Goal: Task Accomplishment & Management: Manage account settings

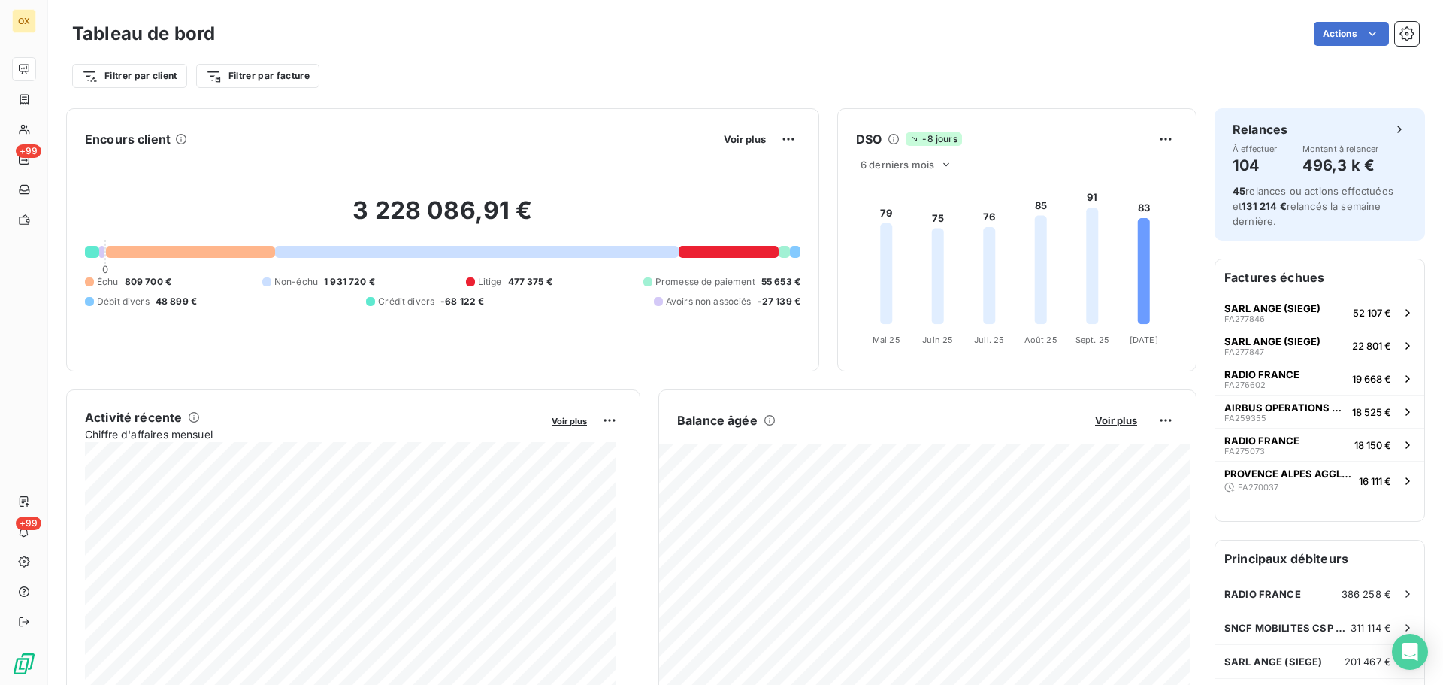
click at [490, 84] on div "Filtrer par client Filtrer par facture" at bounding box center [745, 76] width 1347 height 29
click at [516, 88] on div "Filtrer par client Filtrer par facture" at bounding box center [745, 76] width 1347 height 29
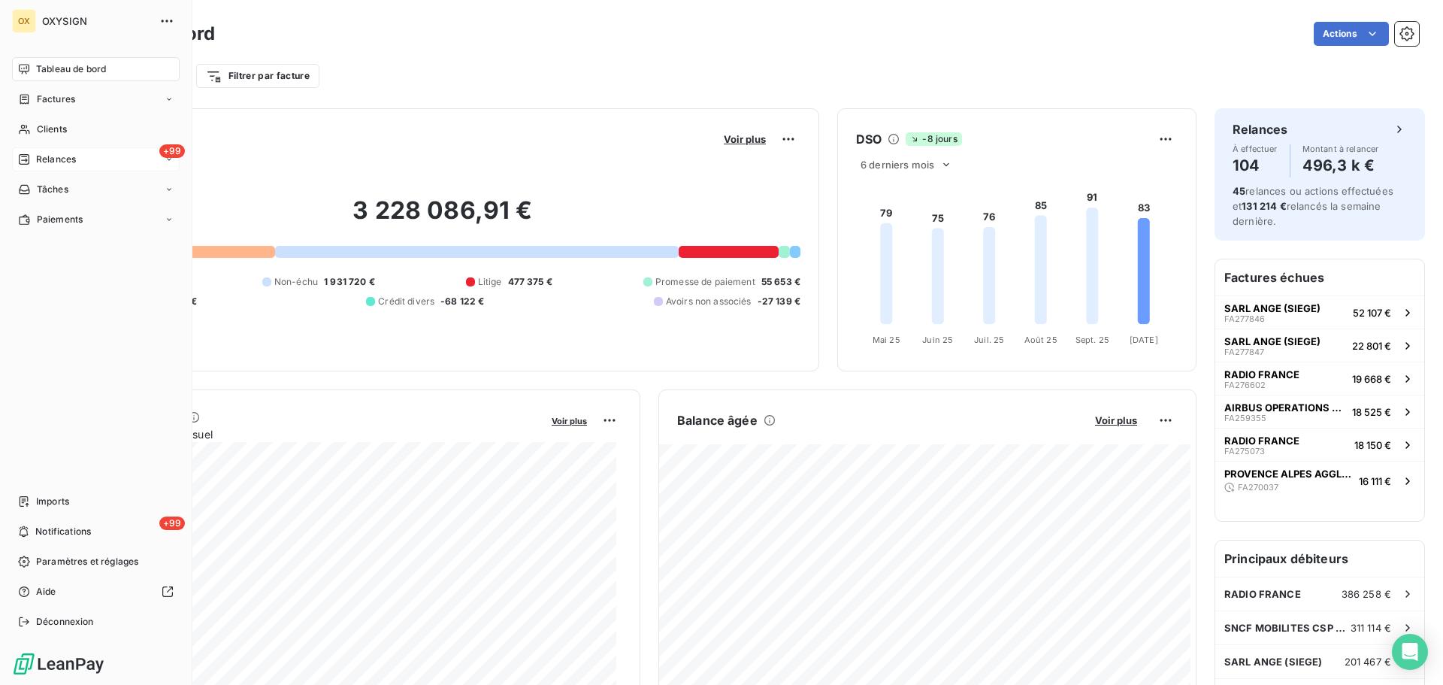
click at [47, 158] on span "Relances" at bounding box center [56, 160] width 40 height 14
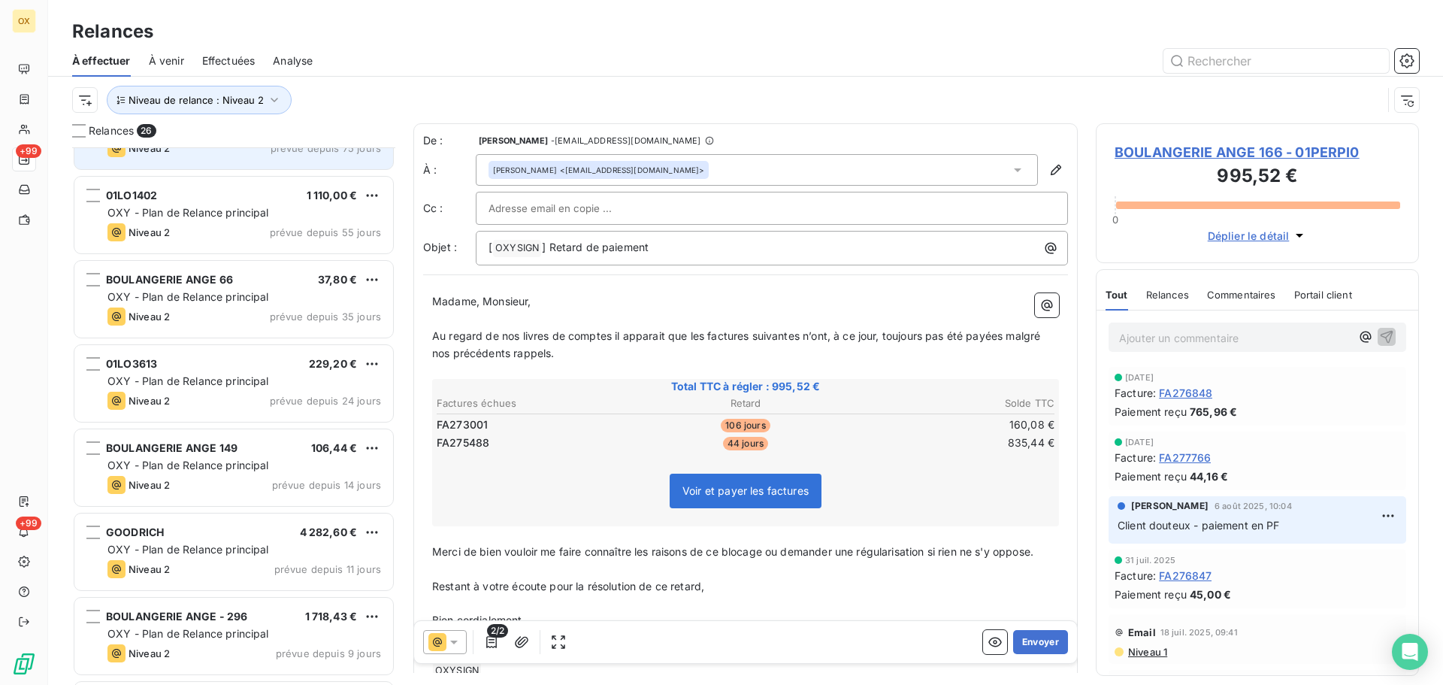
scroll to position [151, 0]
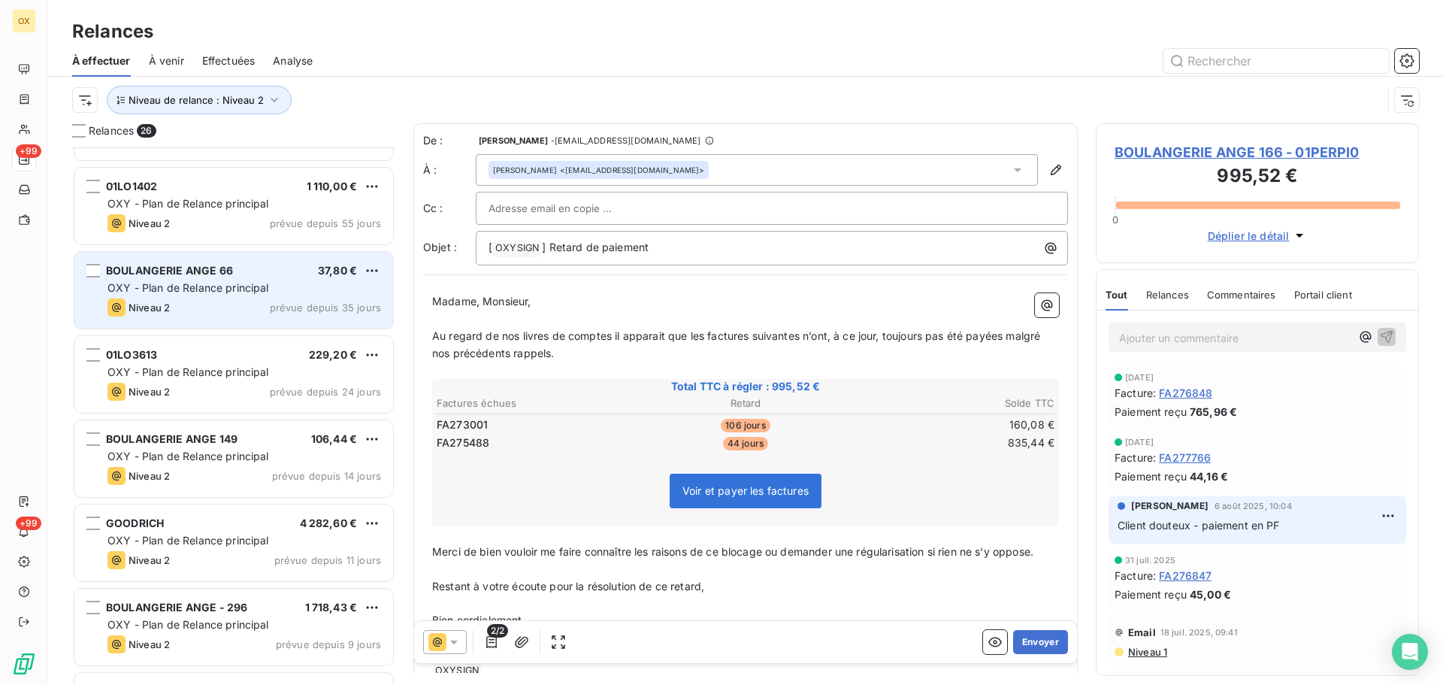
click at [225, 292] on span "OXY - Plan de Relance principal" at bounding box center [188, 287] width 162 height 13
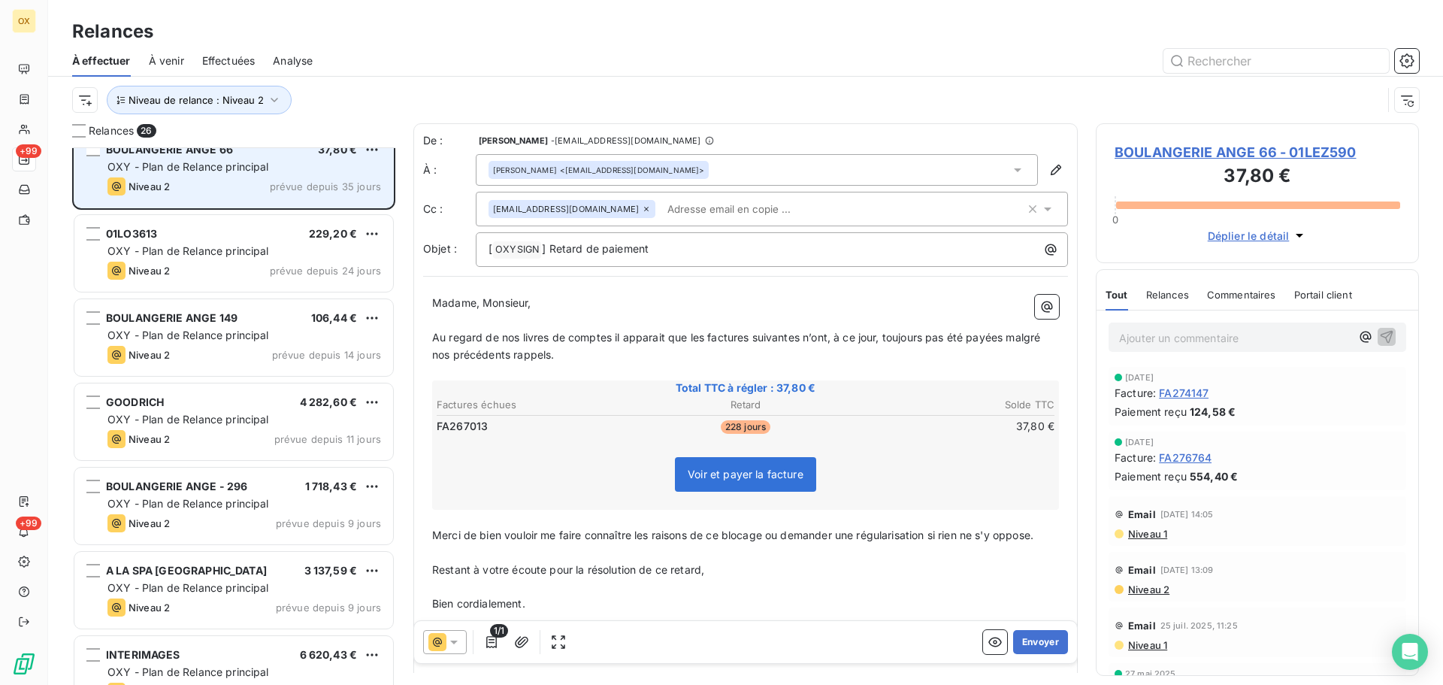
scroll to position [301, 0]
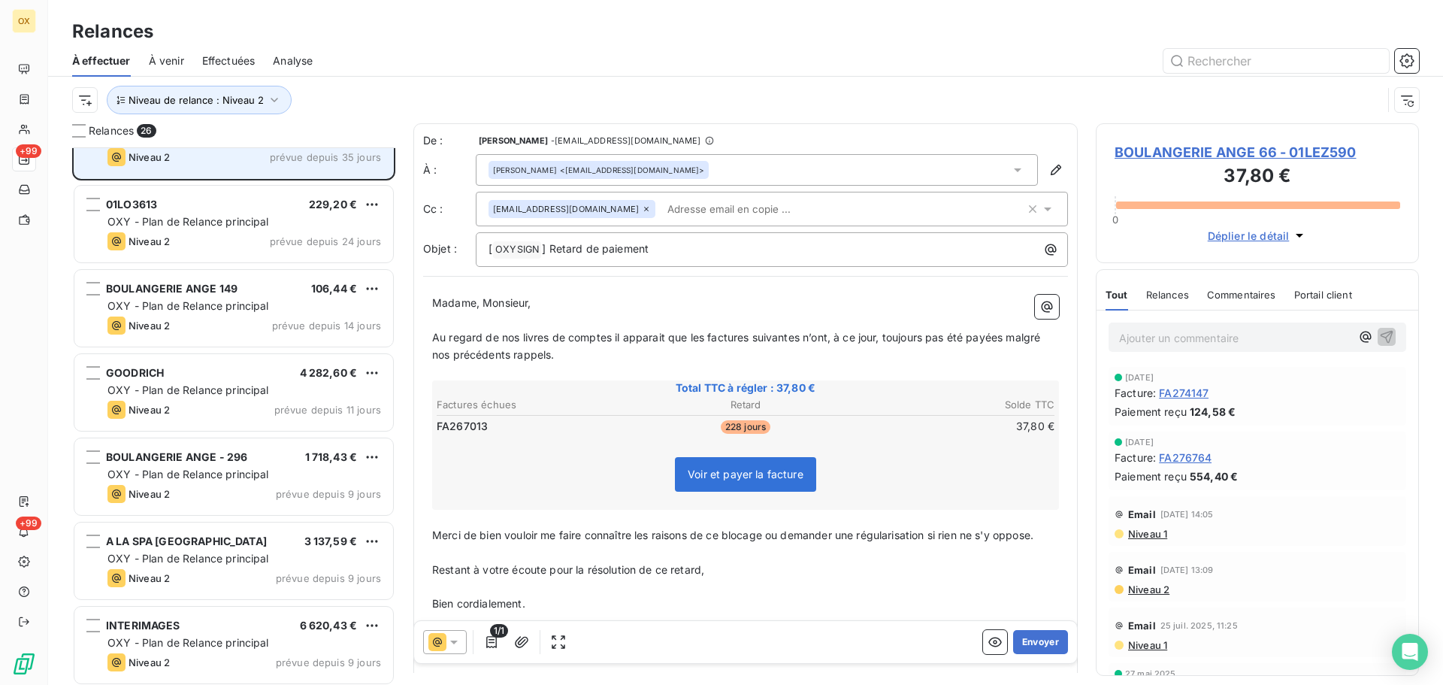
click at [225, 292] on span "BOULANGERIE ANGE 149" at bounding box center [172, 288] width 132 height 13
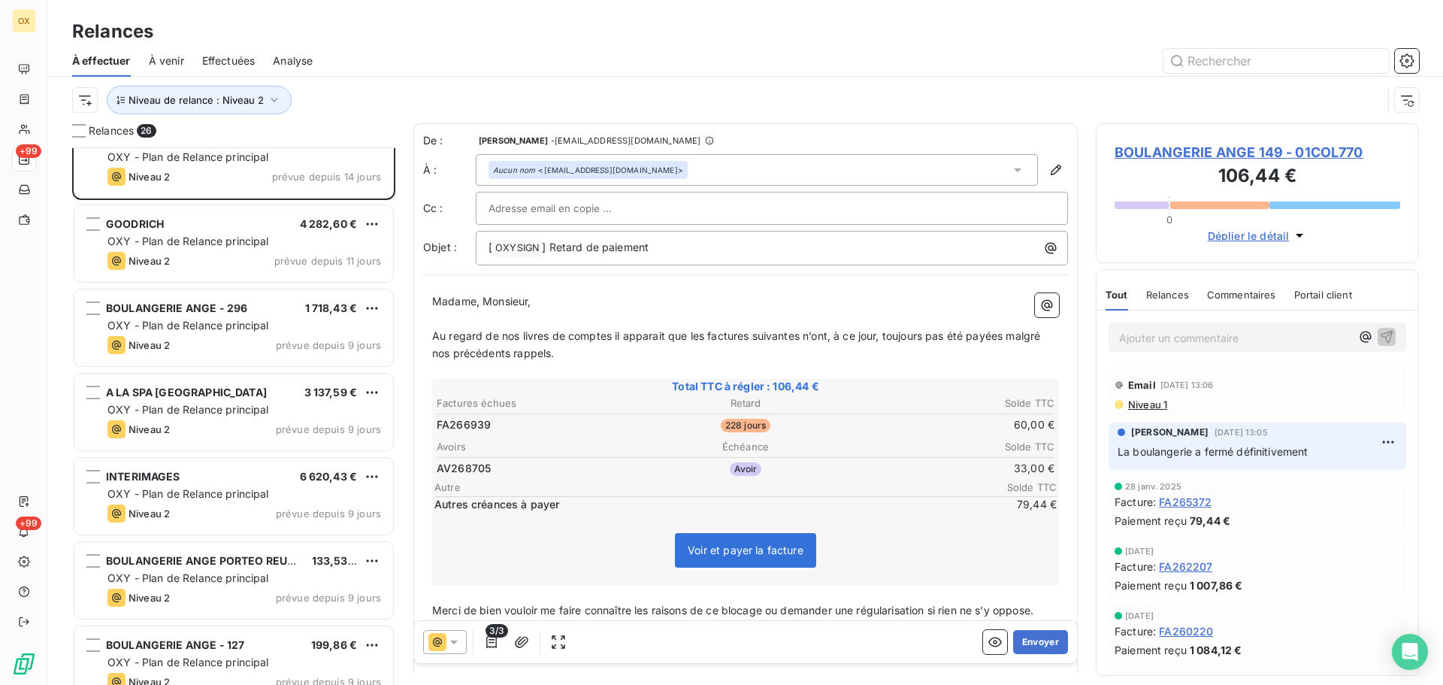
scroll to position [452, 0]
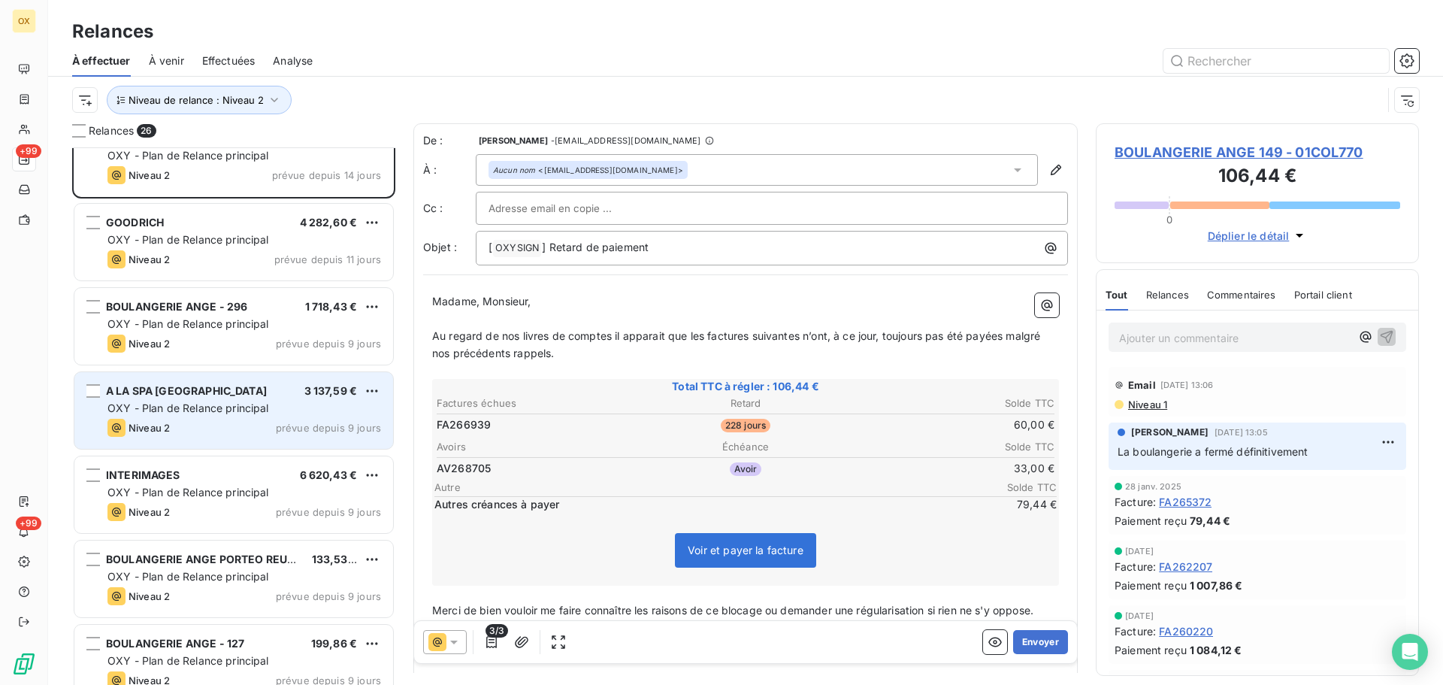
click at [216, 385] on div "A LA SPA TOULOUSE 3 137,59 €" at bounding box center [244, 391] width 274 height 14
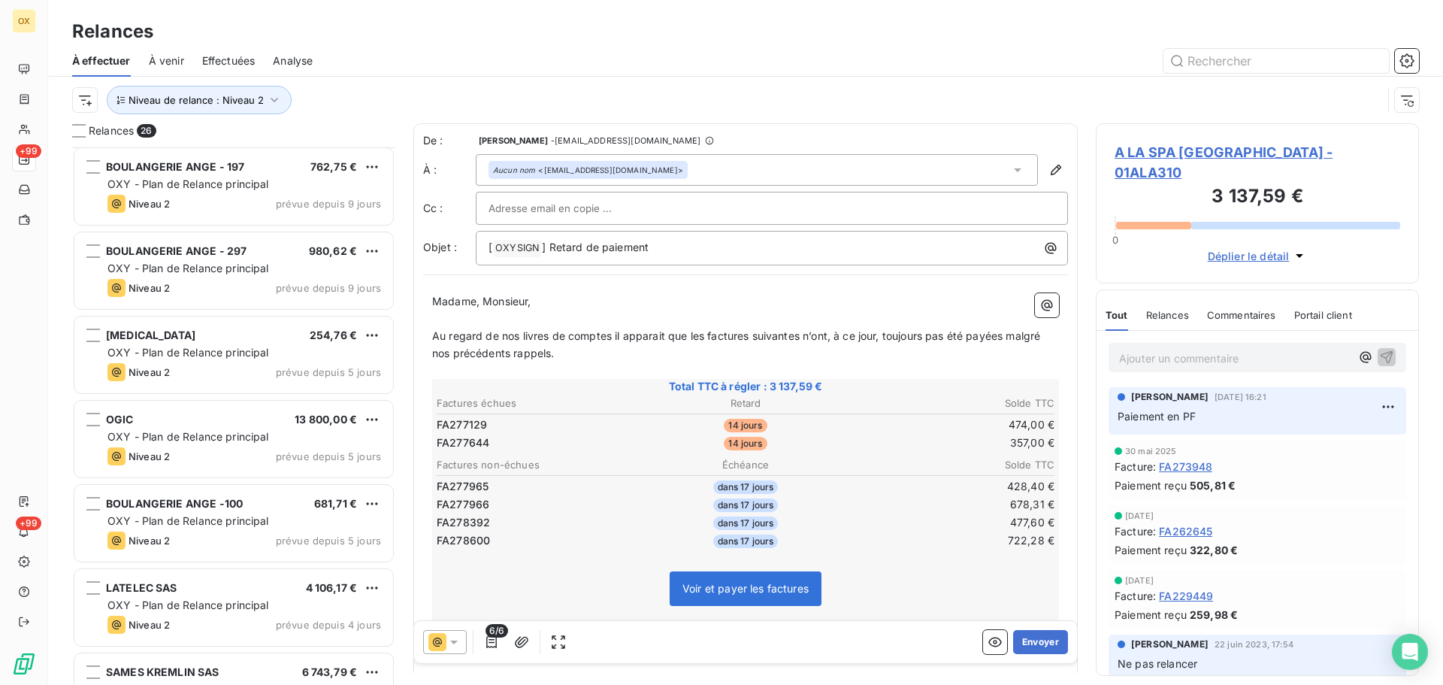
scroll to position [1278, 0]
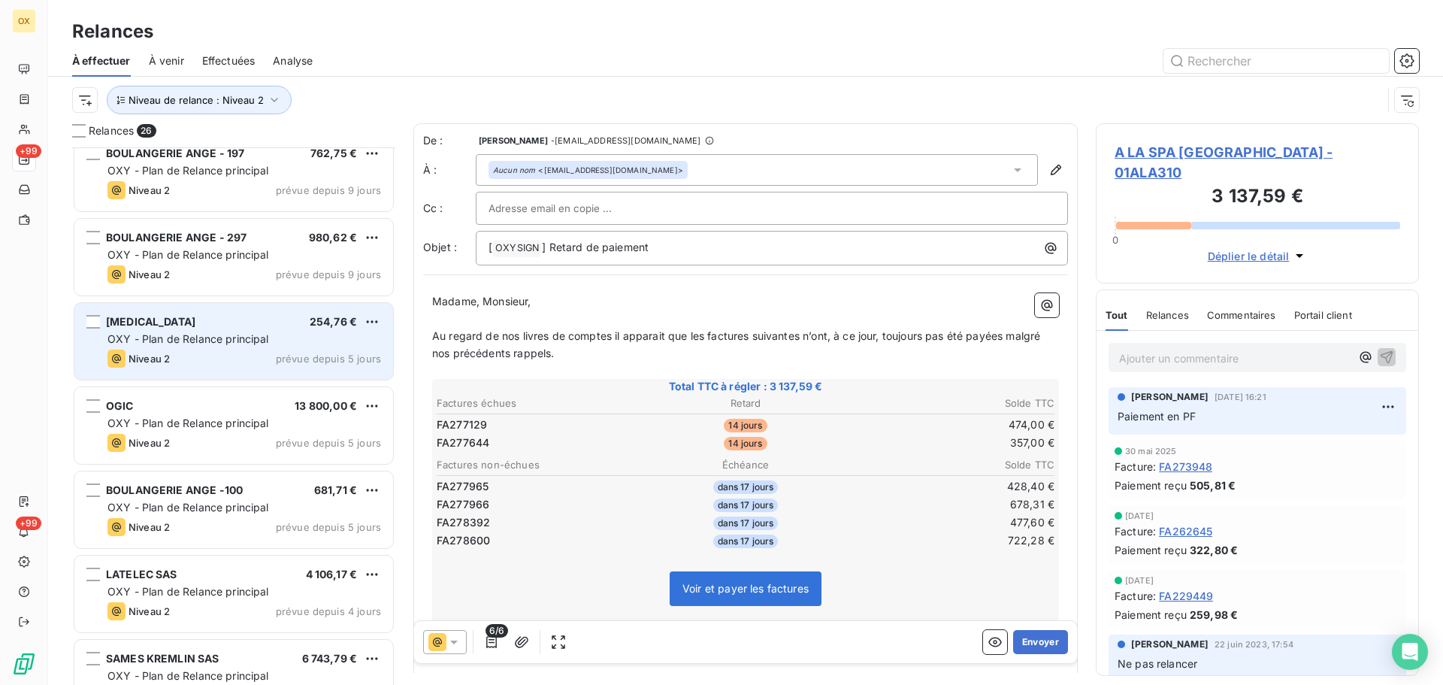
click at [195, 359] on div "Niveau 2 prévue depuis 5 jours" at bounding box center [244, 358] width 274 height 18
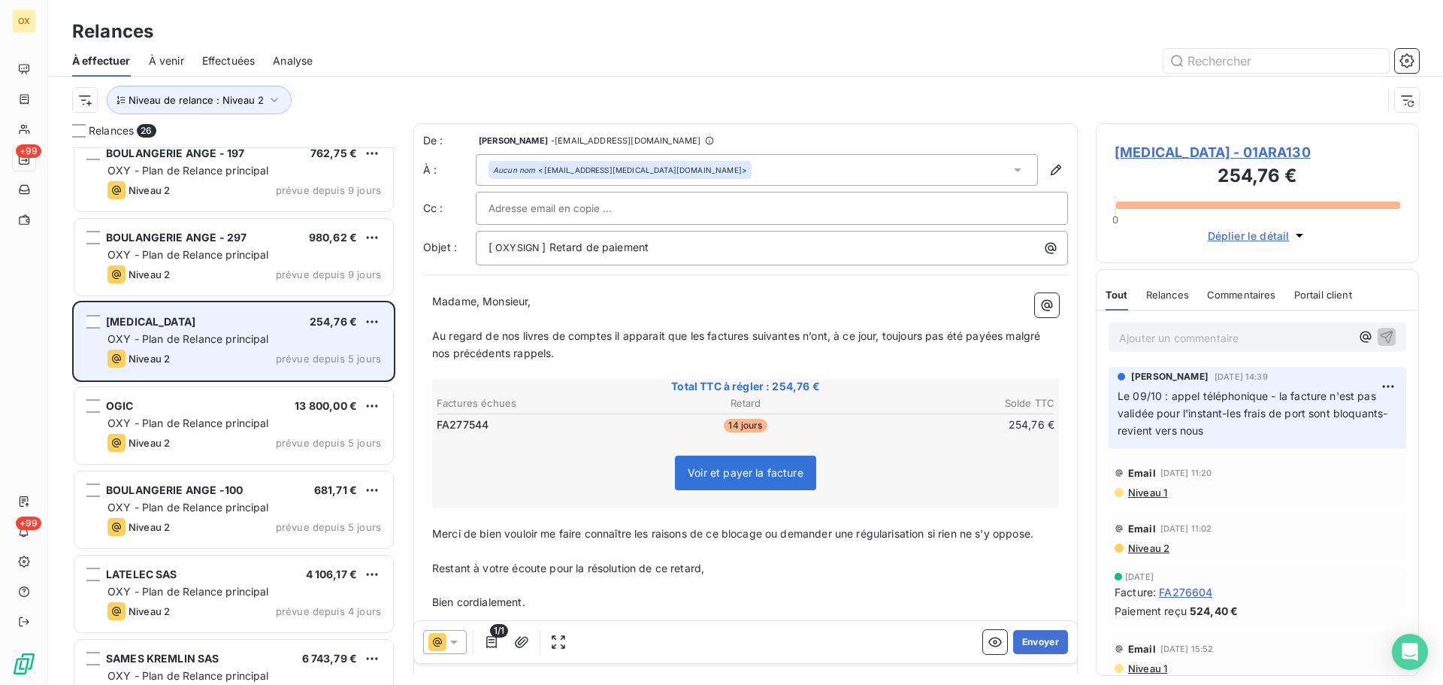
scroll to position [1353, 0]
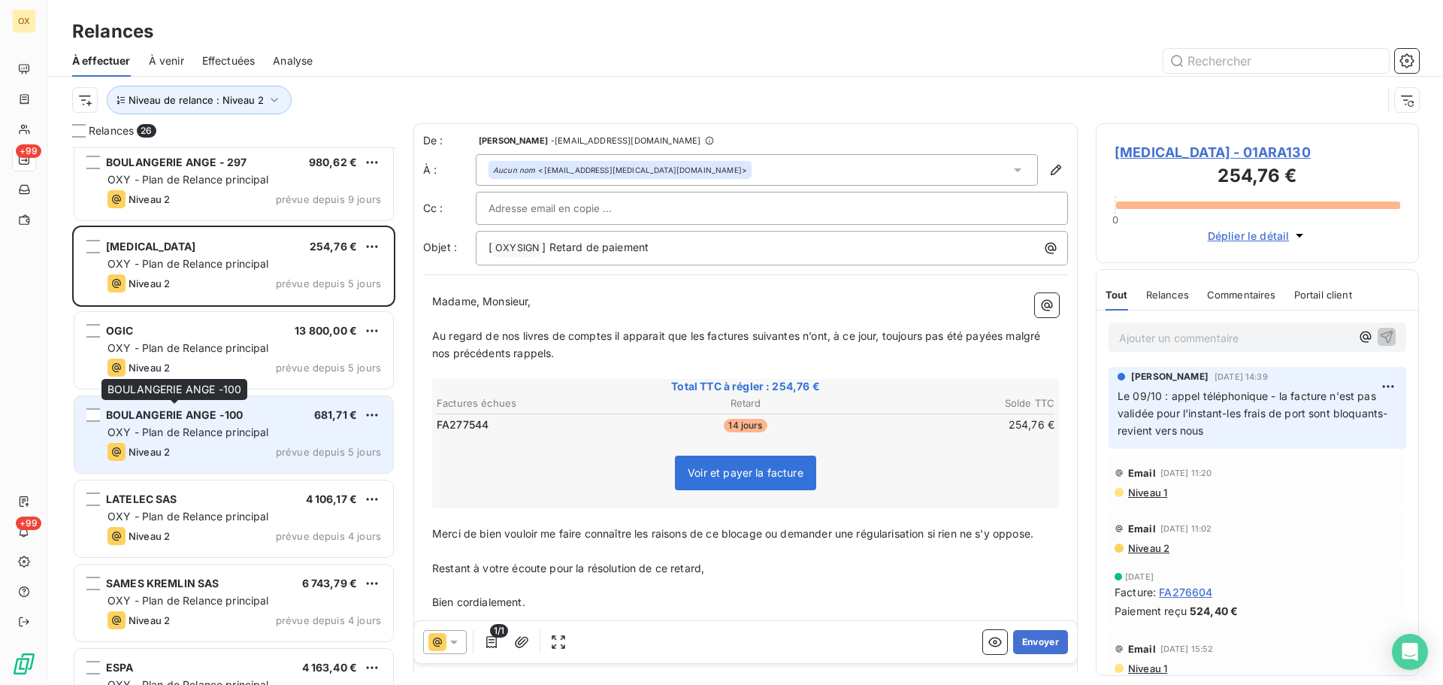
click at [210, 422] on div "BOULANGERIE ANGE -100" at bounding box center [174, 414] width 137 height 15
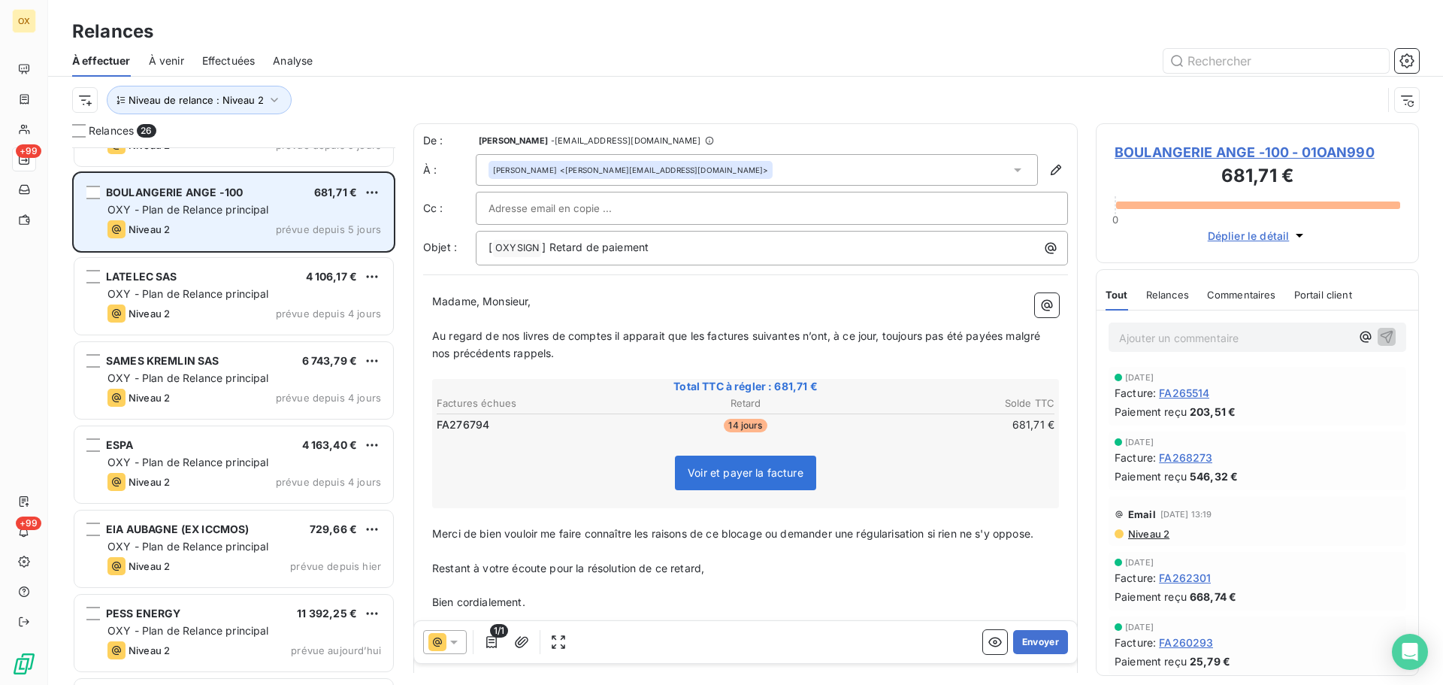
scroll to position [1579, 0]
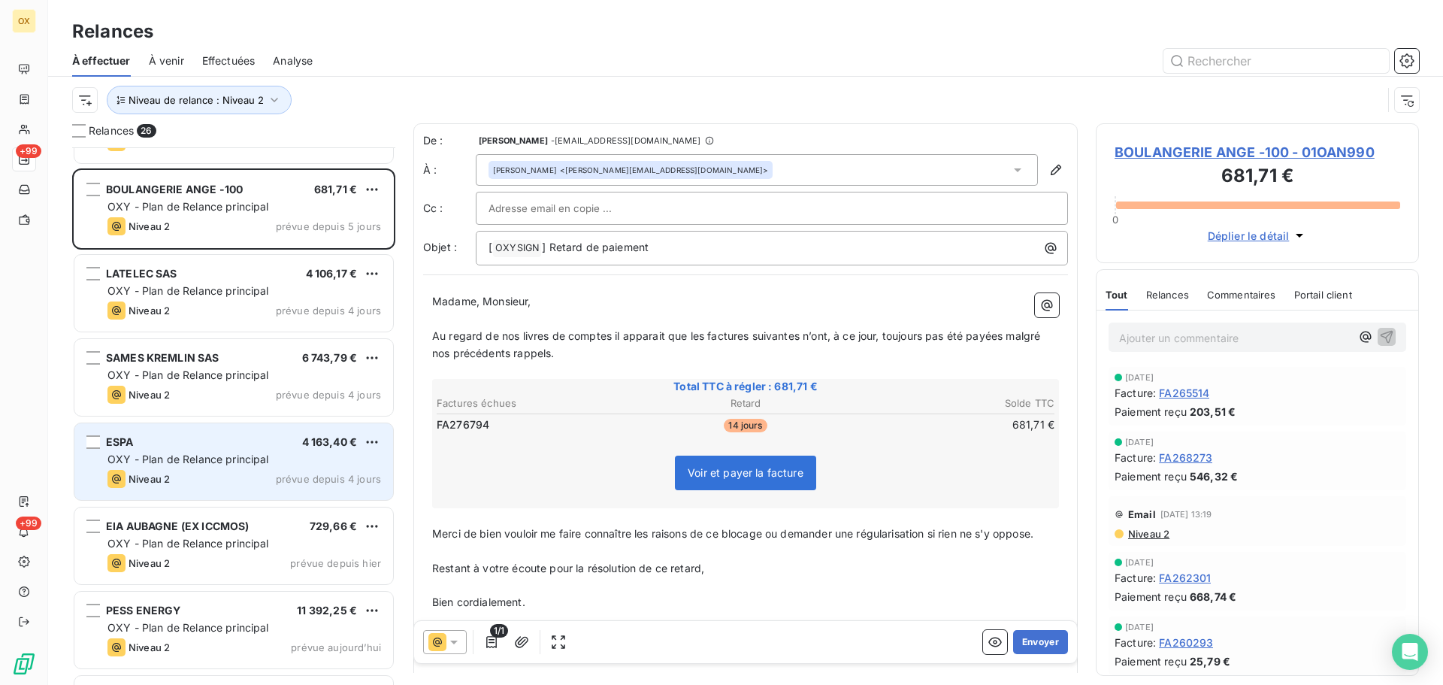
click at [210, 430] on div "ESPA 4 163,40 € OXY - Plan de Relance principal Niveau 2 prévue depuis 4 jours" at bounding box center [233, 461] width 319 height 77
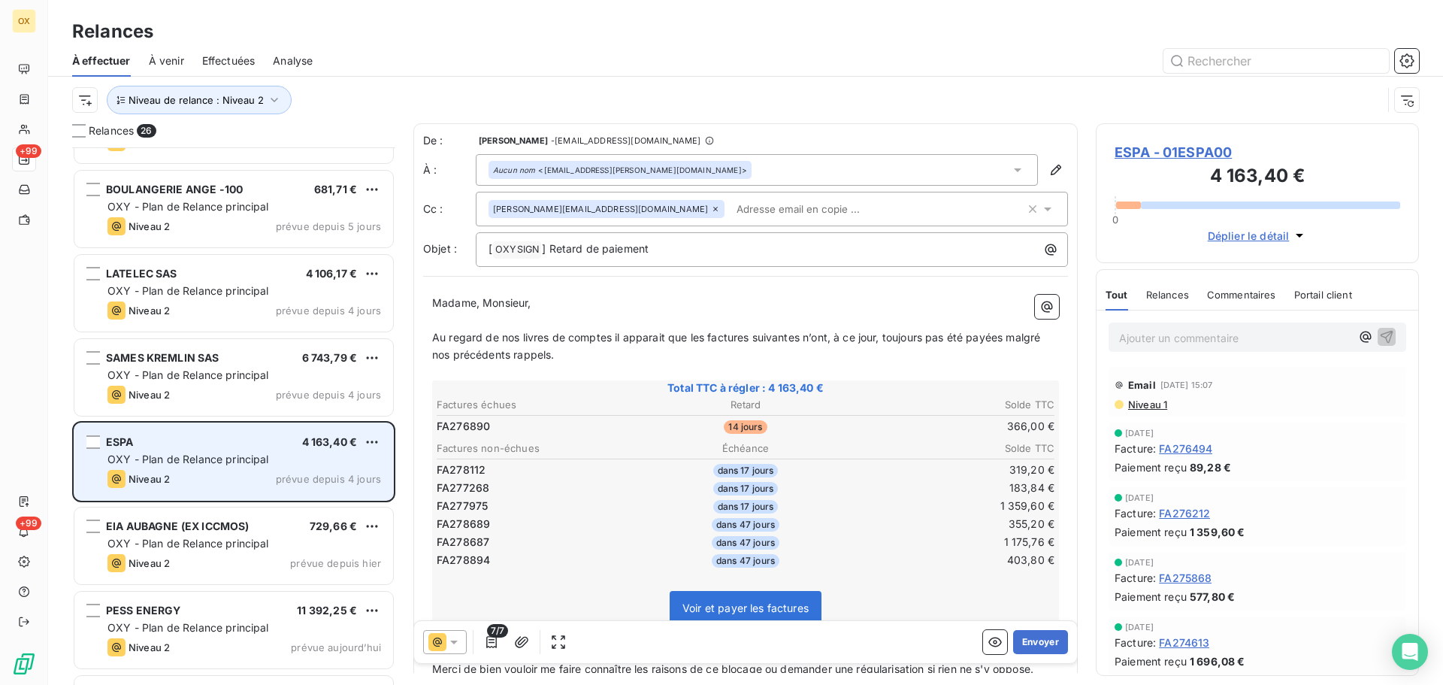
scroll to position [1652, 0]
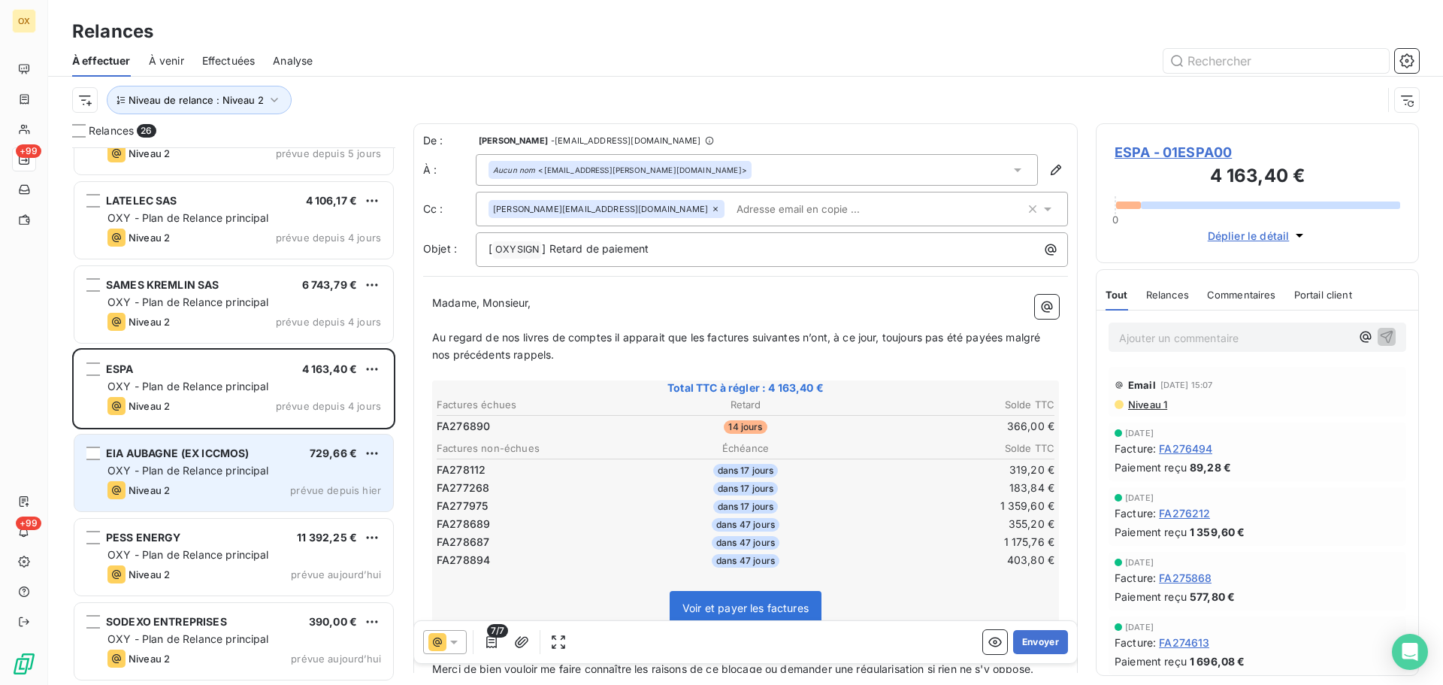
click at [216, 462] on div "EIA AUBAGNE (EX ICCMOS) 729,66 € OXY - Plan de Relance principal Niveau 2 prévu…" at bounding box center [233, 472] width 319 height 77
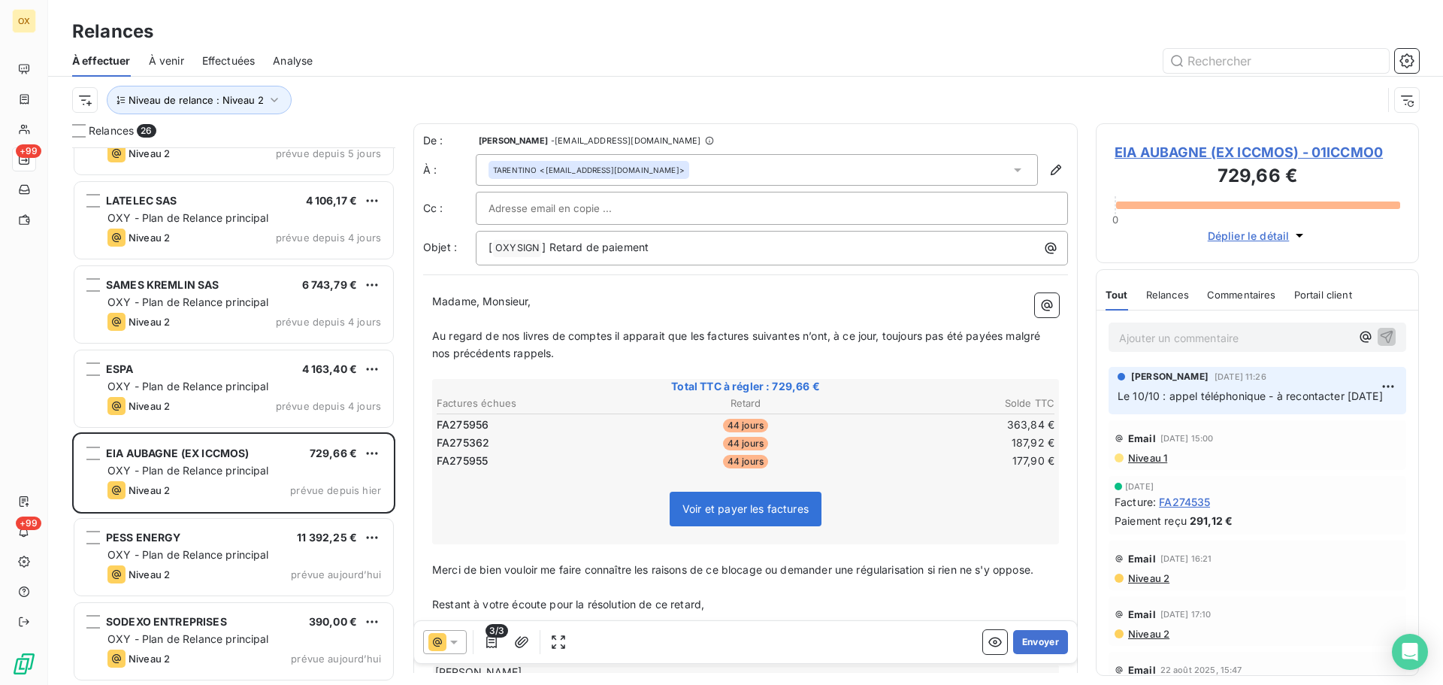
click at [1172, 153] on span "EIA AUBAGNE (EX ICCMOS) - 01ICCMO0" at bounding box center [1257, 152] width 286 height 20
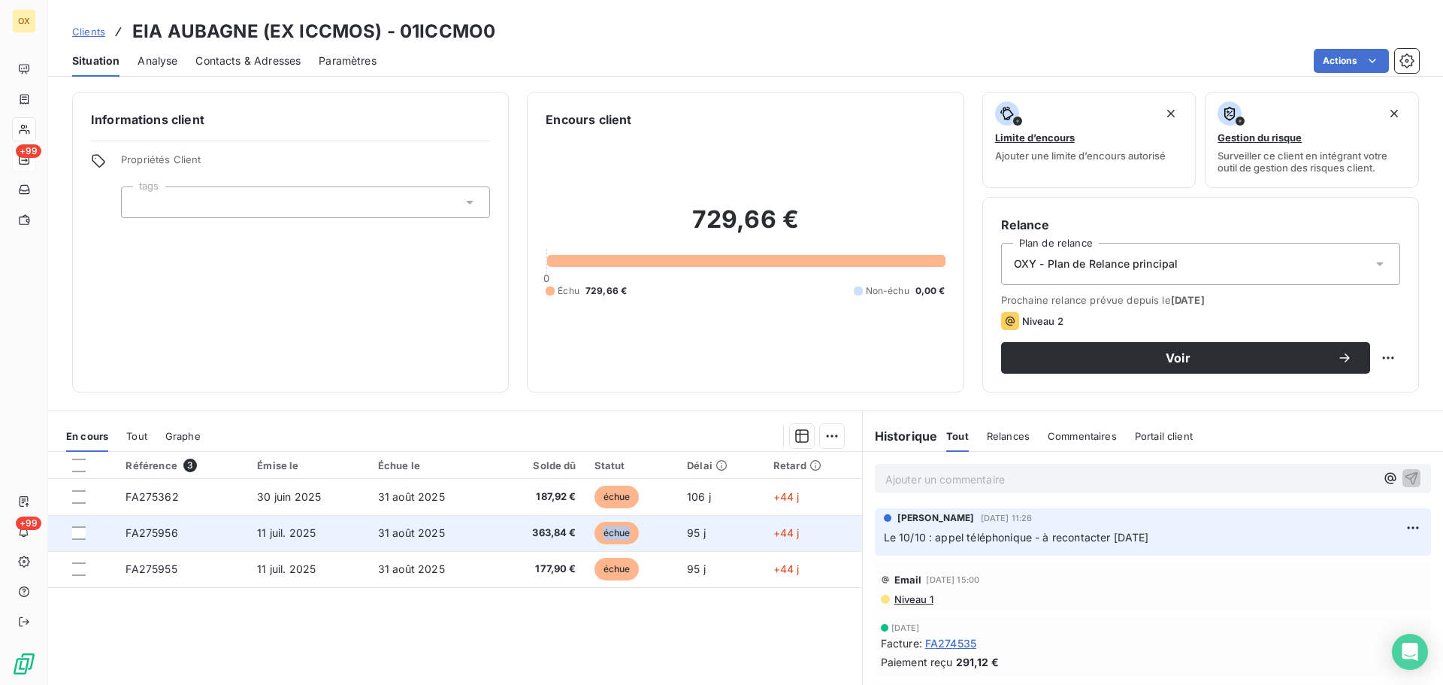
click at [599, 546] on td "échue" at bounding box center [631, 533] width 93 height 36
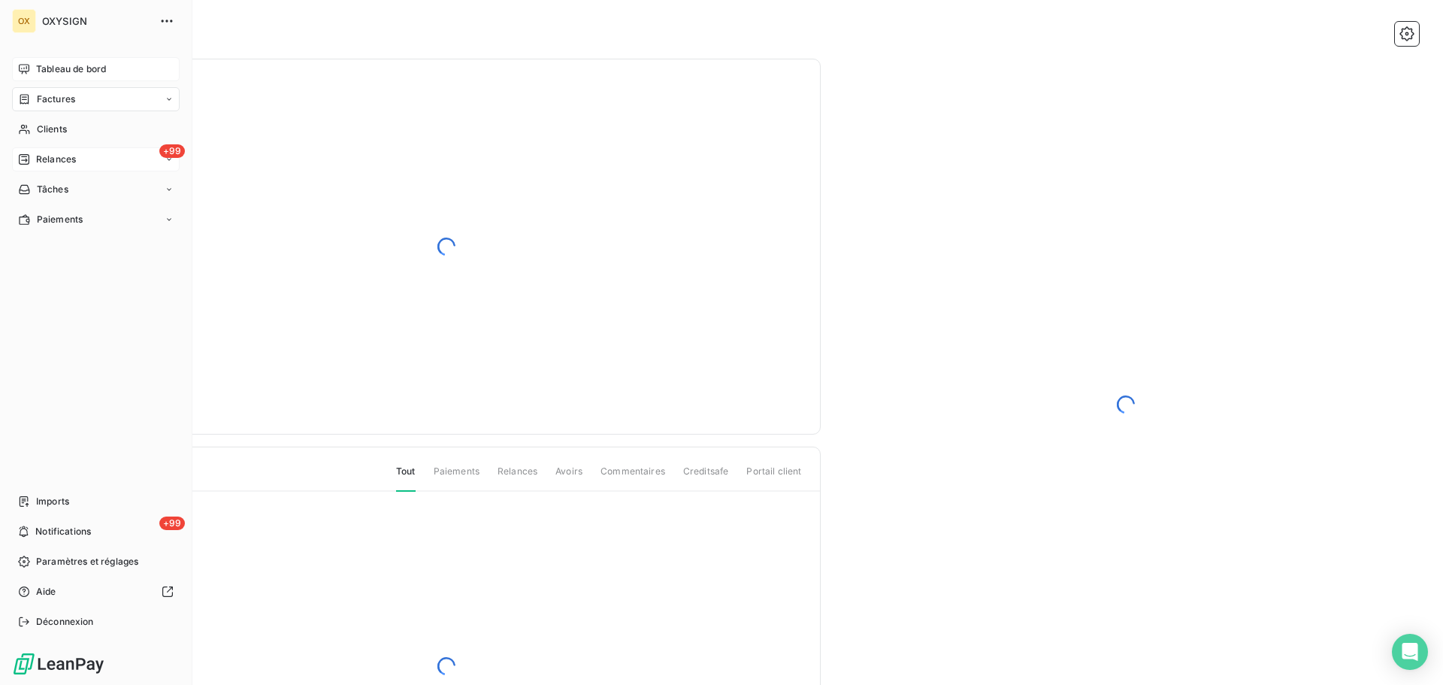
click at [38, 69] on span "Tableau de bord" at bounding box center [71, 69] width 70 height 14
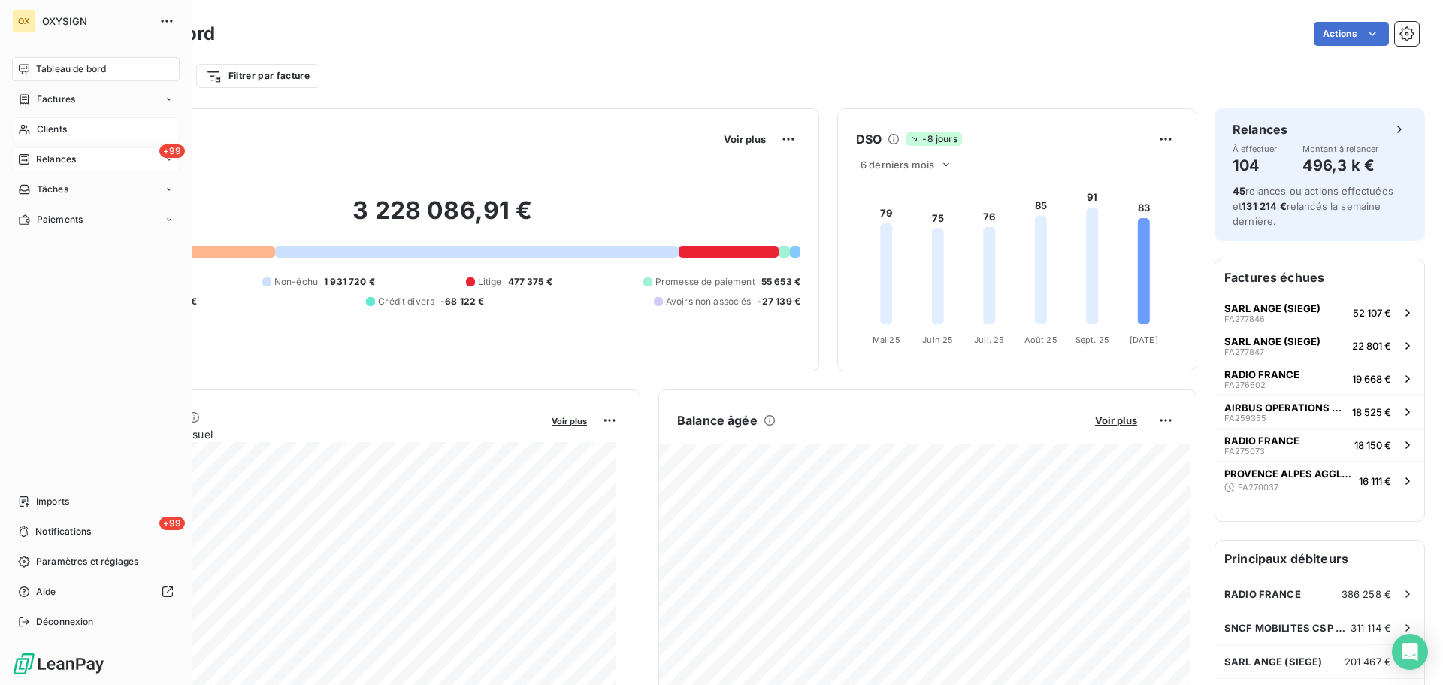
click at [46, 129] on span "Clients" at bounding box center [52, 129] width 30 height 14
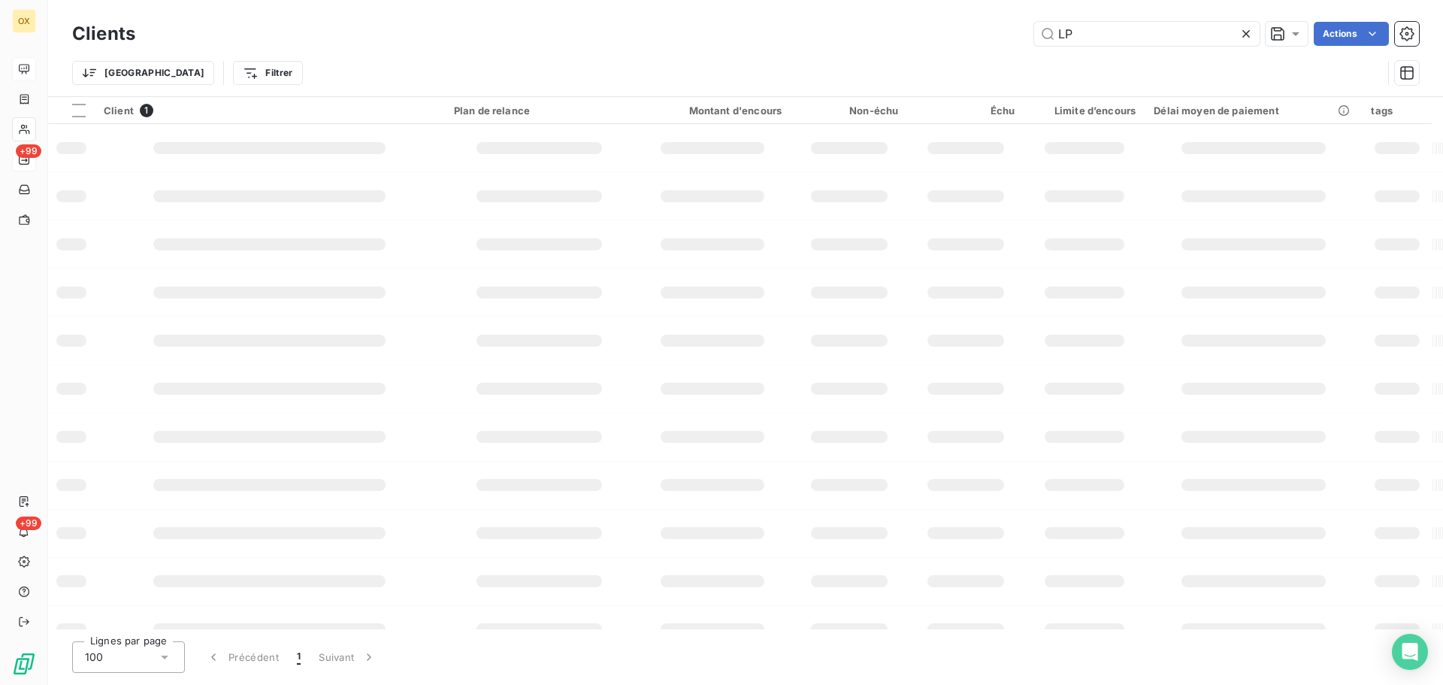
type input "L"
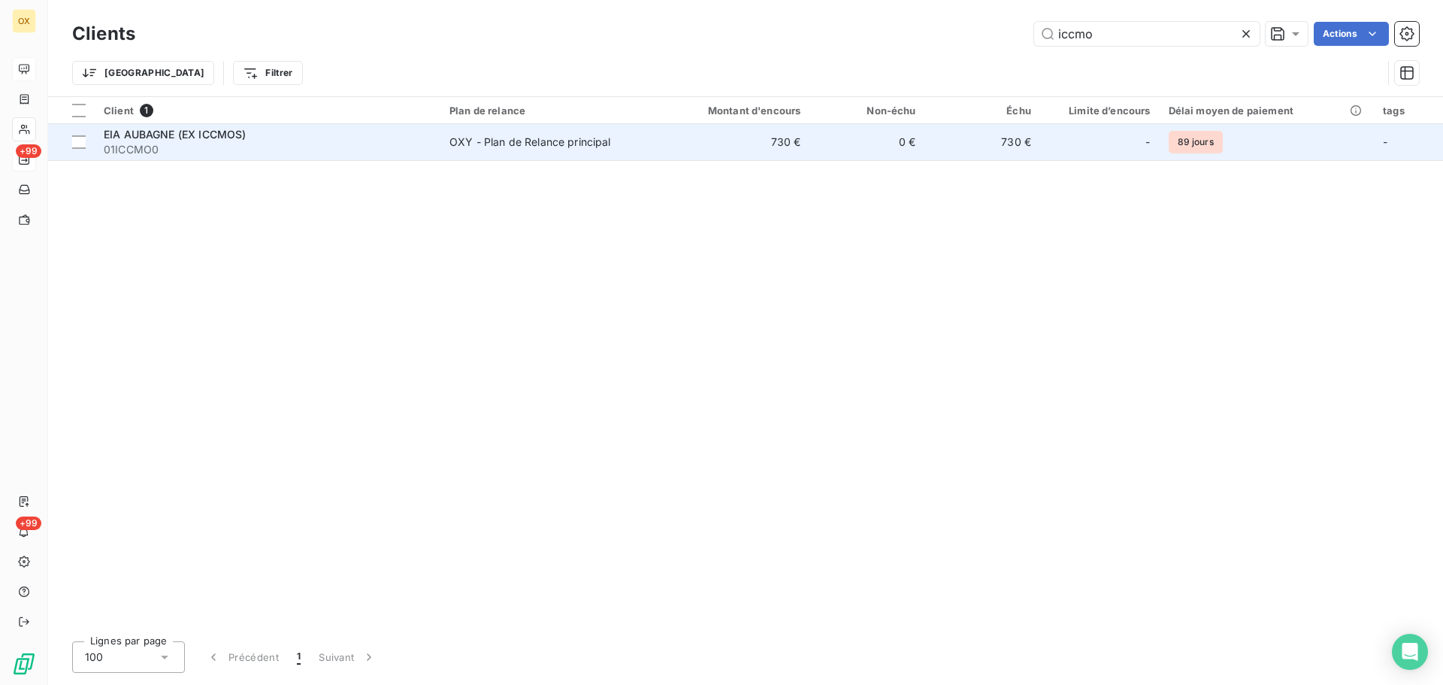
type input "iccmo"
click at [234, 142] on span "01ICCMO0" at bounding box center [268, 149] width 328 height 15
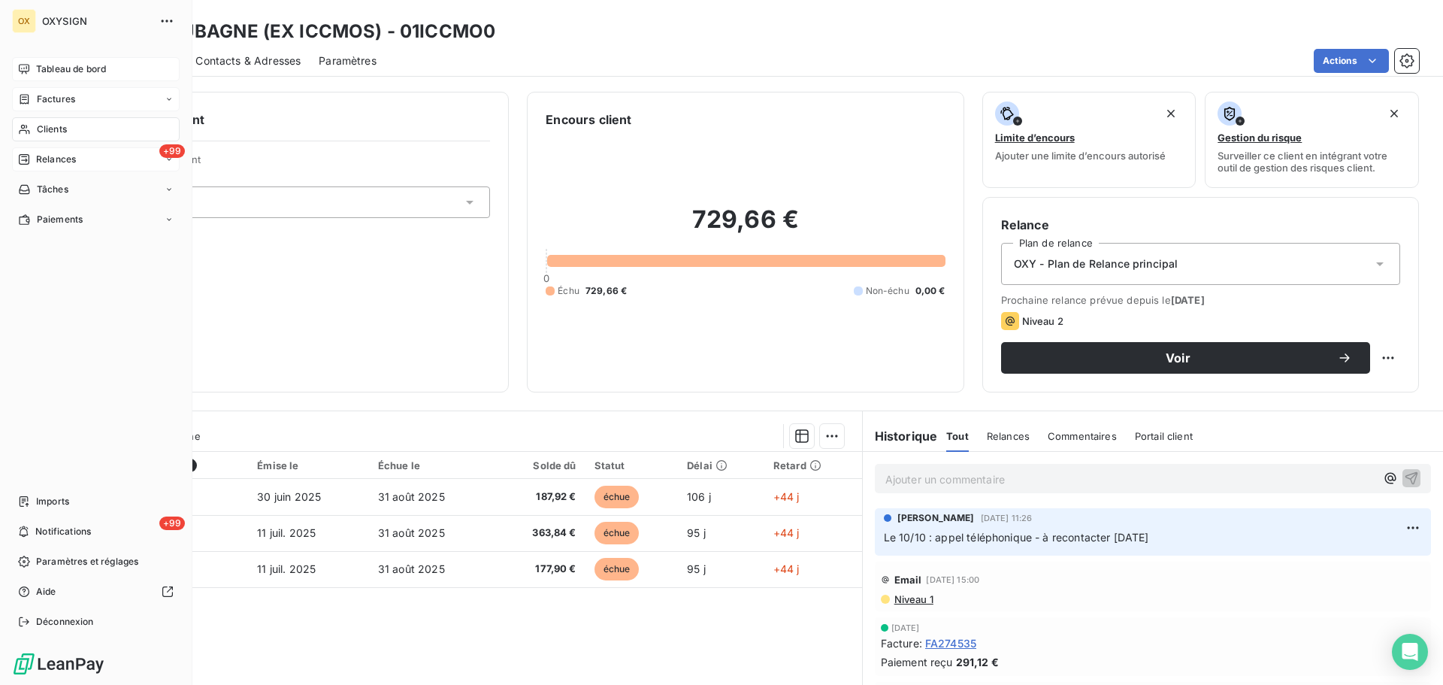
click at [30, 98] on icon at bounding box center [24, 99] width 13 height 12
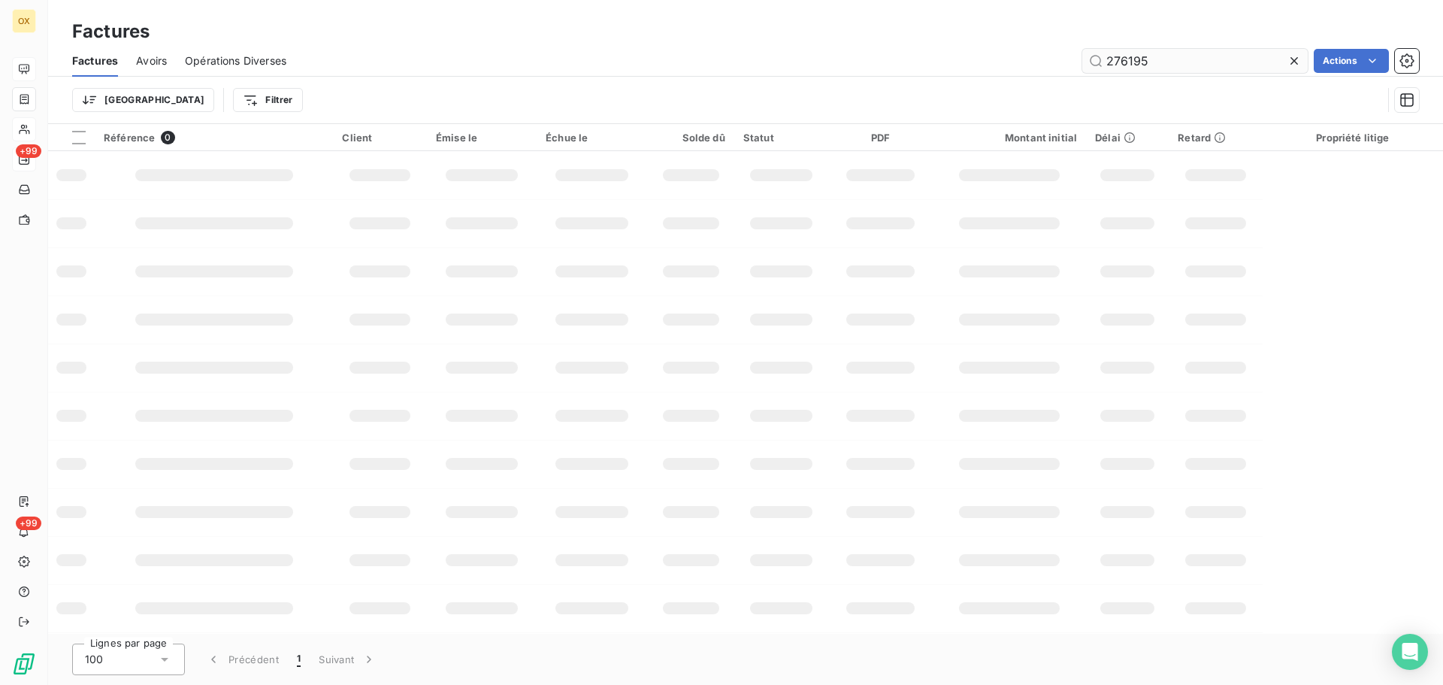
drag, startPoint x: 1160, startPoint y: 64, endPoint x: 1097, endPoint y: 54, distance: 63.1
click at [1099, 55] on input "276195" at bounding box center [1194, 61] width 225 height 24
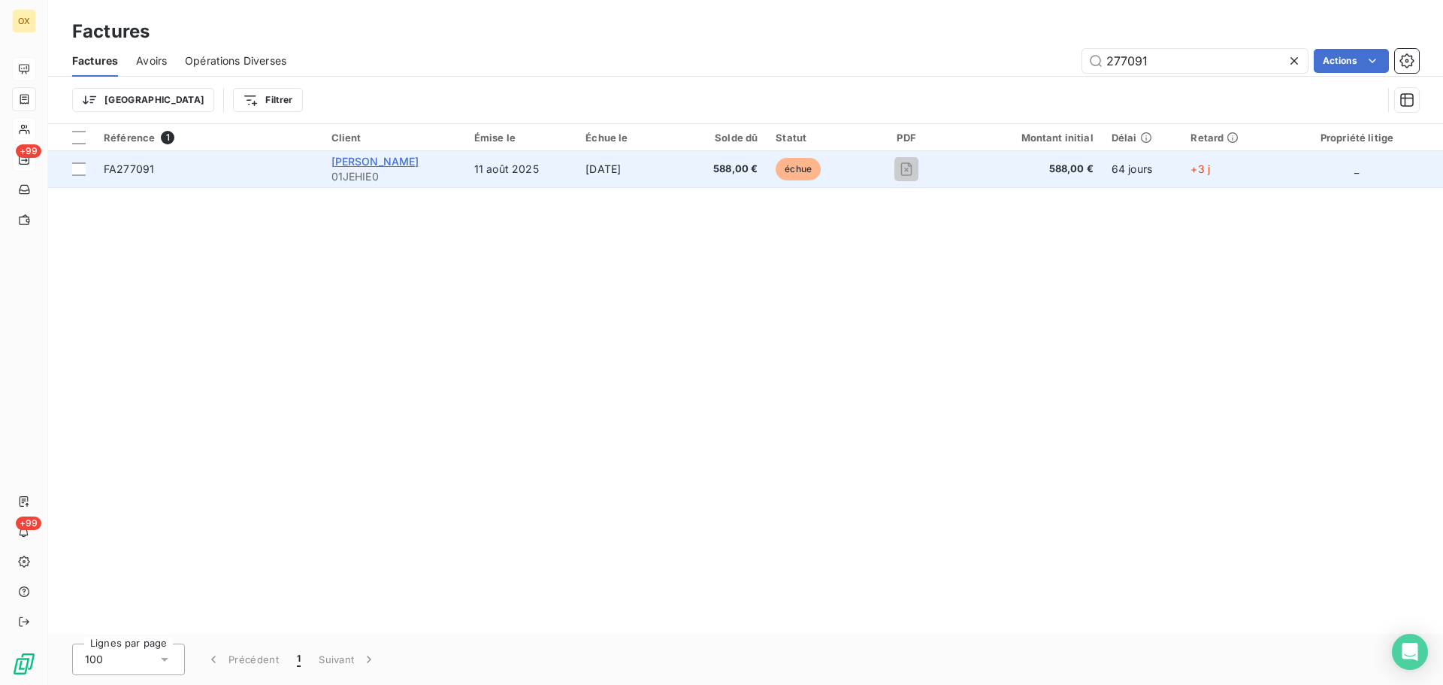
type input "277091"
click at [358, 162] on span "[PERSON_NAME]" at bounding box center [375, 161] width 88 height 13
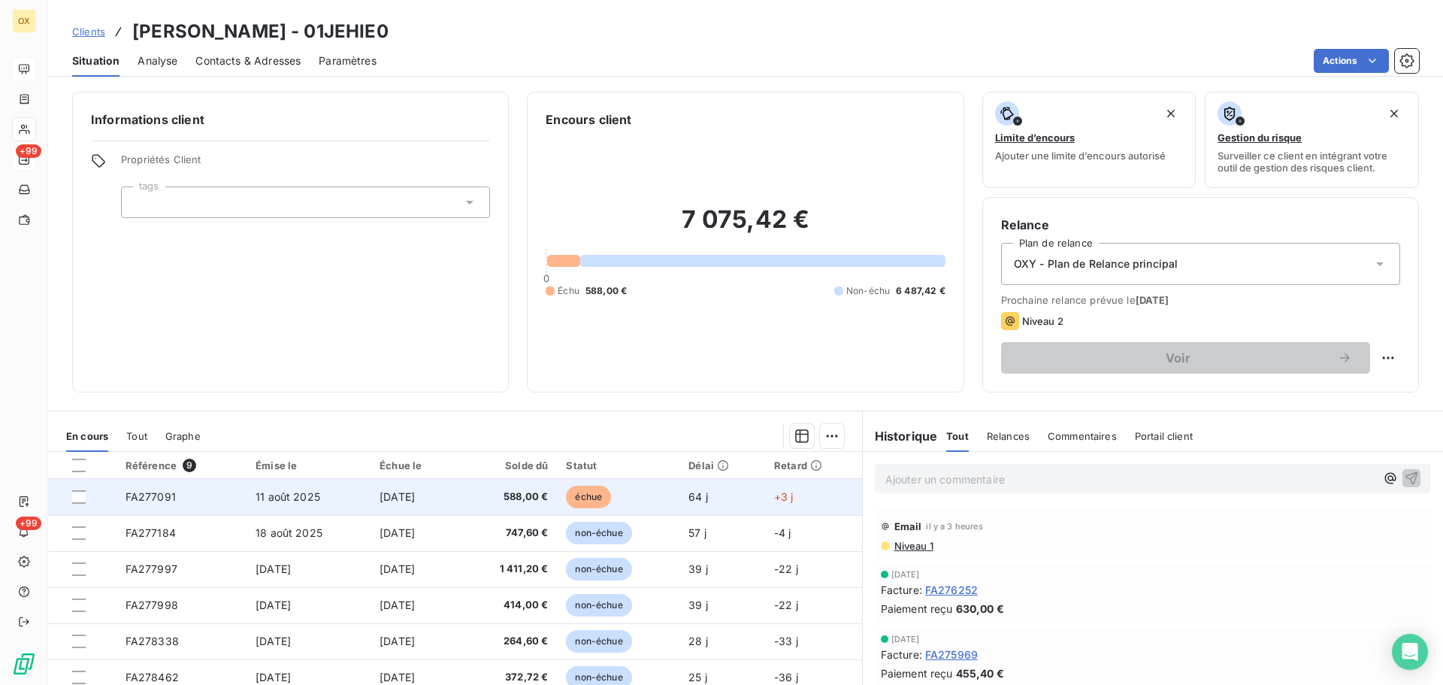
click at [597, 504] on span "échue" at bounding box center [588, 496] width 45 height 23
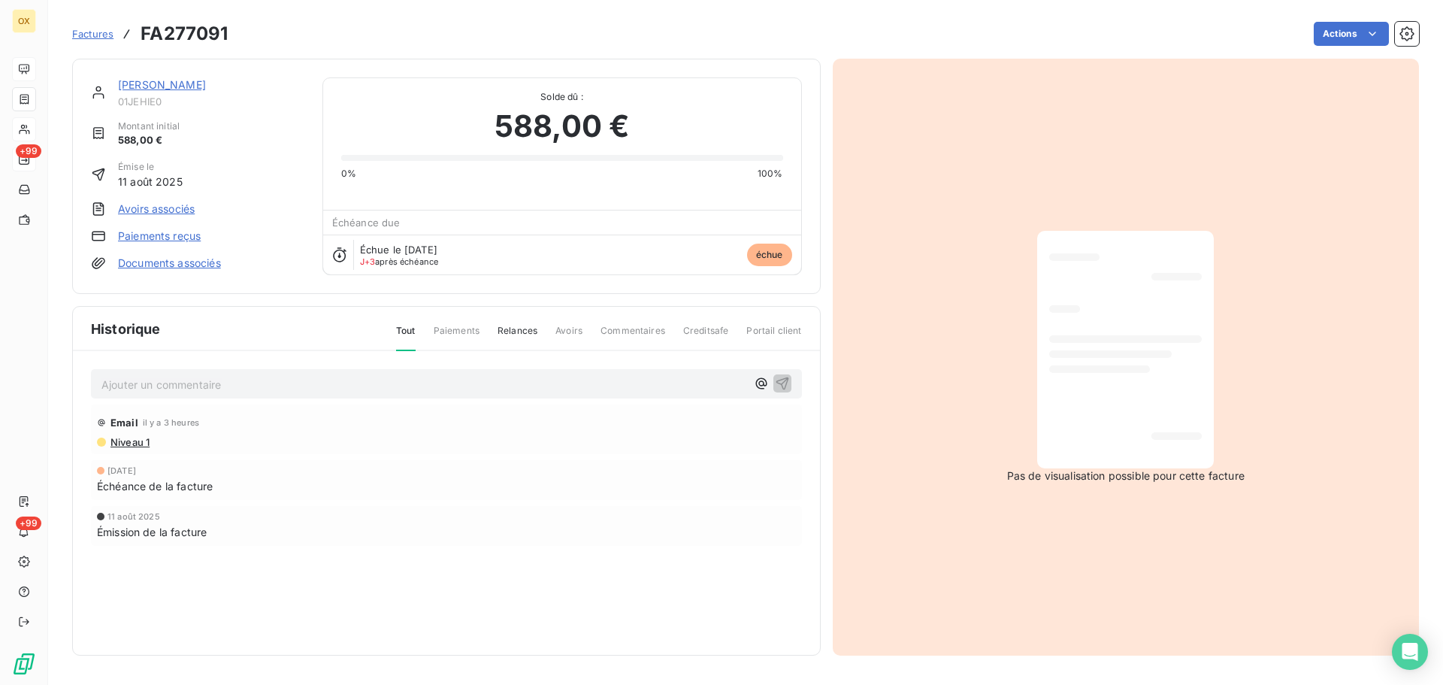
click at [129, 376] on p "Ajouter un commentaire ﻿" at bounding box center [423, 384] width 645 height 19
click at [782, 383] on icon "button" at bounding box center [782, 383] width 13 height 13
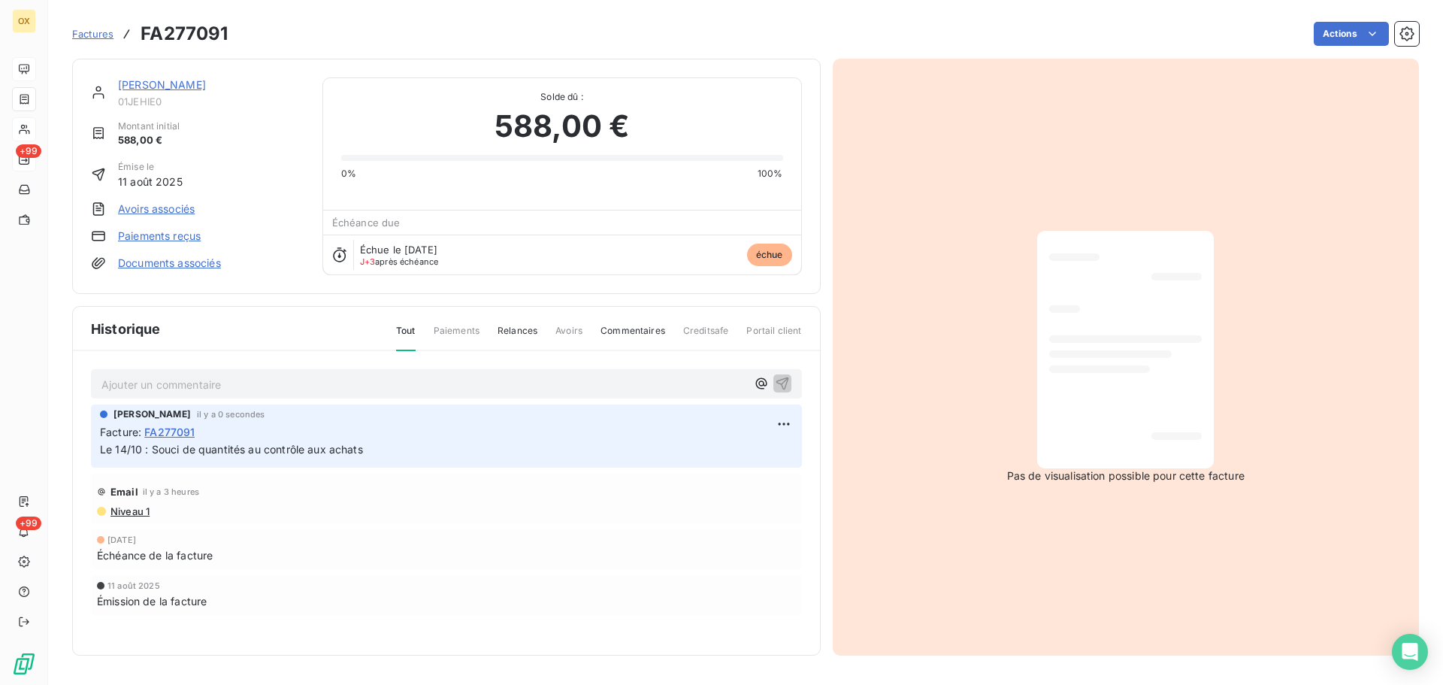
click at [206, 86] on link "[PERSON_NAME]" at bounding box center [162, 84] width 88 height 13
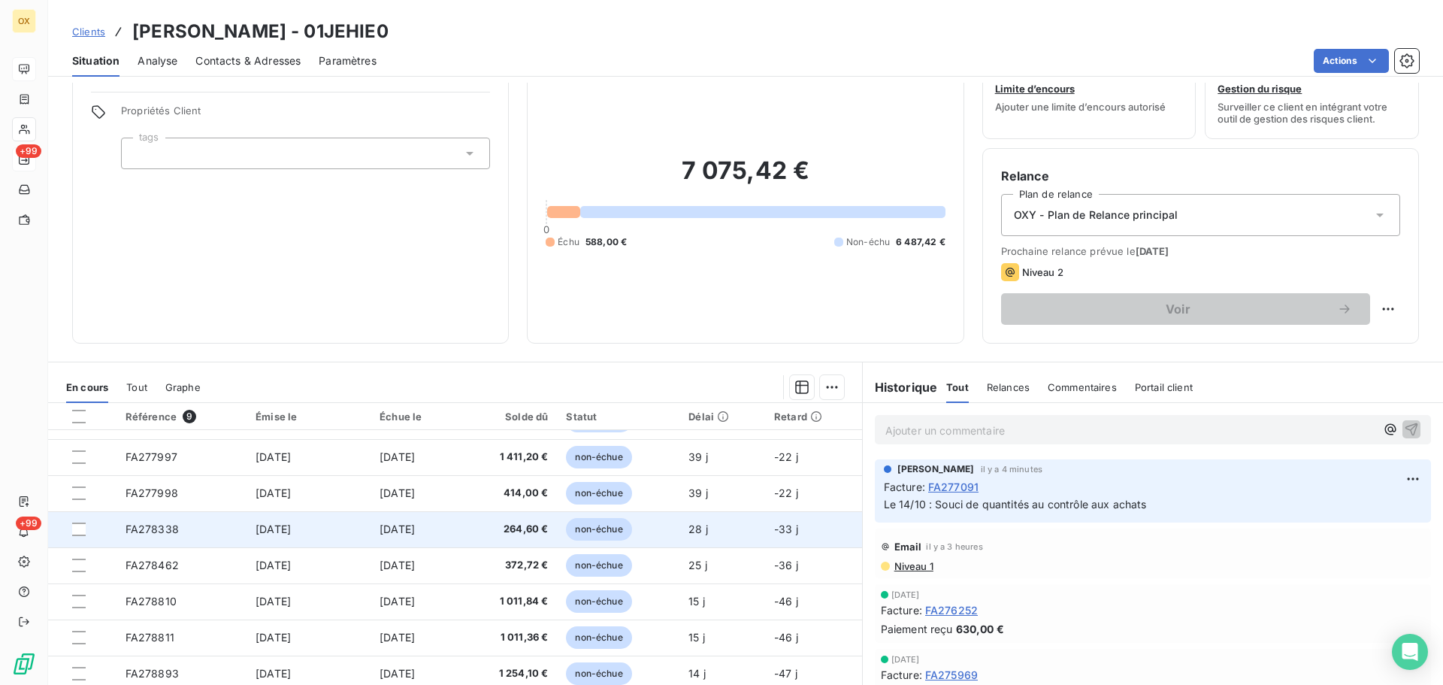
scroll to position [75, 0]
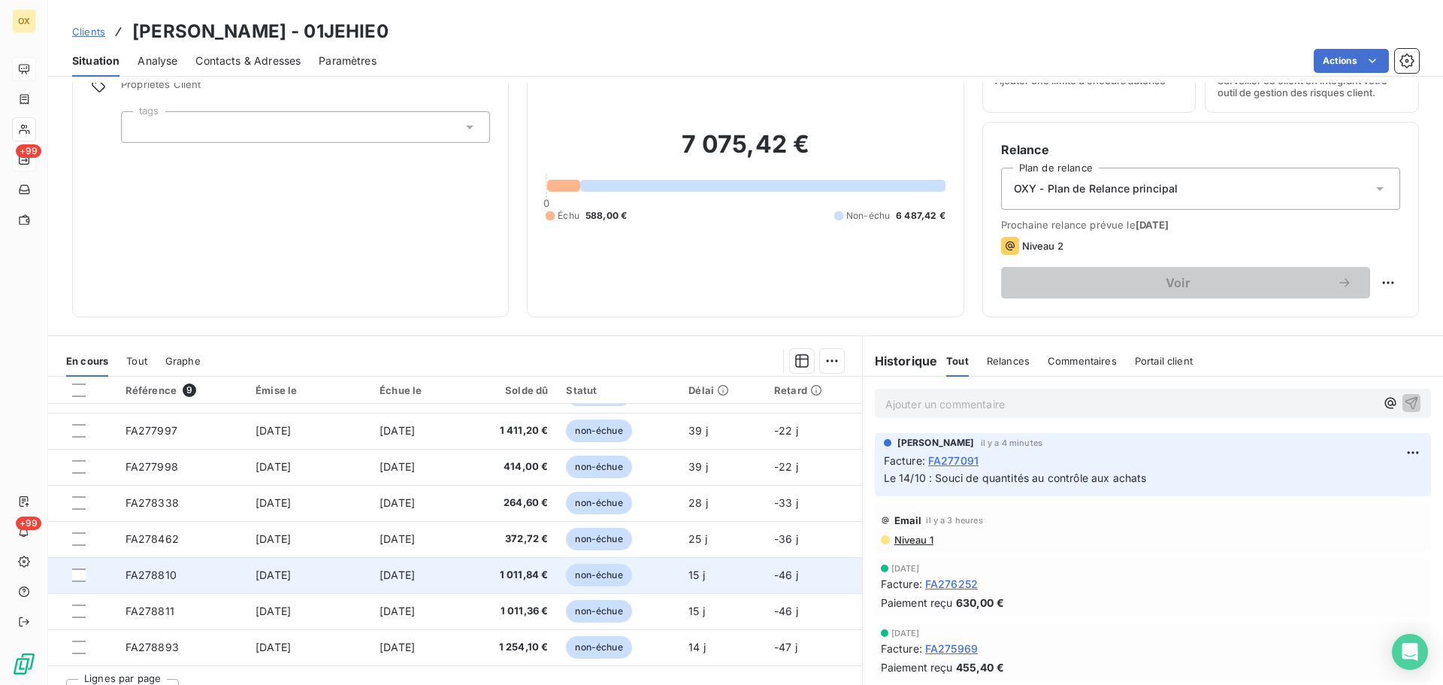
click at [277, 573] on span "[DATE]" at bounding box center [273, 574] width 35 height 13
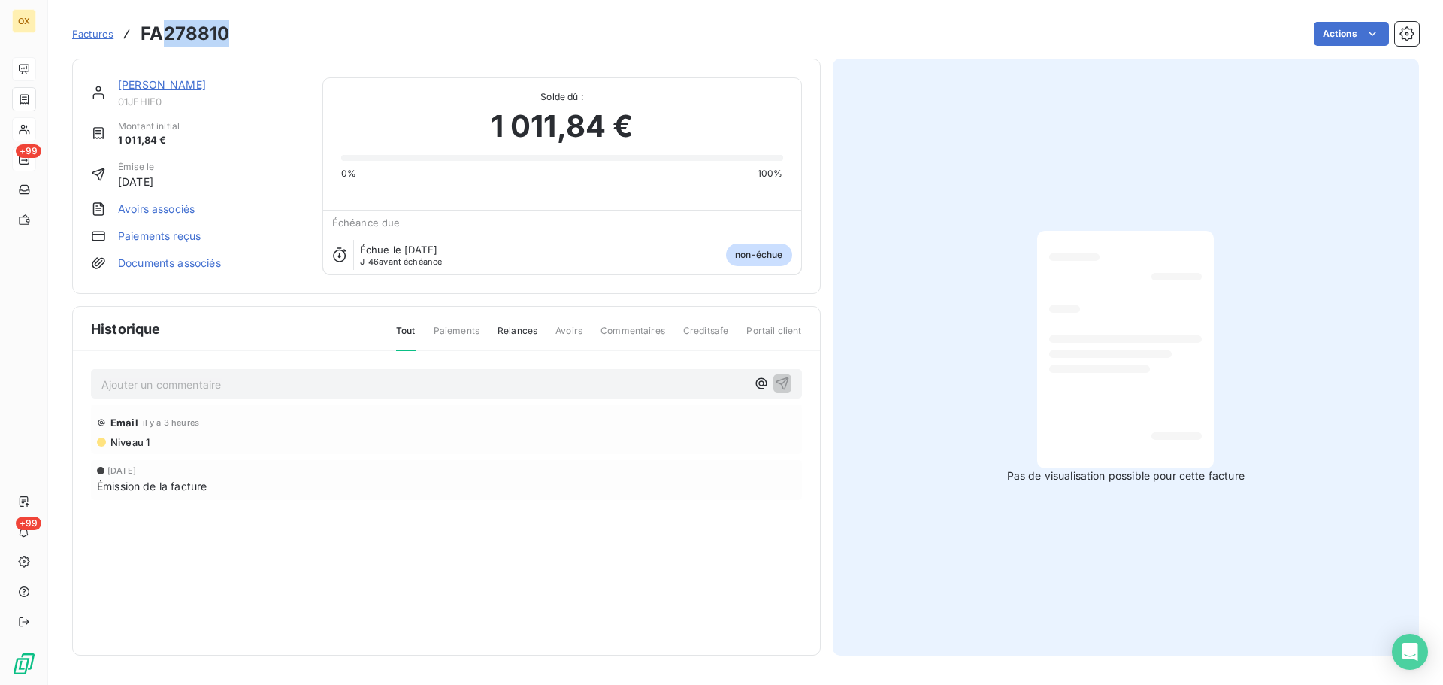
drag, startPoint x: 228, startPoint y: 37, endPoint x: 165, endPoint y: 33, distance: 62.5
click at [165, 33] on h3 "FA278810" at bounding box center [185, 33] width 89 height 27
copy h3 "278810"
click at [172, 85] on link "[PERSON_NAME]" at bounding box center [162, 84] width 88 height 13
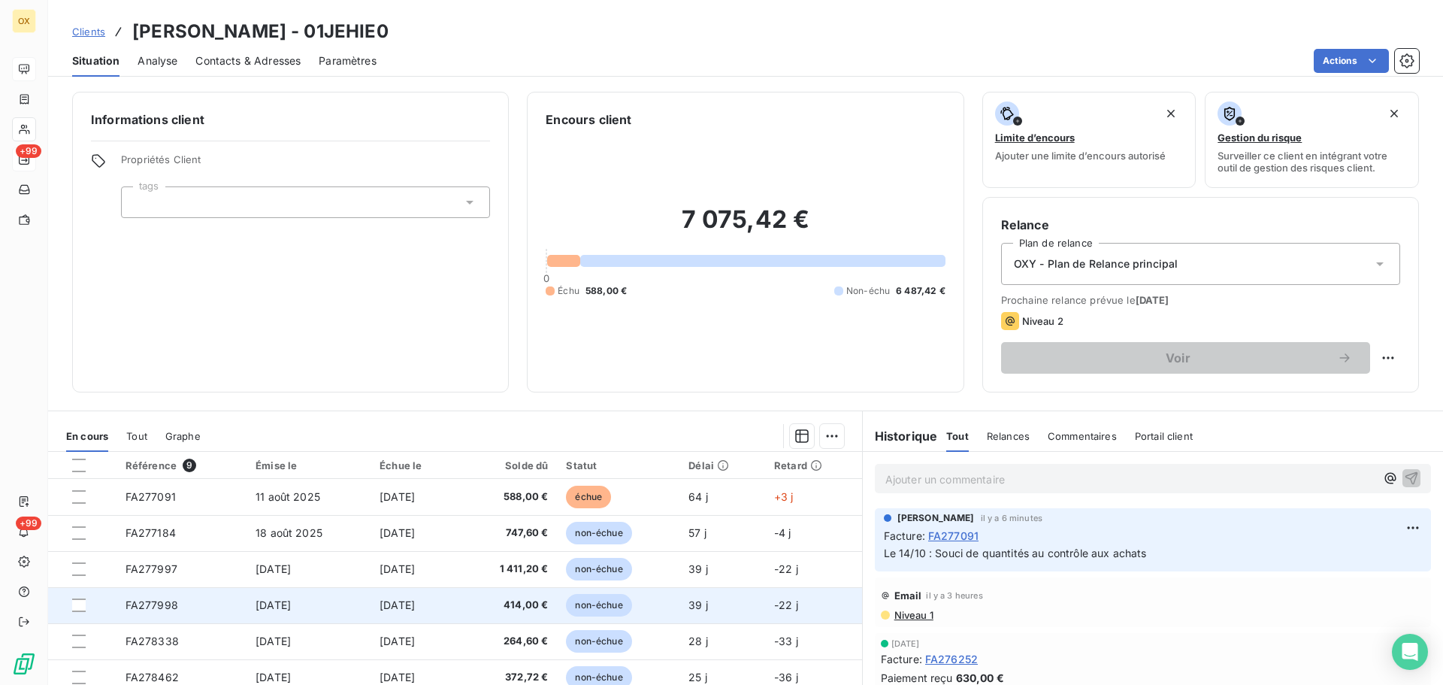
scroll to position [63, 0]
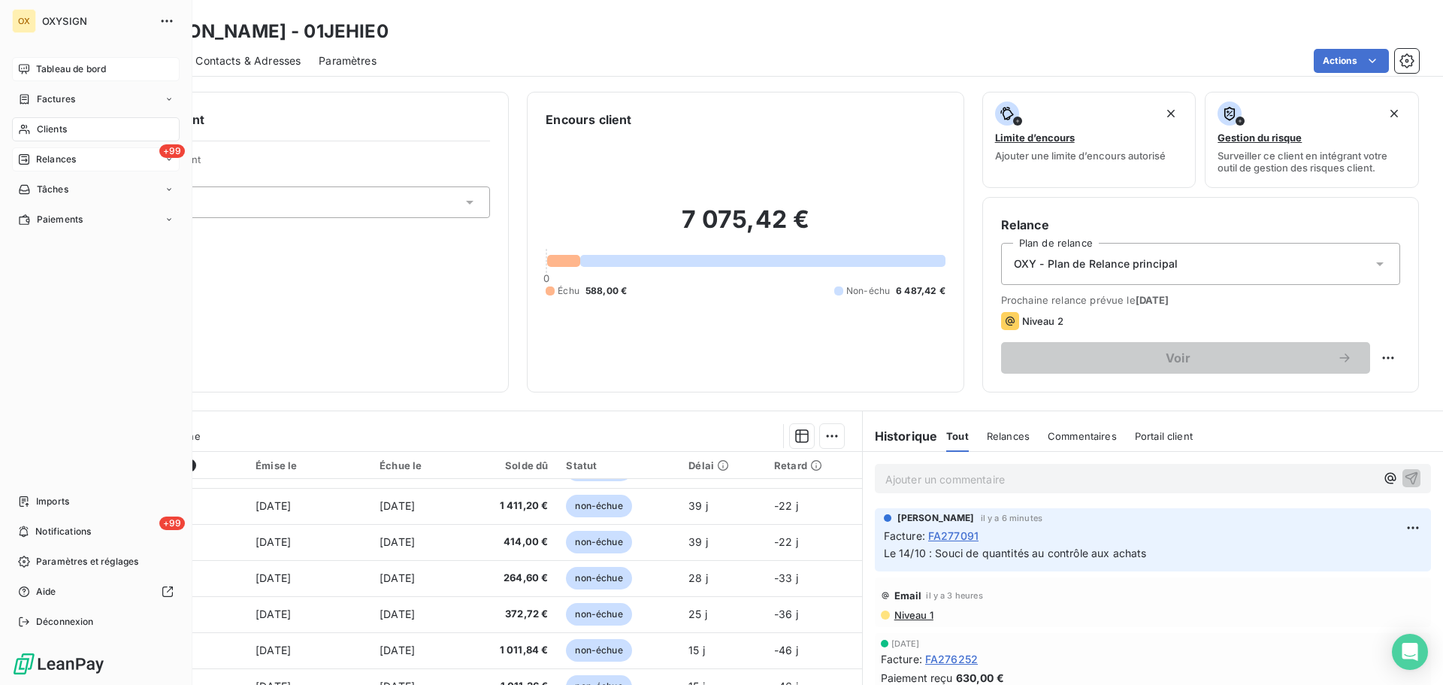
click at [52, 159] on span "Relances" at bounding box center [56, 160] width 40 height 14
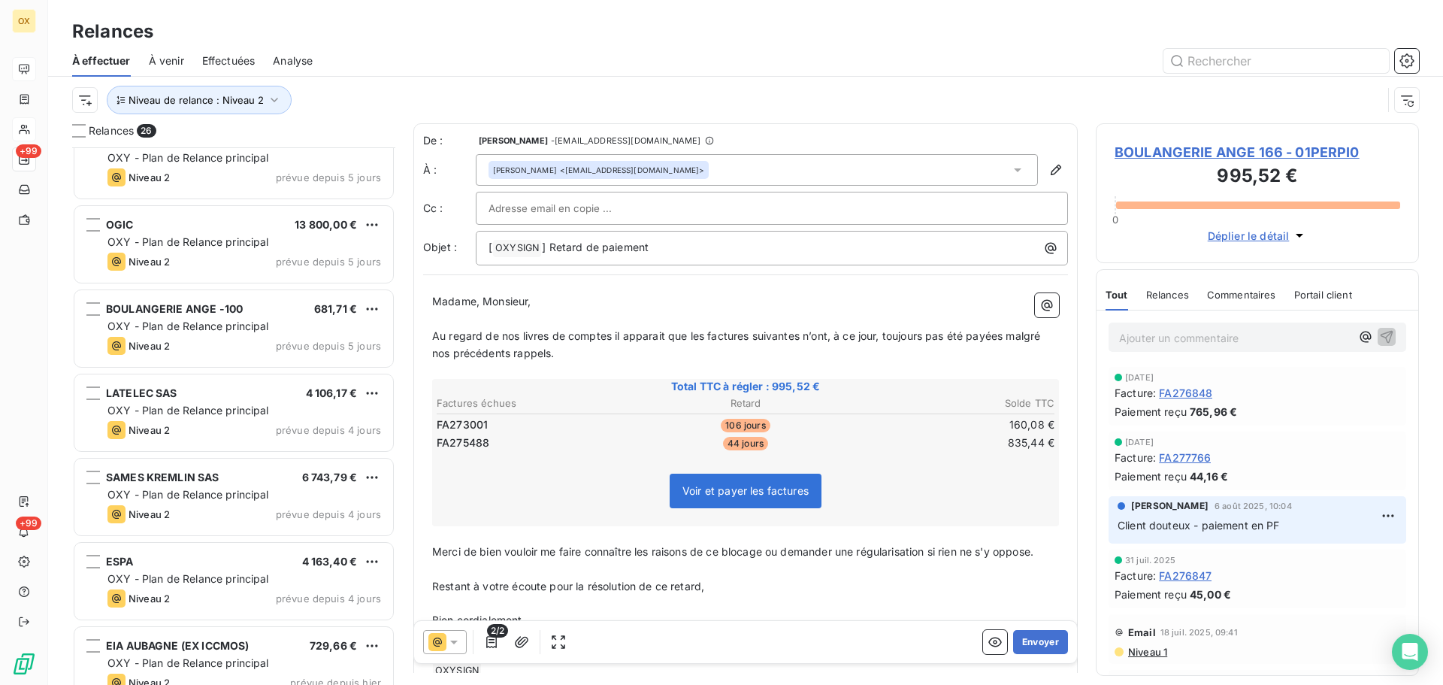
scroll to position [1652, 0]
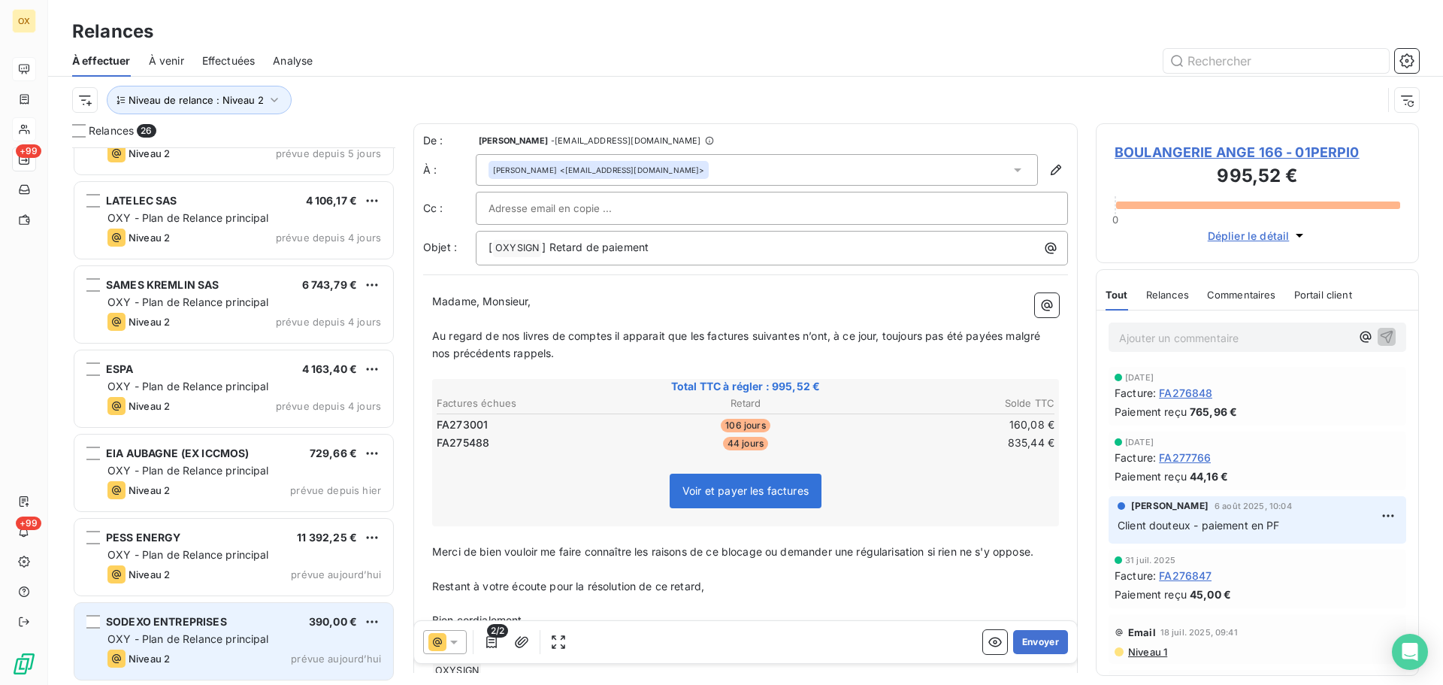
click at [228, 620] on div "SODEXO ENTREPRISES 390,00 €" at bounding box center [244, 622] width 274 height 14
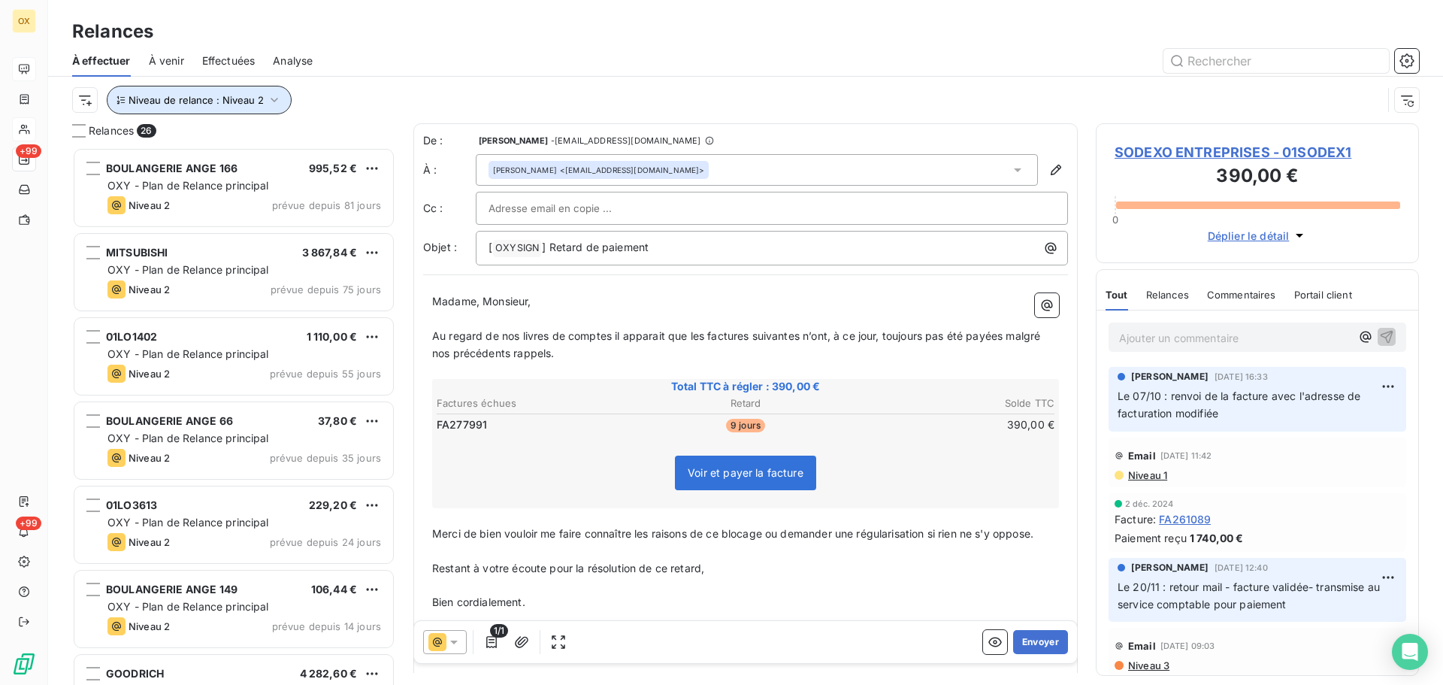
click at [226, 106] on button "Niveau de relance : Niveau 2" at bounding box center [199, 100] width 185 height 29
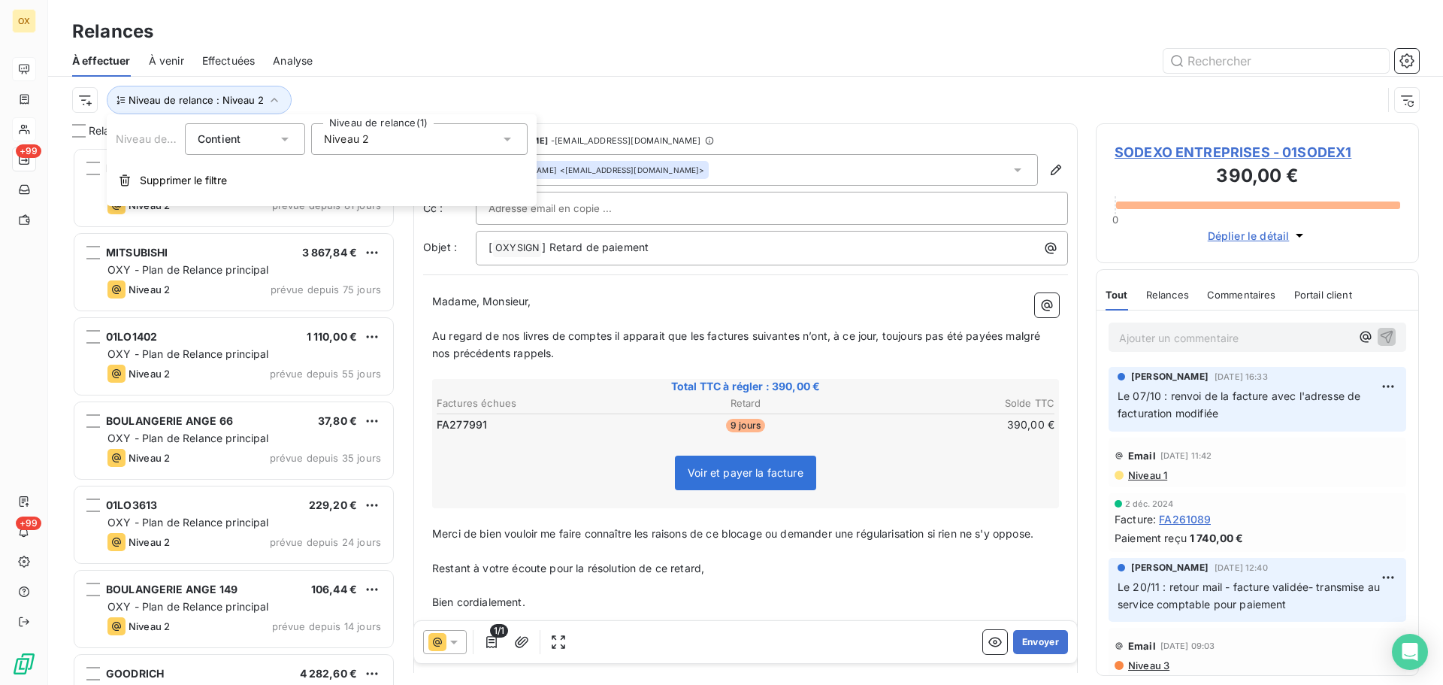
click at [576, 51] on div at bounding box center [875, 61] width 1088 height 24
click at [1158, 148] on span "SODEXO ENTREPRISES - 01SODEX1" at bounding box center [1257, 152] width 286 height 20
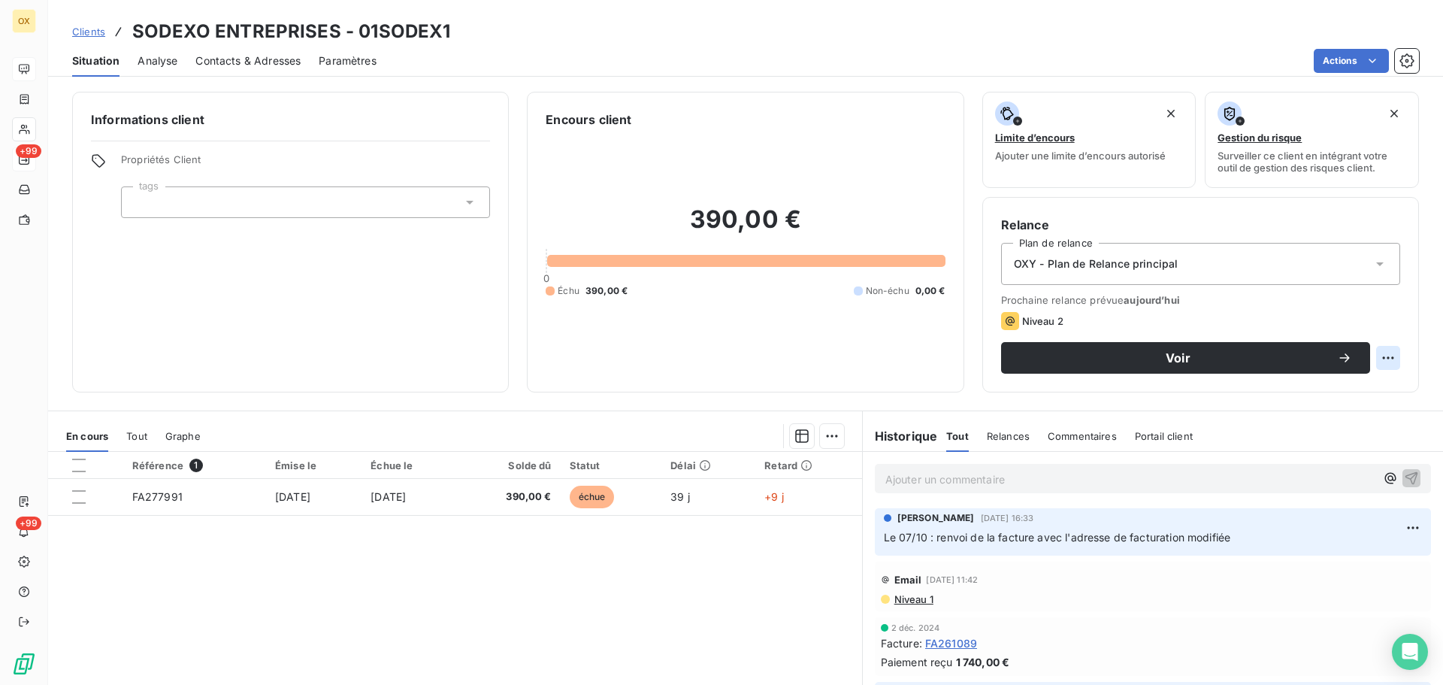
click at [1384, 358] on html "OX +99 +99 Clients SODEXO ENTREPRISES - 01SODEX1 Situation Analyse Contacts & A…" at bounding box center [721, 342] width 1443 height 685
click at [1341, 388] on div "Replanifier cette action" at bounding box center [1315, 391] width 135 height 24
select select "9"
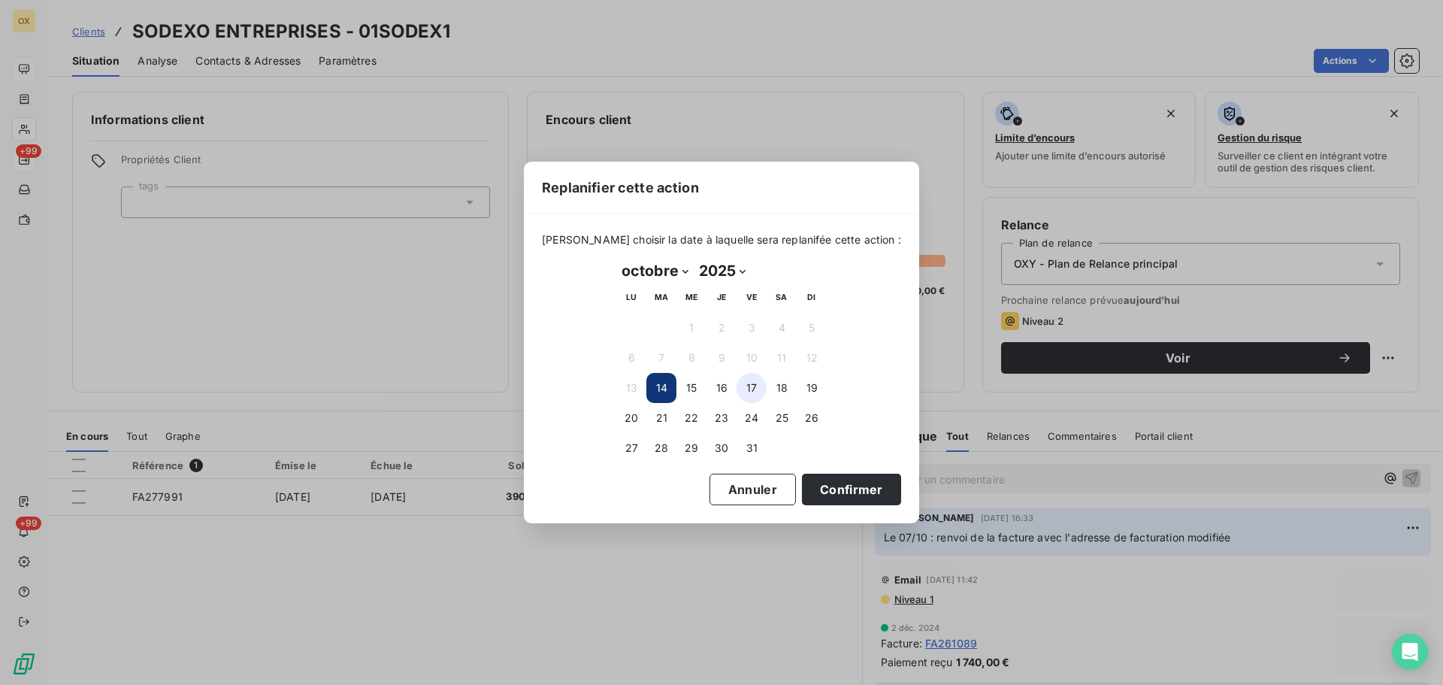
click at [754, 381] on button "17" at bounding box center [751, 388] width 30 height 30
click at [827, 490] on button "Confirmer" at bounding box center [851, 489] width 99 height 32
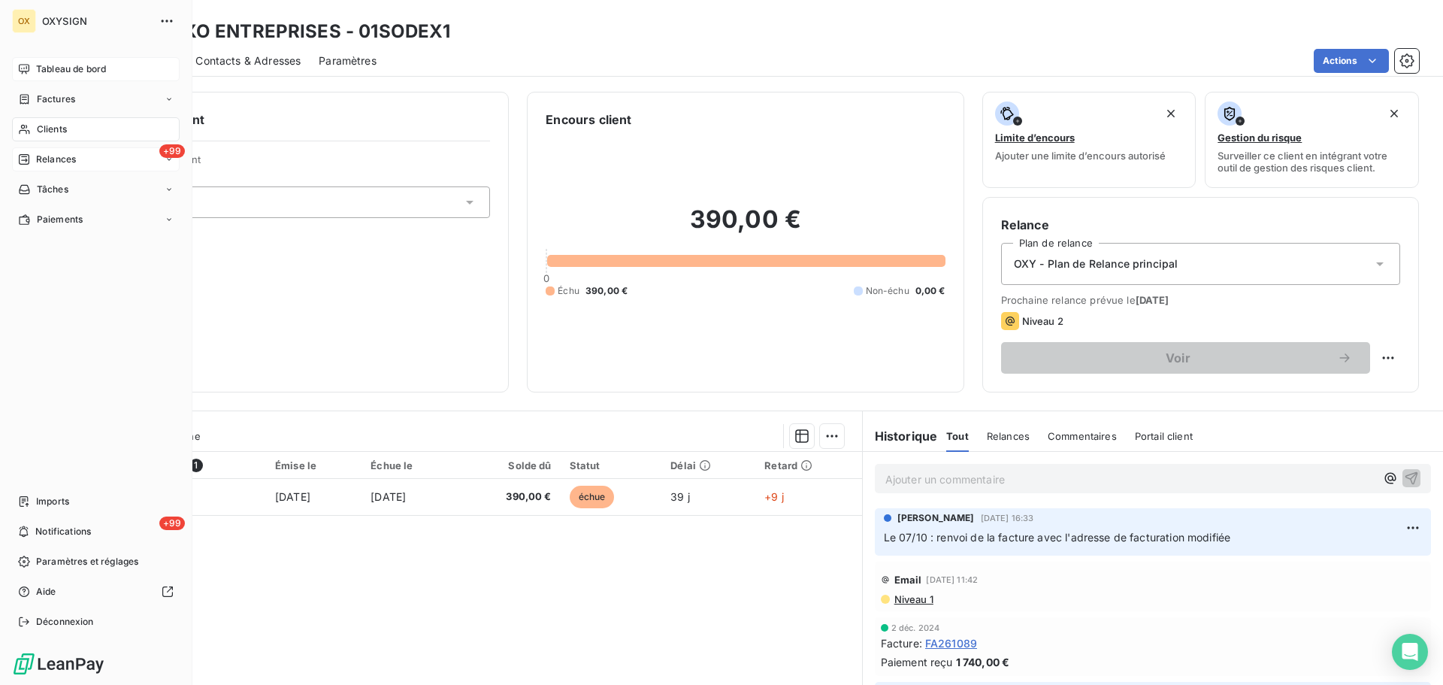
click at [47, 153] on span "Relances" at bounding box center [56, 160] width 40 height 14
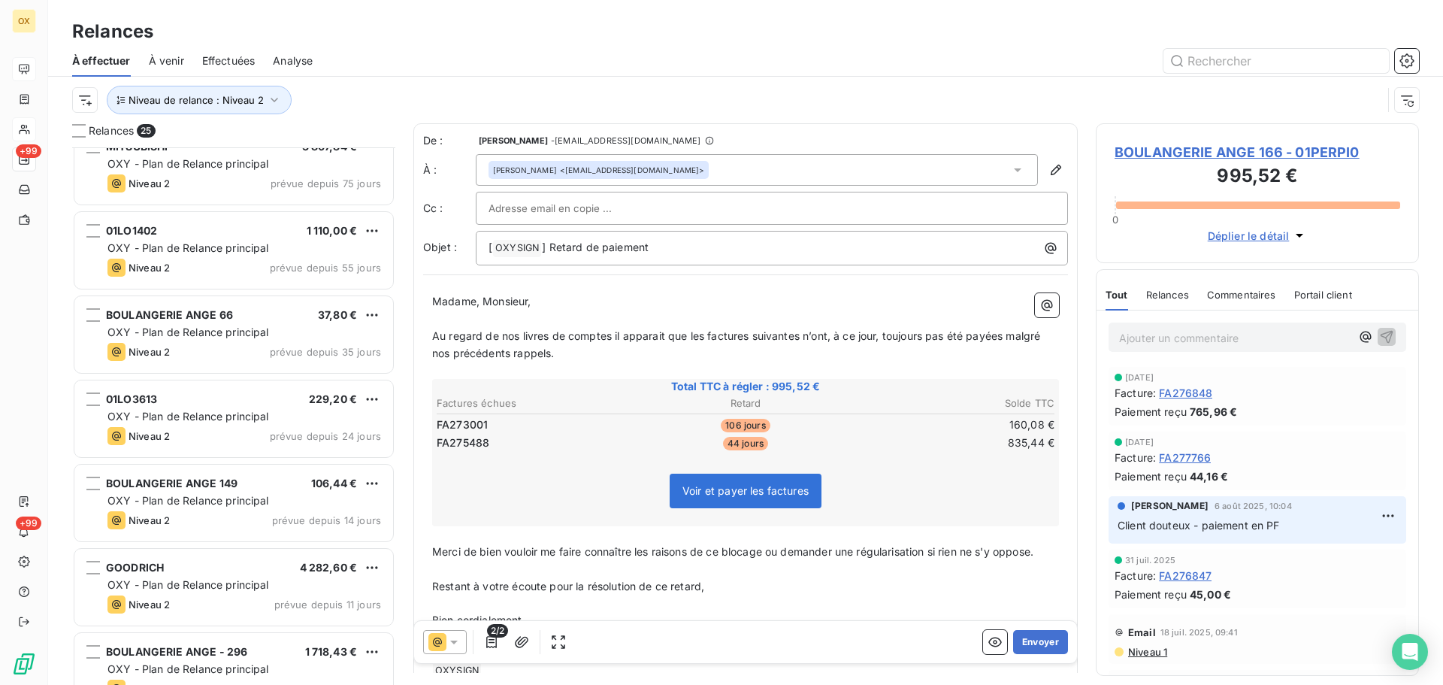
scroll to position [151, 0]
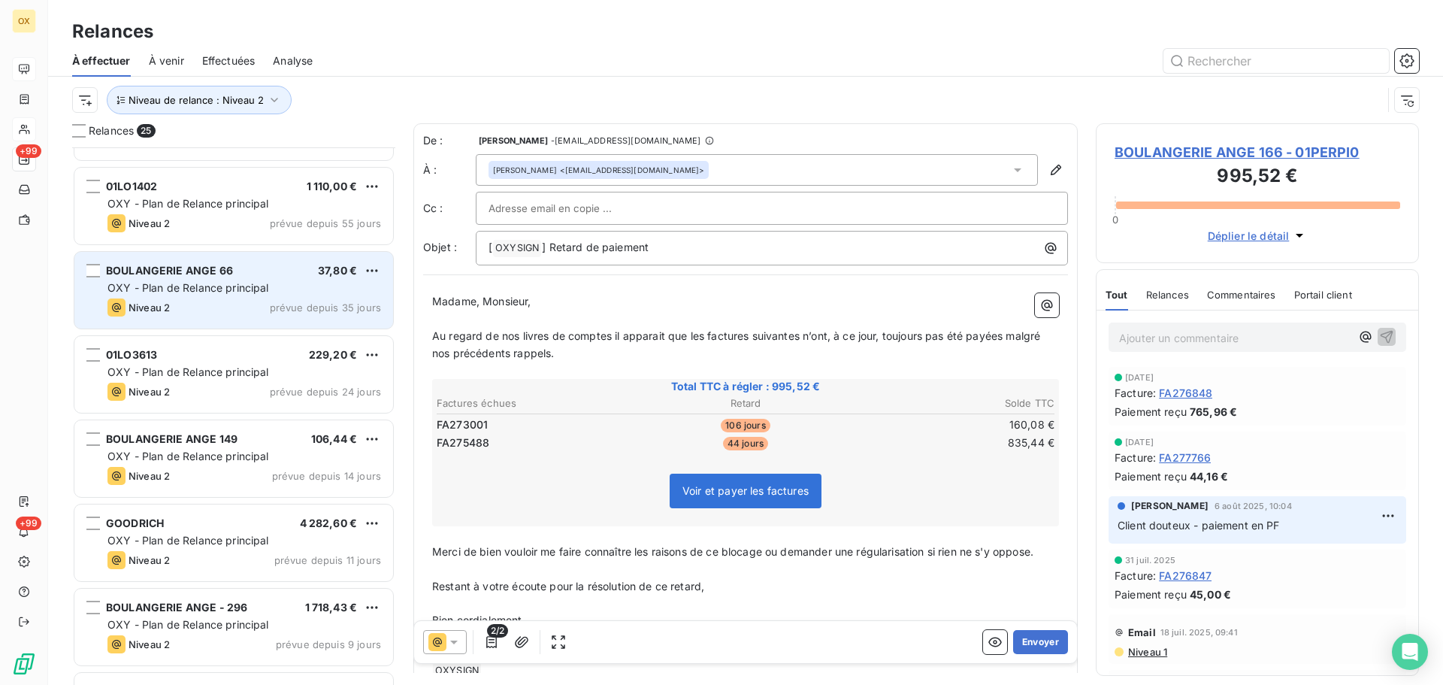
click at [226, 262] on div "BOULANGERIE ANGE 66 37,80 € OXY - Plan de Relance principal Niveau 2 prévue dep…" at bounding box center [233, 290] width 319 height 77
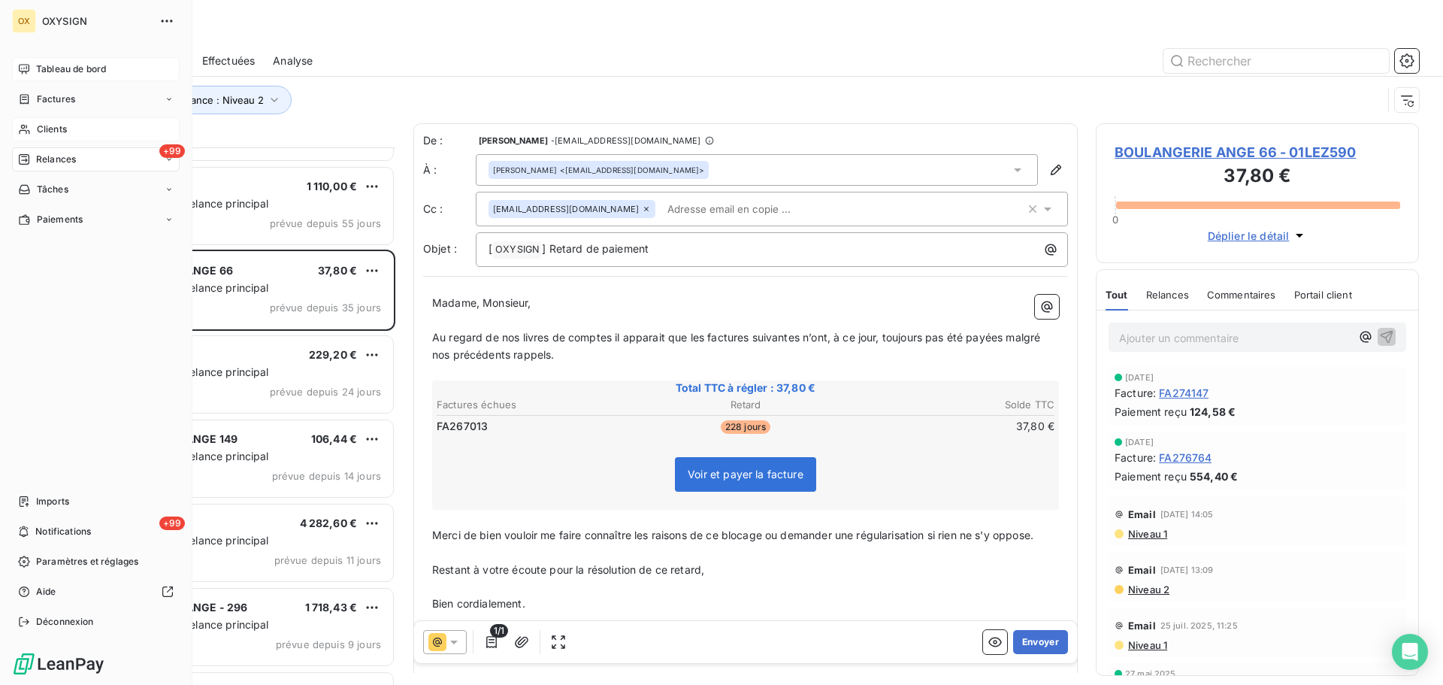
click at [41, 127] on span "Clients" at bounding box center [52, 129] width 30 height 14
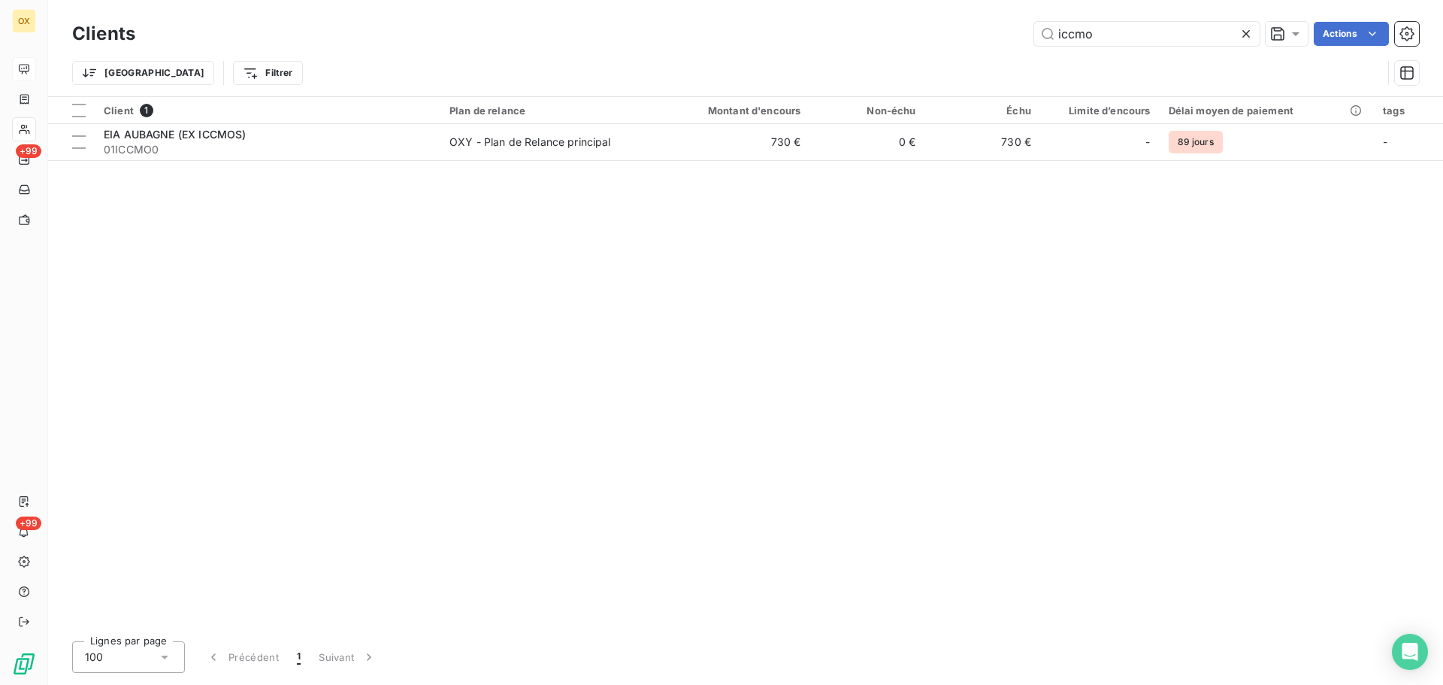
drag, startPoint x: 1119, startPoint y: 29, endPoint x: 986, endPoint y: 14, distance: 133.9
click at [986, 14] on div "Clients iccmo Actions Trier Filtrer" at bounding box center [745, 48] width 1395 height 96
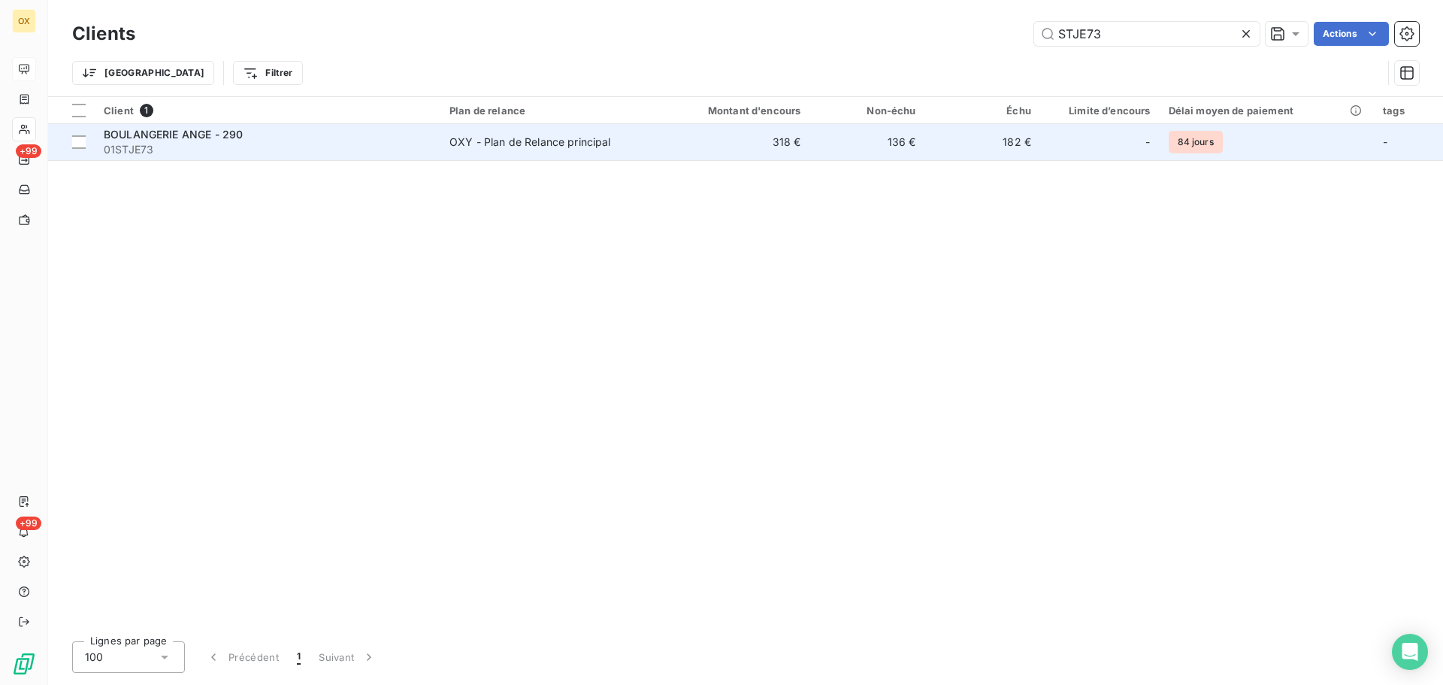
type input "STJE73"
click at [189, 141] on div "BOULANGERIE ANGE - 290" at bounding box center [268, 134] width 328 height 15
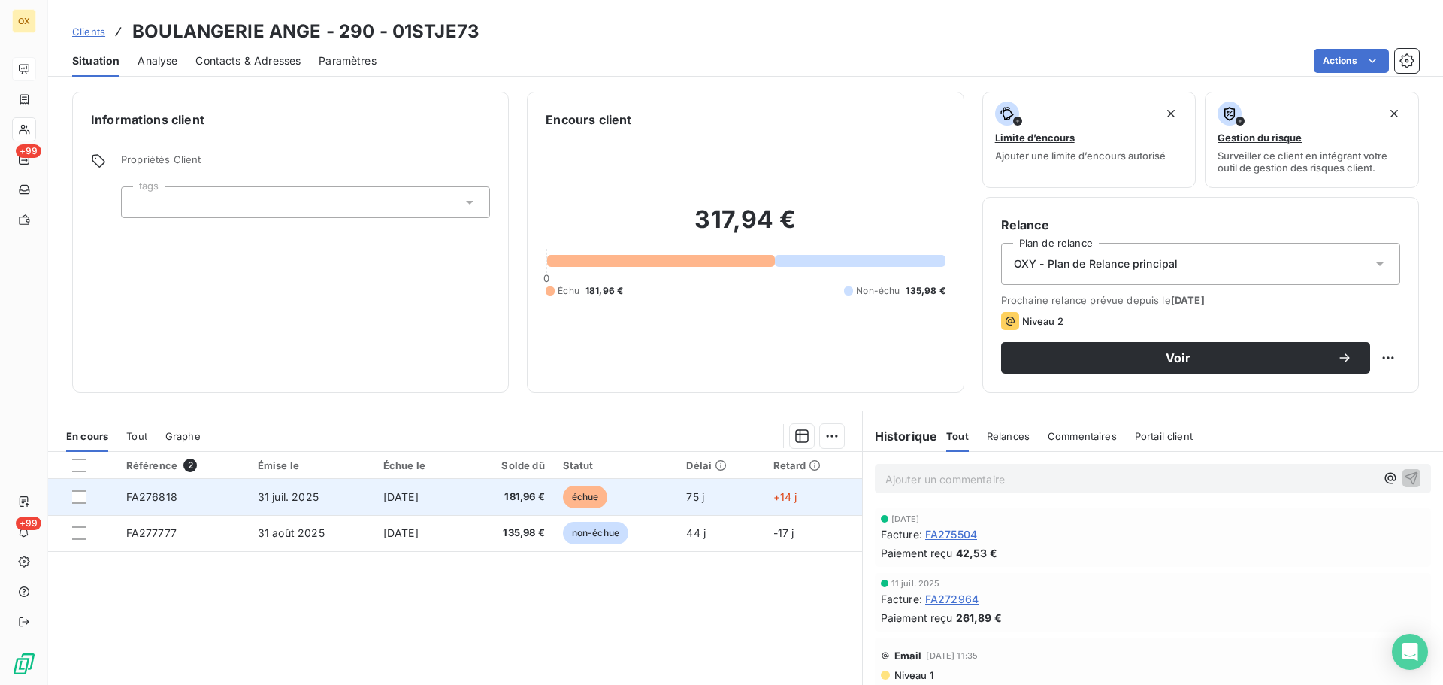
click at [464, 510] on td "[DATE]" at bounding box center [418, 497] width 89 height 36
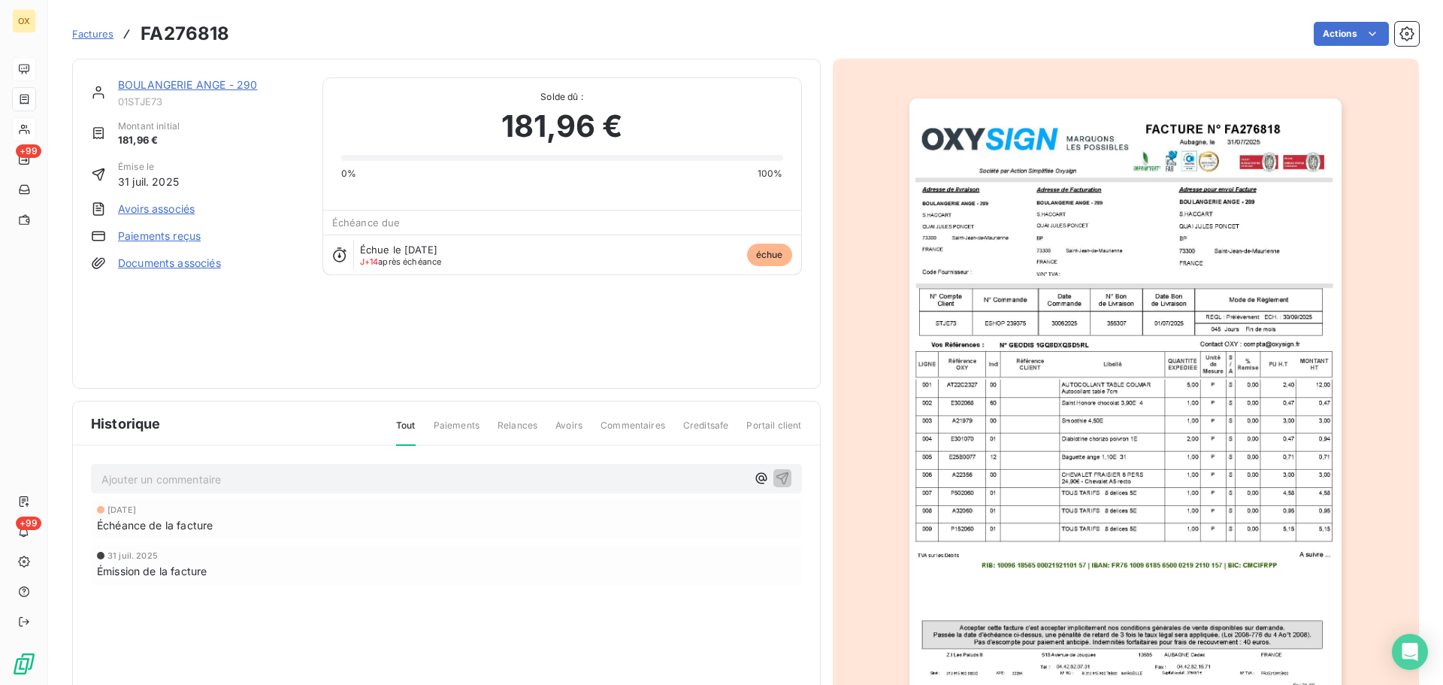
click at [978, 261] on img "button" at bounding box center [1125, 404] width 432 height 612
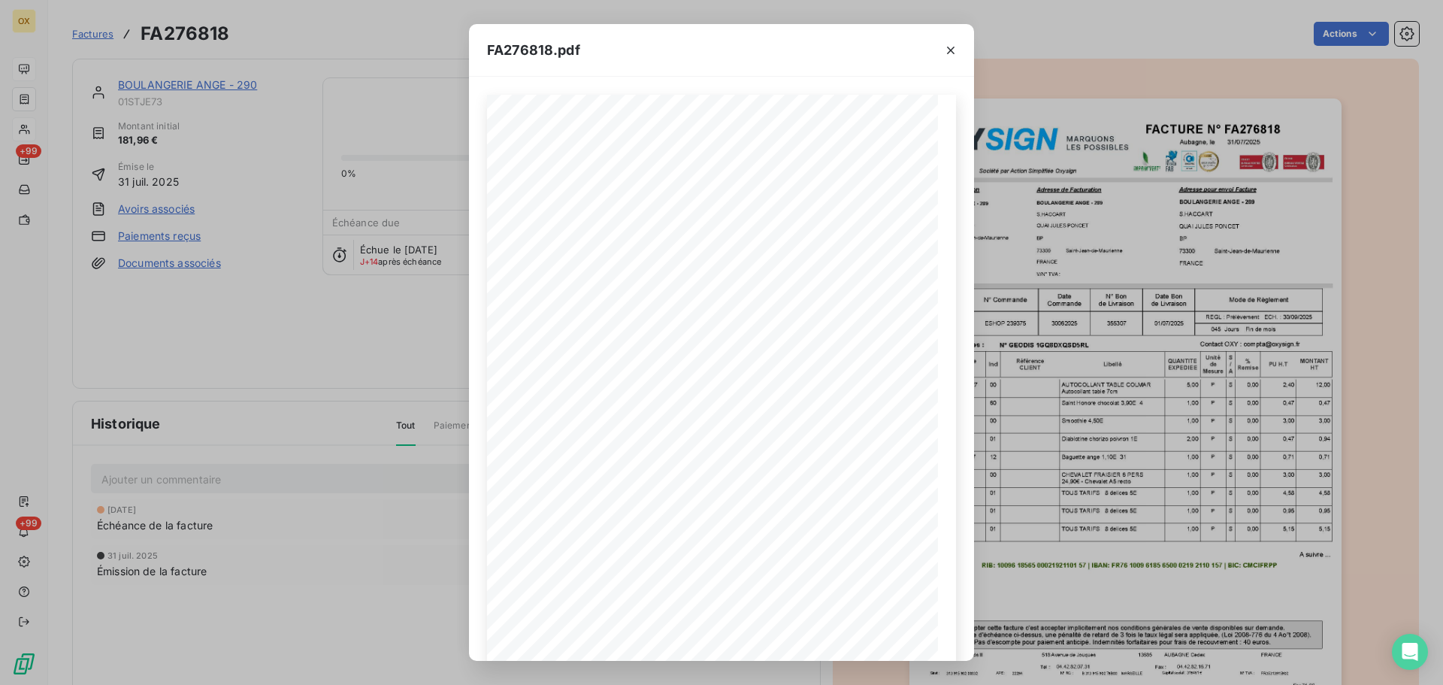
drag, startPoint x: 948, startPoint y: 54, endPoint x: 738, endPoint y: 11, distance: 214.9
click at [948, 54] on icon "button" at bounding box center [950, 50] width 15 height 15
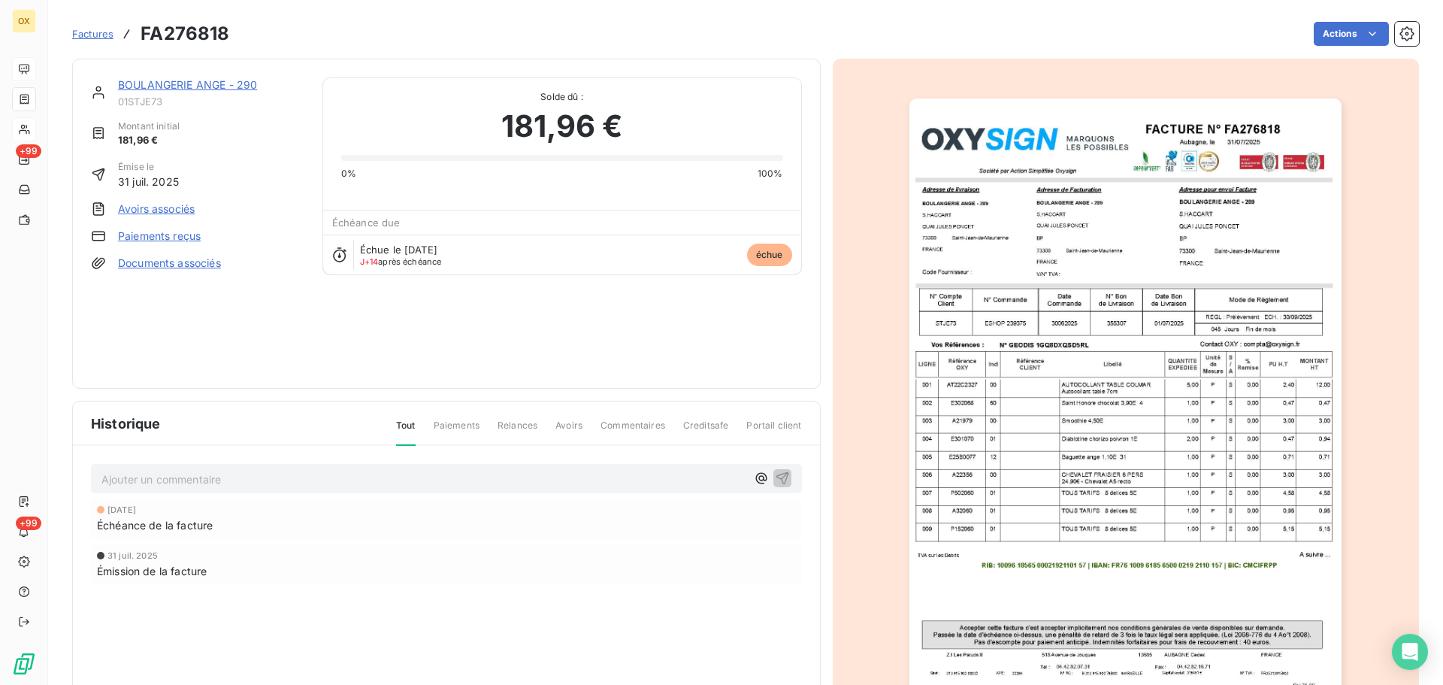
click at [216, 87] on link "BOULANGERIE ANGE - 290" at bounding box center [187, 84] width 139 height 13
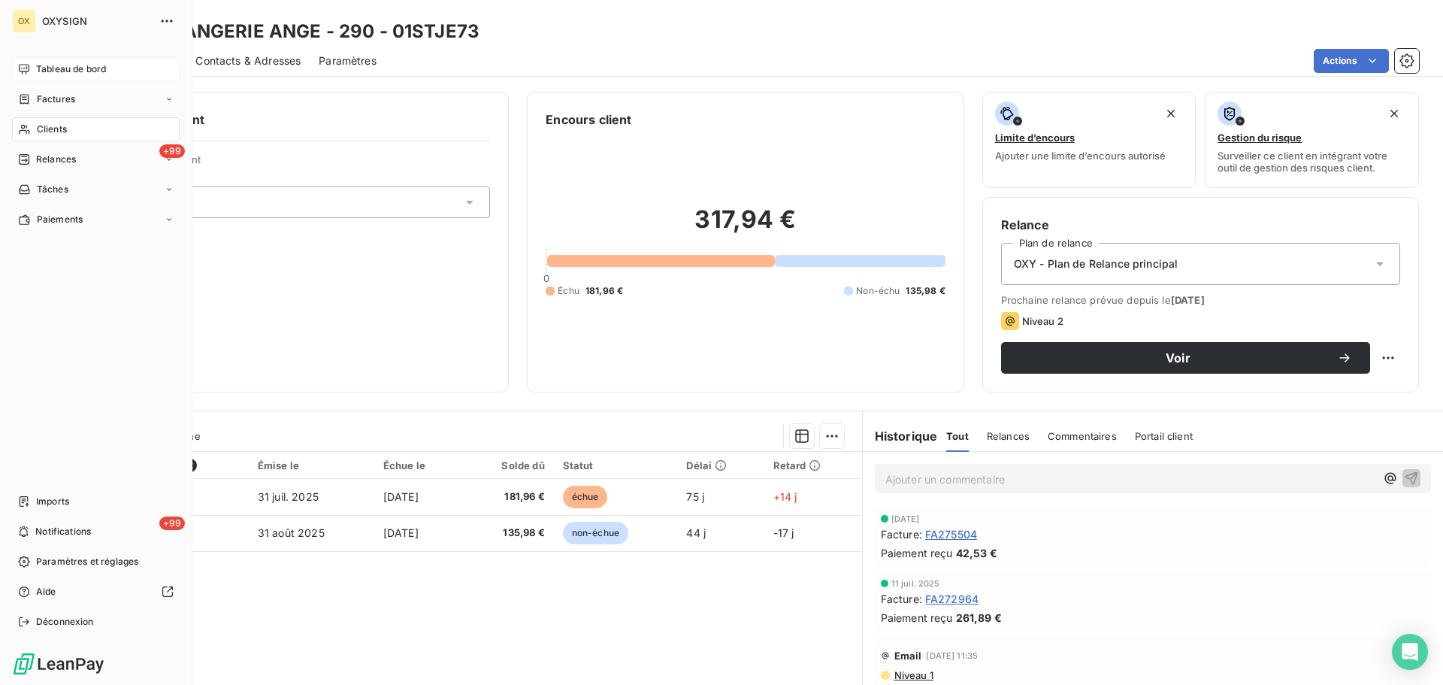
drag, startPoint x: 49, startPoint y: 126, endPoint x: 274, endPoint y: 90, distance: 228.2
click at [49, 126] on span "Clients" at bounding box center [52, 129] width 30 height 14
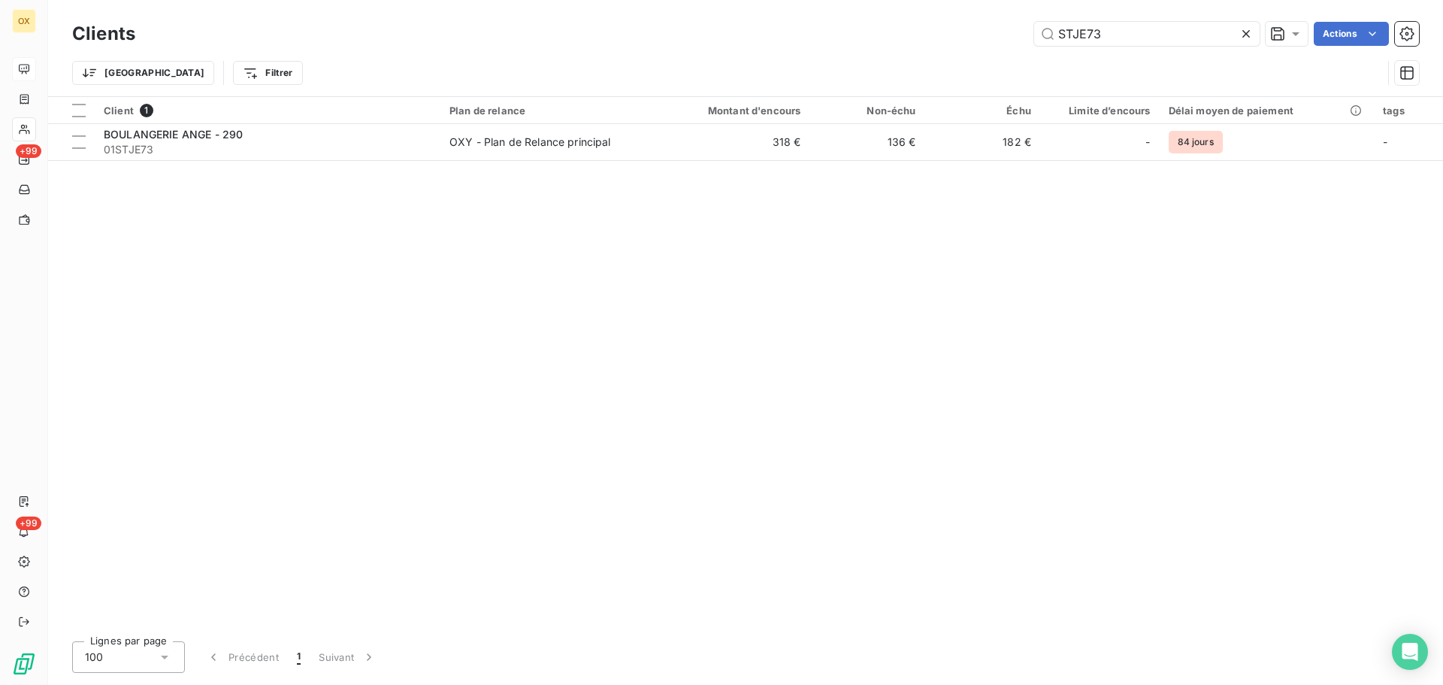
drag, startPoint x: 1084, startPoint y: 35, endPoint x: 1013, endPoint y: 24, distance: 72.2
click at [1013, 24] on div "STJE73 Actions" at bounding box center [786, 34] width 1266 height 24
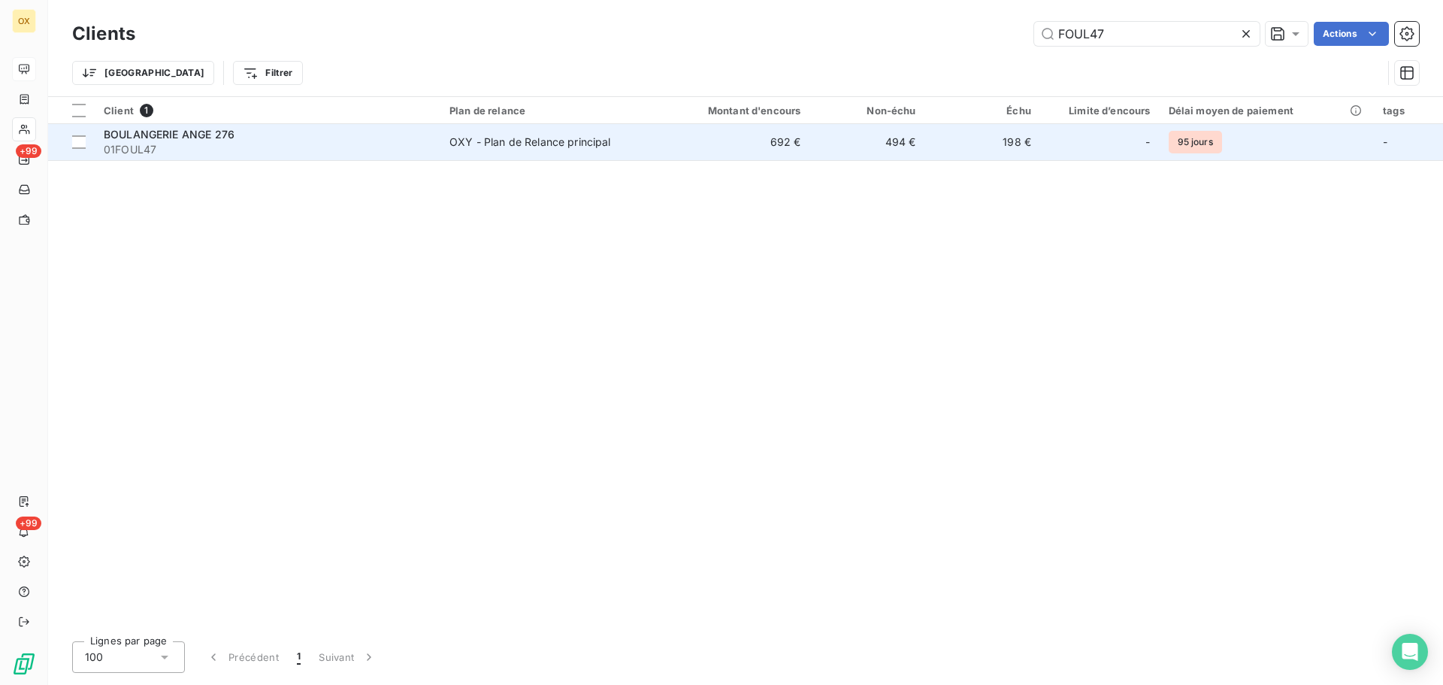
type input "FOUL47"
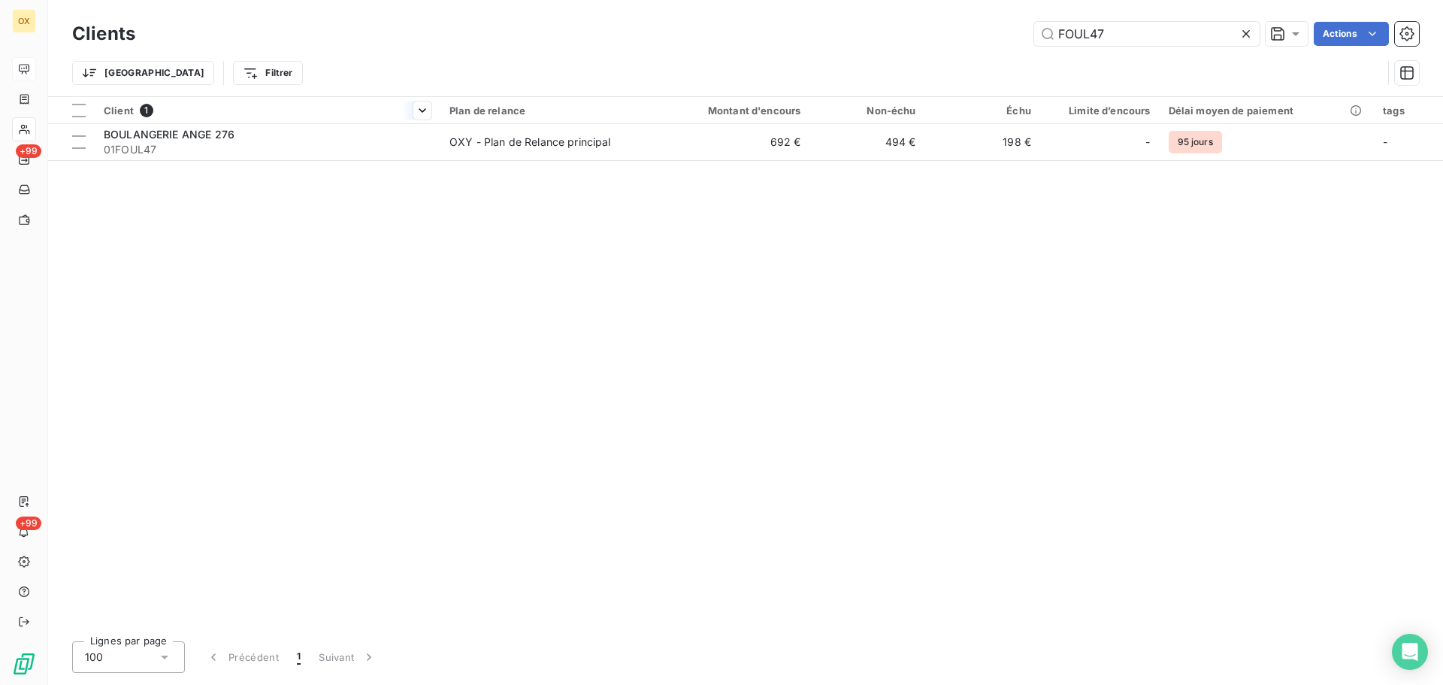
drag, startPoint x: 231, startPoint y: 135, endPoint x: 219, endPoint y: 119, distance: 19.7
click at [230, 134] on span "BOULANGERIE ANGE 276" at bounding box center [169, 134] width 131 height 13
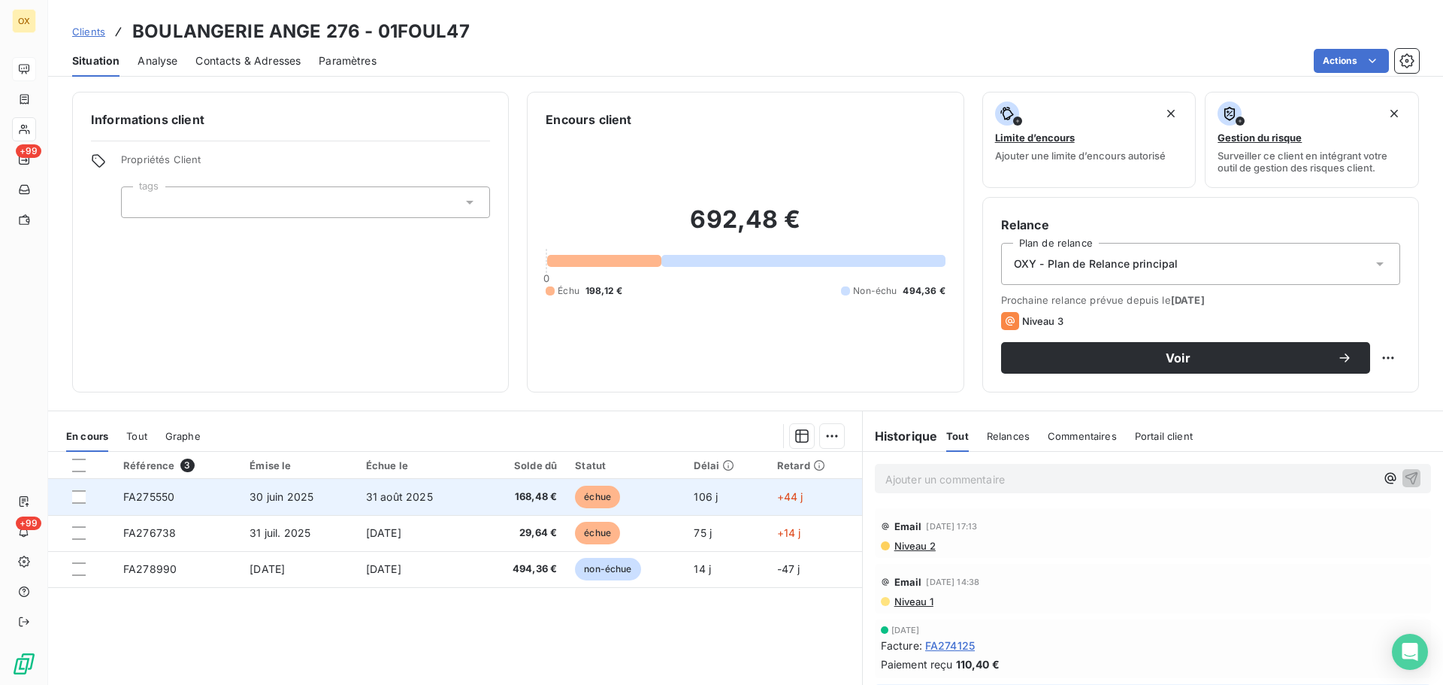
click at [590, 504] on span "échue" at bounding box center [597, 496] width 45 height 23
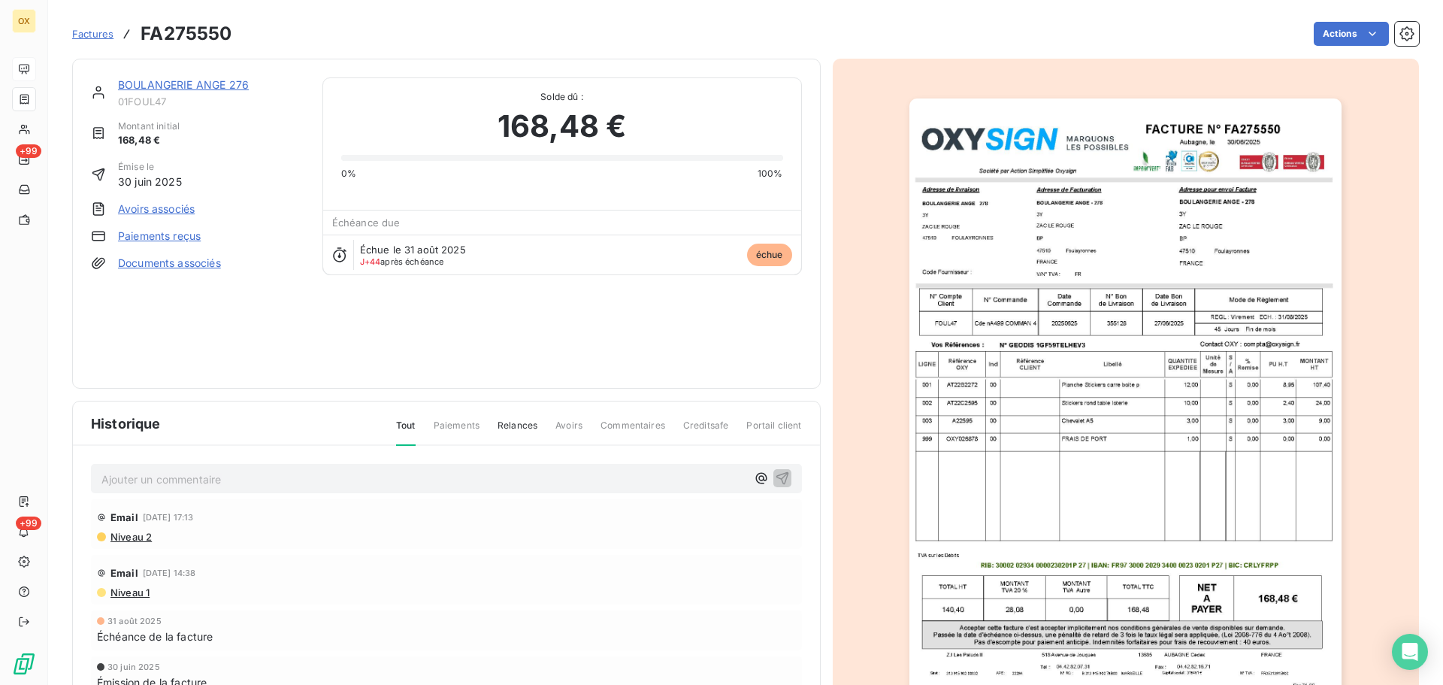
click at [1058, 278] on img "button" at bounding box center [1125, 404] width 432 height 612
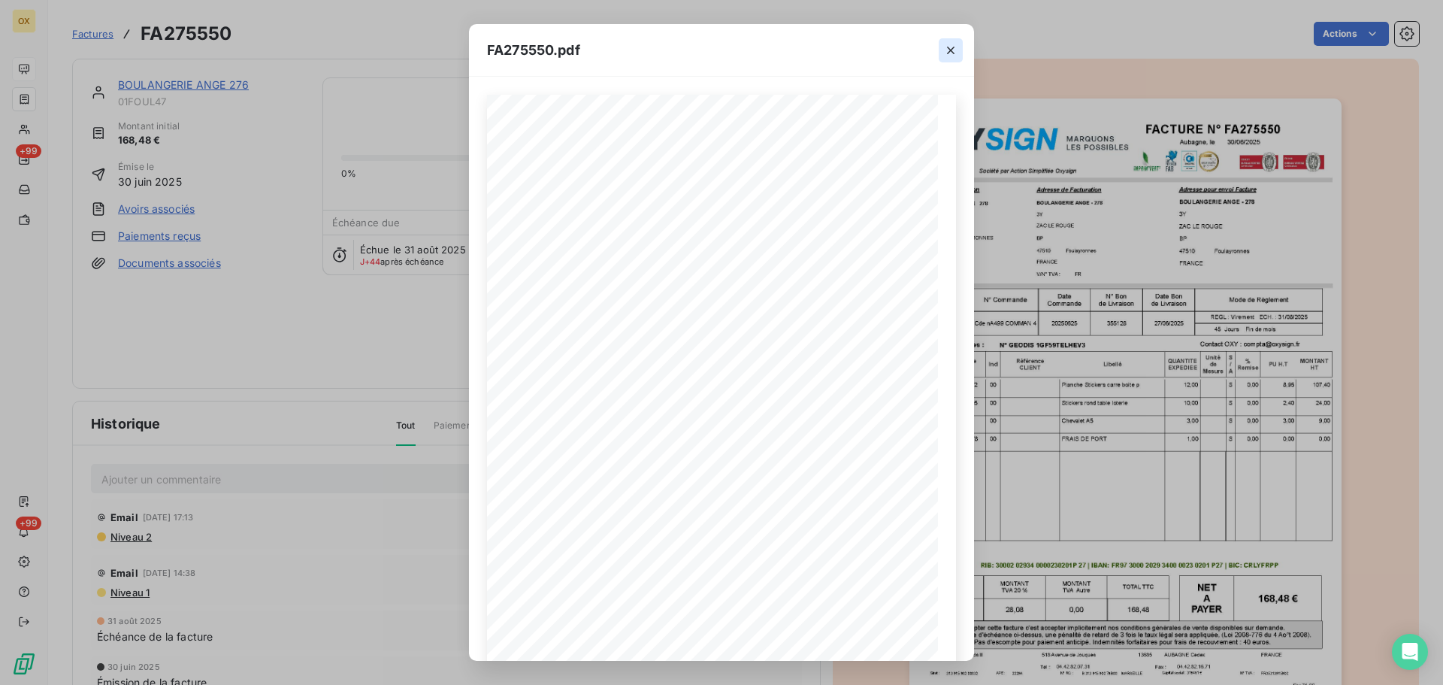
click at [951, 52] on icon "button" at bounding box center [950, 50] width 15 height 15
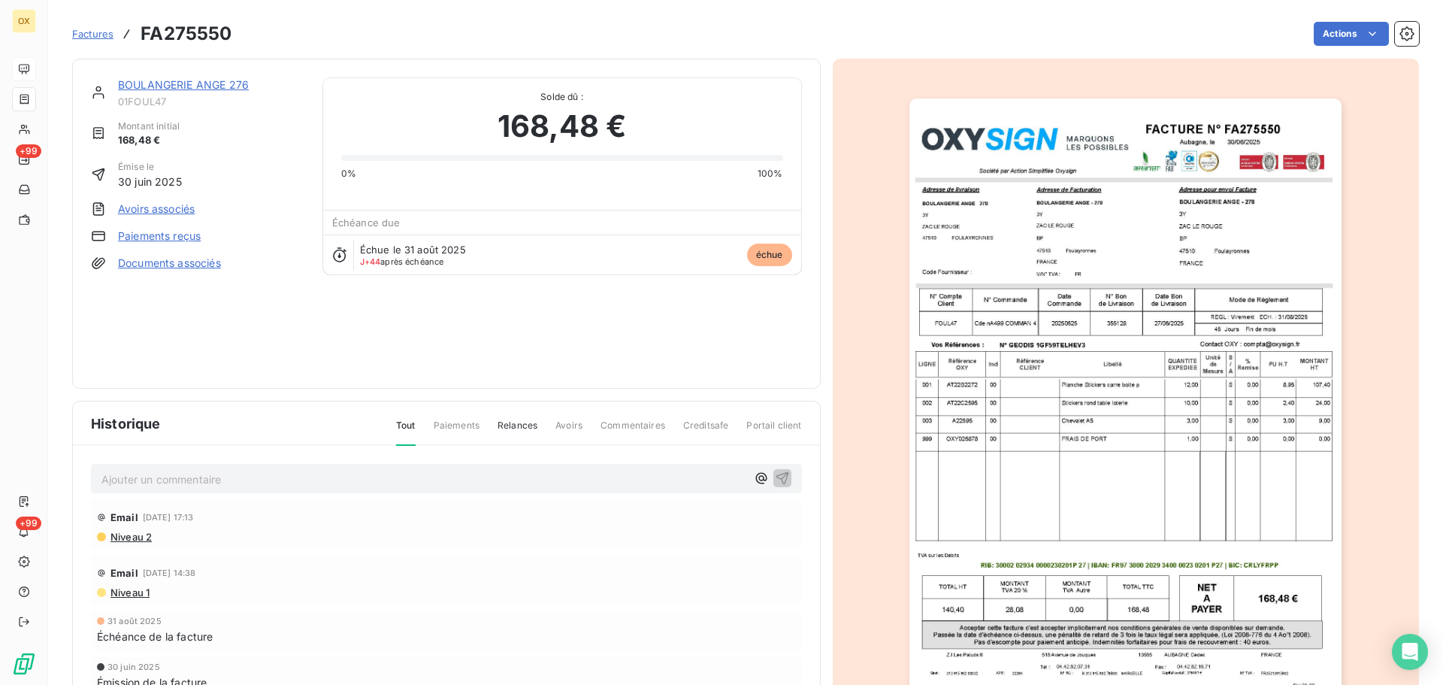
click at [184, 84] on link "BOULANGERIE ANGE 276" at bounding box center [183, 84] width 131 height 13
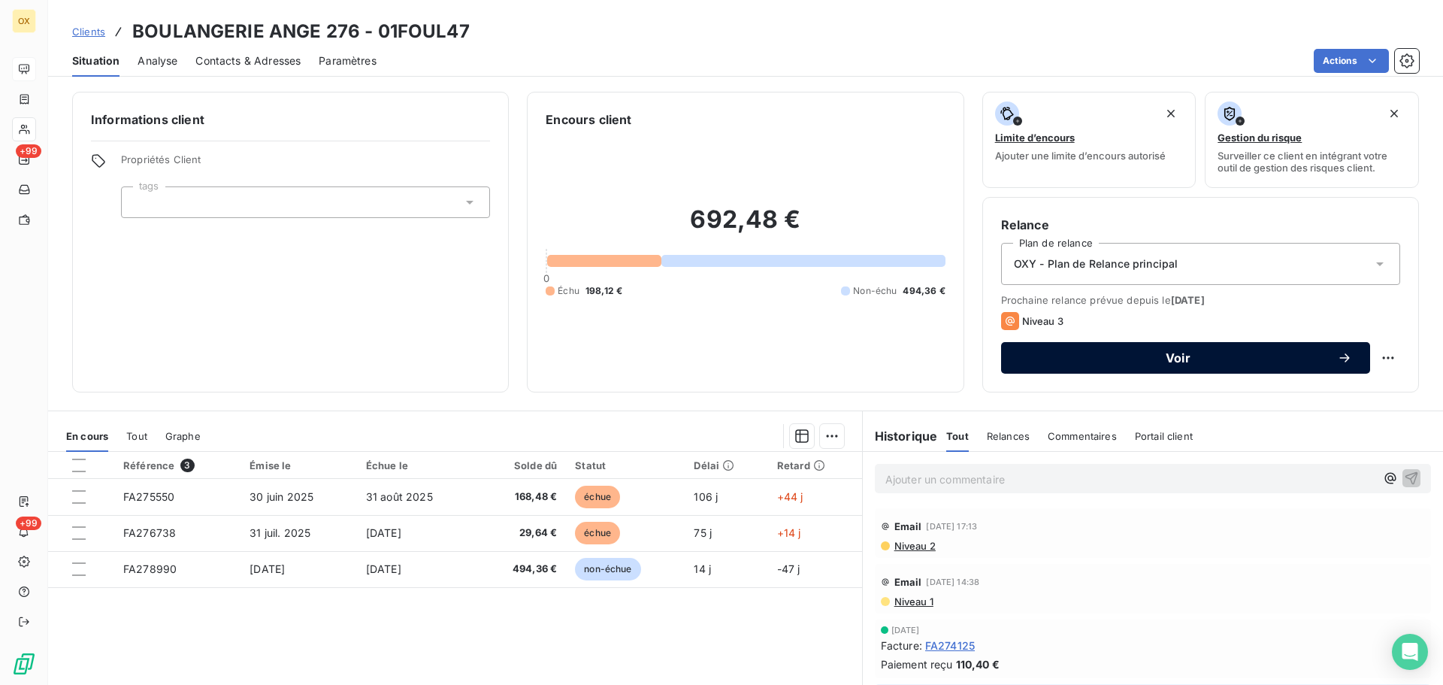
click at [1099, 356] on span "Voir" at bounding box center [1178, 358] width 318 height 12
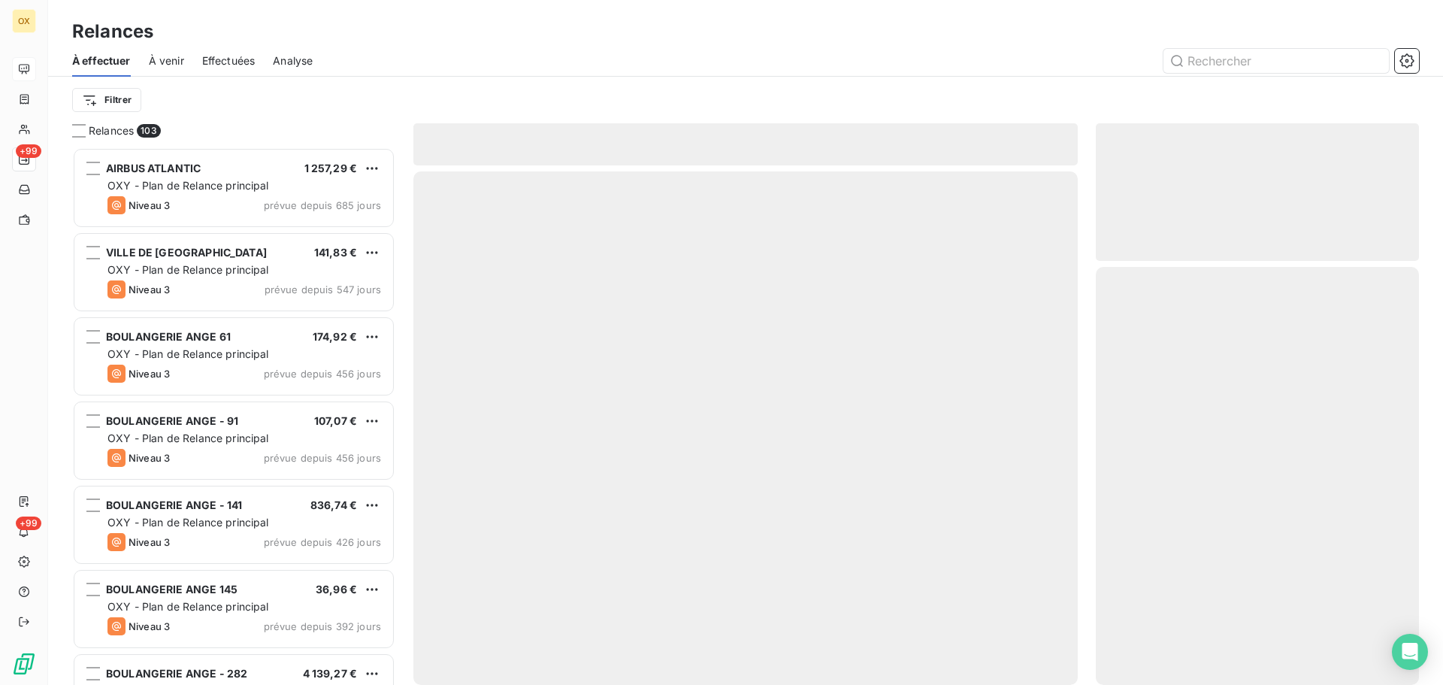
scroll to position [526, 312]
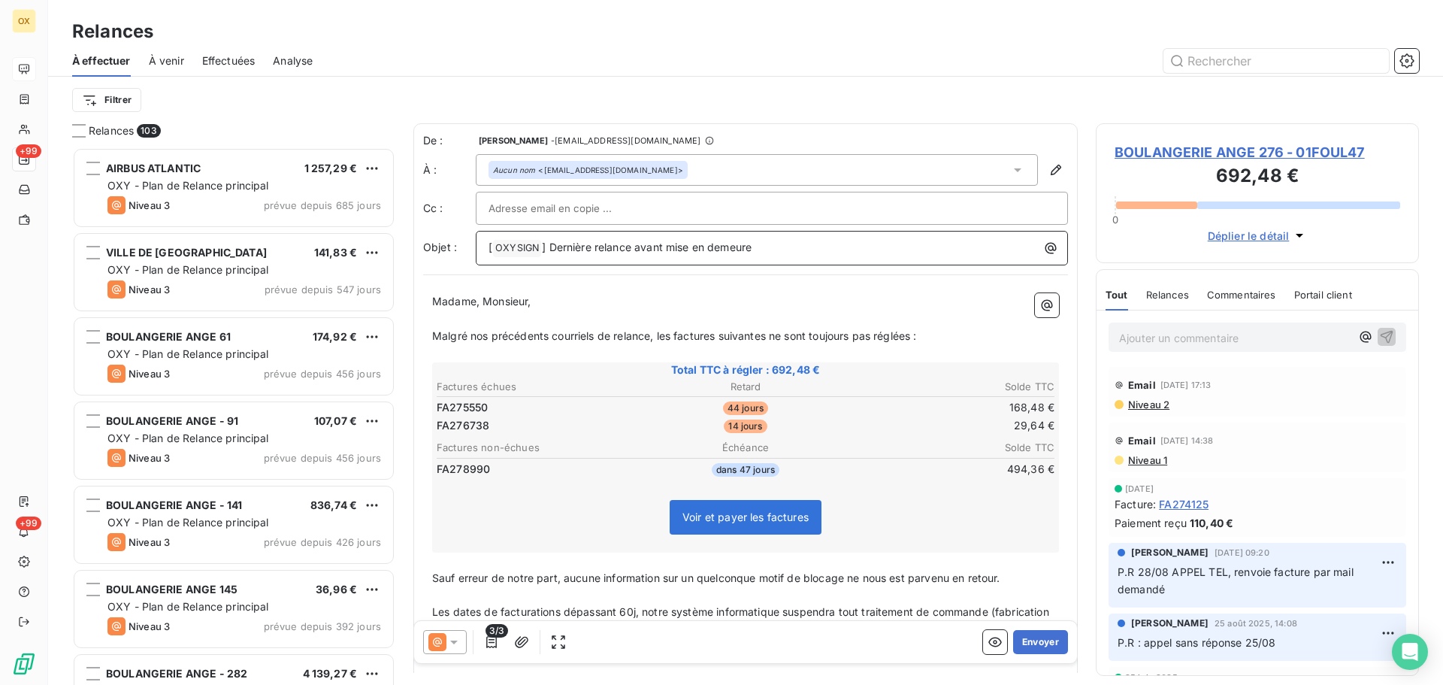
drag, startPoint x: 765, startPoint y: 244, endPoint x: 551, endPoint y: 246, distance: 214.2
click at [551, 246] on p "[ OXYSIGN ﻿ ] Dernière relance avant mise en demeure" at bounding box center [775, 248] width 574 height 18
click at [455, 637] on icon at bounding box center [453, 641] width 15 height 15
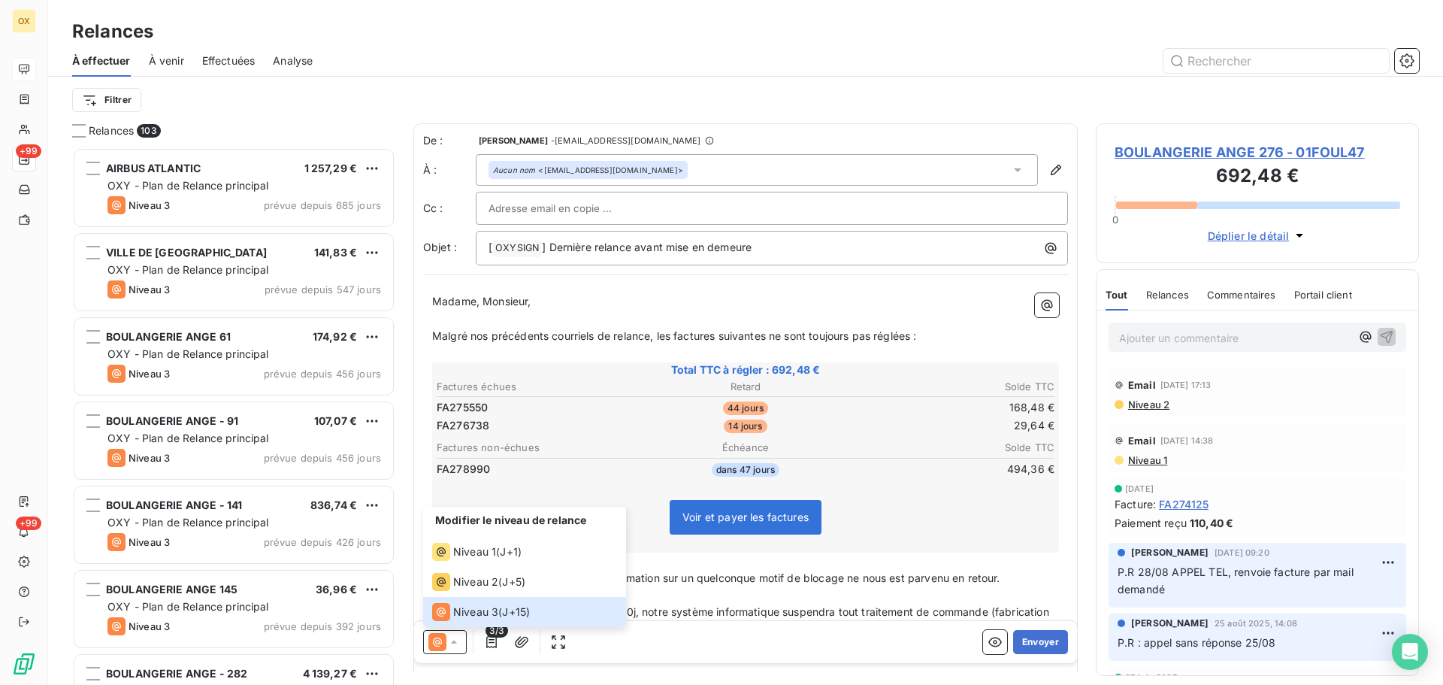
click at [946, 298] on p "Madame, Monsieur," at bounding box center [745, 301] width 627 height 17
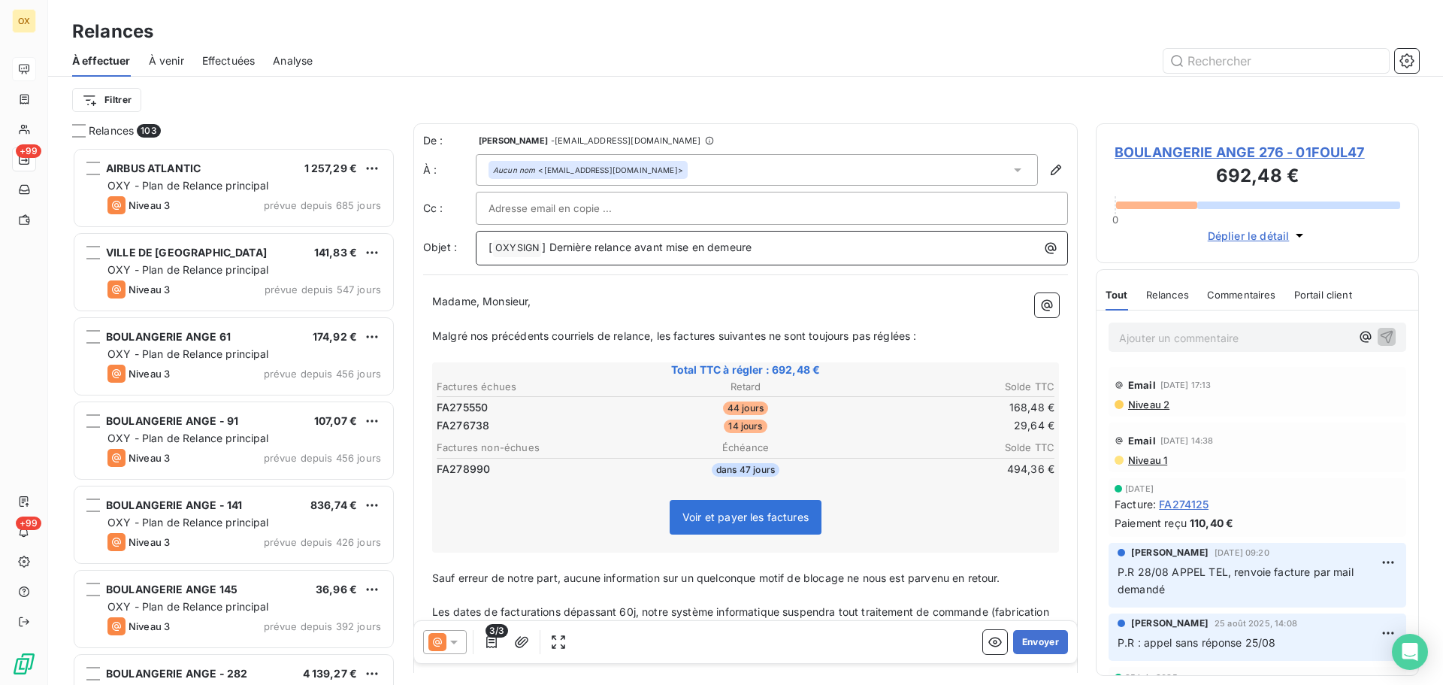
drag, startPoint x: 827, startPoint y: 248, endPoint x: 549, endPoint y: 265, distance: 278.6
click at [549, 265] on div "De : Candie OLLIVIER - rappels@leanpay.io À : Aucun nom <aissijo@gmail.com> Cc …" at bounding box center [745, 458] width 664 height 670
click at [457, 643] on icon at bounding box center [453, 641] width 15 height 15
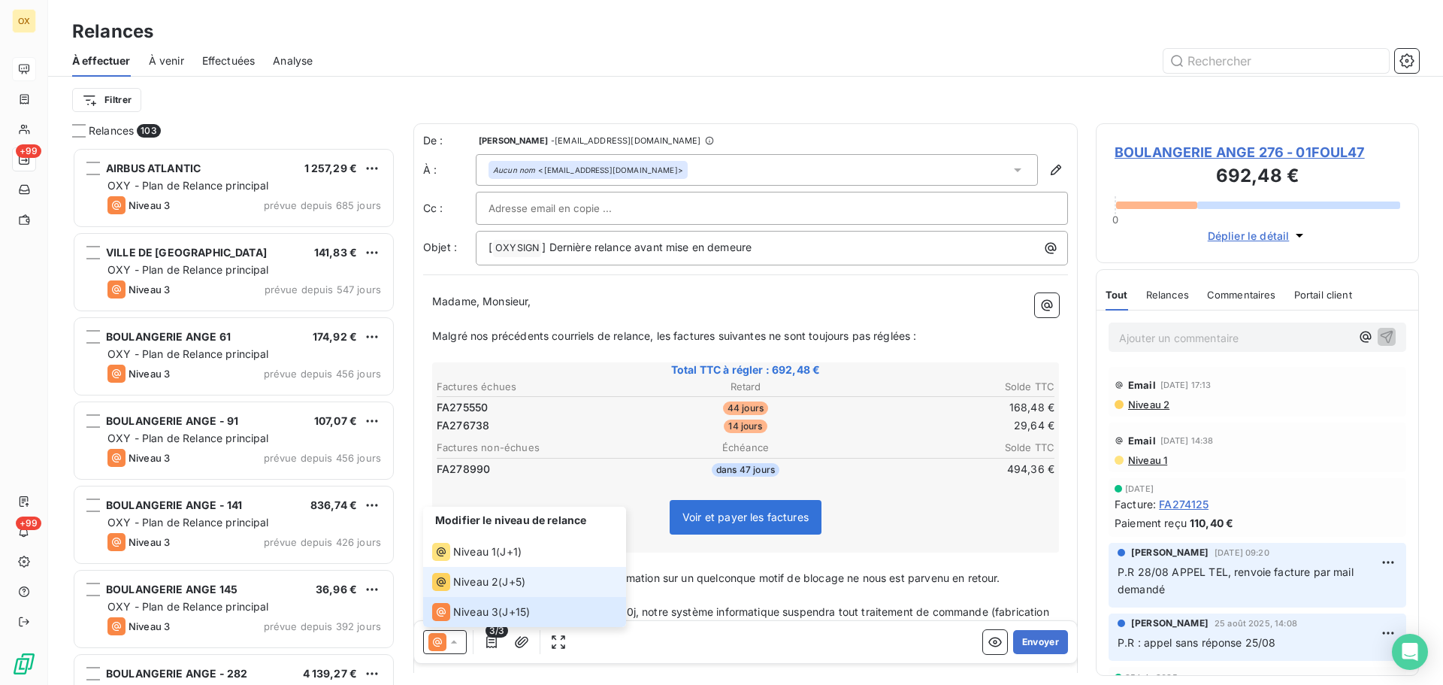
click at [465, 581] on span "Niveau 2" at bounding box center [475, 581] width 45 height 15
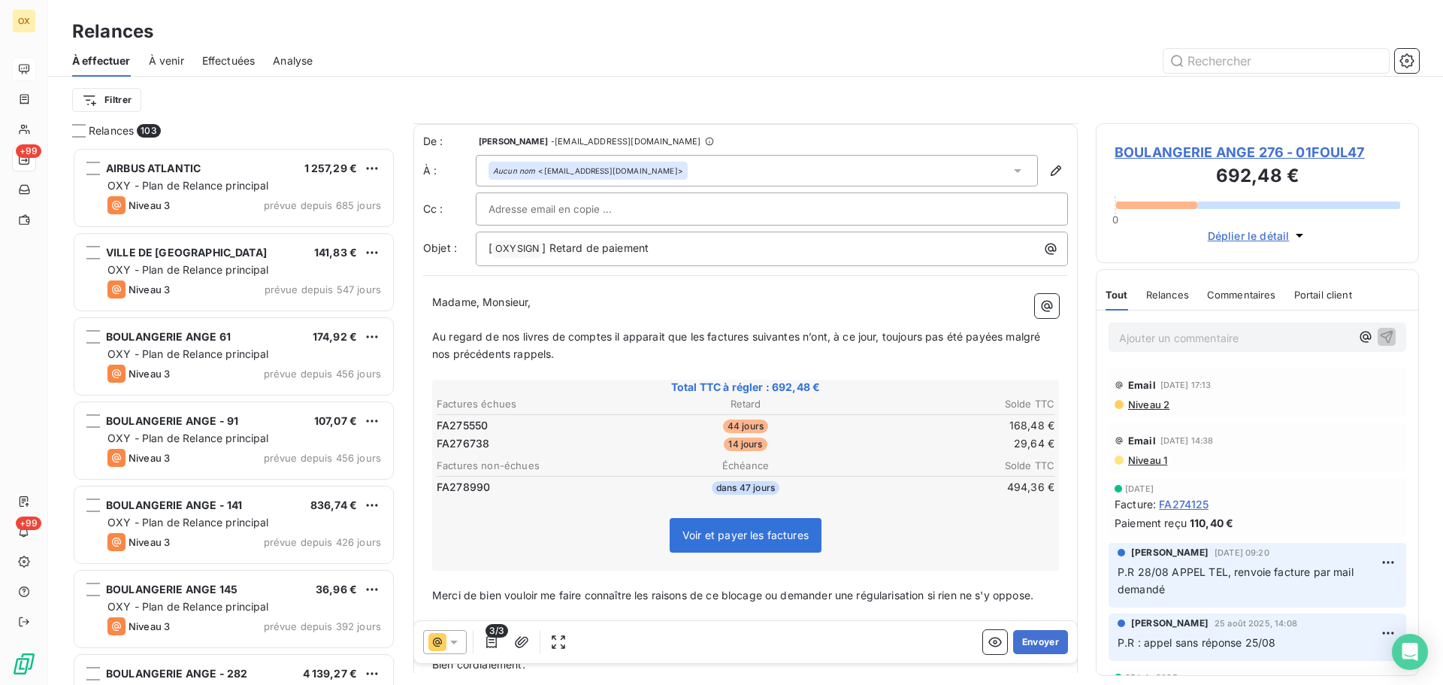
scroll to position [132, 0]
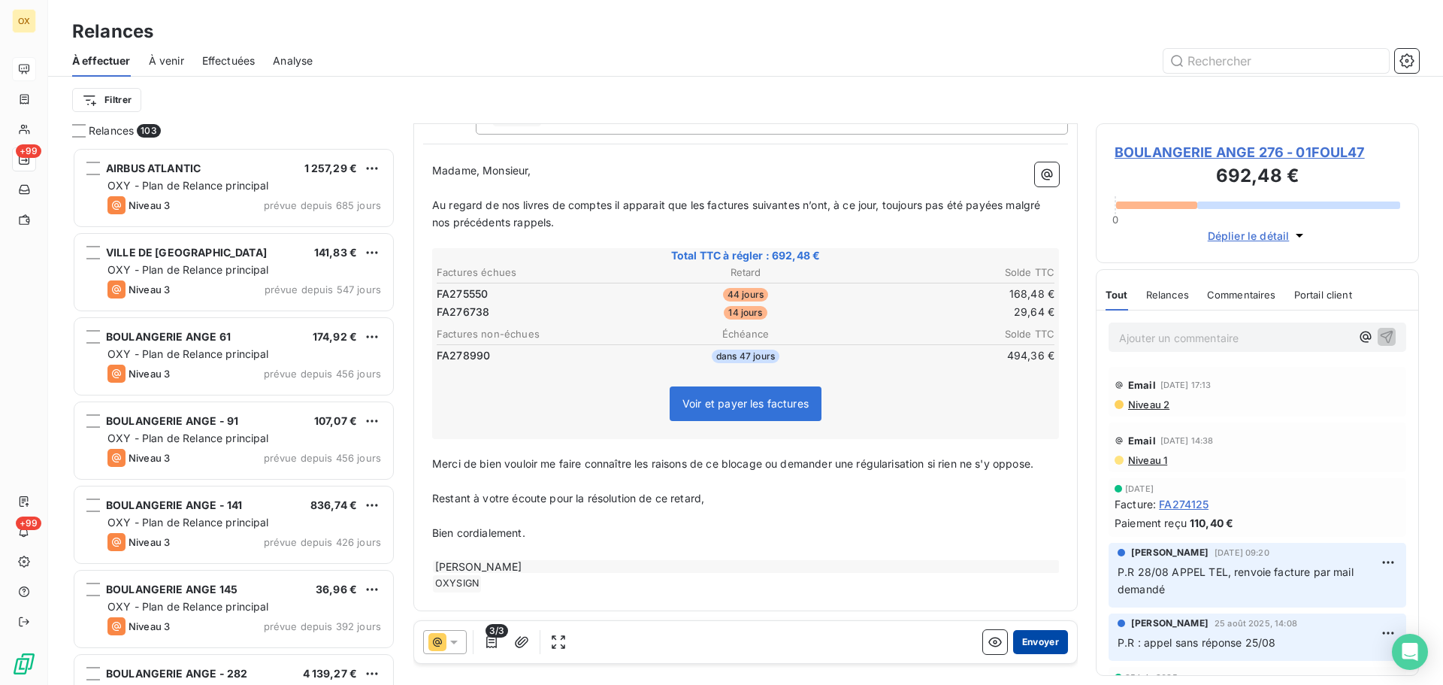
click at [1030, 634] on button "Envoyer" at bounding box center [1040, 642] width 55 height 24
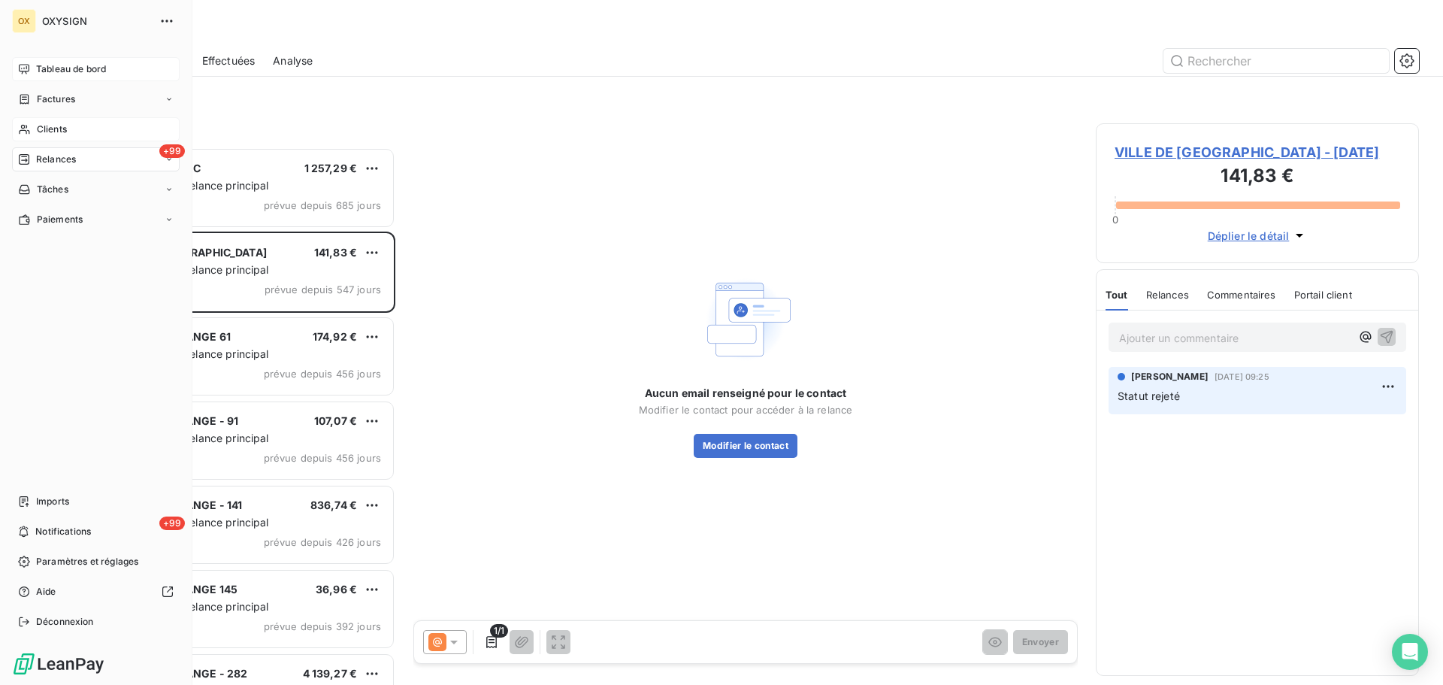
click at [42, 126] on span "Clients" at bounding box center [52, 129] width 30 height 14
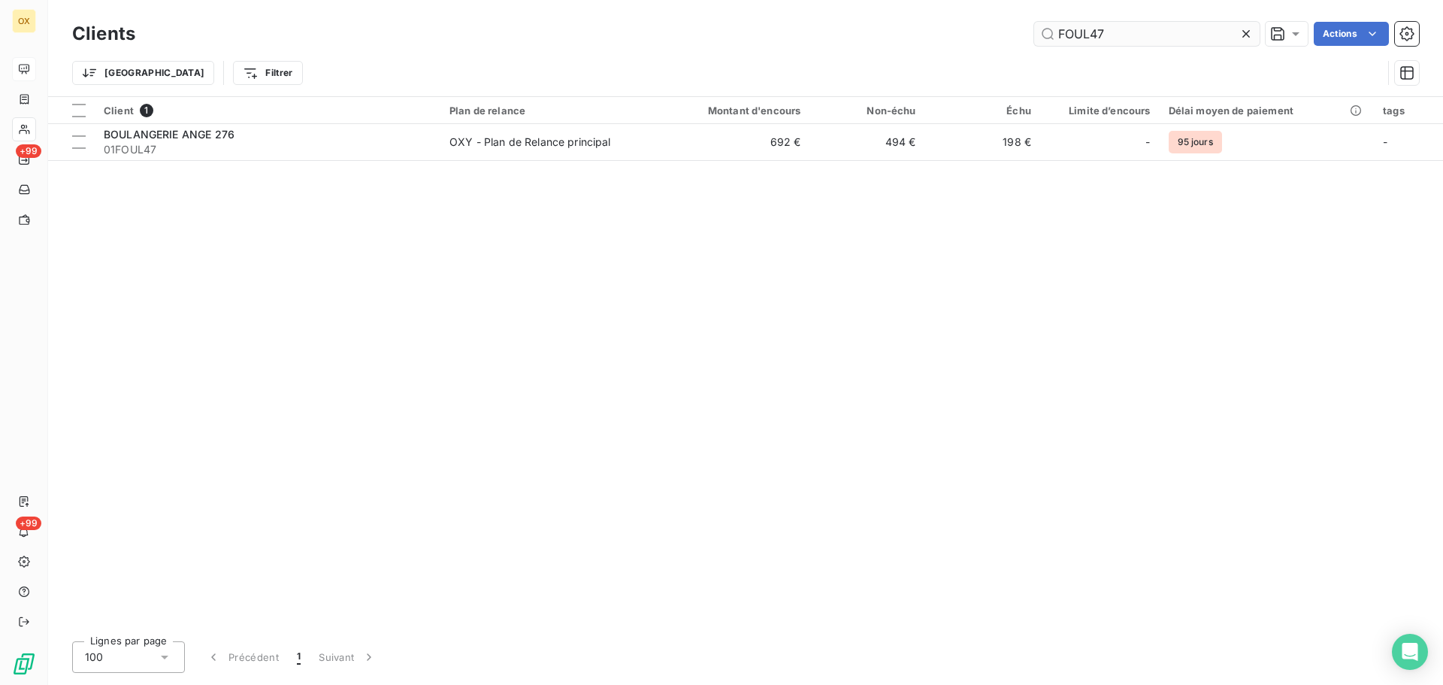
drag, startPoint x: 1101, startPoint y: 32, endPoint x: 1033, endPoint y: 35, distance: 67.7
click at [1034, 35] on input "FOUL47" at bounding box center [1146, 34] width 225 height 24
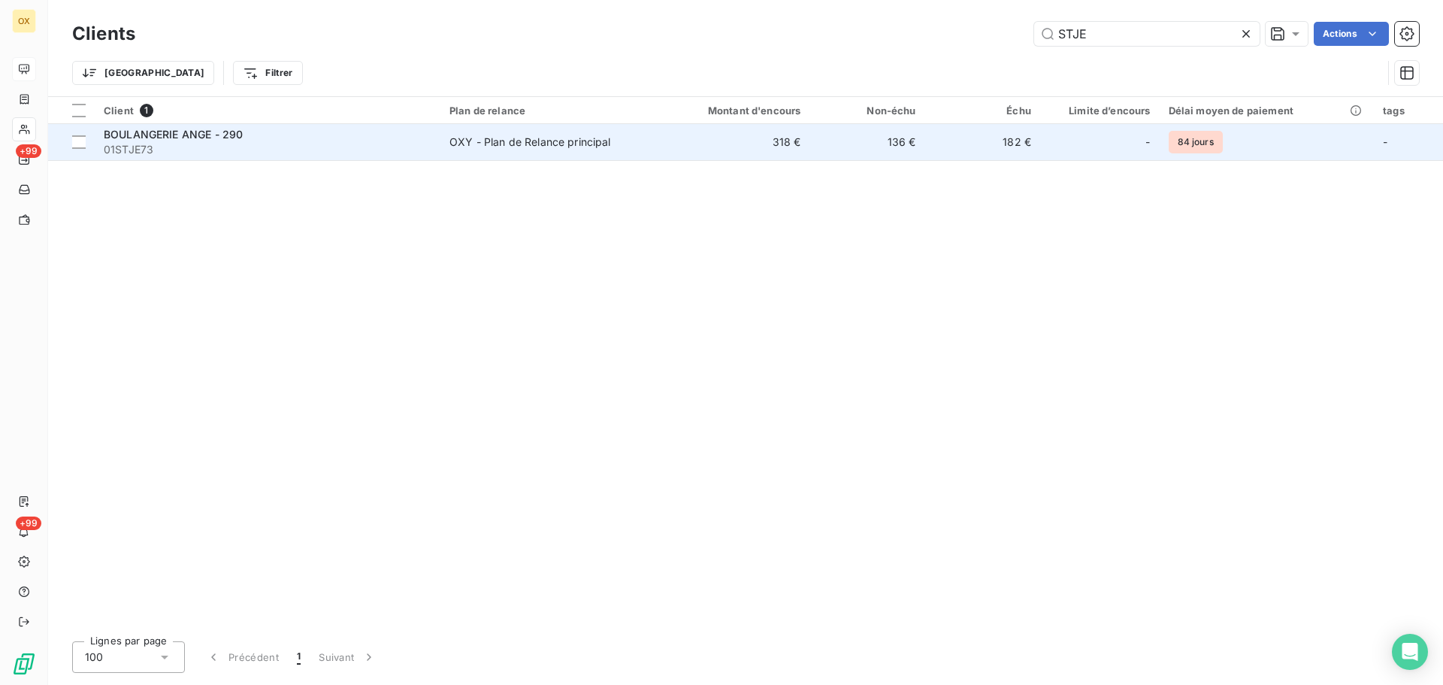
type input "STJE"
click at [157, 147] on span "01STJE73" at bounding box center [268, 149] width 328 height 15
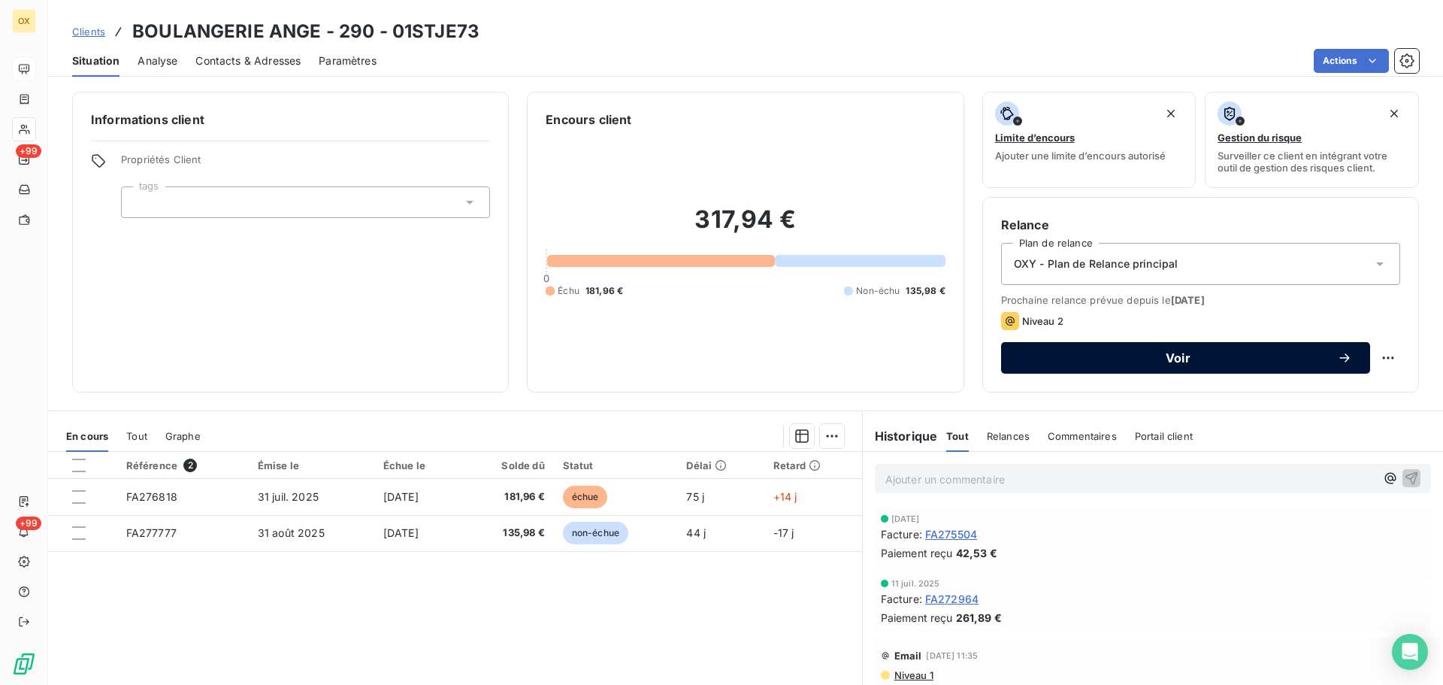
click at [1127, 358] on span "Voir" at bounding box center [1178, 358] width 318 height 12
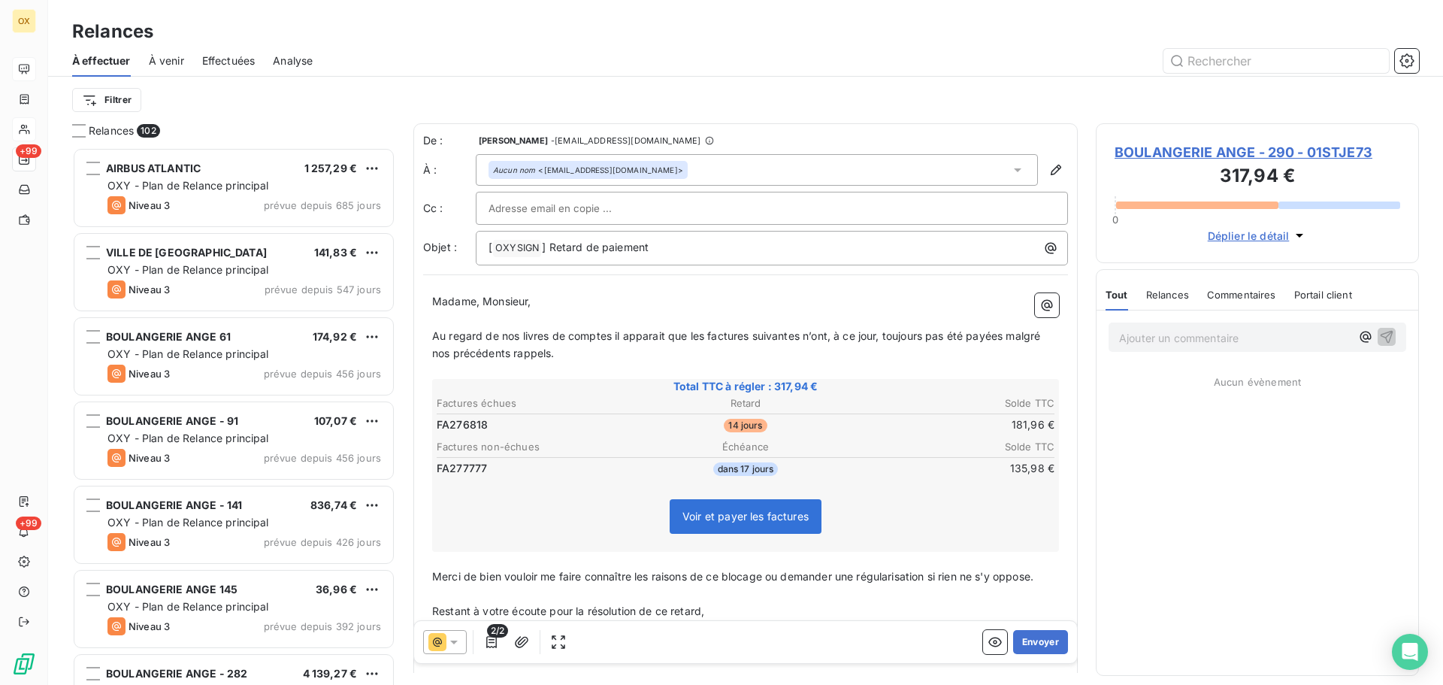
scroll to position [526, 312]
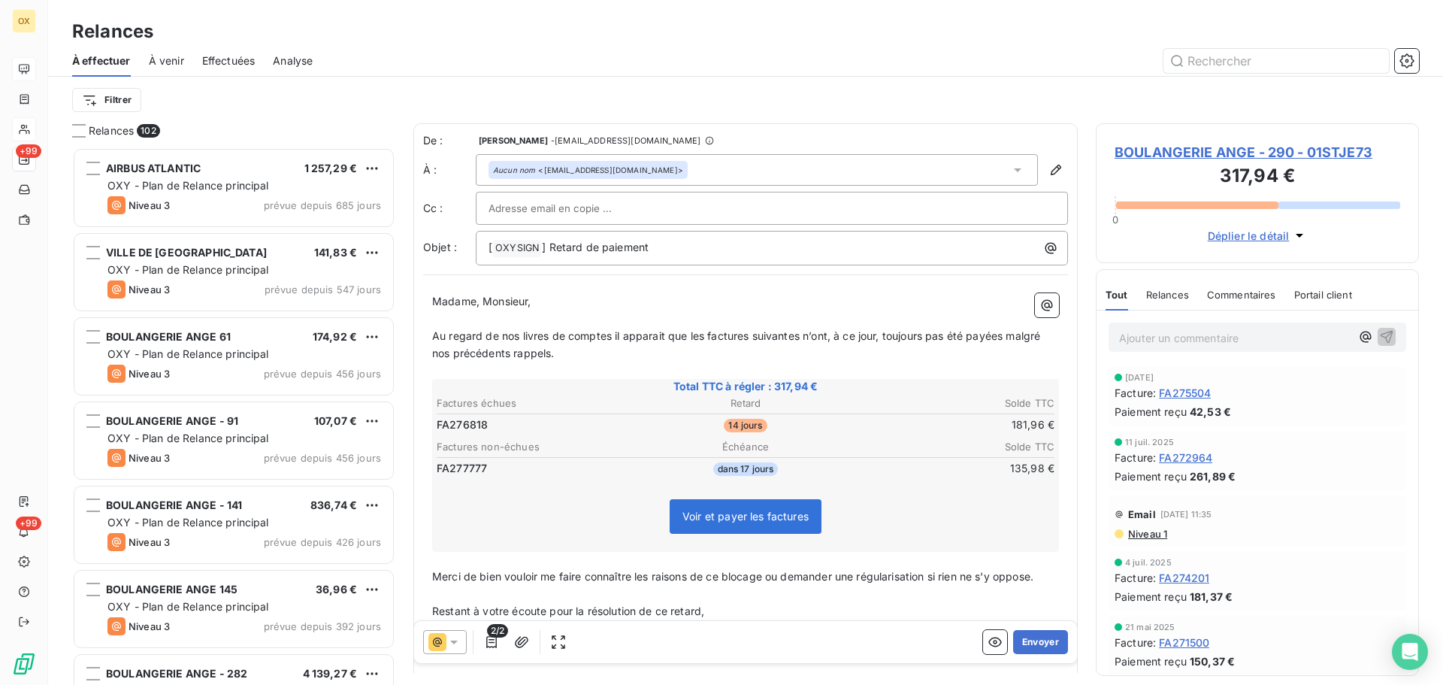
click at [703, 331] on span "Au regard de nos livres de comptes il apparait que les factures suivantes n’ont…" at bounding box center [737, 344] width 611 height 30
click at [744, 337] on span "Au regard de nos livres de comptes il apparait que la factures suivantes n’ont,…" at bounding box center [745, 344] width 627 height 30
click at [789, 334] on span "Au regard de nos livres de comptes il apparait que la facture suivantes n’ont, …" at bounding box center [743, 344] width 622 height 30
click at [811, 334] on span "Au regard de nos livres de comptes il apparait que la facture suivante n’ont, à…" at bounding box center [740, 344] width 616 height 30
click at [978, 336] on span "Au regard de nos livres de comptes il apparait que la facture suivante n’a, à c…" at bounding box center [735, 344] width 606 height 30
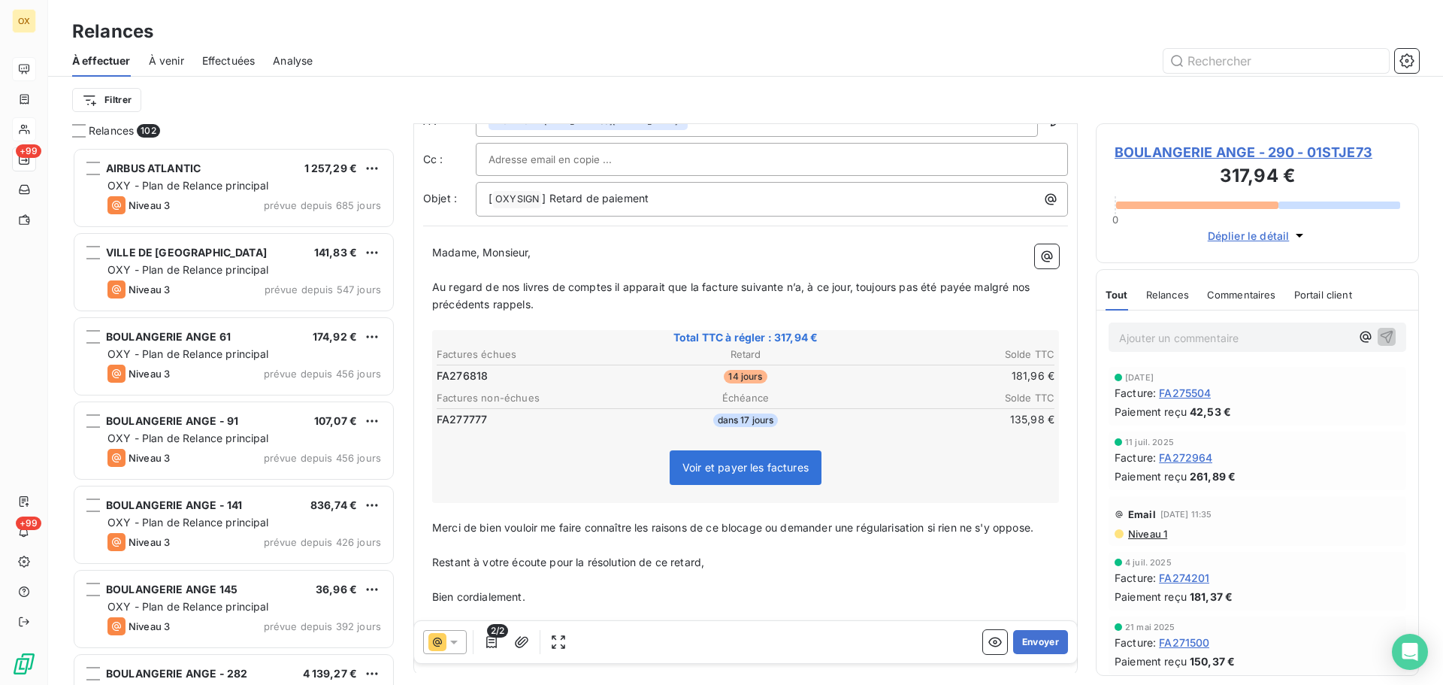
scroll to position [77, 0]
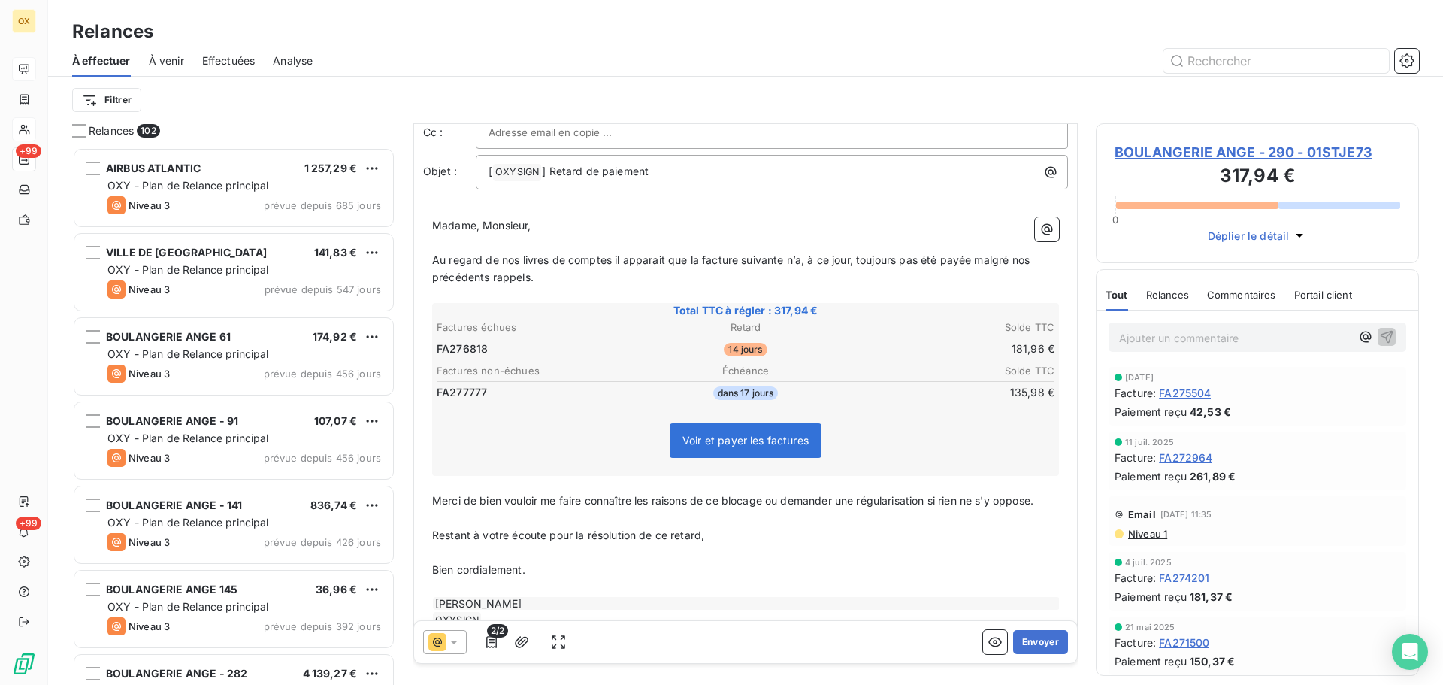
click at [1034, 641] on button "Envoyer" at bounding box center [1040, 642] width 55 height 24
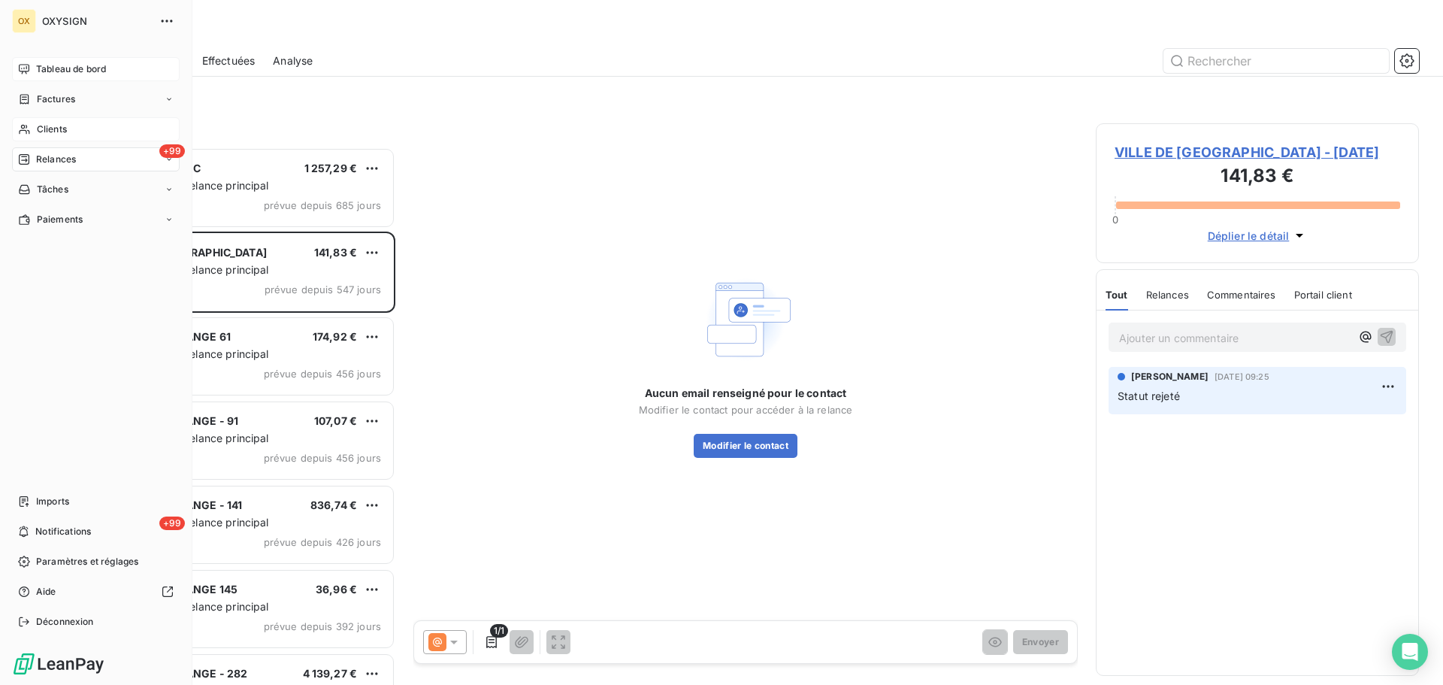
drag, startPoint x: 40, startPoint y: 126, endPoint x: 56, endPoint y: 128, distance: 16.6
click at [40, 126] on span "Clients" at bounding box center [52, 129] width 30 height 14
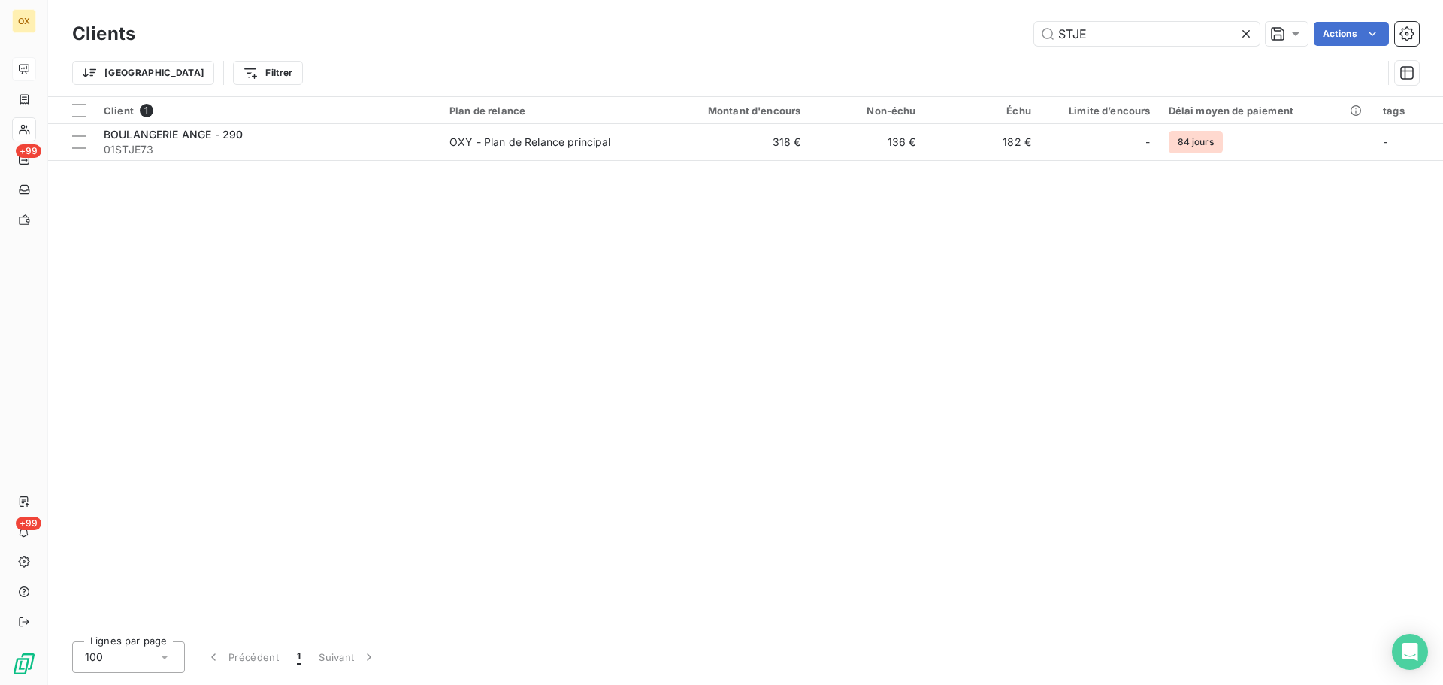
drag, startPoint x: 1168, startPoint y: 37, endPoint x: 1016, endPoint y: 23, distance: 152.5
click at [1016, 23] on div "STJE Actions" at bounding box center [786, 34] width 1266 height 24
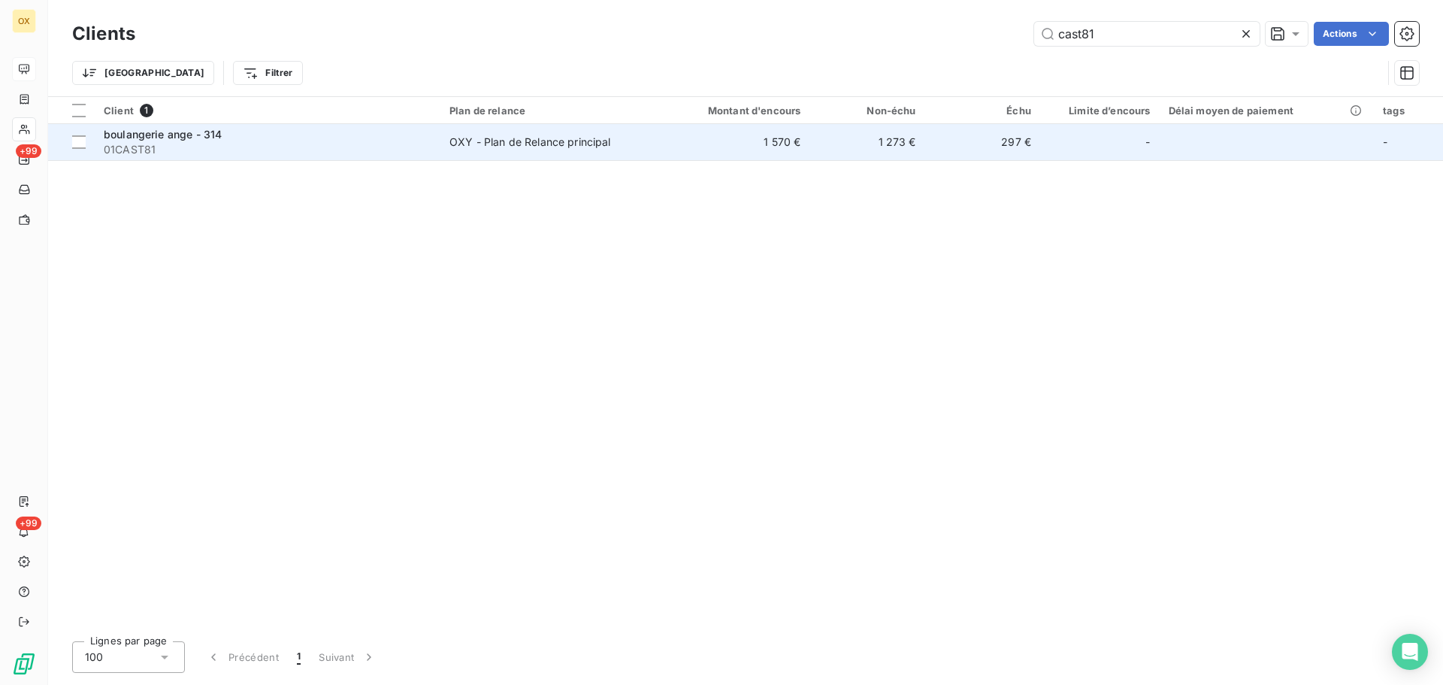
type input "cast81"
click at [174, 143] on span "01CAST81" at bounding box center [268, 149] width 328 height 15
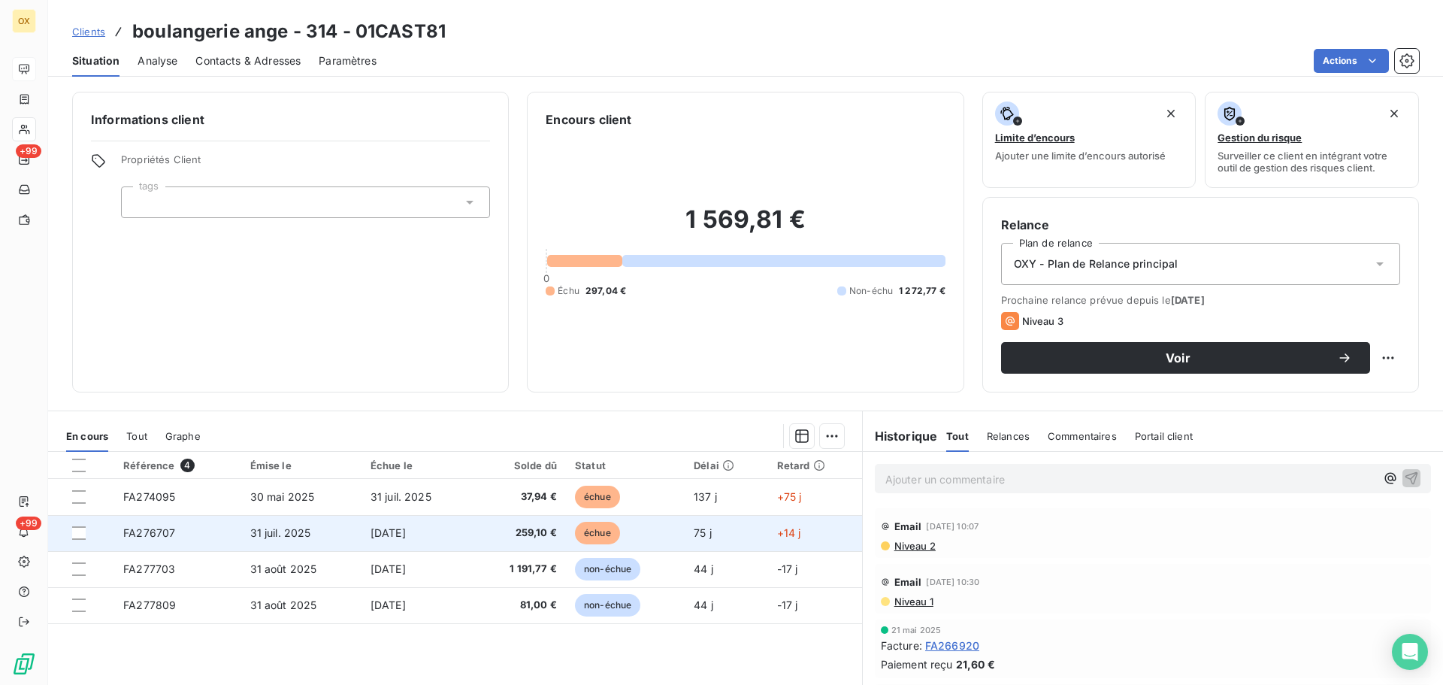
click at [559, 535] on td "259,10 €" at bounding box center [519, 533] width 92 height 36
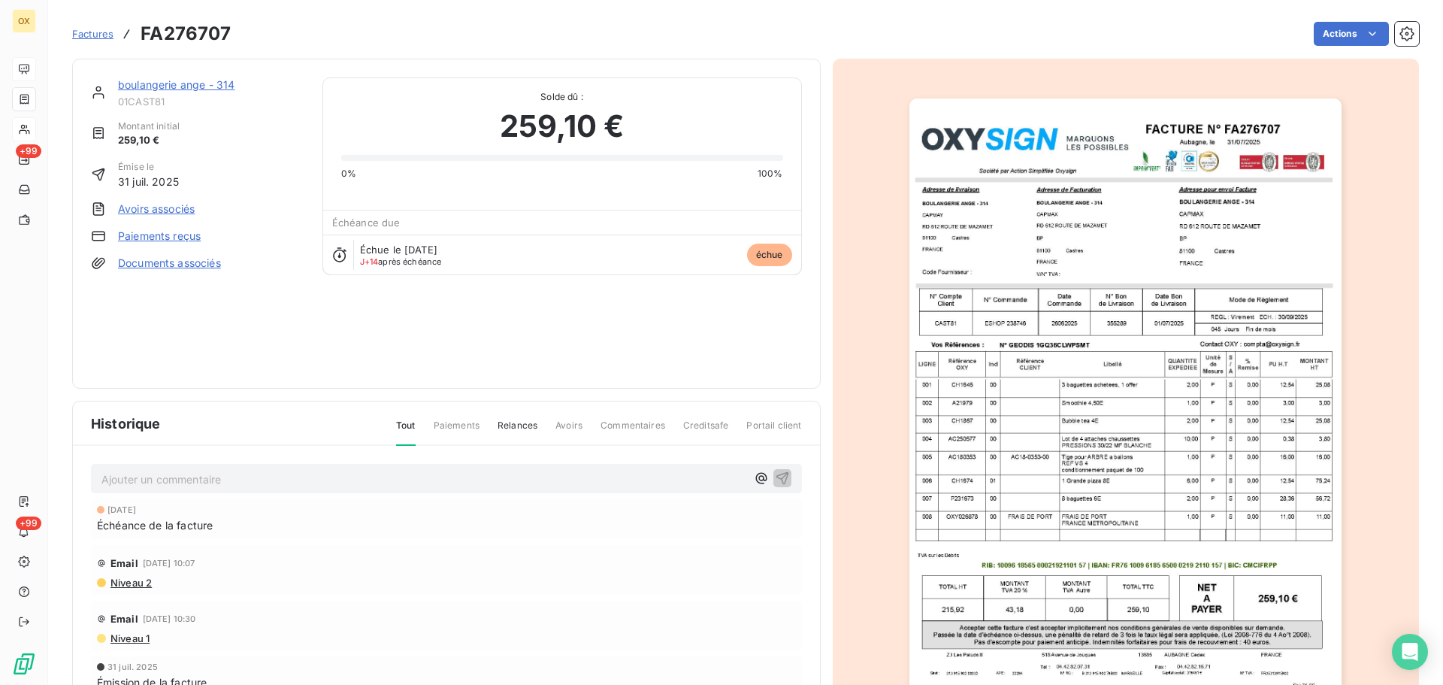
click at [183, 86] on link "boulangerie ange - 314" at bounding box center [176, 84] width 116 height 13
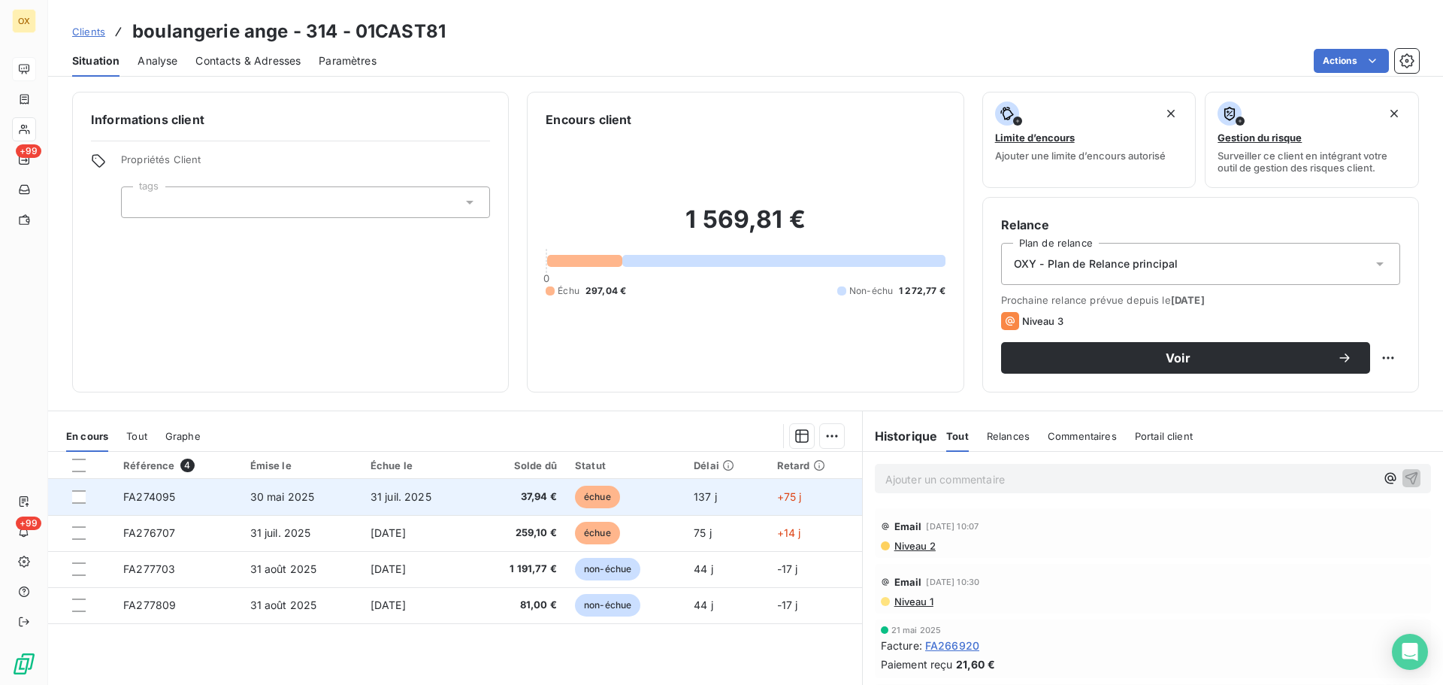
click at [512, 504] on td "37,94 €" at bounding box center [519, 497] width 92 height 36
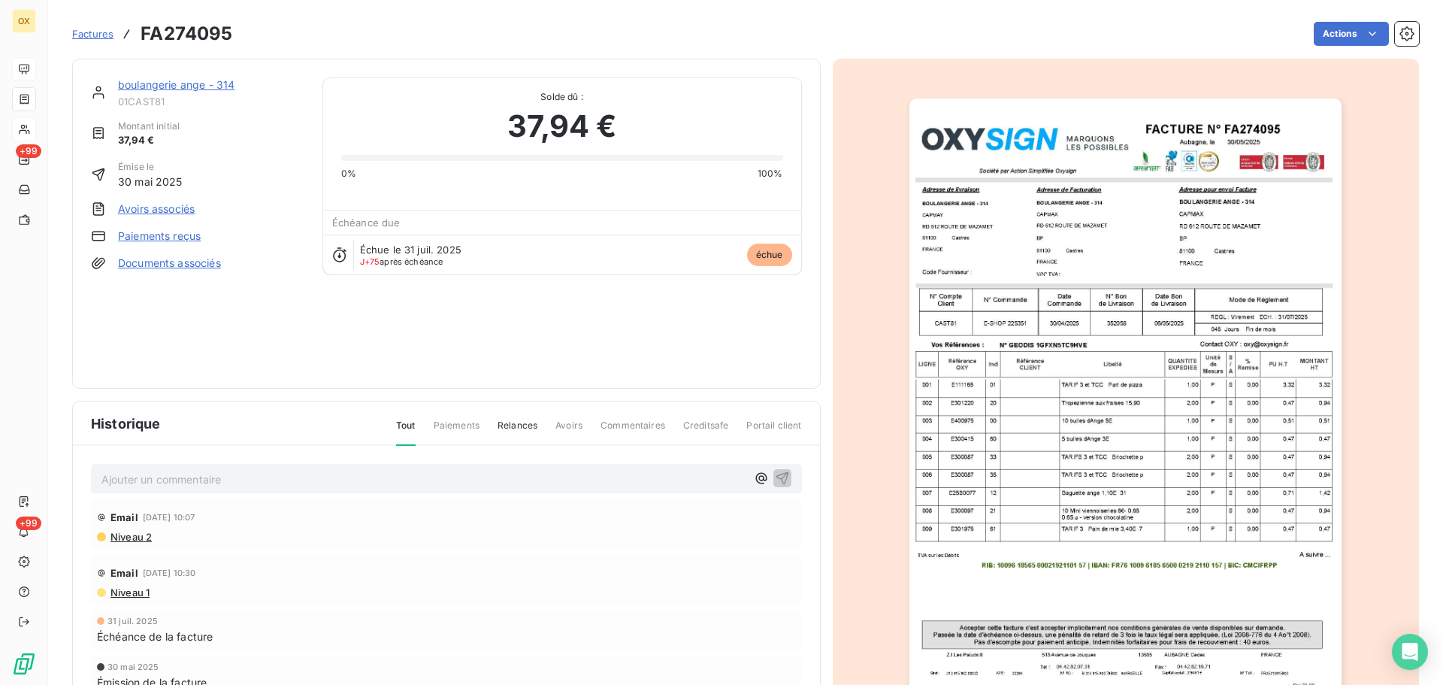
click at [152, 86] on link "boulangerie ange - 314" at bounding box center [176, 84] width 116 height 13
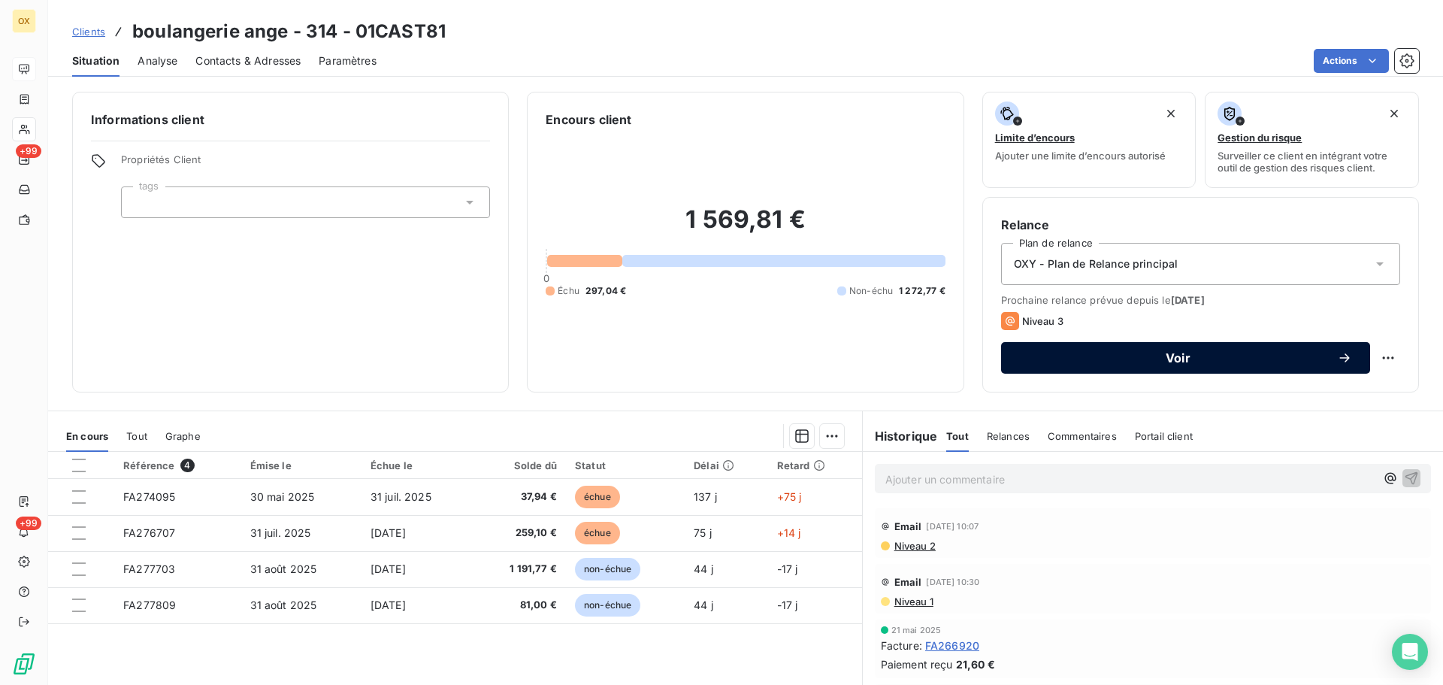
click at [1115, 356] on span "Voir" at bounding box center [1178, 358] width 318 height 12
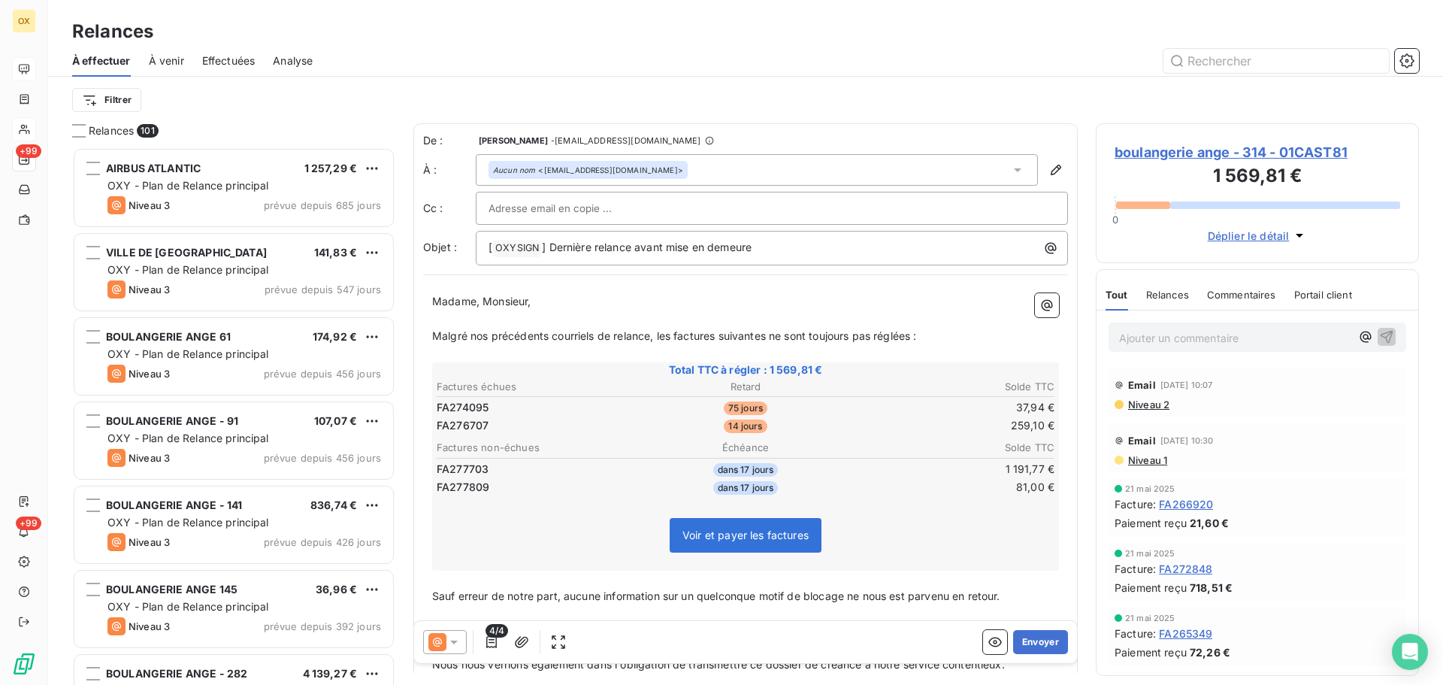
scroll to position [526, 312]
click at [456, 637] on icon at bounding box center [453, 641] width 15 height 15
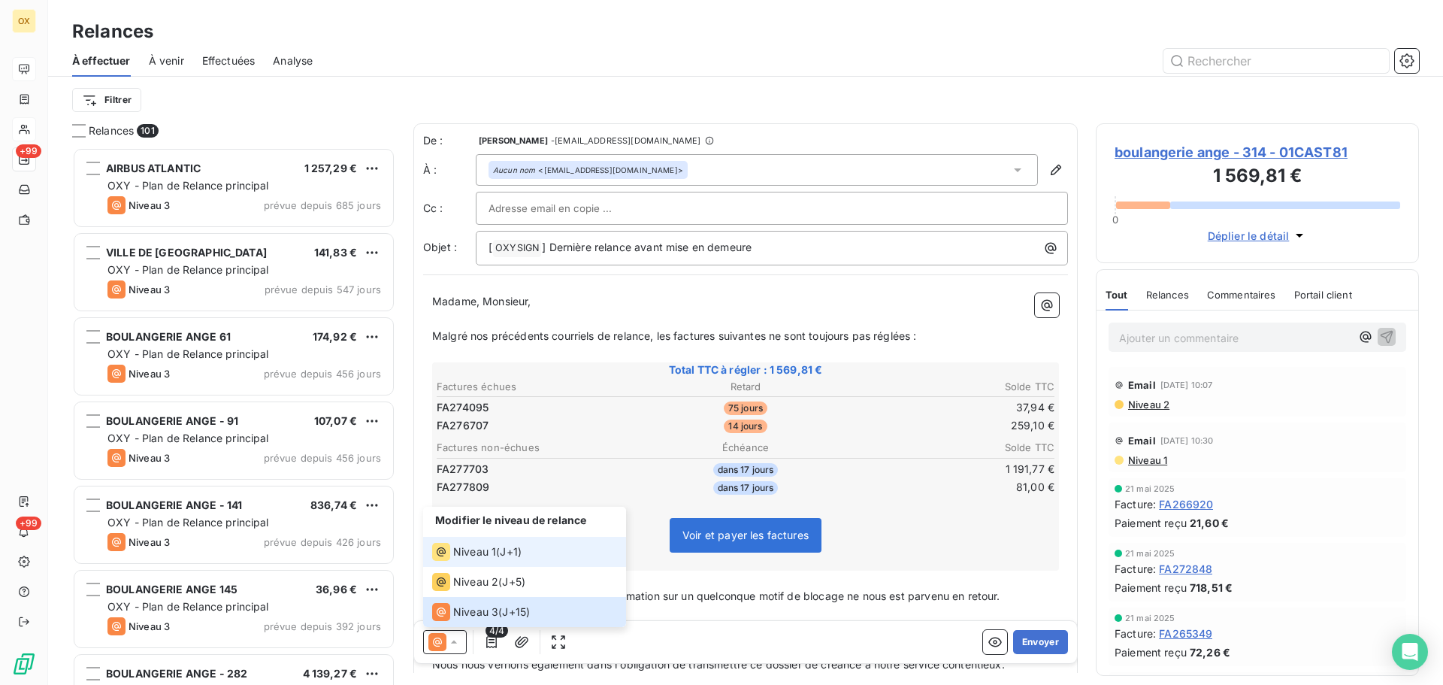
click at [475, 549] on span "Niveau 1" at bounding box center [474, 551] width 43 height 15
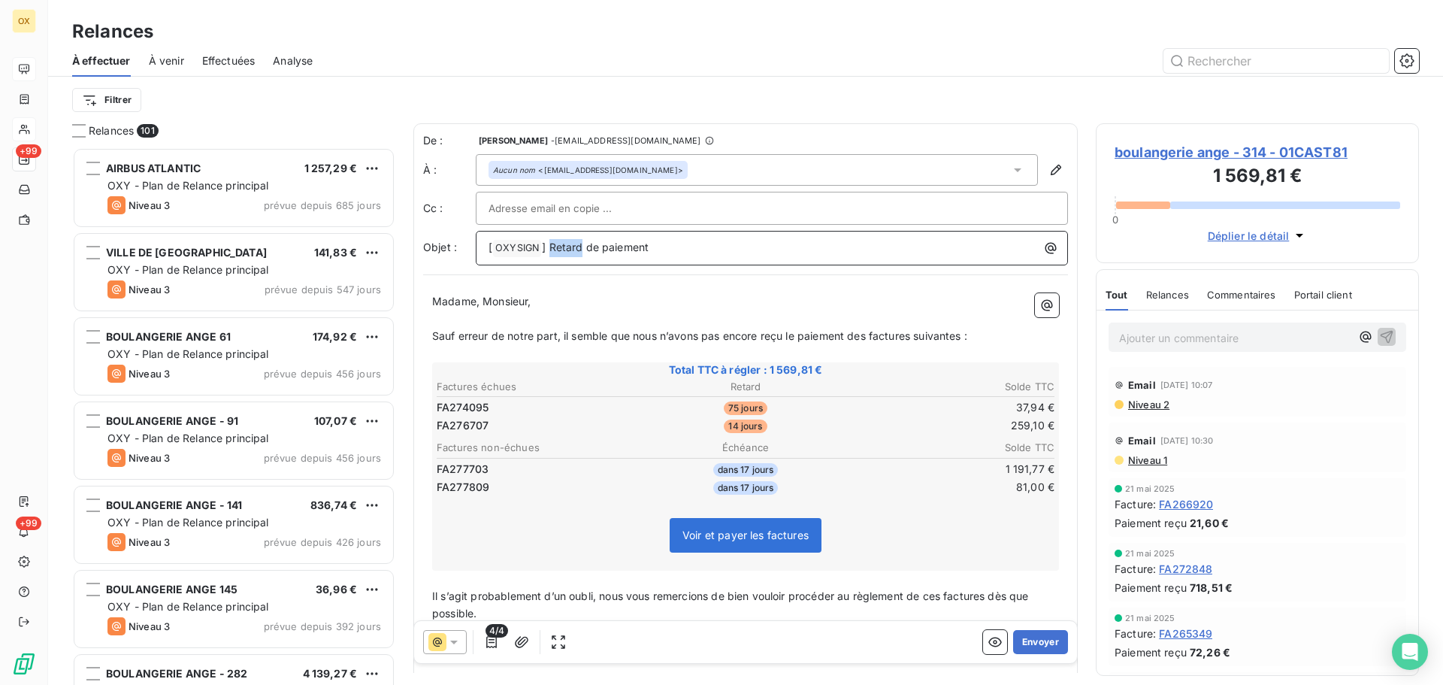
drag, startPoint x: 583, startPoint y: 246, endPoint x: 549, endPoint y: 250, distance: 34.0
click at [549, 250] on span "] Retard de paiement" at bounding box center [595, 246] width 107 height 13
click at [634, 295] on p "Madame, Monsieur," at bounding box center [745, 301] width 627 height 17
drag, startPoint x: 544, startPoint y: 306, endPoint x: 485, endPoint y: 292, distance: 60.9
click at [485, 292] on div "Madame, Monsieur, ﻿ Sauf erreur de notre part, il semble que nous n’avons pas e…" at bounding box center [745, 517] width 645 height 466
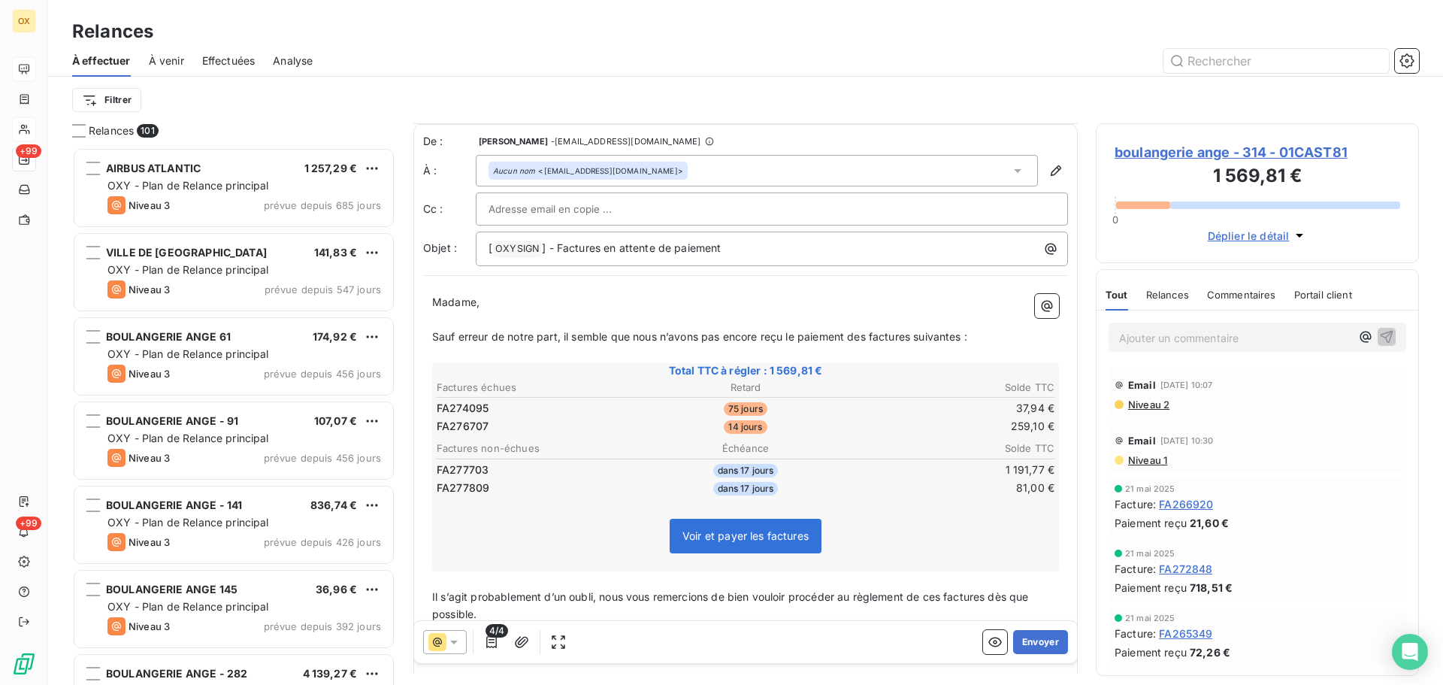
scroll to position [76, 0]
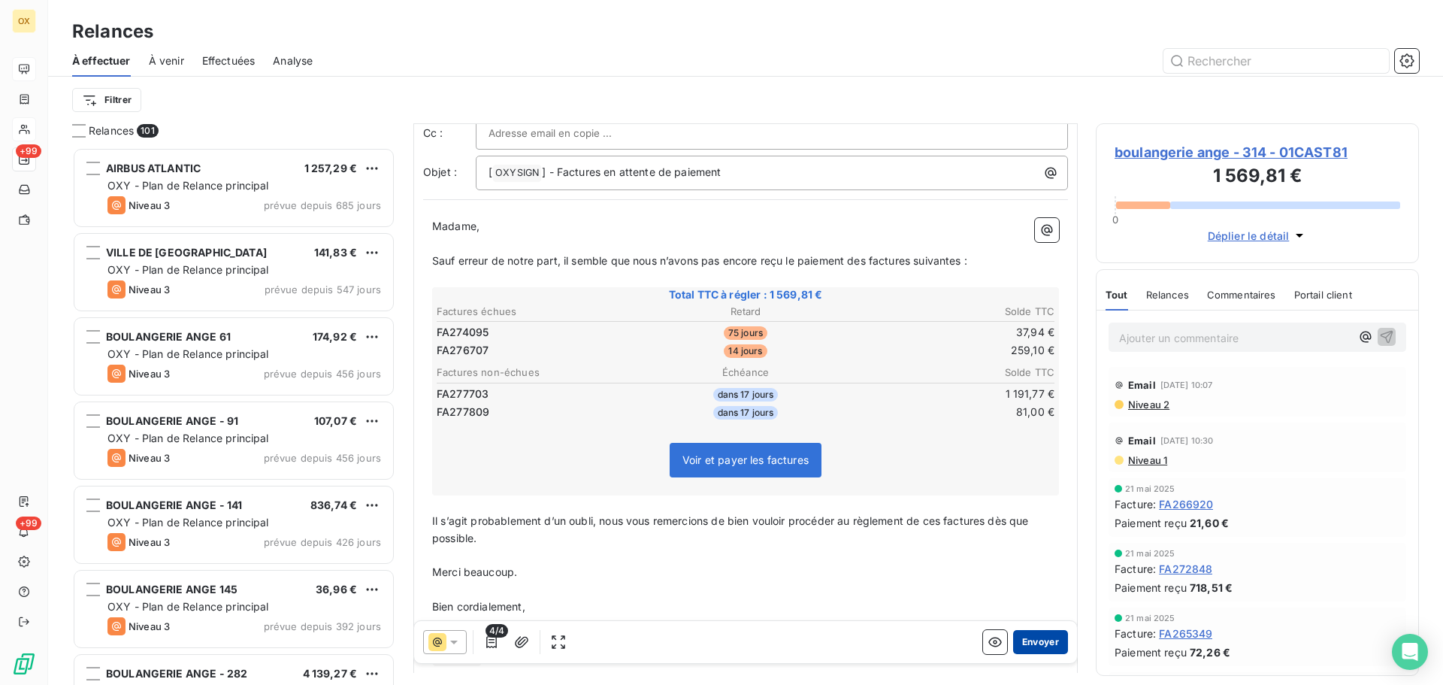
click at [1048, 641] on button "Envoyer" at bounding box center [1040, 642] width 55 height 24
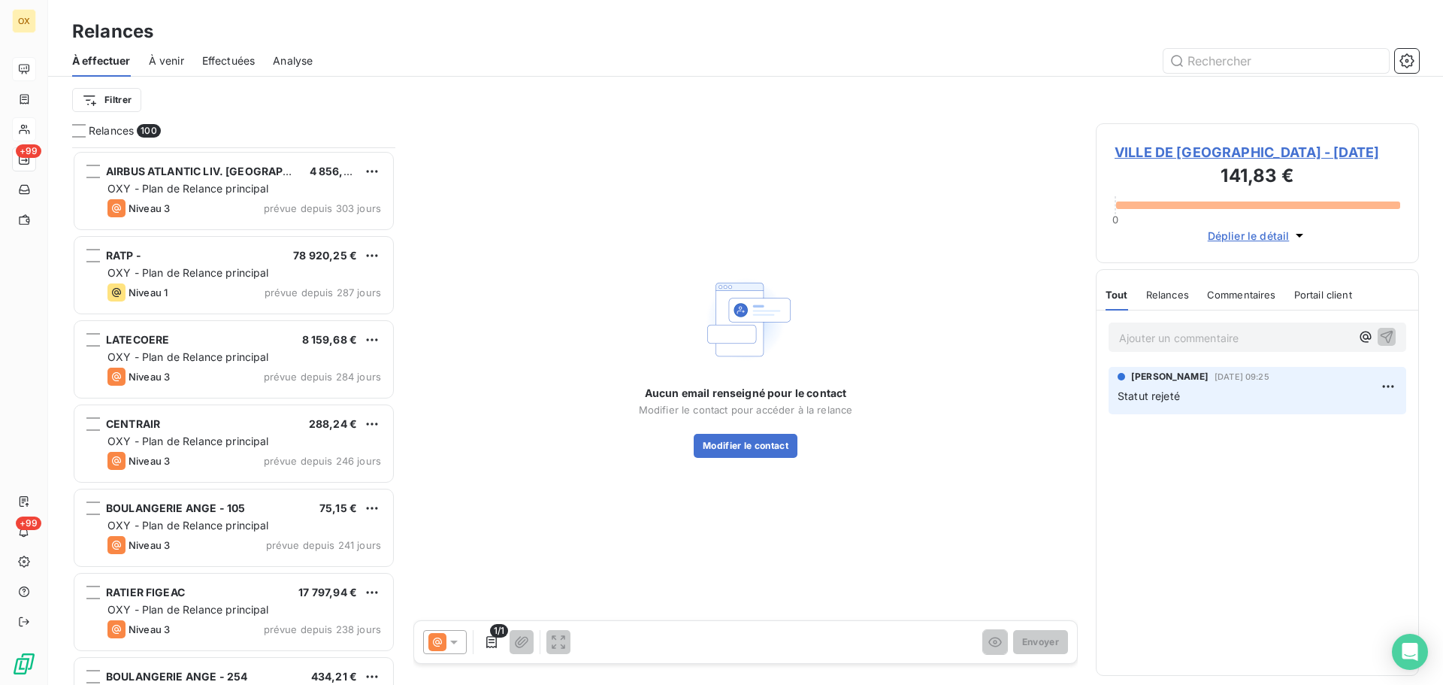
scroll to position [677, 0]
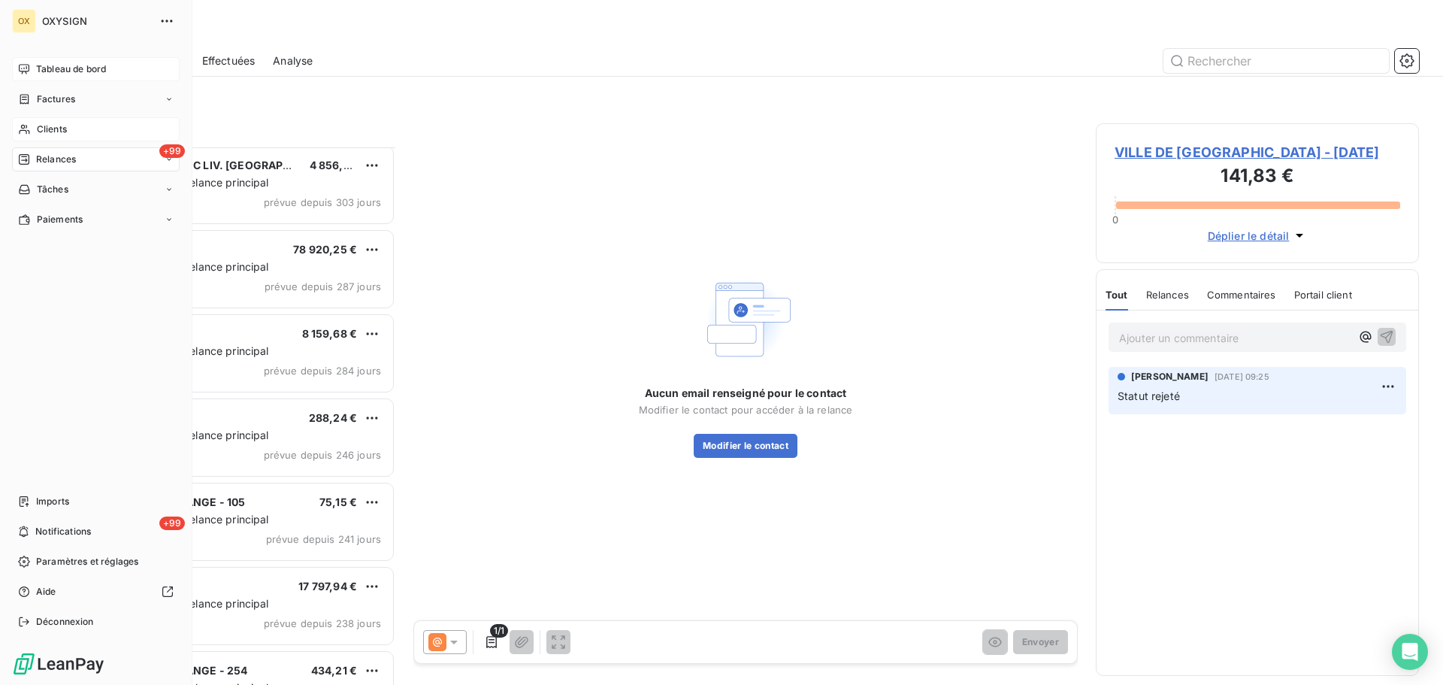
click at [53, 154] on span "Relances" at bounding box center [56, 160] width 40 height 14
click at [57, 129] on span "Clients" at bounding box center [52, 129] width 30 height 14
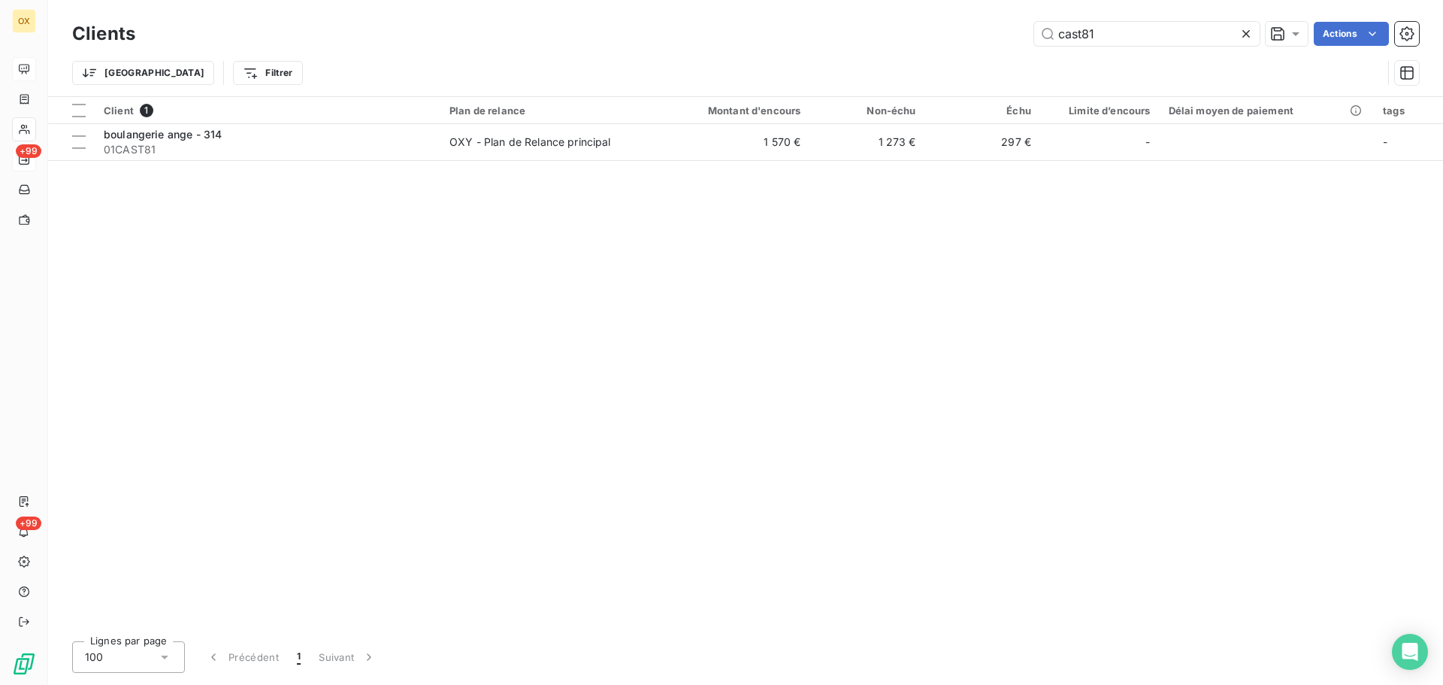
drag, startPoint x: 1122, startPoint y: 41, endPoint x: 1026, endPoint y: 35, distance: 96.4
click at [1026, 35] on div "cast81 Actions" at bounding box center [786, 34] width 1266 height 24
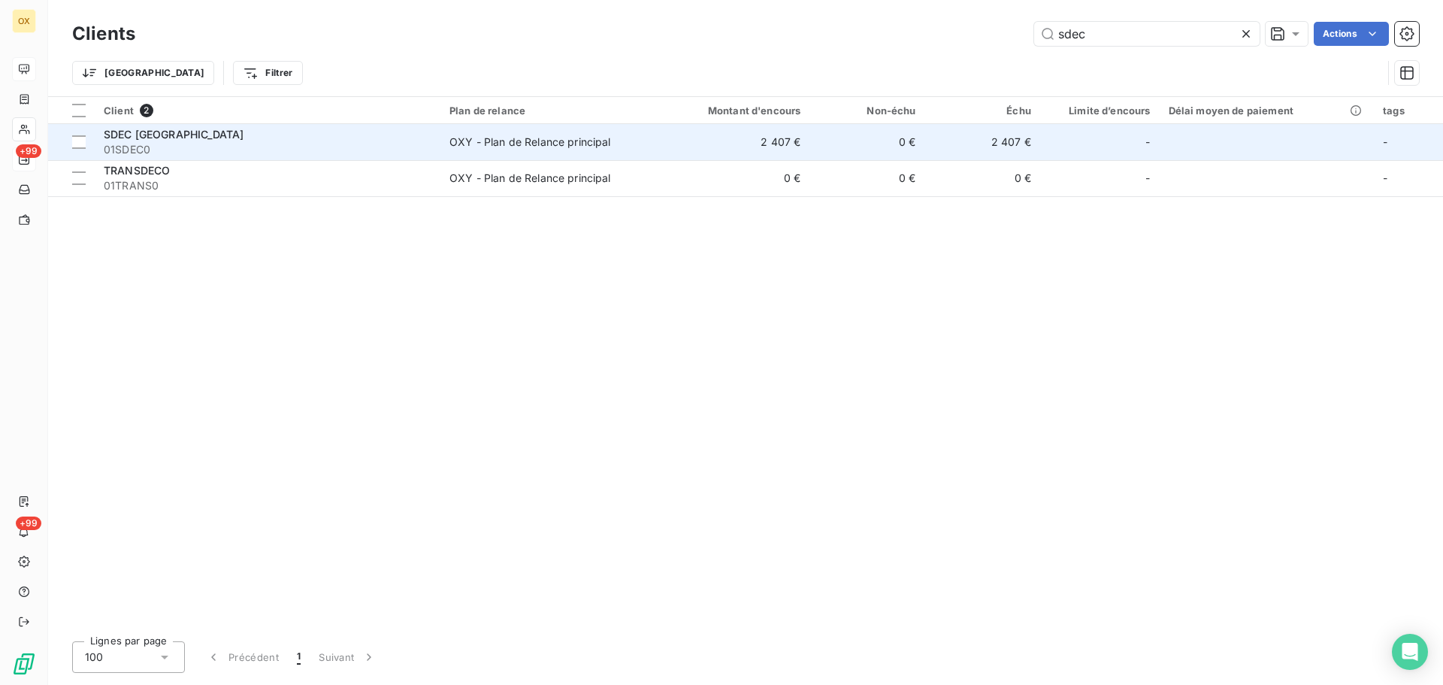
type input "sdec"
click at [250, 150] on span "01SDEC0" at bounding box center [268, 149] width 328 height 15
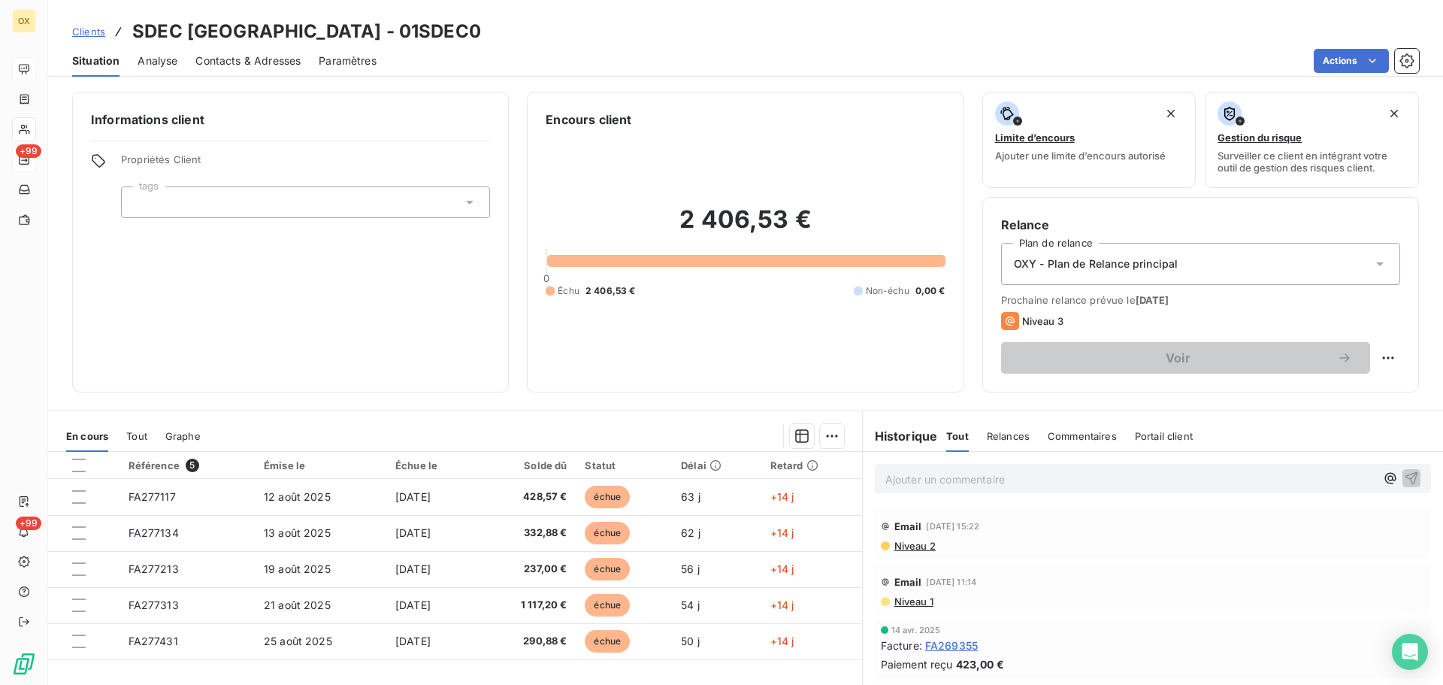
click at [239, 63] on span "Contacts & Adresses" at bounding box center [247, 60] width 105 height 15
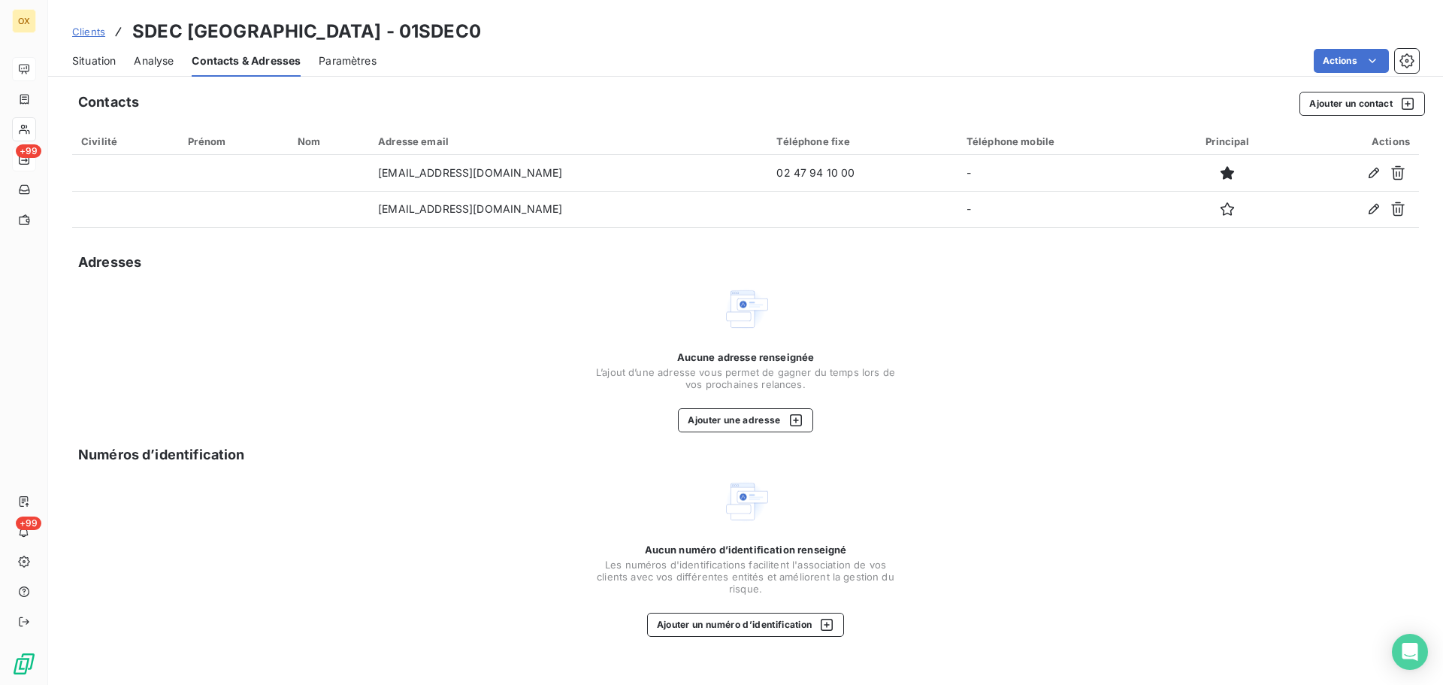
click at [100, 64] on span "Situation" at bounding box center [94, 60] width 44 height 15
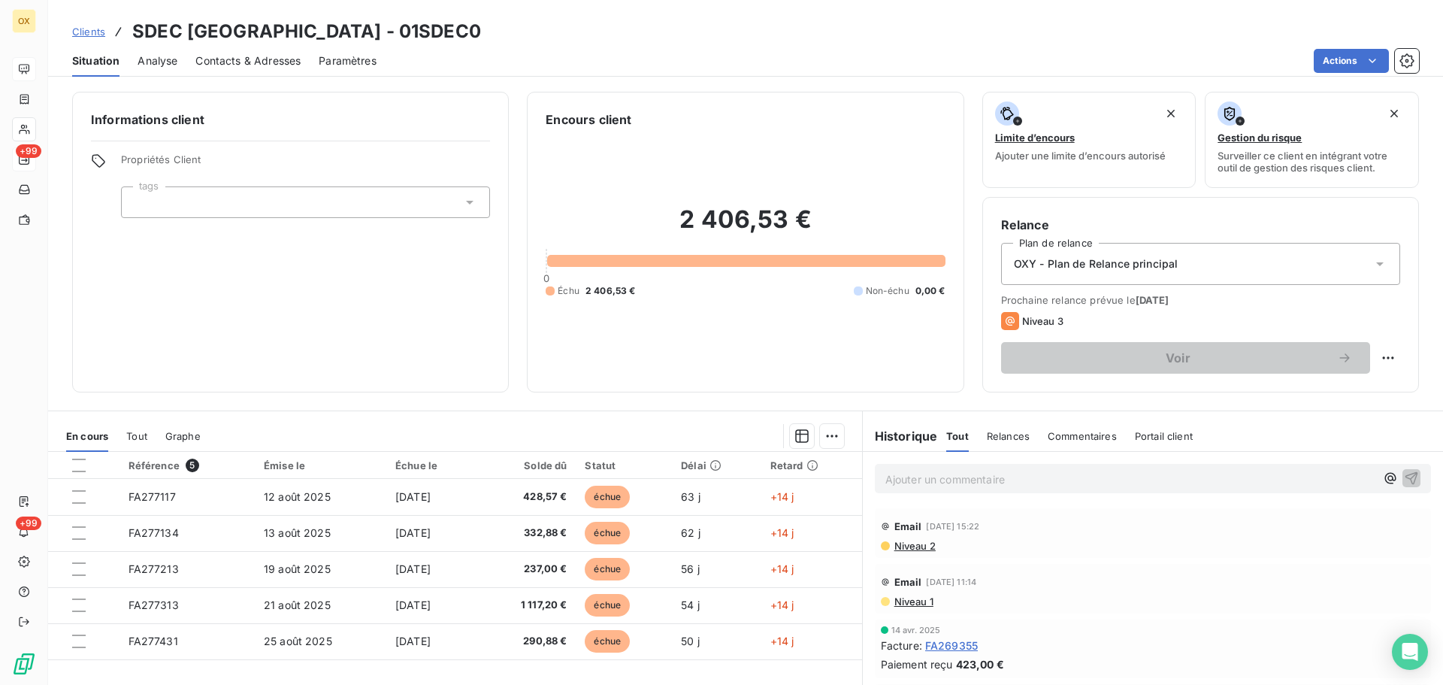
click at [908, 481] on p "Ajouter un commentaire ﻿" at bounding box center [1130, 479] width 490 height 19
click at [1397, 468] on div "Le 14/10 : appel téléphonique - promesse de paiement" at bounding box center [1152, 477] width 535 height 19
click at [1404, 476] on icon "button" at bounding box center [1411, 477] width 15 height 15
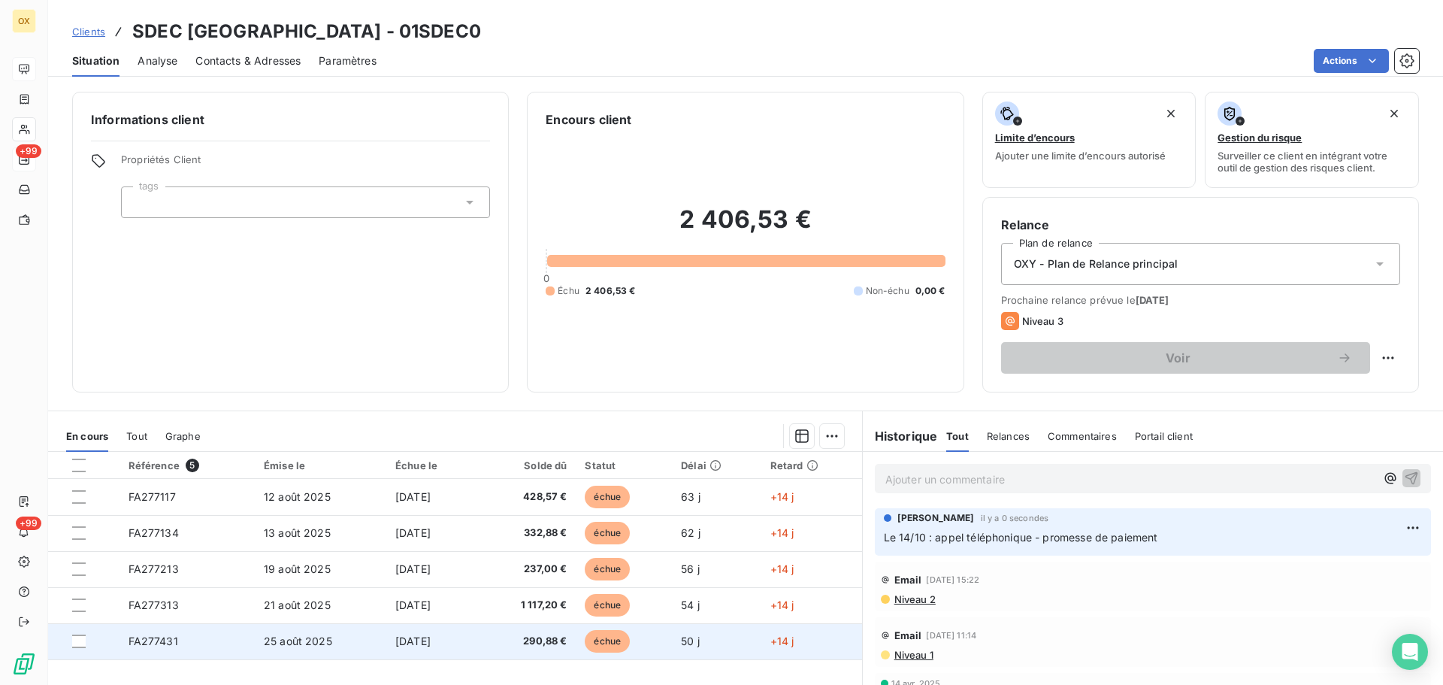
click at [588, 637] on td "échue" at bounding box center [624, 641] width 96 height 36
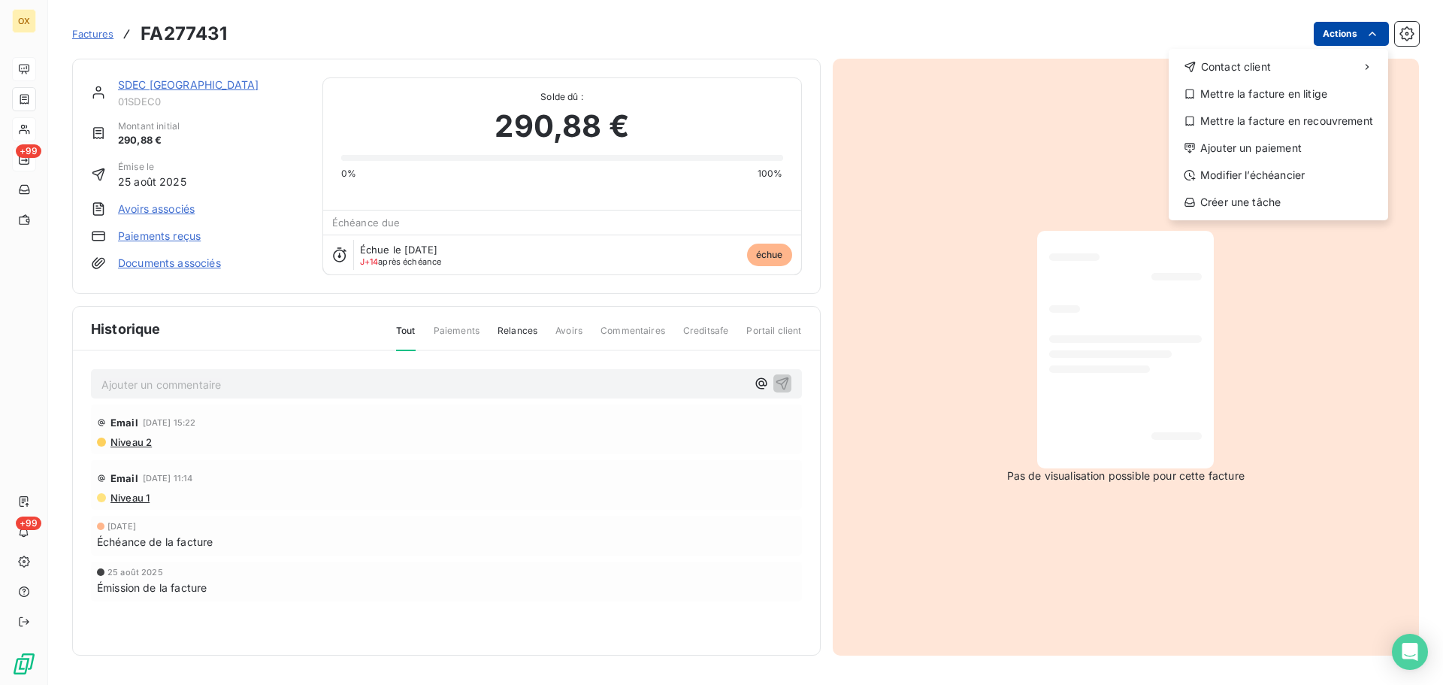
click at [1359, 36] on html "OX +99 +99 Factures FA277431 Actions Contact client Mettre la facture en litige…" at bounding box center [721, 342] width 1443 height 685
click at [1264, 149] on div "Ajouter un paiement" at bounding box center [1278, 148] width 207 height 24
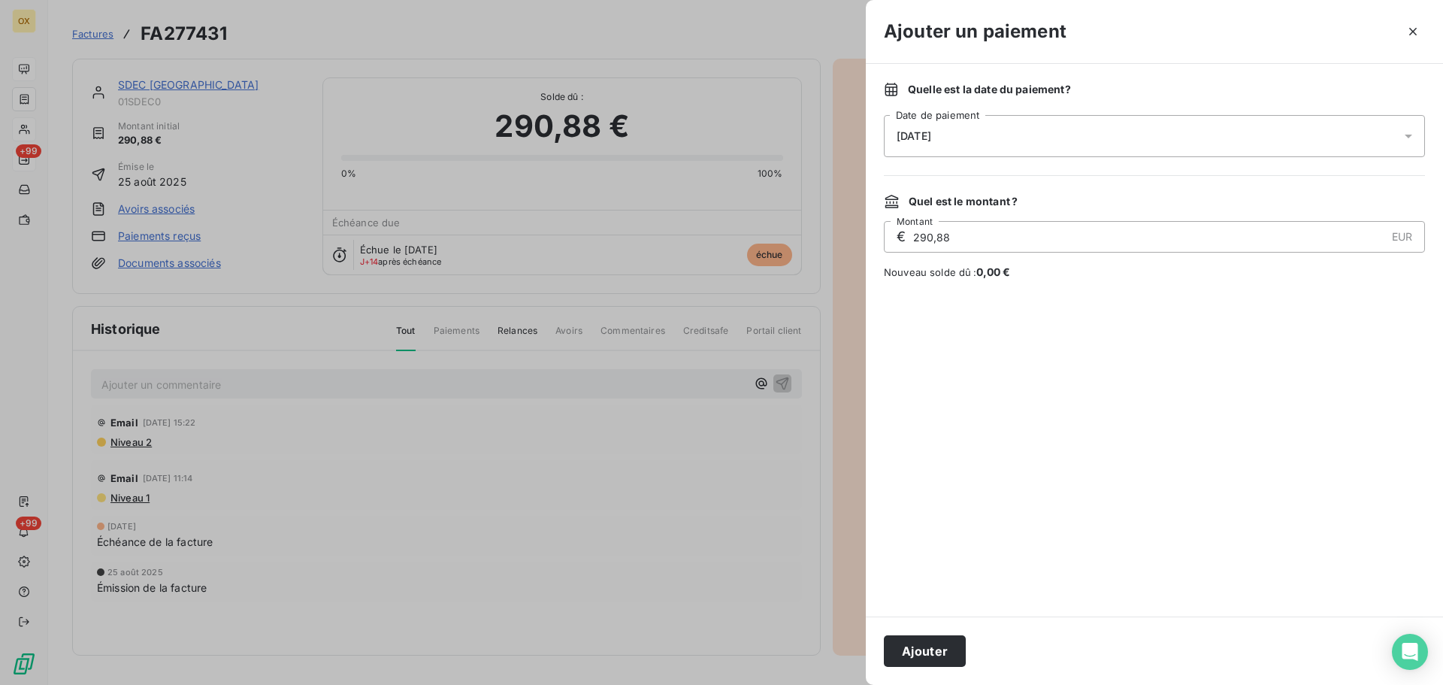
click at [931, 130] on span "[DATE]" at bounding box center [914, 136] width 35 height 12
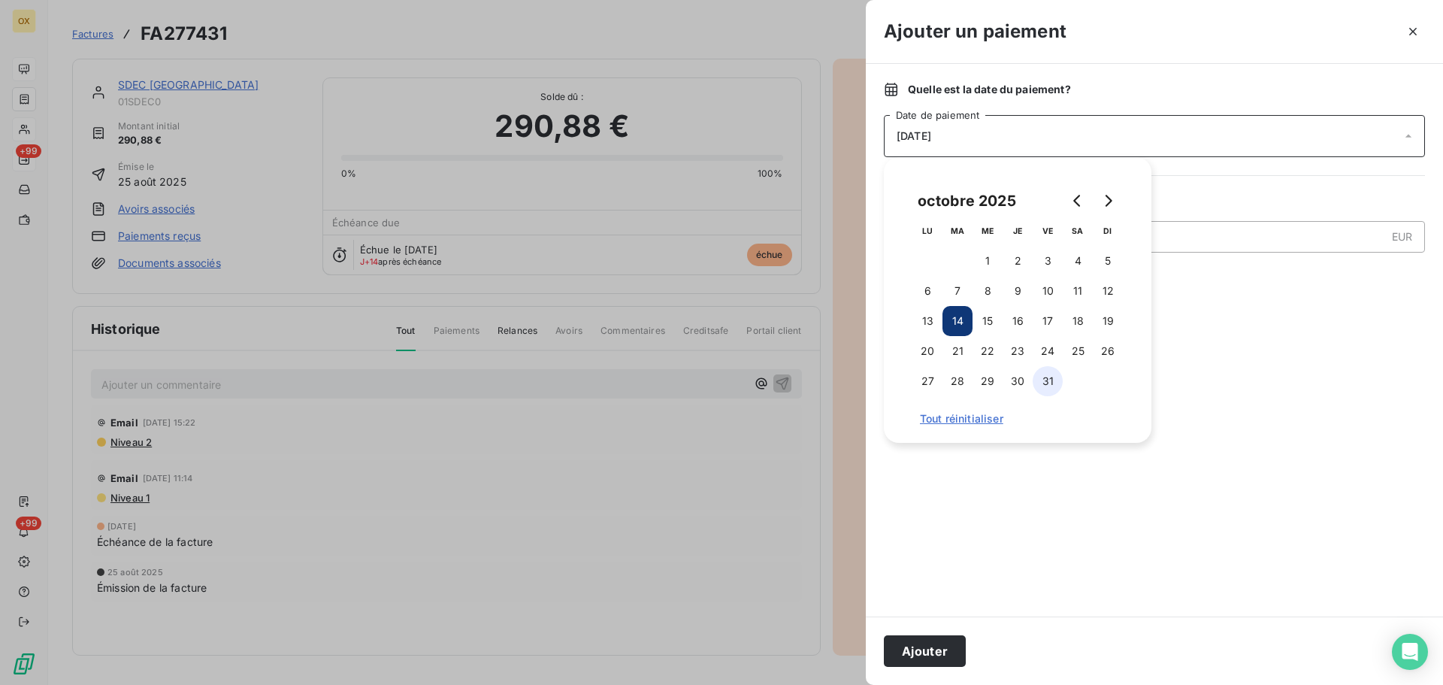
click at [1046, 375] on button "31" at bounding box center [1048, 381] width 30 height 30
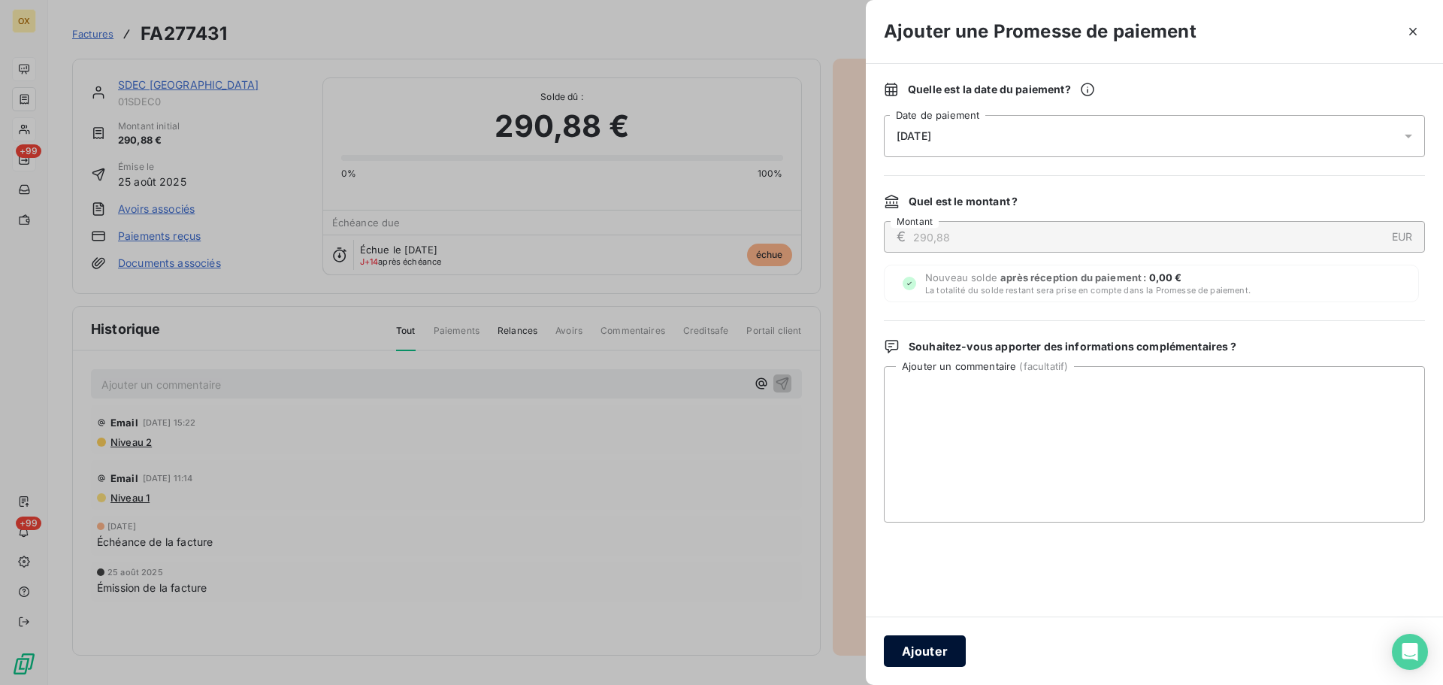
click at [935, 654] on button "Ajouter" at bounding box center [925, 651] width 82 height 32
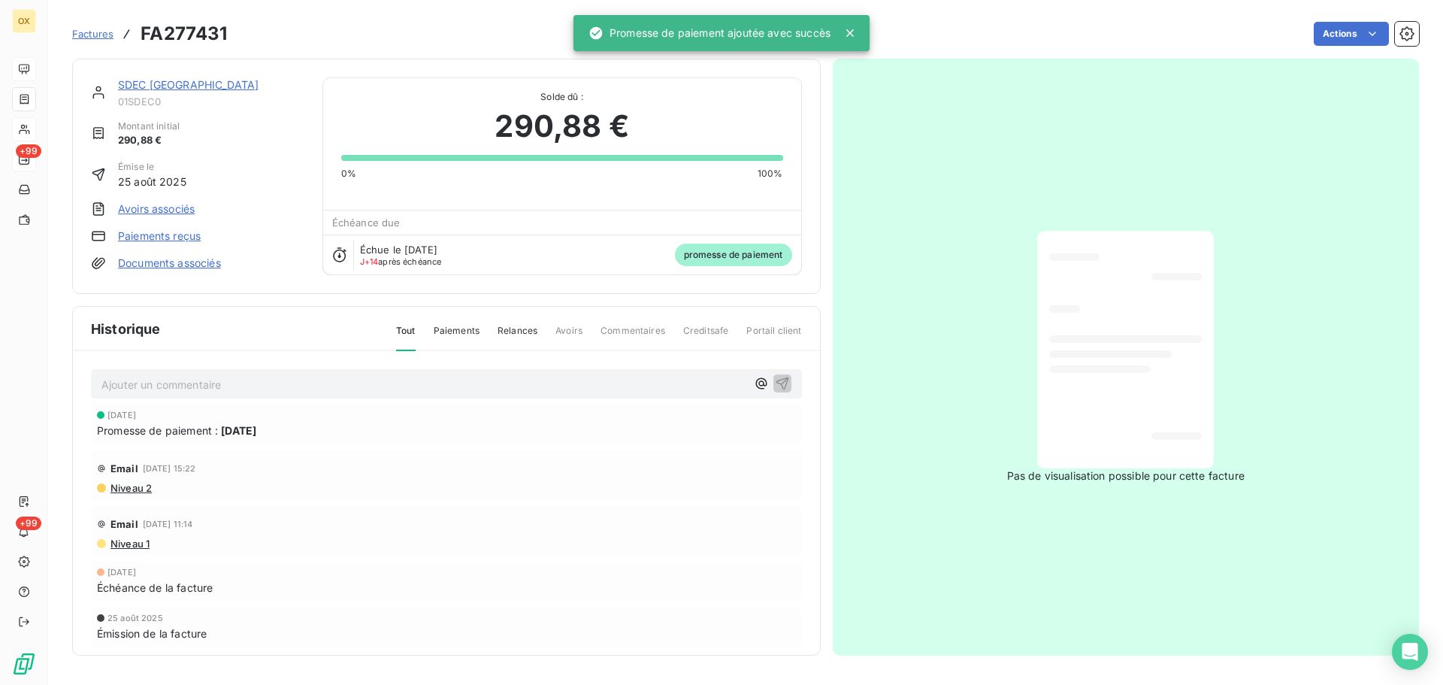
click at [160, 80] on link "SDEC FRANCE" at bounding box center [188, 84] width 141 height 13
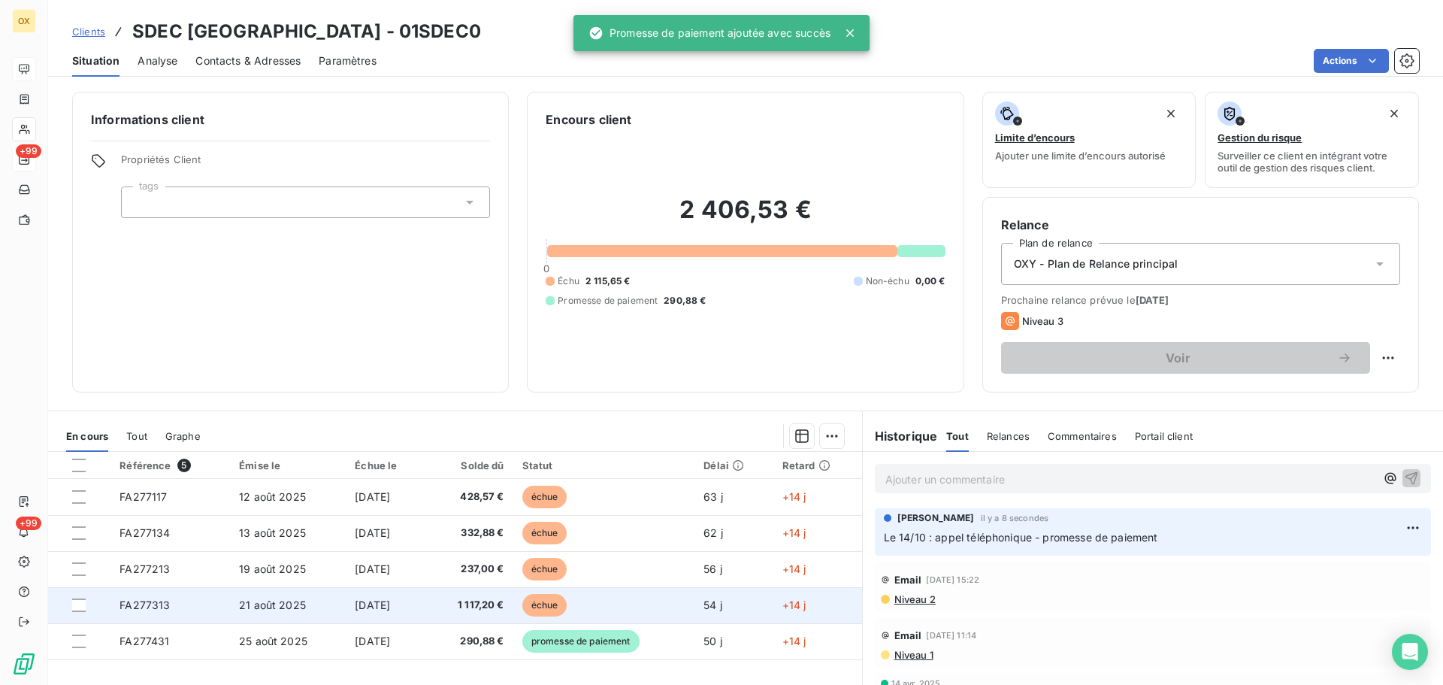
click at [513, 597] on td "1 117,20 €" at bounding box center [470, 605] width 86 height 36
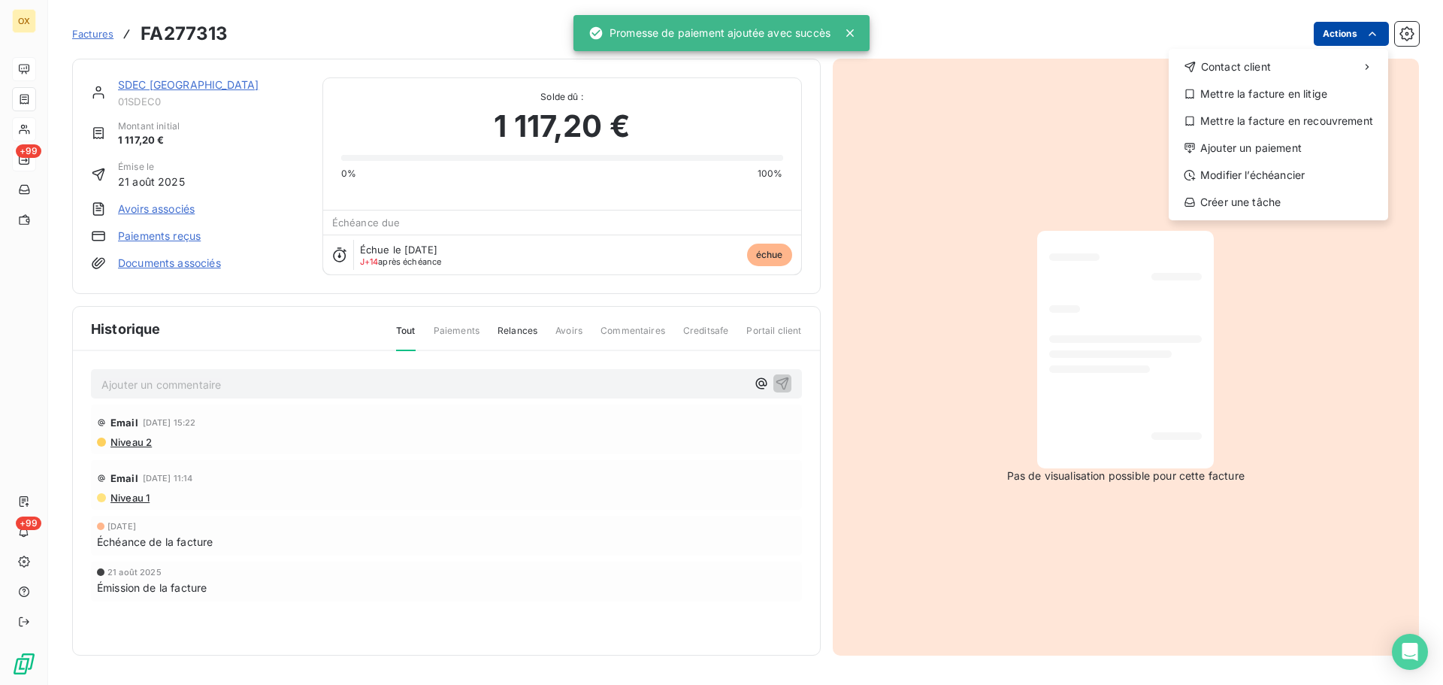
click at [1356, 27] on html "OX +99 +99 Factures FA277313 Actions Contact client Mettre la facture en litige…" at bounding box center [721, 342] width 1443 height 685
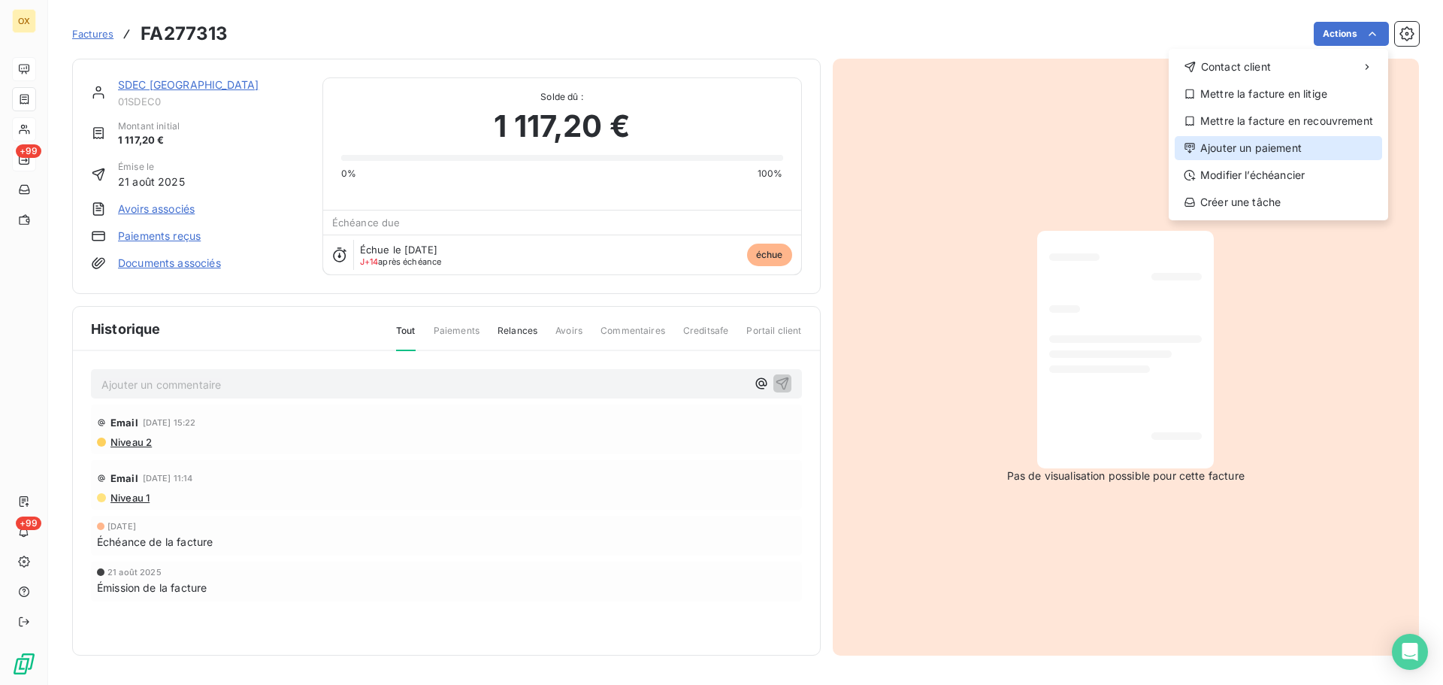
click at [1275, 151] on div "Ajouter un paiement" at bounding box center [1278, 148] width 207 height 24
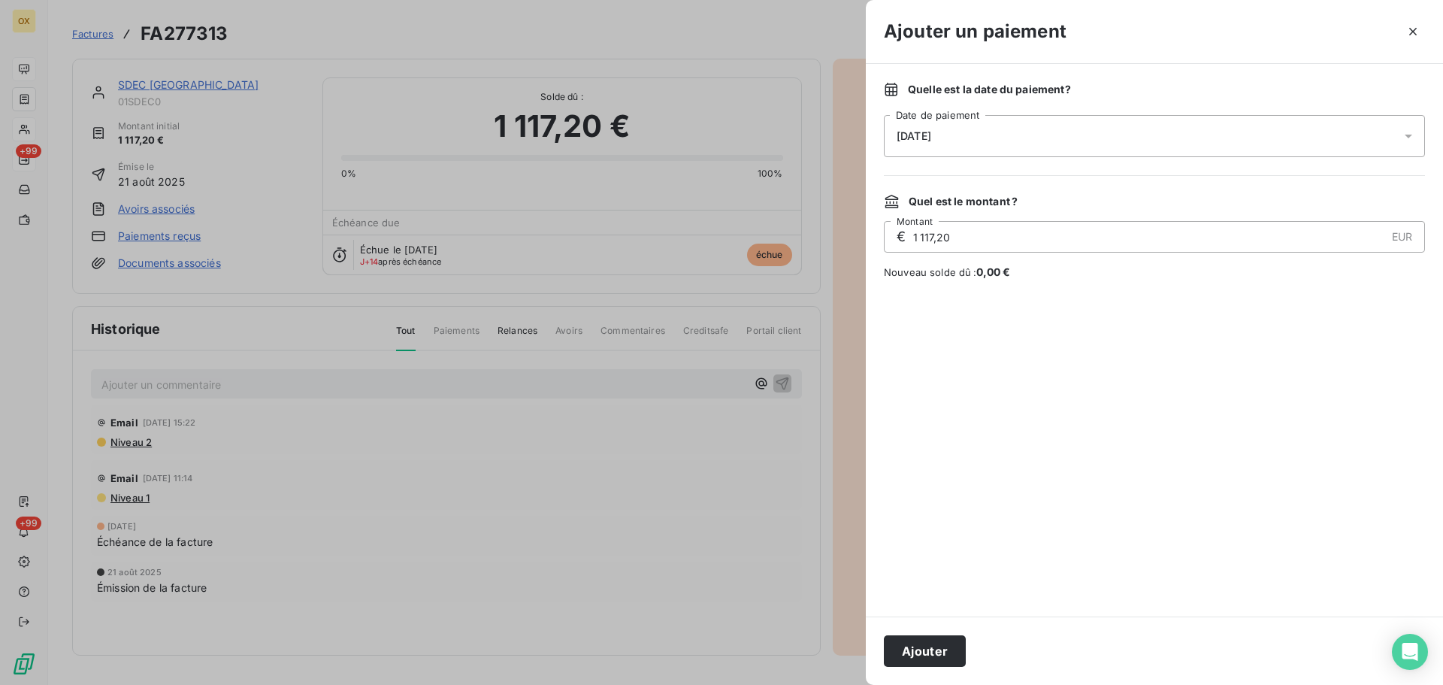
click at [909, 138] on span "[DATE]" at bounding box center [914, 136] width 35 height 12
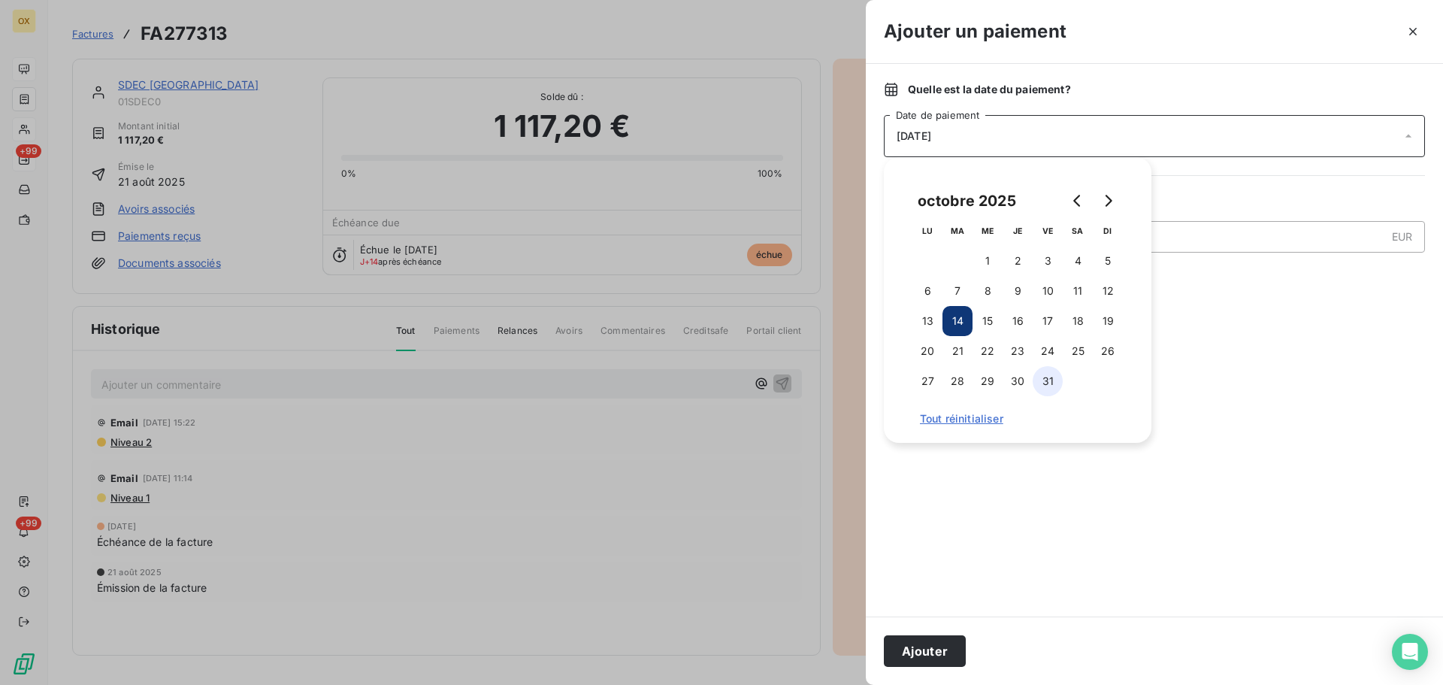
click at [1048, 383] on button "31" at bounding box center [1048, 381] width 30 height 30
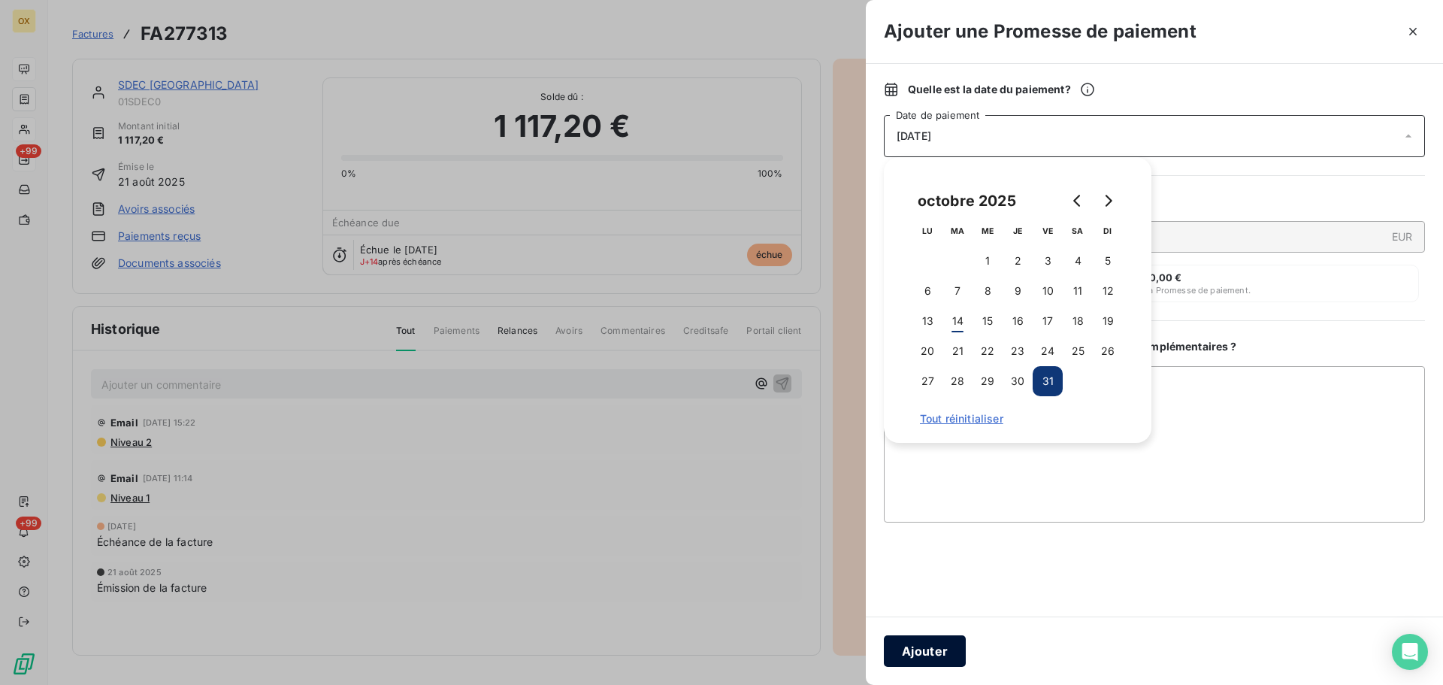
click at [923, 649] on button "Ajouter" at bounding box center [925, 651] width 82 height 32
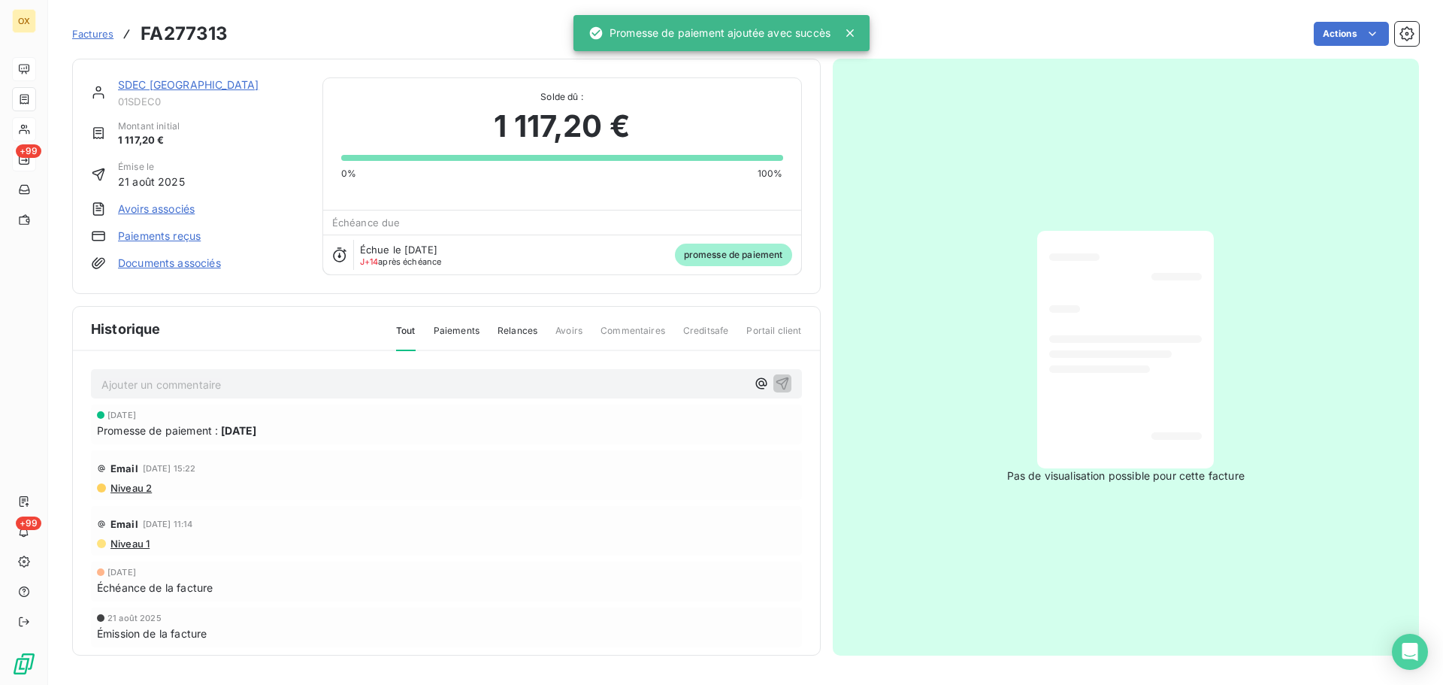
click at [168, 83] on link "SDEC FRANCE" at bounding box center [188, 84] width 141 height 13
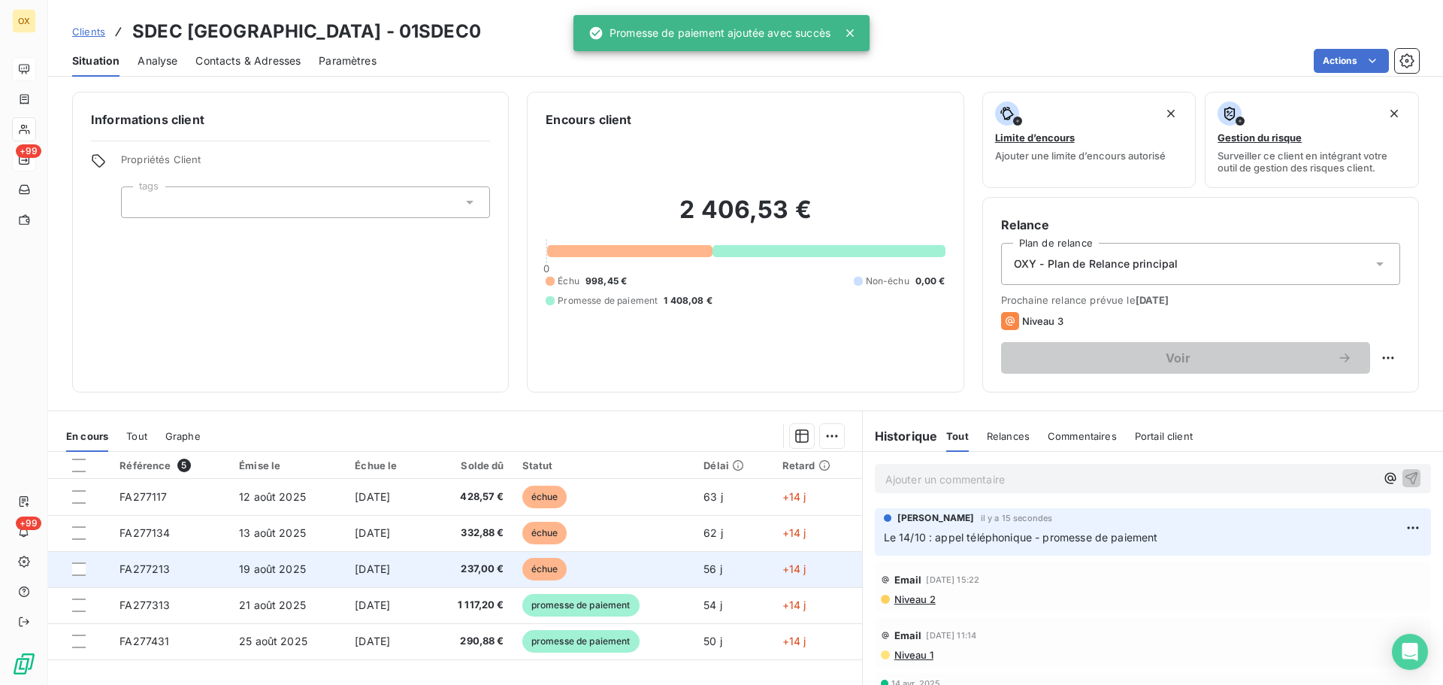
click at [654, 561] on td "échue" at bounding box center [604, 569] width 182 height 36
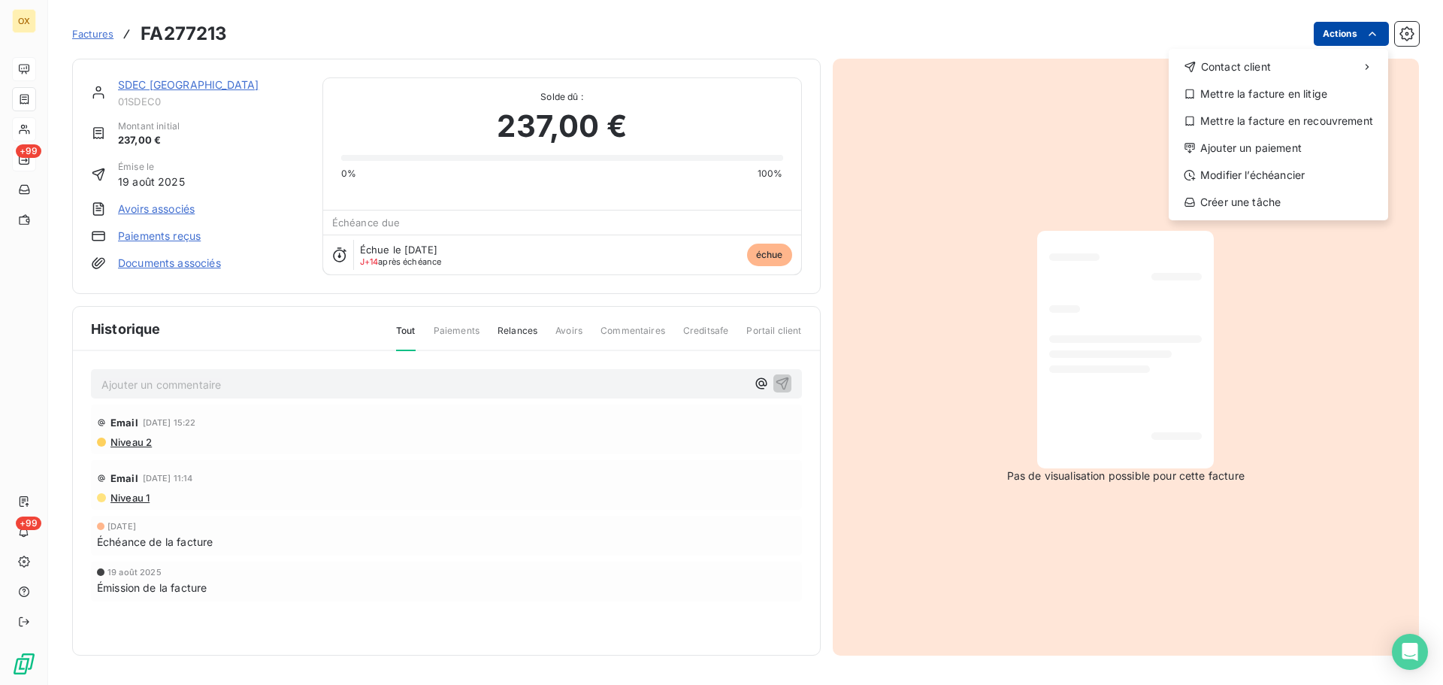
click at [1329, 33] on html "OX +99 +99 Factures FA277213 Actions Contact client Mettre la facture en litige…" at bounding box center [721, 342] width 1443 height 685
click at [1276, 147] on div "Ajouter un paiement" at bounding box center [1278, 148] width 207 height 24
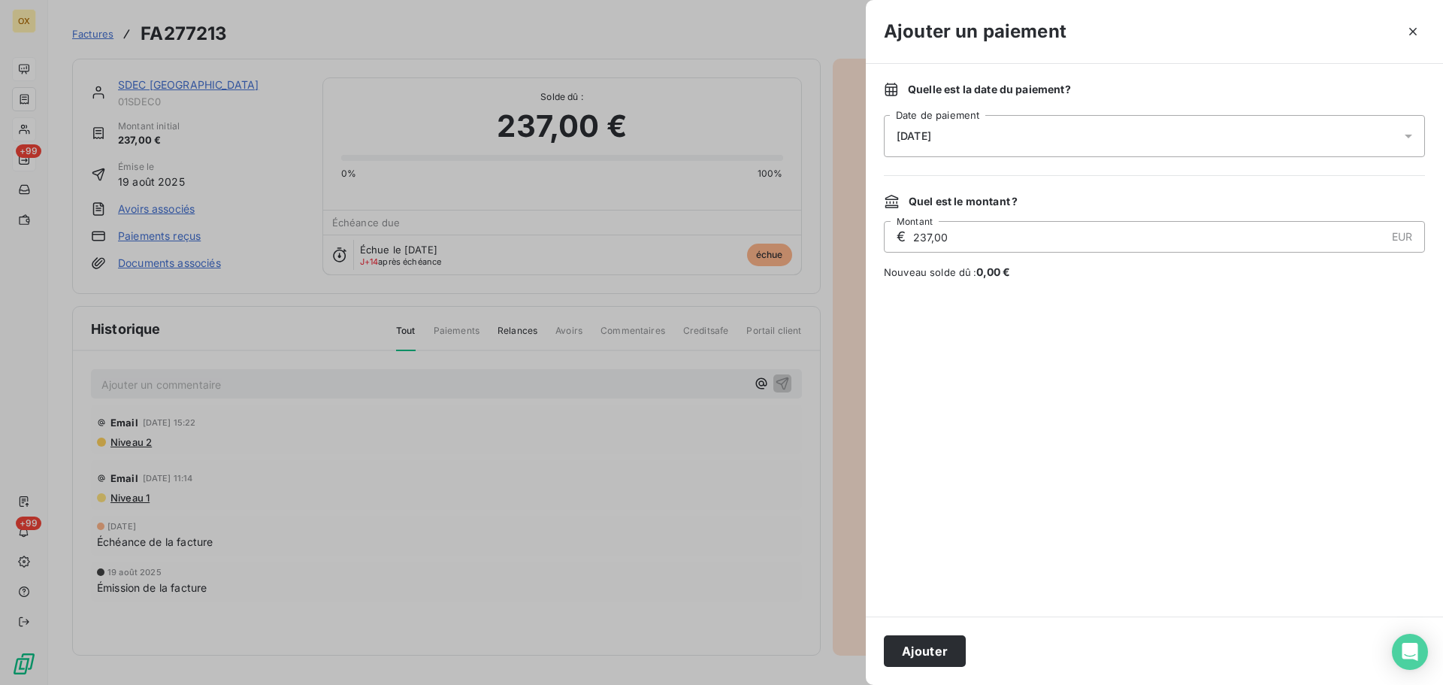
click at [980, 123] on div "[DATE]" at bounding box center [1154, 136] width 541 height 42
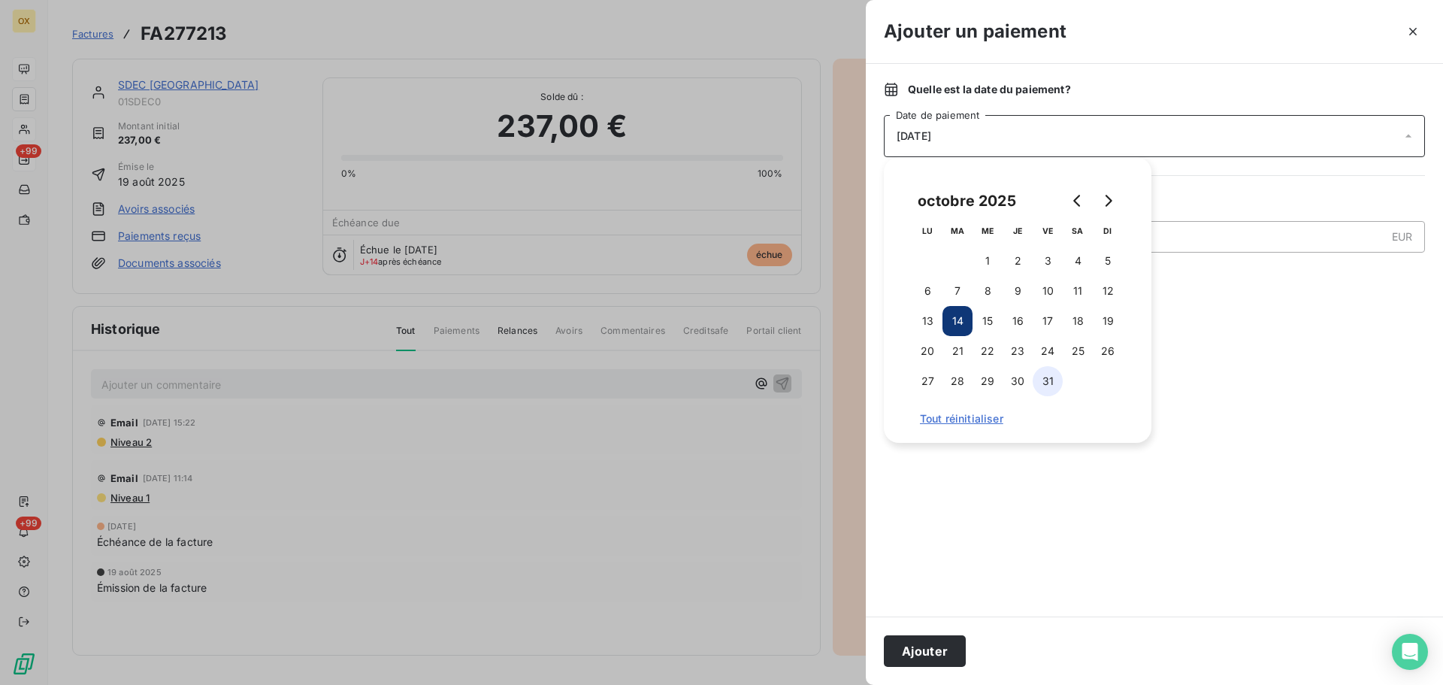
click at [1048, 378] on button "31" at bounding box center [1048, 381] width 30 height 30
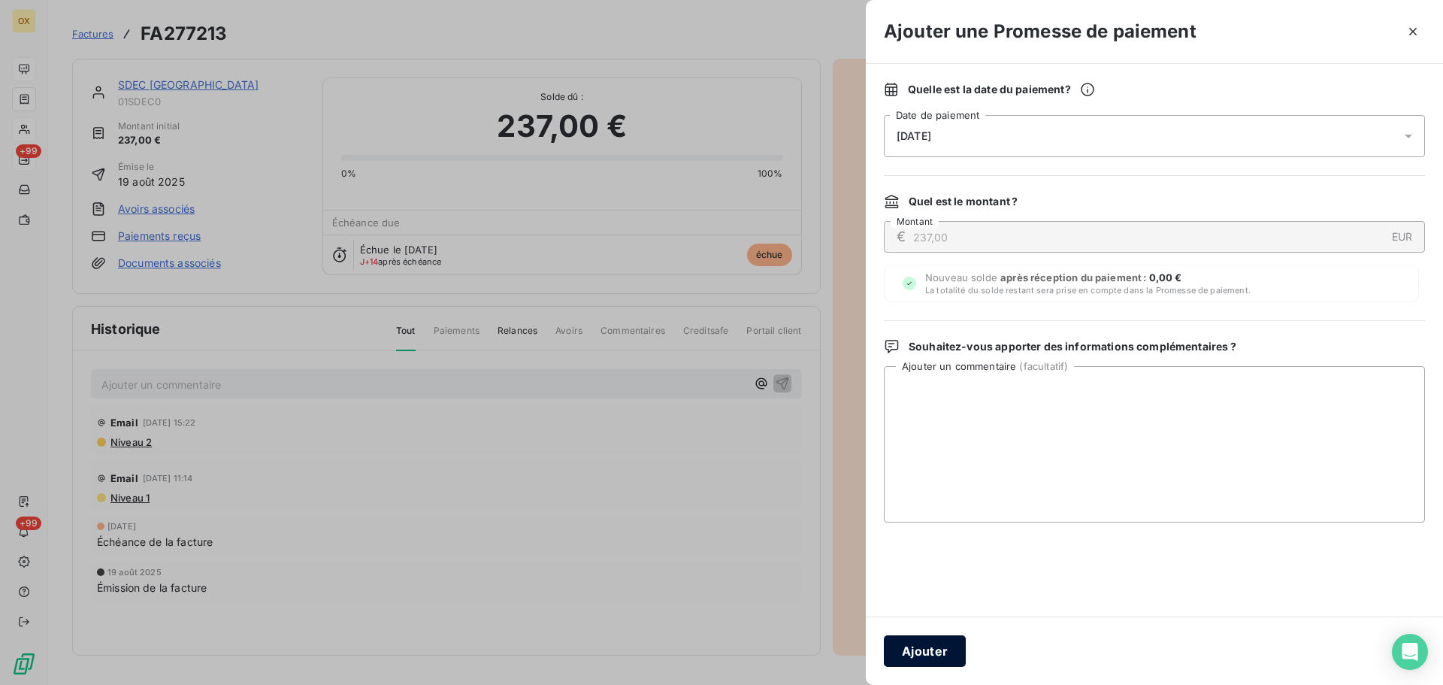
click at [943, 645] on button "Ajouter" at bounding box center [925, 651] width 82 height 32
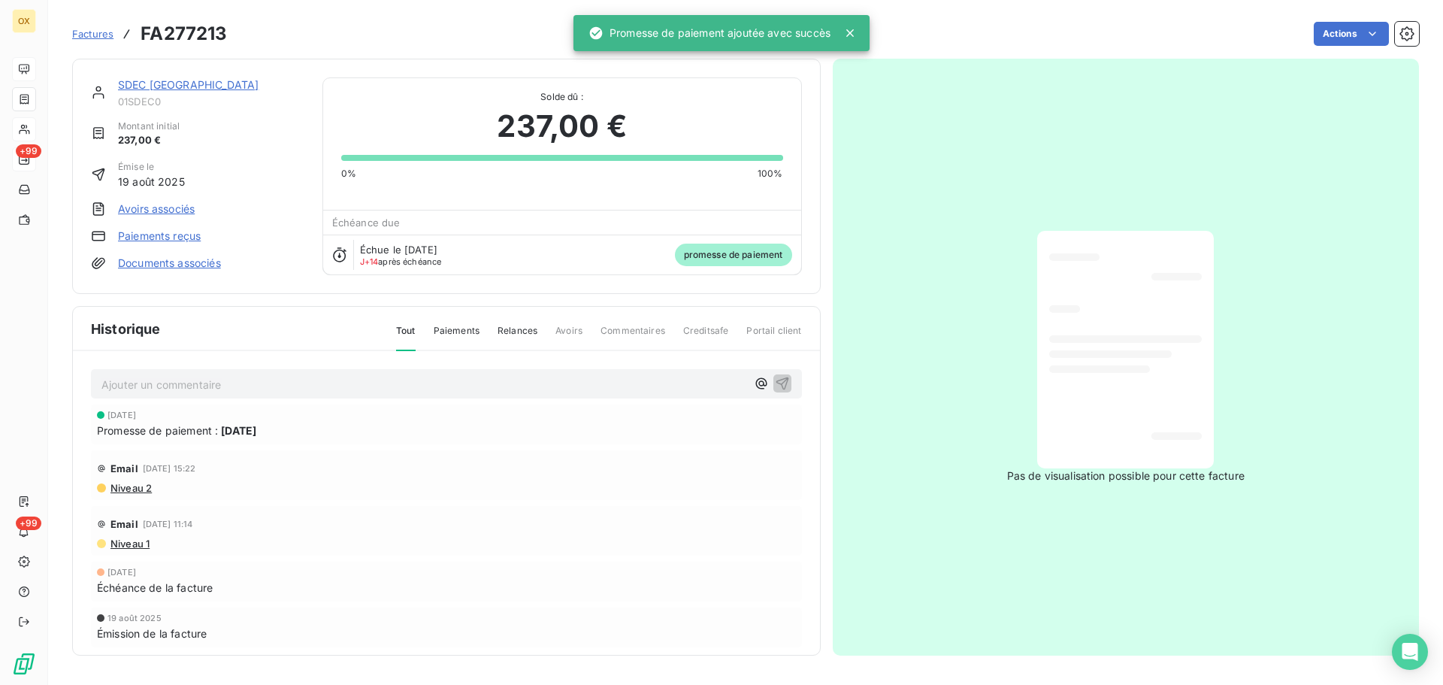
click at [183, 89] on link "SDEC FRANCE" at bounding box center [188, 84] width 141 height 13
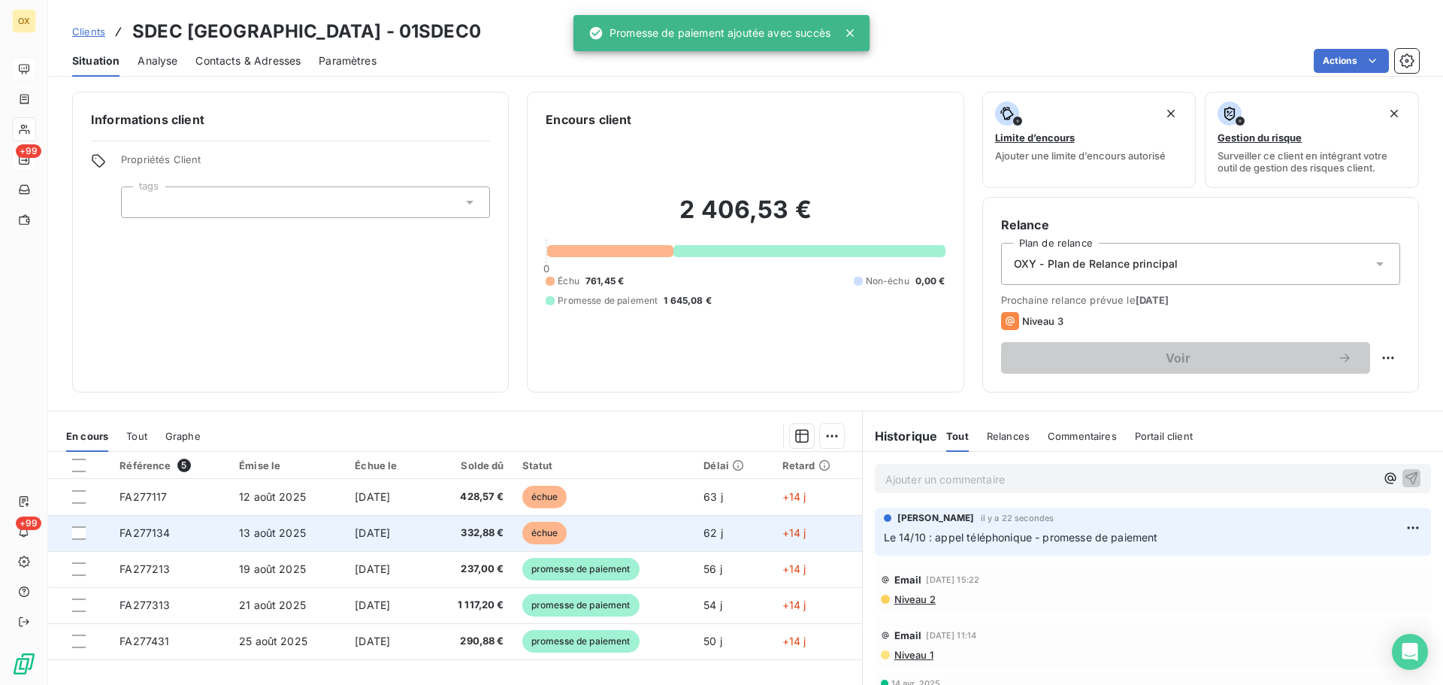
click at [549, 531] on span "échue" at bounding box center [544, 533] width 45 height 23
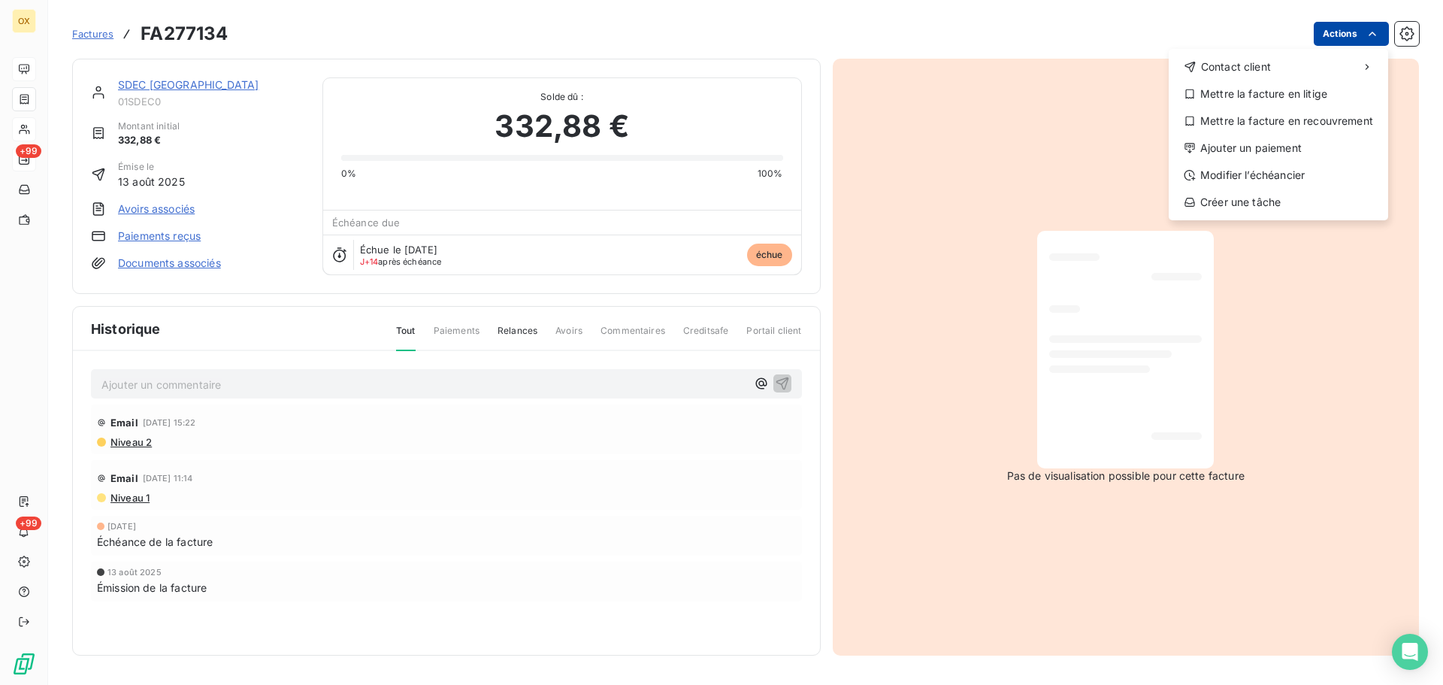
click at [1331, 29] on html "OX +99 +99 Factures FA277134 Actions Contact client Mettre la facture en litige…" at bounding box center [721, 342] width 1443 height 685
click at [1312, 142] on div "Ajouter un paiement" at bounding box center [1278, 148] width 207 height 24
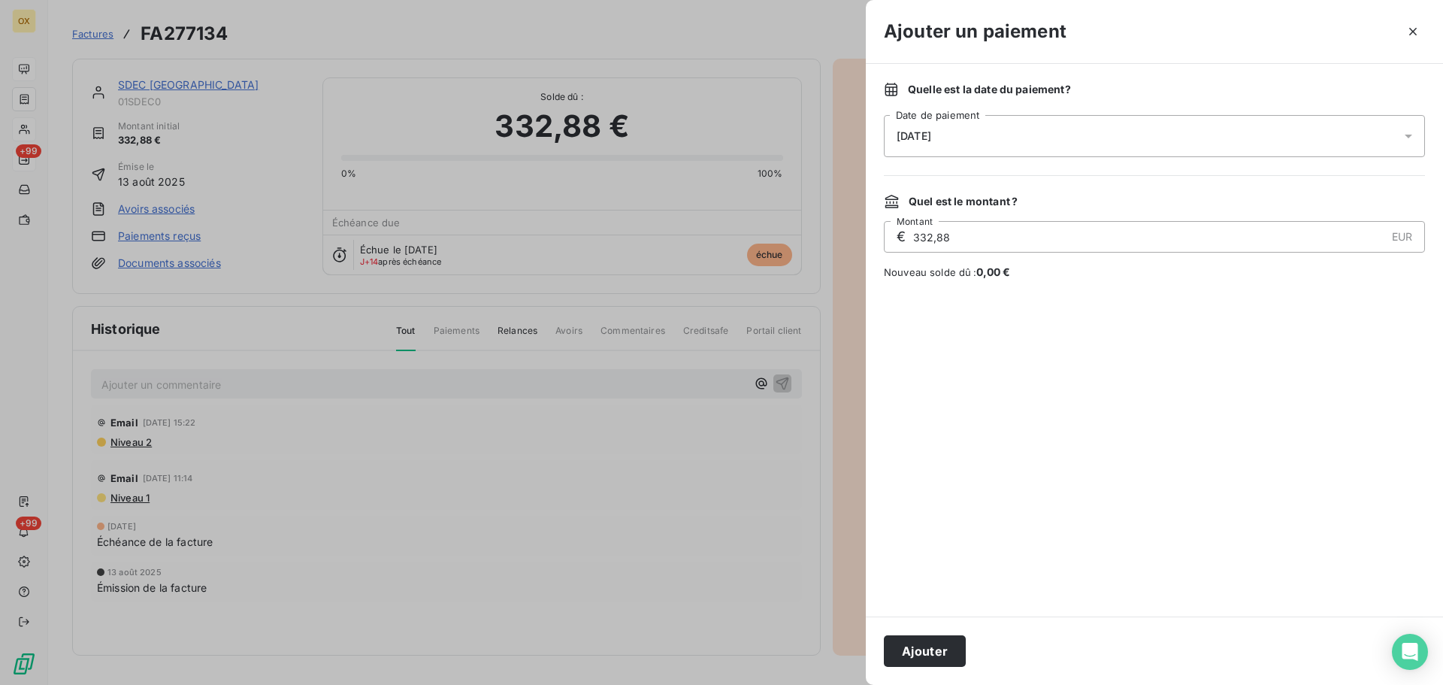
click at [1034, 126] on div "[DATE]" at bounding box center [1154, 136] width 541 height 42
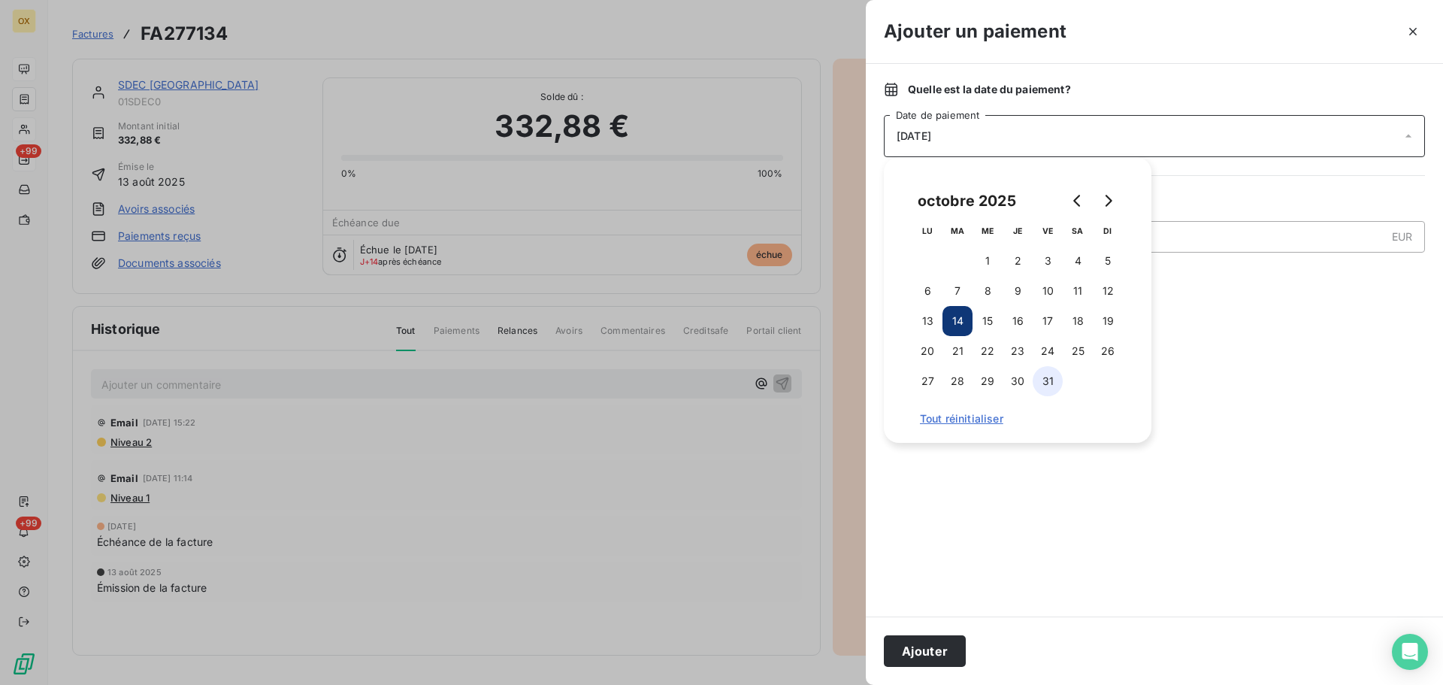
click at [1051, 376] on button "31" at bounding box center [1048, 381] width 30 height 30
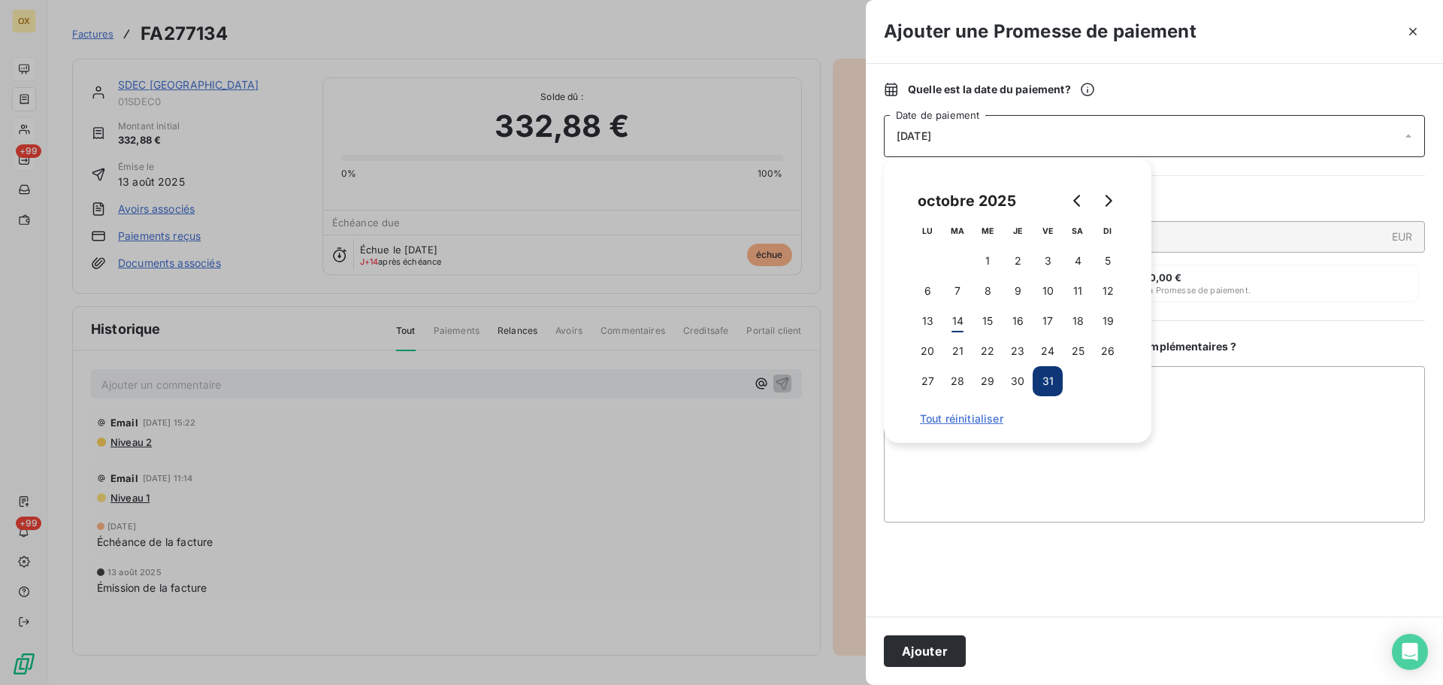
click at [939, 655] on button "Ajouter" at bounding box center [925, 651] width 82 height 32
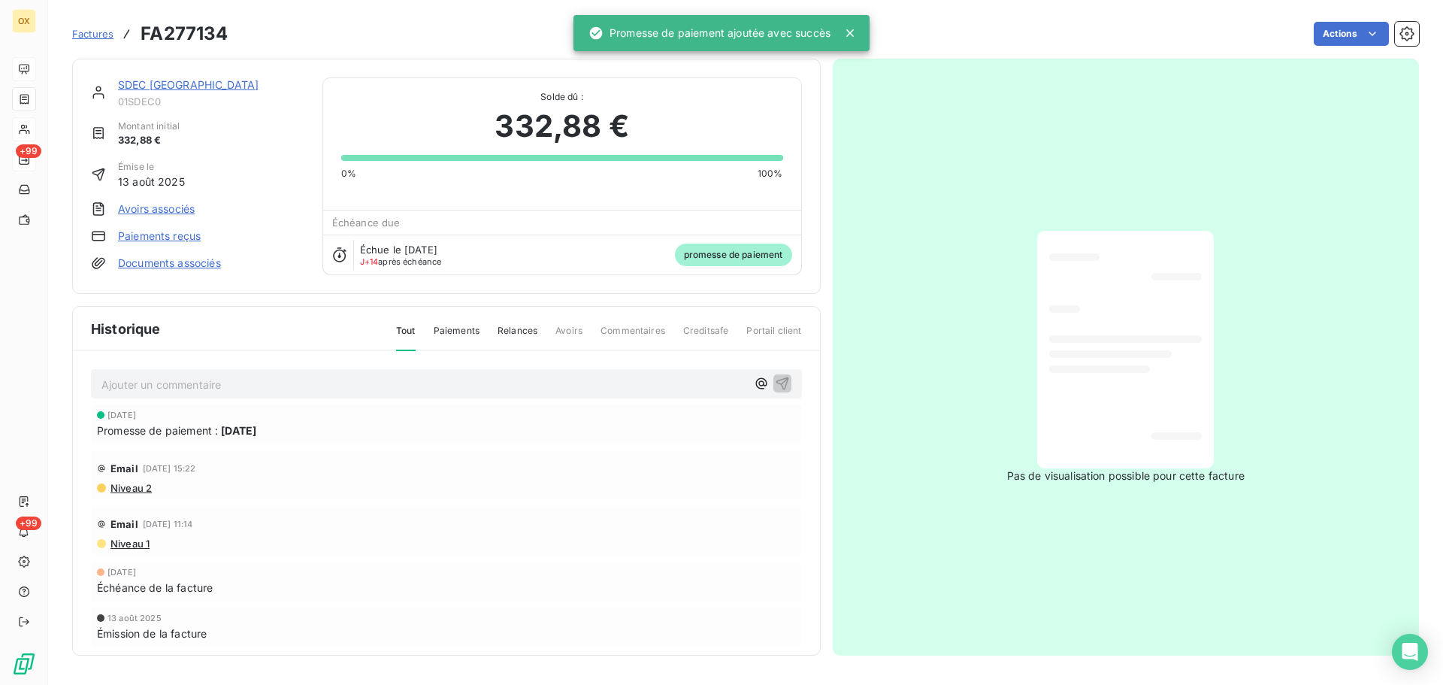
click at [173, 87] on link "SDEC FRANCE" at bounding box center [188, 84] width 141 height 13
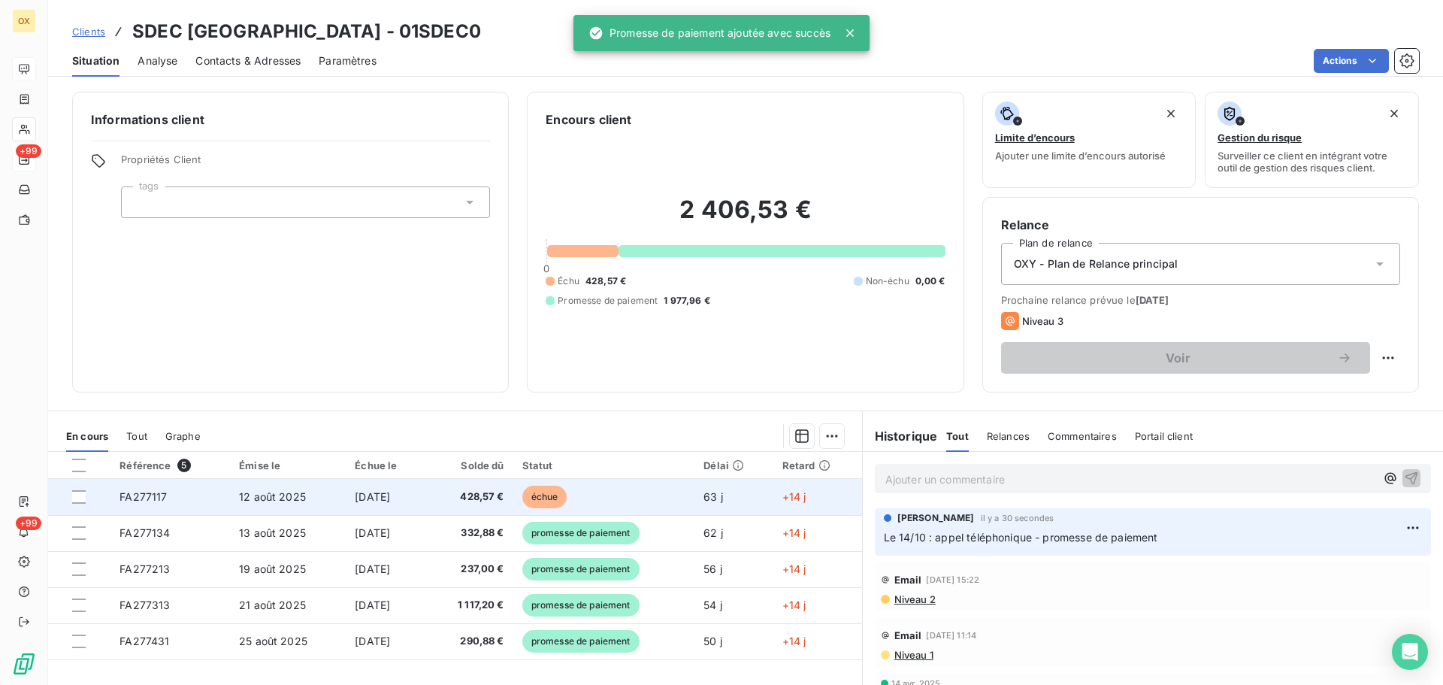
click at [684, 492] on td "échue" at bounding box center [604, 497] width 182 height 36
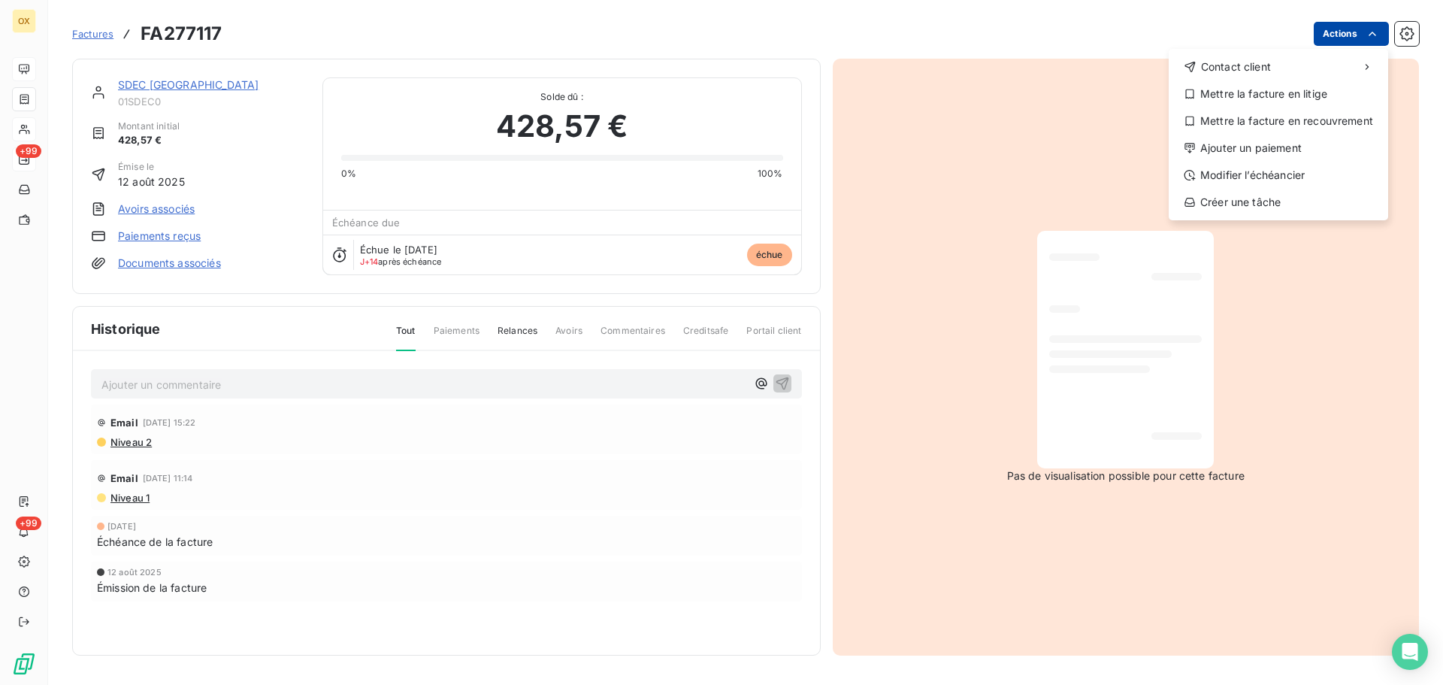
click at [1339, 30] on html "OX +99 +99 Factures FA277117 Actions Contact client Mettre la facture en litige…" at bounding box center [721, 342] width 1443 height 685
click at [1310, 143] on div "Ajouter un paiement" at bounding box center [1278, 148] width 207 height 24
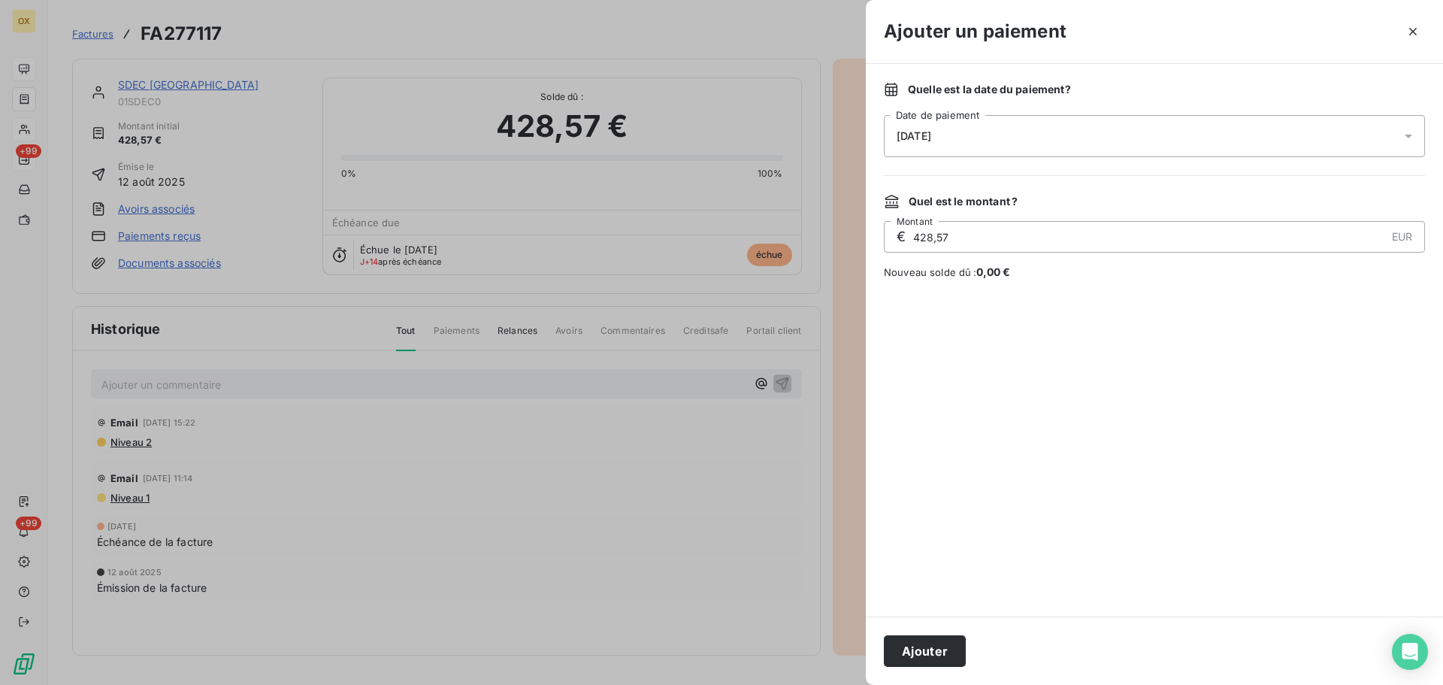
click at [931, 133] on span "[DATE]" at bounding box center [914, 136] width 35 height 12
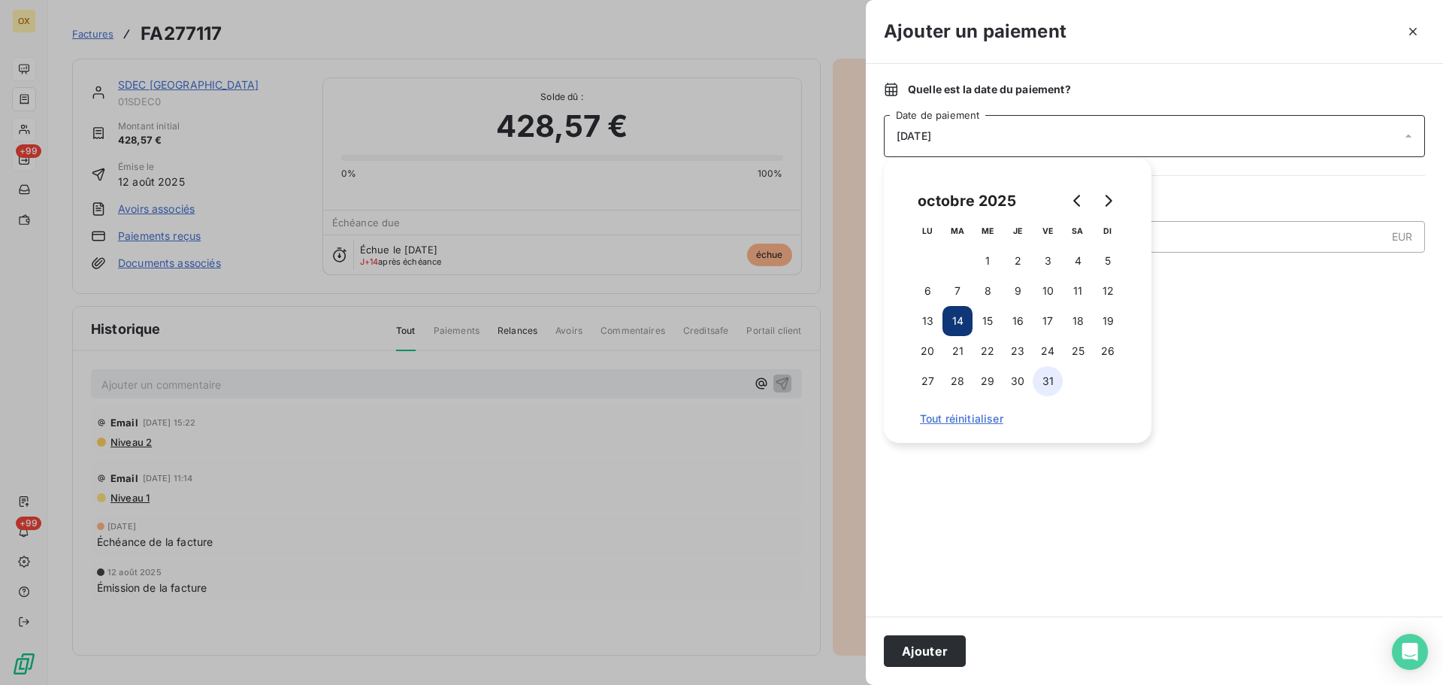
click at [1051, 383] on button "31" at bounding box center [1048, 381] width 30 height 30
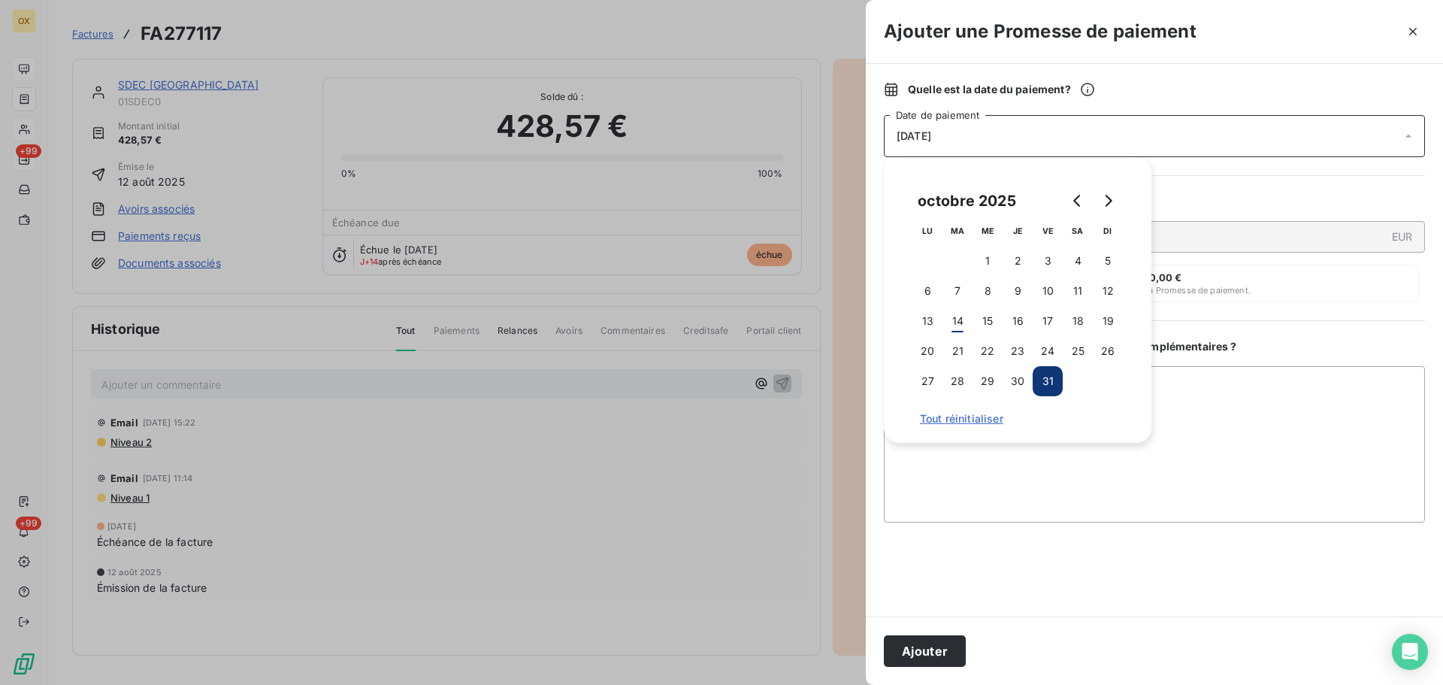
click at [947, 648] on button "Ajouter" at bounding box center [925, 651] width 82 height 32
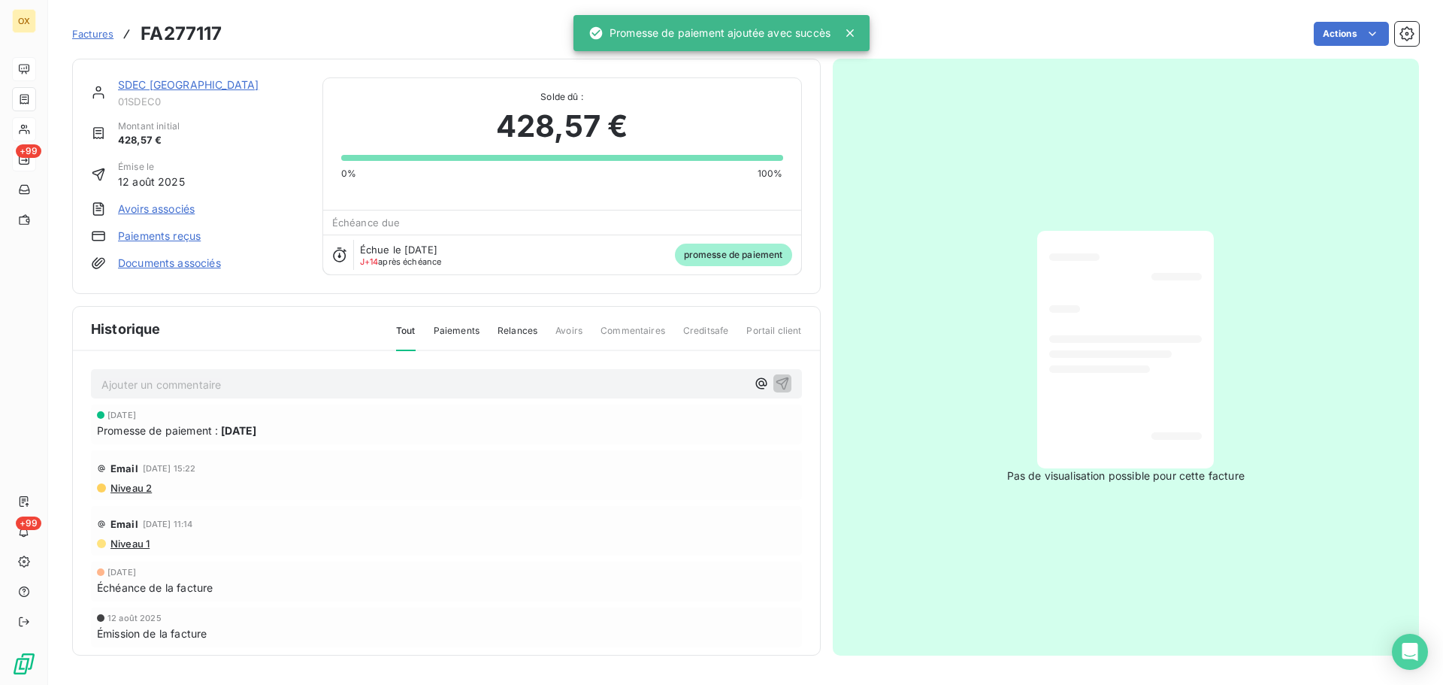
drag, startPoint x: 167, startPoint y: 81, endPoint x: 186, endPoint y: 86, distance: 20.1
click at [169, 83] on link "SDEC FRANCE" at bounding box center [188, 84] width 141 height 13
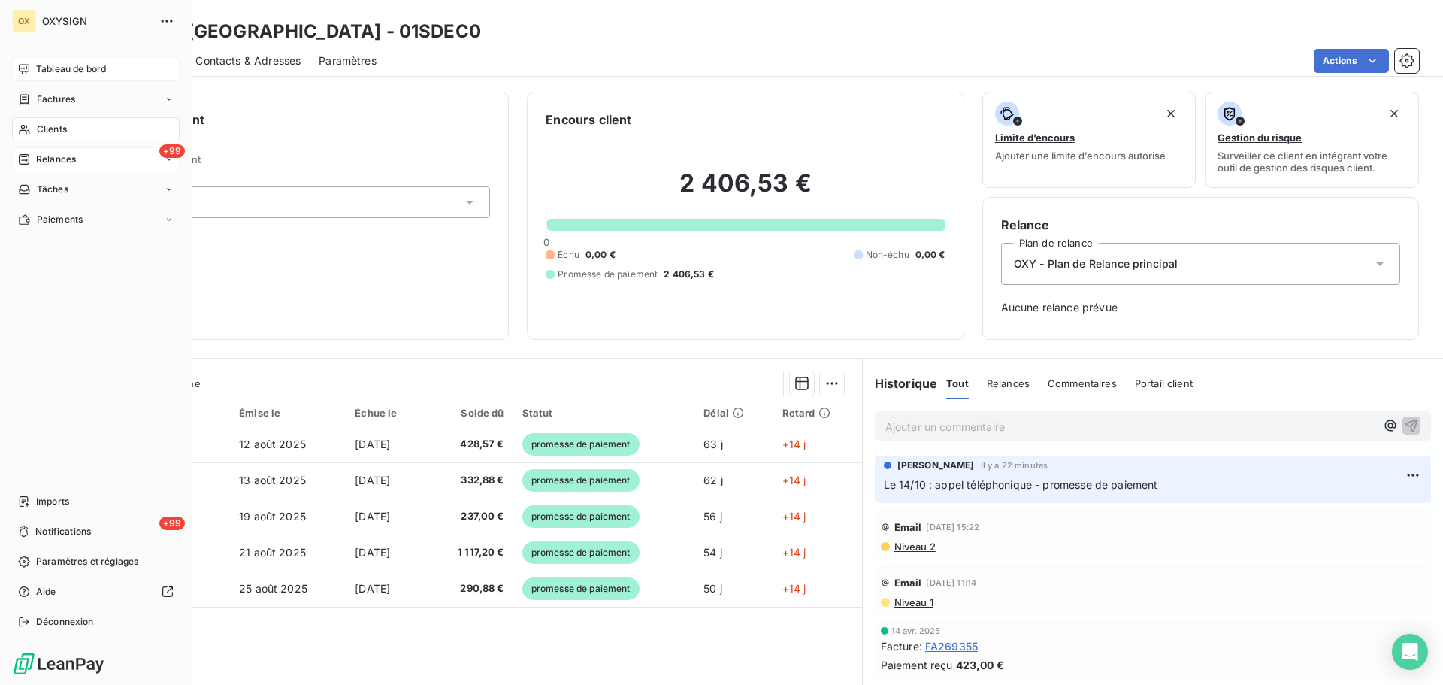
click at [38, 65] on span "Tableau de bord" at bounding box center [71, 69] width 70 height 14
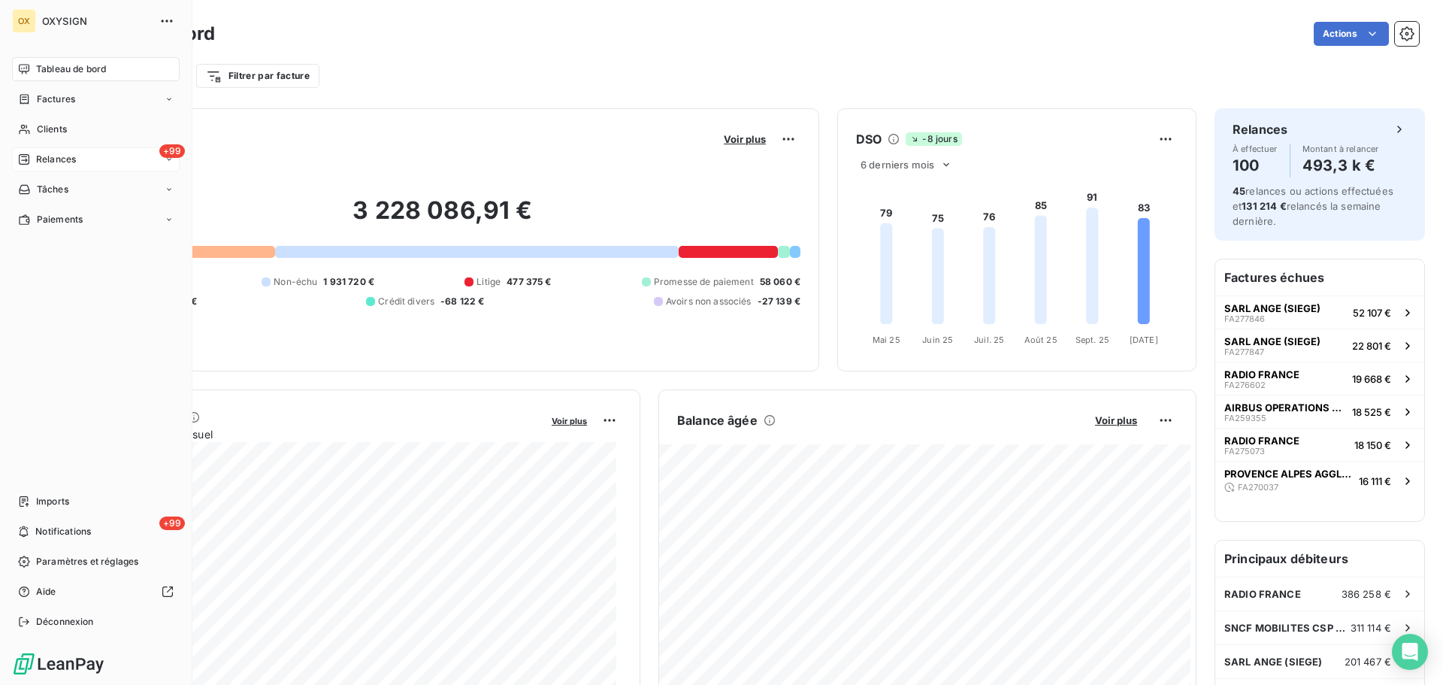
drag, startPoint x: 37, startPoint y: 123, endPoint x: 278, endPoint y: 122, distance: 241.2
click at [38, 123] on span "Clients" at bounding box center [52, 129] width 30 height 14
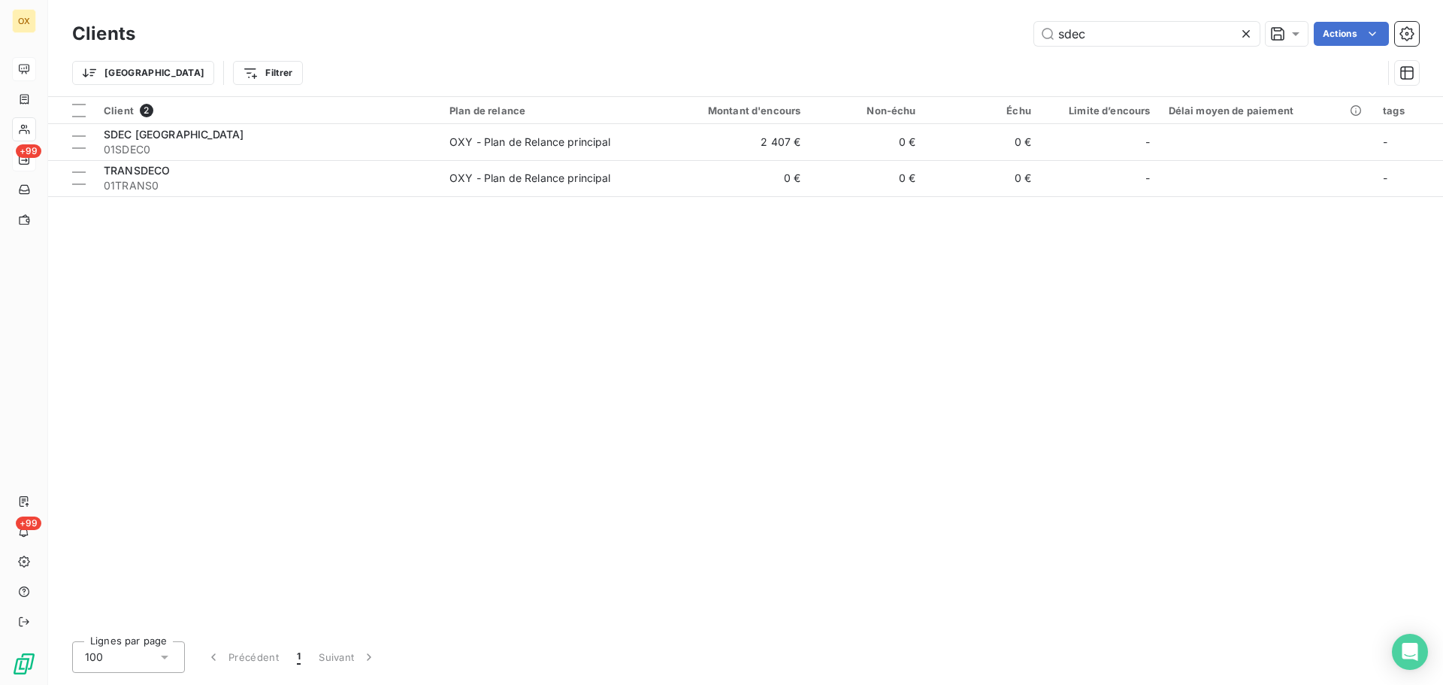
drag, startPoint x: 1121, startPoint y: 41, endPoint x: 994, endPoint y: 20, distance: 128.6
click at [1006, 23] on div "sdec Actions" at bounding box center [786, 34] width 1266 height 24
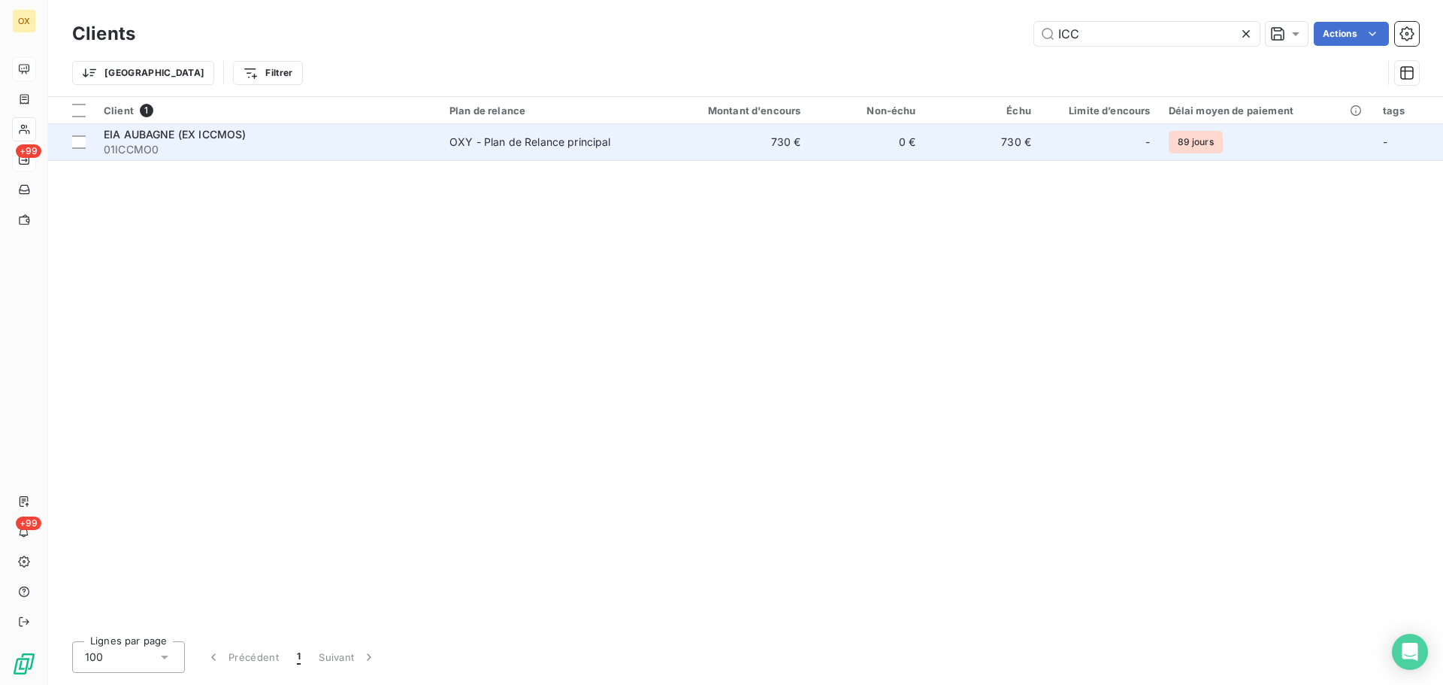
type input "ICC"
click at [232, 151] on span "01ICCMO0" at bounding box center [268, 149] width 328 height 15
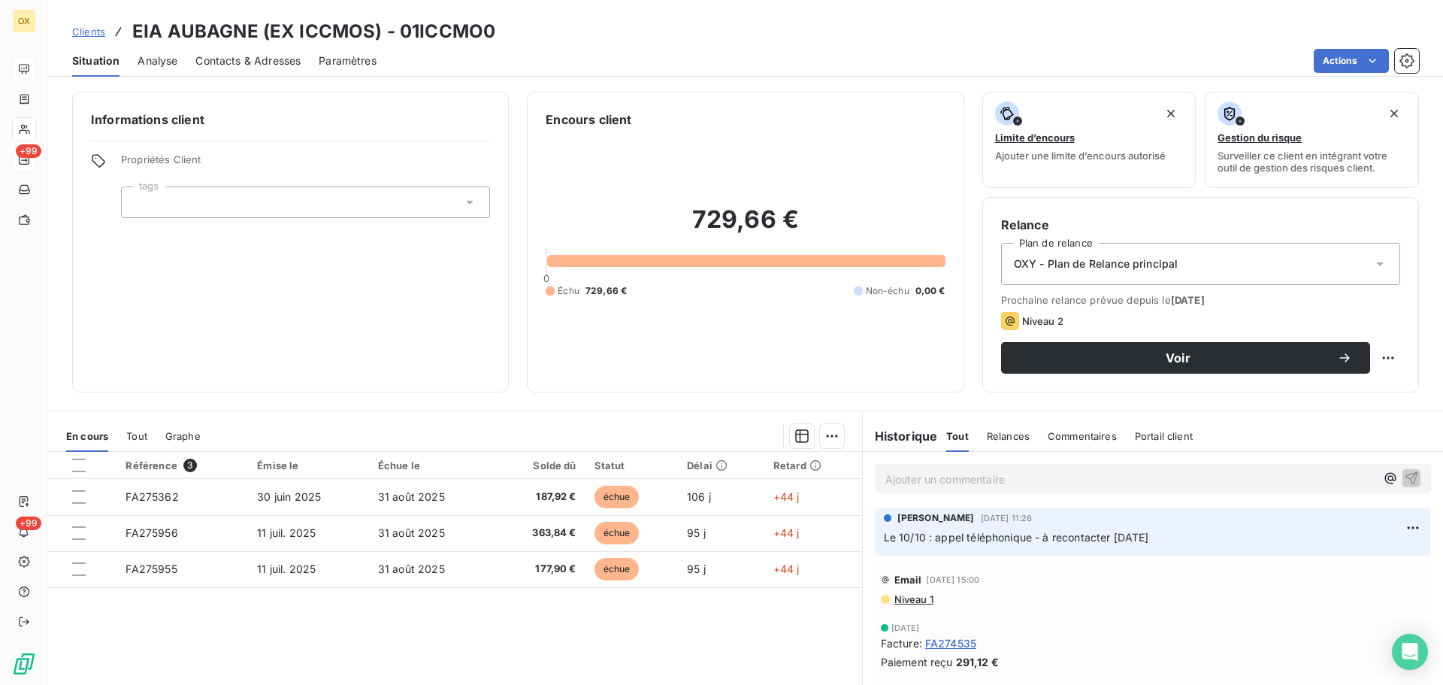
click at [251, 65] on span "Contacts & Adresses" at bounding box center [247, 60] width 105 height 15
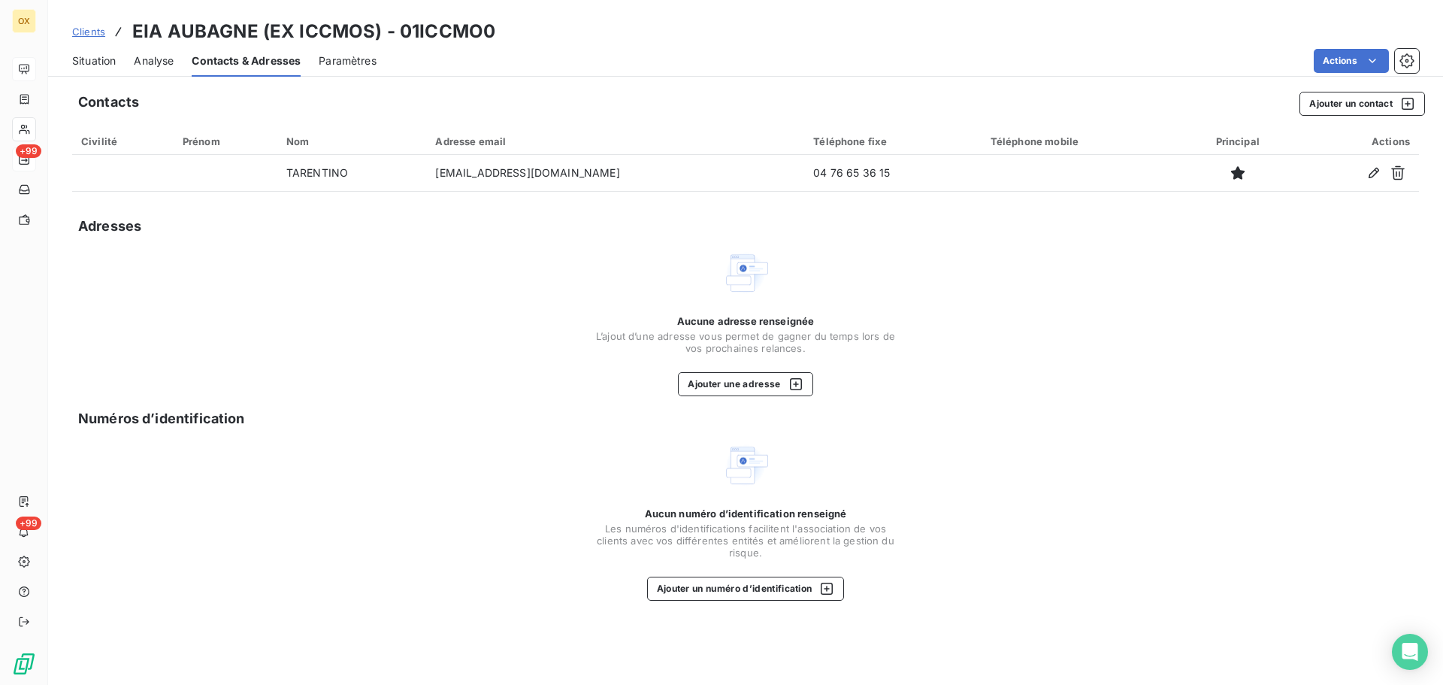
click at [88, 58] on span "Situation" at bounding box center [94, 60] width 44 height 15
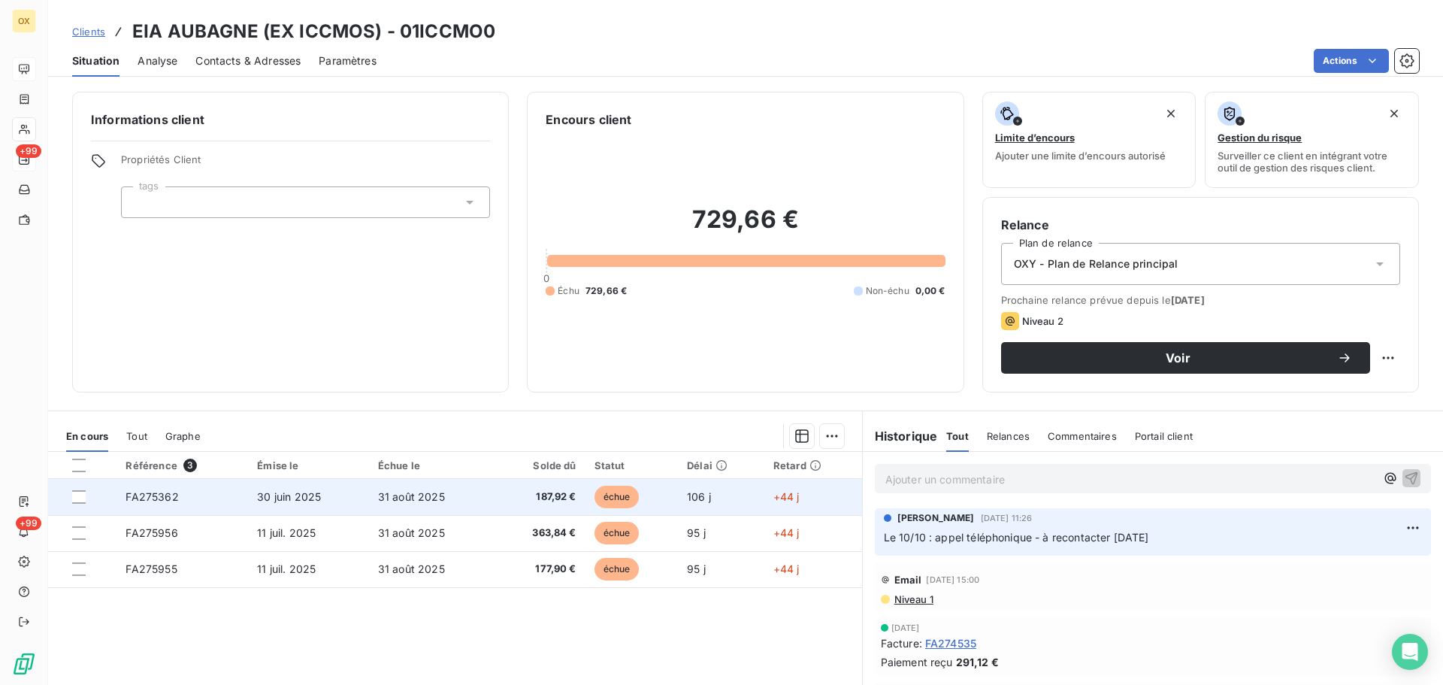
click at [550, 498] on span "187,92 €" at bounding box center [539, 496] width 73 height 15
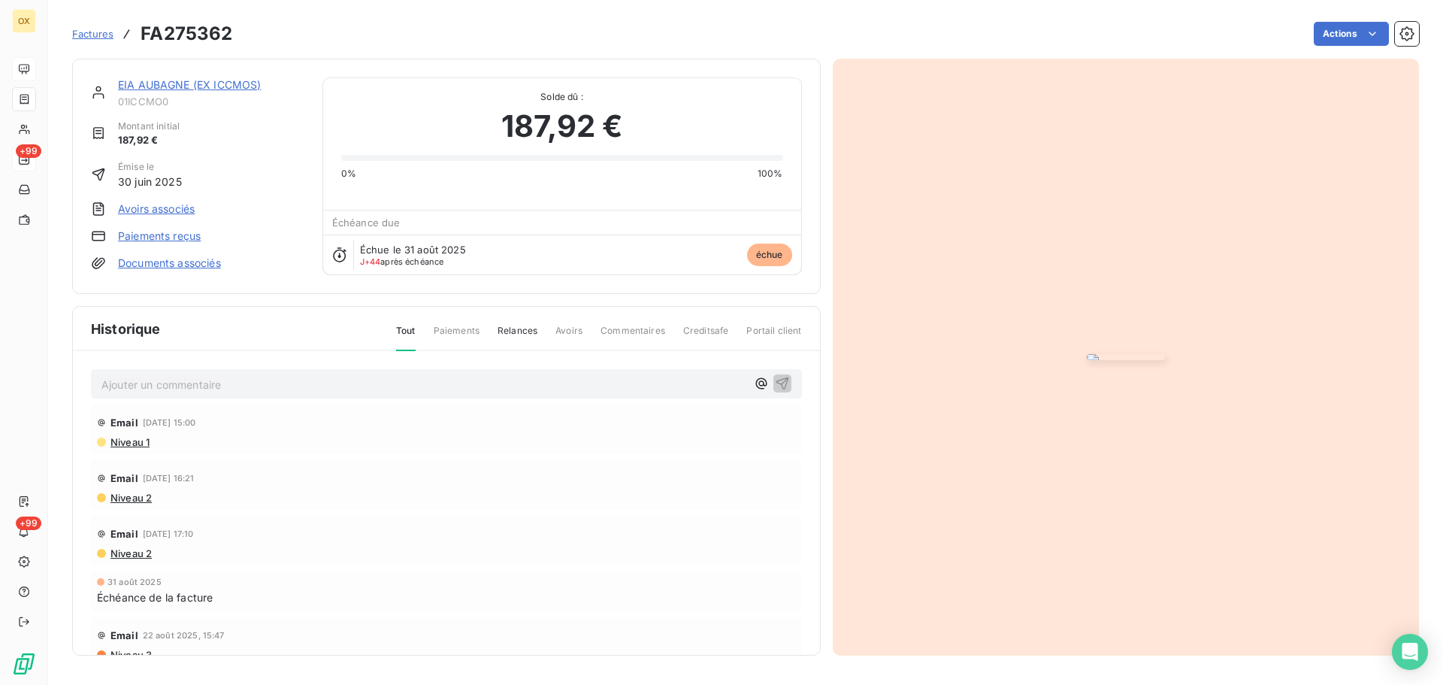
click at [169, 83] on link "EIA AUBAGNE (EX ICCMOS)" at bounding box center [189, 84] width 143 height 13
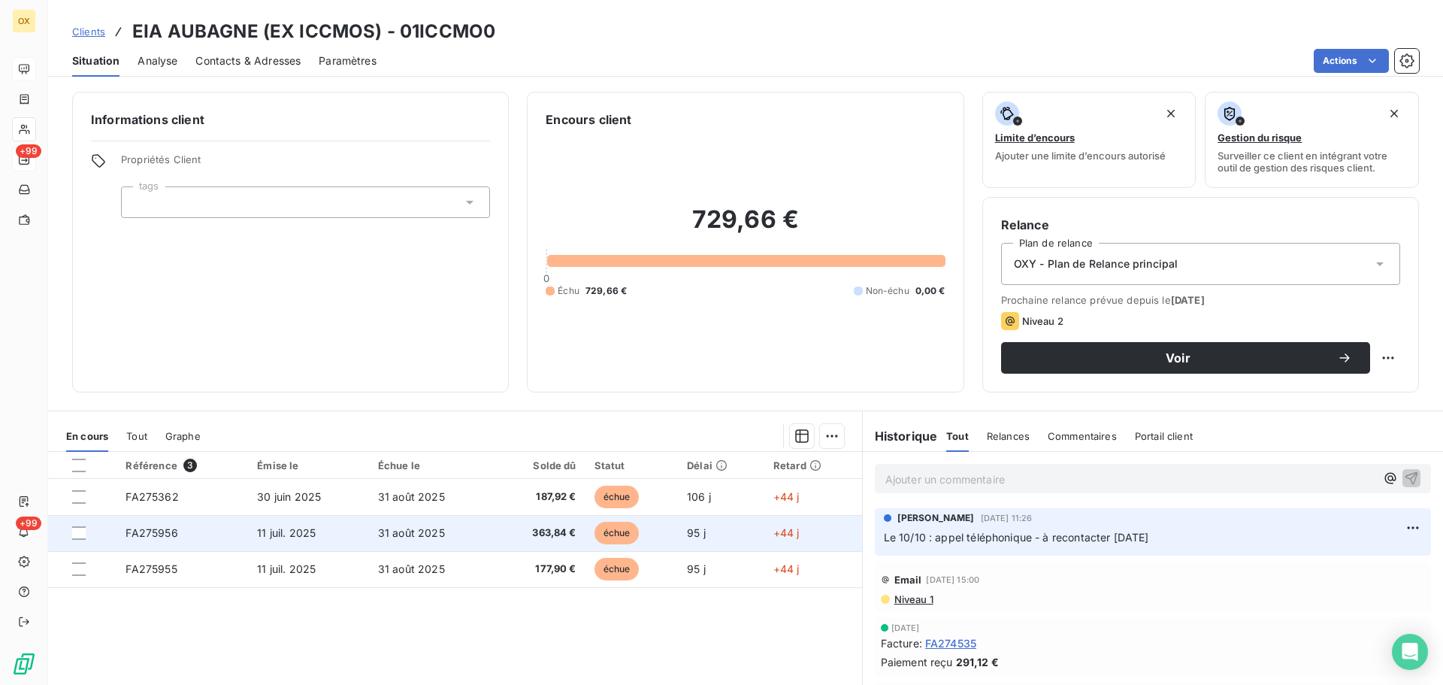
click at [556, 531] on span "363,84 €" at bounding box center [539, 532] width 73 height 15
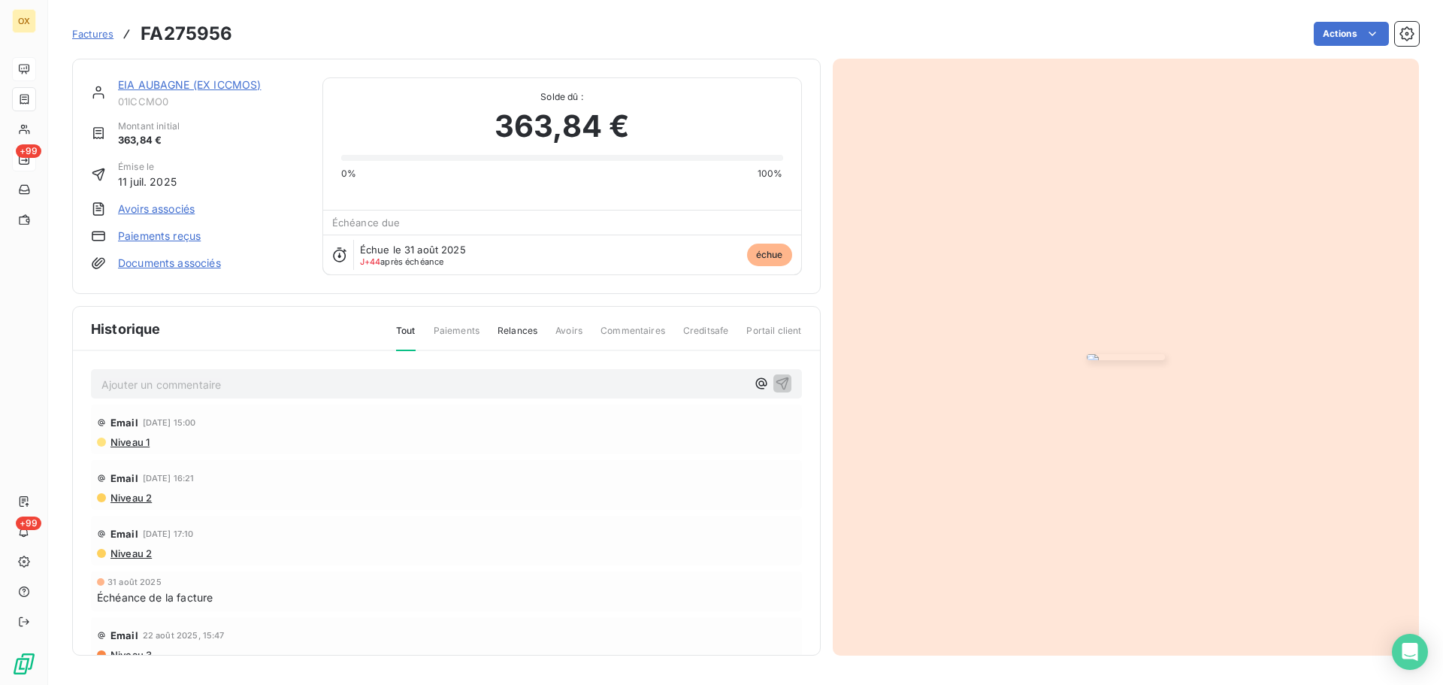
click at [229, 86] on link "EIA AUBAGNE (EX ICCMOS)" at bounding box center [189, 84] width 143 height 13
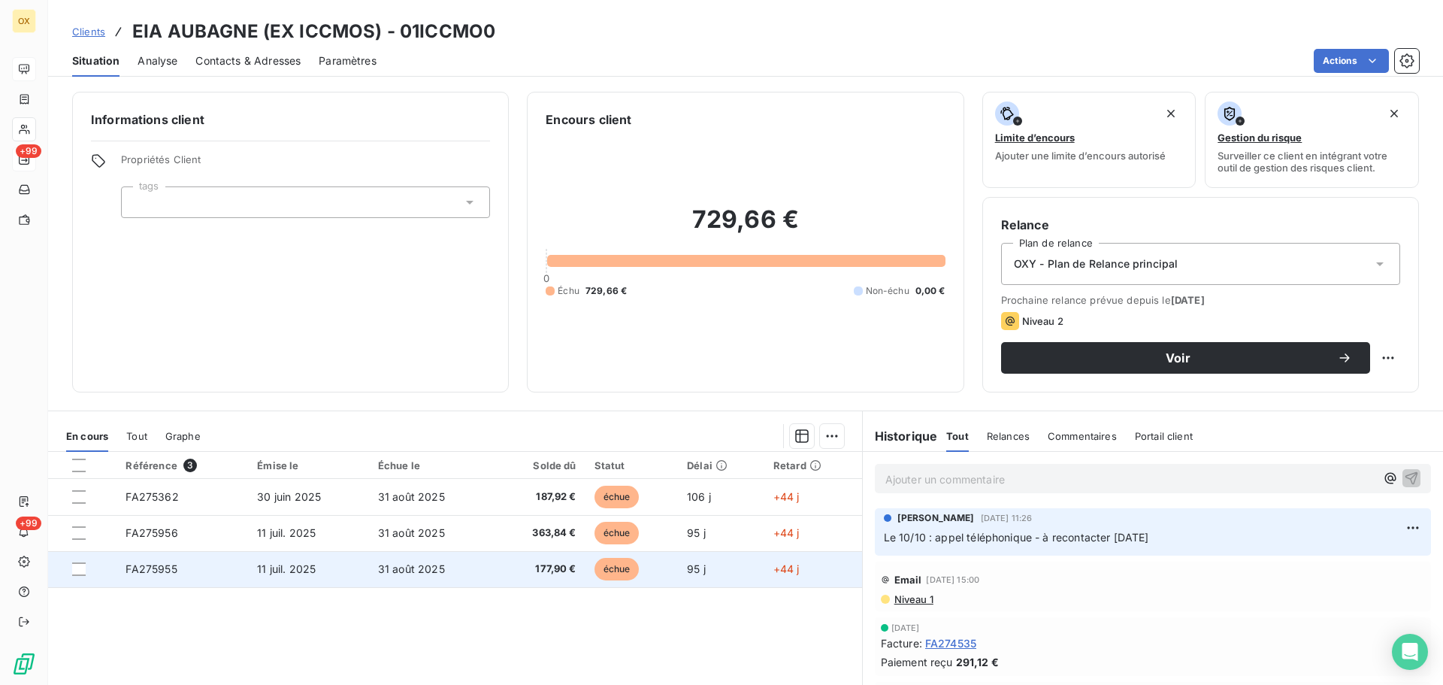
click at [561, 572] on span "177,90 €" at bounding box center [539, 568] width 73 height 15
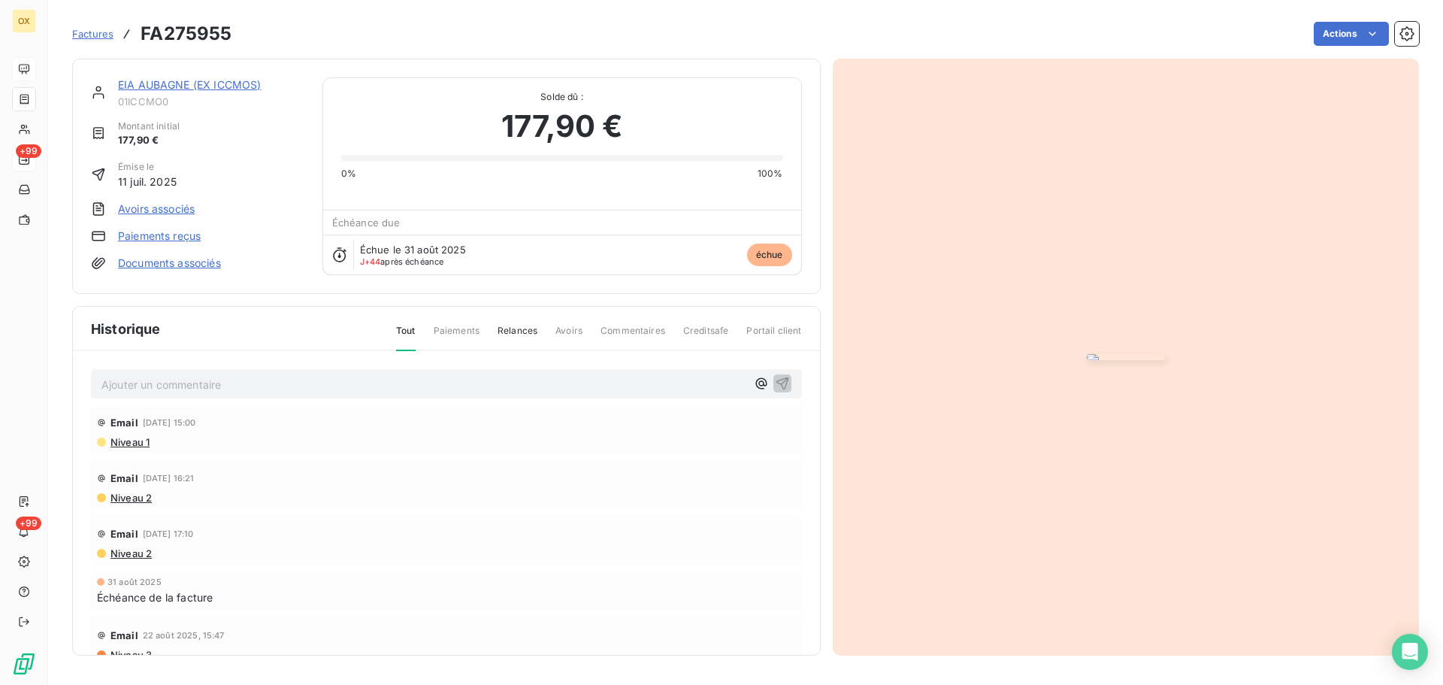
click at [201, 84] on link "EIA AUBAGNE (EX ICCMOS)" at bounding box center [189, 84] width 143 height 13
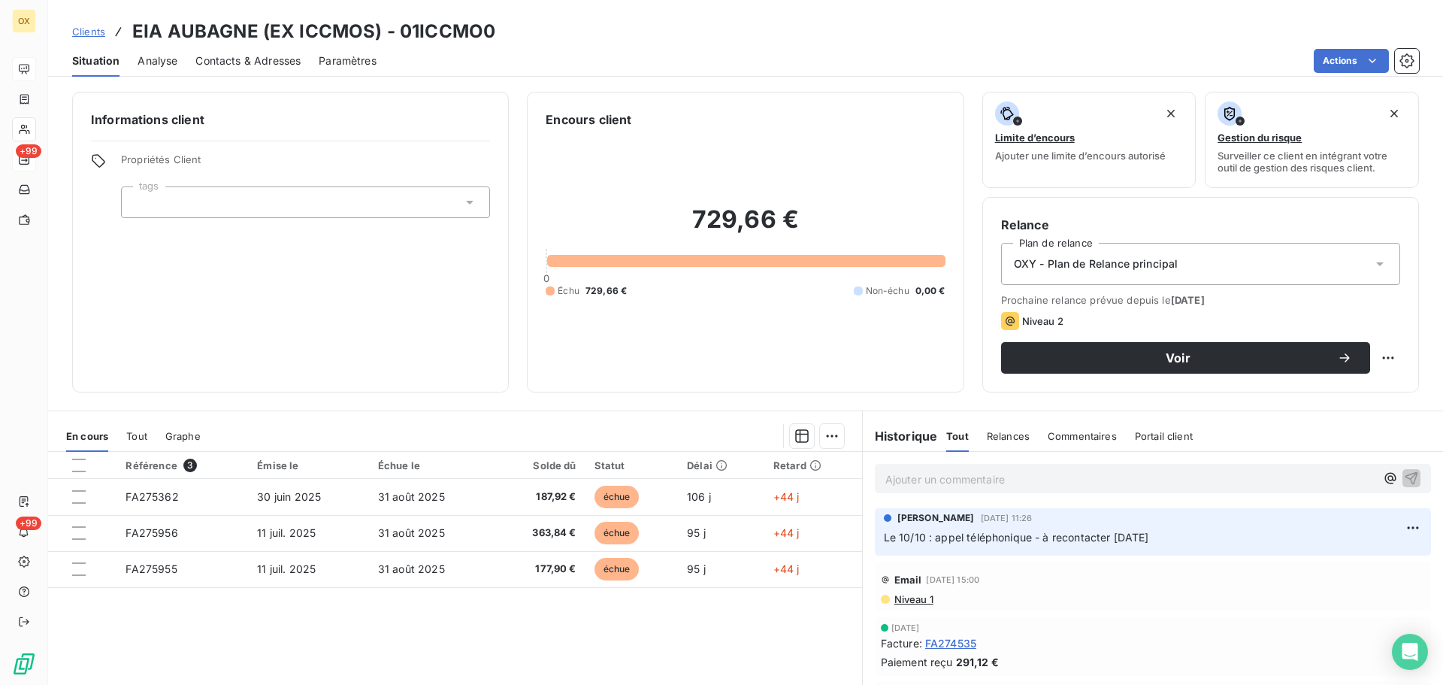
click at [914, 599] on span "Niveau 1" at bounding box center [913, 599] width 41 height 12
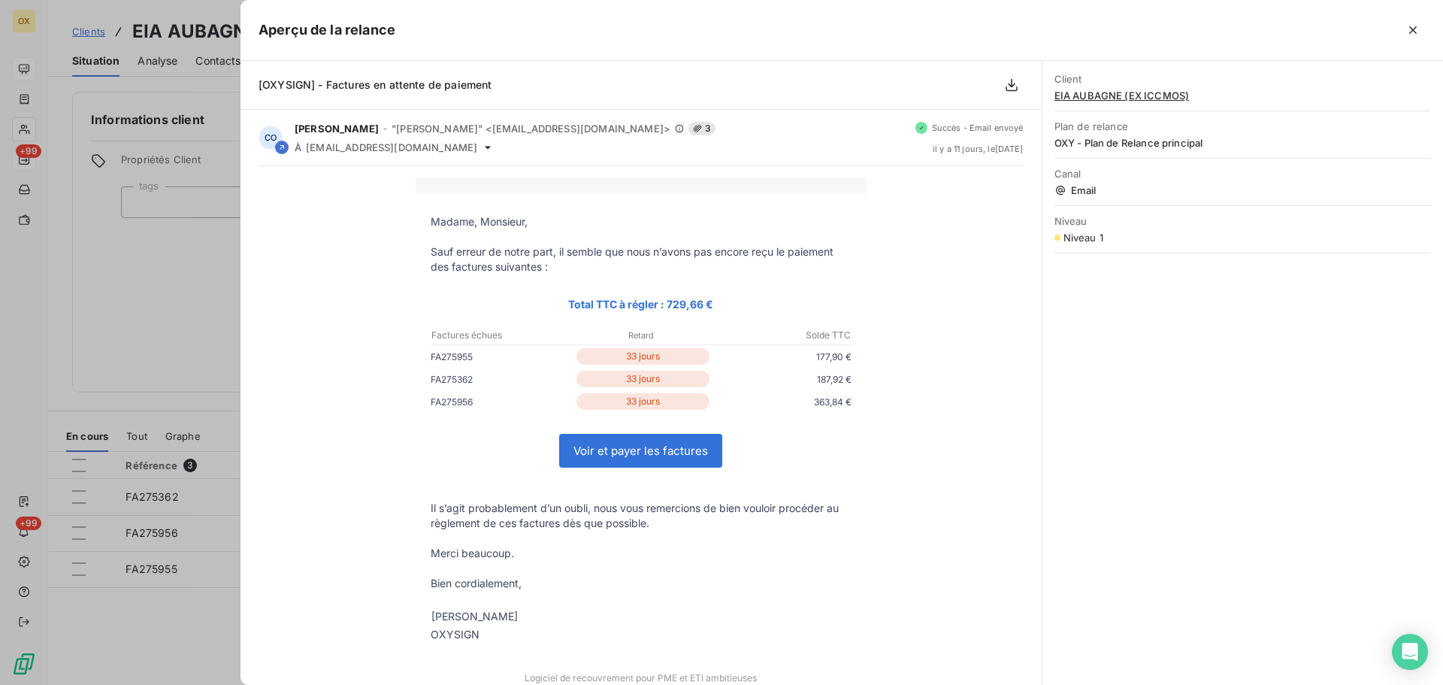
drag, startPoint x: 1419, startPoint y: 32, endPoint x: 1246, endPoint y: 59, distance: 174.8
click at [1418, 32] on icon "button" at bounding box center [1412, 30] width 15 height 15
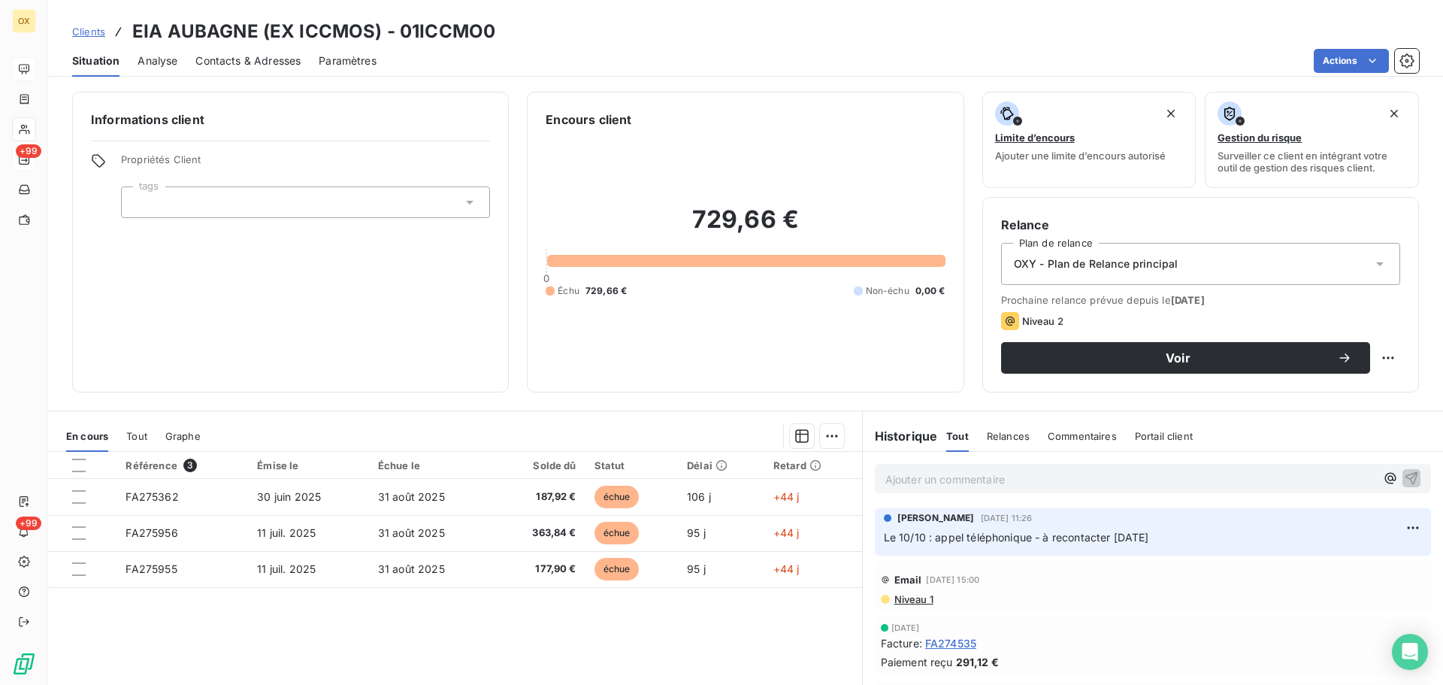
click at [964, 473] on p "Ajouter un commentaire ﻿" at bounding box center [1130, 479] width 490 height 19
click at [1404, 473] on icon "button" at bounding box center [1411, 477] width 15 height 15
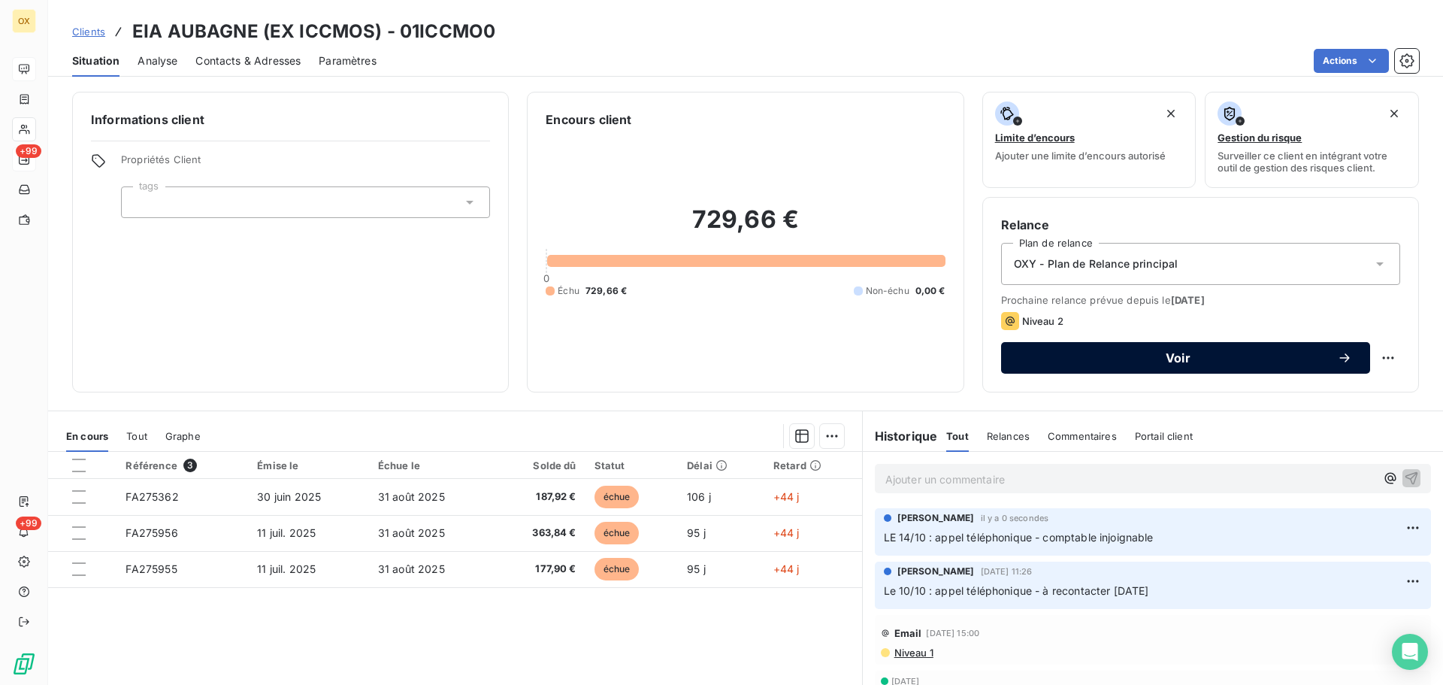
click at [1142, 350] on div "Voir" at bounding box center [1185, 357] width 333 height 15
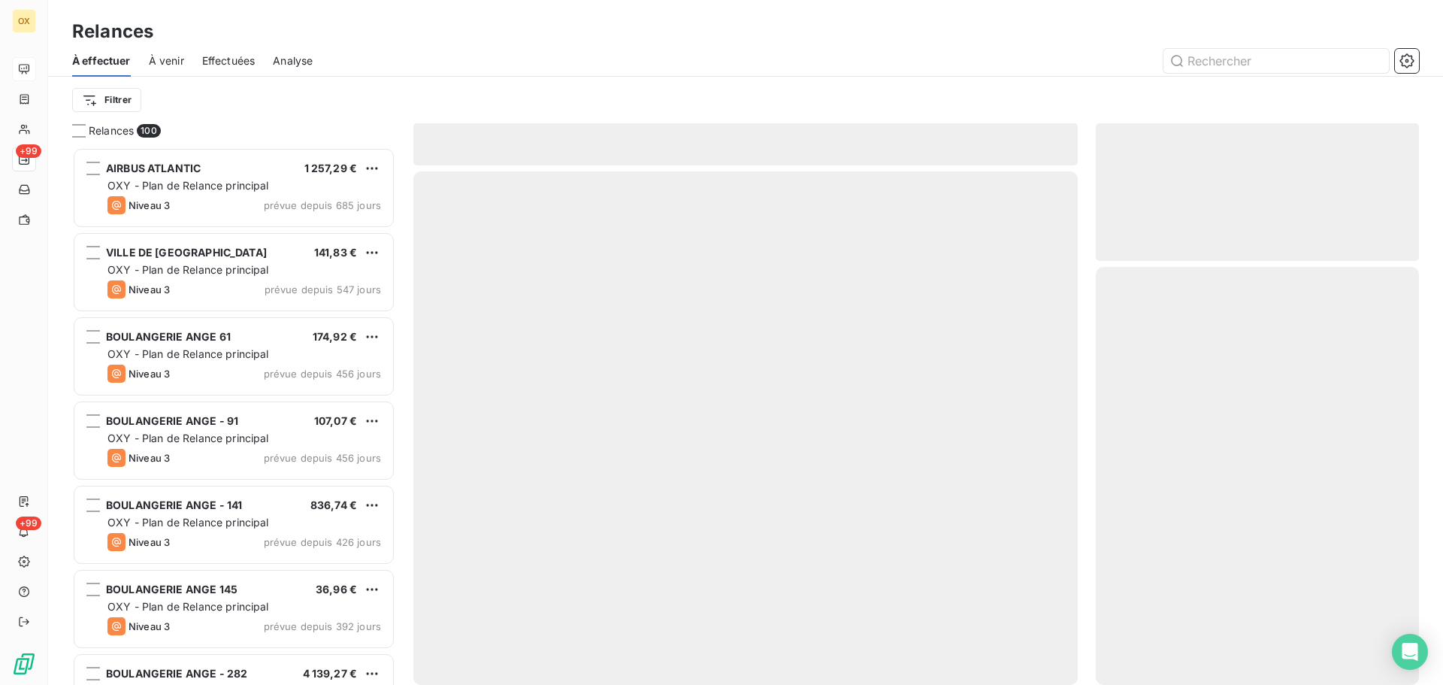
scroll to position [526, 312]
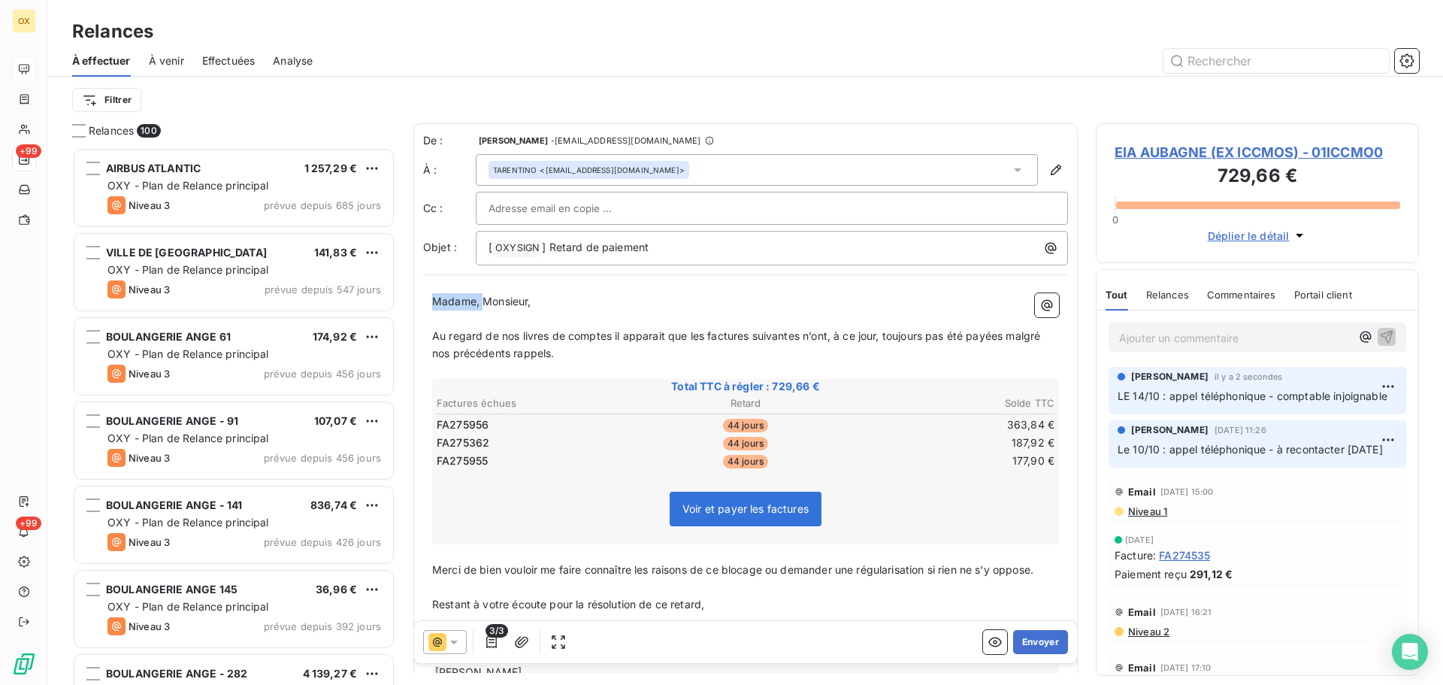
drag, startPoint x: 482, startPoint y: 298, endPoint x: 426, endPoint y: 305, distance: 56.0
click at [426, 305] on div "Madame, Monsieur, ﻿ Au regard de nos livres de comptes il apparait que les fact…" at bounding box center [745, 495] width 645 height 422
click at [1036, 640] on button "Envoyer" at bounding box center [1040, 642] width 55 height 24
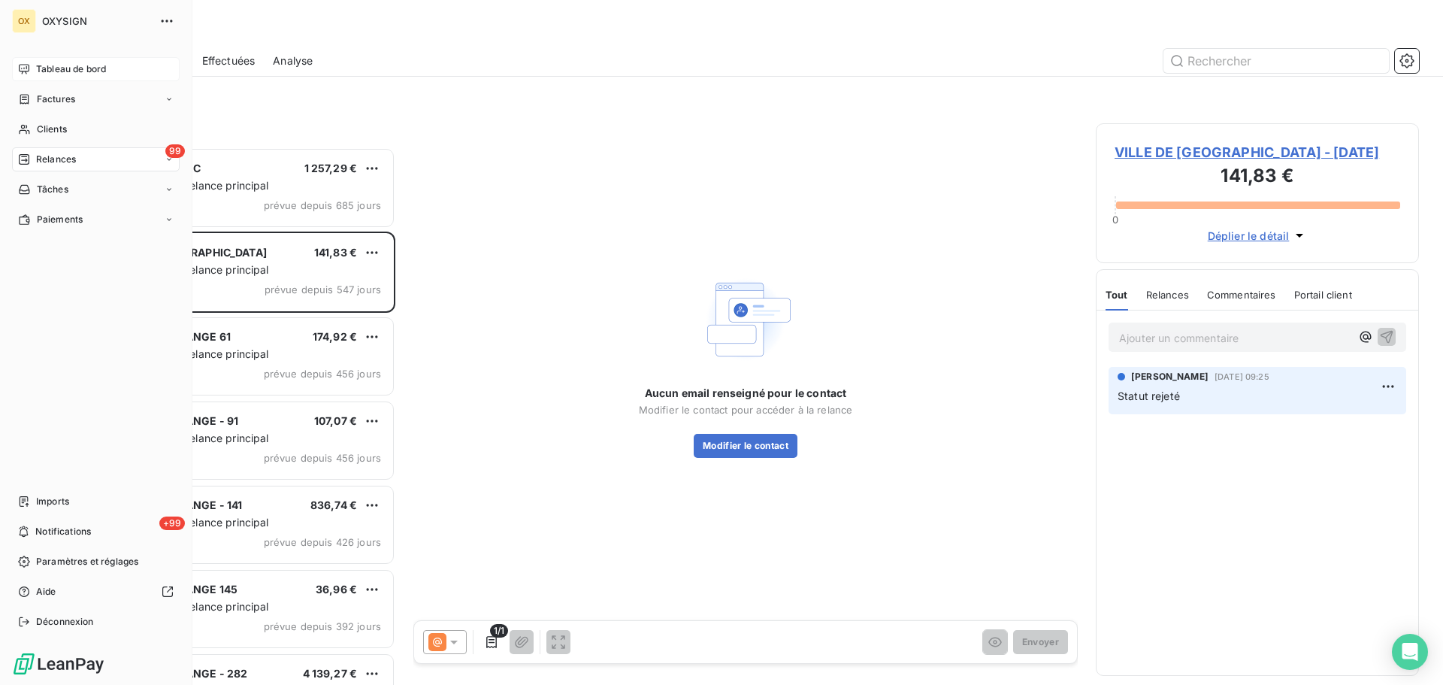
click at [44, 159] on span "Relances" at bounding box center [56, 160] width 40 height 14
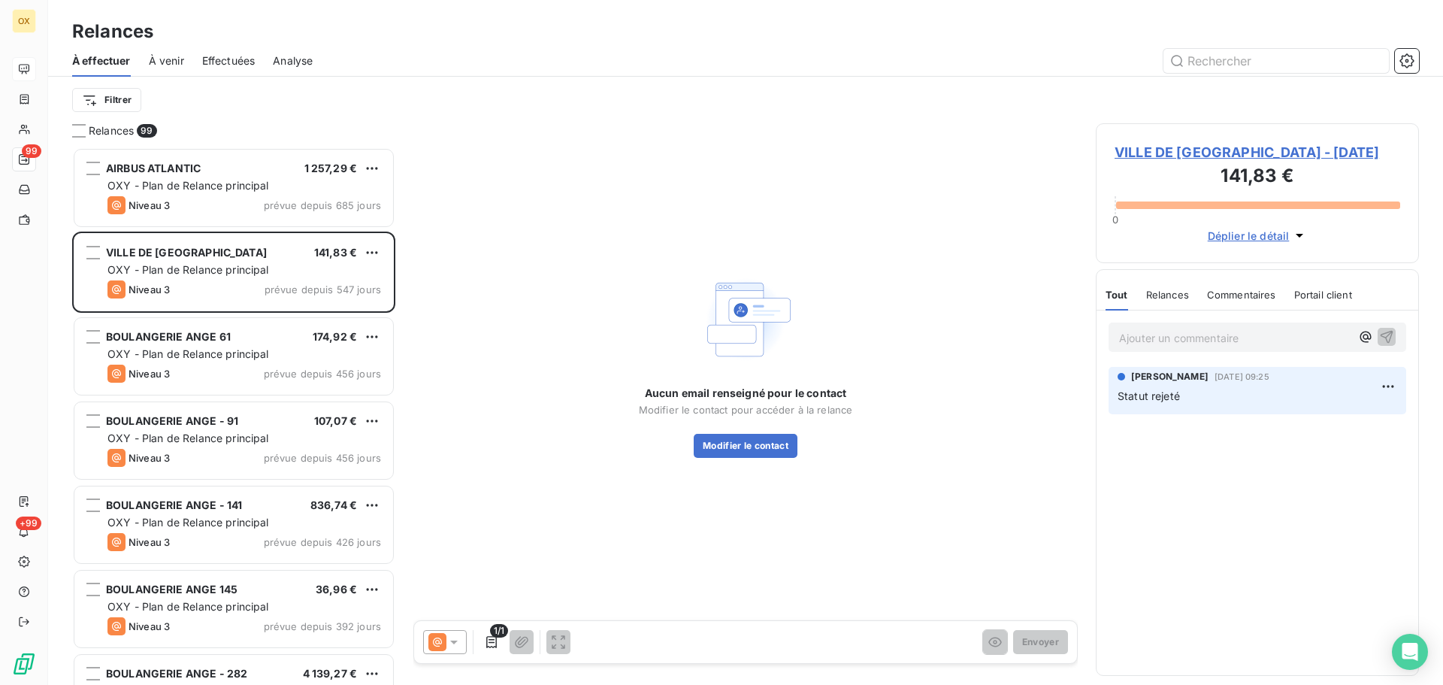
click at [211, 56] on span "Effectuées" at bounding box center [228, 60] width 53 height 15
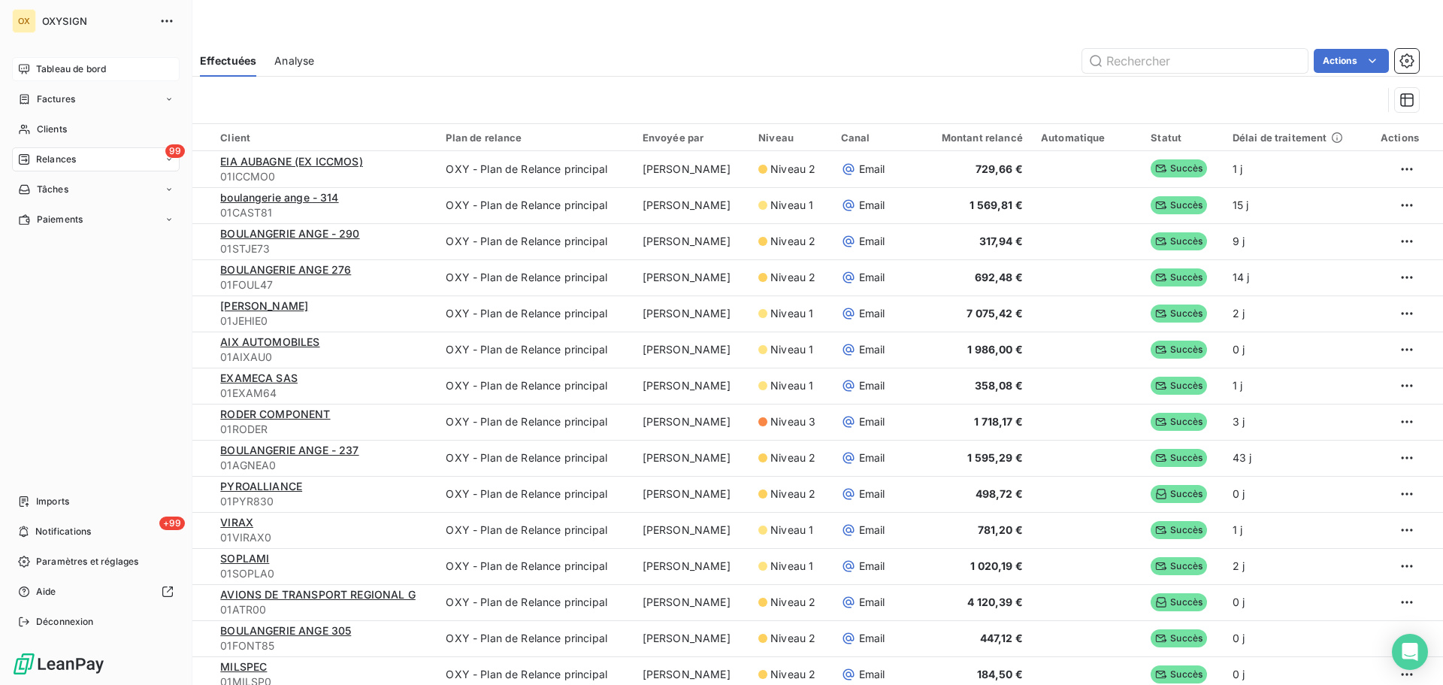
click at [43, 66] on span "Tableau de bord" at bounding box center [71, 69] width 70 height 14
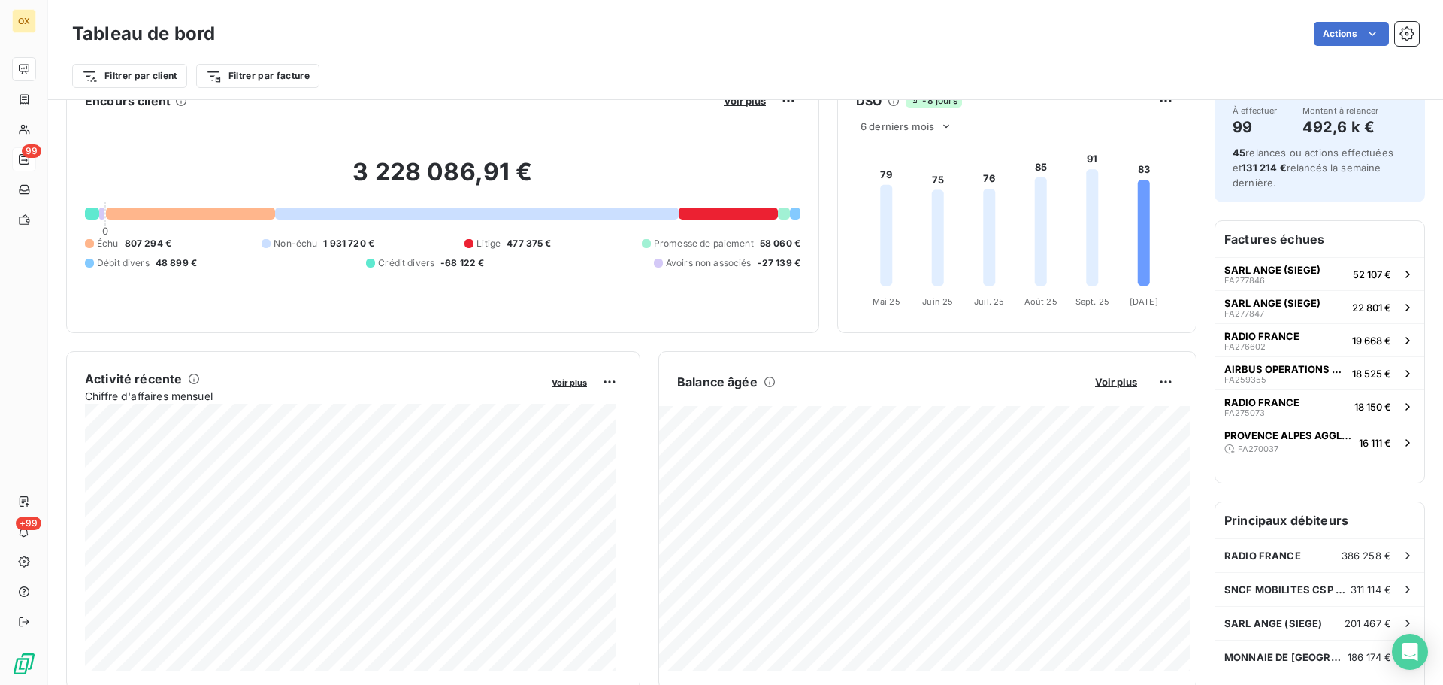
scroll to position [76, 0]
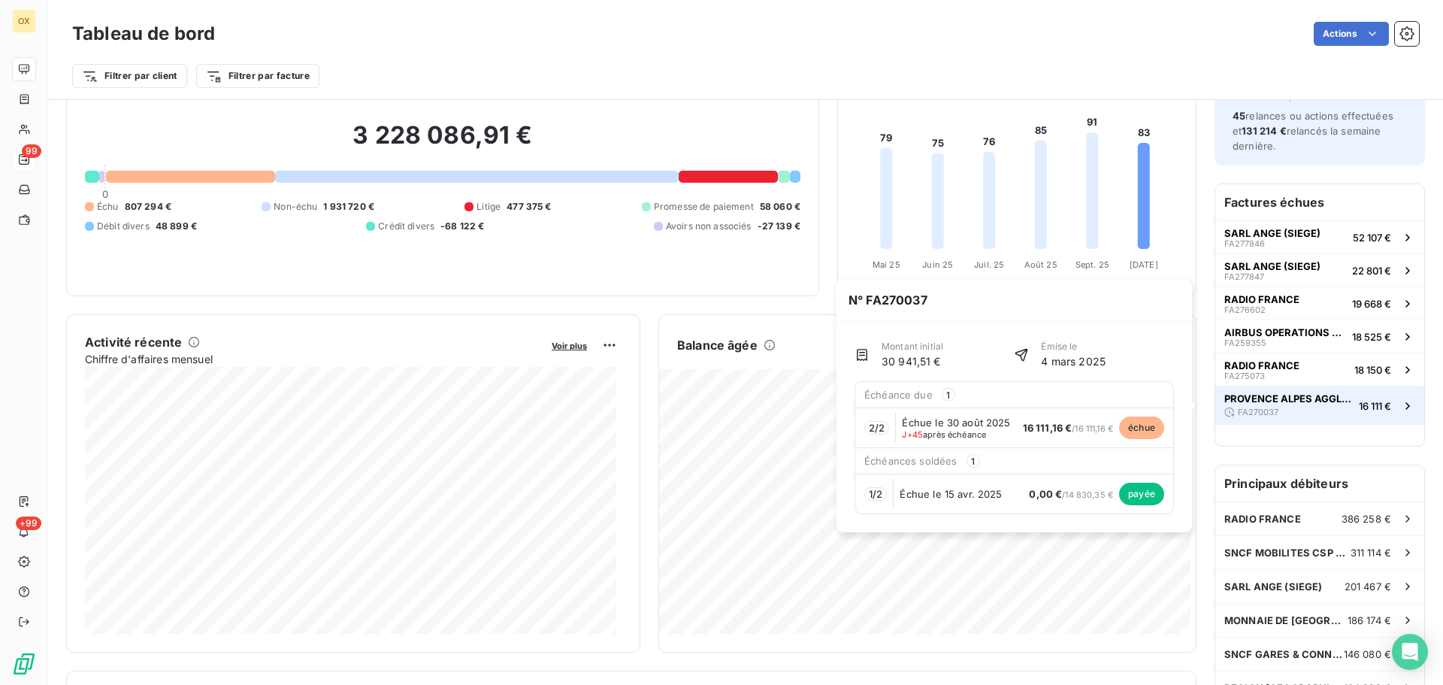
click at [1308, 392] on span "PROVENCE ALPES AGGLOMERATION" at bounding box center [1288, 398] width 129 height 12
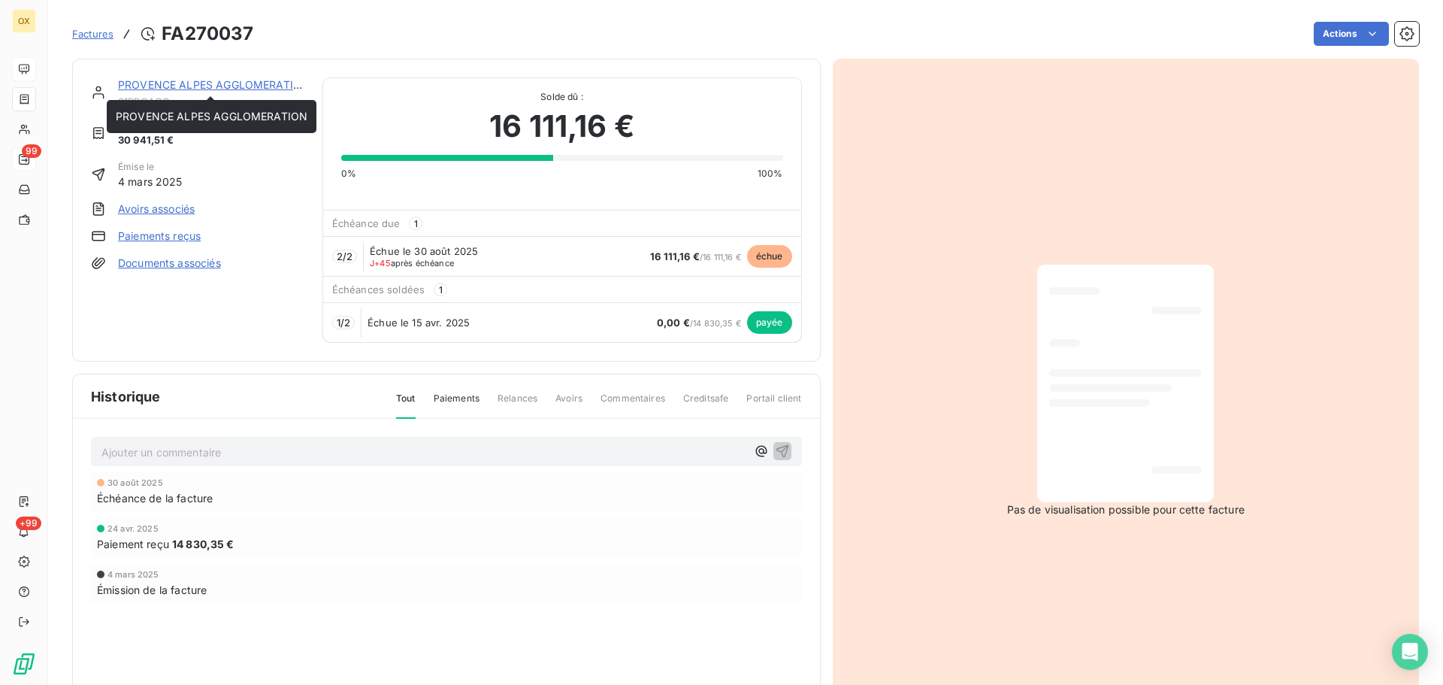
click at [277, 87] on link "PROVENCE ALPES AGGLOMERATION" at bounding box center [214, 84] width 192 height 13
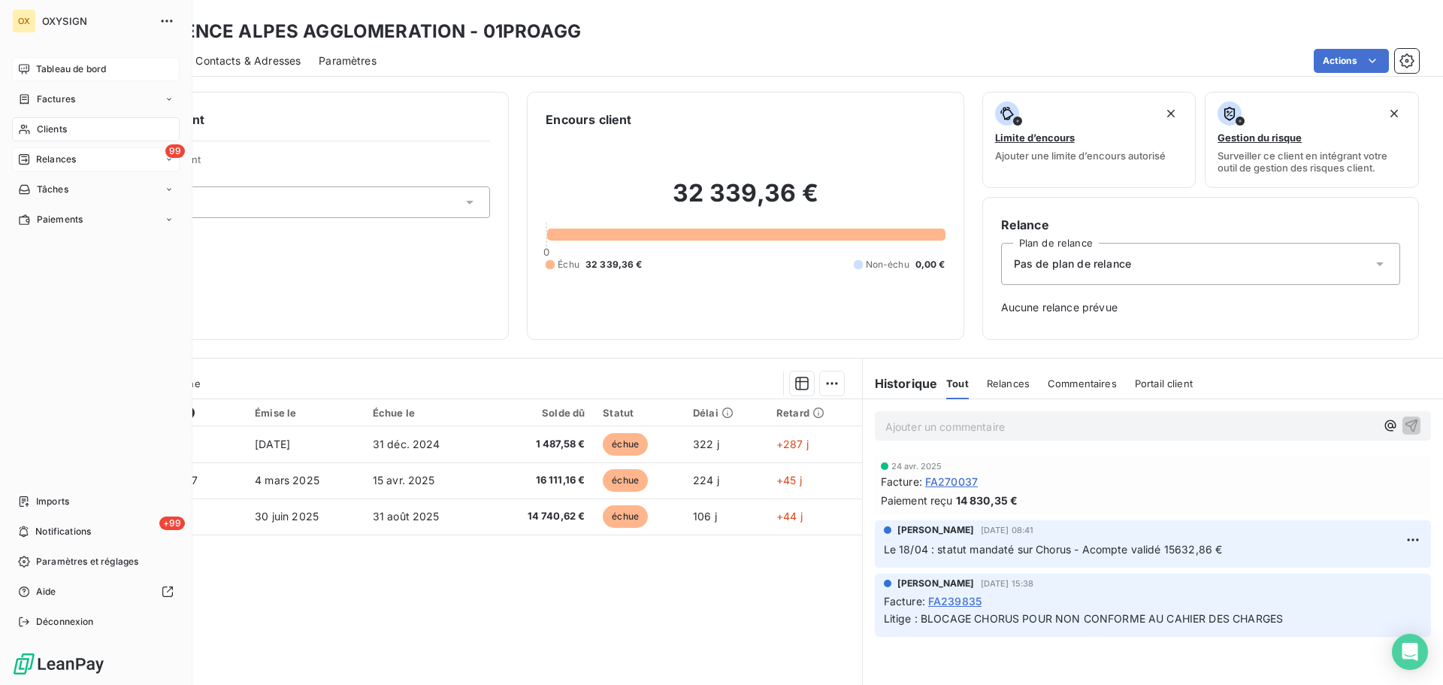
click at [62, 65] on span "Tableau de bord" at bounding box center [71, 69] width 70 height 14
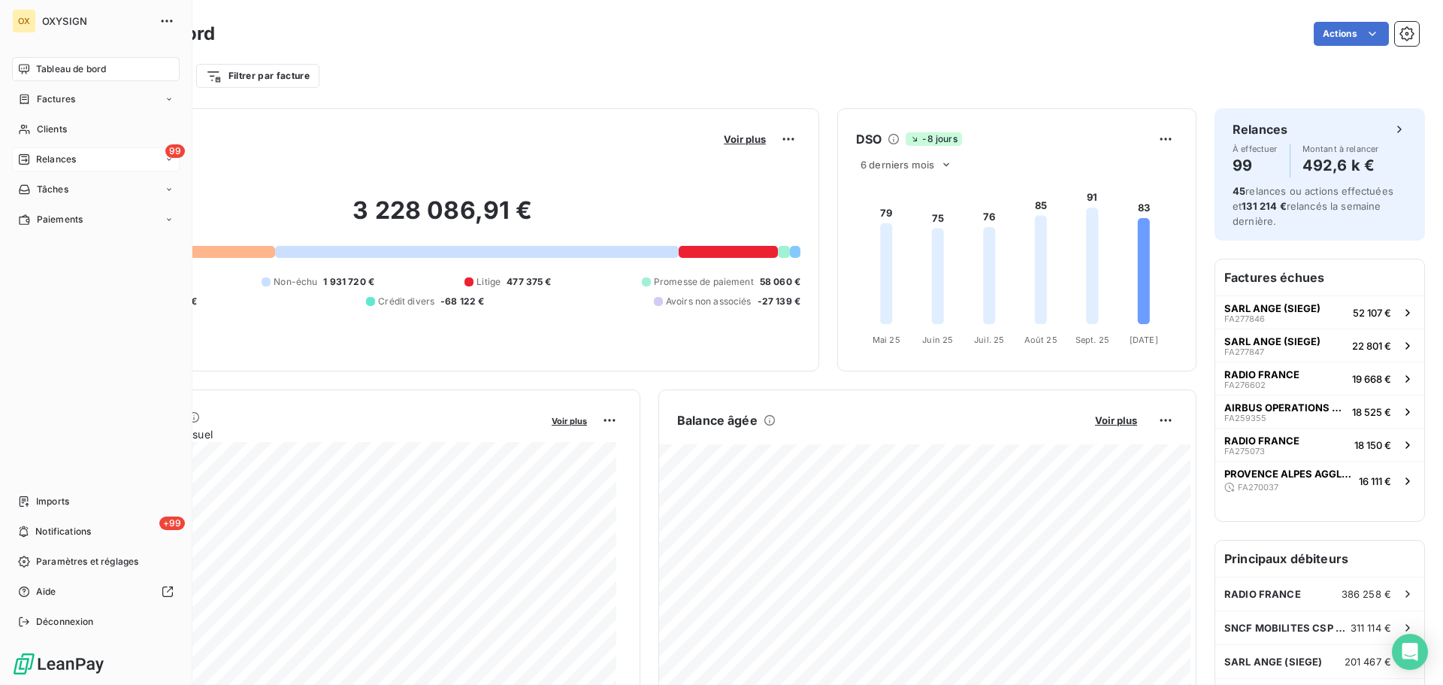
click at [47, 159] on span "Relances" at bounding box center [56, 160] width 40 height 14
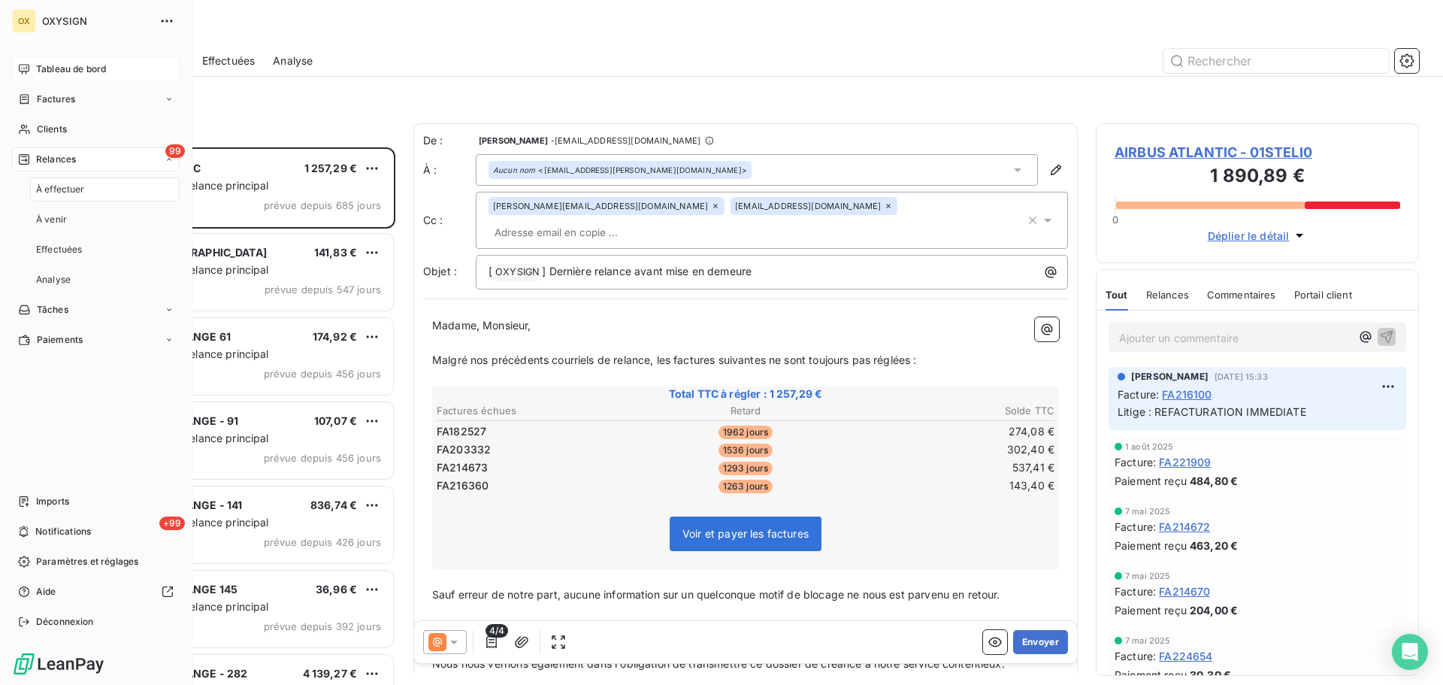
scroll to position [526, 312]
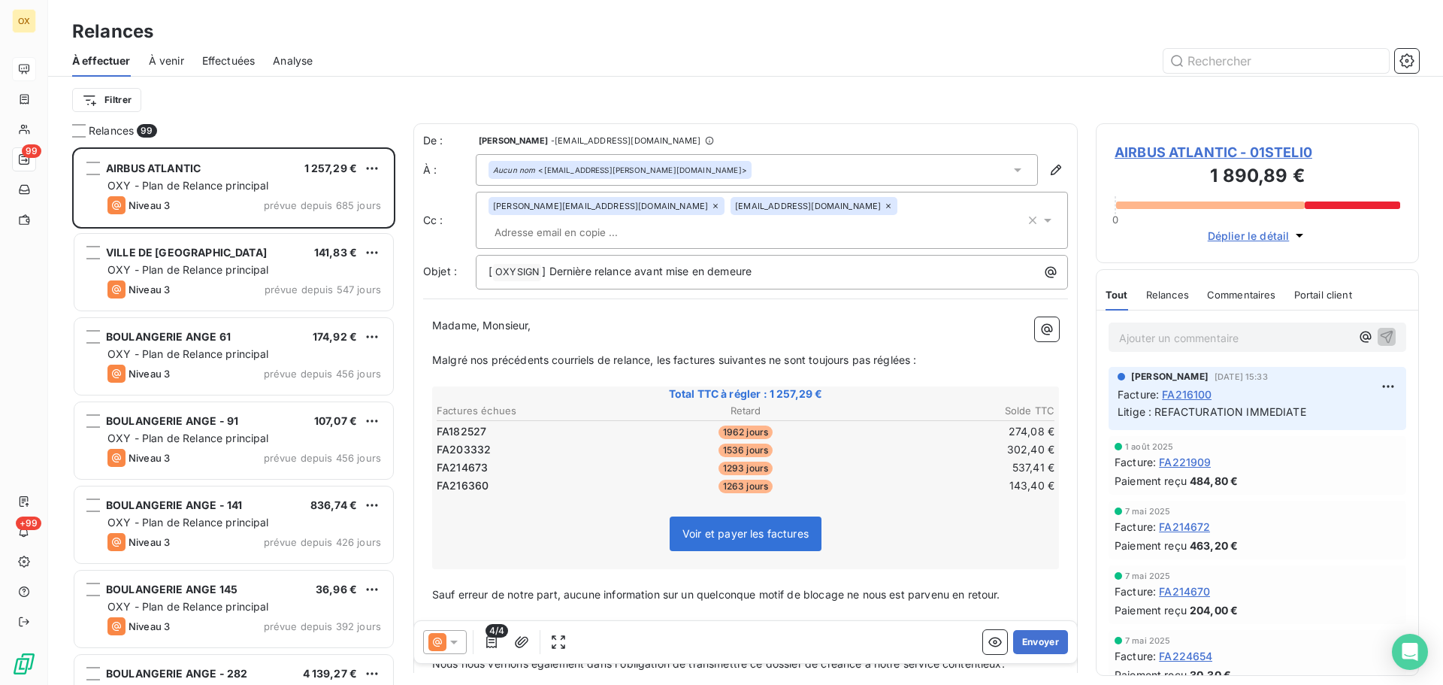
click at [113, 100] on html "OX 99 +99 Relances À effectuer À venir Effectuées Analyse Filtrer Relances 99 A…" at bounding box center [721, 342] width 1443 height 685
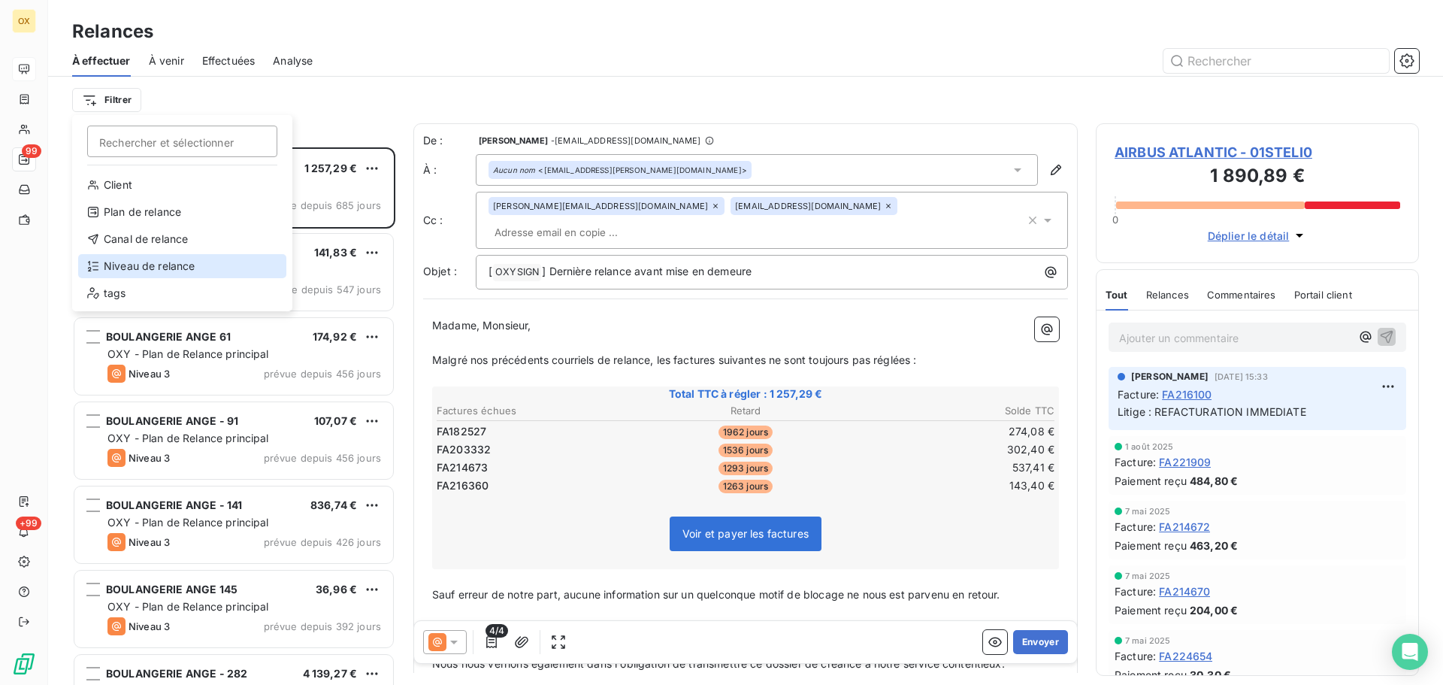
click at [154, 263] on div "Niveau de relance" at bounding box center [182, 266] width 208 height 24
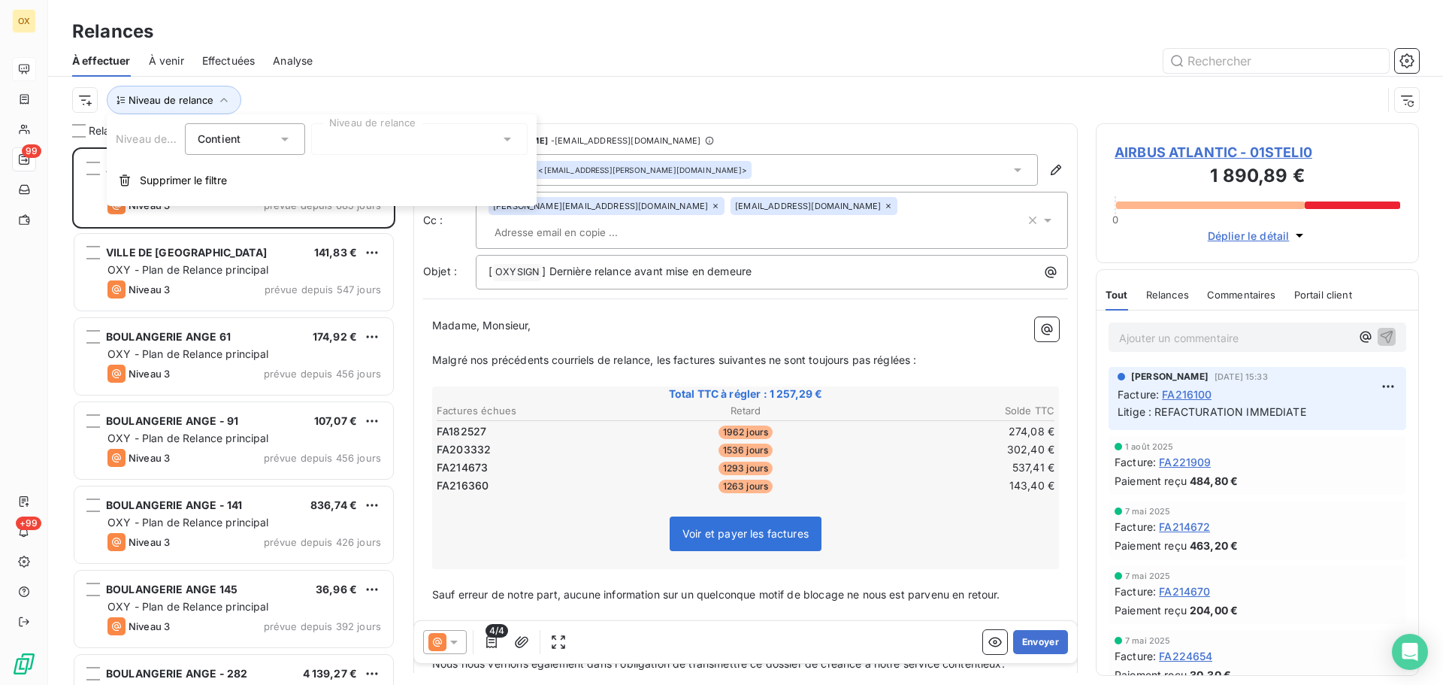
click at [352, 141] on div at bounding box center [419, 139] width 216 height 32
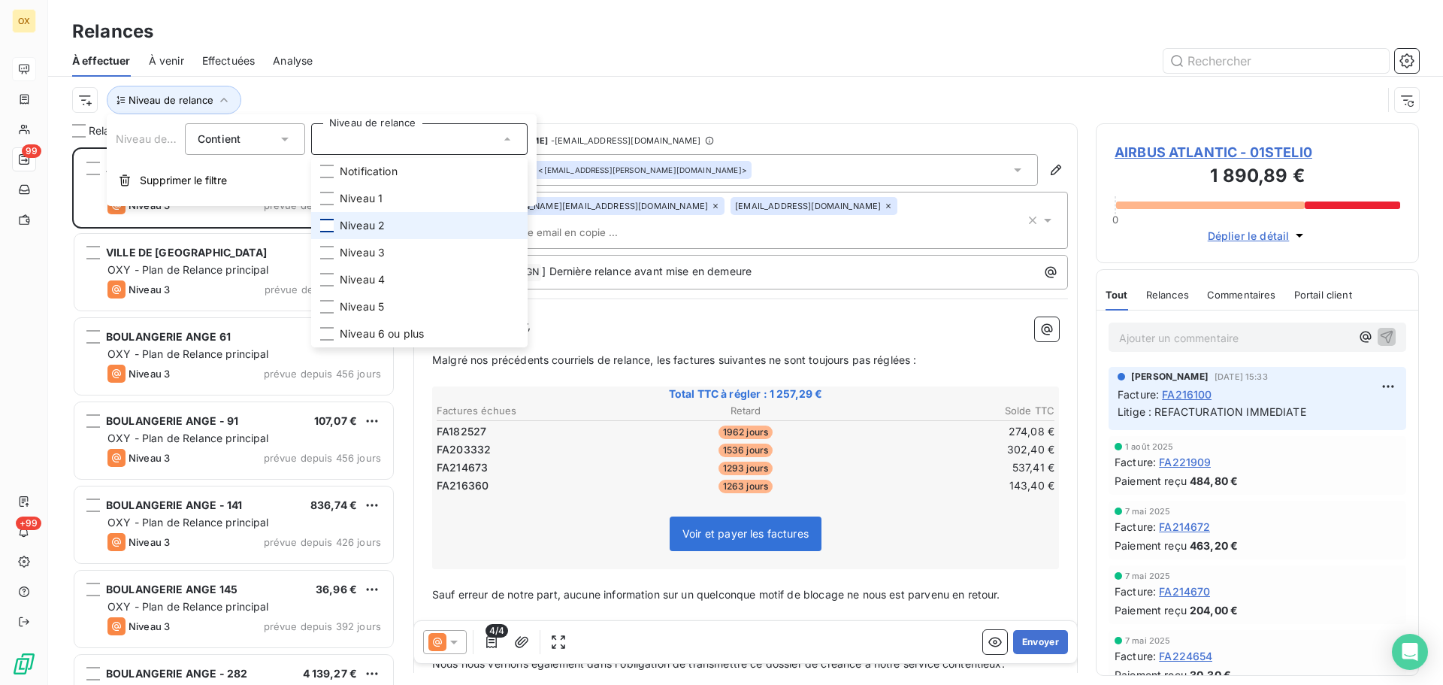
click at [328, 223] on div at bounding box center [327, 226] width 14 height 14
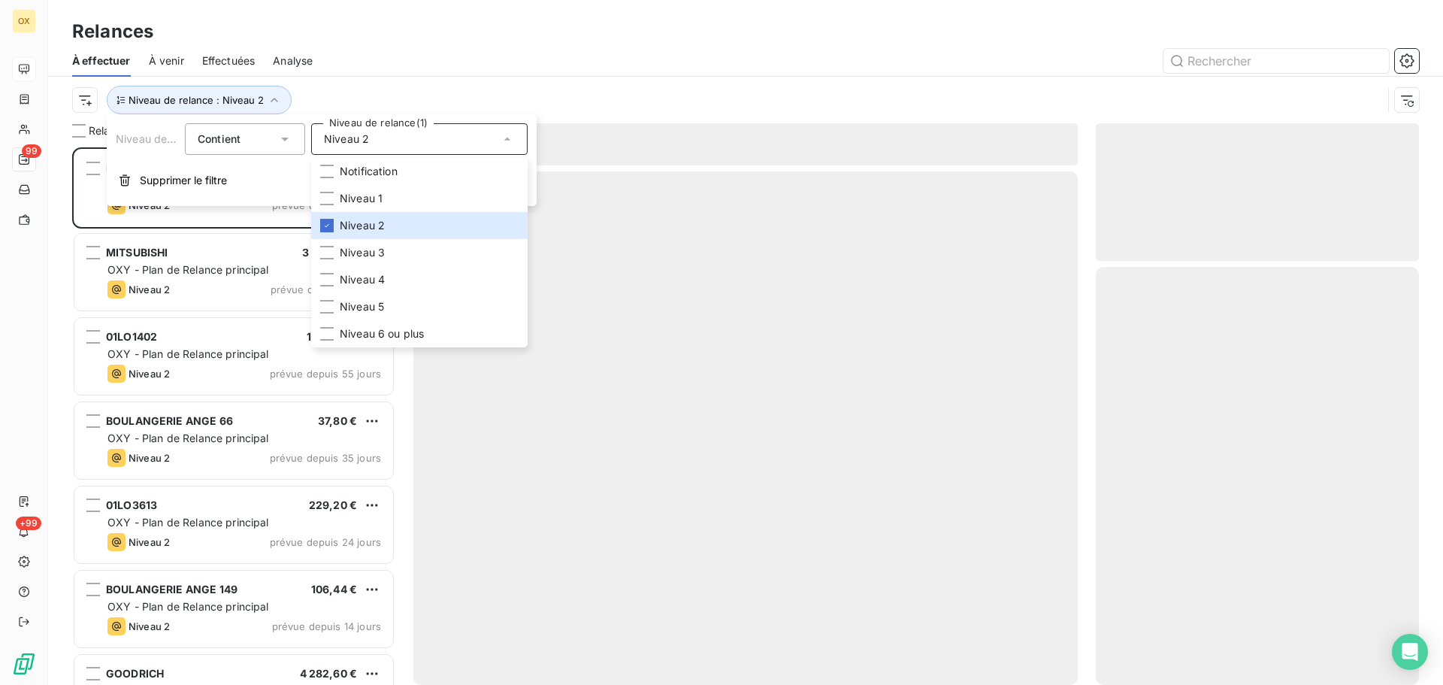
scroll to position [526, 312]
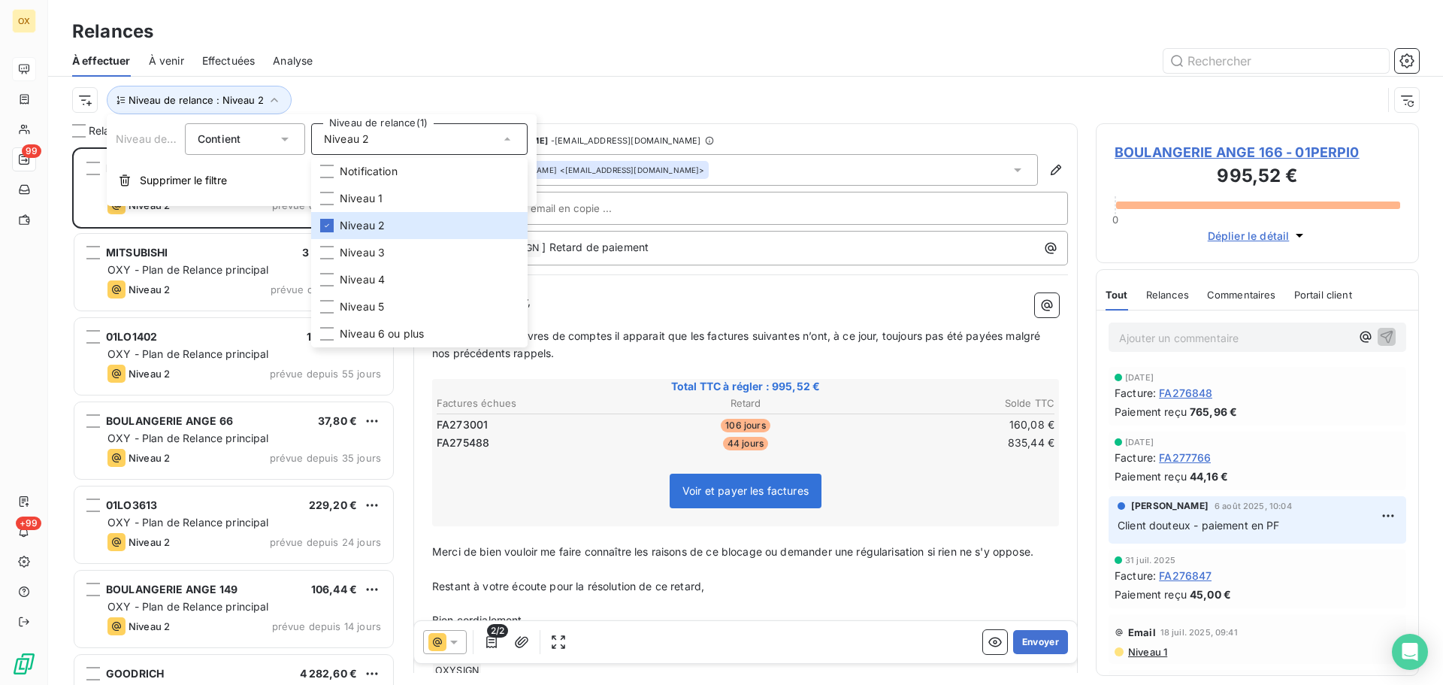
click at [407, 61] on div at bounding box center [875, 61] width 1088 height 24
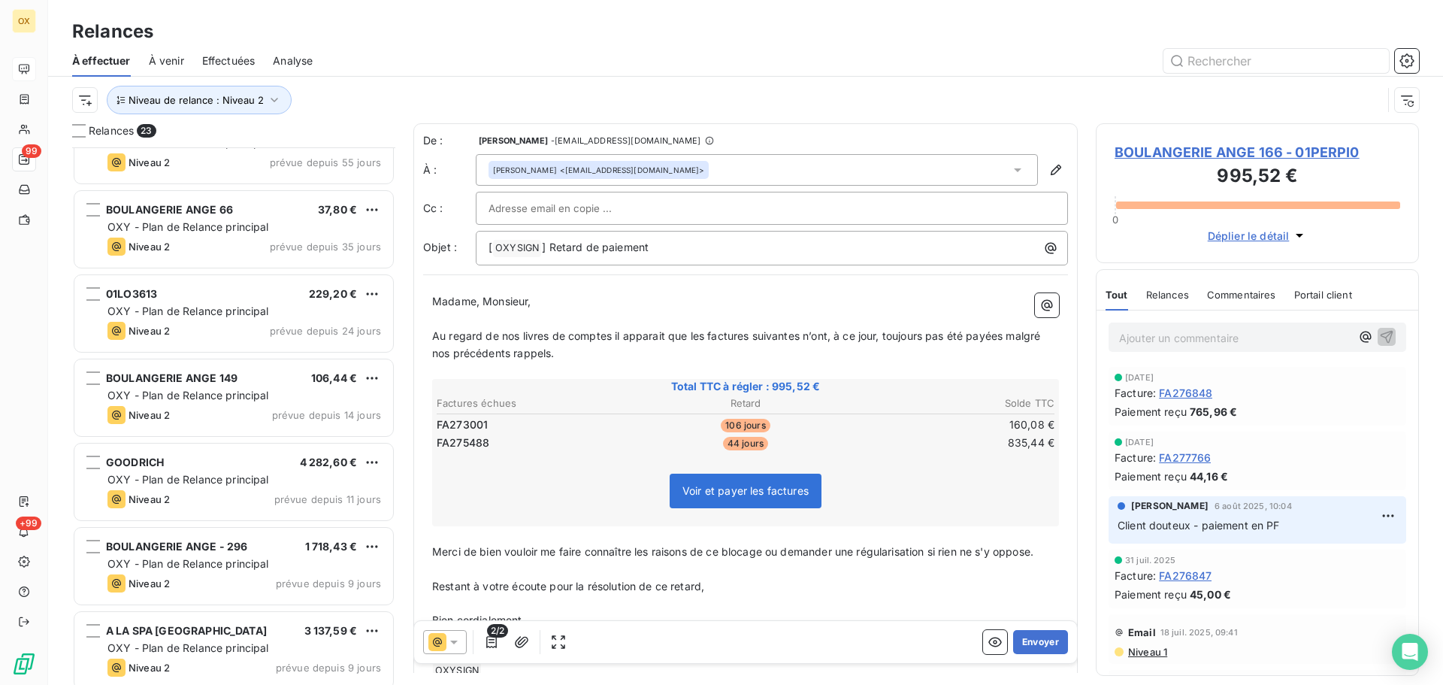
scroll to position [226, 0]
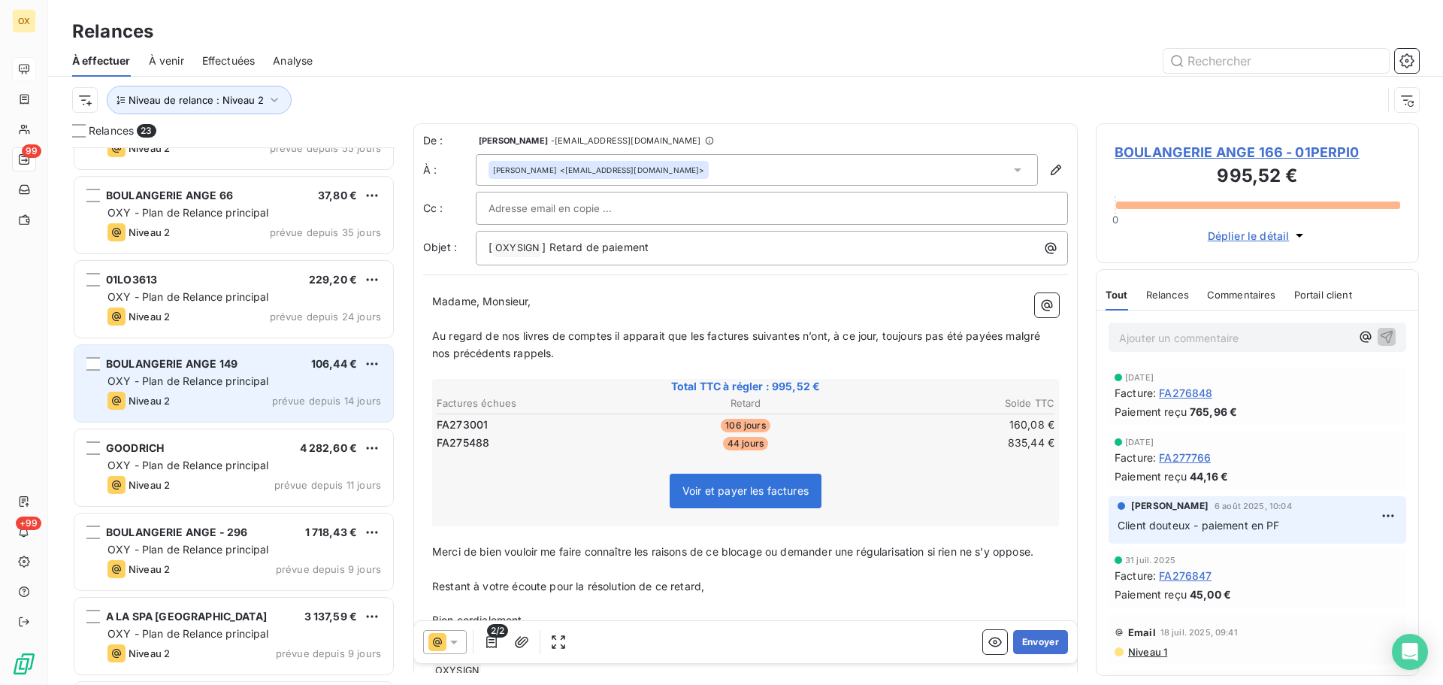
click at [314, 353] on div "BOULANGERIE ANGE 149 106,44 € OXY - Plan de Relance principal Niveau 2 prévue d…" at bounding box center [233, 383] width 319 height 77
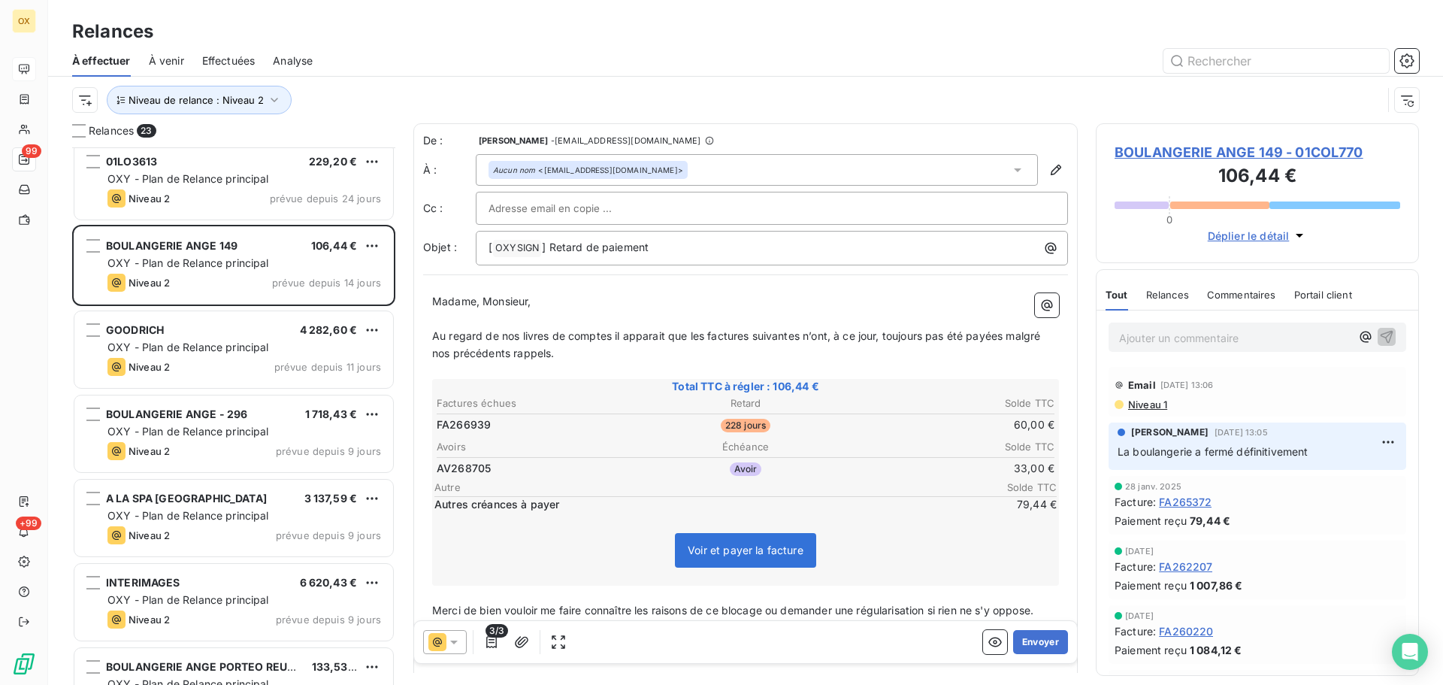
scroll to position [377, 0]
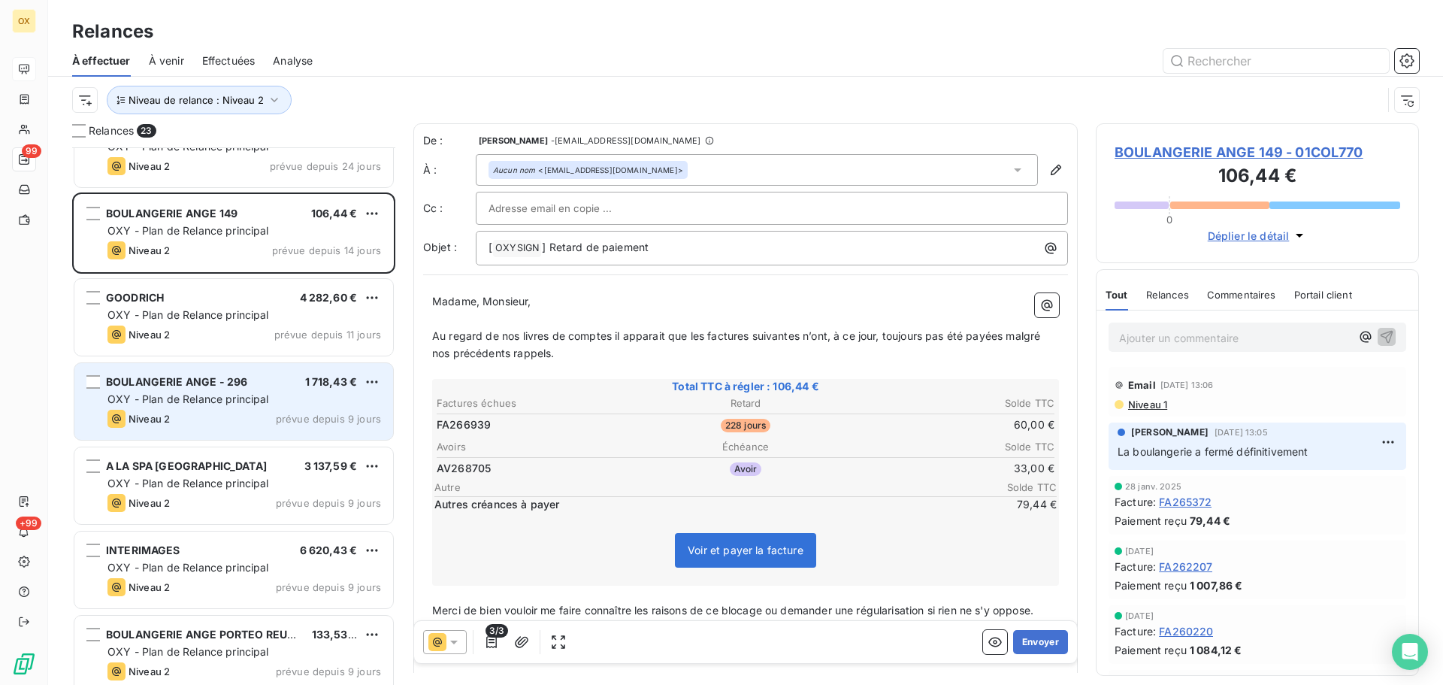
click at [276, 400] on div "OXY - Plan de Relance principal" at bounding box center [244, 399] width 274 height 15
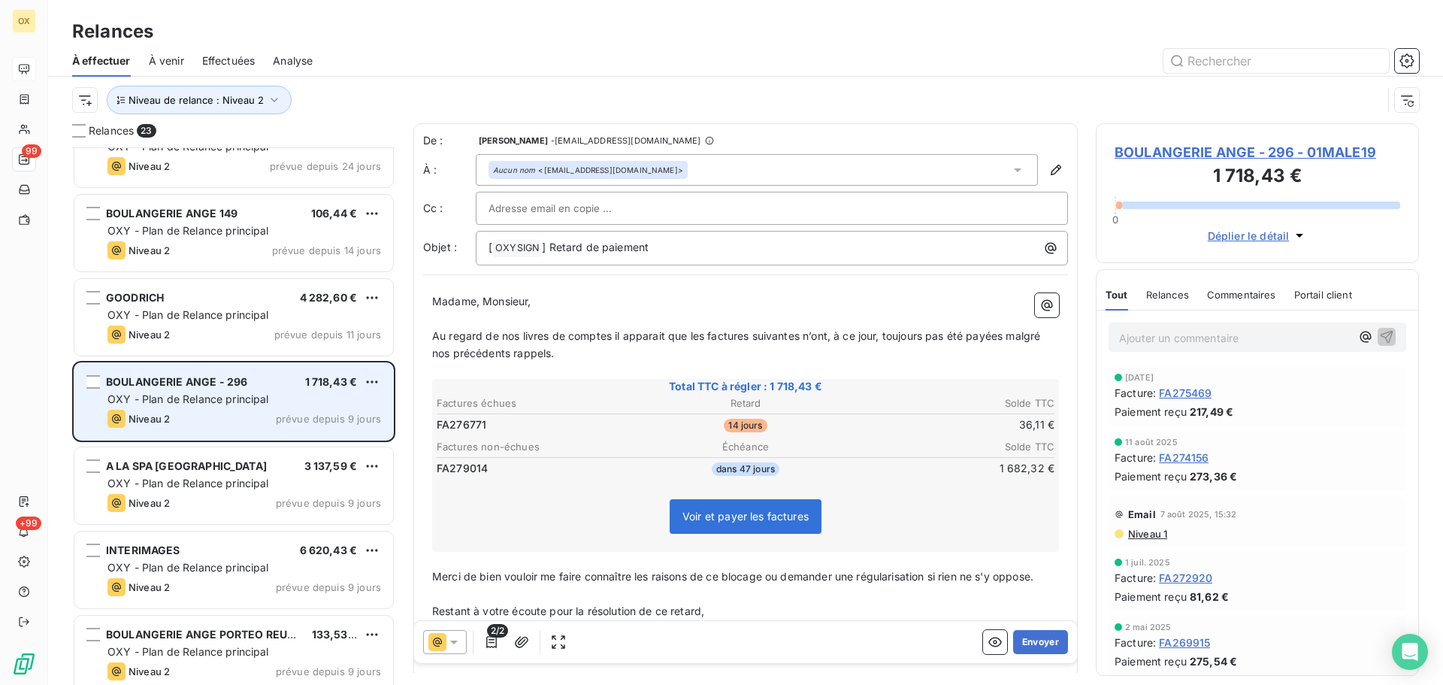
scroll to position [452, 0]
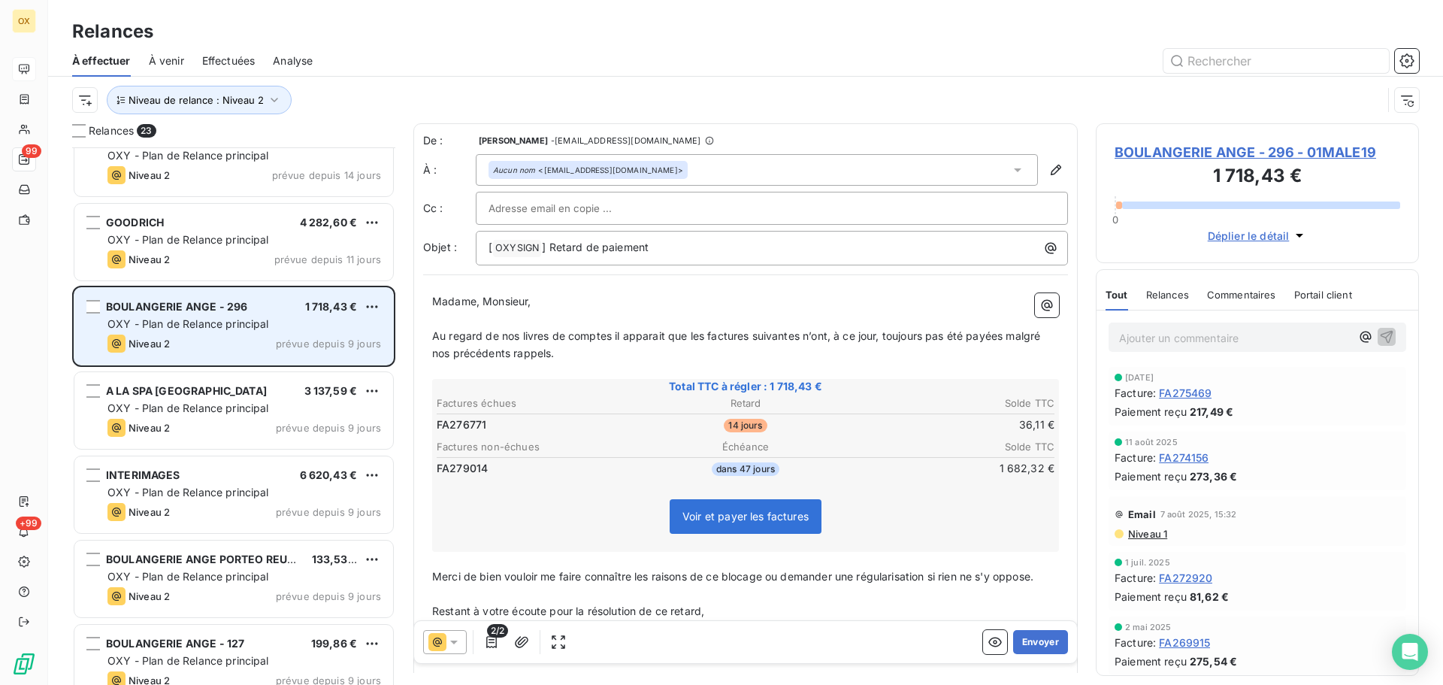
click at [276, 400] on div "A LA SPA TOULOUSE 3 137,59 € OXY - Plan de Relance principal Niveau 2 prévue de…" at bounding box center [233, 410] width 319 height 77
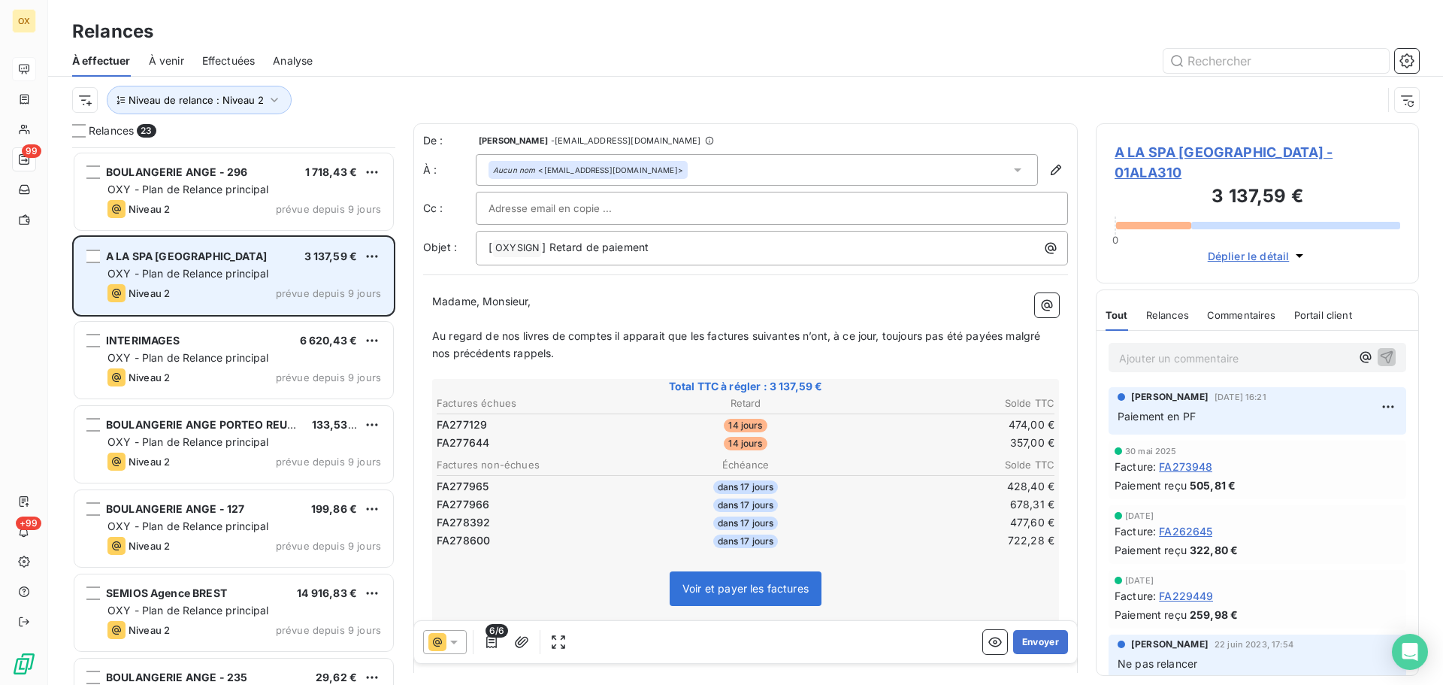
scroll to position [602, 0]
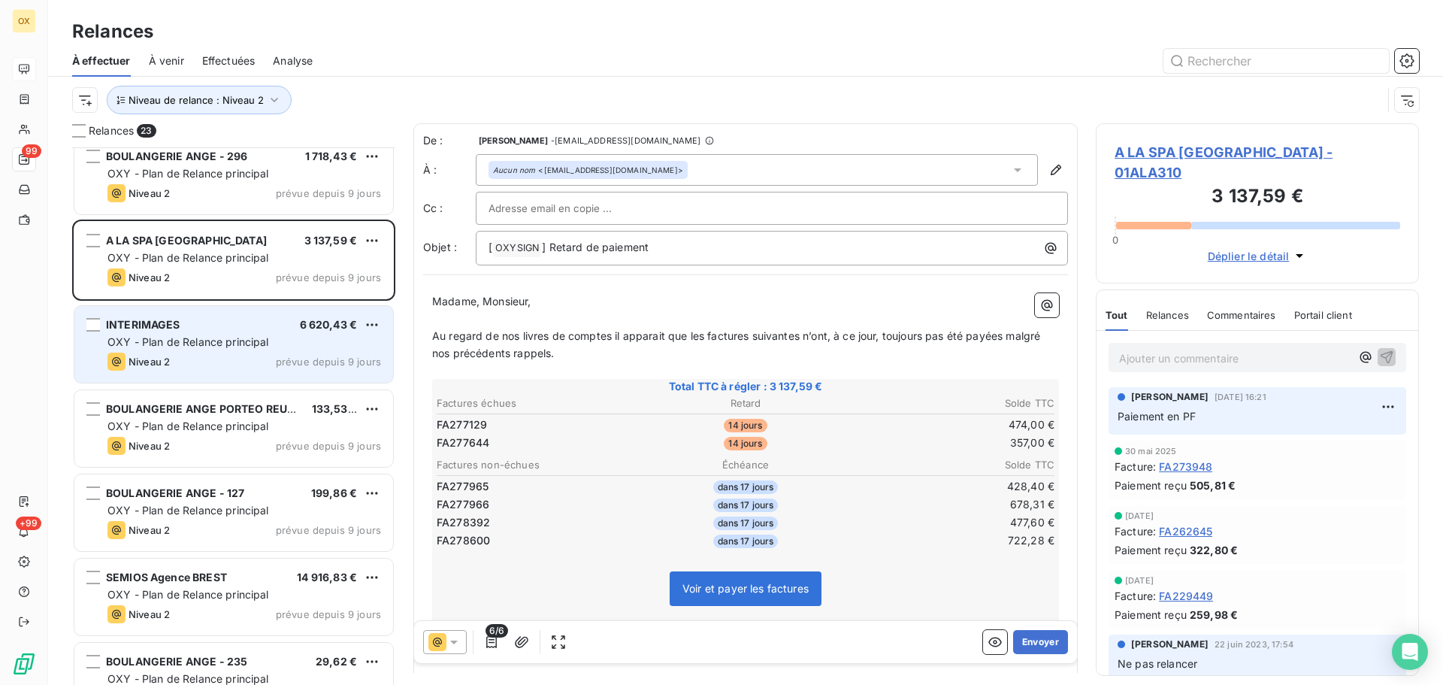
click at [234, 334] on div "OXY - Plan de Relance principal" at bounding box center [244, 341] width 274 height 15
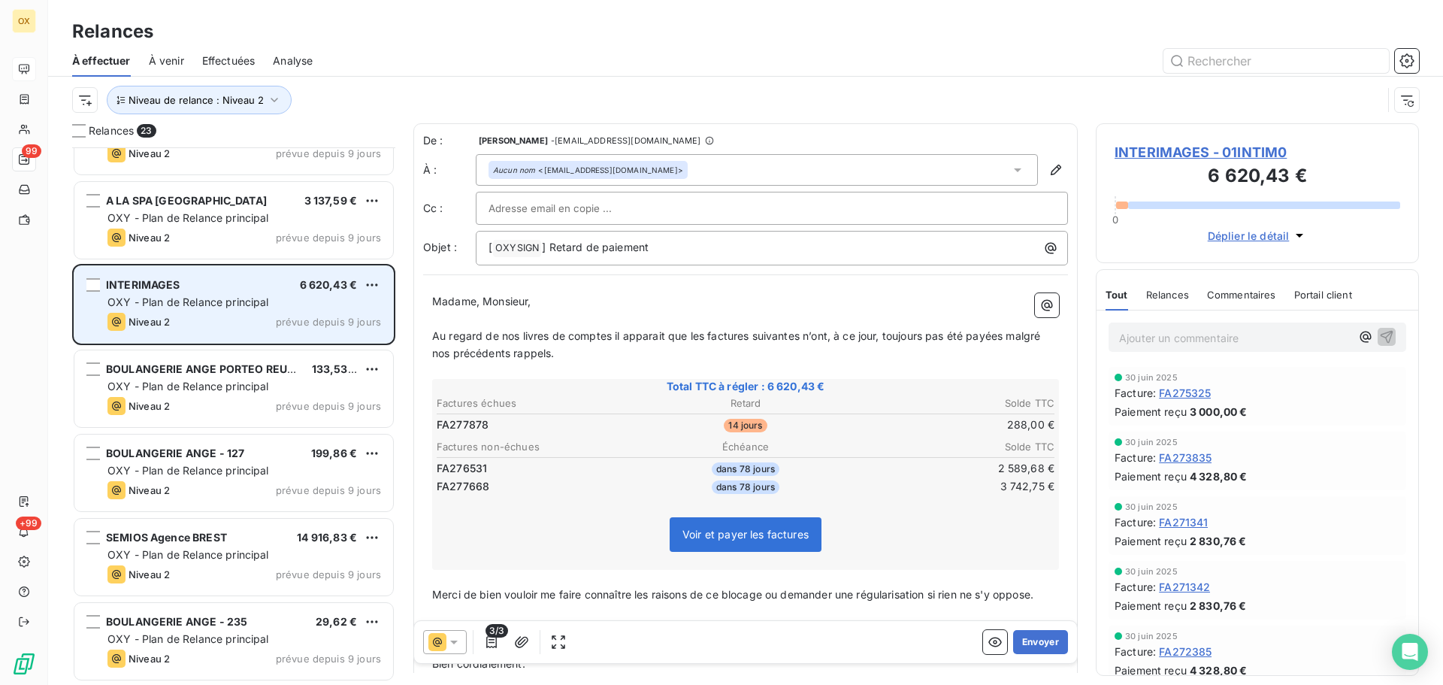
scroll to position [677, 0]
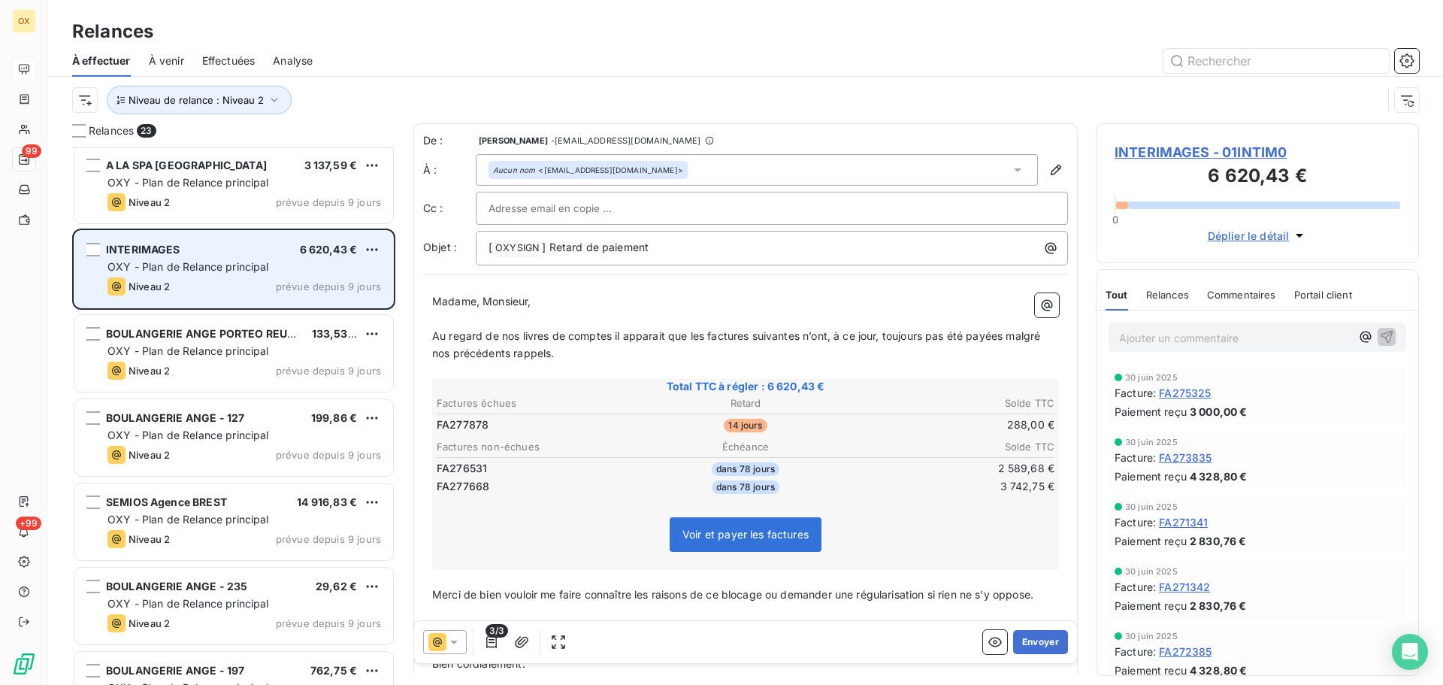
click at [234, 334] on span "BOULANGERIE ANGE PORTEO REUNI." at bounding box center [204, 333] width 197 height 13
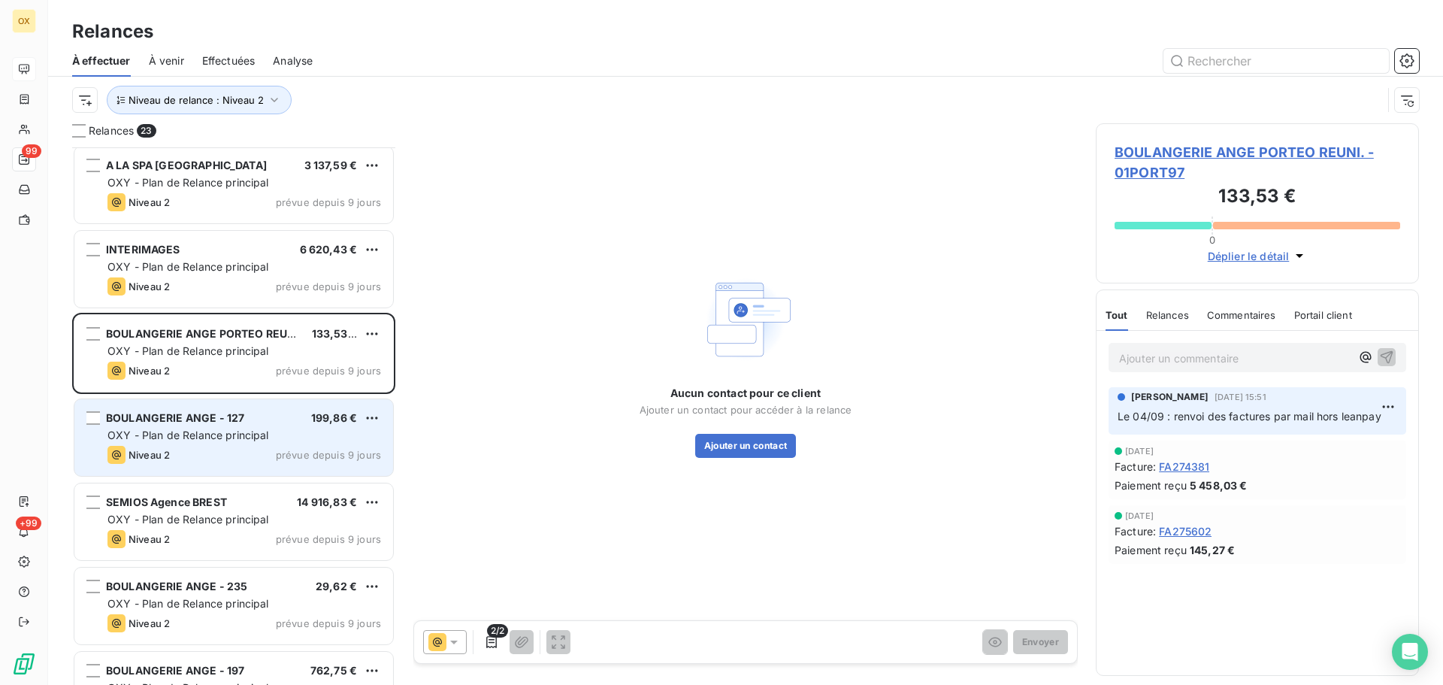
click at [242, 416] on span "BOULANGERIE ANGE - 127" at bounding box center [175, 417] width 138 height 13
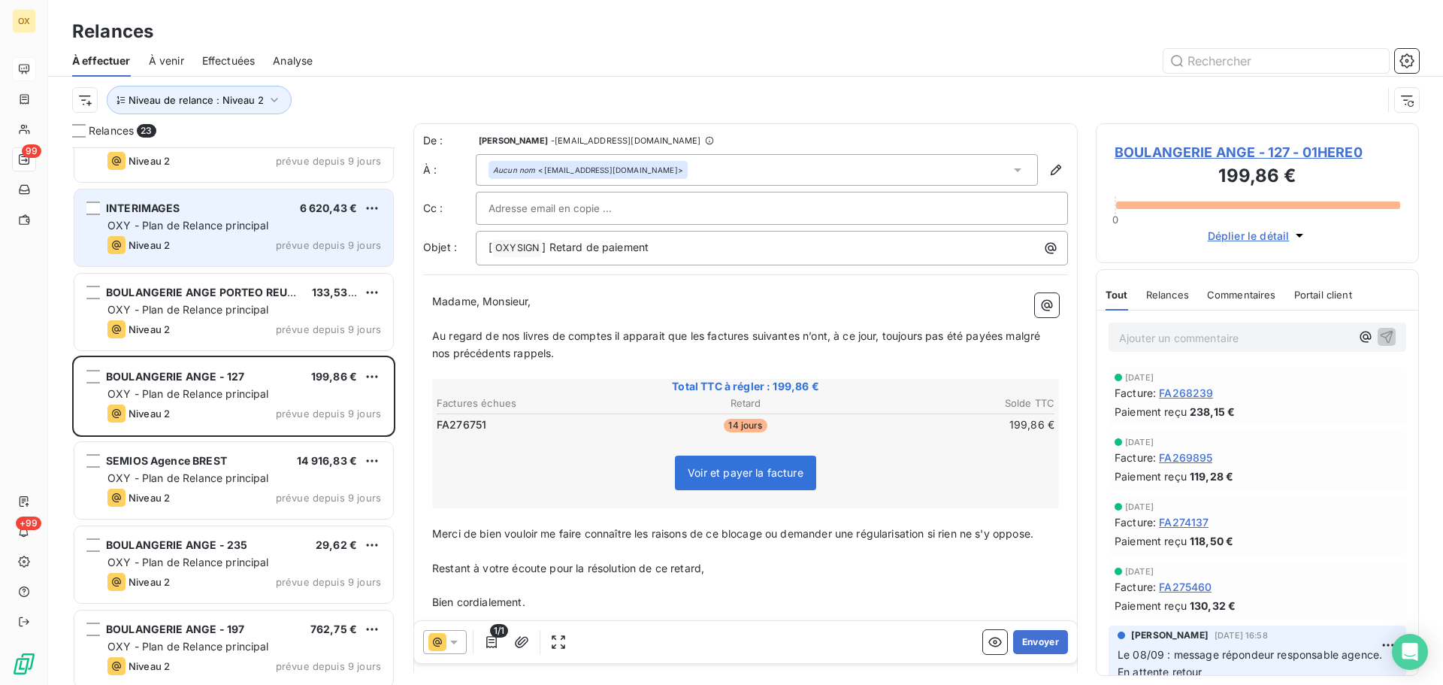
scroll to position [752, 0]
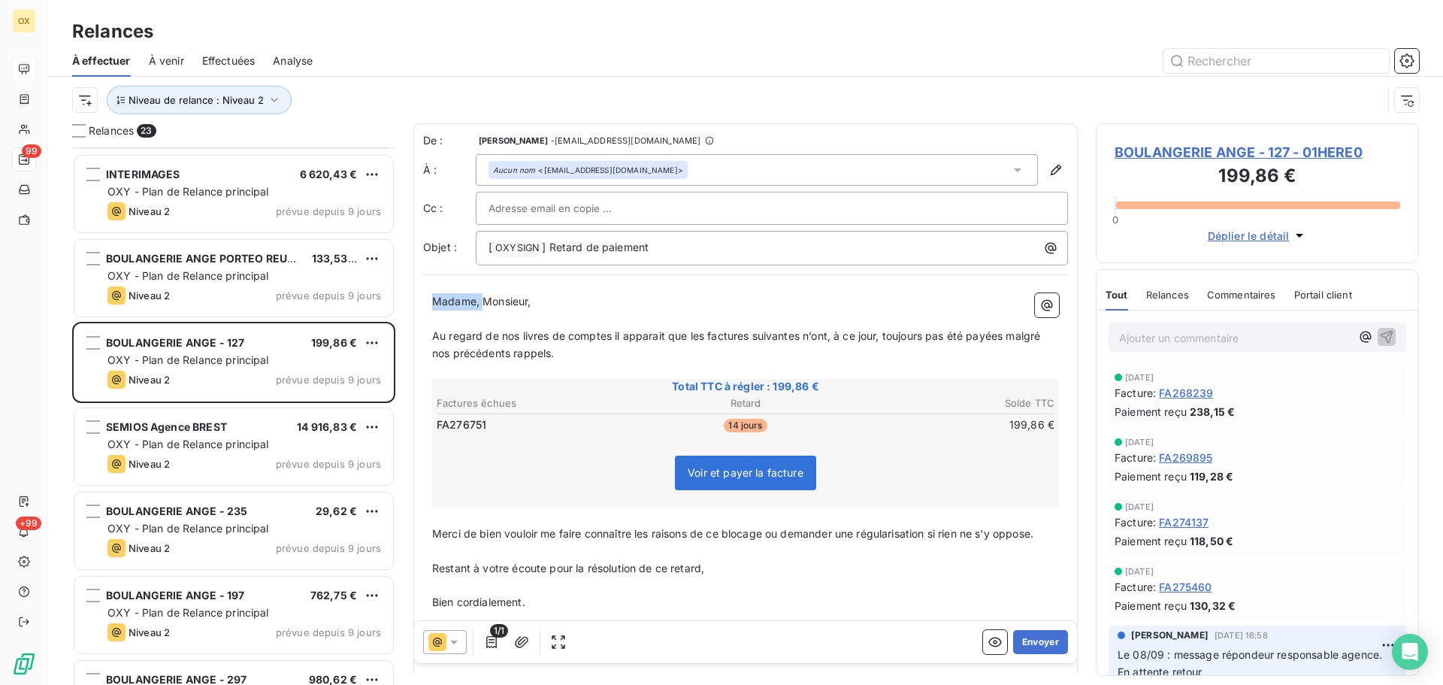
drag, startPoint x: 484, startPoint y: 301, endPoint x: 427, endPoint y: 304, distance: 57.2
click at [427, 304] on div "Madame, Monsieur, ﻿ Au regard de nos livres de comptes il apparait que les fact…" at bounding box center [745, 477] width 645 height 386
click at [478, 308] on p "Monsieur," at bounding box center [745, 301] width 627 height 17
drag, startPoint x: 703, startPoint y: 337, endPoint x: 730, endPoint y: 323, distance: 29.6
click at [703, 336] on span "Au regard de nos livres de comptes il apparait que les factures suivantes n’ont…" at bounding box center [737, 344] width 611 height 30
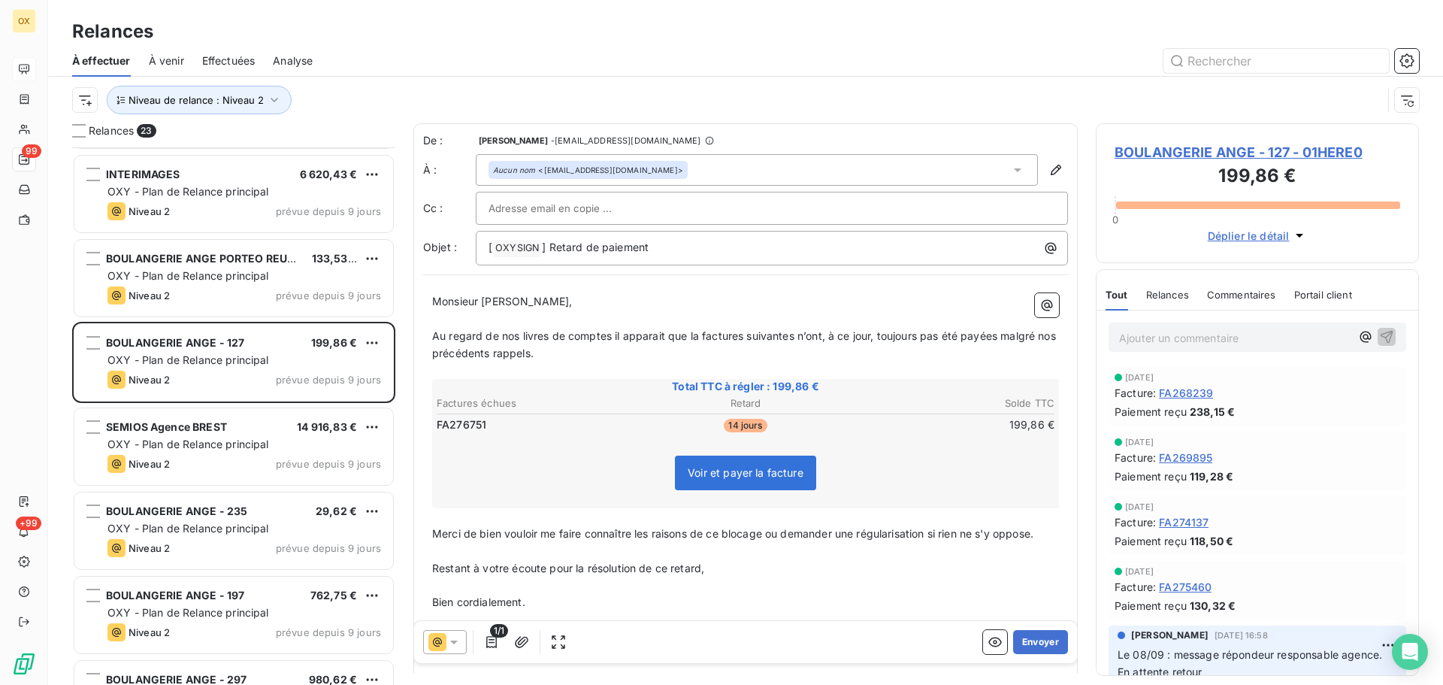
click at [742, 334] on span "Au regard de nos livres de comptes il apparait que la factures suivantes n’ont,…" at bounding box center [745, 344] width 627 height 30
click at [789, 331] on span "Au regard de nos livres de comptes il apparait que la facture suivantes n’ont, …" at bounding box center [743, 344] width 622 height 30
drag, startPoint x: 811, startPoint y: 338, endPoint x: 824, endPoint y: 340, distance: 13.0
click at [811, 337] on span "Au regard de nos livres de comptes il apparait que la facture suivante n’ont, à…" at bounding box center [740, 344] width 616 height 30
click at [979, 329] on span "Au regard de nos livres de comptes il apparait que la facture suivante n’a, à c…" at bounding box center [735, 344] width 606 height 30
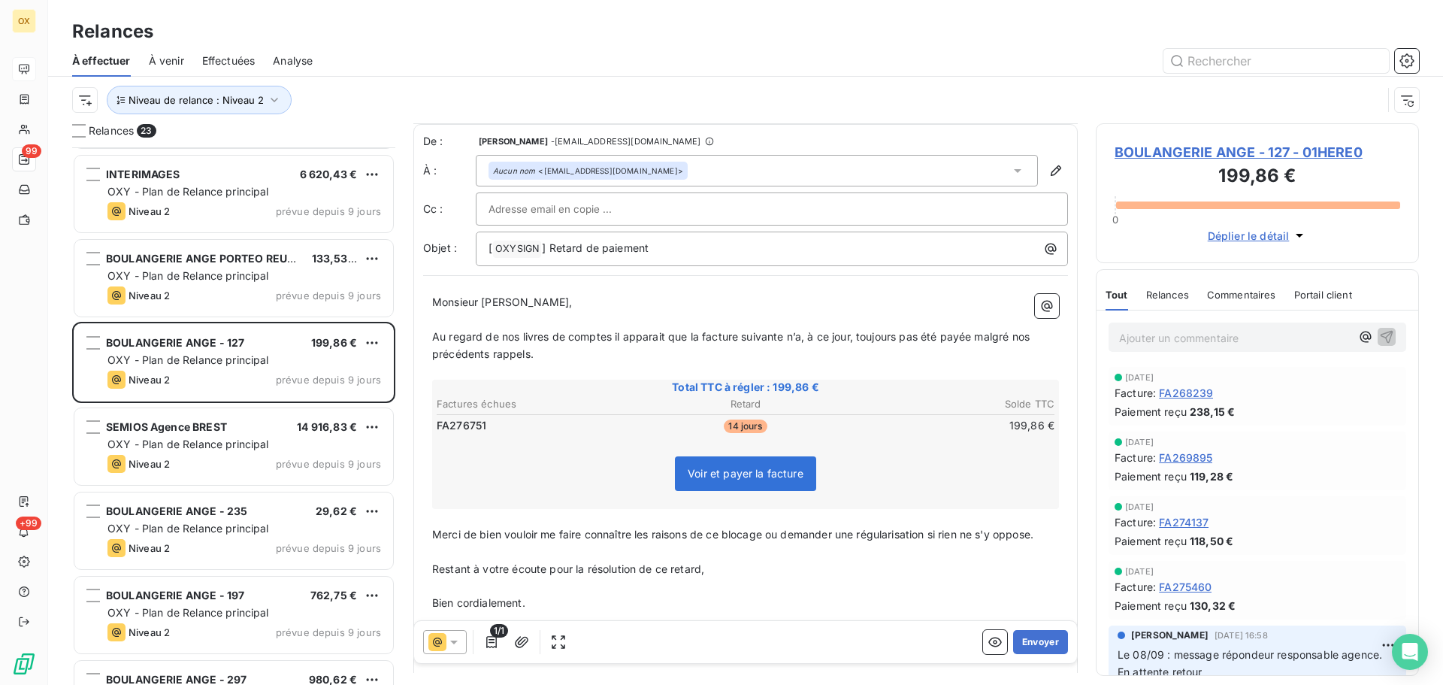
scroll to position [70, 0]
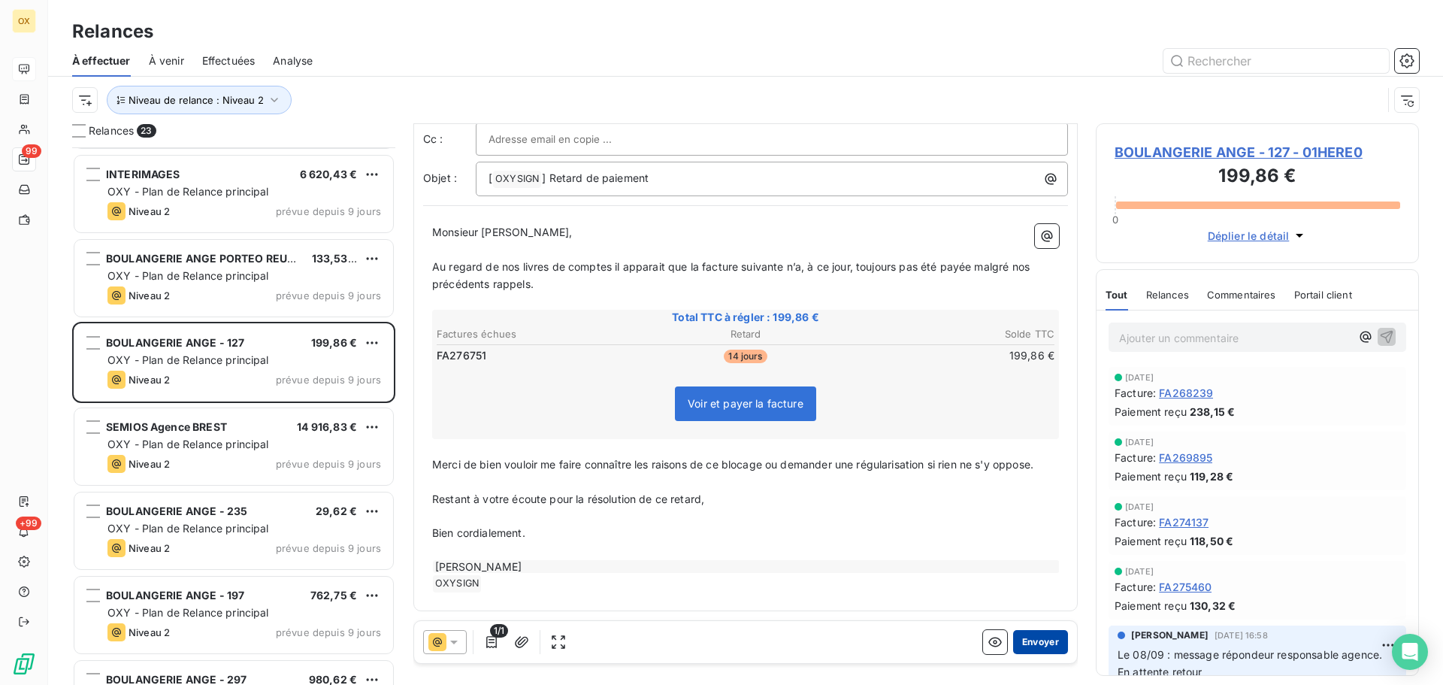
click at [1029, 638] on button "Envoyer" at bounding box center [1040, 642] width 55 height 24
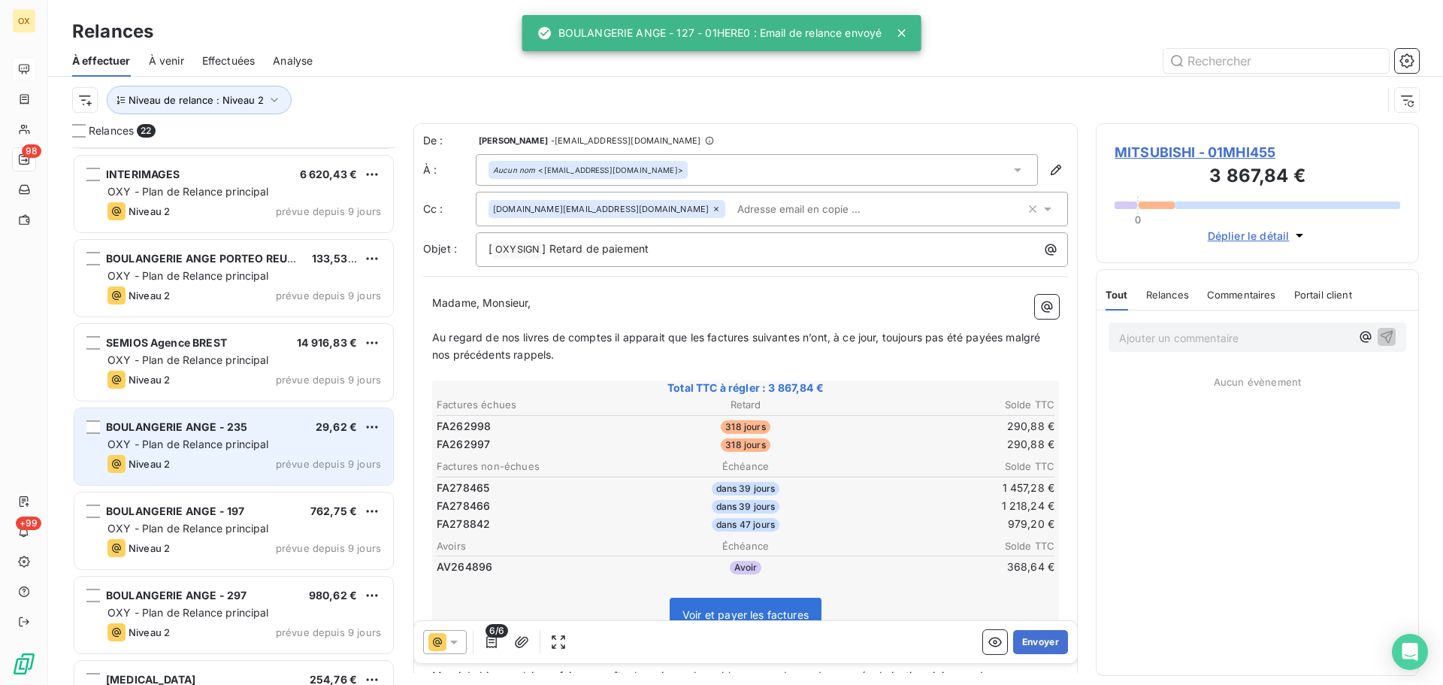
click at [258, 446] on span "OXY - Plan de Relance principal" at bounding box center [188, 443] width 162 height 13
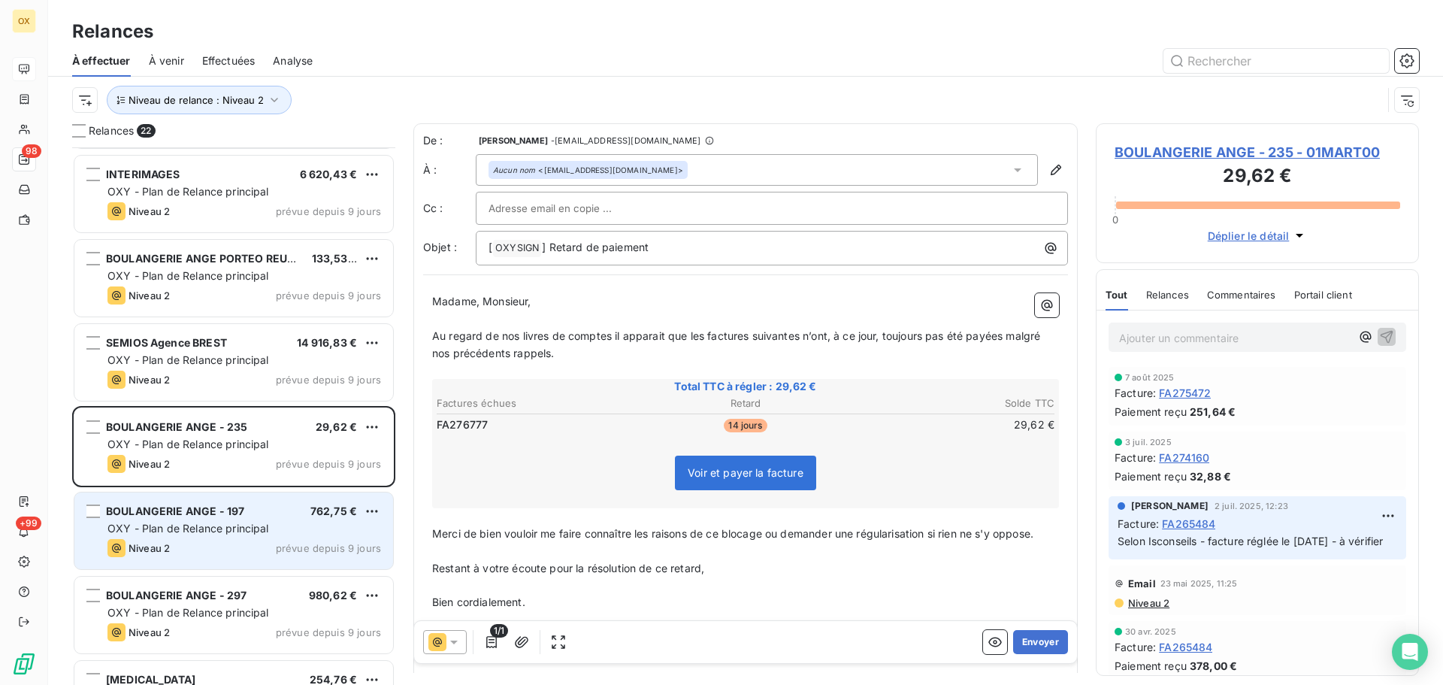
click at [219, 507] on span "BOULANGERIE ANGE - 197" at bounding box center [175, 510] width 138 height 13
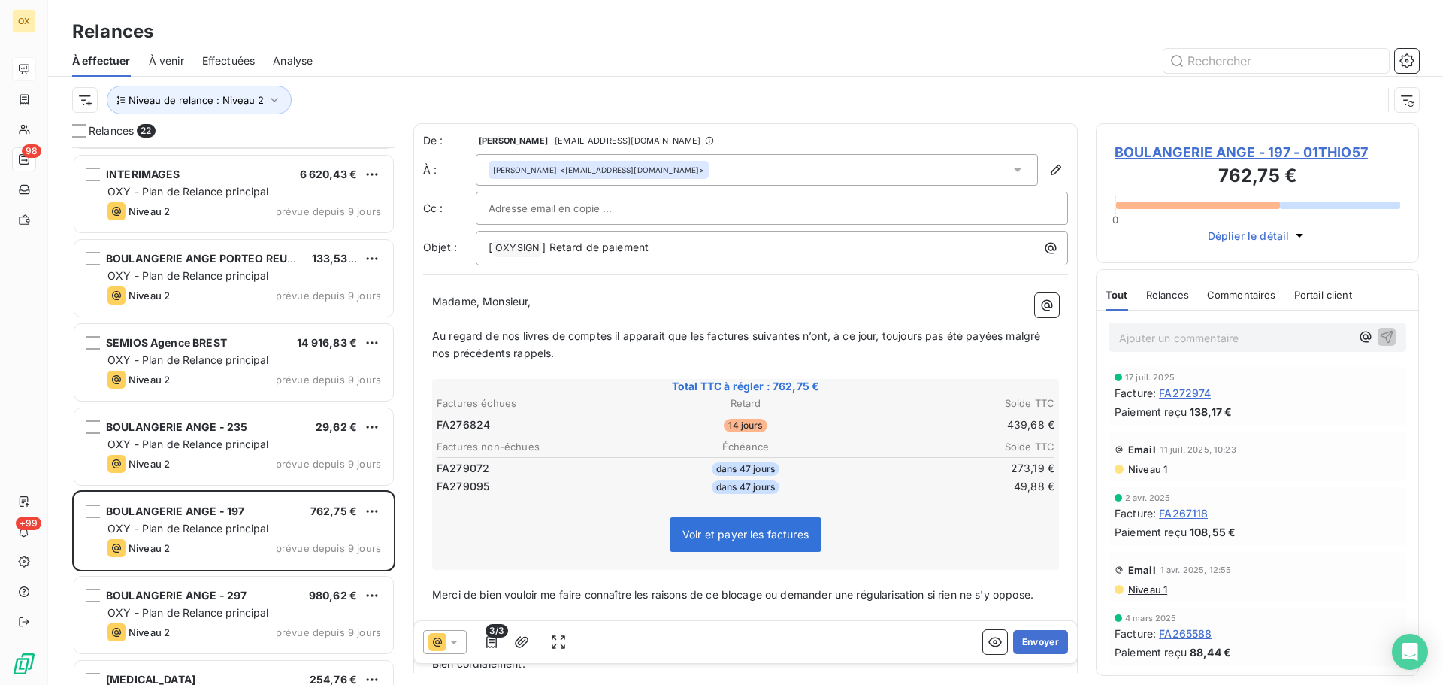
click at [1131, 154] on span "BOULANGERIE ANGE - 197 - 01THIO57" at bounding box center [1257, 152] width 286 height 20
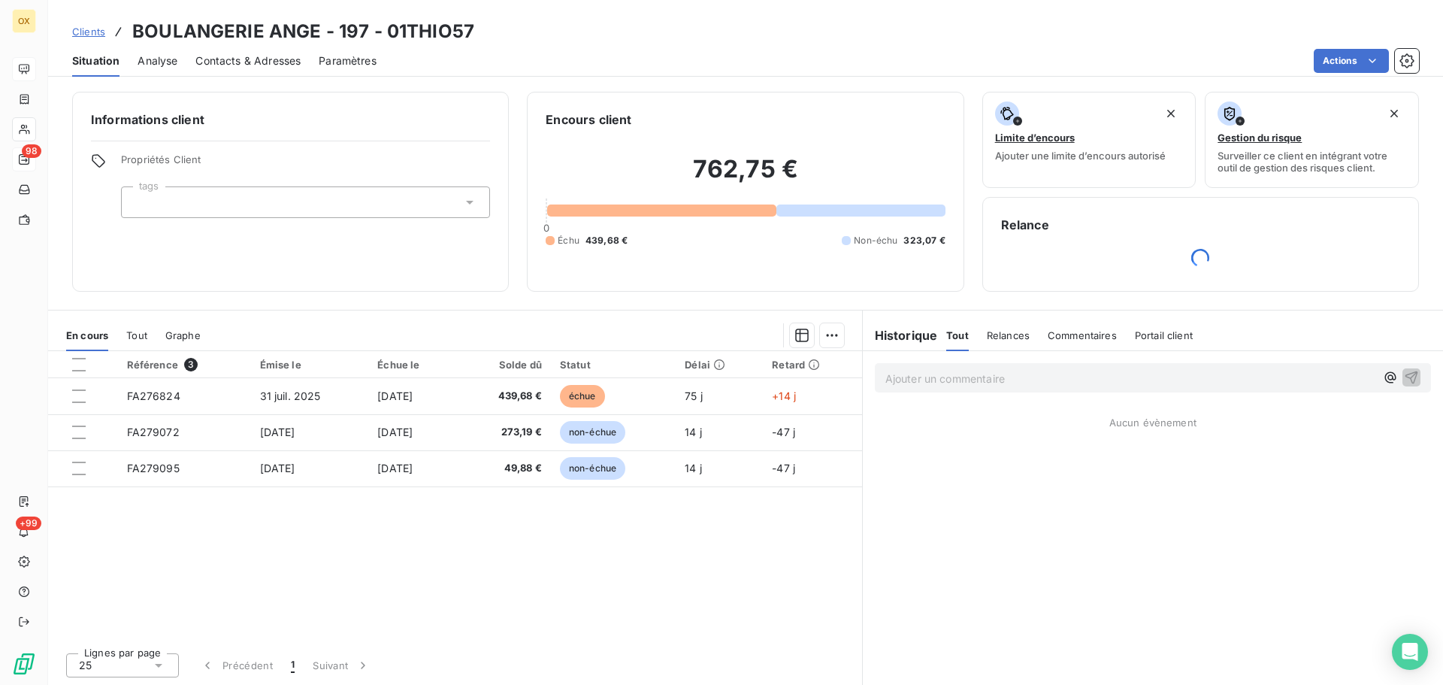
click at [485, 390] on div "Informations client Propriétés Client tags Encours client 762,75 € 0 Échu 439,6…" at bounding box center [745, 384] width 1395 height 602
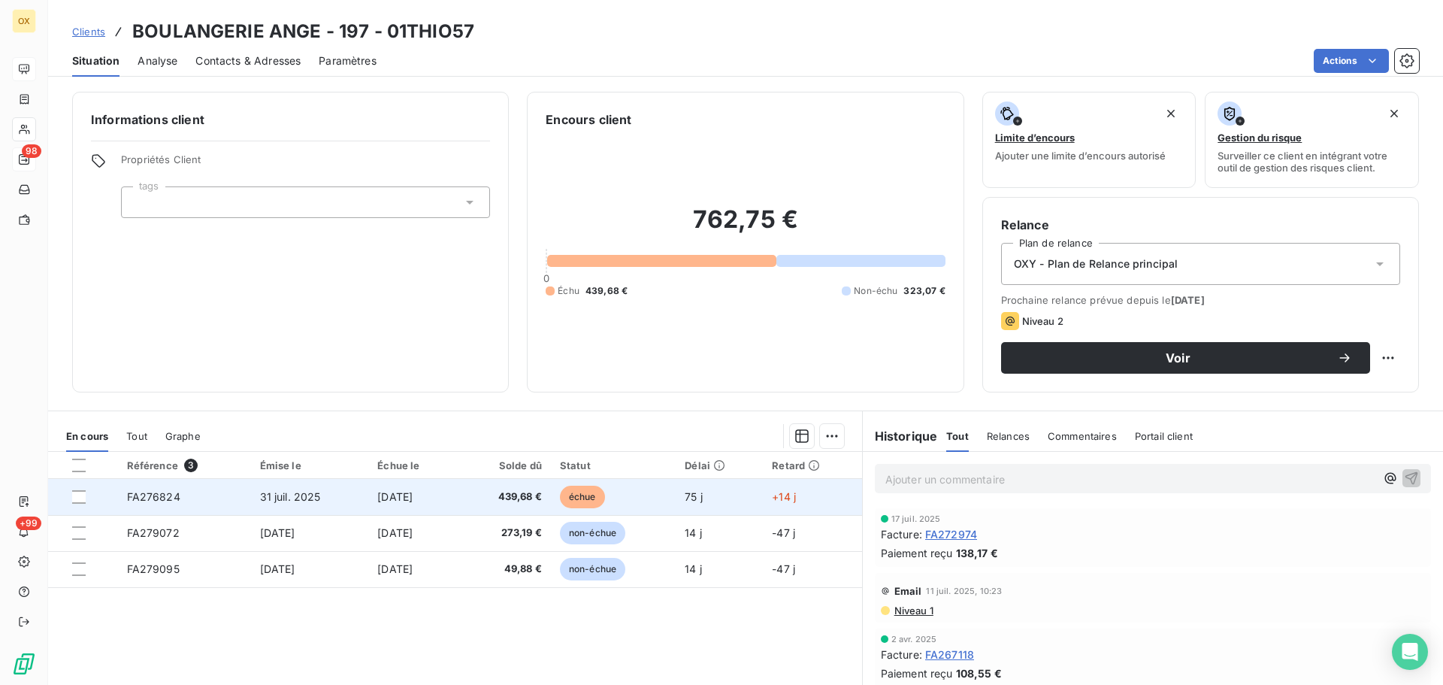
click at [528, 491] on span "439,68 €" at bounding box center [504, 496] width 74 height 15
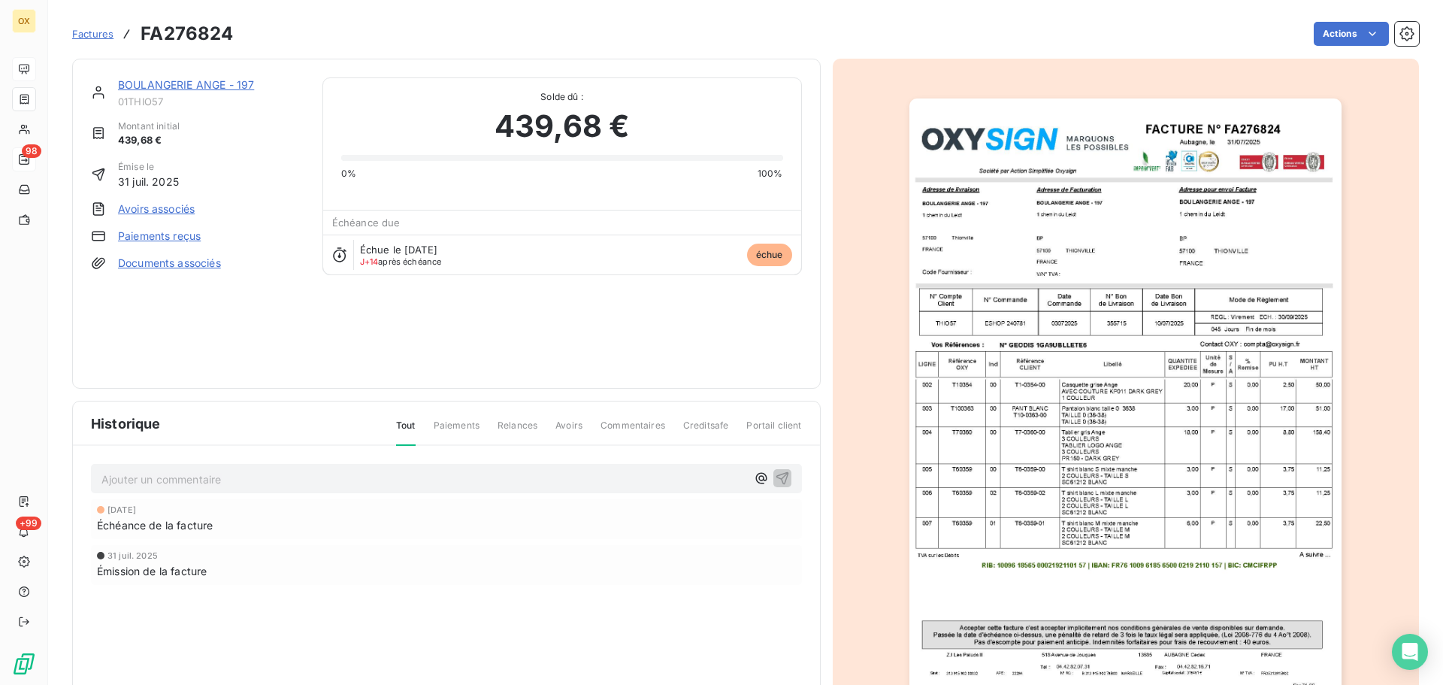
click at [174, 80] on link "BOULANGERIE ANGE - 197" at bounding box center [186, 84] width 136 height 13
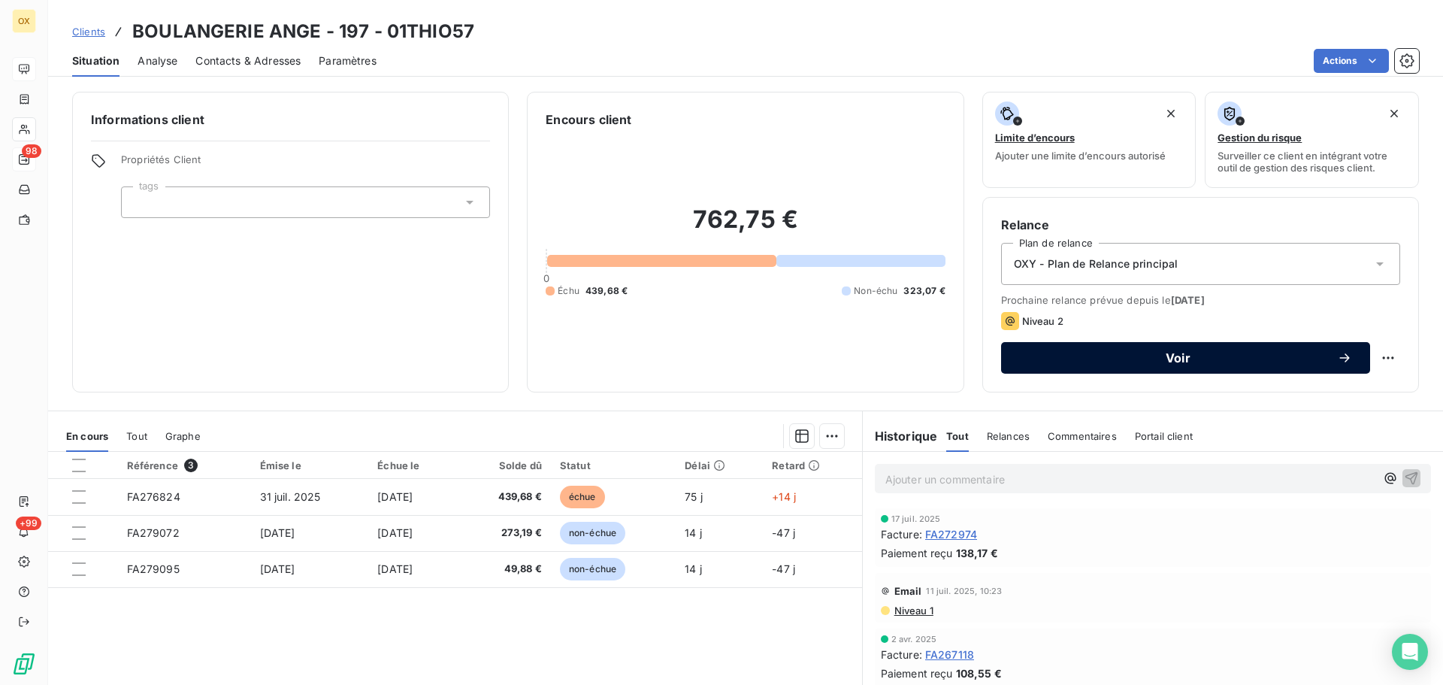
click at [1041, 357] on span "Voir" at bounding box center [1178, 358] width 318 height 12
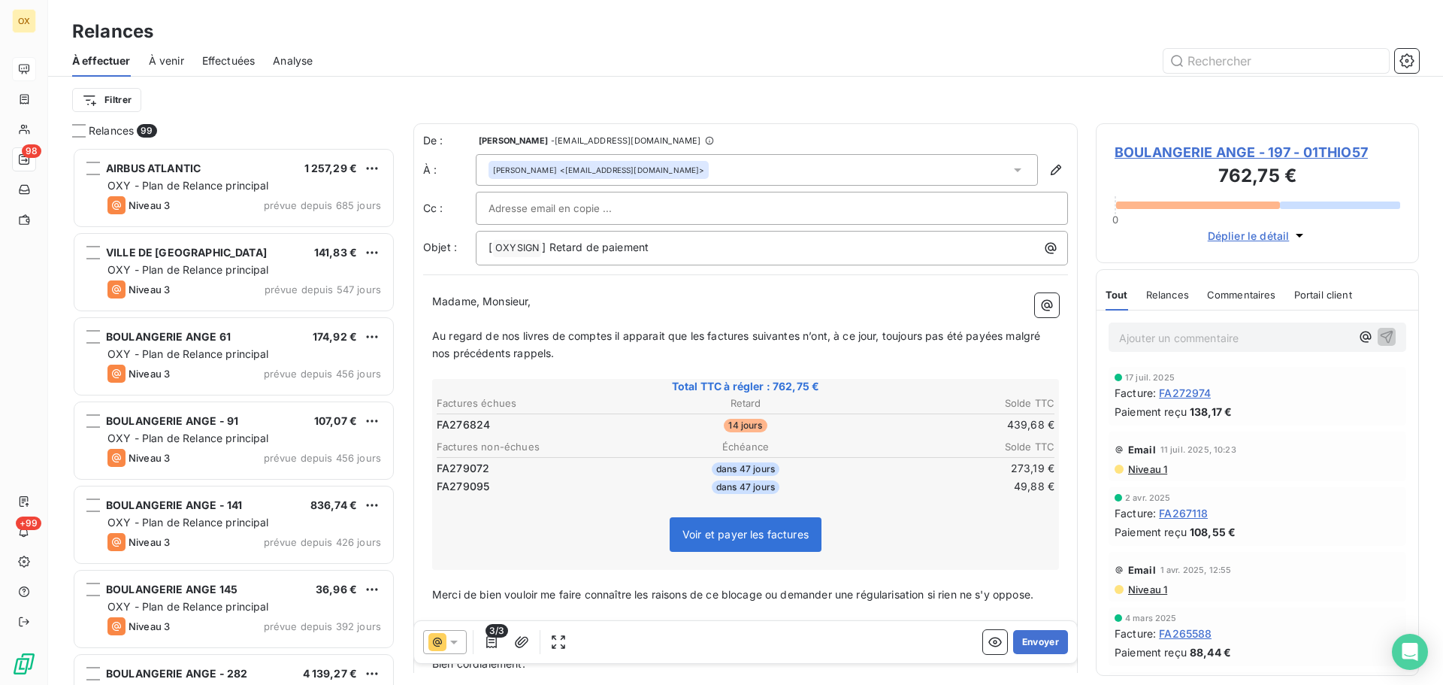
scroll to position [526, 312]
drag, startPoint x: 580, startPoint y: 246, endPoint x: 550, endPoint y: 244, distance: 30.1
click at [550, 244] on span "] Retard de paiement" at bounding box center [595, 246] width 107 height 13
drag, startPoint x: 482, startPoint y: 300, endPoint x: 437, endPoint y: 306, distance: 46.2
click at [437, 306] on span "Madame, Monsieur," at bounding box center [481, 301] width 99 height 13
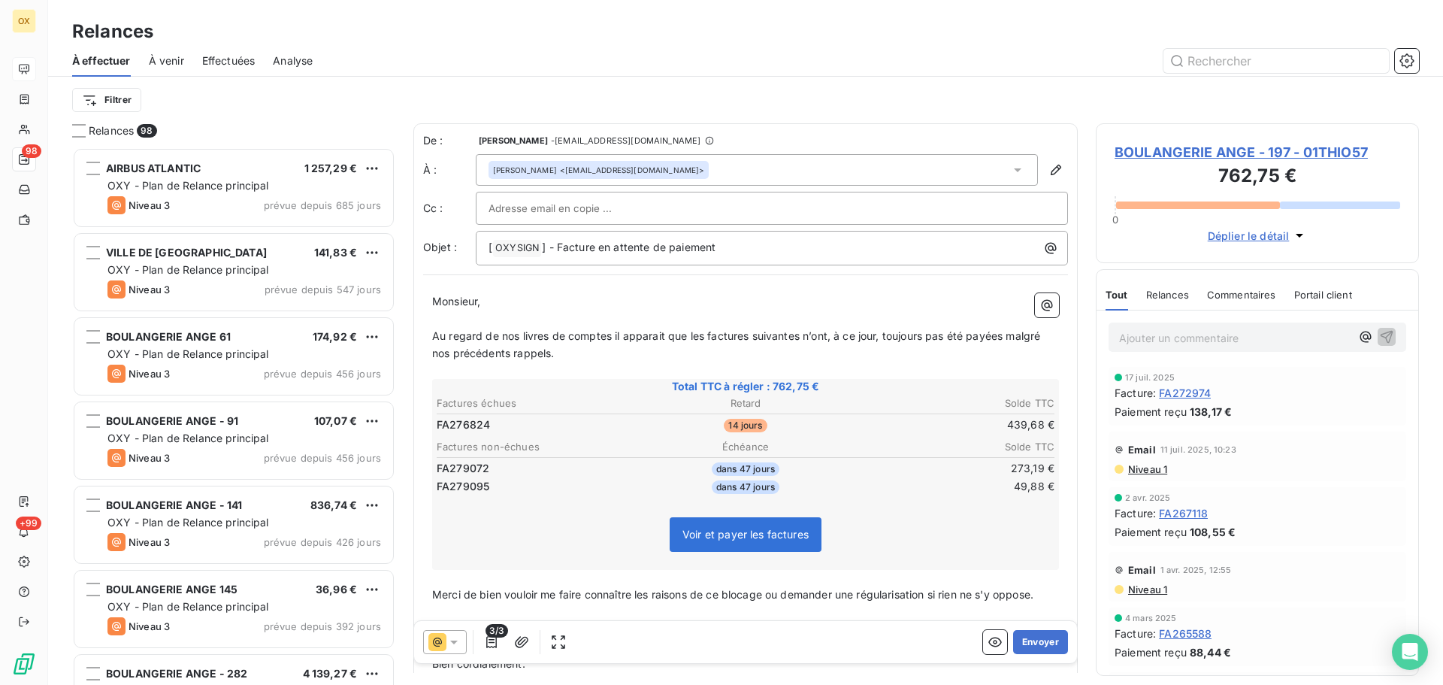
click at [703, 333] on span "Au regard de nos livres de comptes il apparait que les factures suivantes n’ont…" at bounding box center [737, 344] width 611 height 30
click at [743, 329] on span "Au regard de nos livres de comptes il apparait que la factures suivantes n’ont,…" at bounding box center [745, 344] width 627 height 30
click at [790, 331] on span "Au regard de nos livres de comptes il apparait que la facture suivantes n’ont, …" at bounding box center [743, 344] width 622 height 30
click at [813, 334] on span "Au regard de nos livres de comptes il apparait que la facture suivante n’ont, à…" at bounding box center [740, 344] width 616 height 30
click at [976, 333] on span "Au regard de nos livres de comptes il apparait que la facture suivante n’a, à c…" at bounding box center [735, 344] width 606 height 30
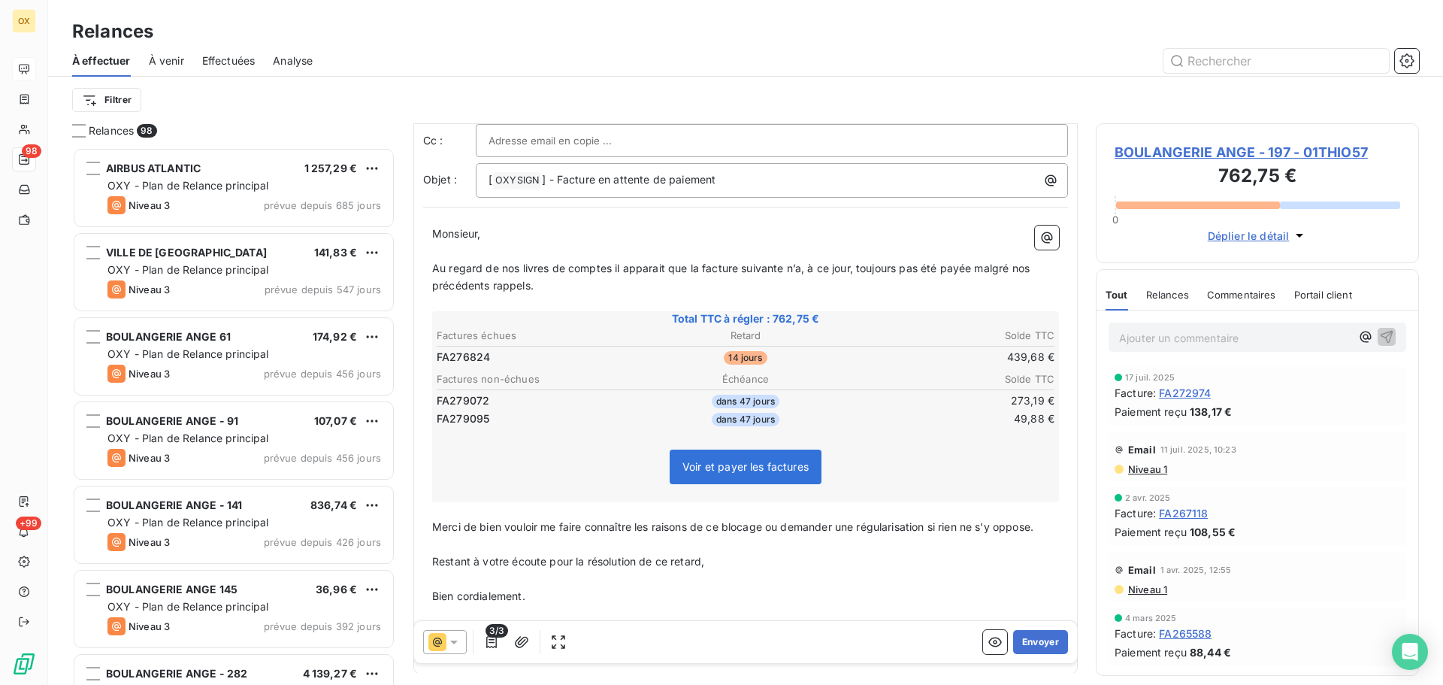
scroll to position [77, 0]
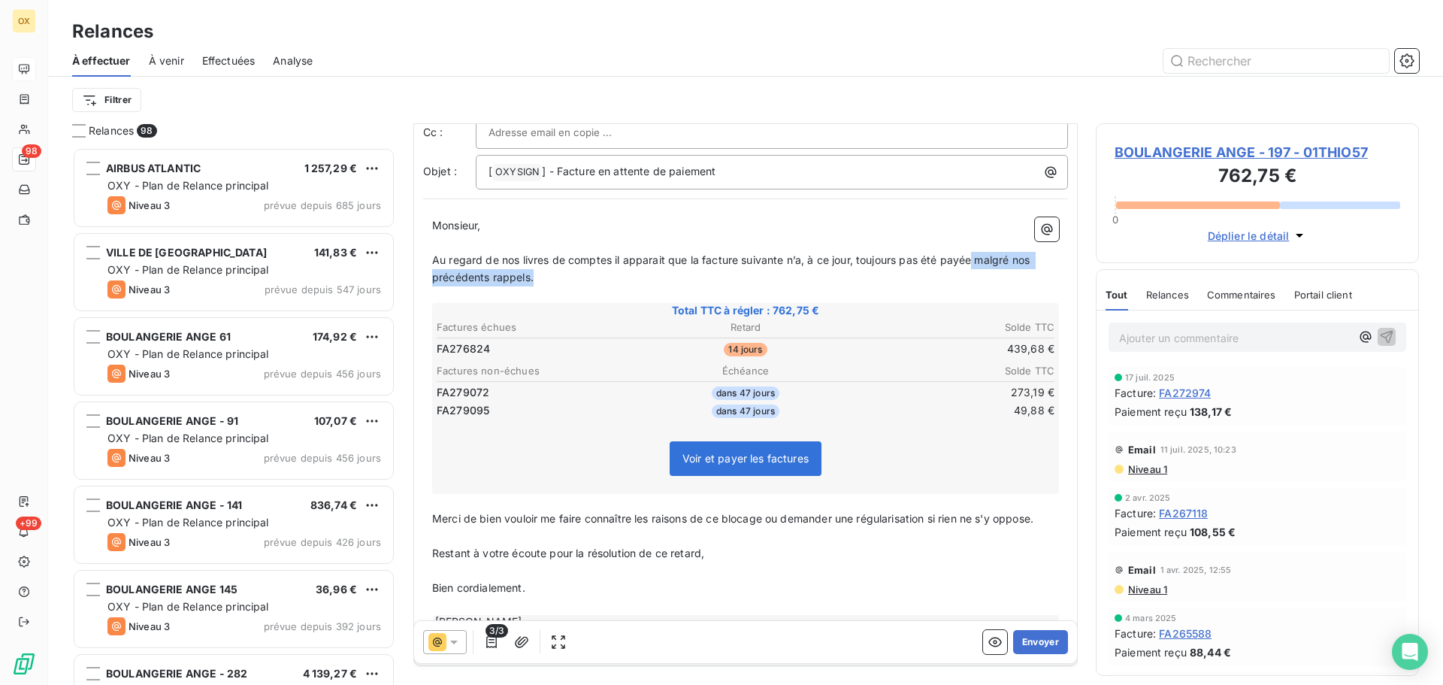
drag, startPoint x: 973, startPoint y: 258, endPoint x: 981, endPoint y: 283, distance: 26.1
click at [981, 283] on p "Au regard de nos livres de comptes il apparait que la facture suivante n’a, à c…" at bounding box center [745, 269] width 627 height 35
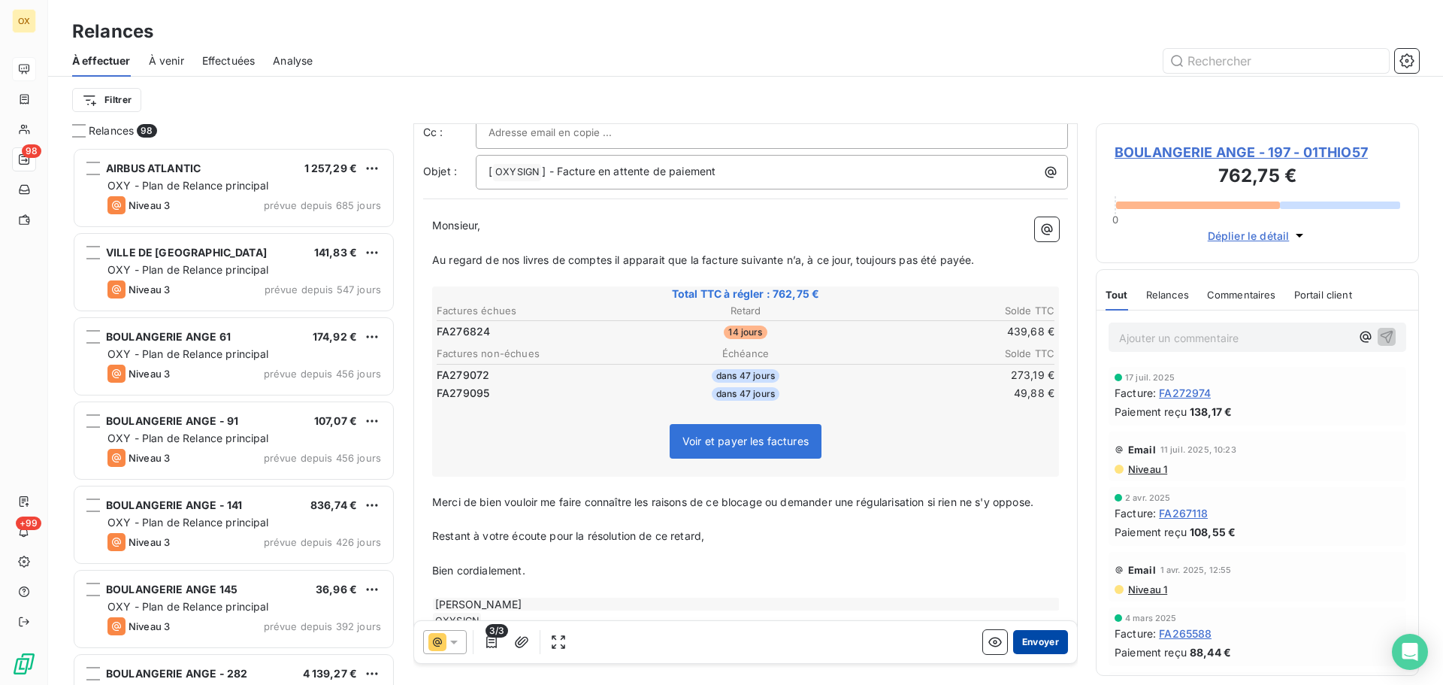
click at [1013, 637] on button "Envoyer" at bounding box center [1040, 642] width 55 height 24
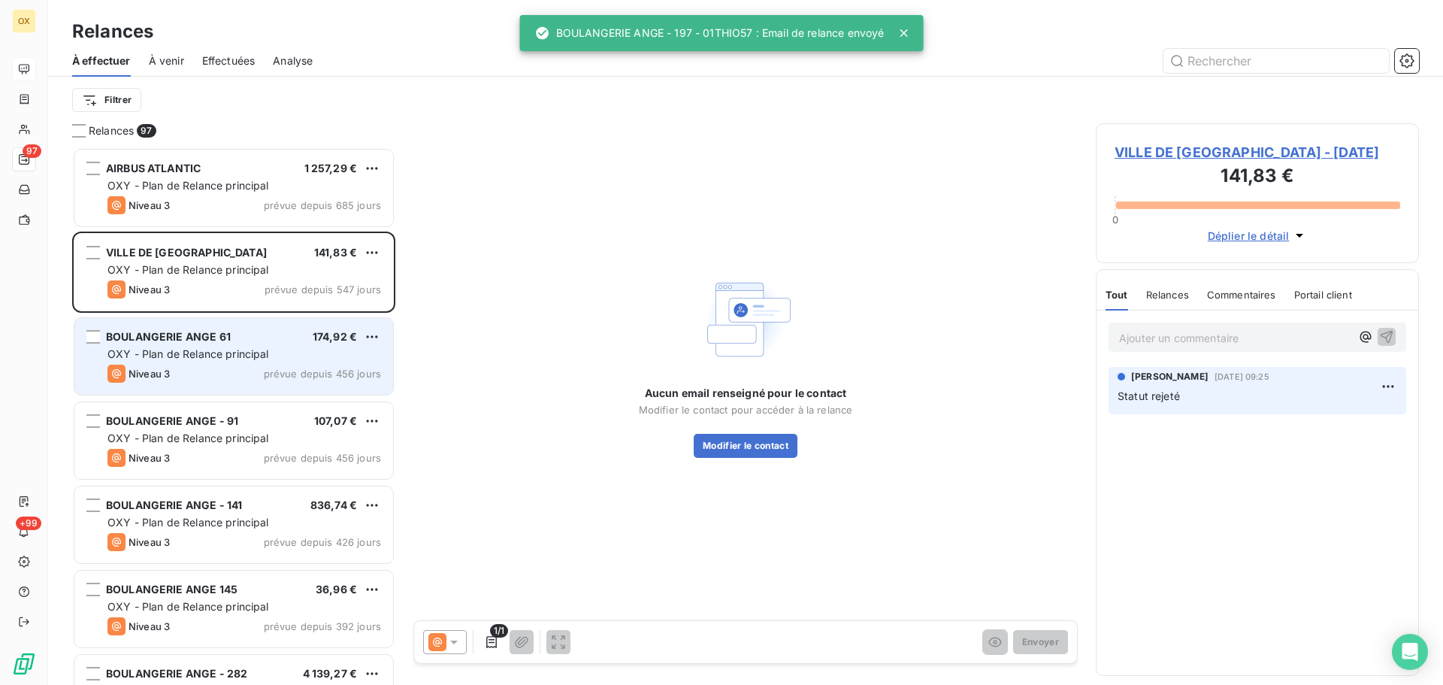
click at [235, 334] on div "BOULANGERIE ANGE 61 174,92 €" at bounding box center [244, 337] width 274 height 14
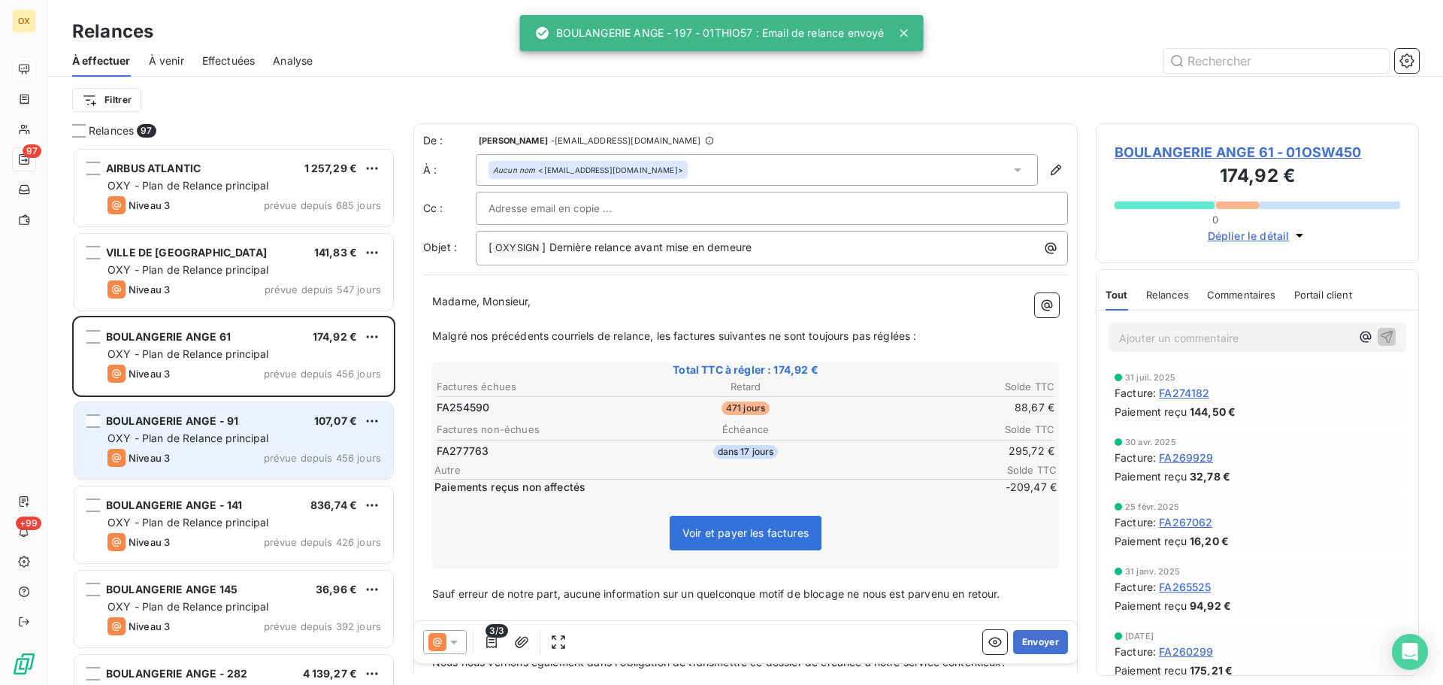
click at [249, 428] on div "BOULANGERIE ANGE - 91 107,07 € OXY - Plan de Relance principal Niveau 3 prévue …" at bounding box center [233, 440] width 319 height 77
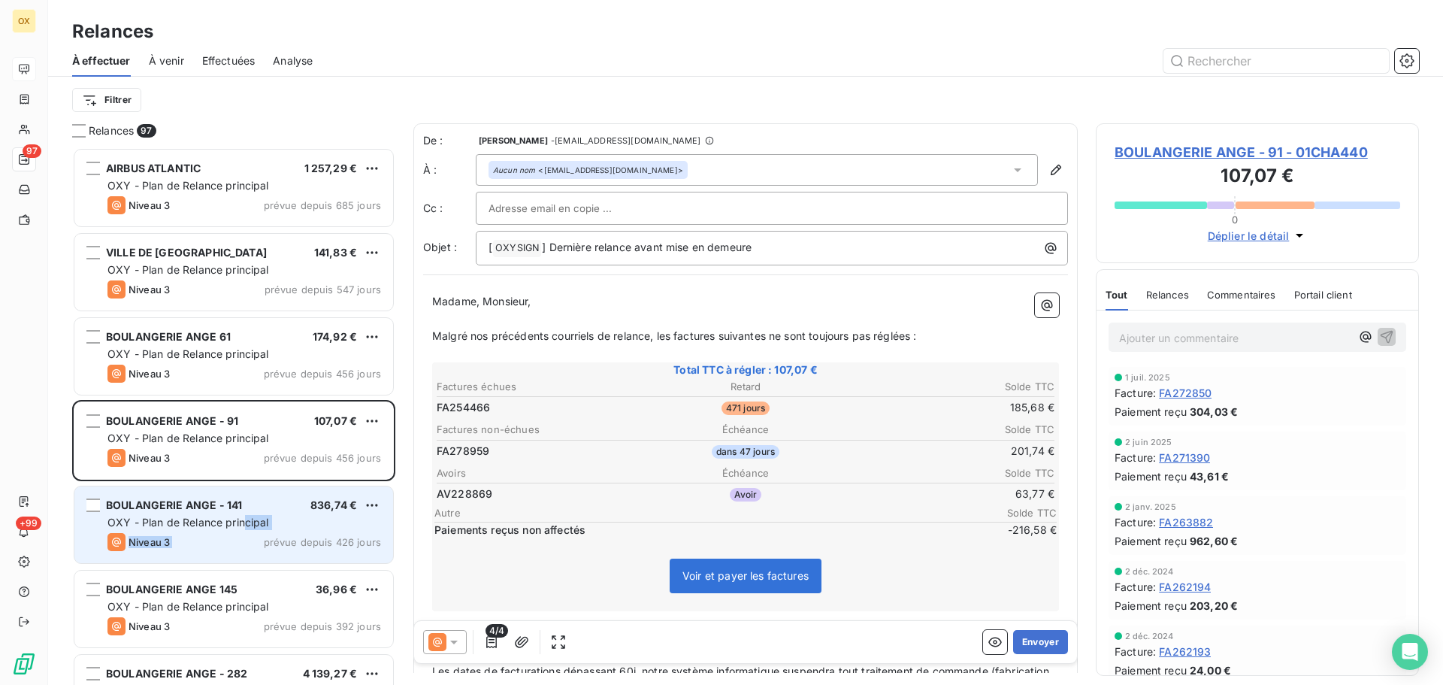
drag, startPoint x: 247, startPoint y: 531, endPoint x: 243, endPoint y: 519, distance: 12.8
click at [247, 531] on div "BOULANGERIE ANGE - 141 836,74 € OXY - Plan de Relance principal Niveau 3 prévue…" at bounding box center [233, 524] width 319 height 77
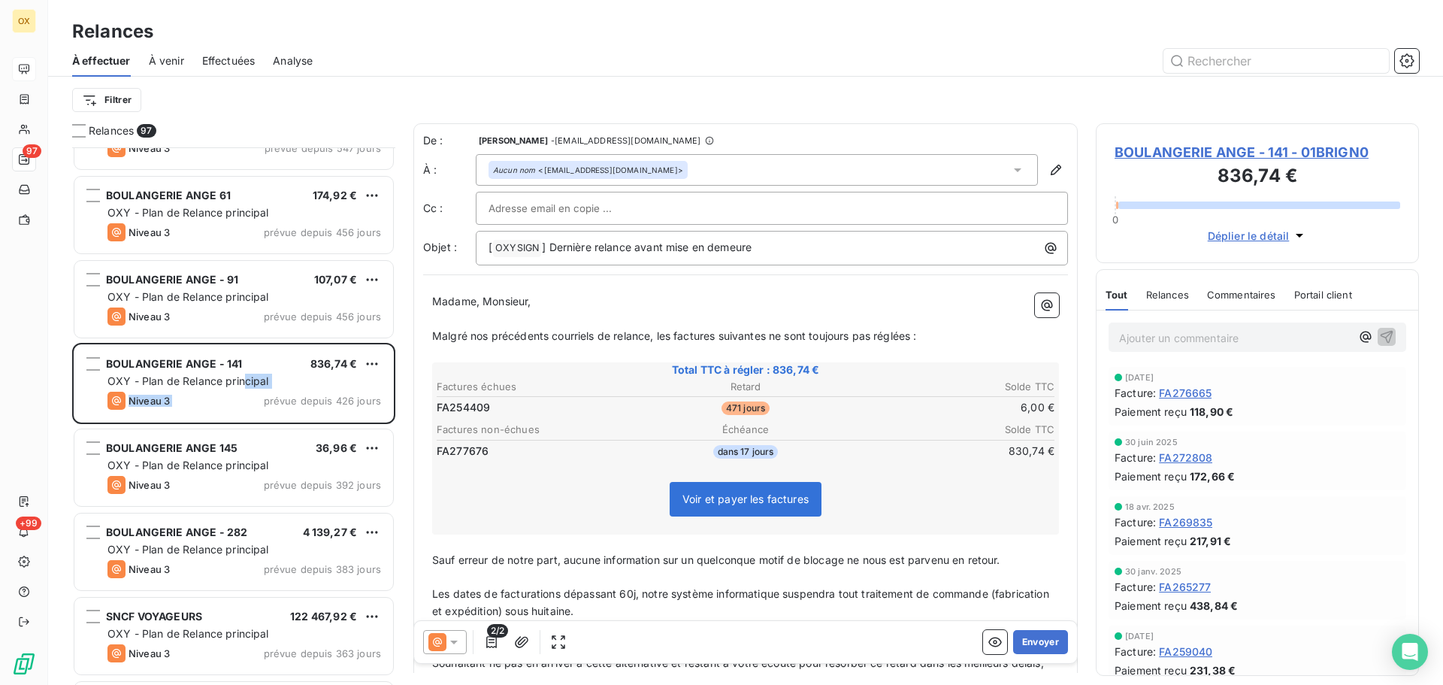
scroll to position [151, 0]
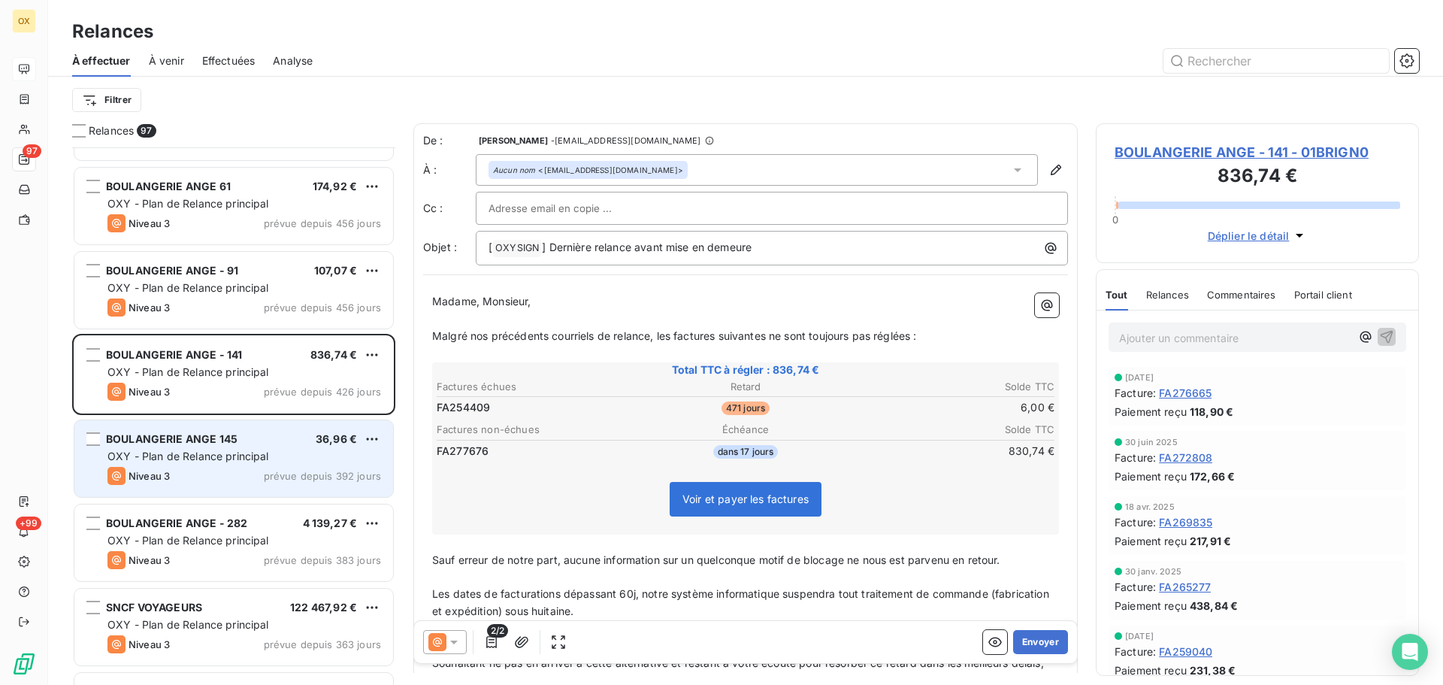
click at [222, 455] on span "OXY - Plan de Relance principal" at bounding box center [188, 455] width 162 height 13
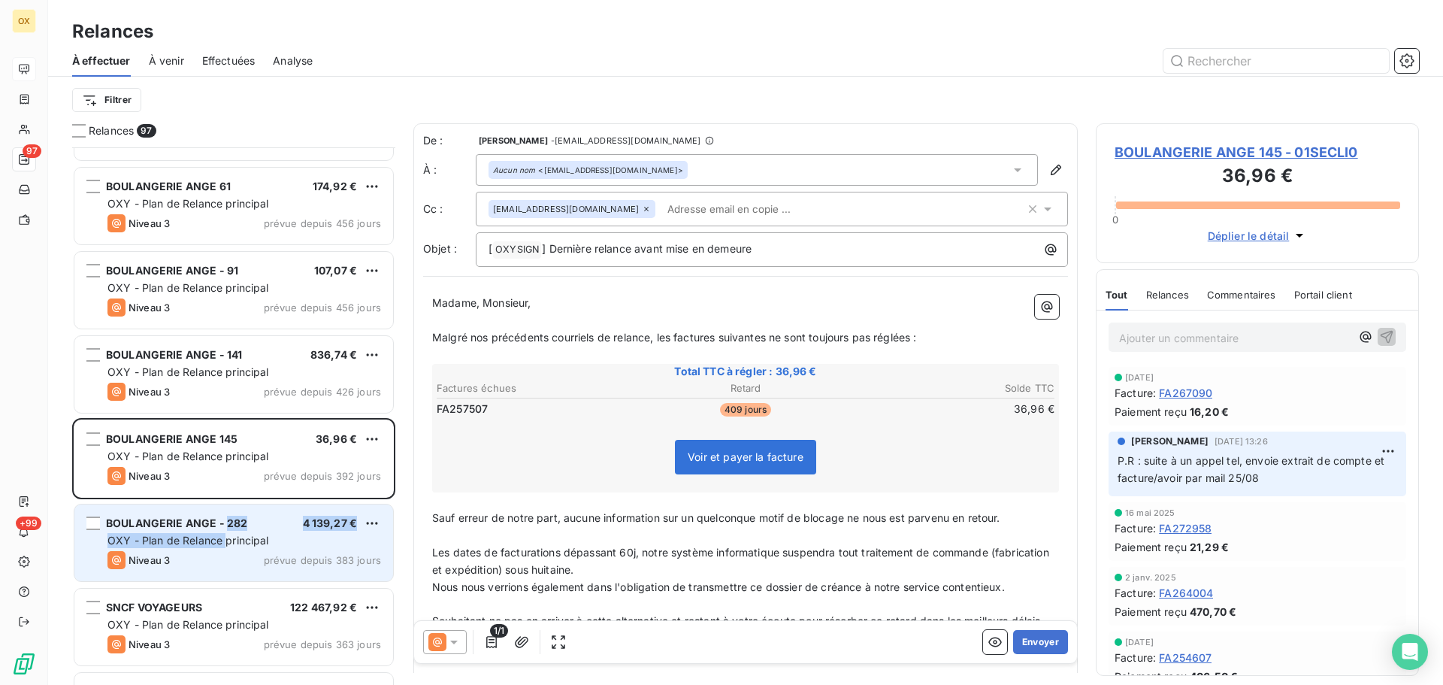
click at [228, 531] on div "BOULANGERIE ANGE - 282 4 139,27 € OXY - Plan de Relance principal Niveau 3 prév…" at bounding box center [233, 542] width 319 height 77
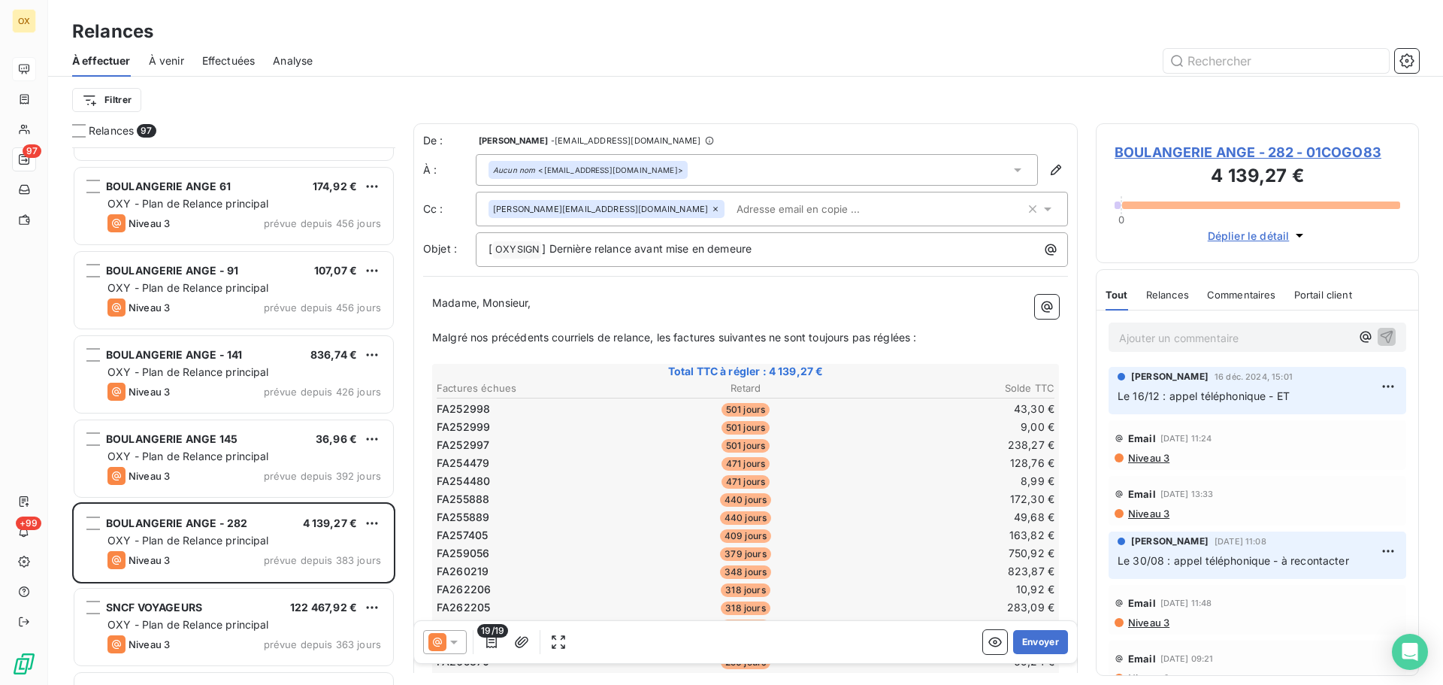
click at [486, 98] on div "Filtrer" at bounding box center [745, 100] width 1347 height 29
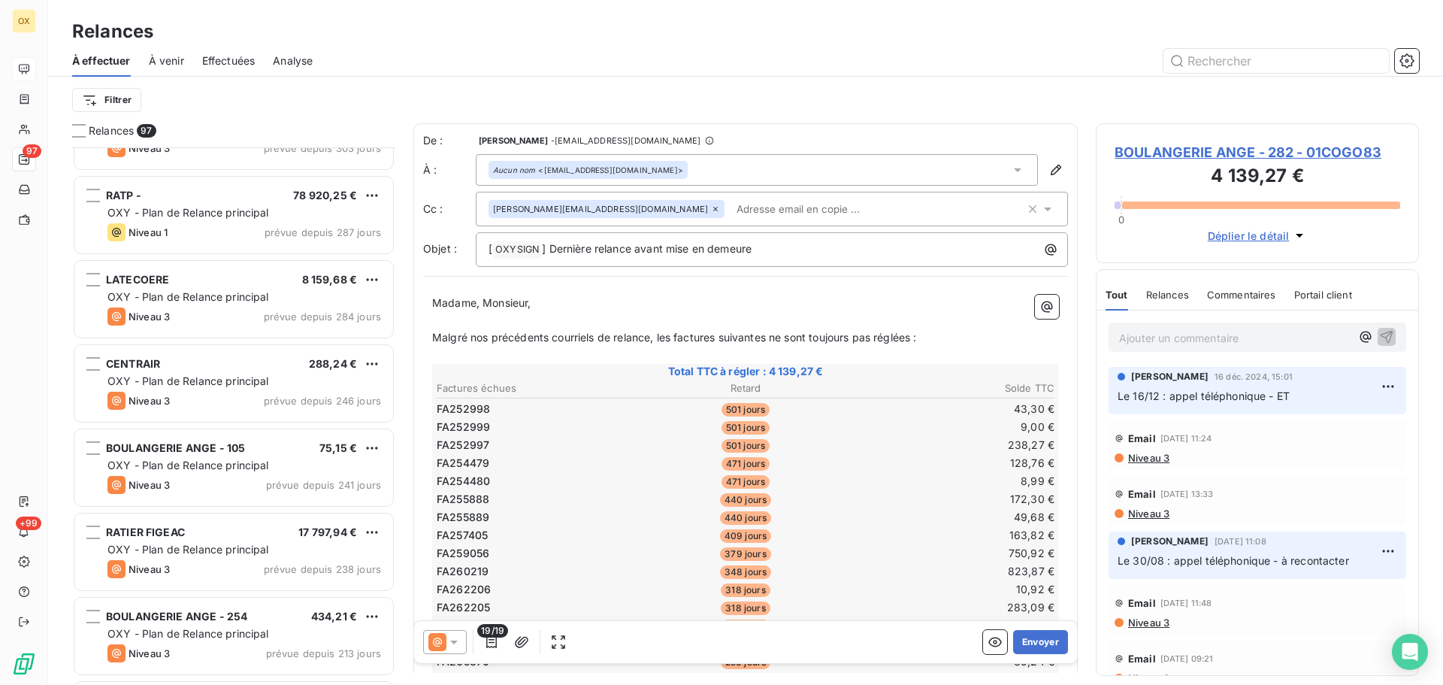
scroll to position [752, 0]
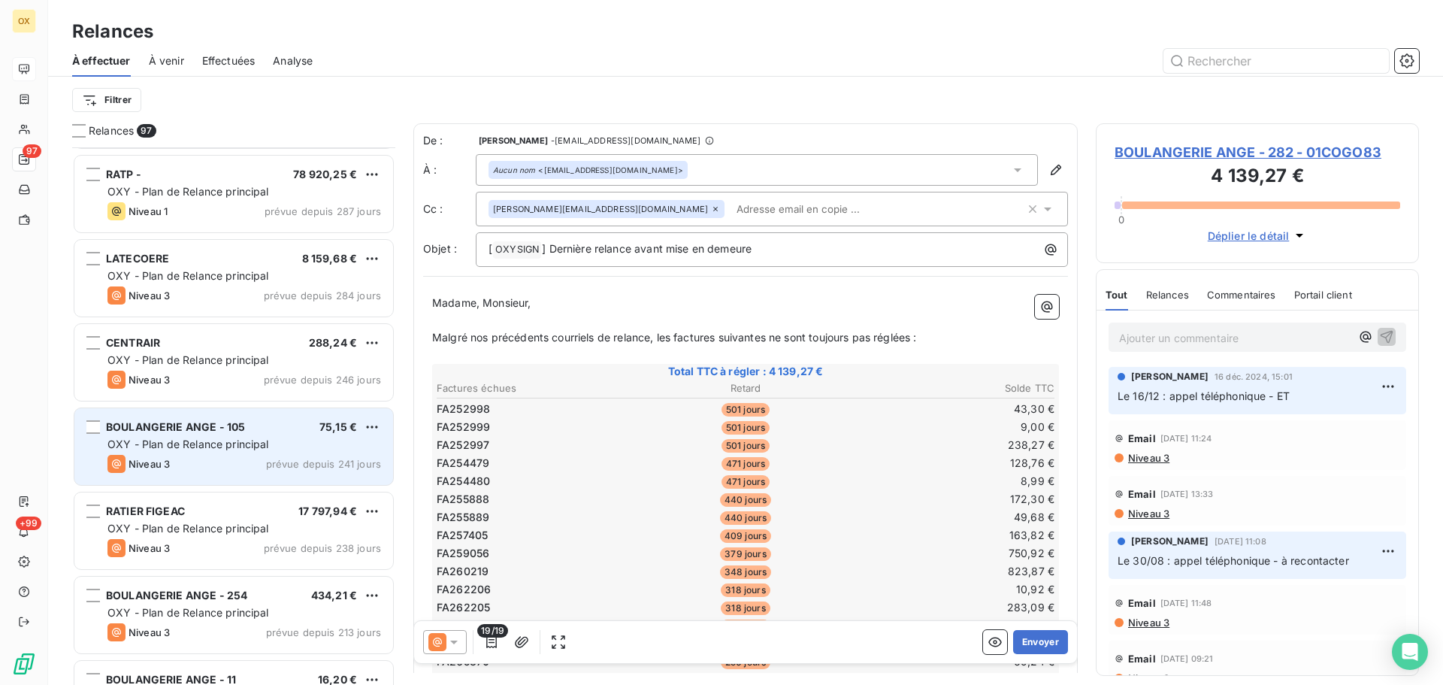
click at [195, 455] on div "Niveau 3 prévue depuis 241 jours" at bounding box center [244, 464] width 274 height 18
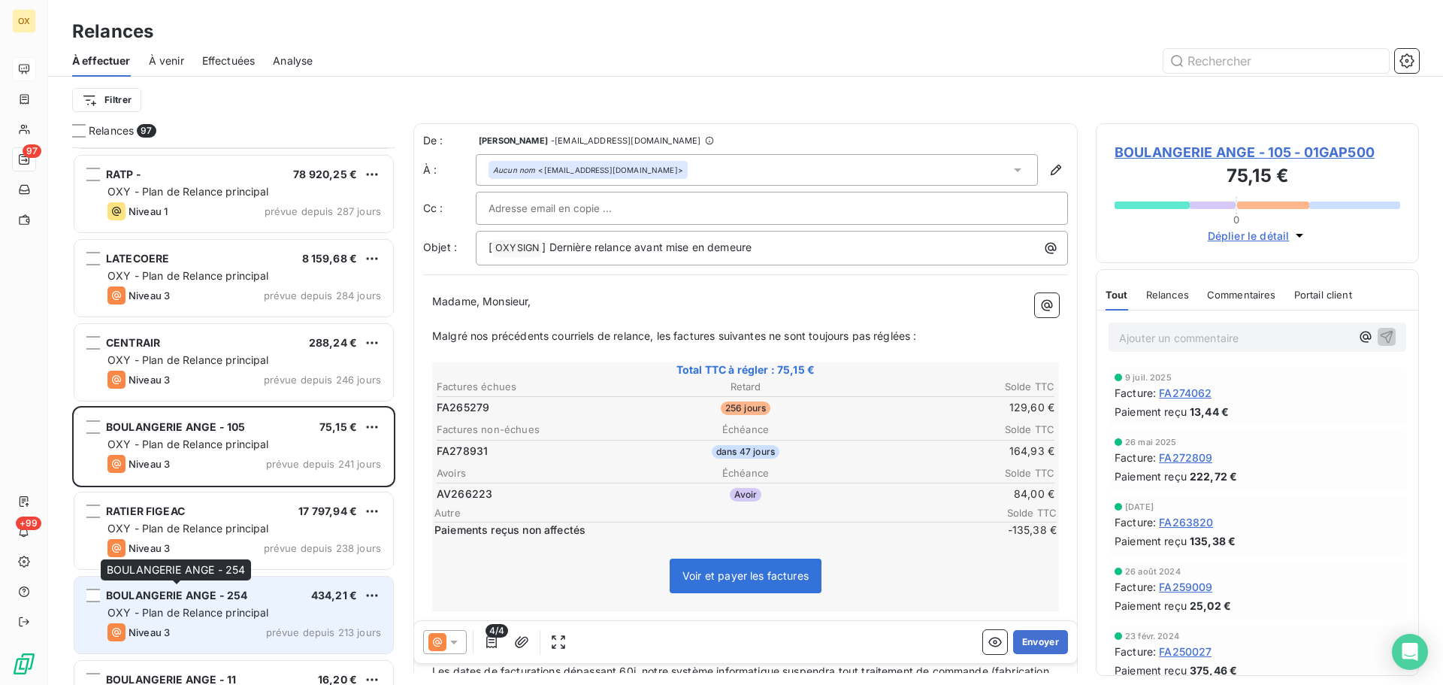
click at [207, 602] on div "BOULANGERIE ANGE - 254" at bounding box center [176, 595] width 141 height 15
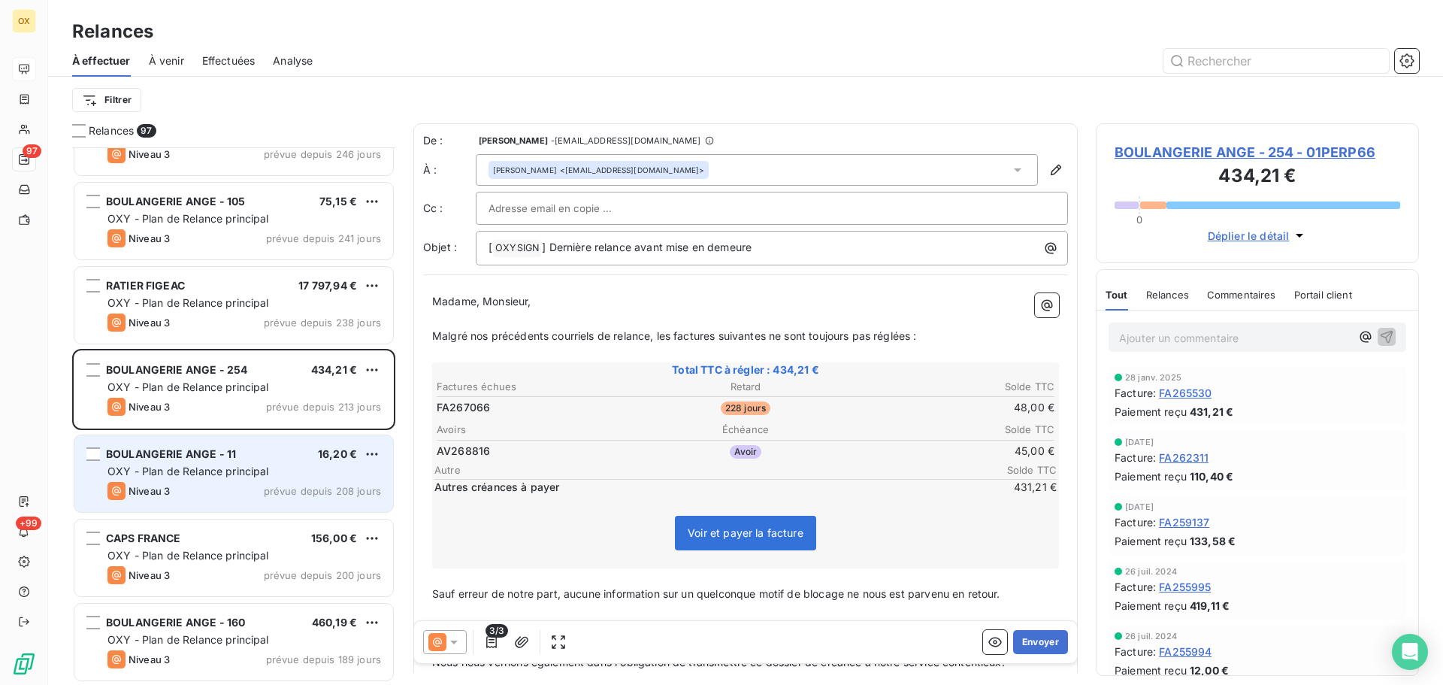
click at [251, 465] on span "OXY - Plan de Relance principal" at bounding box center [188, 470] width 162 height 13
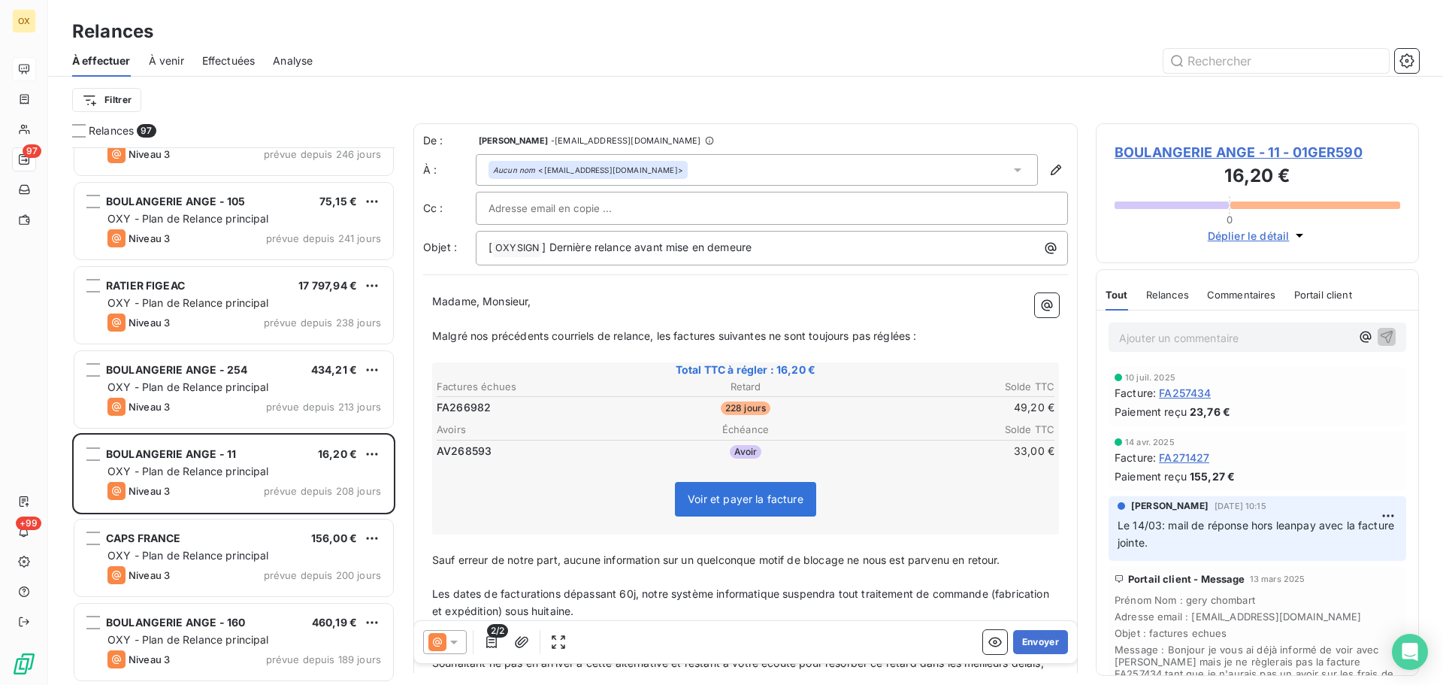
click at [1324, 102] on div "Filtrer" at bounding box center [745, 100] width 1347 height 29
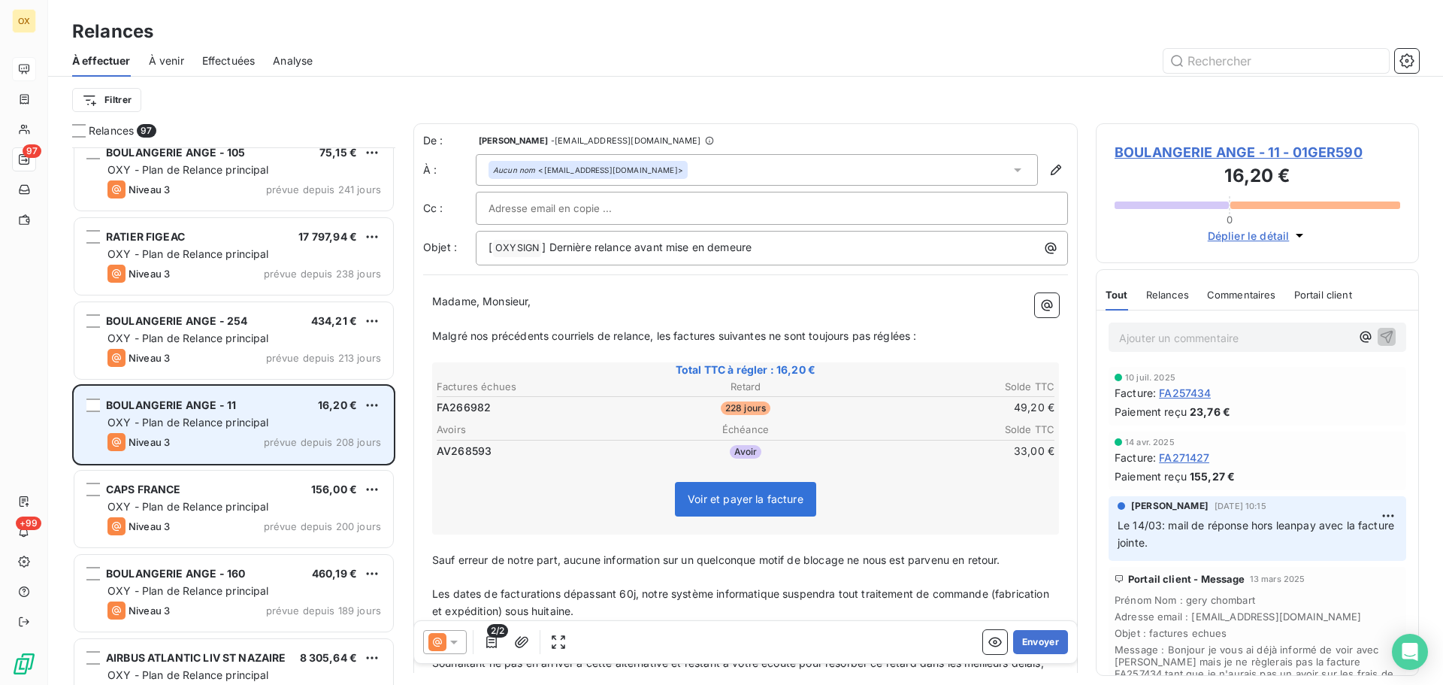
scroll to position [1053, 0]
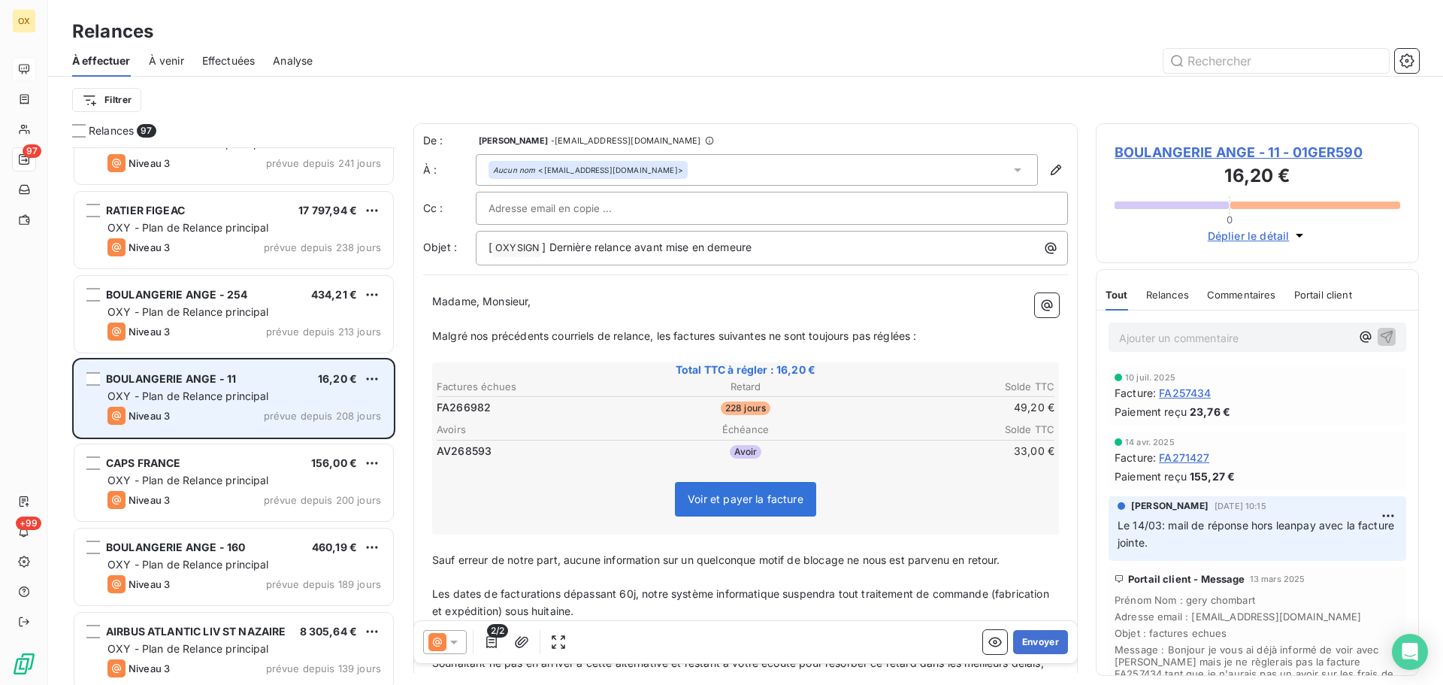
click at [214, 473] on div "OXY - Plan de Relance principal" at bounding box center [244, 480] width 274 height 15
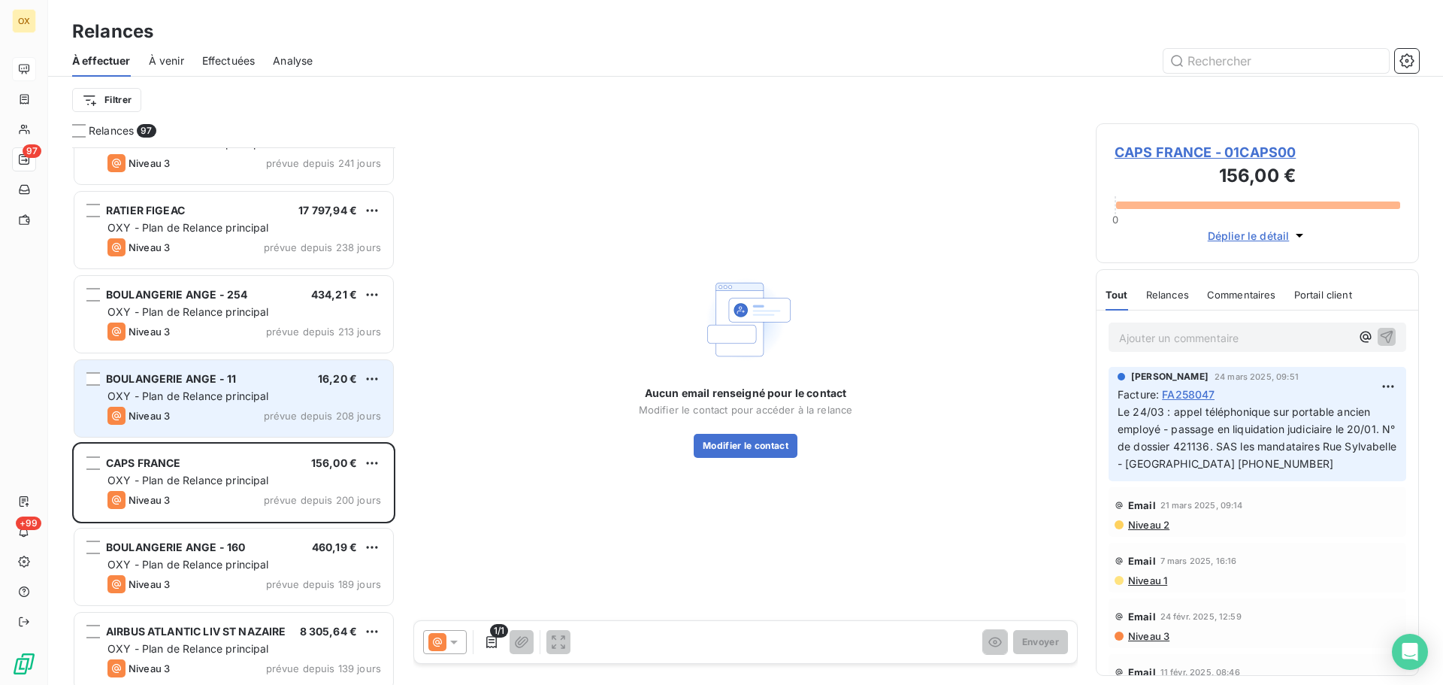
scroll to position [1128, 0]
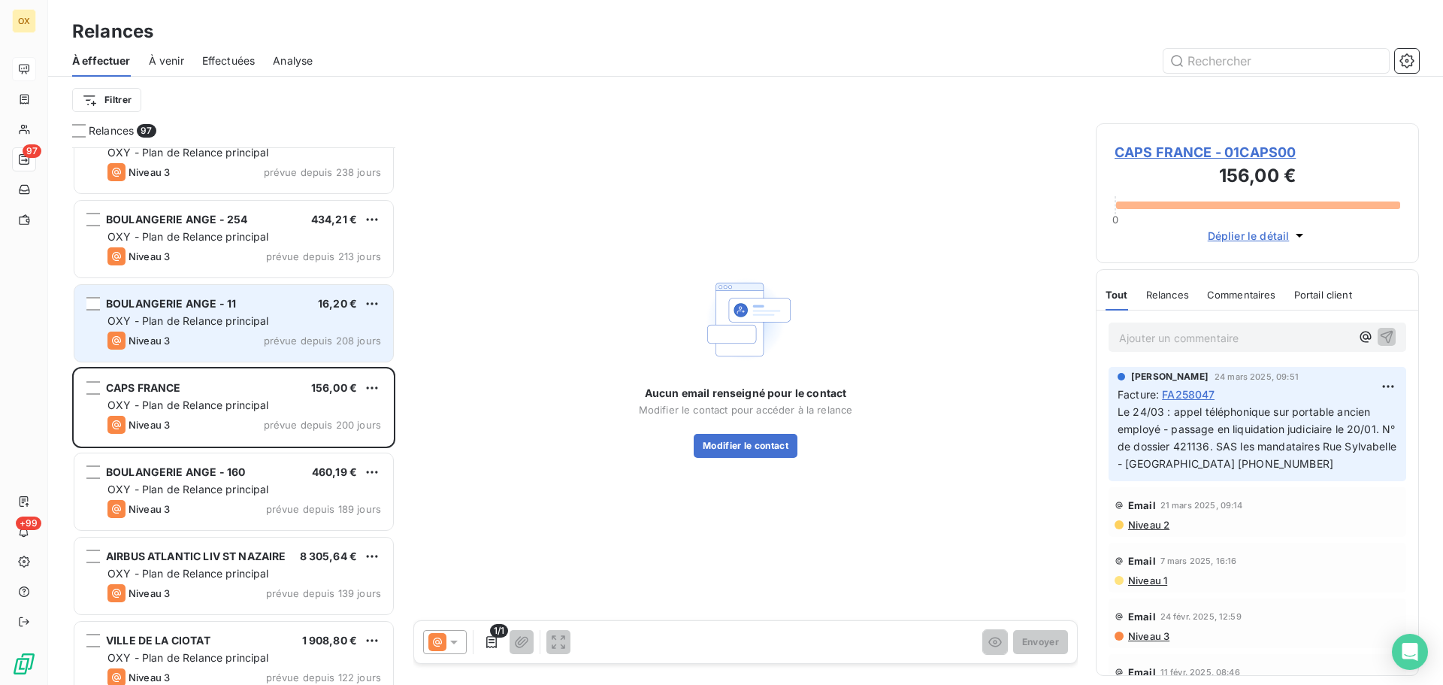
click at [214, 473] on span "BOULANGERIE ANGE - 160" at bounding box center [175, 471] width 139 height 13
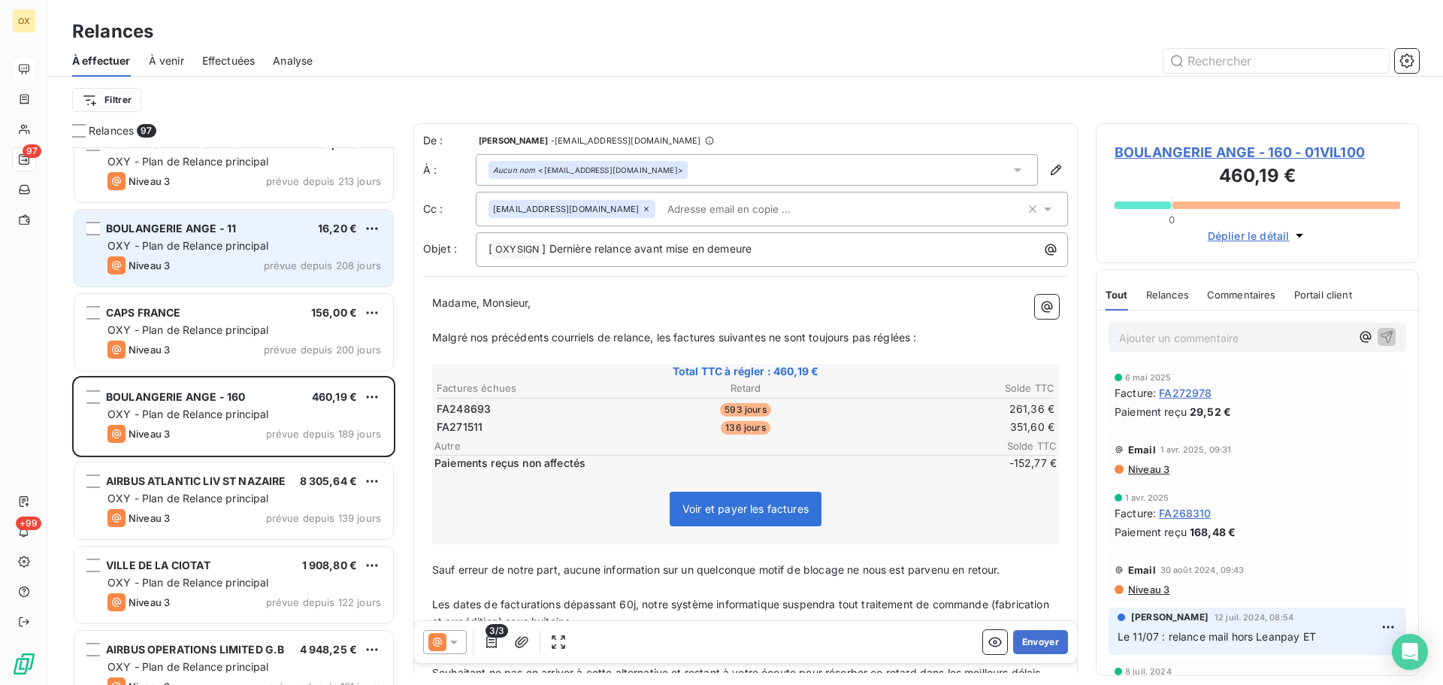
scroll to position [1278, 0]
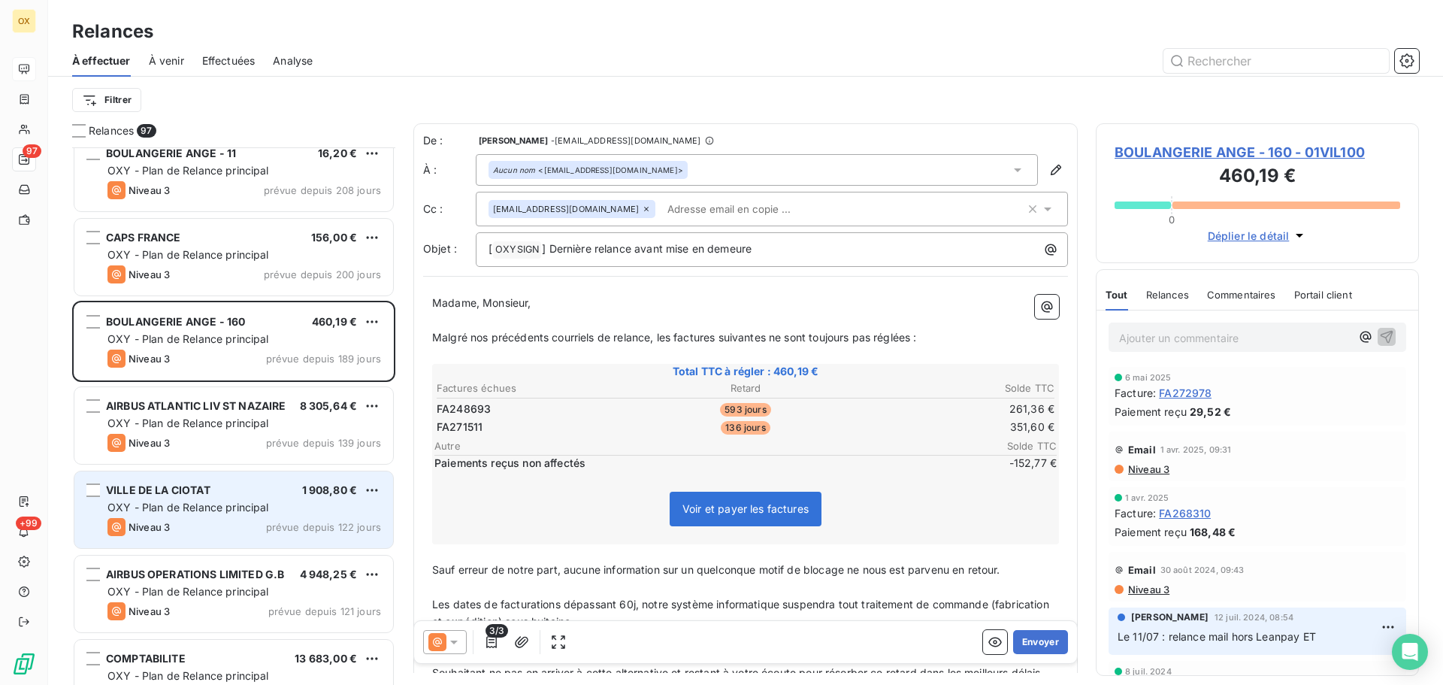
click at [203, 522] on div "Niveau 3 prévue depuis 122 jours" at bounding box center [244, 527] width 274 height 18
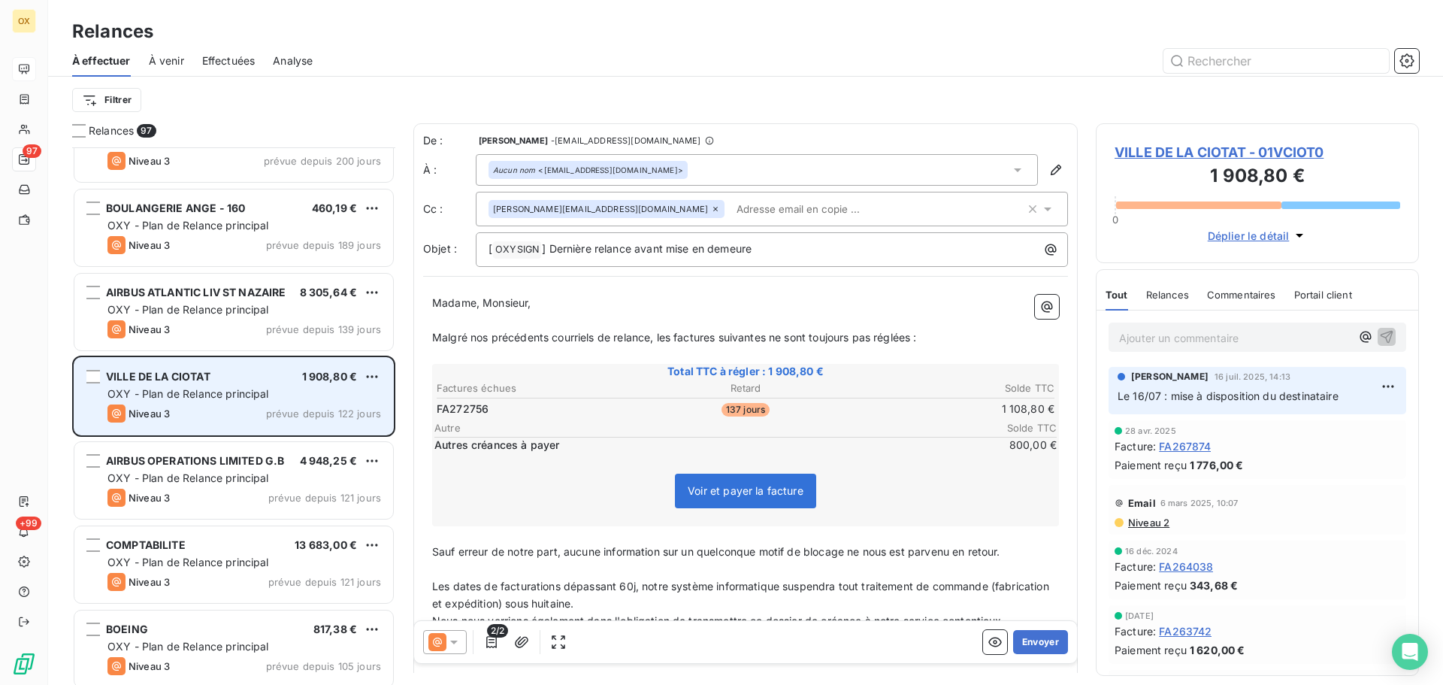
scroll to position [1429, 0]
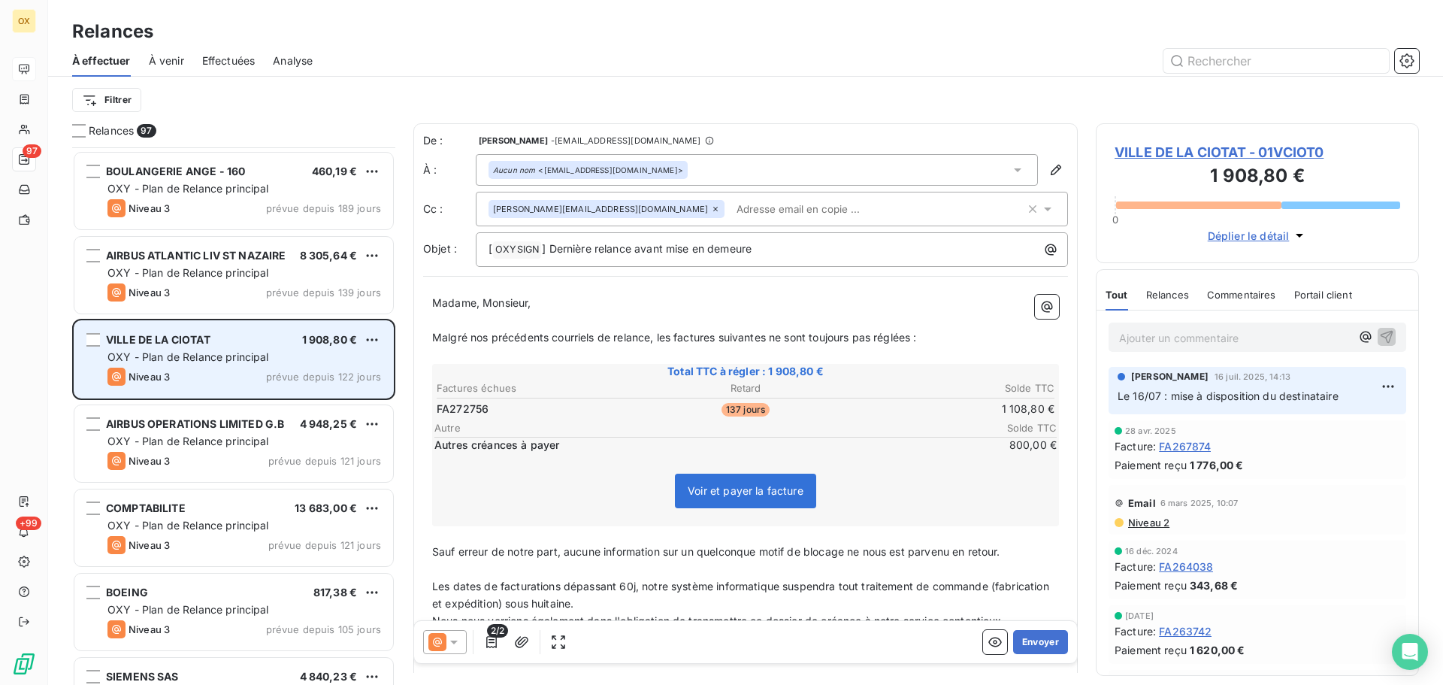
click at [302, 522] on div "OXY - Plan de Relance principal" at bounding box center [244, 525] width 274 height 15
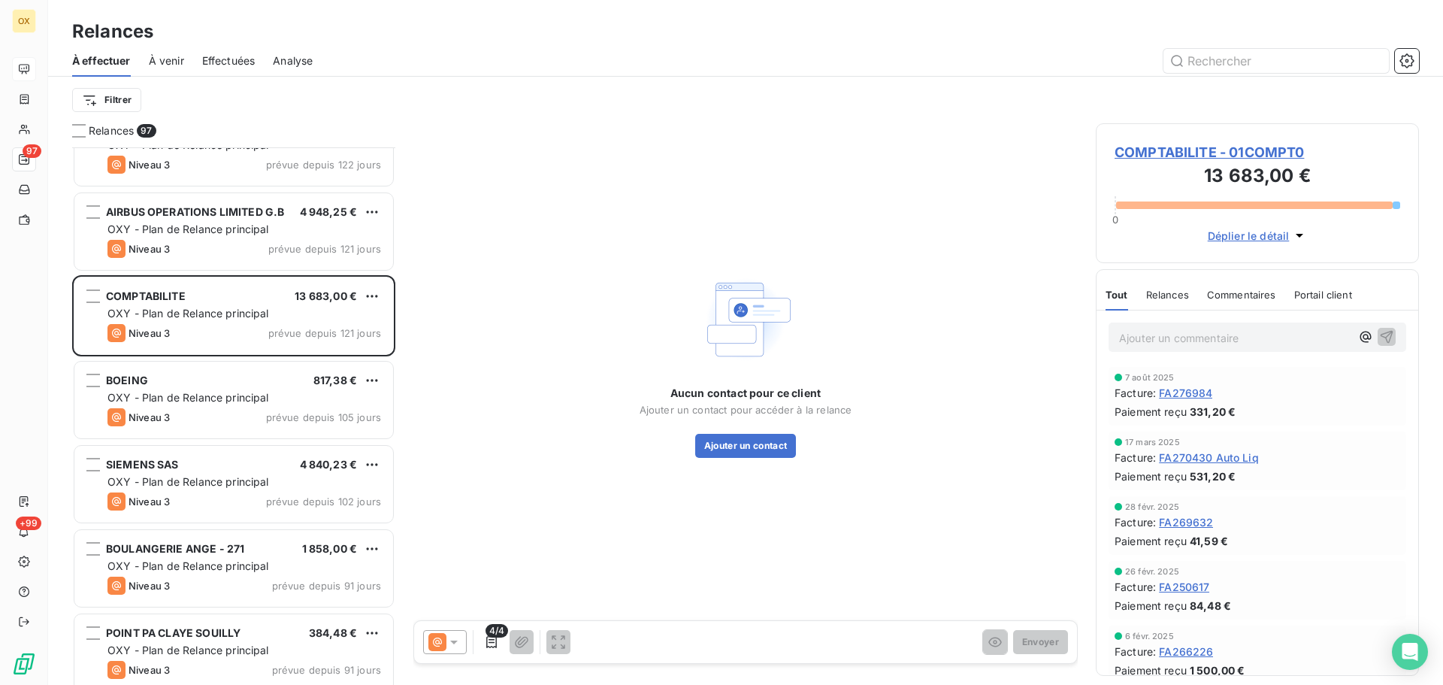
scroll to position [1654, 0]
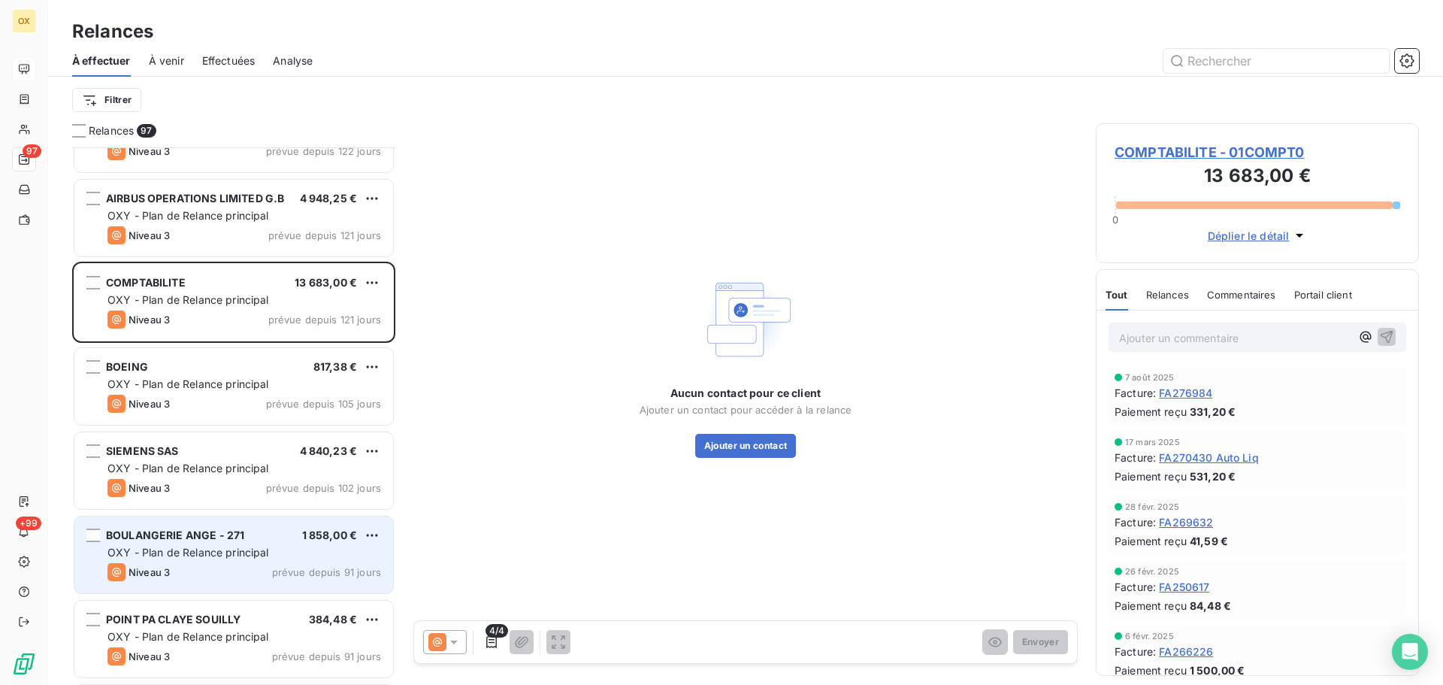
click at [222, 554] on span "OXY - Plan de Relance principal" at bounding box center [188, 552] width 162 height 13
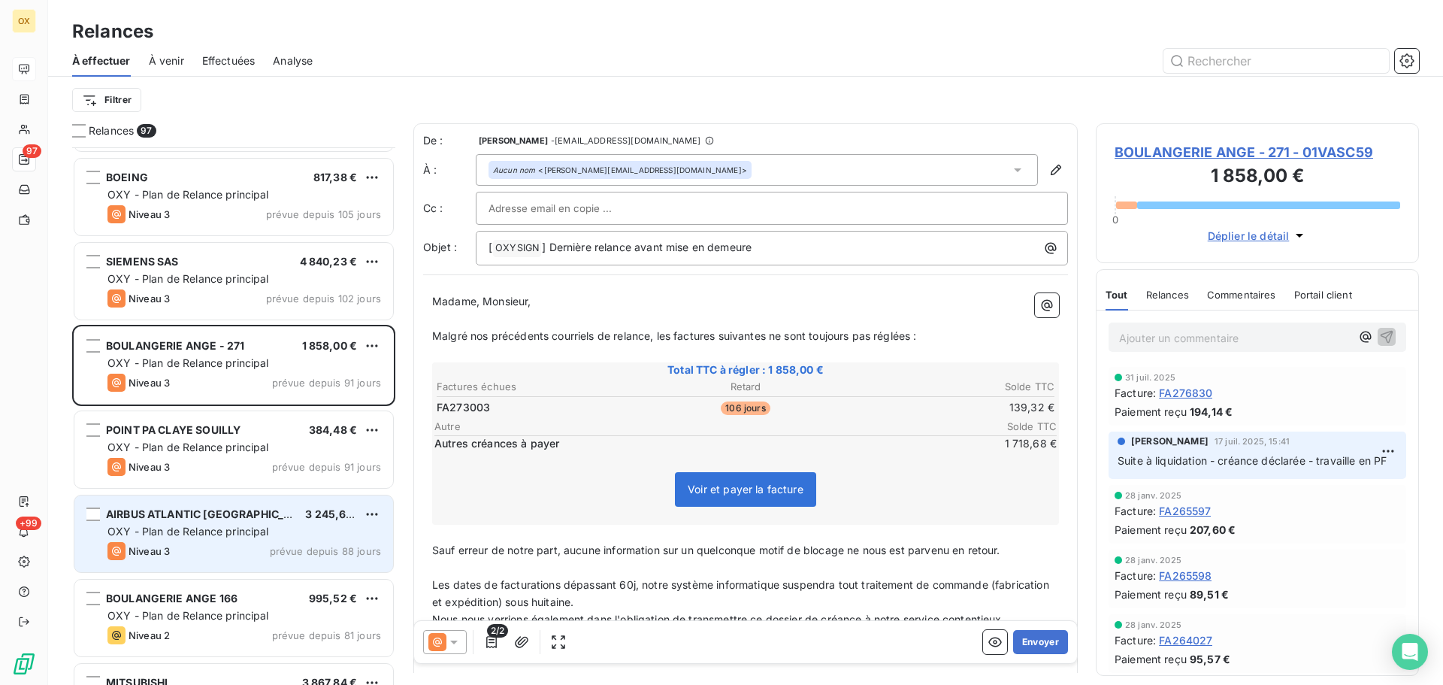
scroll to position [1880, 0]
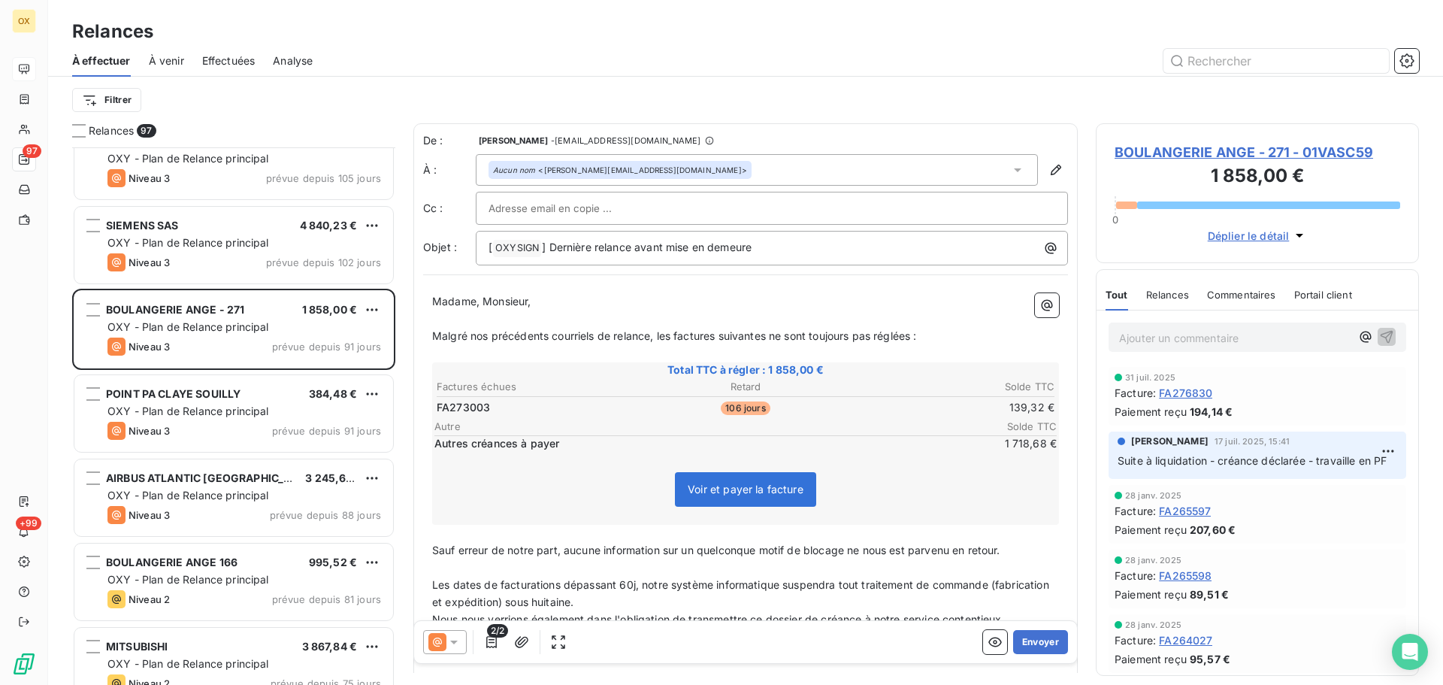
click at [201, 555] on span "BOULANGERIE ANGE 166" at bounding box center [172, 561] width 132 height 13
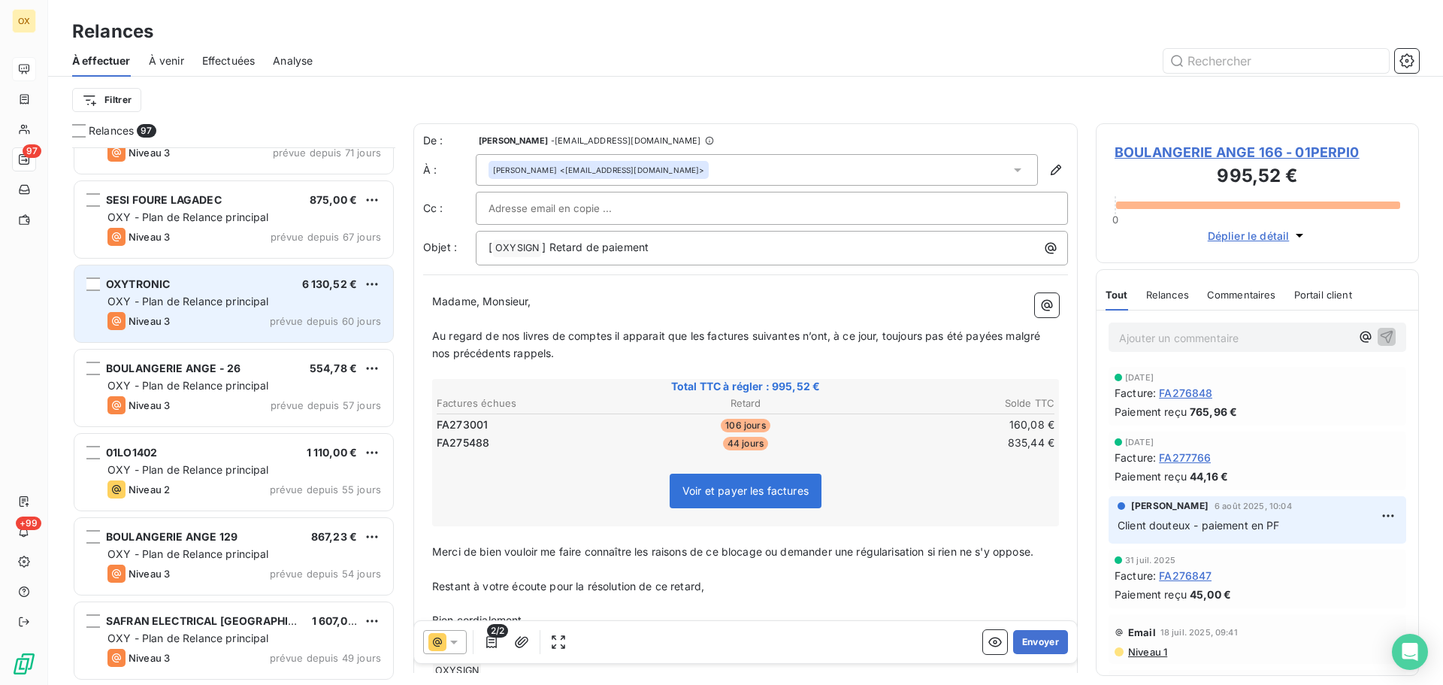
scroll to position [2631, 0]
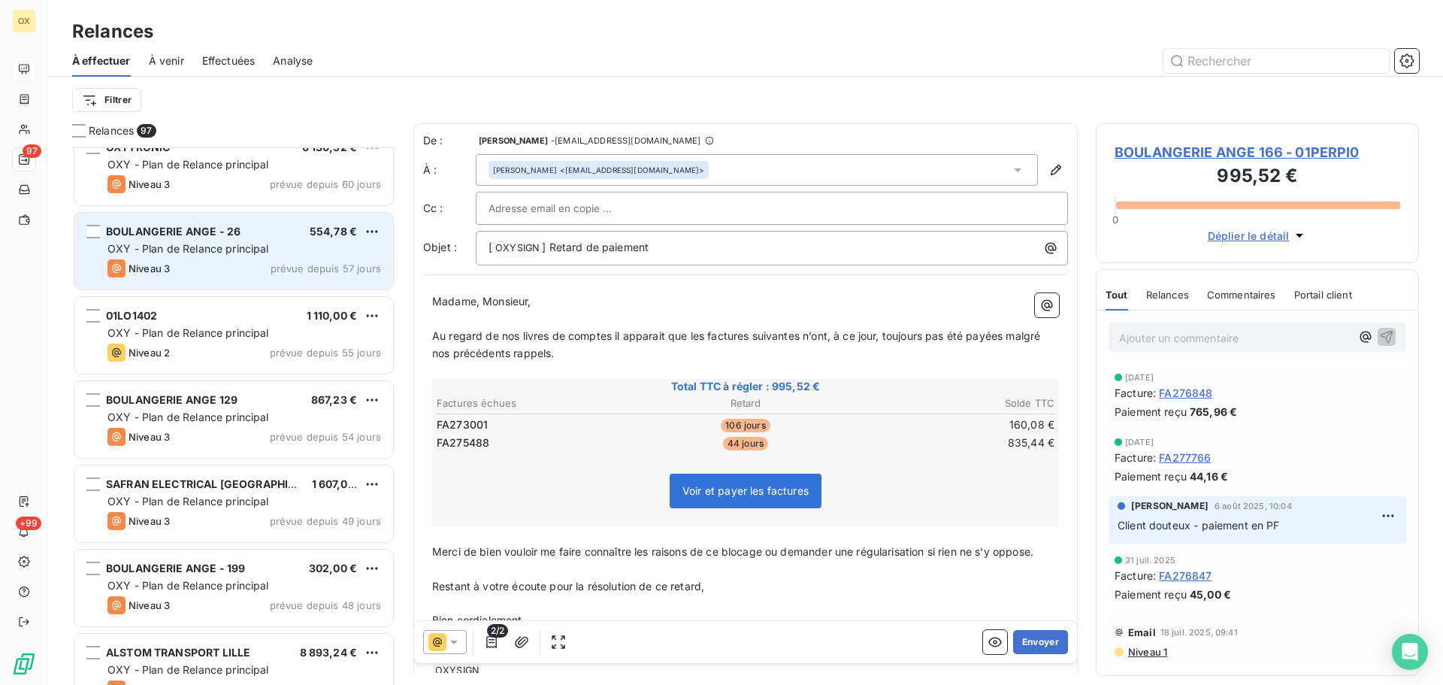
click at [219, 255] on div "OXY - Plan de Relance principal" at bounding box center [244, 248] width 274 height 15
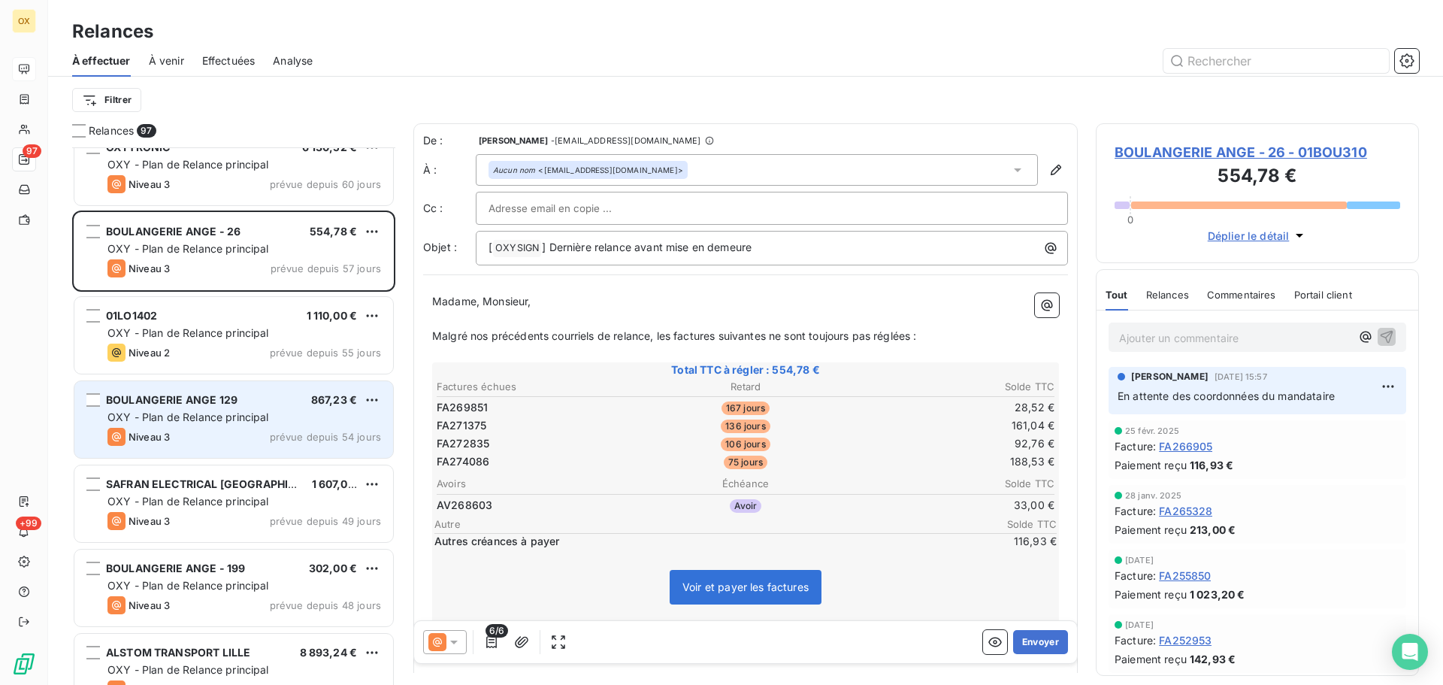
click at [185, 418] on span "OXY - Plan de Relance principal" at bounding box center [188, 416] width 162 height 13
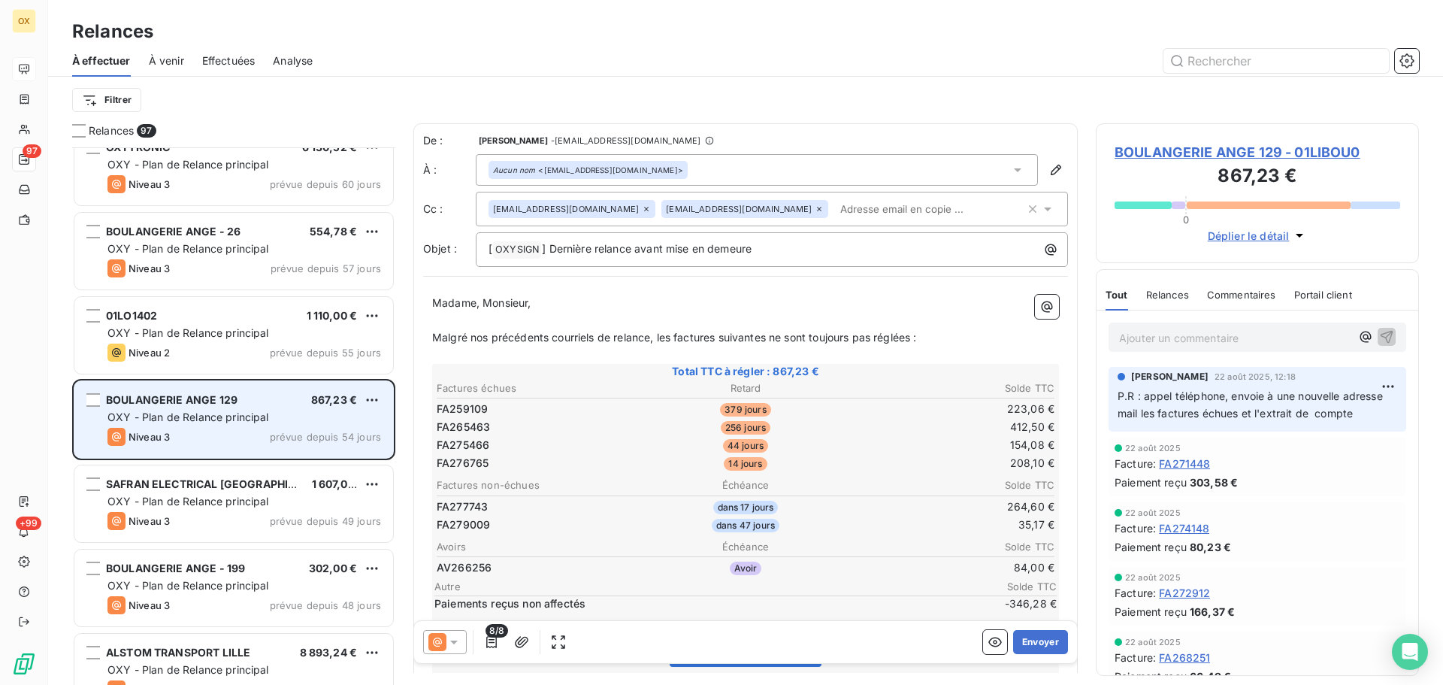
scroll to position [2706, 0]
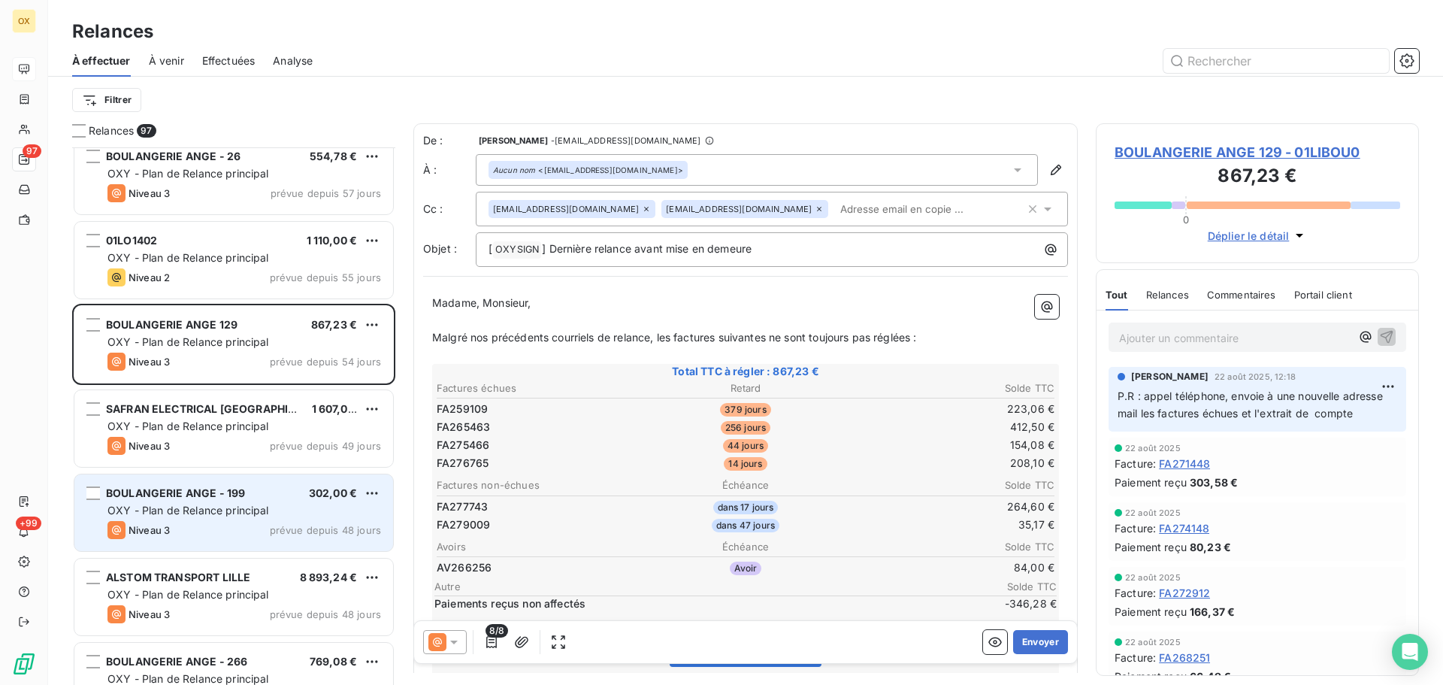
click at [181, 494] on span "BOULANGERIE ANGE - 199" at bounding box center [175, 492] width 139 height 13
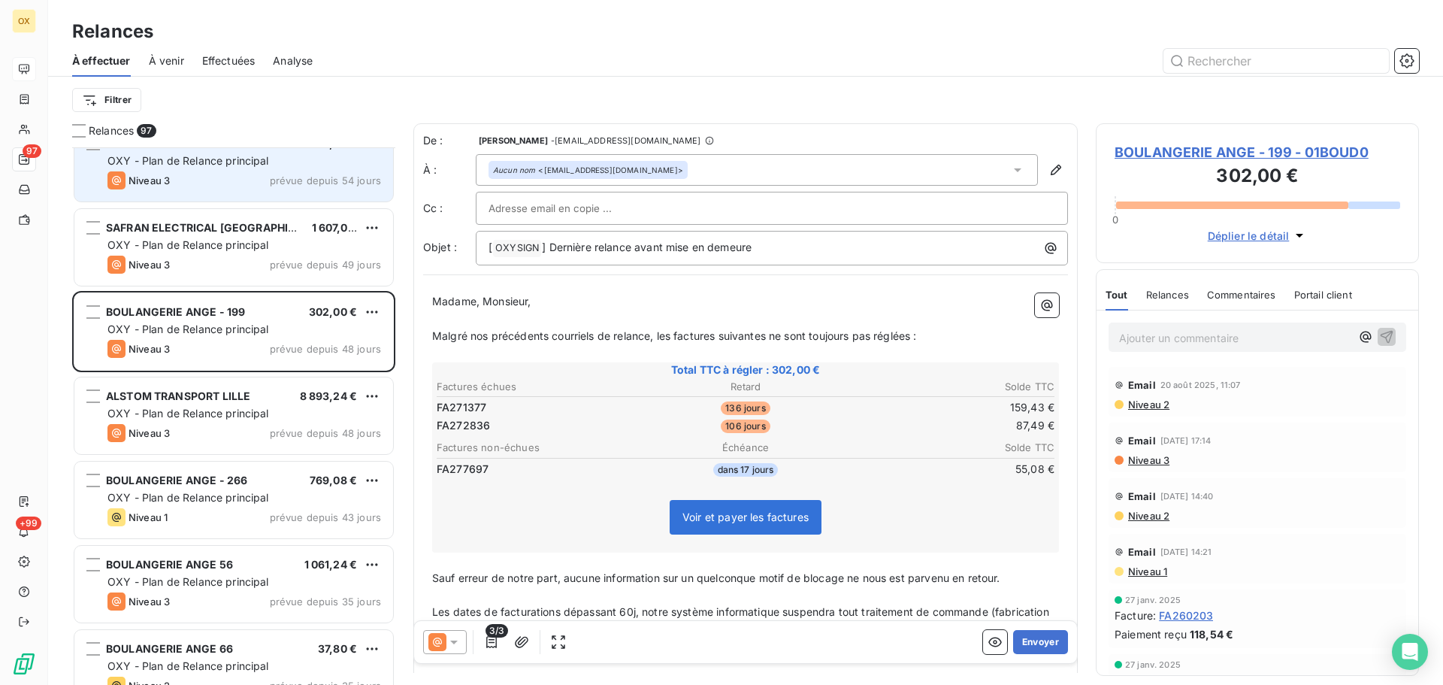
scroll to position [2932, 0]
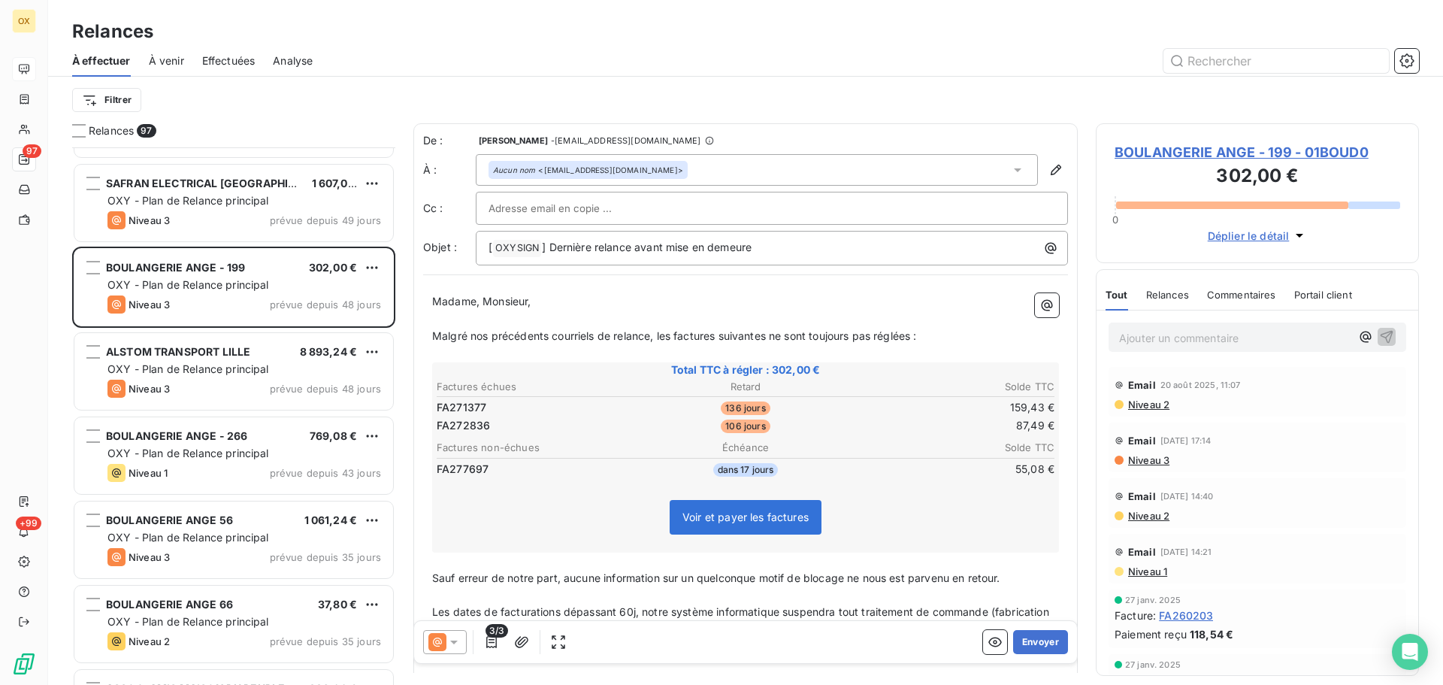
click at [1157, 150] on span "BOULANGERIE ANGE - 199 - 01BOUD0" at bounding box center [1257, 152] width 286 height 20
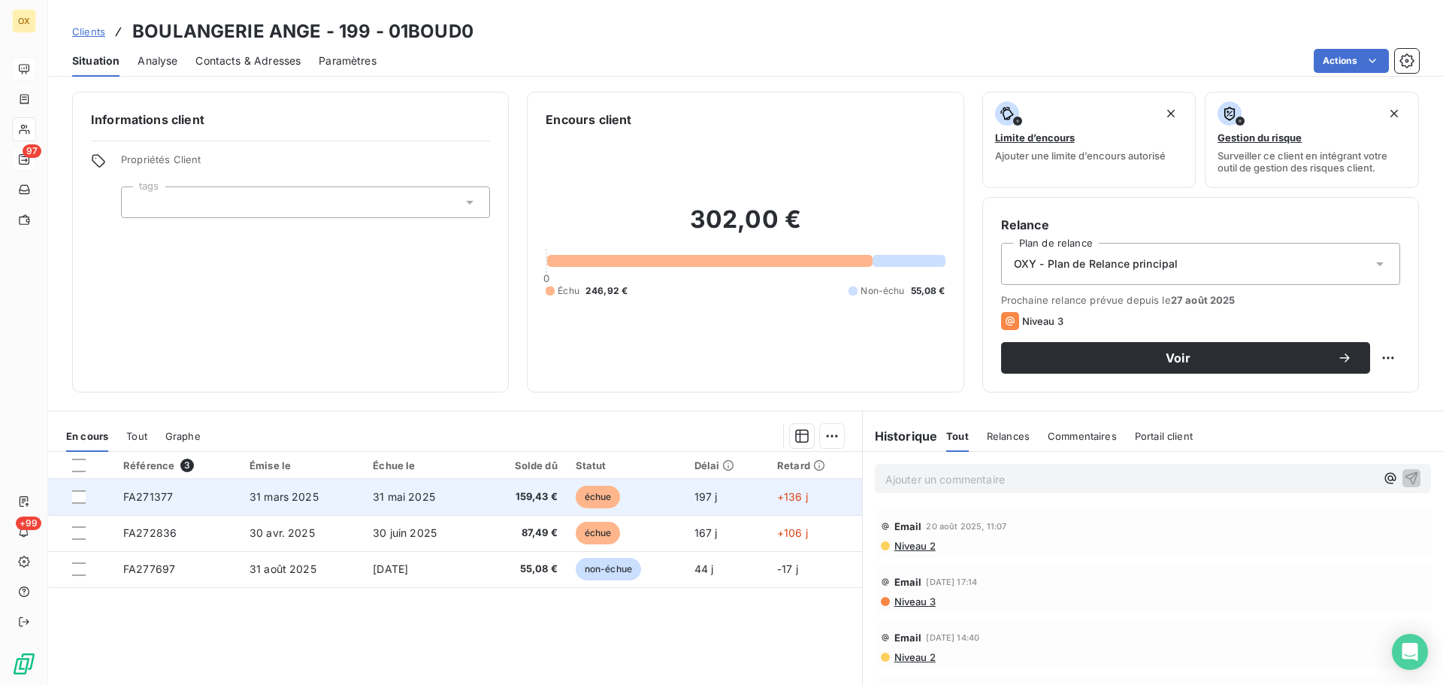
click at [550, 501] on span "159,43 €" at bounding box center [523, 496] width 68 height 15
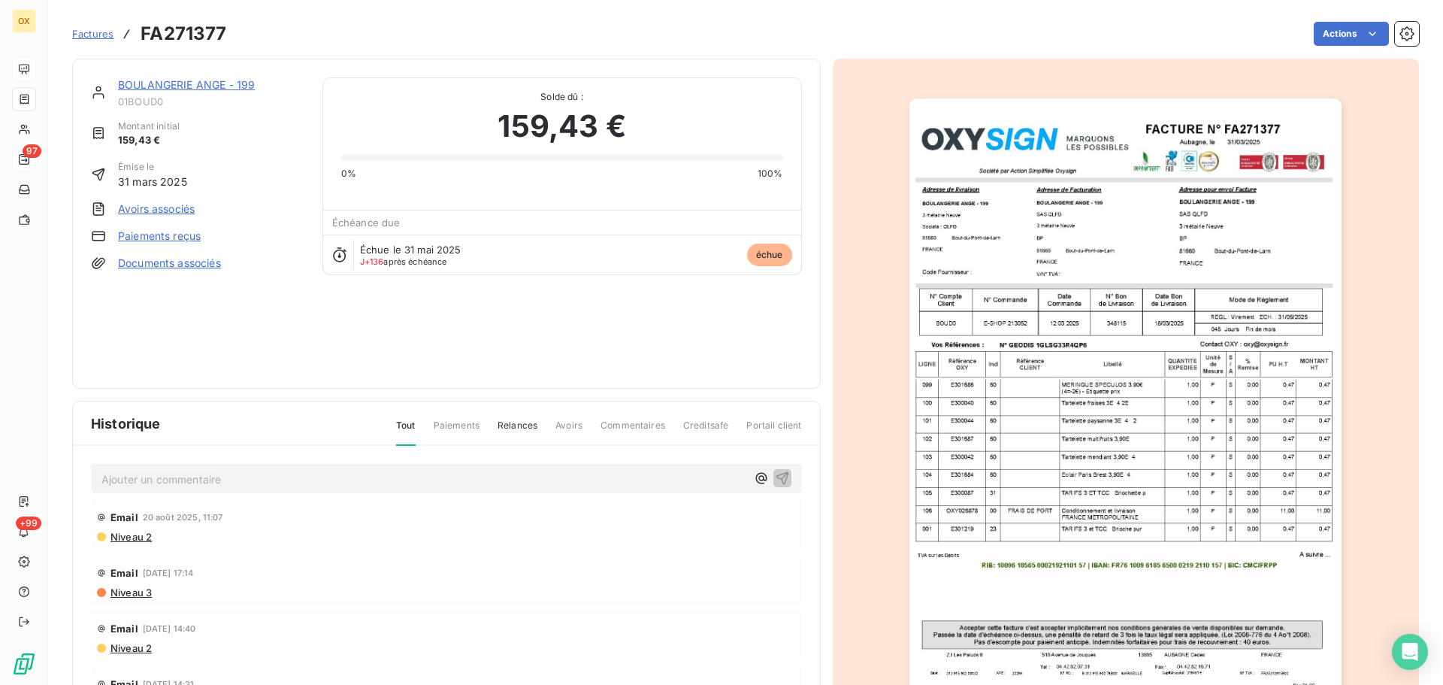
click at [226, 85] on link "BOULANGERIE ANGE - 199" at bounding box center [186, 84] width 137 height 13
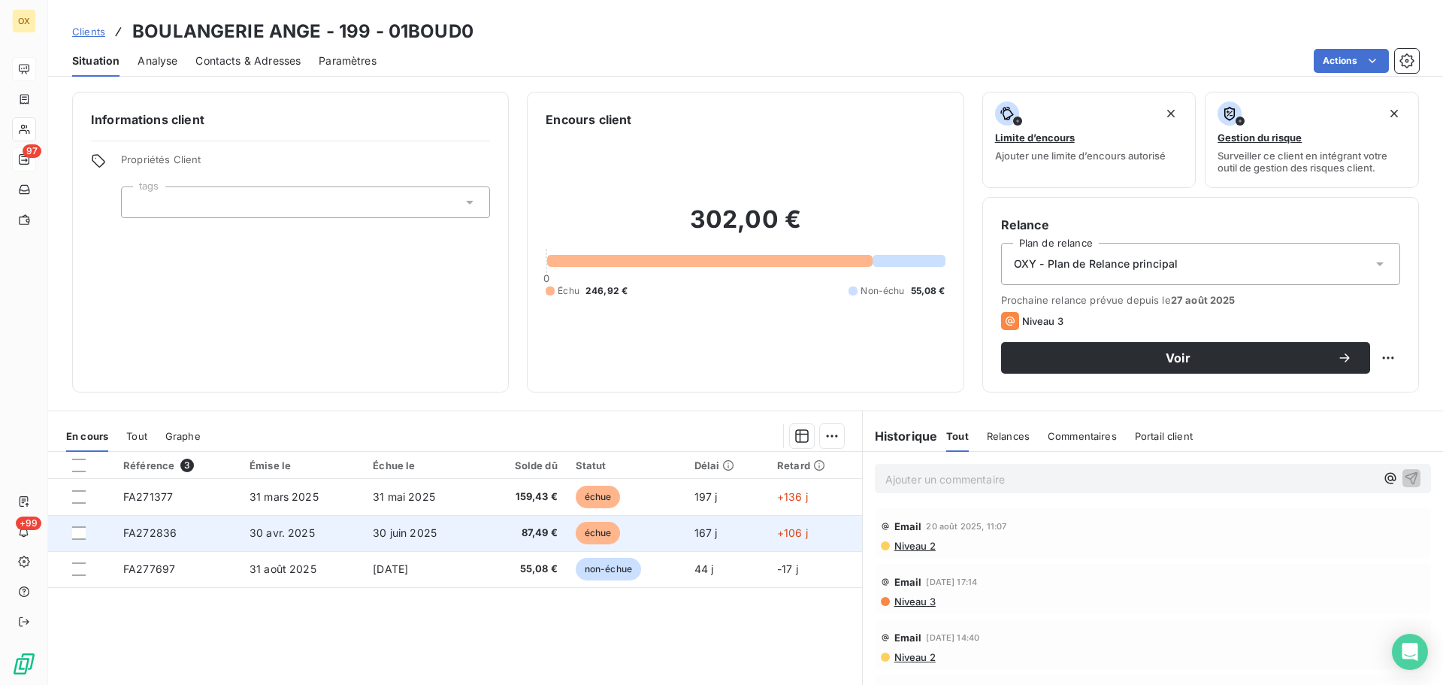
click at [441, 535] on td "30 juin 2025" at bounding box center [422, 533] width 116 height 36
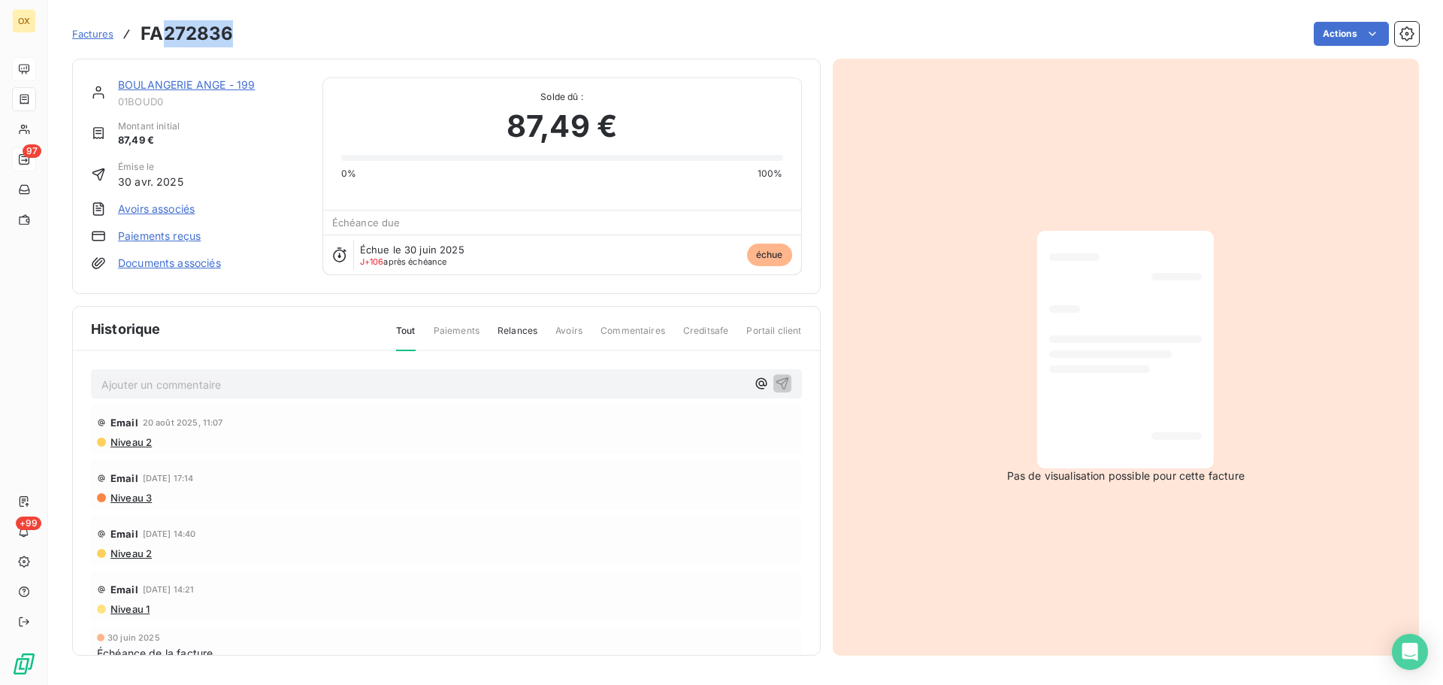
drag, startPoint x: 234, startPoint y: 28, endPoint x: 168, endPoint y: 47, distance: 69.0
click at [168, 47] on div "Factures FA272836 Actions" at bounding box center [745, 34] width 1347 height 32
copy h3 "272836"
click at [161, 86] on link "BOULANGERIE ANGE - 199" at bounding box center [186, 84] width 137 height 13
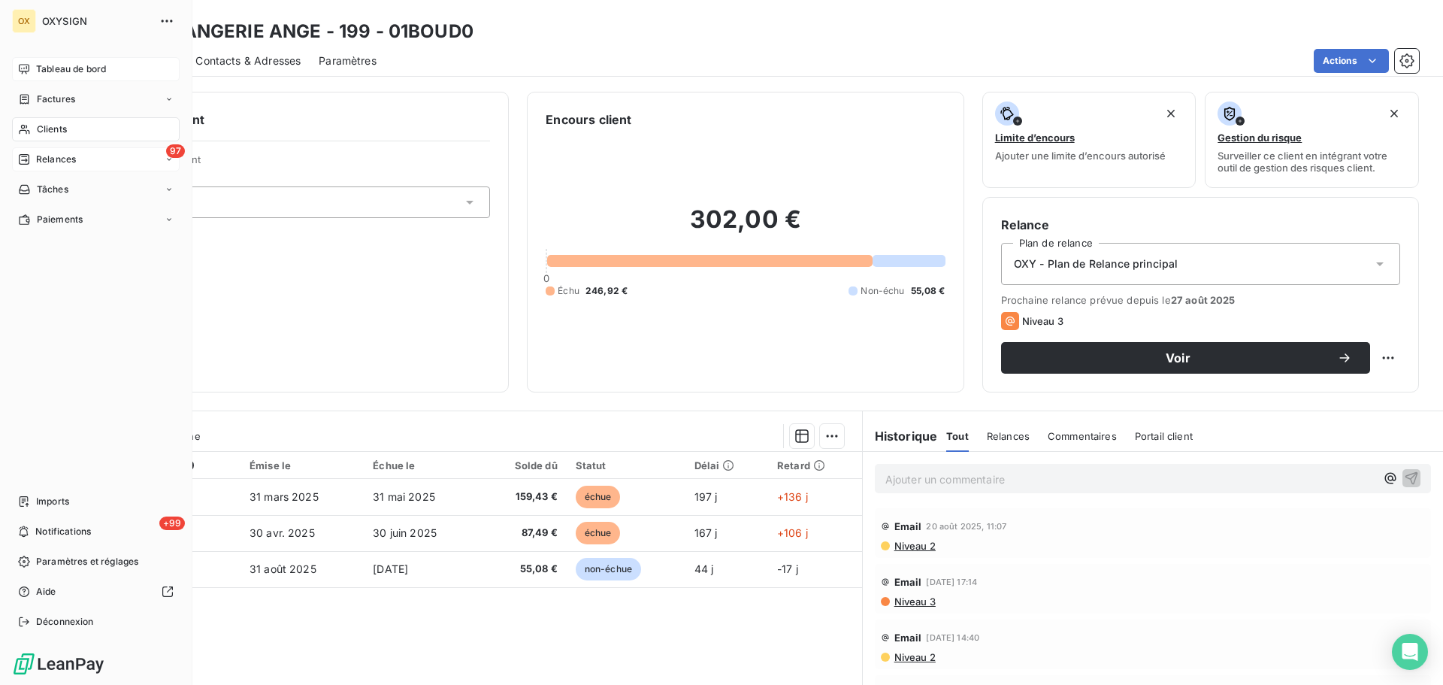
click at [42, 156] on span "Relances" at bounding box center [56, 160] width 40 height 14
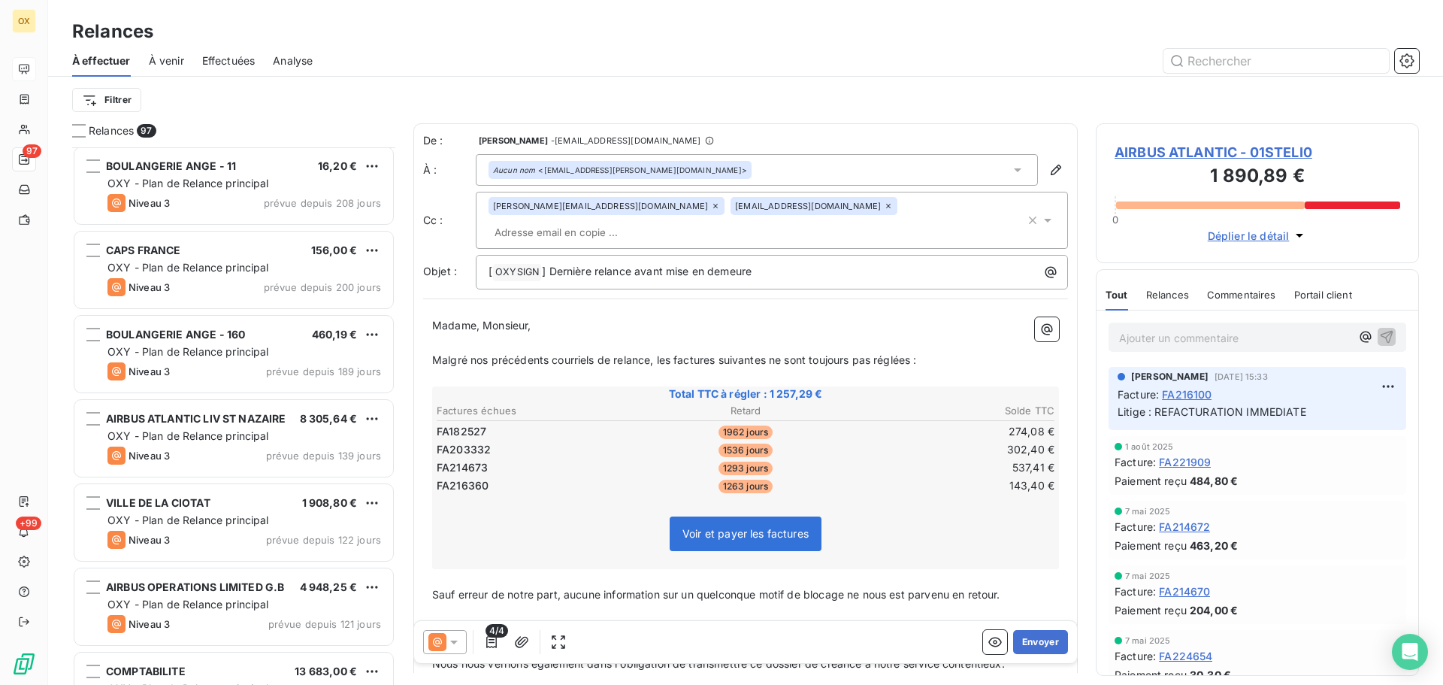
scroll to position [1278, 0]
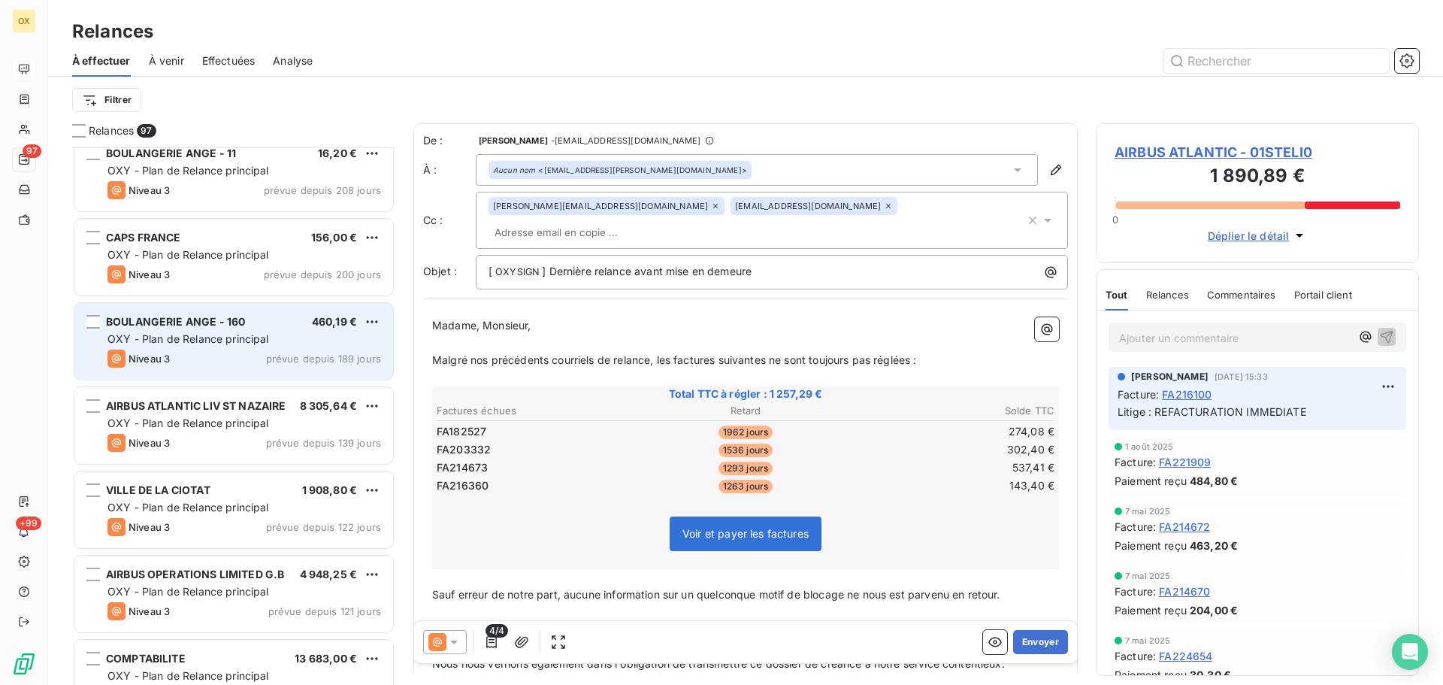
click at [191, 359] on div "Niveau 3 prévue depuis 189 jours" at bounding box center [244, 358] width 274 height 18
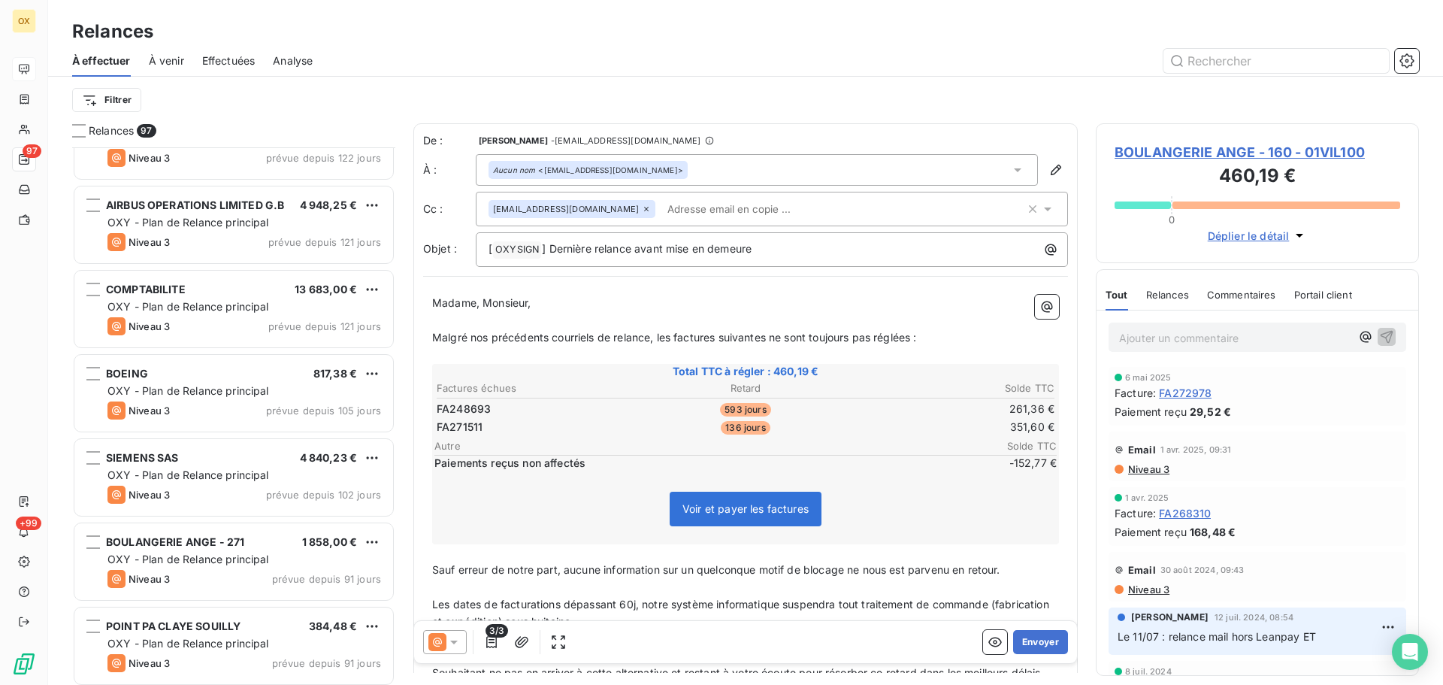
scroll to position [1729, 0]
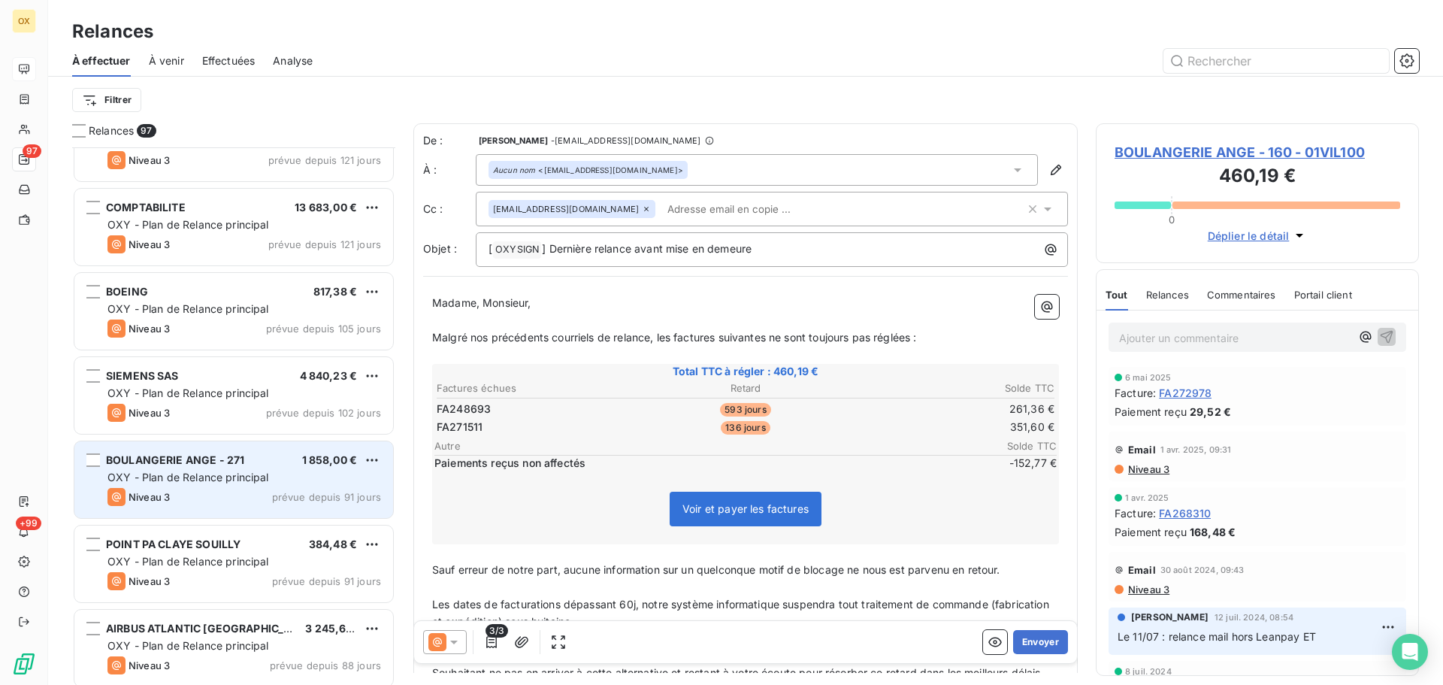
click at [191, 470] on span "OXY - Plan de Relance principal" at bounding box center [188, 476] width 162 height 13
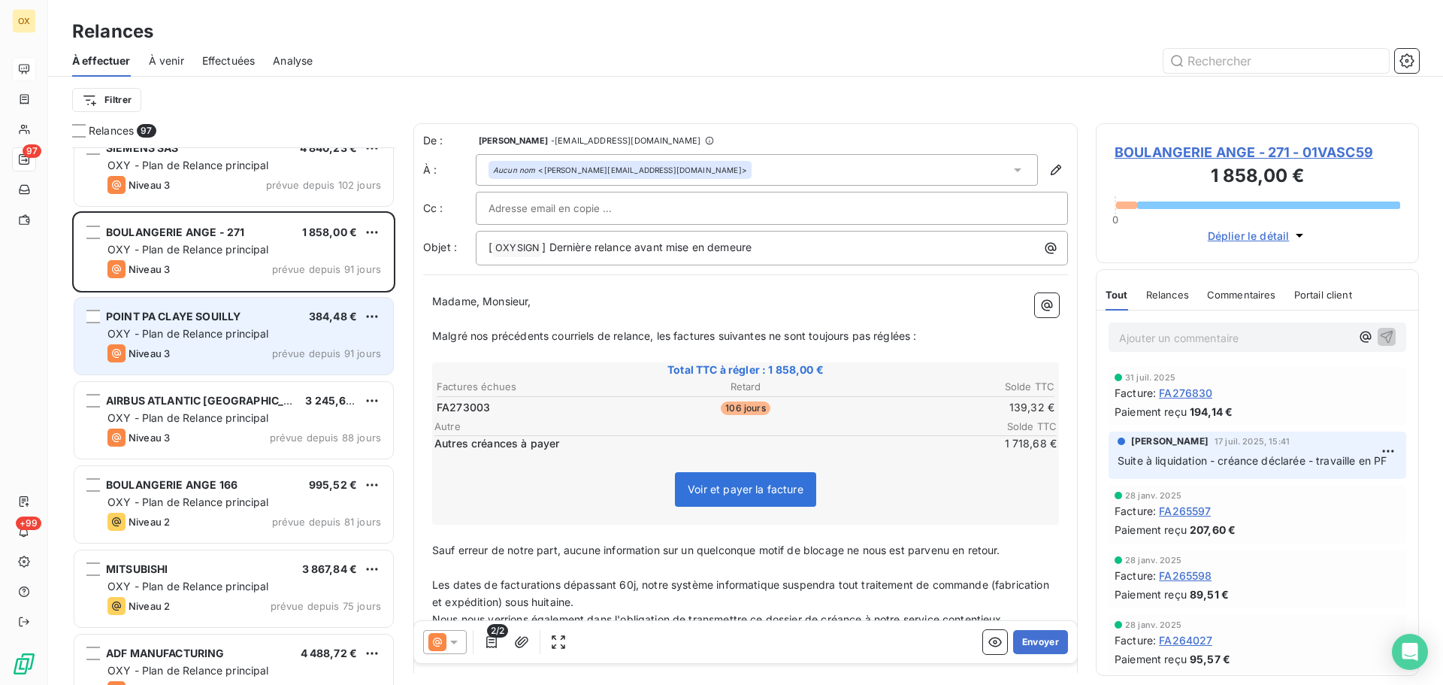
scroll to position [2030, 0]
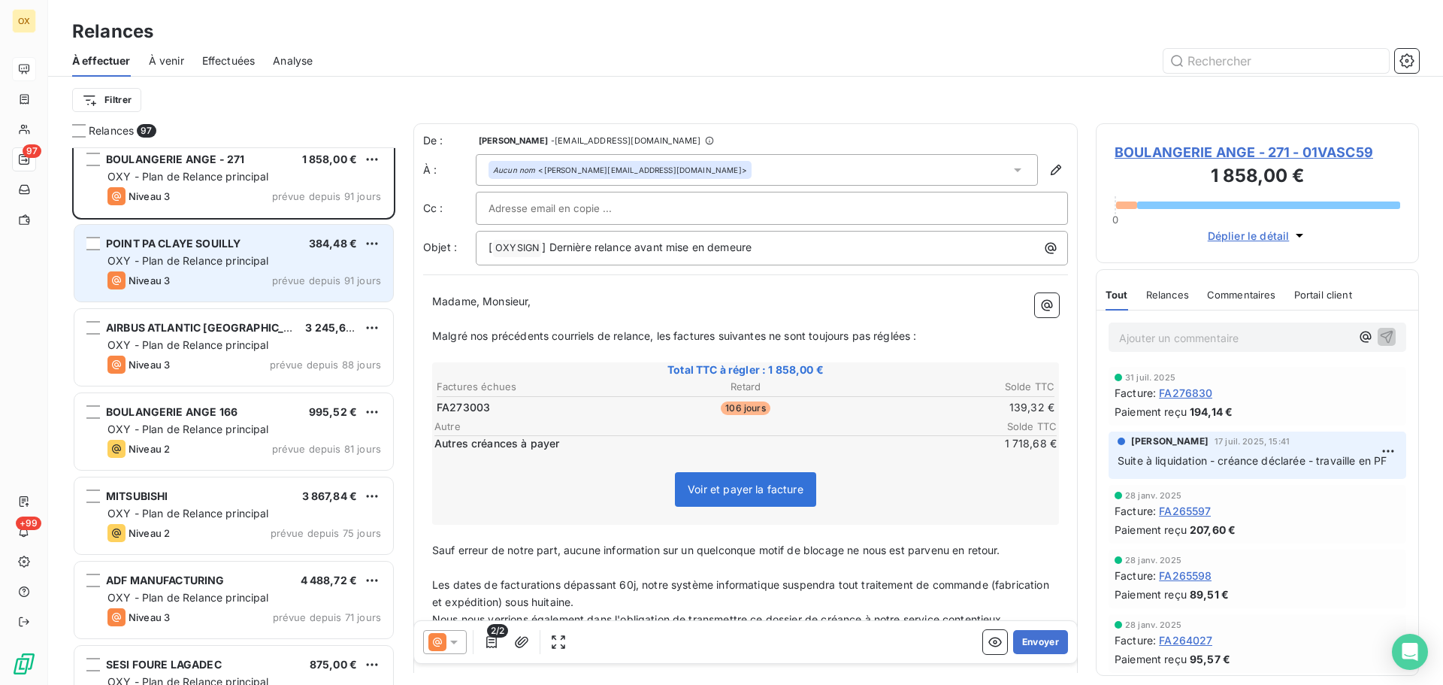
click at [244, 411] on div "BOULANGERIE ANGE 166 995,52 €" at bounding box center [244, 412] width 274 height 14
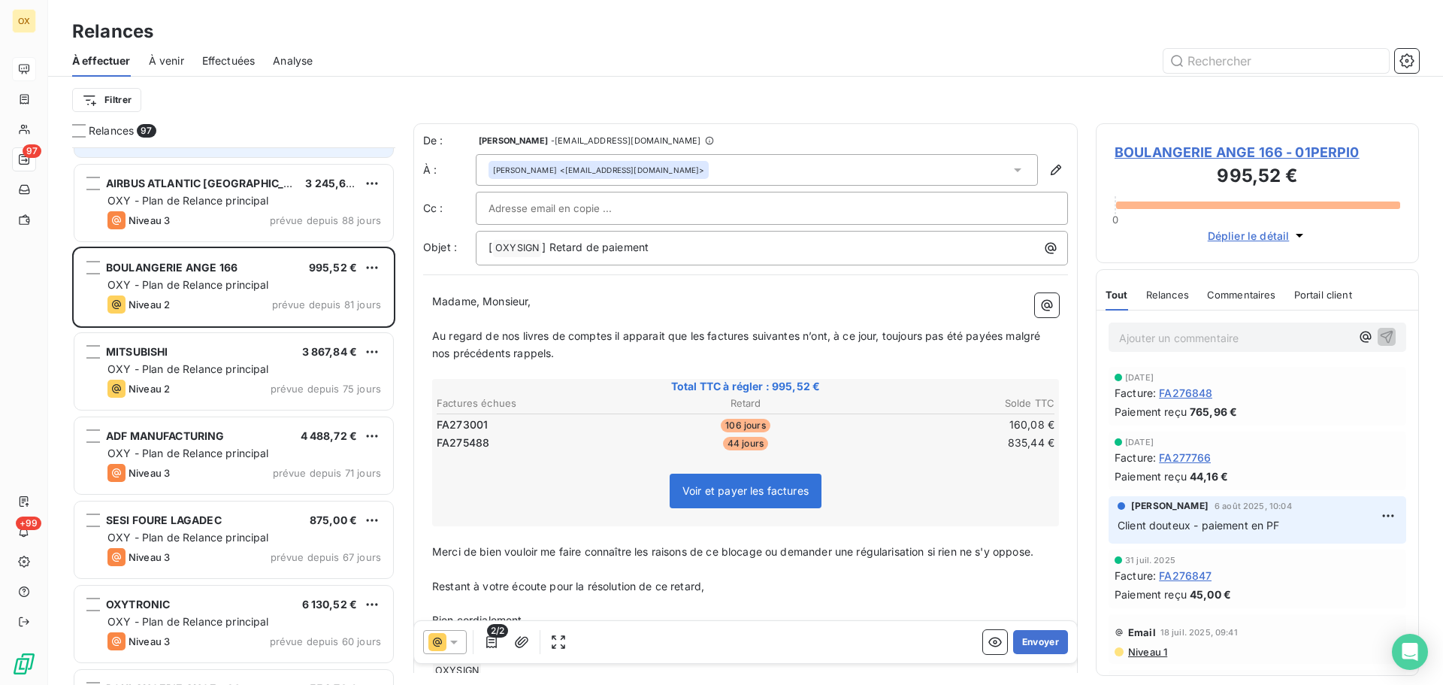
scroll to position [2180, 0]
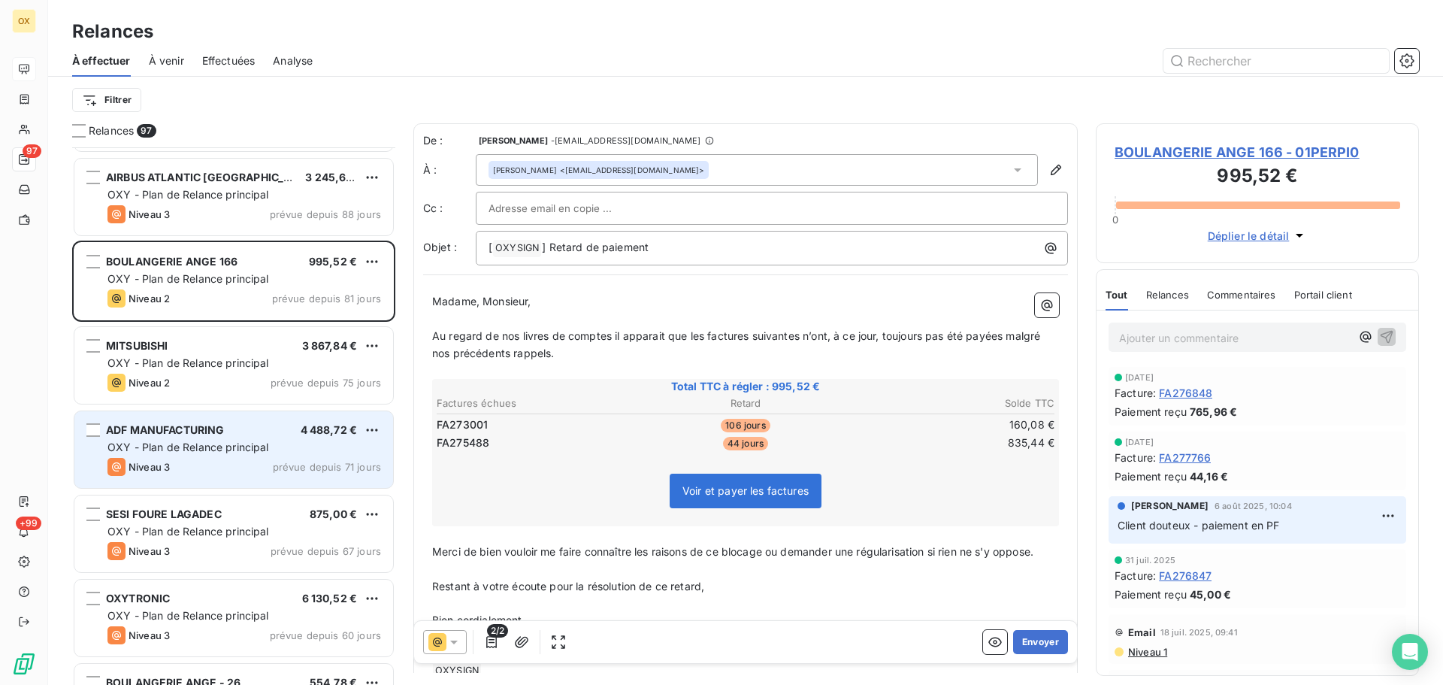
click at [234, 439] on div "ADF MANUFACTURING 4 488,72 € OXY - Plan de Relance principal Niveau 3 prévue de…" at bounding box center [233, 449] width 319 height 77
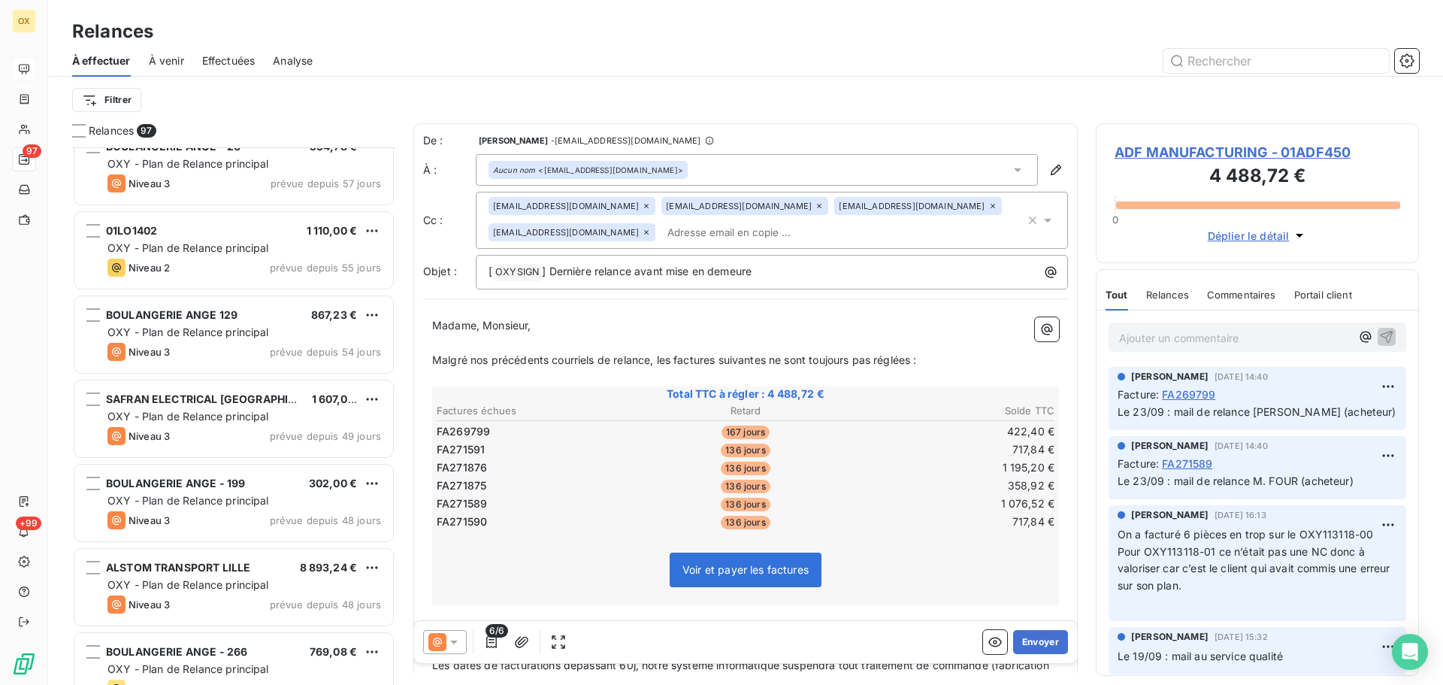
scroll to position [2781, 0]
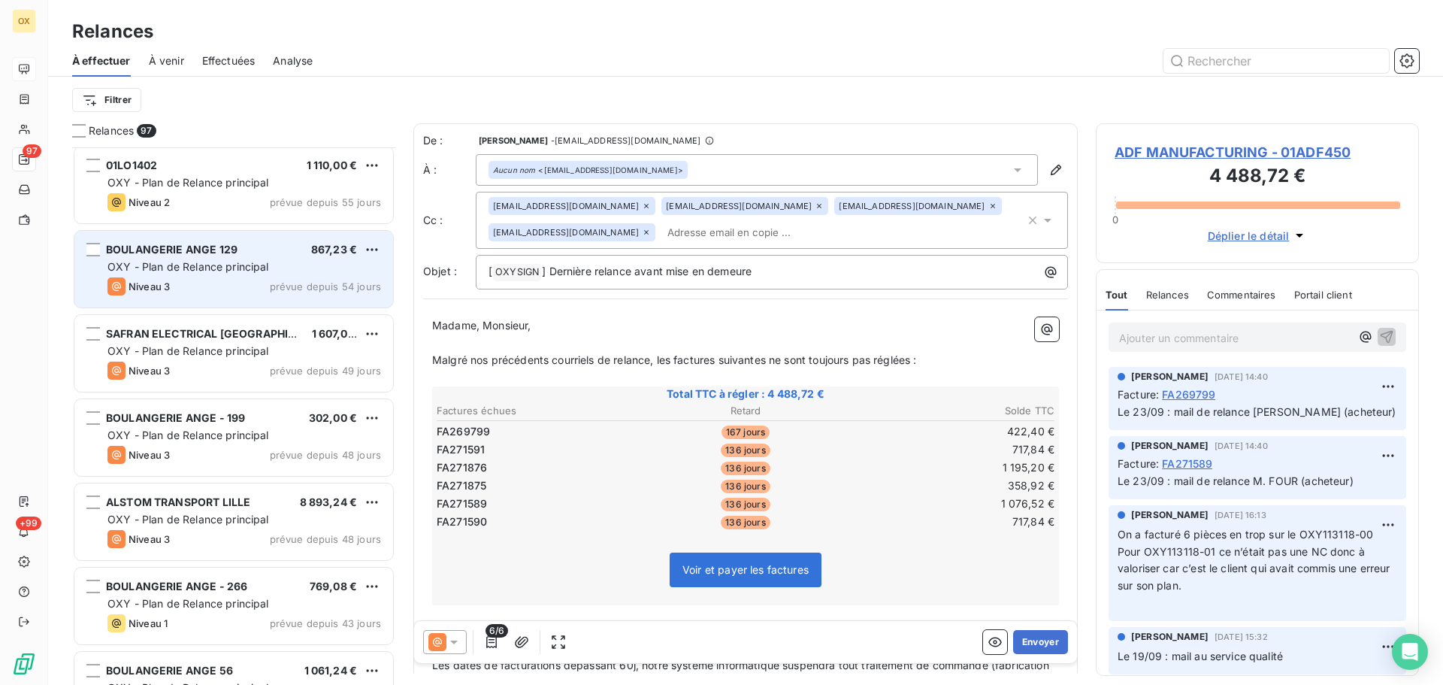
click at [271, 272] on div "OXY - Plan de Relance principal" at bounding box center [244, 266] width 274 height 15
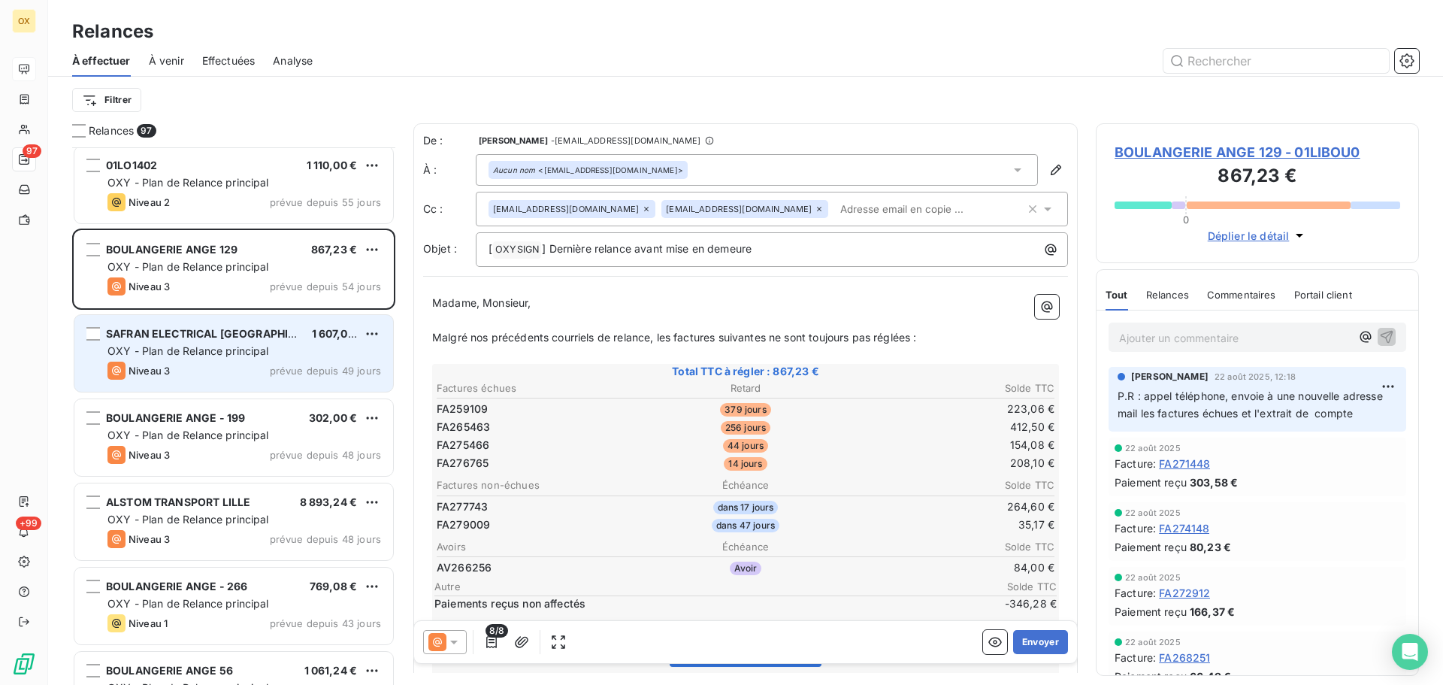
click at [240, 325] on div "SAFRAN ELECTRICAL MAROC 1 607,00 € OXY - Plan de Relance principal Niveau 3 pré…" at bounding box center [233, 353] width 319 height 77
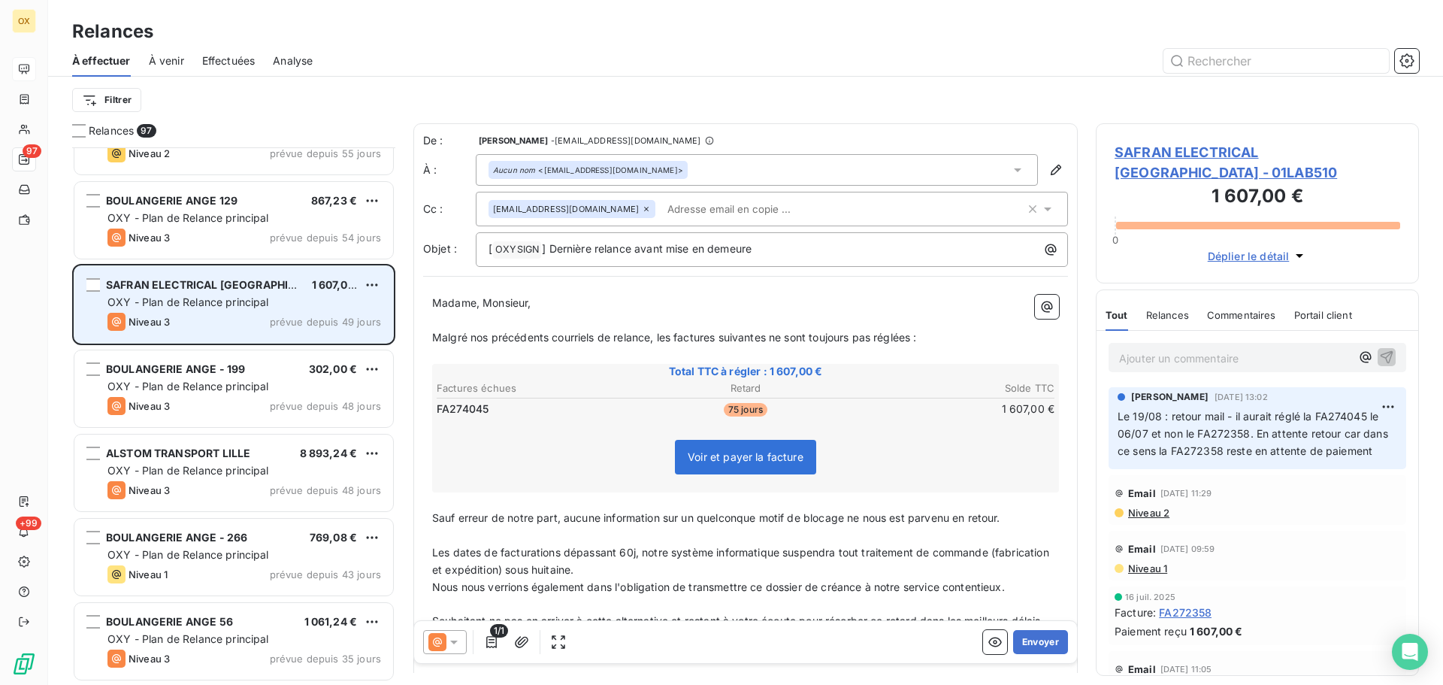
scroll to position [2857, 0]
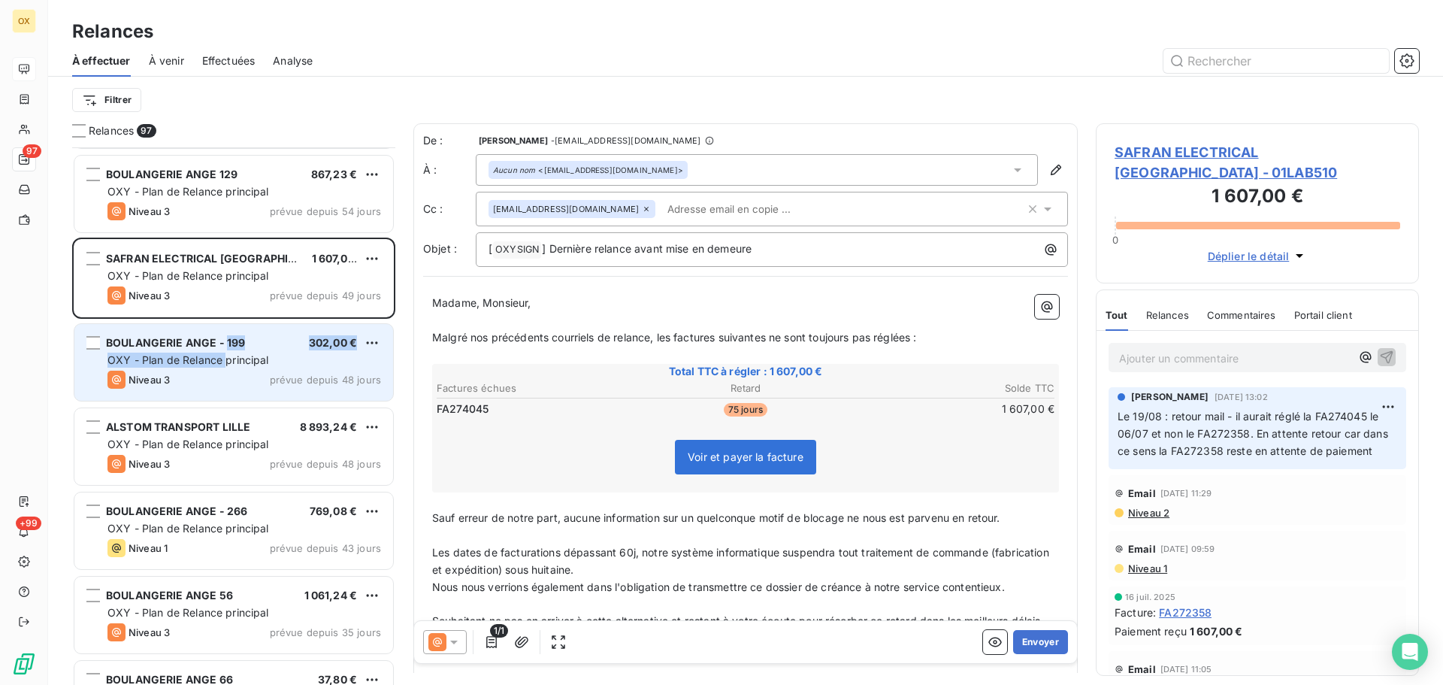
click at [225, 350] on div "BOULANGERIE ANGE - 199 302,00 € OXY - Plan de Relance principal Niveau 3 prévue…" at bounding box center [233, 362] width 319 height 77
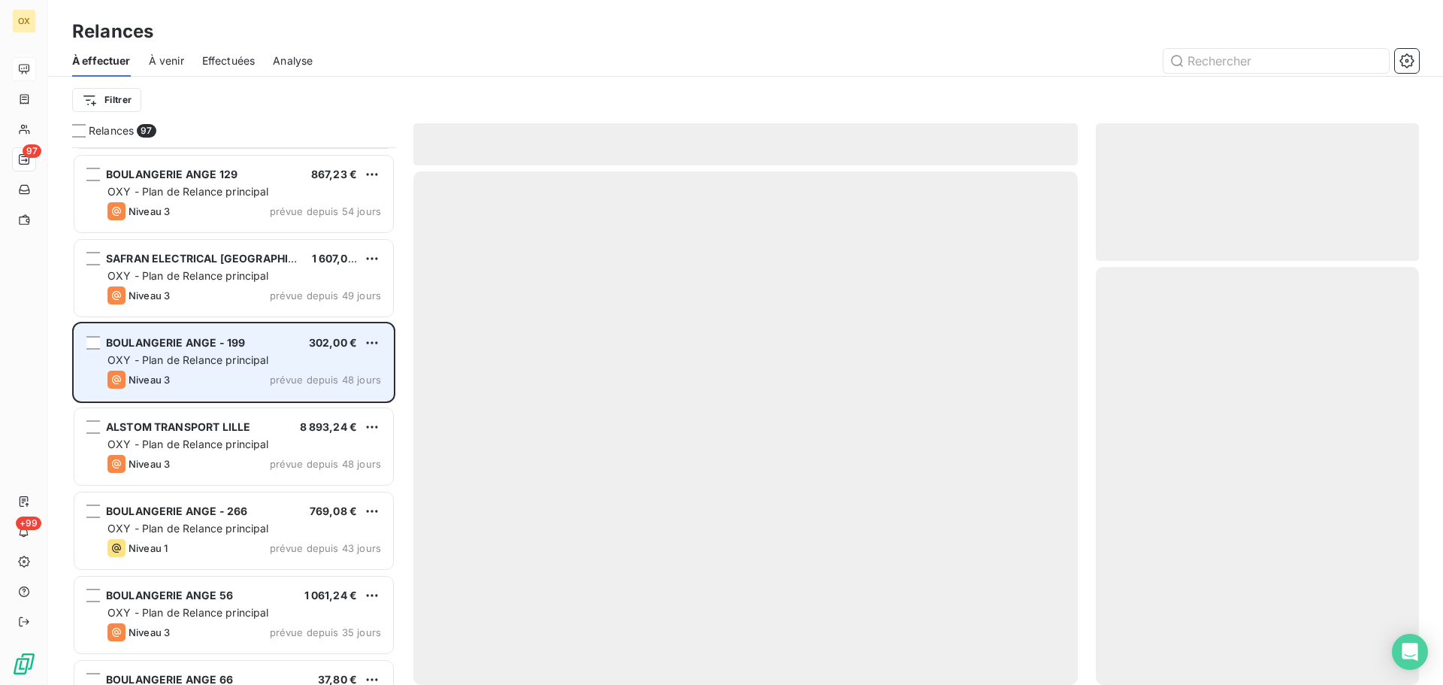
click at [251, 367] on div "OXY - Plan de Relance principal" at bounding box center [244, 359] width 274 height 15
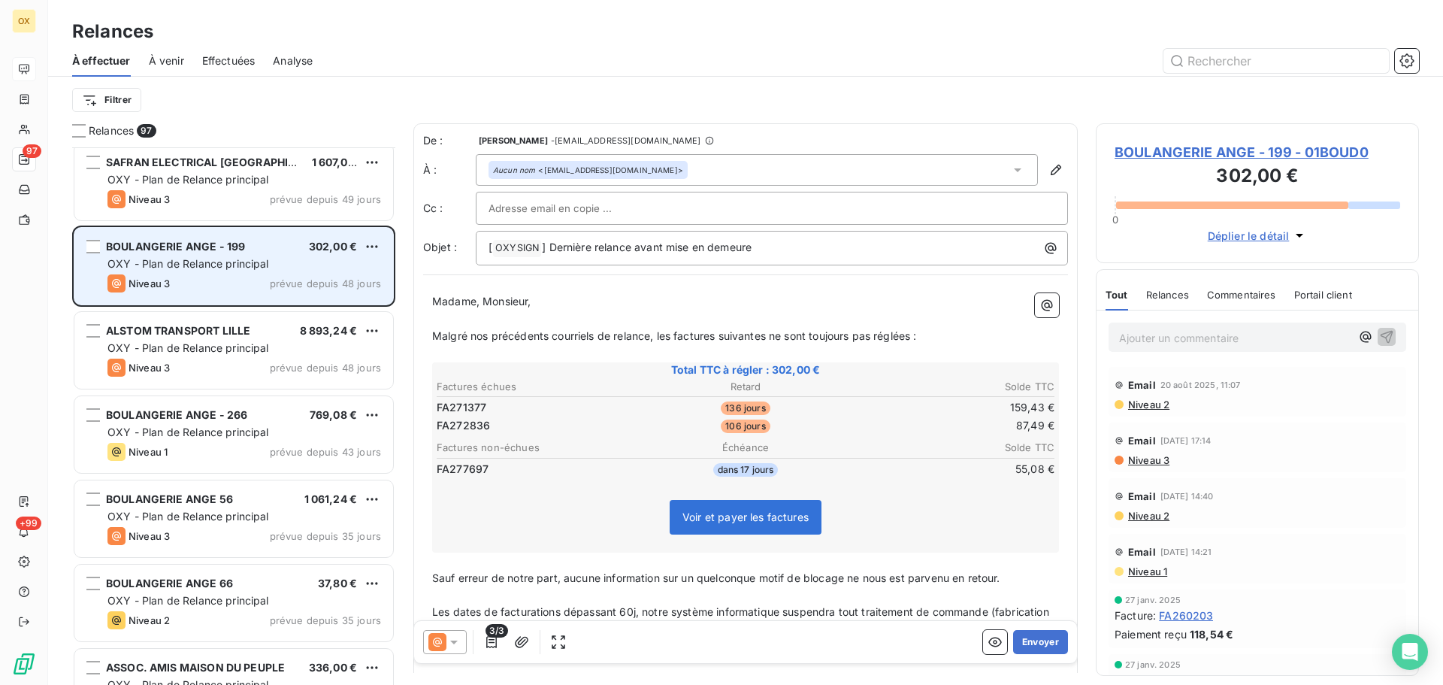
scroll to position [3007, 0]
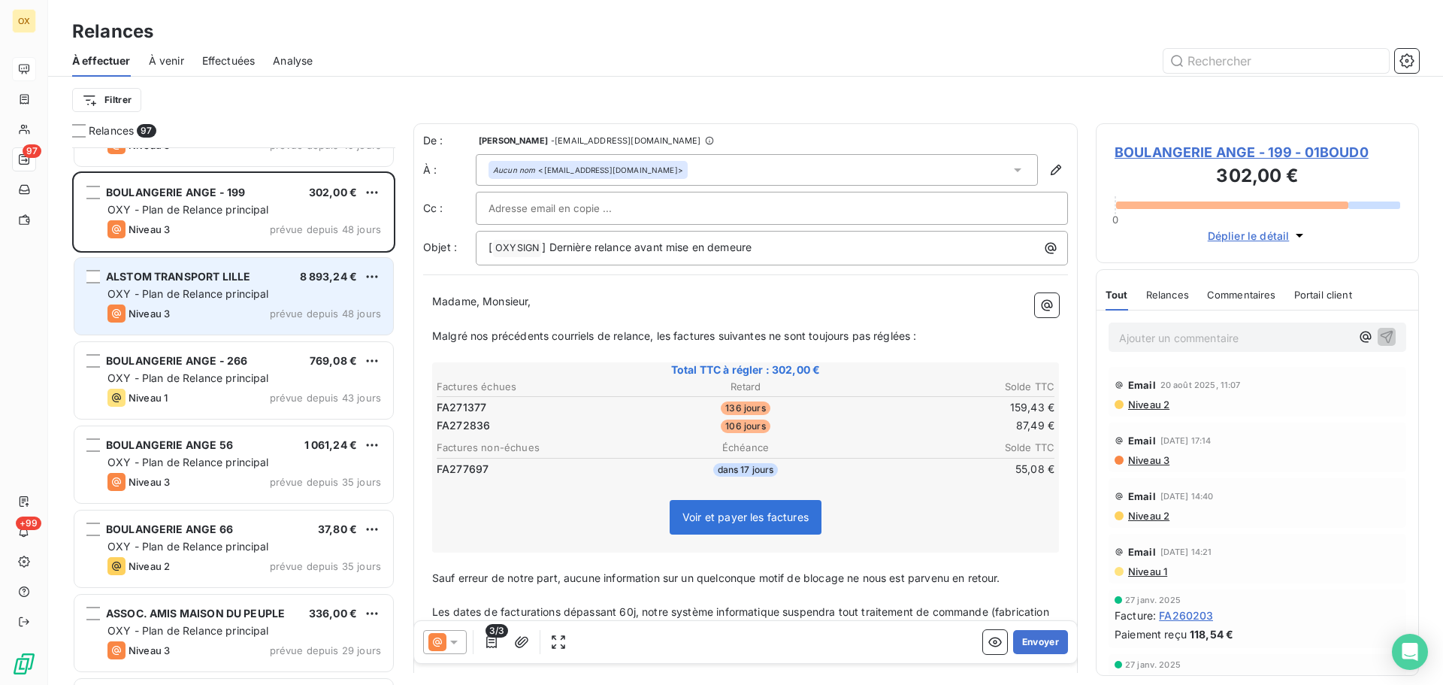
click at [240, 316] on div "Niveau 3 prévue depuis 48 jours" at bounding box center [244, 313] width 274 height 18
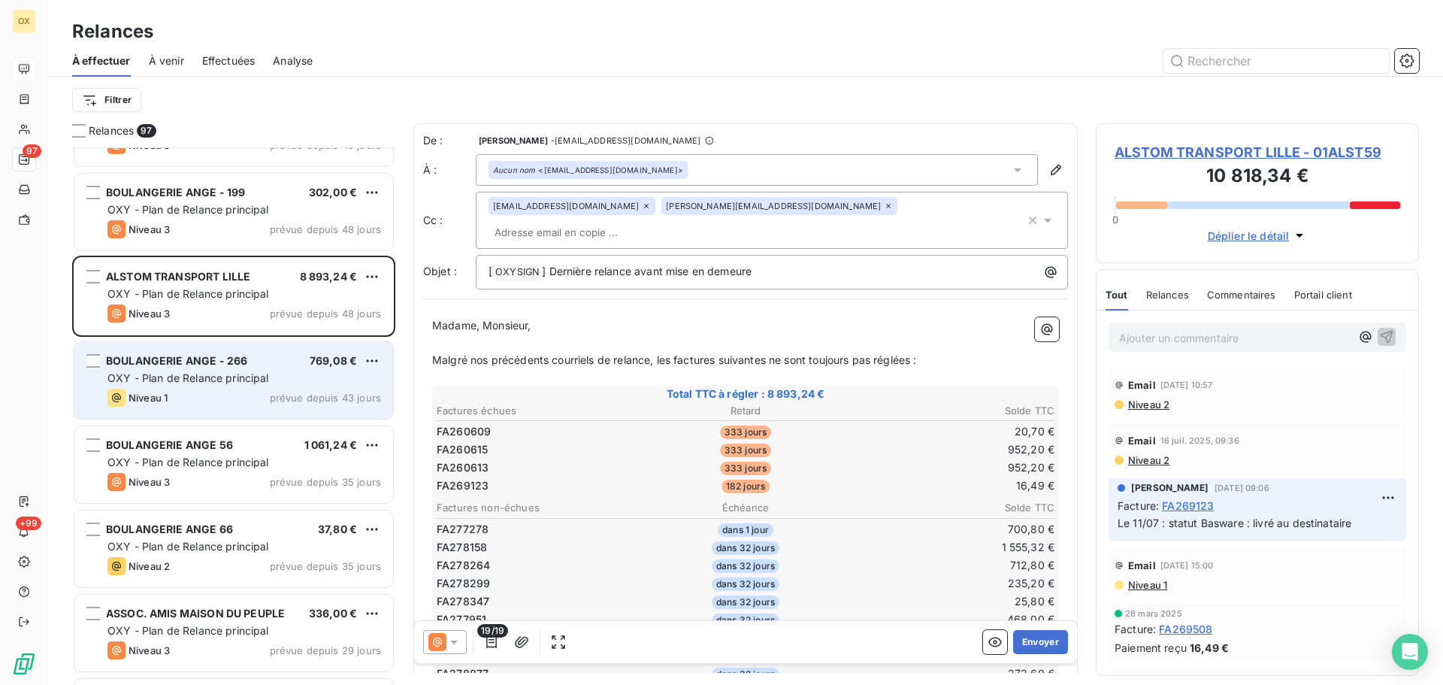
click at [242, 359] on span "BOULANGERIE ANGE - 266" at bounding box center [176, 360] width 141 height 13
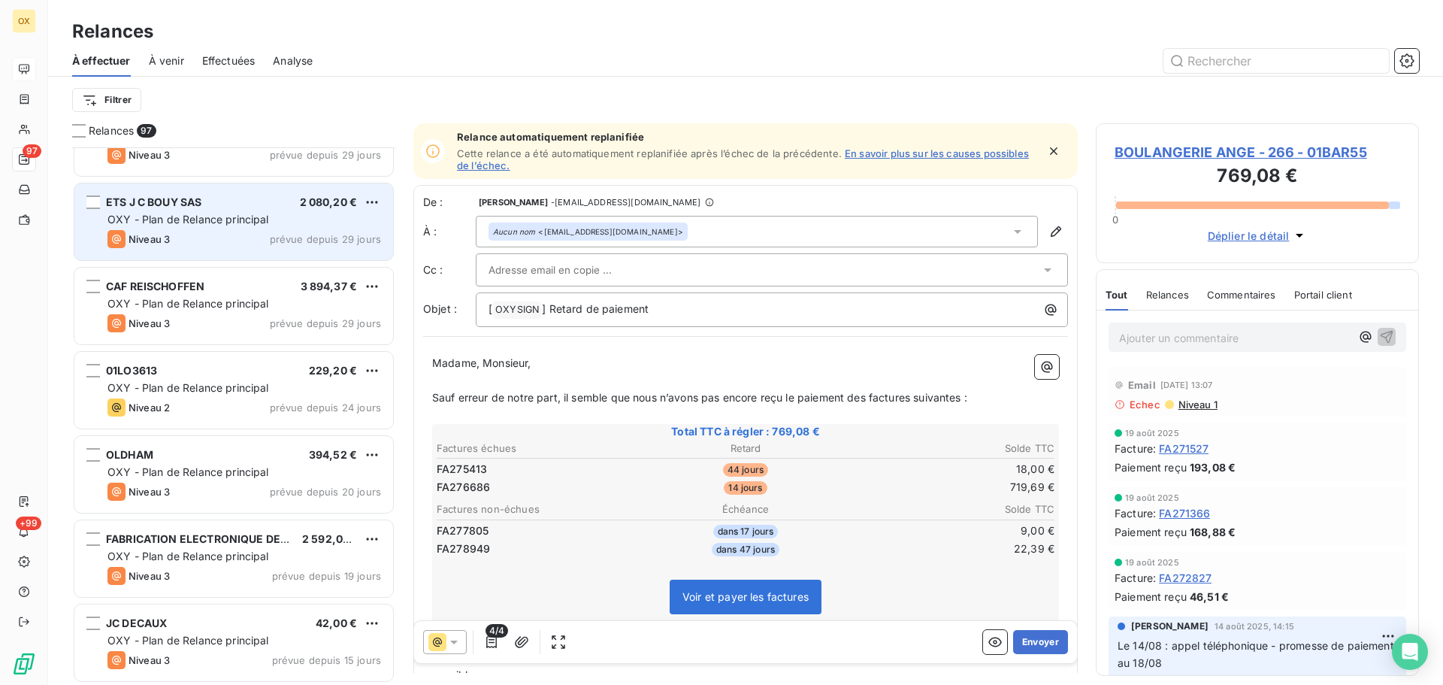
scroll to position [3683, 0]
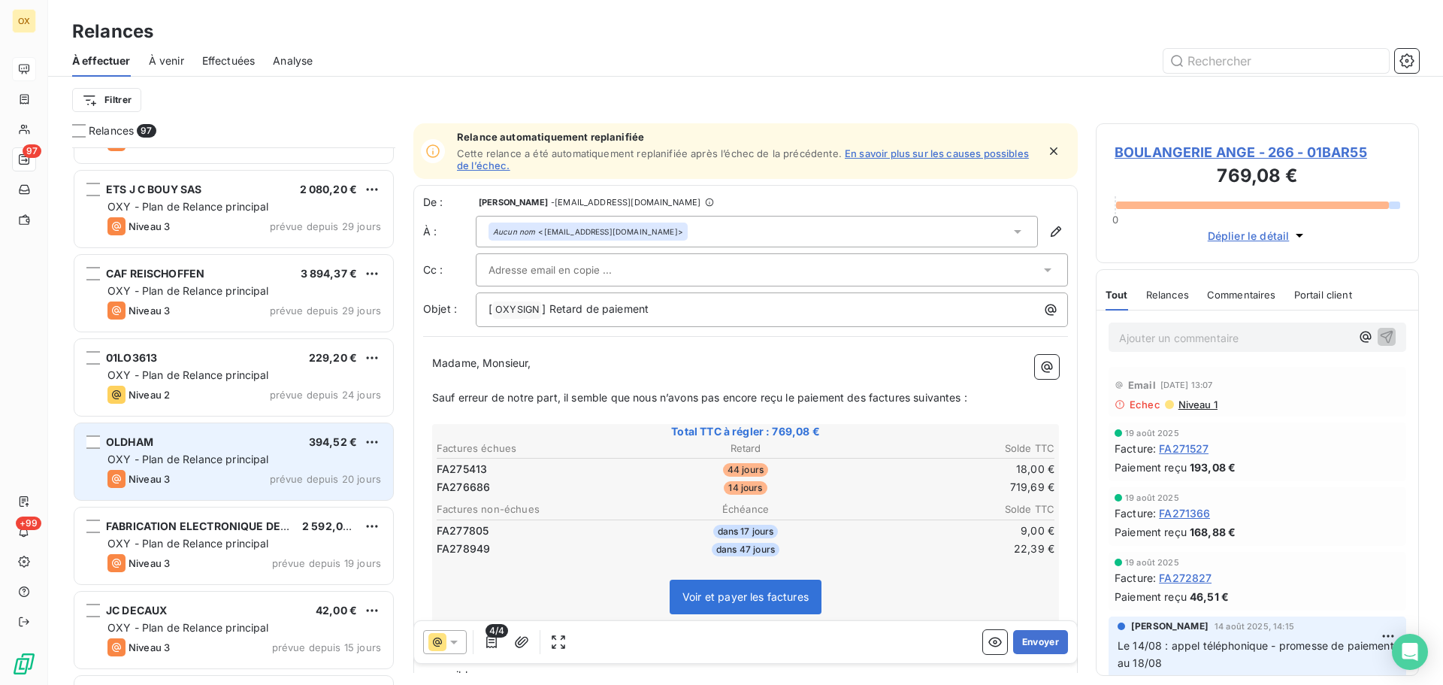
click at [208, 448] on div "OLDHAM 394,52 €" at bounding box center [244, 442] width 274 height 14
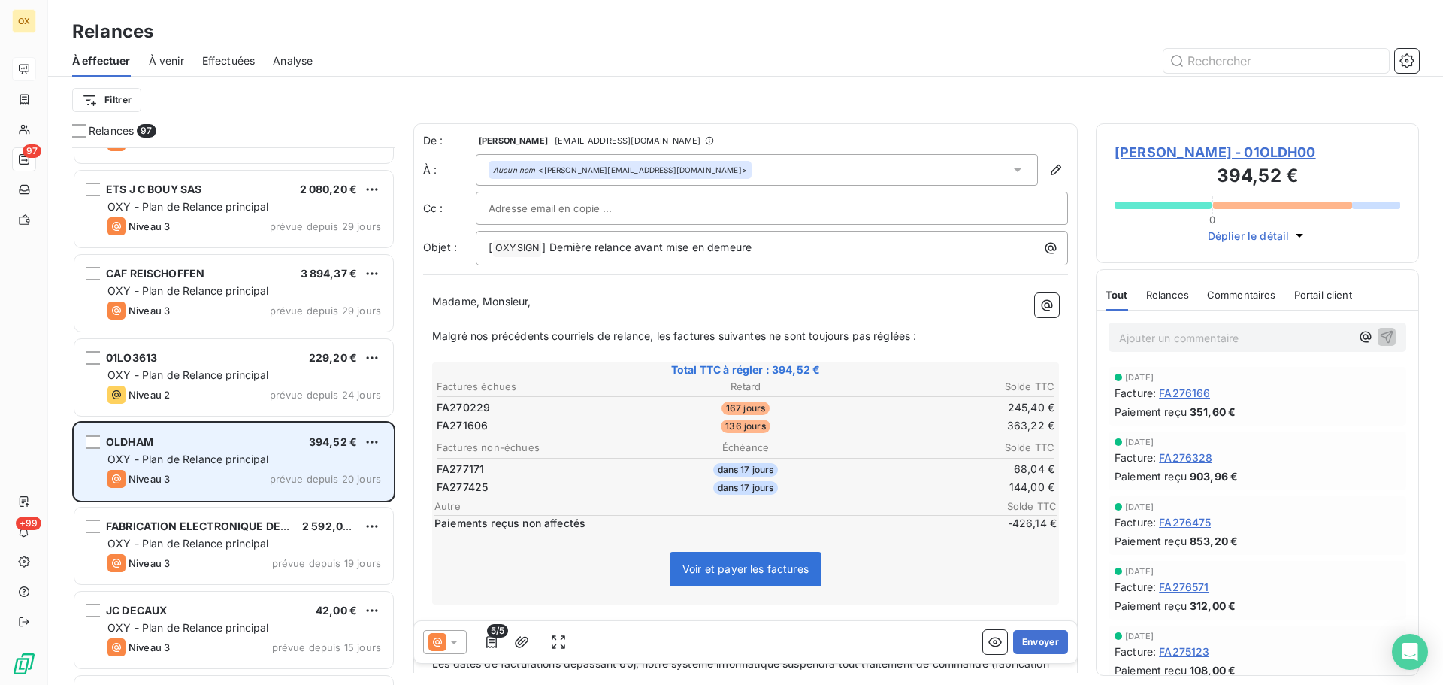
scroll to position [3758, 0]
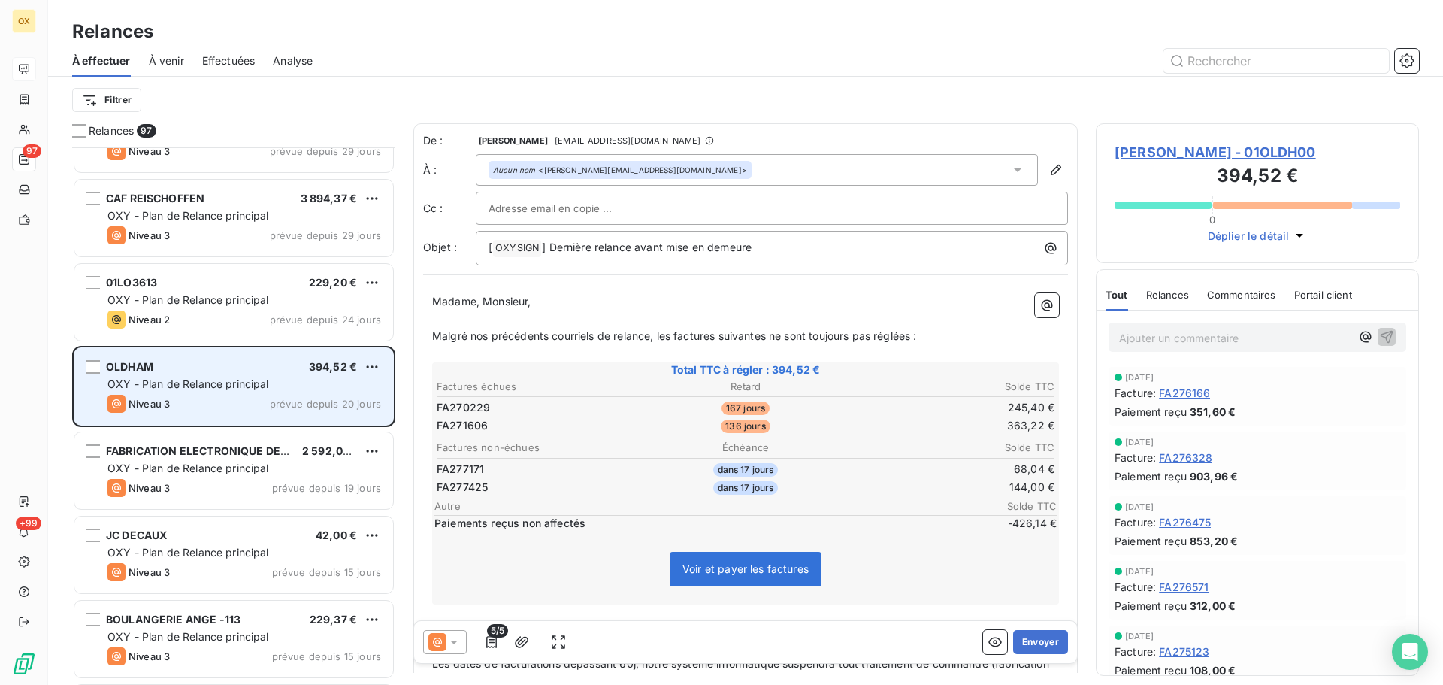
click at [208, 448] on span "FABRICATION ELECTRONIQUE DE DO" at bounding box center [202, 450] width 193 height 13
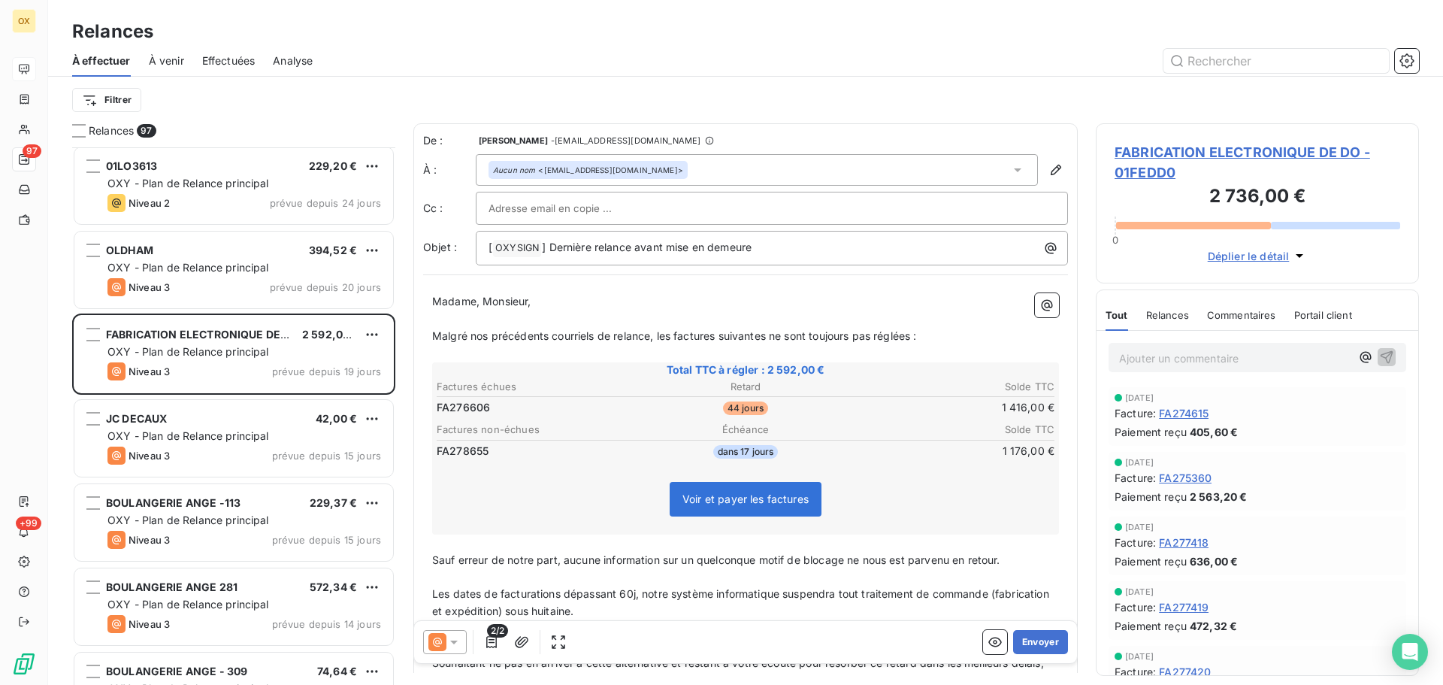
scroll to position [3909, 0]
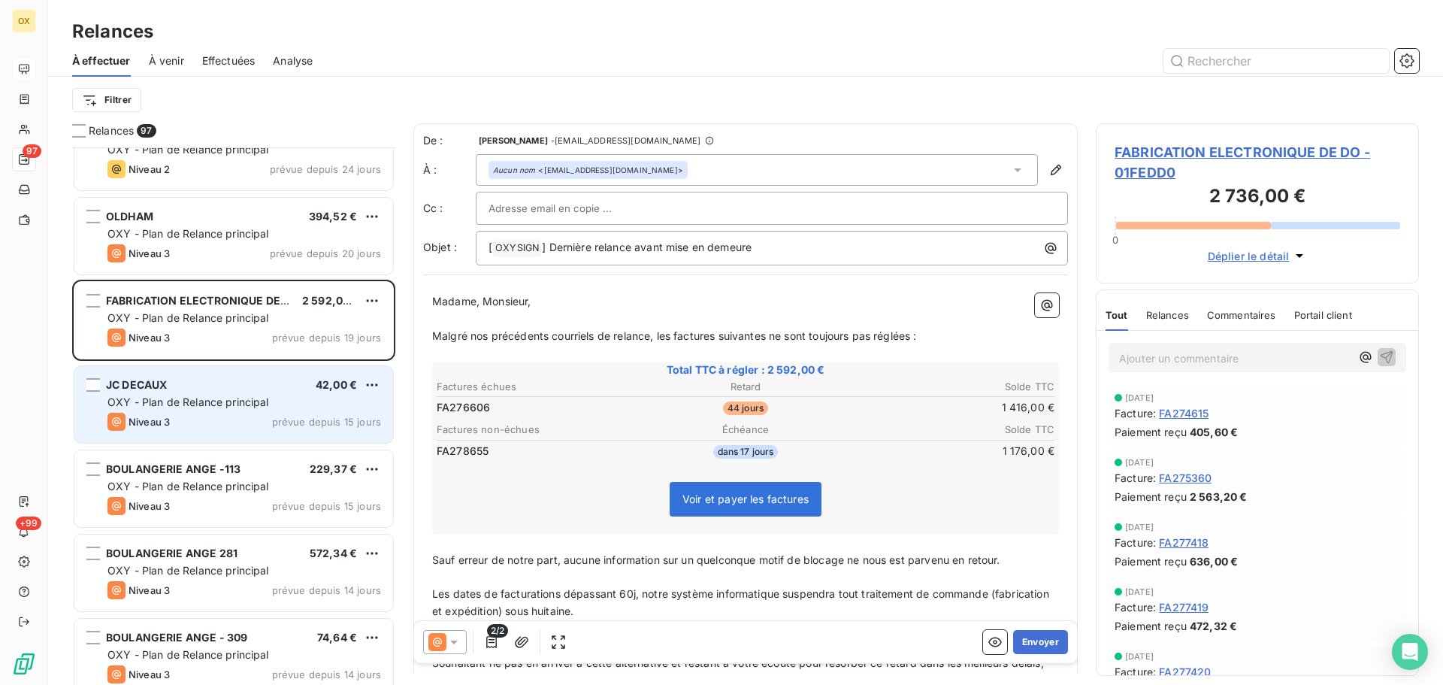
click at [202, 410] on div "JC DECAUX 42,00 € OXY - Plan de Relance principal Niveau 3 prévue depuis 15 jou…" at bounding box center [233, 404] width 319 height 77
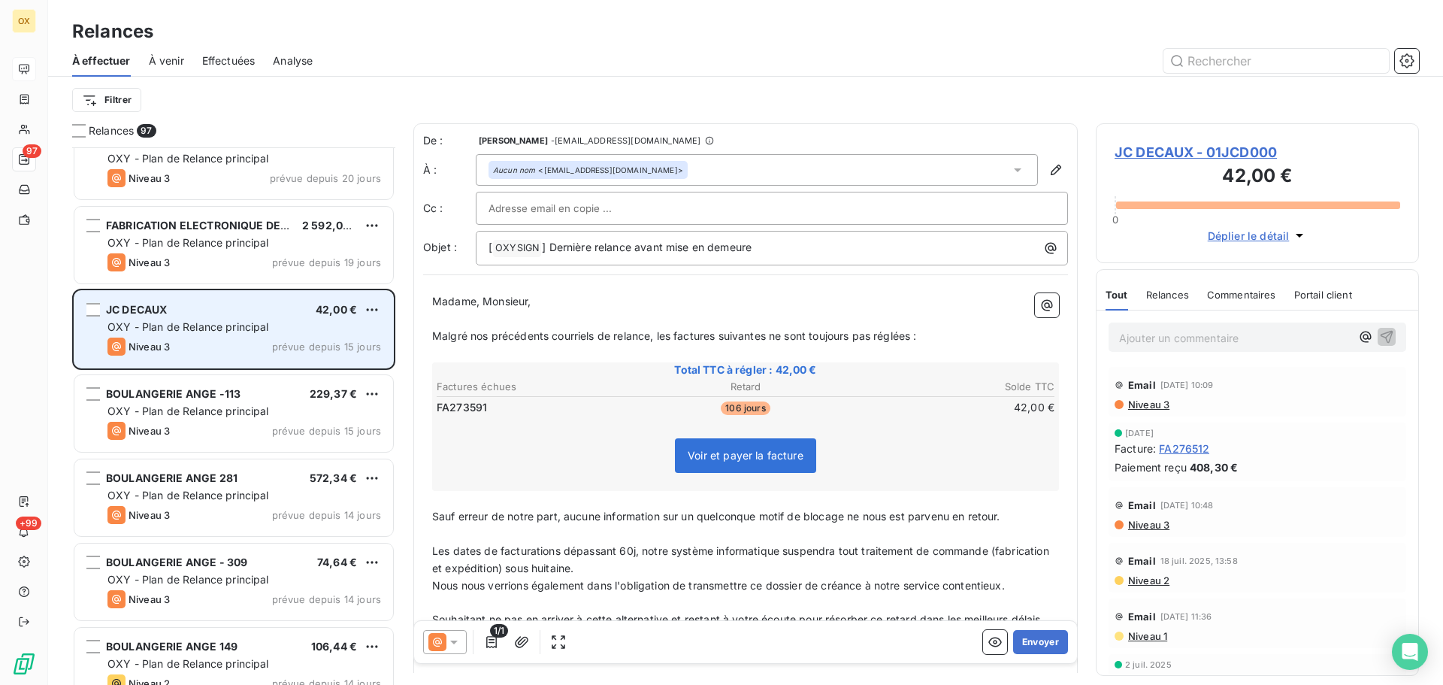
scroll to position [4059, 0]
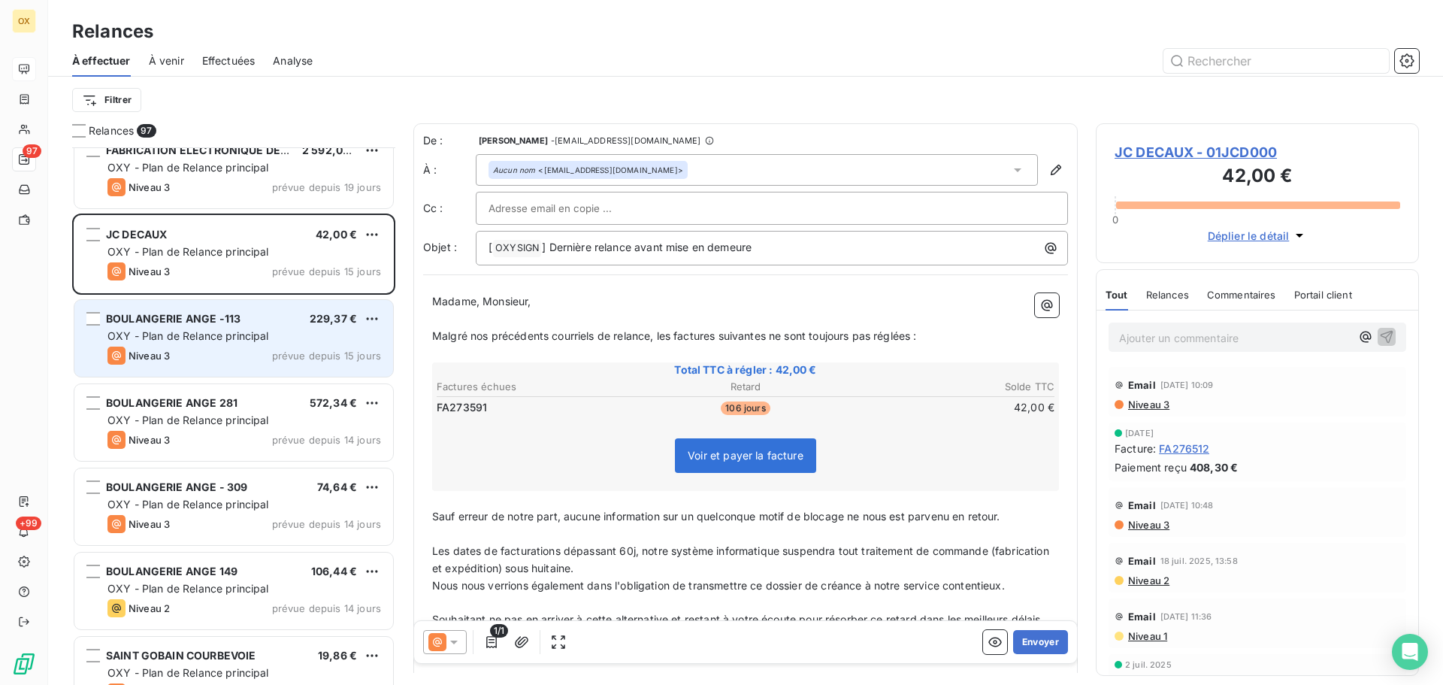
click at [199, 363] on div "Niveau 3 prévue depuis 15 jours" at bounding box center [244, 355] width 274 height 18
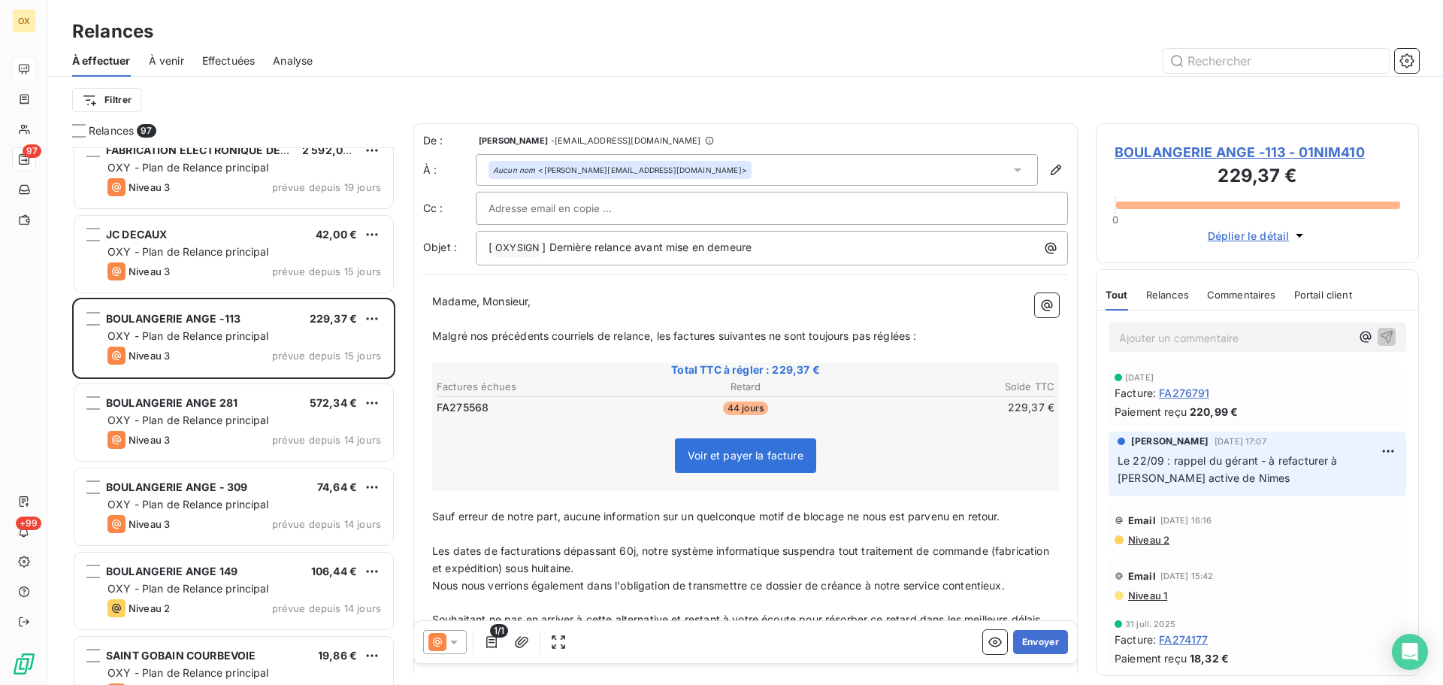
click at [1172, 153] on span "BOULANGERIE ANGE -113 - 01NIM410" at bounding box center [1257, 152] width 286 height 20
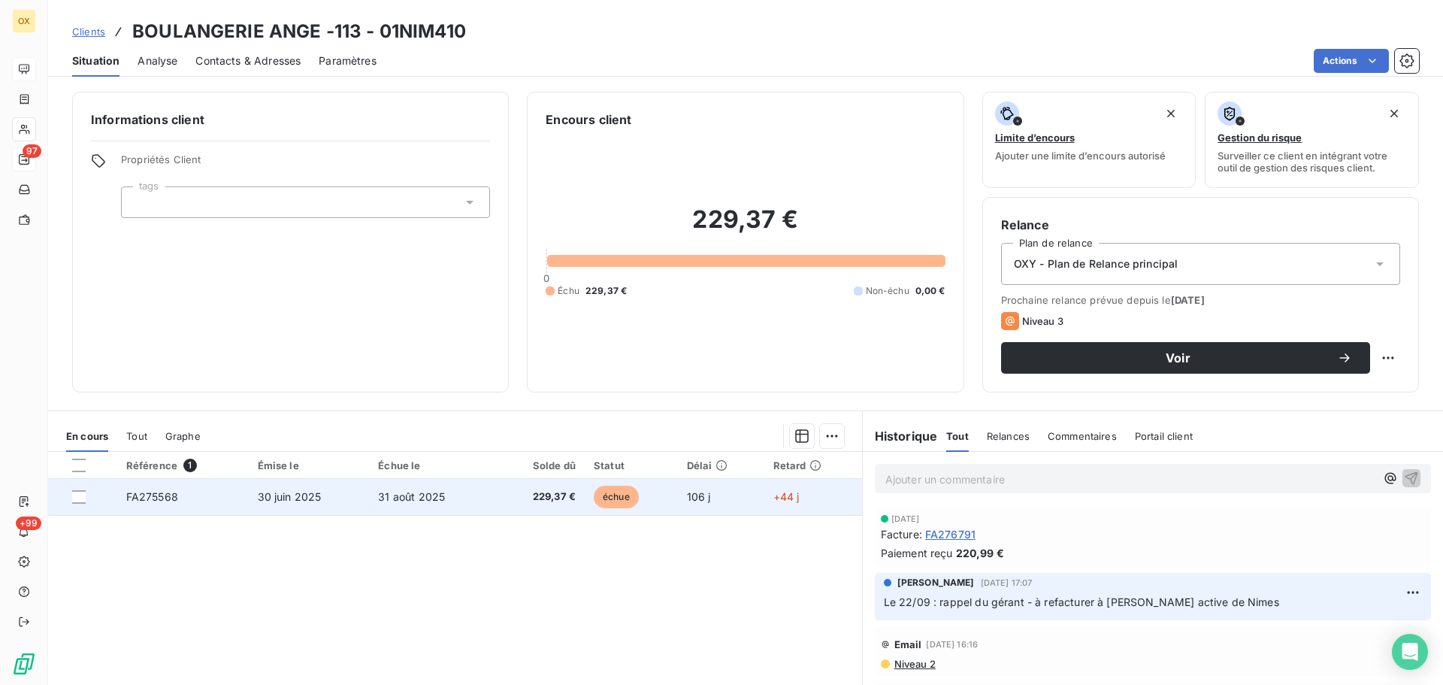
click at [163, 506] on td "FA275568" at bounding box center [183, 497] width 132 height 36
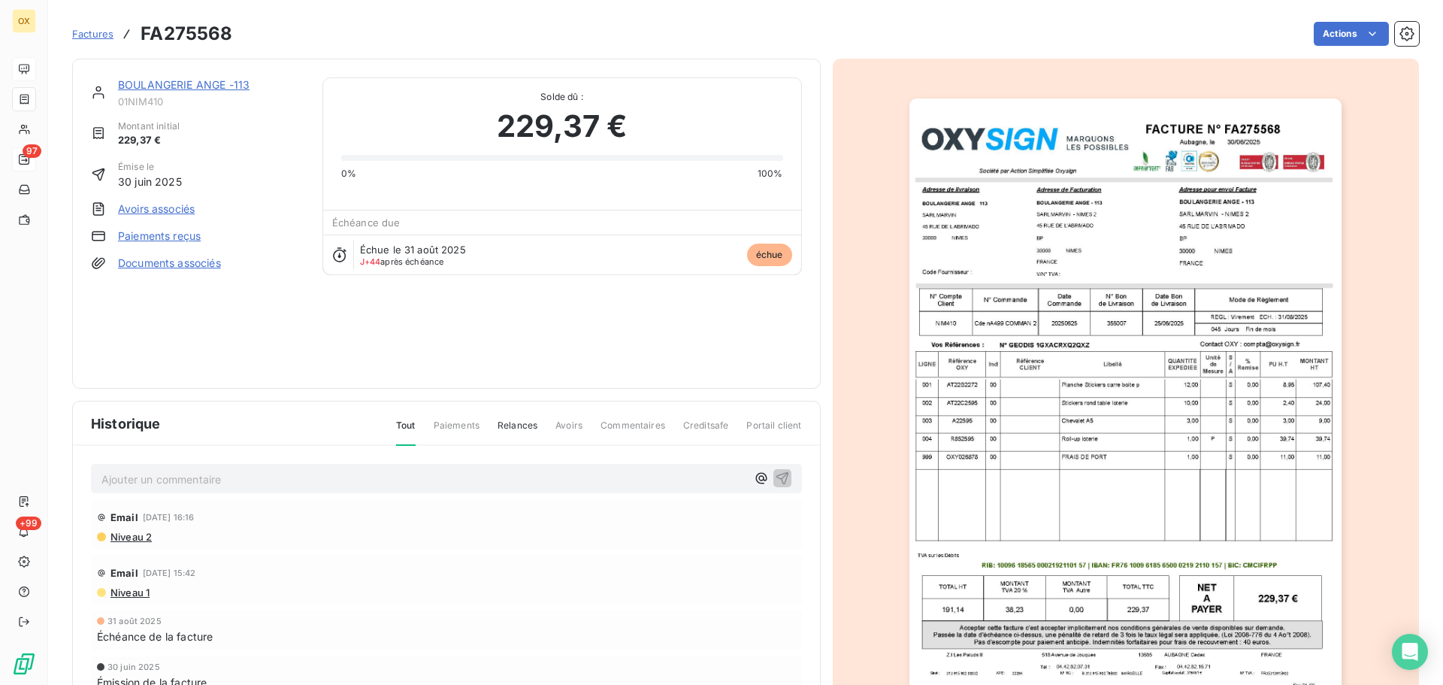
click at [1040, 265] on img "button" at bounding box center [1125, 404] width 432 height 612
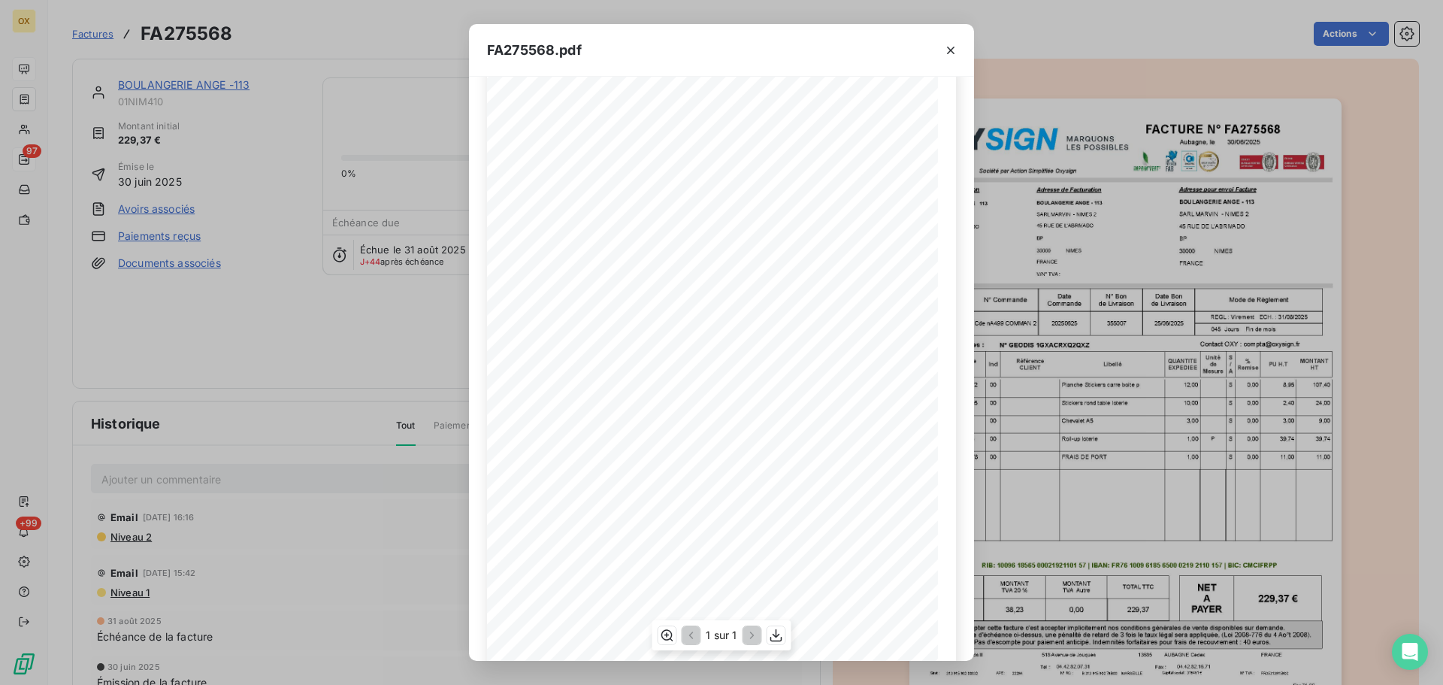
scroll to position [75, 0]
click at [774, 633] on icon "button" at bounding box center [776, 635] width 15 height 15
click at [947, 52] on icon "button" at bounding box center [950, 50] width 15 height 15
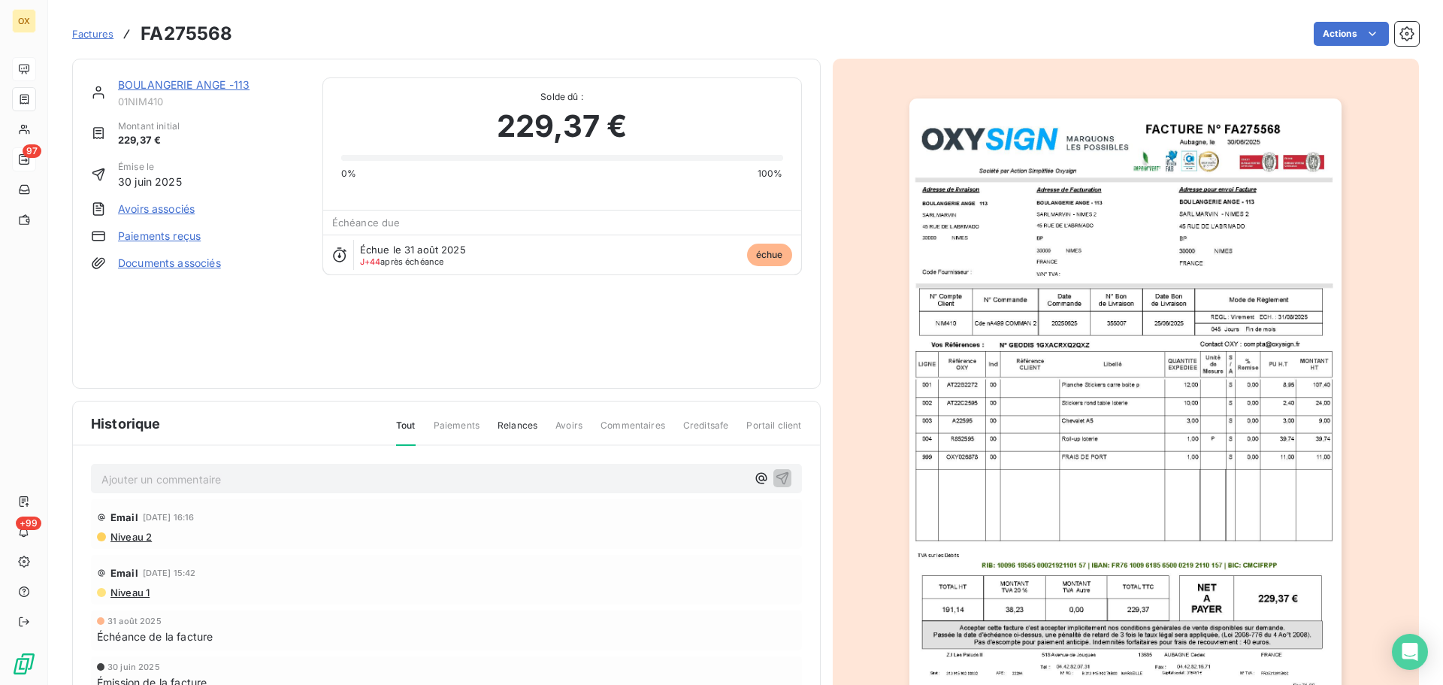
click at [191, 80] on link "BOULANGERIE ANGE -113" at bounding box center [184, 84] width 132 height 13
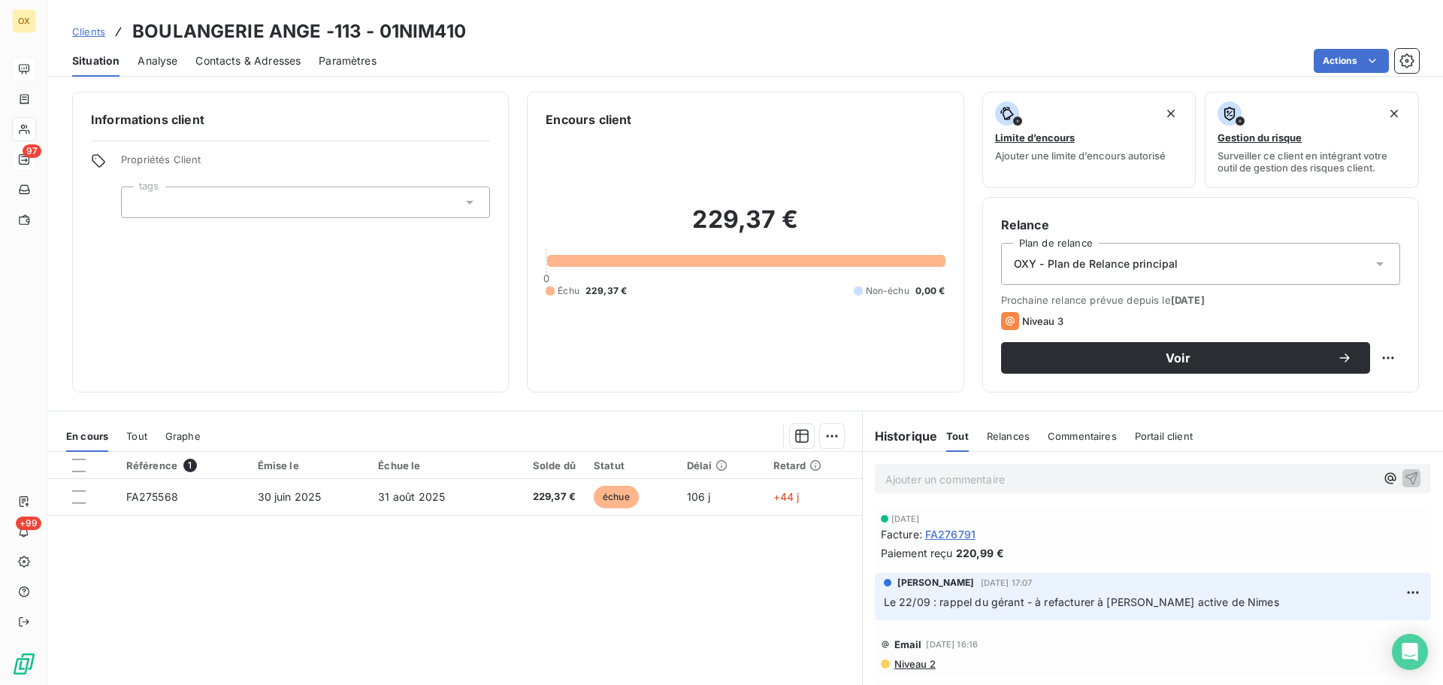
click at [960, 534] on span "FA276791" at bounding box center [950, 534] width 50 height 16
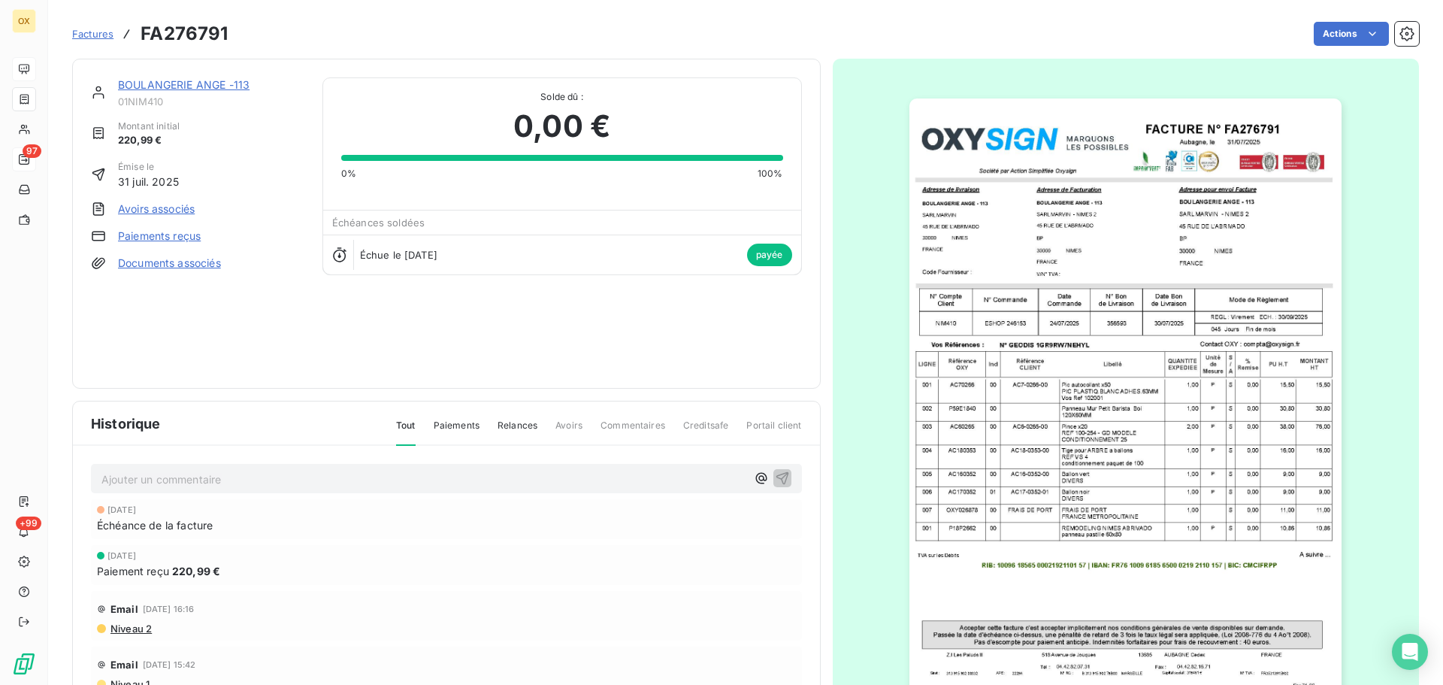
click at [195, 89] on link "BOULANGERIE ANGE -113" at bounding box center [184, 84] width 132 height 13
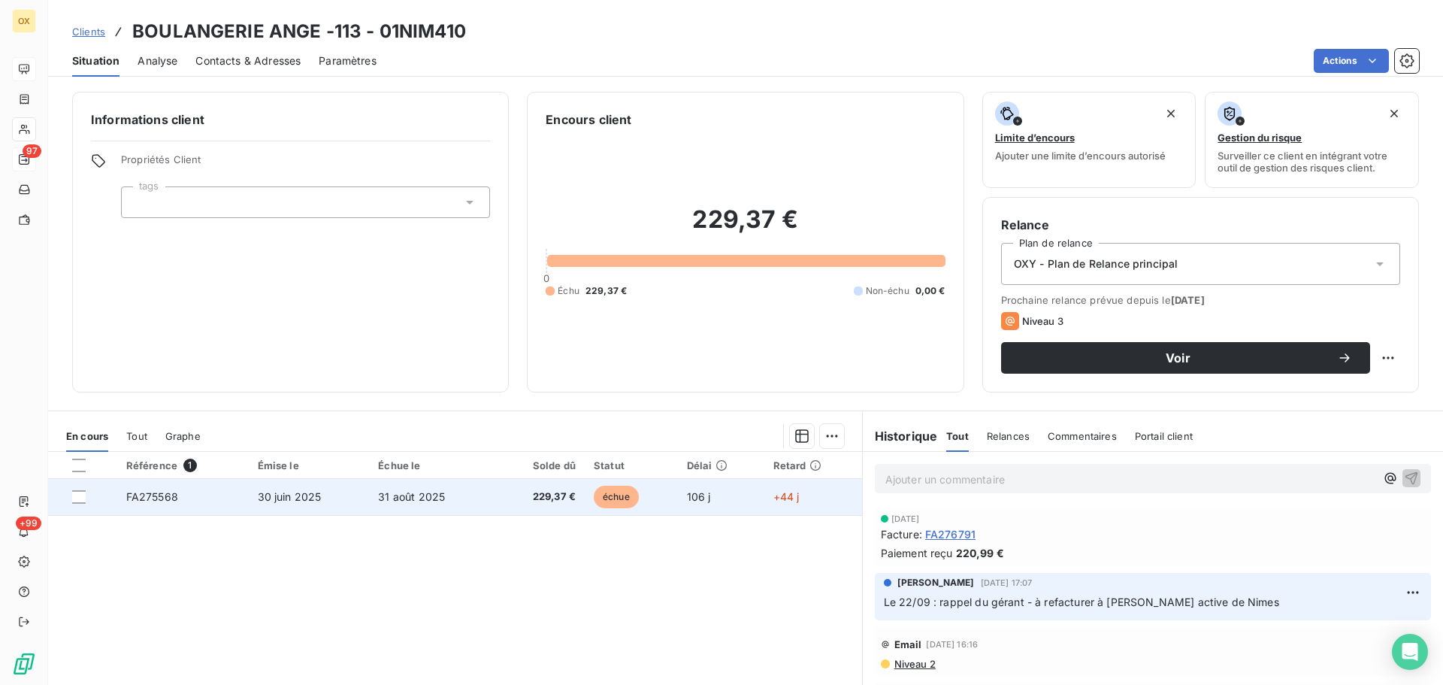
click at [317, 494] on span "30 juin 2025" at bounding box center [290, 496] width 64 height 13
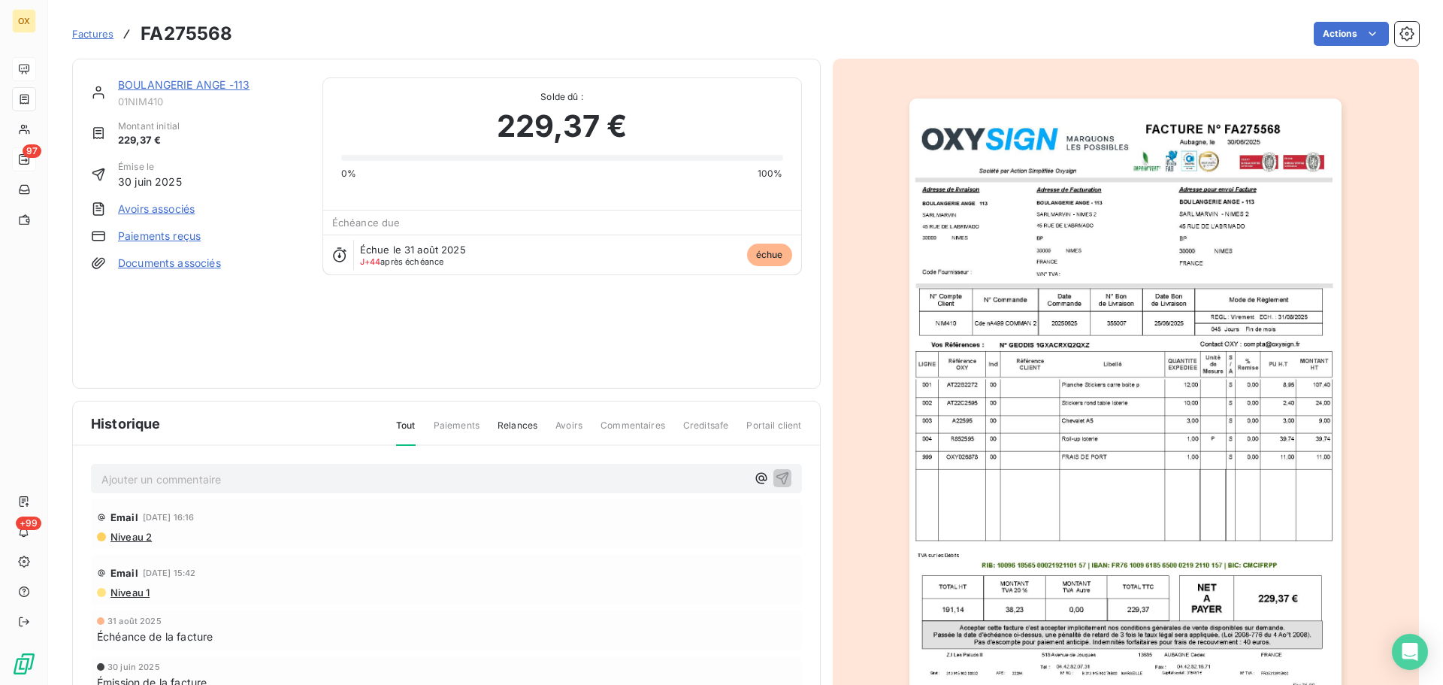
click at [1161, 261] on img "button" at bounding box center [1125, 404] width 432 height 612
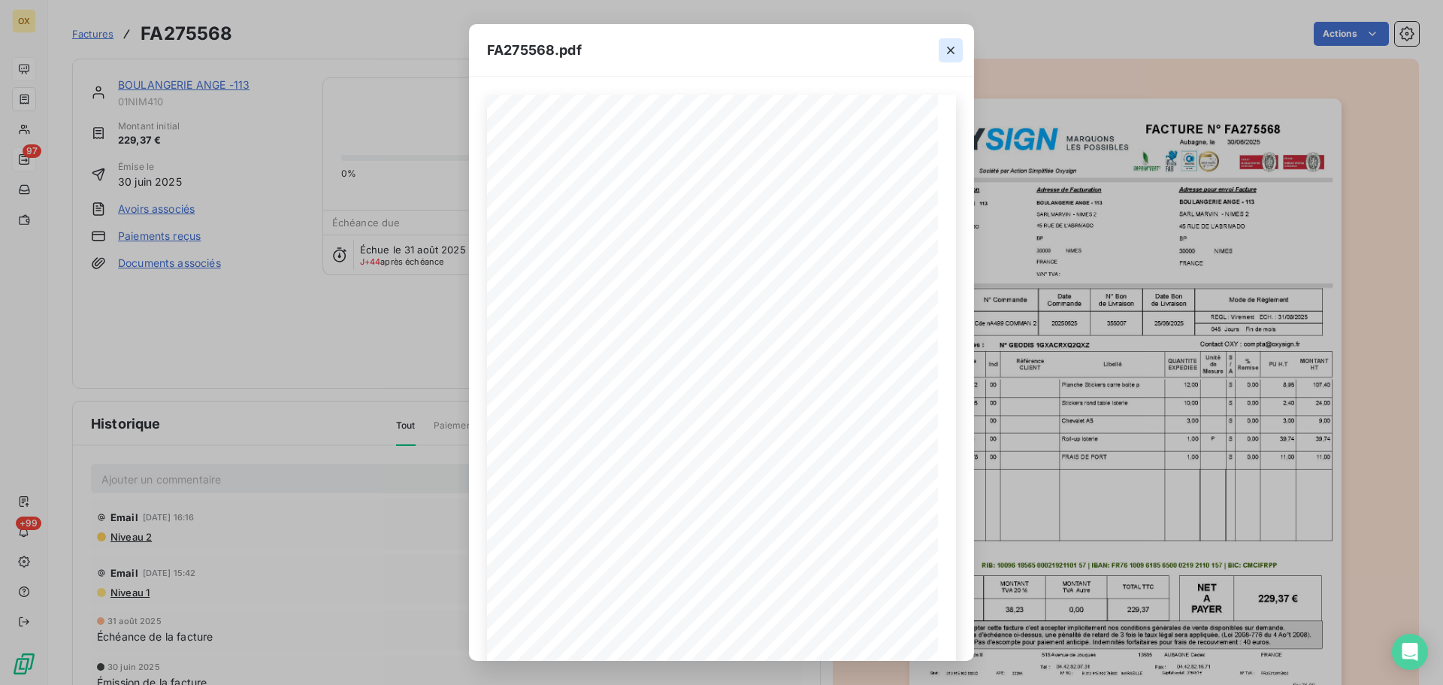
click at [954, 48] on icon "button" at bounding box center [950, 50] width 15 height 15
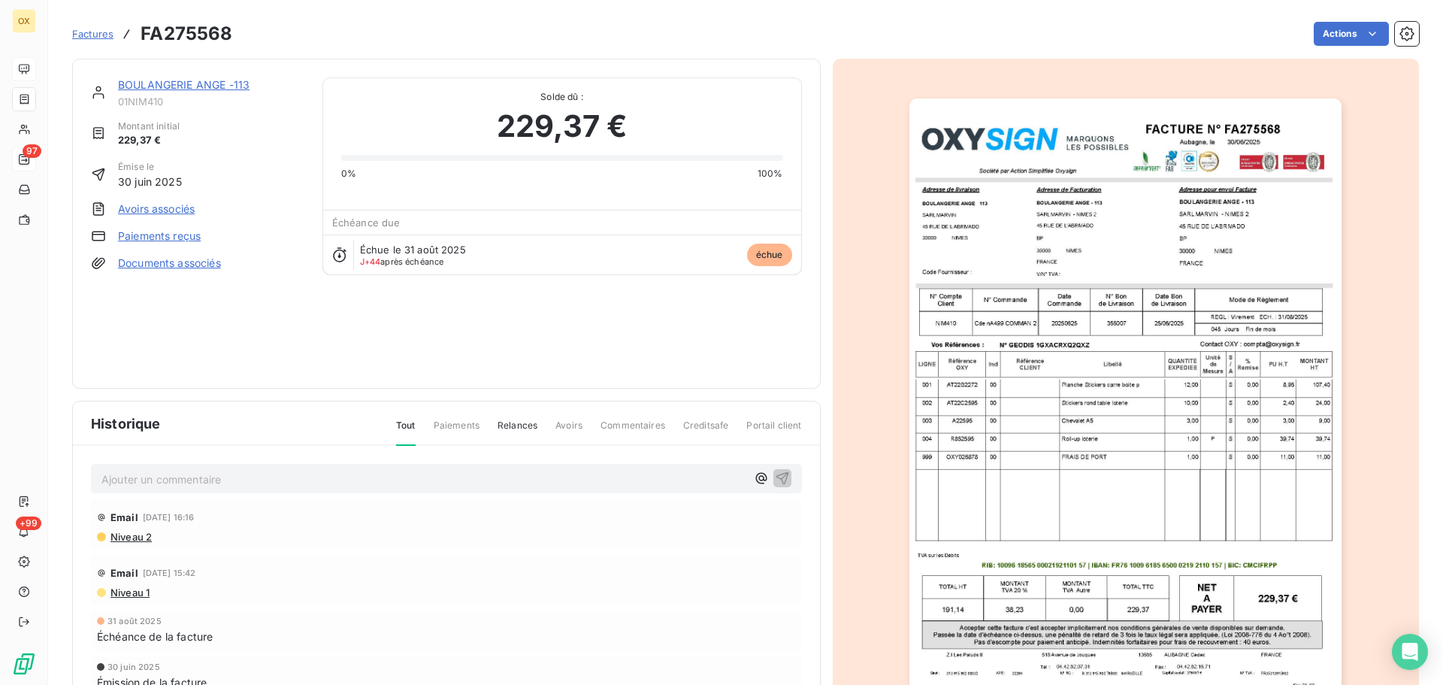
click at [240, 83] on link "BOULANGERIE ANGE -113" at bounding box center [184, 84] width 132 height 13
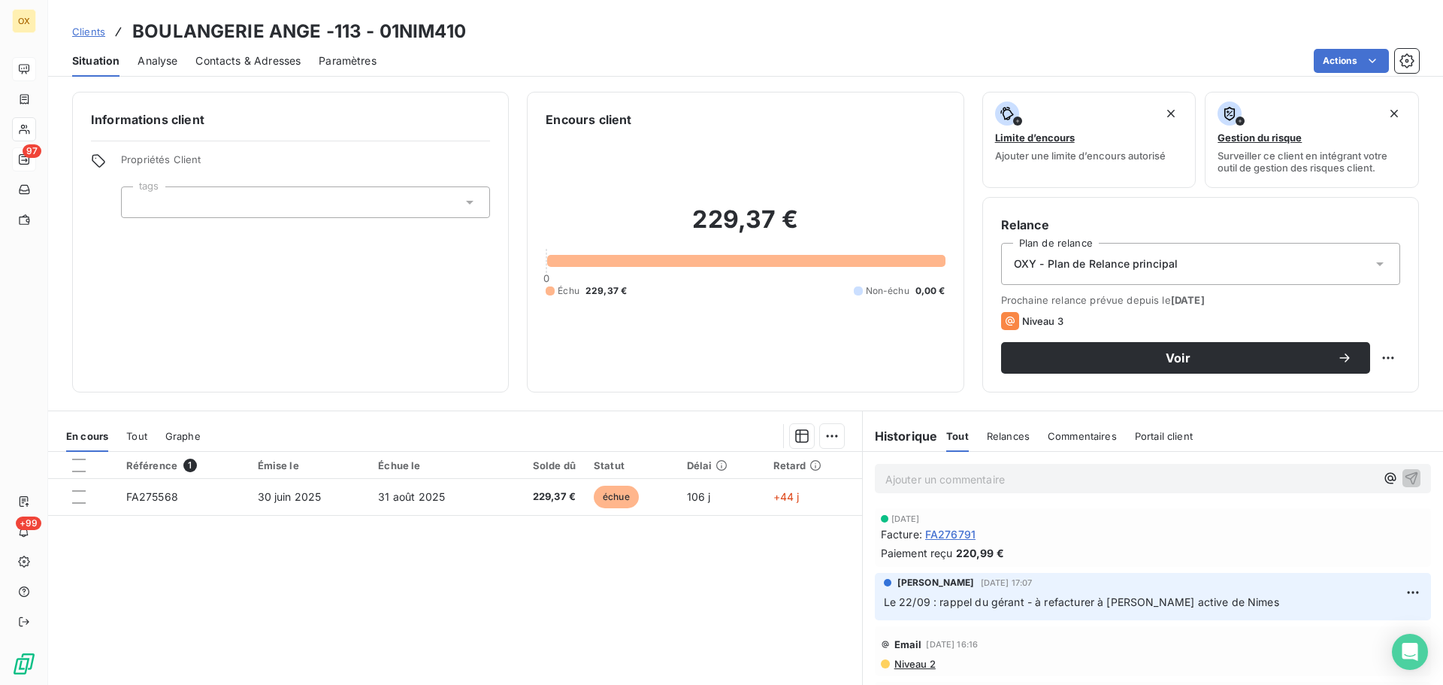
click at [265, 64] on span "Contacts & Adresses" at bounding box center [247, 60] width 105 height 15
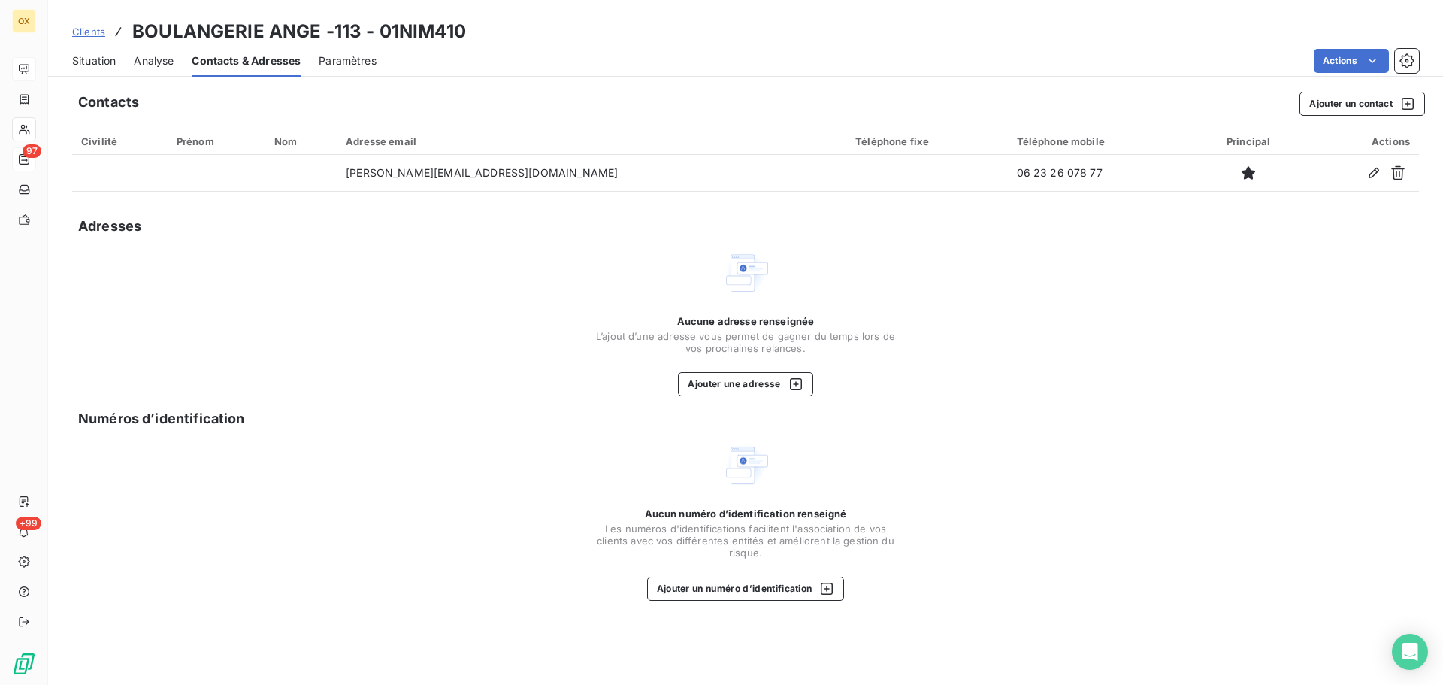
click at [116, 61] on span "Situation" at bounding box center [94, 60] width 44 height 15
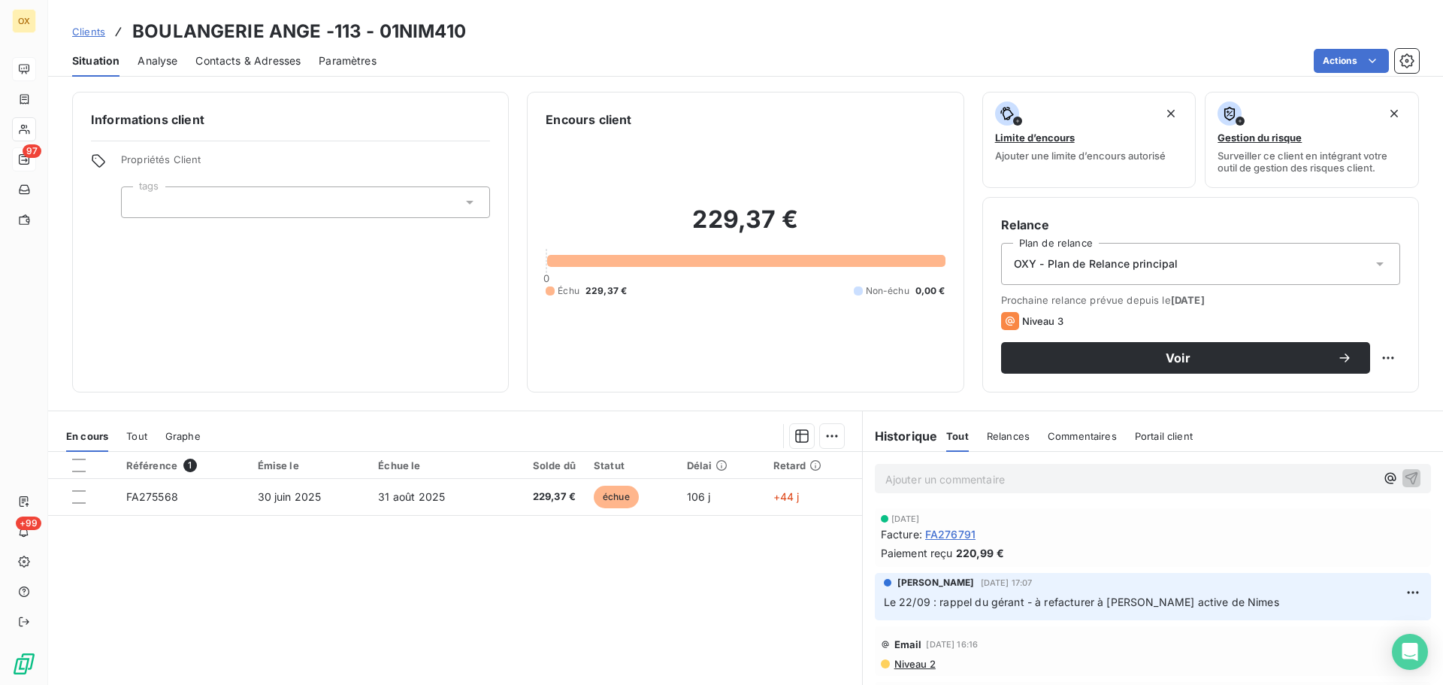
click at [954, 533] on span "FA276791" at bounding box center [950, 534] width 50 height 16
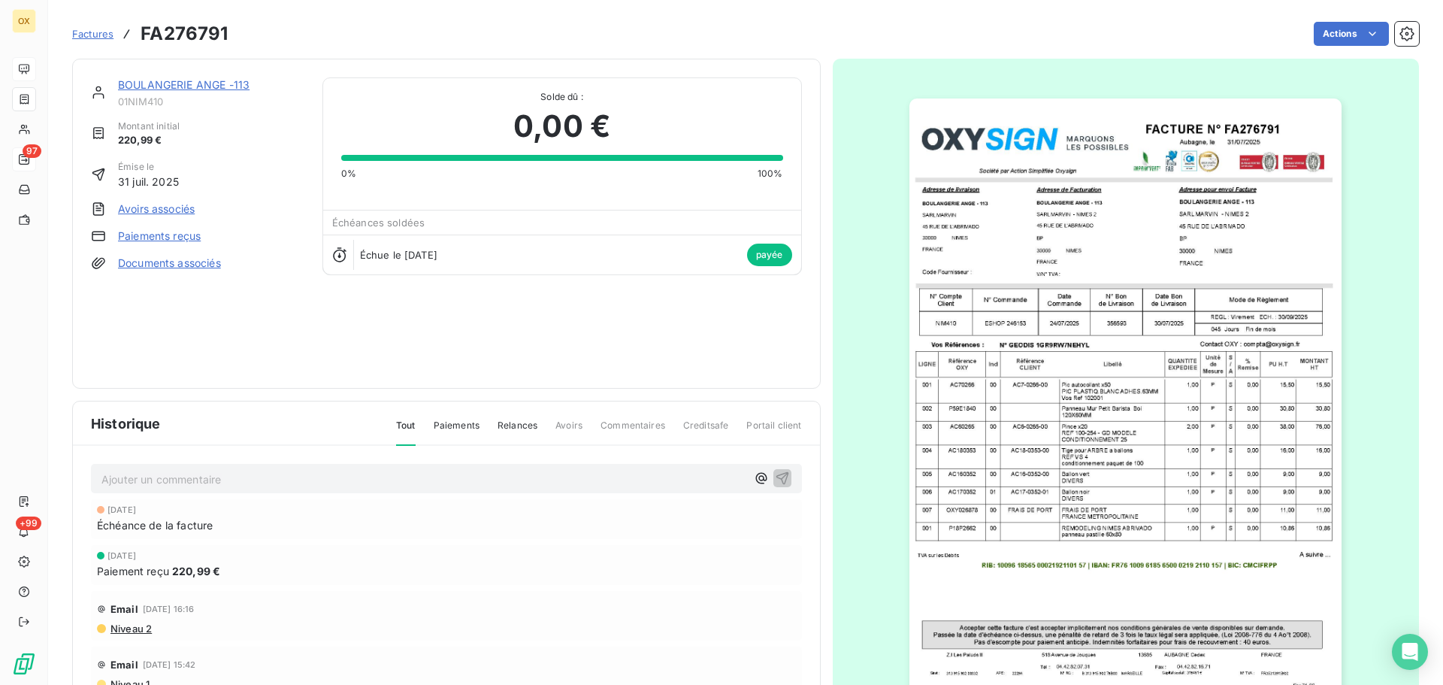
click at [206, 88] on link "BOULANGERIE ANGE -113" at bounding box center [184, 84] width 132 height 13
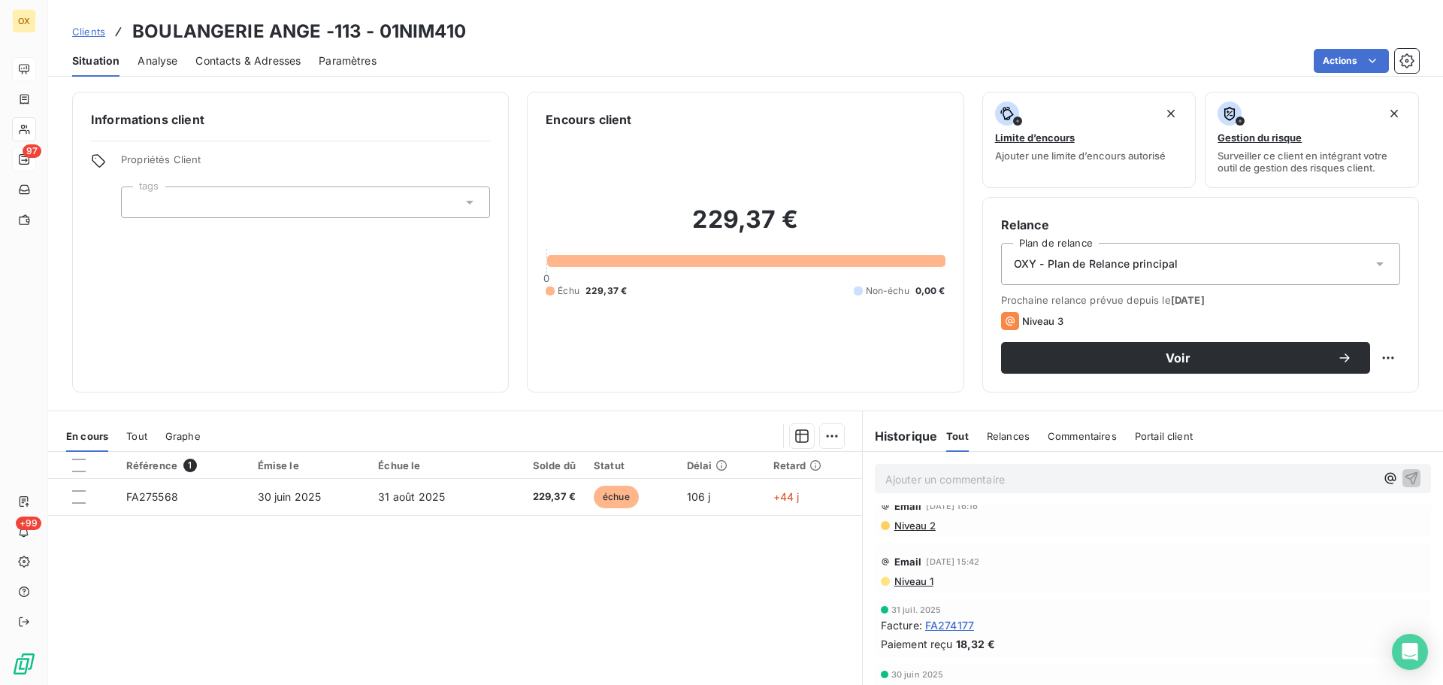
scroll to position [150, 0]
click at [946, 612] on span "FA274177" at bounding box center [949, 613] width 49 height 16
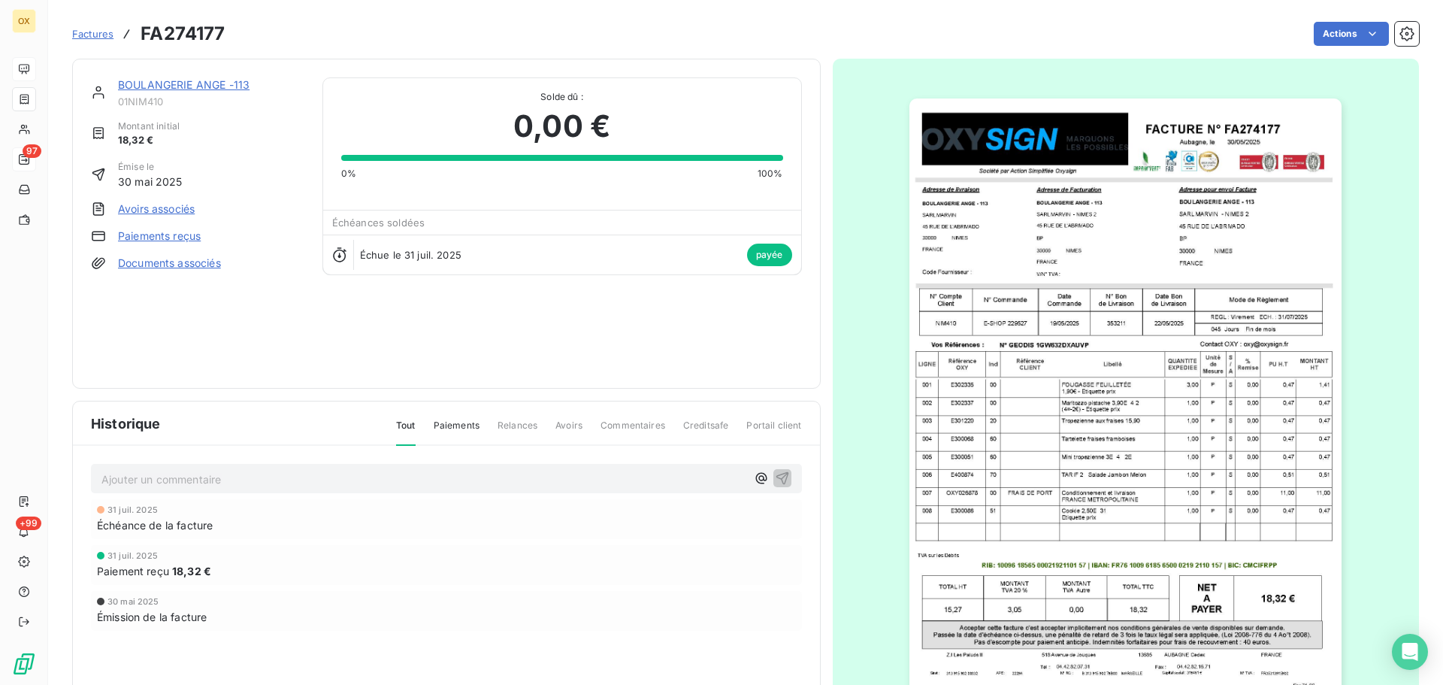
click at [180, 86] on link "BOULANGERIE ANGE -113" at bounding box center [184, 84] width 132 height 13
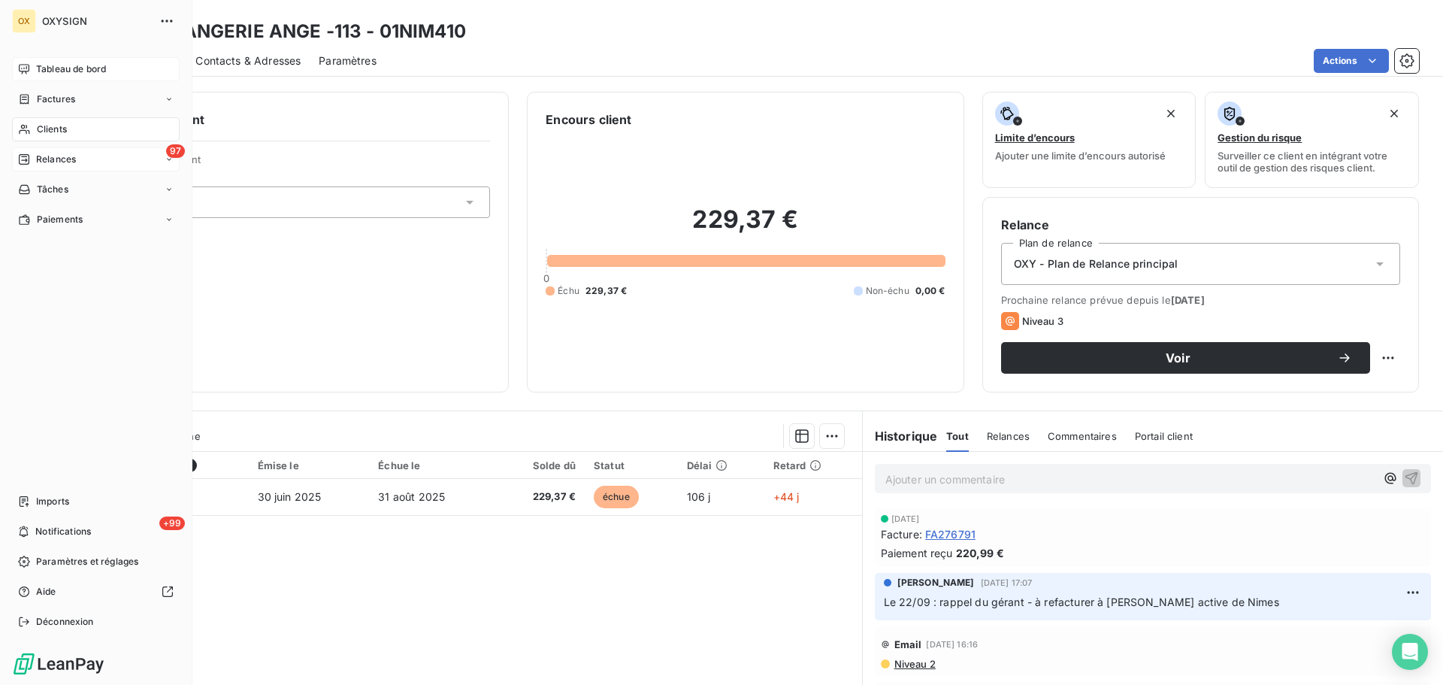
click at [50, 158] on span "Relances" at bounding box center [56, 160] width 40 height 14
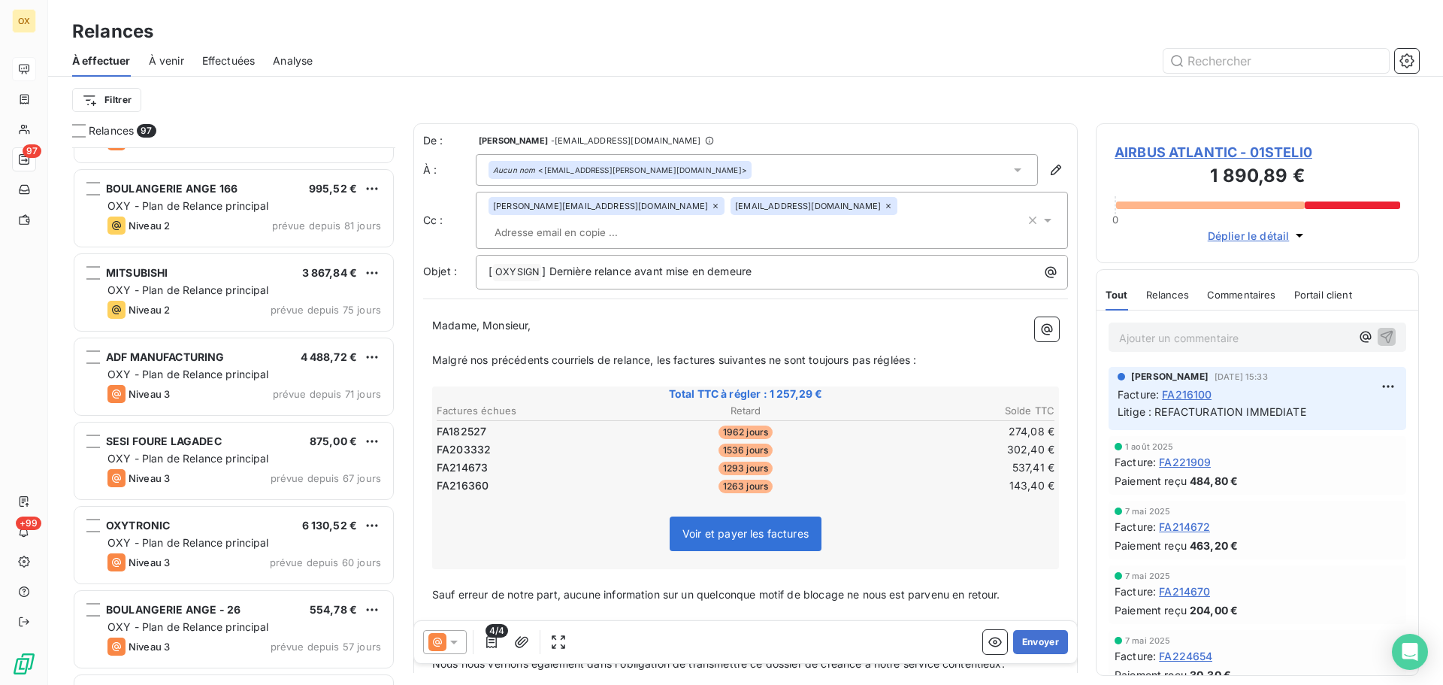
scroll to position [2255, 0]
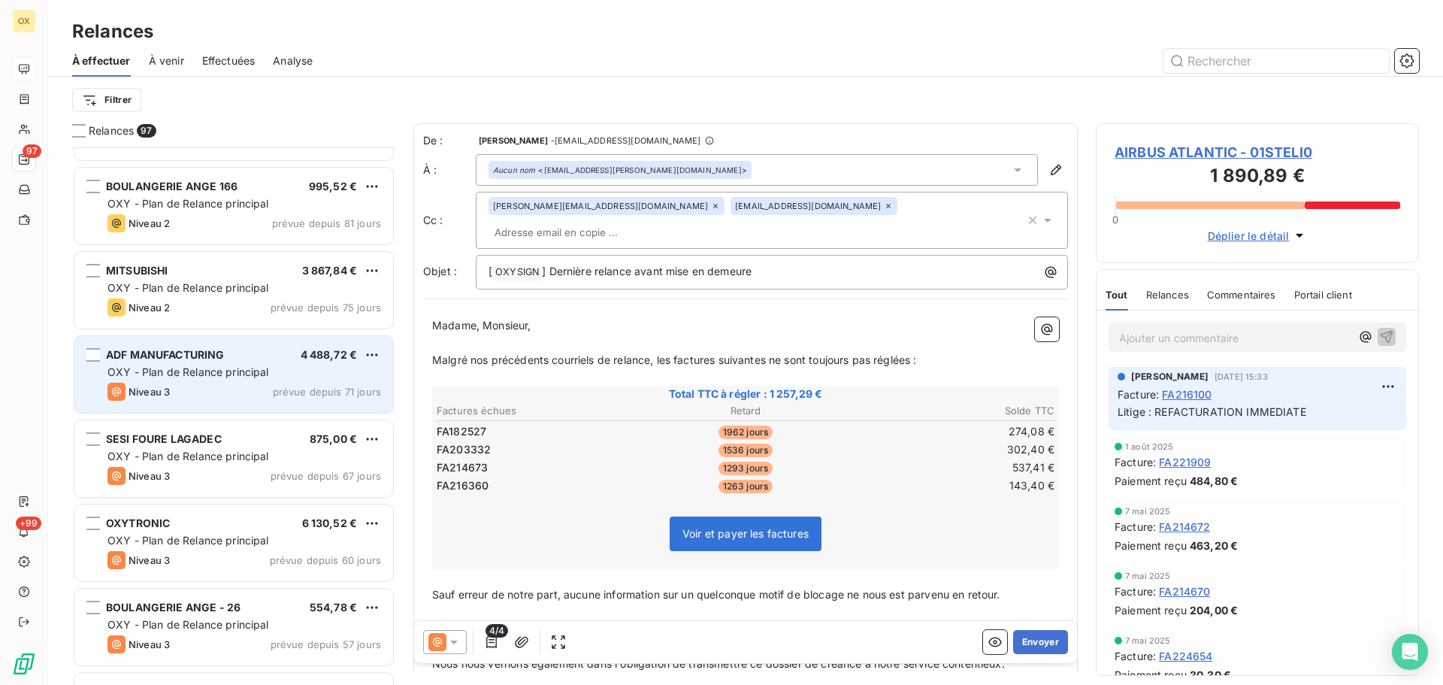
click at [192, 364] on div "ADF MANUFACTURING 4 488,72 € OXY - Plan de Relance principal Niveau 3 prévue de…" at bounding box center [233, 374] width 319 height 77
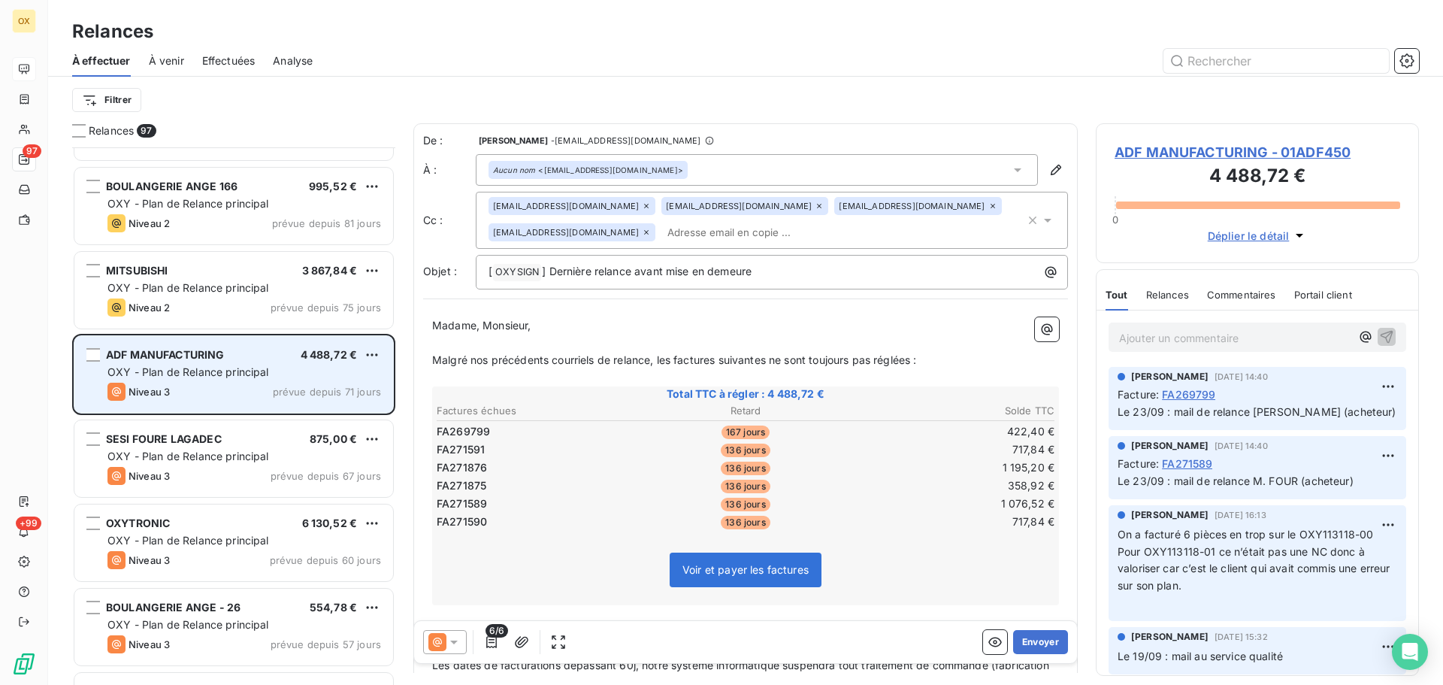
click at [278, 383] on div "Niveau 3 prévue depuis 71 jours" at bounding box center [244, 392] width 274 height 18
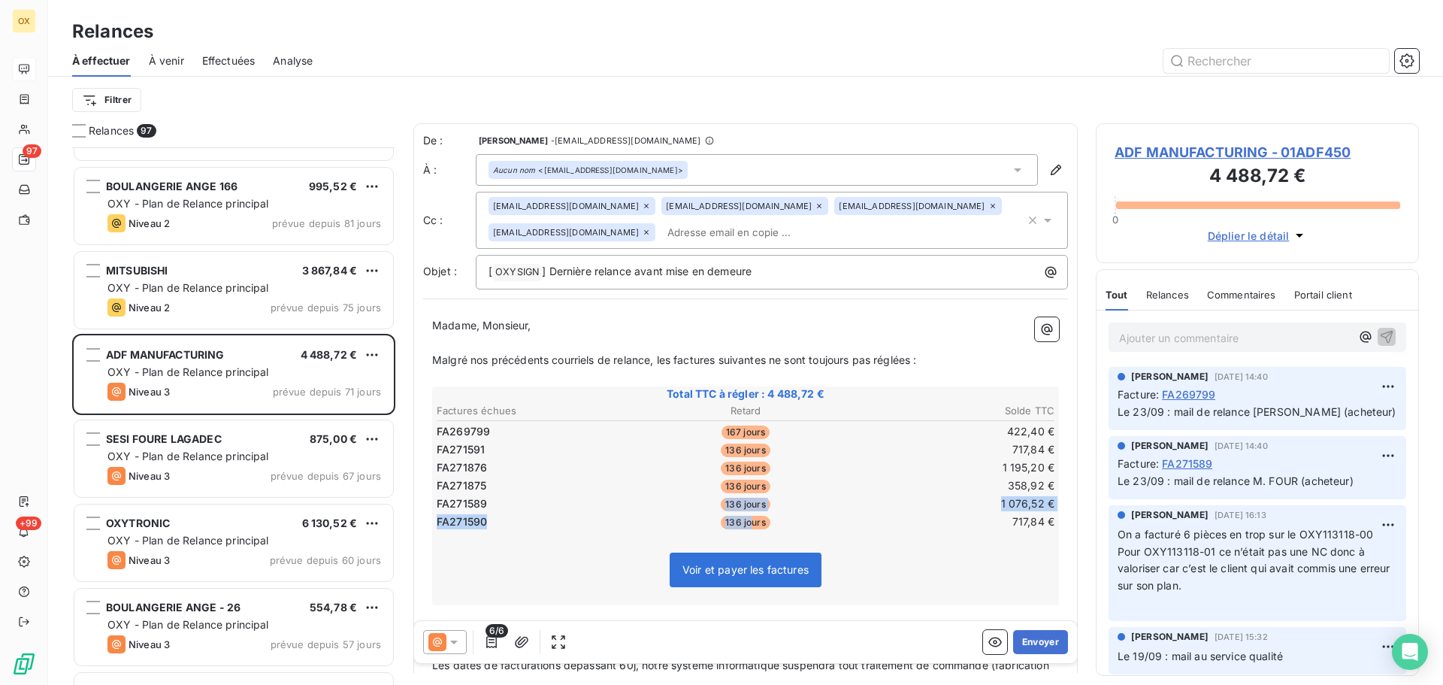
drag, startPoint x: 746, startPoint y: 497, endPoint x: 744, endPoint y: 510, distance: 13.6
click at [746, 518] on tbody "FA269799 167 jours 422,40 € FA271591 136 jours 717,84 € FA271876 136 jours 1 19…" at bounding box center [745, 474] width 619 height 110
click at [980, 319] on p "Madame, Monsieur," at bounding box center [745, 325] width 627 height 17
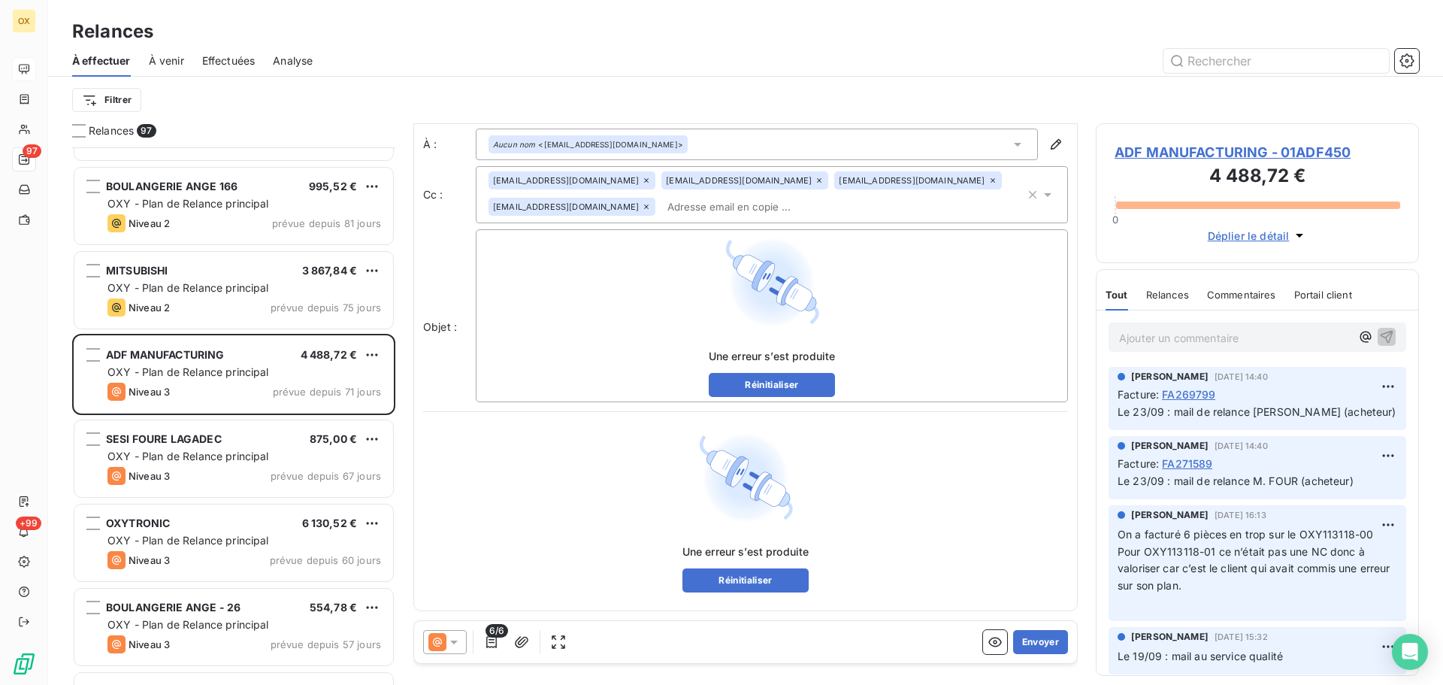
scroll to position [26, 0]
click at [1223, 152] on span "ADF MANUFACTURING - 01ADF450" at bounding box center [1257, 152] width 286 height 20
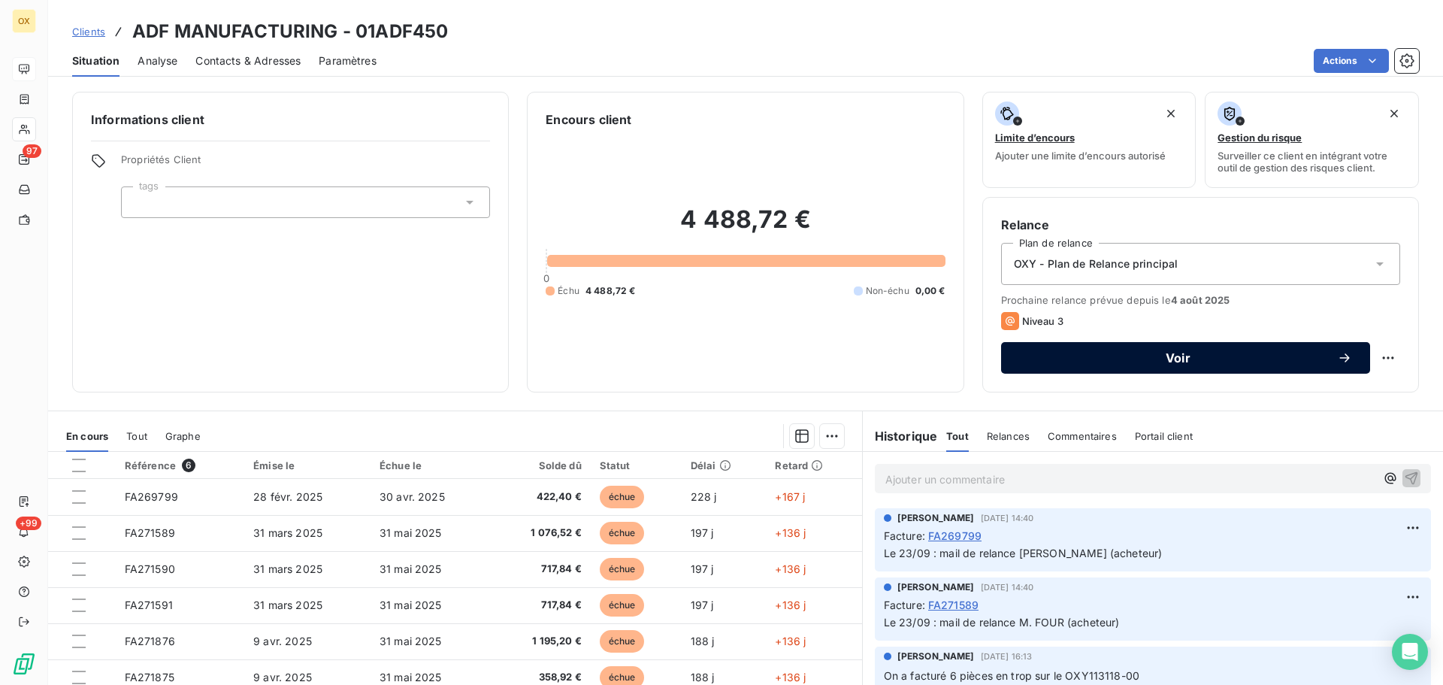
click at [1094, 355] on span "Voir" at bounding box center [1178, 358] width 318 height 12
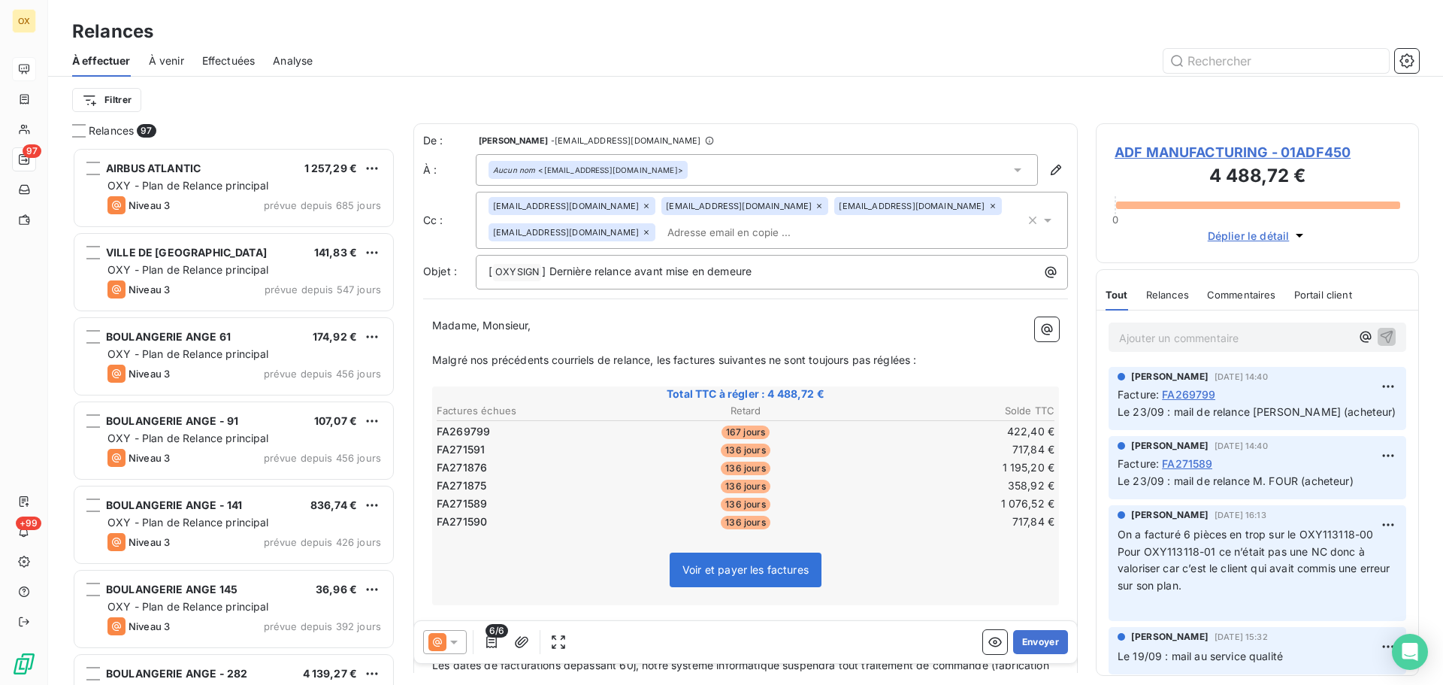
scroll to position [526, 312]
click at [1181, 333] on p "Ajouter un commentaire ﻿" at bounding box center [1234, 337] width 231 height 19
click at [1381, 332] on icon "button" at bounding box center [1387, 336] width 13 height 13
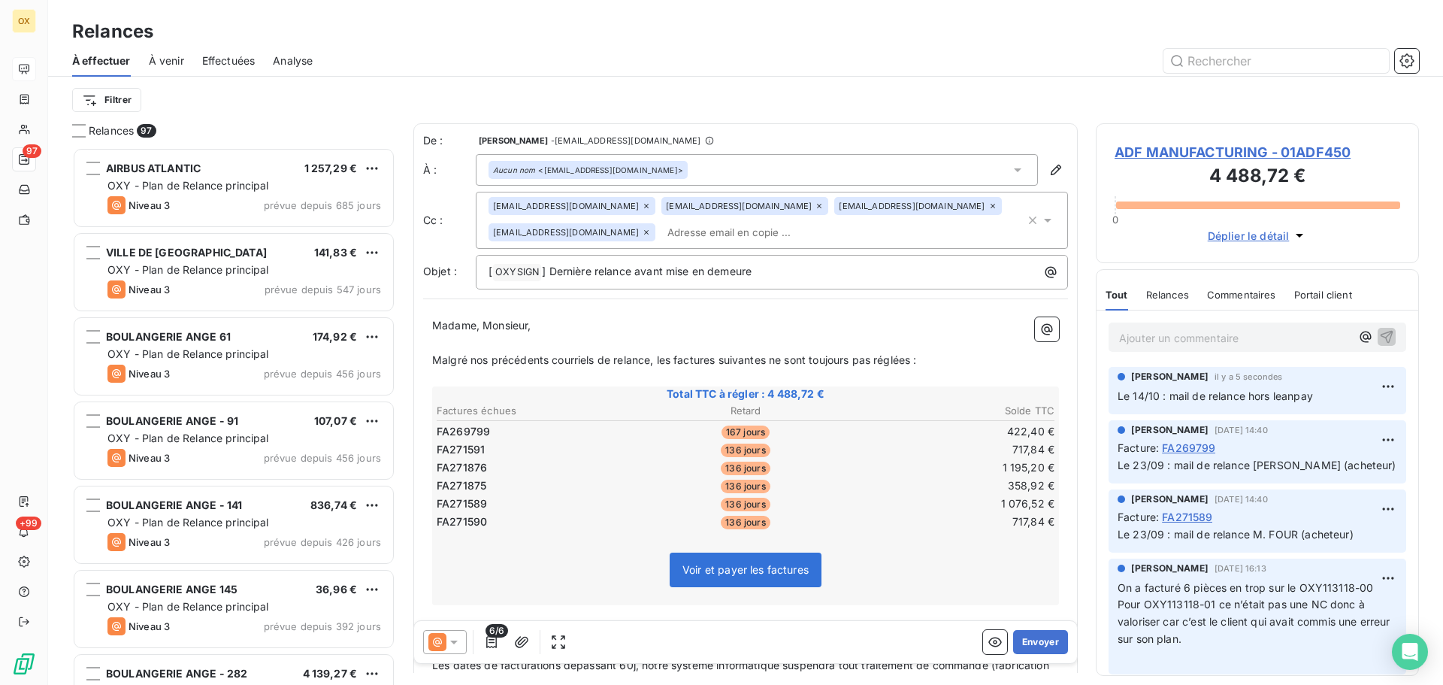
click at [1220, 153] on span "ADF MANUFACTURING - 01ADF450" at bounding box center [1257, 152] width 286 height 20
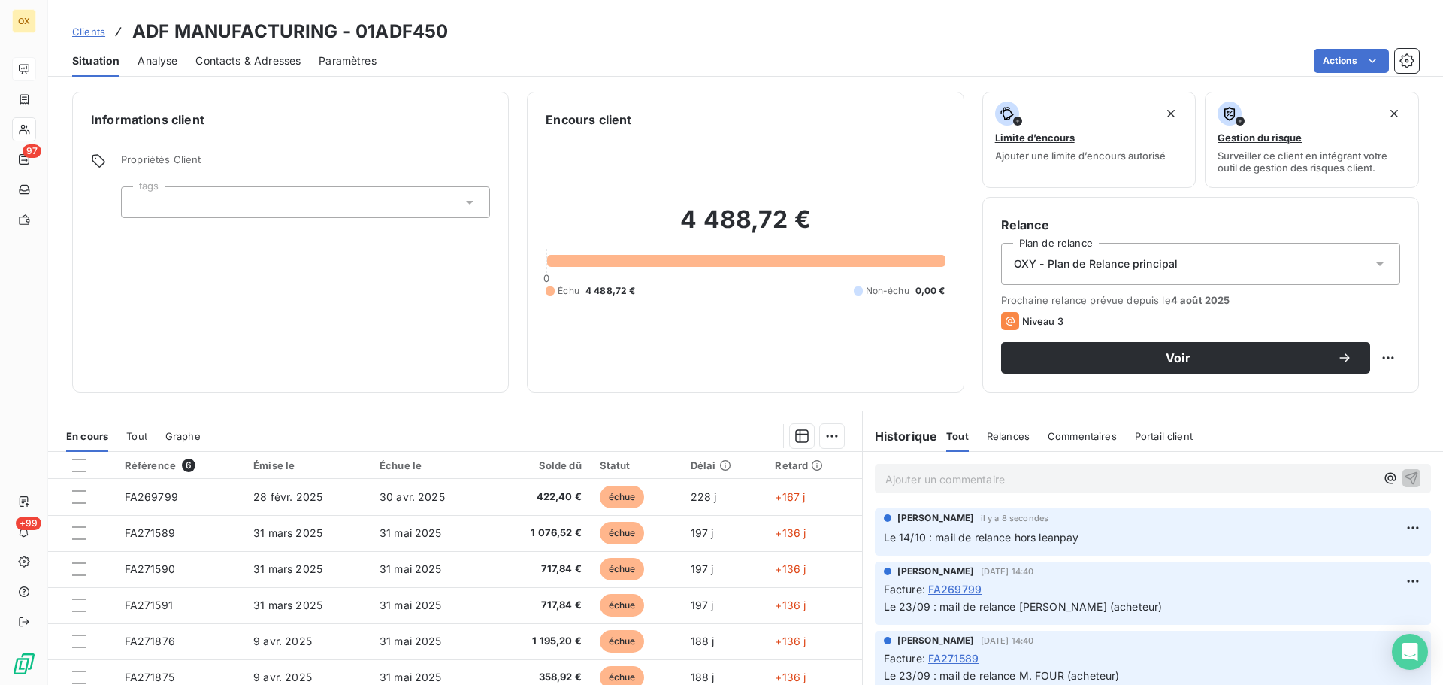
click at [1373, 359] on html "OX 97 +99 Clients ADF MANUFACTURING - 01ADF450 Situation Analyse Contacts & Adr…" at bounding box center [721, 342] width 1443 height 685
click at [1356, 389] on div "Replanifier cette action" at bounding box center [1315, 391] width 135 height 24
select select "9"
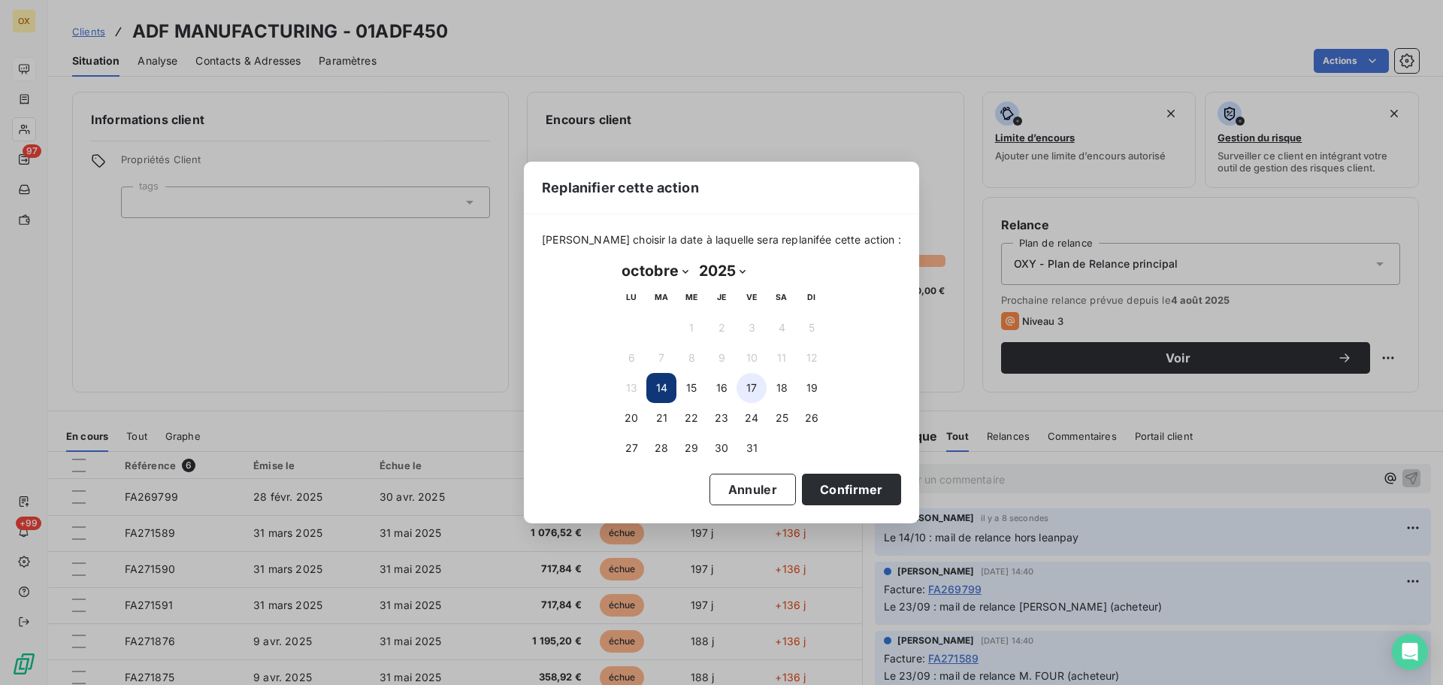
click at [750, 391] on button "17" at bounding box center [751, 388] width 30 height 30
click at [826, 491] on button "Confirmer" at bounding box center [851, 489] width 99 height 32
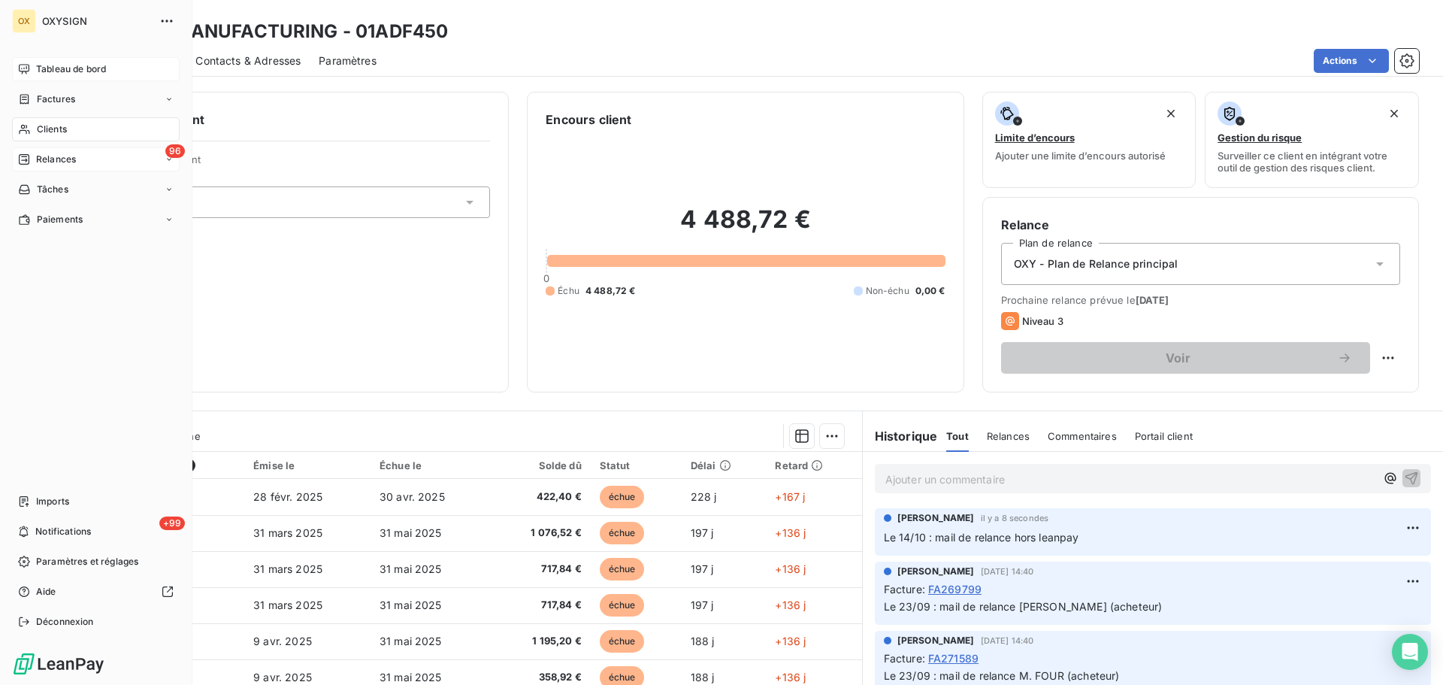
click at [47, 159] on span "Relances" at bounding box center [56, 160] width 40 height 14
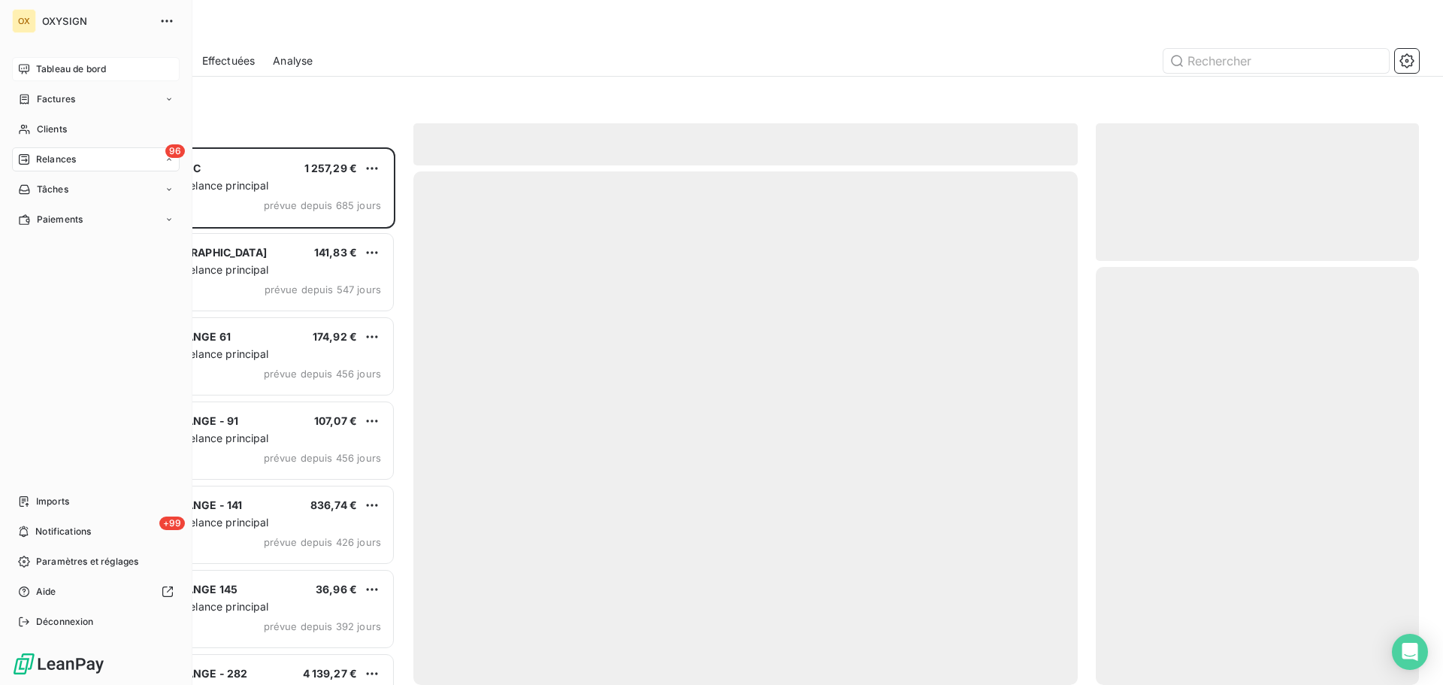
scroll to position [526, 312]
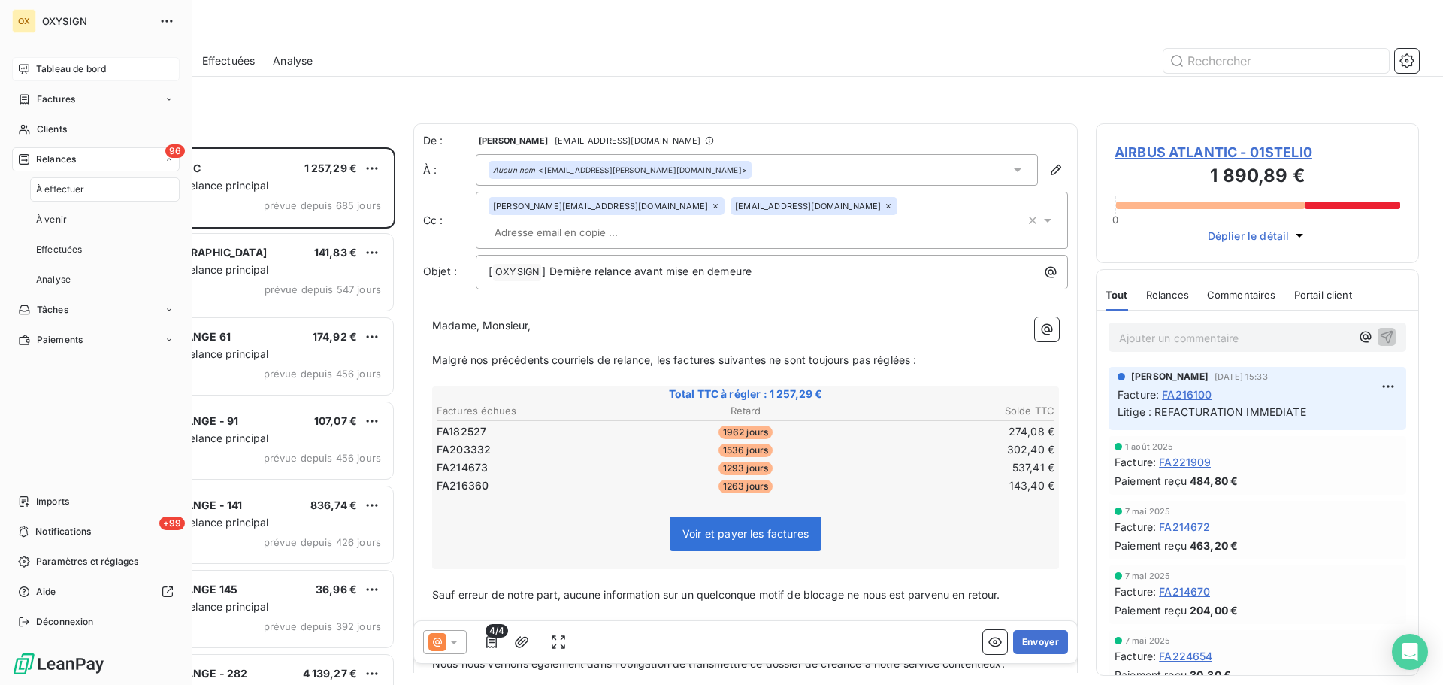
click at [74, 159] on span "Relances" at bounding box center [56, 160] width 40 height 14
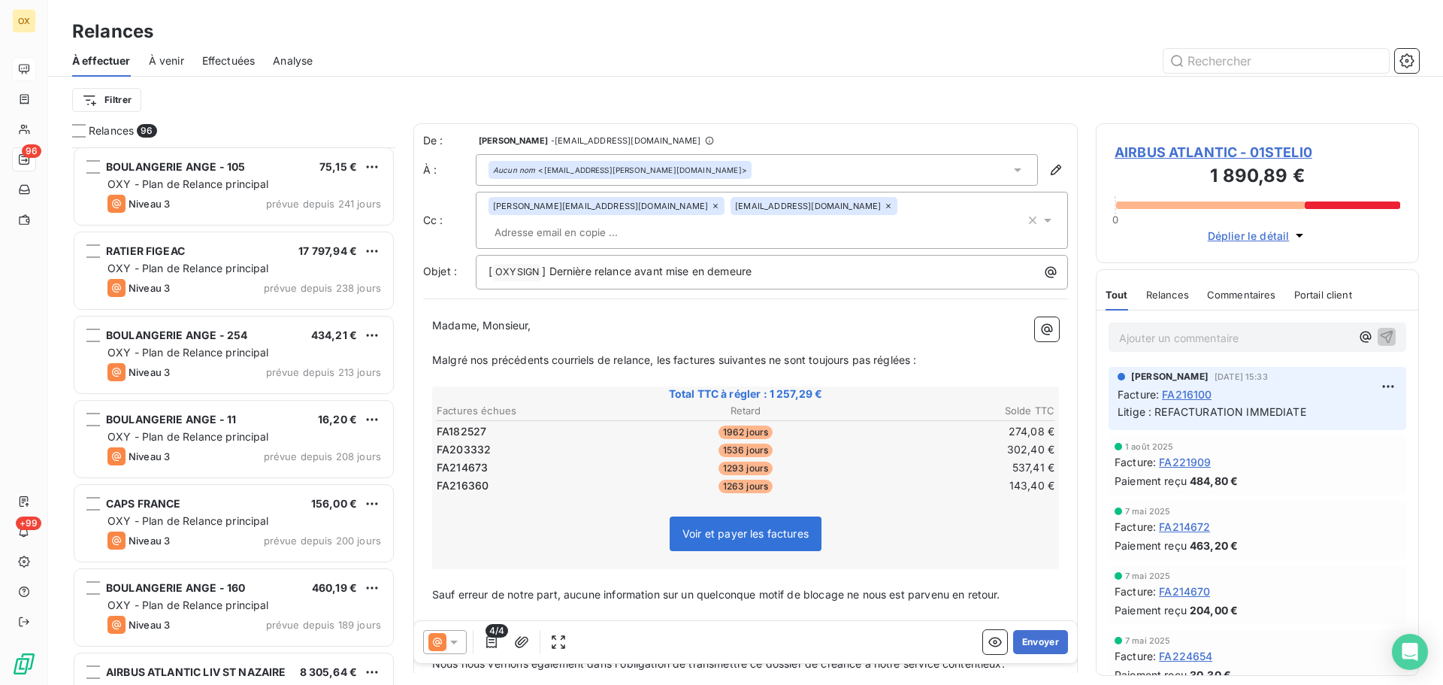
scroll to position [1053, 0]
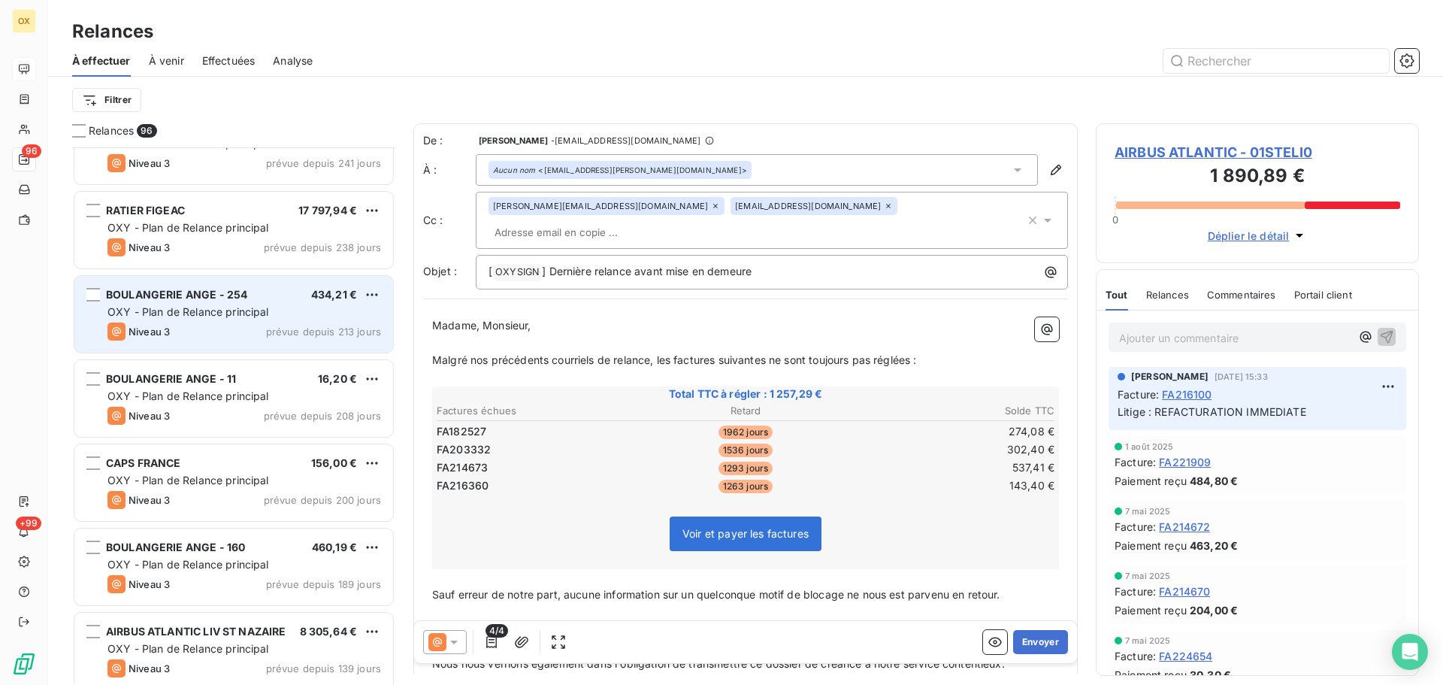
click at [253, 286] on div "BOULANGERIE ANGE - 254 434,21 € OXY - Plan de Relance principal Niveau 3 prévue…" at bounding box center [233, 314] width 319 height 77
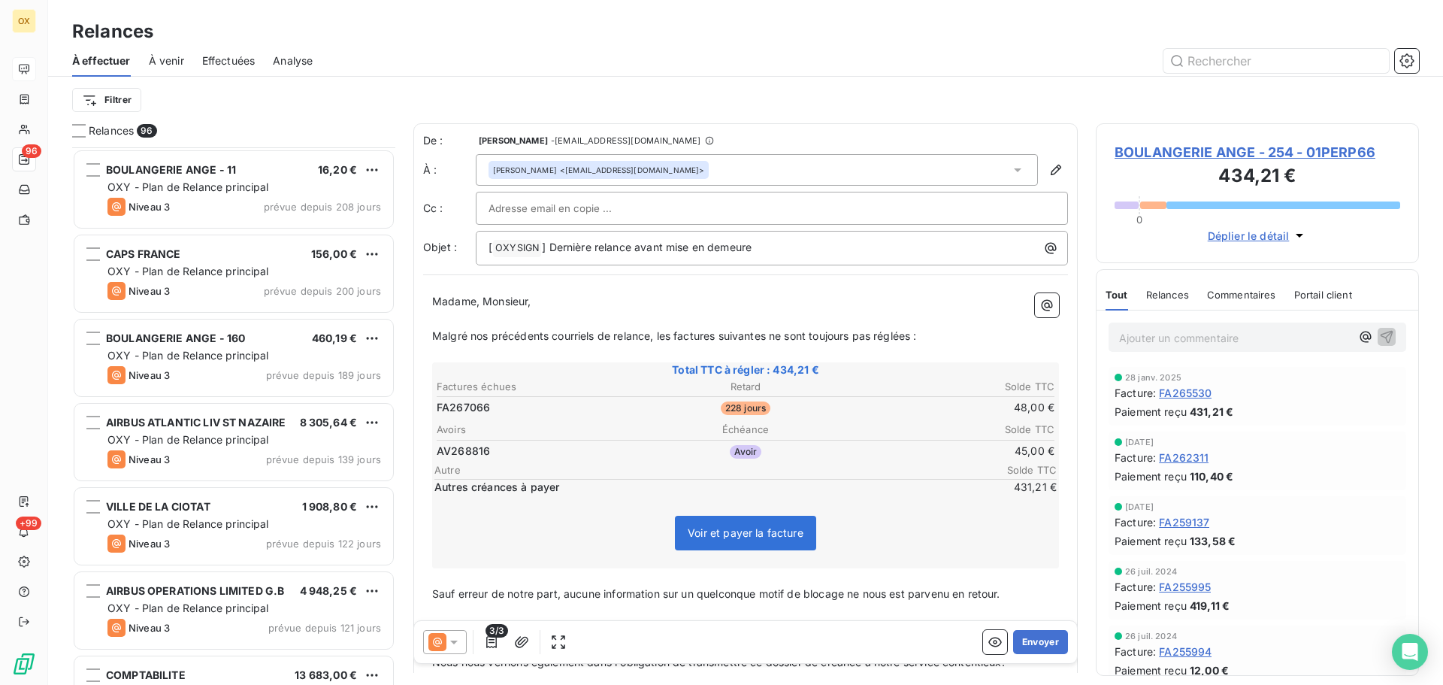
scroll to position [1278, 0]
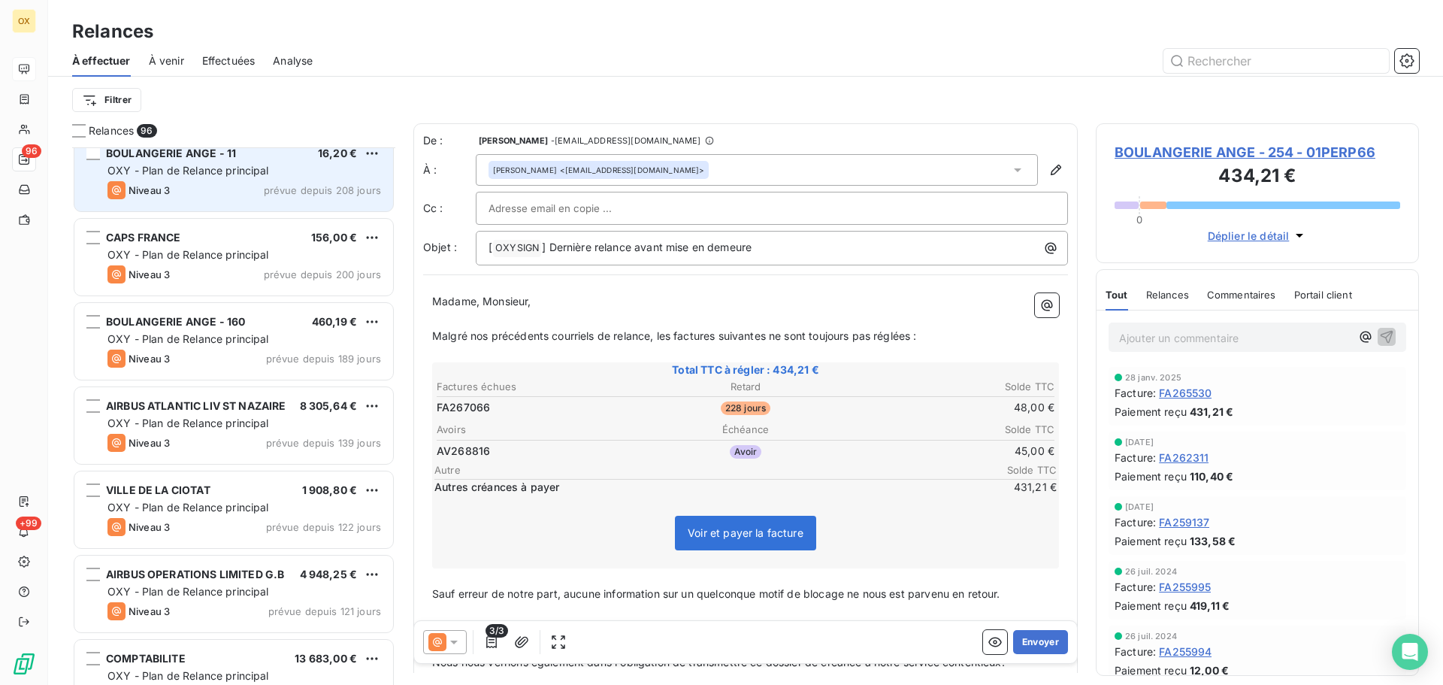
click at [221, 195] on div "Niveau 3 prévue depuis 208 jours" at bounding box center [244, 190] width 274 height 18
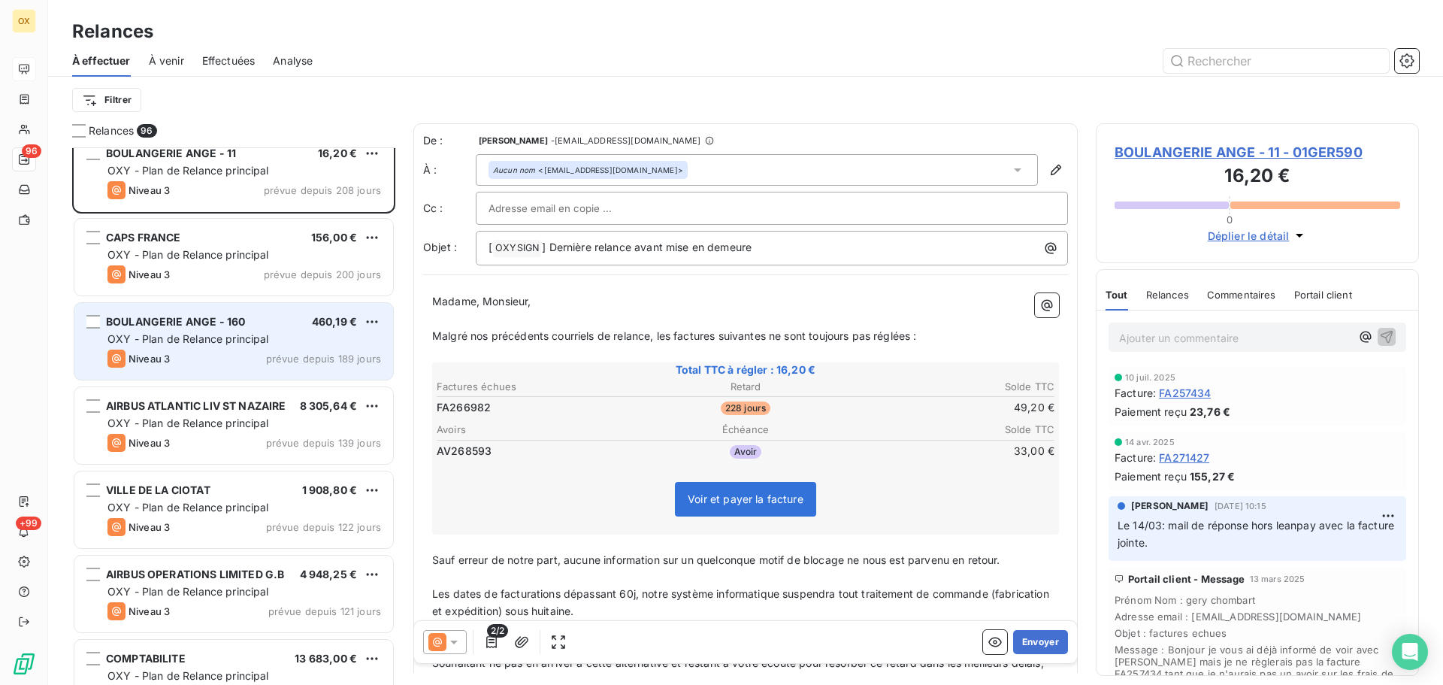
click at [219, 322] on span "BOULANGERIE ANGE - 160" at bounding box center [175, 321] width 139 height 13
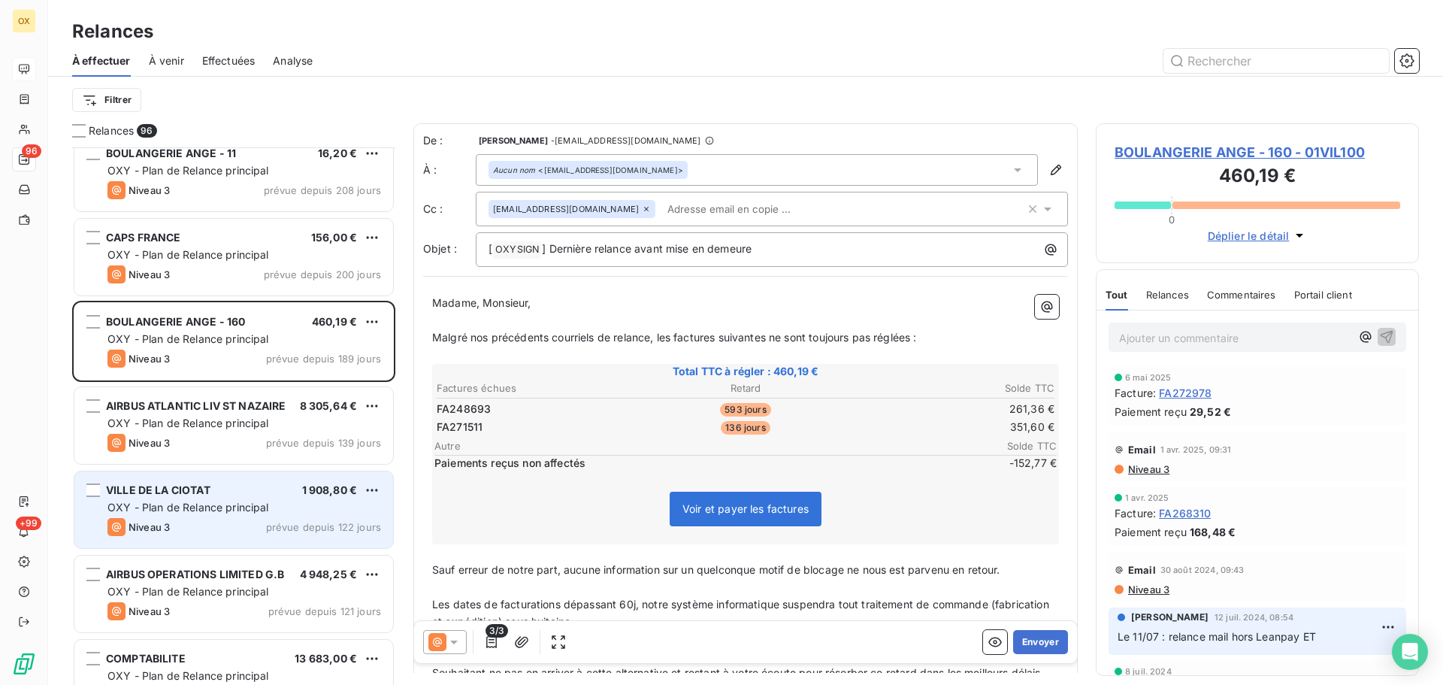
click at [248, 496] on div "VILLE DE LA CIOTAT 1 908,80 €" at bounding box center [244, 490] width 274 height 14
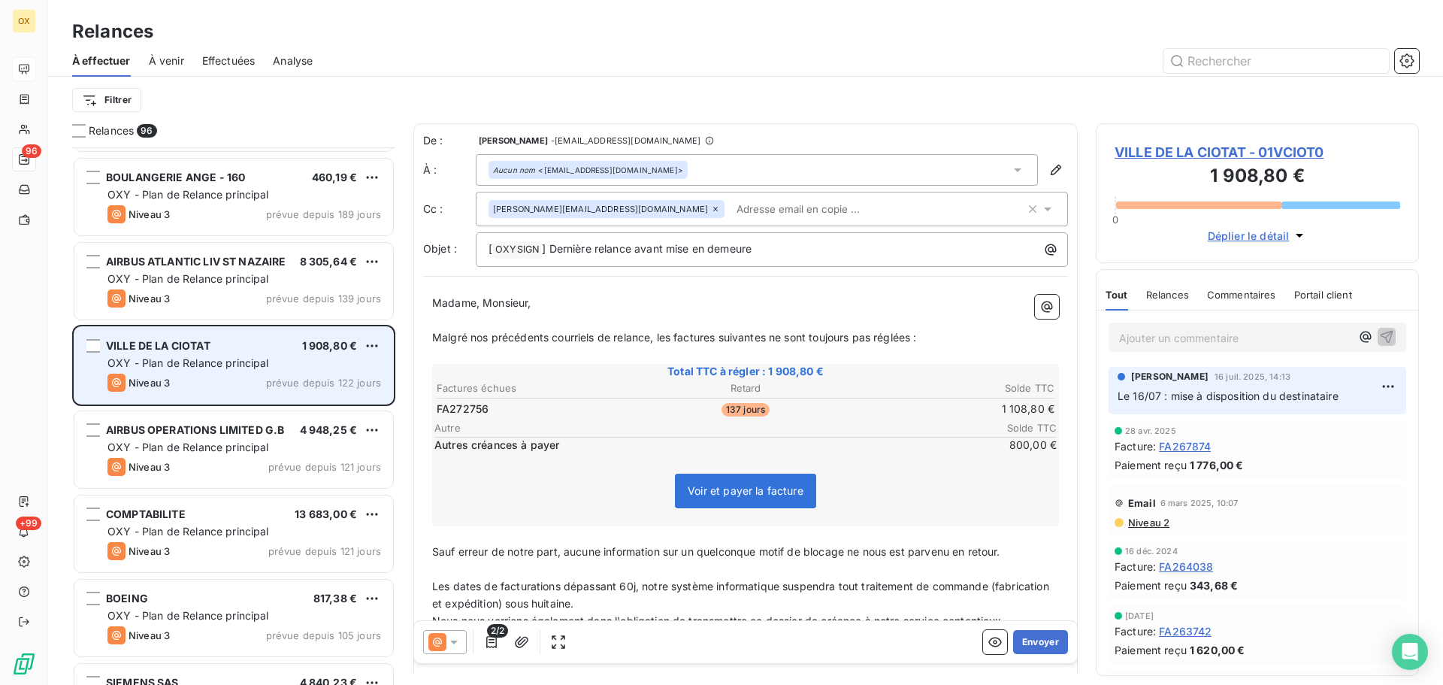
scroll to position [1429, 0]
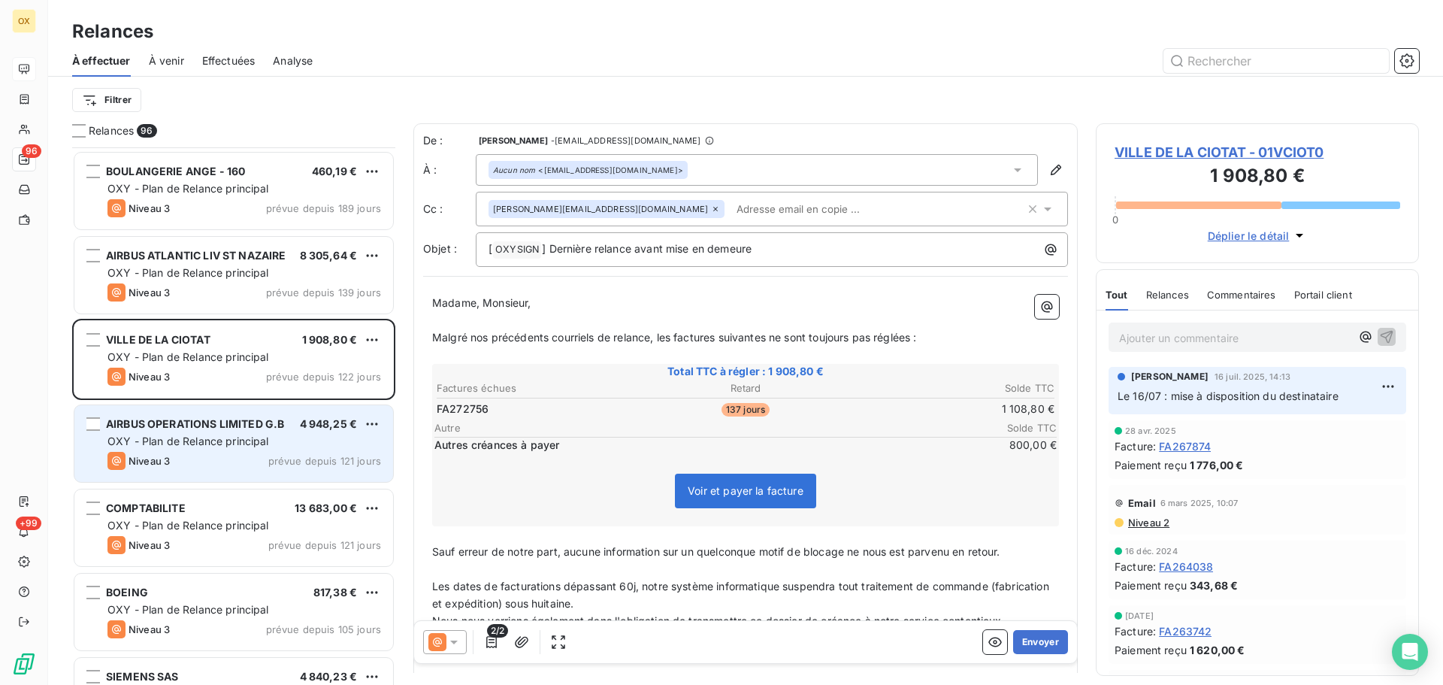
click at [247, 449] on div "AIRBUS OPERATIONS LIMITED G.B 4 948,25 € OXY - Plan de Relance principal Niveau…" at bounding box center [233, 443] width 319 height 77
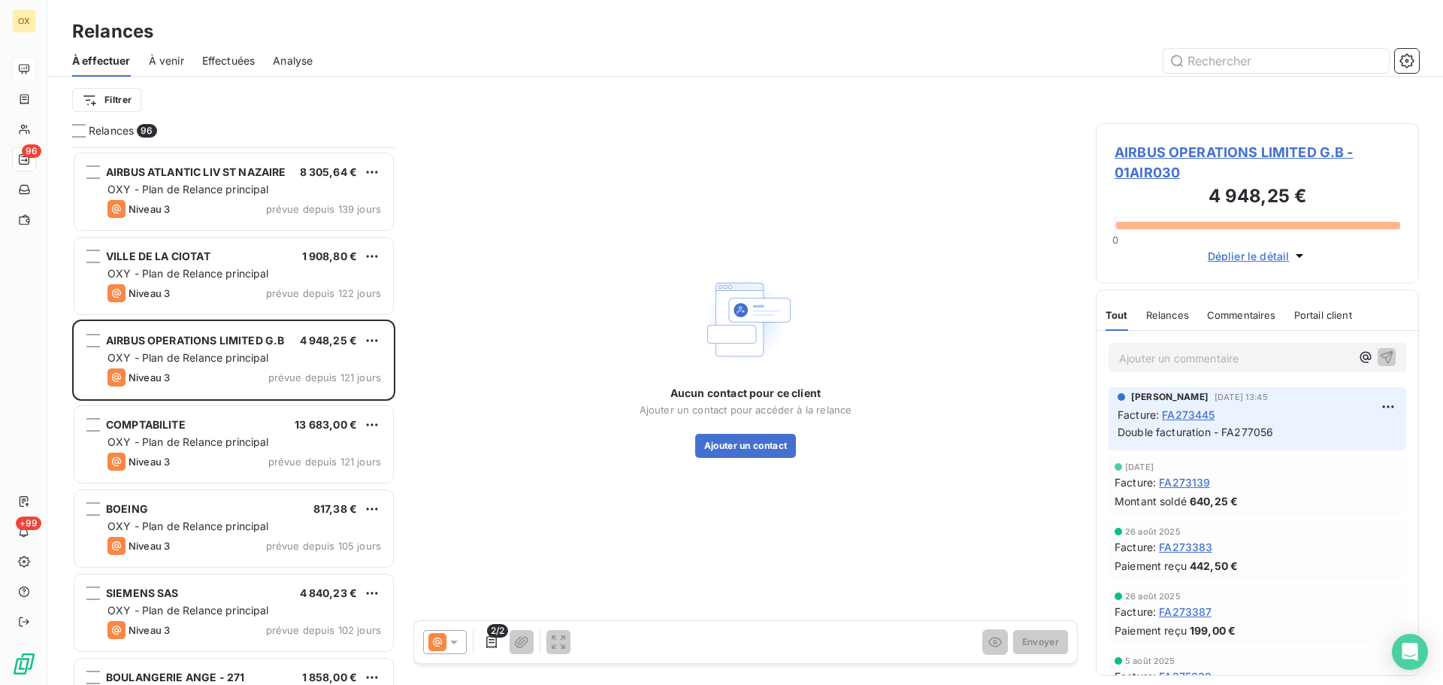
scroll to position [1579, 0]
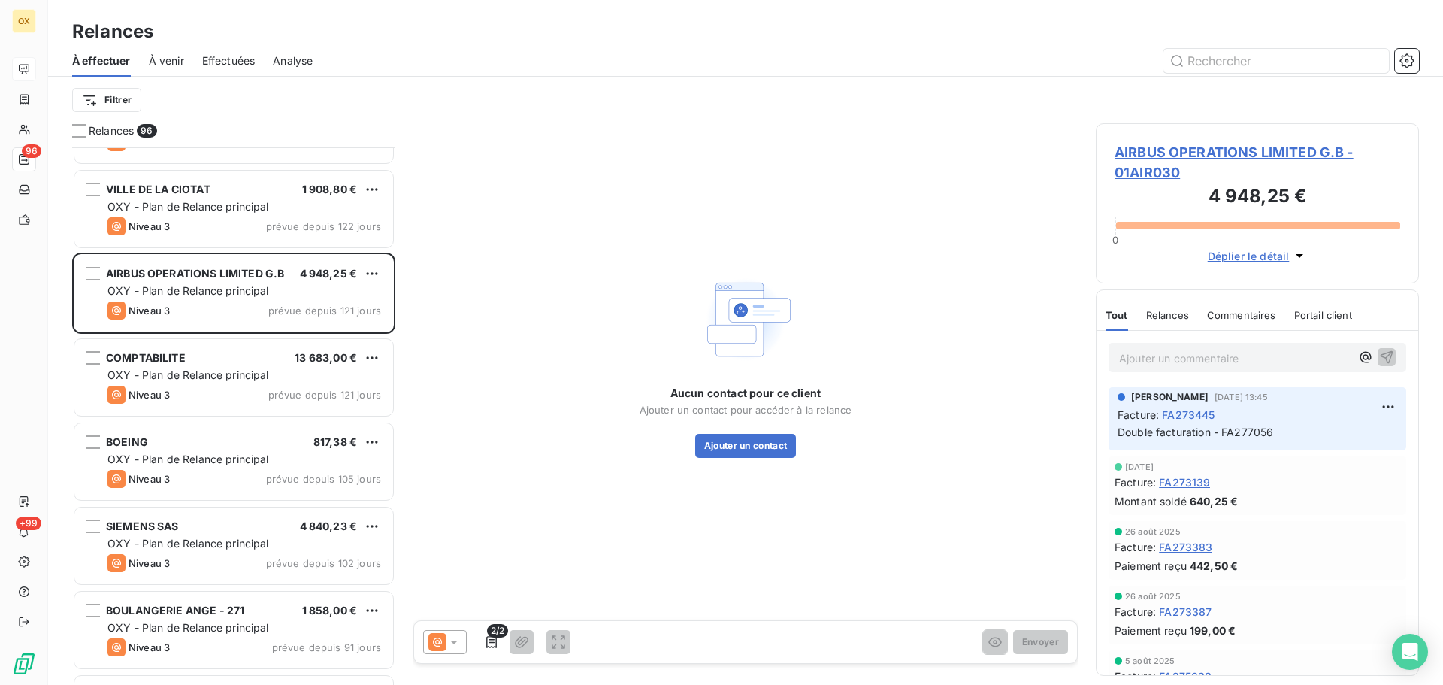
click at [244, 449] on div "BOEING 817,38 € OXY - Plan de Relance principal Niveau 3 prévue depuis 105 jours" at bounding box center [233, 461] width 319 height 77
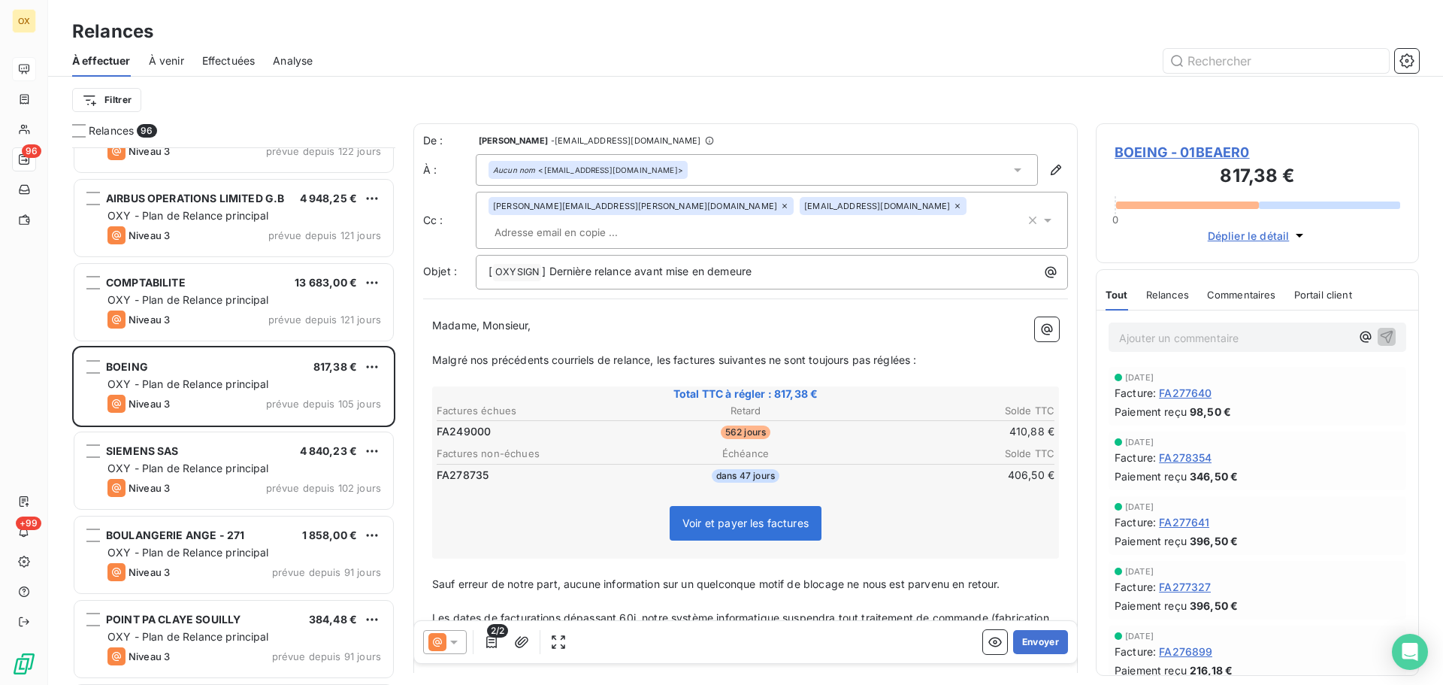
scroll to position [1729, 0]
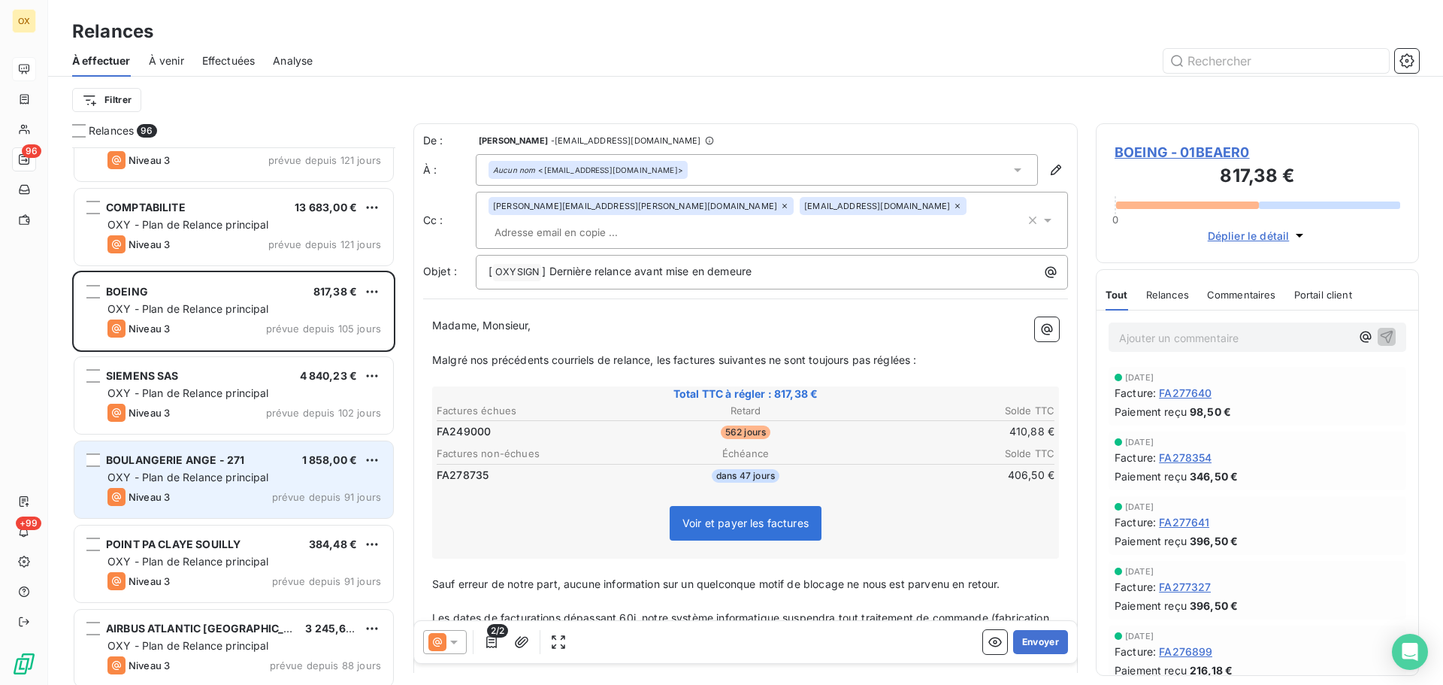
click at [239, 474] on span "OXY - Plan de Relance principal" at bounding box center [188, 476] width 162 height 13
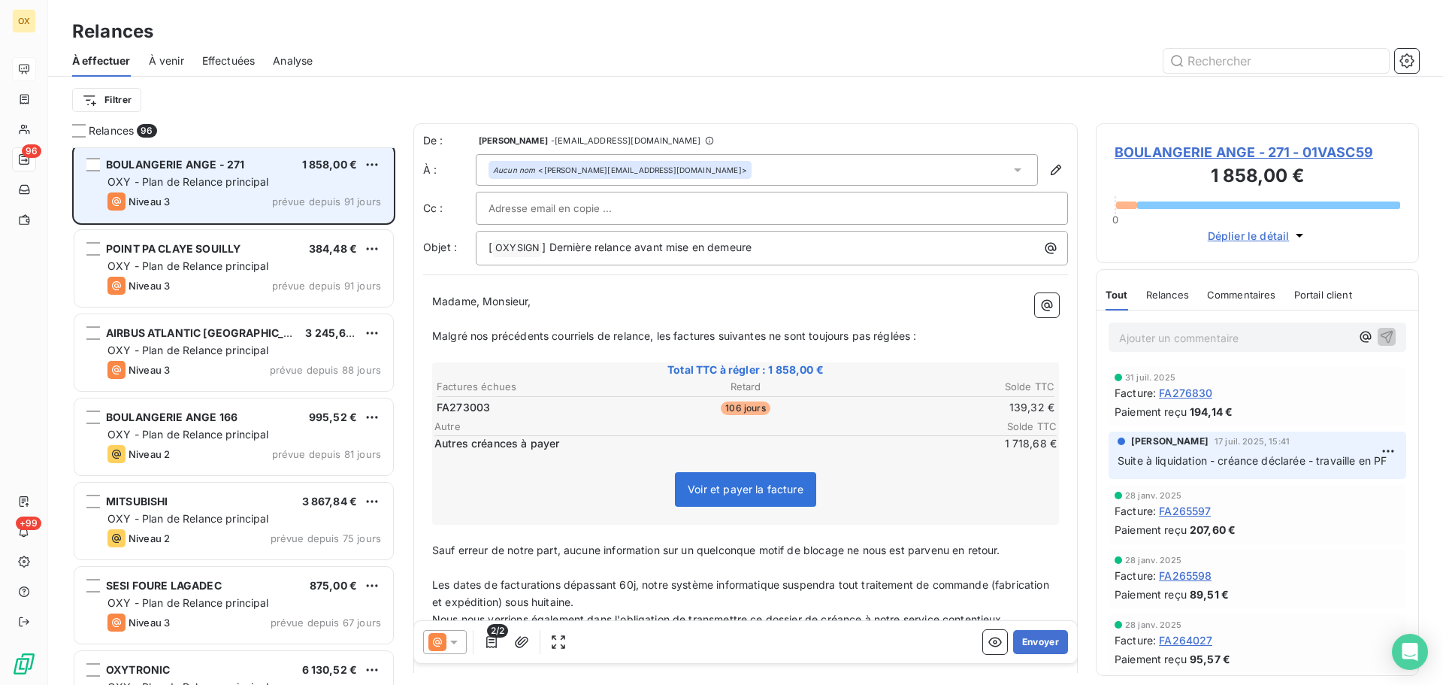
scroll to position [2030, 0]
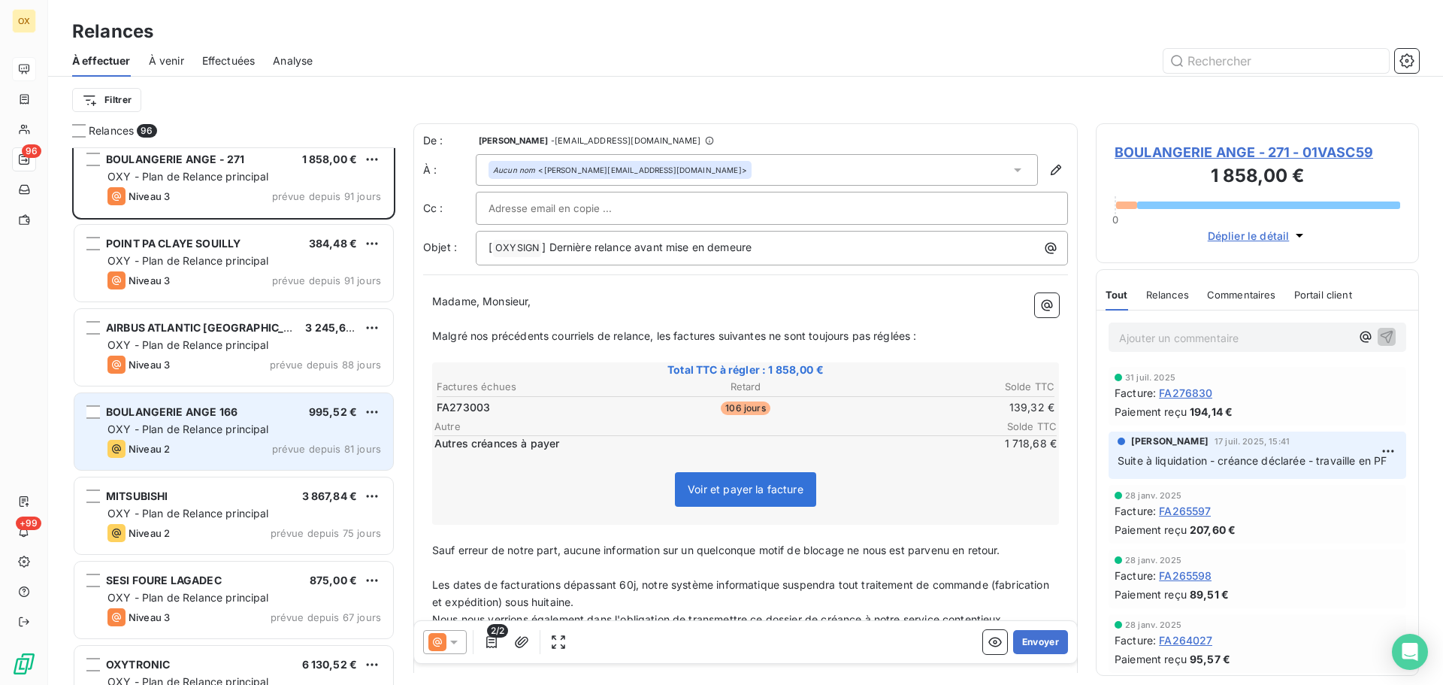
click at [236, 441] on div "Niveau 2 prévue depuis 81 jours" at bounding box center [244, 449] width 274 height 18
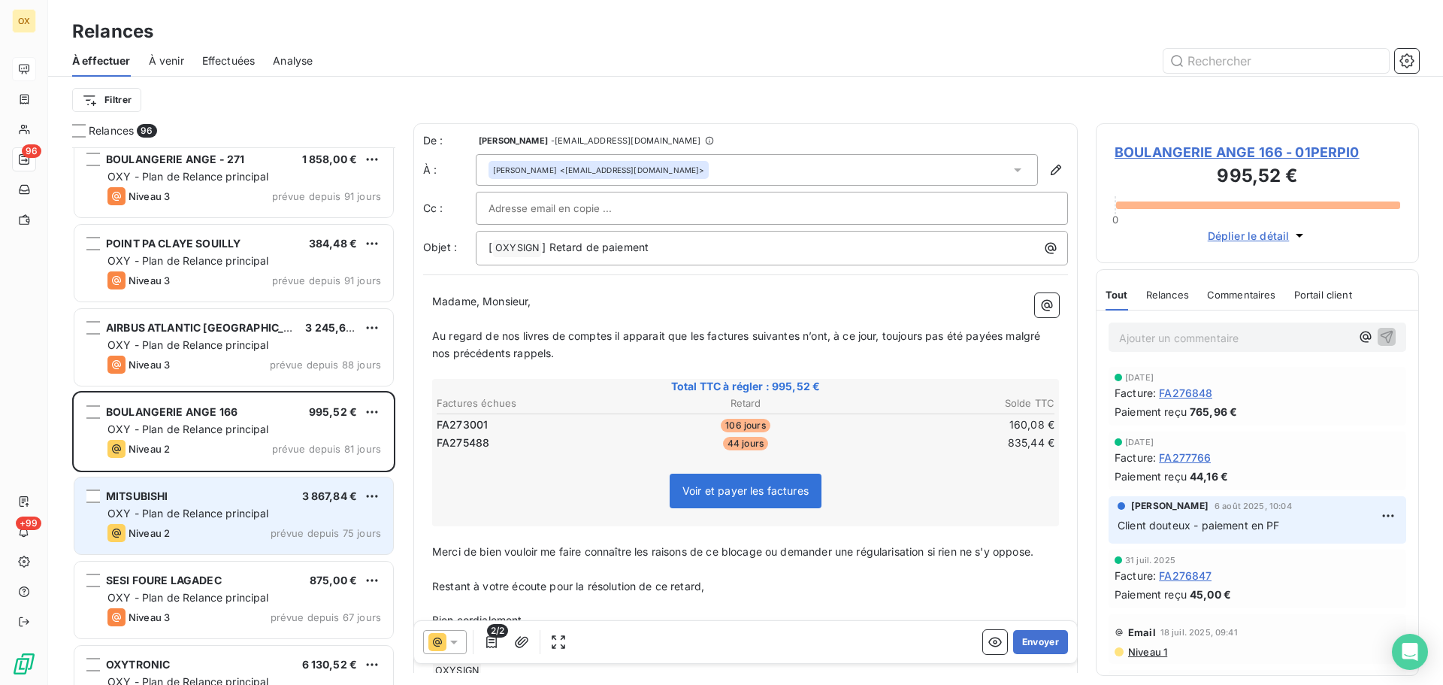
click at [250, 501] on div "MITSUBISHI 3 867,84 €" at bounding box center [244, 496] width 274 height 14
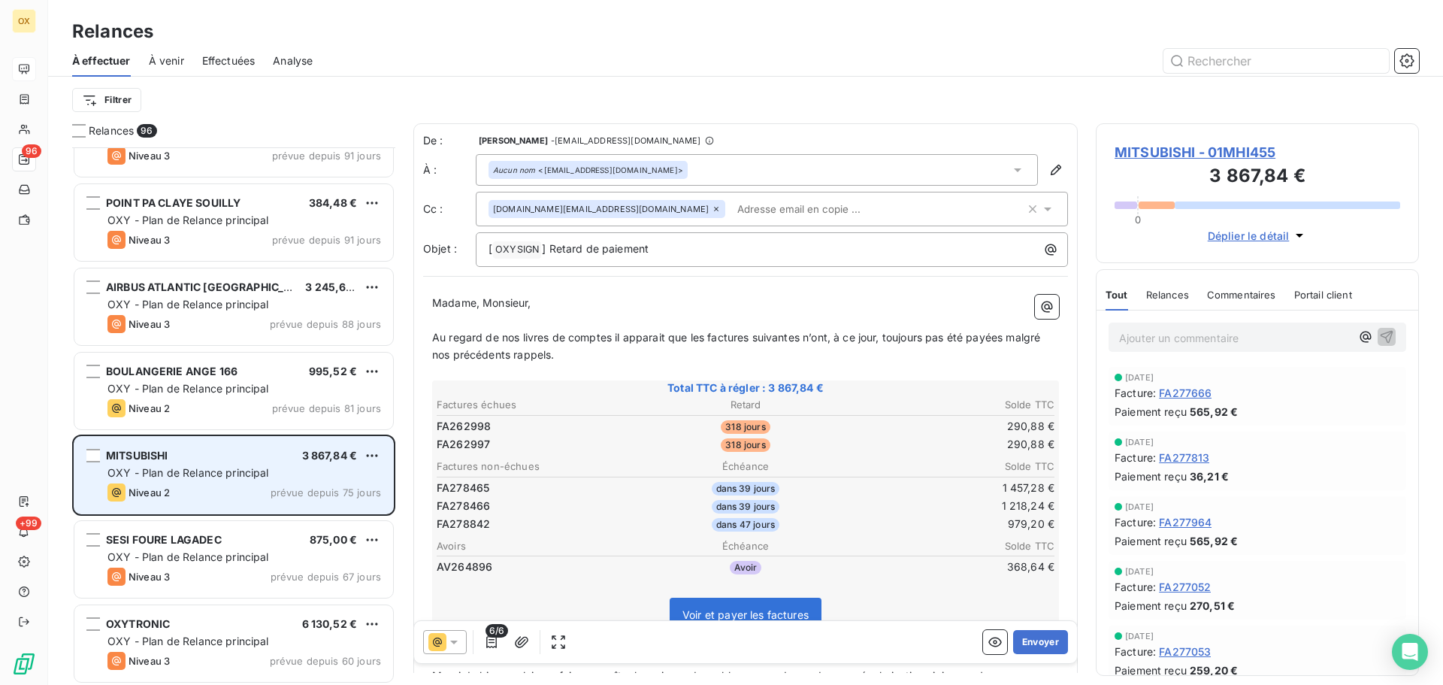
scroll to position [2105, 0]
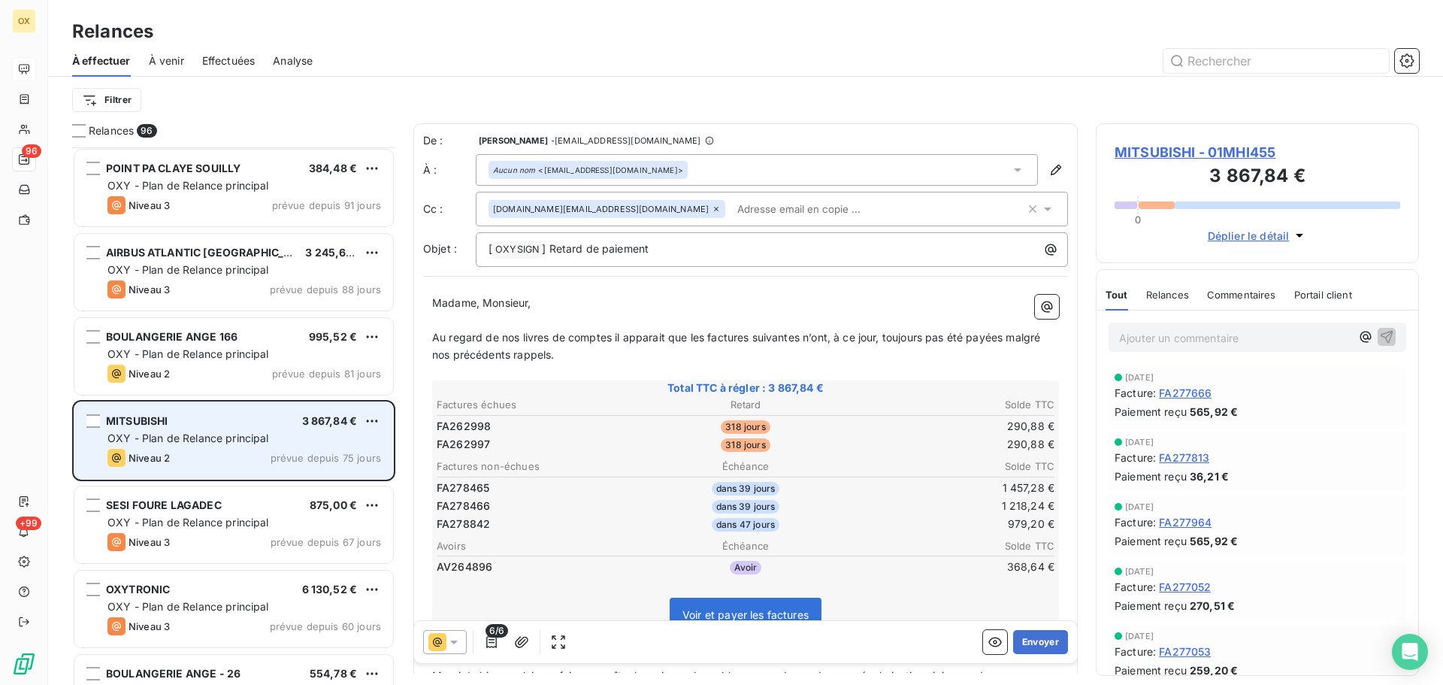
click at [250, 501] on div "SESI FOURE LAGADEC 875,00 €" at bounding box center [244, 505] width 274 height 14
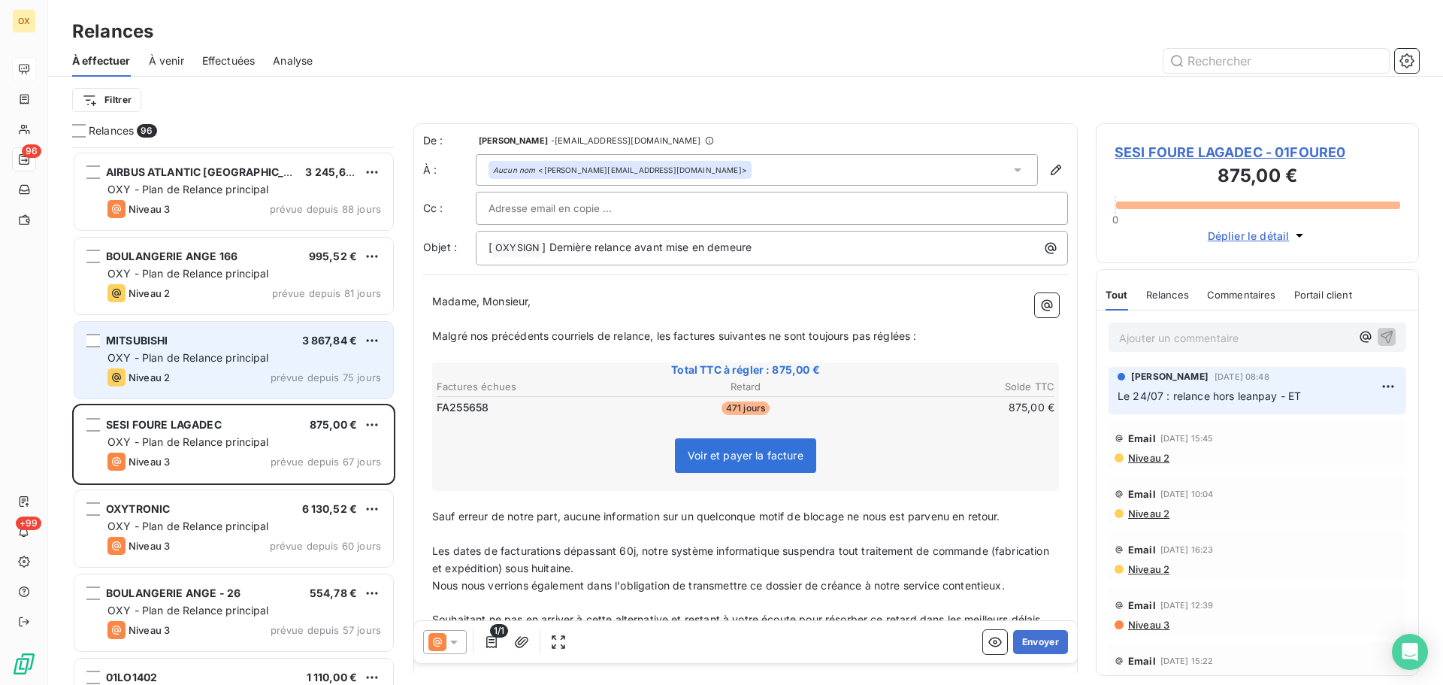
scroll to position [2255, 0]
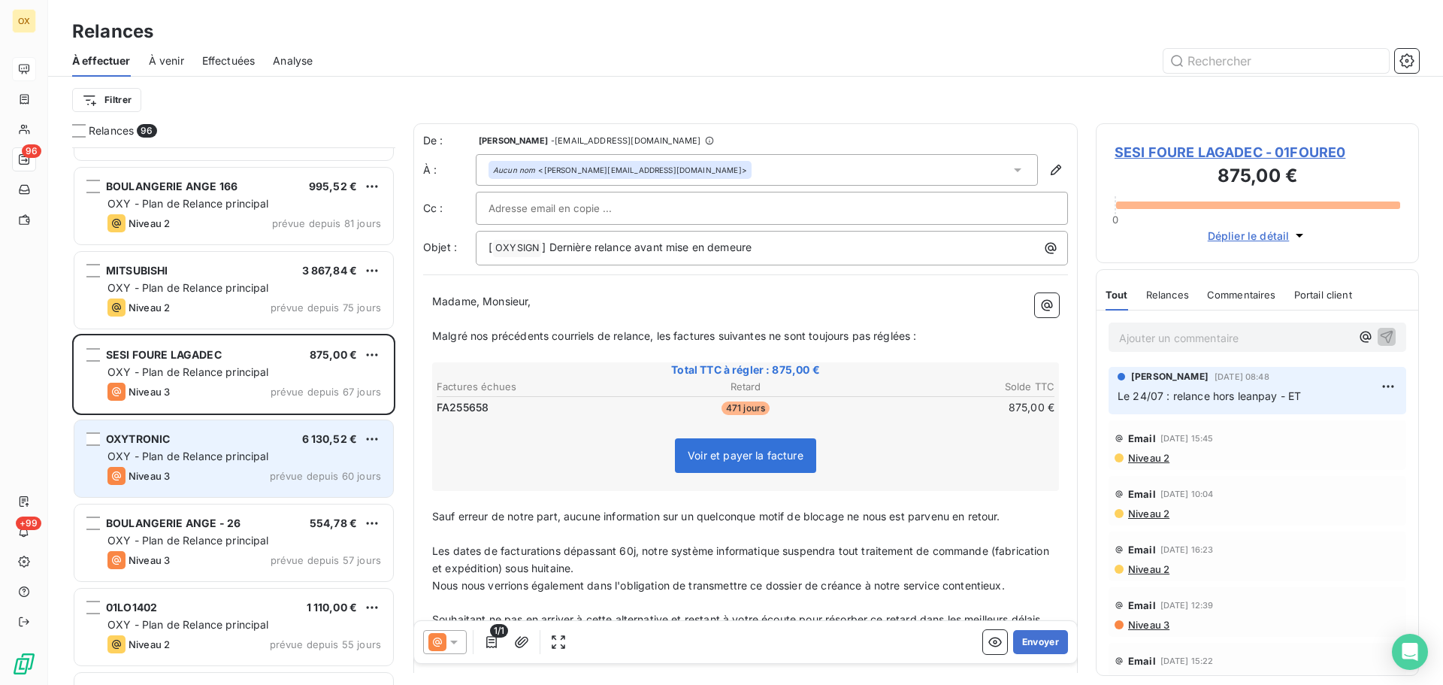
click at [250, 481] on div "Niveau 3 prévue depuis 60 jours" at bounding box center [244, 476] width 274 height 18
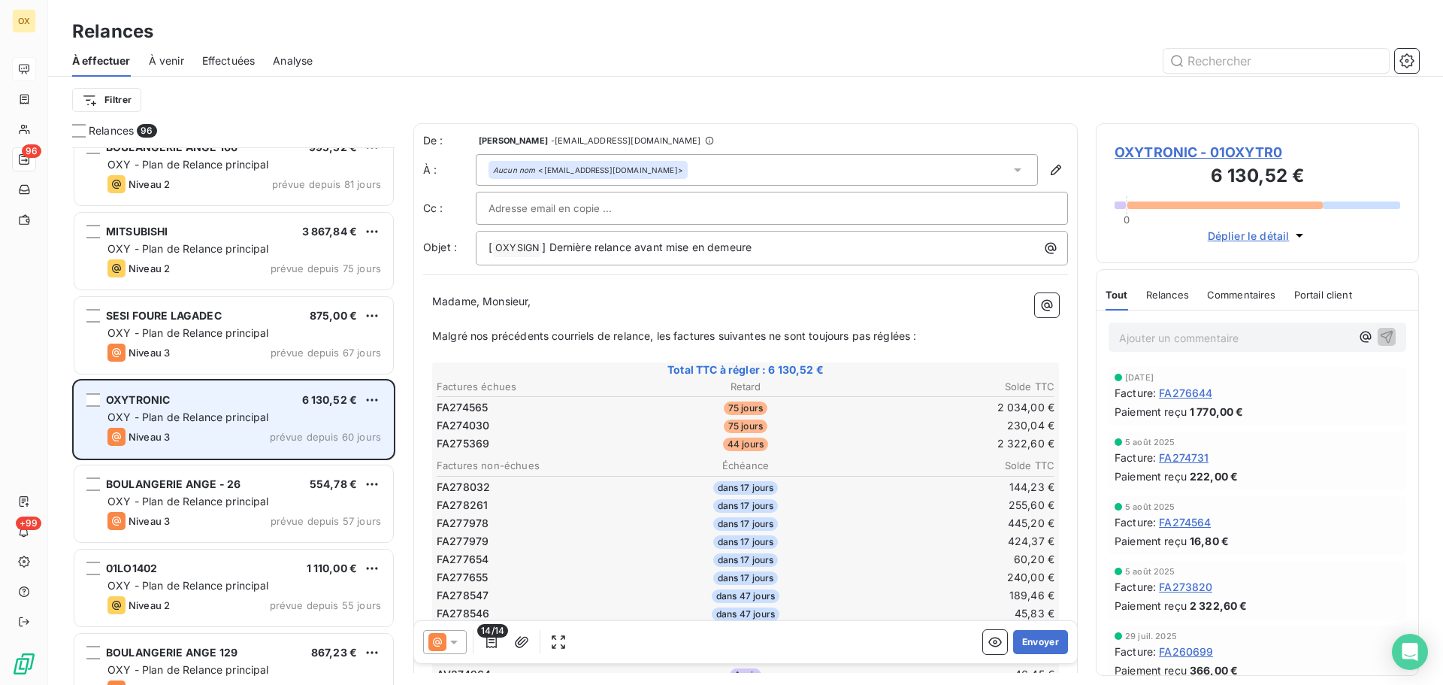
scroll to position [2330, 0]
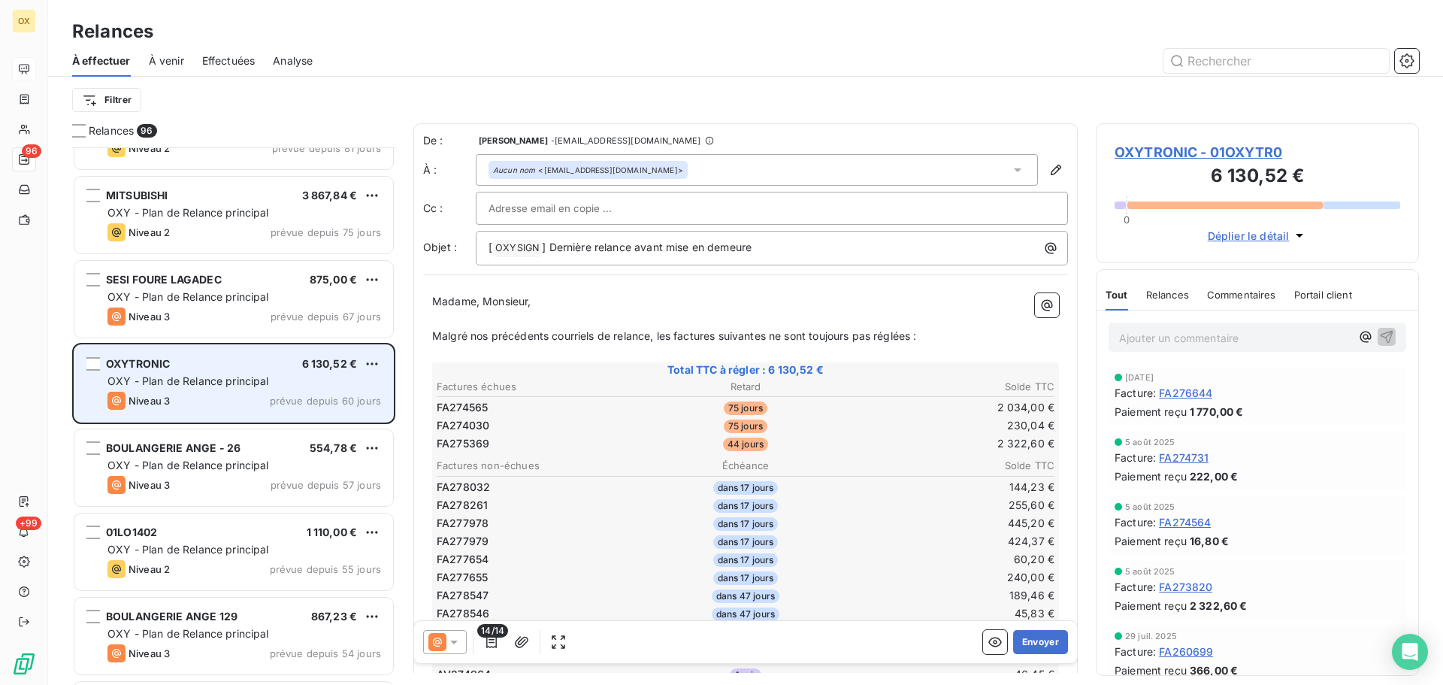
click at [250, 481] on div "Niveau 3 prévue depuis 57 jours" at bounding box center [244, 485] width 274 height 18
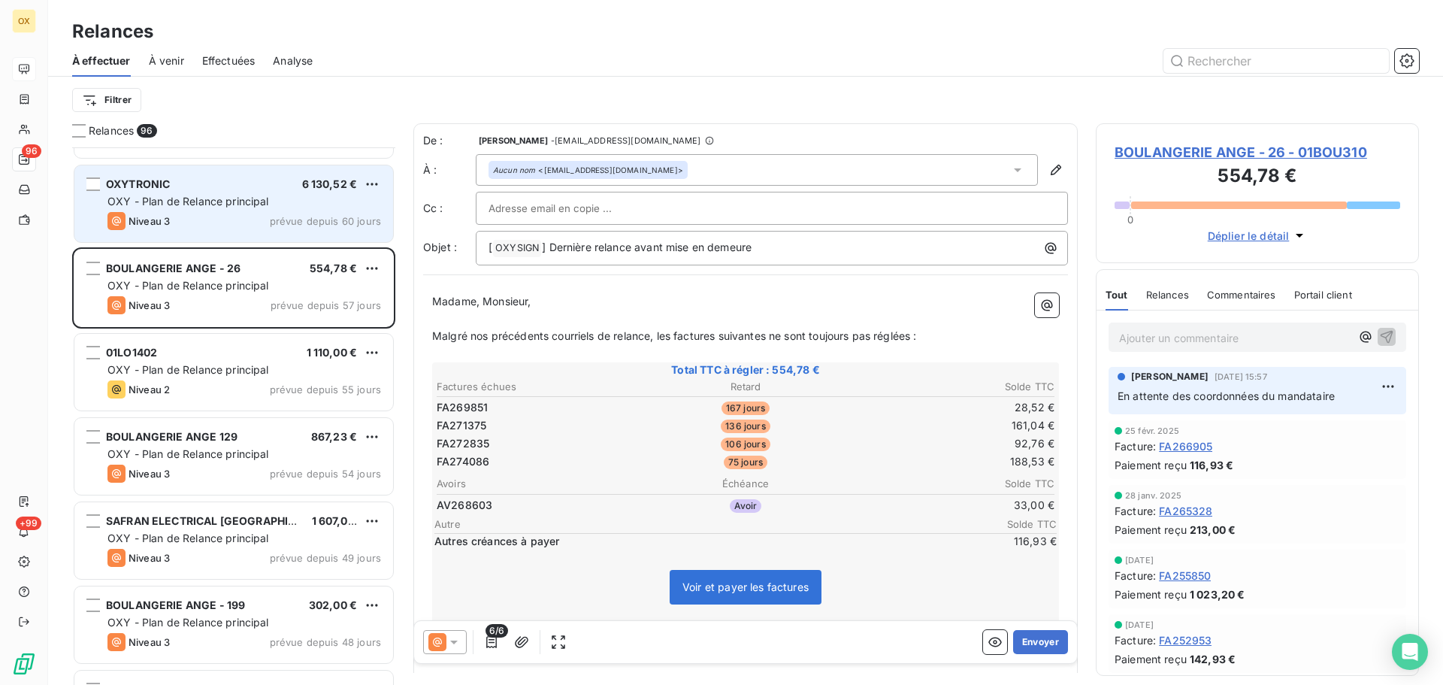
scroll to position [2556, 0]
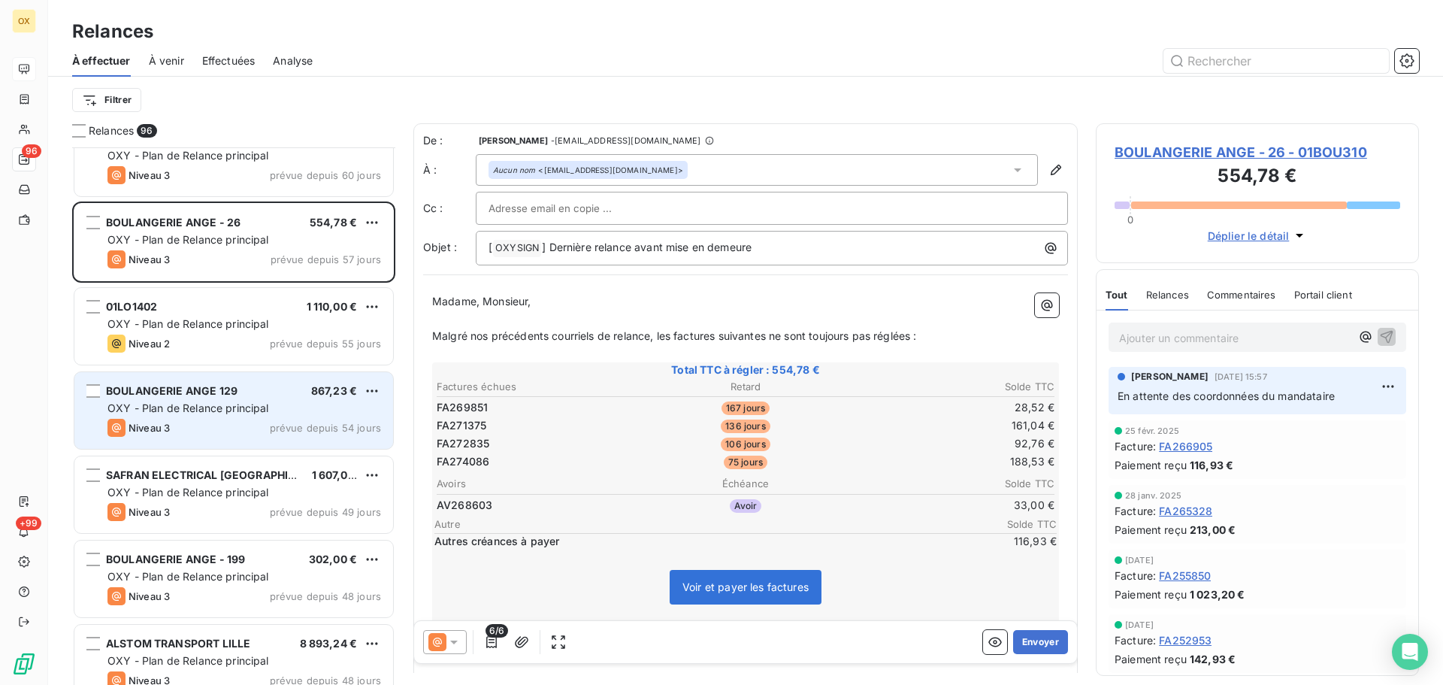
click at [246, 434] on div "Niveau 3 prévue depuis 54 jours" at bounding box center [244, 428] width 274 height 18
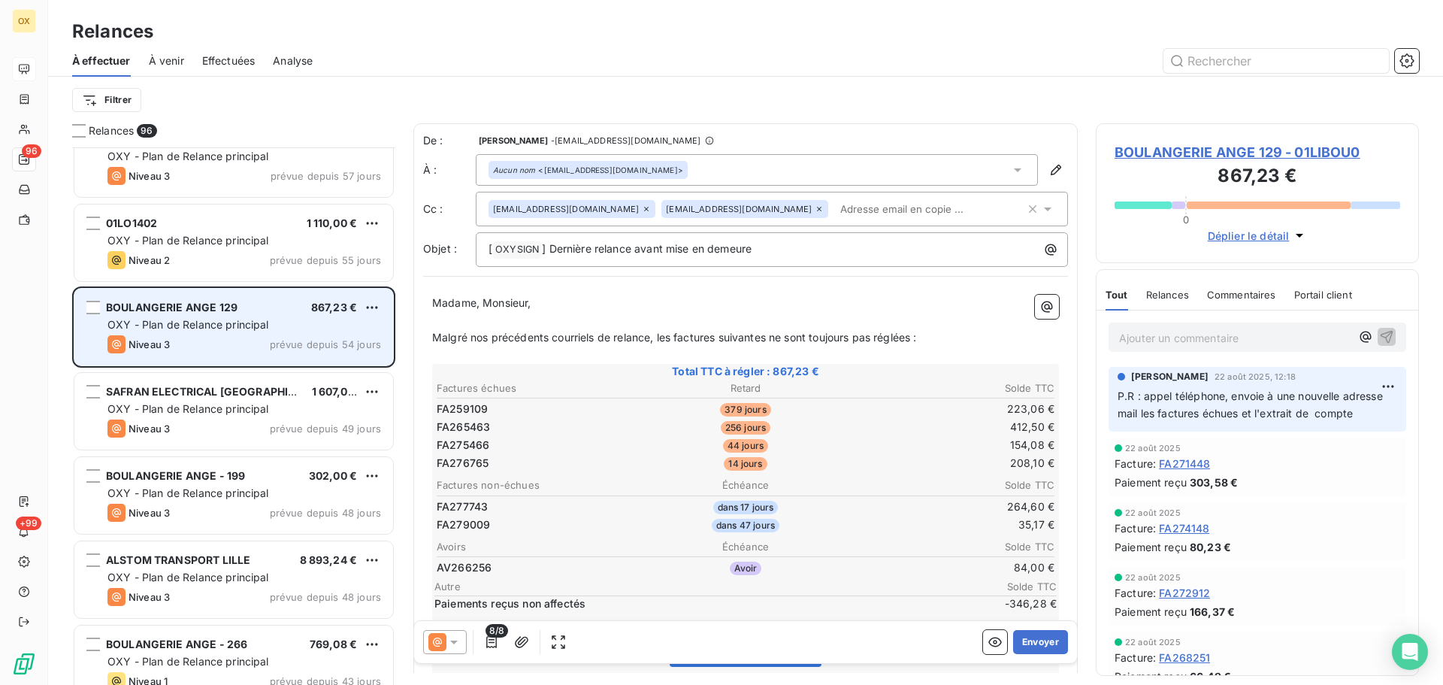
scroll to position [2706, 0]
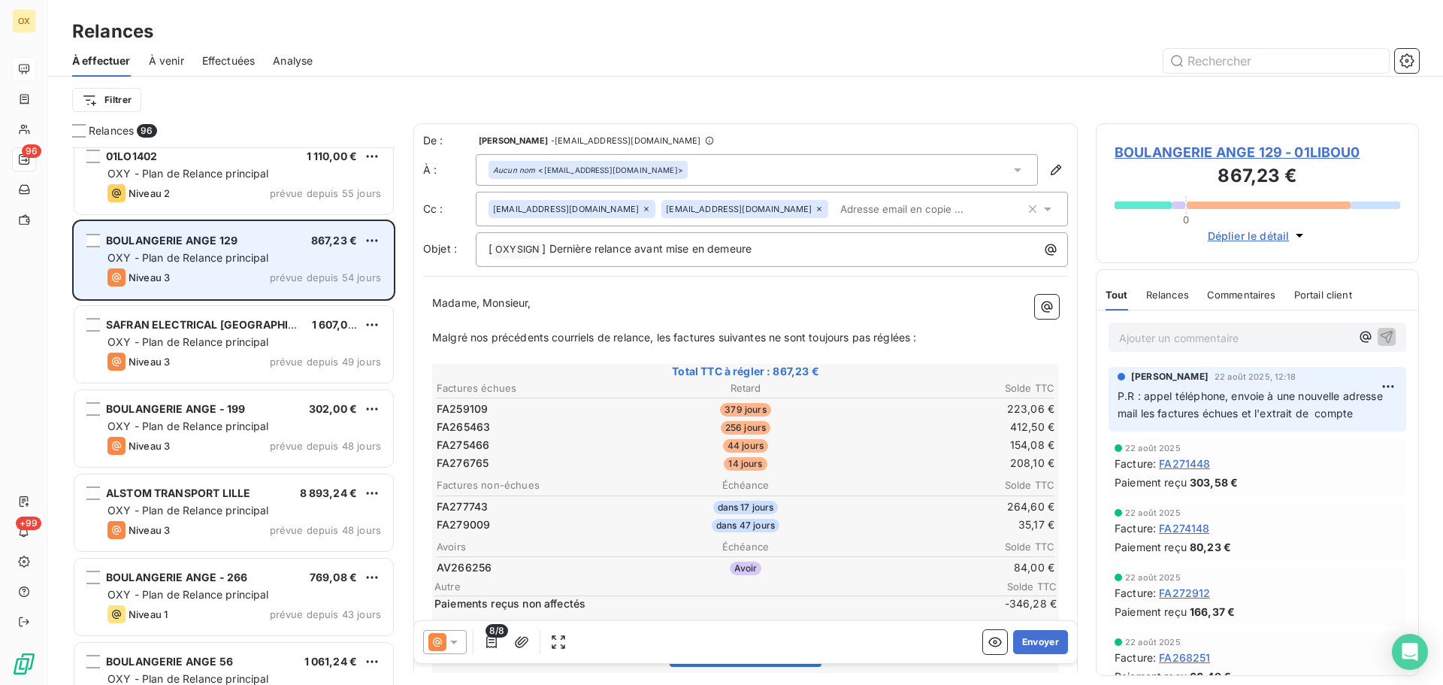
click at [246, 434] on div "BOULANGERIE ANGE - 199 302,00 € OXY - Plan de Relance principal Niveau 3 prévue…" at bounding box center [233, 428] width 319 height 77
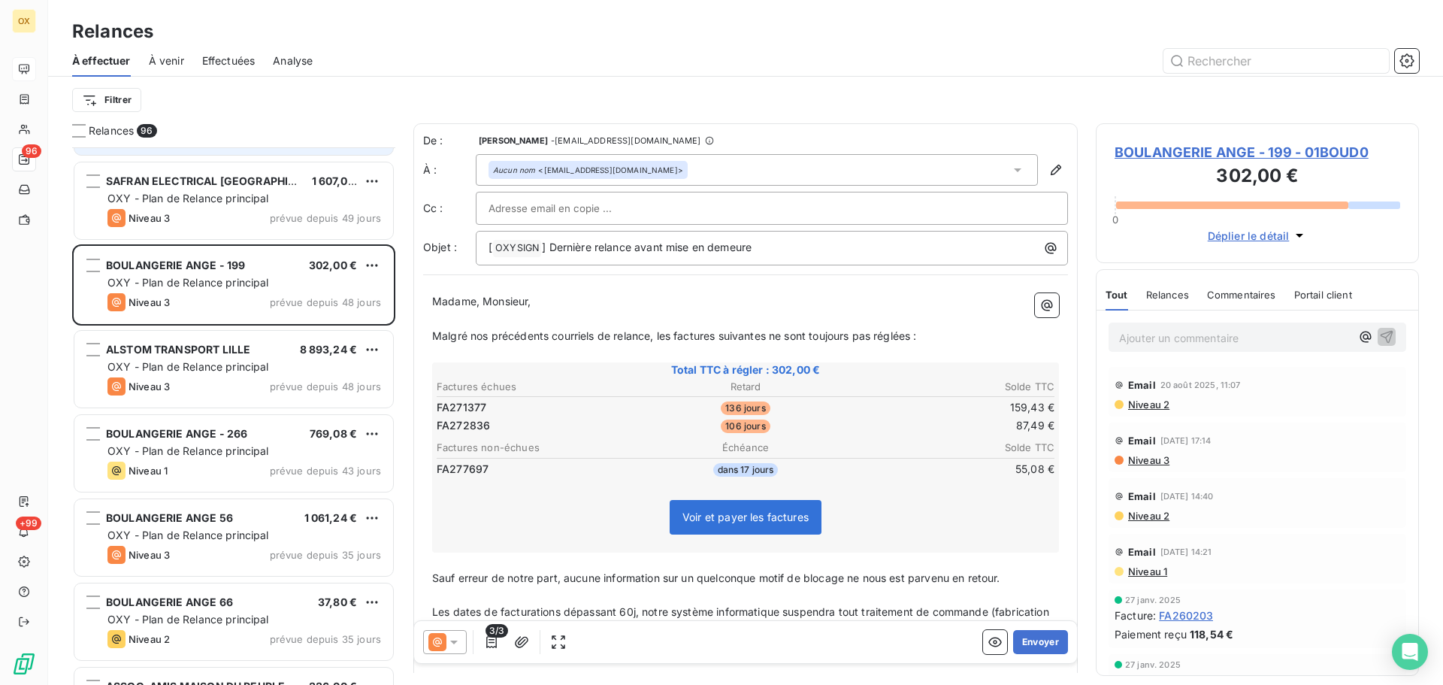
scroll to position [2857, 0]
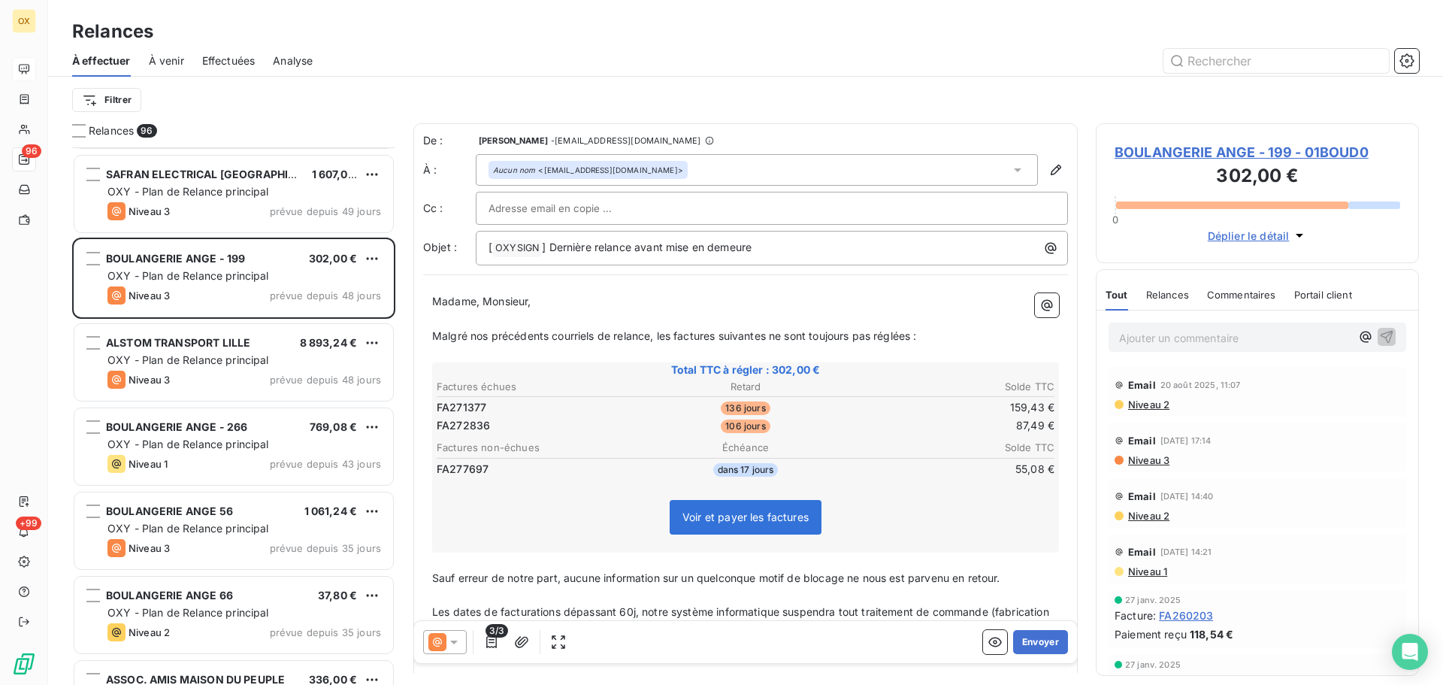
click at [246, 434] on div "BOULANGERIE ANGE - 266 769,08 € OXY - Plan de Relance principal Niveau 1 prévue…" at bounding box center [233, 446] width 319 height 77
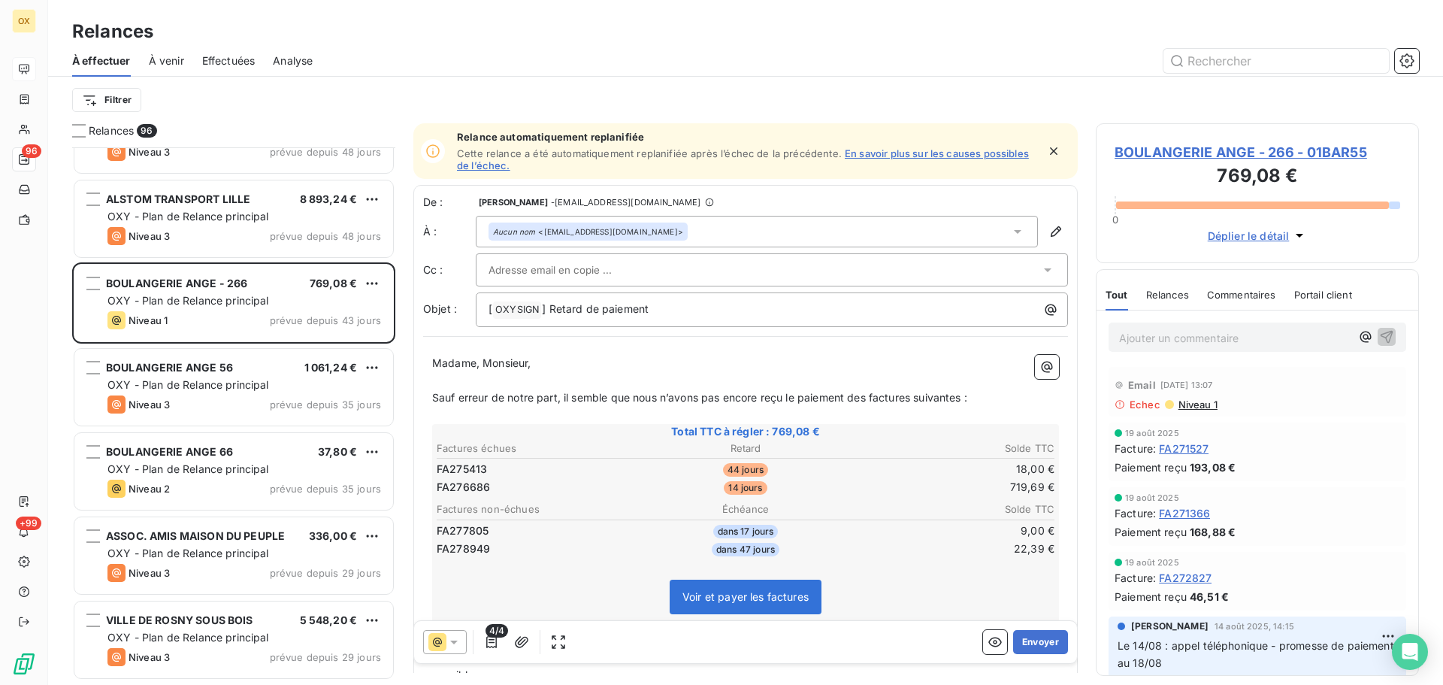
scroll to position [3007, 0]
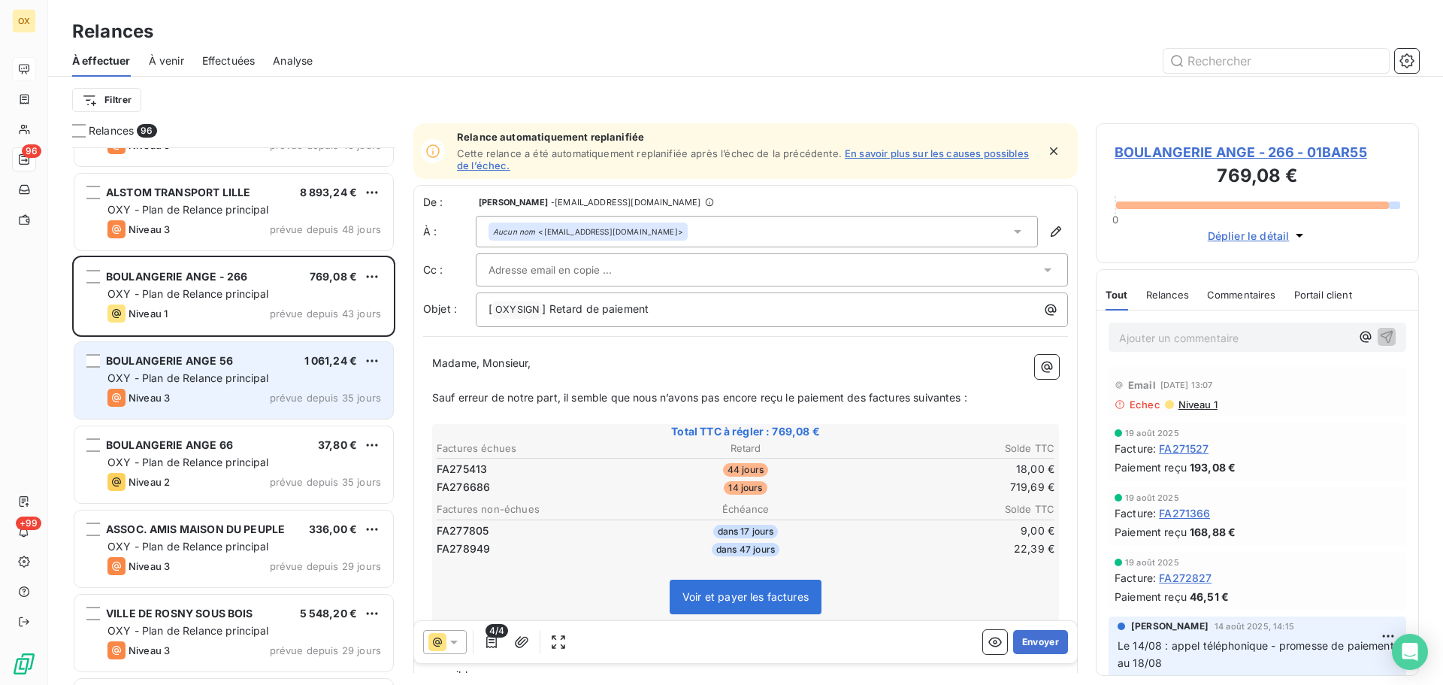
click at [243, 388] on div "BOULANGERIE ANGE 56 1 061,24 € OXY - Plan de Relance principal Niveau 3 prévue …" at bounding box center [233, 380] width 319 height 77
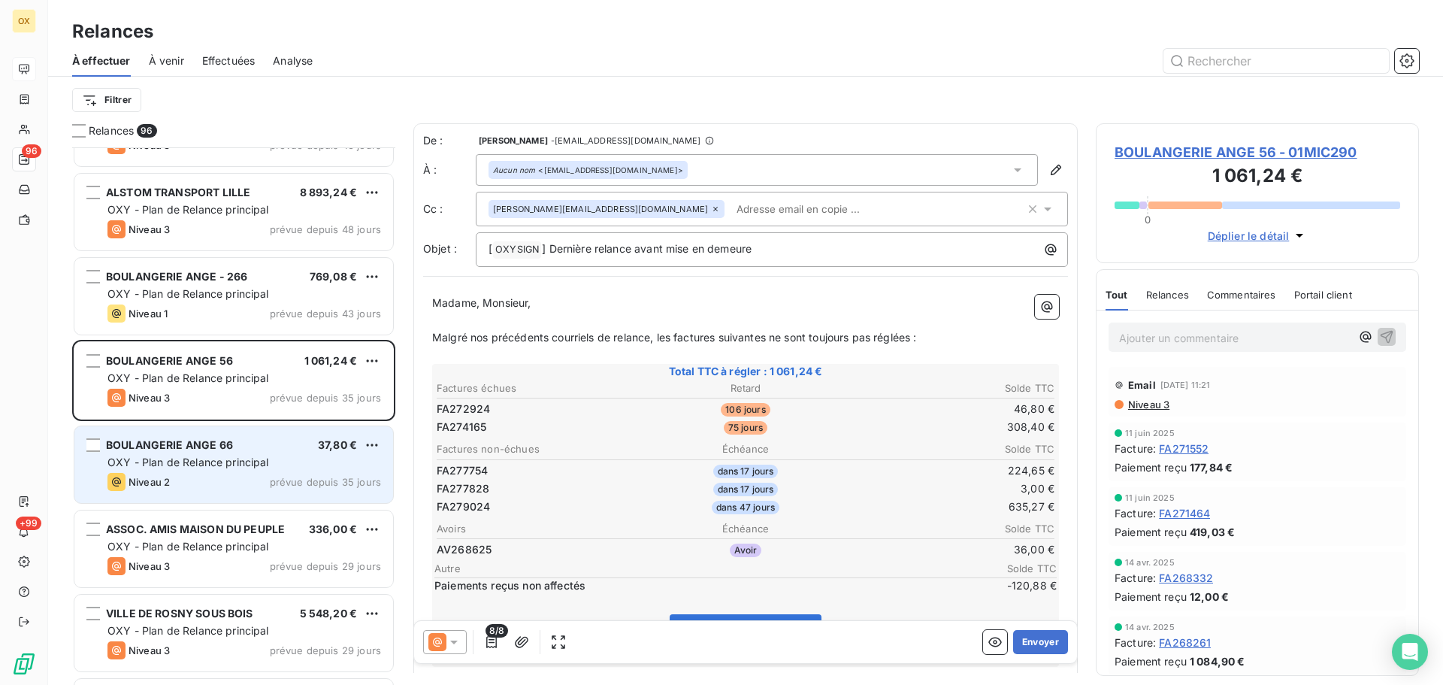
click at [238, 458] on span "OXY - Plan de Relance principal" at bounding box center [188, 461] width 162 height 13
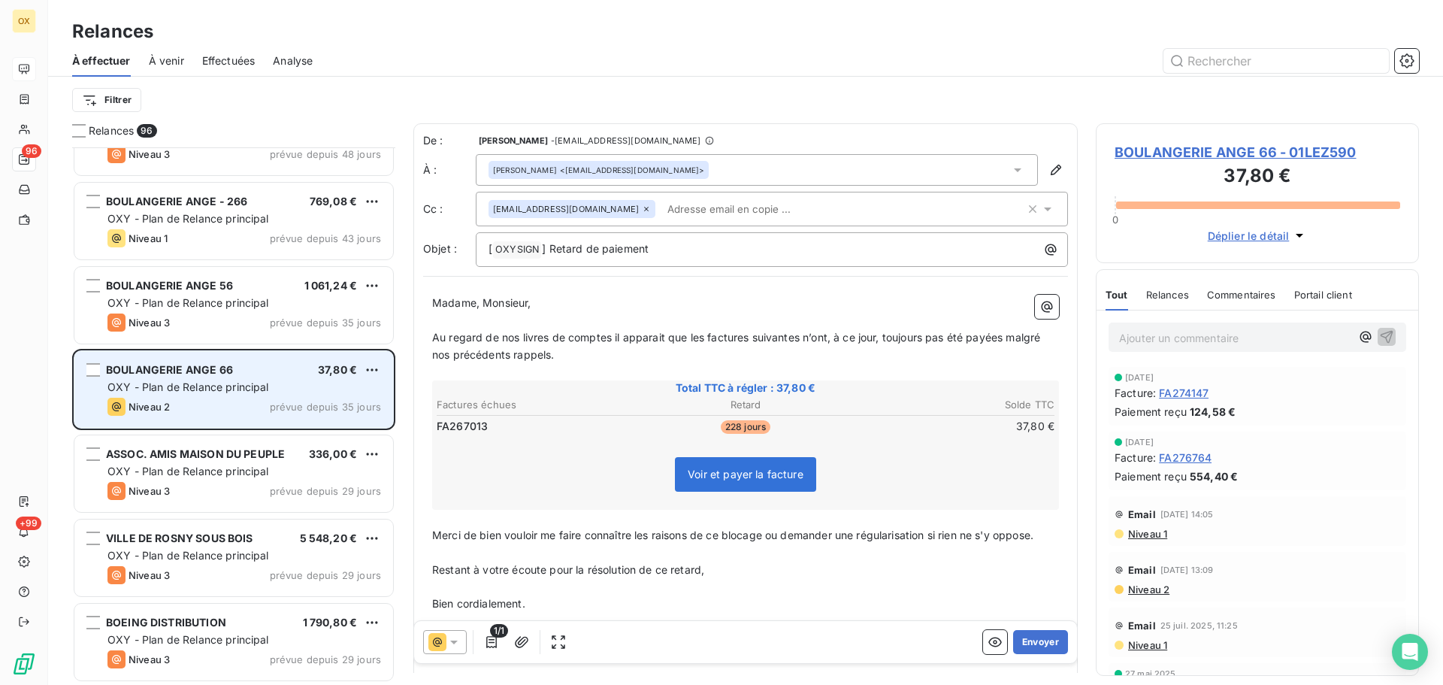
scroll to position [3157, 0]
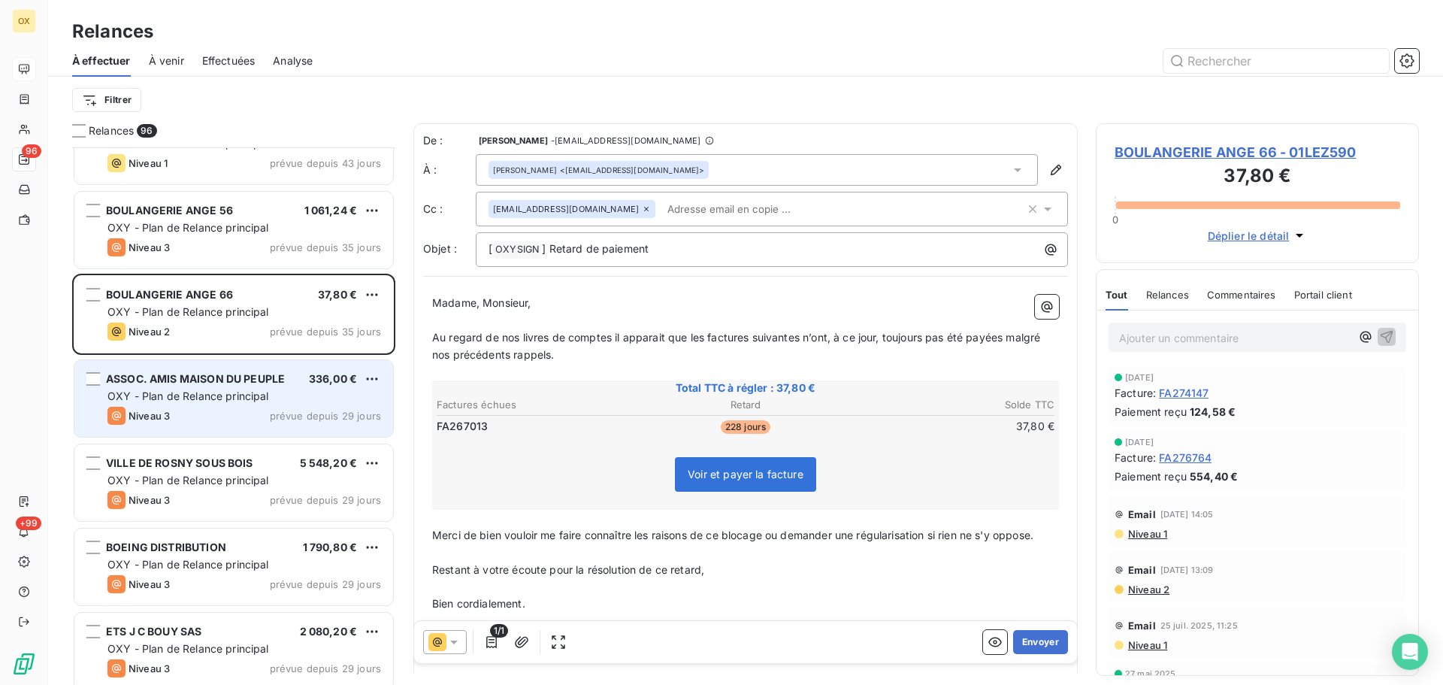
click at [230, 421] on div "Niveau 3 prévue depuis 29 jours" at bounding box center [244, 416] width 274 height 18
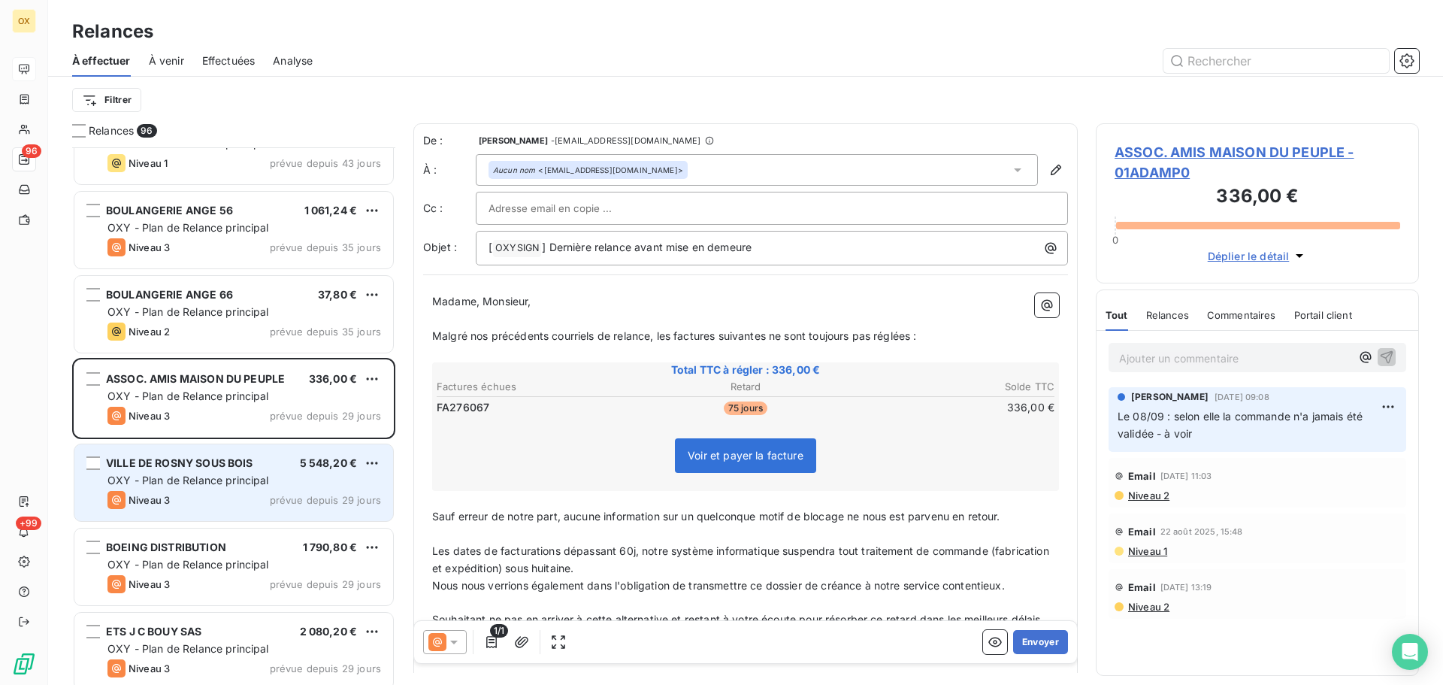
click at [228, 480] on span "OXY - Plan de Relance principal" at bounding box center [188, 479] width 162 height 13
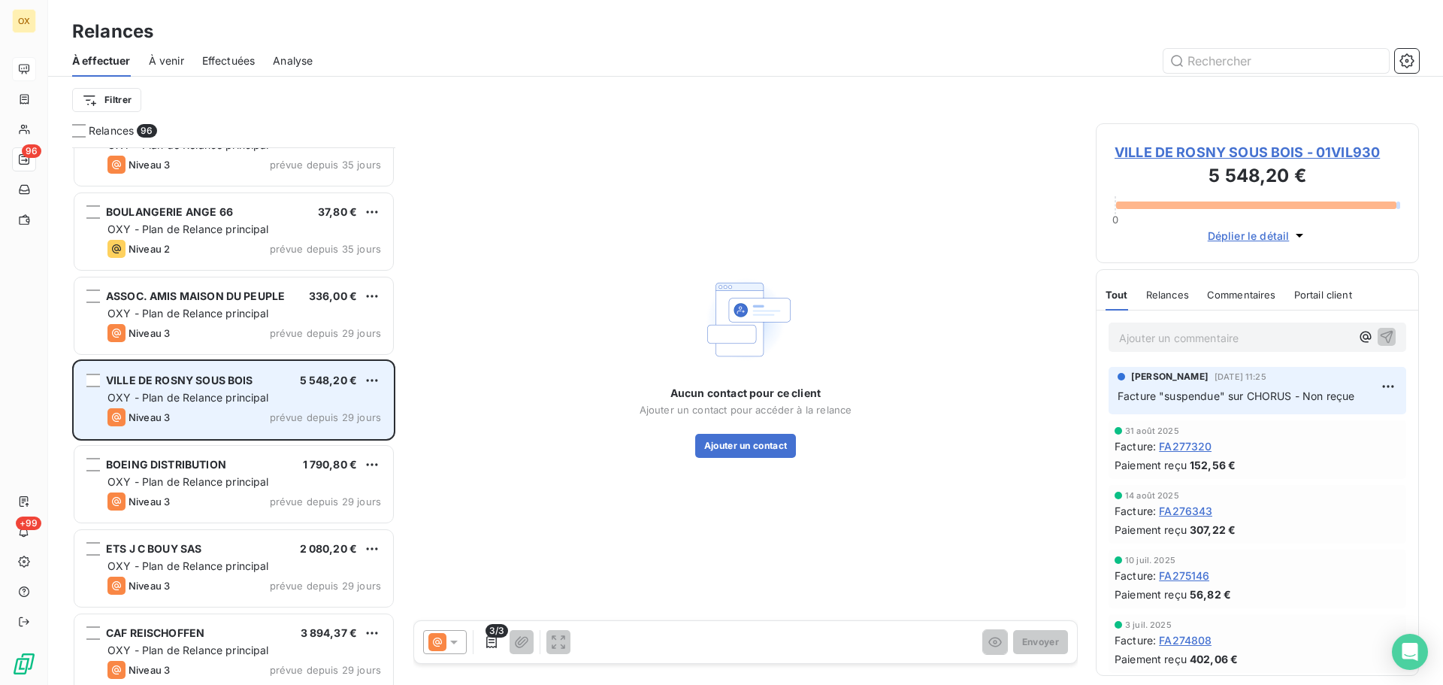
scroll to position [3307, 0]
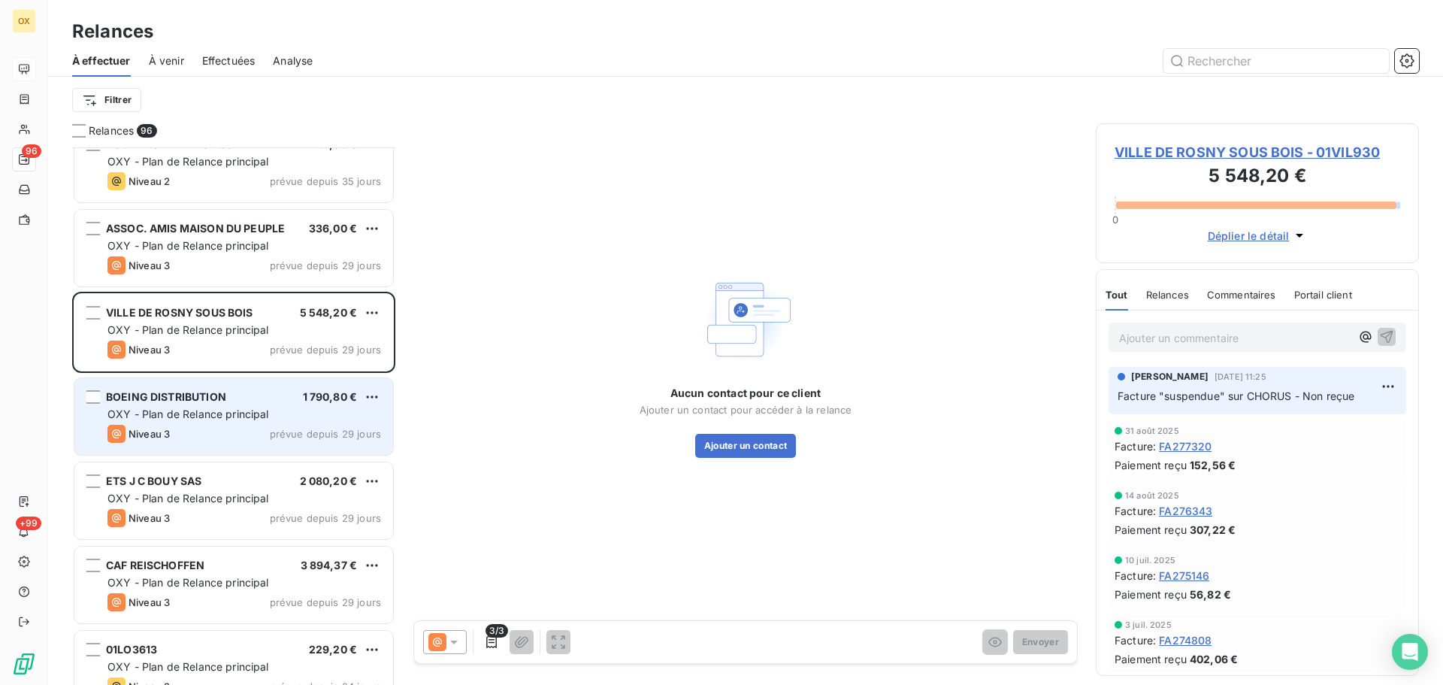
click at [202, 423] on div "BOEING DISTRIBUTION 1 790,80 € OXY - Plan de Relance principal Niveau 3 prévue …" at bounding box center [233, 416] width 319 height 77
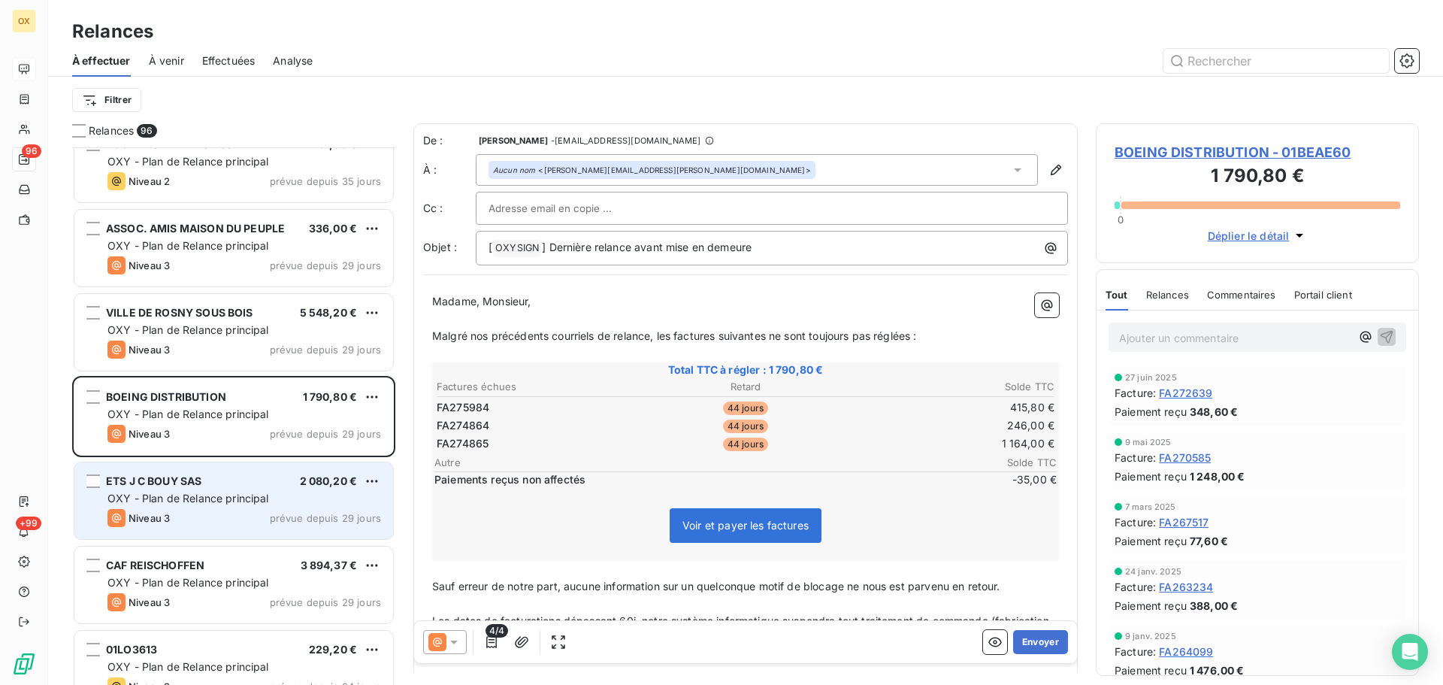
click at [219, 475] on div "ETS J C BOUY SAS 2 080,20 €" at bounding box center [244, 481] width 274 height 14
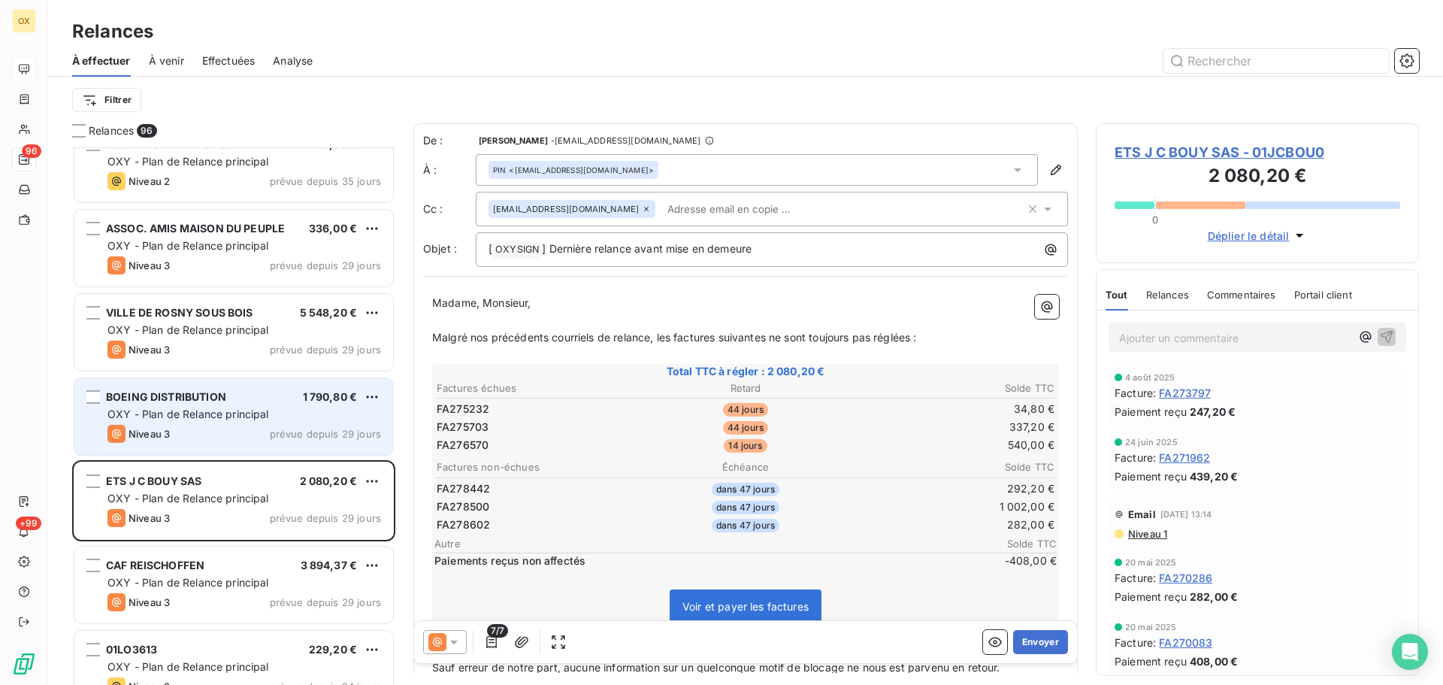
scroll to position [3383, 0]
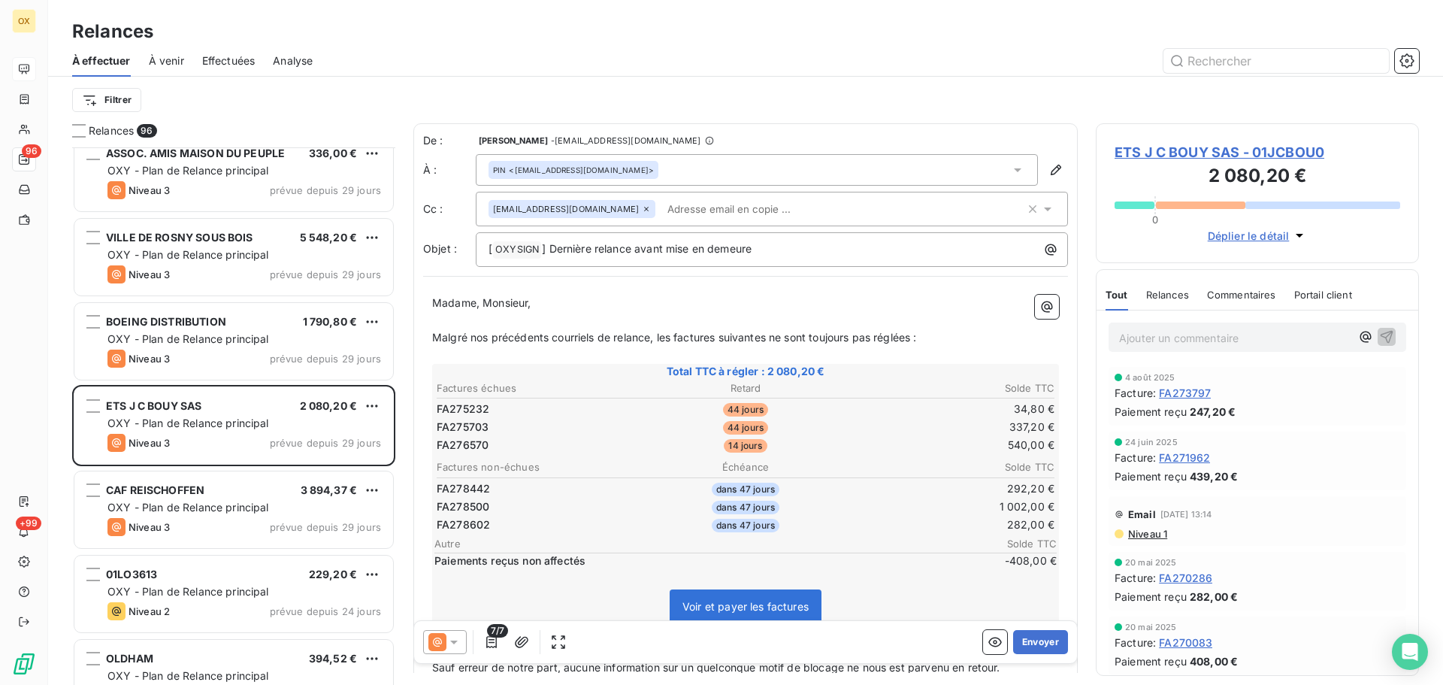
click at [1261, 155] on span "ETS J C BOUY SAS - 01JCBOU0" at bounding box center [1257, 152] width 286 height 20
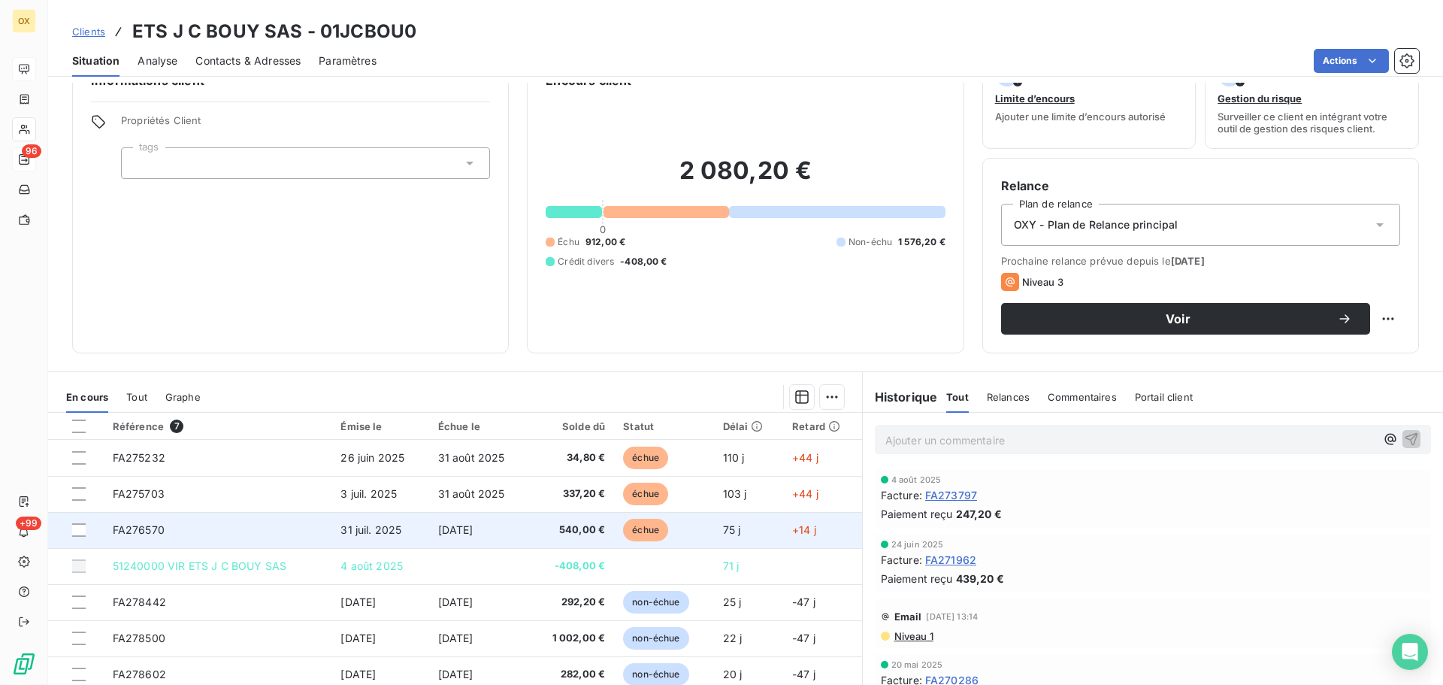
scroll to position [75, 0]
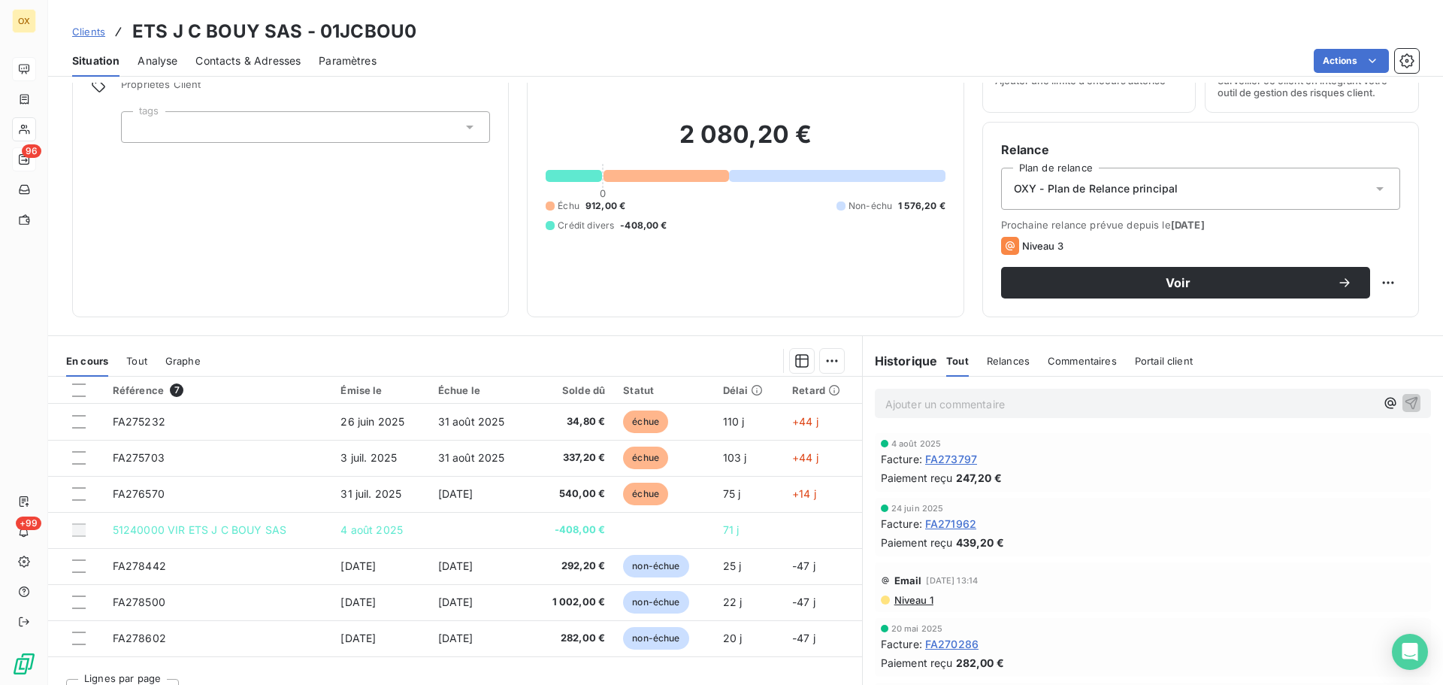
click at [274, 78] on div "Clients ETS J C BOUY SAS - 01JCBOU0 Situation Analyse Contacts & Adresses Param…" at bounding box center [745, 342] width 1395 height 685
click at [274, 65] on span "Contacts & Adresses" at bounding box center [247, 60] width 105 height 15
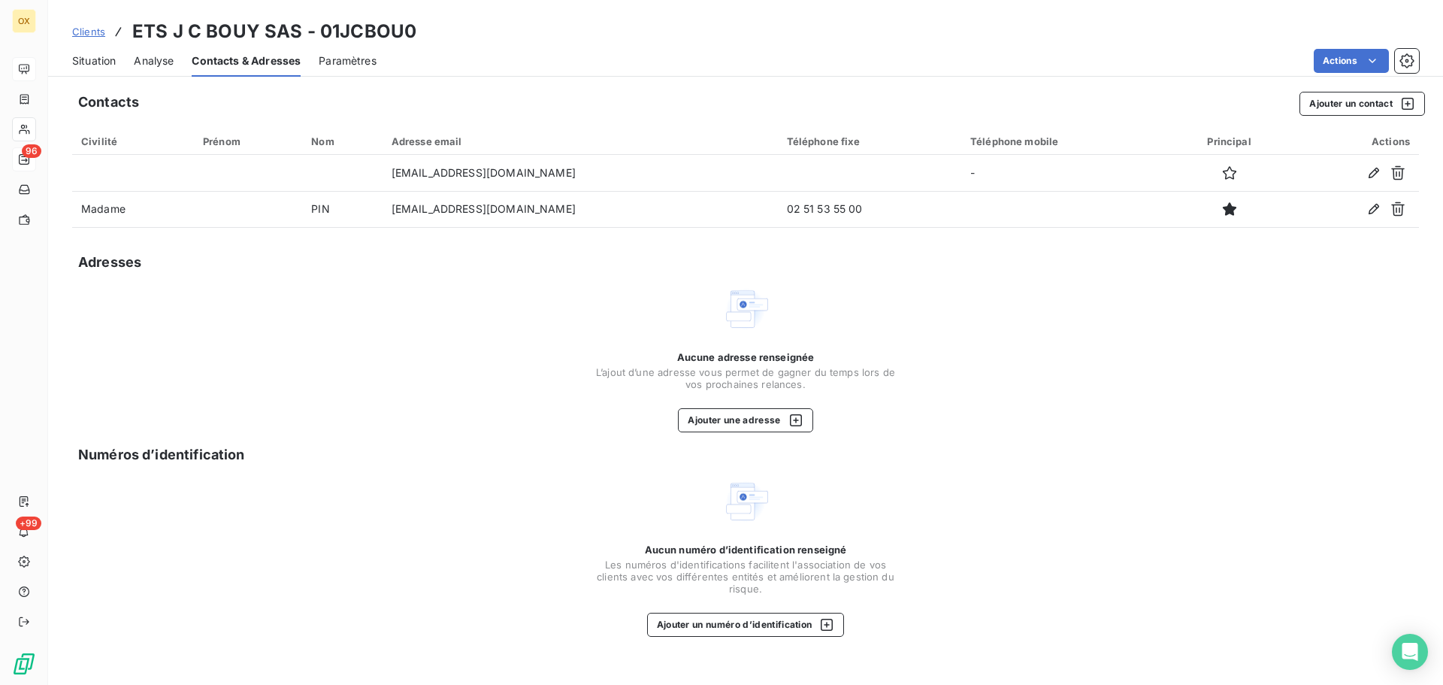
click at [74, 56] on span "Situation" at bounding box center [94, 60] width 44 height 15
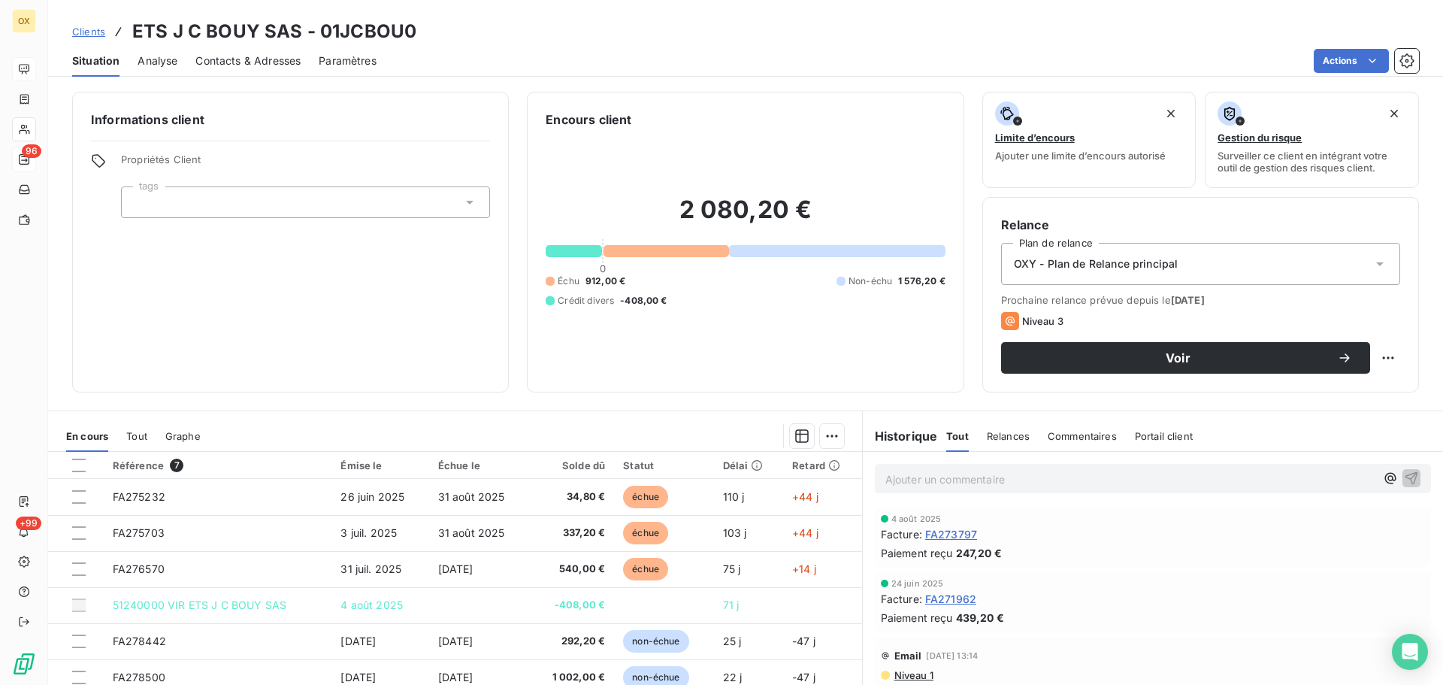
click at [255, 56] on span "Contacts & Adresses" at bounding box center [247, 60] width 105 height 15
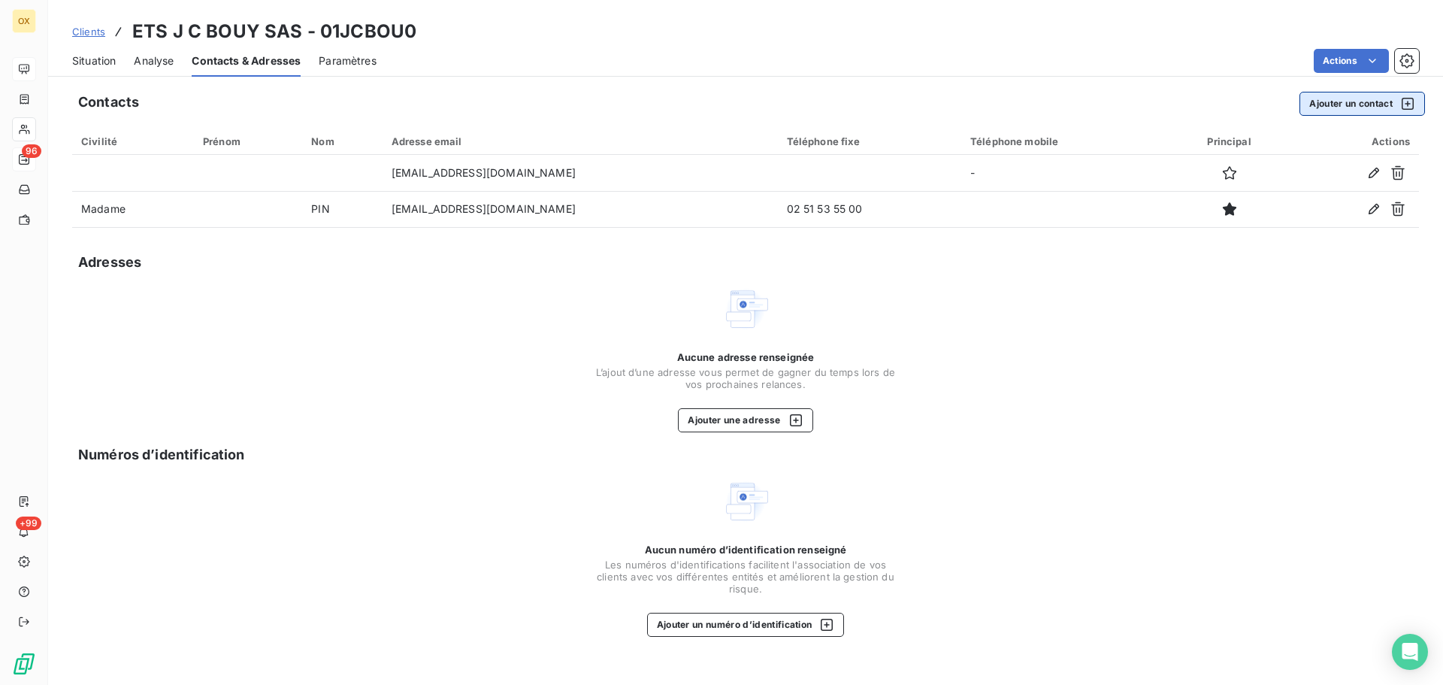
click at [1362, 100] on button "Ajouter un contact" at bounding box center [1362, 104] width 126 height 24
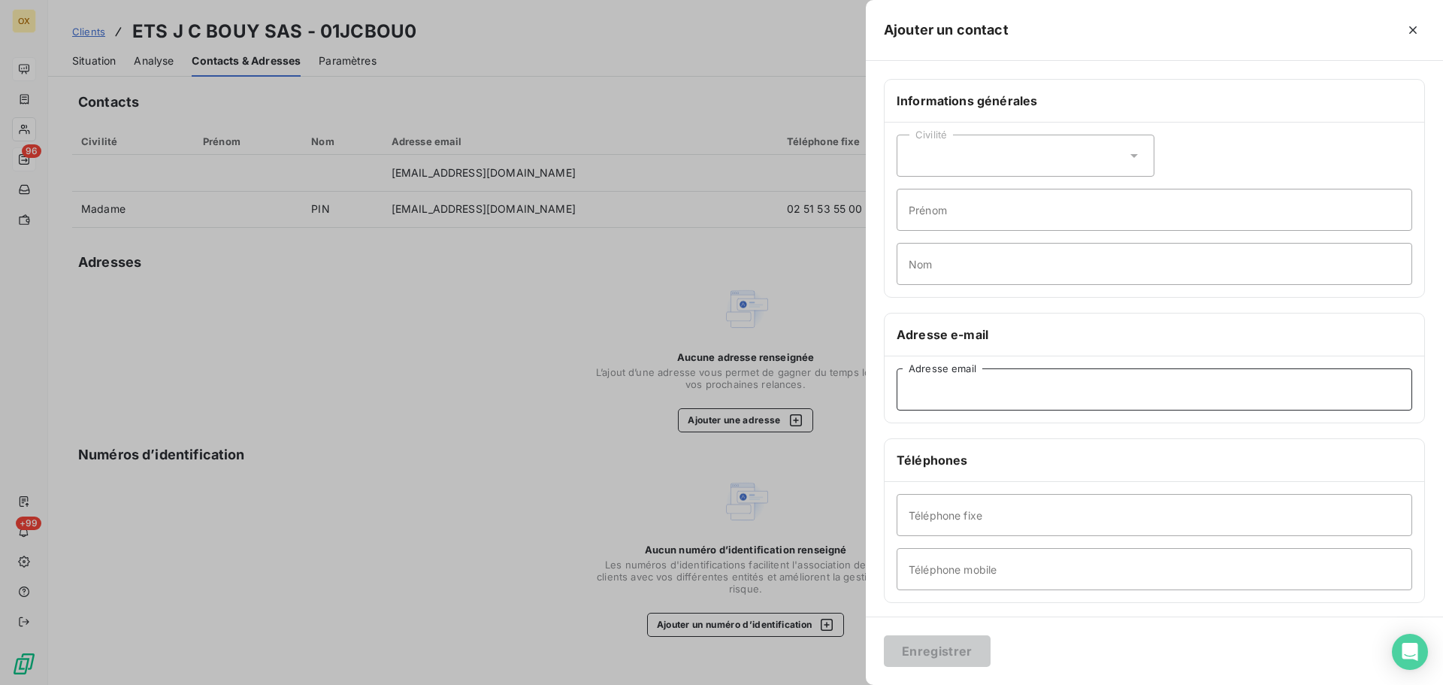
click at [959, 389] on input "Adresse email" at bounding box center [1155, 389] width 516 height 42
paste input "karine.pin@mecachrome.com"
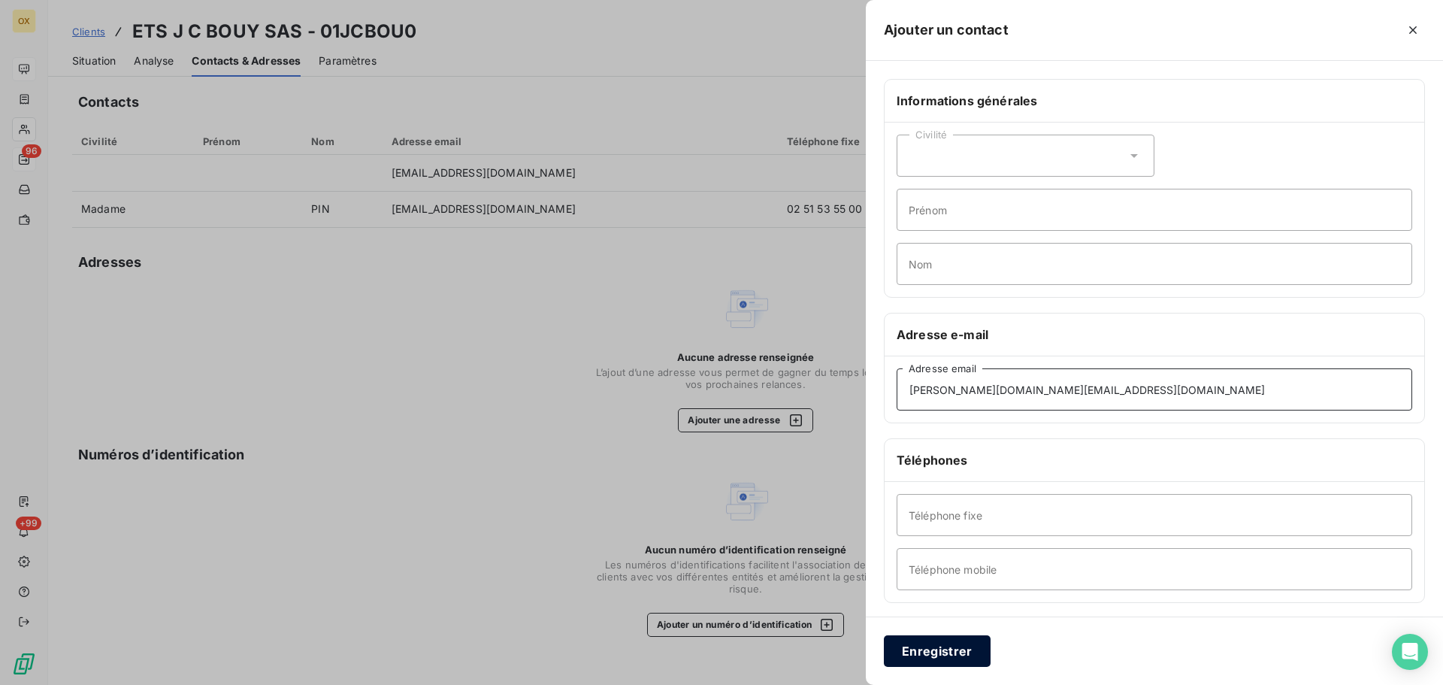
type input "karine.pin@mecachrome.com"
drag, startPoint x: 935, startPoint y: 660, endPoint x: 936, endPoint y: 652, distance: 8.3
click at [936, 655] on button "Enregistrer" at bounding box center [937, 651] width 107 height 32
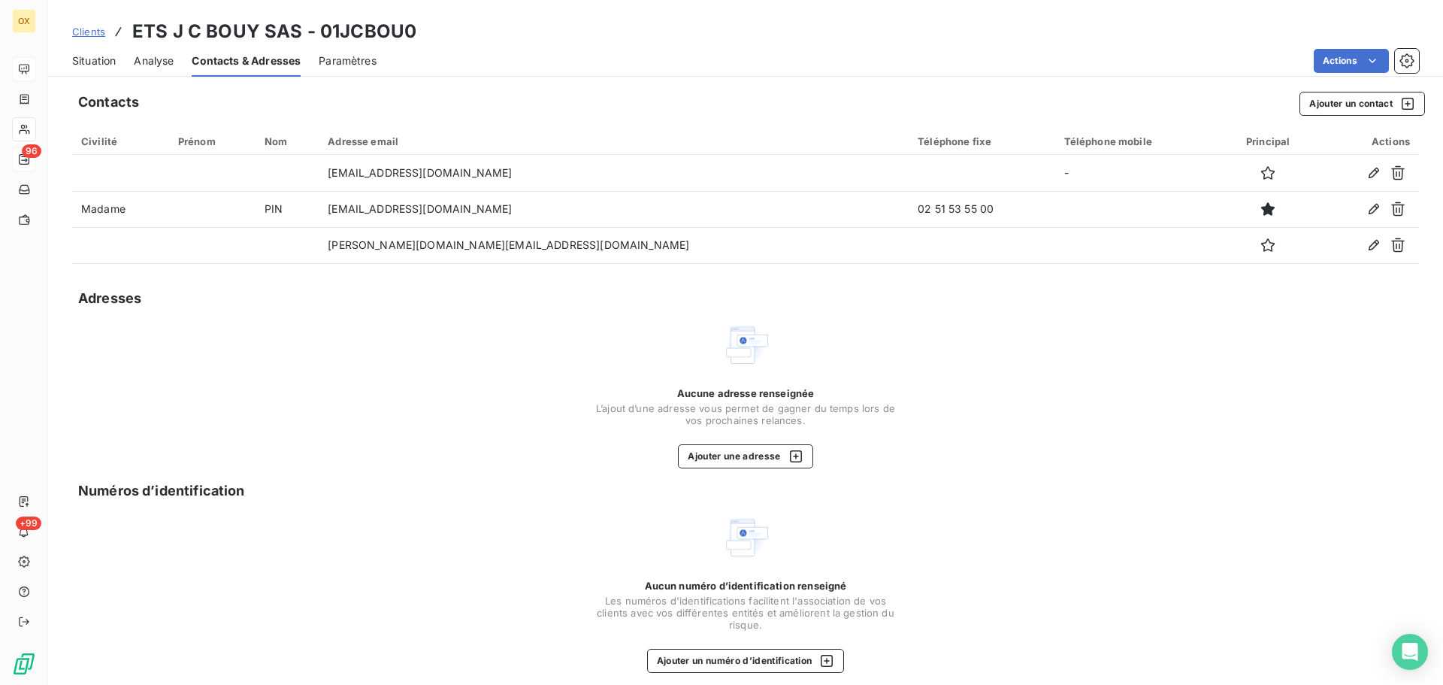
click at [104, 64] on span "Situation" at bounding box center [94, 60] width 44 height 15
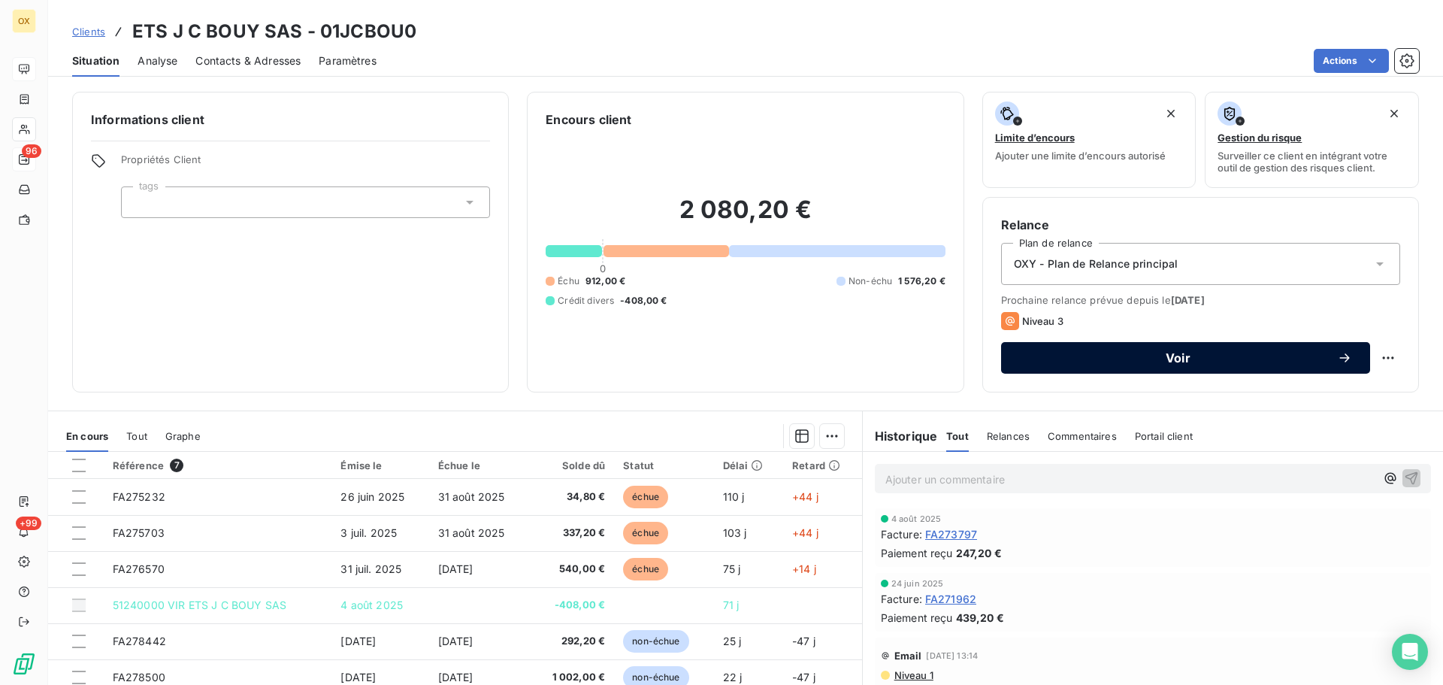
click at [1114, 353] on span "Voir" at bounding box center [1178, 358] width 318 height 12
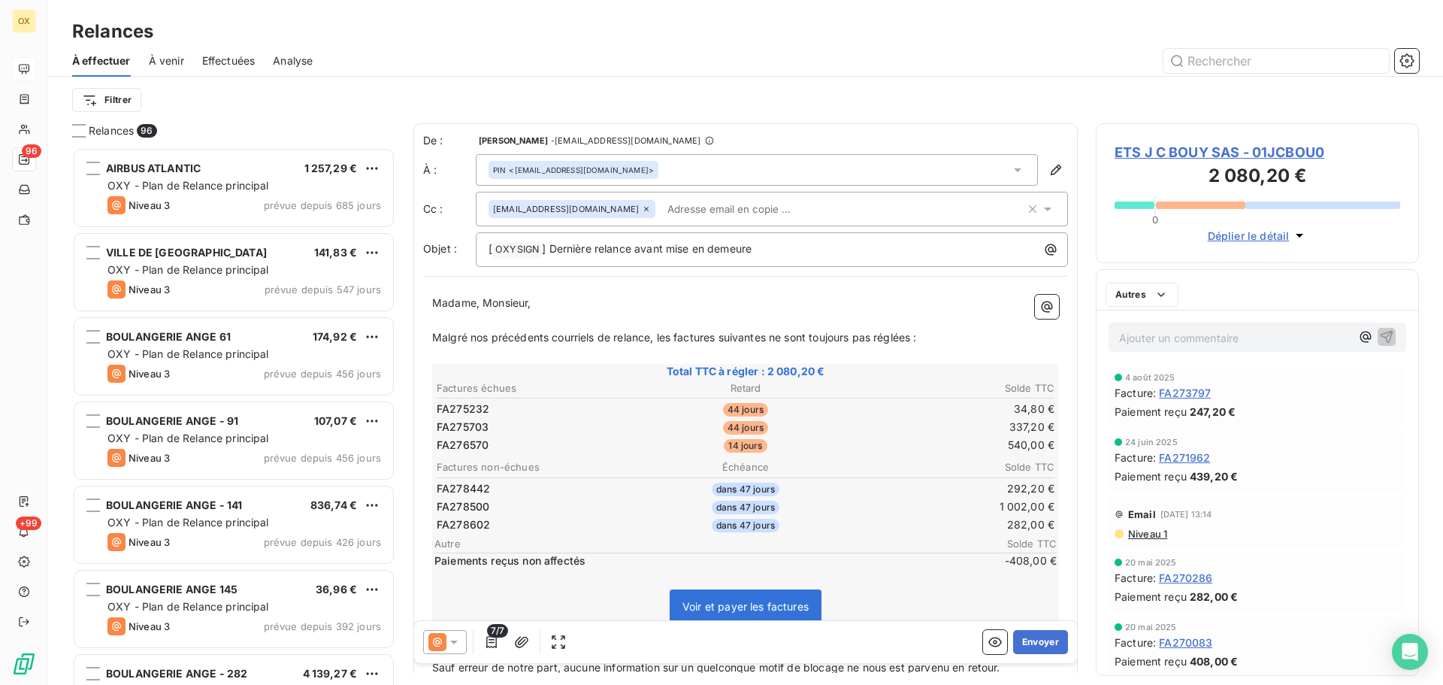
scroll to position [526, 312]
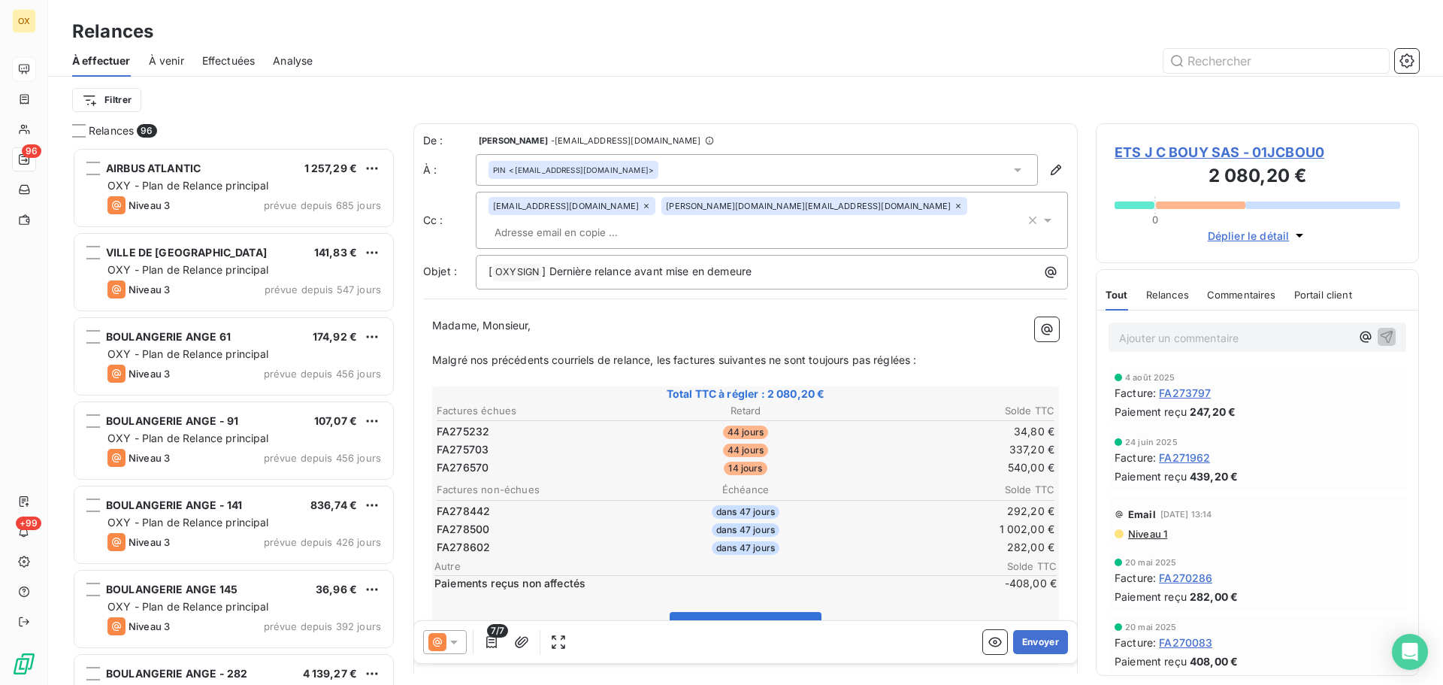
click at [954, 207] on icon at bounding box center [958, 205] width 9 height 9
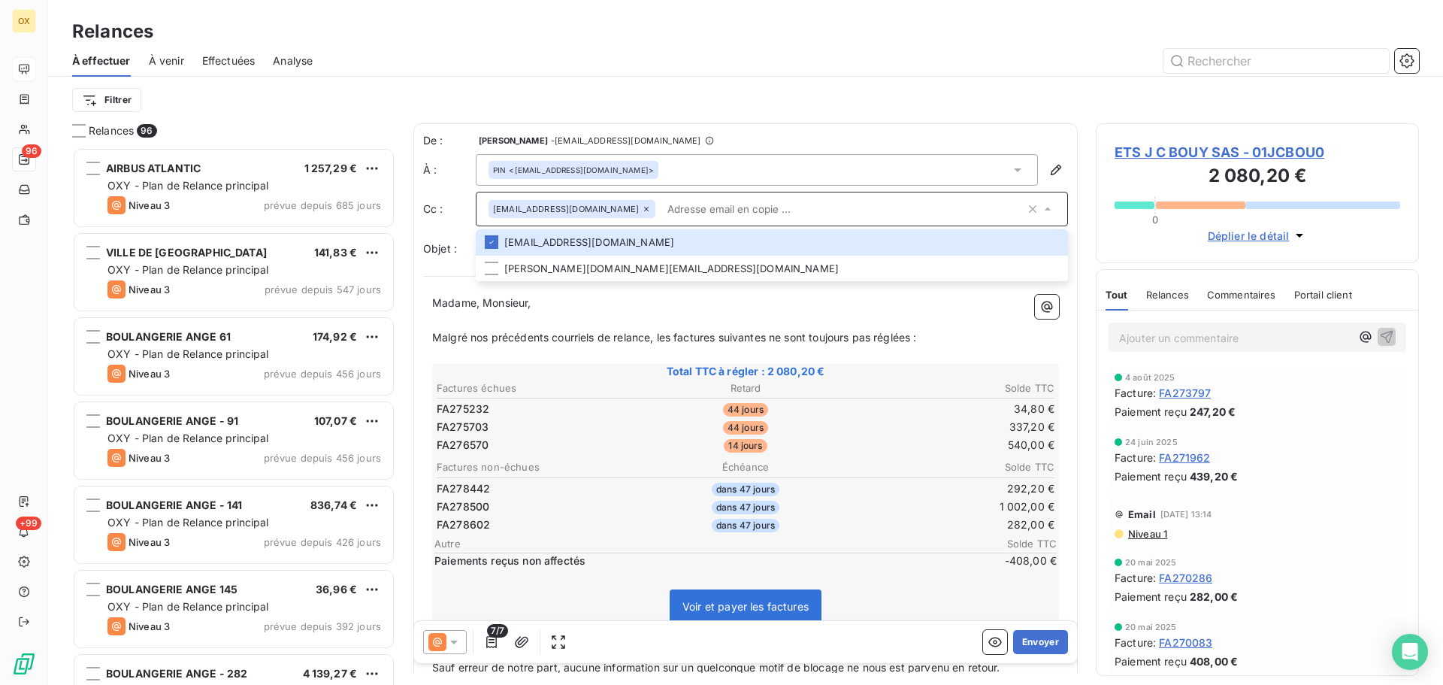
click at [679, 323] on p "﻿" at bounding box center [745, 320] width 627 height 17
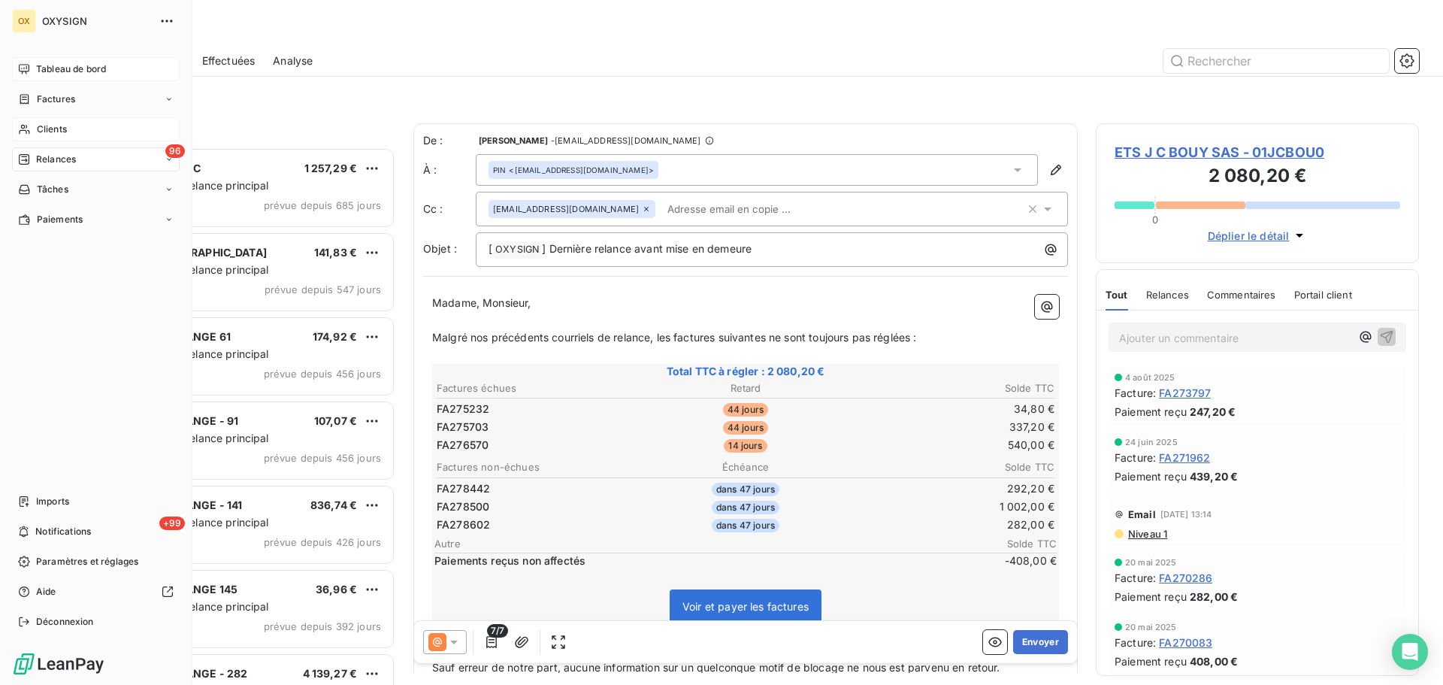
click at [54, 129] on span "Clients" at bounding box center [52, 129] width 30 height 14
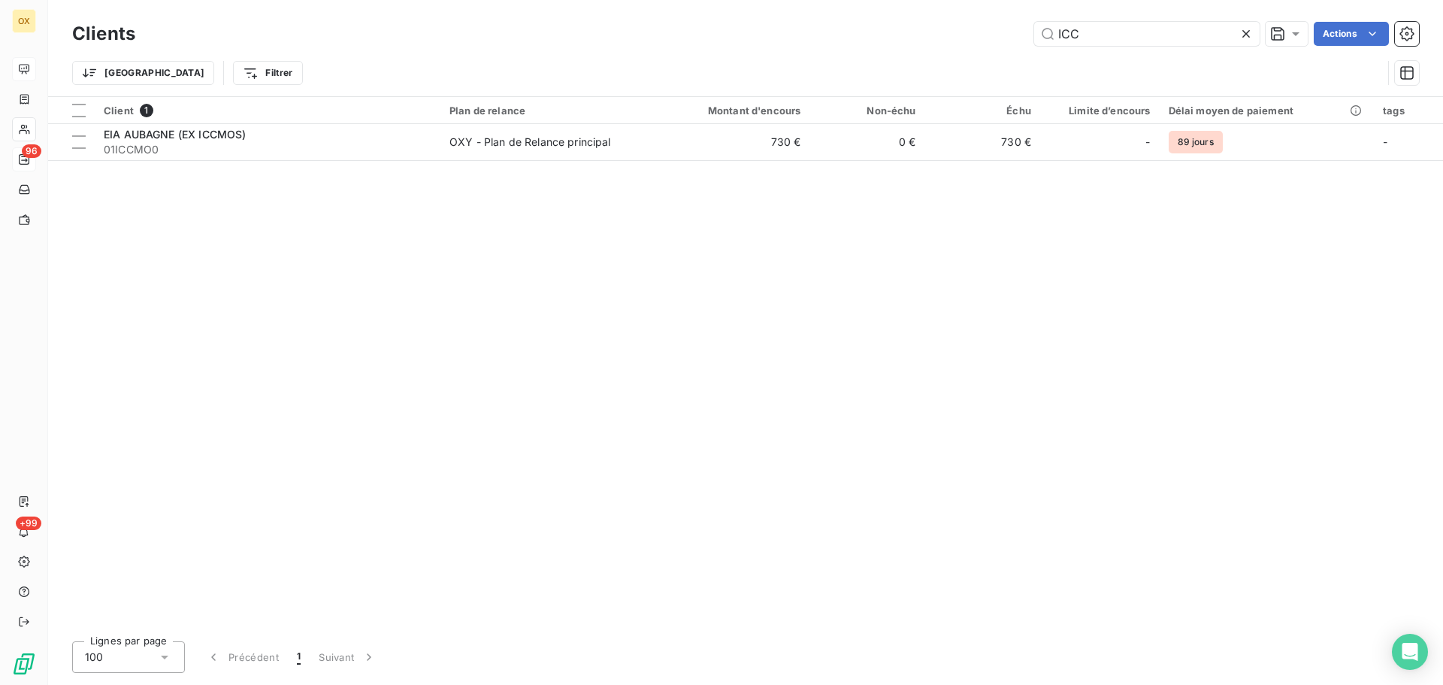
drag, startPoint x: 1070, startPoint y: 43, endPoint x: 838, endPoint y: 77, distance: 234.8
click at [838, 77] on div "Clients ICC Actions Trier Filtrer" at bounding box center [745, 57] width 1347 height 78
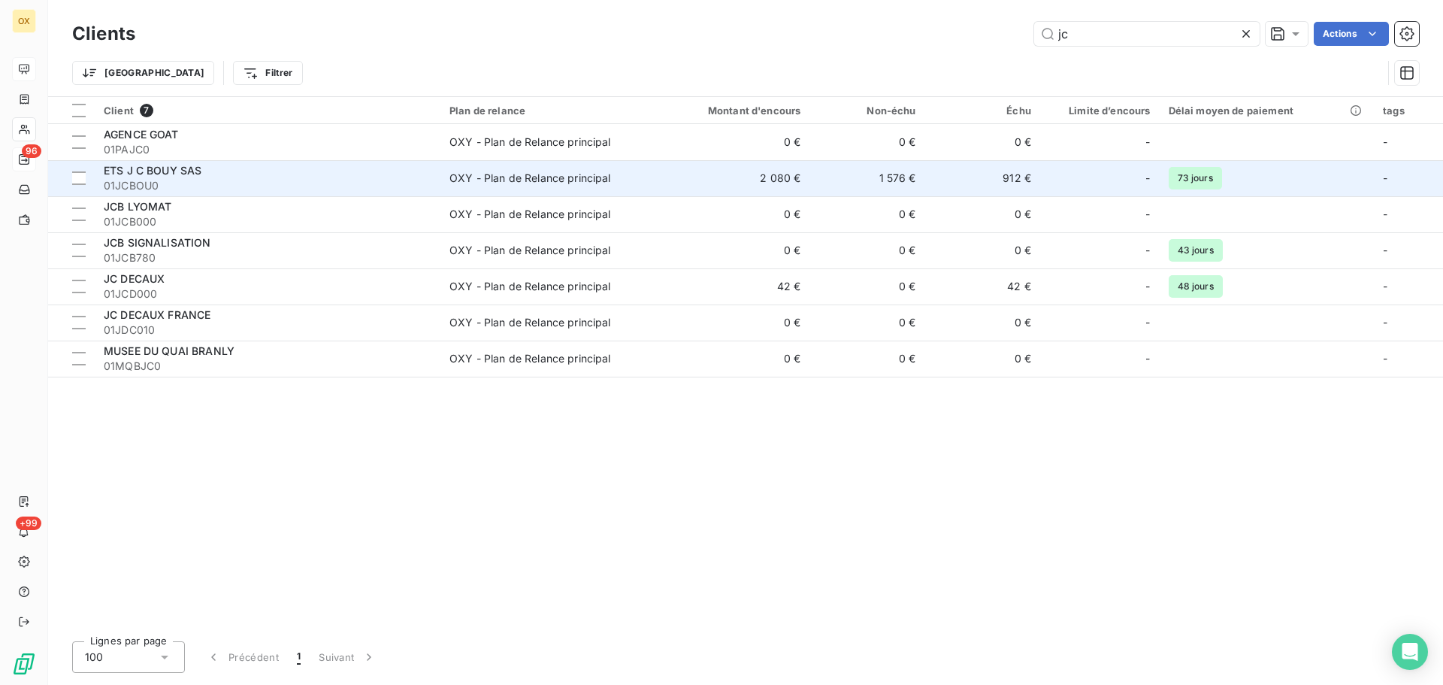
type input "jc"
click at [246, 173] on div "ETS J C BOUY SAS" at bounding box center [268, 170] width 328 height 15
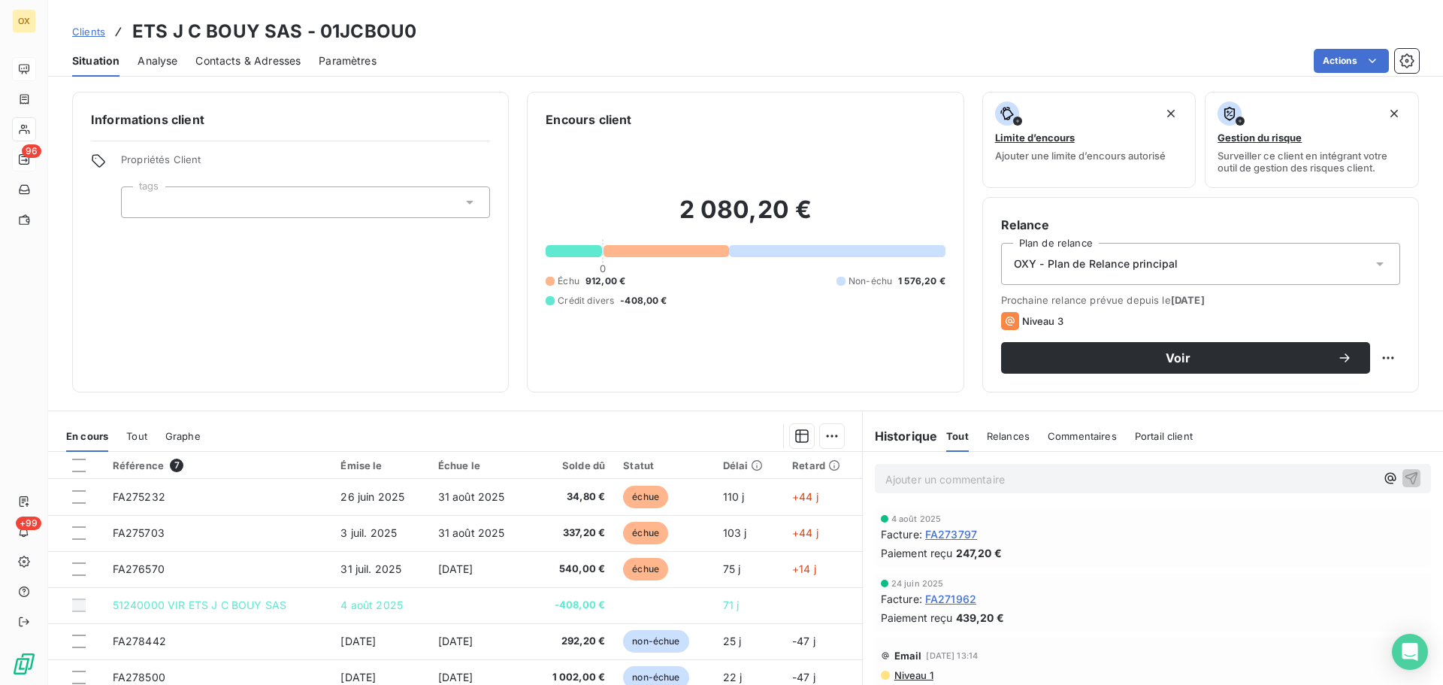
click at [235, 65] on span "Contacts & Adresses" at bounding box center [247, 60] width 105 height 15
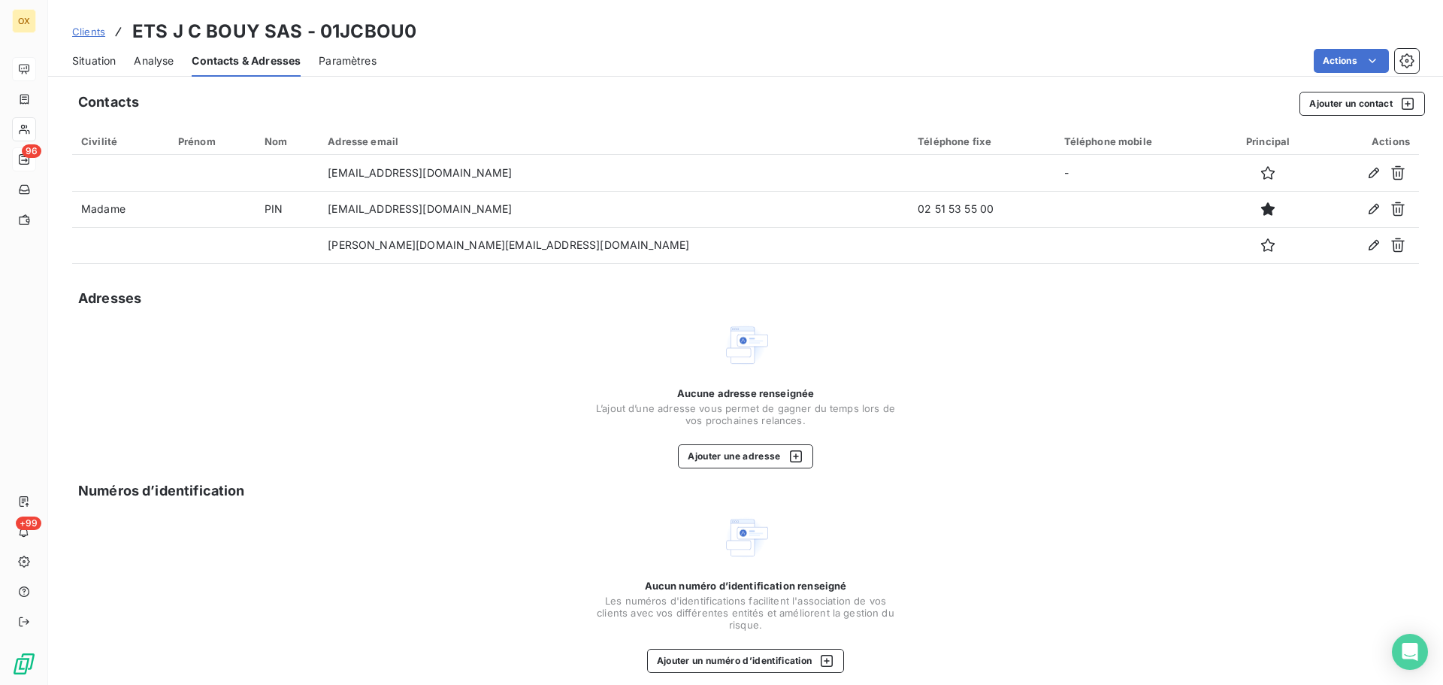
click at [89, 61] on span "Situation" at bounding box center [94, 60] width 44 height 15
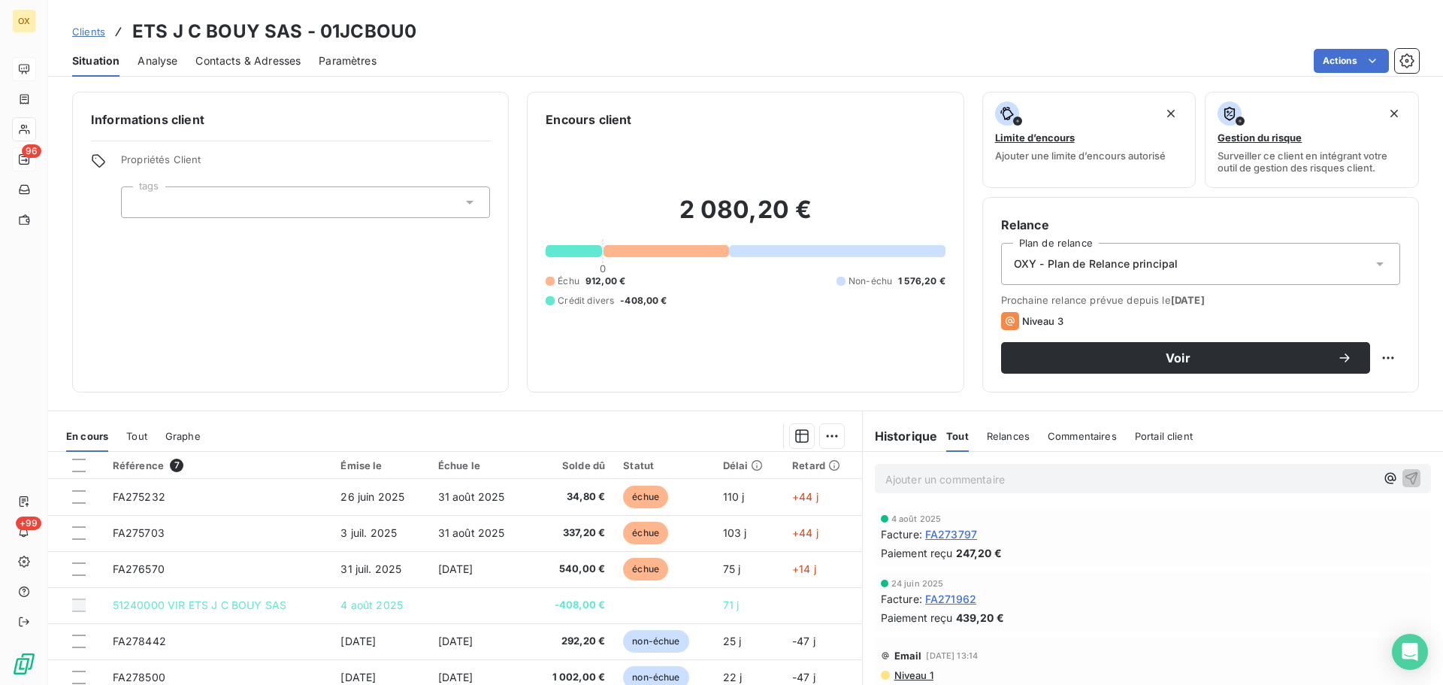
click at [278, 64] on span "Contacts & Adresses" at bounding box center [247, 60] width 105 height 15
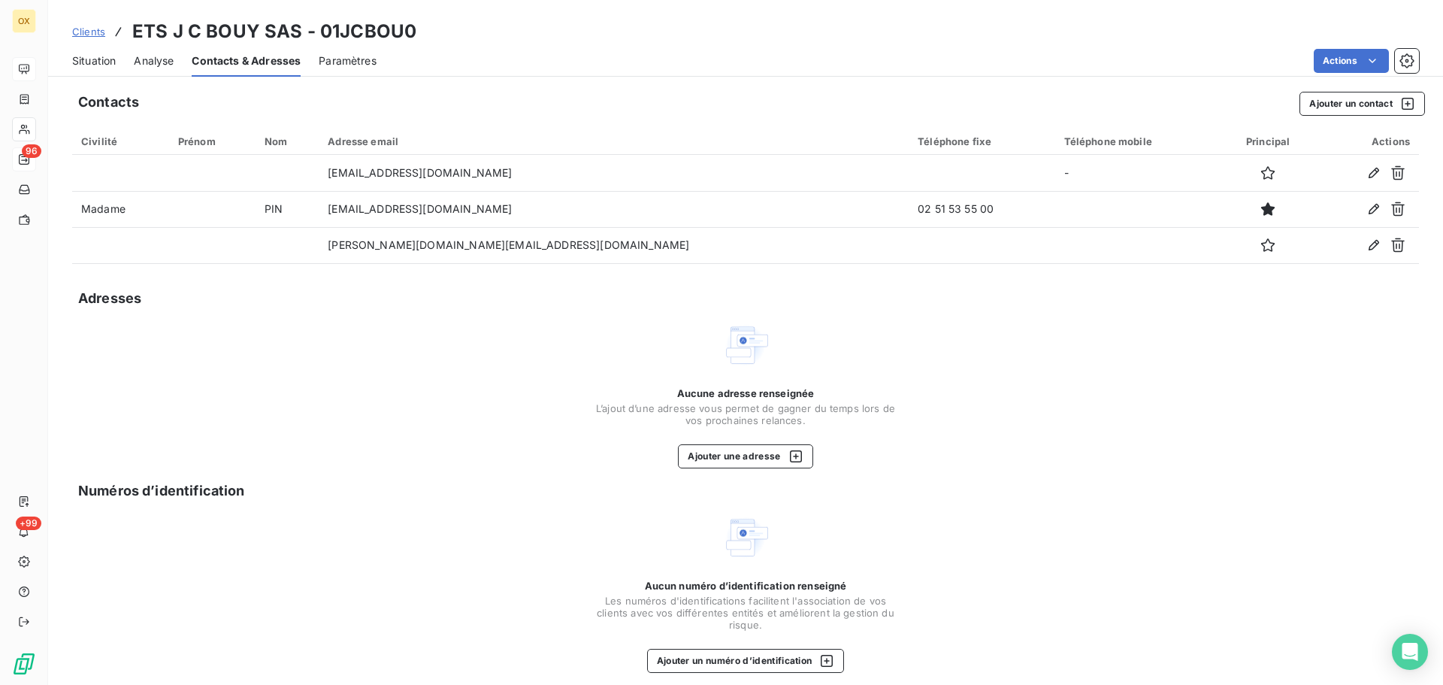
click at [103, 65] on span "Situation" at bounding box center [94, 60] width 44 height 15
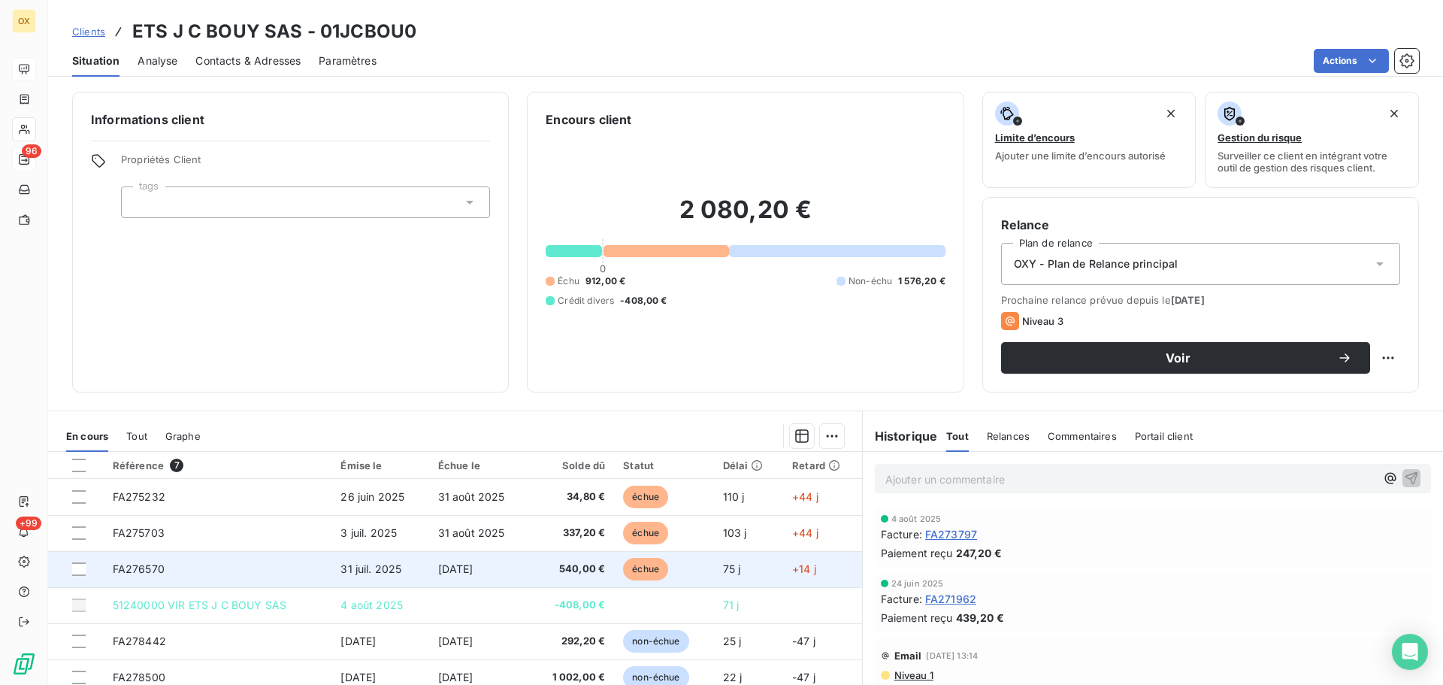
click at [365, 565] on span "31 juil. 2025" at bounding box center [370, 568] width 61 height 13
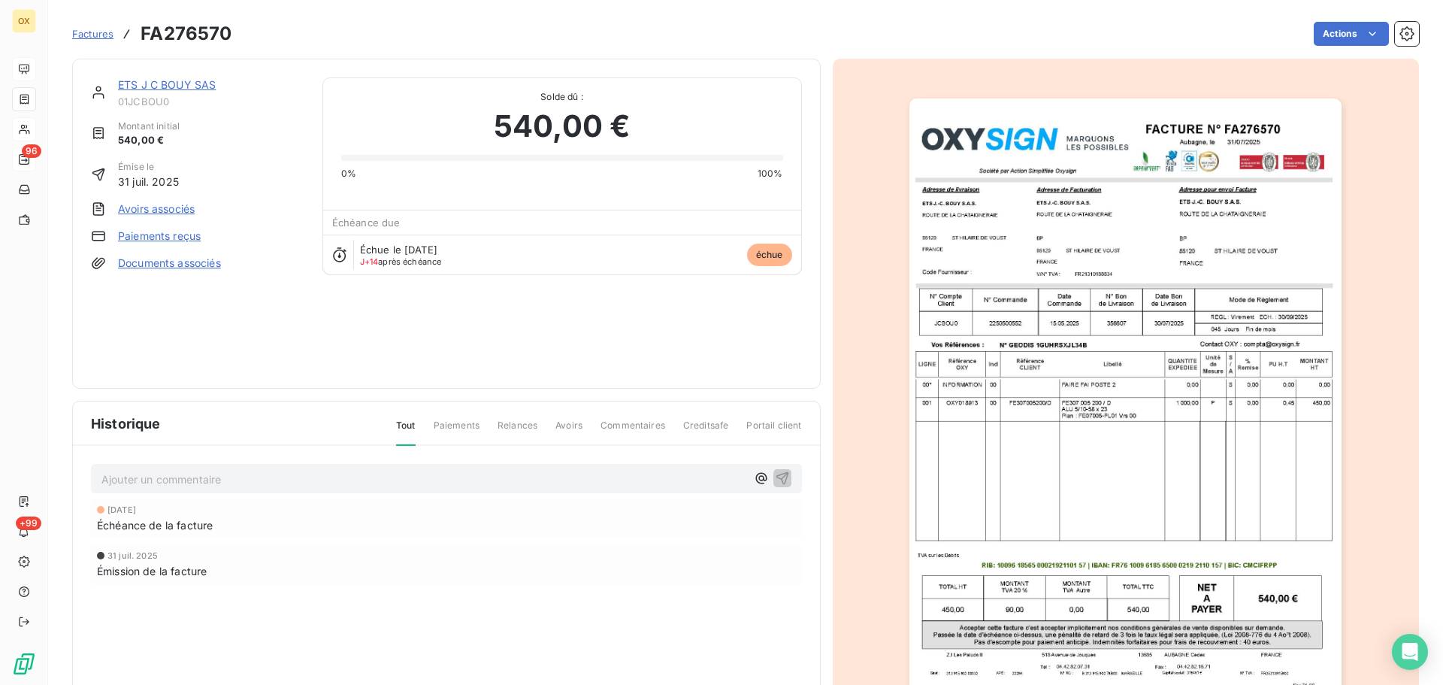
click at [171, 86] on link "ETS J C BOUY SAS" at bounding box center [167, 84] width 98 height 13
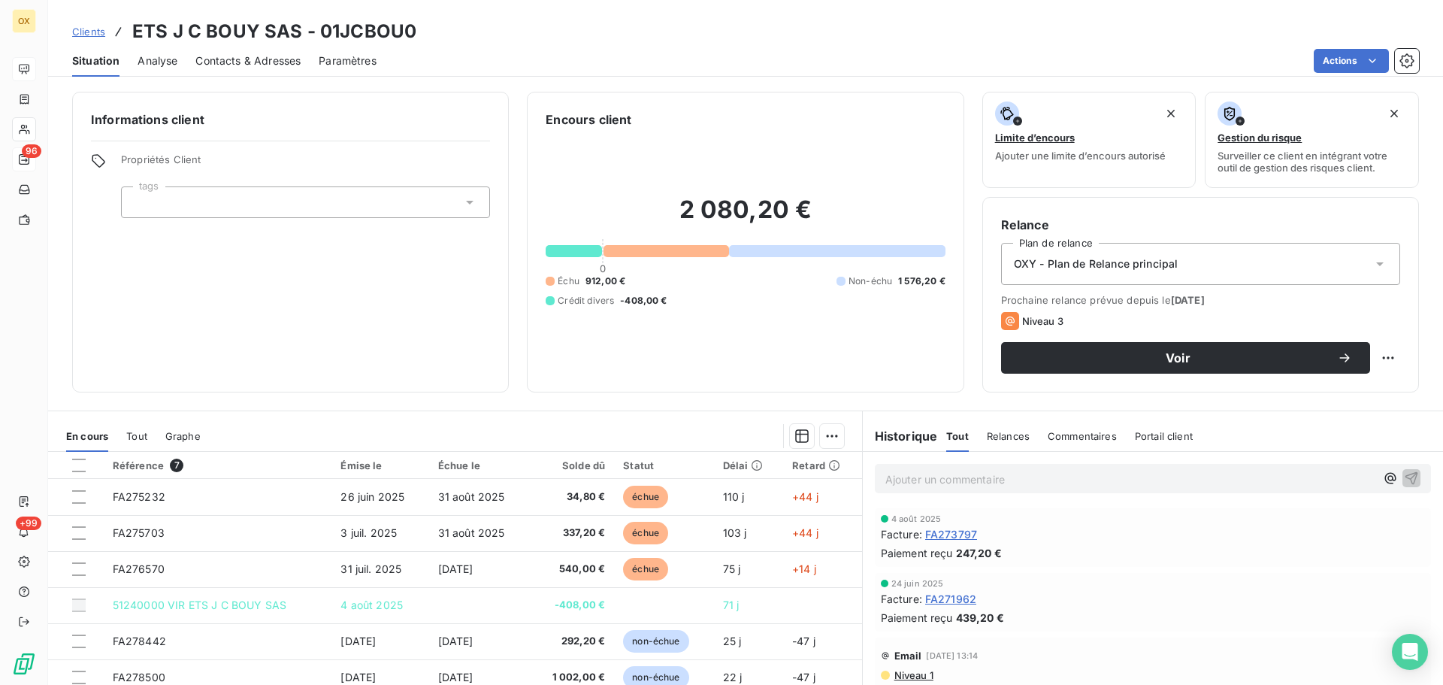
click at [219, 55] on span "Contacts & Adresses" at bounding box center [247, 60] width 105 height 15
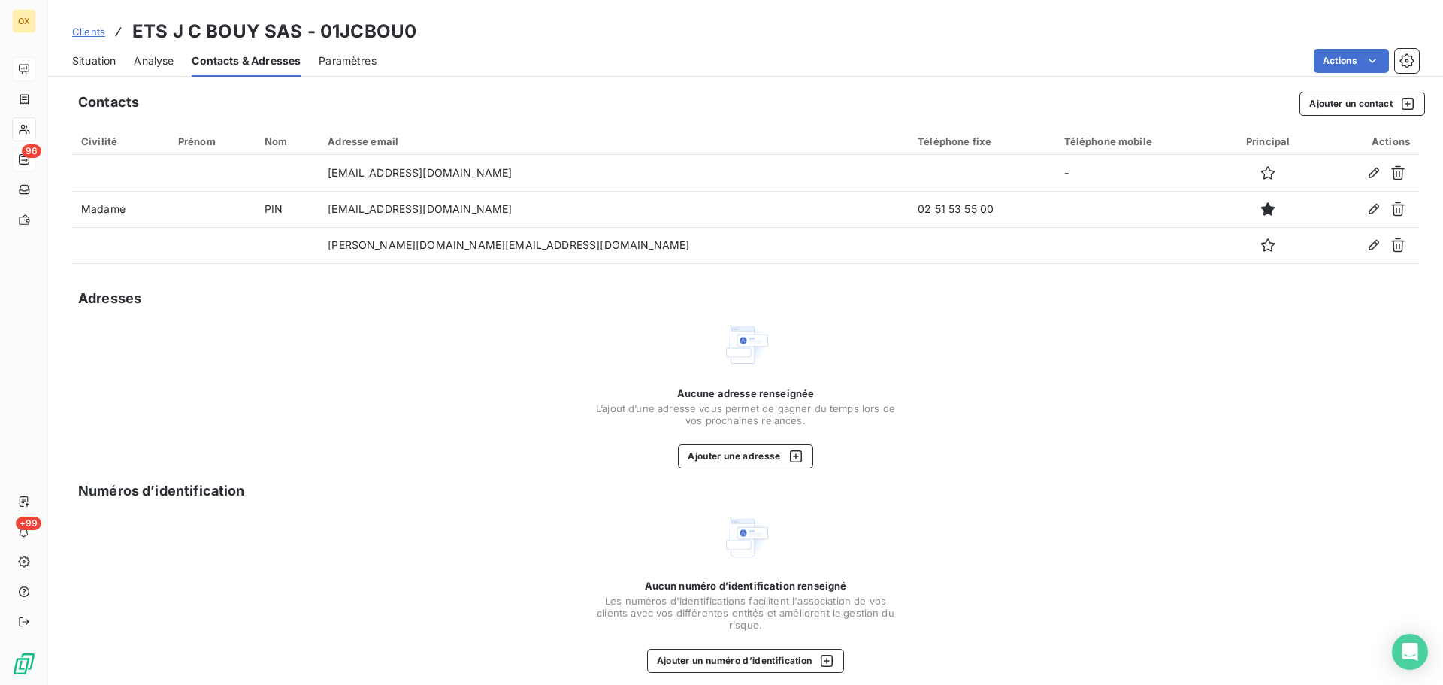
click at [110, 56] on span "Situation" at bounding box center [94, 60] width 44 height 15
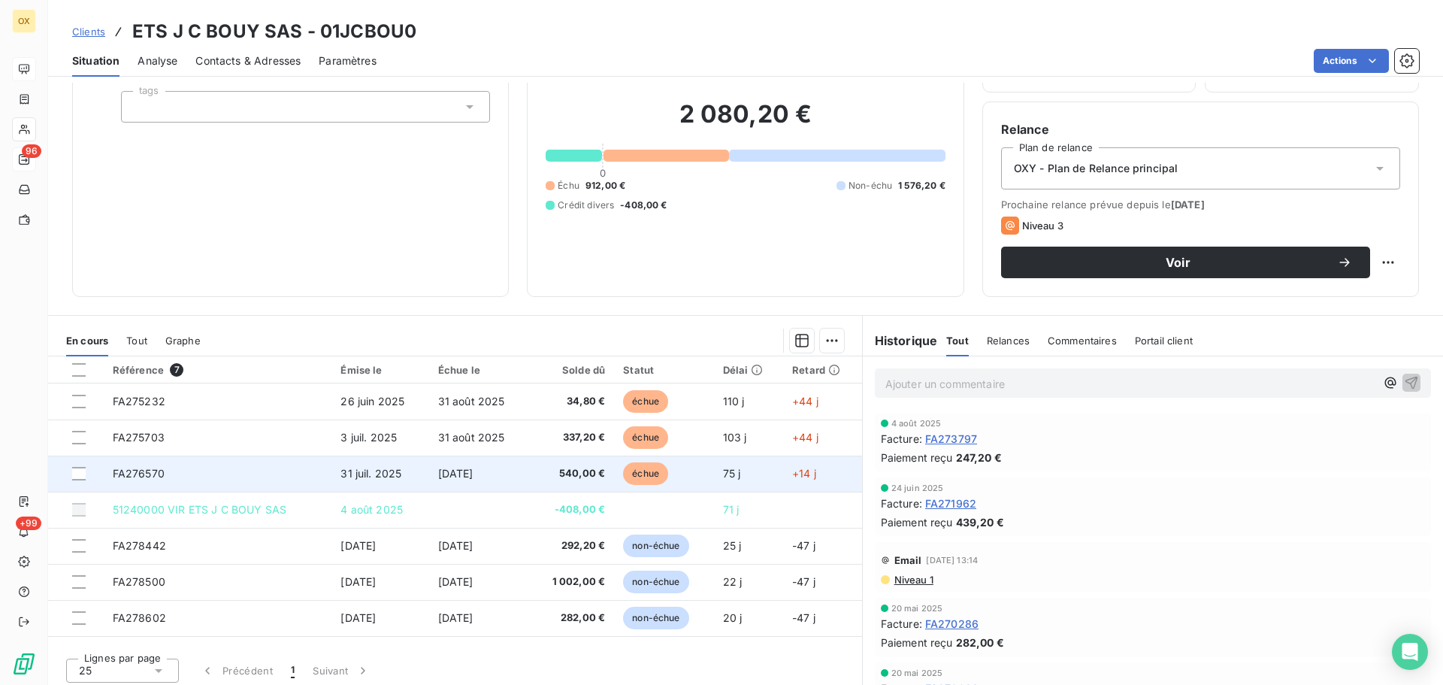
scroll to position [101, 0]
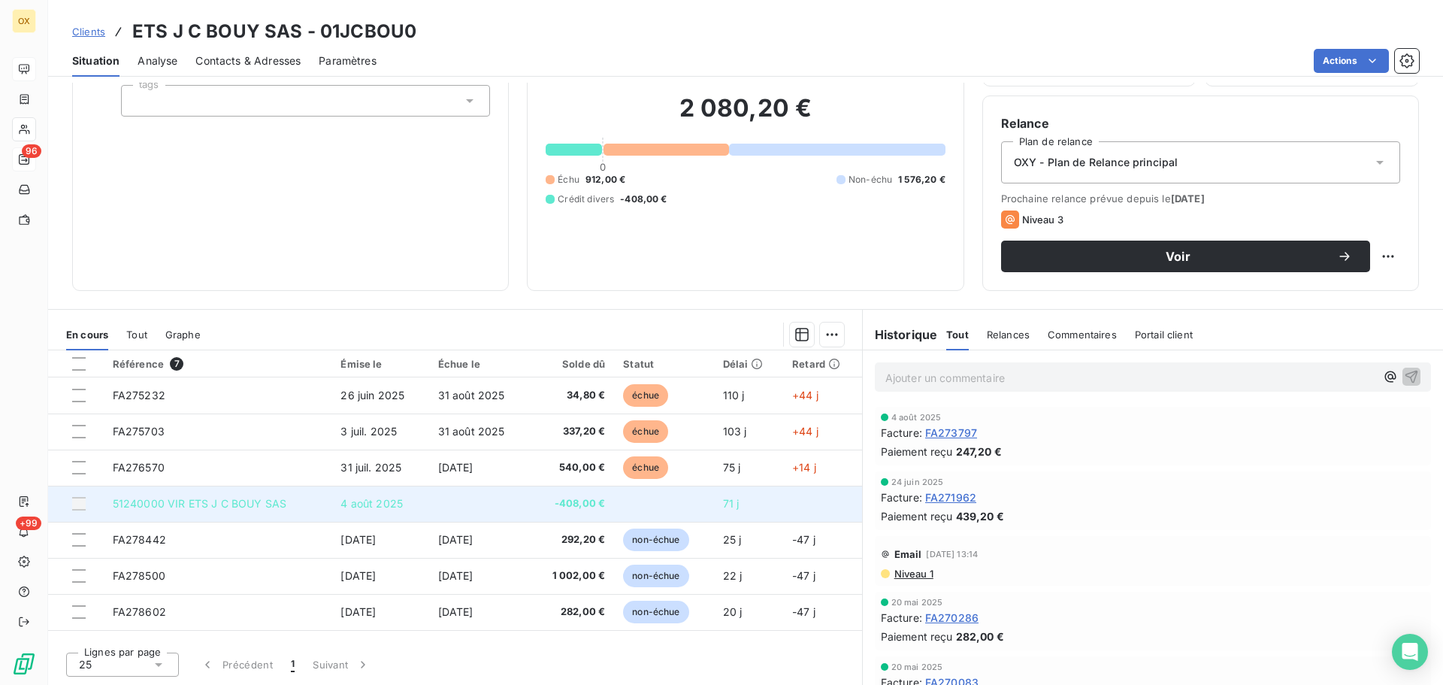
click at [588, 505] on span "-408,00 €" at bounding box center [572, 503] width 66 height 15
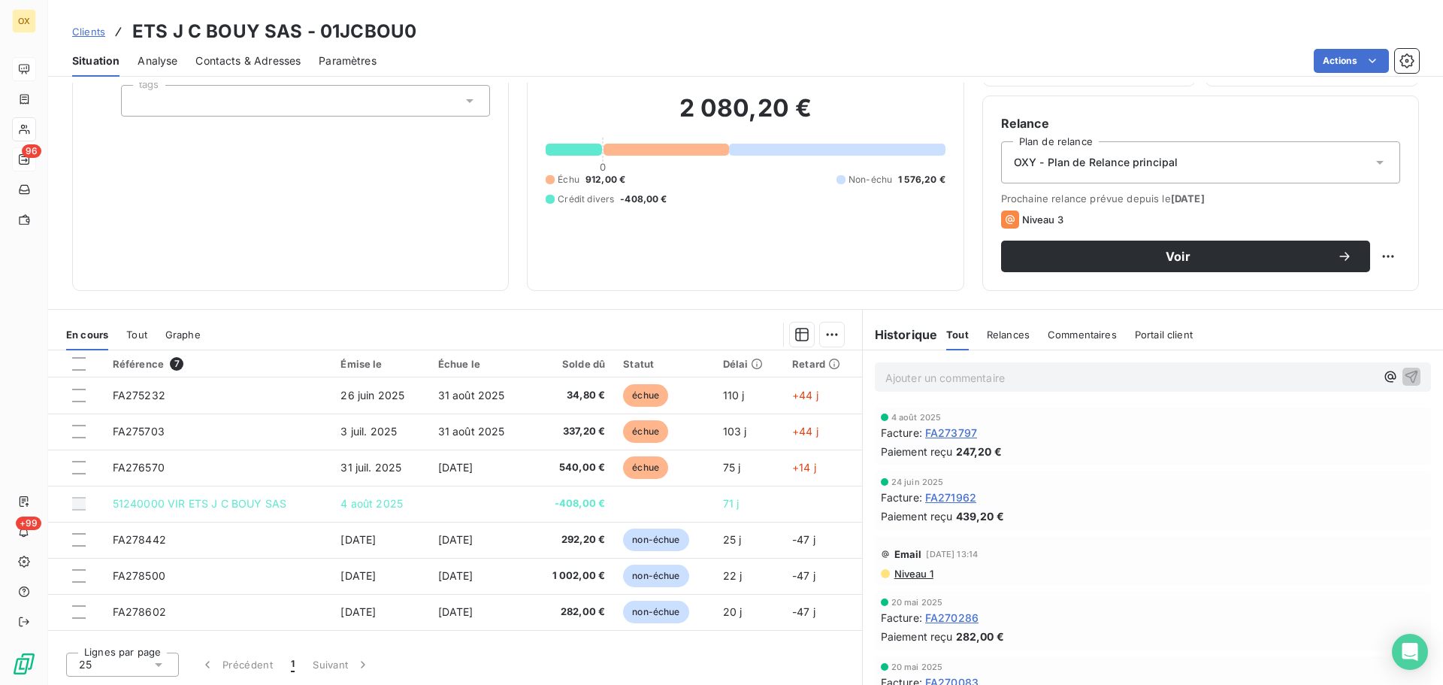
click at [922, 365] on div "Ajouter un commentaire ﻿" at bounding box center [1153, 376] width 556 height 29
click at [926, 375] on p "Ajouter un commentaire ﻿" at bounding box center [1130, 377] width 490 height 19
click at [1405, 371] on icon "button" at bounding box center [1411, 376] width 13 height 13
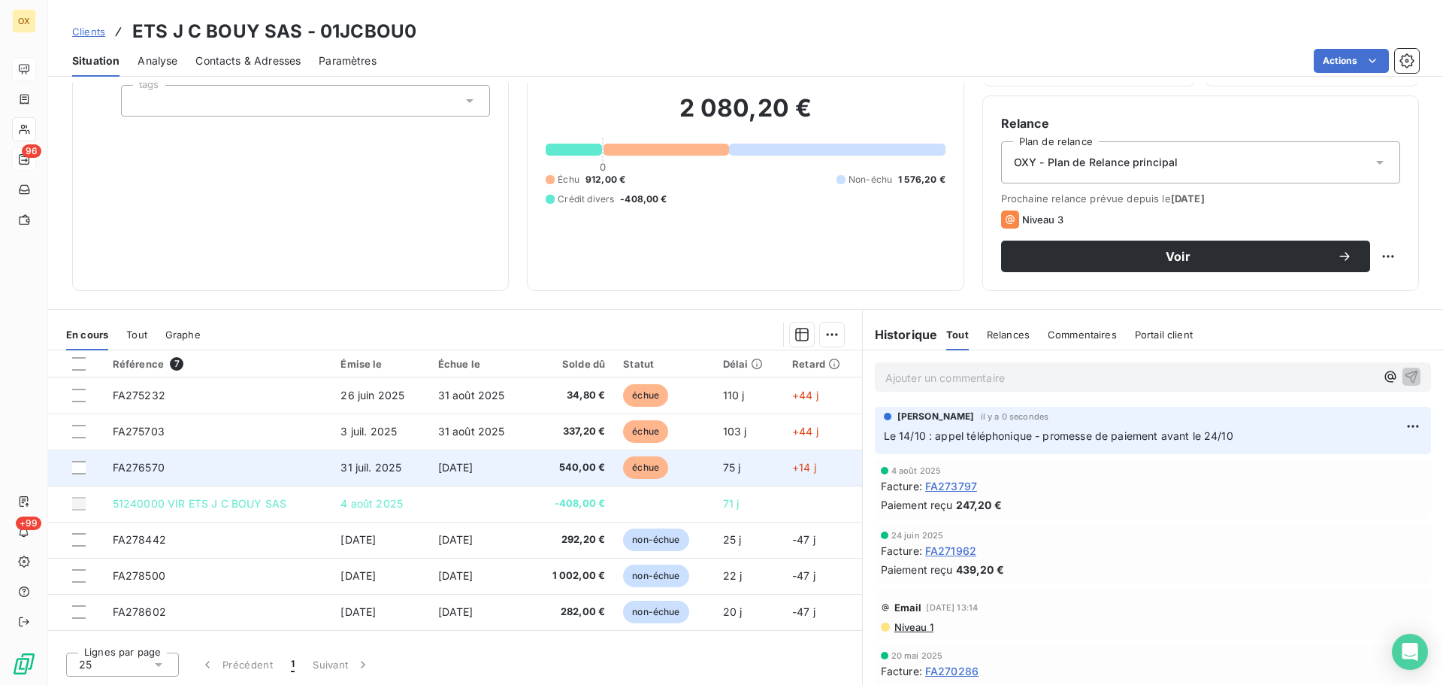
click at [557, 462] on span "540,00 €" at bounding box center [572, 467] width 66 height 15
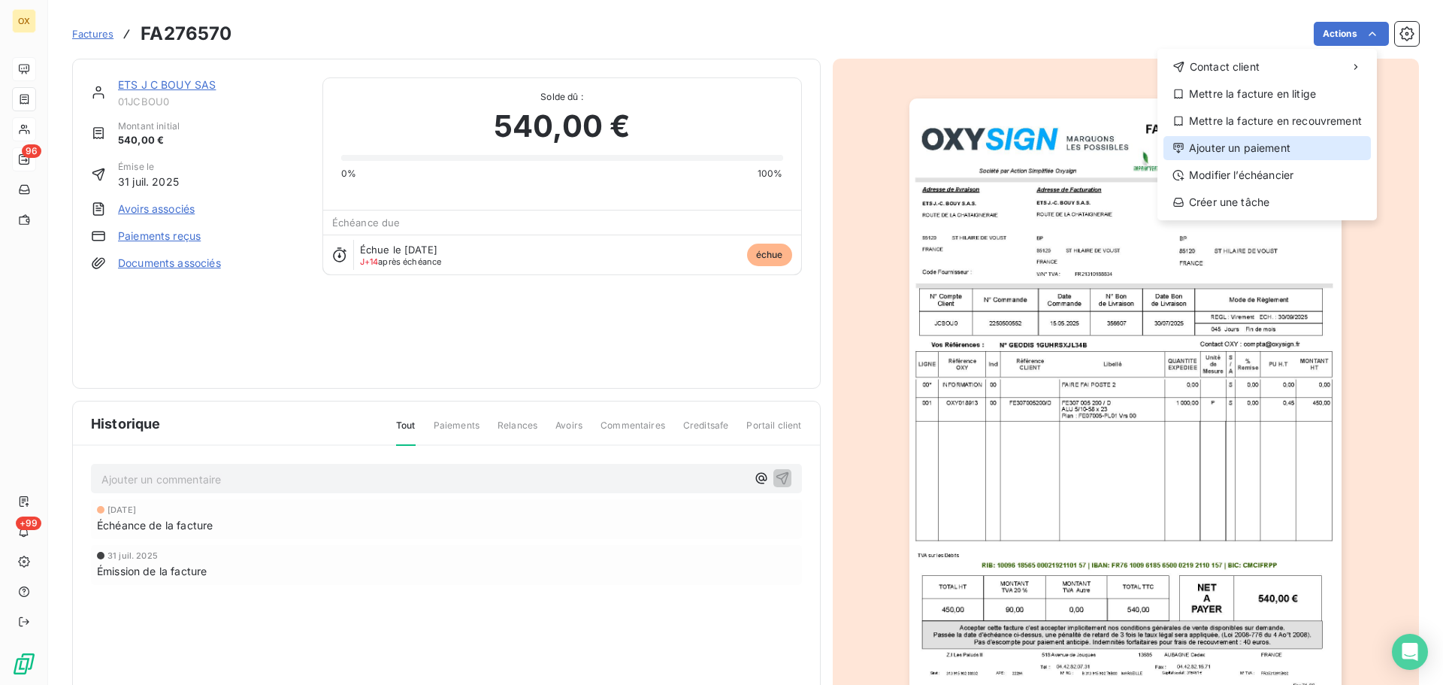
click at [1271, 146] on div "Ajouter un paiement" at bounding box center [1266, 148] width 207 height 24
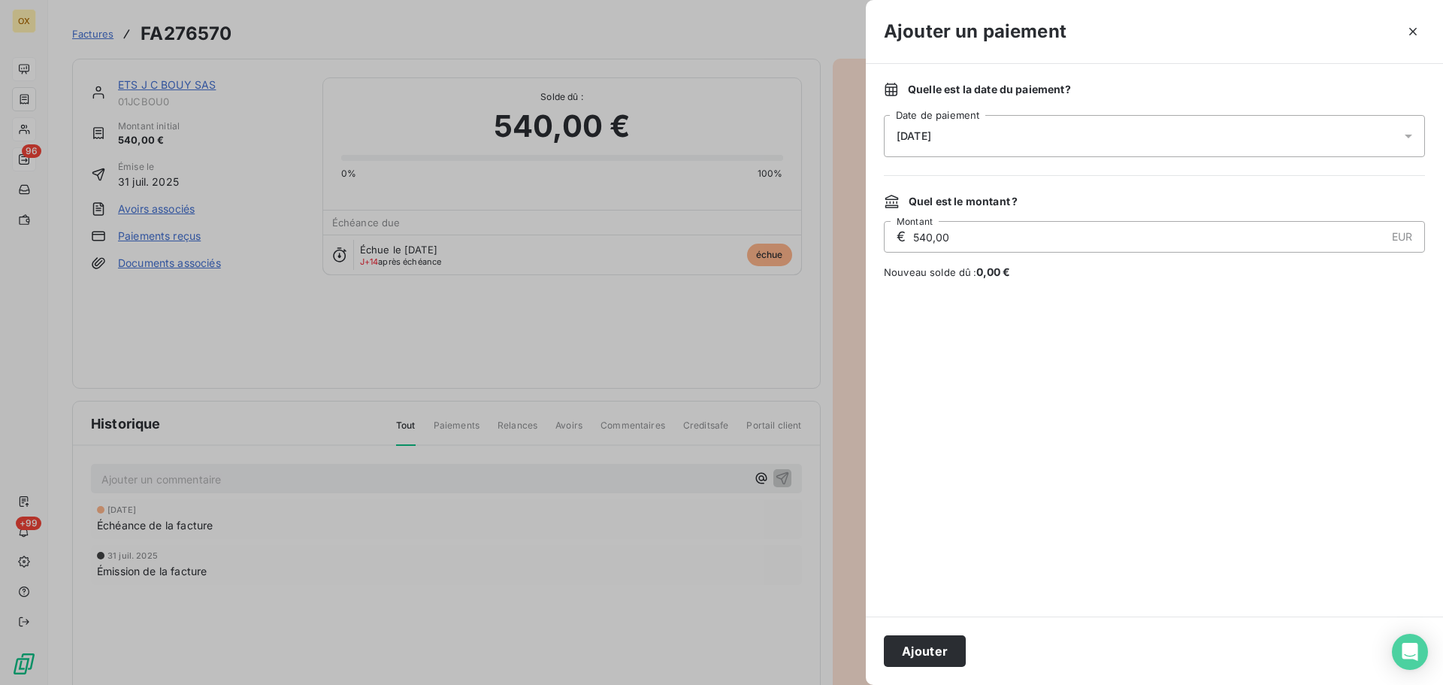
click at [931, 130] on span "[DATE]" at bounding box center [914, 136] width 35 height 12
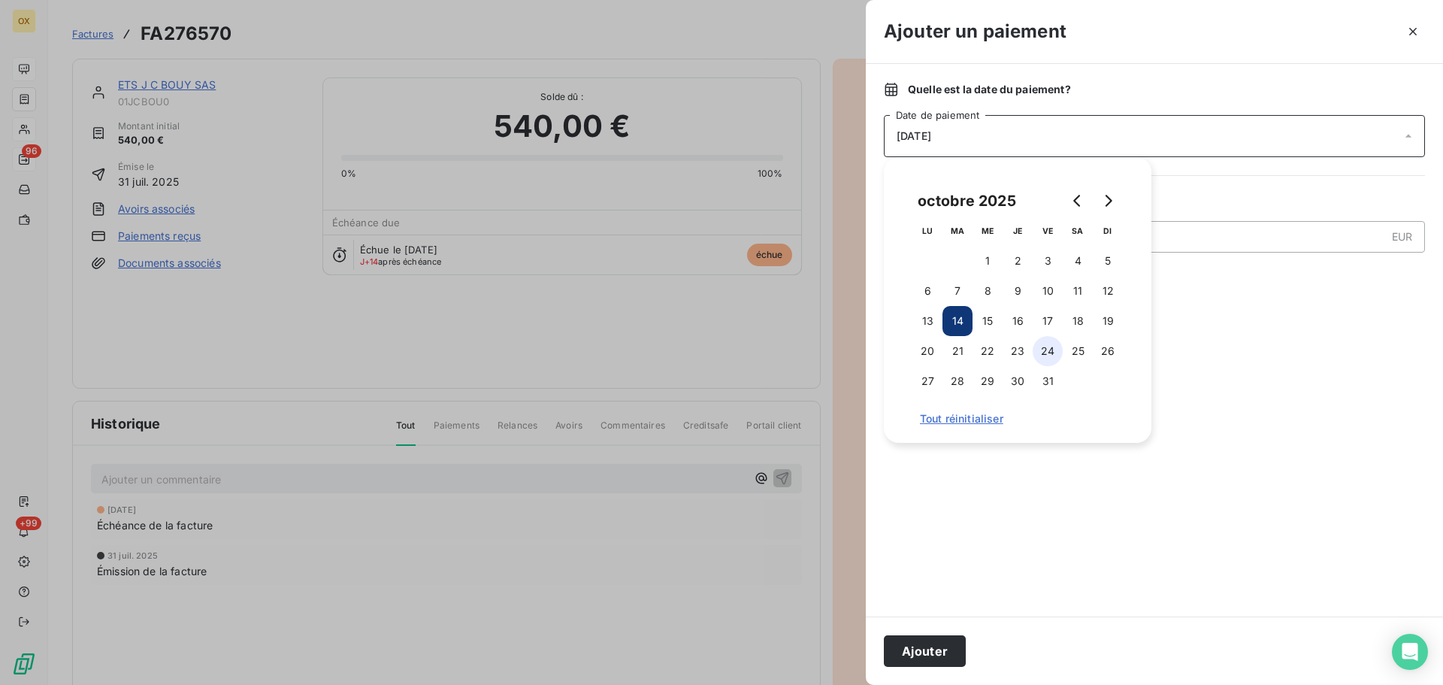
click at [1050, 348] on button "24" at bounding box center [1048, 351] width 30 height 30
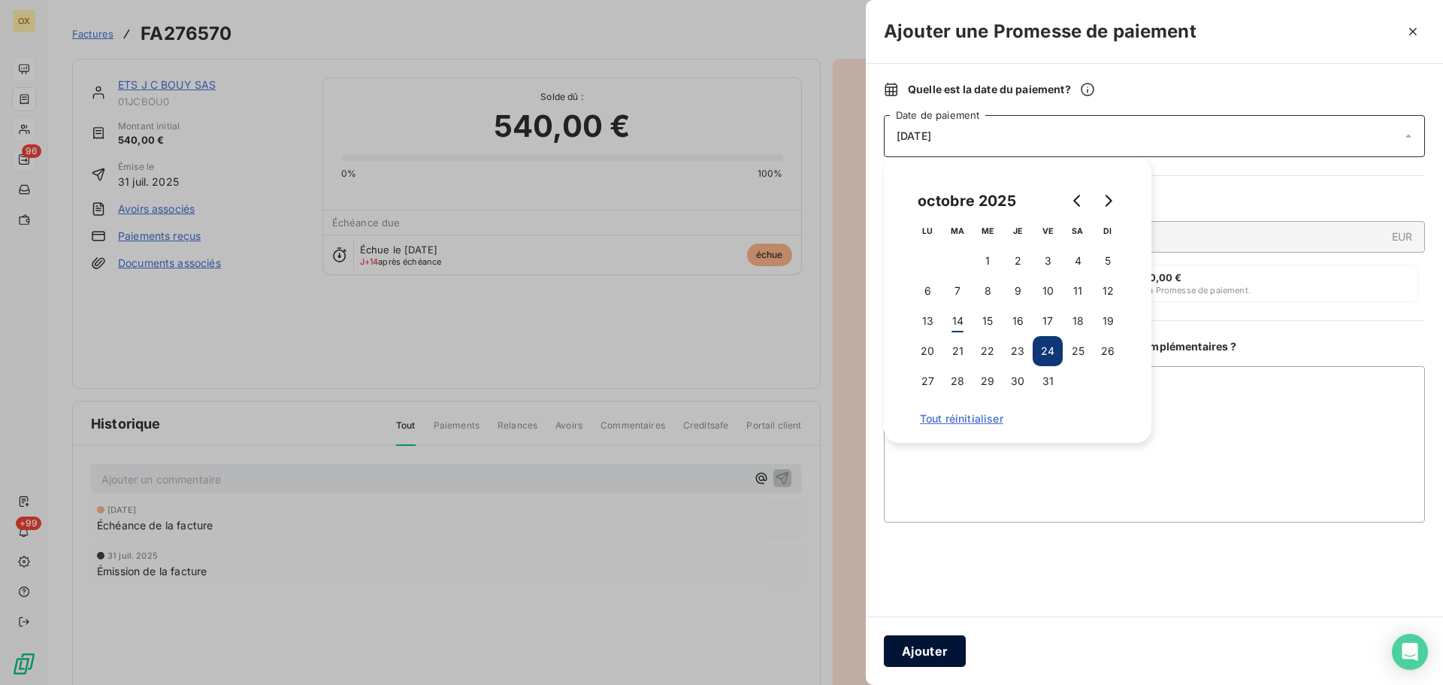
click at [937, 643] on button "Ajouter" at bounding box center [925, 651] width 82 height 32
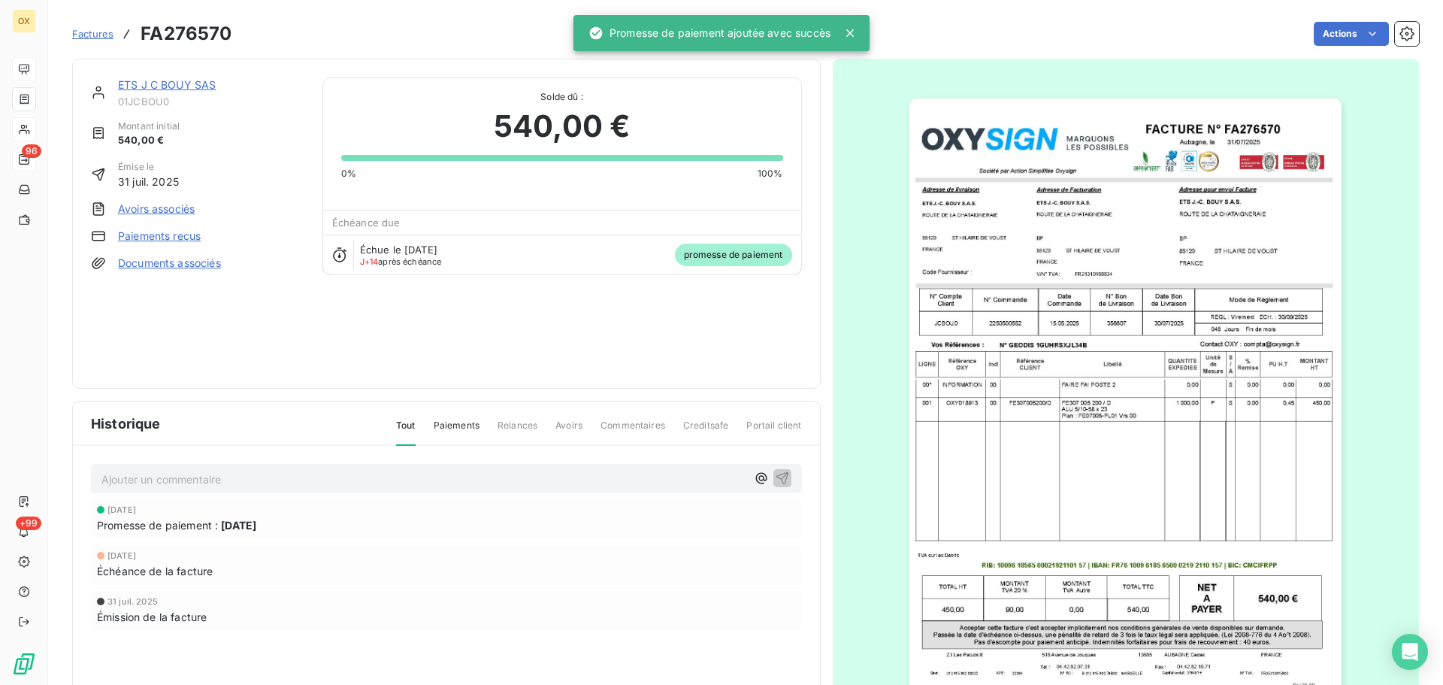
click at [171, 88] on link "ETS J C BOUY SAS" at bounding box center [167, 84] width 98 height 13
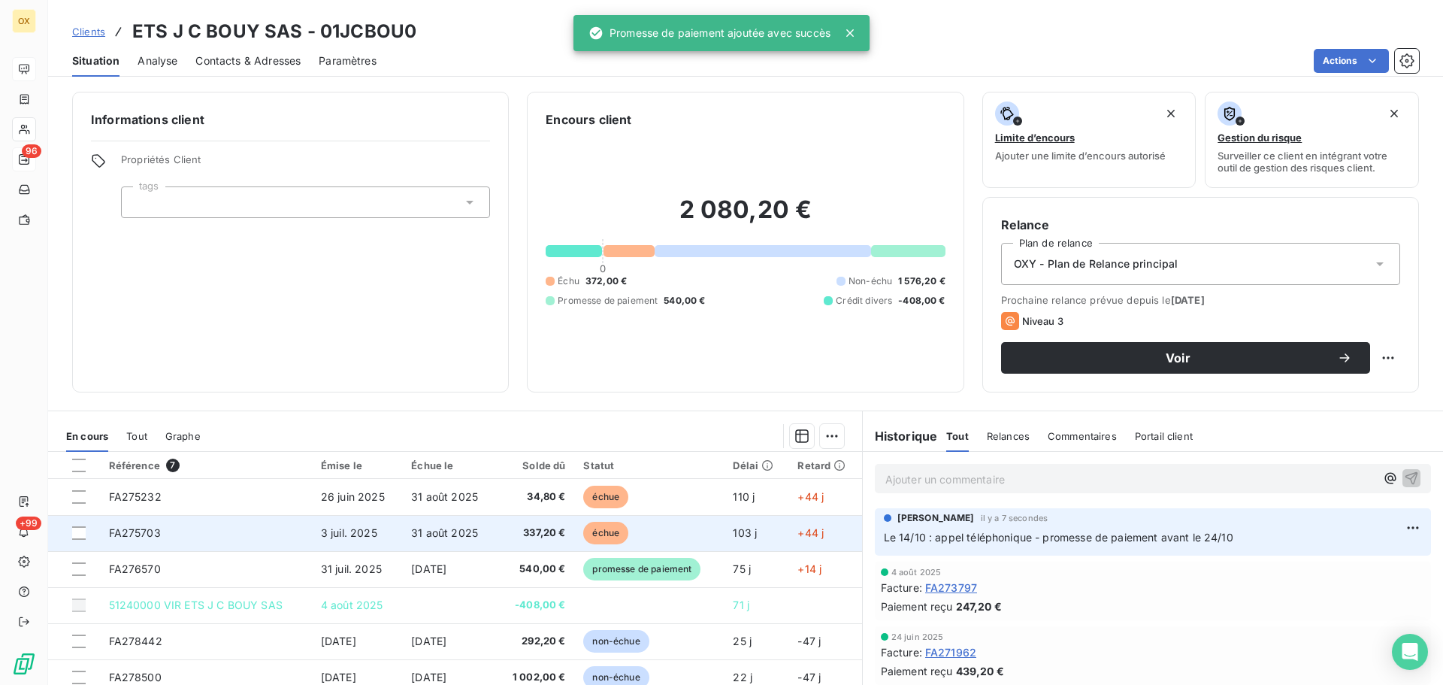
click at [588, 537] on span "échue" at bounding box center [605, 533] width 45 height 23
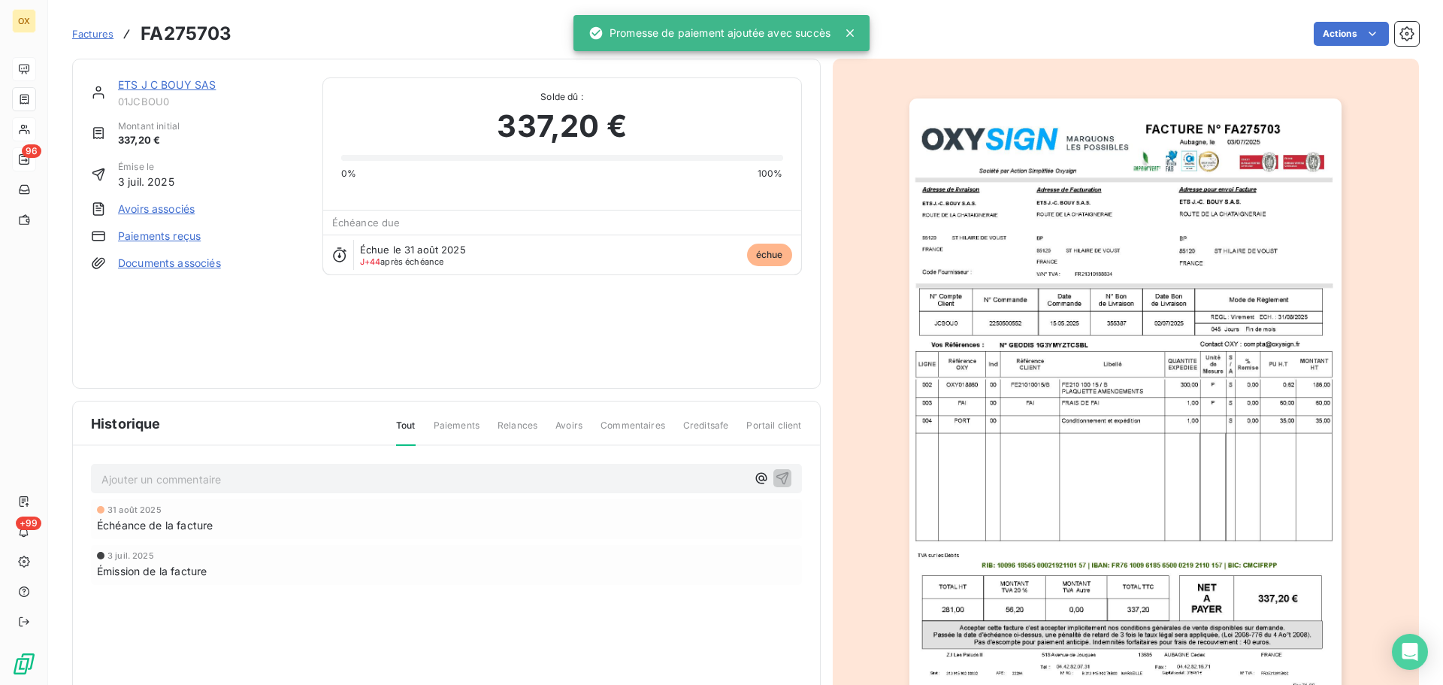
click at [1329, 27] on html "OX 96 +99 Factures FA275703 Actions ETS J C BOUY SAS 01JCBOU0 Montant initial 3…" at bounding box center [721, 342] width 1443 height 685
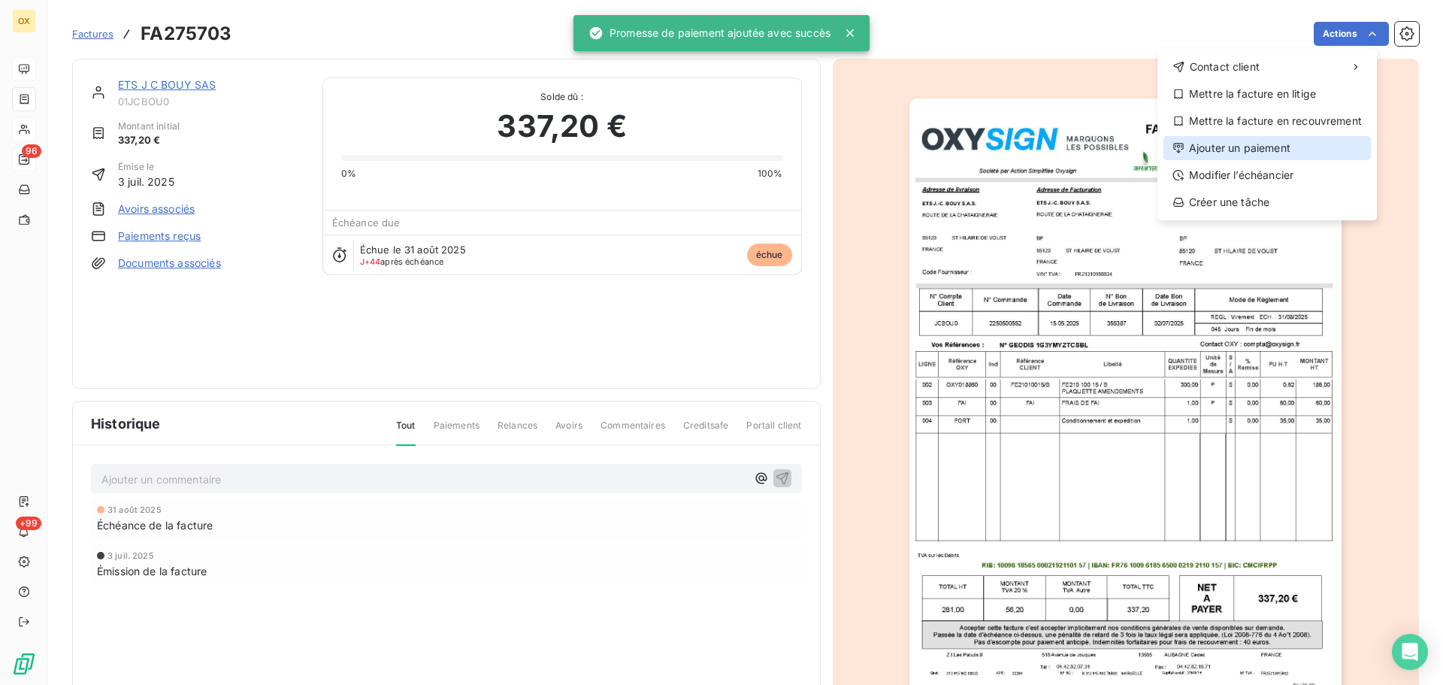
click at [1287, 147] on div "Ajouter un paiement" at bounding box center [1266, 148] width 207 height 24
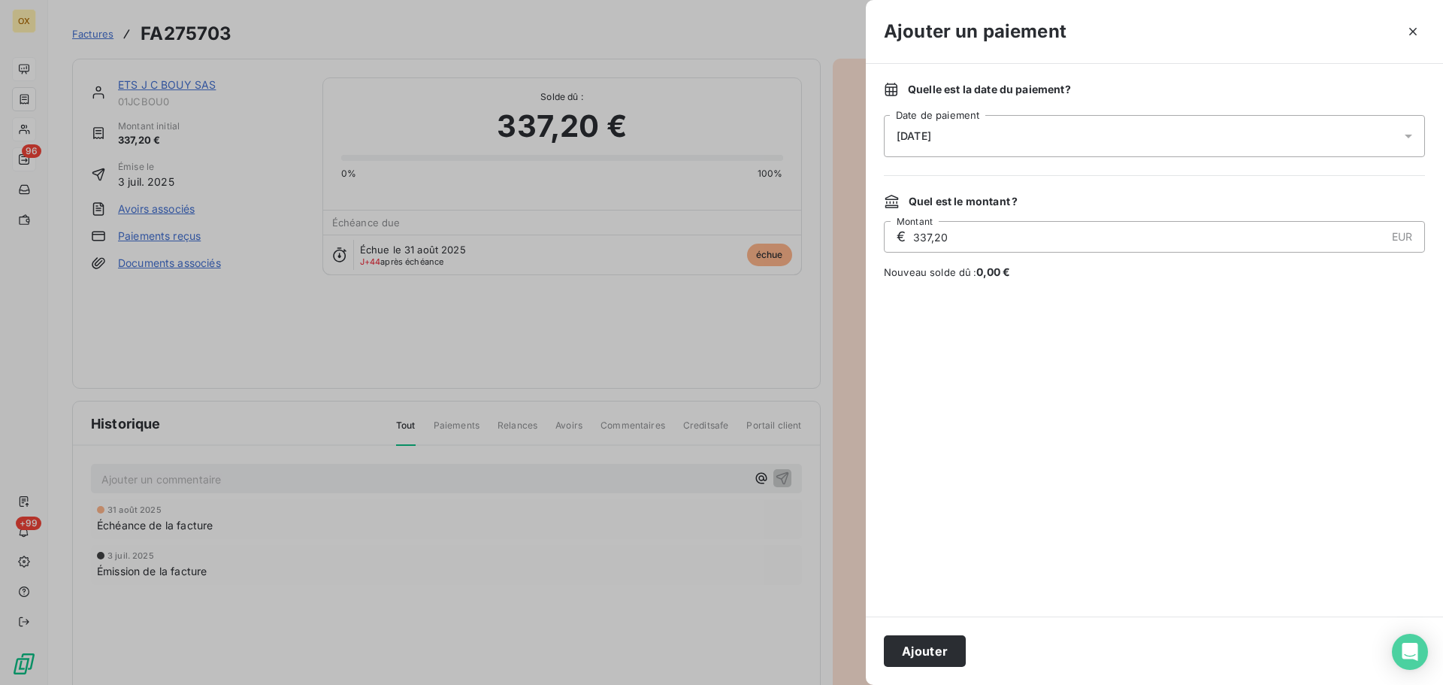
click at [931, 135] on span "[DATE]" at bounding box center [914, 136] width 35 height 12
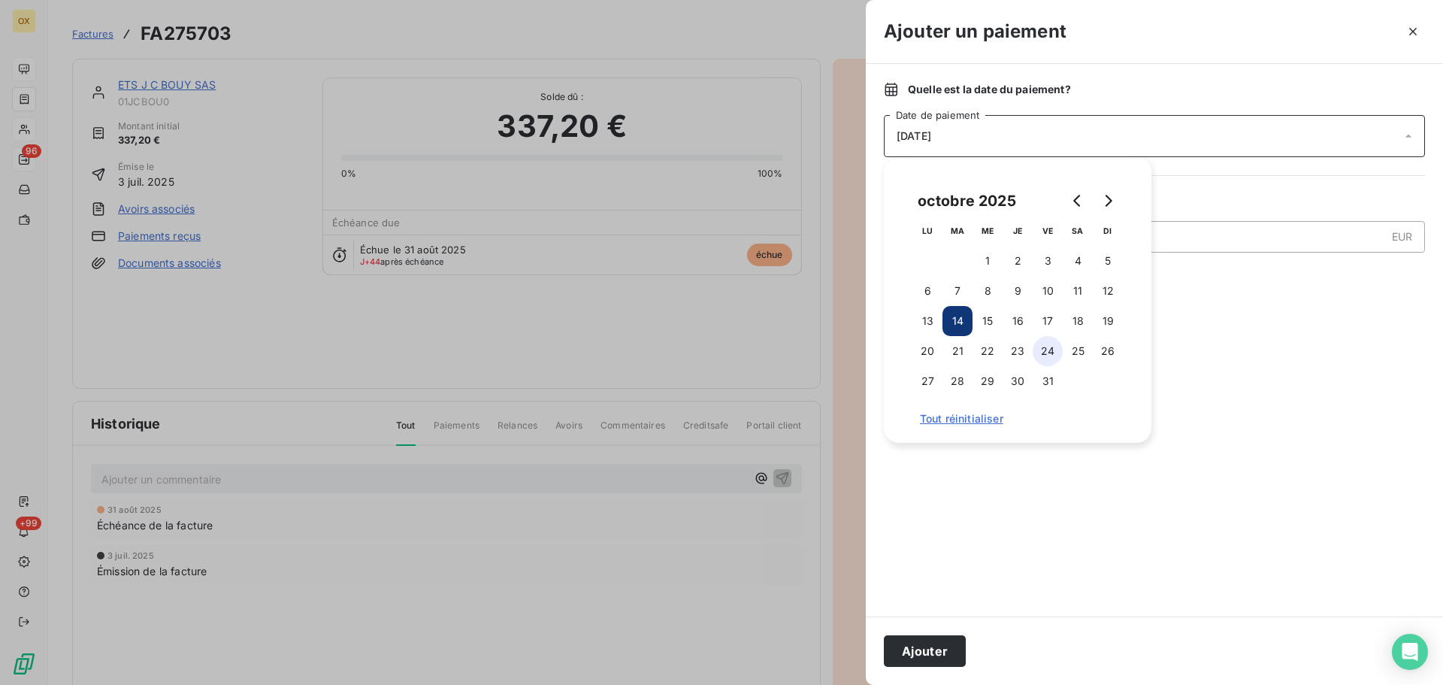
click at [1050, 349] on button "24" at bounding box center [1048, 351] width 30 height 30
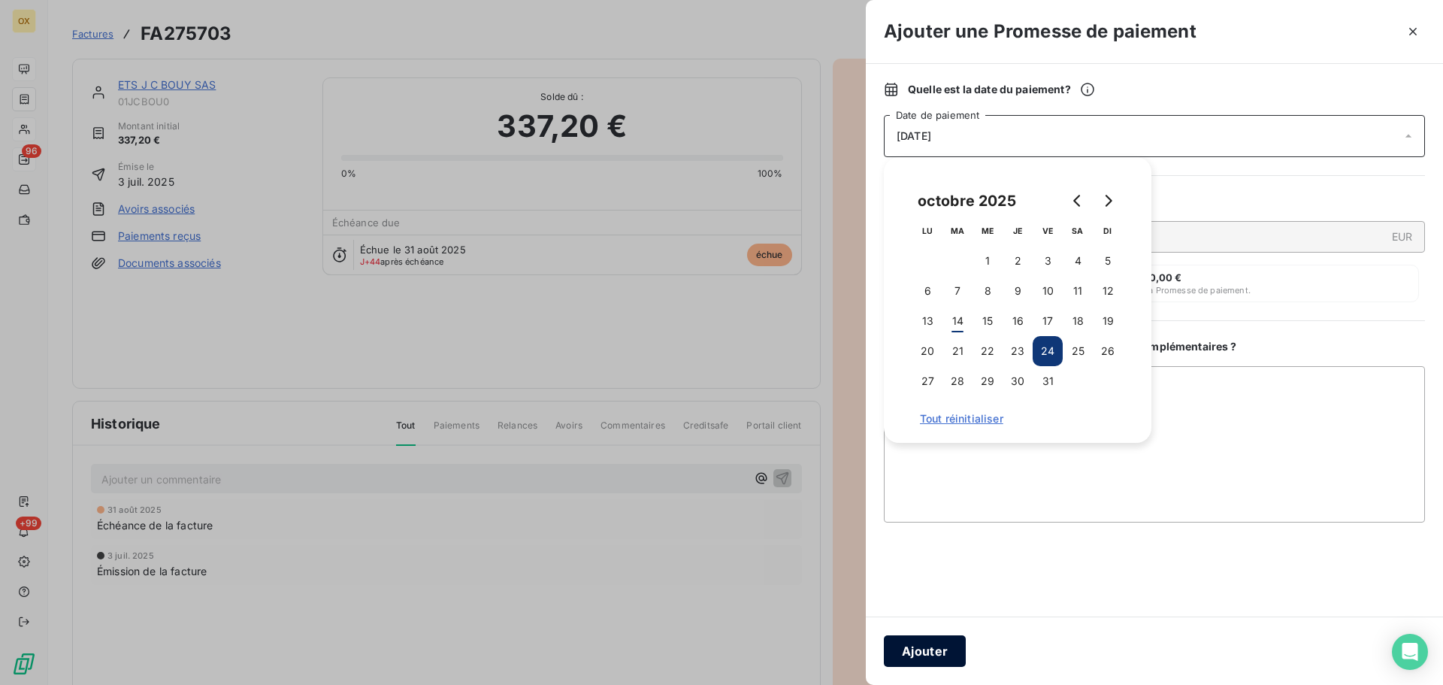
click at [921, 640] on button "Ajouter" at bounding box center [925, 651] width 82 height 32
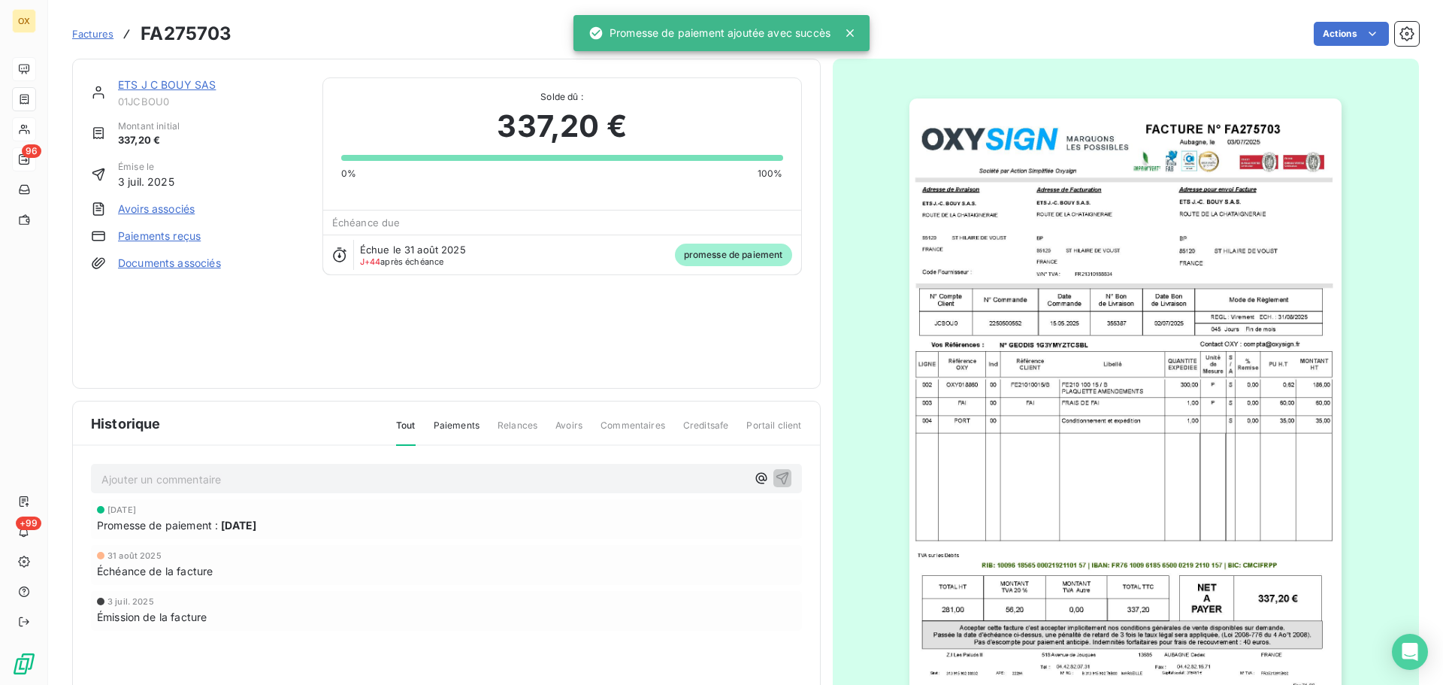
click at [184, 83] on link "ETS J C BOUY SAS" at bounding box center [167, 84] width 98 height 13
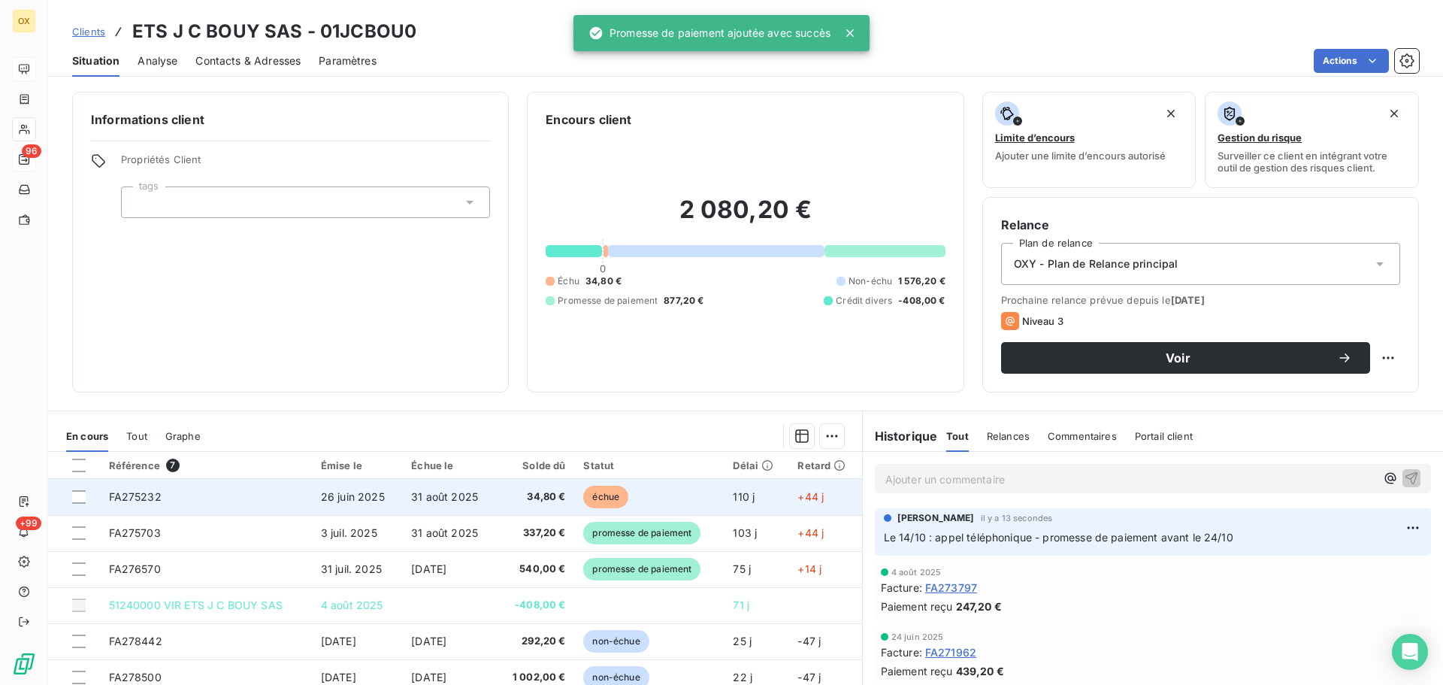
click at [724, 504] on td "110 j" at bounding box center [756, 497] width 65 height 36
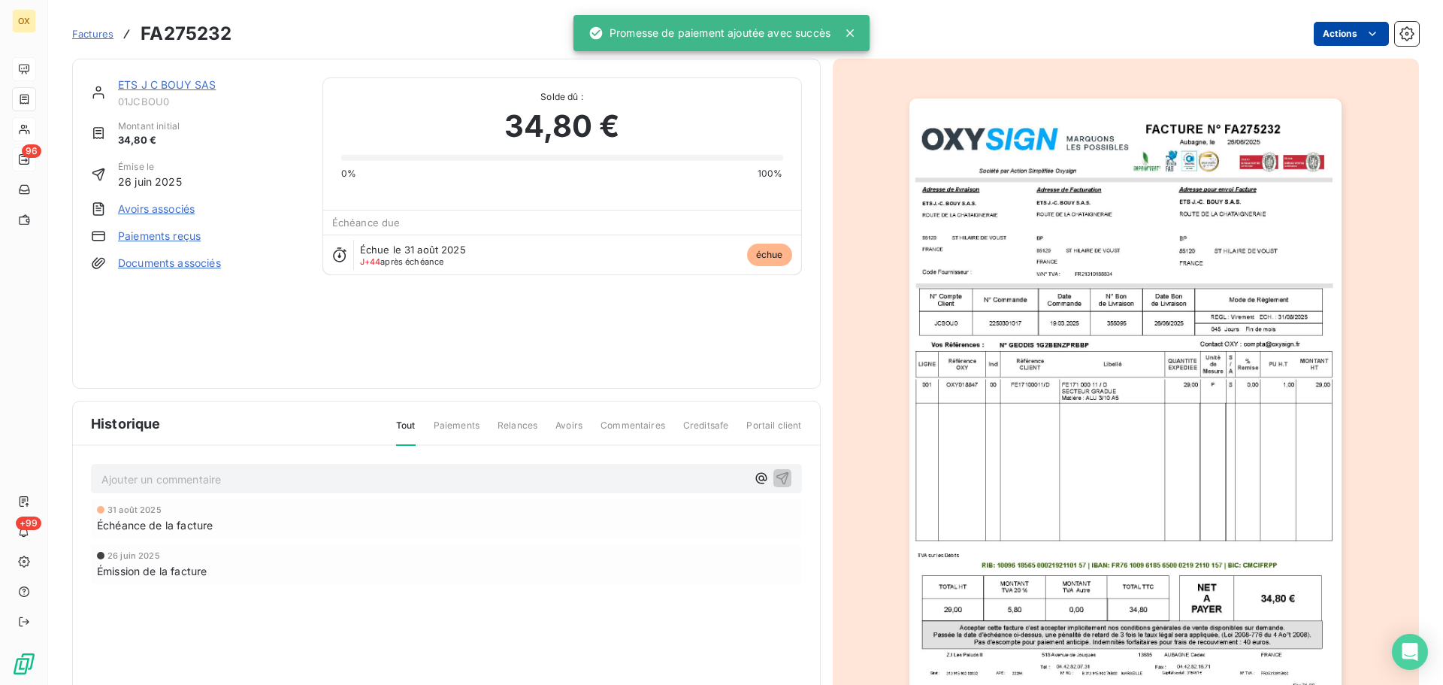
click at [1331, 32] on html "OX 96 +99 Factures FA275232 Actions ETS J C BOUY SAS 01JCBOU0 Montant initial 3…" at bounding box center [721, 342] width 1443 height 685
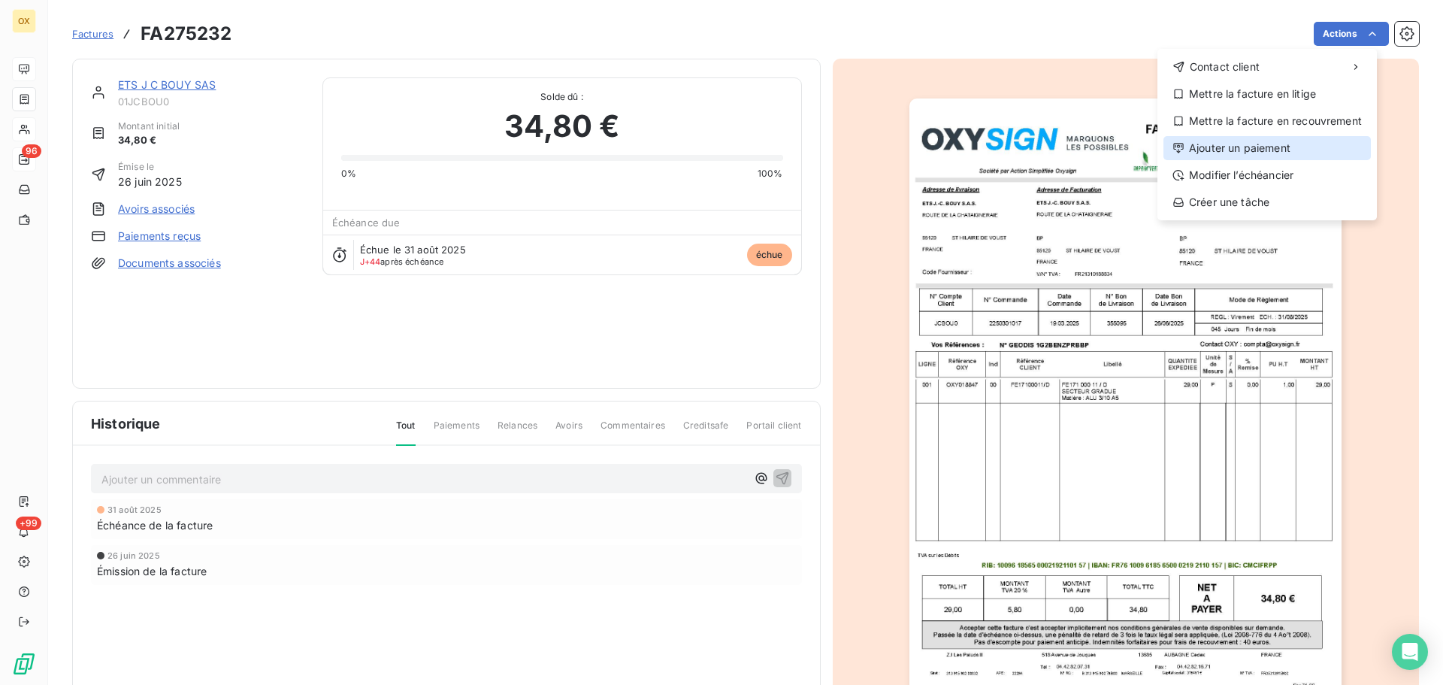
click at [1294, 141] on div "Ajouter un paiement" at bounding box center [1266, 148] width 207 height 24
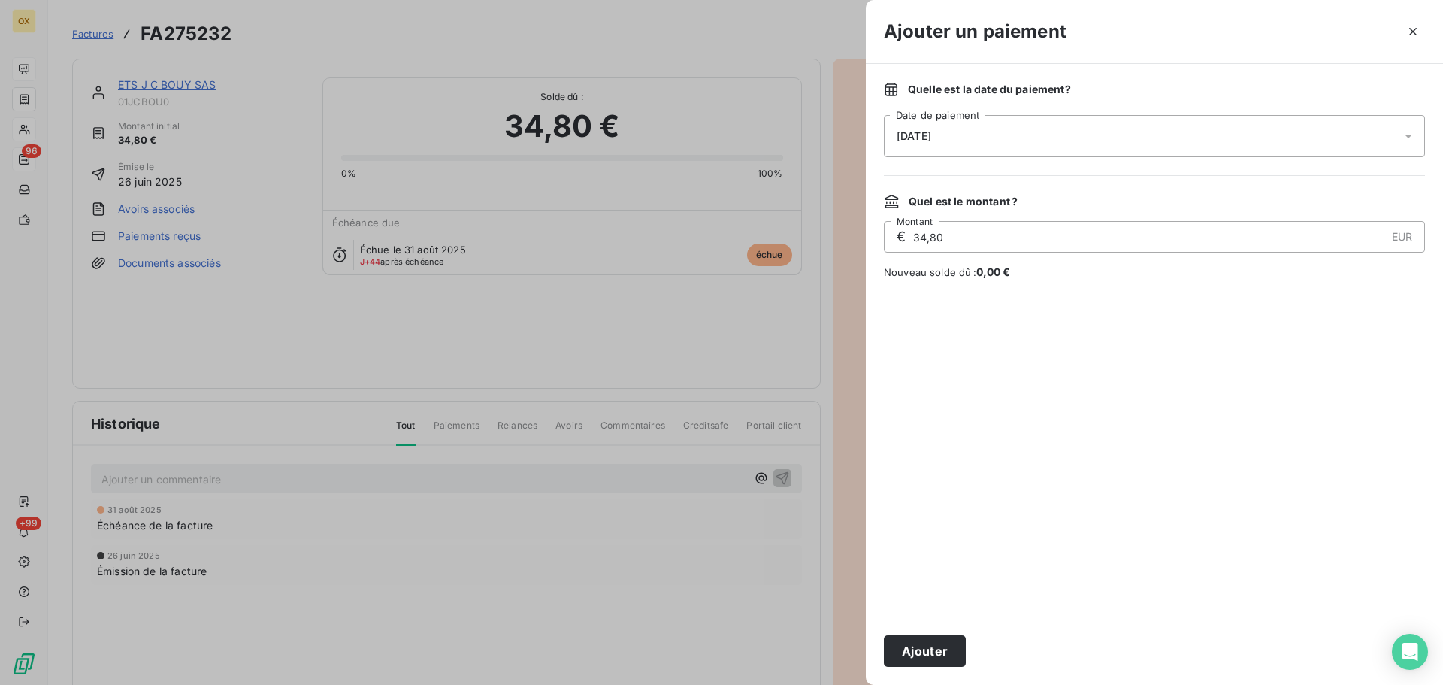
click at [931, 138] on span "[DATE]" at bounding box center [914, 136] width 35 height 12
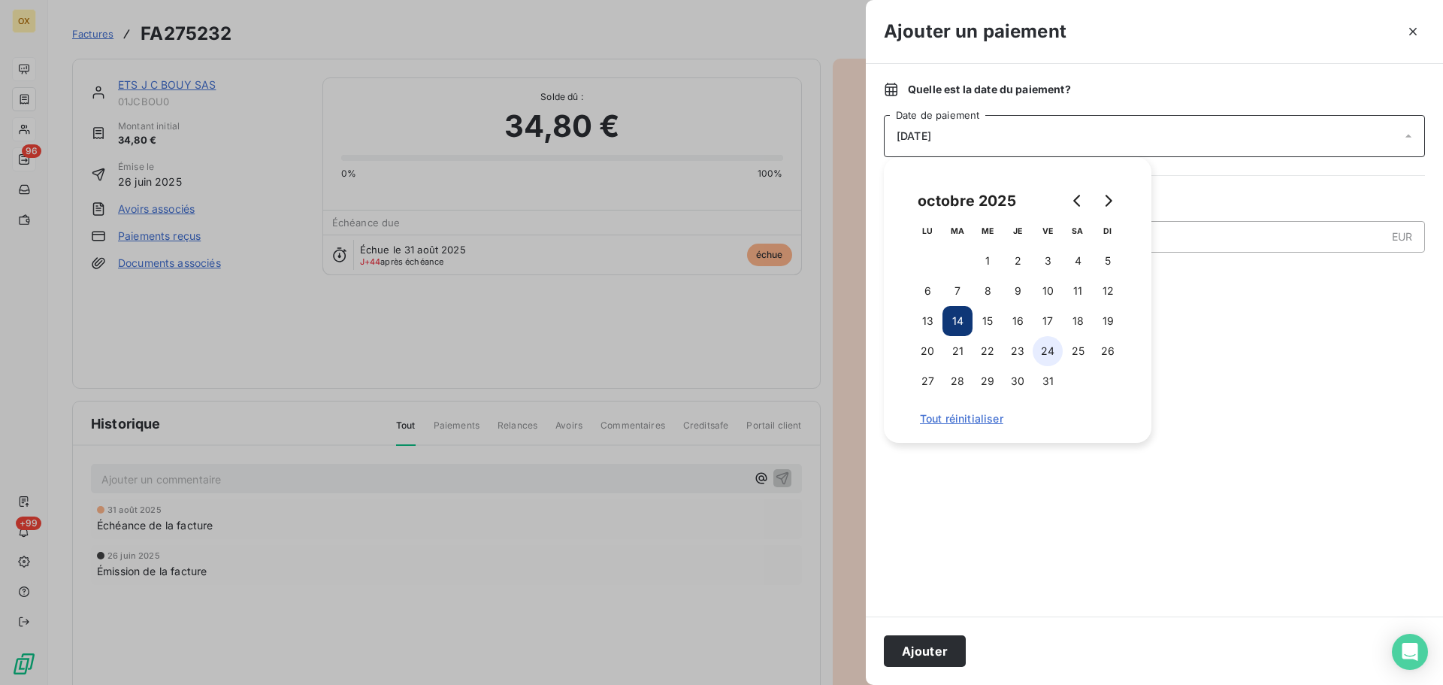
click at [1048, 349] on button "24" at bounding box center [1048, 351] width 30 height 30
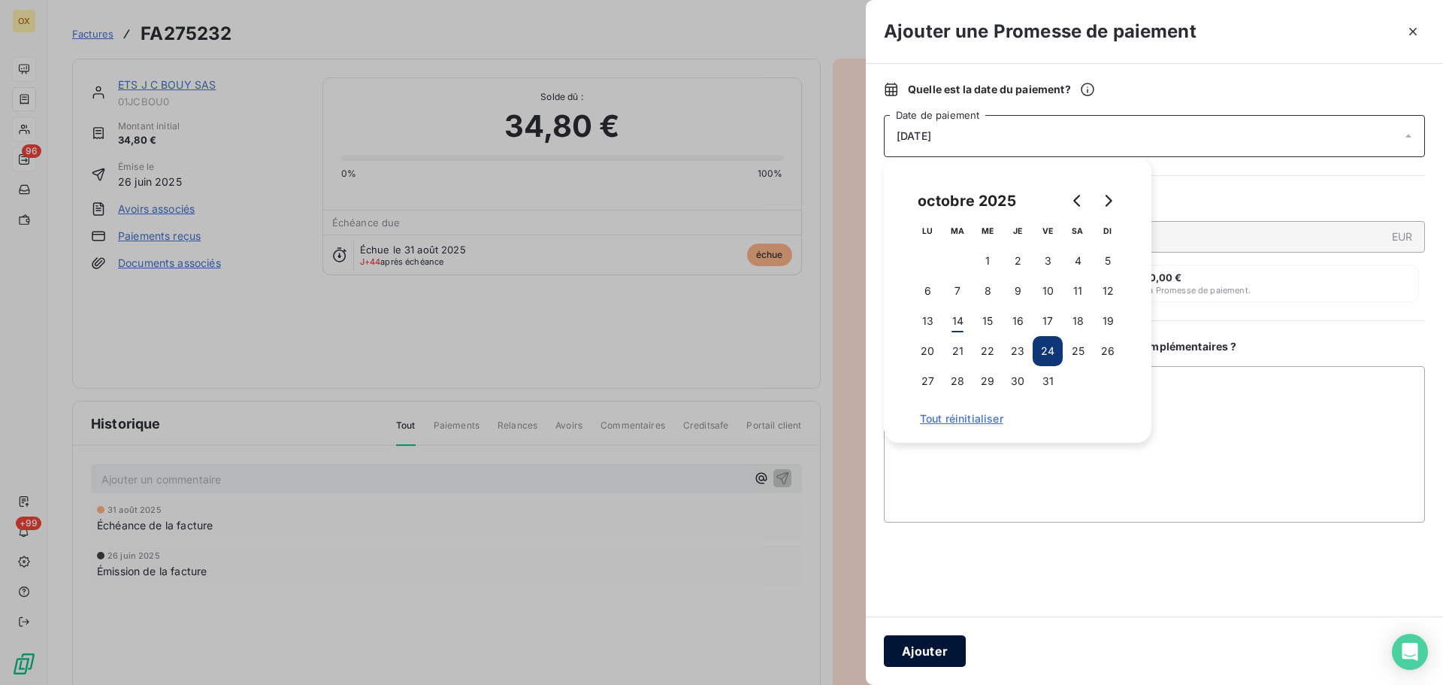
drag, startPoint x: 926, startPoint y: 658, endPoint x: 988, endPoint y: 586, distance: 95.4
click at [926, 656] on button "Ajouter" at bounding box center [925, 651] width 82 height 32
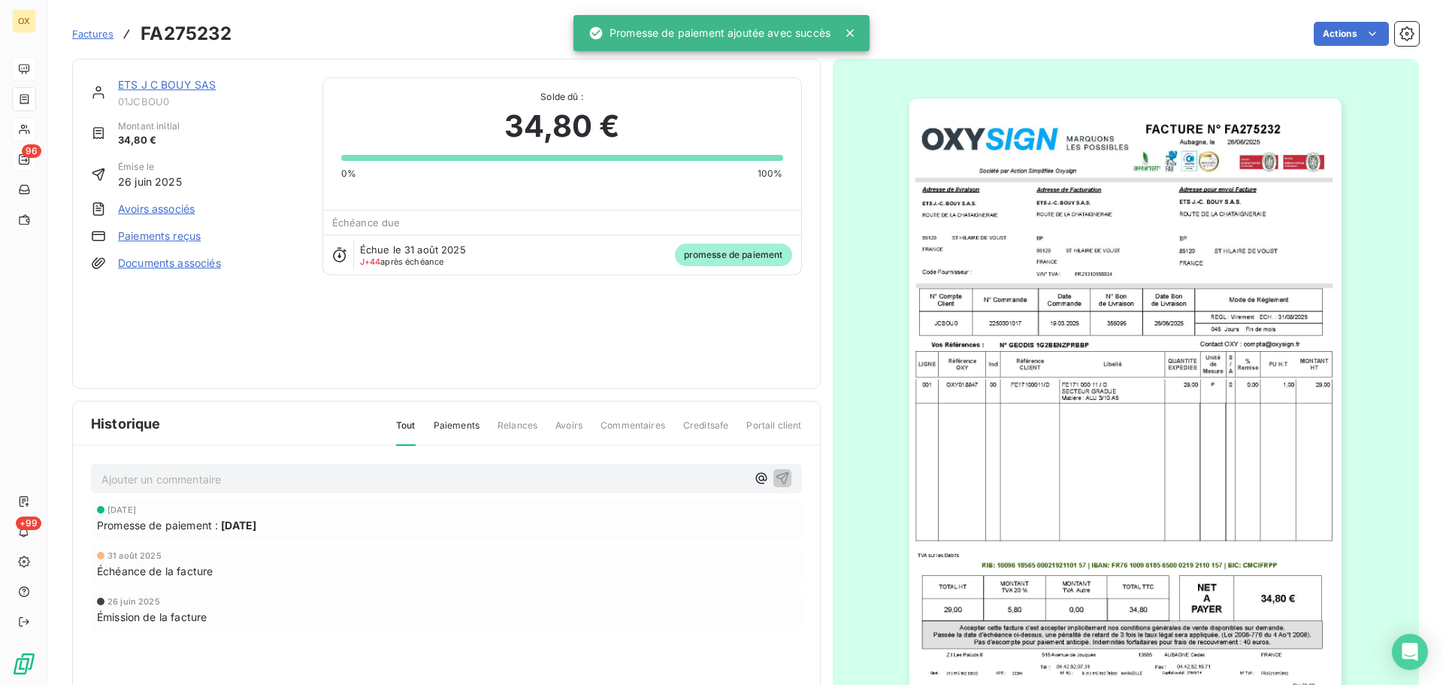
click at [160, 87] on link "ETS J C BOUY SAS" at bounding box center [167, 84] width 98 height 13
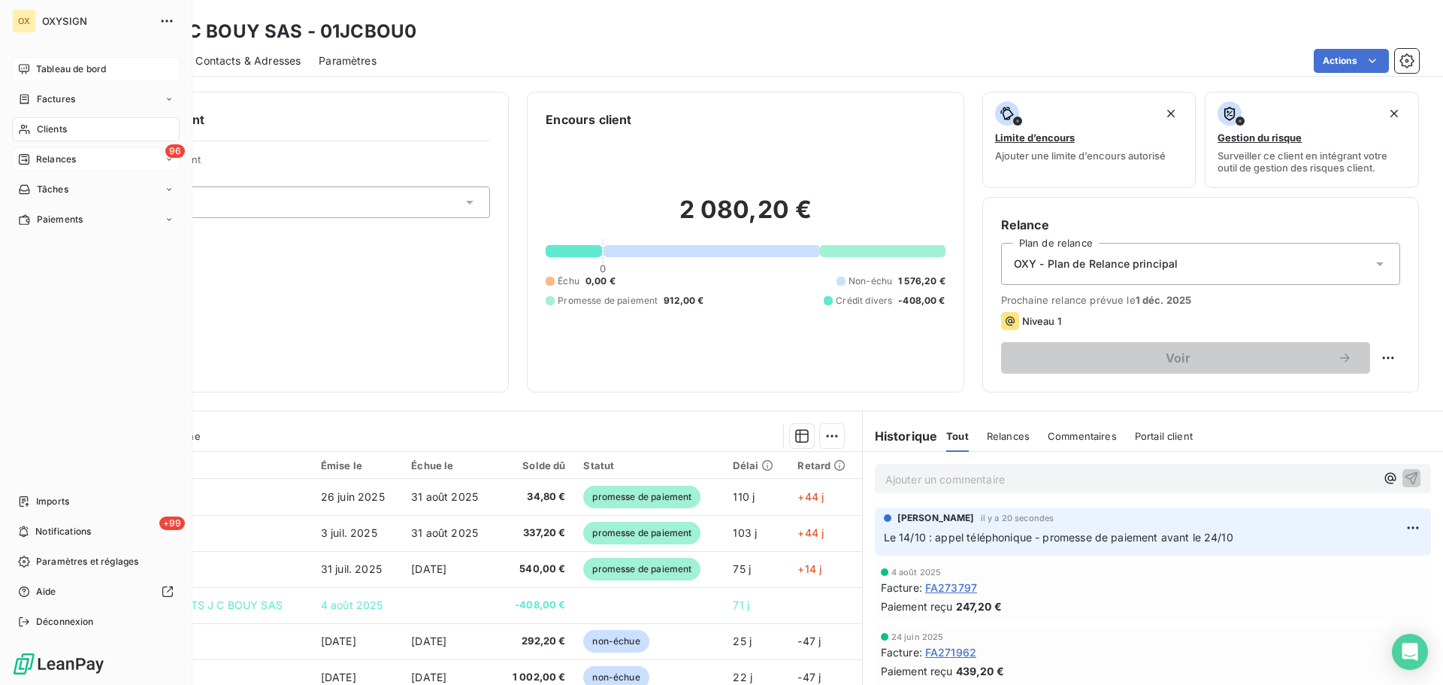
click at [46, 154] on span "Relances" at bounding box center [56, 160] width 40 height 14
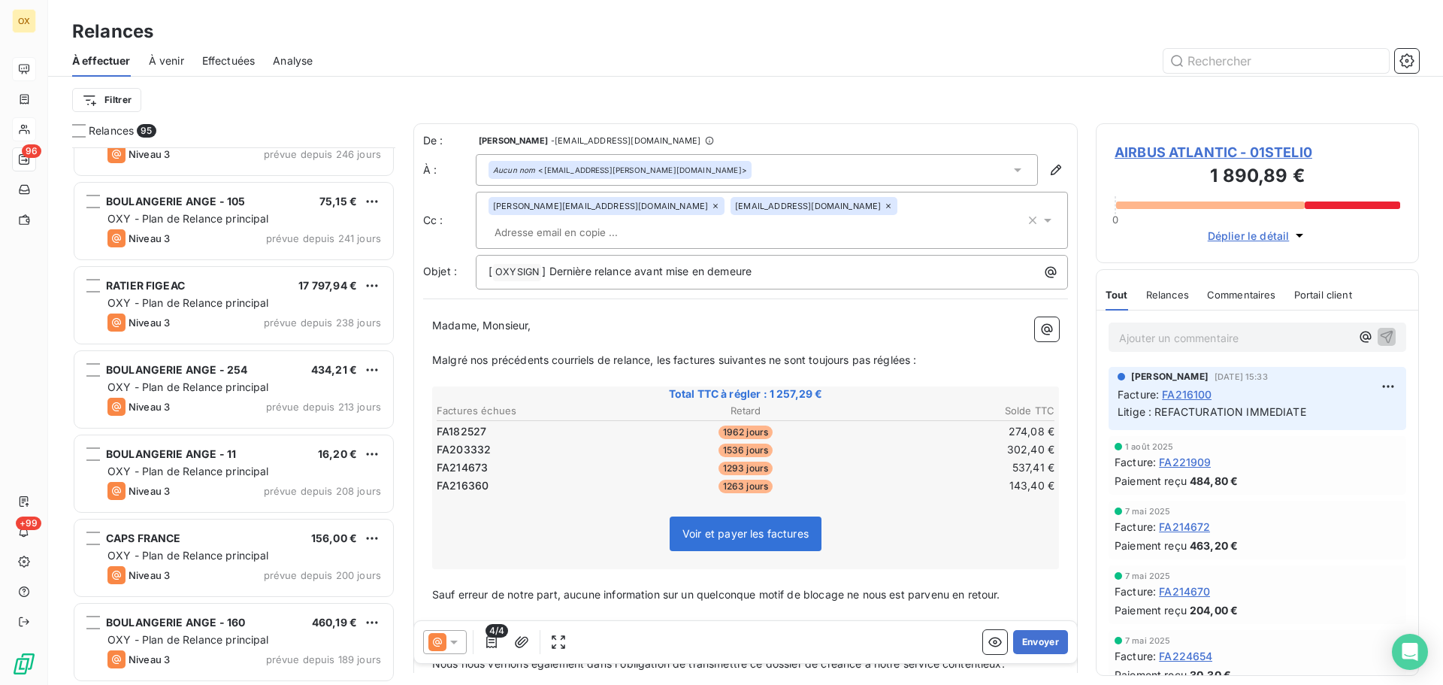
scroll to position [1053, 0]
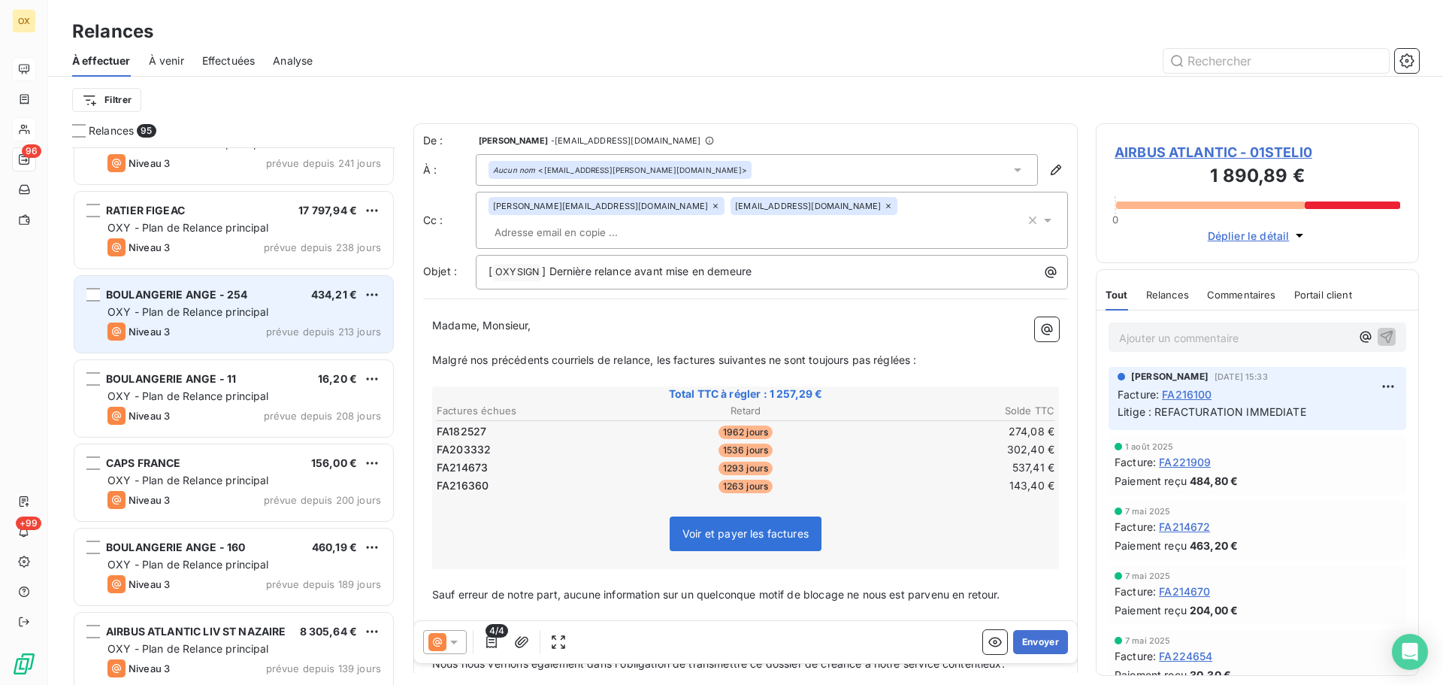
click at [221, 303] on div "BOULANGERIE ANGE - 254 434,21 € OXY - Plan de Relance principal Niveau 3 prévue…" at bounding box center [233, 314] width 319 height 77
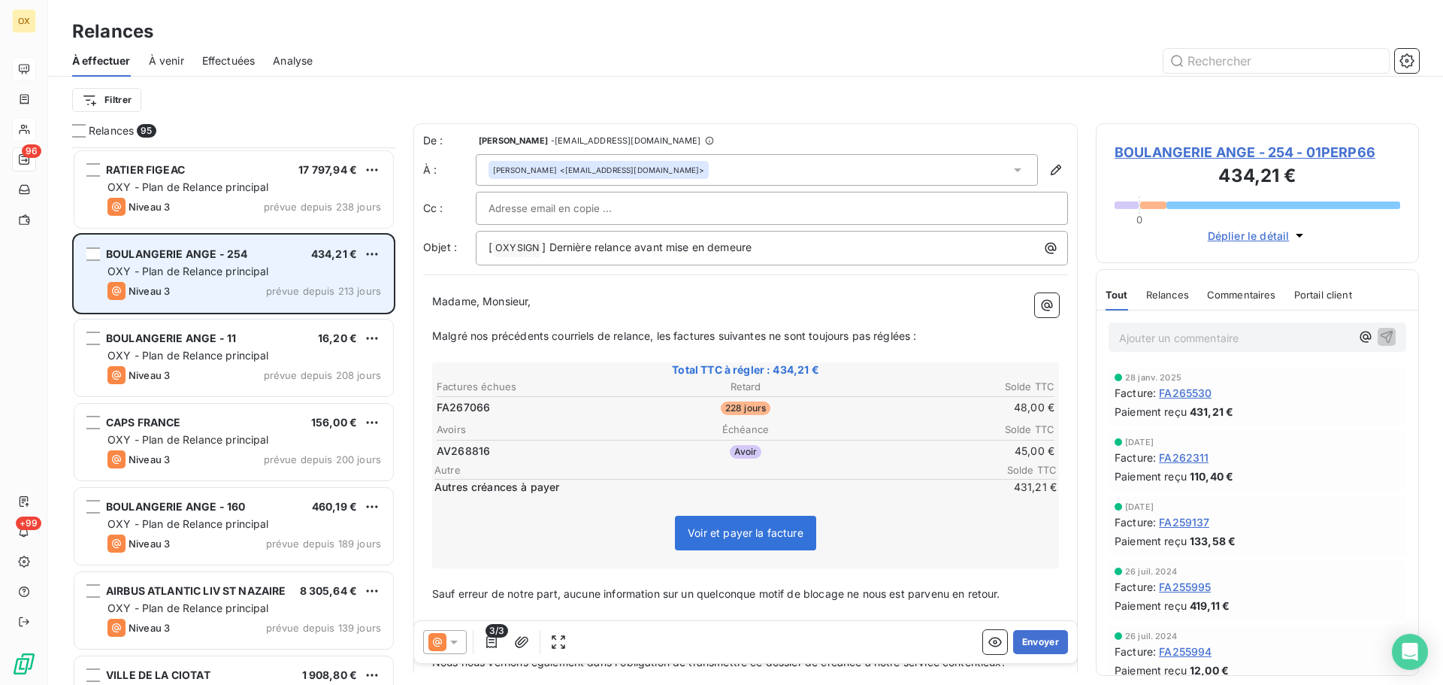
scroll to position [1128, 0]
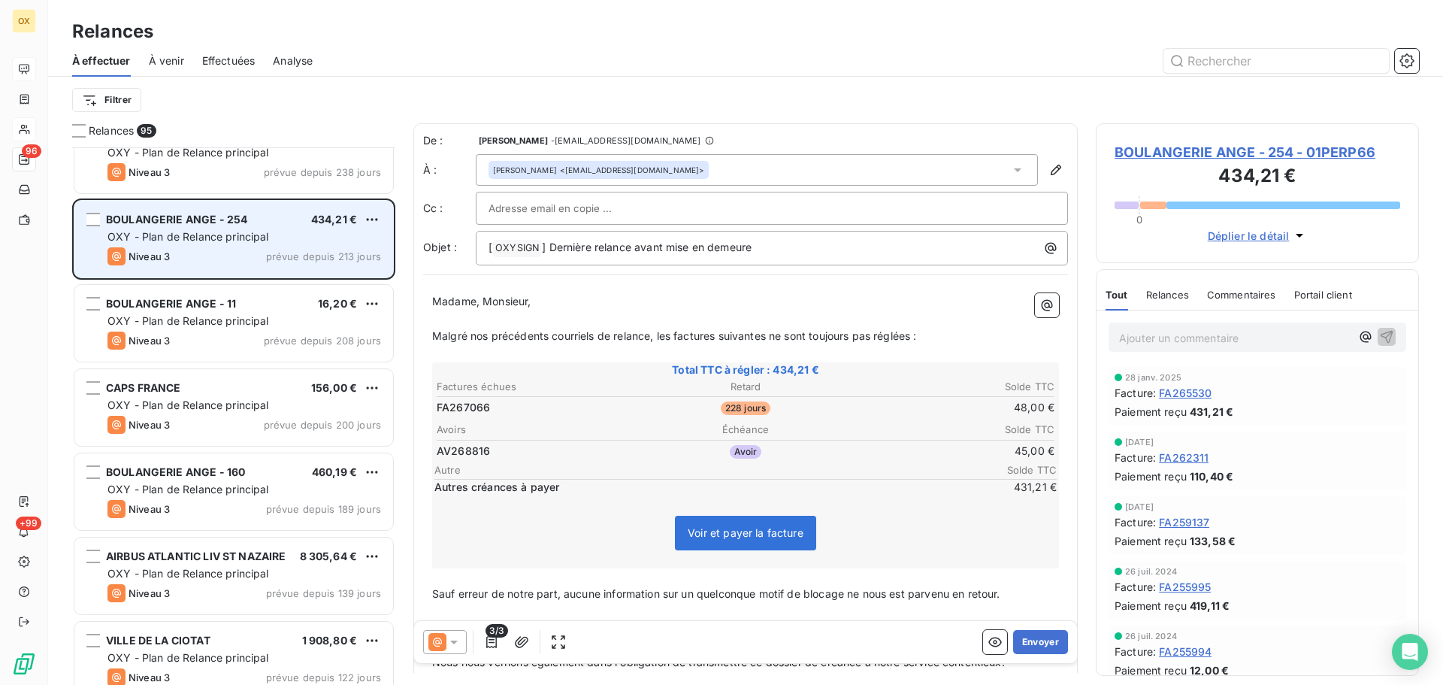
click at [221, 303] on span "BOULANGERIE ANGE - 11" at bounding box center [171, 303] width 130 height 13
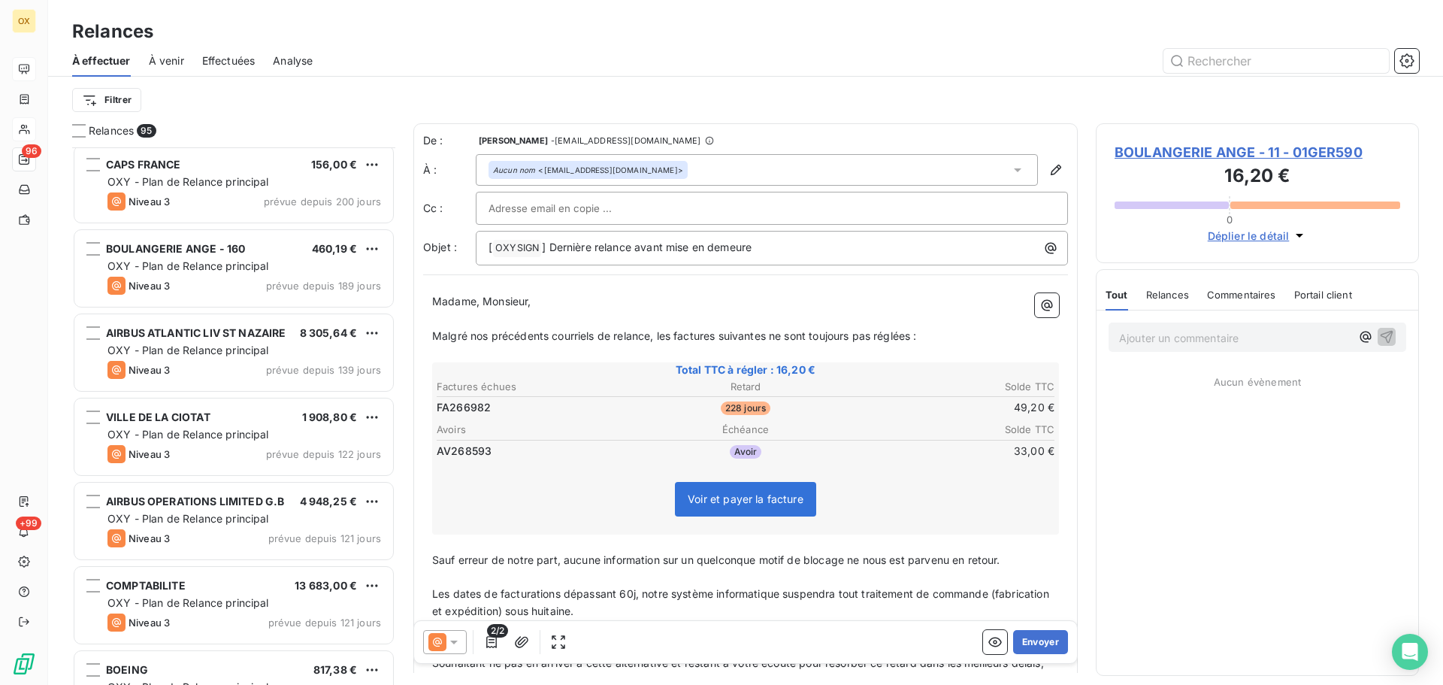
scroll to position [1353, 0]
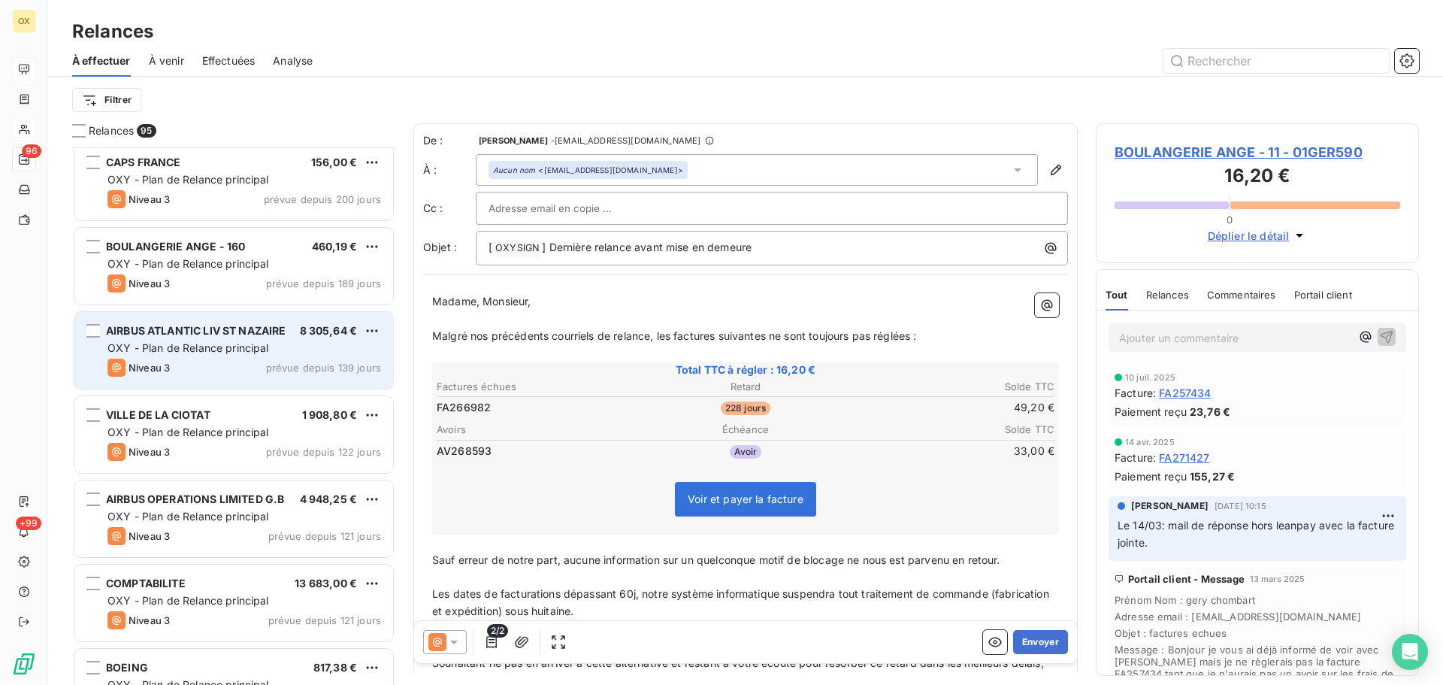
click at [207, 358] on div "Niveau 3 prévue depuis 139 jours" at bounding box center [244, 367] width 274 height 18
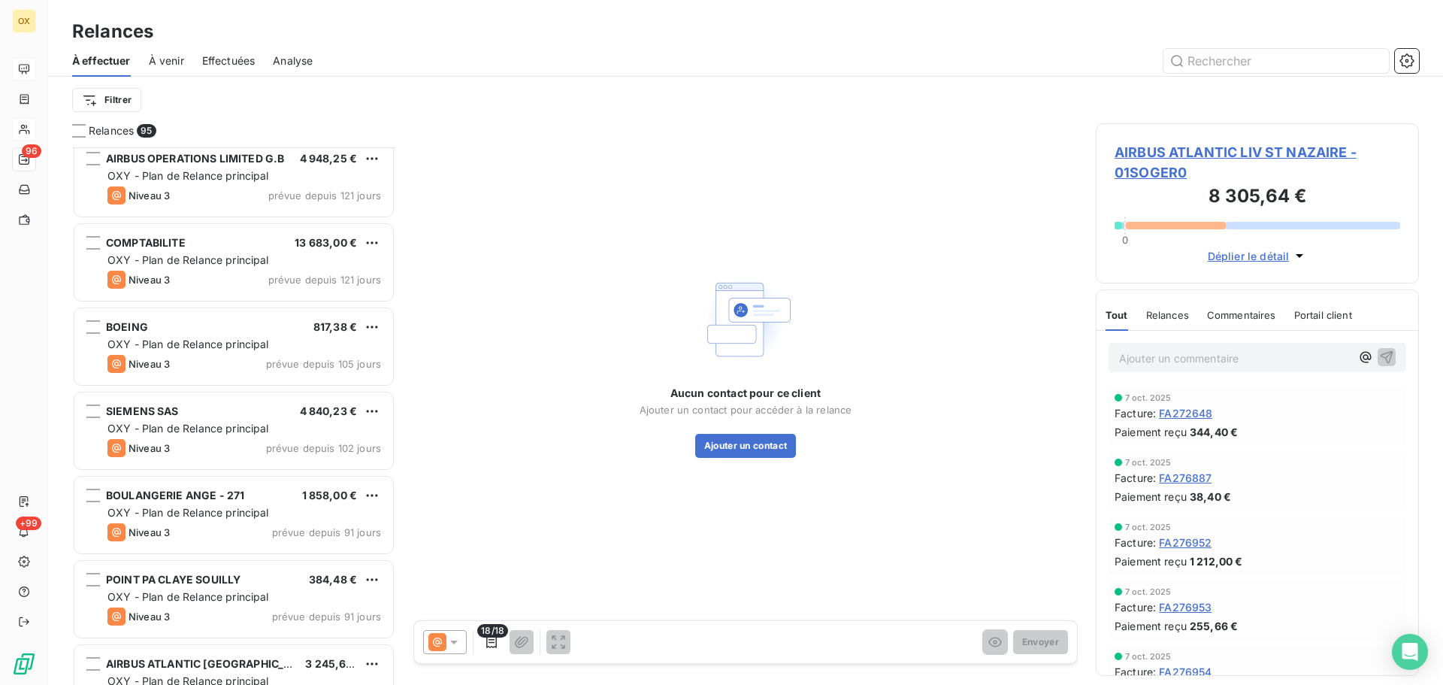
scroll to position [1729, 0]
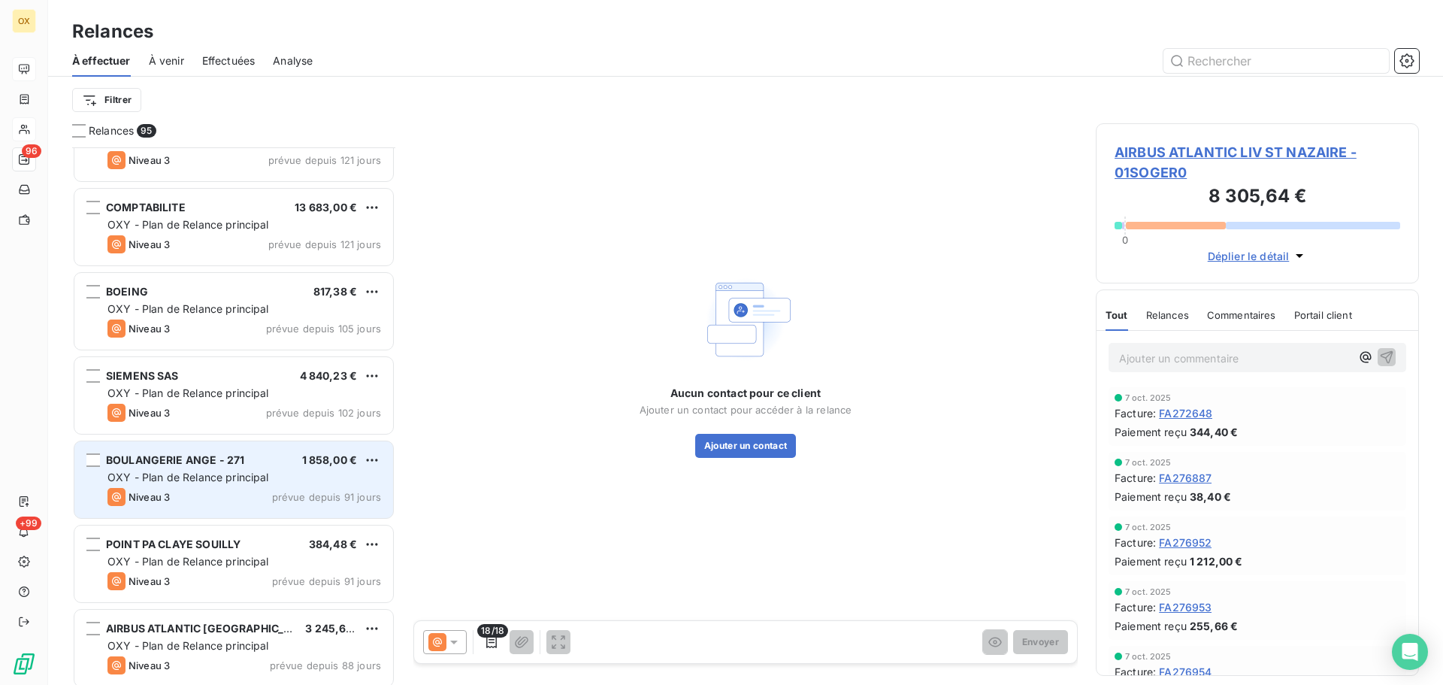
click at [215, 470] on span "OXY - Plan de Relance principal" at bounding box center [188, 476] width 162 height 13
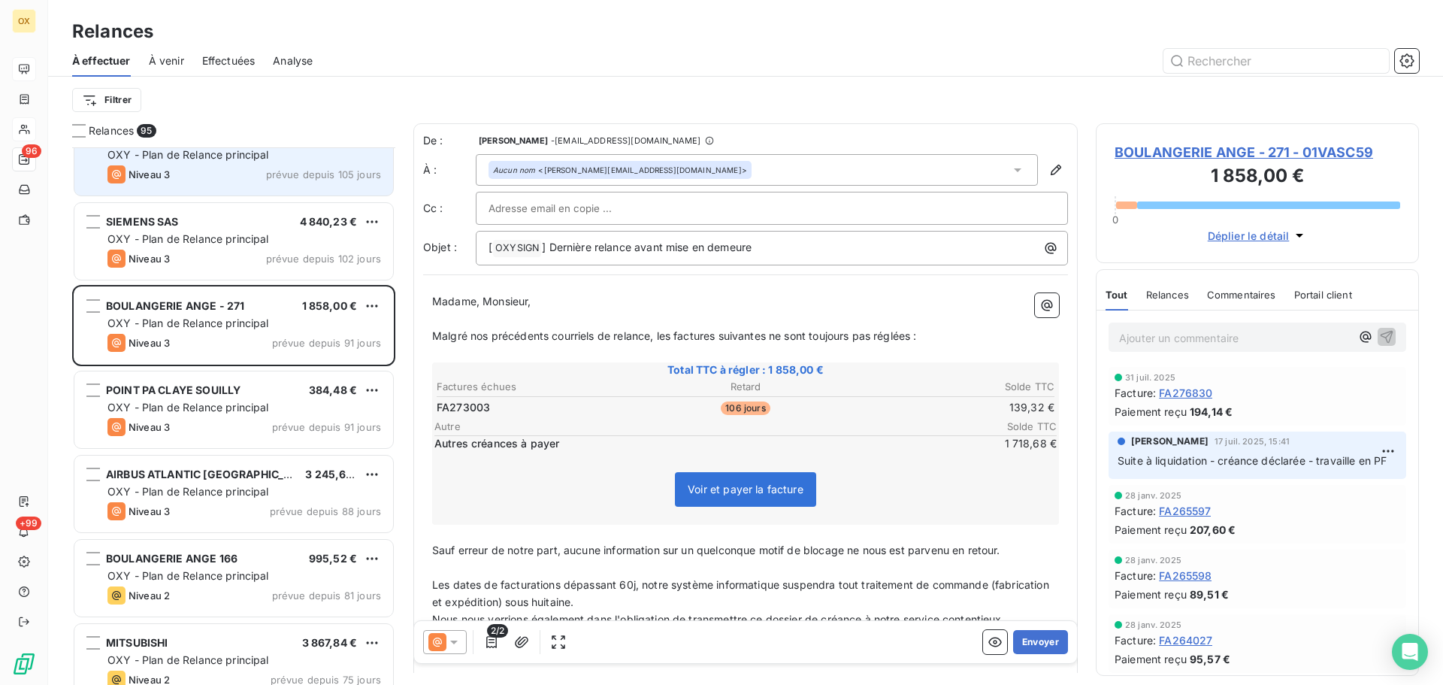
scroll to position [1955, 0]
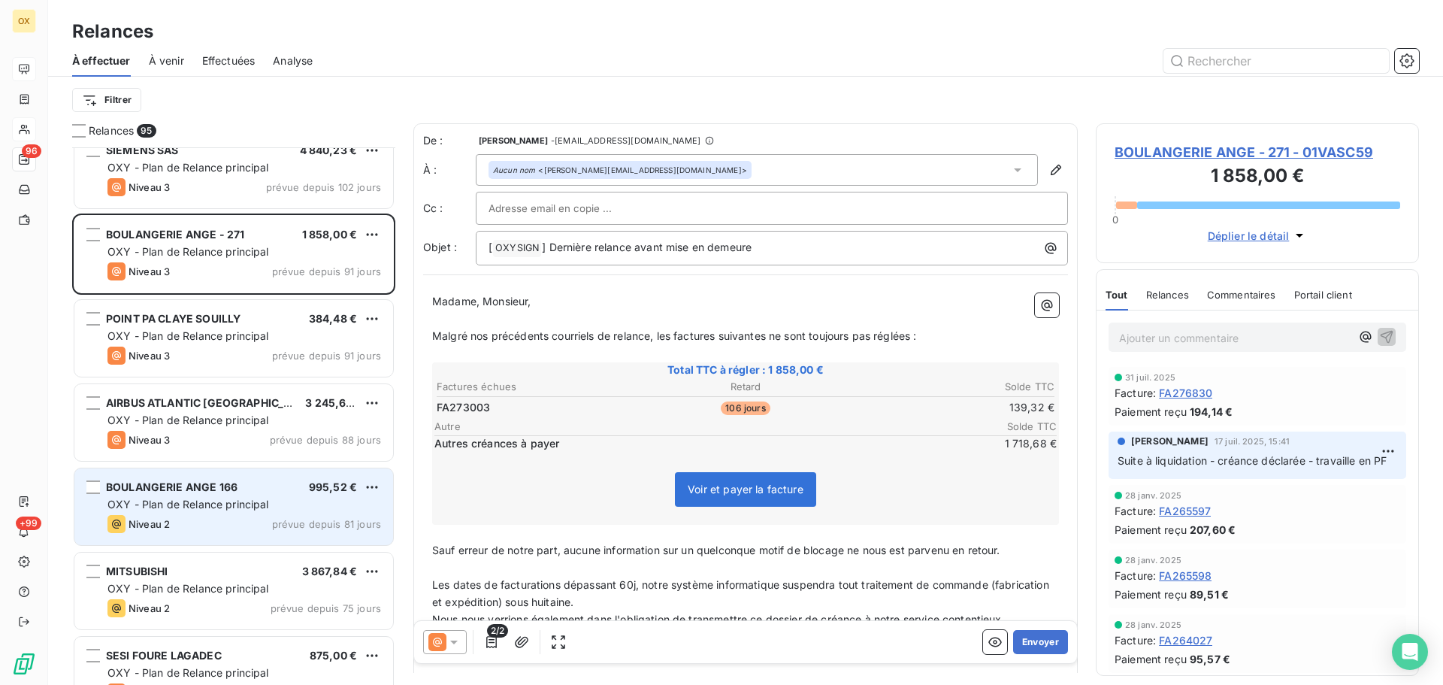
click at [231, 501] on span "OXY - Plan de Relance principal" at bounding box center [188, 504] width 162 height 13
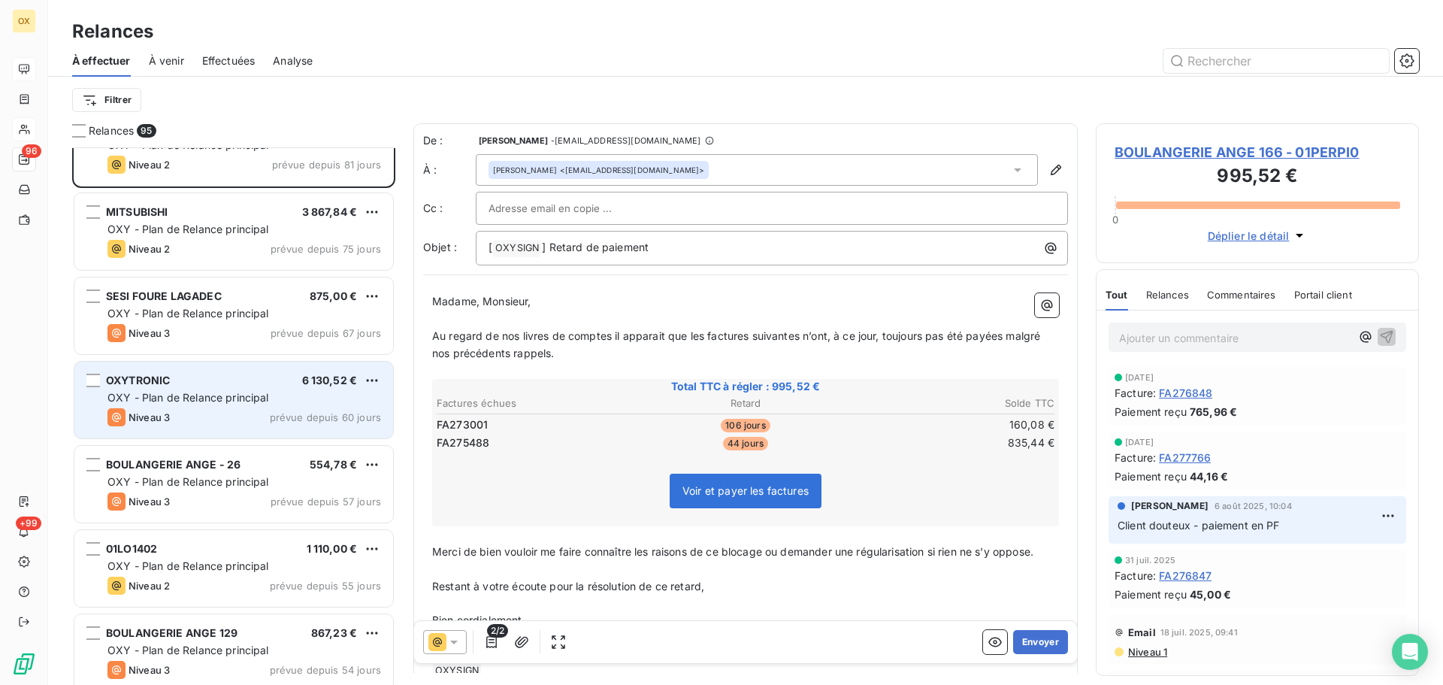
scroll to position [2330, 0]
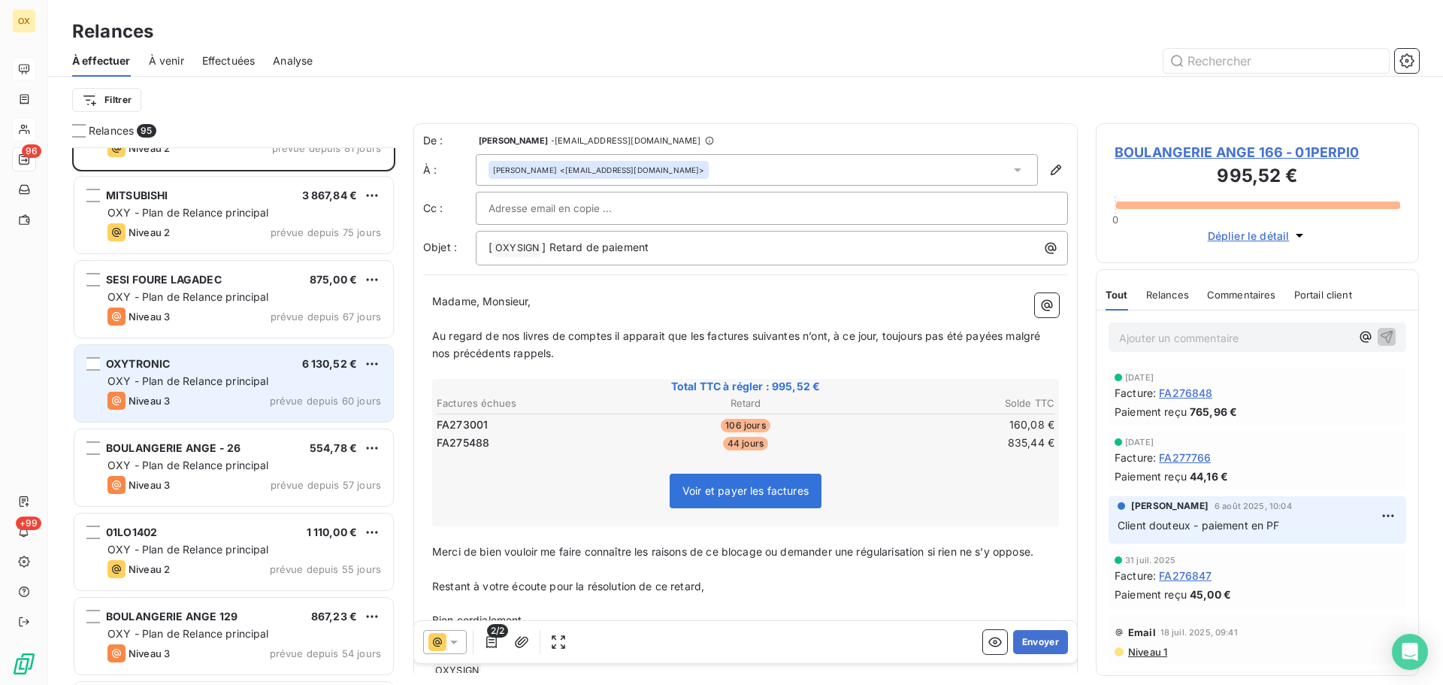
click at [235, 387] on div "OXY - Plan de Relance principal" at bounding box center [244, 381] width 274 height 15
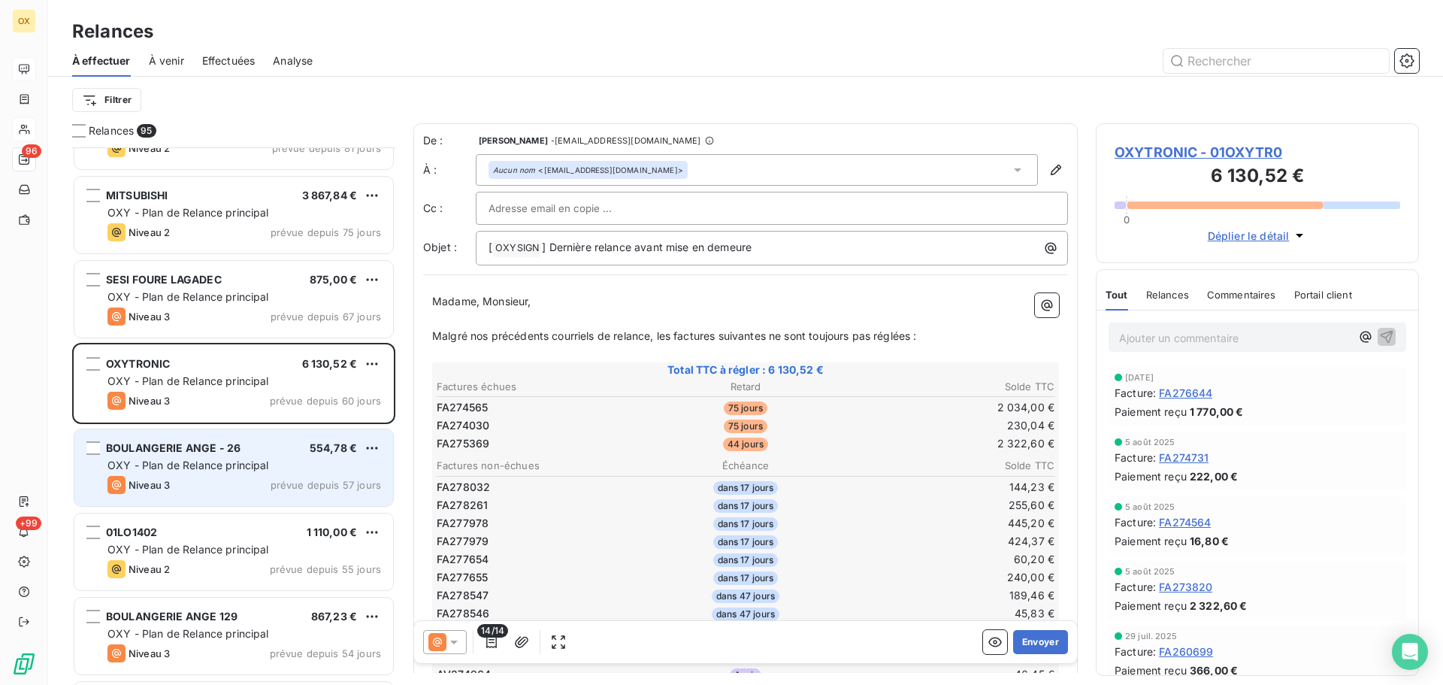
click at [147, 452] on span "BOULANGERIE ANGE - 26" at bounding box center [173, 447] width 135 height 13
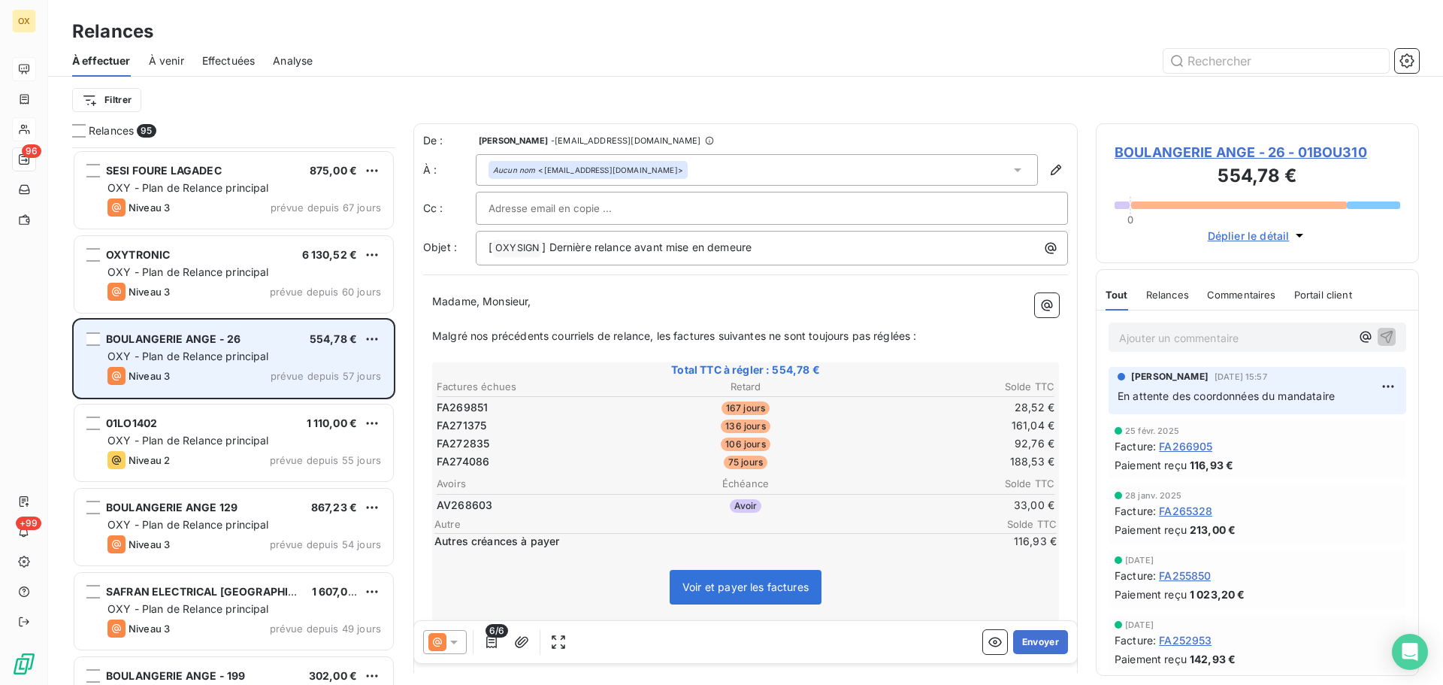
scroll to position [2481, 0]
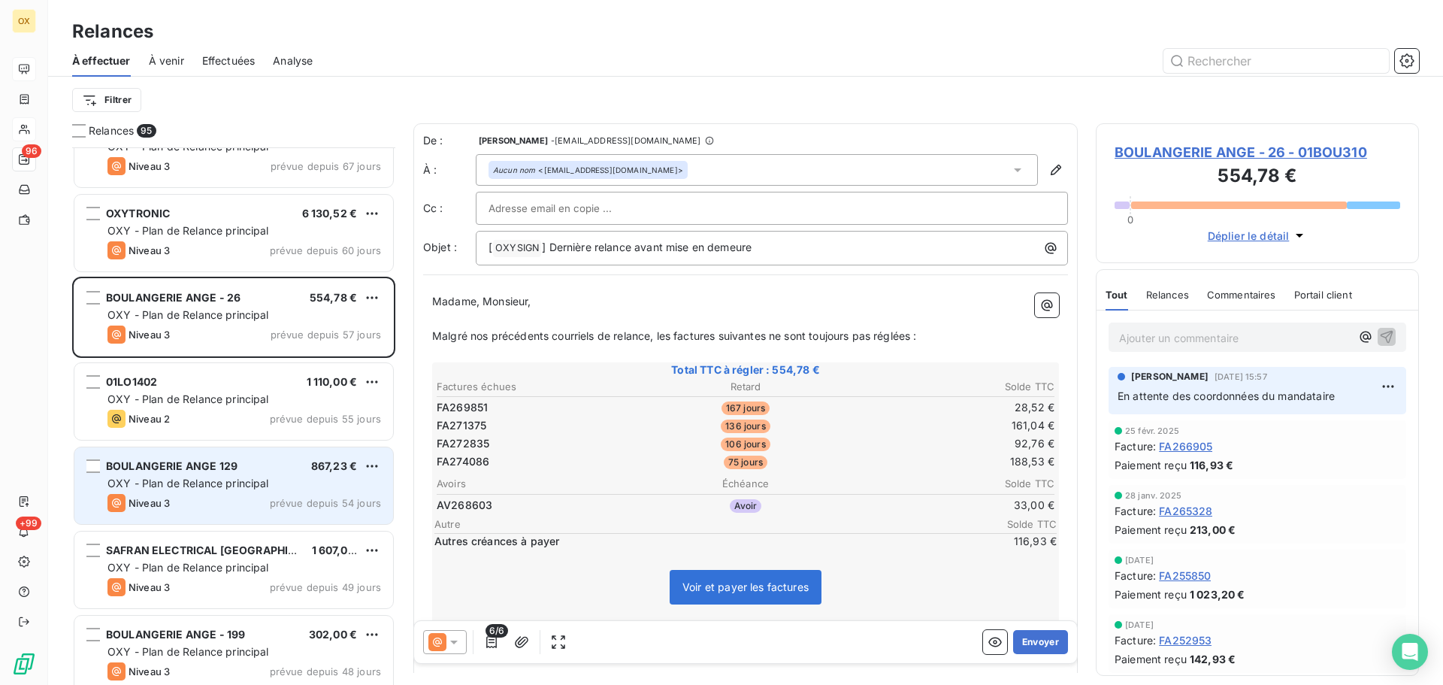
click at [165, 467] on span "BOULANGERIE ANGE 129" at bounding box center [172, 465] width 132 height 13
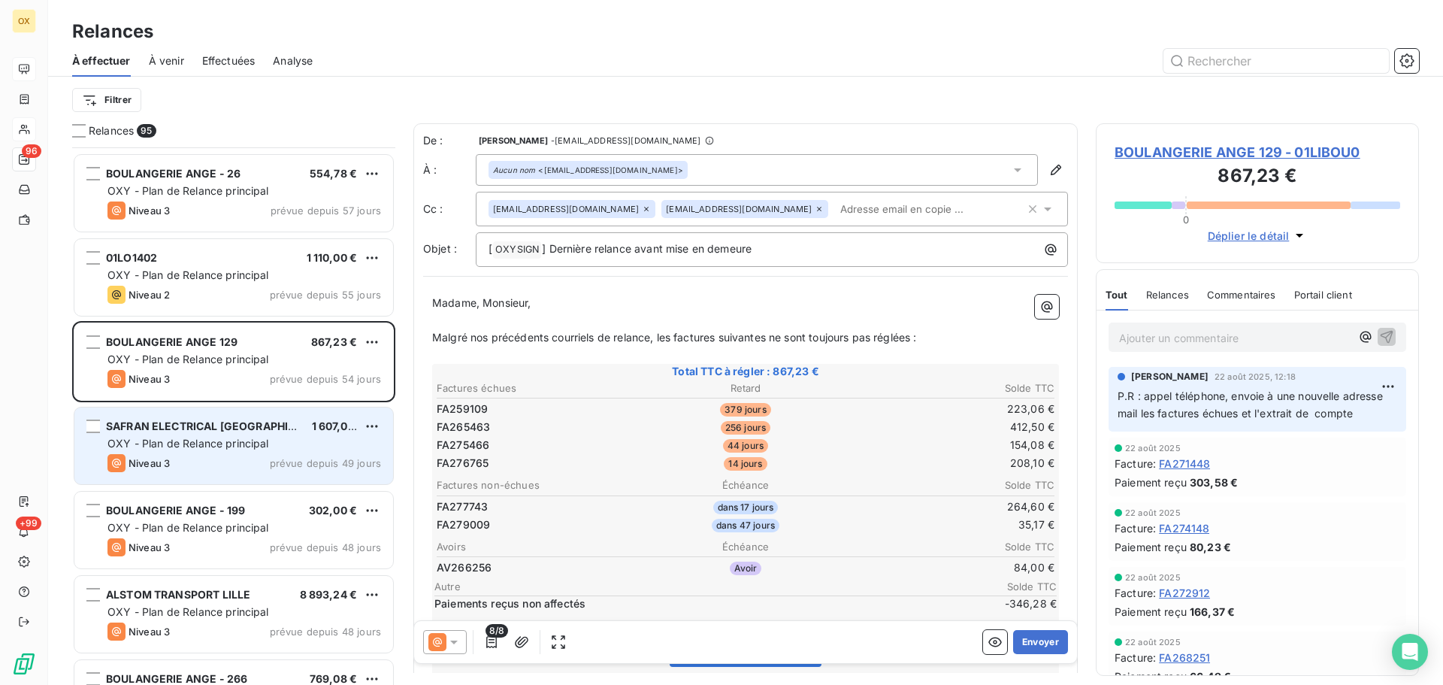
scroll to position [2631, 0]
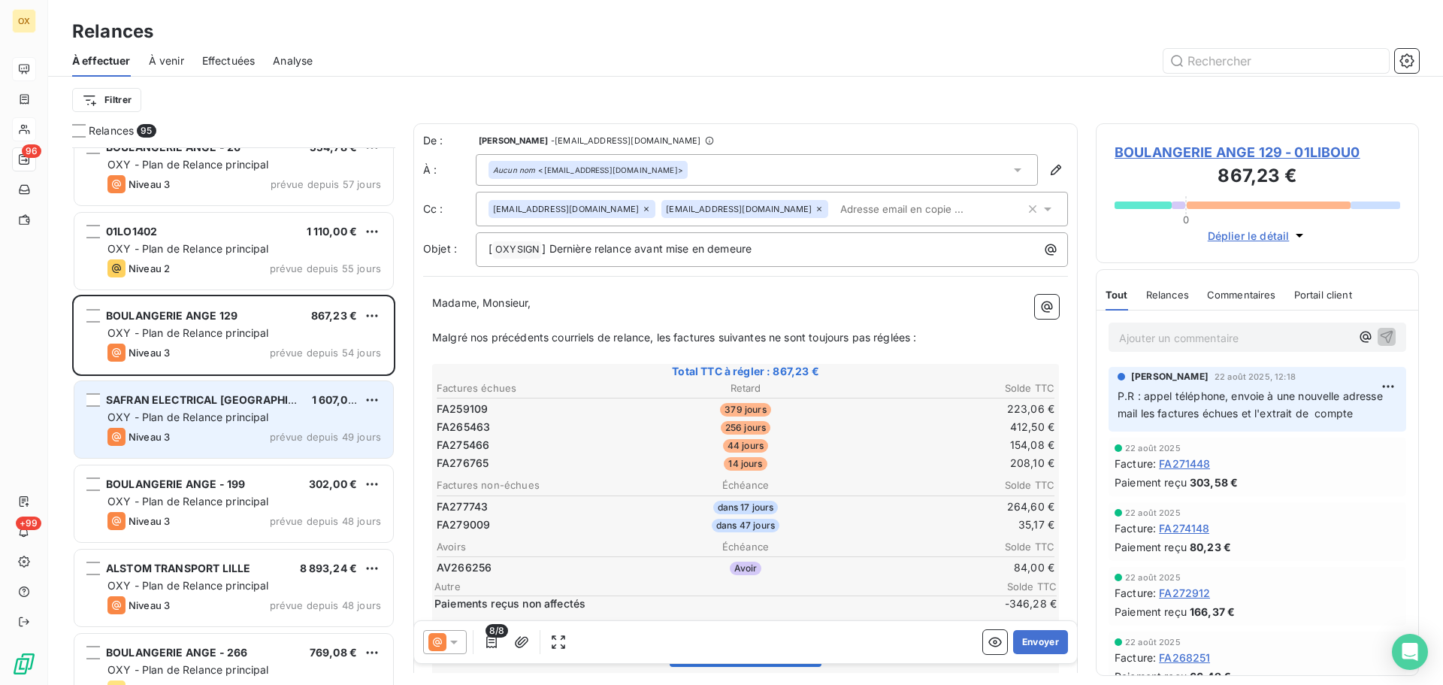
click at [198, 424] on div "OXY - Plan de Relance principal" at bounding box center [244, 417] width 274 height 15
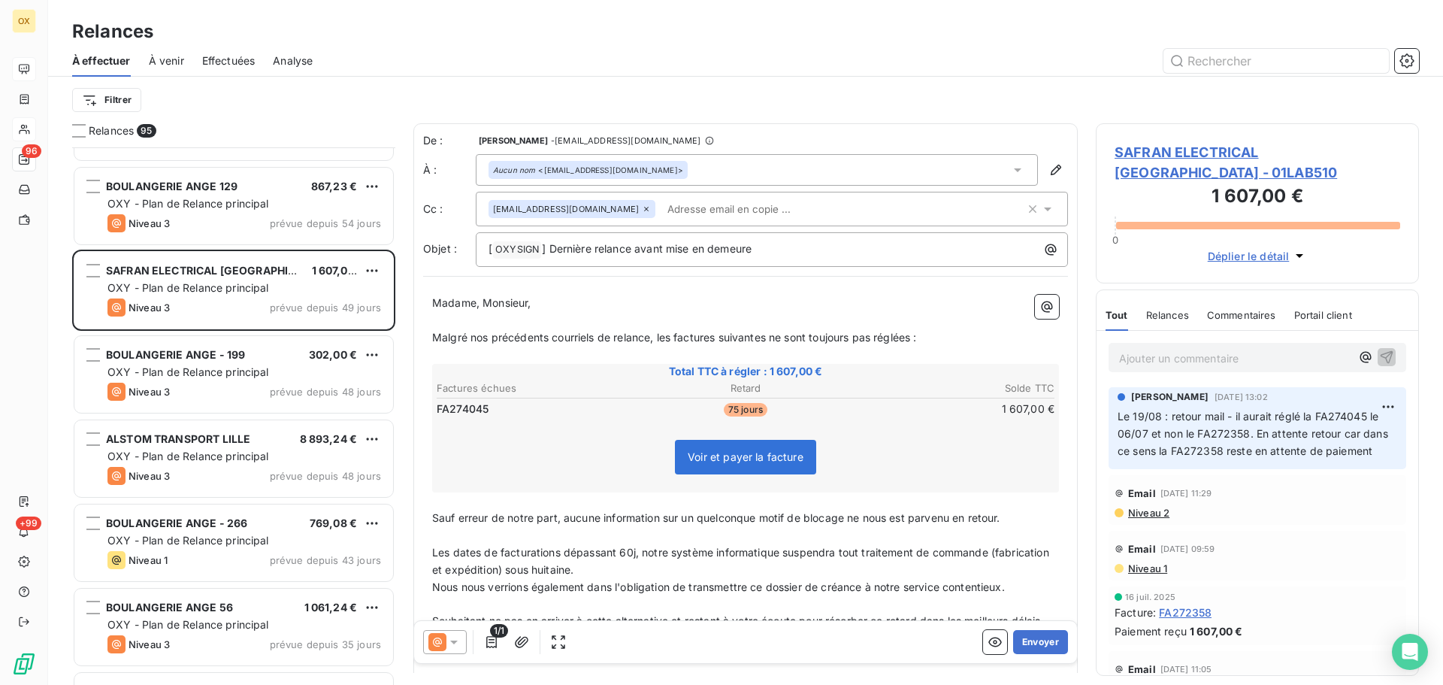
scroll to position [2781, 0]
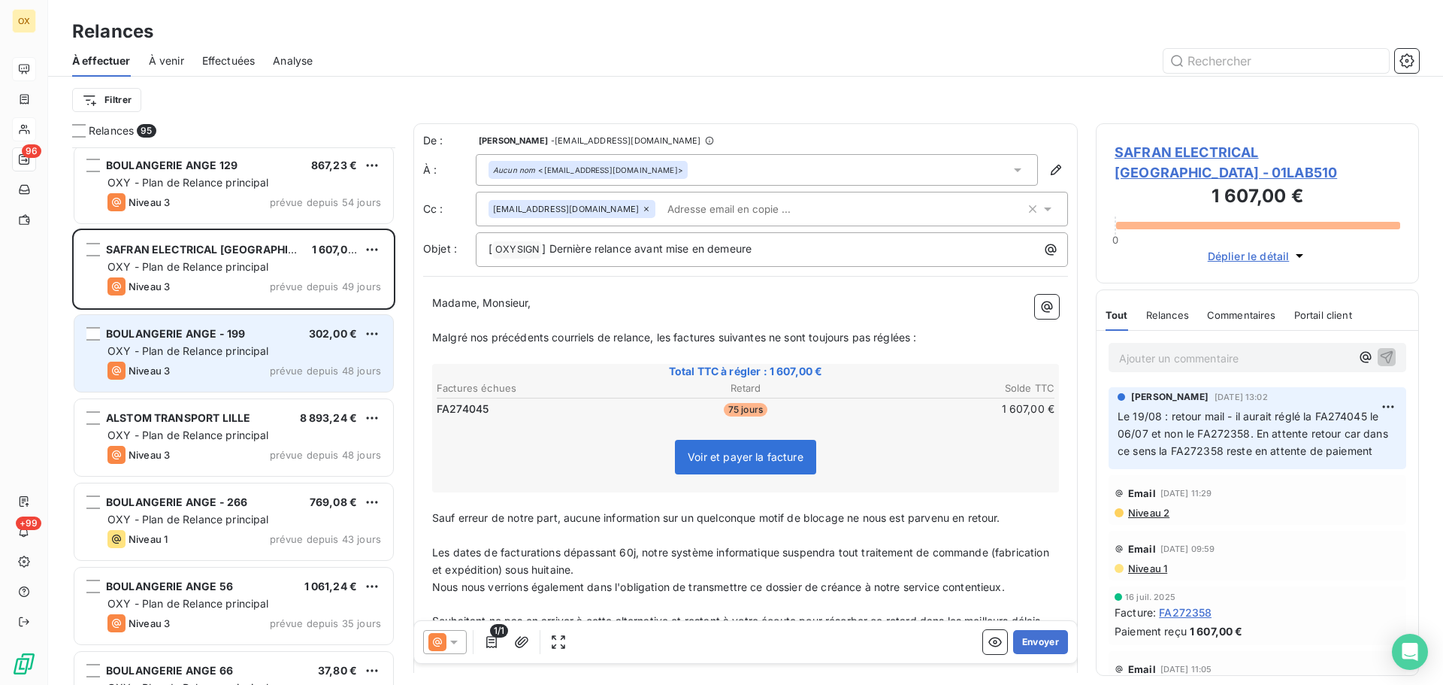
click at [234, 372] on div "Niveau 3 prévue depuis 48 jours" at bounding box center [244, 370] width 274 height 18
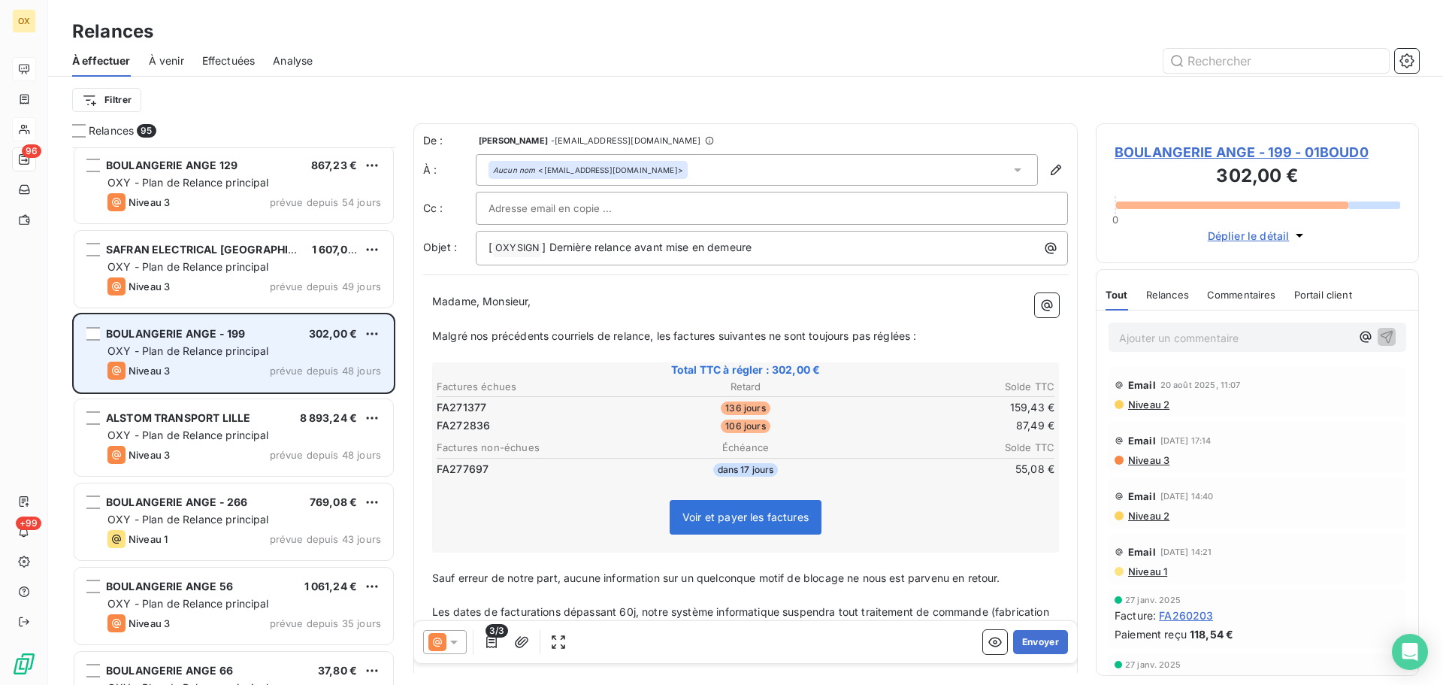
scroll to position [2857, 0]
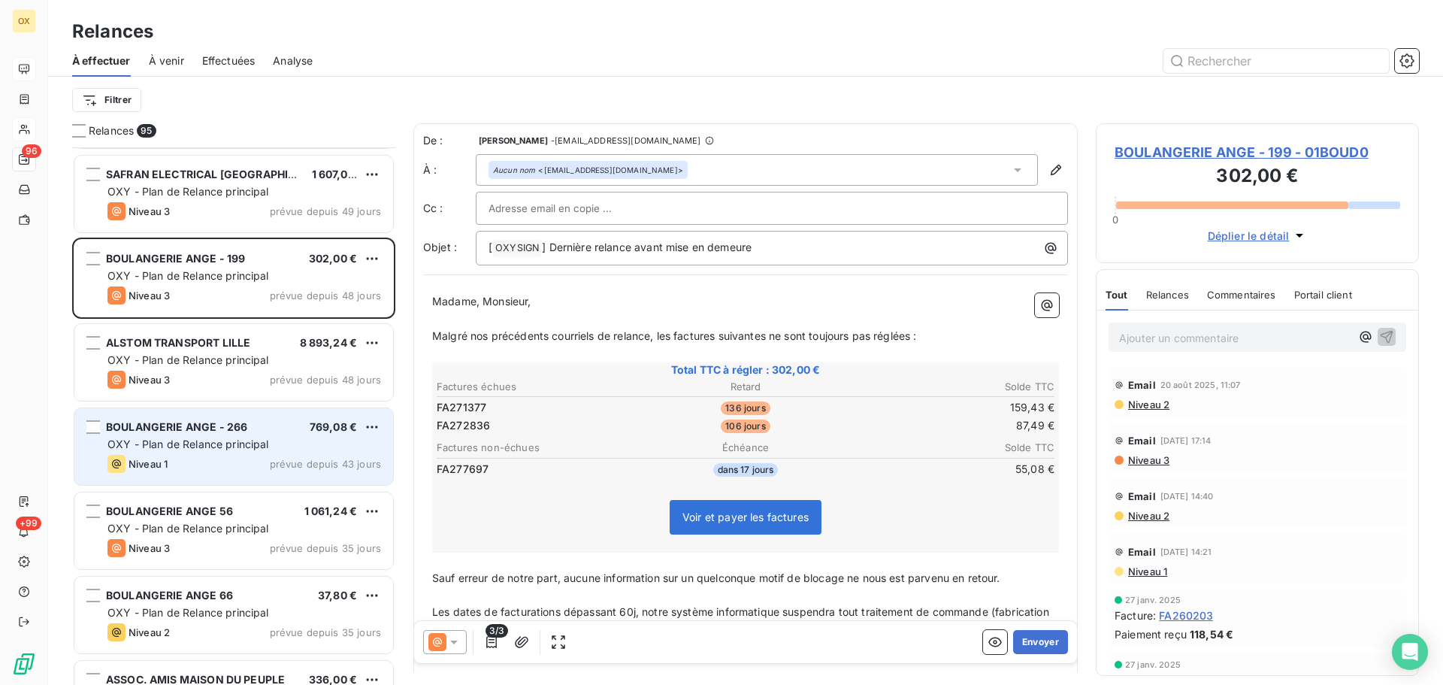
click at [204, 426] on span "BOULANGERIE ANGE - 266" at bounding box center [176, 426] width 141 height 13
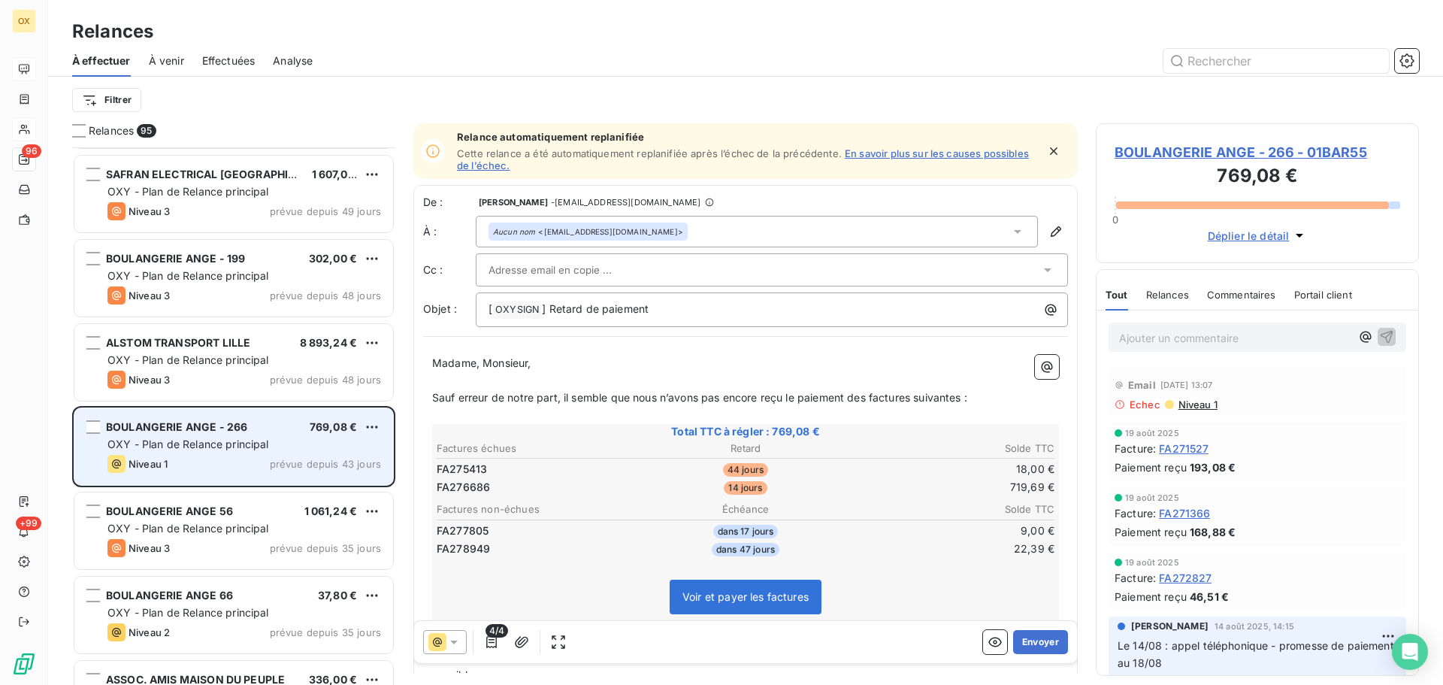
scroll to position [2932, 0]
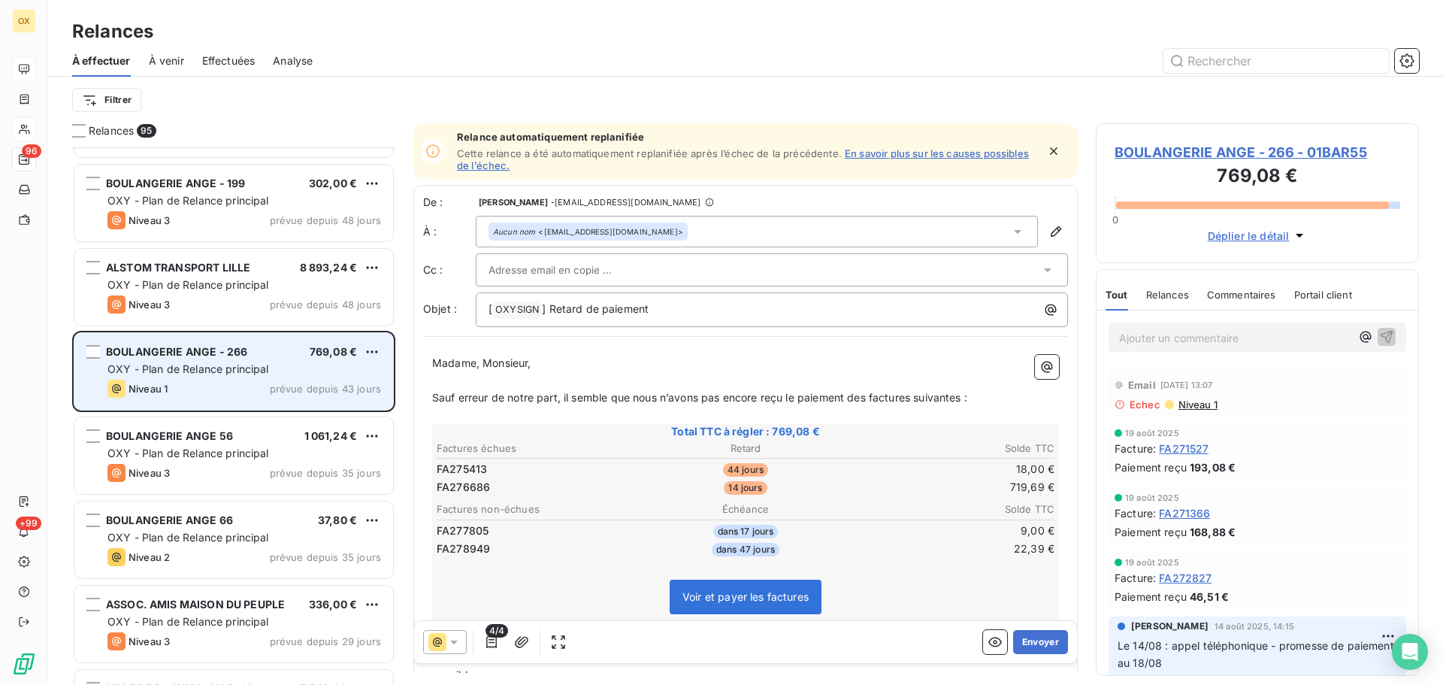
click at [255, 459] on div "OXY - Plan de Relance principal" at bounding box center [244, 453] width 274 height 15
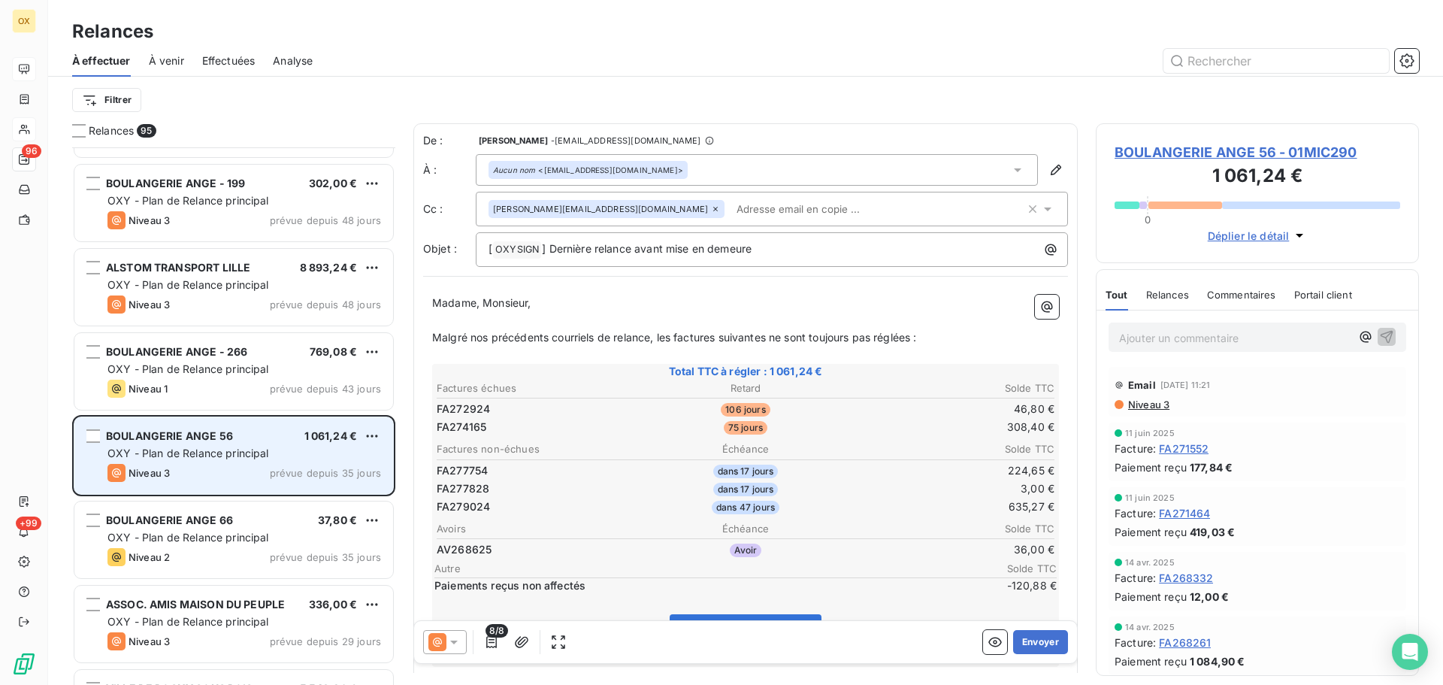
scroll to position [3007, 0]
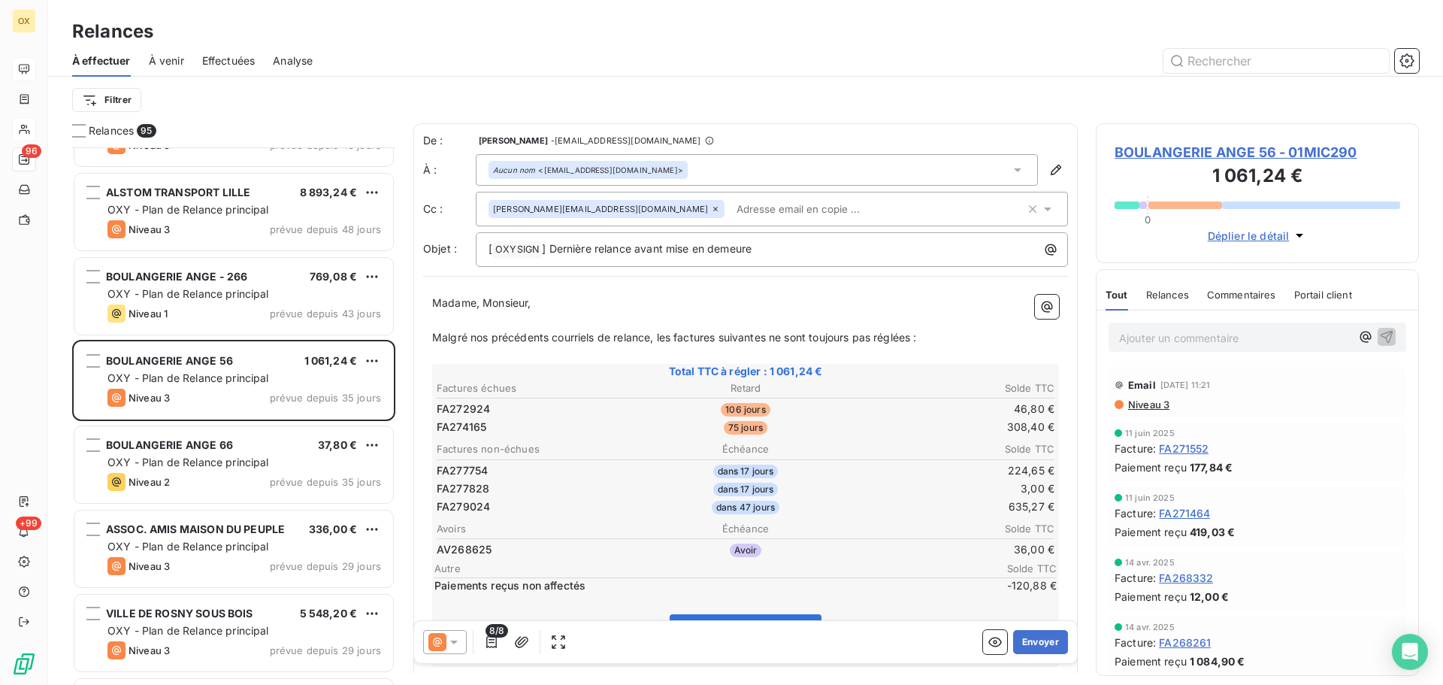
click at [273, 437] on div "BOULANGERIE ANGE 66 37,80 € OXY - Plan de Relance principal Niveau 2 prévue dep…" at bounding box center [233, 464] width 319 height 77
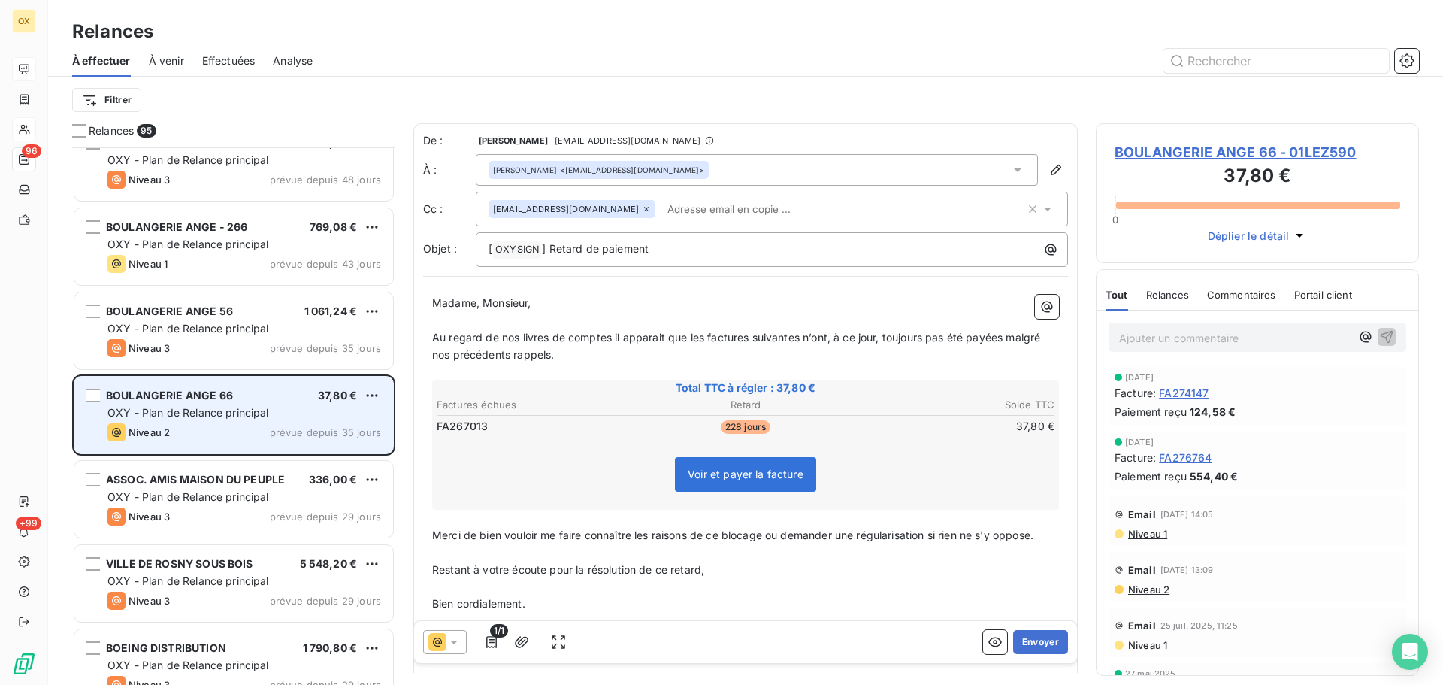
scroll to position [3157, 0]
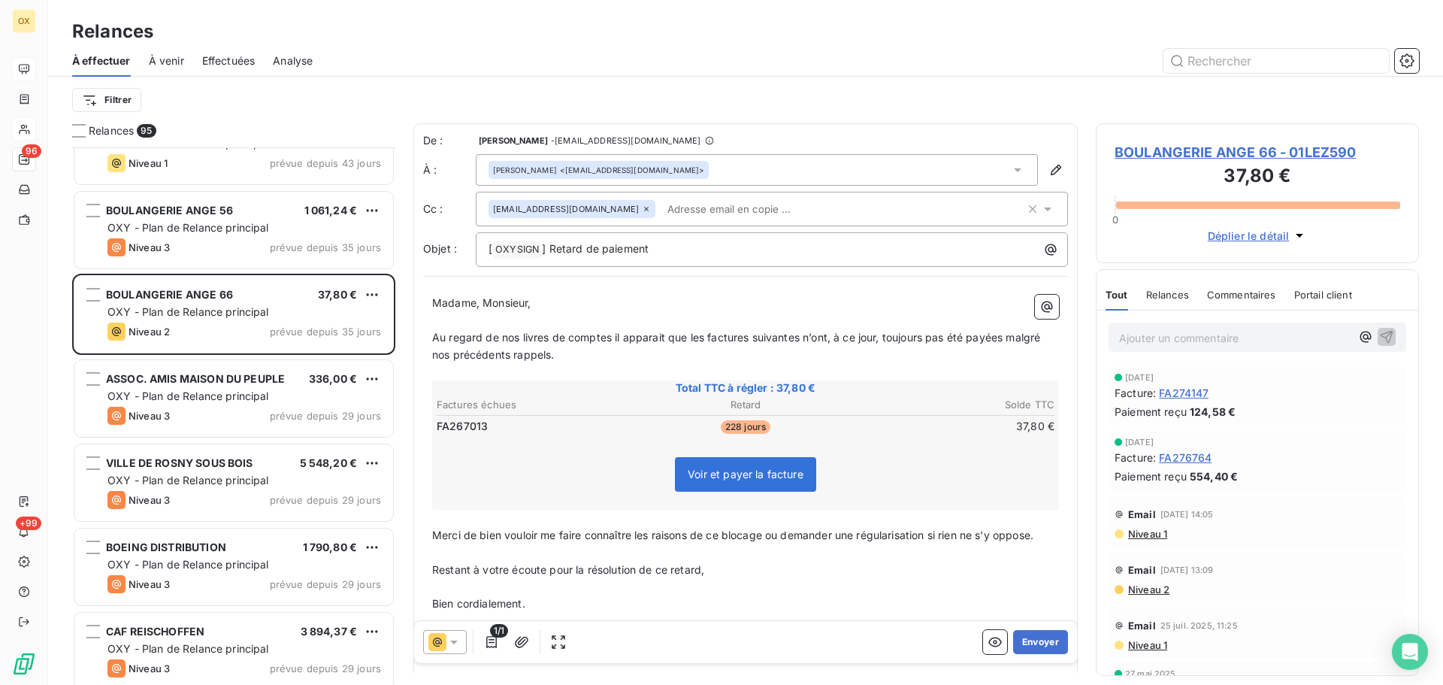
click at [592, 309] on p "Madame, Monsieur," at bounding box center [745, 303] width 627 height 17
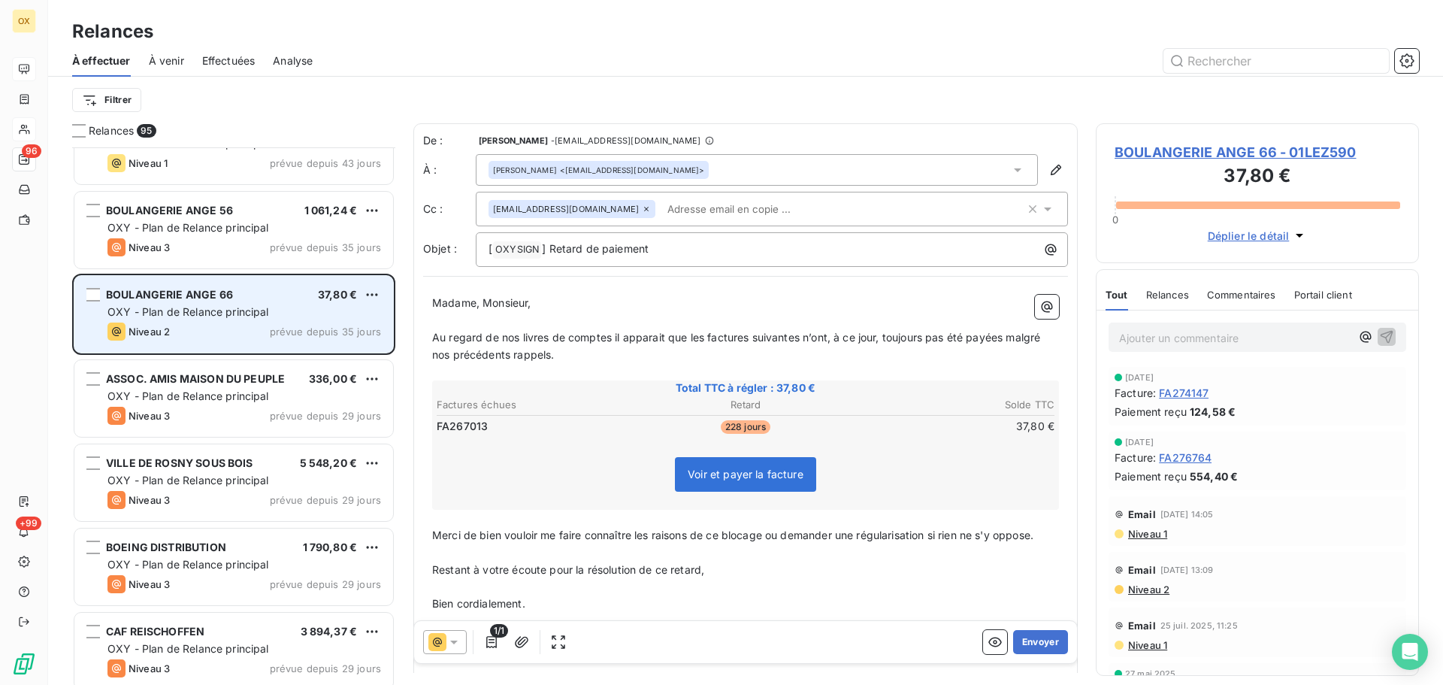
click at [300, 328] on span "prévue depuis 35 jours" at bounding box center [325, 331] width 111 height 12
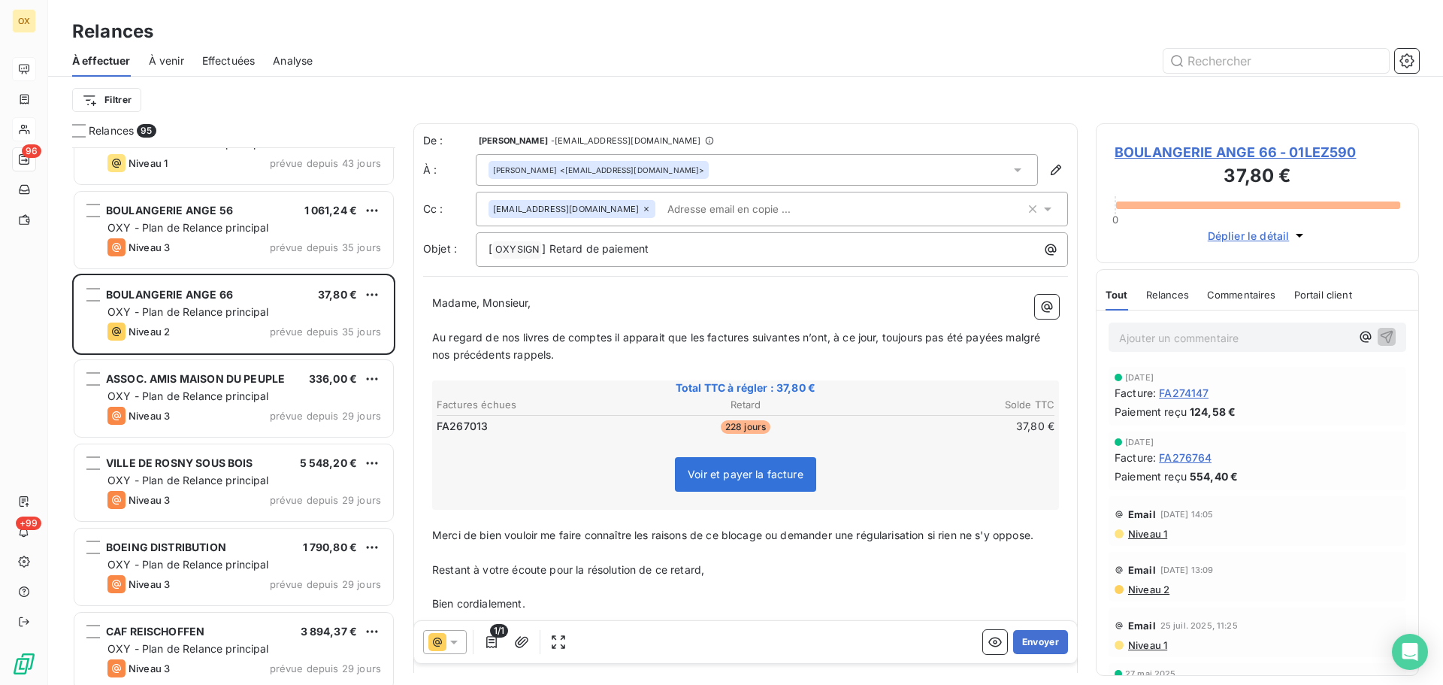
click at [642, 208] on icon at bounding box center [646, 208] width 9 height 9
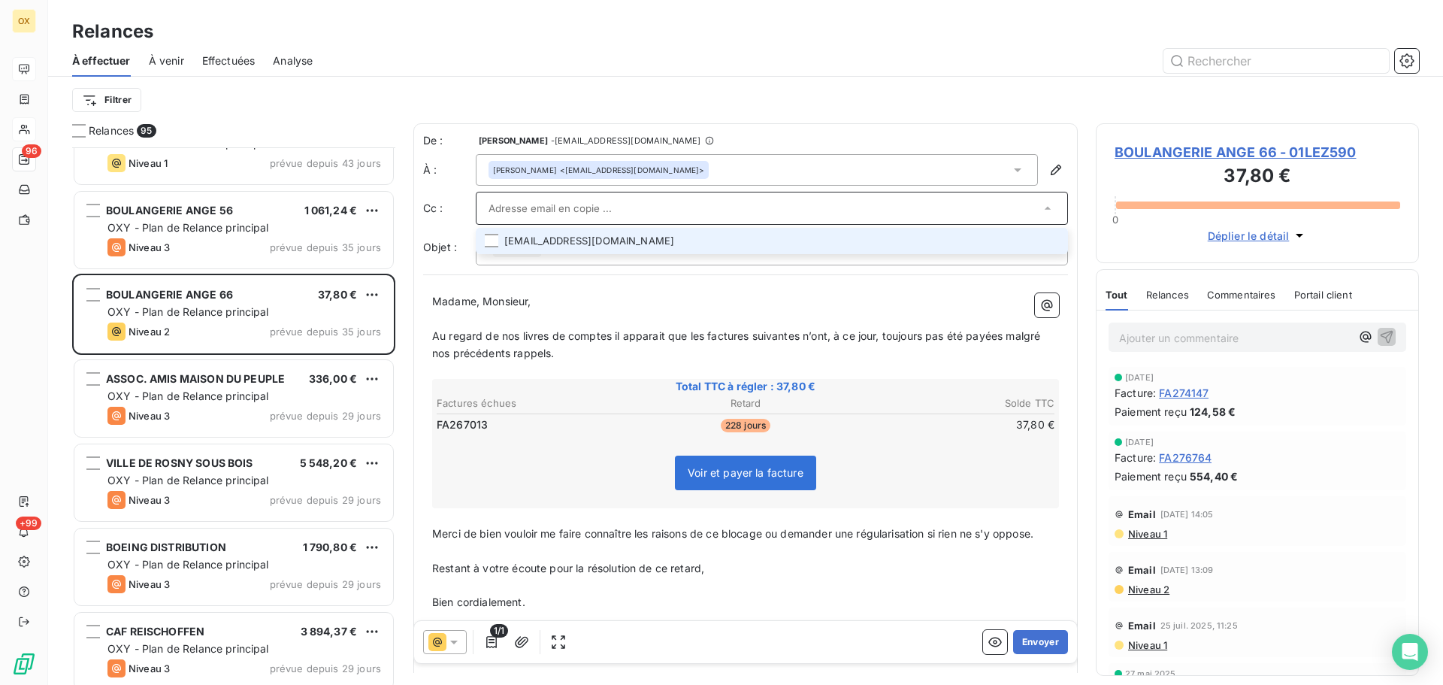
click at [679, 297] on p "Madame, Monsieur," at bounding box center [745, 301] width 627 height 17
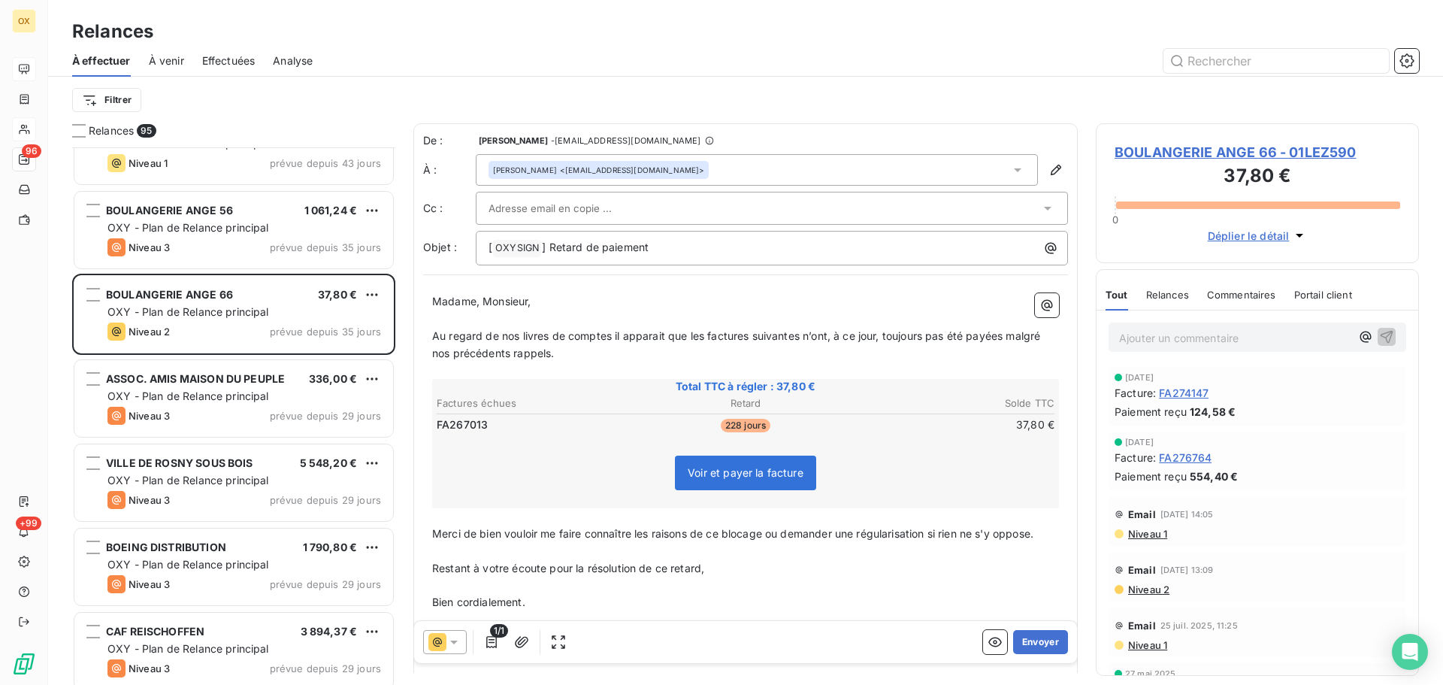
click at [623, 305] on p "Madame, Monsieur," at bounding box center [745, 301] width 627 height 17
drag, startPoint x: 483, startPoint y: 300, endPoint x: 422, endPoint y: 306, distance: 61.9
click at [422, 306] on div "De : Candie OLLIVIER - rappels@leanpay.io À : Gery CHOMBART <chombart.gery@wana…" at bounding box center [745, 401] width 664 height 557
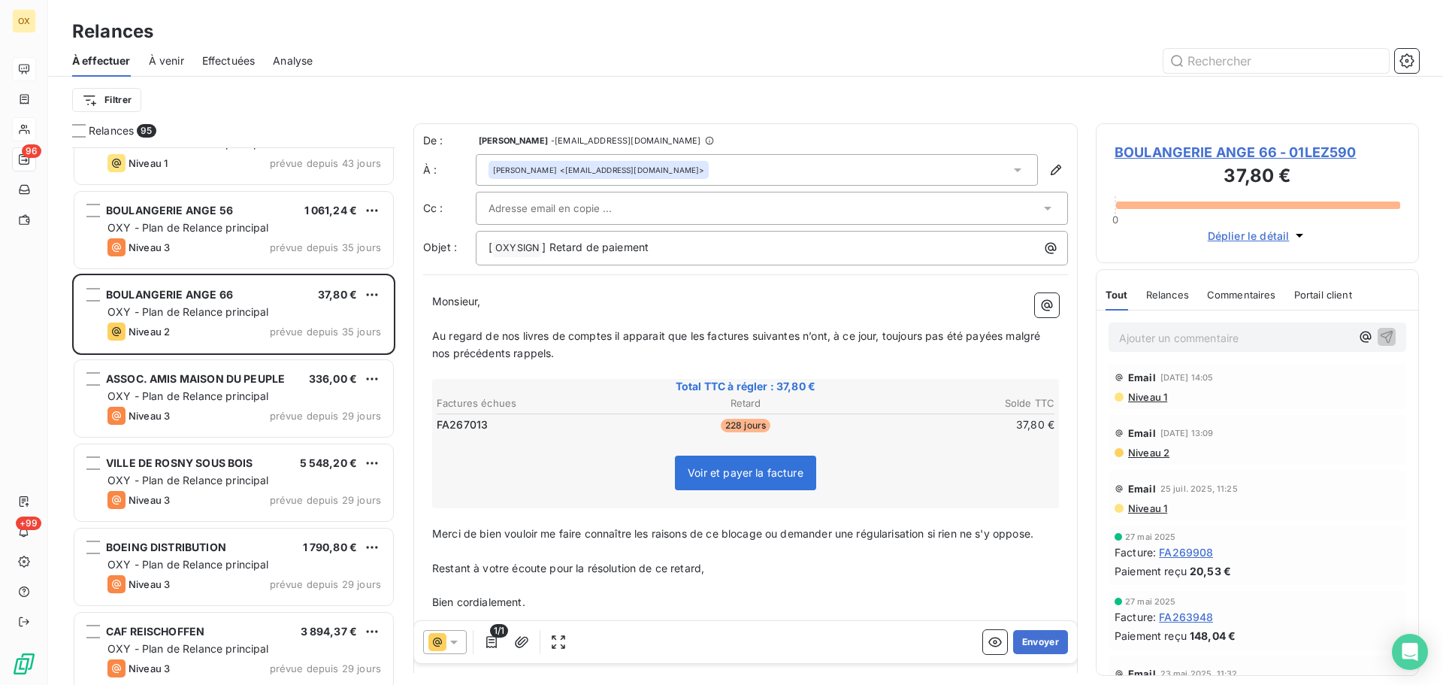
scroll to position [150, 0]
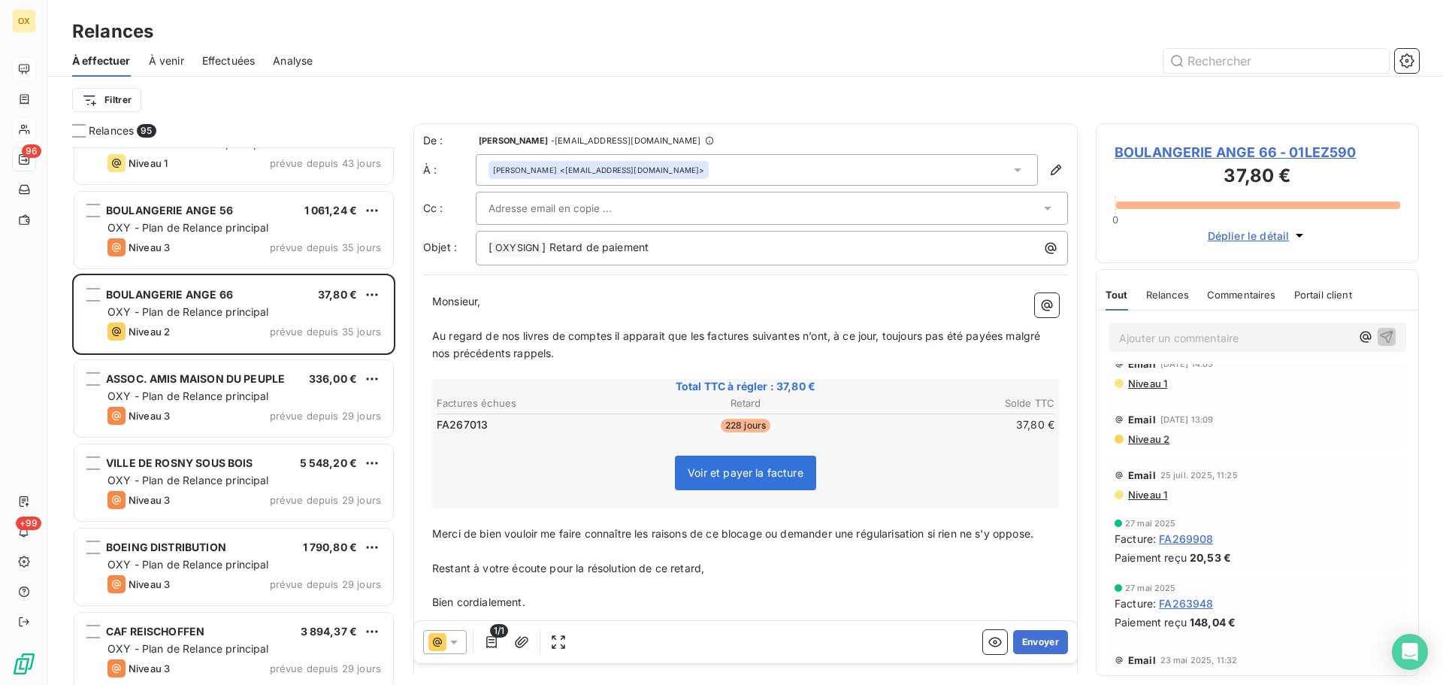
click at [1171, 151] on span "BOULANGERIE ANGE 66 - 01LEZ590" at bounding box center [1257, 152] width 286 height 20
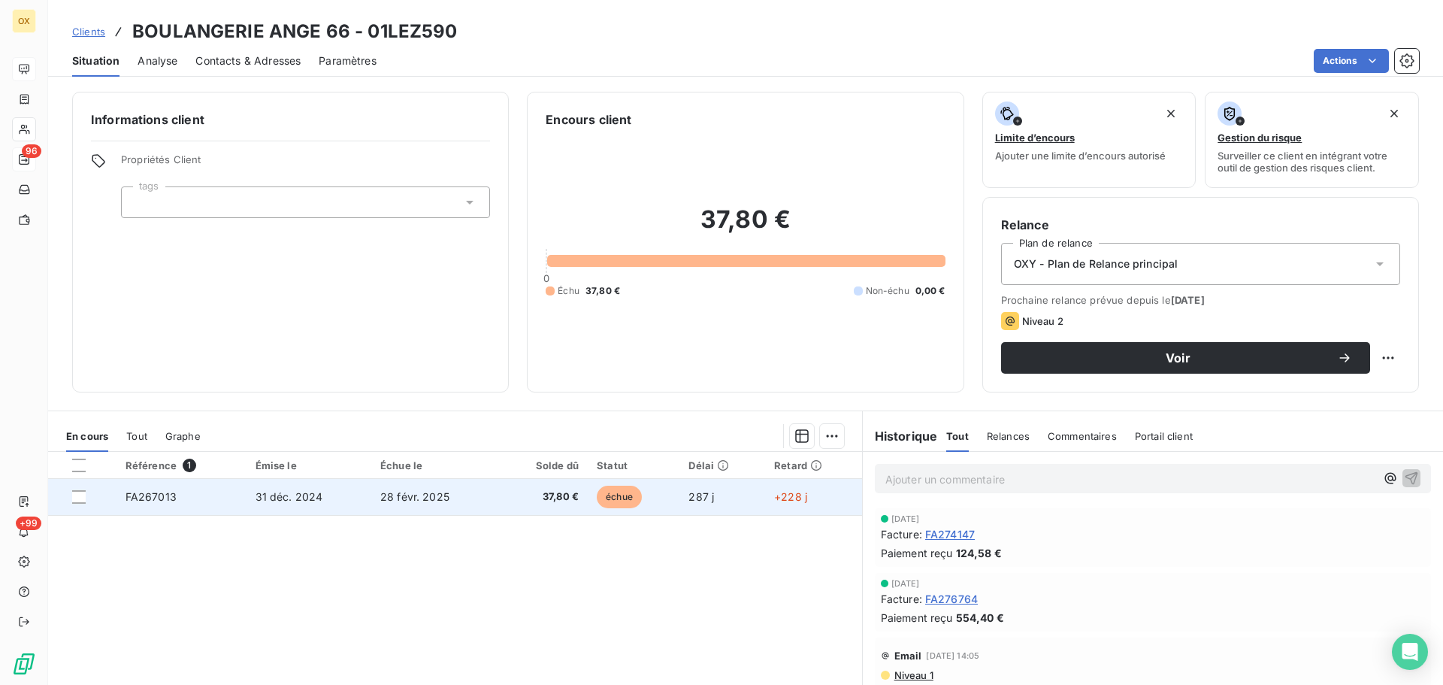
click at [180, 492] on td "FA267013" at bounding box center [181, 497] width 130 height 36
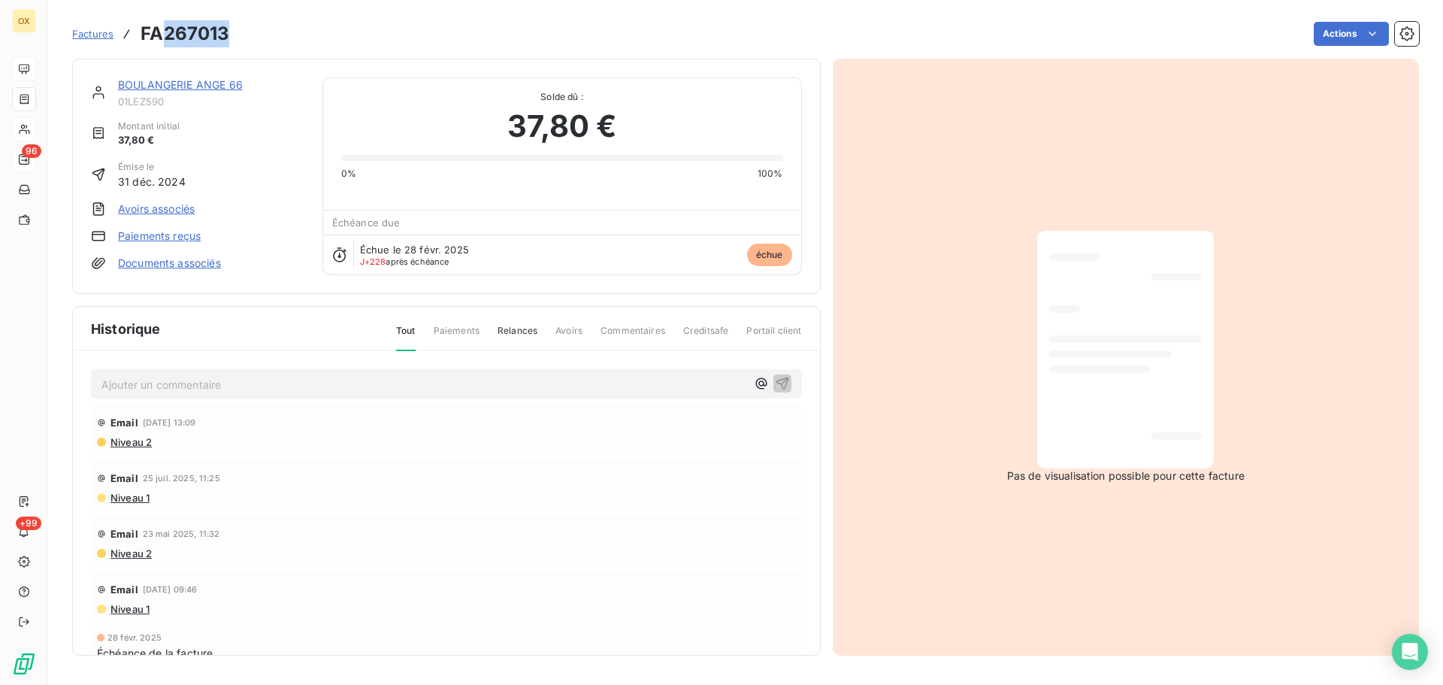
drag, startPoint x: 236, startPoint y: 36, endPoint x: 165, endPoint y: 39, distance: 70.7
click at [165, 39] on div "Factures FA267013 Actions" at bounding box center [745, 34] width 1347 height 32
copy h3 "267013"
click at [192, 83] on link "BOULANGERIE ANGE 66" at bounding box center [180, 84] width 125 height 13
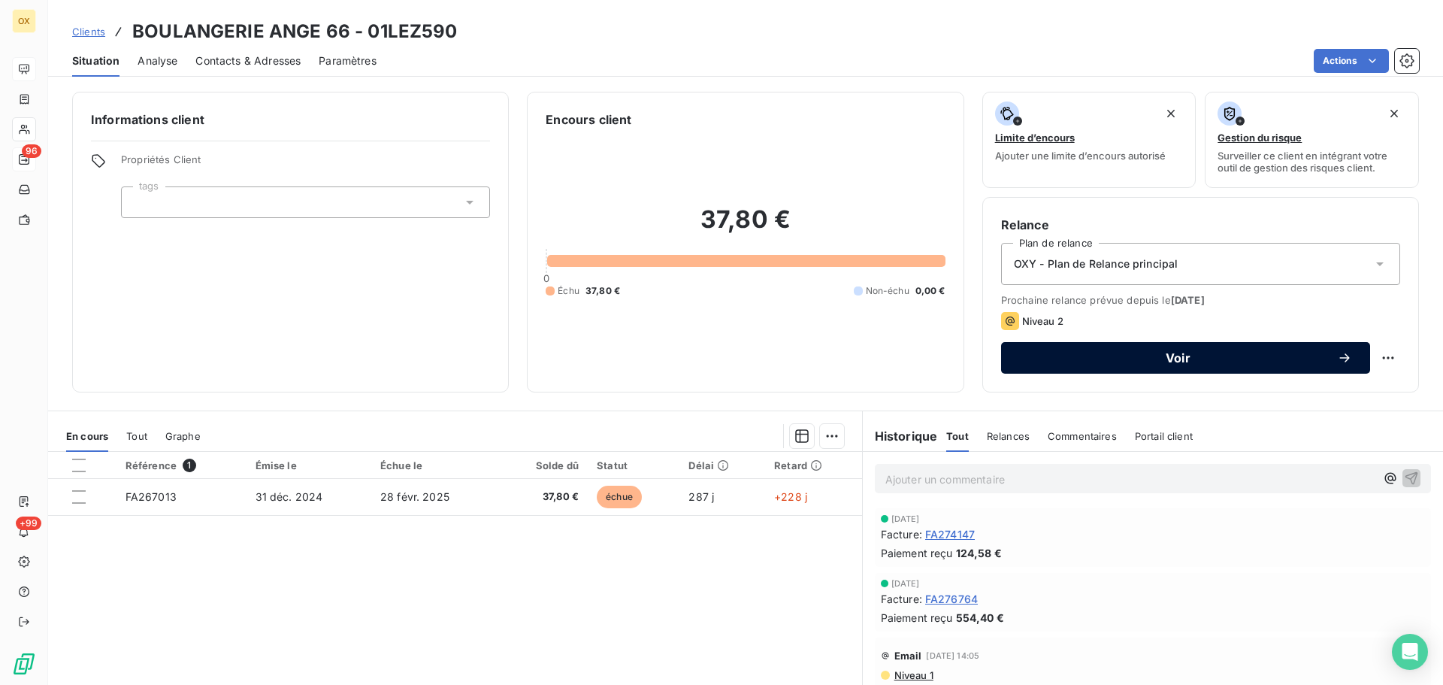
click at [1158, 354] on span "Voir" at bounding box center [1178, 358] width 318 height 12
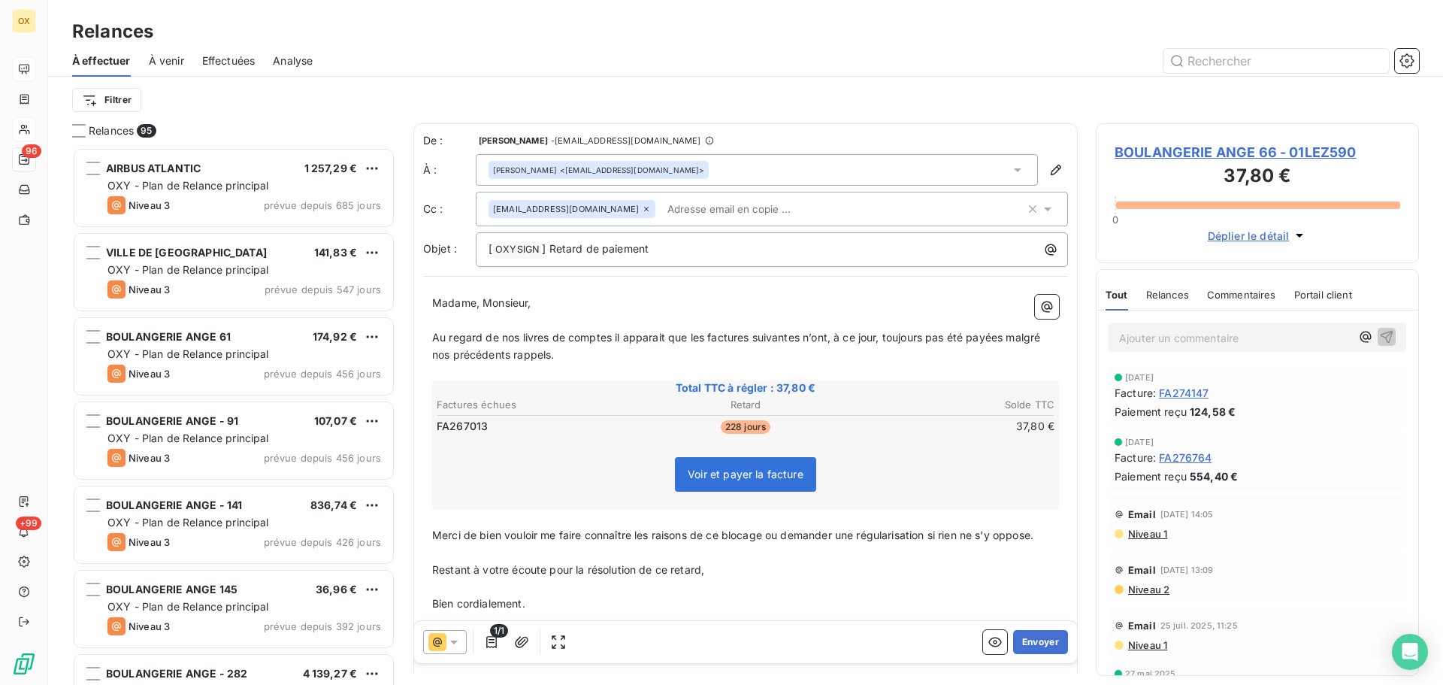
scroll to position [526, 312]
drag, startPoint x: 582, startPoint y: 246, endPoint x: 550, endPoint y: 255, distance: 32.8
click at [550, 255] on p "[ OXYSIGN ﻿ ] Retard de paiement" at bounding box center [775, 249] width 574 height 18
drag, startPoint x: 484, startPoint y: 301, endPoint x: 431, endPoint y: 306, distance: 52.8
click at [431, 306] on div "Madame, Monsieur, ﻿ Au regard de nos livres de comptes il apparait que les fact…" at bounding box center [745, 479] width 645 height 386
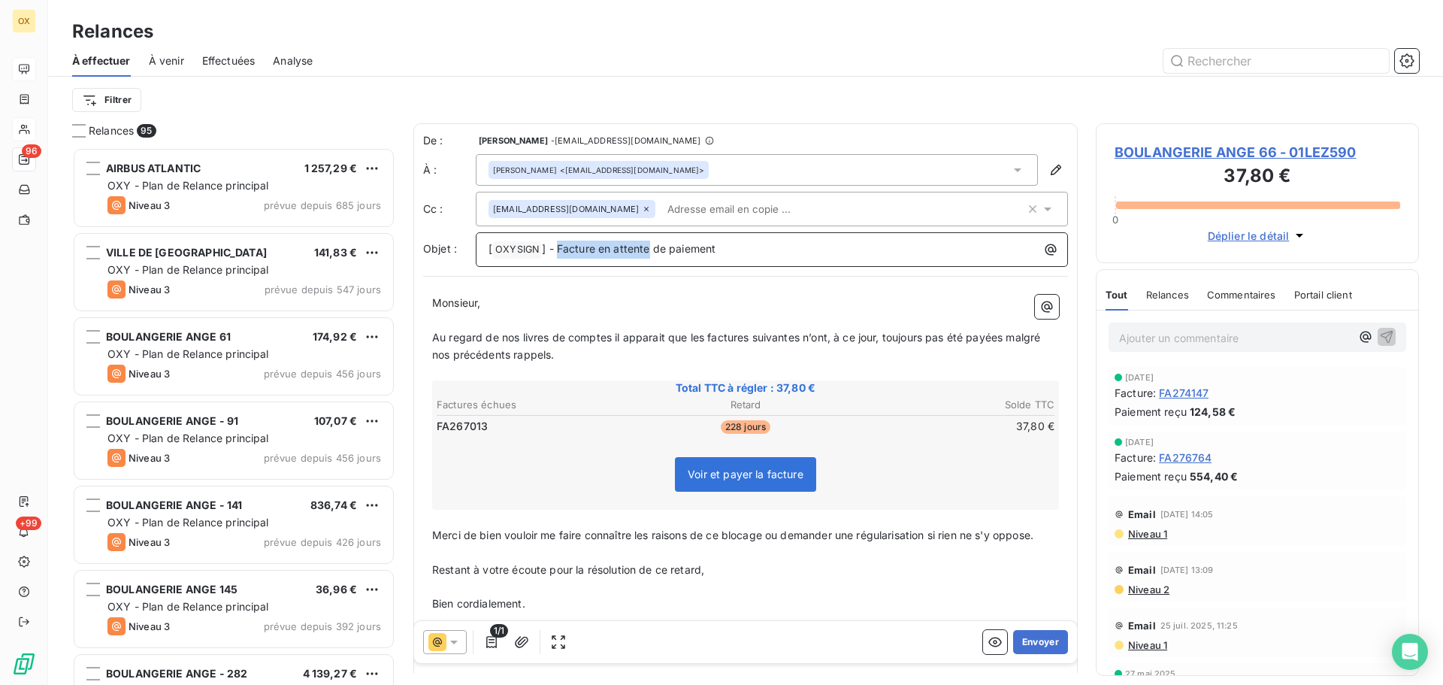
drag, startPoint x: 649, startPoint y: 250, endPoint x: 557, endPoint y: 261, distance: 93.0
click at [557, 261] on div "[ OXYSIGN ﻿ ] - Facture en attente de paiement" at bounding box center [772, 249] width 592 height 35
click at [477, 301] on span "Monsieur," at bounding box center [456, 302] width 48 height 13
click at [483, 301] on p "Monsieur," at bounding box center [745, 303] width 627 height 17
click at [522, 643] on icon "button" at bounding box center [522, 641] width 14 height 11
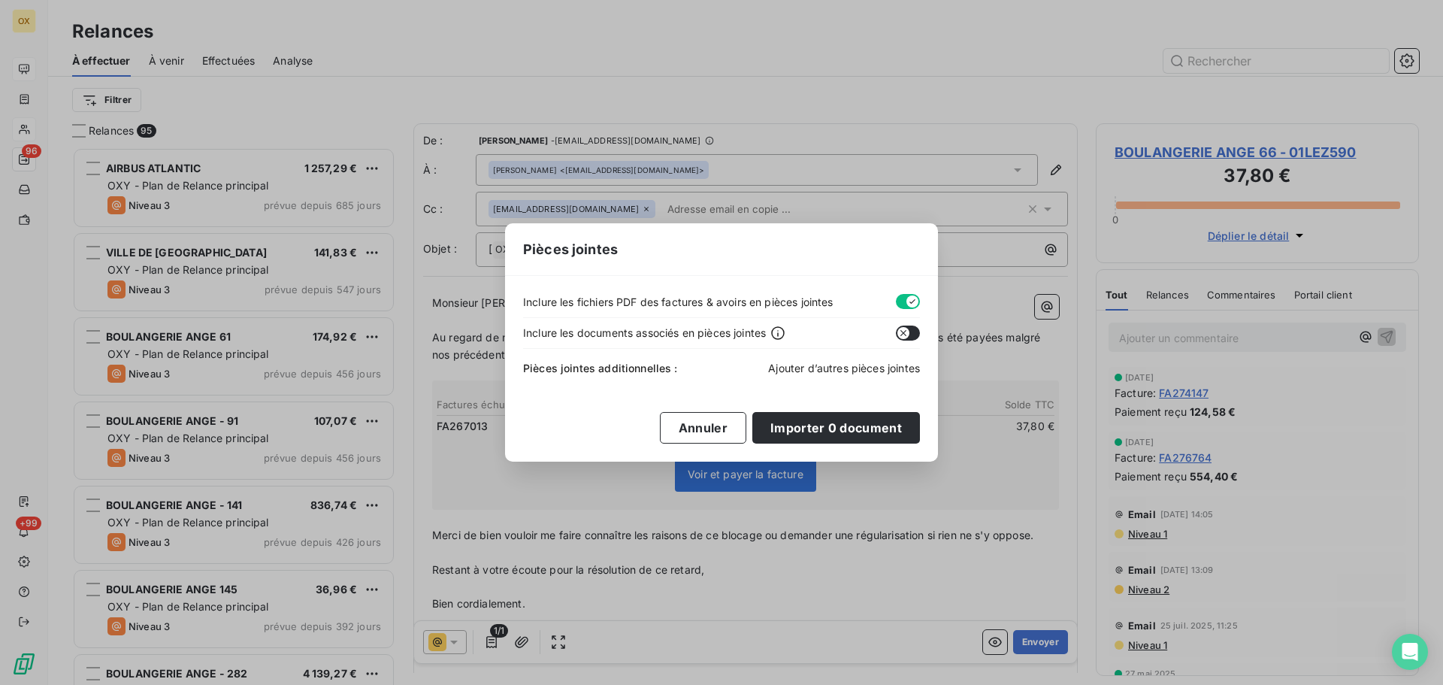
click at [841, 367] on span "Ajouter d’autres pièces jointes" at bounding box center [844, 367] width 152 height 13
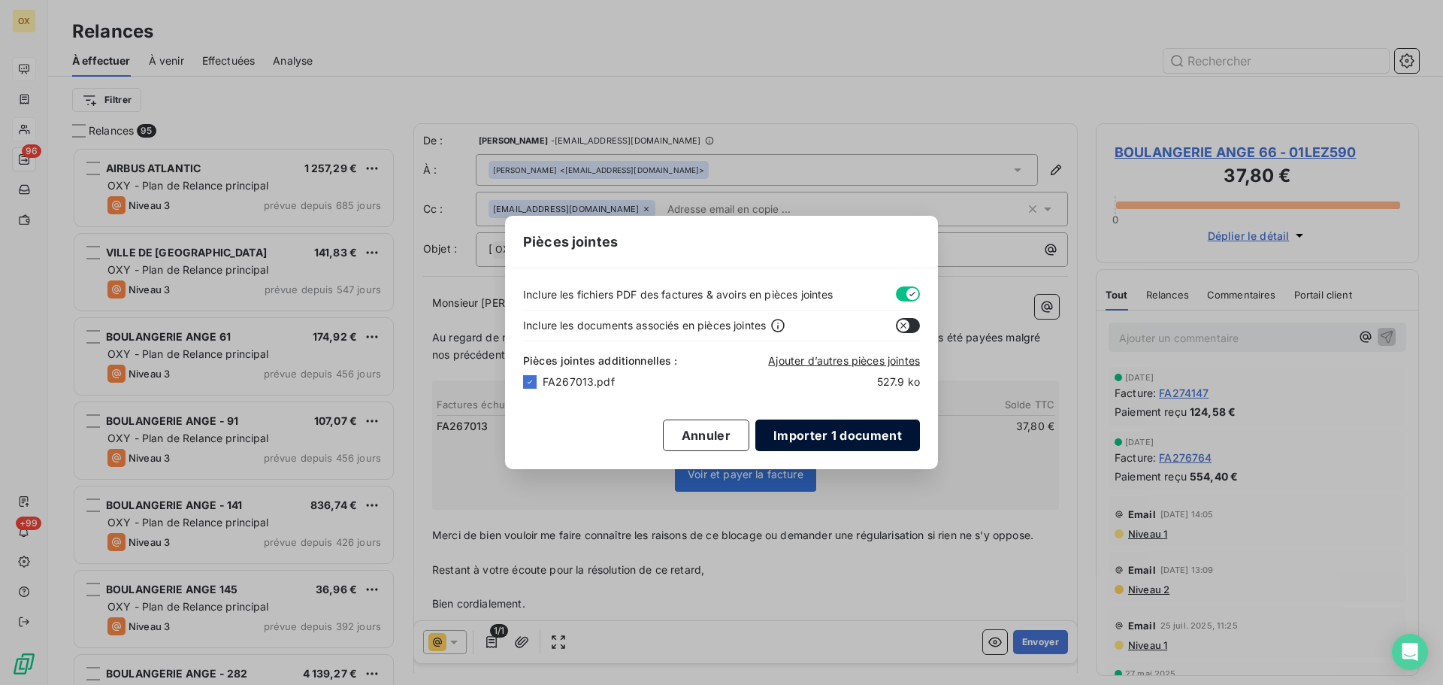
click at [850, 437] on button "Importer 1 document" at bounding box center [837, 435] width 165 height 32
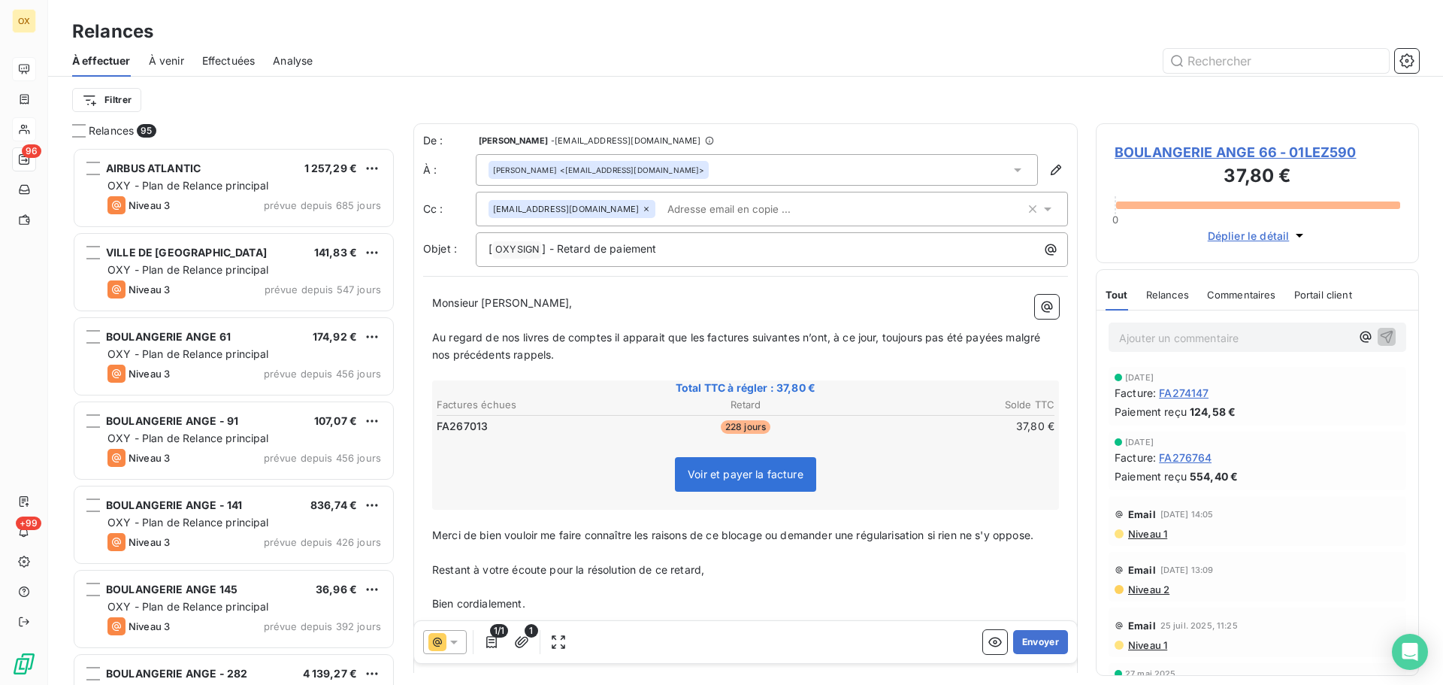
click at [703, 339] on span "Au regard de nos livres de comptes il apparait que les factures suivantes n’ont…" at bounding box center [737, 346] width 611 height 30
click at [745, 331] on span "Au regard de nos livres de comptes il apparait que la factures suivantes n’ont,…" at bounding box center [745, 346] width 627 height 30
click at [787, 339] on span "Au regard de nos livres de comptes il apparait que la facture suivantes n’ont, …" at bounding box center [743, 346] width 622 height 30
click at [787, 337] on span "Au regard de nos livres de comptes il apparait que la facture suivantes n’ont, …" at bounding box center [743, 346] width 622 height 30
click at [786, 335] on span "Au regard de nos livres de comptes il apparait que la facture suivants n’ont, à…" at bounding box center [739, 346] width 615 height 30
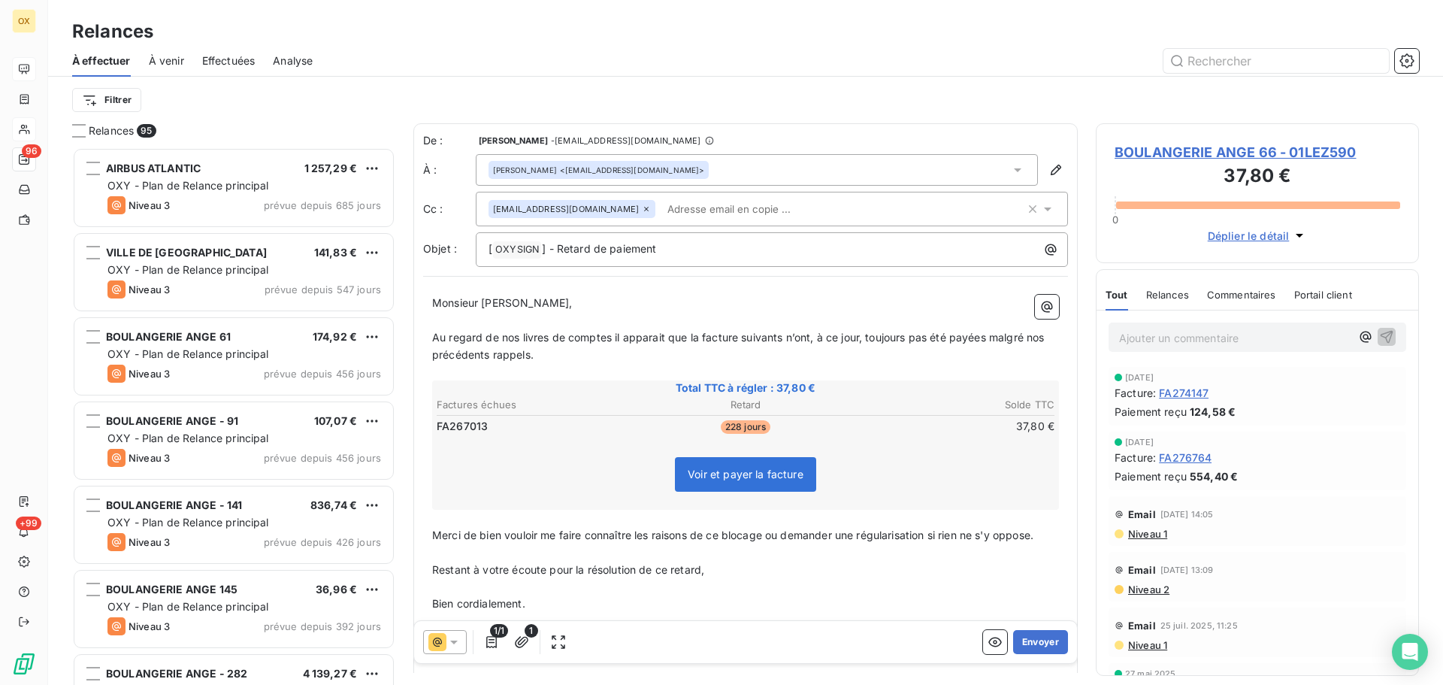
click at [782, 335] on span "Au regard de nos livres de comptes il apparait que la facture suivants n’ont, à…" at bounding box center [739, 346] width 615 height 30
click at [812, 337] on span "Au regard de nos livres de comptes il apparait que la facture suivante n’ont, à…" at bounding box center [740, 346] width 616 height 30
click at [978, 338] on span "Au regard de nos livres de comptes il apparait que la facture suivante n’a, à c…" at bounding box center [735, 346] width 606 height 30
click at [1009, 338] on span "Au regard de nos livres de comptes il apparait que la facture suivante n’a, à c…" at bounding box center [732, 346] width 600 height 30
click at [990, 362] on p "Au regard de nos livres de comptes il apparait que la facture suivante n’a, à c…" at bounding box center [745, 346] width 627 height 35
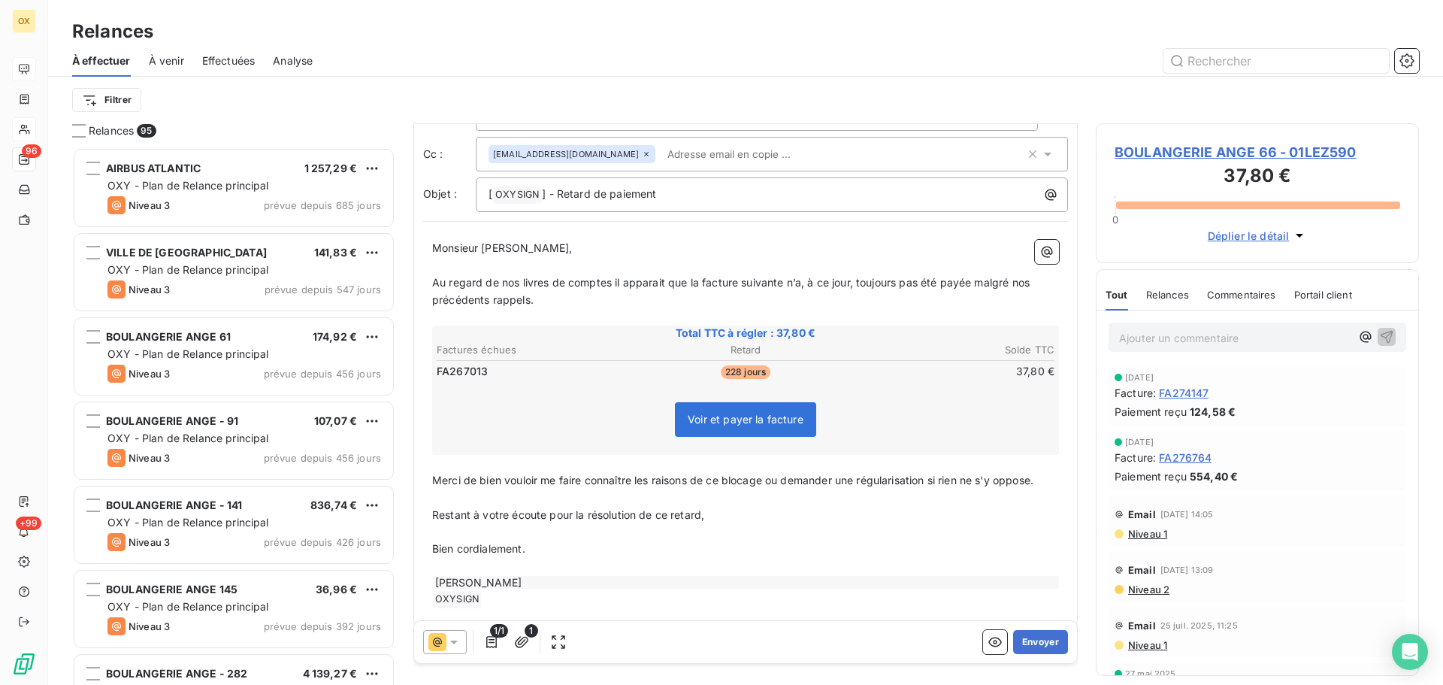
scroll to position [71, 0]
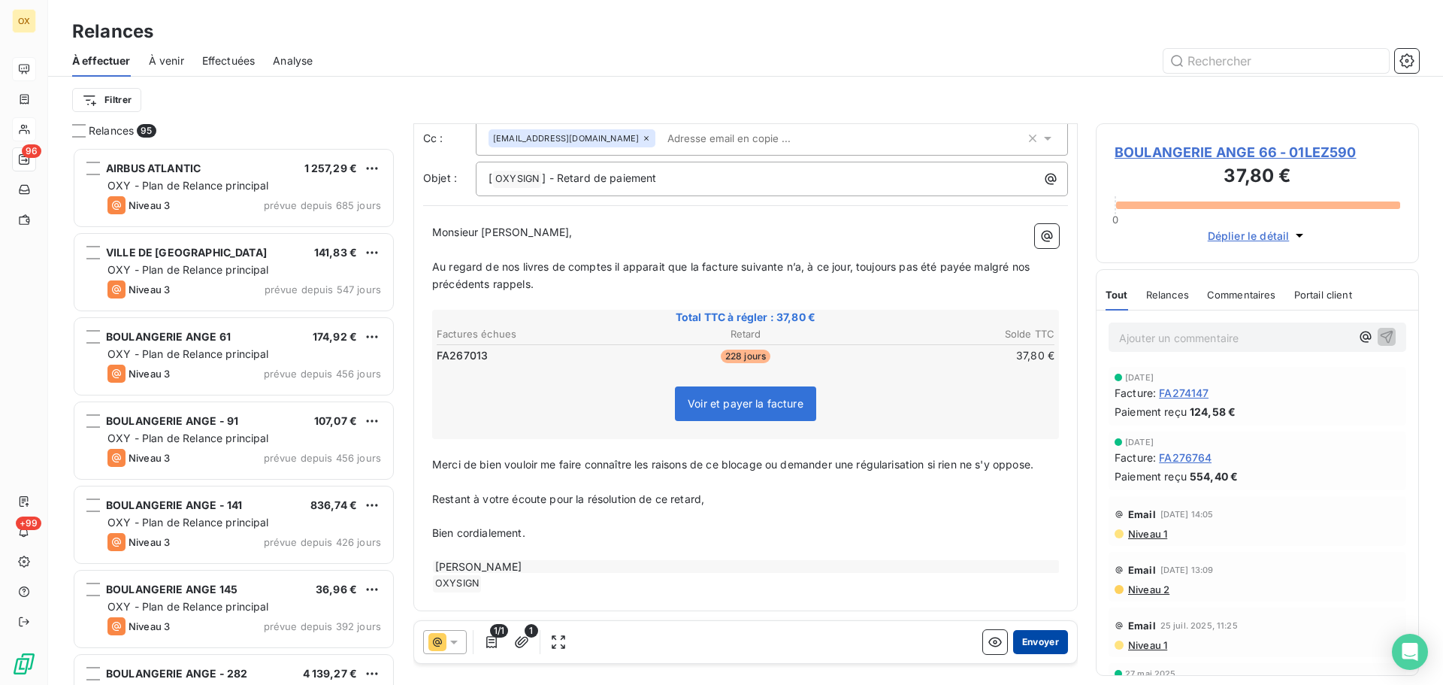
click at [1032, 634] on button "Envoyer" at bounding box center [1040, 642] width 55 height 24
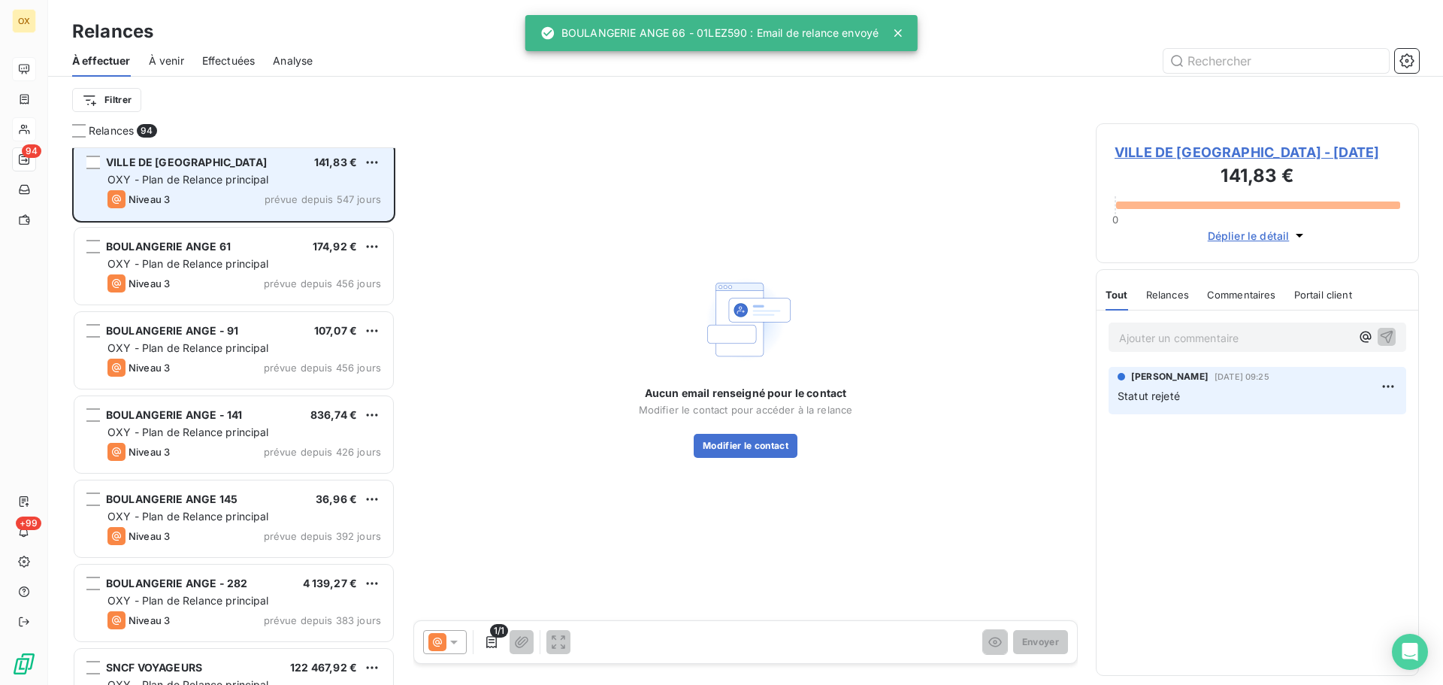
scroll to position [151, 0]
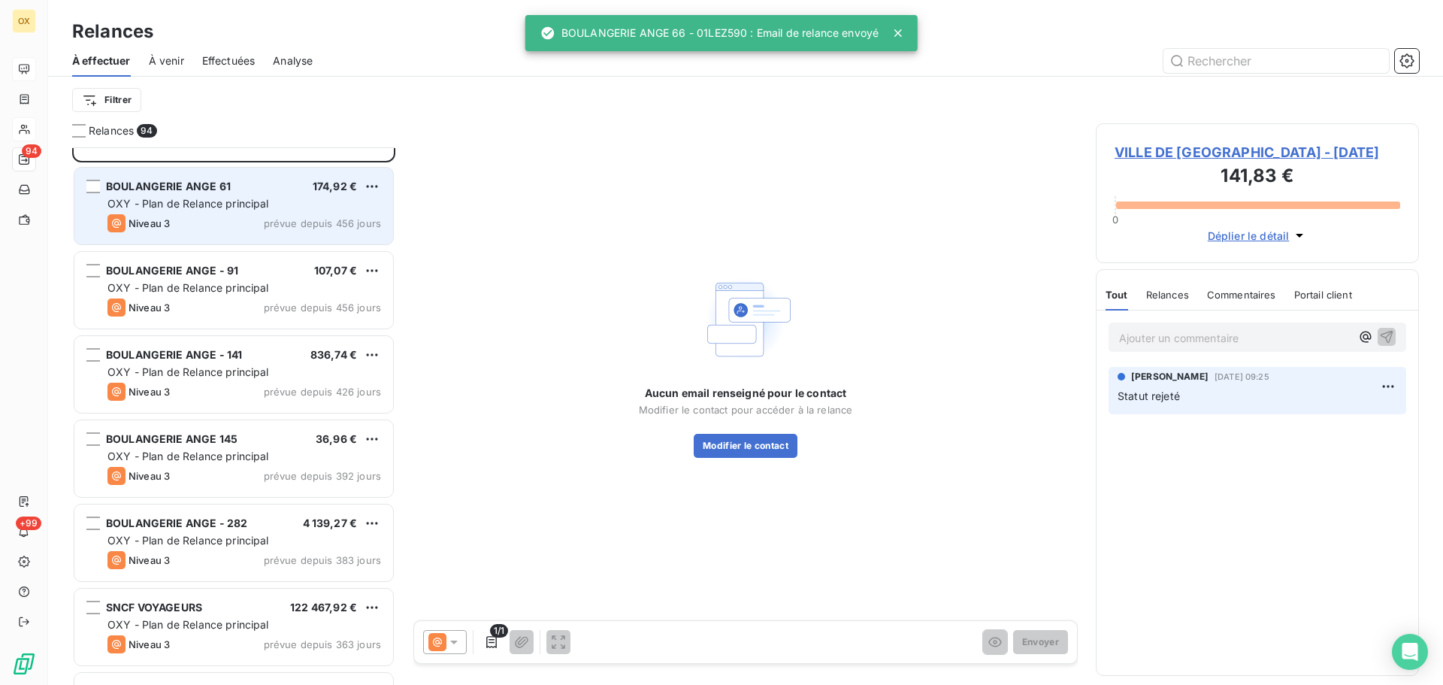
click at [228, 223] on div "Niveau 3 prévue depuis 456 jours" at bounding box center [244, 223] width 274 height 18
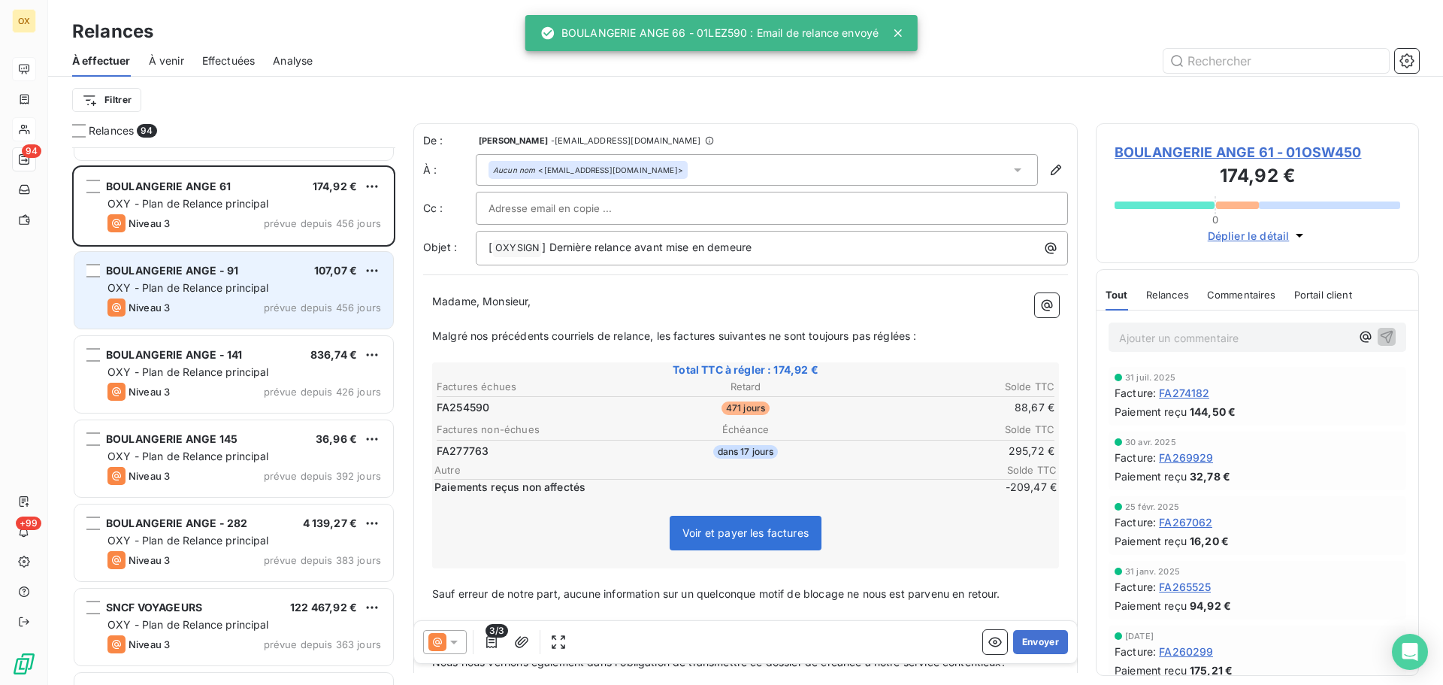
click at [214, 280] on div "OXY - Plan de Relance principal" at bounding box center [244, 287] width 274 height 15
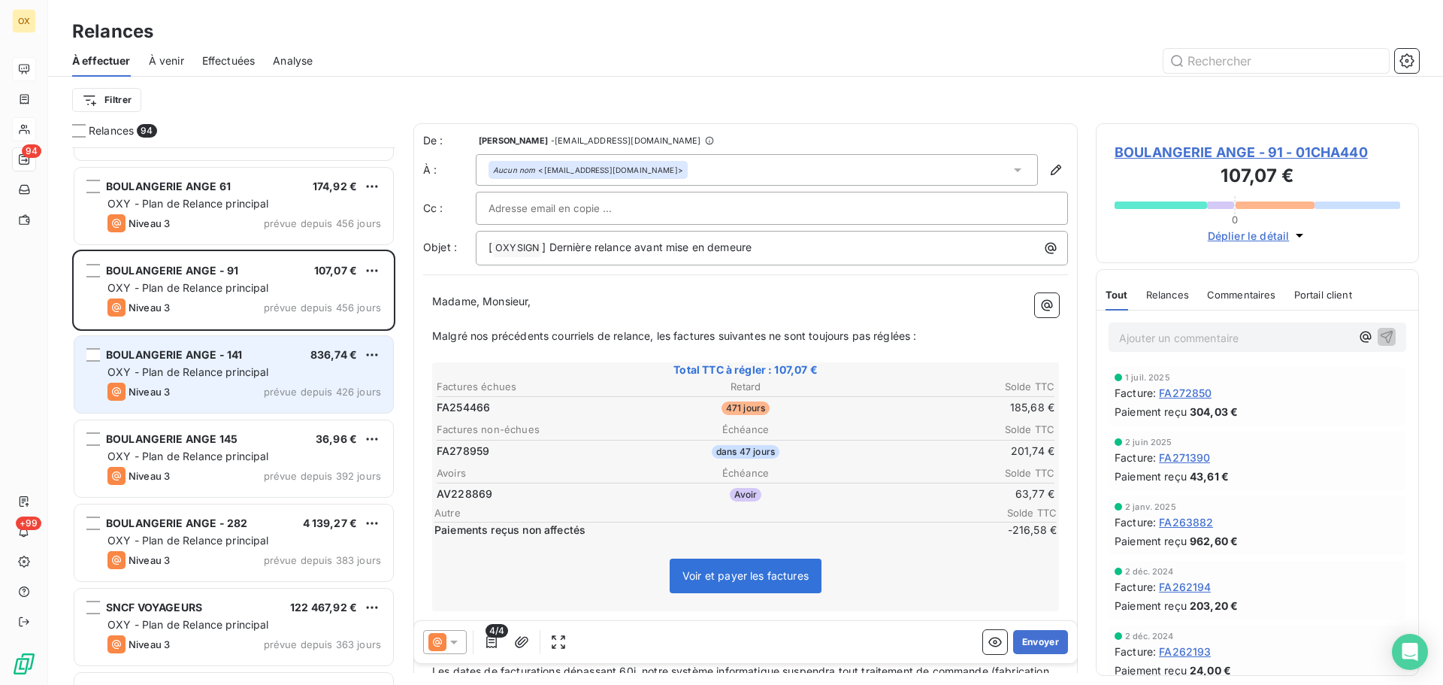
click at [234, 343] on div "BOULANGERIE ANGE - 141 836,74 € OXY - Plan de Relance principal Niveau 3 prévue…" at bounding box center [233, 374] width 319 height 77
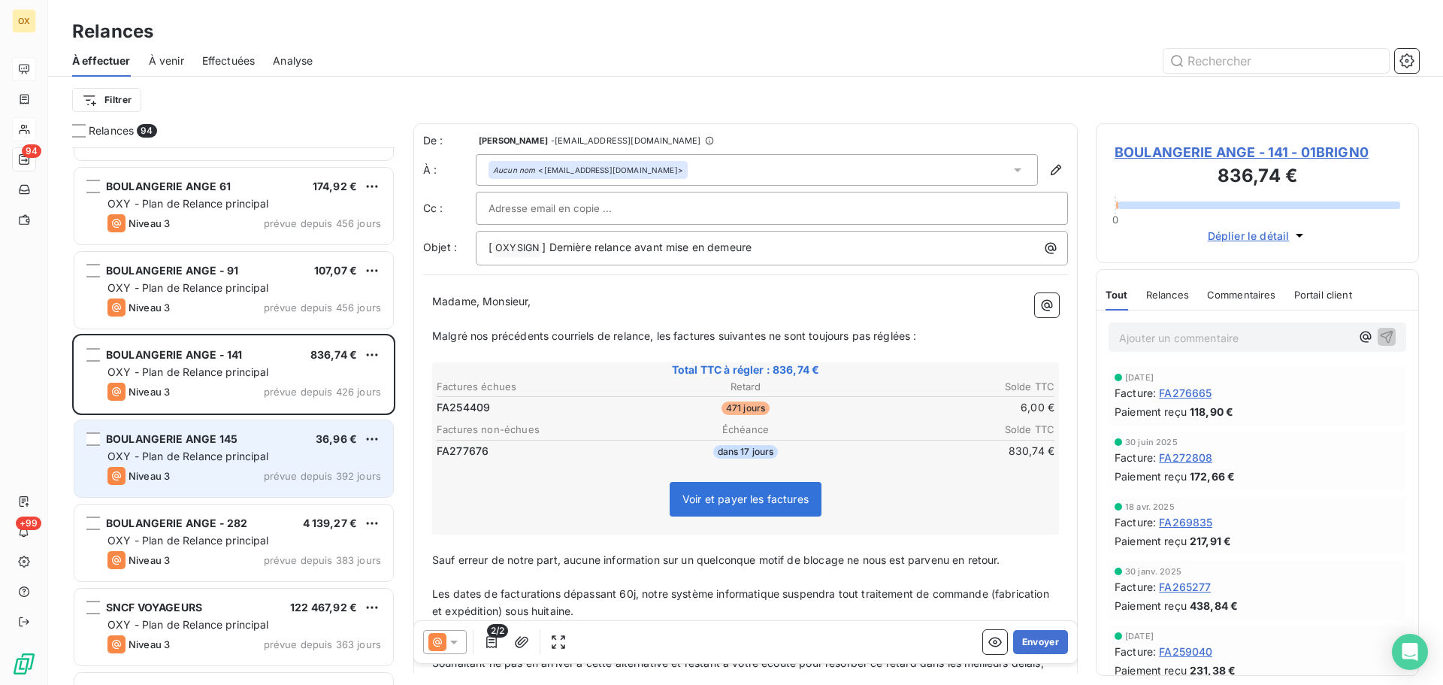
click at [200, 473] on div "Niveau 3 prévue depuis 392 jours" at bounding box center [244, 476] width 274 height 18
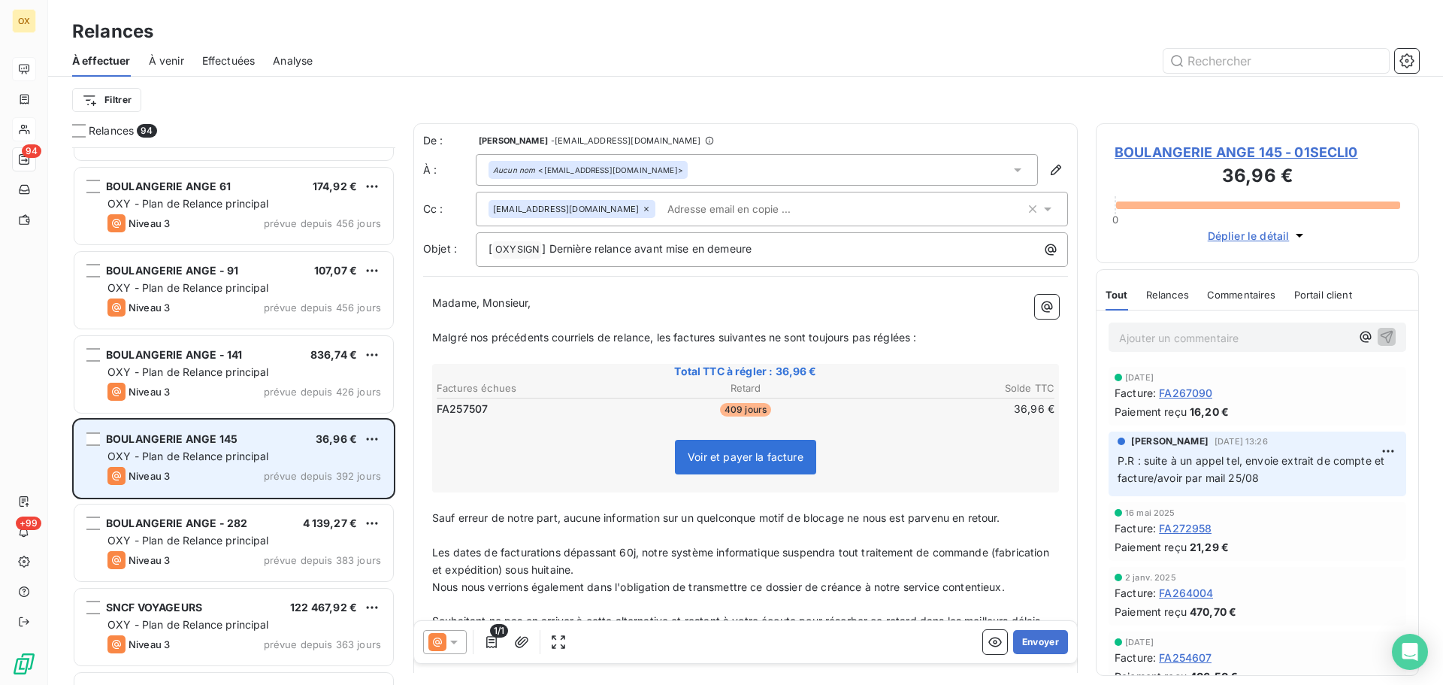
scroll to position [226, 0]
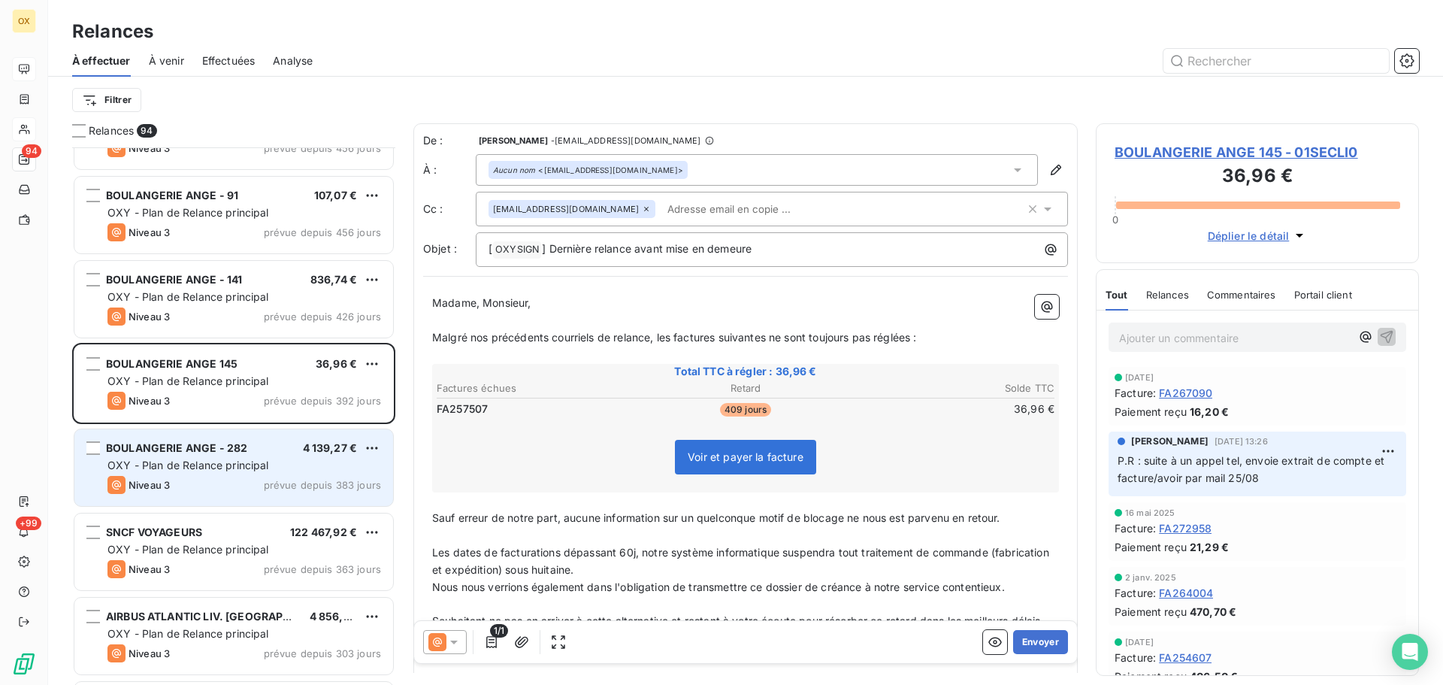
click at [198, 454] on div "BOULANGERIE ANGE - 282" at bounding box center [176, 447] width 141 height 15
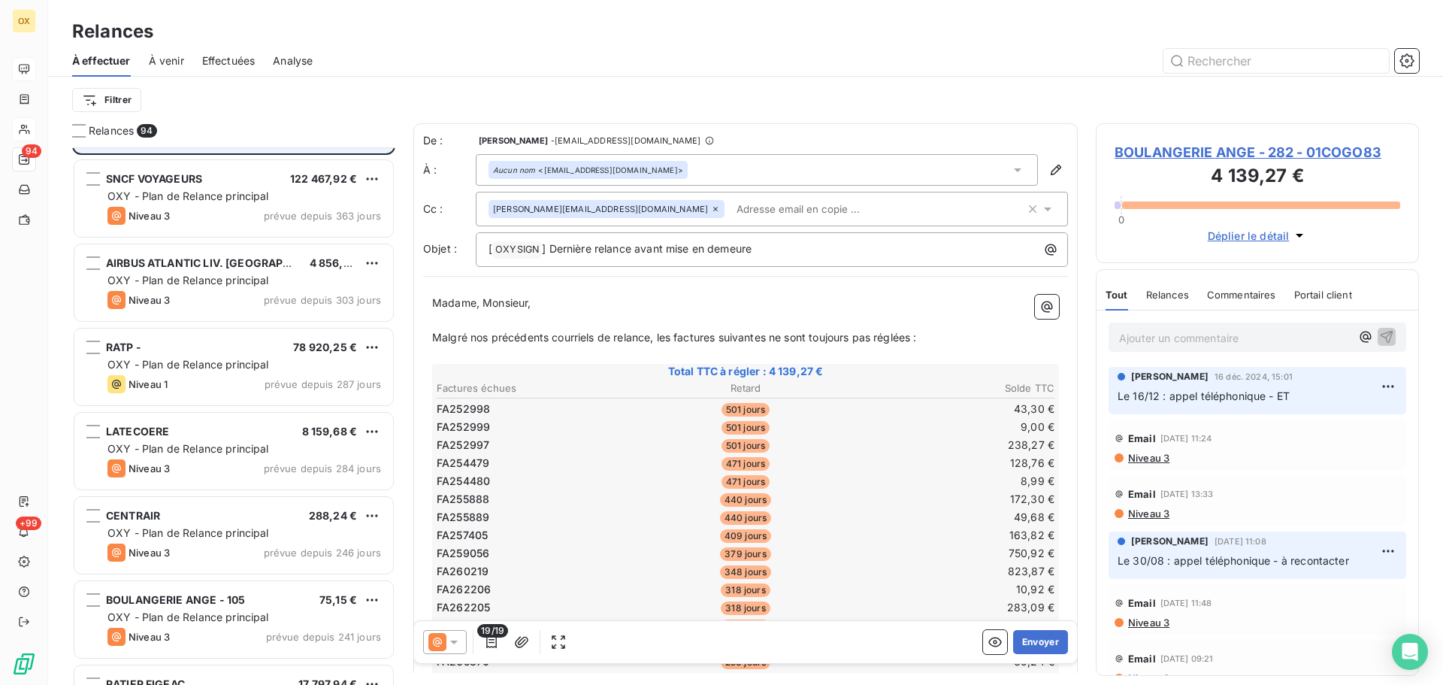
scroll to position [677, 0]
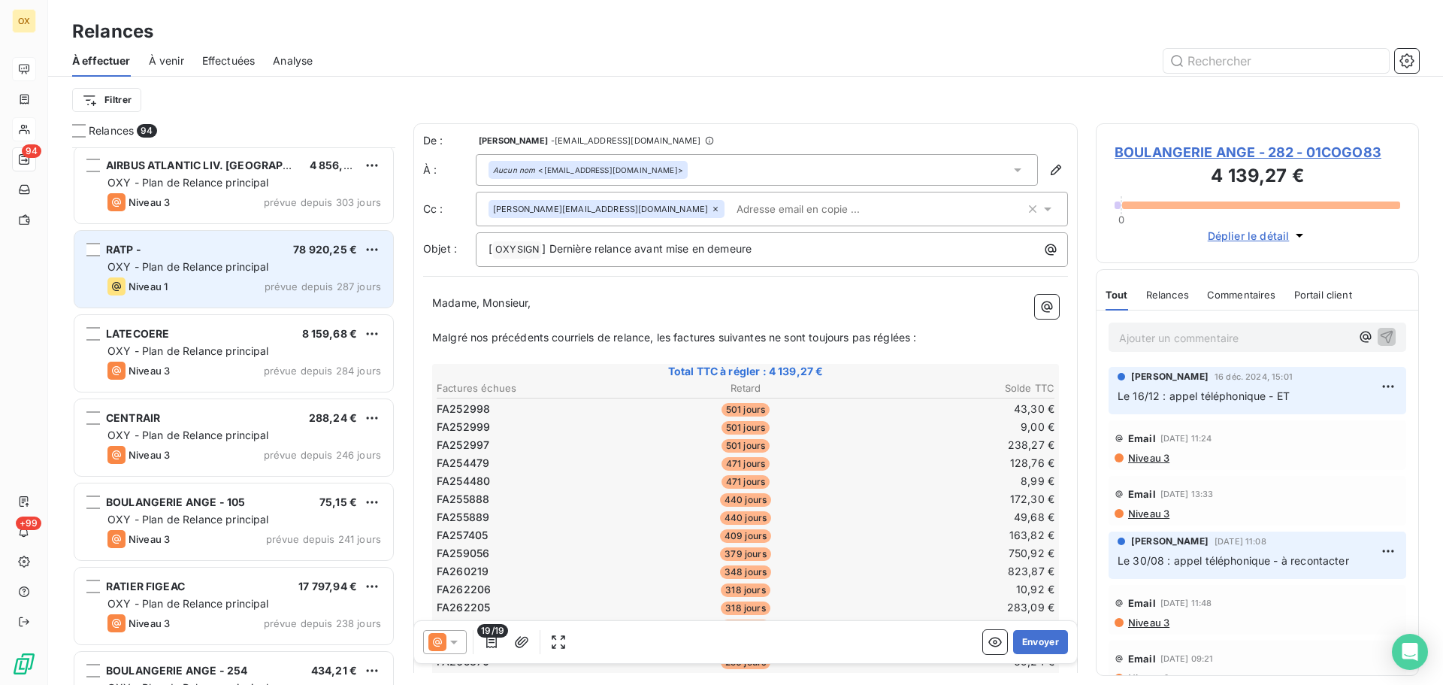
click at [188, 276] on div "RATP - 78 920,25 € OXY - Plan de Relance principal Niveau 1 prévue depuis 287 j…" at bounding box center [233, 269] width 319 height 77
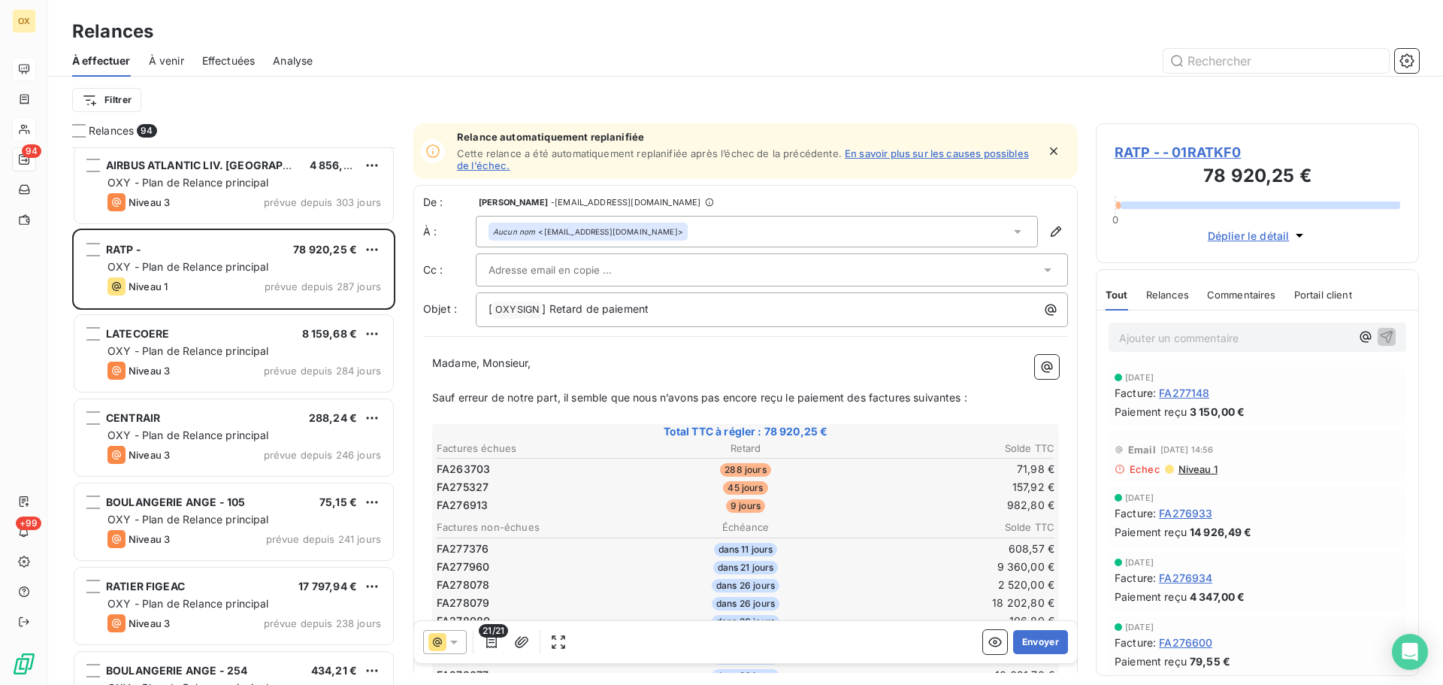
drag, startPoint x: 627, startPoint y: 379, endPoint x: 617, endPoint y: 367, distance: 15.5
click at [627, 379] on p "﻿" at bounding box center [745, 380] width 627 height 17
click at [1137, 331] on p "Ajouter un commentaire ﻿" at bounding box center [1234, 337] width 231 height 19
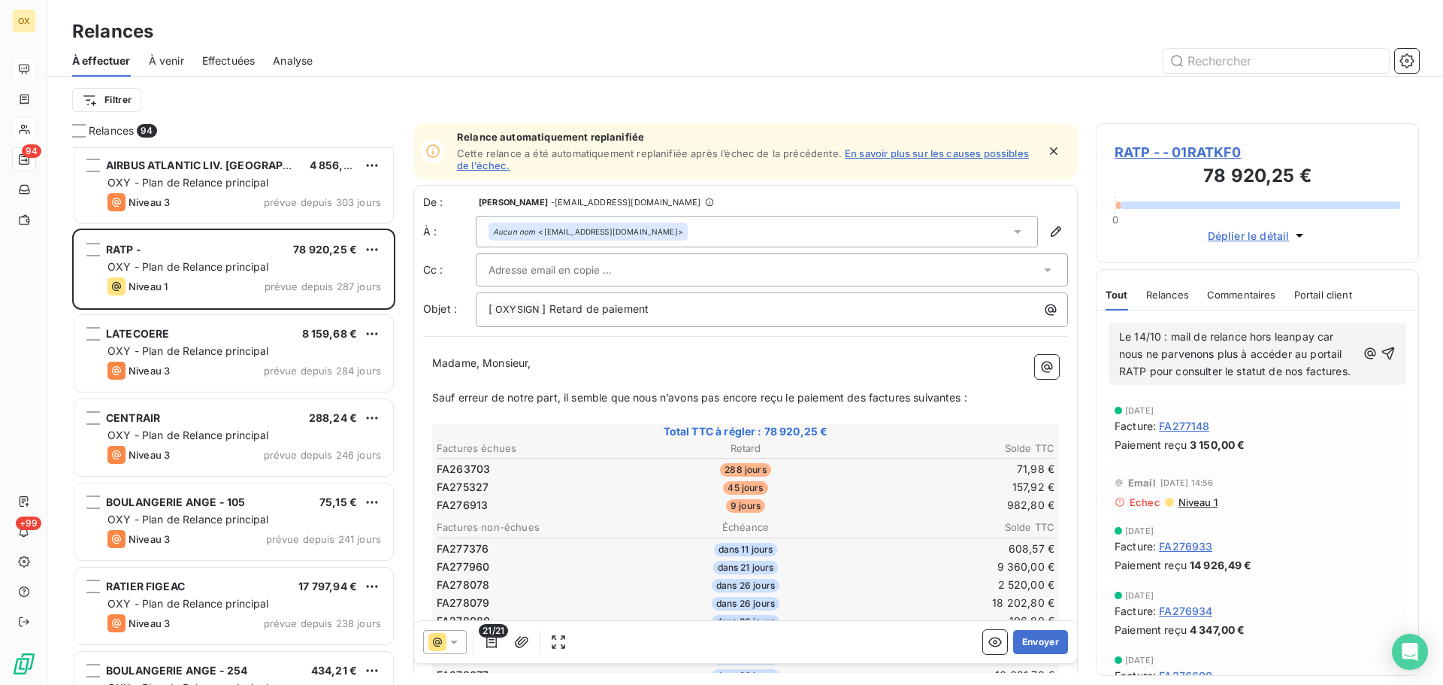
click at [1381, 358] on icon "button" at bounding box center [1388, 353] width 15 height 15
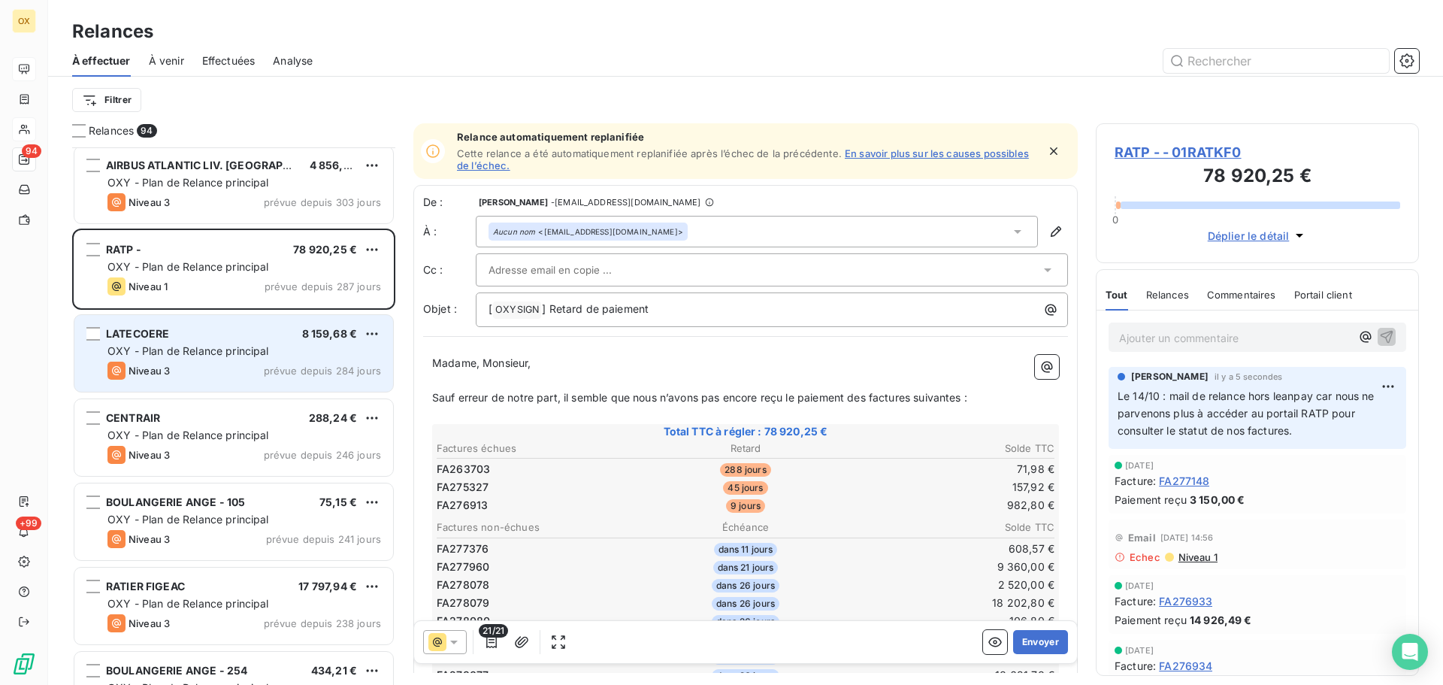
click at [277, 331] on div "LATECOERE 8 159,68 €" at bounding box center [244, 334] width 274 height 14
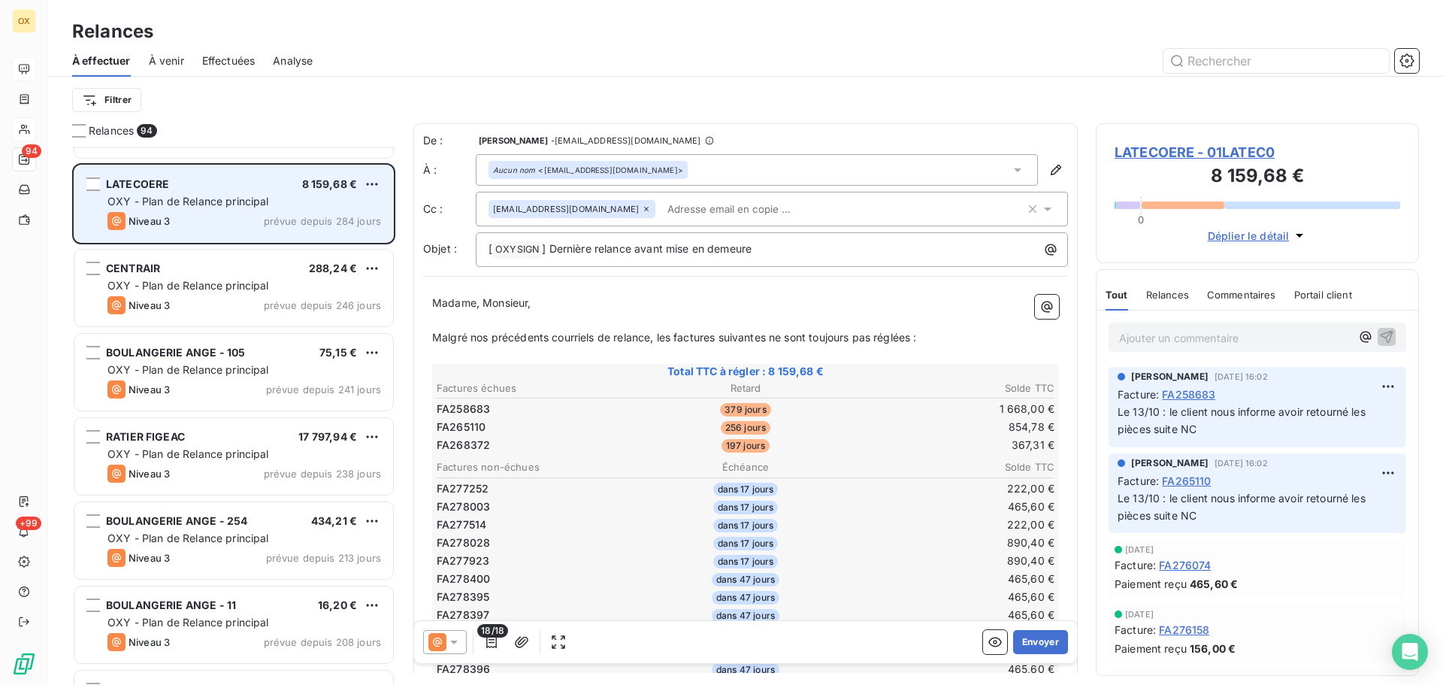
scroll to position [827, 0]
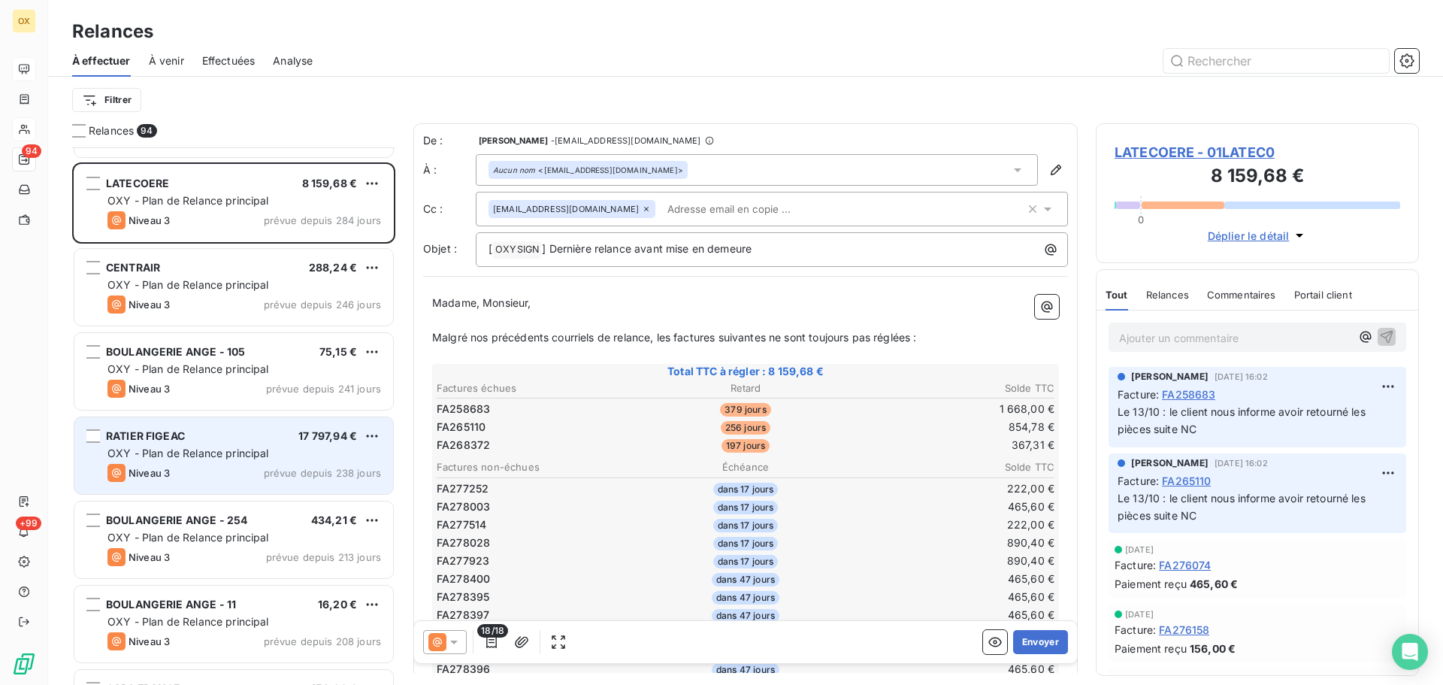
click at [266, 440] on div "RATIER FIGEAC 17 797,94 €" at bounding box center [244, 436] width 274 height 14
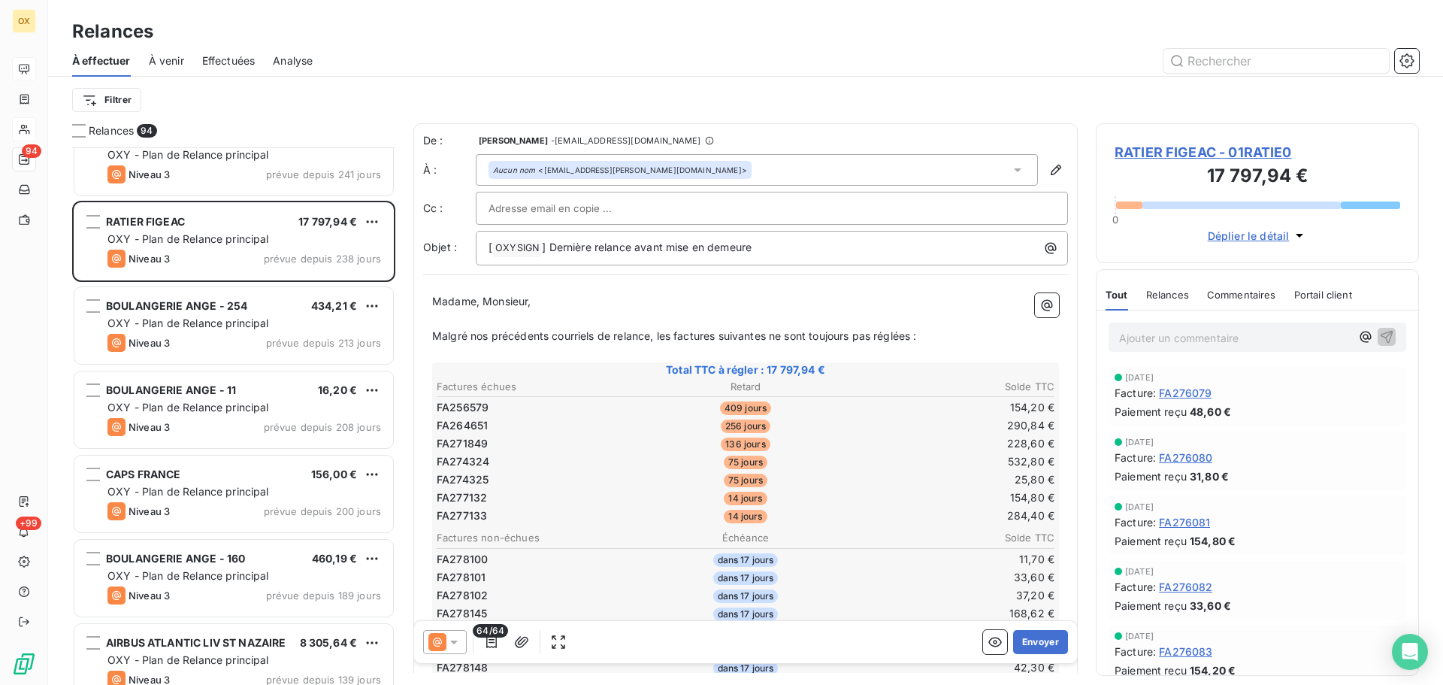
scroll to position [1053, 0]
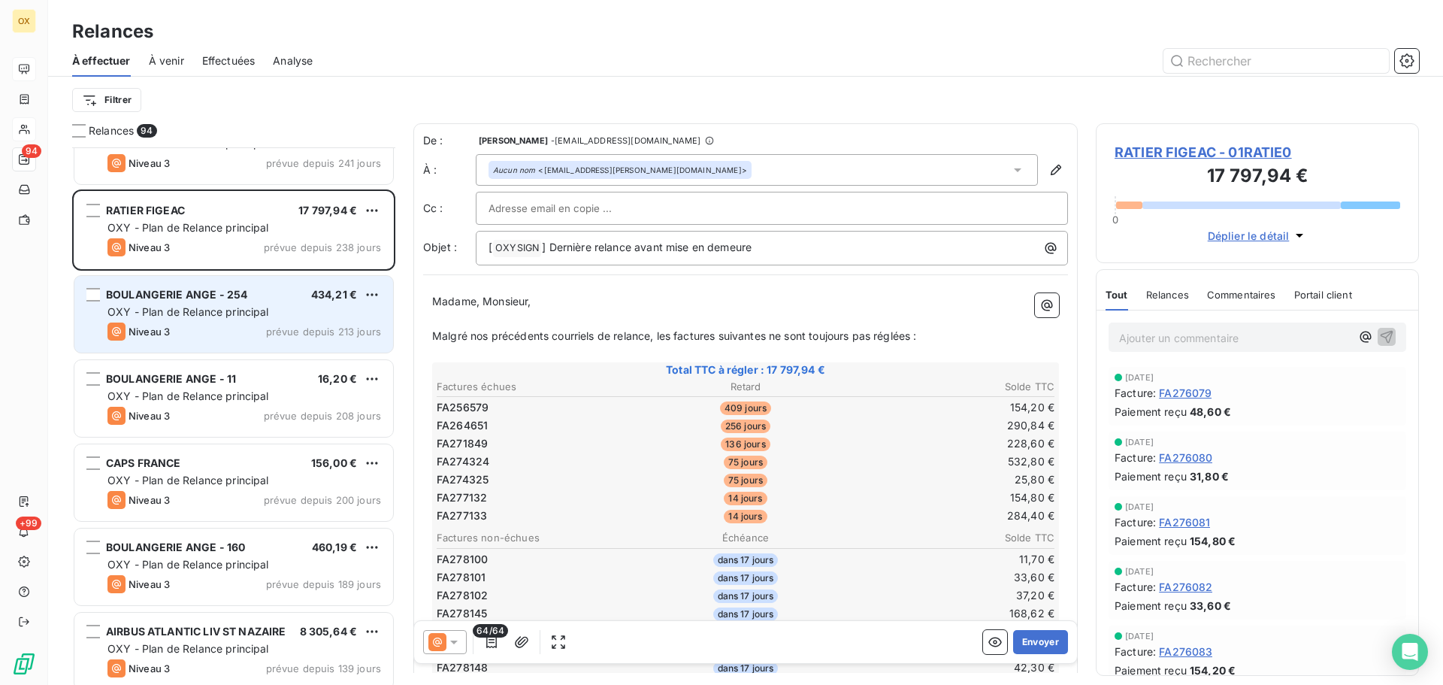
click at [240, 337] on div "Niveau 3 prévue depuis 213 jours" at bounding box center [244, 331] width 274 height 18
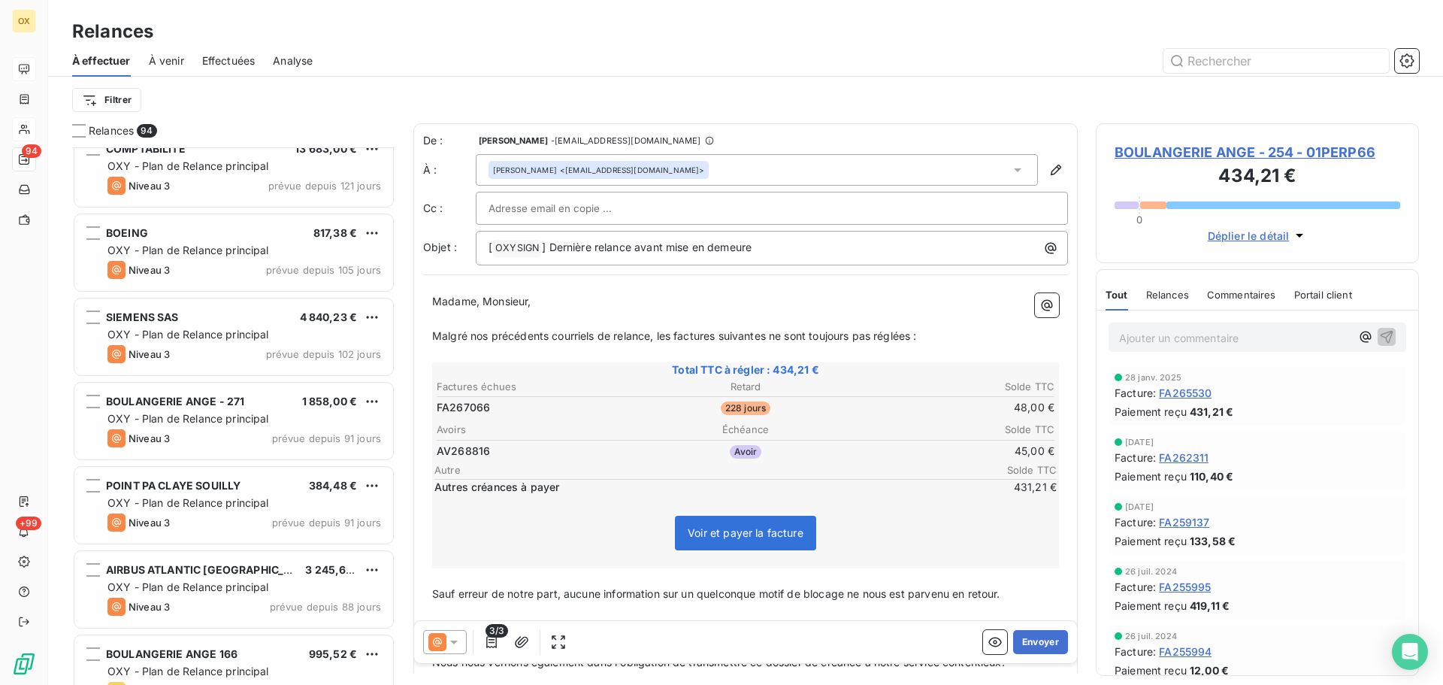
scroll to position [1804, 0]
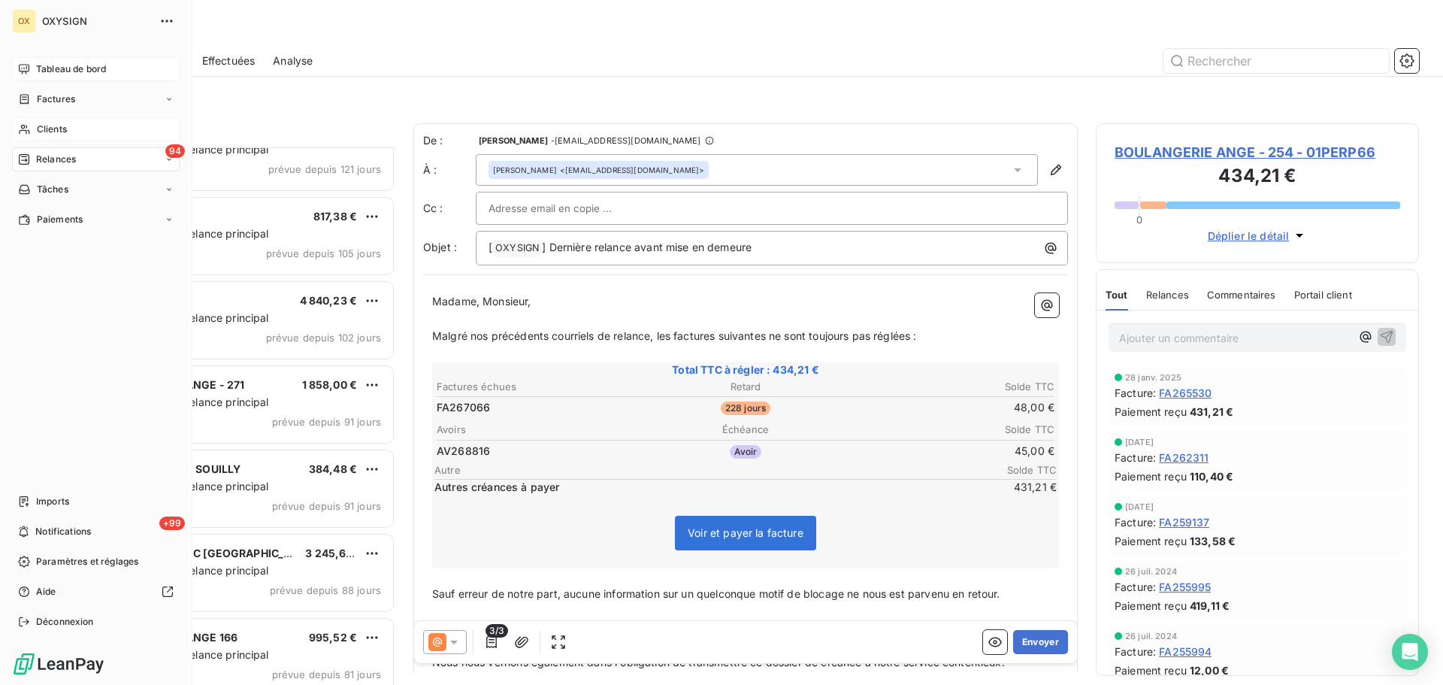
click at [50, 159] on span "Relances" at bounding box center [56, 160] width 40 height 14
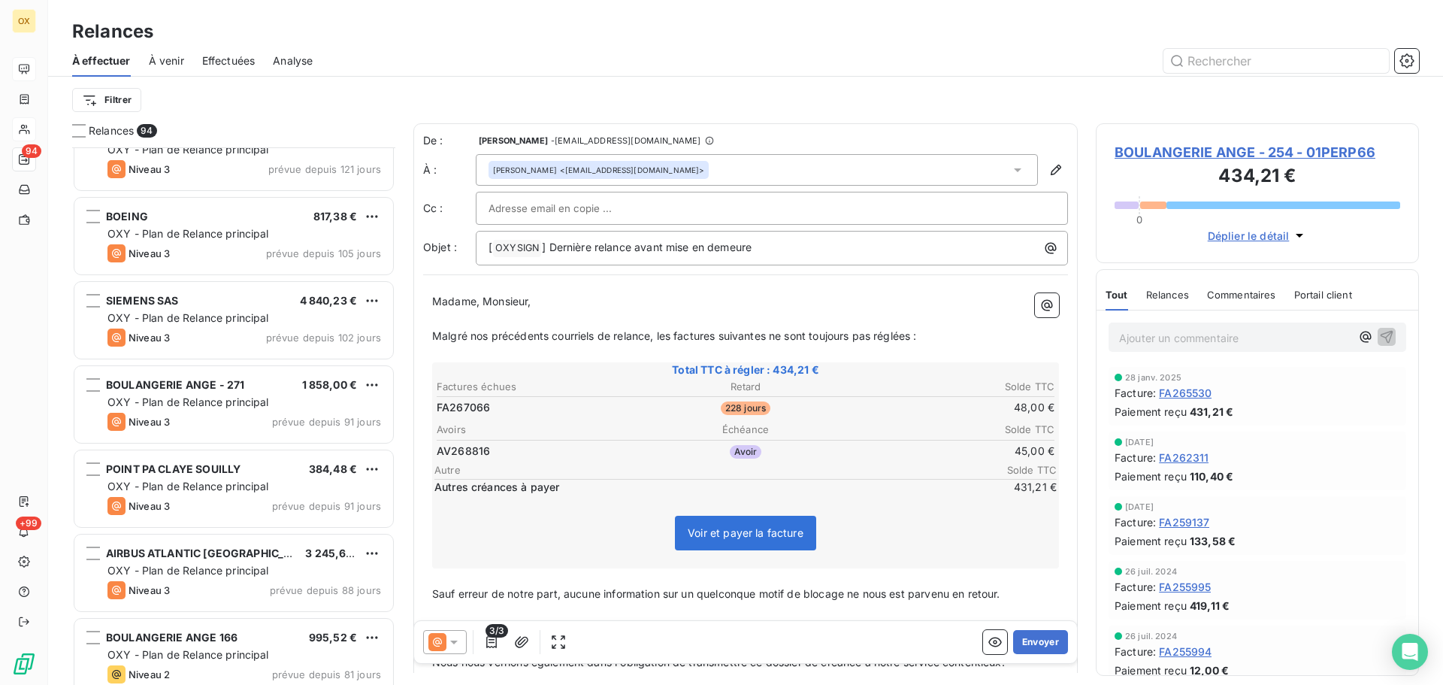
click at [228, 65] on span "Effectuées" at bounding box center [228, 60] width 53 height 15
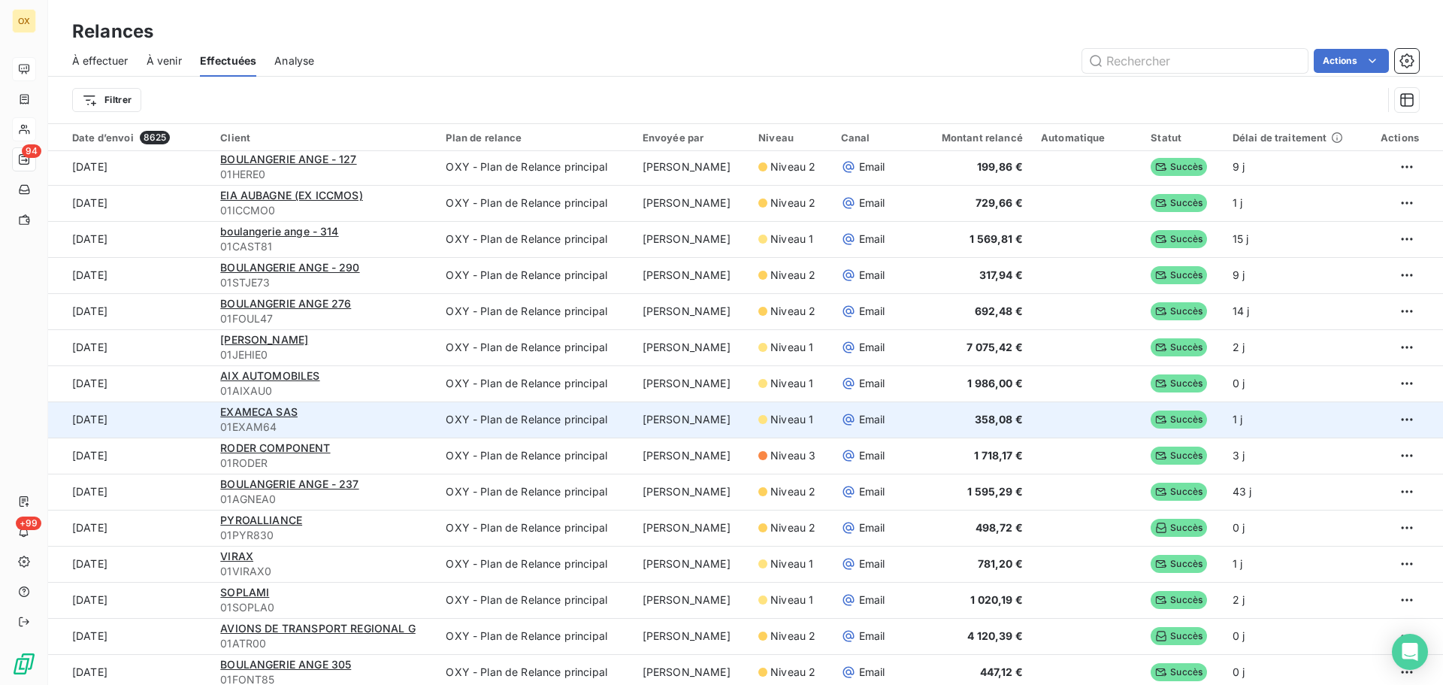
scroll to position [75, 0]
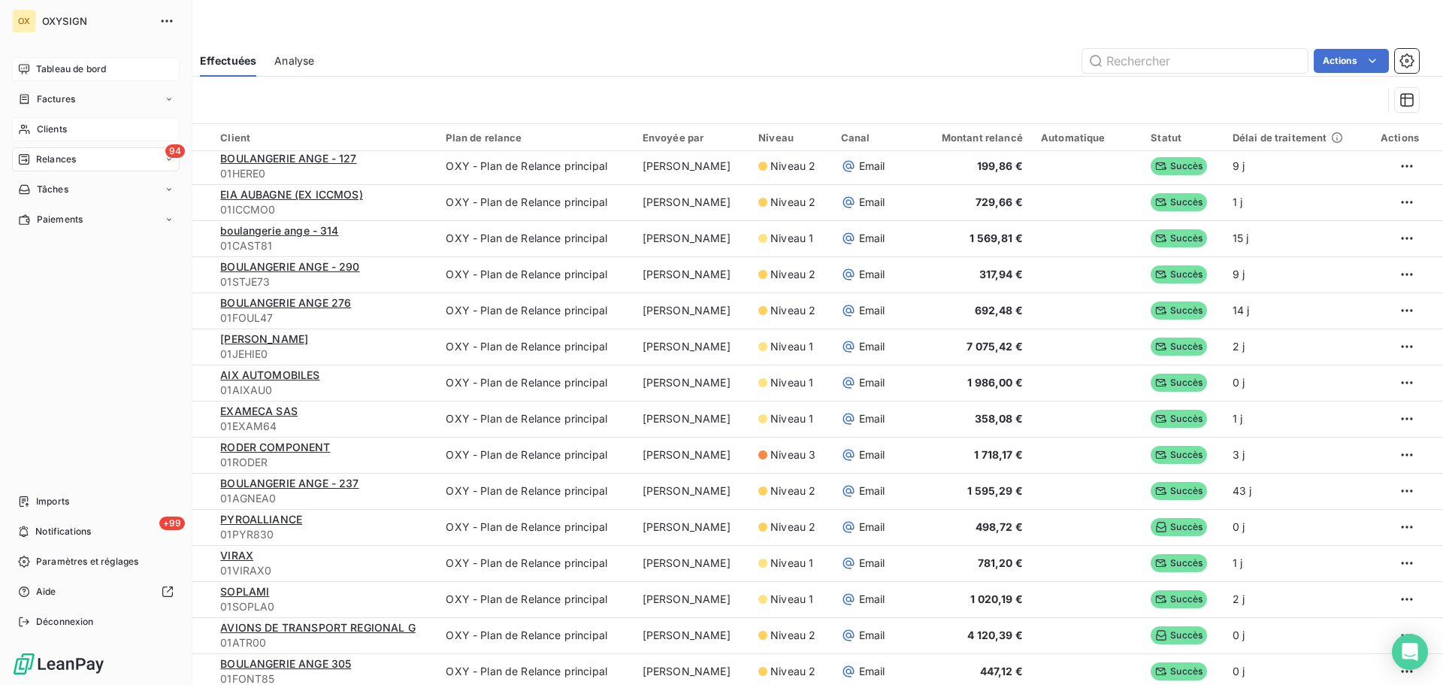
click at [77, 161] on div "94 Relances" at bounding box center [96, 159] width 168 height 24
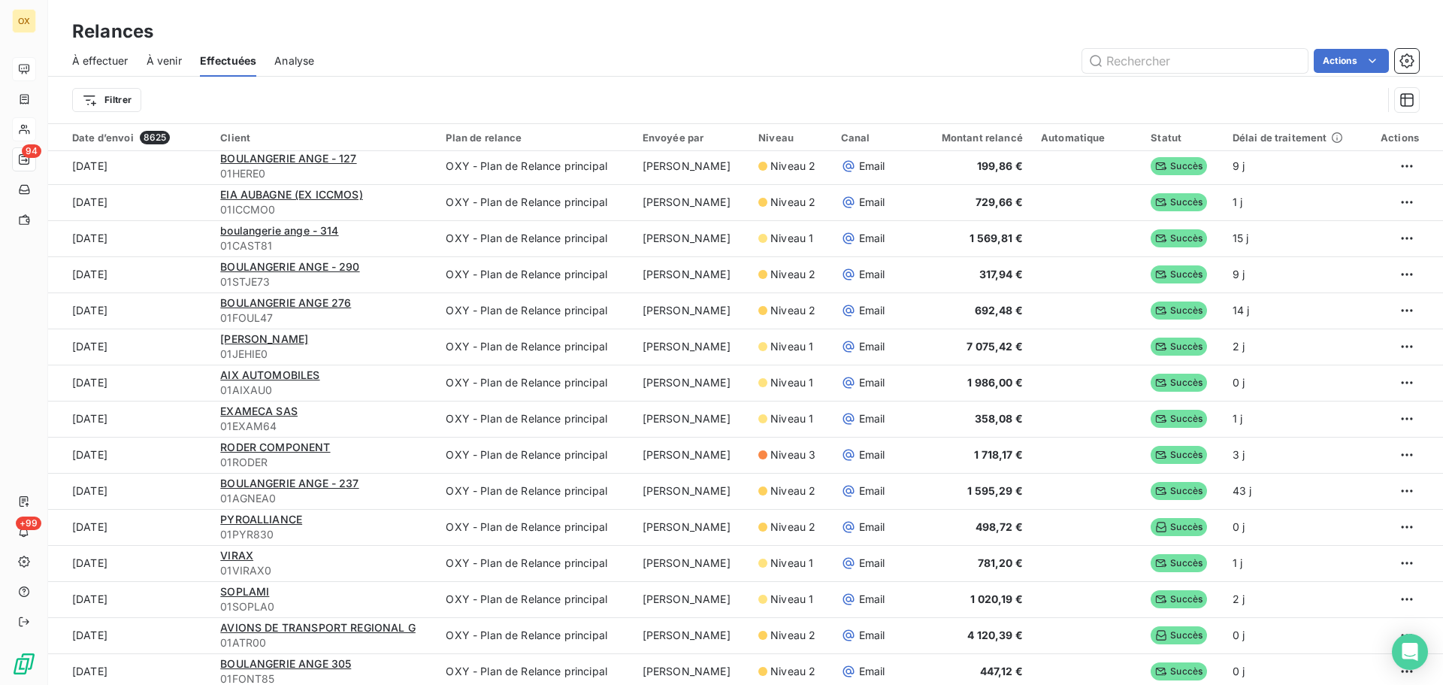
click at [107, 59] on span "À effectuer" at bounding box center [100, 60] width 56 height 15
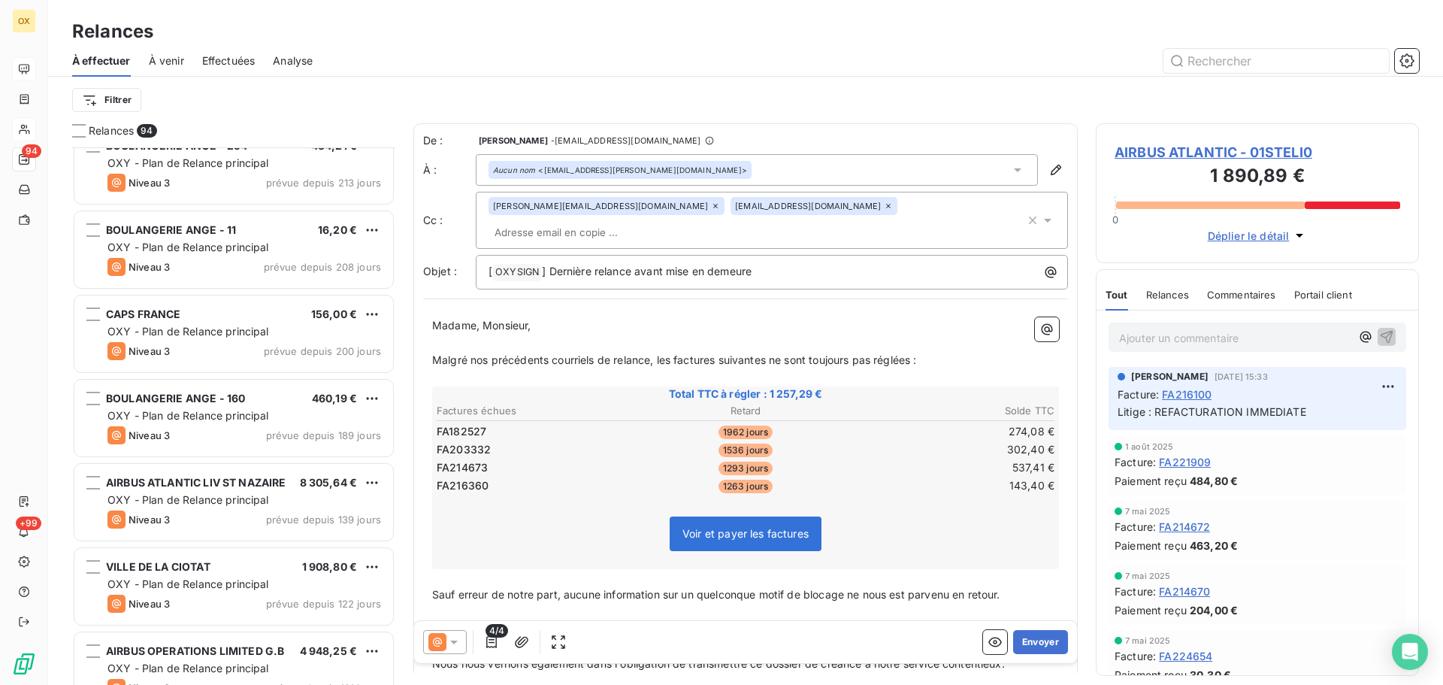
scroll to position [1203, 0]
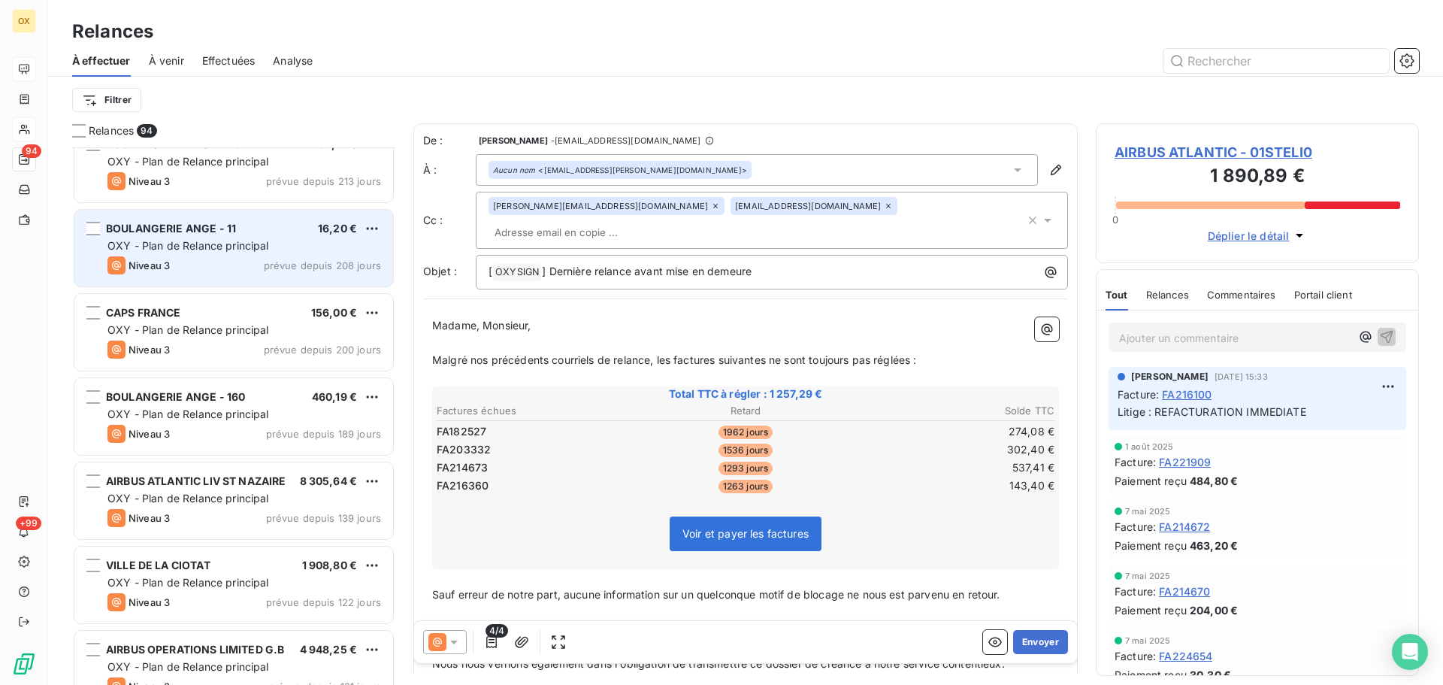
click at [235, 234] on div "BOULANGERIE ANGE - 11 16,20 € OXY - Plan de Relance principal Niveau 3 prévue d…" at bounding box center [233, 248] width 319 height 77
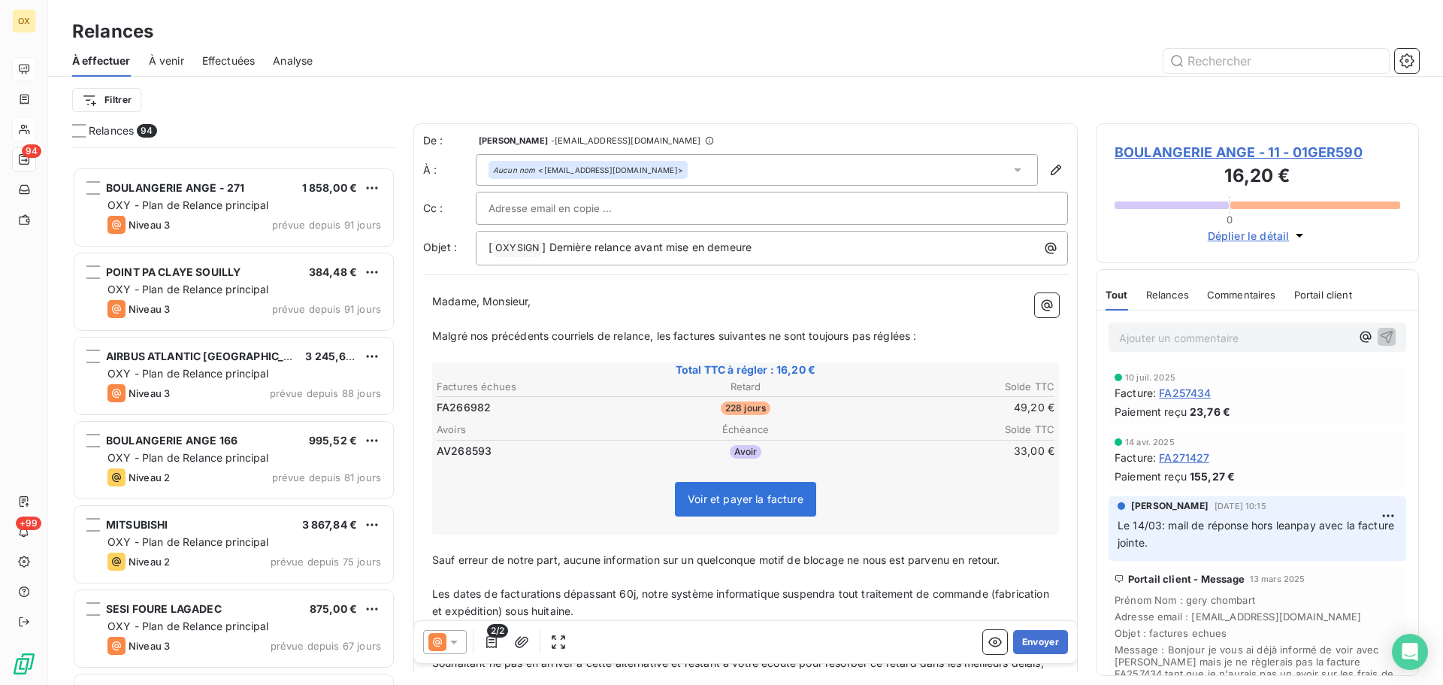
scroll to position [2180, 0]
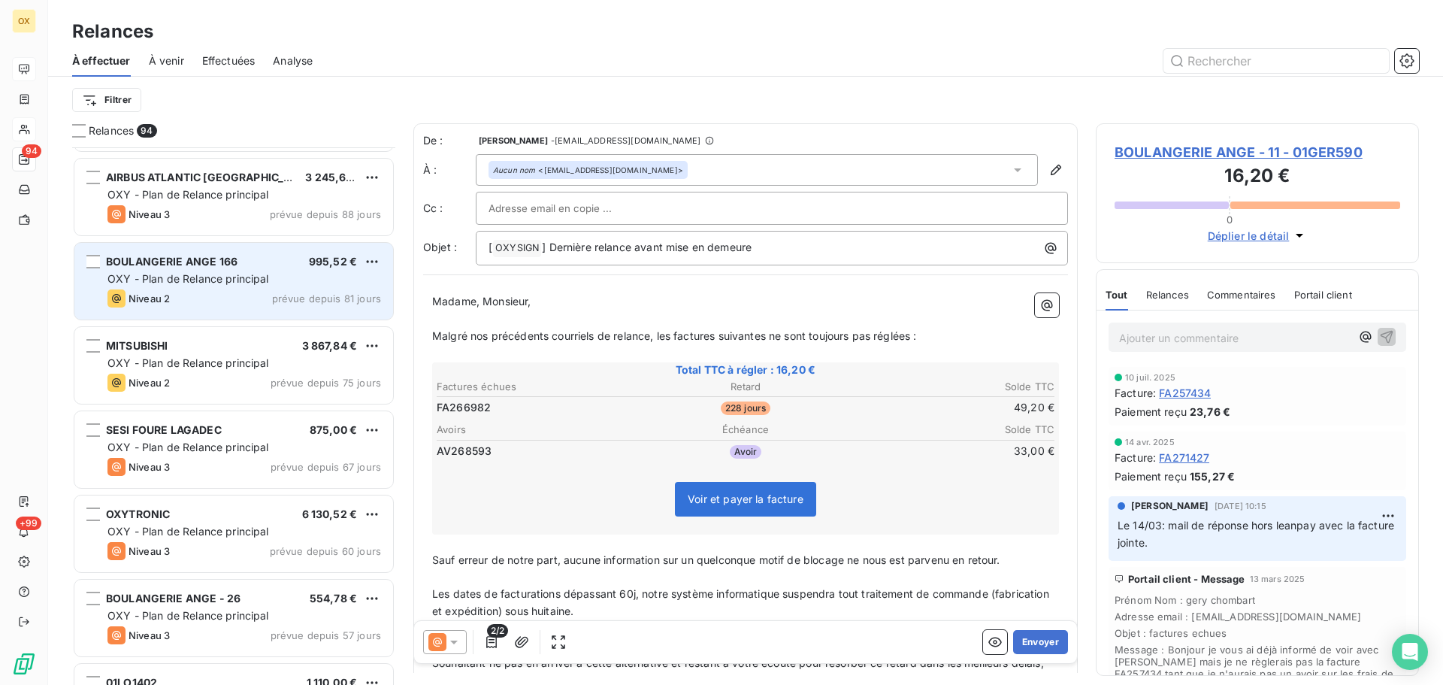
click at [290, 292] on span "prévue depuis 81 jours" at bounding box center [326, 298] width 109 height 12
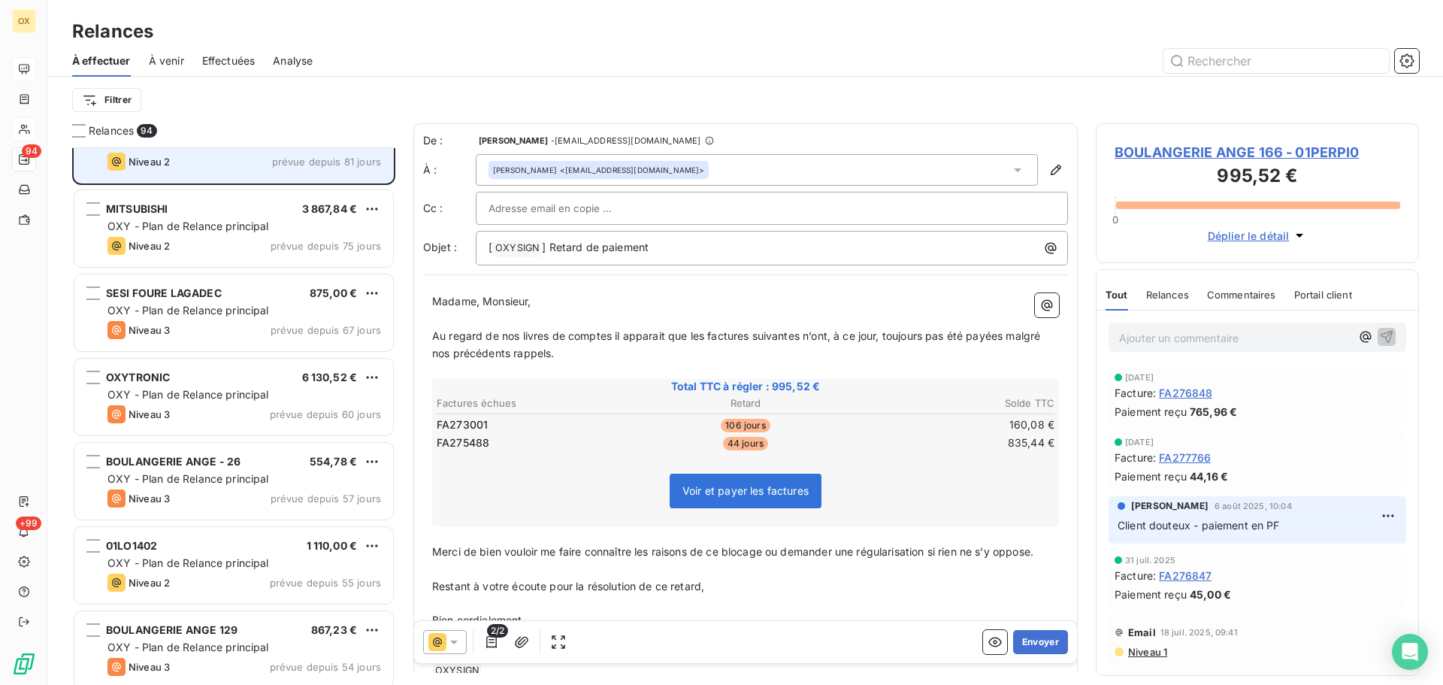
scroll to position [2406, 0]
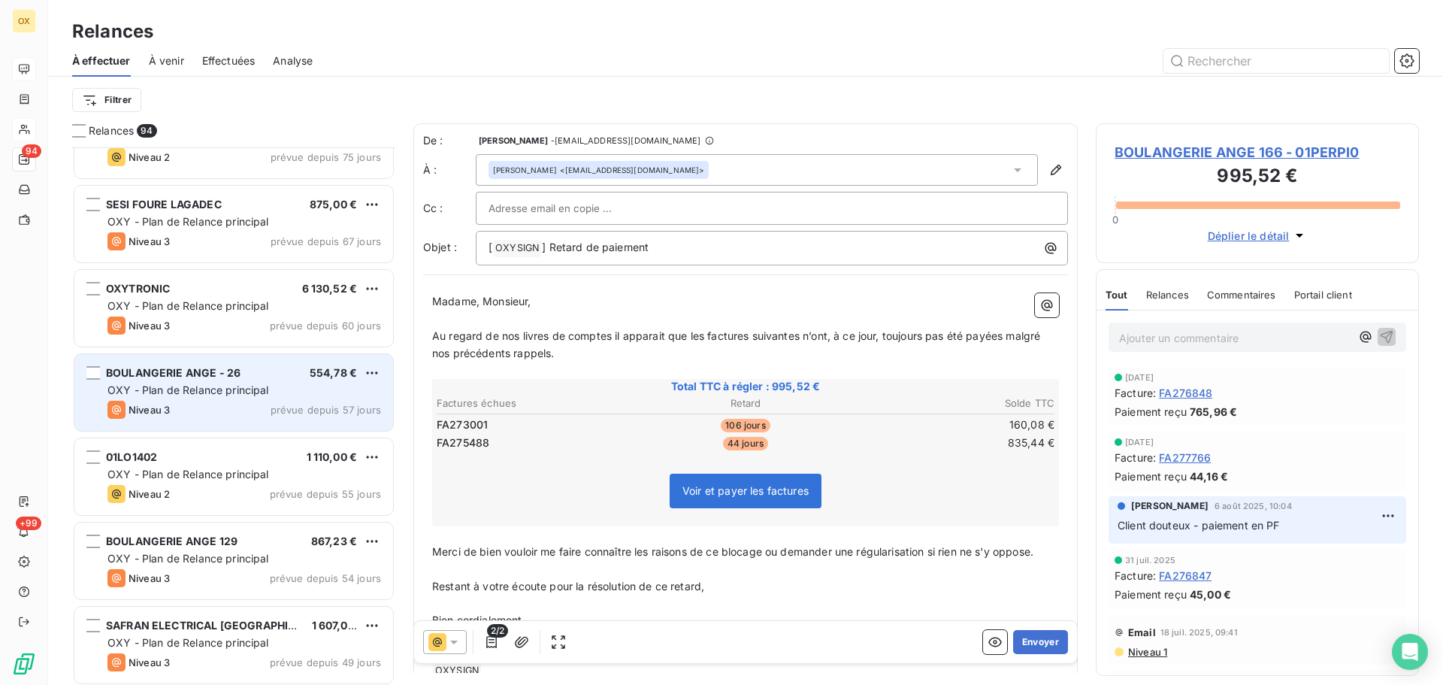
click at [283, 367] on div "BOULANGERIE ANGE - 26 554,78 €" at bounding box center [244, 373] width 274 height 14
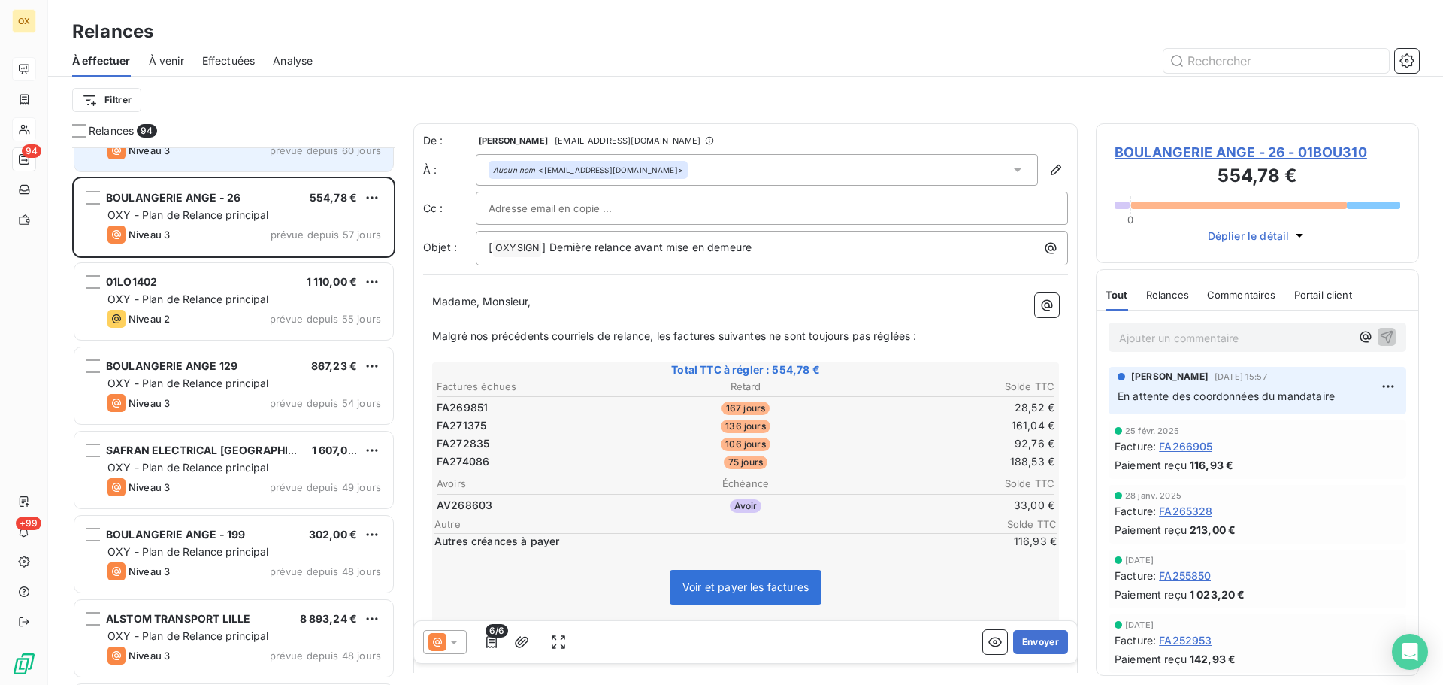
scroll to position [2631, 0]
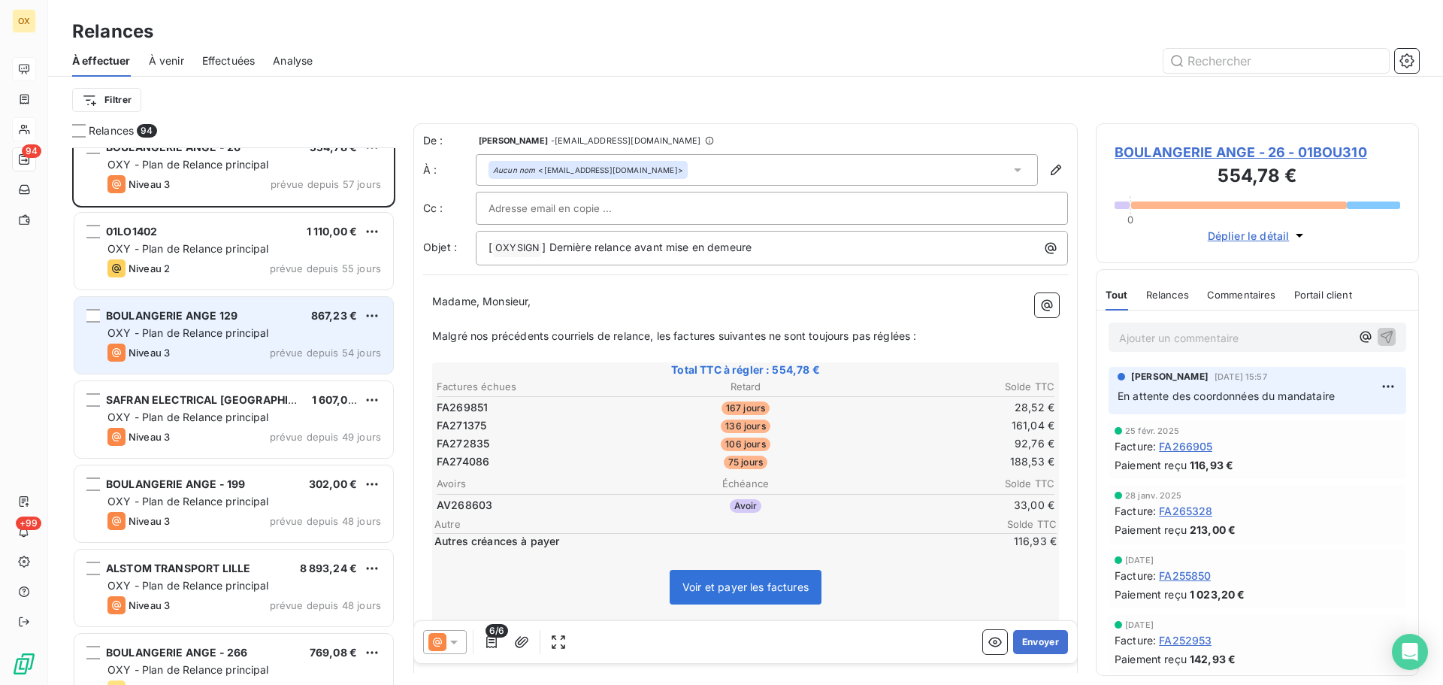
click at [269, 314] on div "BOULANGERIE ANGE 129 867,23 €" at bounding box center [244, 316] width 274 height 14
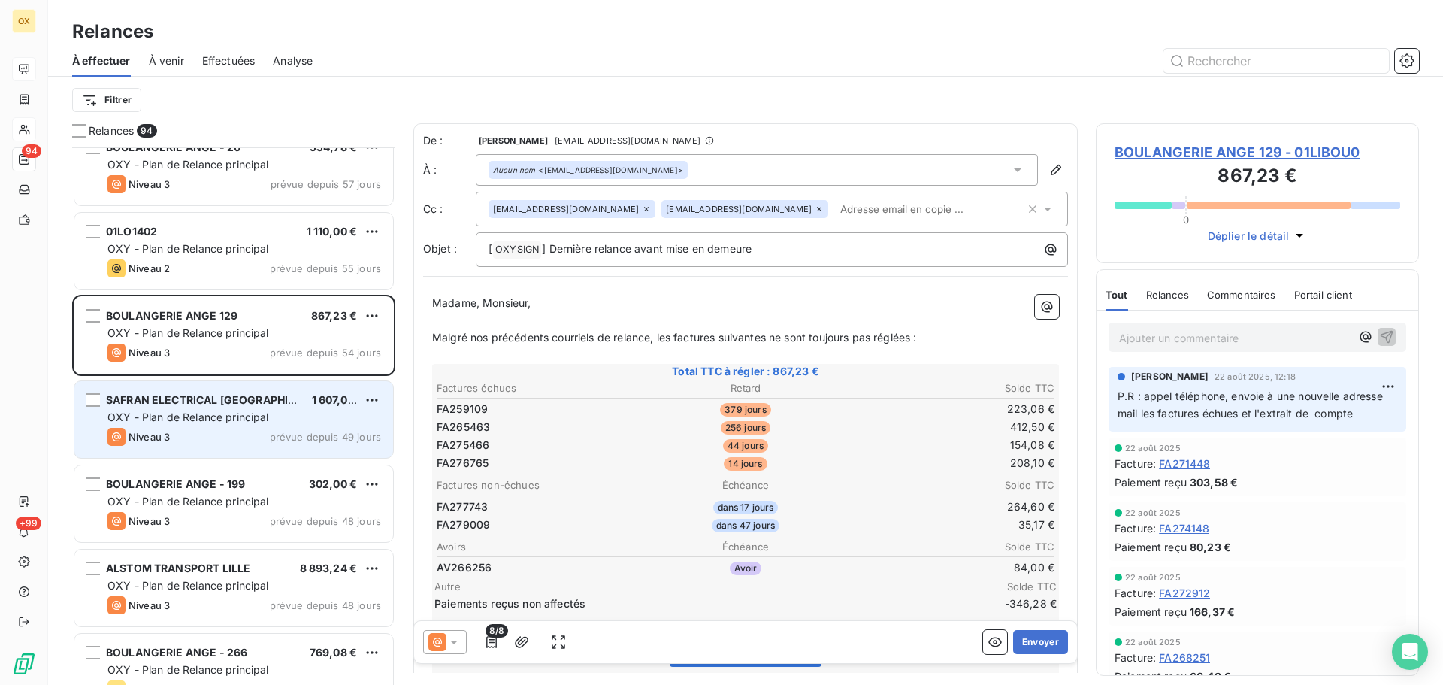
click at [276, 419] on div "OXY - Plan de Relance principal" at bounding box center [244, 417] width 274 height 15
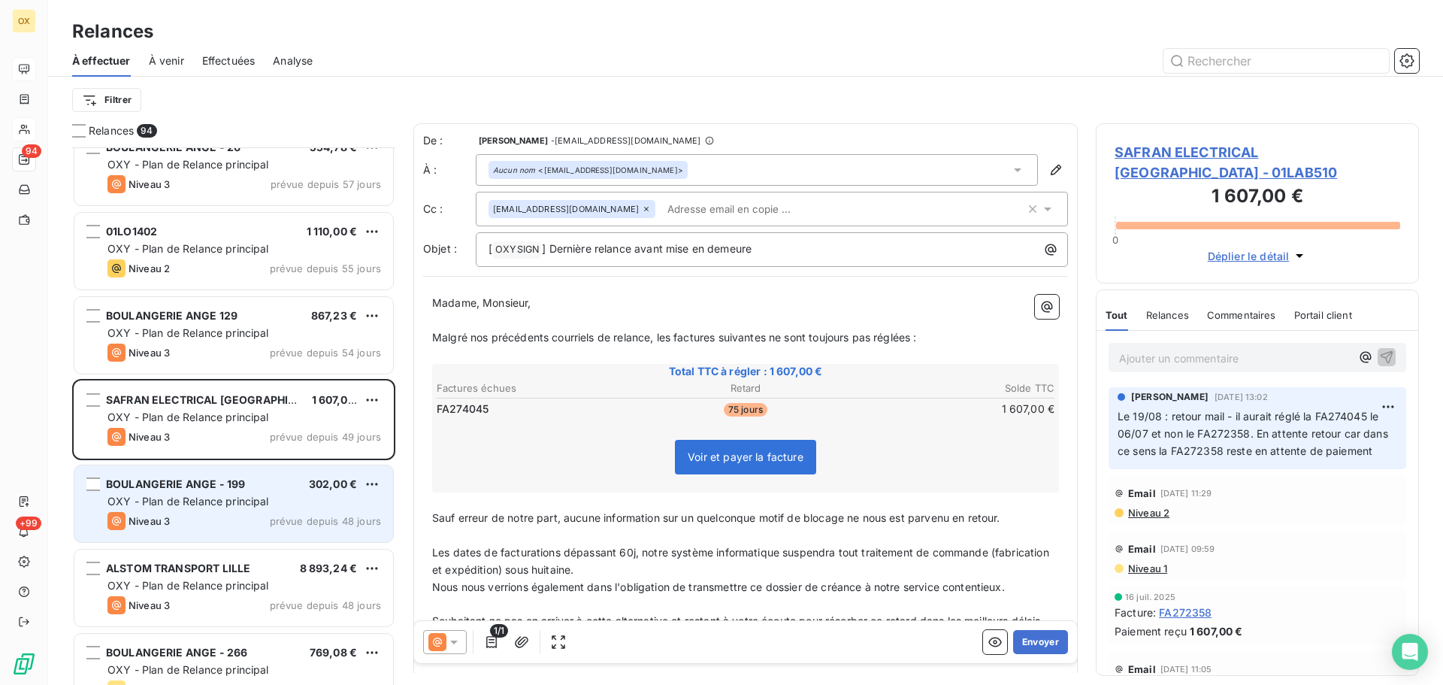
click at [283, 485] on div "BOULANGERIE ANGE - 199 302,00 €" at bounding box center [244, 484] width 274 height 14
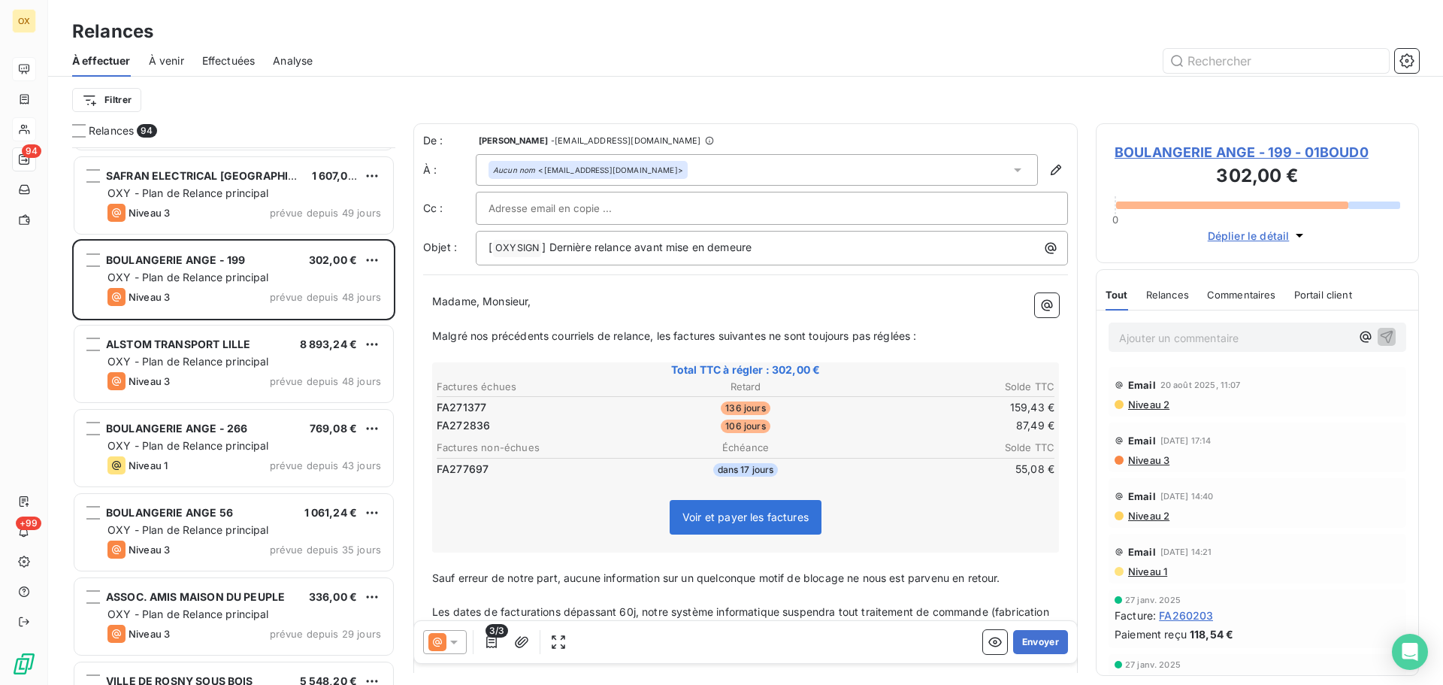
scroll to position [2857, 0]
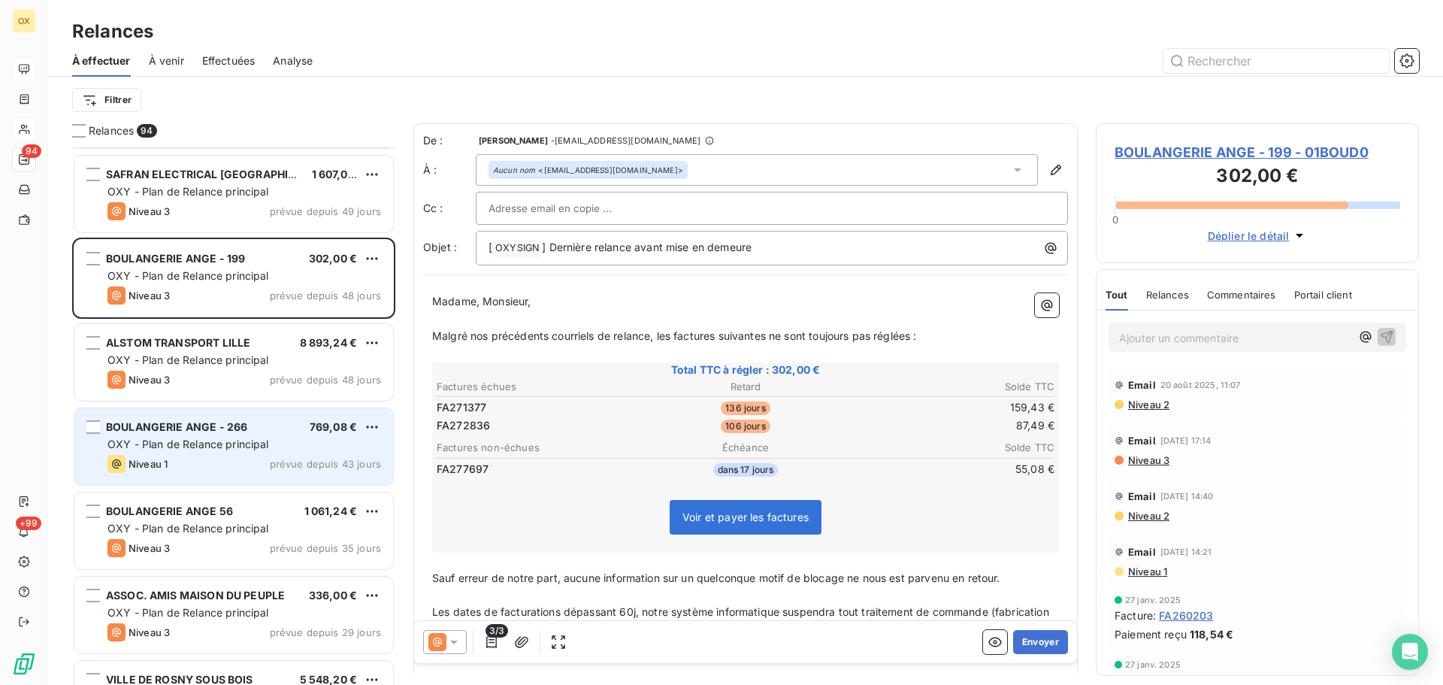
click at [229, 440] on span "OXY - Plan de Relance principal" at bounding box center [188, 443] width 162 height 13
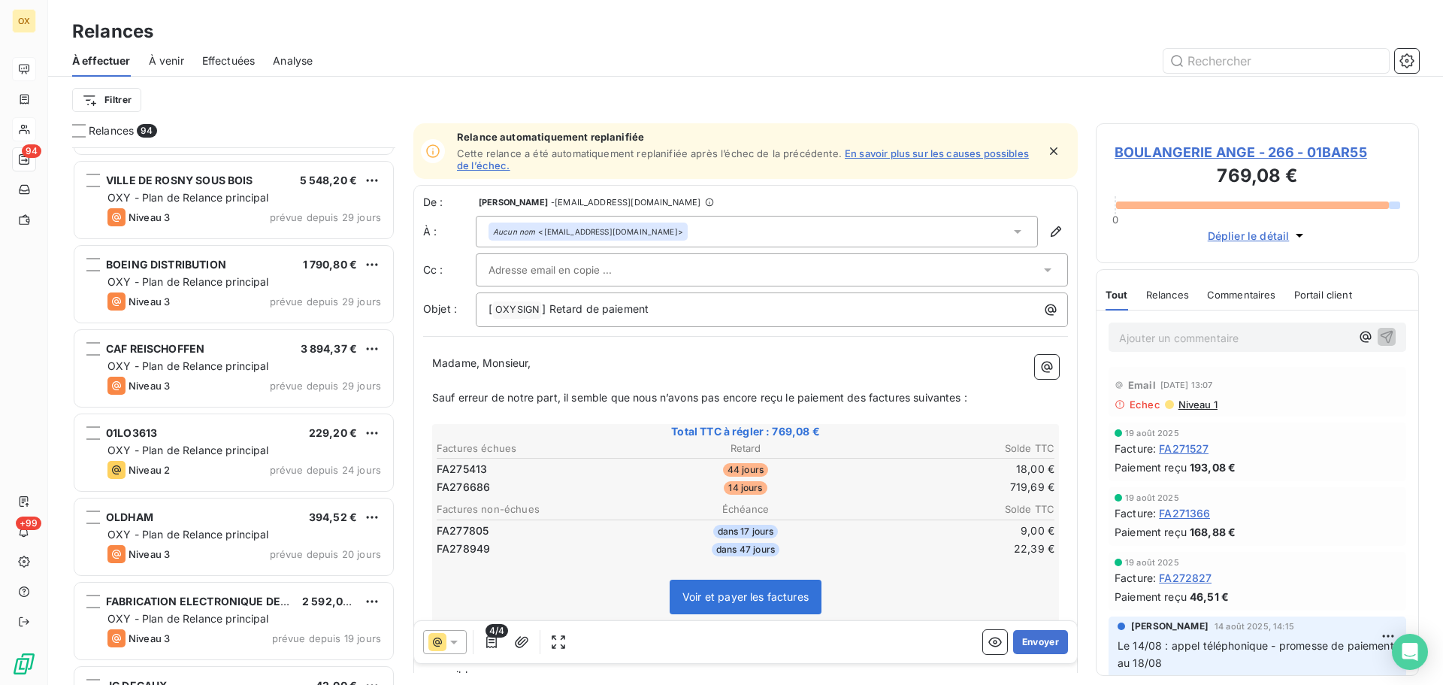
scroll to position [3383, 0]
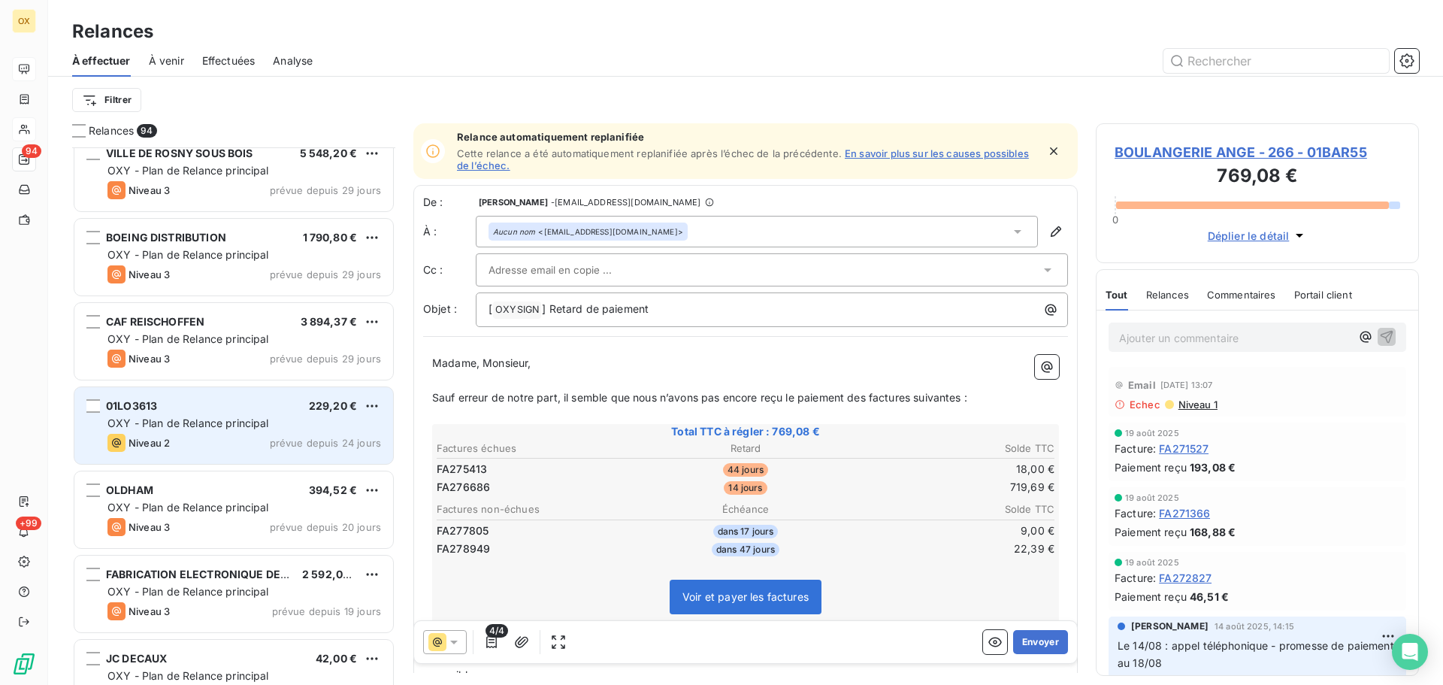
click at [204, 432] on div "01LO3613 229,20 € OXY - Plan de Relance principal Niveau 2 prévue depuis 24 jou…" at bounding box center [233, 425] width 319 height 77
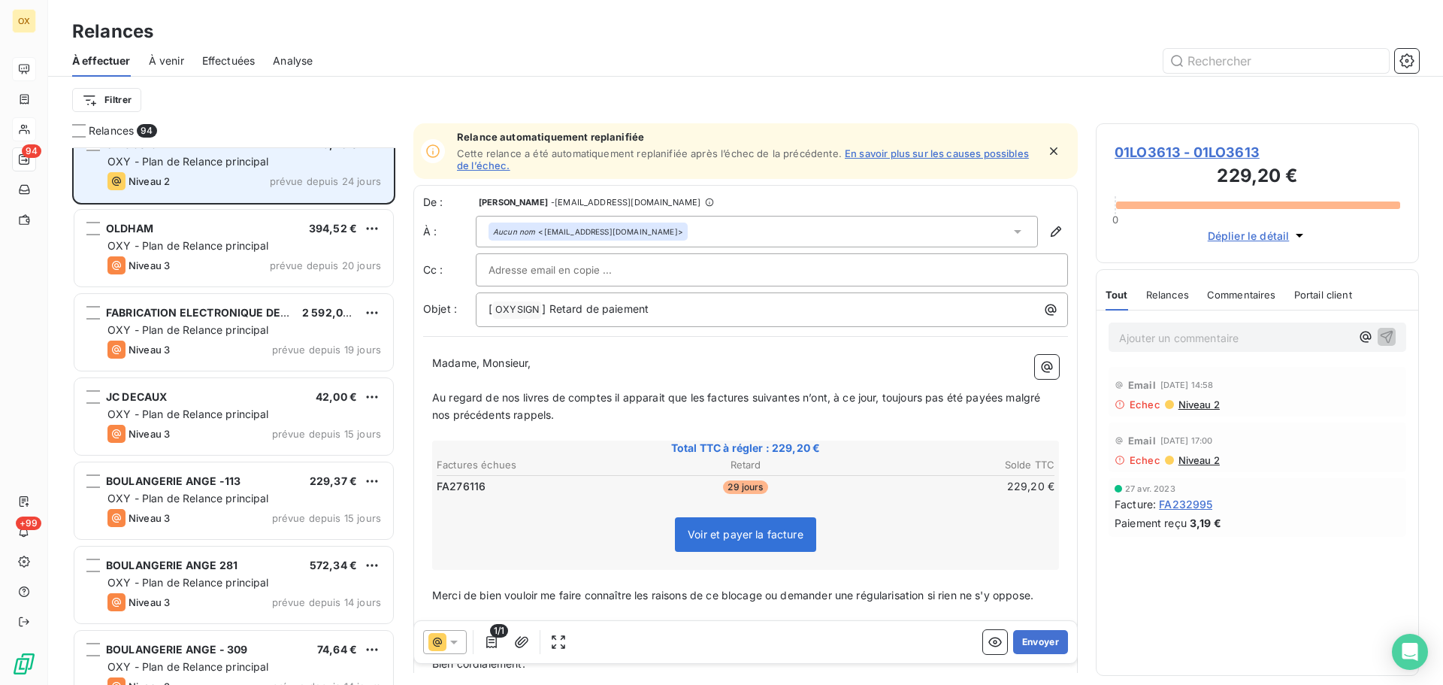
scroll to position [3683, 0]
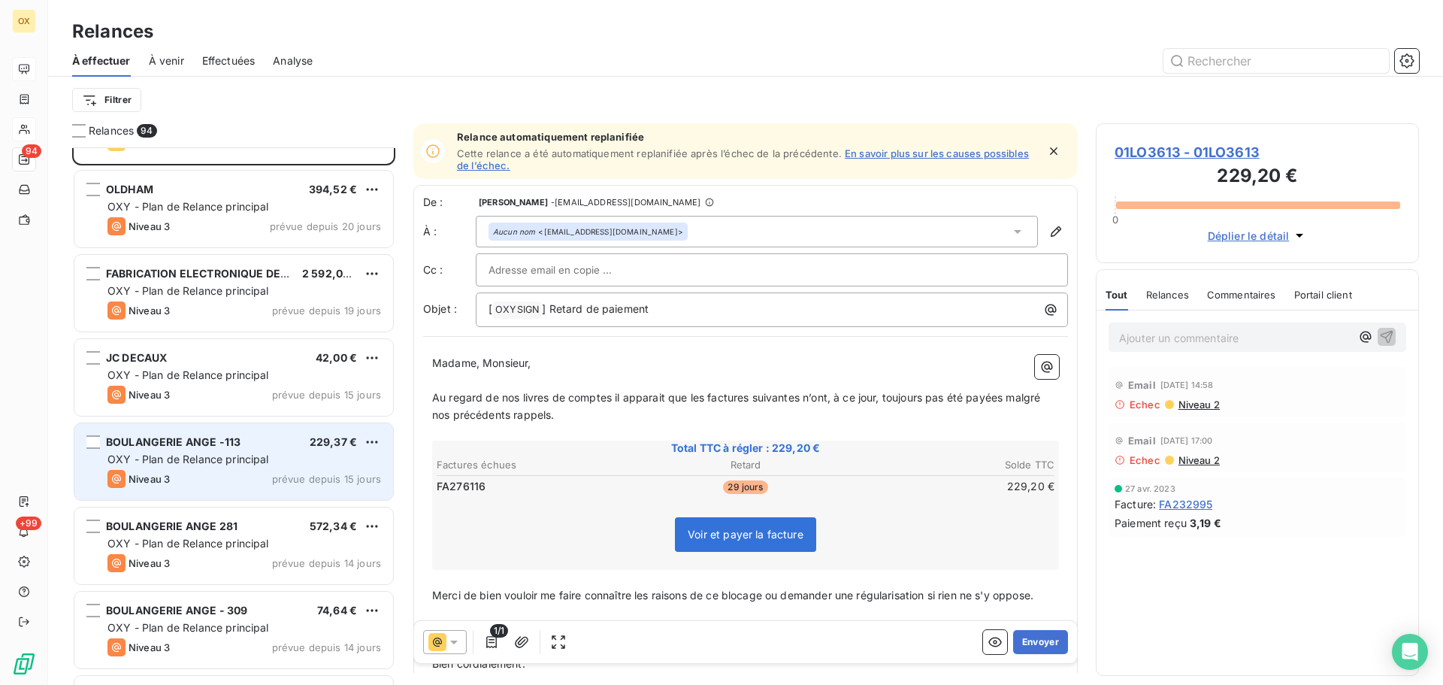
click at [202, 444] on span "BOULANGERIE ANGE -113" at bounding box center [173, 441] width 135 height 13
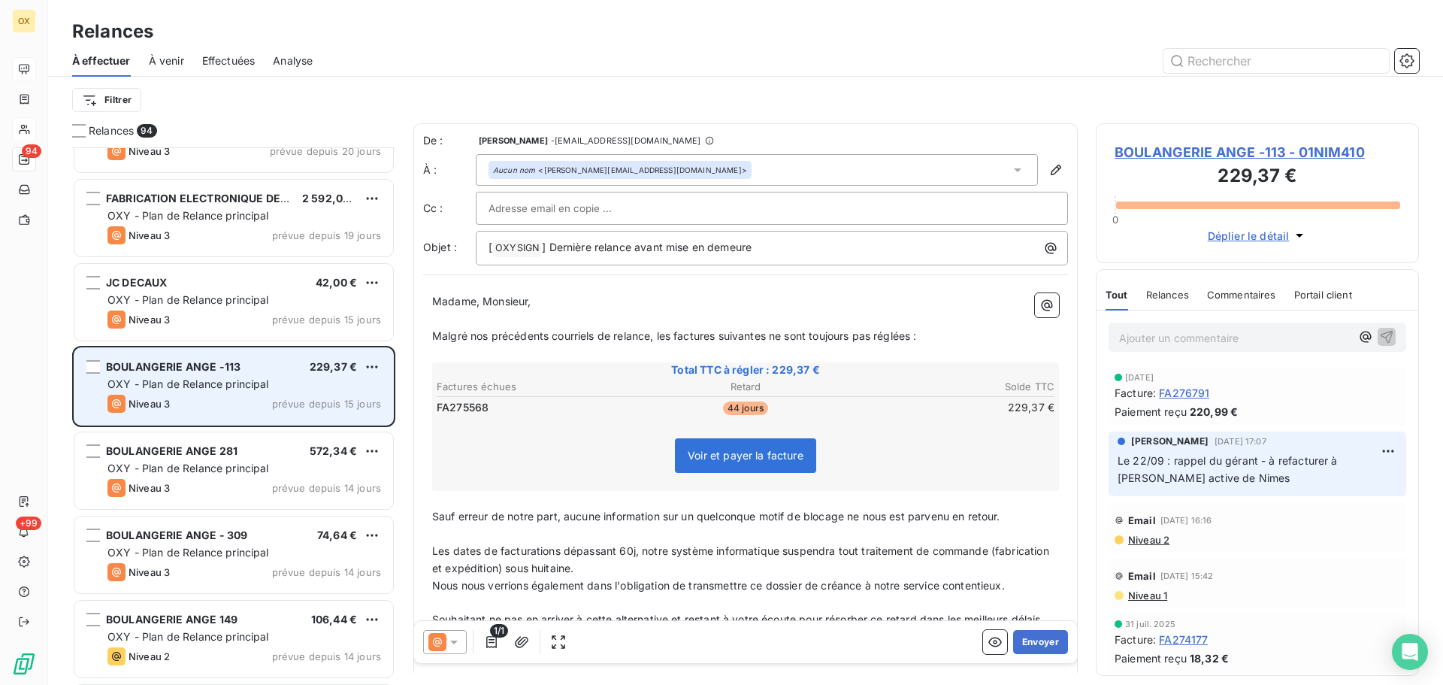
scroll to position [3833, 0]
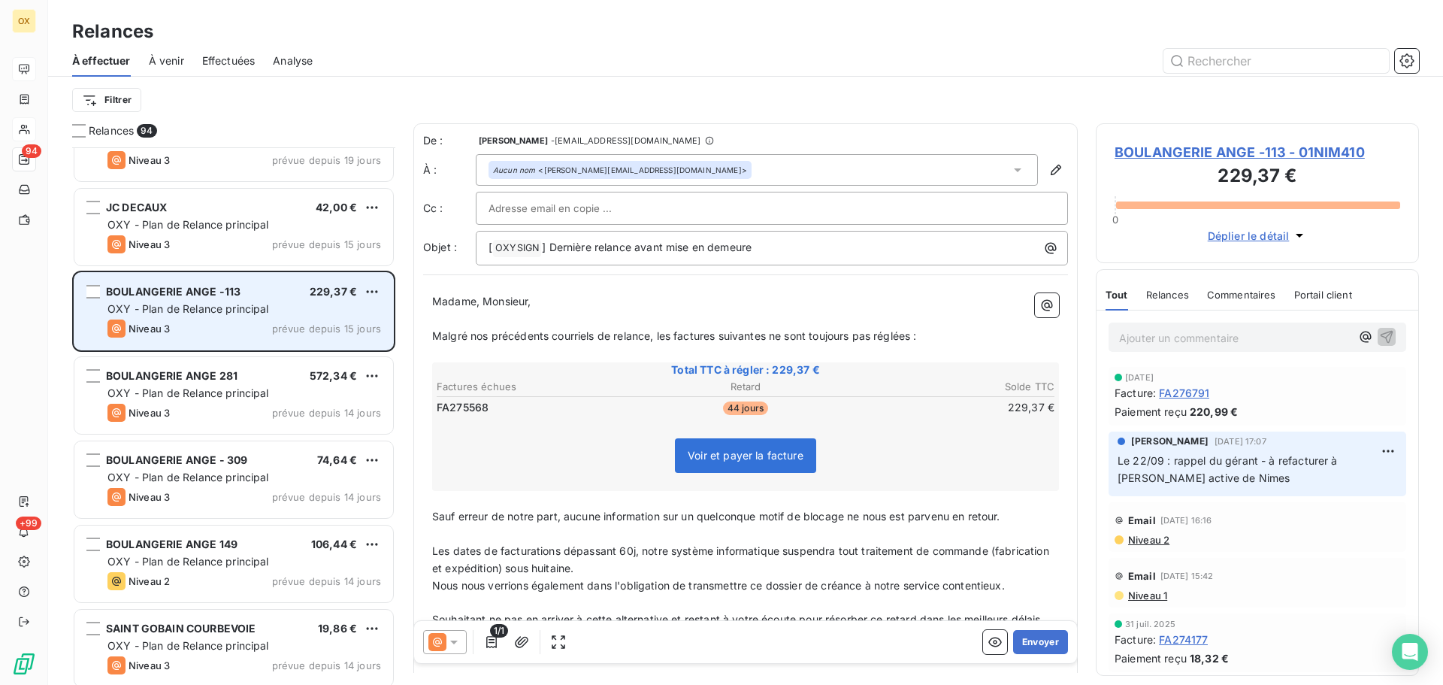
click at [202, 444] on div "OLDHAM 394,52 € OXY - Plan de Relance principal Niveau 3 prévue depuis 20 jours…" at bounding box center [233, 415] width 323 height 537
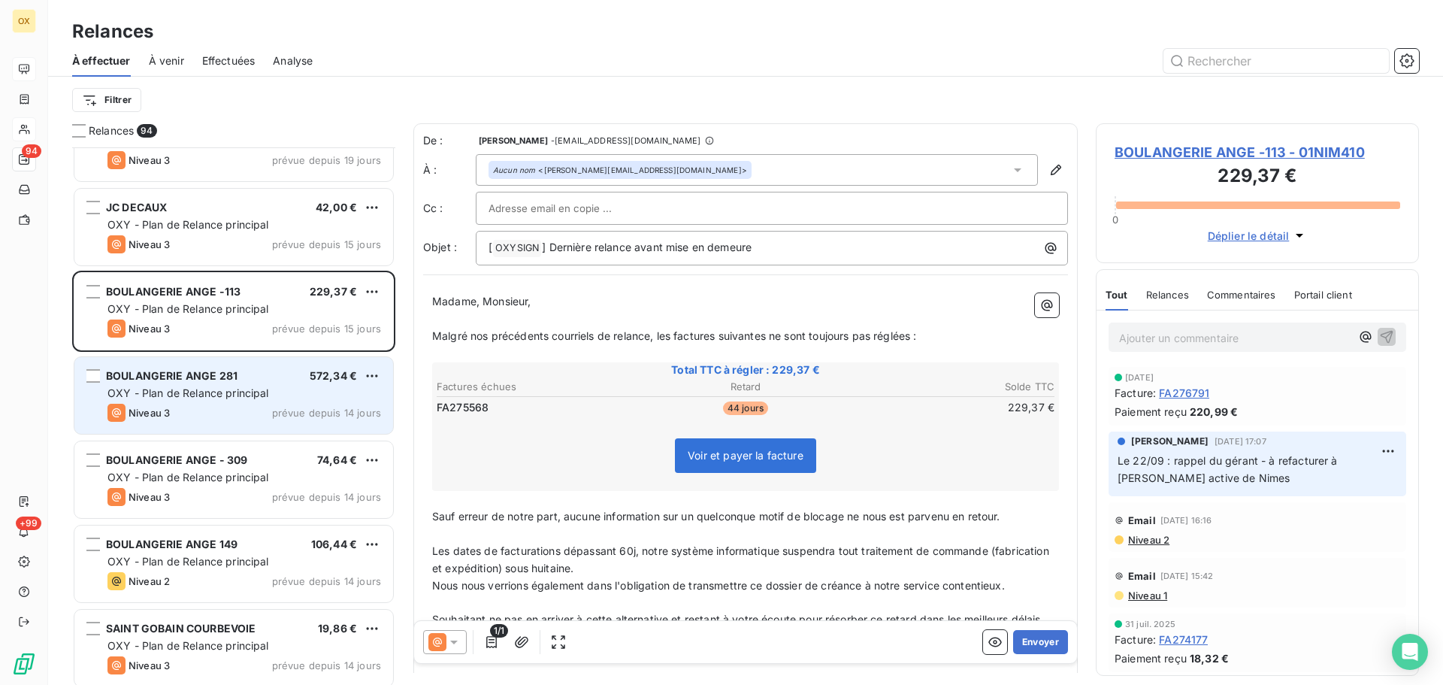
click at [195, 410] on div "Niveau 3 prévue depuis 14 jours" at bounding box center [244, 413] width 274 height 18
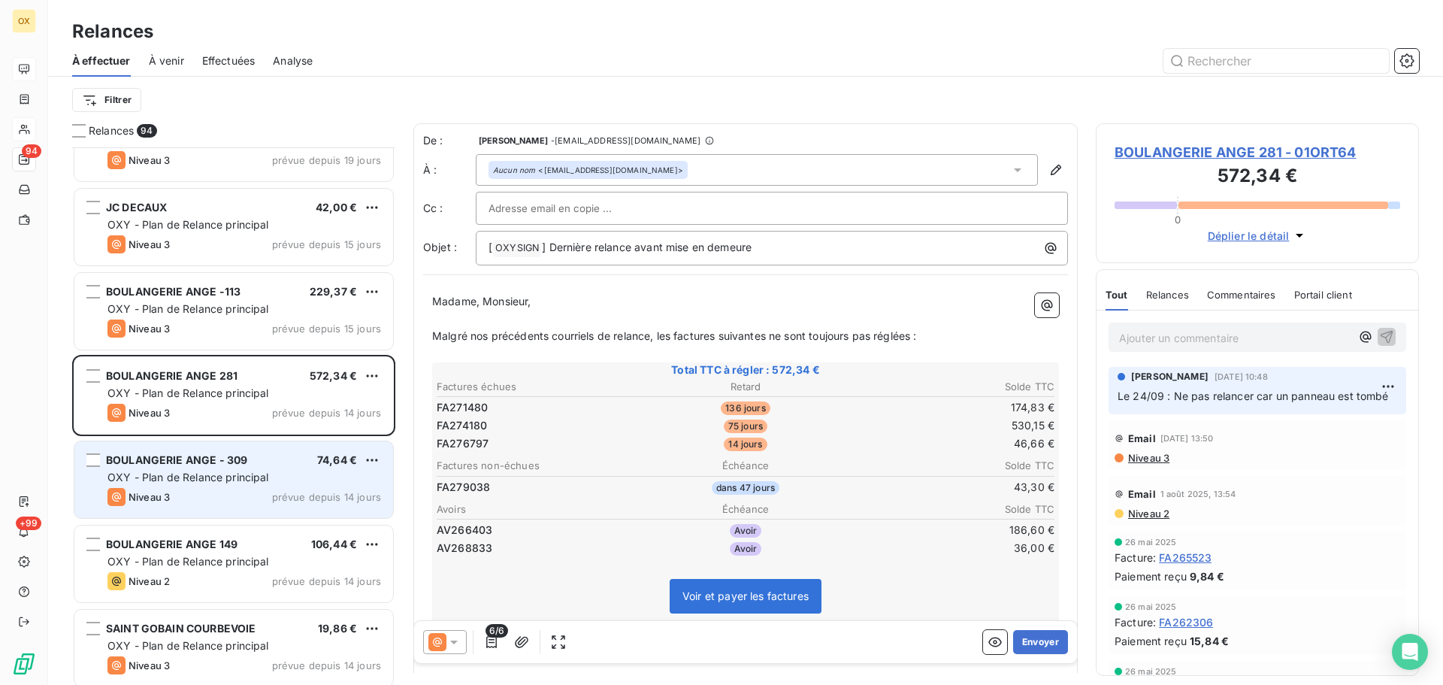
click at [215, 464] on span "BOULANGERIE ANGE - 309" at bounding box center [176, 459] width 141 height 13
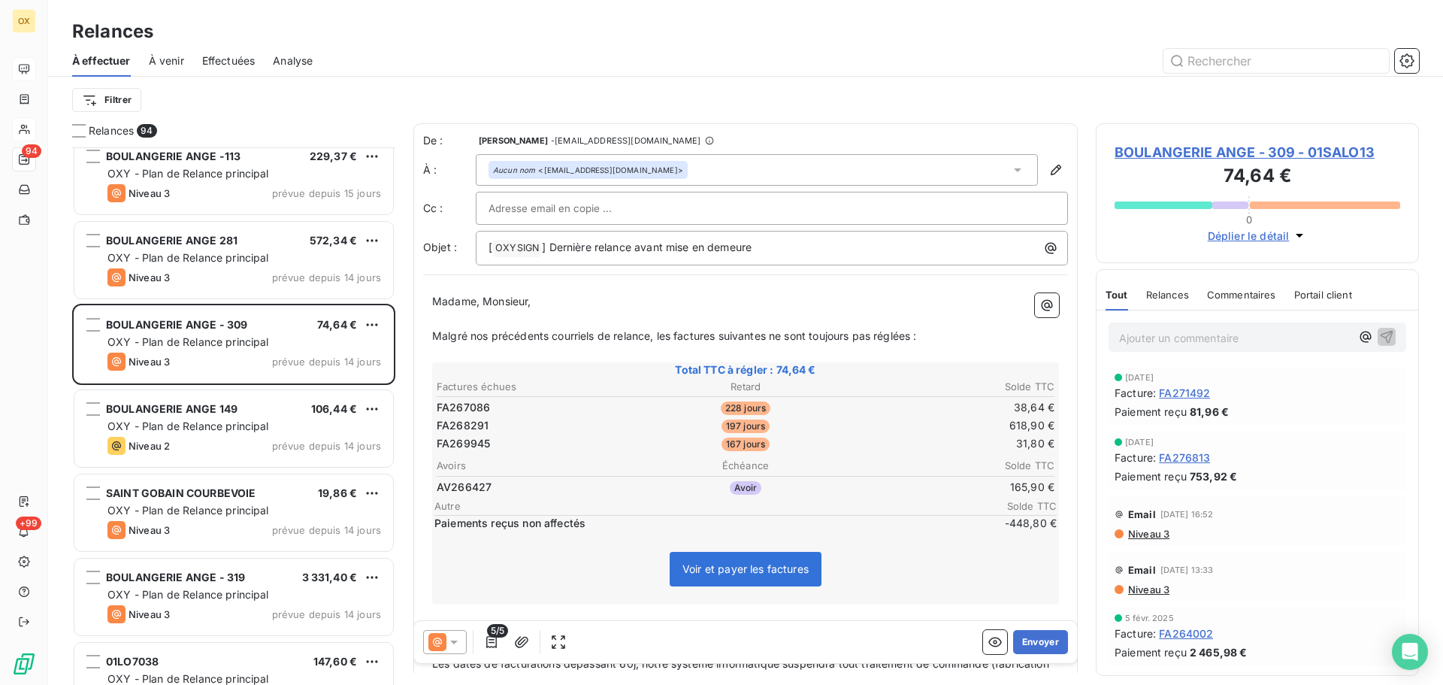
scroll to position [3984, 0]
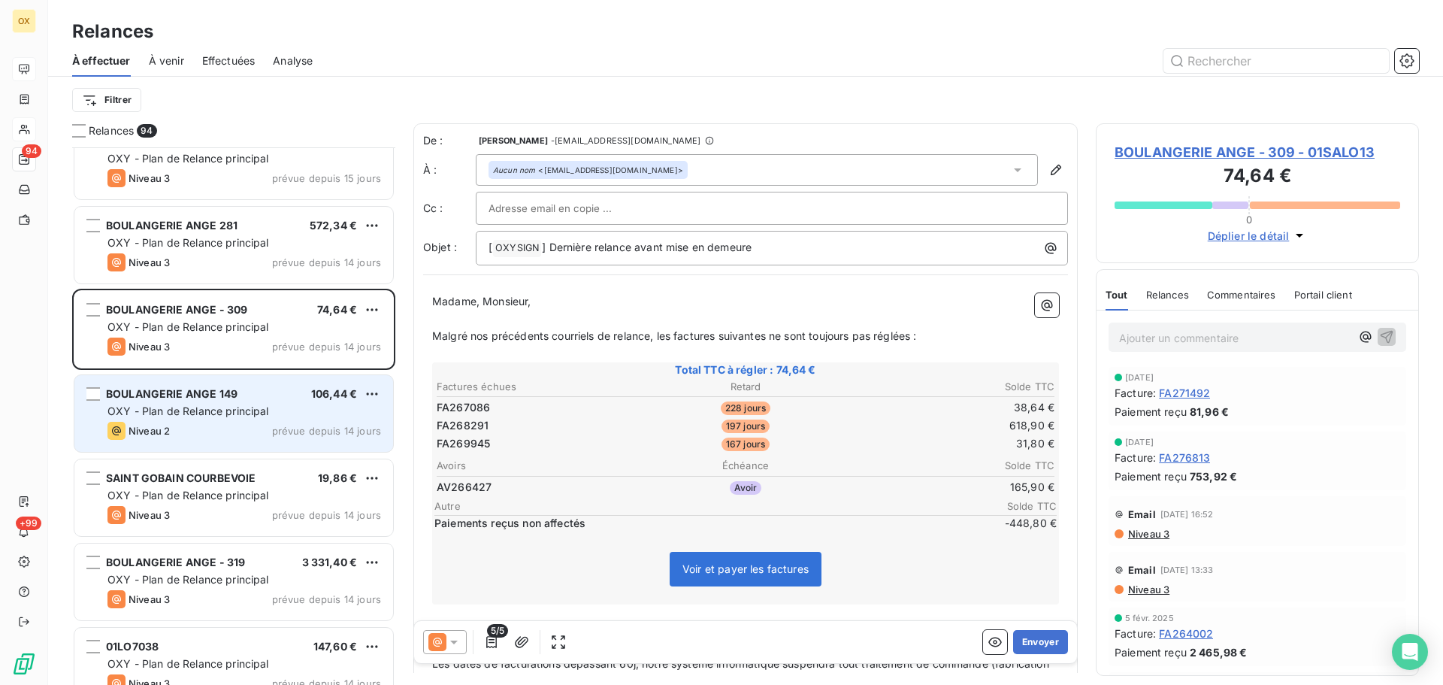
click at [198, 423] on div "Niveau 2 prévue depuis 14 jours" at bounding box center [244, 431] width 274 height 18
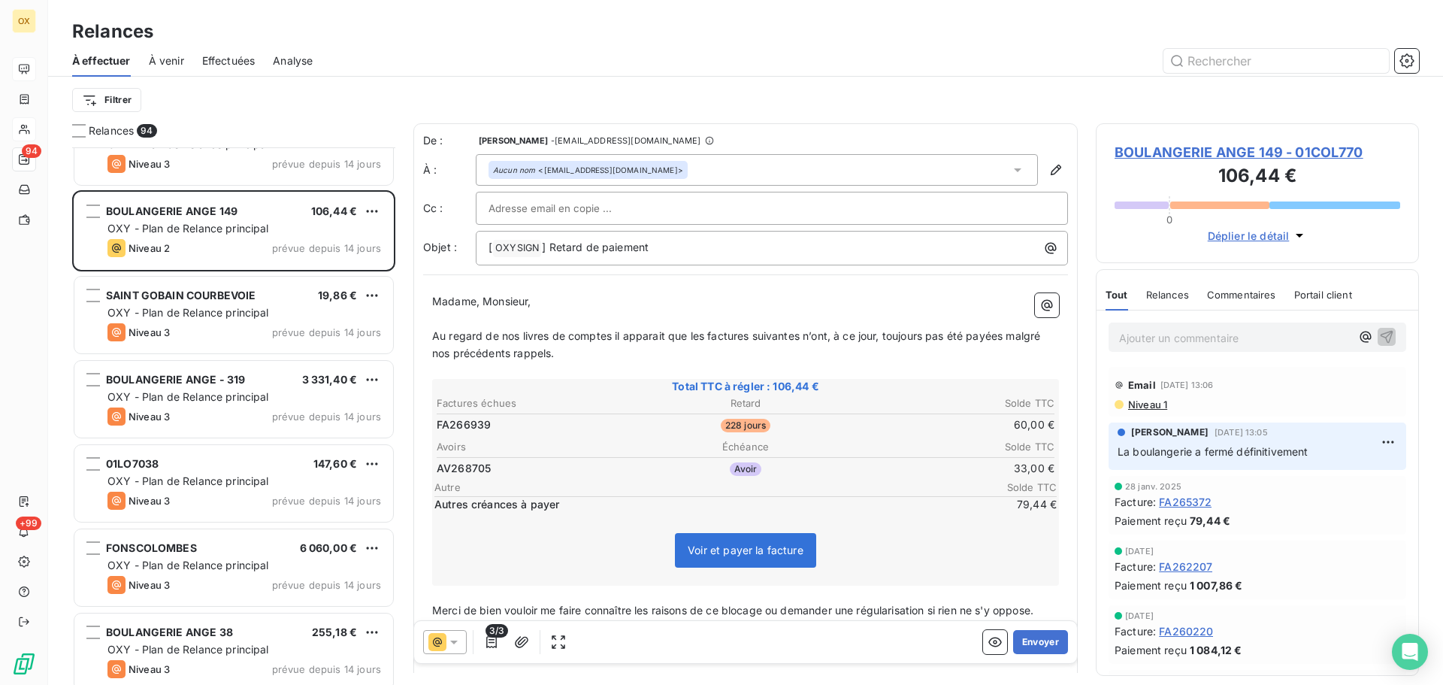
scroll to position [4209, 0]
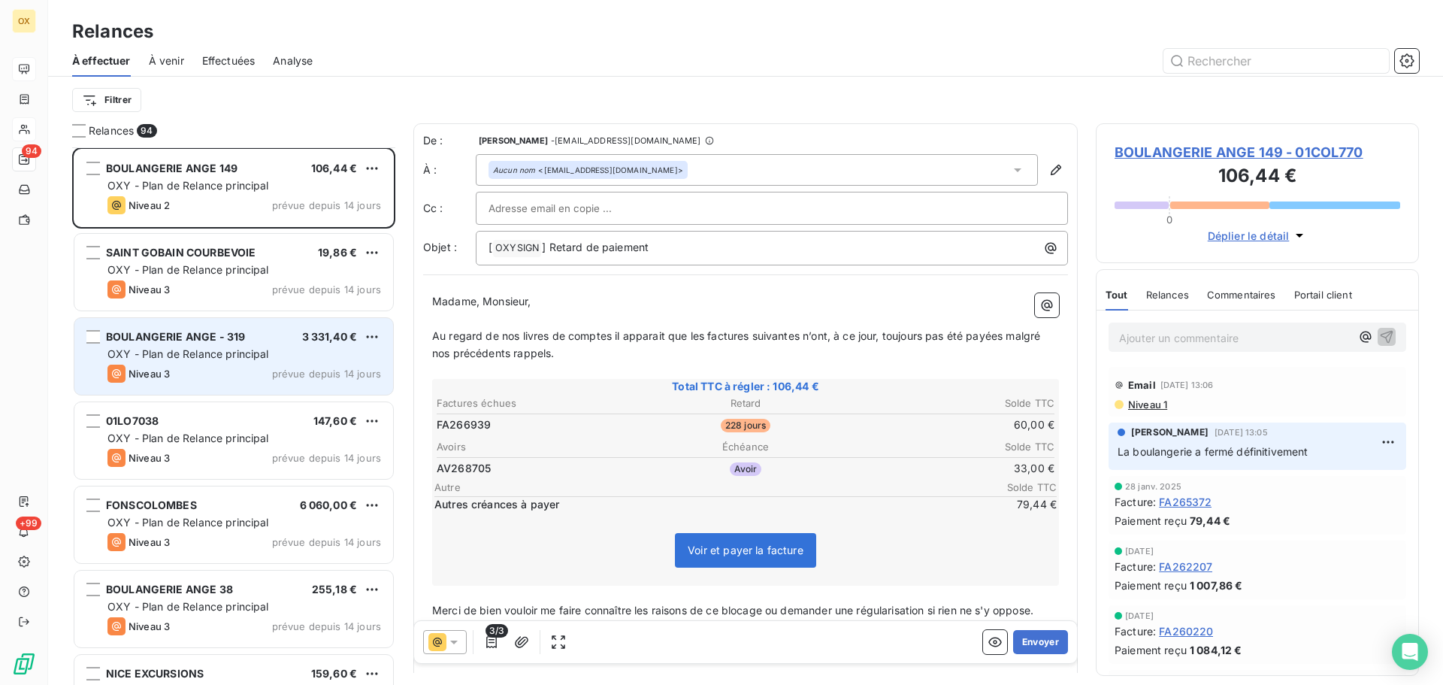
click at [211, 366] on div "Niveau 3 prévue depuis 14 jours" at bounding box center [244, 373] width 274 height 18
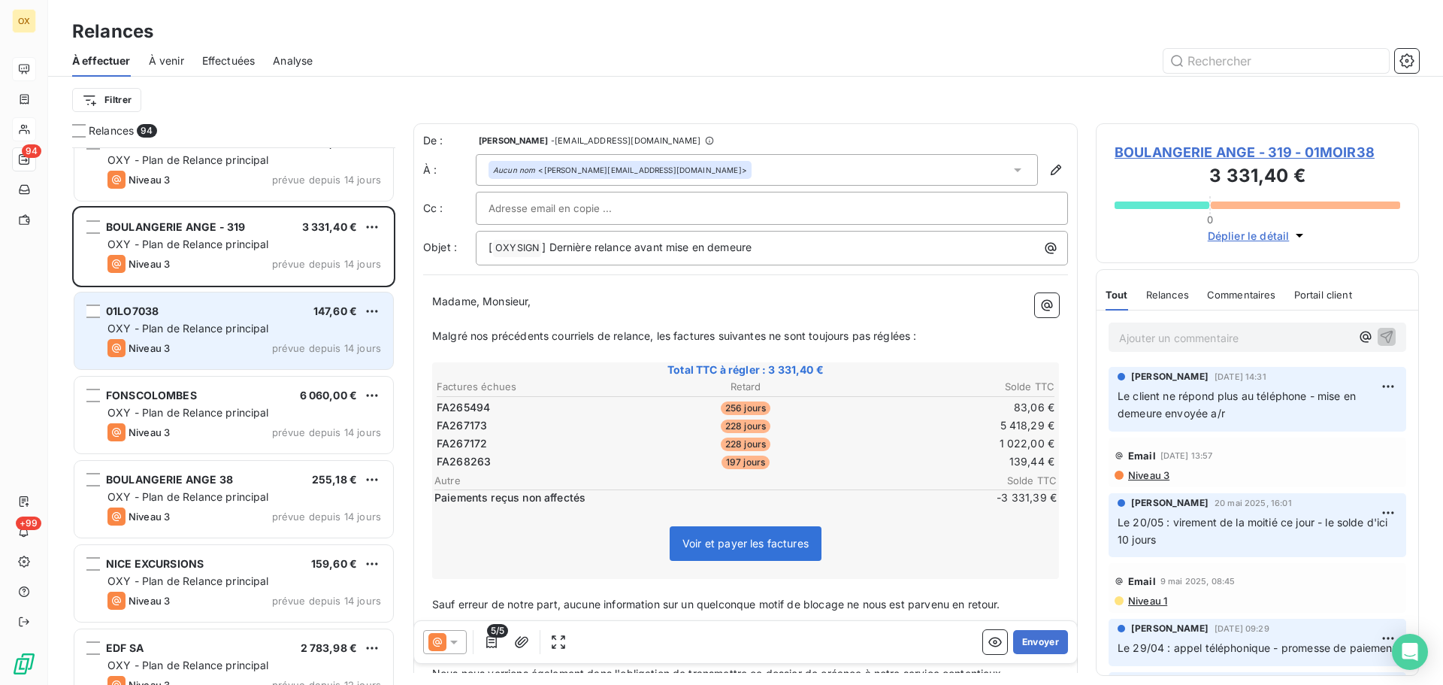
scroll to position [4435, 0]
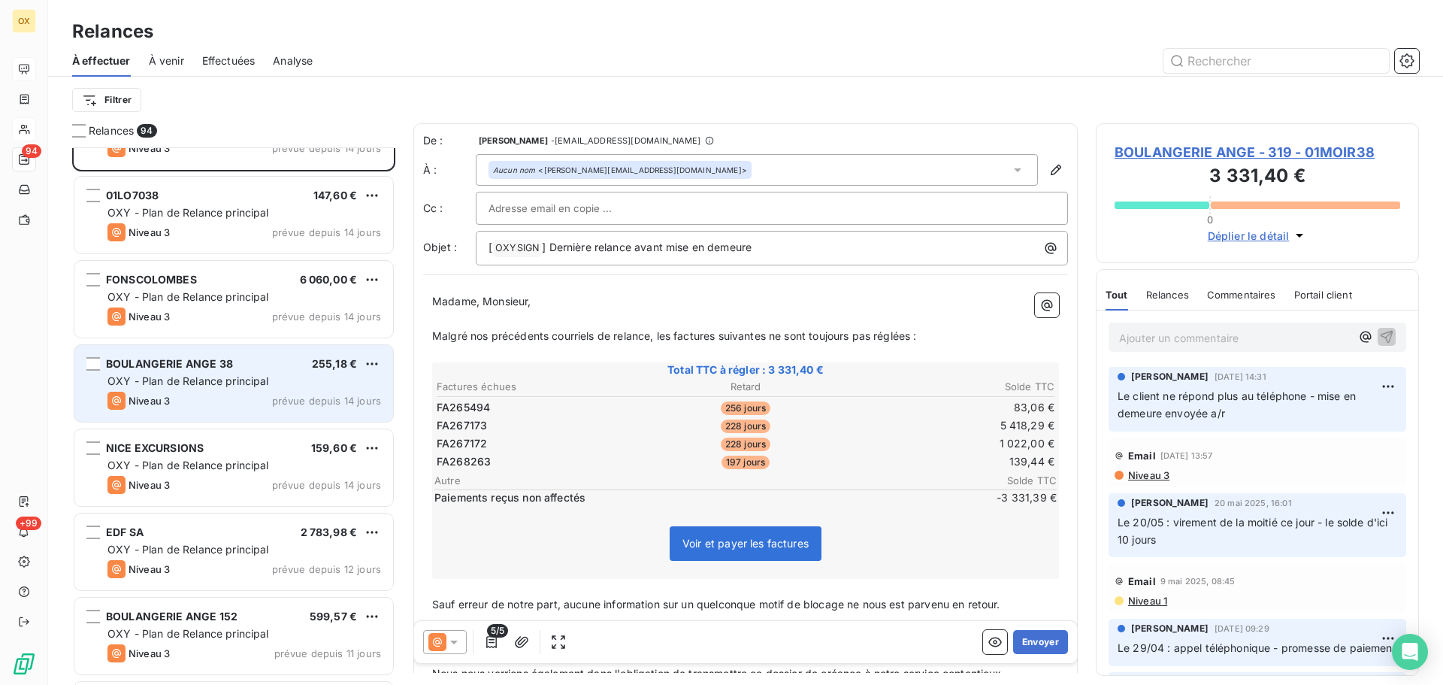
click at [211, 387] on div "OXY - Plan de Relance principal" at bounding box center [244, 381] width 274 height 15
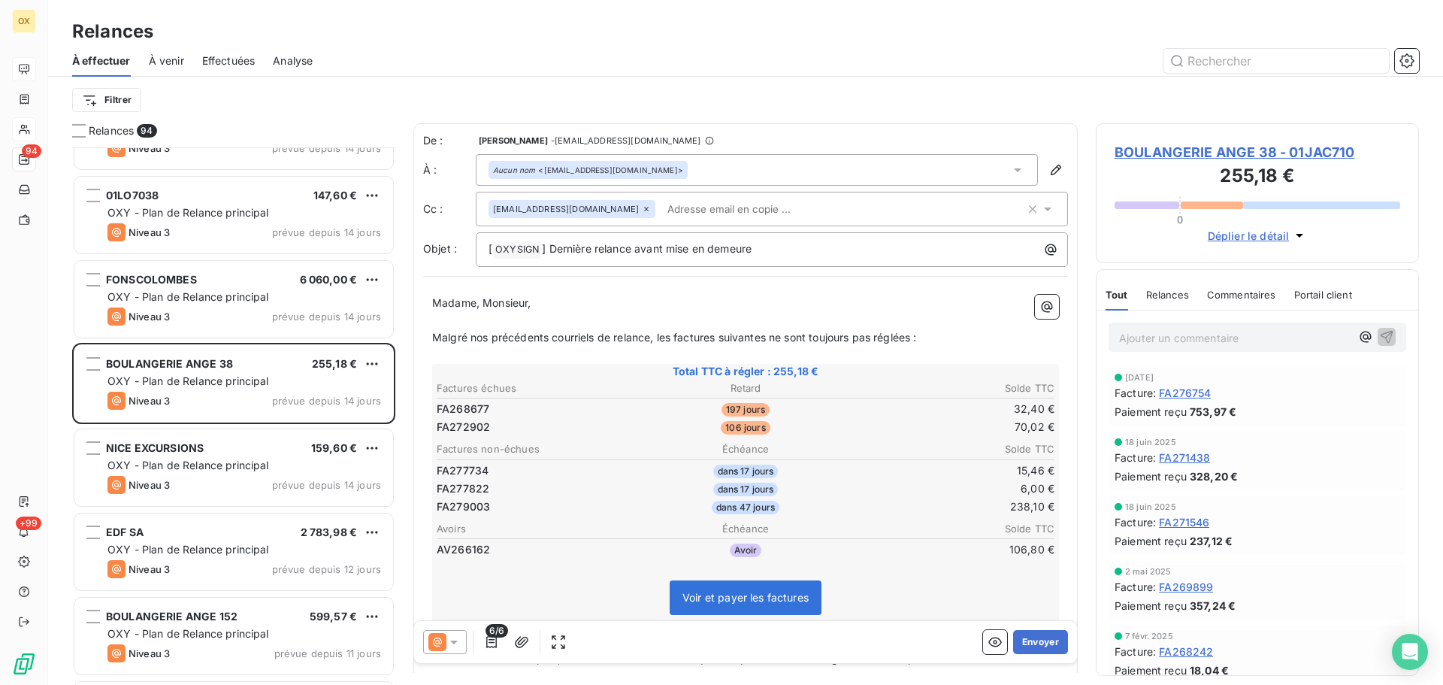
click at [1142, 151] on span "BOULANGERIE ANGE 38 - 01JAC710" at bounding box center [1257, 152] width 286 height 20
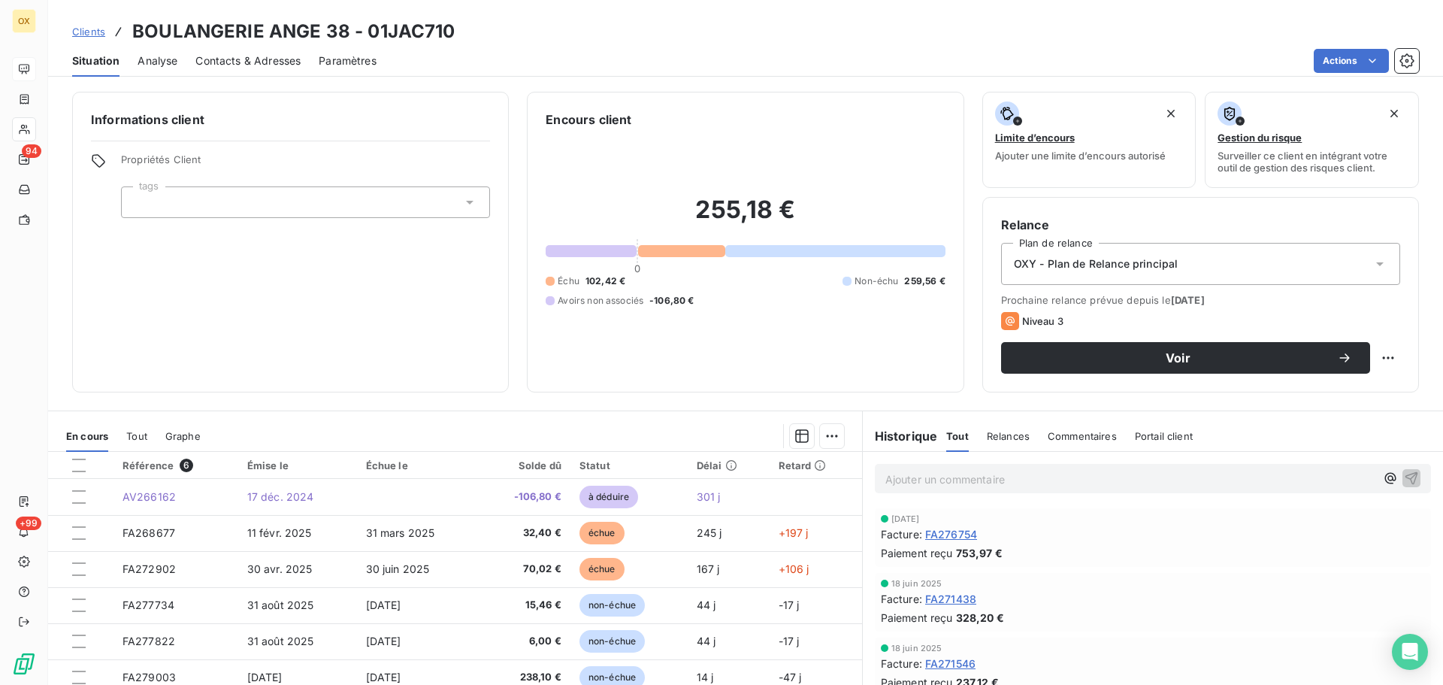
click at [997, 482] on p "Ajouter un commentaire ﻿" at bounding box center [1130, 479] width 490 height 19
click at [1404, 475] on icon "button" at bounding box center [1411, 477] width 15 height 15
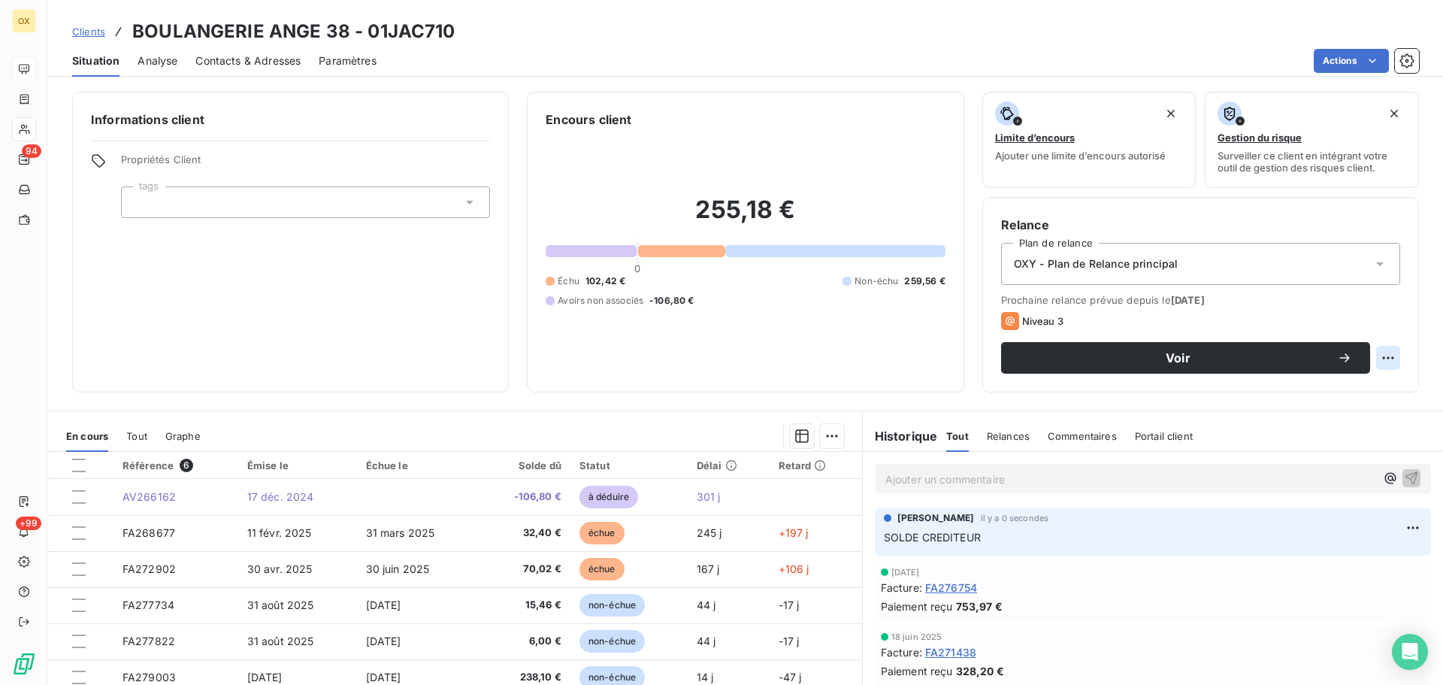
click at [1373, 361] on html "OX 94 +99 Clients BOULANGERIE ANGE 38 - 01JAC710 Situation Analyse Contacts & A…" at bounding box center [721, 342] width 1443 height 685
click at [1355, 382] on div "Replanifier cette action" at bounding box center [1315, 391] width 135 height 24
select select "9"
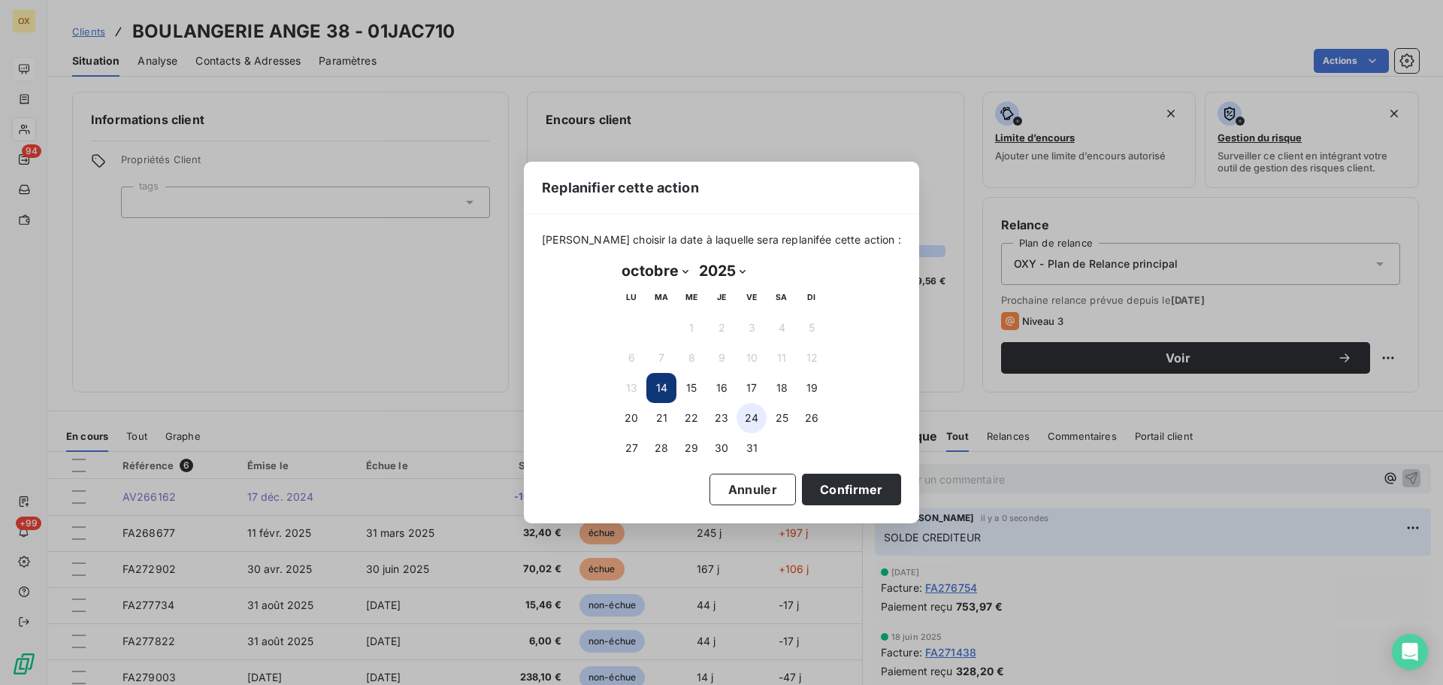
click at [752, 421] on button "24" at bounding box center [751, 418] width 30 height 30
click at [750, 446] on button "31" at bounding box center [751, 448] width 30 height 30
click at [812, 487] on button "Confirmer" at bounding box center [851, 489] width 99 height 32
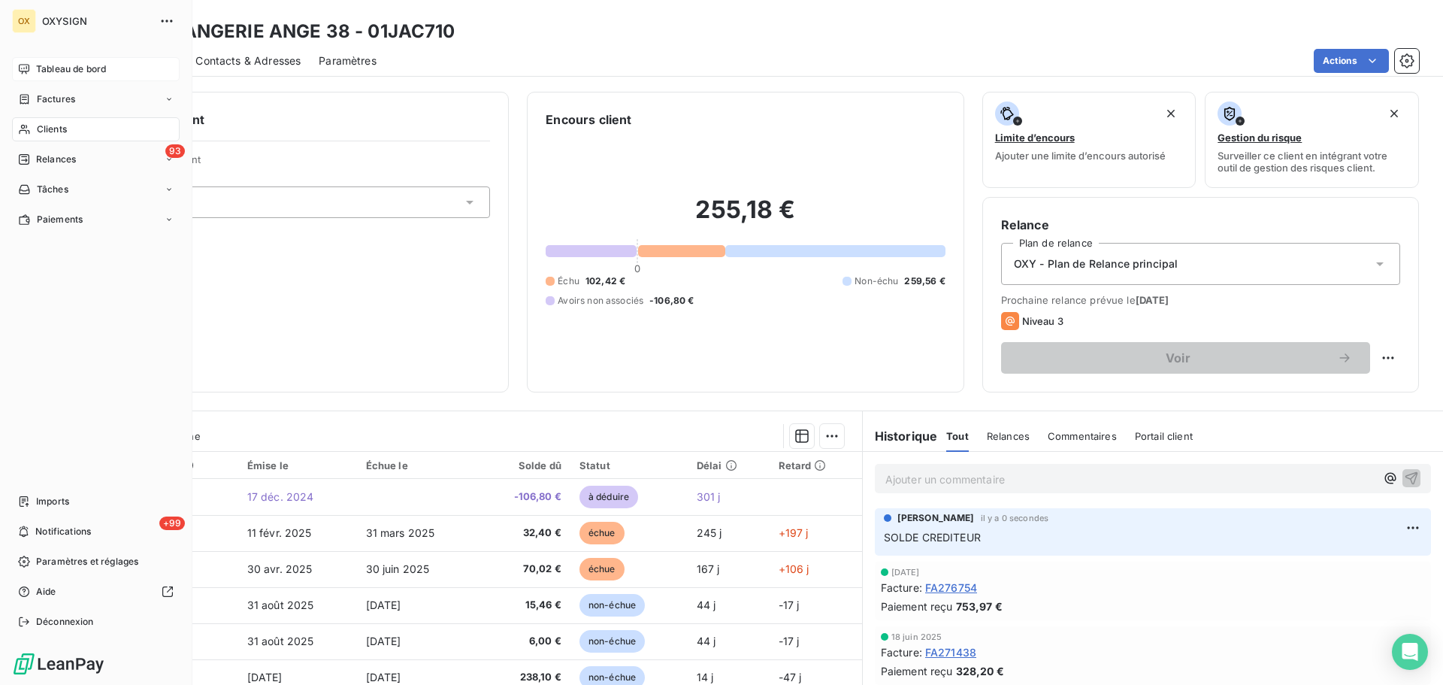
click at [35, 156] on div "Relances" at bounding box center [47, 160] width 58 height 14
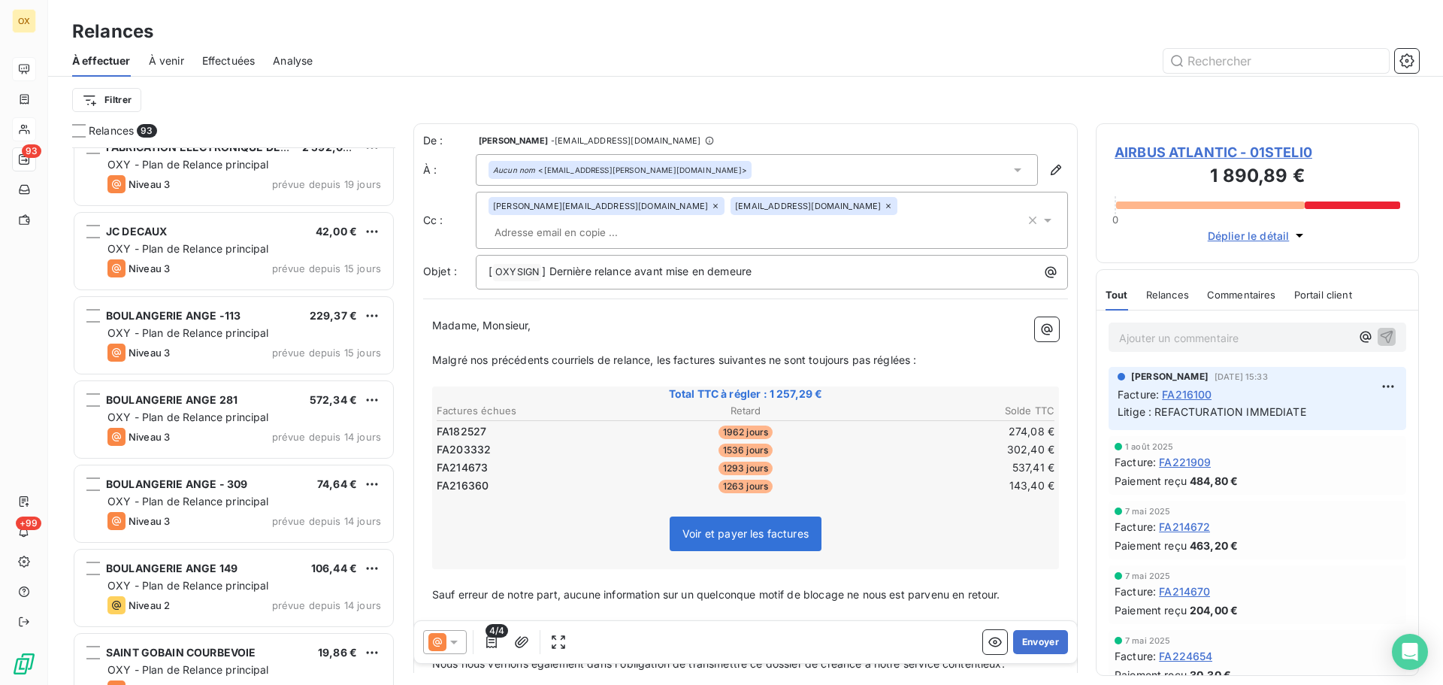
scroll to position [3984, 0]
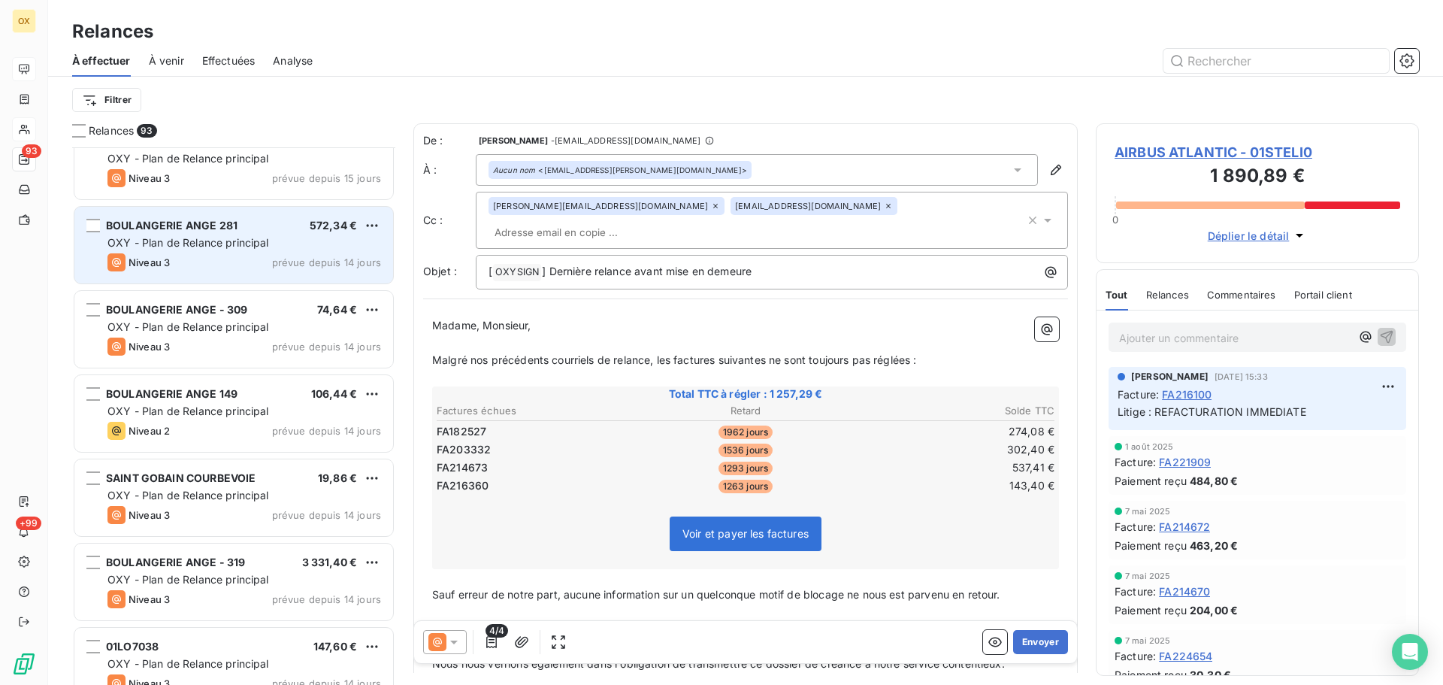
click at [174, 275] on div "BOULANGERIE ANGE 281 572,34 € OXY - Plan de Relance principal Niveau 3 prévue d…" at bounding box center [233, 245] width 319 height 77
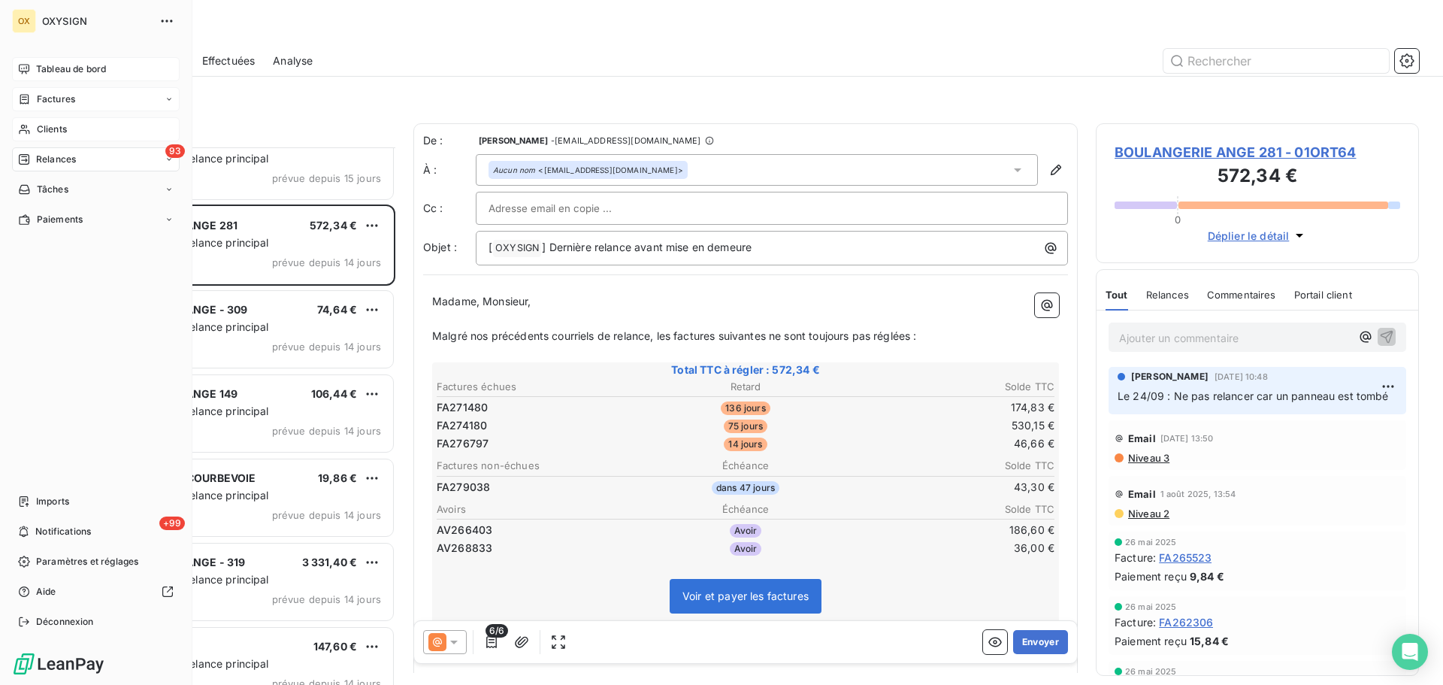
click at [42, 97] on span "Factures" at bounding box center [56, 99] width 38 height 14
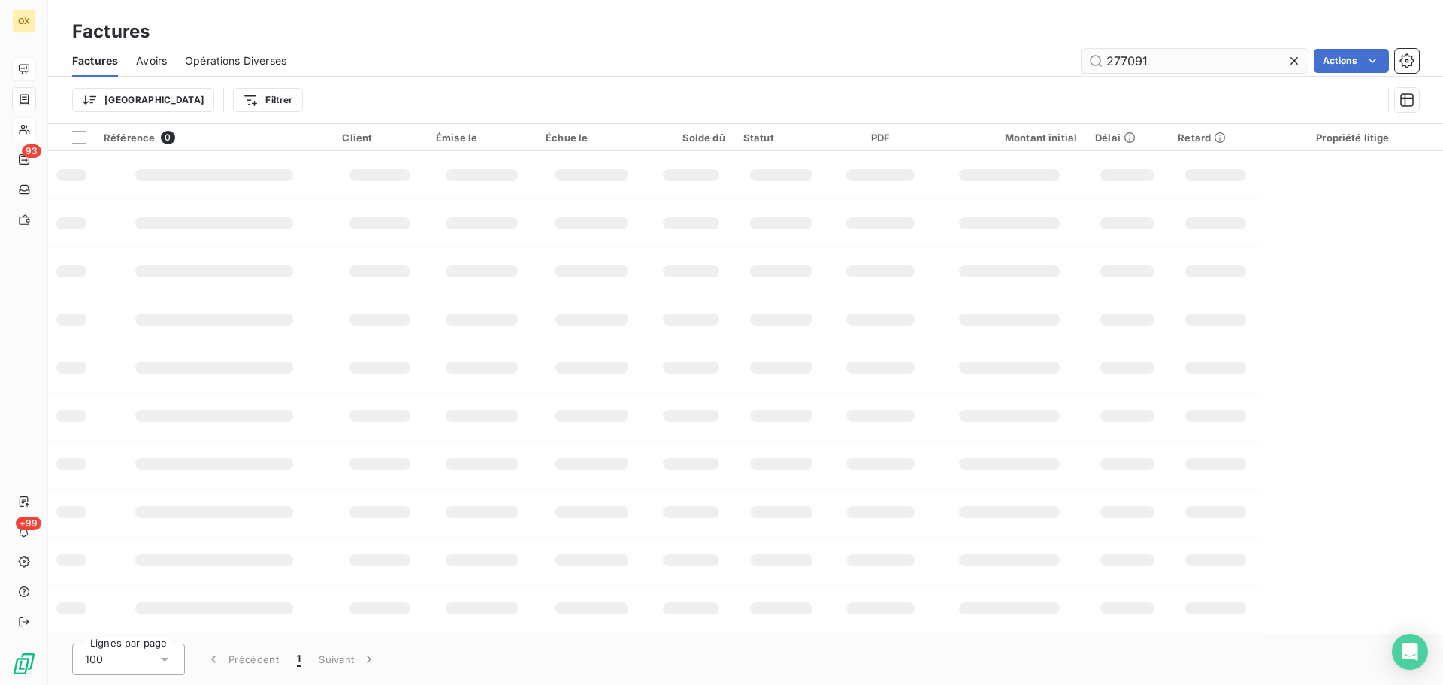
drag, startPoint x: 1127, startPoint y: 52, endPoint x: 1093, endPoint y: 51, distance: 33.8
click at [1093, 51] on input "277091" at bounding box center [1194, 61] width 225 height 24
type input "277548"
drag, startPoint x: 822, startPoint y: 50, endPoint x: 828, endPoint y: 58, distance: 10.2
click at [821, 49] on div "277548 Actions" at bounding box center [861, 61] width 1114 height 24
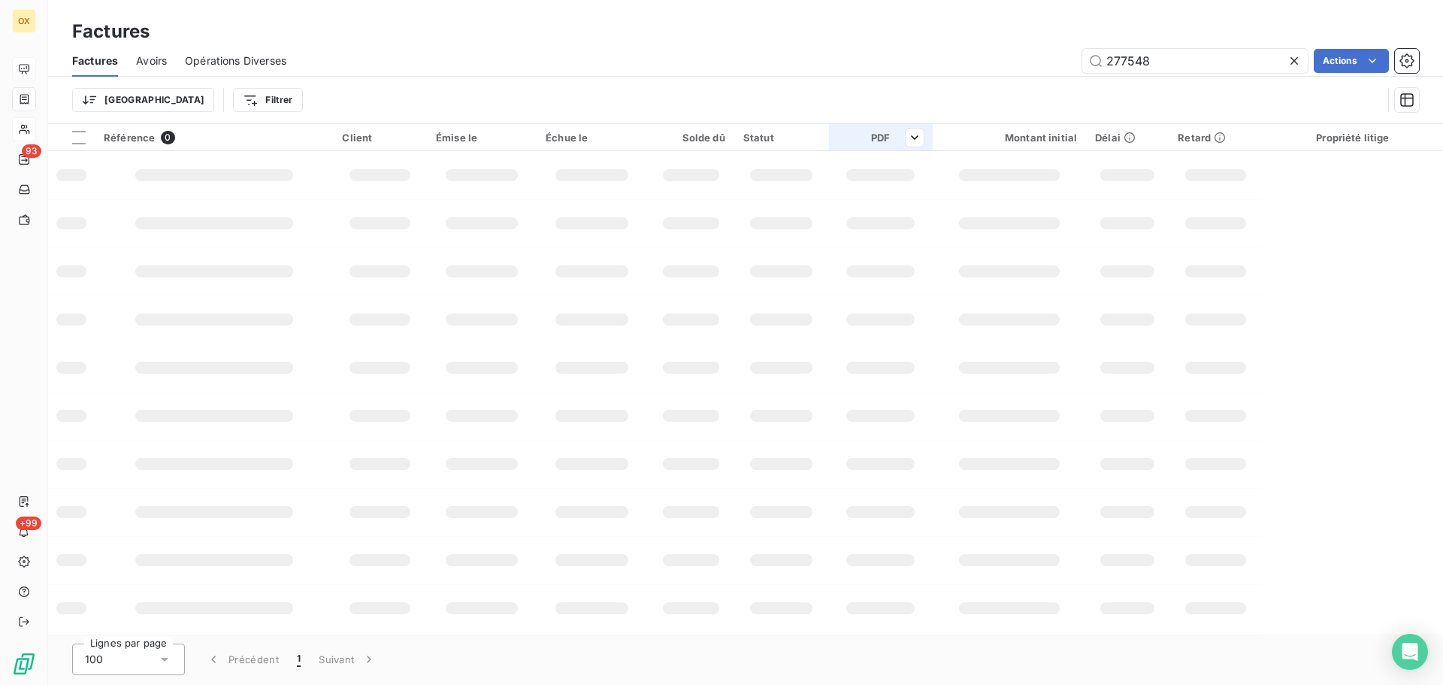
click at [921, 127] on th "PDF" at bounding box center [881, 137] width 104 height 27
click at [903, 80] on div "Trier Filtrer" at bounding box center [745, 100] width 1347 height 47
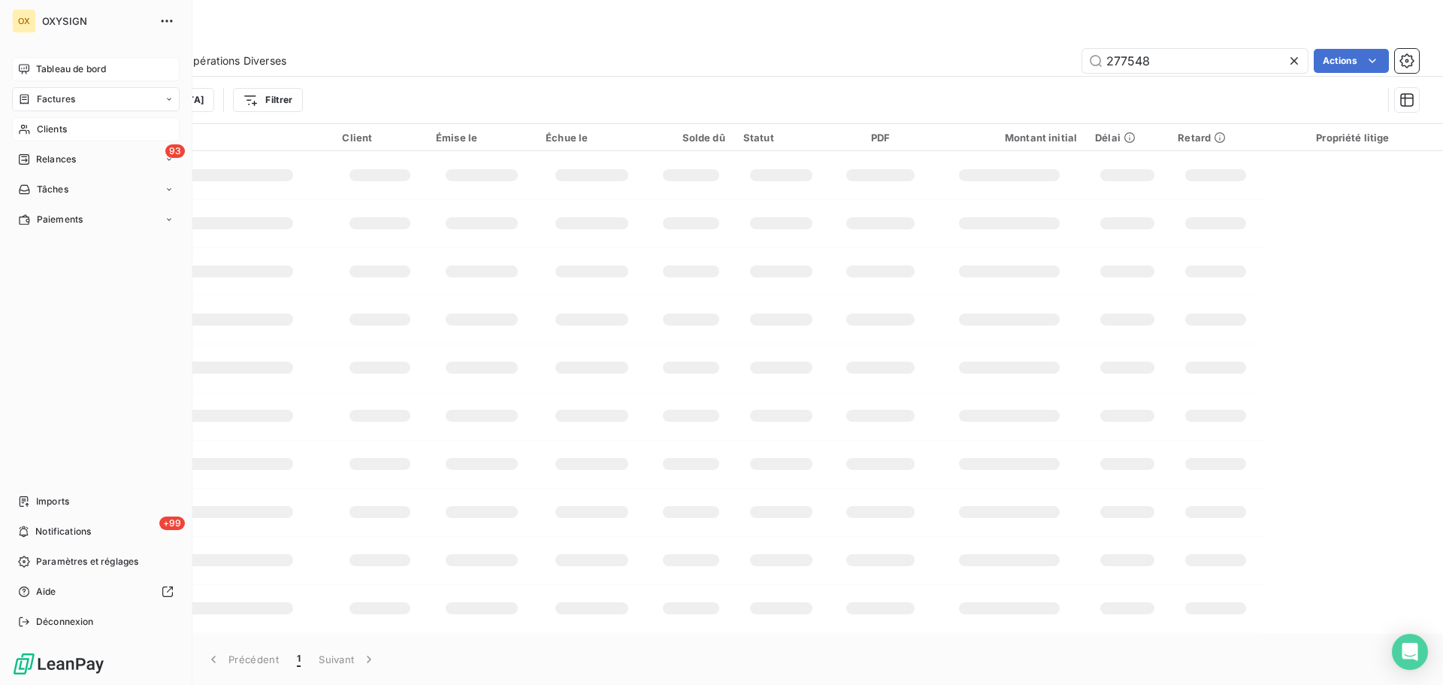
click at [47, 96] on span "Factures" at bounding box center [56, 99] width 38 height 14
click at [56, 130] on span "Factures" at bounding box center [55, 129] width 38 height 14
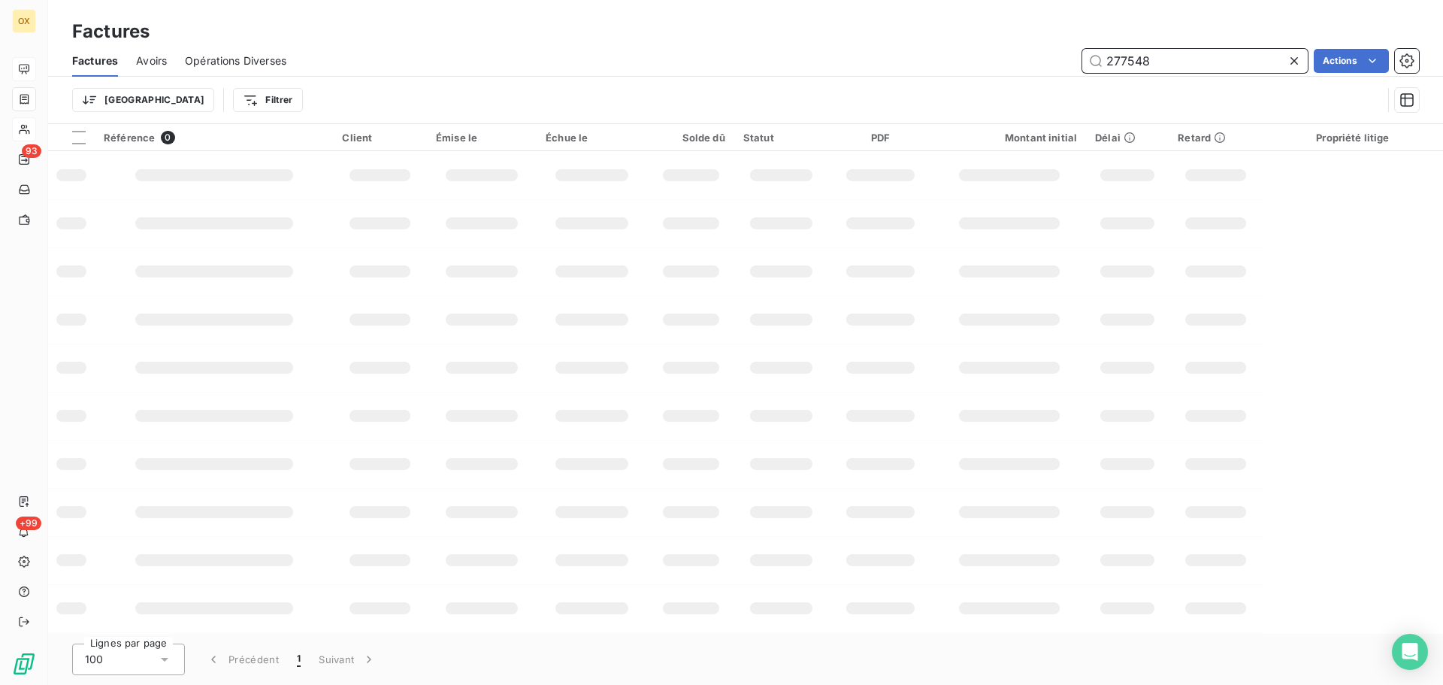
click at [1160, 56] on input "277548" at bounding box center [1194, 61] width 225 height 24
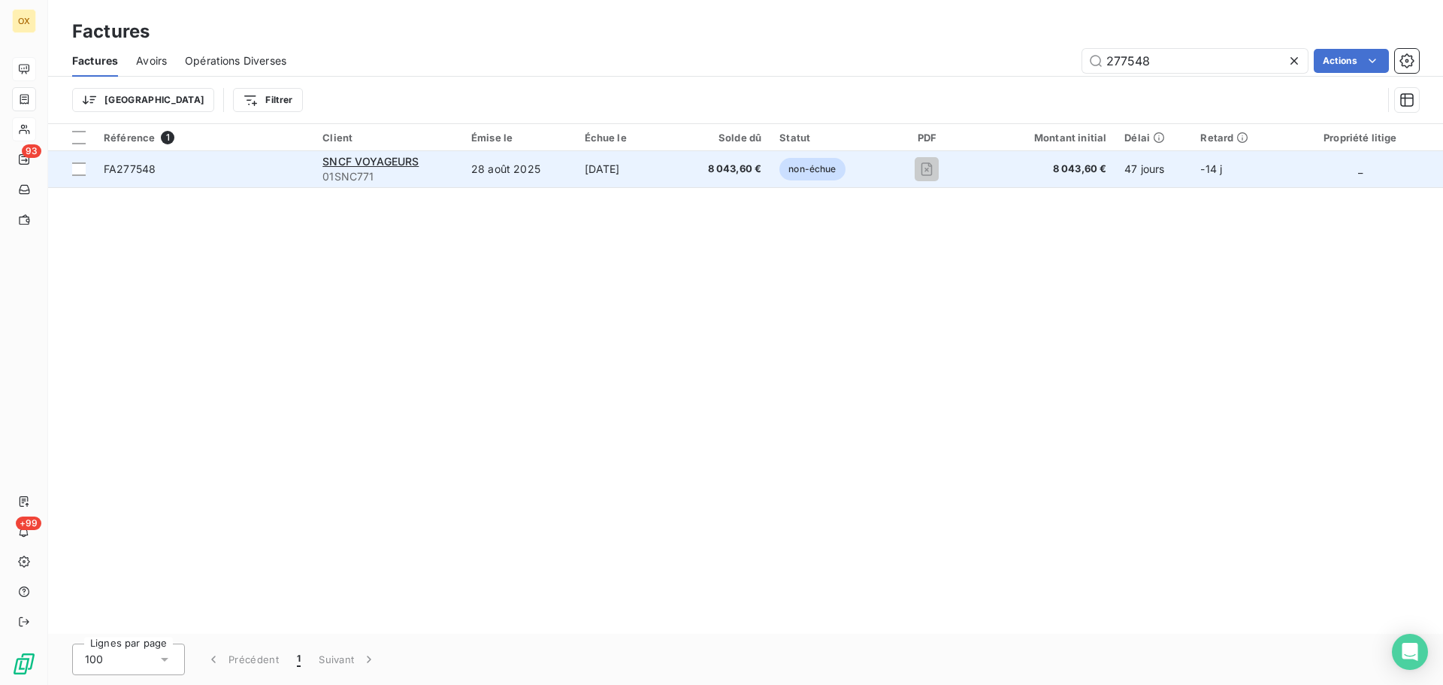
click at [151, 164] on span "FA277548" at bounding box center [130, 168] width 52 height 13
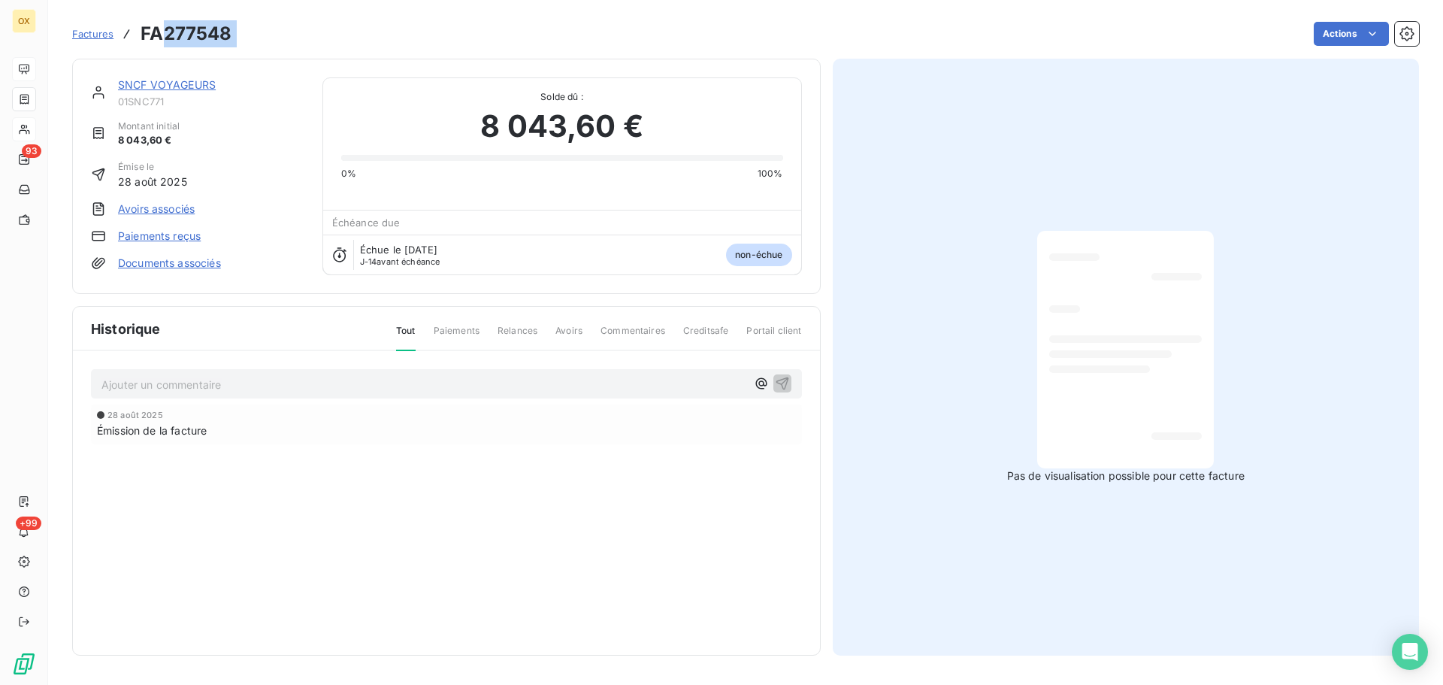
drag, startPoint x: 249, startPoint y: 32, endPoint x: 168, endPoint y: 28, distance: 81.3
click at [168, 28] on div "Factures FA277548 Actions" at bounding box center [745, 34] width 1347 height 32
copy section "277548 Actions"
click at [141, 83] on link "SNCF VOYAGEURS" at bounding box center [167, 84] width 98 height 13
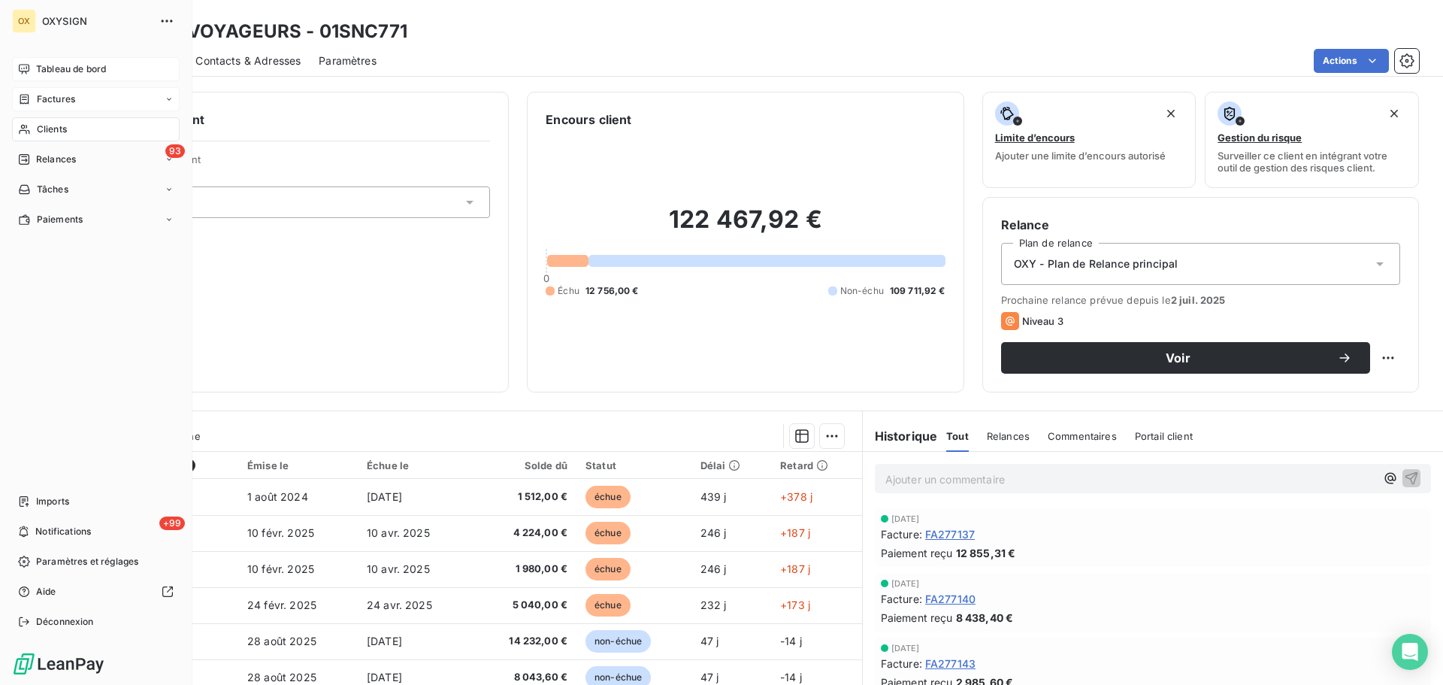
click at [58, 101] on span "Factures" at bounding box center [56, 99] width 38 height 14
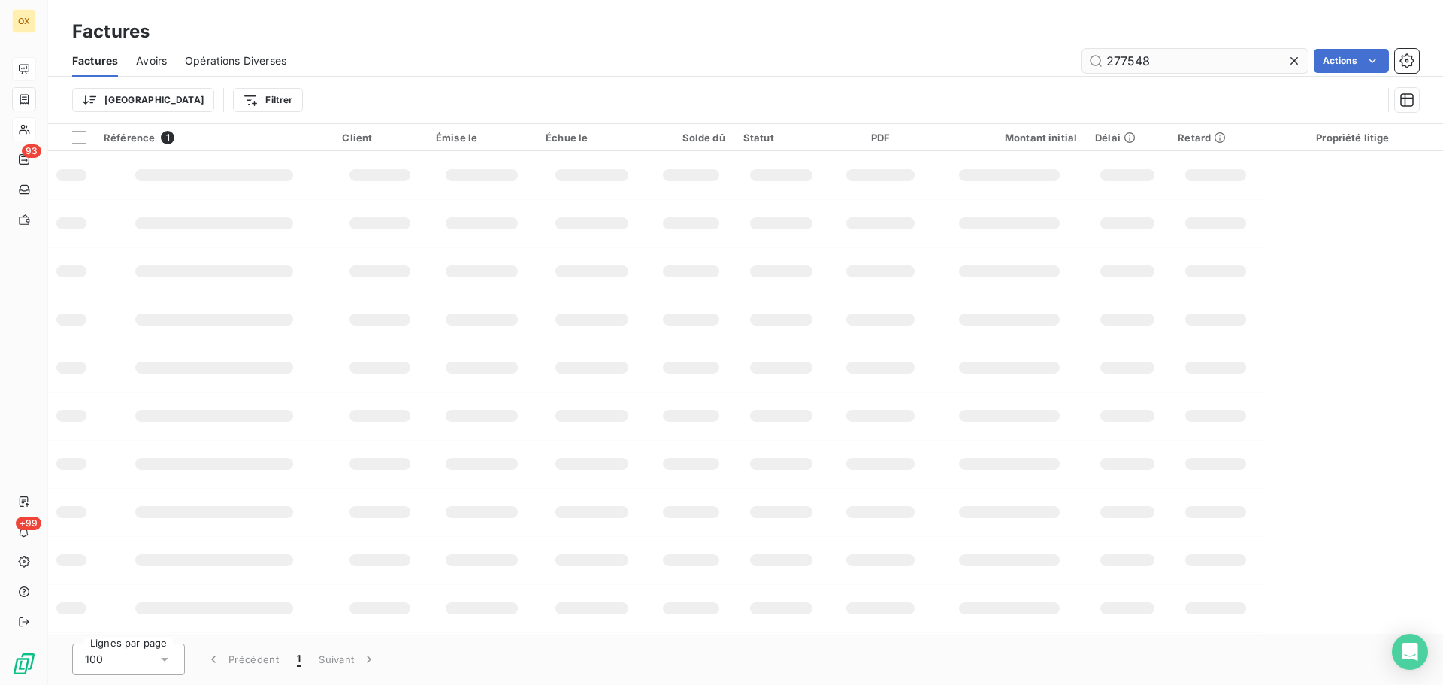
drag, startPoint x: 1174, startPoint y: 62, endPoint x: 1105, endPoint y: 53, distance: 69.1
click at [1106, 53] on input "277548" at bounding box center [1194, 61] width 225 height 24
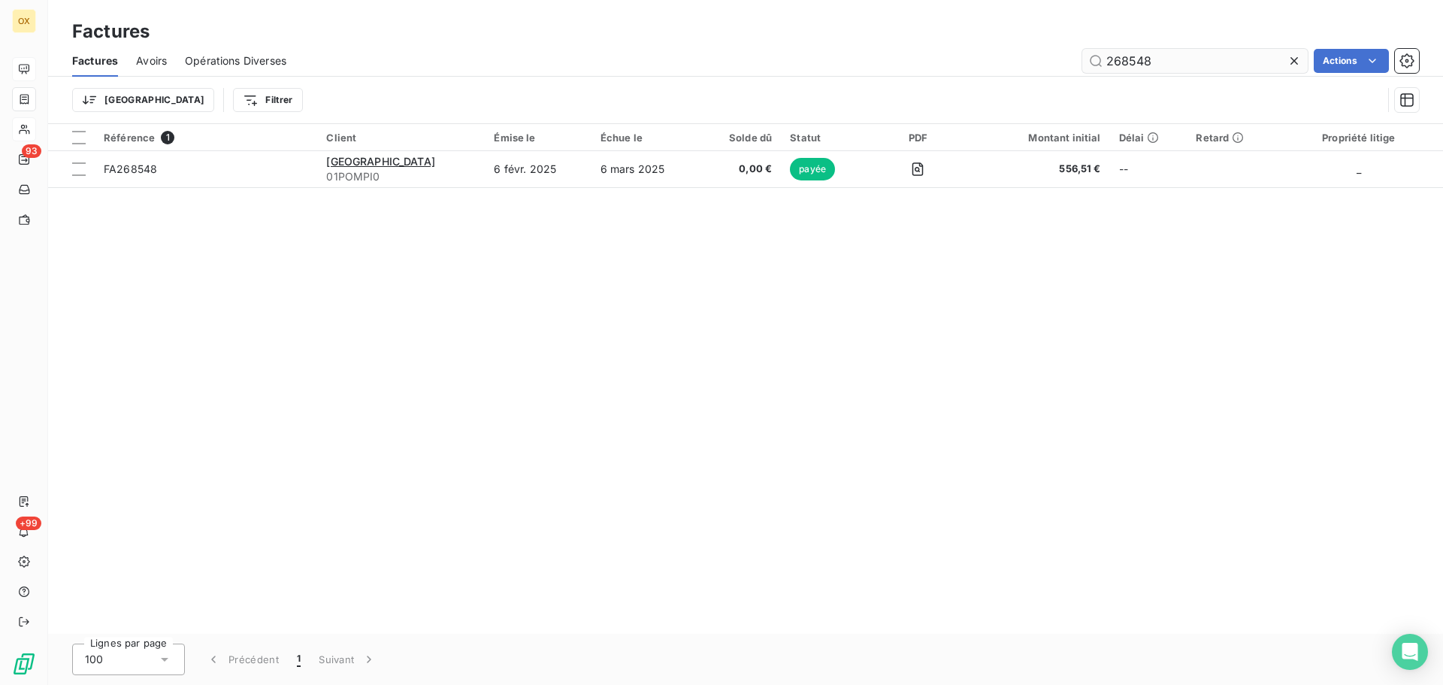
click at [1180, 62] on input "268548" at bounding box center [1194, 61] width 225 height 24
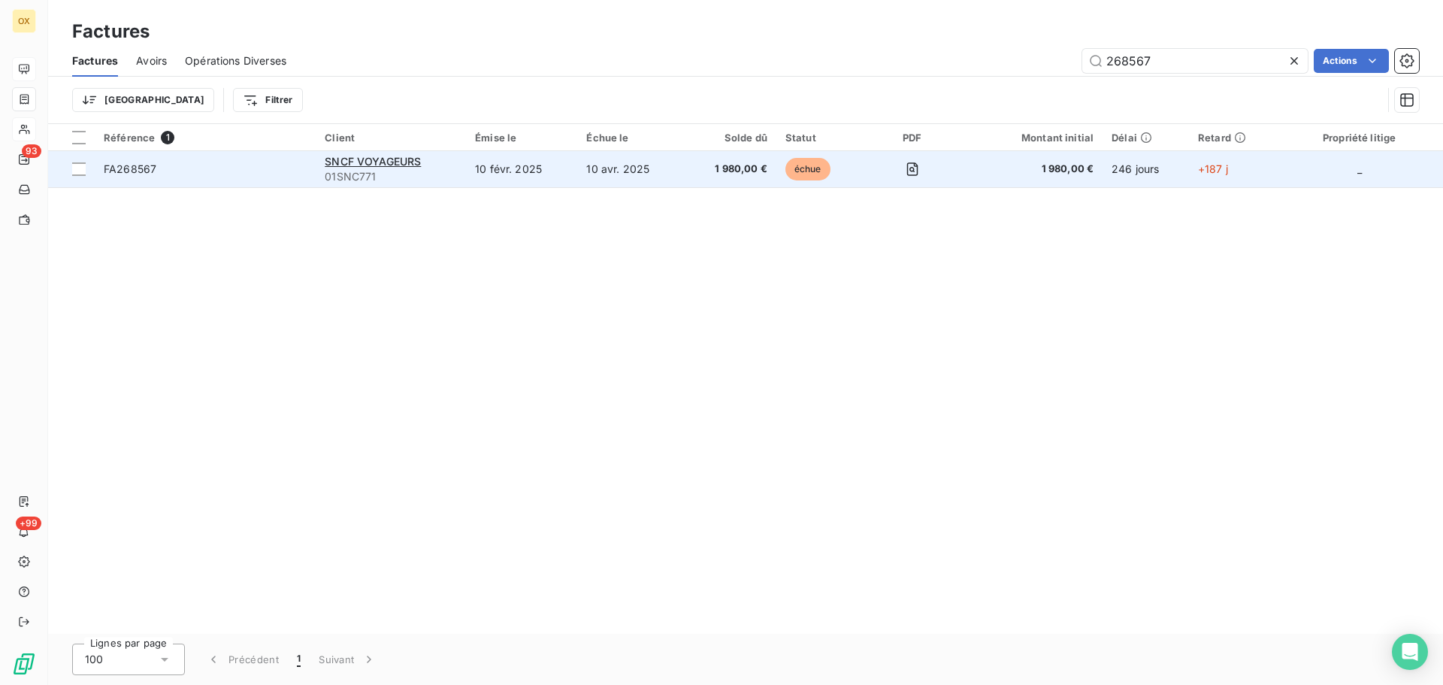
type input "268567"
click at [131, 168] on span "FA268567" at bounding box center [130, 168] width 53 height 13
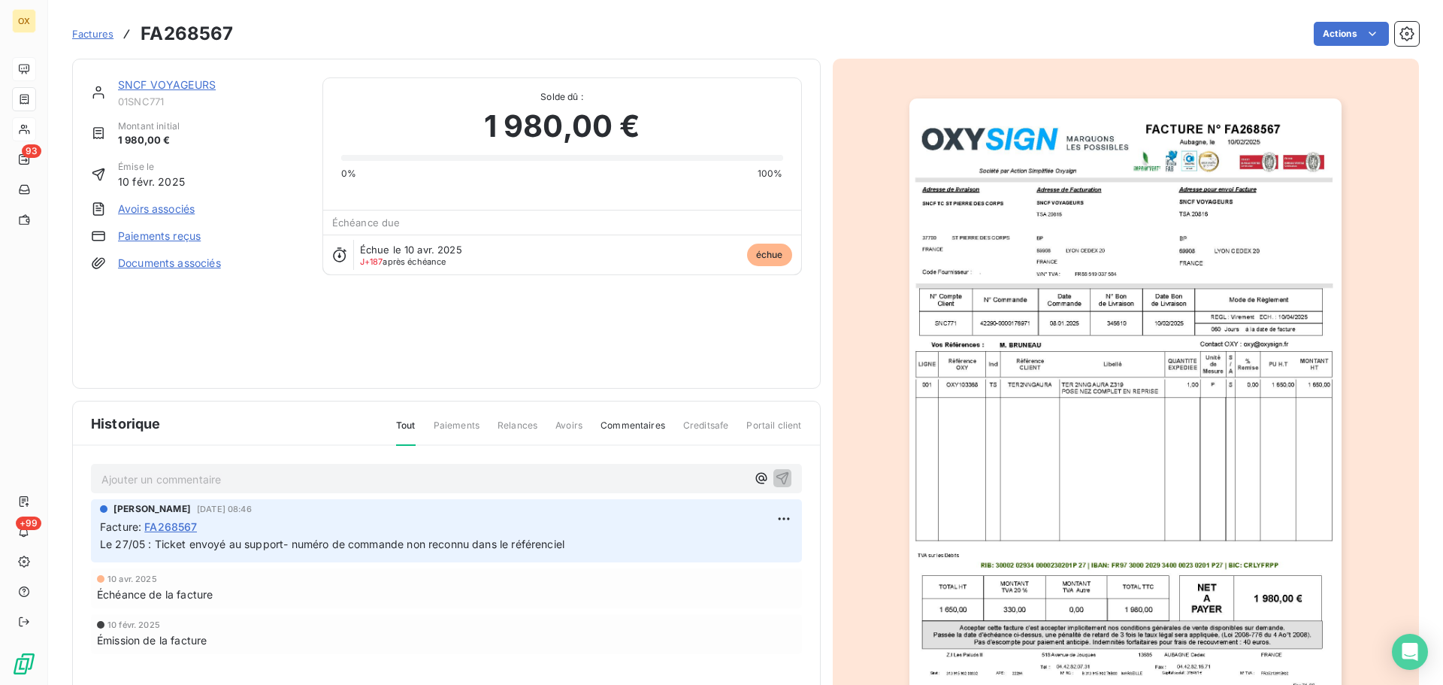
click at [1059, 246] on img "button" at bounding box center [1125, 404] width 432 height 612
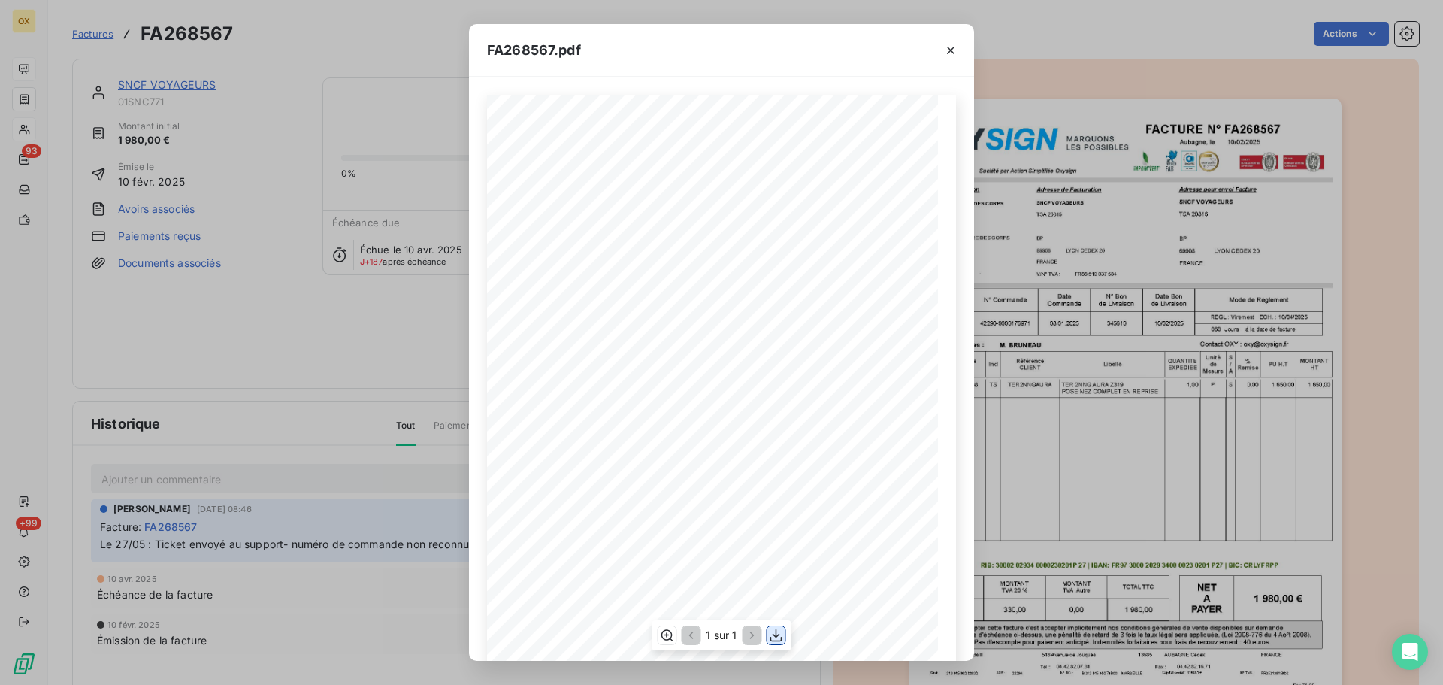
click at [777, 636] on icon "button" at bounding box center [776, 635] width 12 height 13
click at [951, 52] on icon "button" at bounding box center [950, 50] width 15 height 15
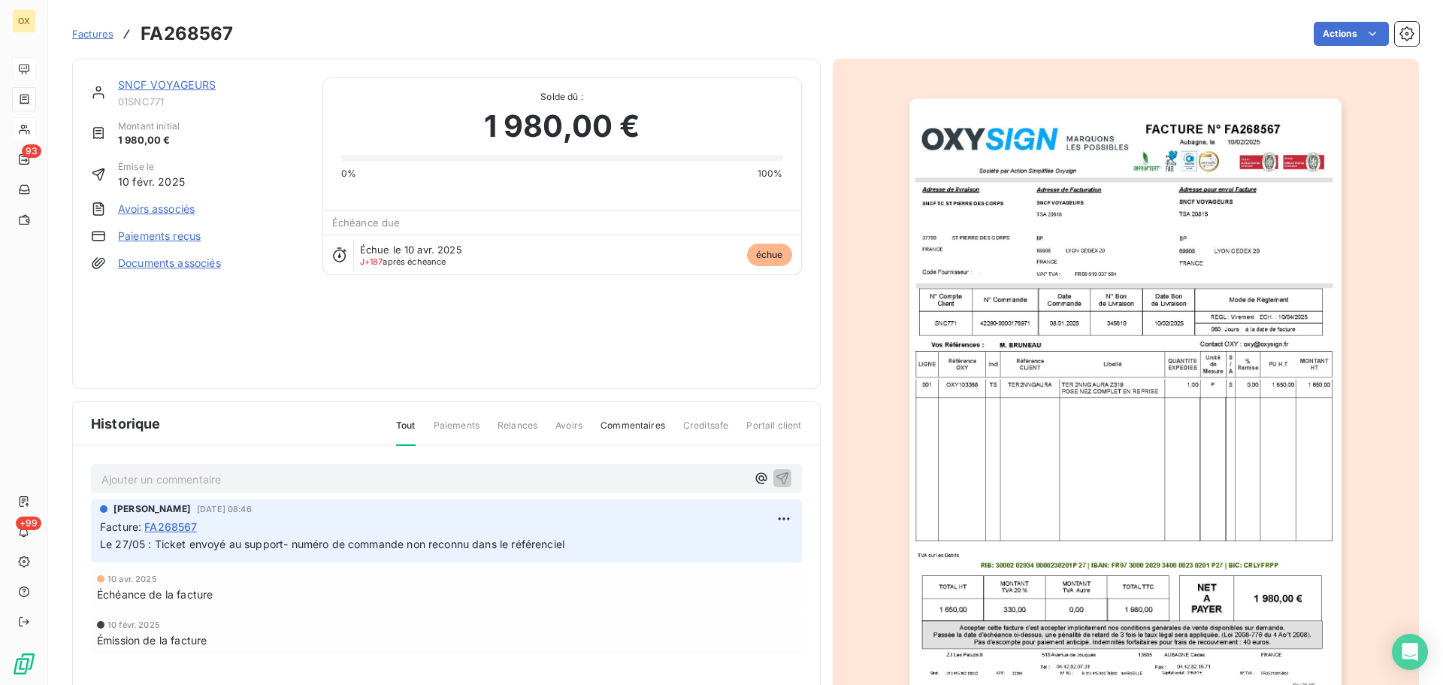
click at [176, 83] on link "SNCF VOYAGEURS" at bounding box center [167, 84] width 98 height 13
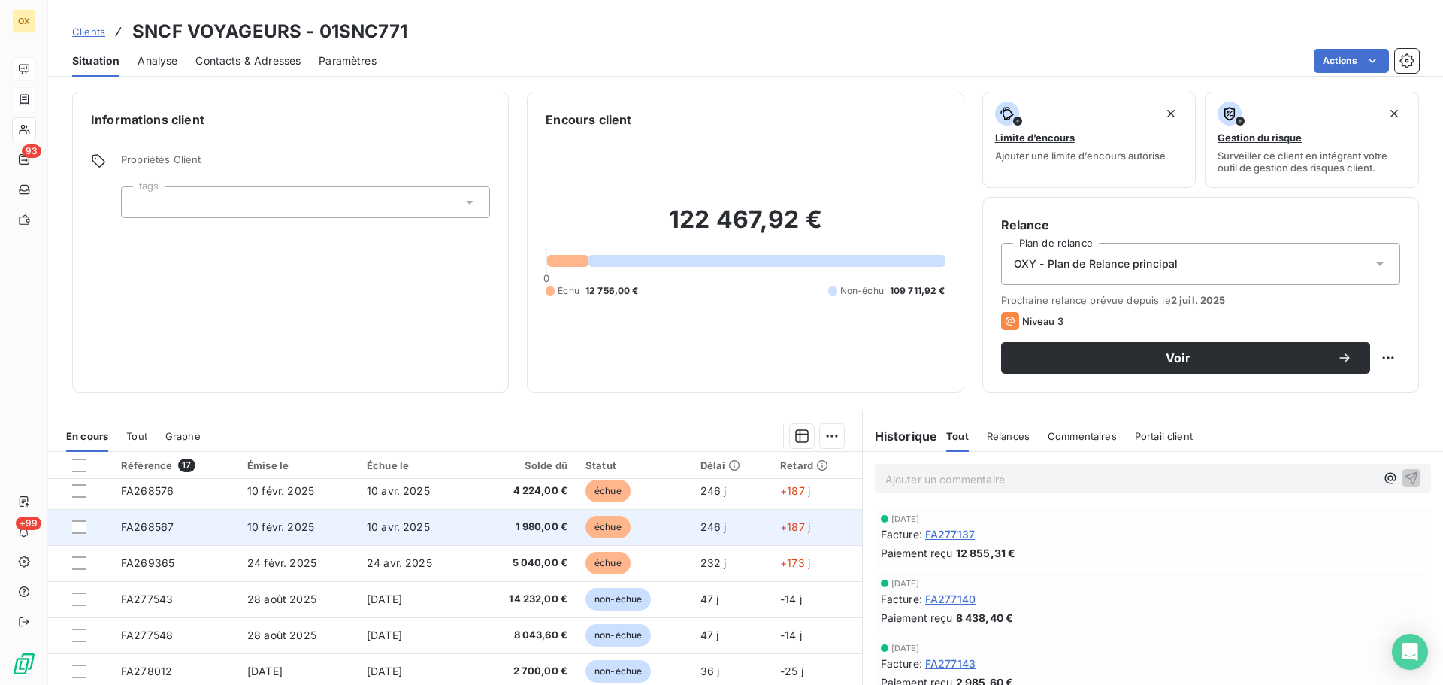
scroll to position [75, 0]
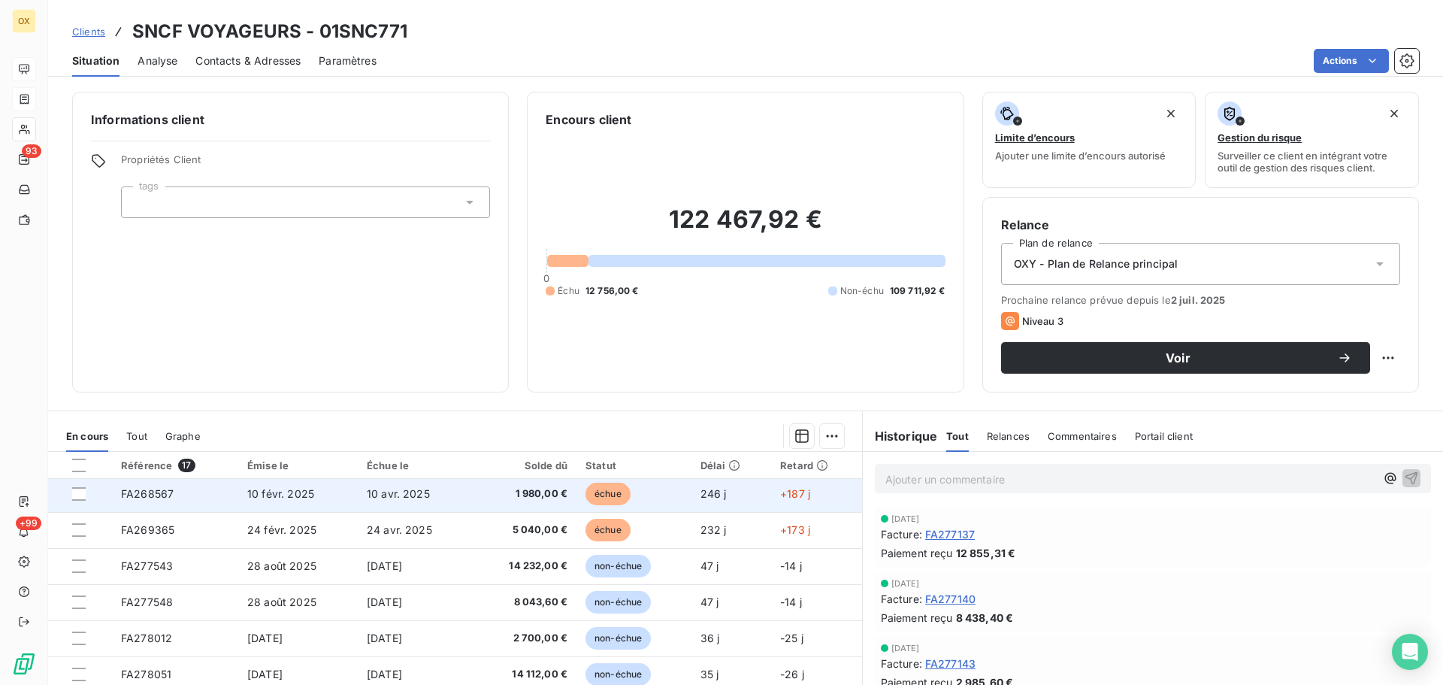
click at [569, 493] on td "1 980,00 €" at bounding box center [524, 494] width 104 height 36
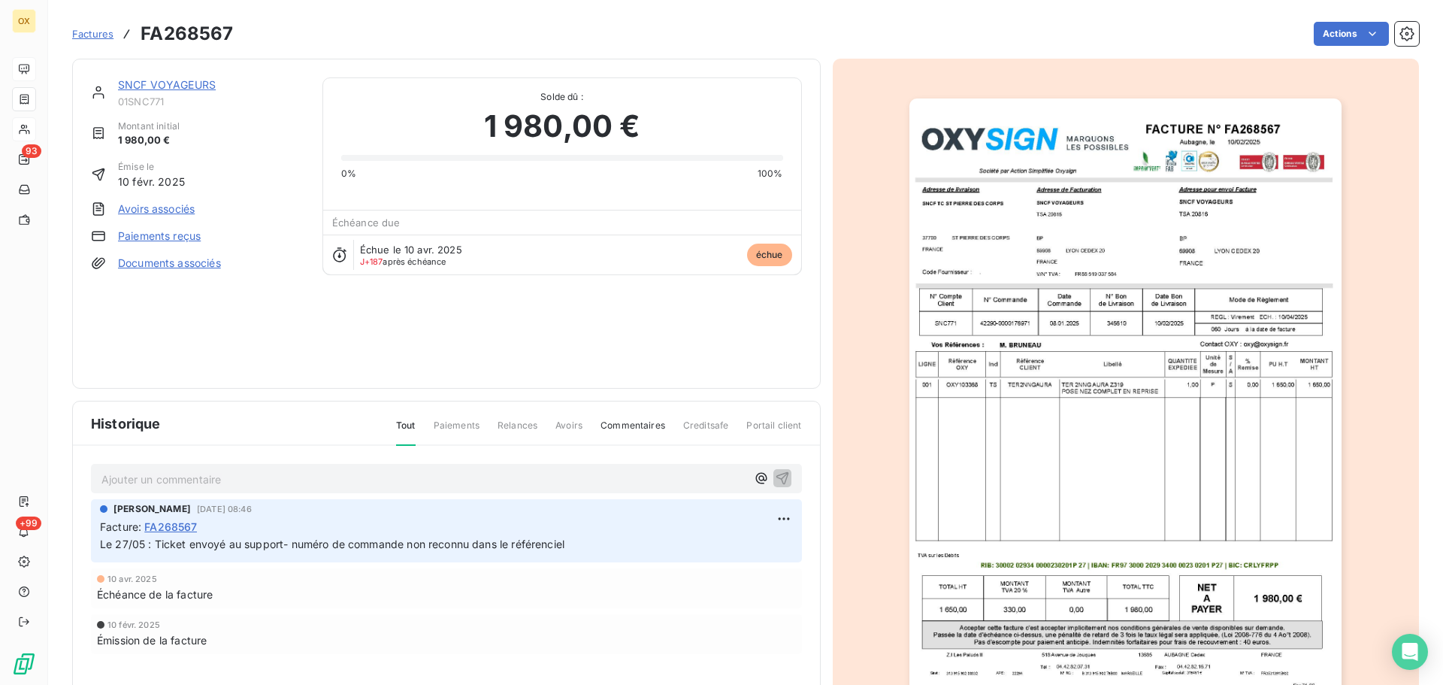
click at [156, 86] on link "SNCF VOYAGEURS" at bounding box center [167, 84] width 98 height 13
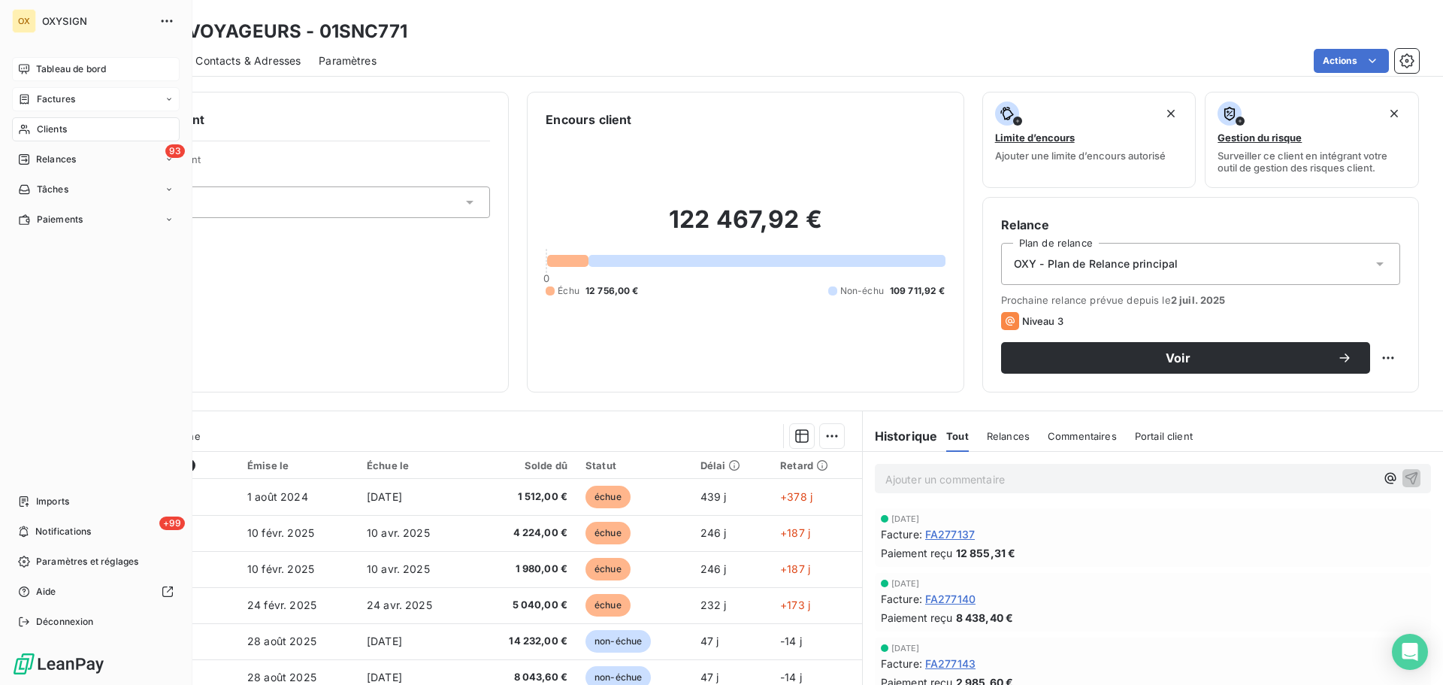
click at [43, 68] on span "Tableau de bord" at bounding box center [71, 69] width 70 height 14
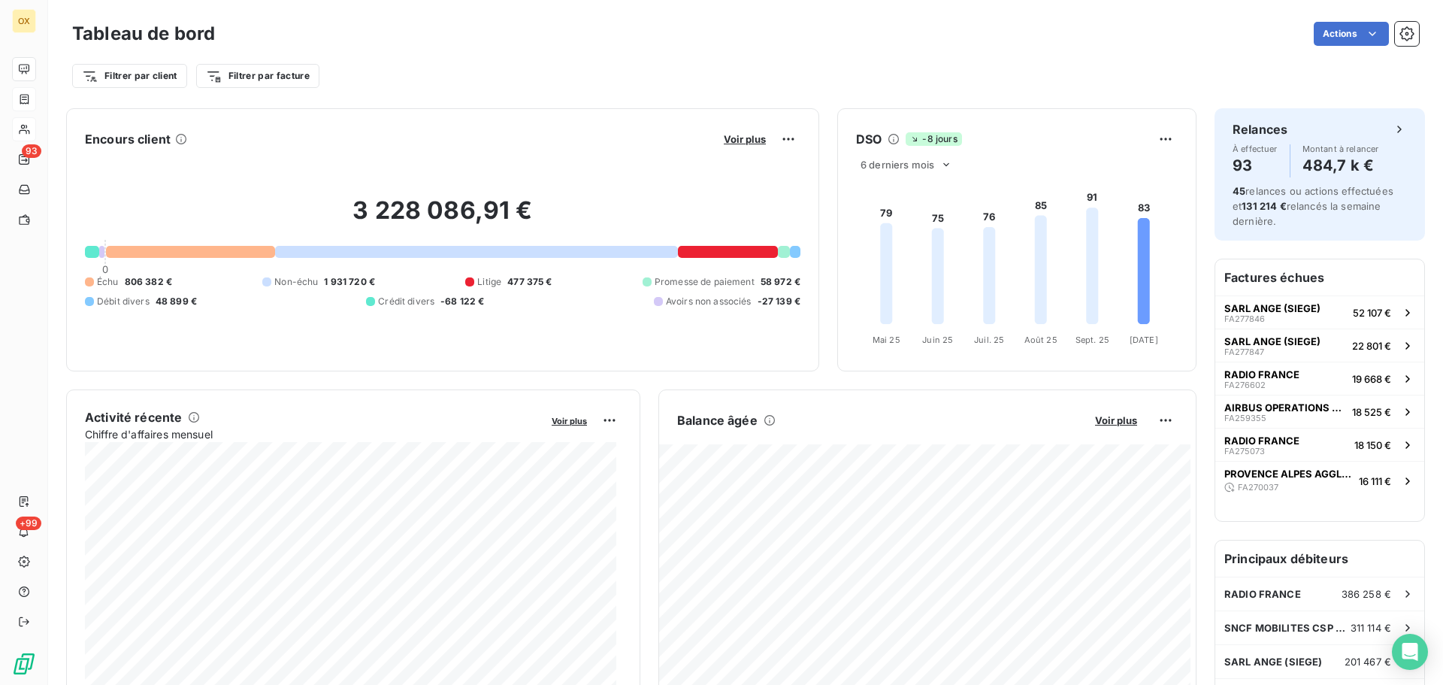
click at [532, 53] on div "Filtrer par client Filtrer par facture" at bounding box center [745, 70] width 1347 height 41
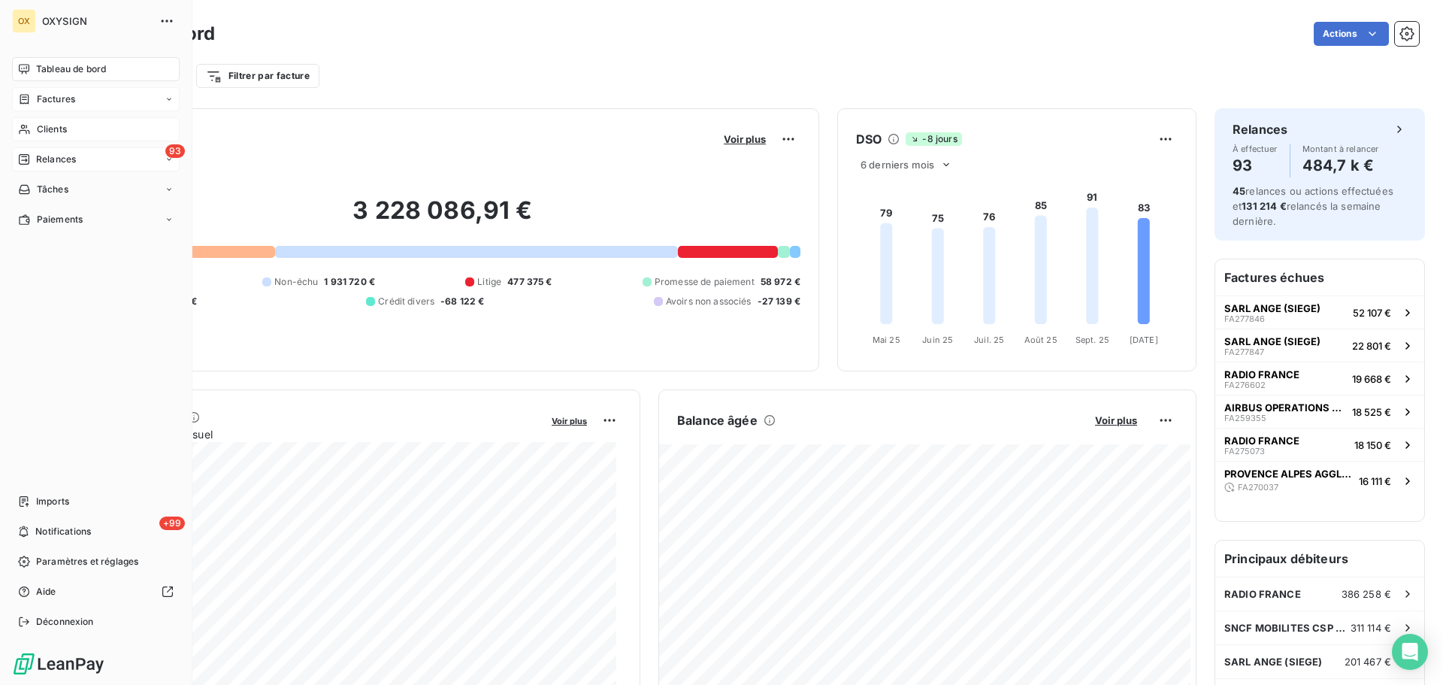
click at [42, 154] on span "Relances" at bounding box center [56, 160] width 40 height 14
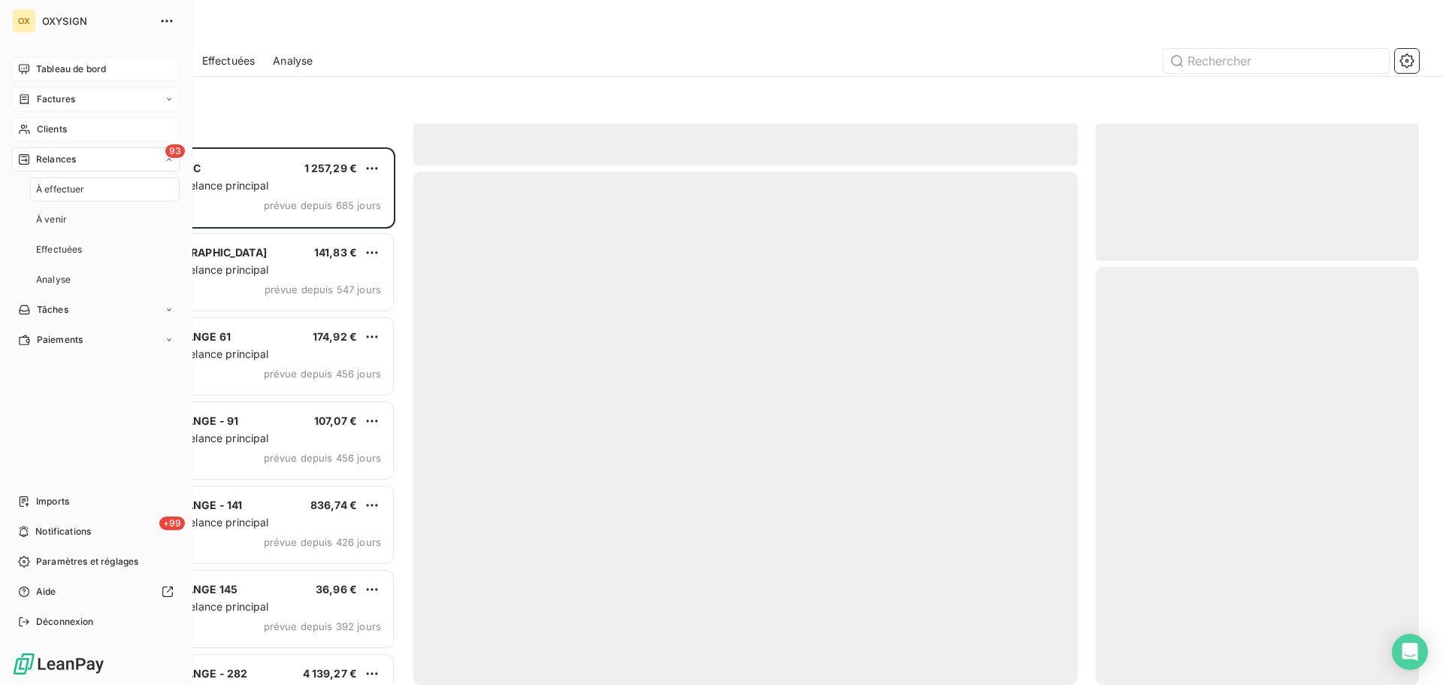
scroll to position [526, 312]
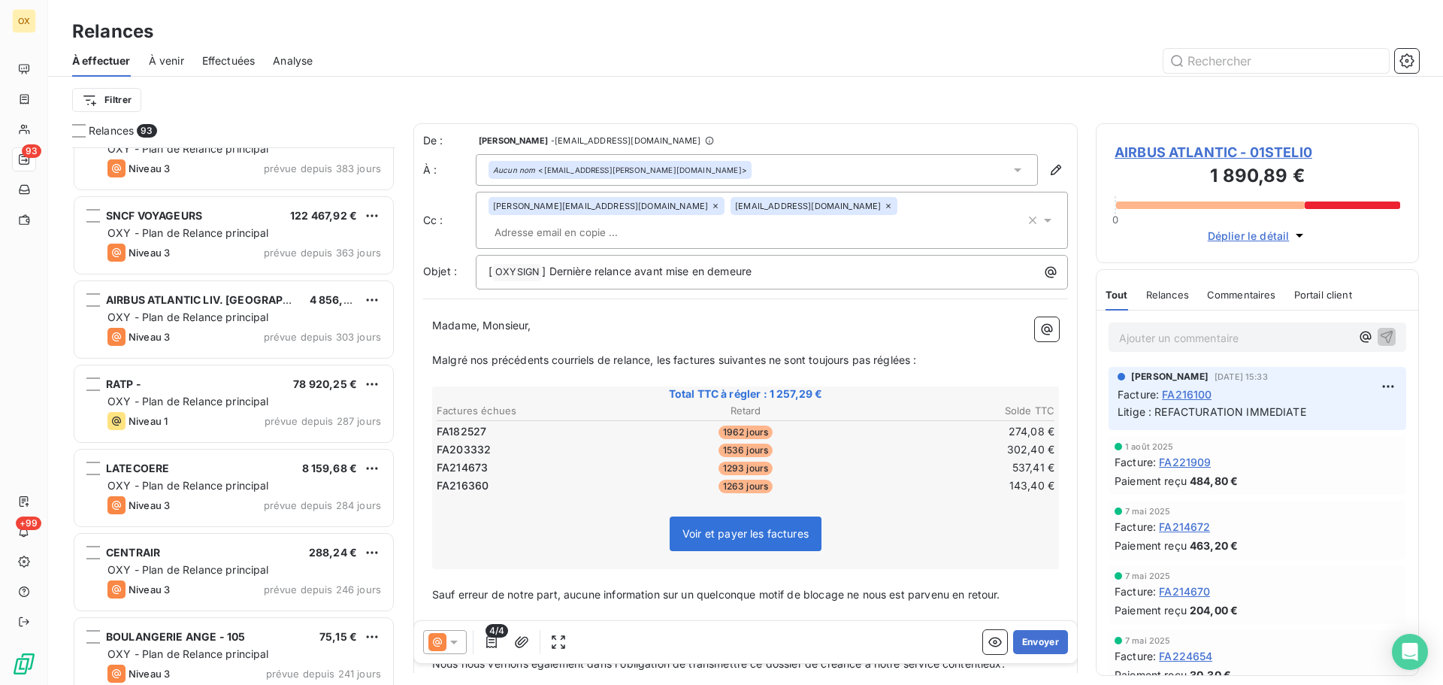
scroll to position [677, 0]
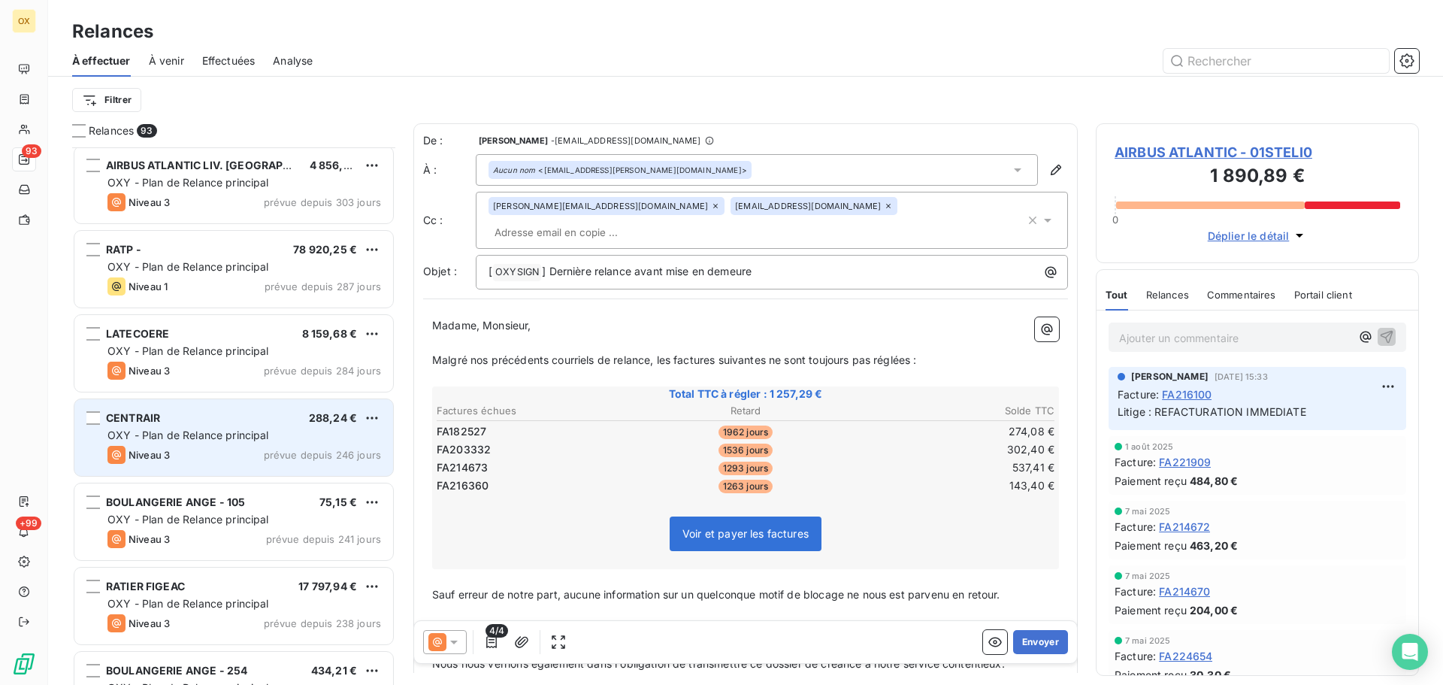
click at [268, 431] on span "OXY - Plan de Relance principal" at bounding box center [188, 434] width 162 height 13
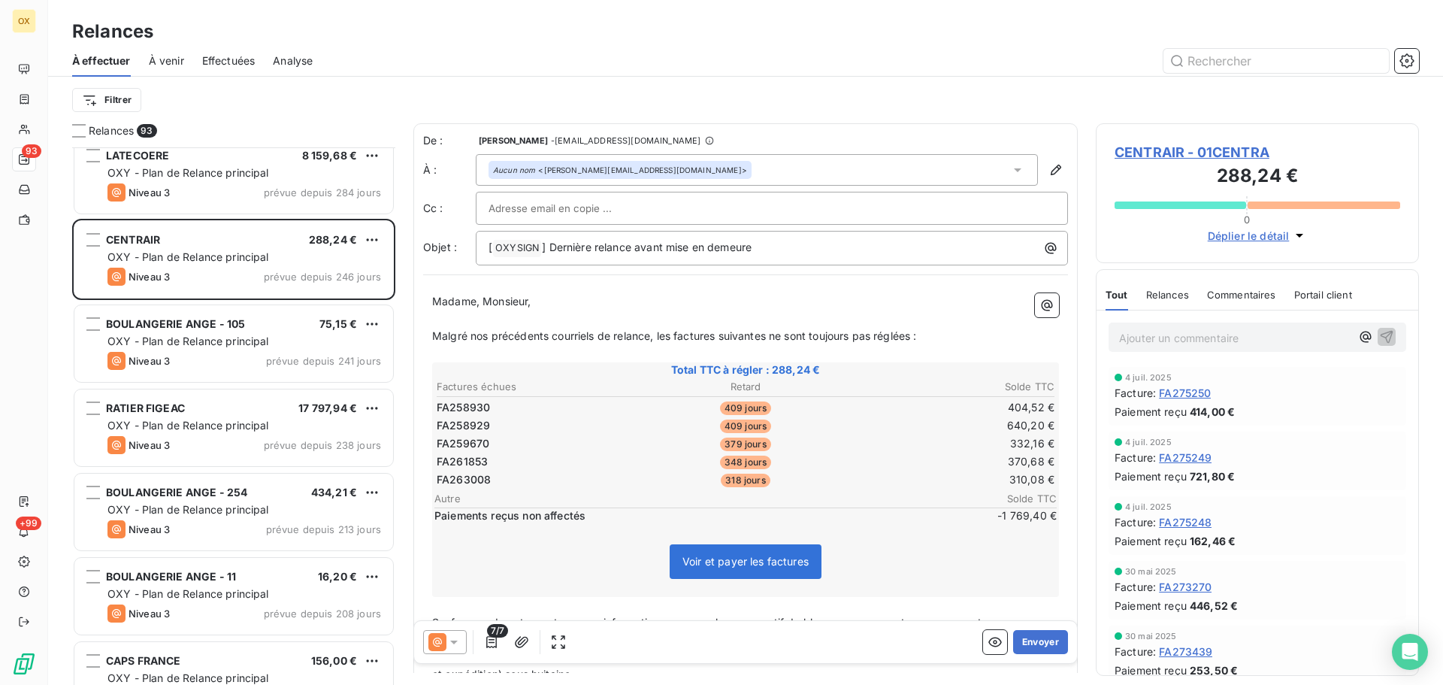
scroll to position [903, 0]
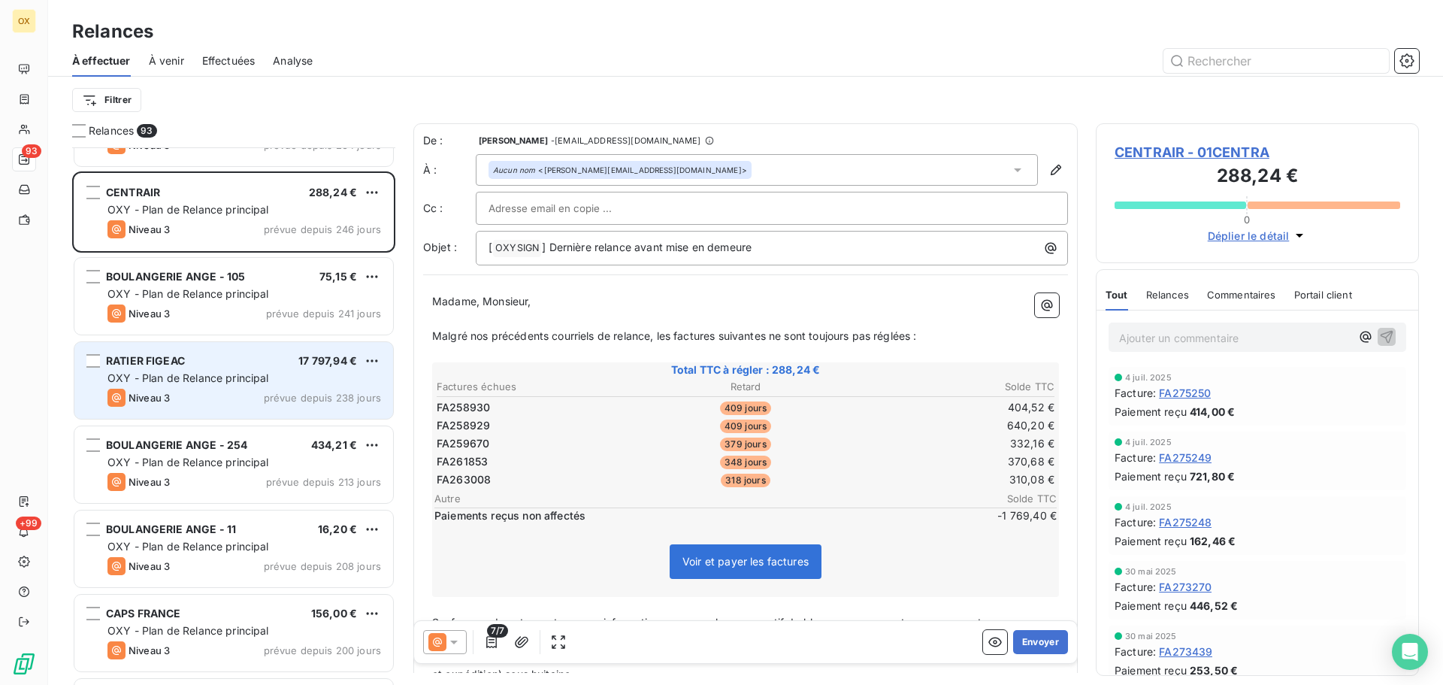
click at [212, 384] on div "OXY - Plan de Relance principal" at bounding box center [244, 377] width 274 height 15
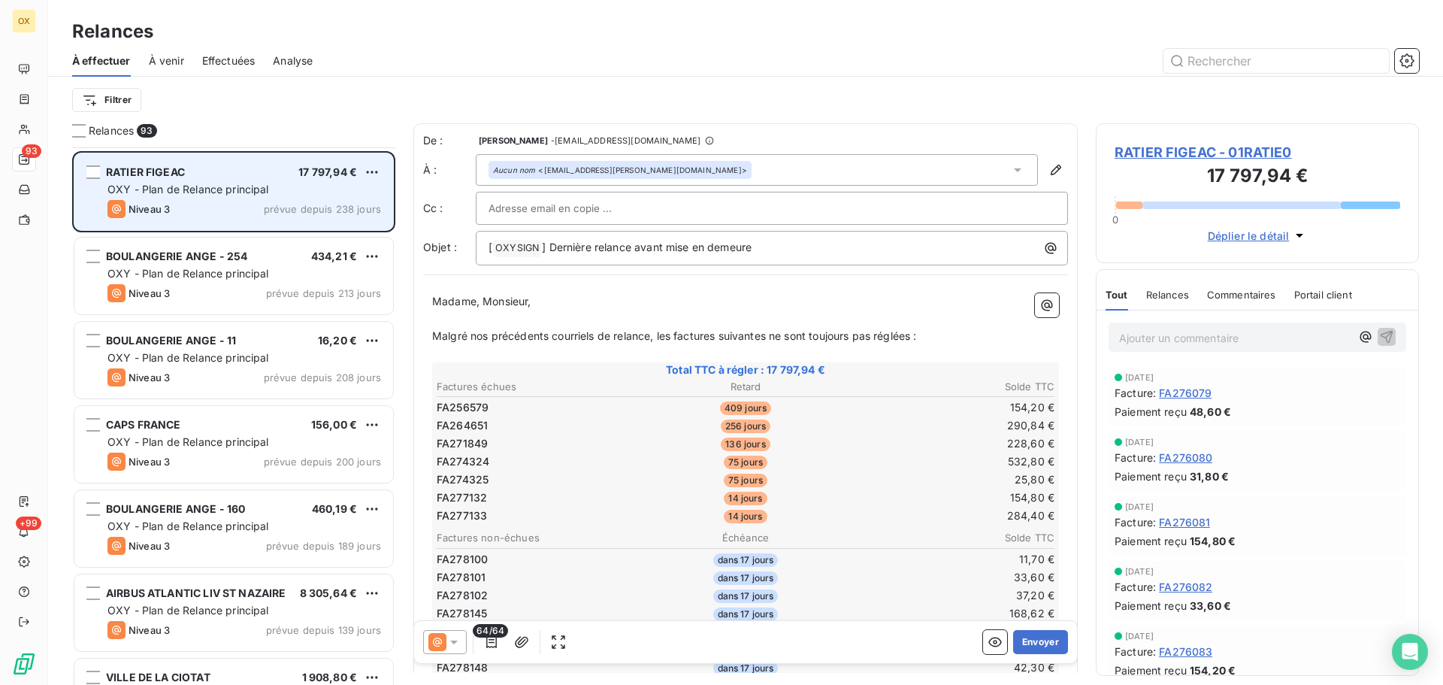
scroll to position [1203, 0]
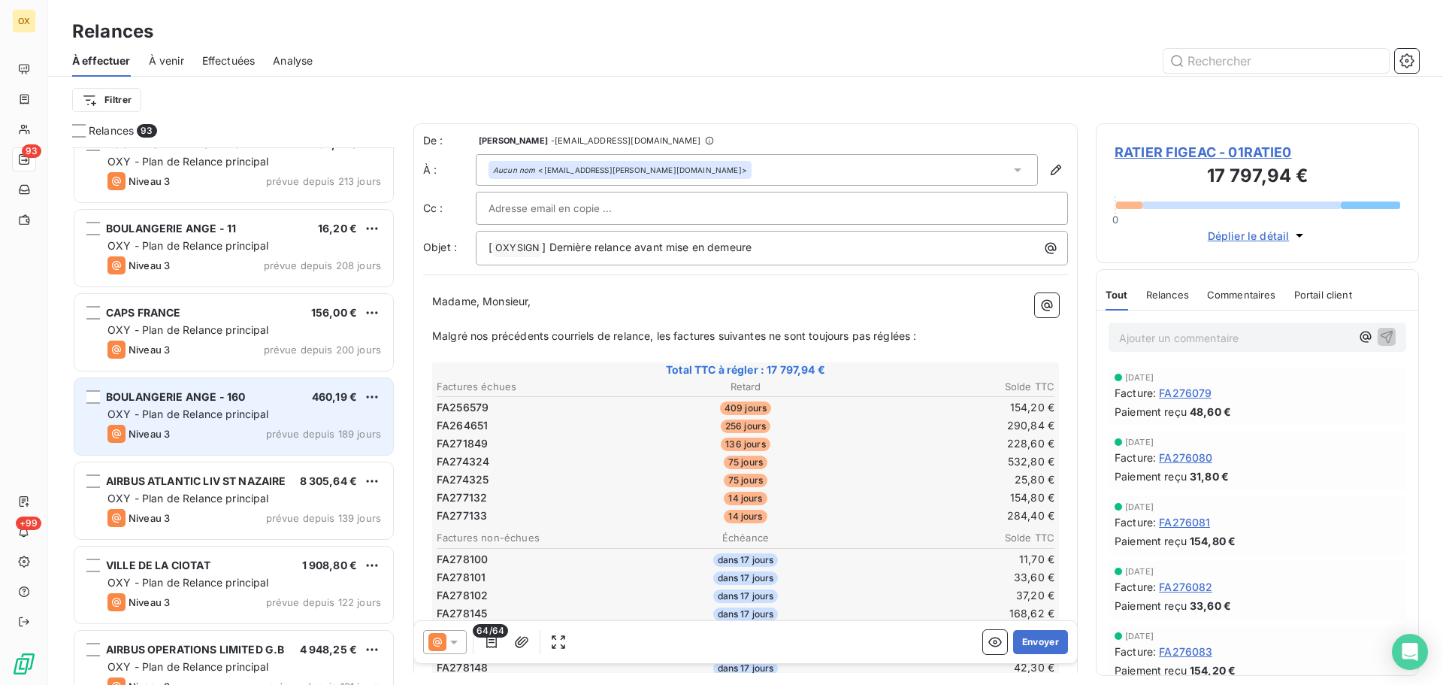
click at [231, 423] on div "BOULANGERIE ANGE - 160 460,19 € OXY - Plan de Relance principal Niveau 3 prévue…" at bounding box center [233, 416] width 319 height 77
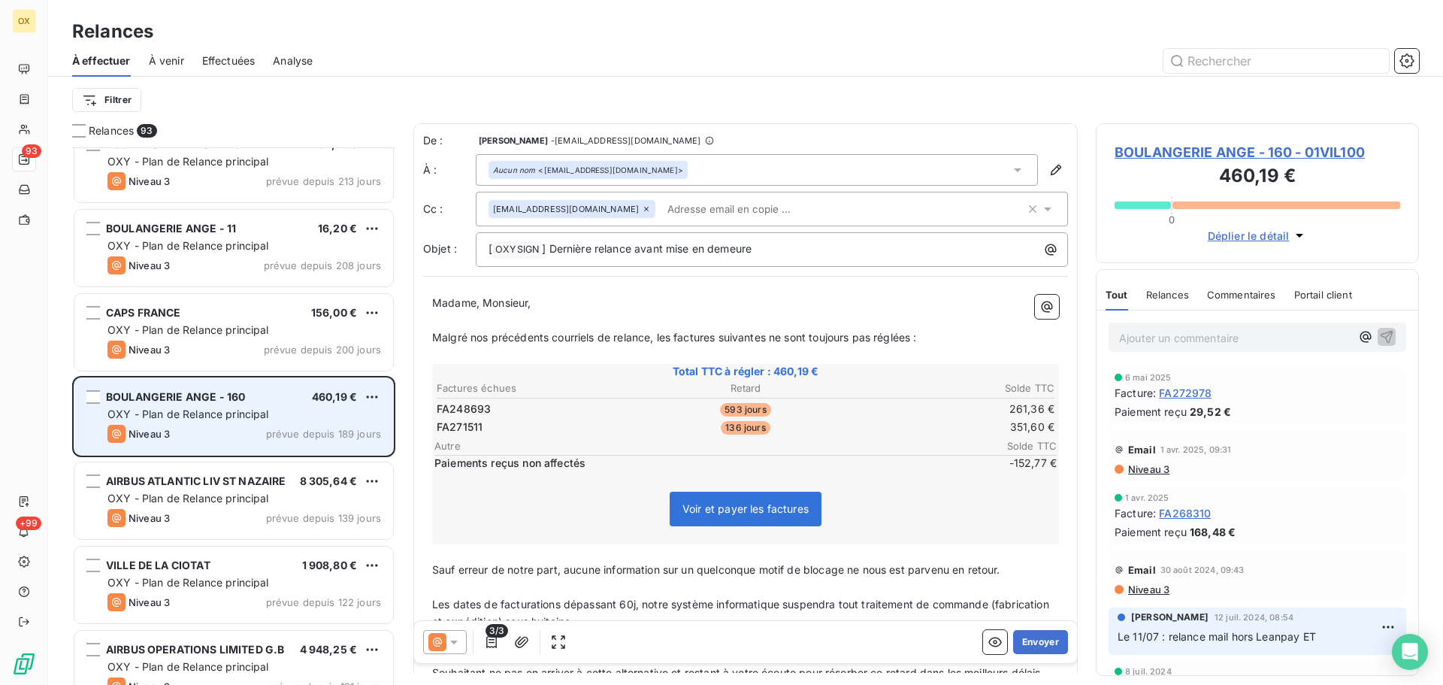
scroll to position [1278, 0]
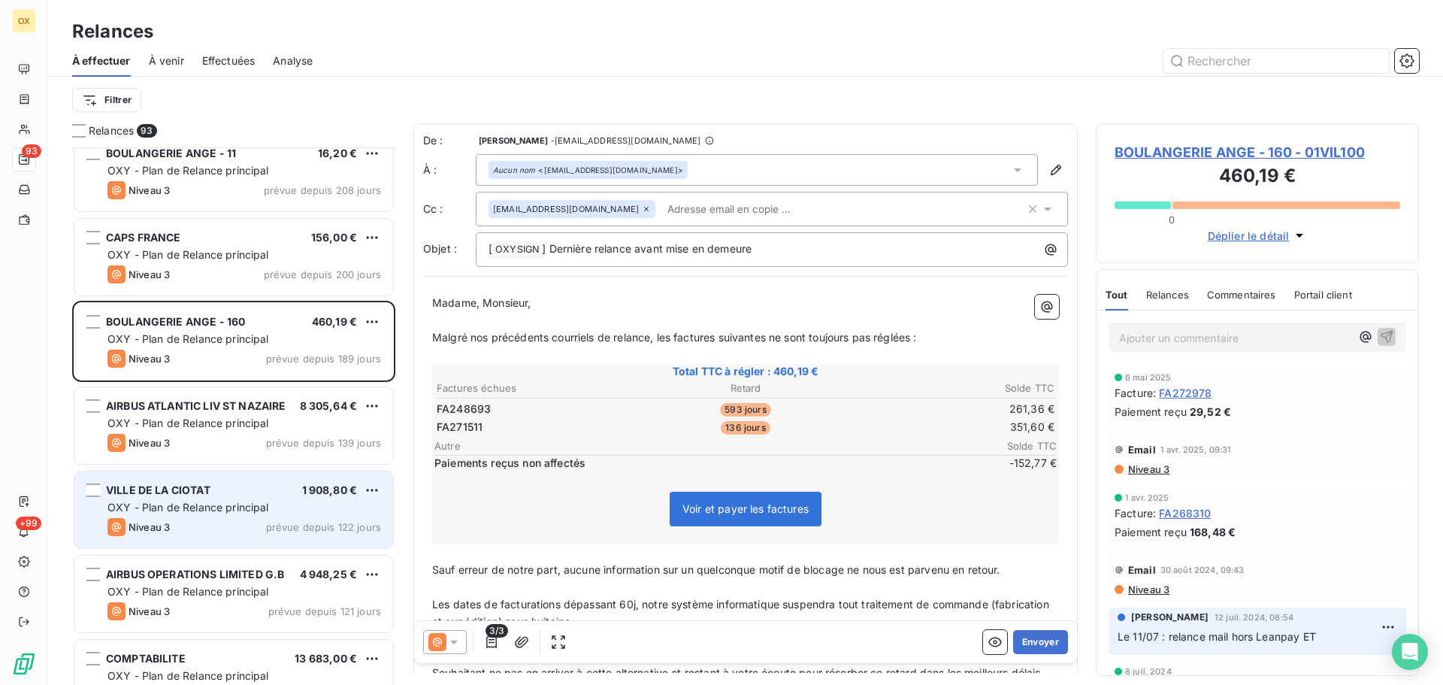
click at [257, 491] on div "VILLE DE LA CIOTAT 1 908,80 €" at bounding box center [244, 490] width 274 height 14
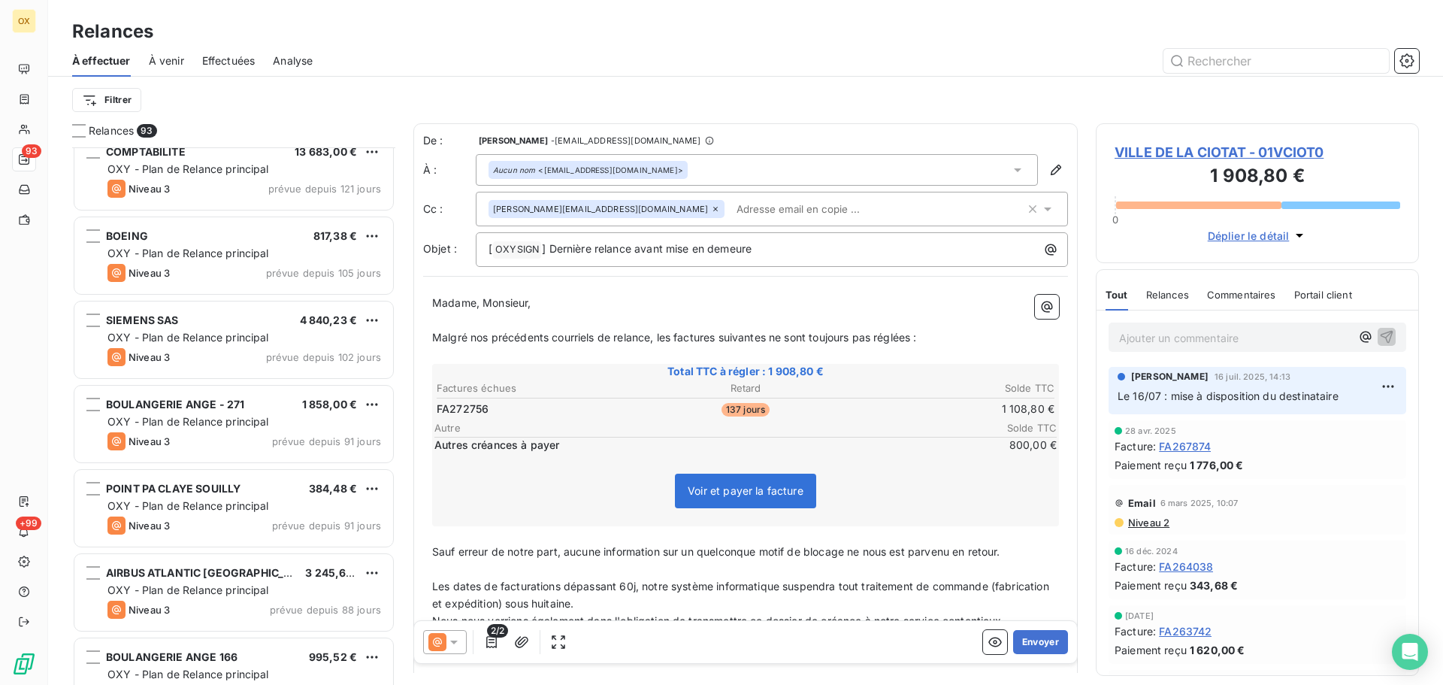
scroll to position [1804, 0]
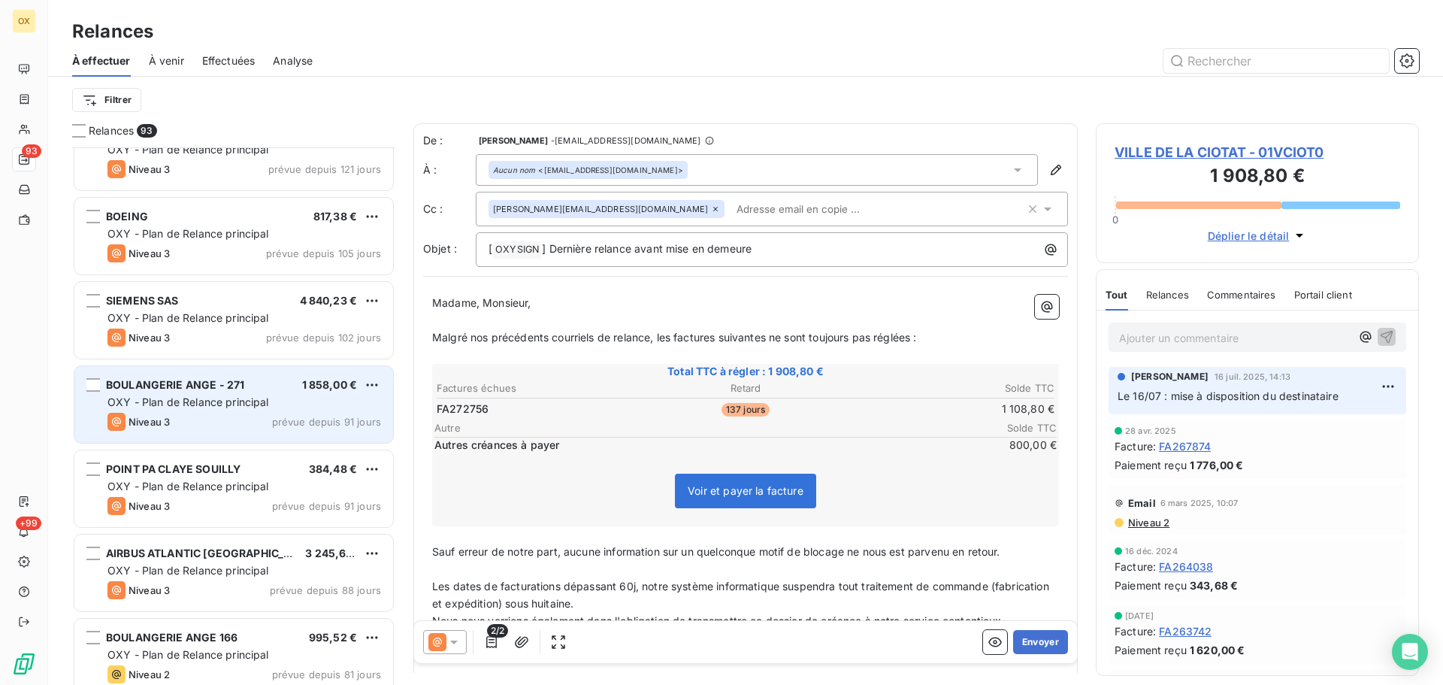
click at [235, 427] on div "Niveau 3 prévue depuis 91 jours" at bounding box center [244, 422] width 274 height 18
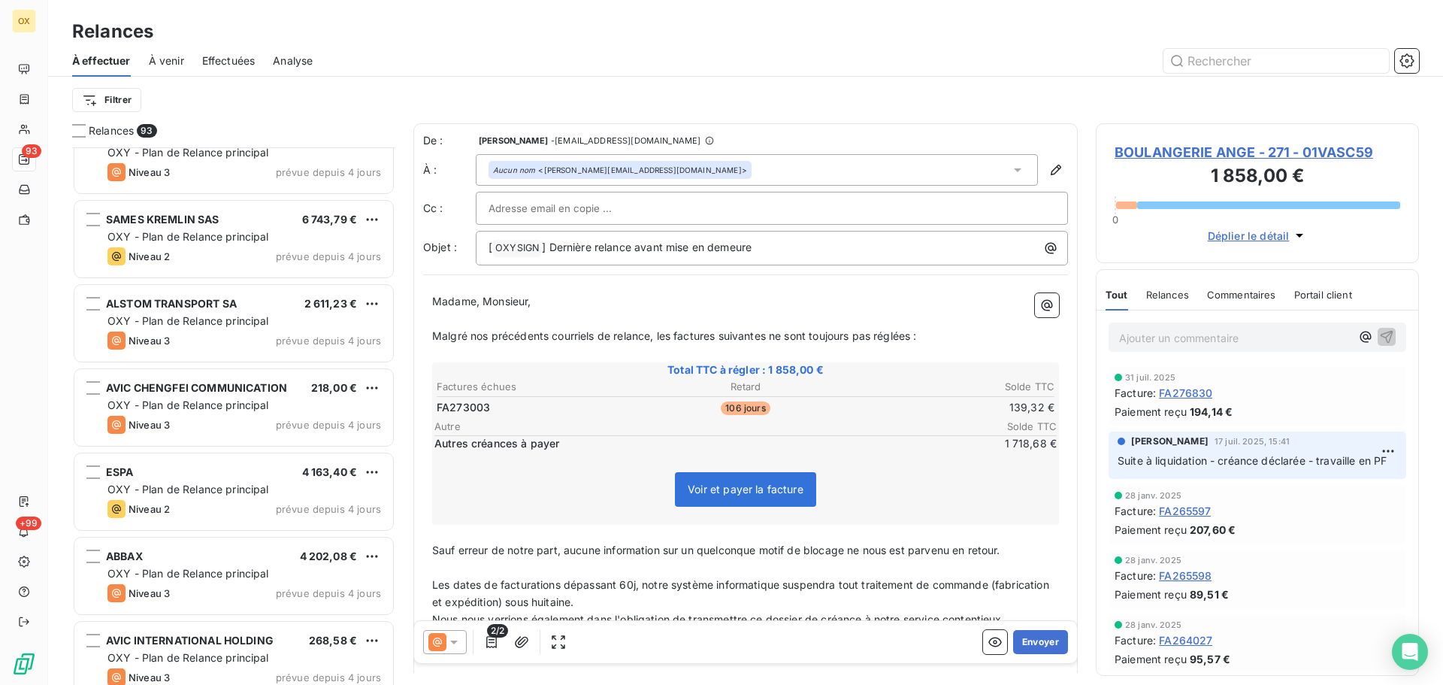
scroll to position [6765, 0]
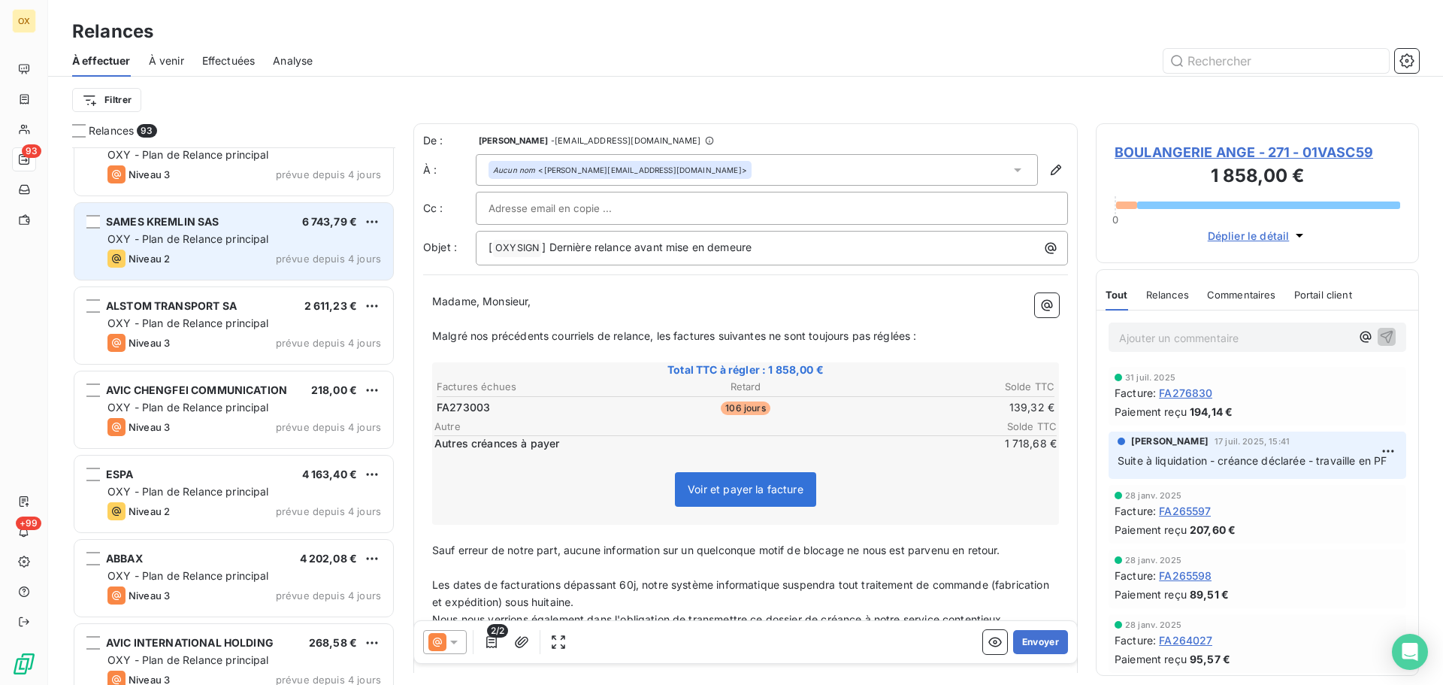
click at [216, 250] on div "Niveau 2 prévue depuis 4 jours" at bounding box center [244, 259] width 274 height 18
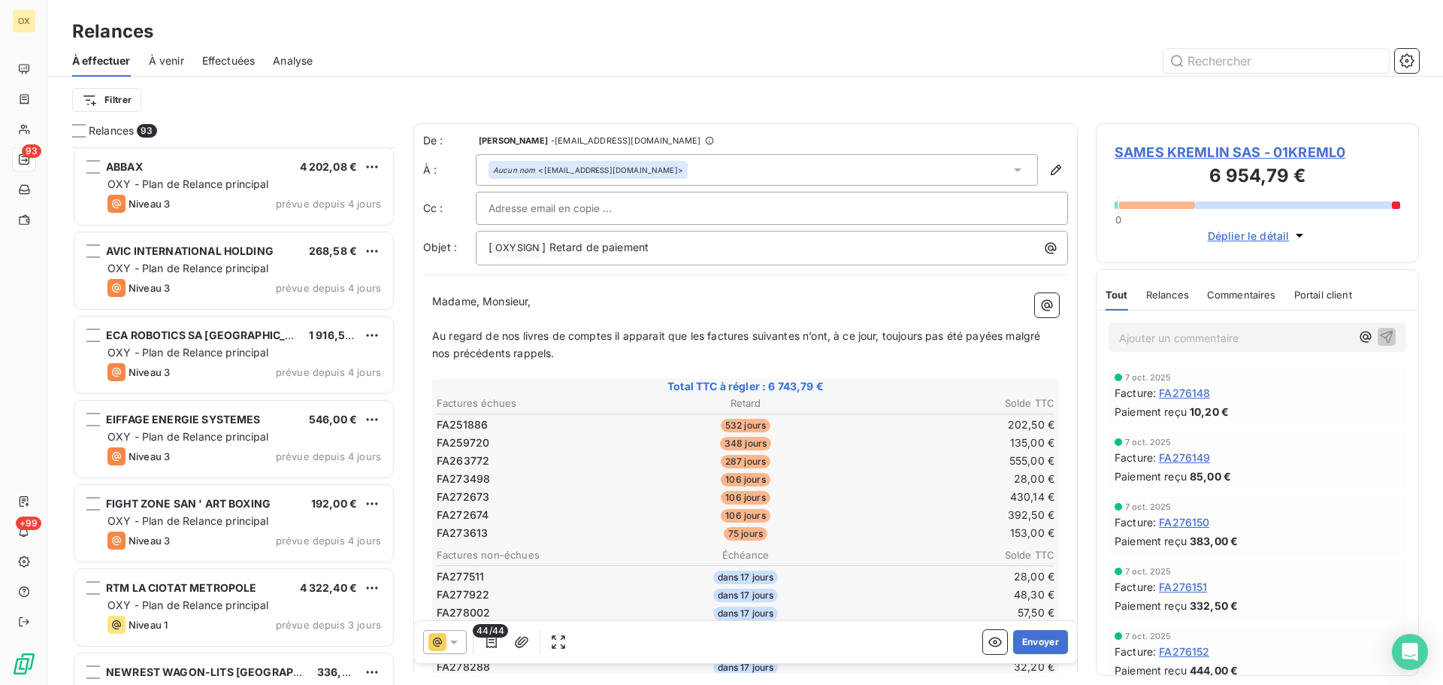
scroll to position [7066, 0]
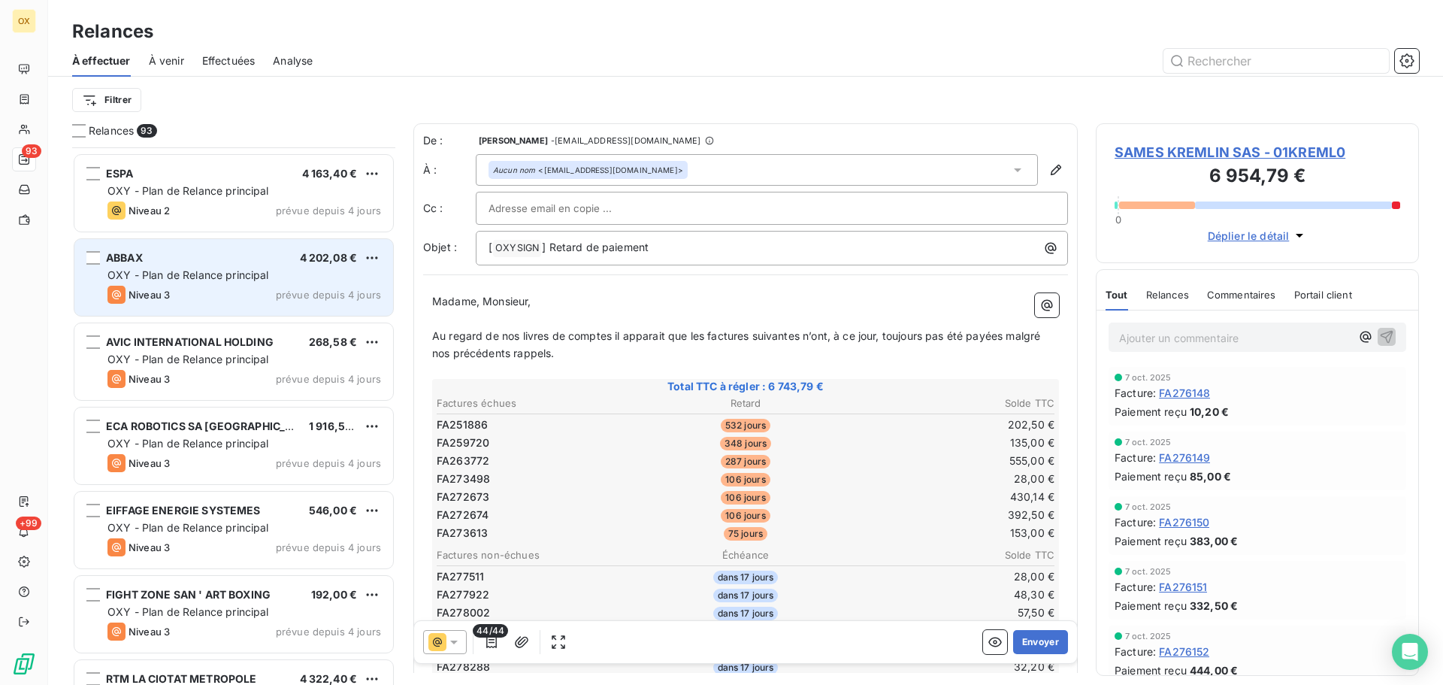
click at [229, 295] on div "Niveau 3 prévue depuis 4 jours" at bounding box center [244, 295] width 274 height 18
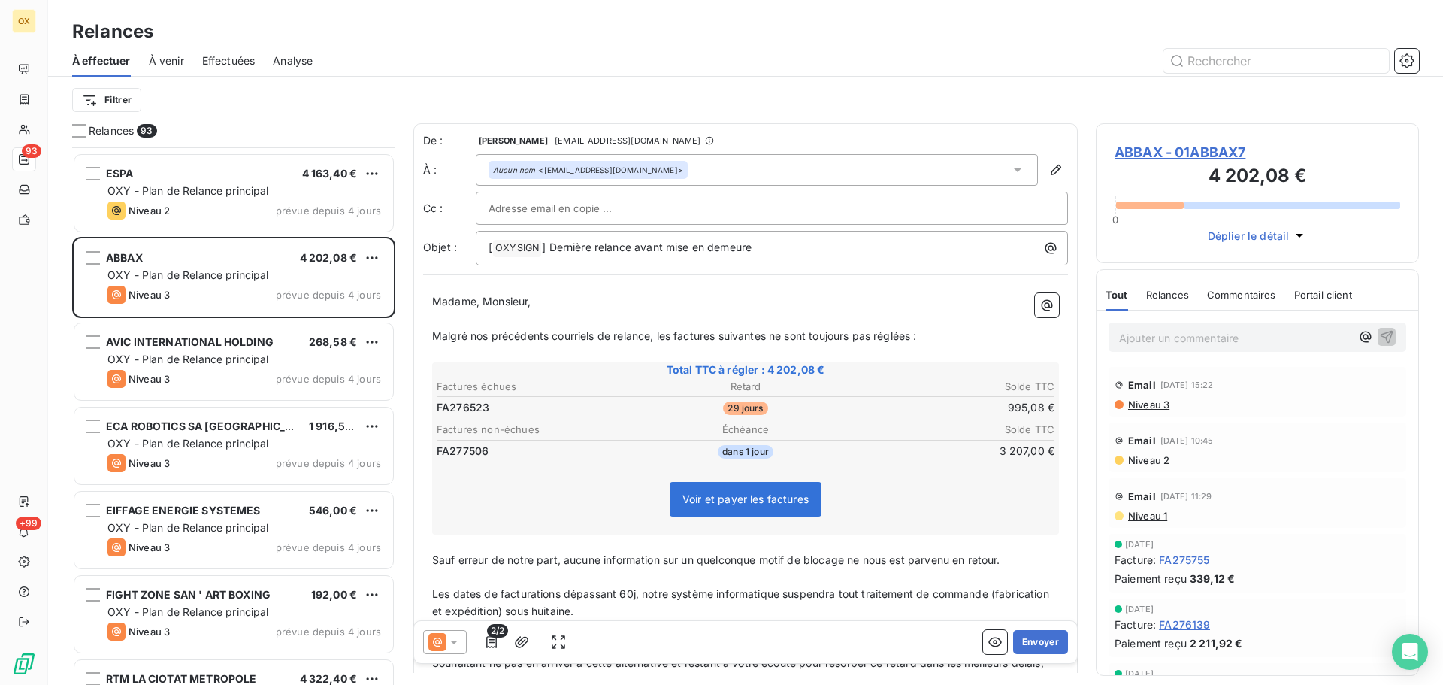
click at [1181, 153] on span "ABBAX - 01ABBAX7" at bounding box center [1257, 152] width 286 height 20
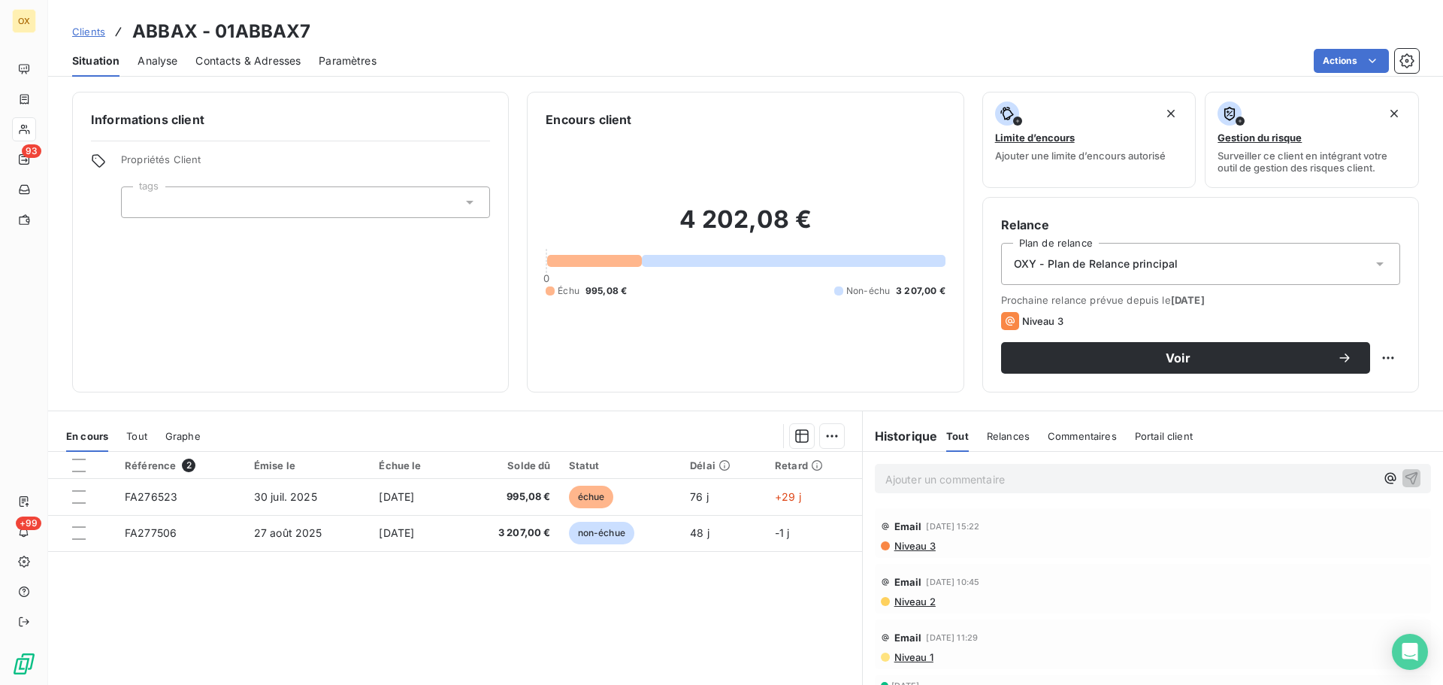
click at [242, 67] on span "Contacts & Adresses" at bounding box center [247, 60] width 105 height 15
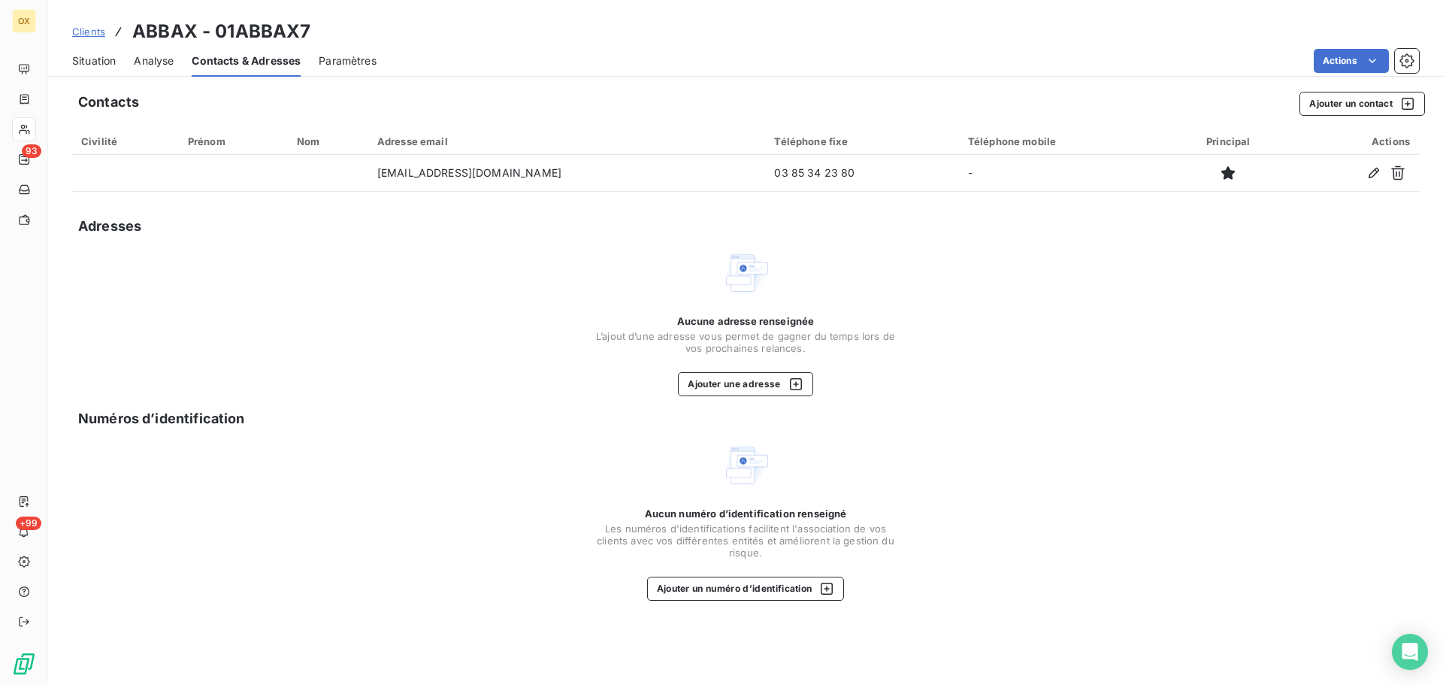
click at [89, 58] on span "Situation" at bounding box center [94, 60] width 44 height 15
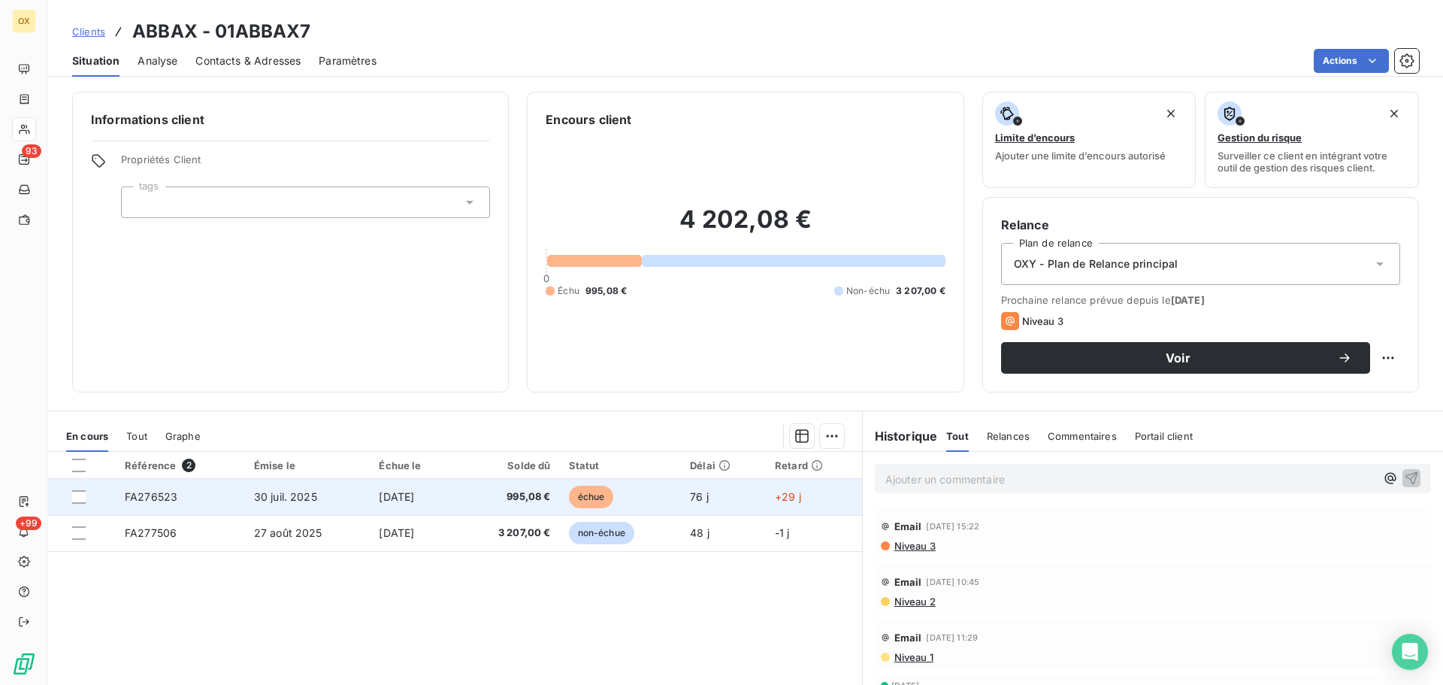
click at [551, 501] on span "995,08 €" at bounding box center [509, 496] width 84 height 15
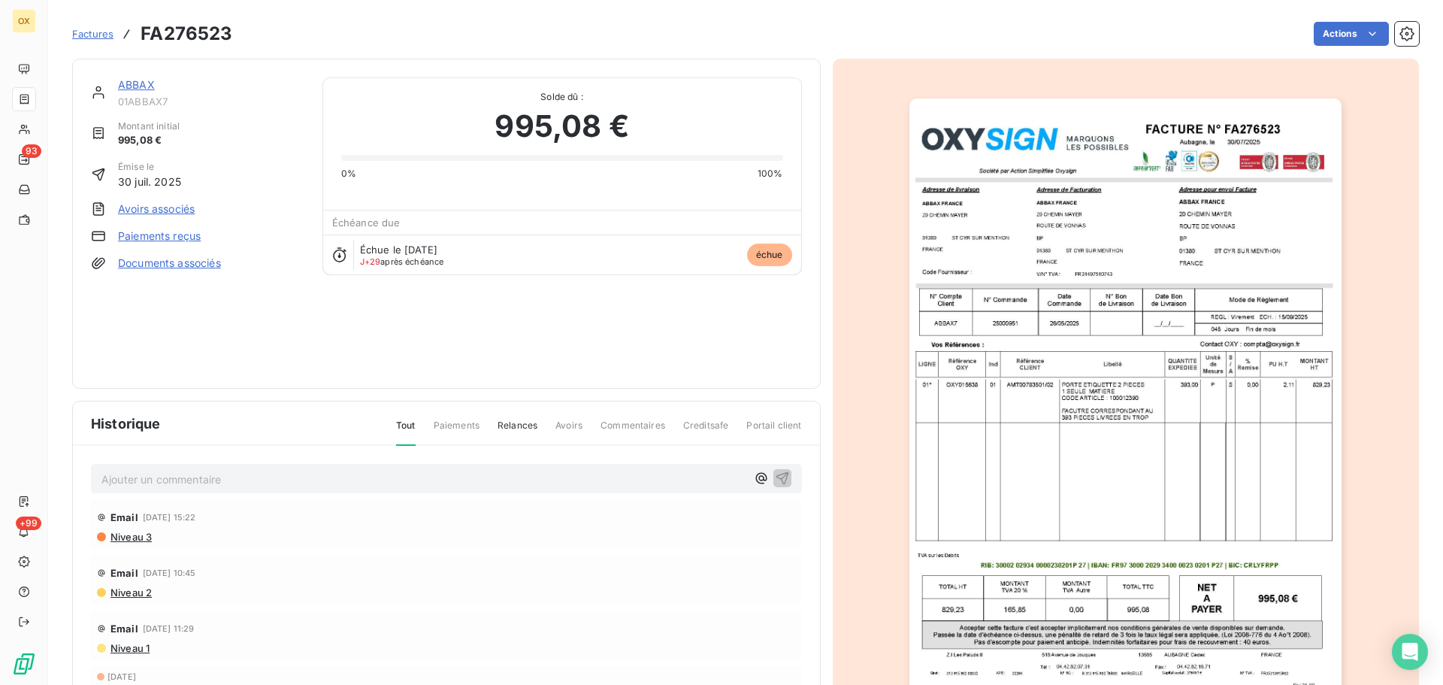
click at [1190, 273] on img "button" at bounding box center [1125, 404] width 432 height 612
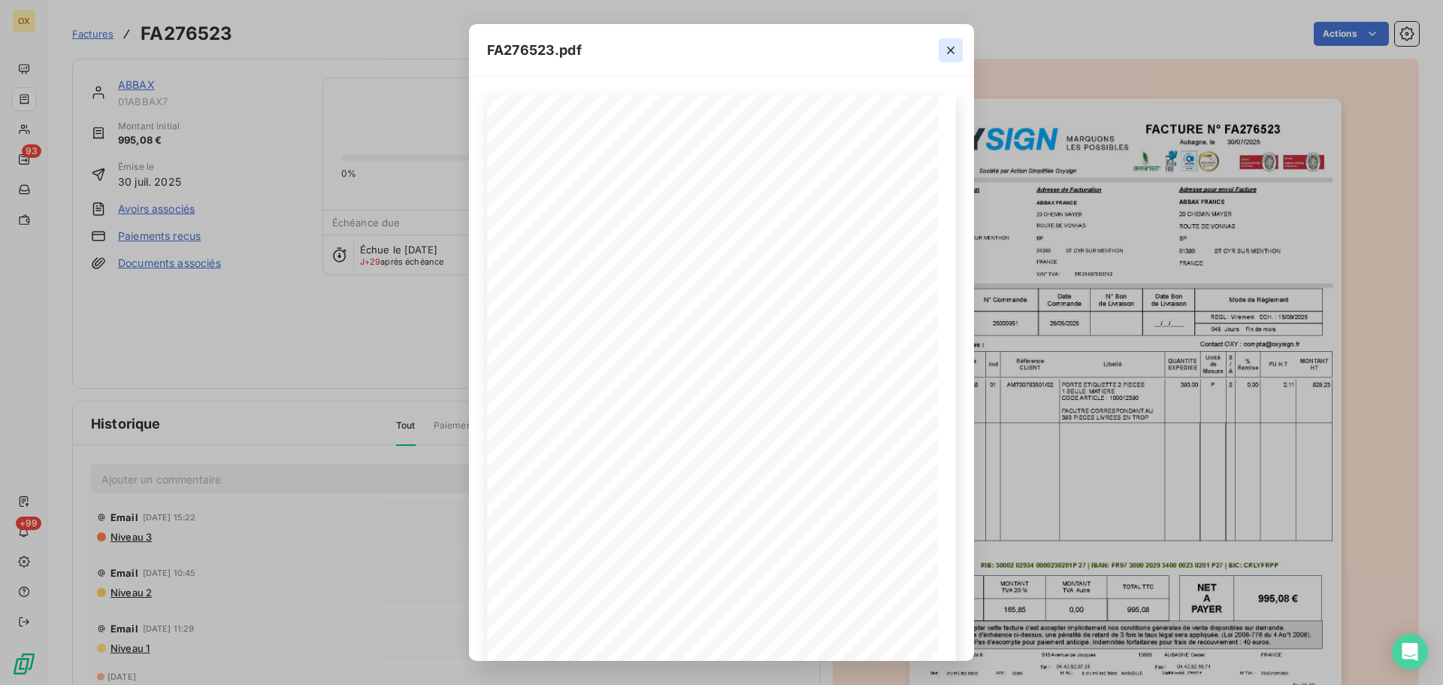
click at [949, 50] on icon "button" at bounding box center [950, 50] width 15 height 15
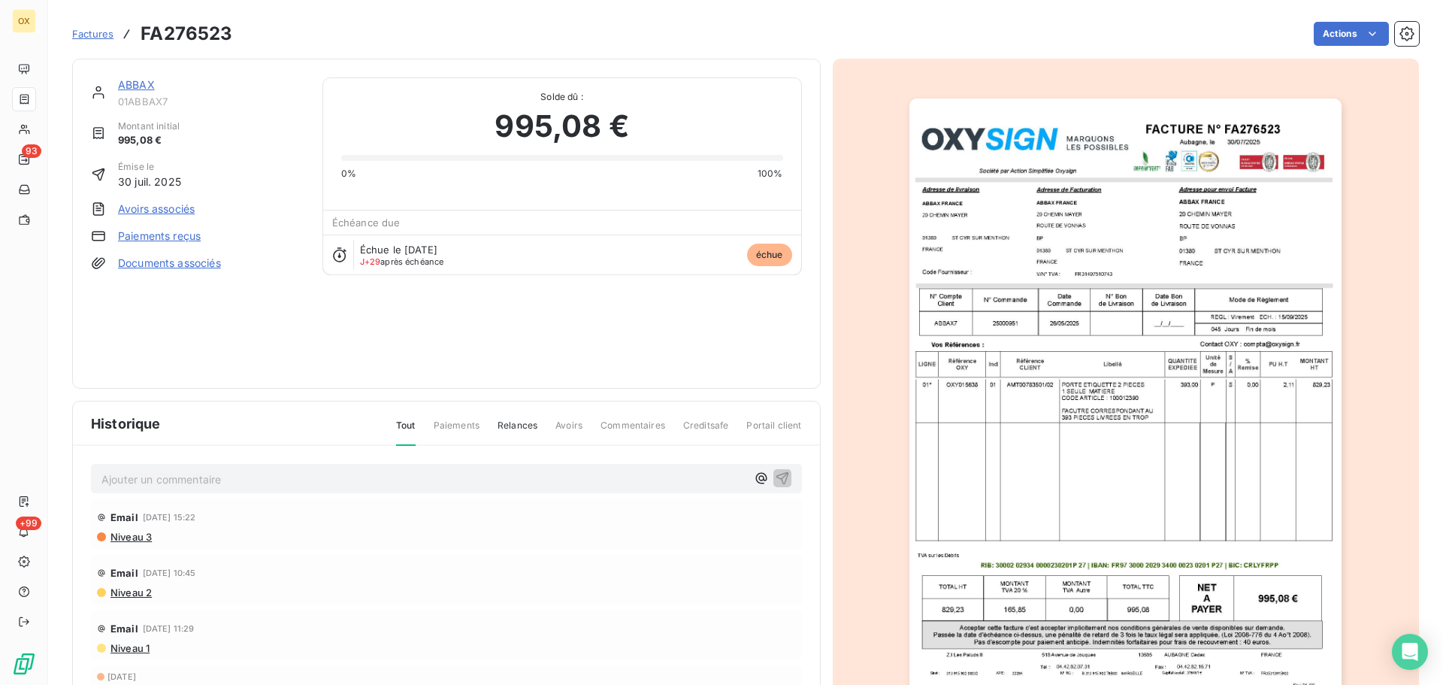
click at [138, 86] on link "ABBAX" at bounding box center [136, 84] width 37 height 13
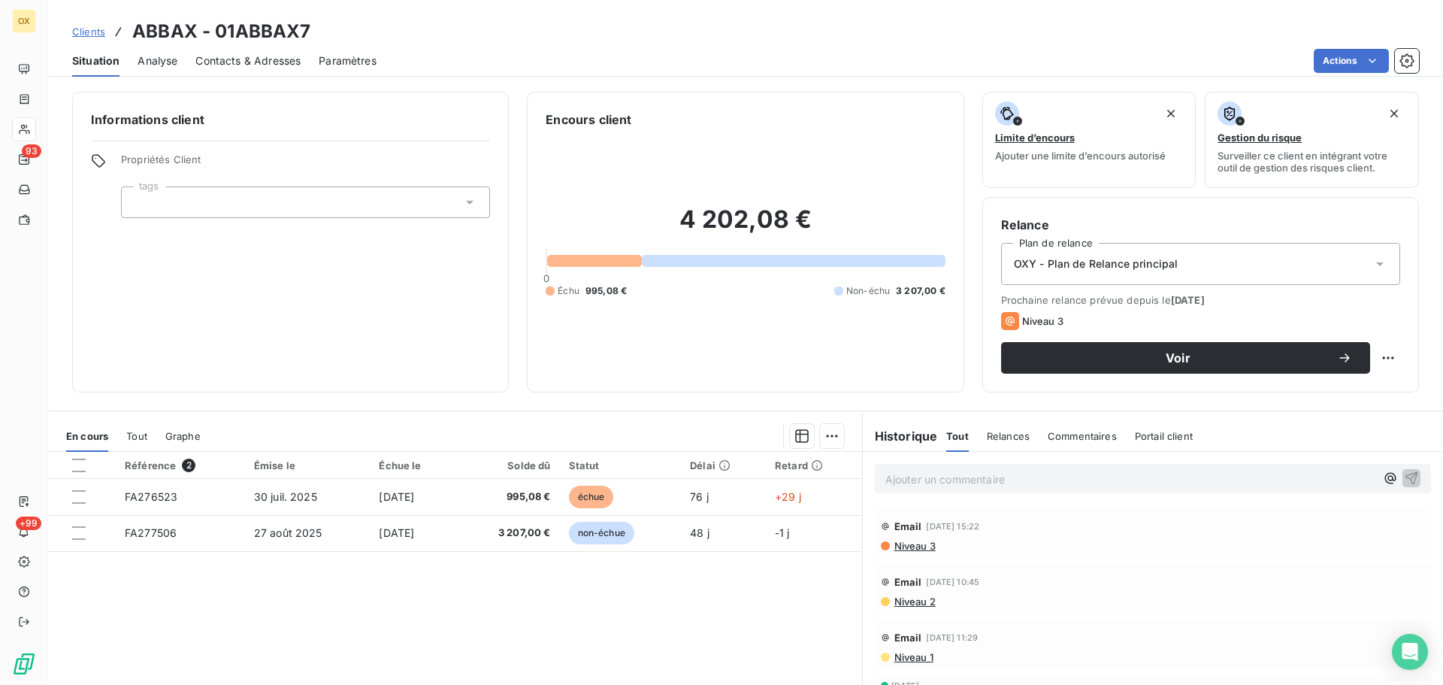
click at [256, 64] on span "Contacts & Adresses" at bounding box center [247, 60] width 105 height 15
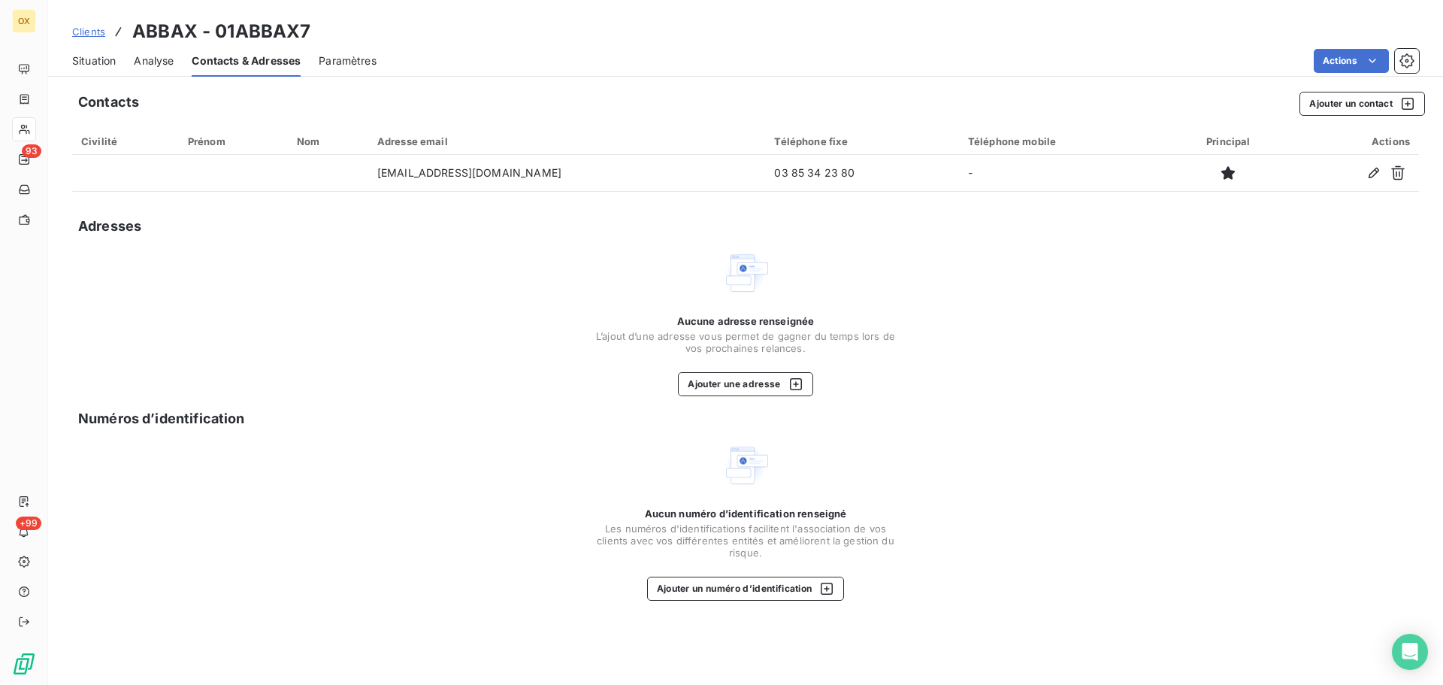
click at [110, 58] on span "Situation" at bounding box center [94, 60] width 44 height 15
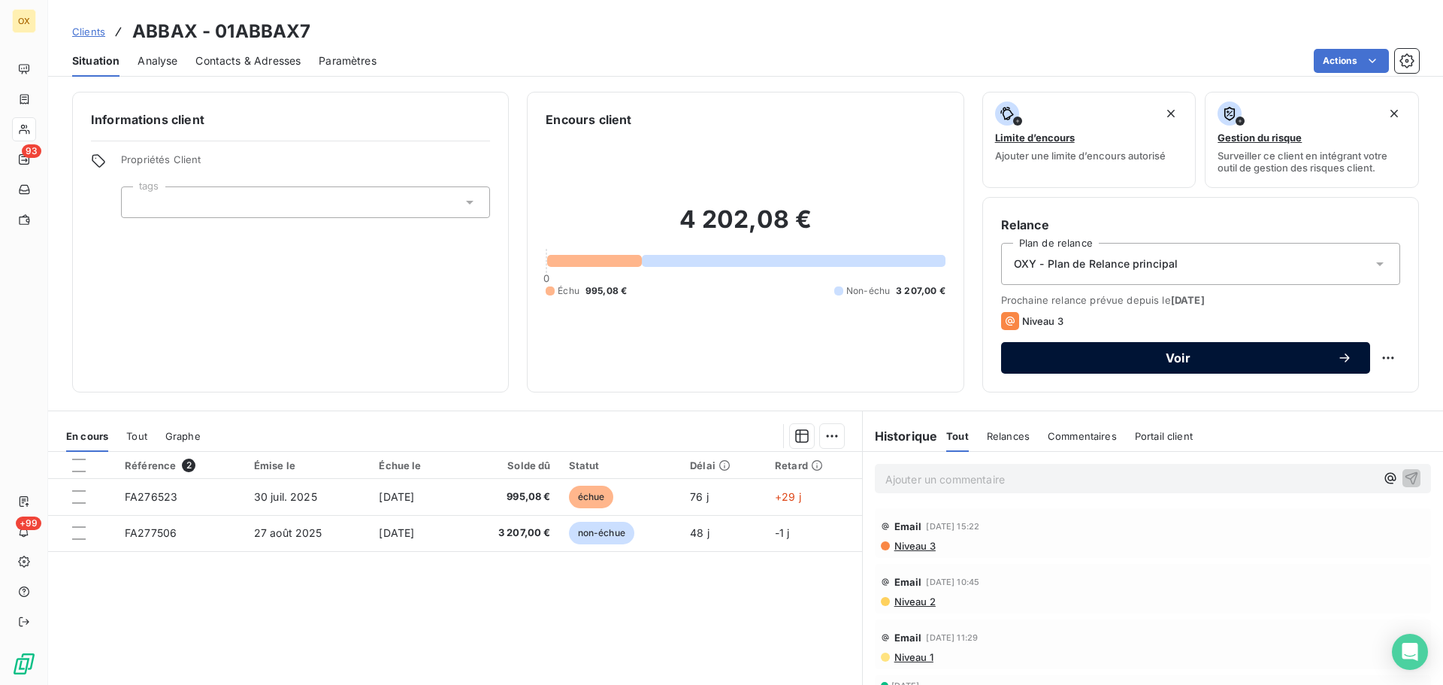
click at [1258, 352] on span "Voir" at bounding box center [1178, 358] width 318 height 12
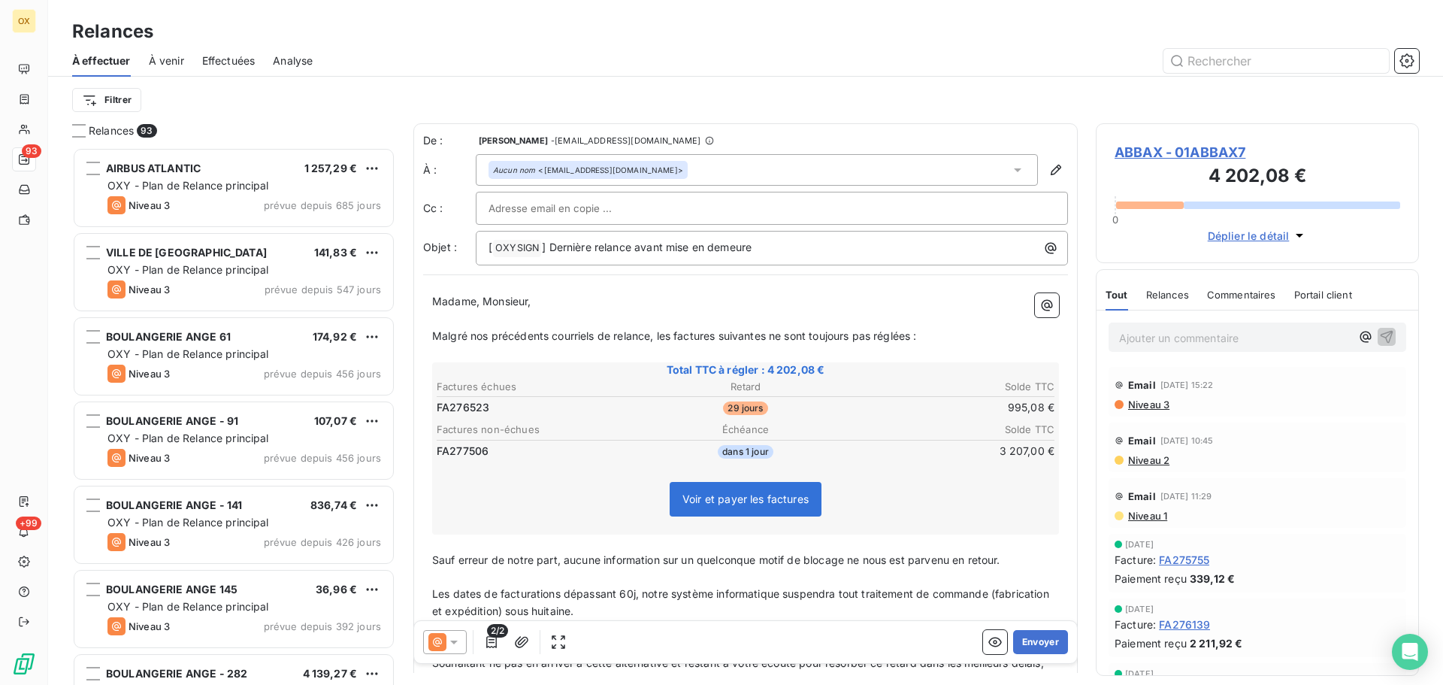
scroll to position [526, 312]
click at [640, 202] on div at bounding box center [771, 208] width 567 height 23
paste input "[EMAIL_ADDRESS][DOMAIN_NAME]"
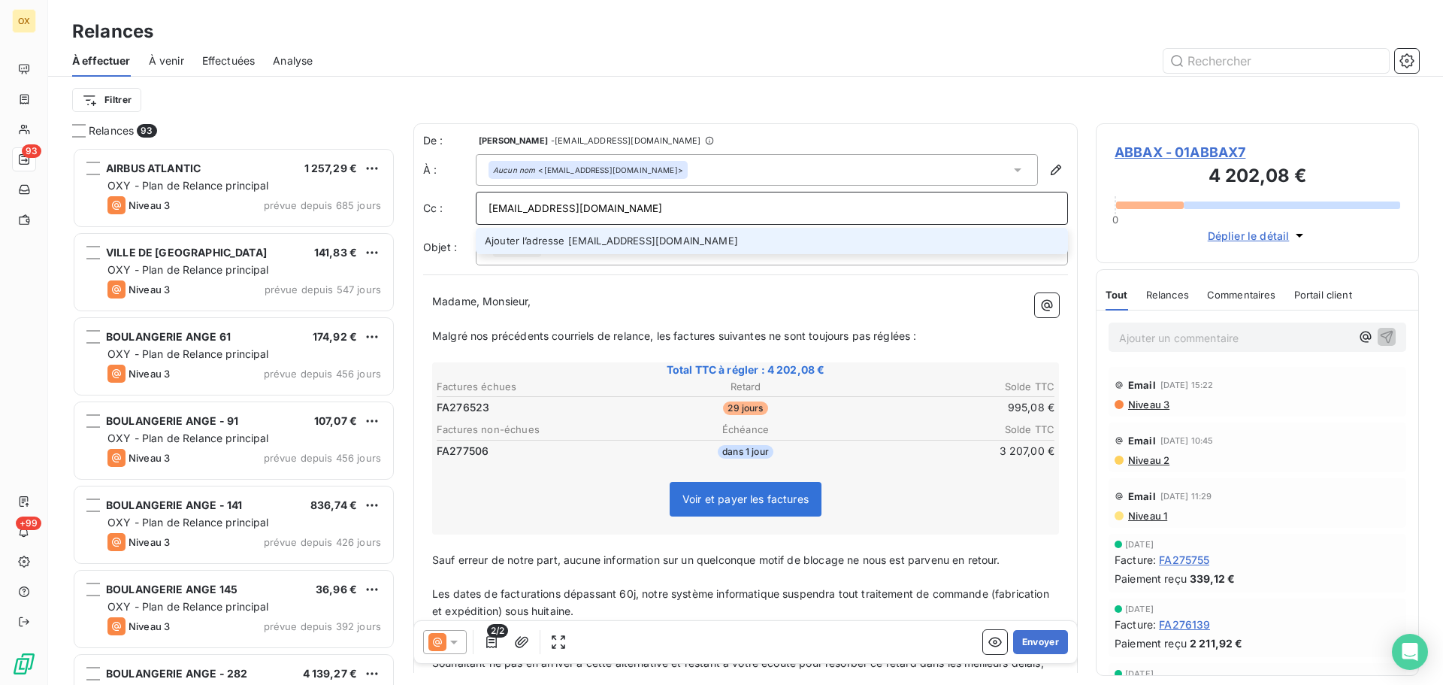
type input "[EMAIL_ADDRESS][DOMAIN_NAME]"
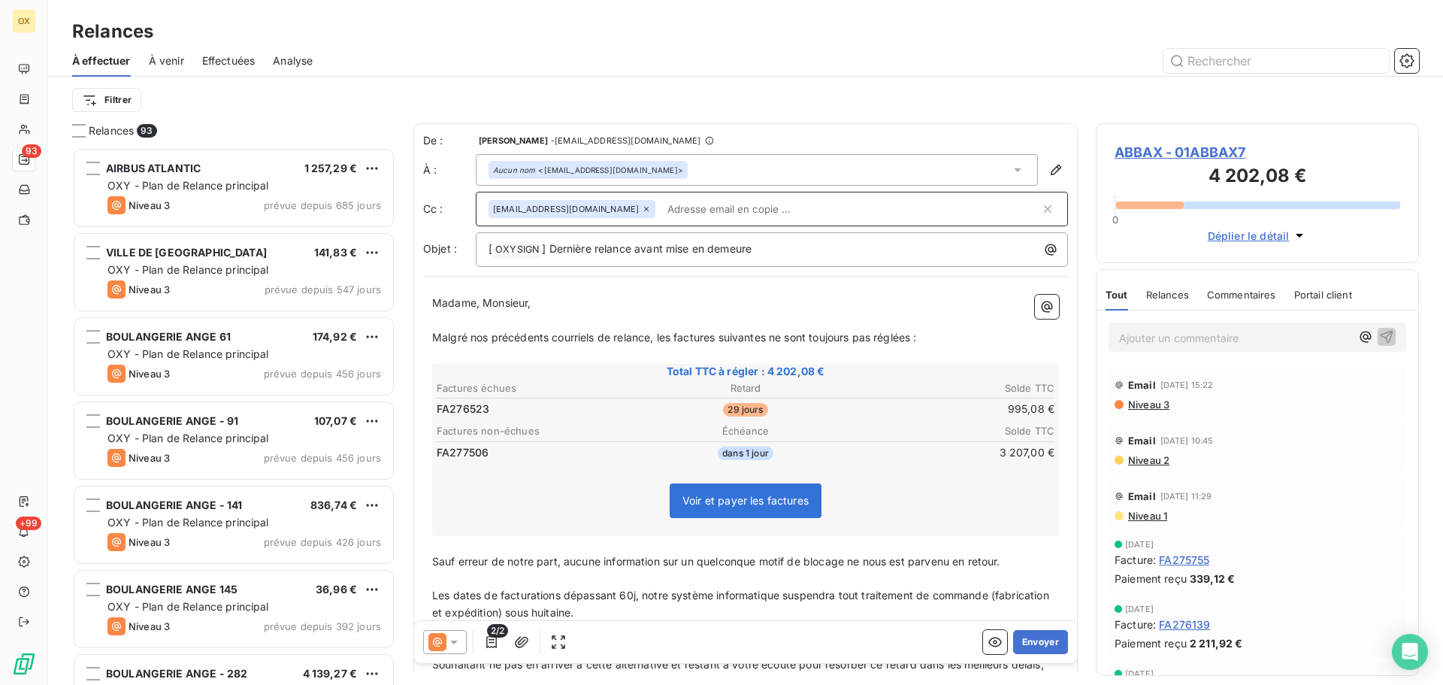
click at [615, 317] on p "﻿" at bounding box center [745, 320] width 627 height 17
click at [454, 634] on div at bounding box center [445, 642] width 44 height 24
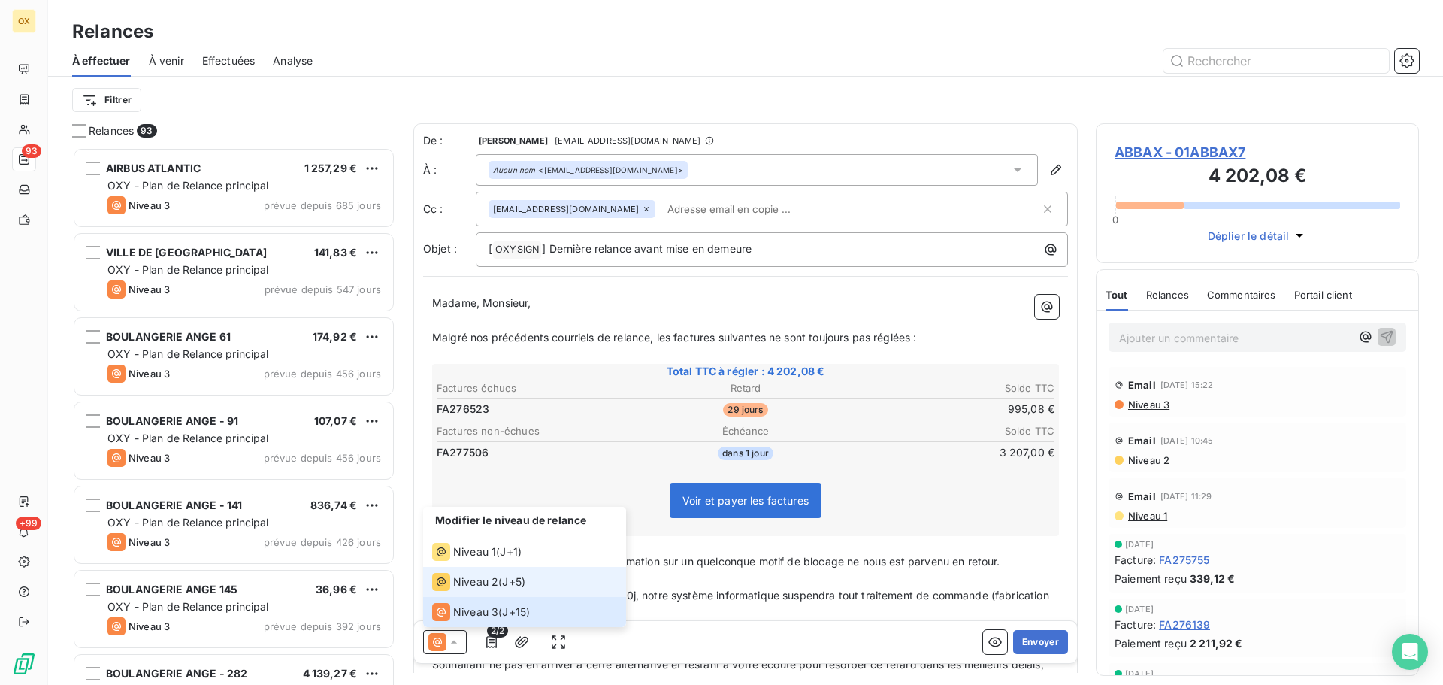
click at [467, 581] on span "Niveau 2" at bounding box center [475, 581] width 45 height 15
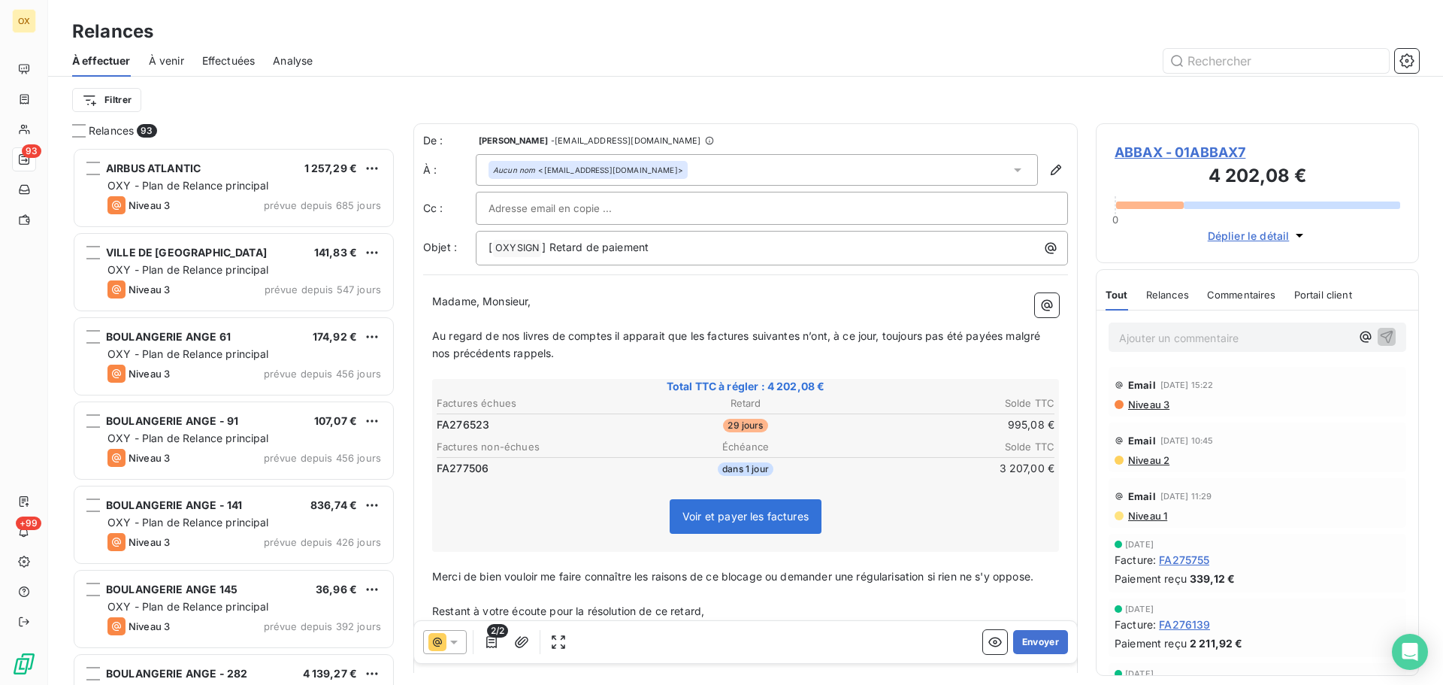
click at [564, 313] on p "﻿" at bounding box center [745, 318] width 627 height 17
click at [705, 334] on span "Au regard de nos livres de comptes il apparait que les factures suivantes n’ont…" at bounding box center [737, 344] width 611 height 30
click at [742, 342] on p "Au regard de nos livres de comptes il apparait que la factures suivantes n’ont,…" at bounding box center [745, 345] width 627 height 35
click at [788, 336] on span "Au regard de nos livres de comptes il apparait que la facture suivantes n’ont, …" at bounding box center [743, 344] width 622 height 30
click at [812, 334] on span "Au regard de nos livres de comptes il apparait que la facture suivante n’ont, à…" at bounding box center [740, 344] width 616 height 30
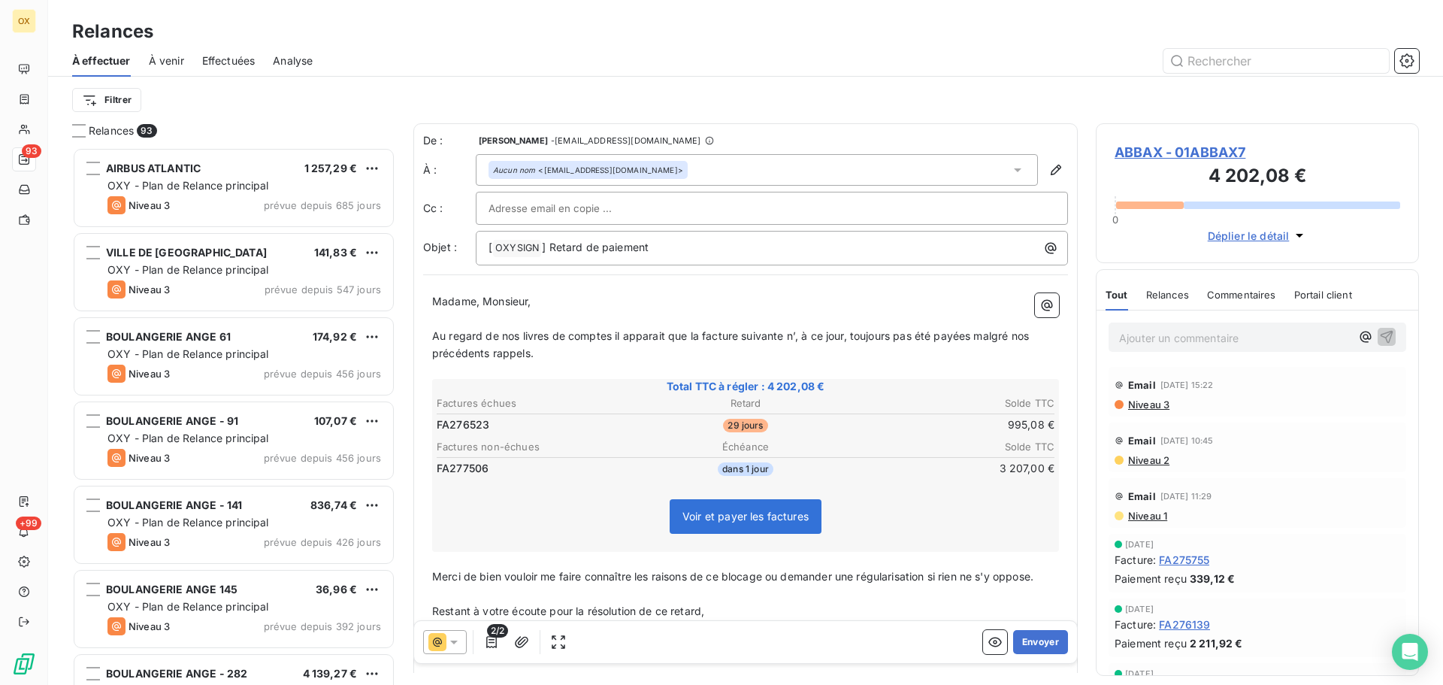
click at [1147, 156] on span "ABBAX - 01ABBAX7" at bounding box center [1257, 152] width 286 height 20
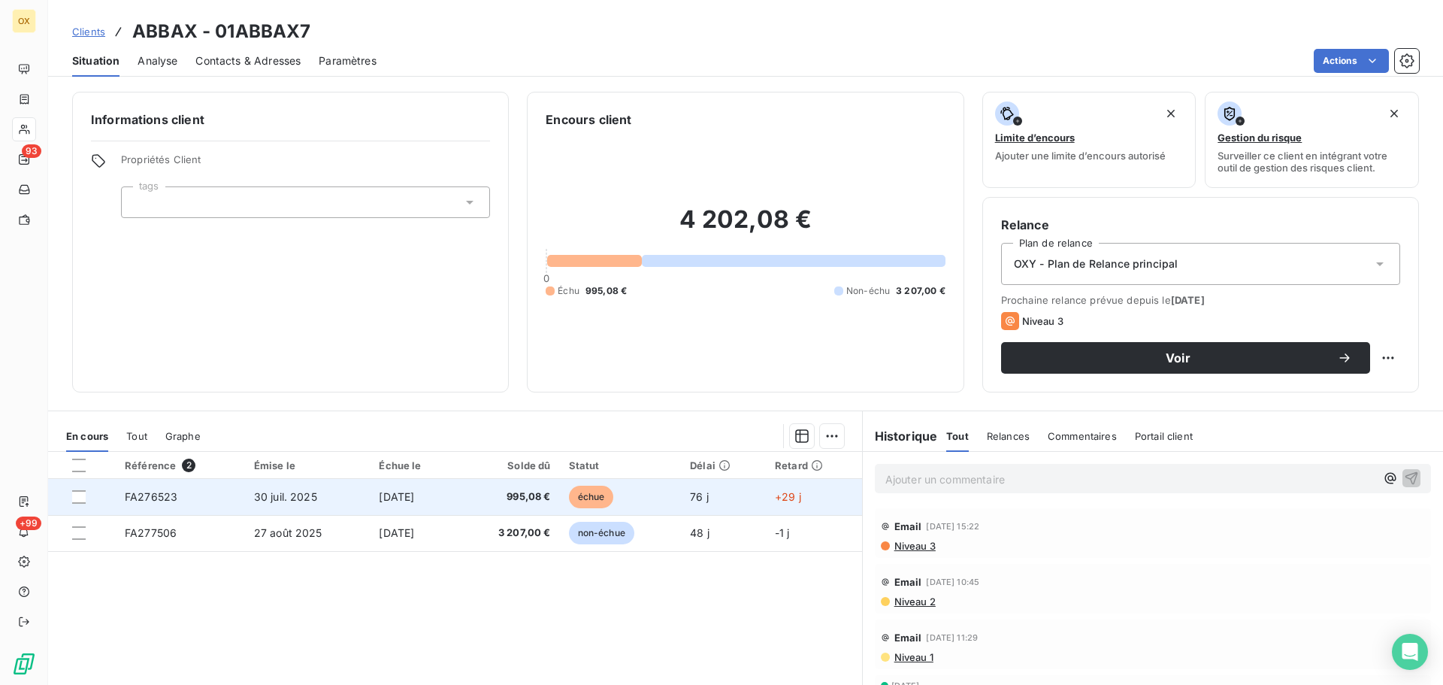
click at [394, 496] on span "[DATE]" at bounding box center [396, 496] width 35 height 13
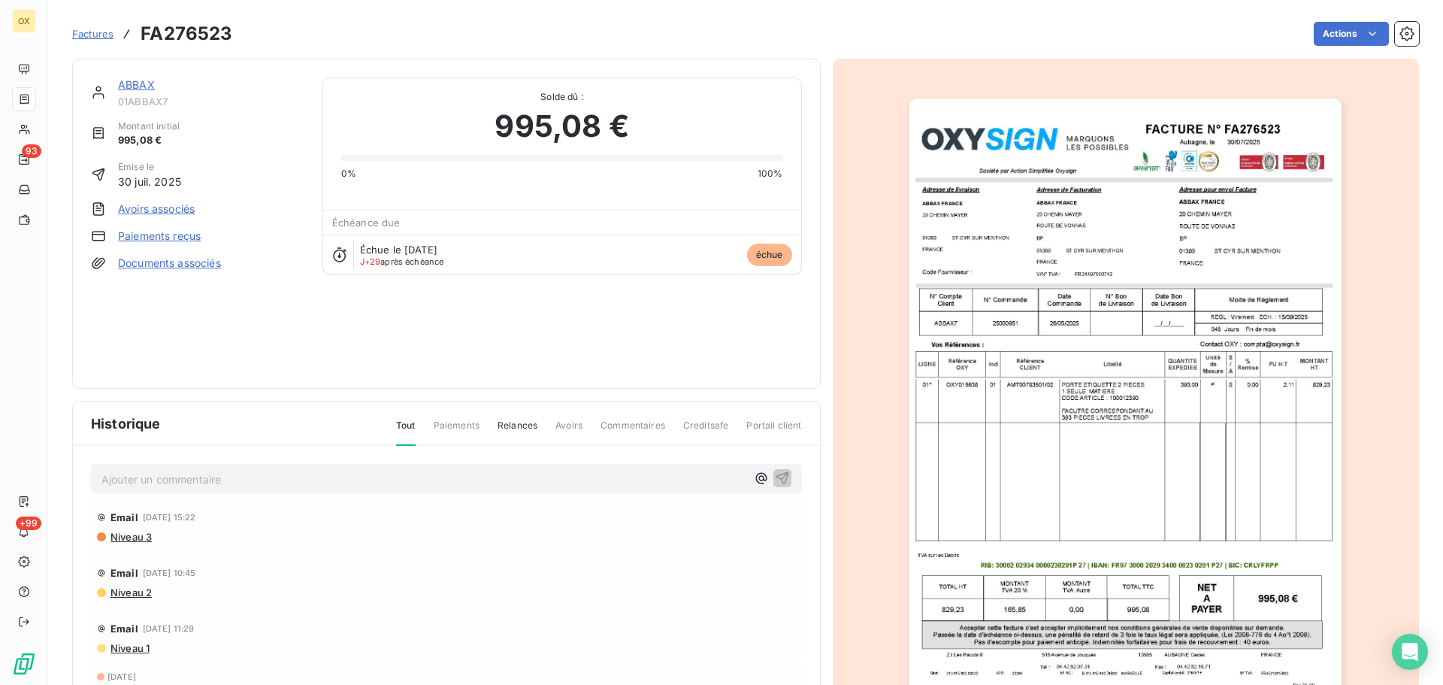
click at [142, 84] on link "ABBAX" at bounding box center [136, 84] width 37 height 13
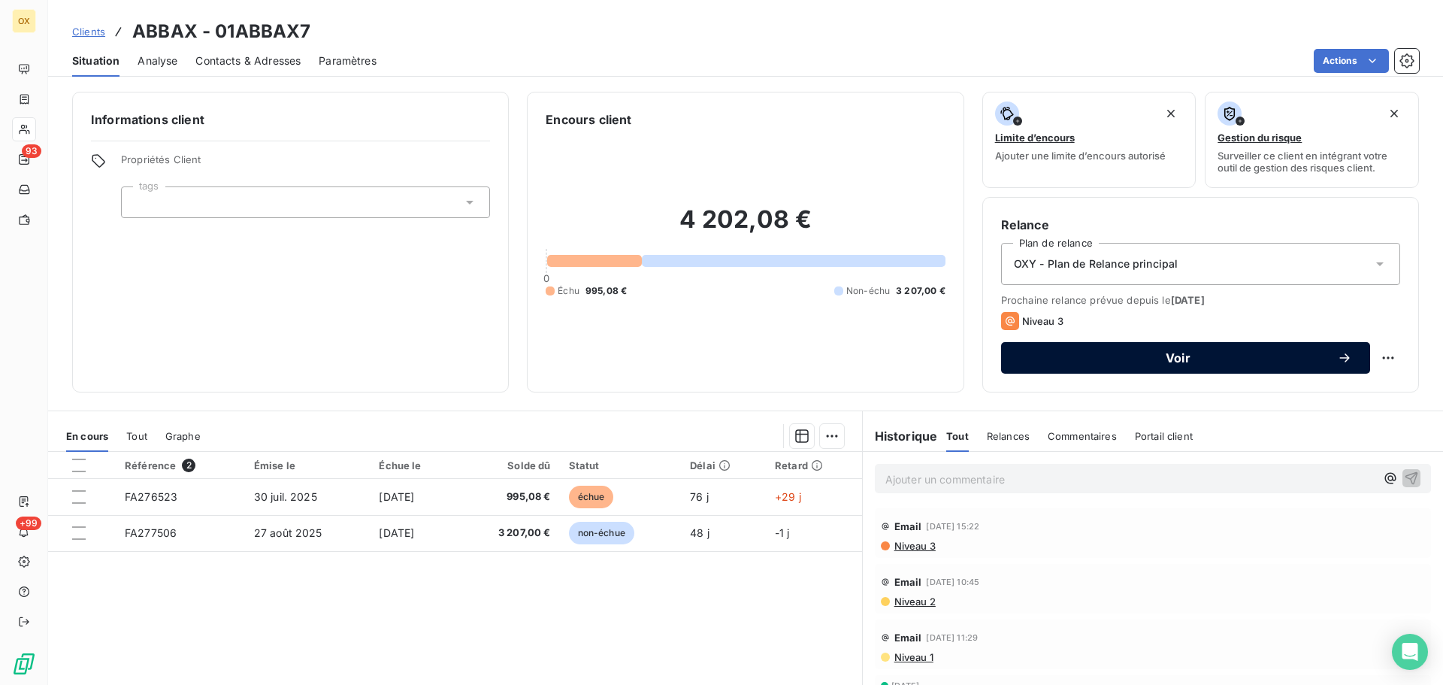
click at [1194, 352] on span "Voir" at bounding box center [1178, 358] width 318 height 12
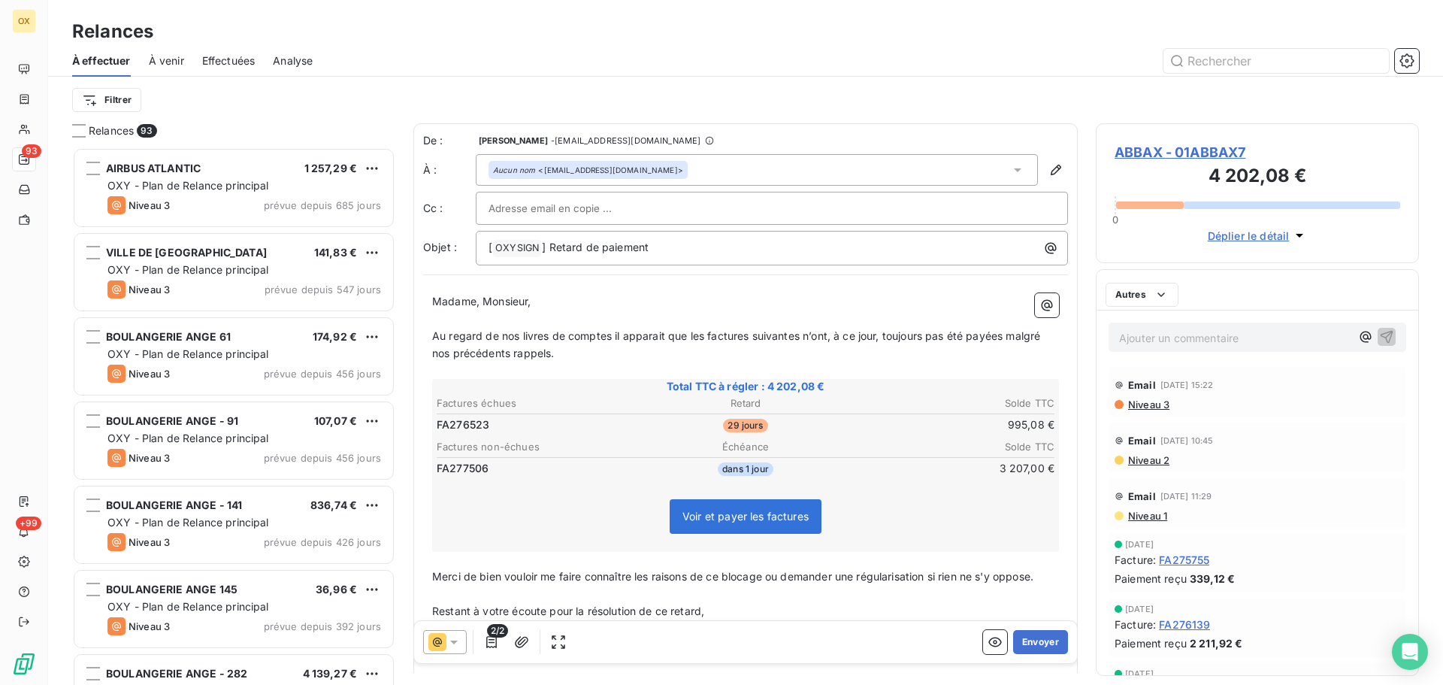
scroll to position [526, 312]
click at [706, 344] on p "Au regard de nos livres de comptes il apparait que les factures suivantes n’ont…" at bounding box center [745, 345] width 627 height 35
drag, startPoint x: 741, startPoint y: 335, endPoint x: 770, endPoint y: 331, distance: 28.9
click at [742, 335] on span "Au regard de nos livres de comptes il apparait que la factures suivantes n’ont,…" at bounding box center [745, 344] width 627 height 30
click at [790, 336] on span "Au regard de nos livres de comptes il apparait que la facture suivantes n’ont, …" at bounding box center [743, 344] width 622 height 30
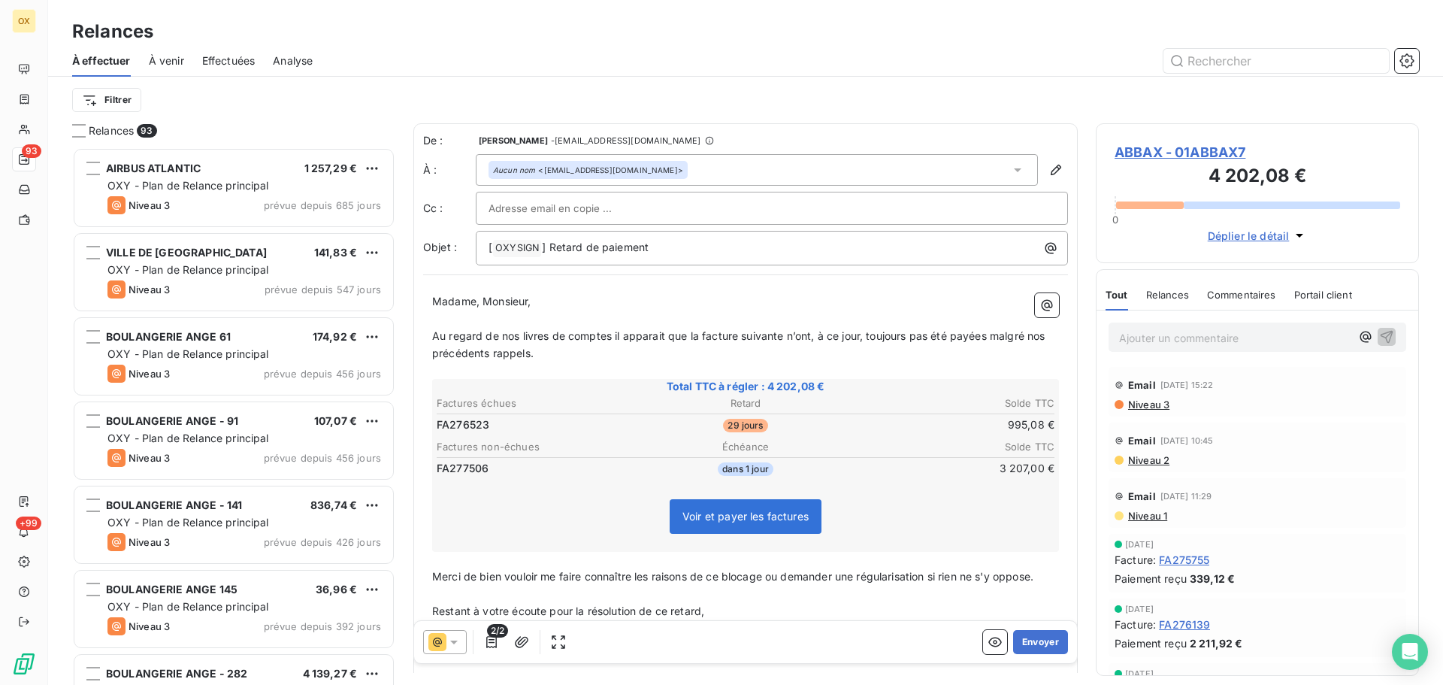
click at [811, 331] on span "Au regard de nos livres de comptes il apparait que la facture suivante n’ont, à…" at bounding box center [740, 344] width 616 height 30
click at [977, 332] on span "Au regard de nos livres de comptes il apparait que la facture suivante n’a, à c…" at bounding box center [735, 344] width 606 height 30
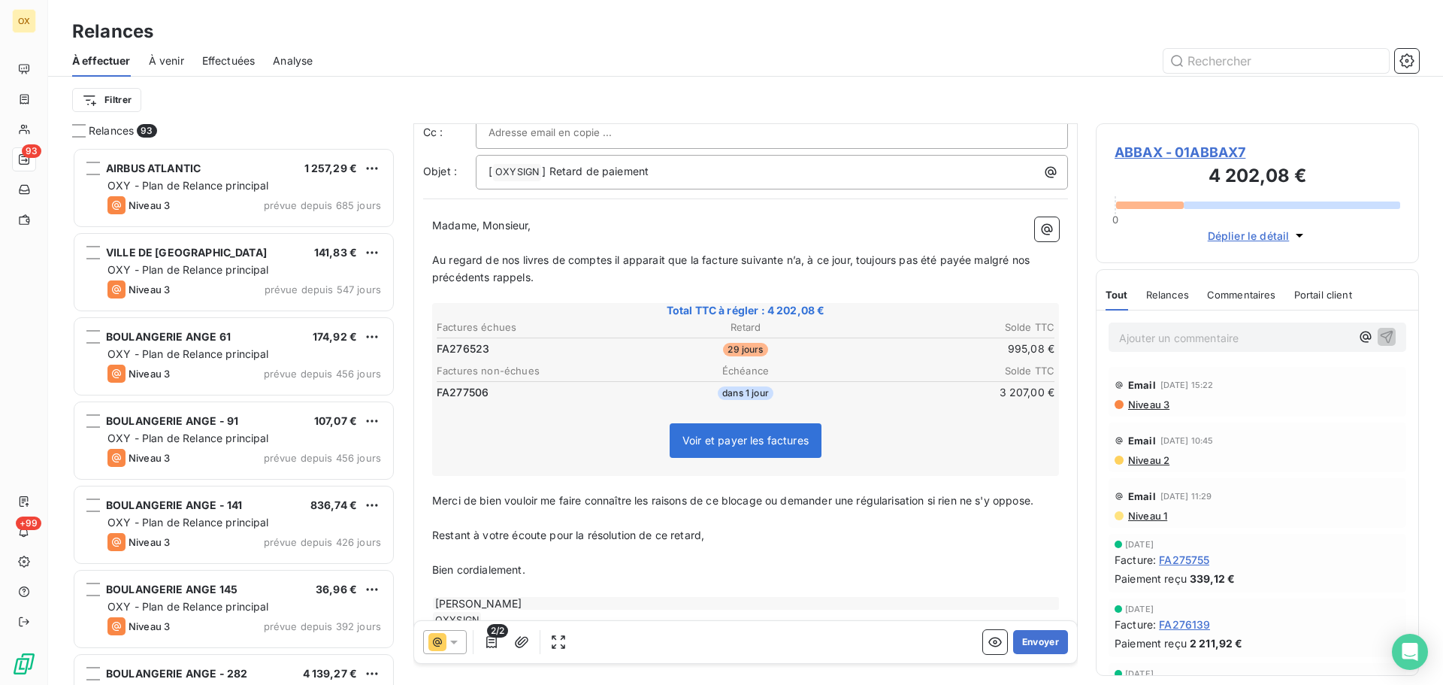
scroll to position [77, 0]
click at [1026, 634] on button "Envoyer" at bounding box center [1040, 642] width 55 height 24
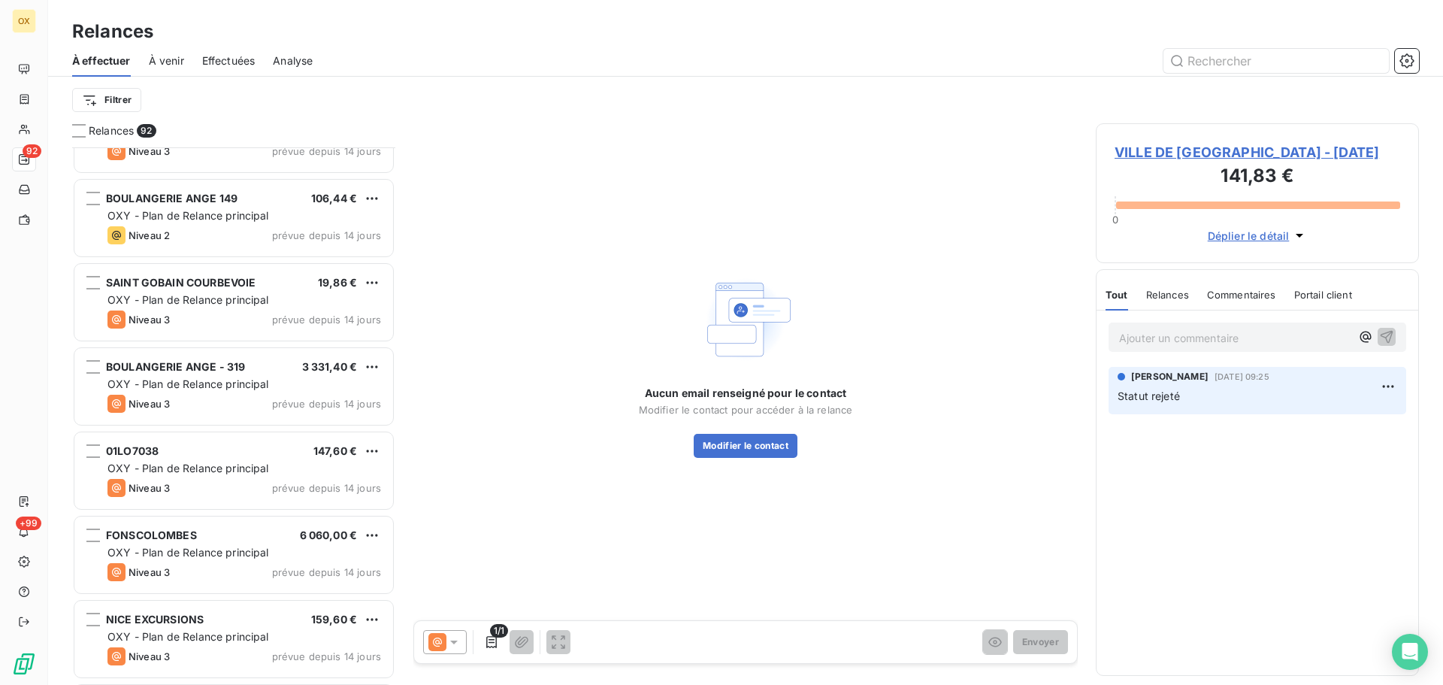
scroll to position [4284, 0]
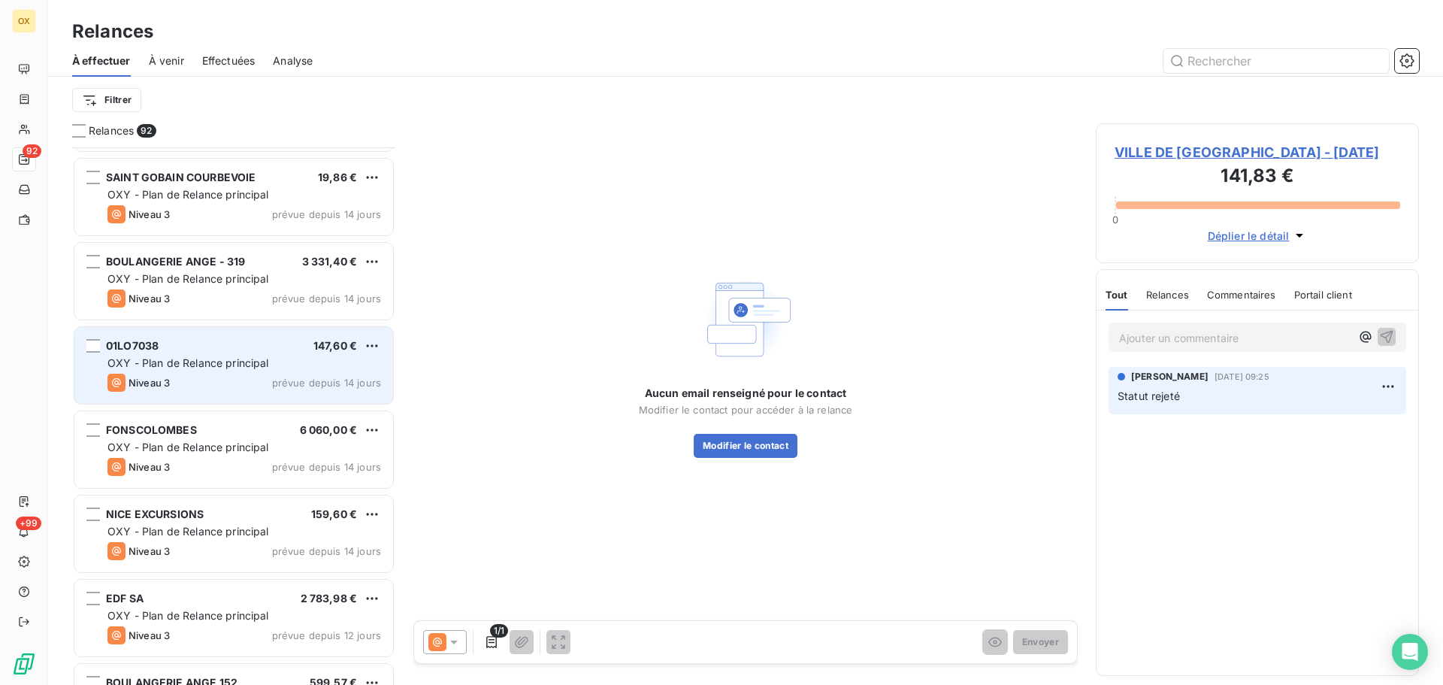
click at [207, 328] on div "01LO7038 147,60 € OXY - Plan de Relance principal Niveau 3 prévue depuis 14 jou…" at bounding box center [233, 365] width 319 height 77
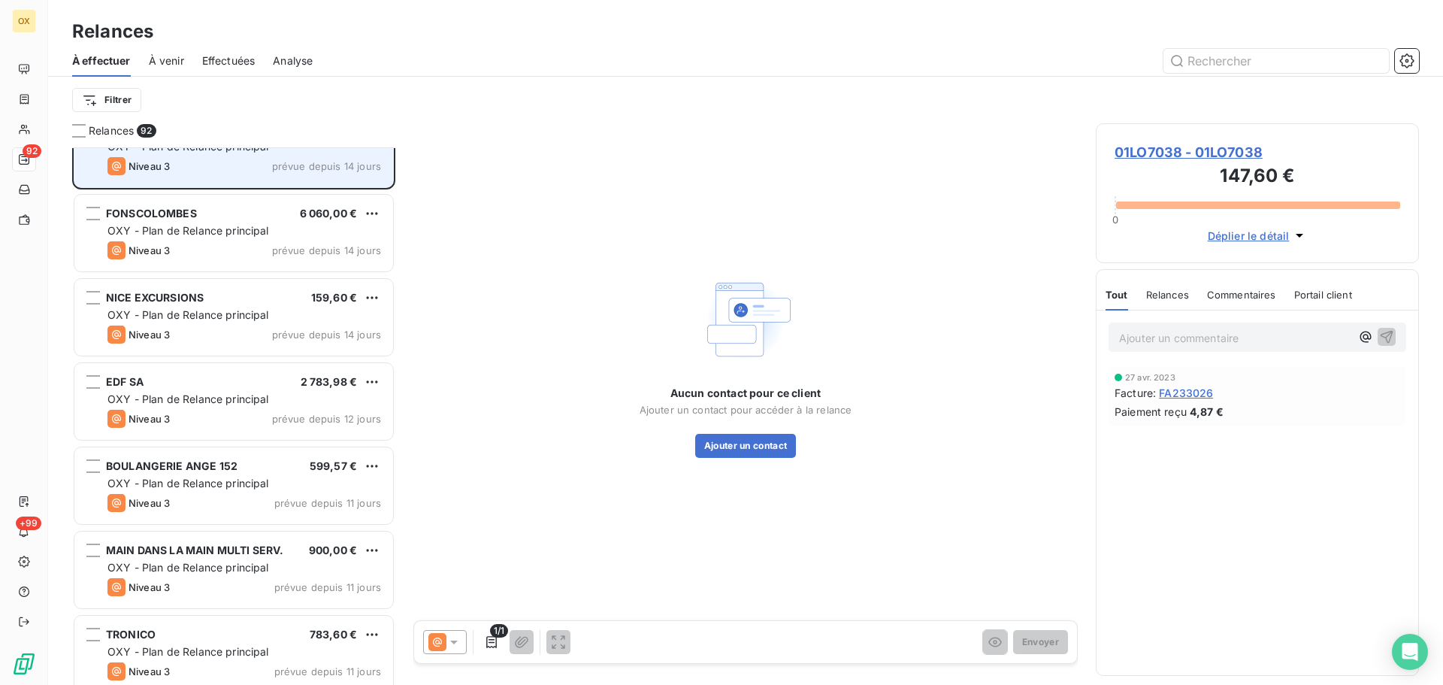
scroll to position [4510, 0]
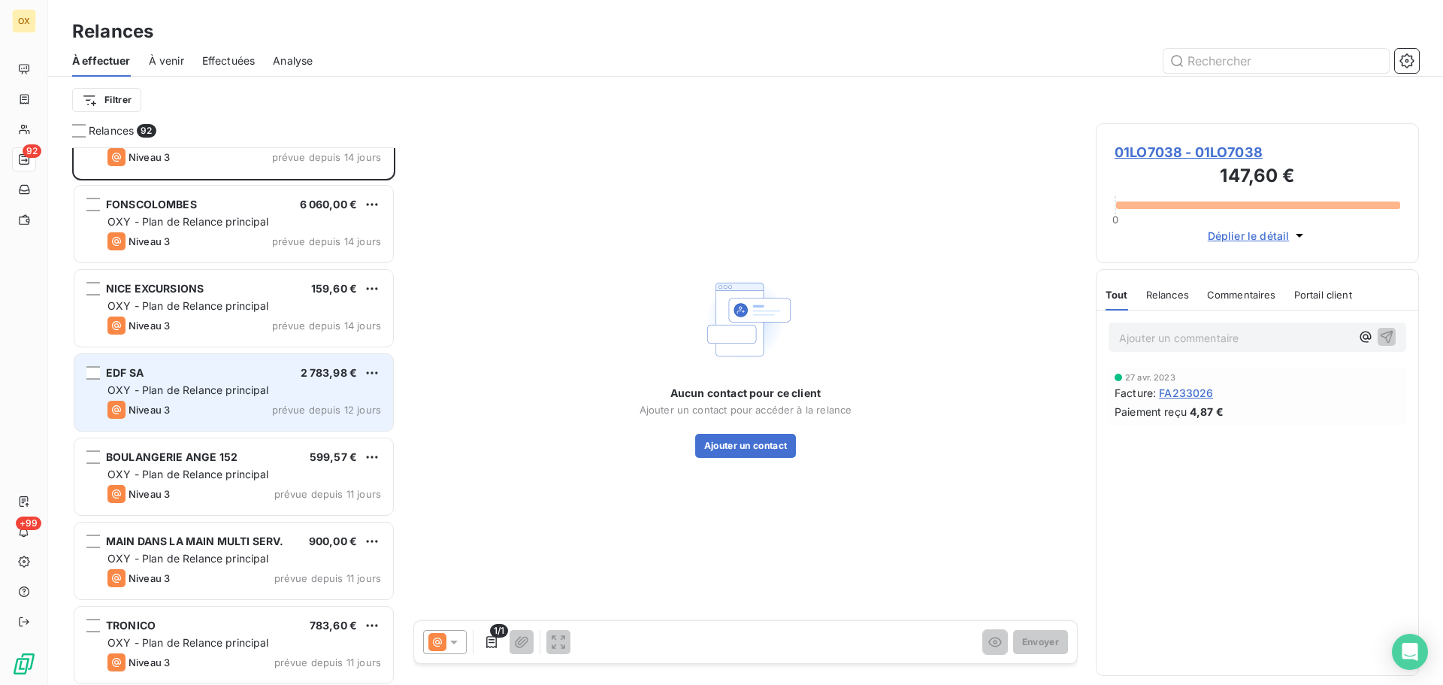
click at [206, 402] on div "Niveau 3 prévue depuis 12 jours" at bounding box center [244, 410] width 274 height 18
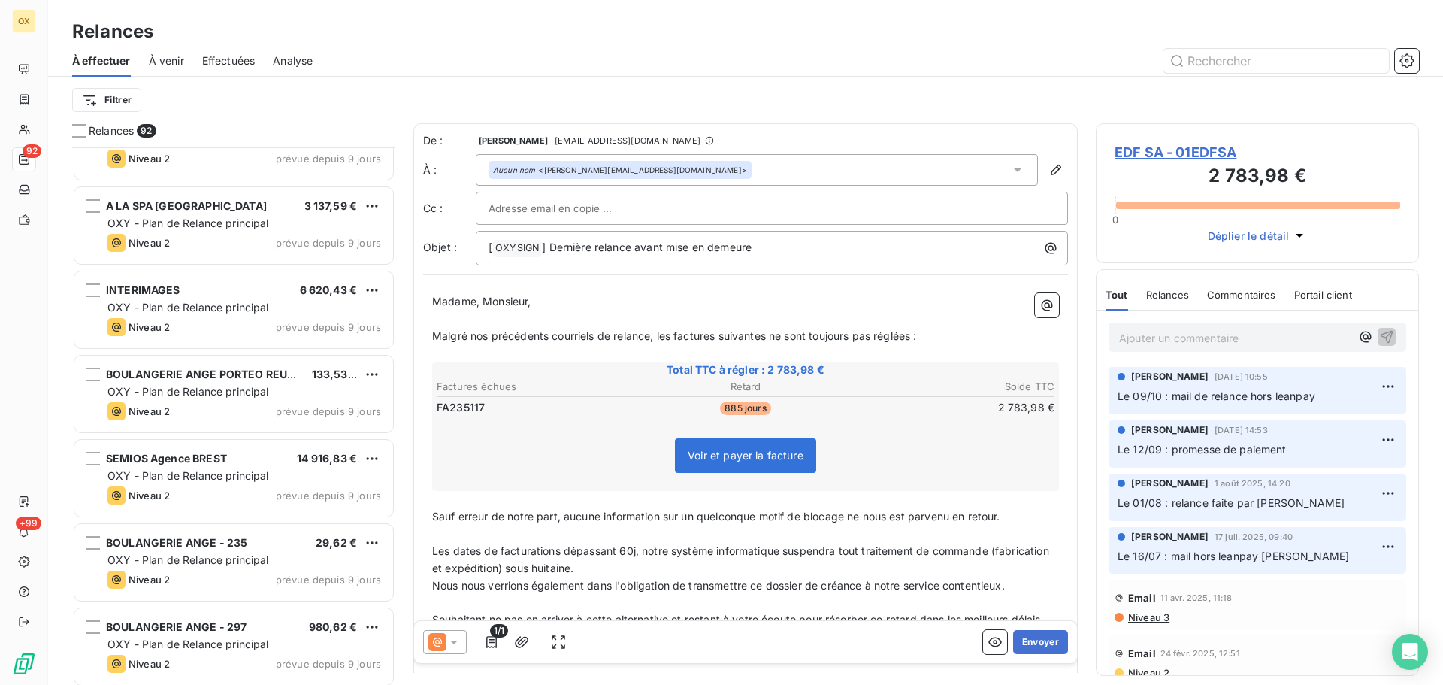
scroll to position [5186, 0]
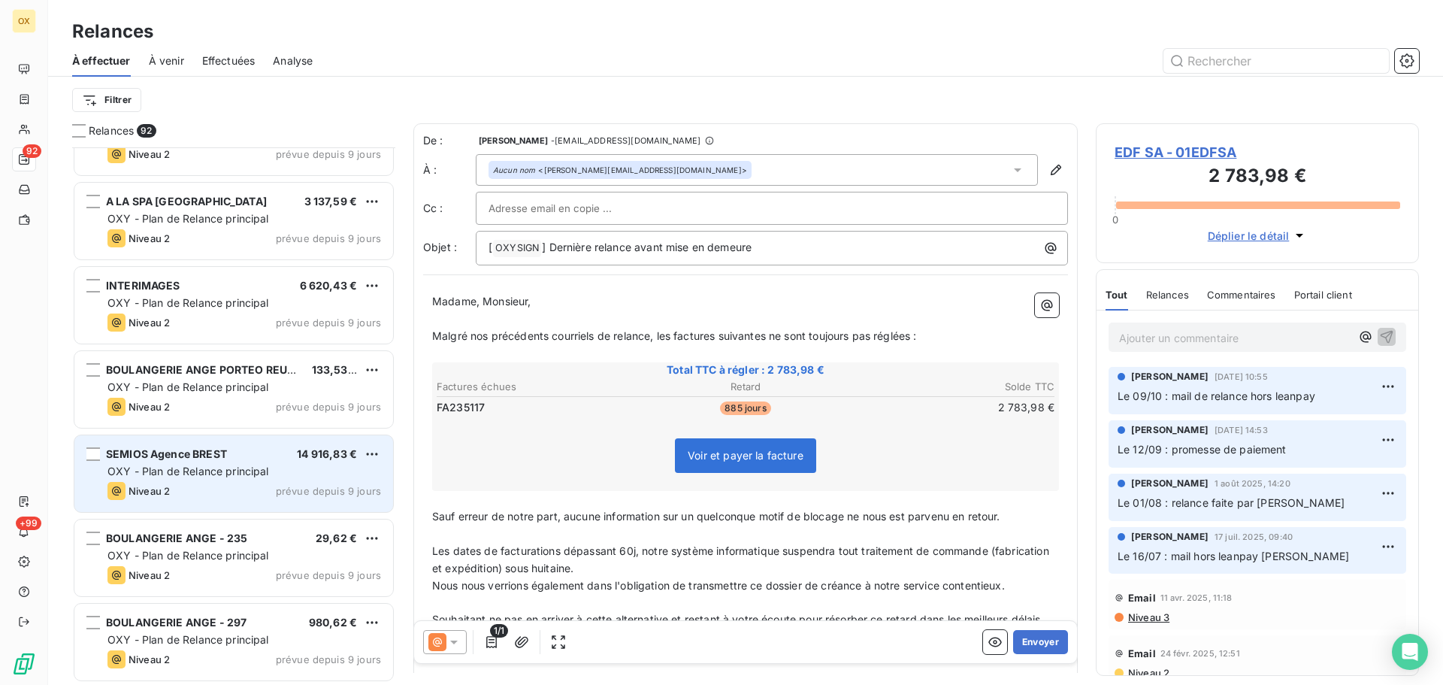
click at [240, 487] on div "Niveau 2 prévue depuis 9 jours" at bounding box center [244, 491] width 274 height 18
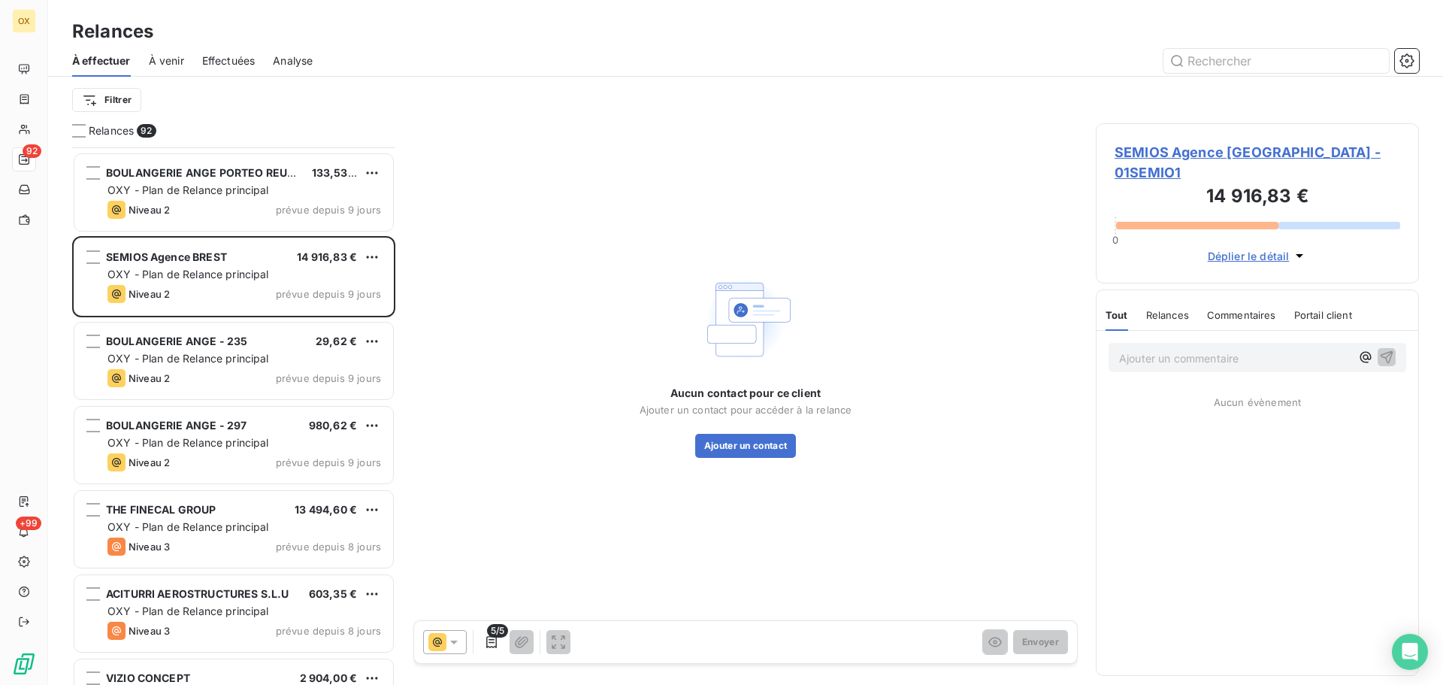
scroll to position [5412, 0]
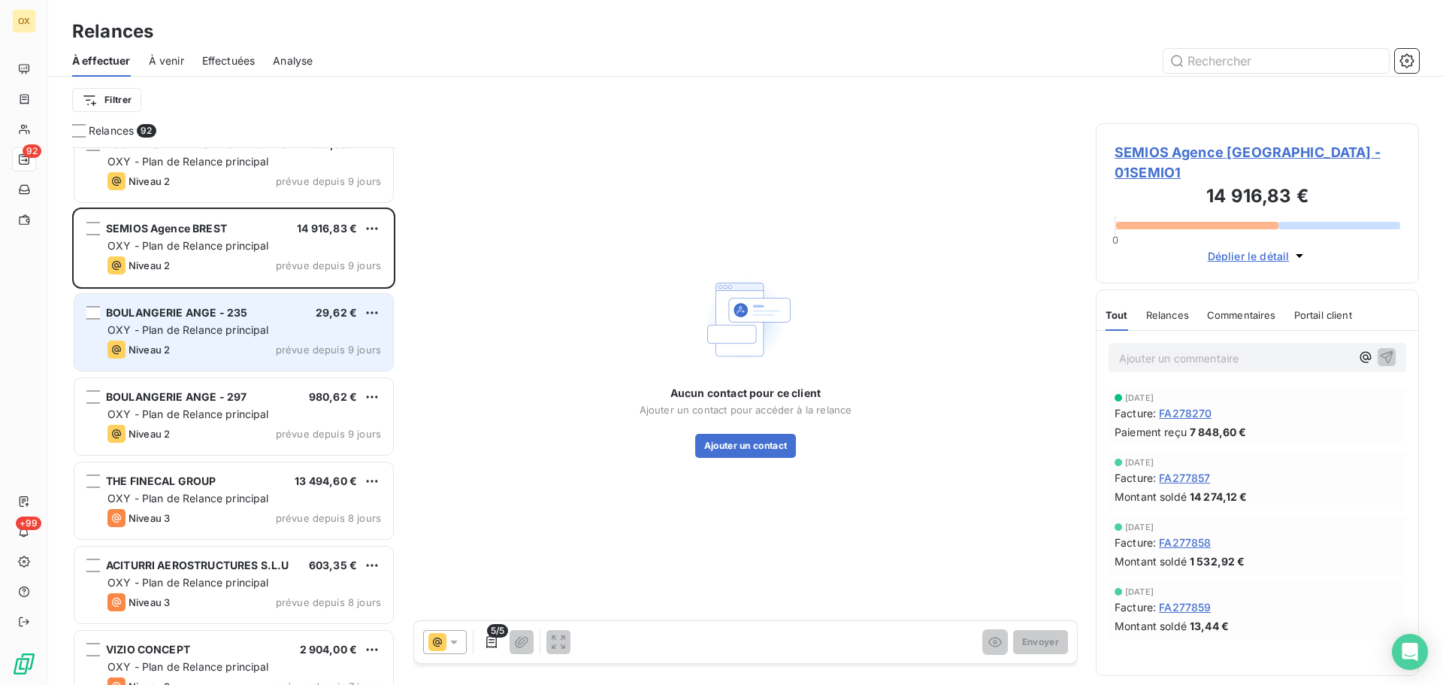
click at [227, 331] on span "OXY - Plan de Relance principal" at bounding box center [188, 329] width 162 height 13
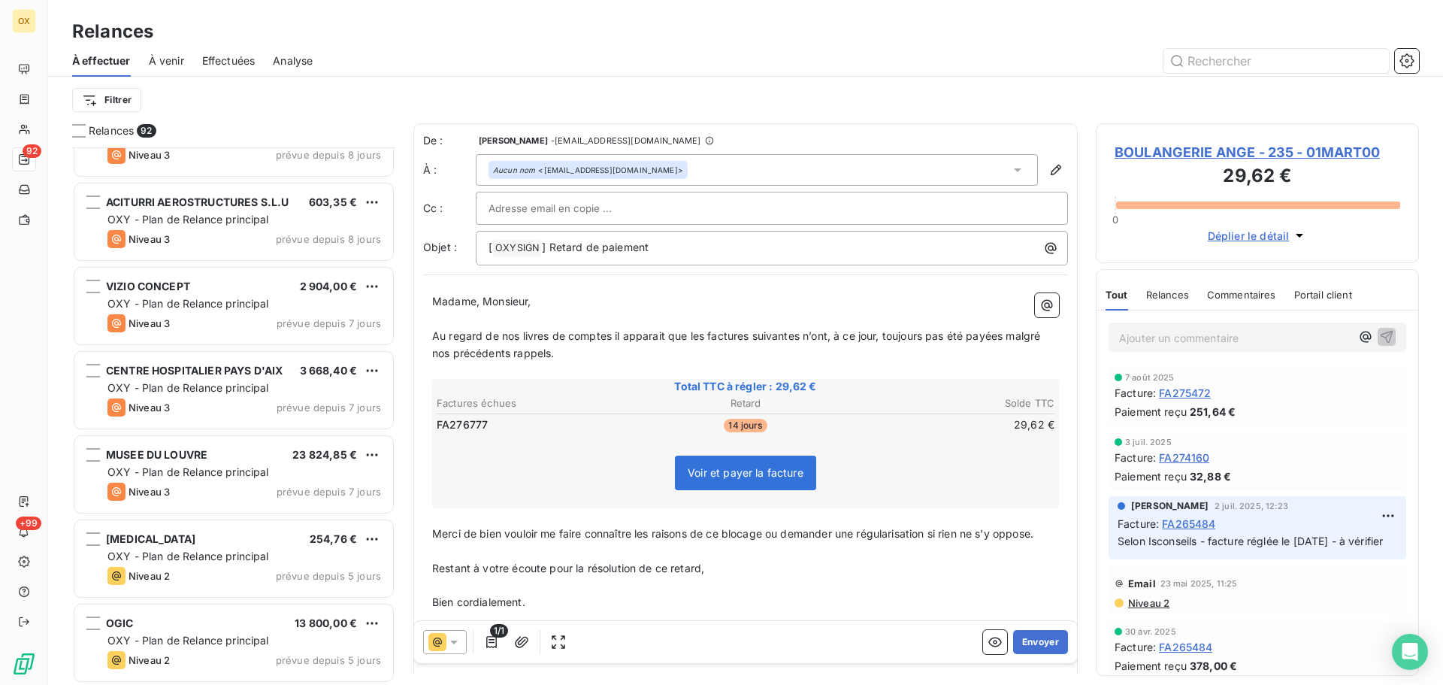
scroll to position [5787, 0]
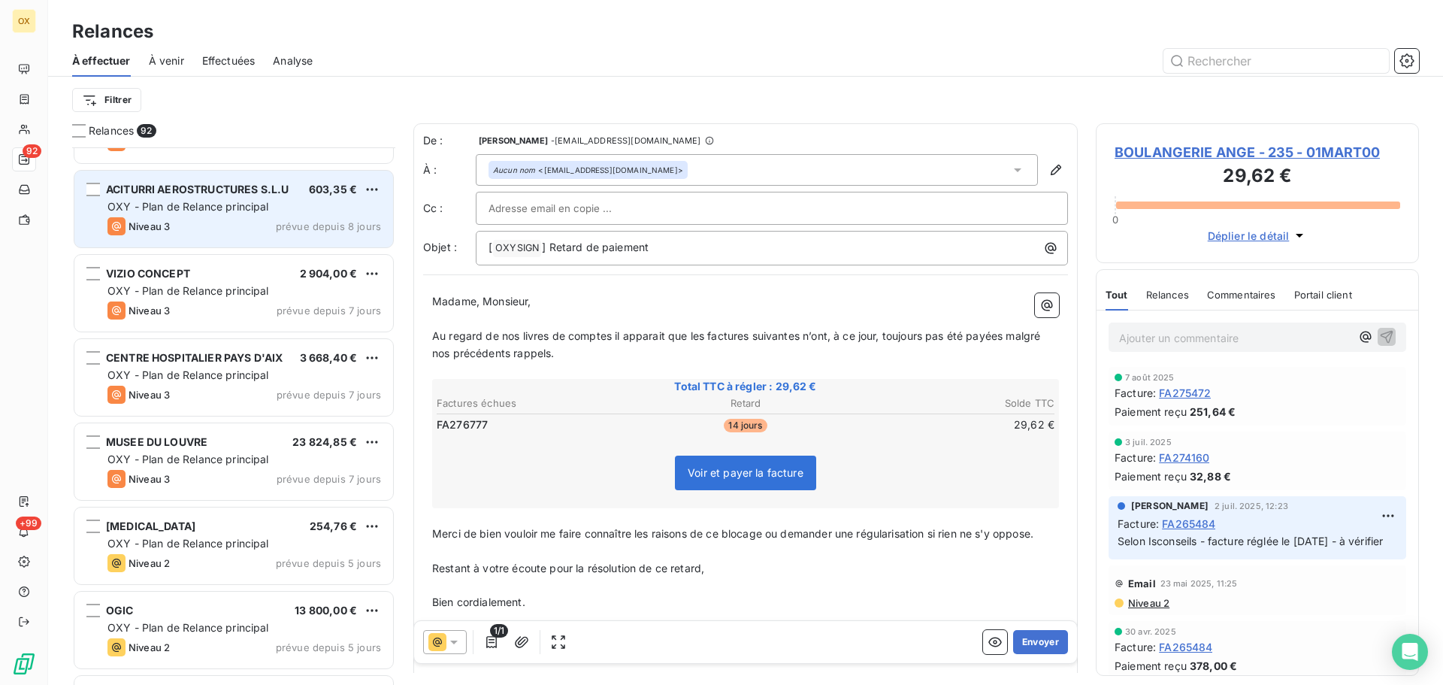
click at [202, 225] on div "Niveau 3 prévue depuis 8 jours" at bounding box center [244, 226] width 274 height 18
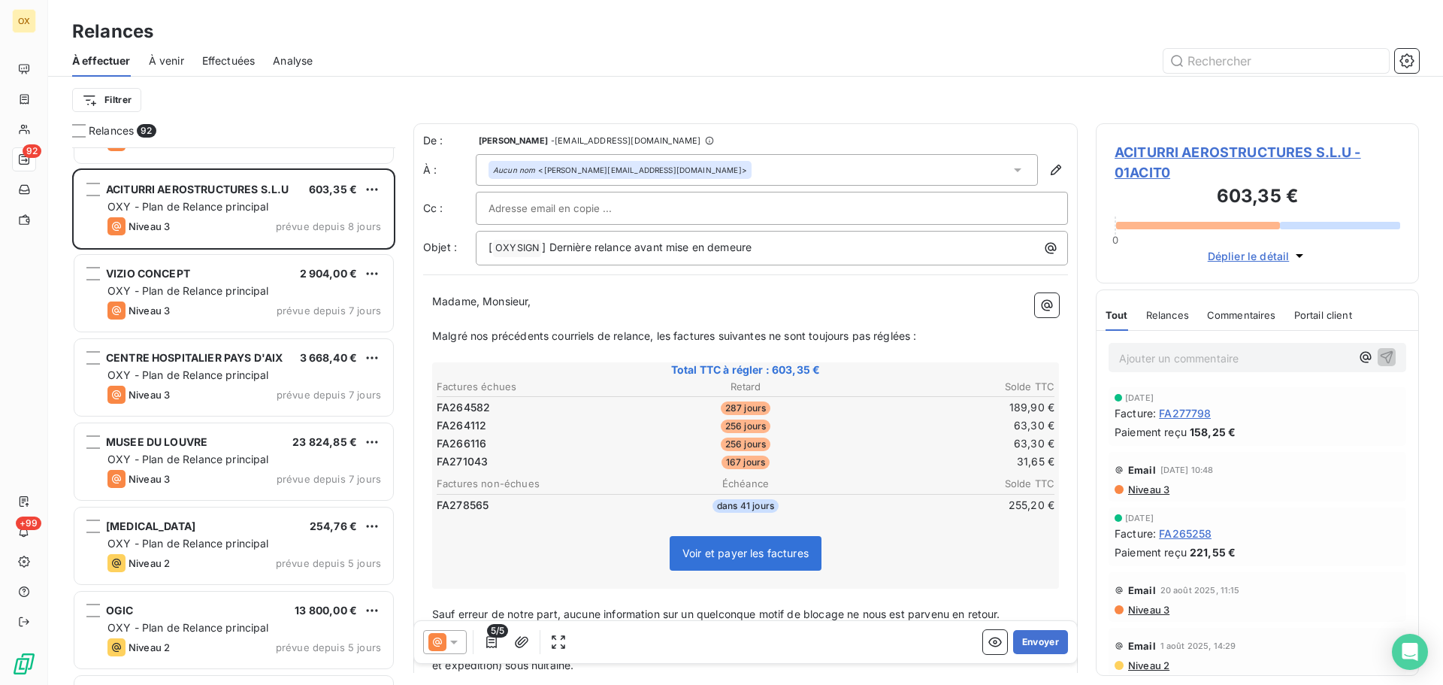
click at [574, 290] on div "Madame, Monsieur, ﻿ Malgré nos précédents courriels de relance, les factures su…" at bounding box center [745, 551] width 645 height 535
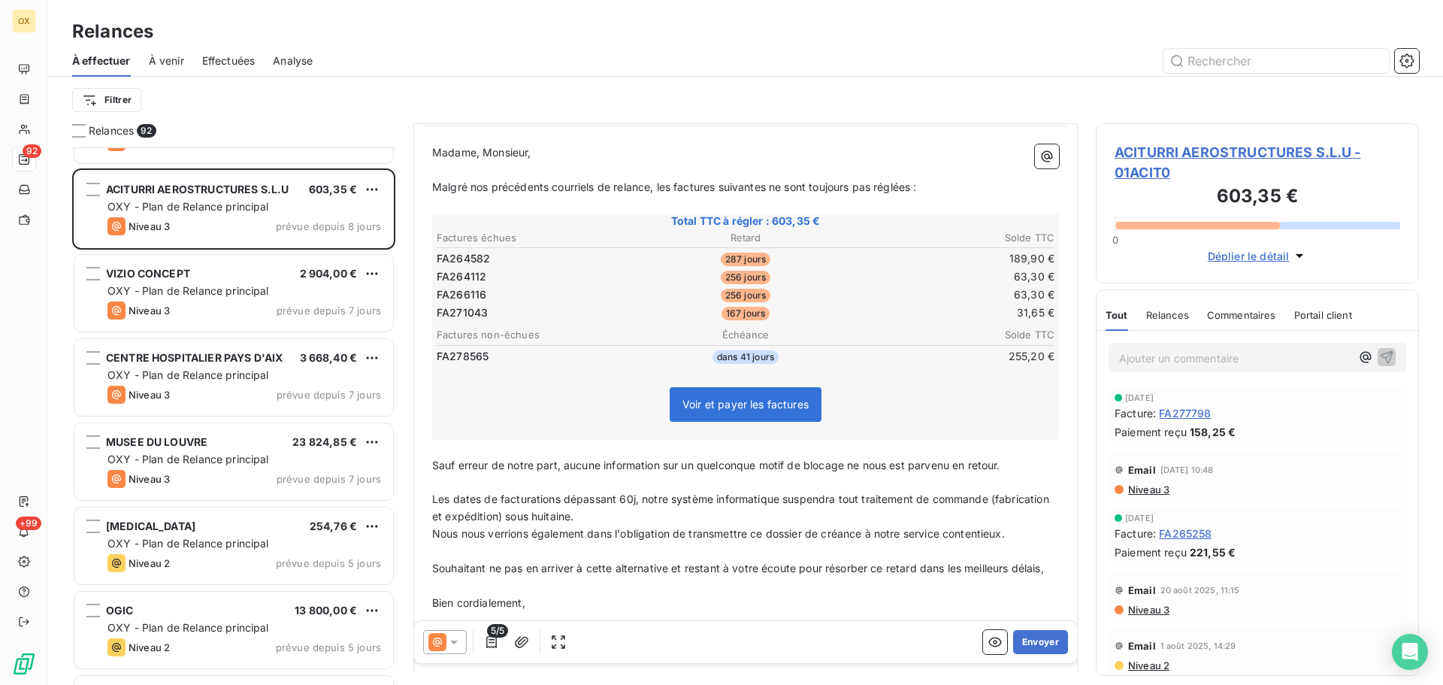
scroll to position [151, 0]
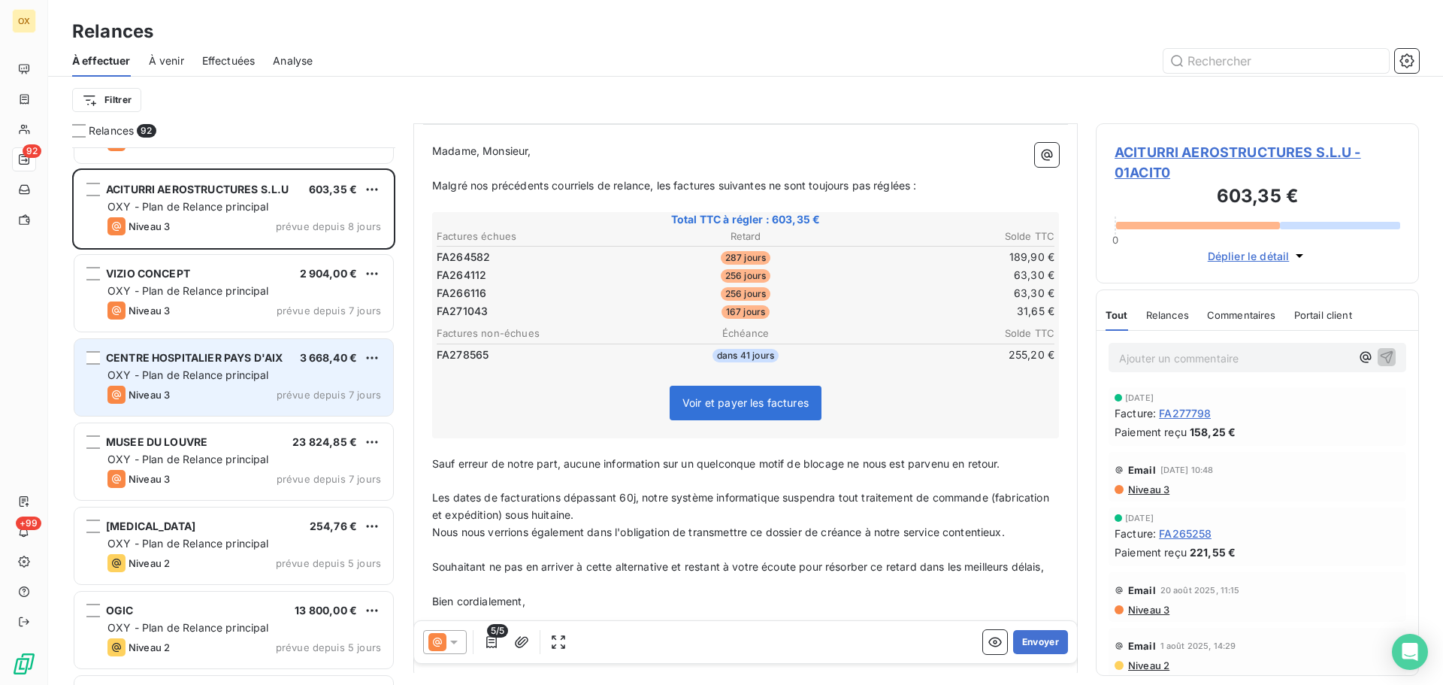
click at [295, 368] on div "OXY - Plan de Relance principal" at bounding box center [244, 374] width 274 height 15
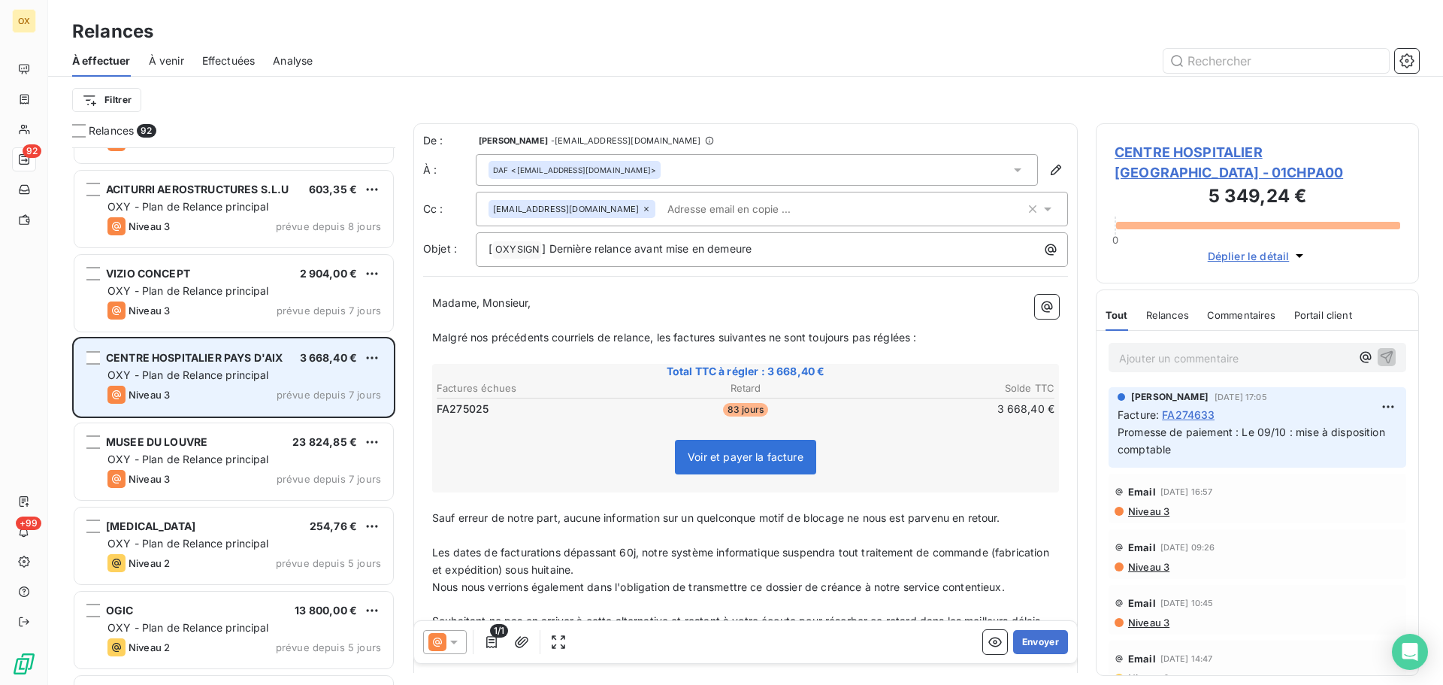
scroll to position [5863, 0]
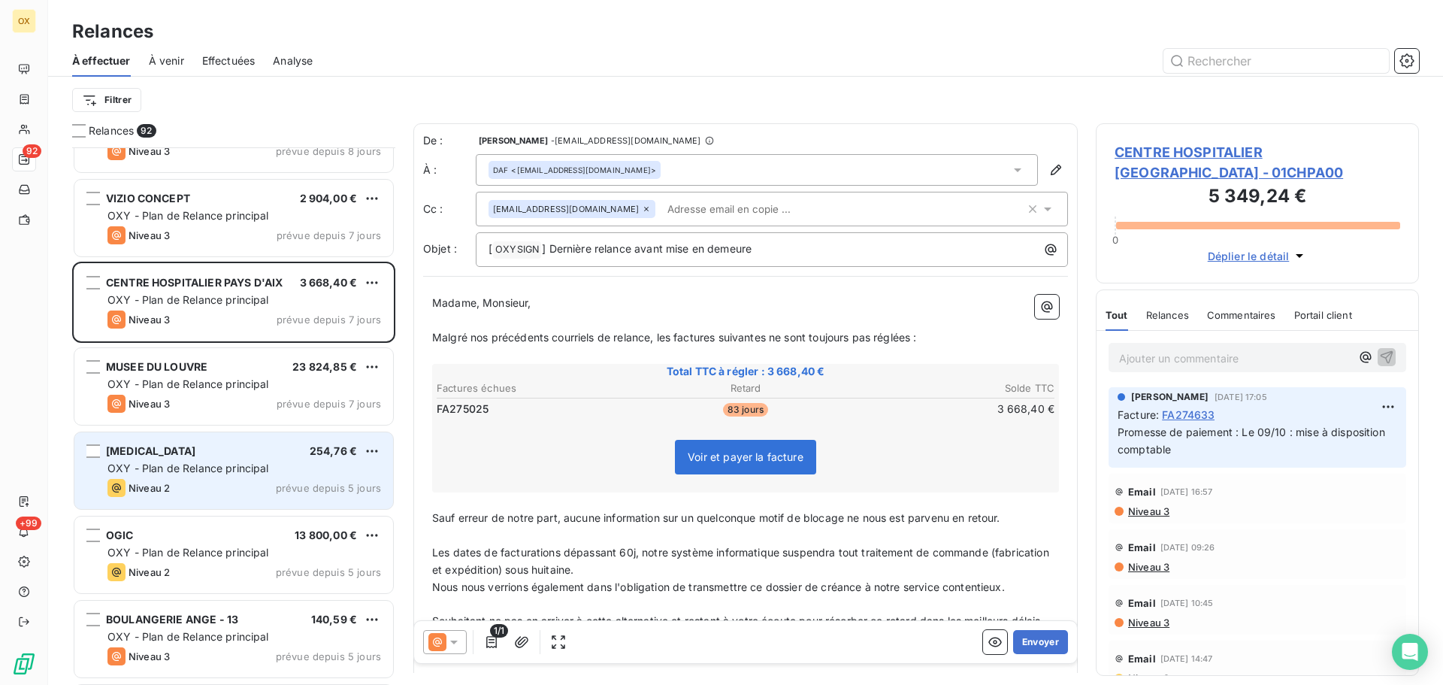
click at [262, 440] on div "[MEDICAL_DATA] 254,76 € OXY - Plan de Relance principal Niveau 2 prévue depuis …" at bounding box center [233, 470] width 319 height 77
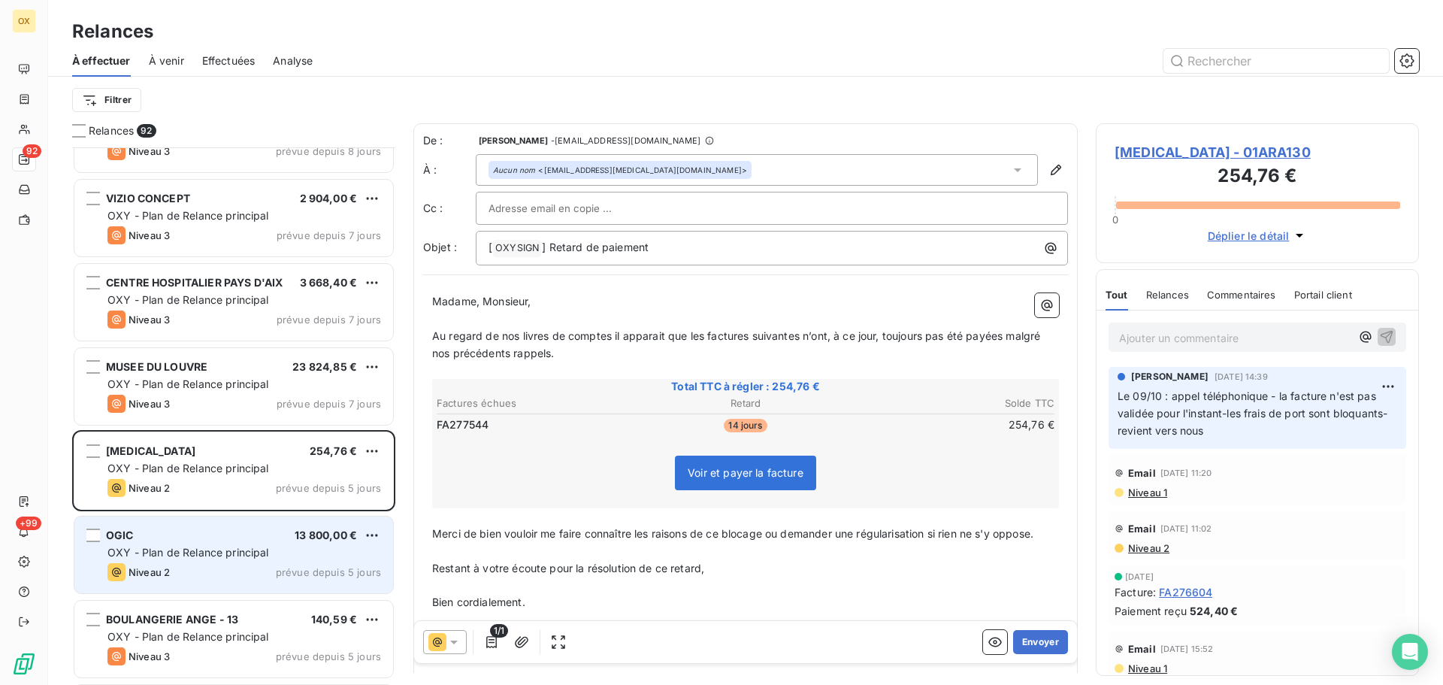
click at [238, 548] on span "OXY - Plan de Relance principal" at bounding box center [188, 552] width 162 height 13
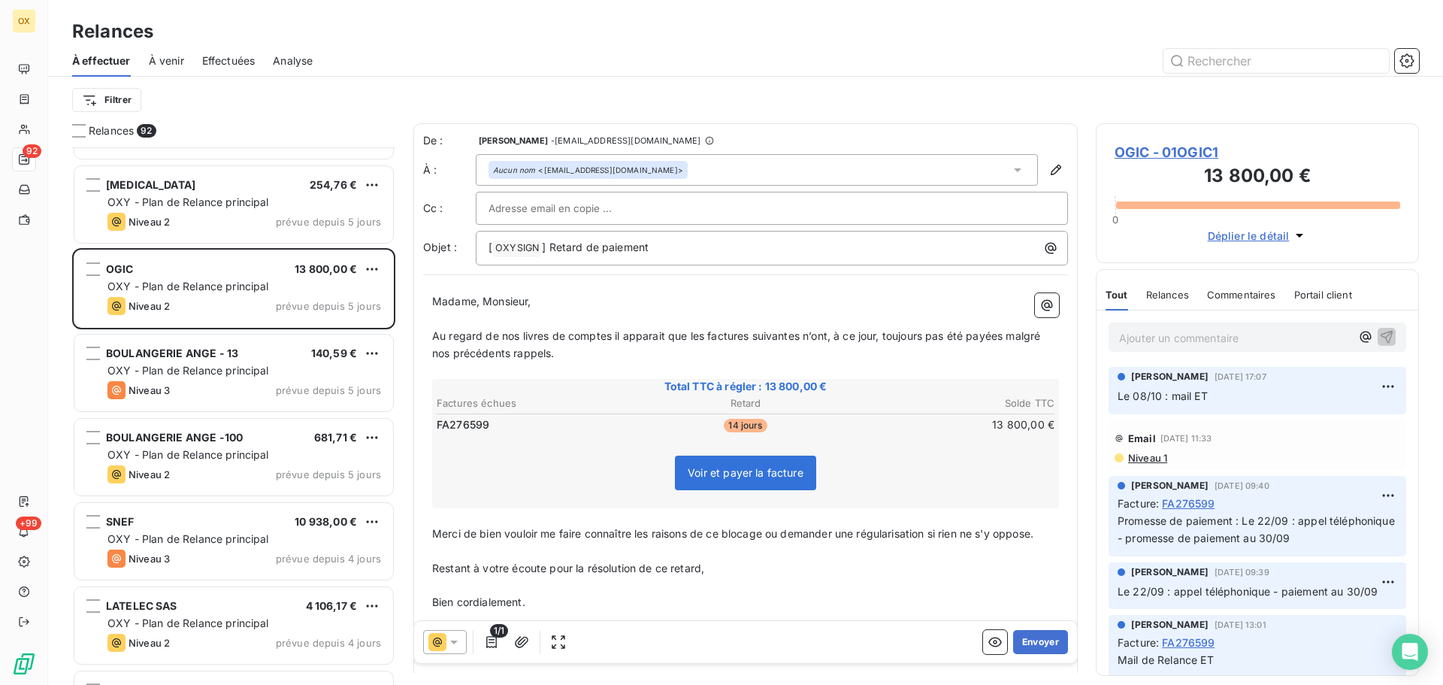
scroll to position [6163, 0]
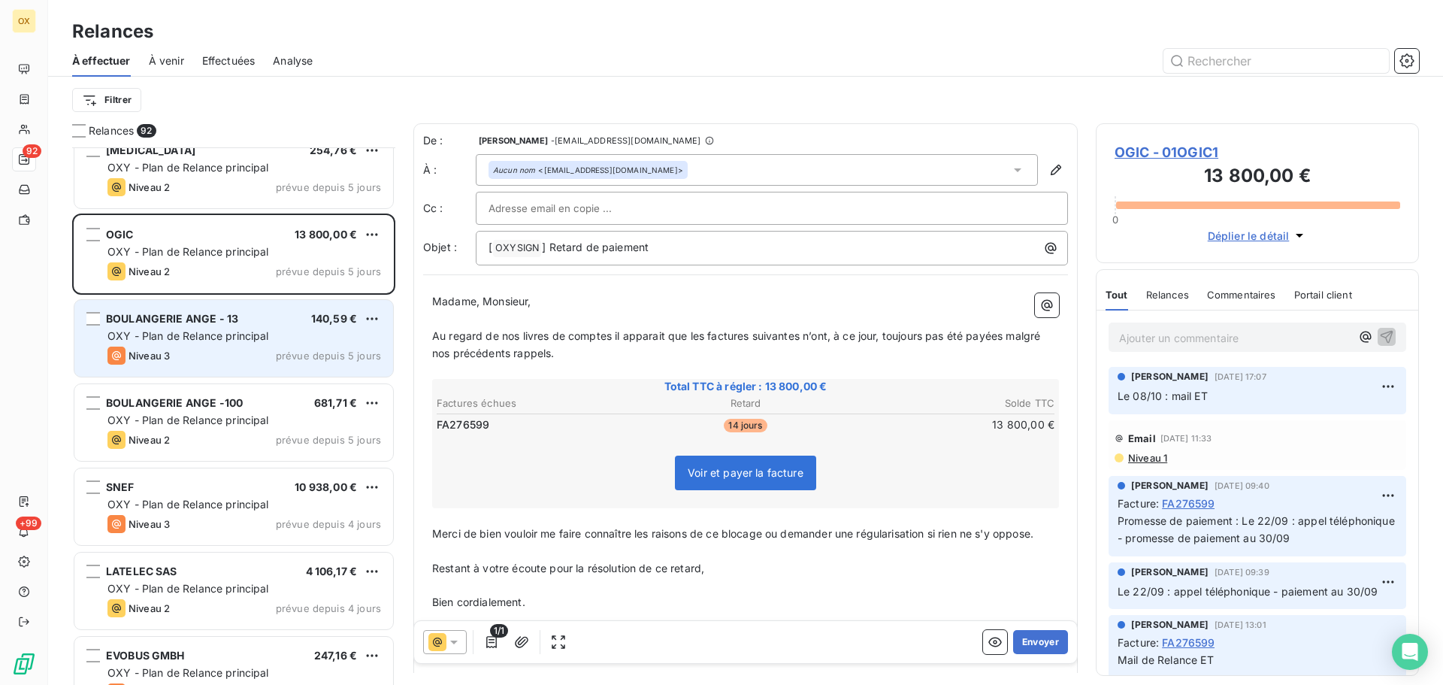
click at [221, 349] on div "Niveau 3 prévue depuis 5 jours" at bounding box center [244, 355] width 274 height 18
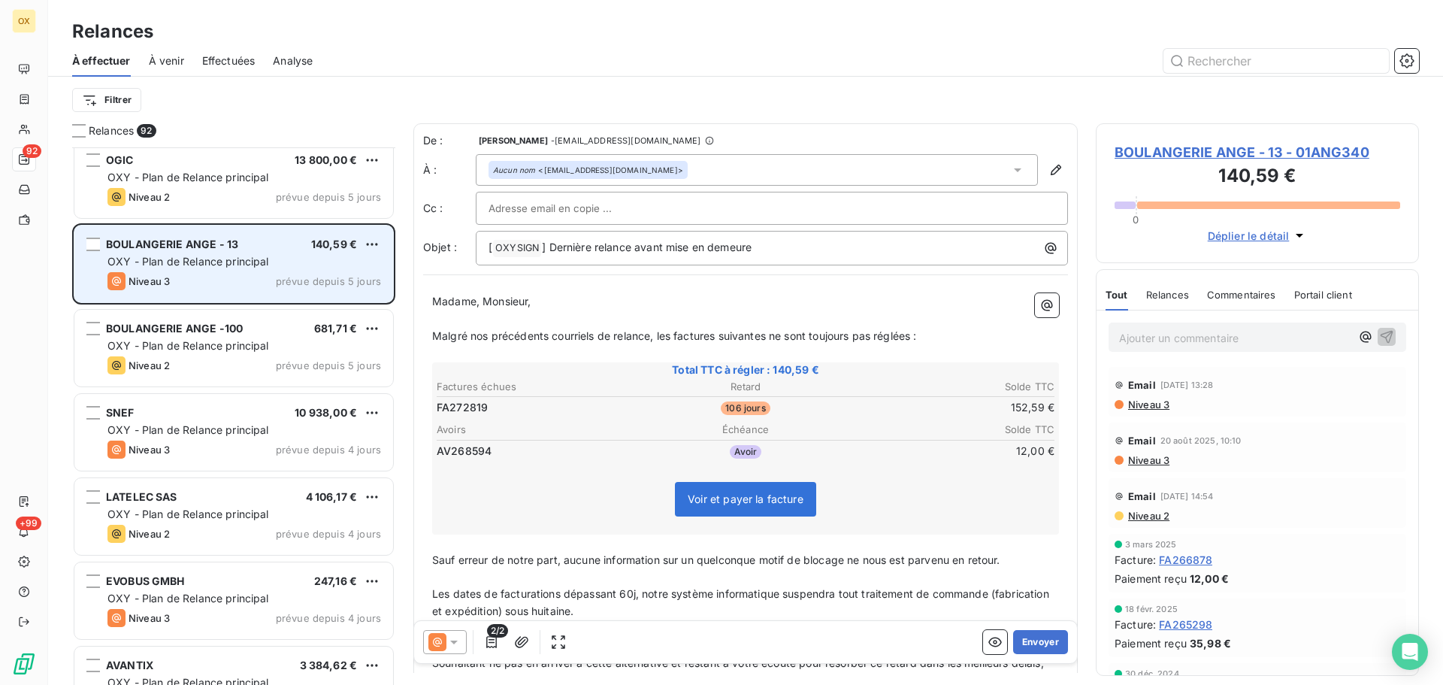
scroll to position [6238, 0]
click at [221, 349] on span "OXY - Plan de Relance principal" at bounding box center [188, 344] width 162 height 13
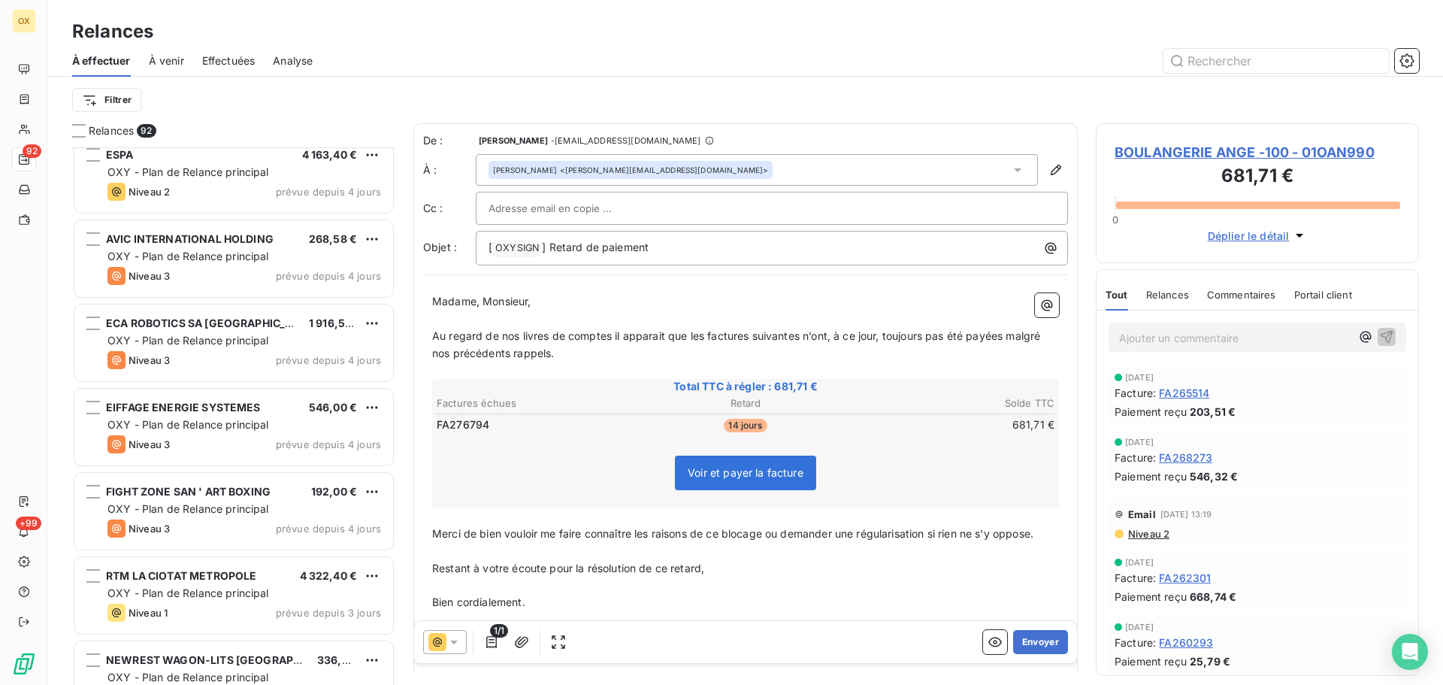
scroll to position [7140, 0]
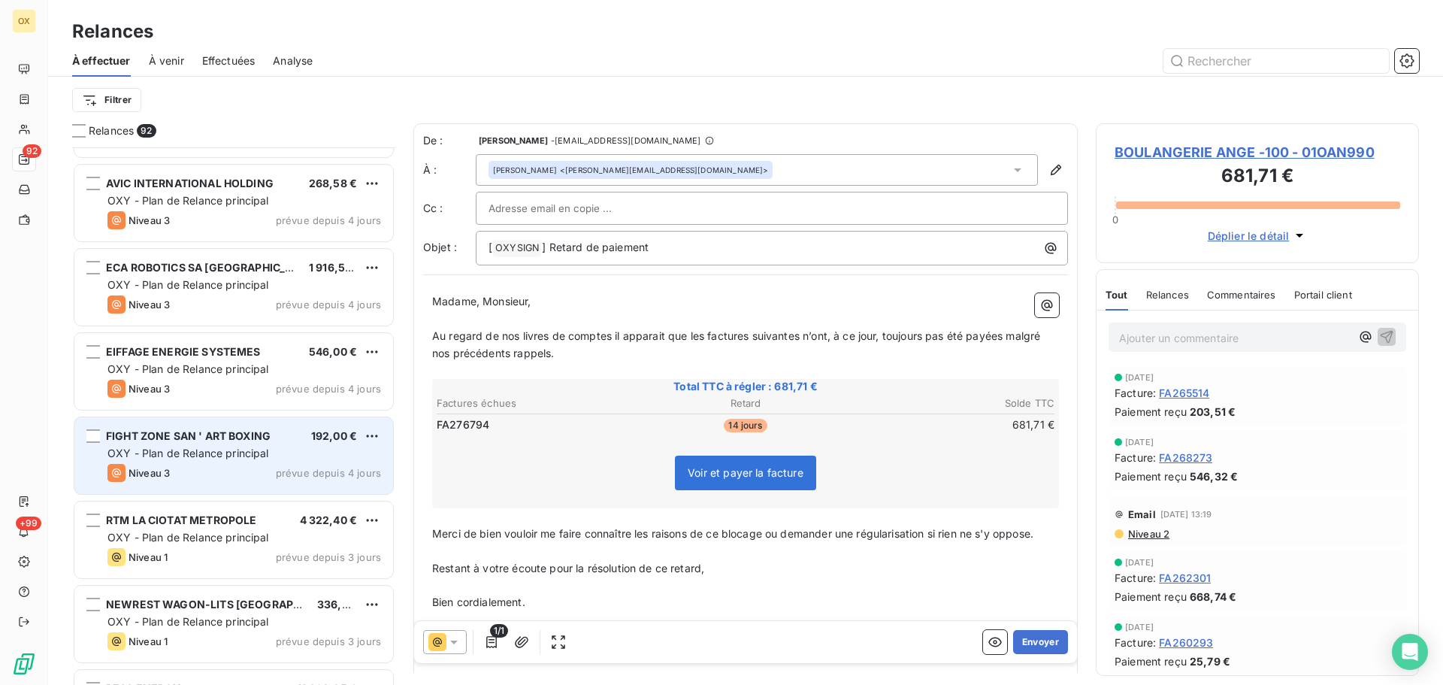
click at [253, 450] on span "OXY - Plan de Relance principal" at bounding box center [188, 452] width 162 height 13
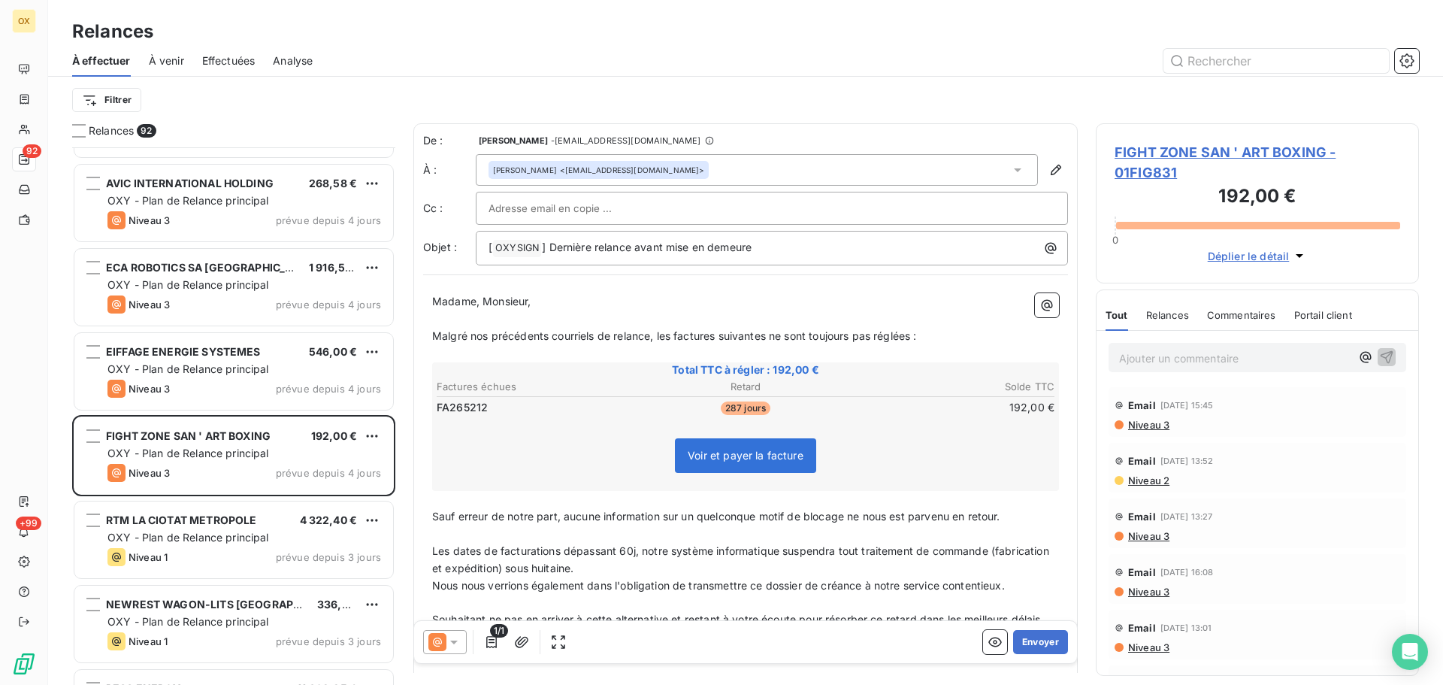
click at [1182, 155] on span "FIGHT ZONE SAN ' ART BOXING - 01FIG831" at bounding box center [1257, 162] width 286 height 41
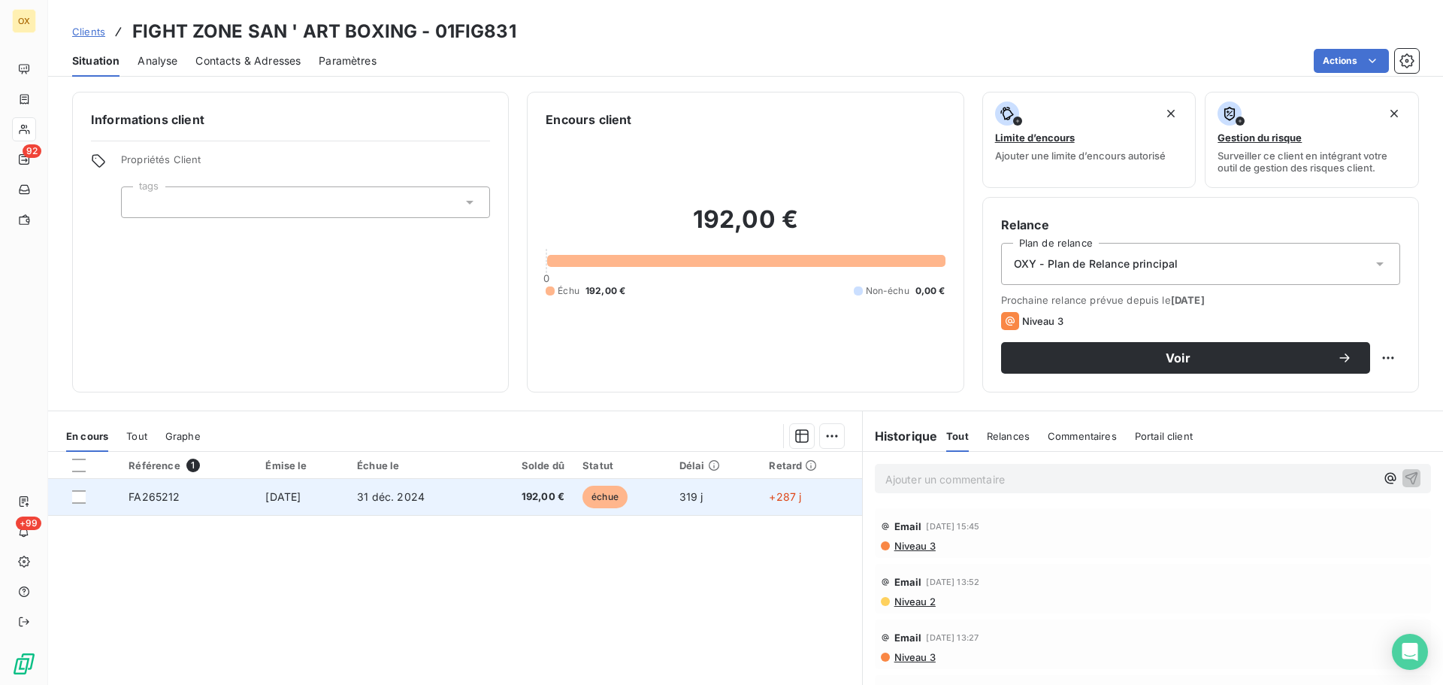
click at [422, 503] on td "31 déc. 2024" at bounding box center [414, 497] width 132 height 36
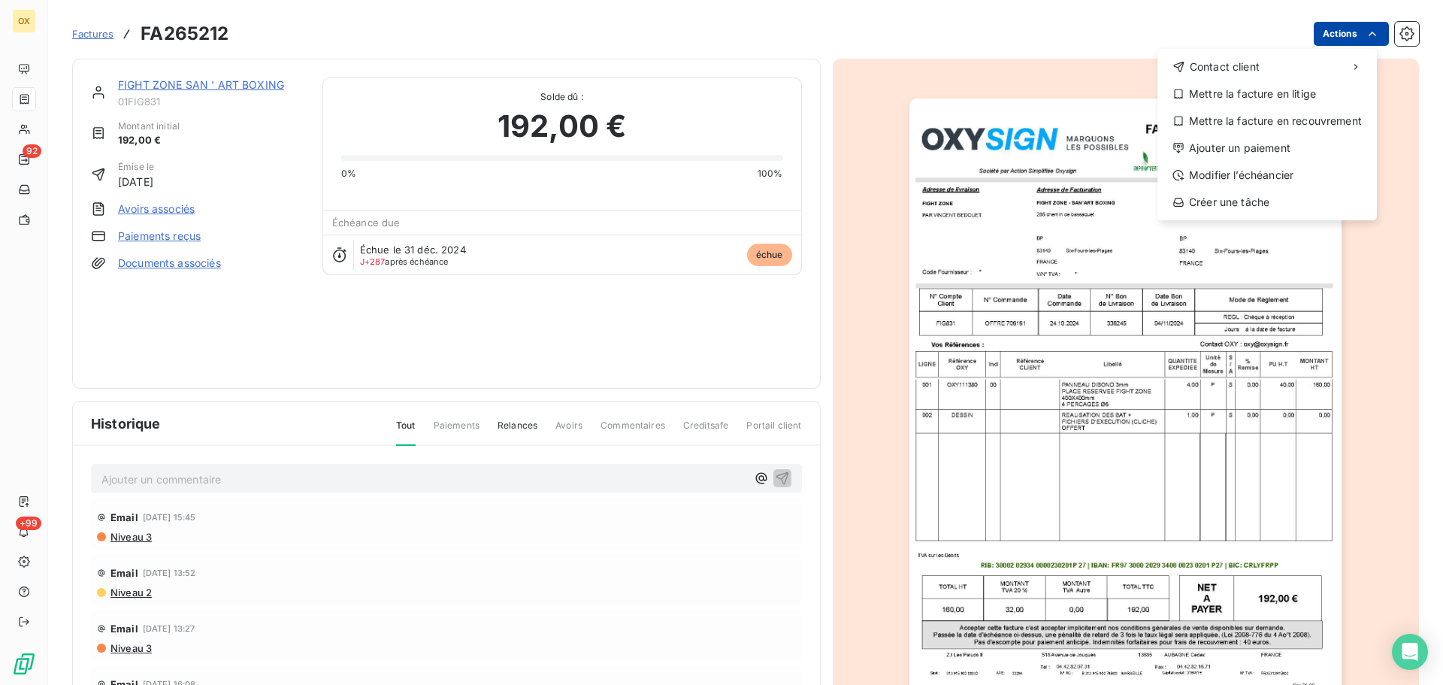
click at [1340, 23] on html "OX 92 +99 Factures FA265212 Actions Contact client Mettre la facture en litige …" at bounding box center [721, 342] width 1443 height 685
click at [1291, 153] on div "Ajouter un paiement" at bounding box center [1266, 148] width 207 height 24
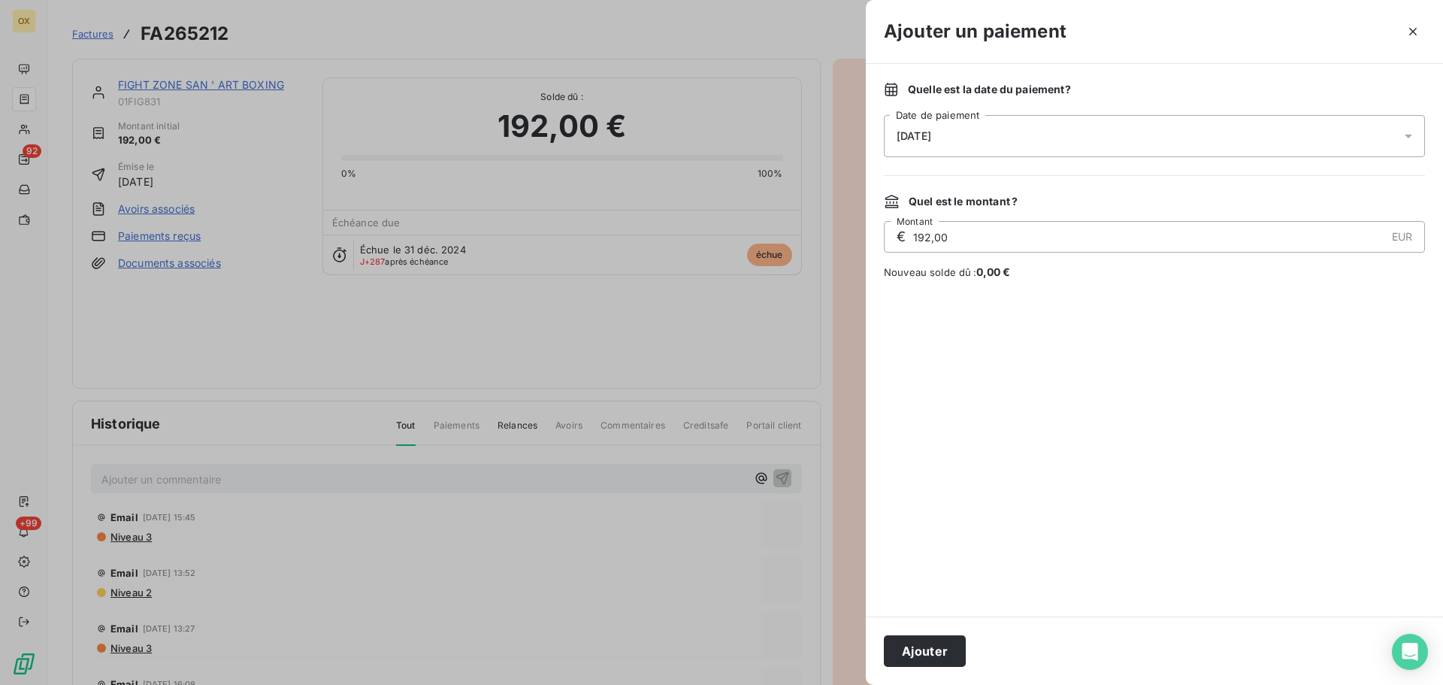
click at [931, 139] on span "[DATE]" at bounding box center [914, 136] width 35 height 12
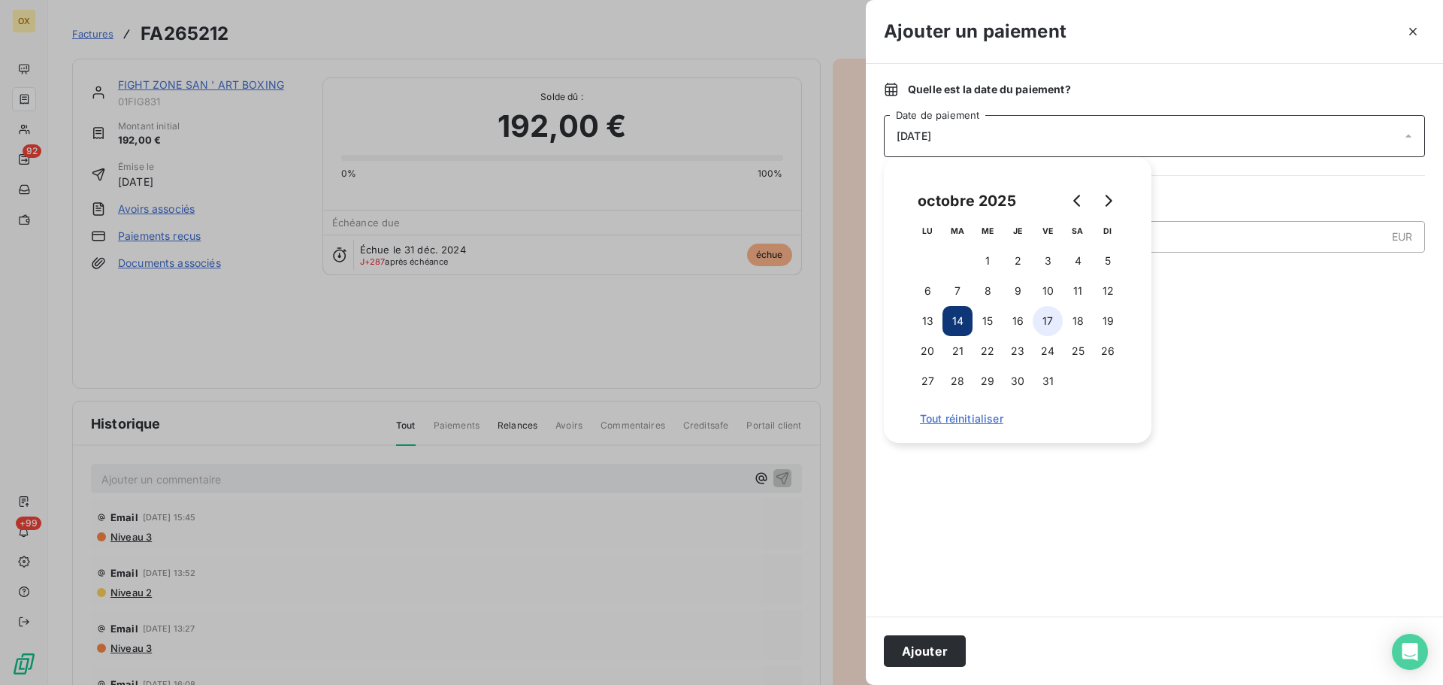
click at [1050, 316] on button "17" at bounding box center [1048, 321] width 30 height 30
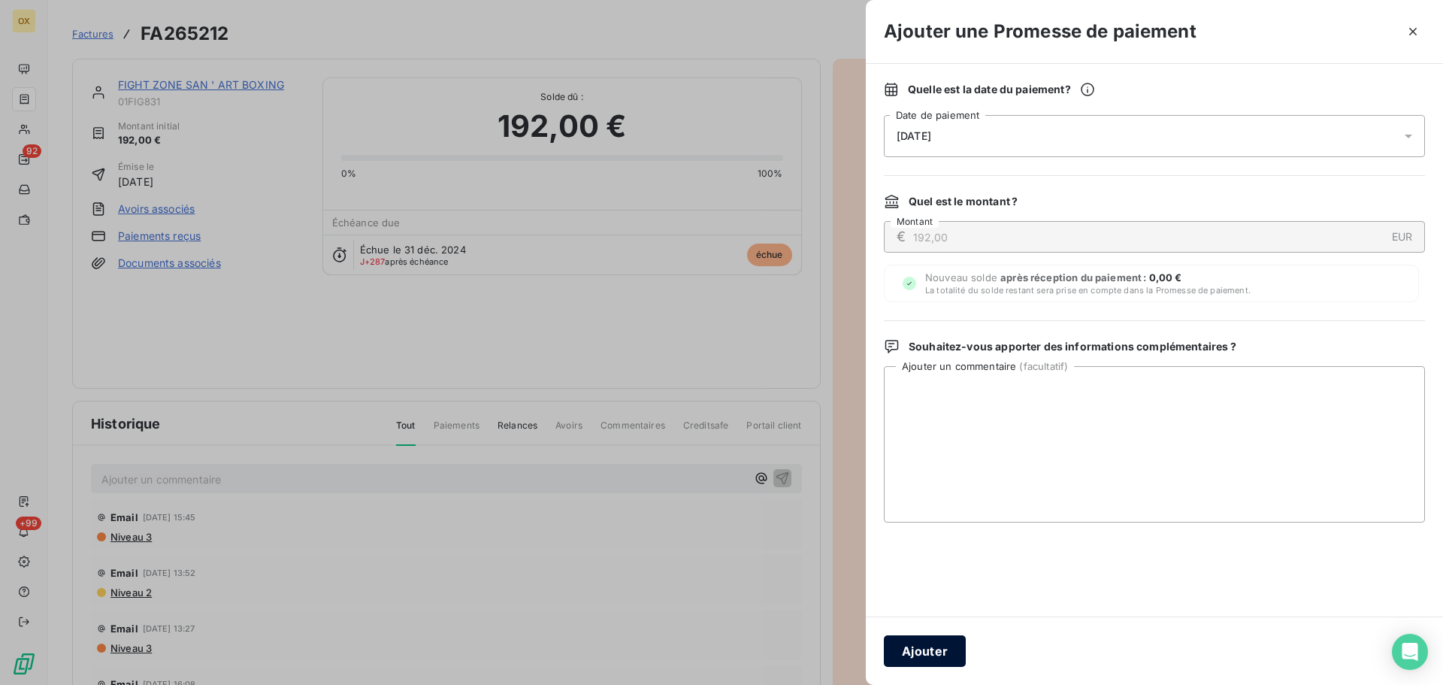
drag, startPoint x: 934, startPoint y: 647, endPoint x: 1075, endPoint y: 573, distance: 158.7
click at [934, 645] on button "Ajouter" at bounding box center [925, 651] width 82 height 32
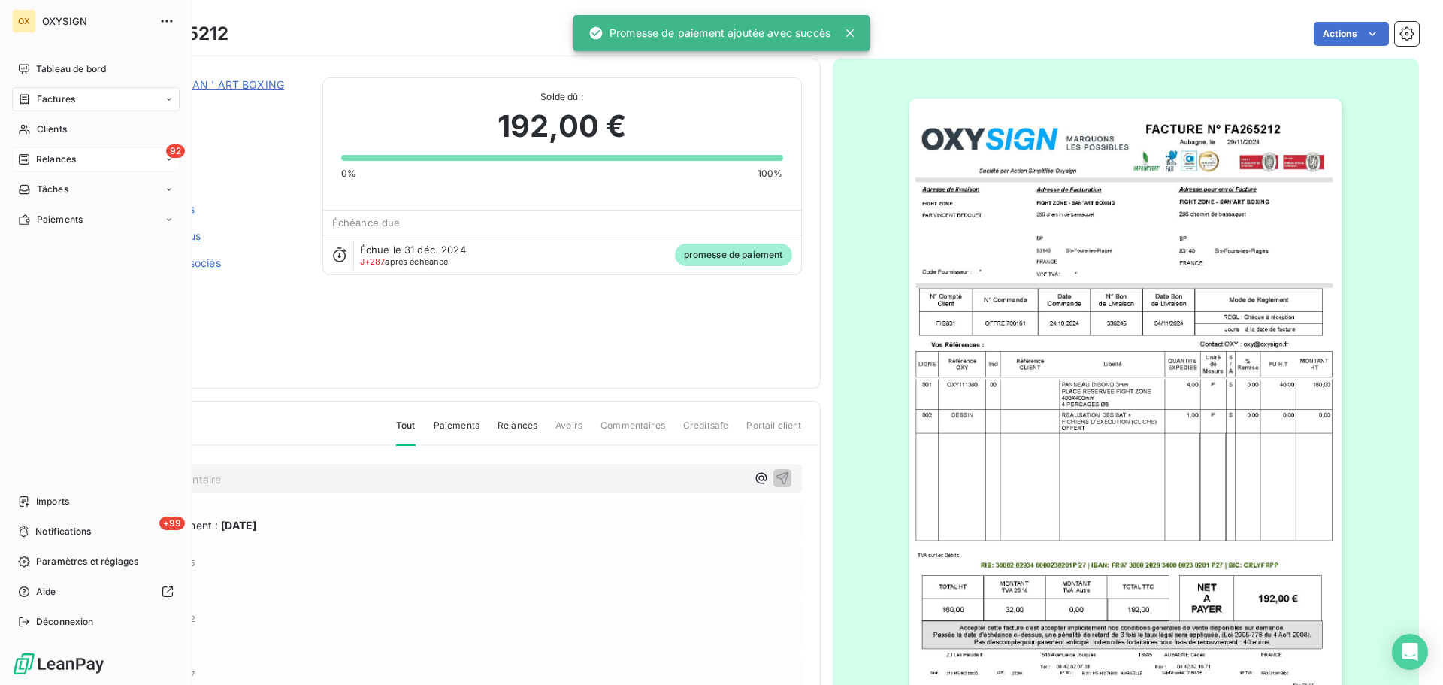
click at [36, 156] on span "Relances" at bounding box center [56, 160] width 40 height 14
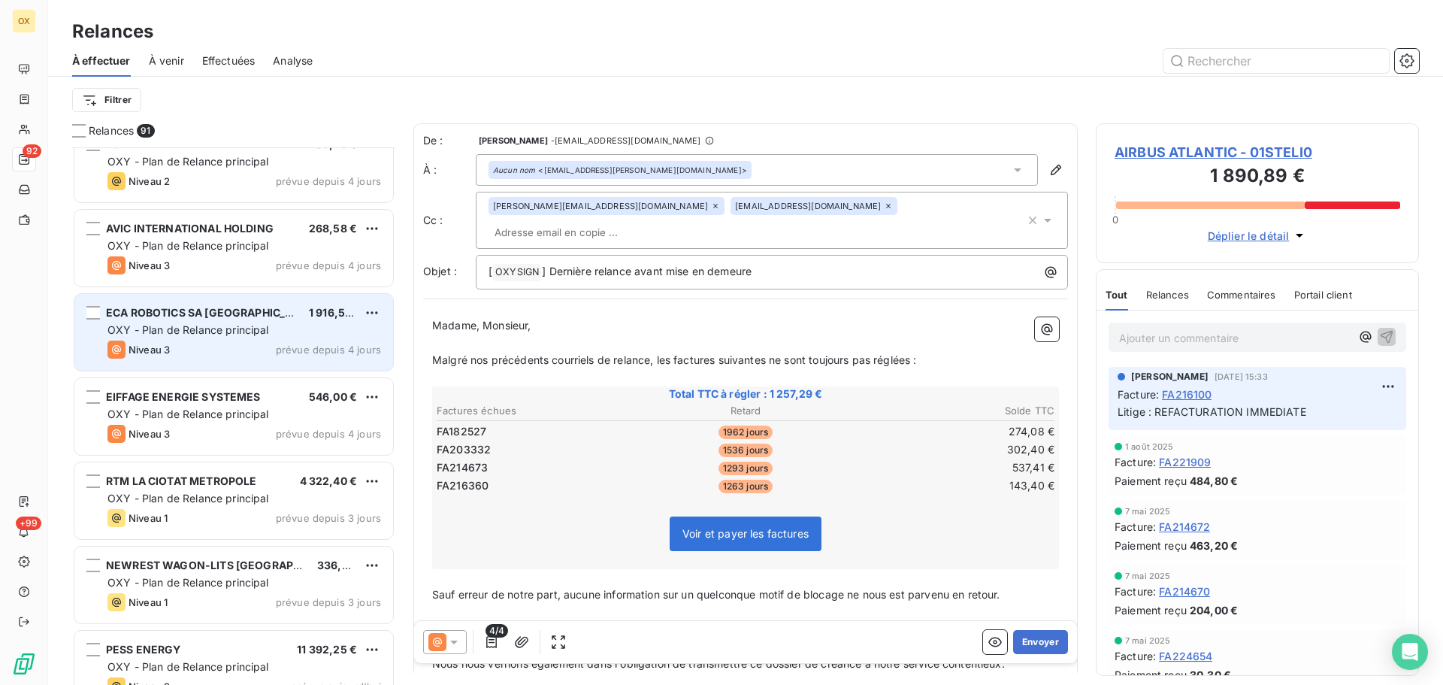
scroll to position [7123, 0]
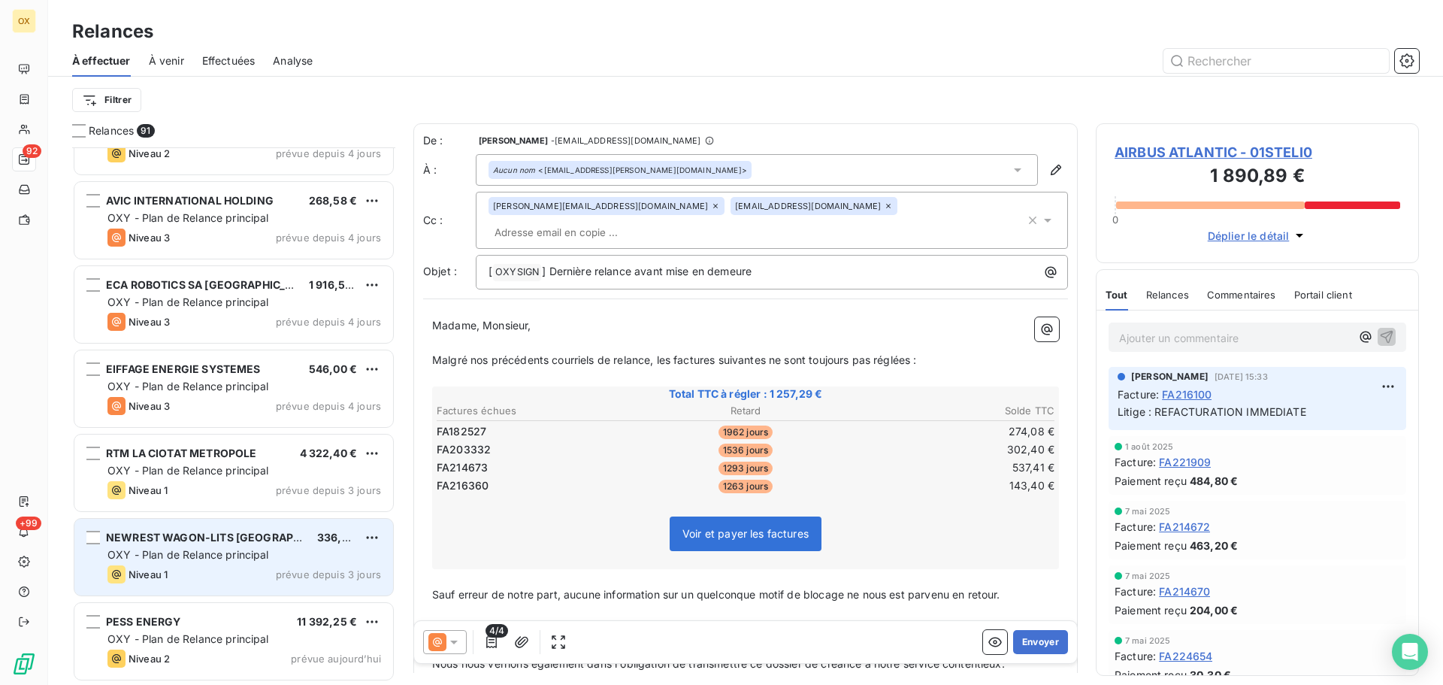
click at [301, 541] on div "NEWREST WAGON-LITS [GEOGRAPHIC_DATA] 336,00 €" at bounding box center [244, 538] width 274 height 14
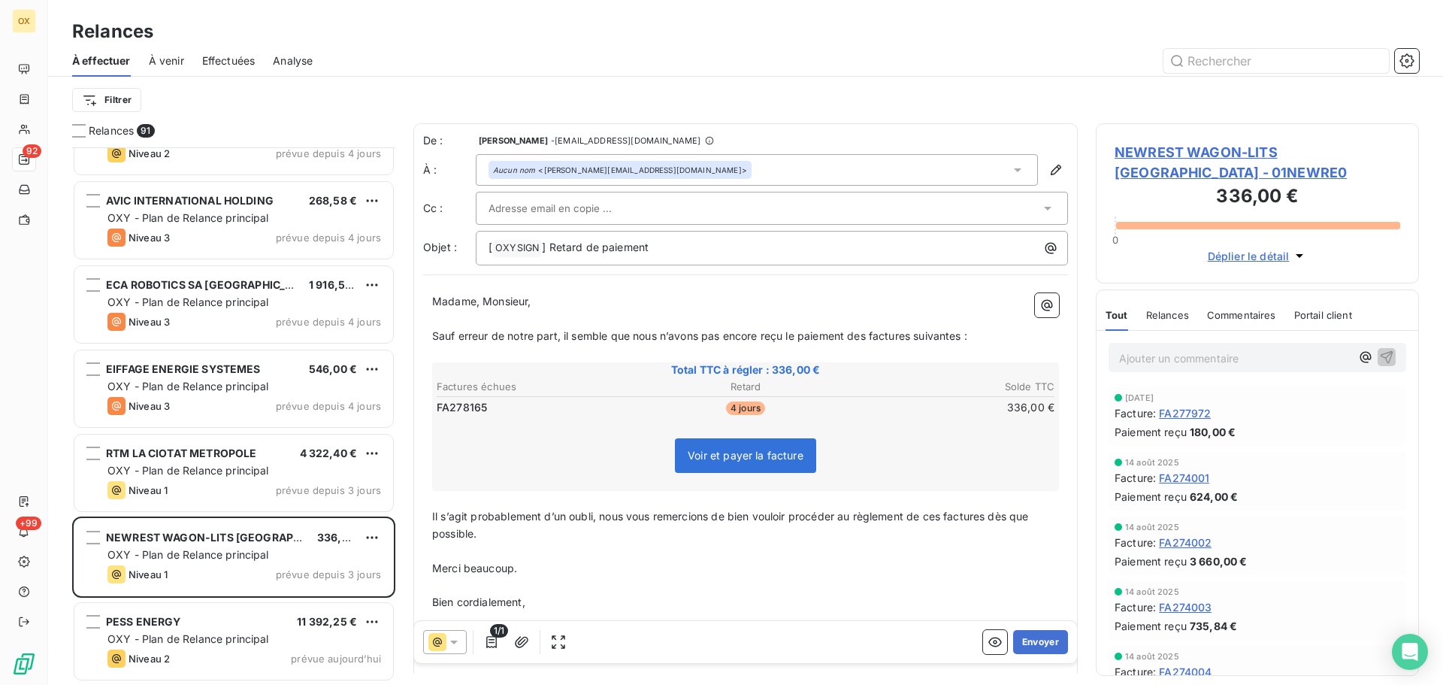
click at [1159, 150] on span "NEWREST WAGON-LITS [GEOGRAPHIC_DATA] - 01NEWRE0" at bounding box center [1257, 162] width 286 height 41
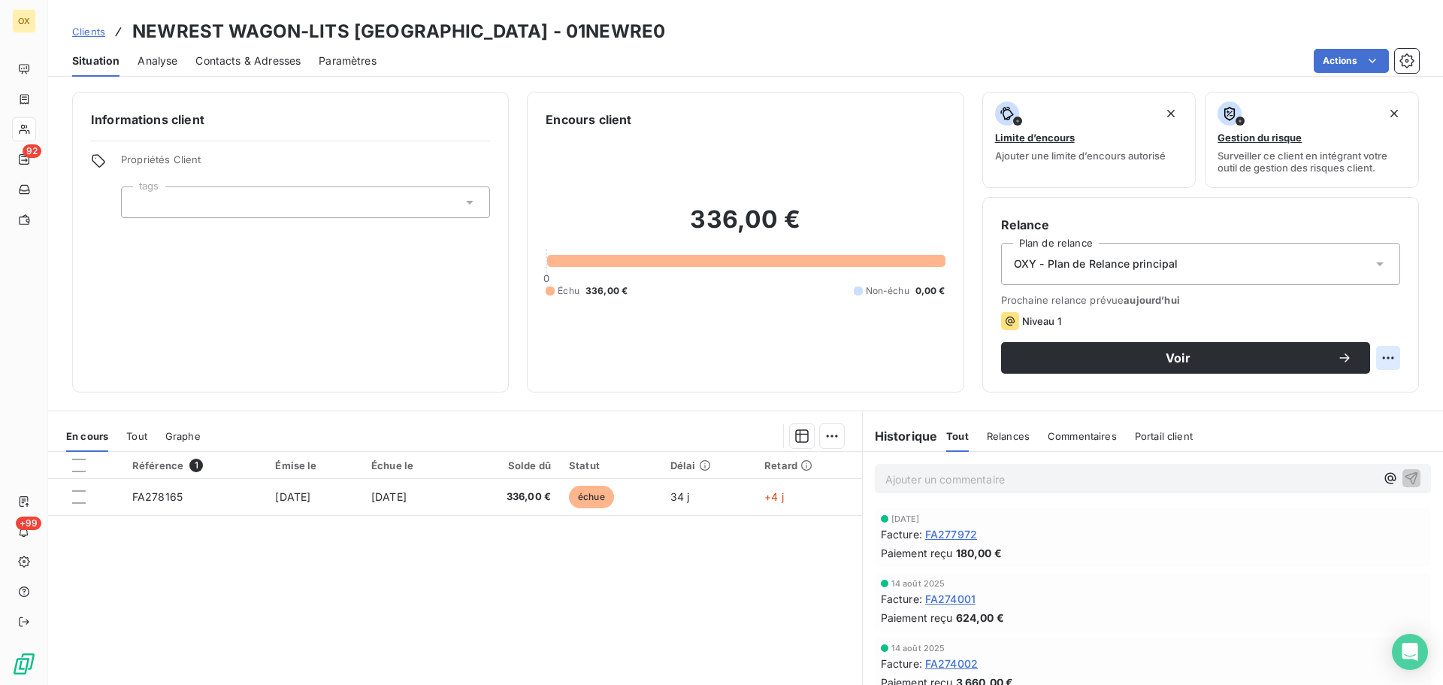
click at [1376, 352] on html "OX 92 +99 Clients NEWREST WAGON-LITS [GEOGRAPHIC_DATA] - 01NEWRE0 Situation Ana…" at bounding box center [721, 342] width 1443 height 685
click at [1332, 384] on div "Replanifier cette action" at bounding box center [1315, 391] width 135 height 24
select select "9"
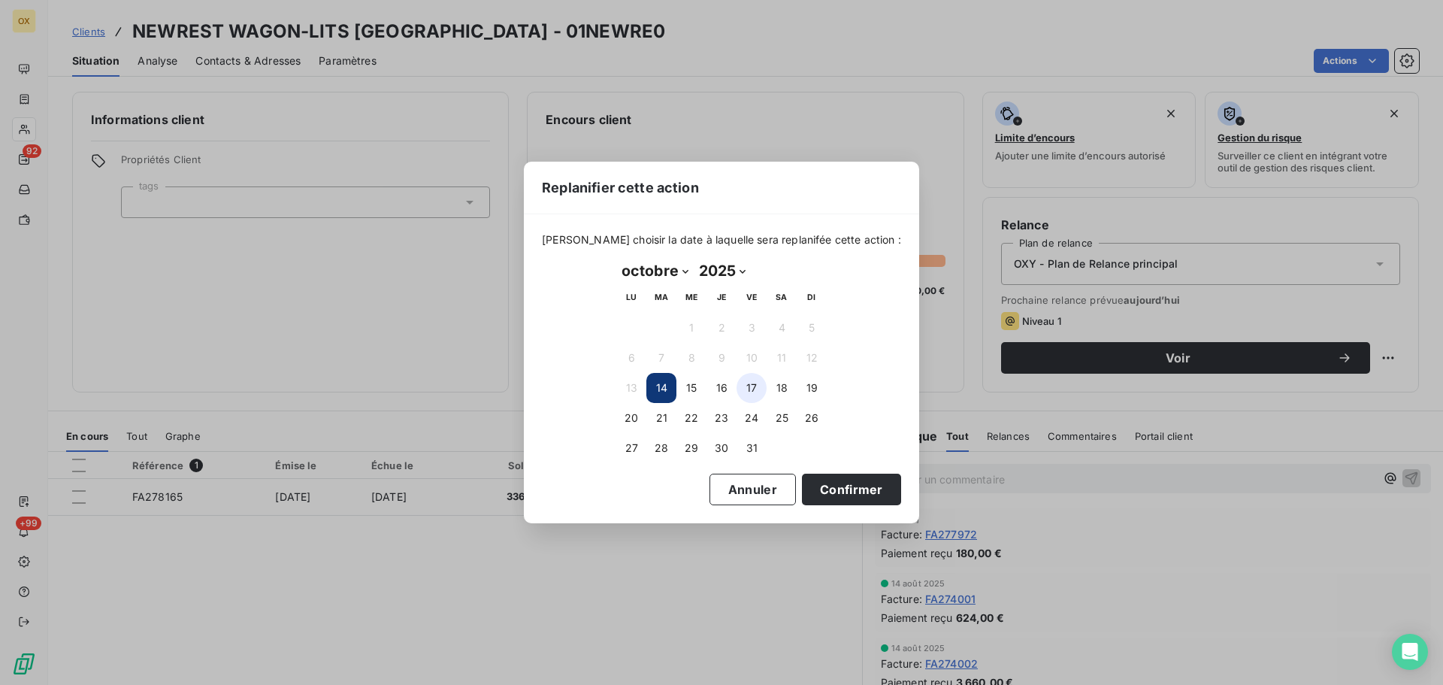
click at [761, 386] on button "17" at bounding box center [751, 388] width 30 height 30
click at [823, 493] on button "Confirmer" at bounding box center [851, 489] width 99 height 32
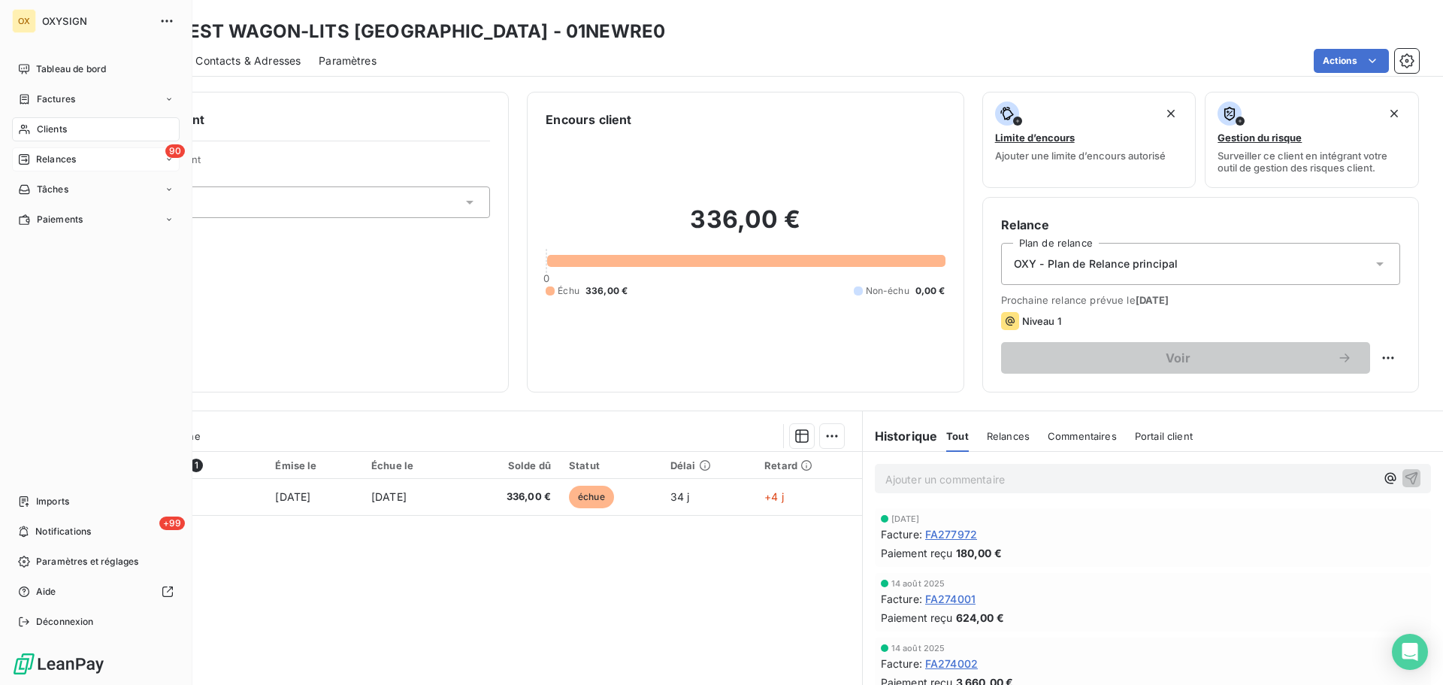
click at [63, 157] on span "Relances" at bounding box center [56, 160] width 40 height 14
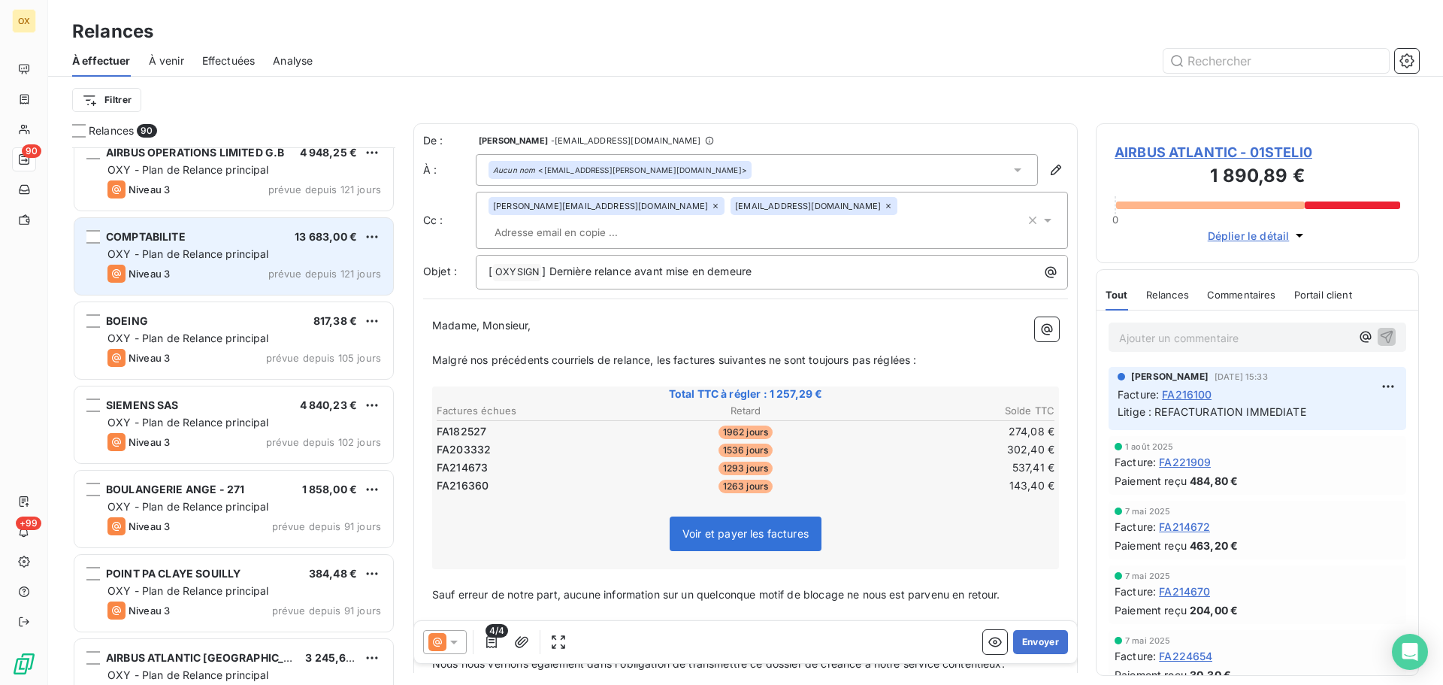
scroll to position [1729, 0]
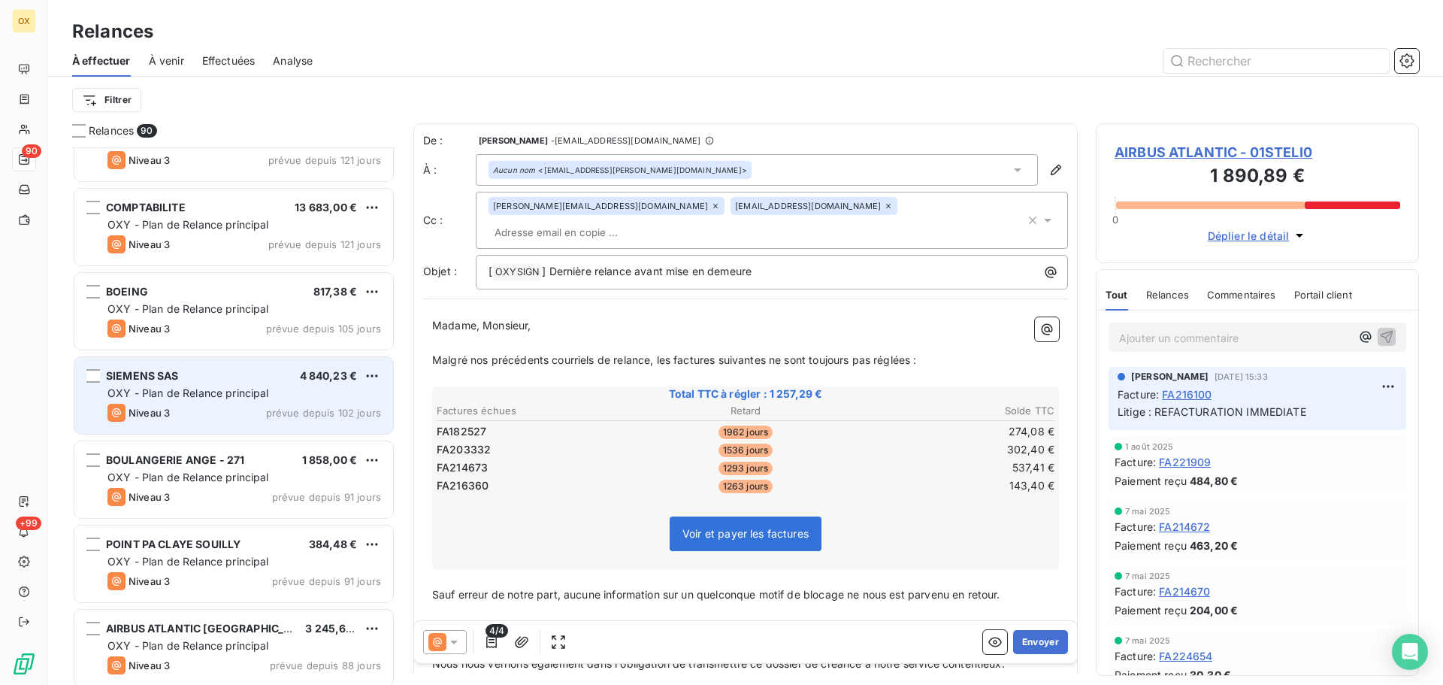
click at [236, 390] on span "OXY - Plan de Relance principal" at bounding box center [188, 392] width 162 height 13
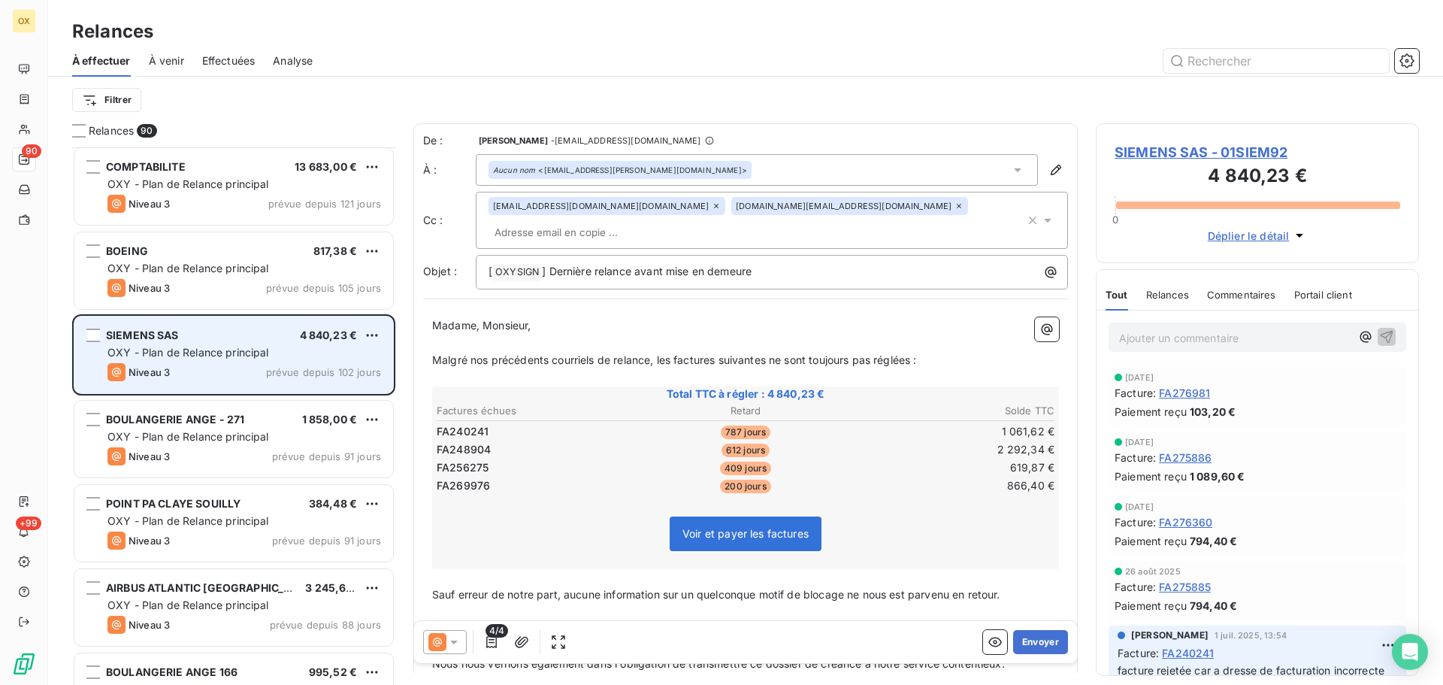
scroll to position [1804, 0]
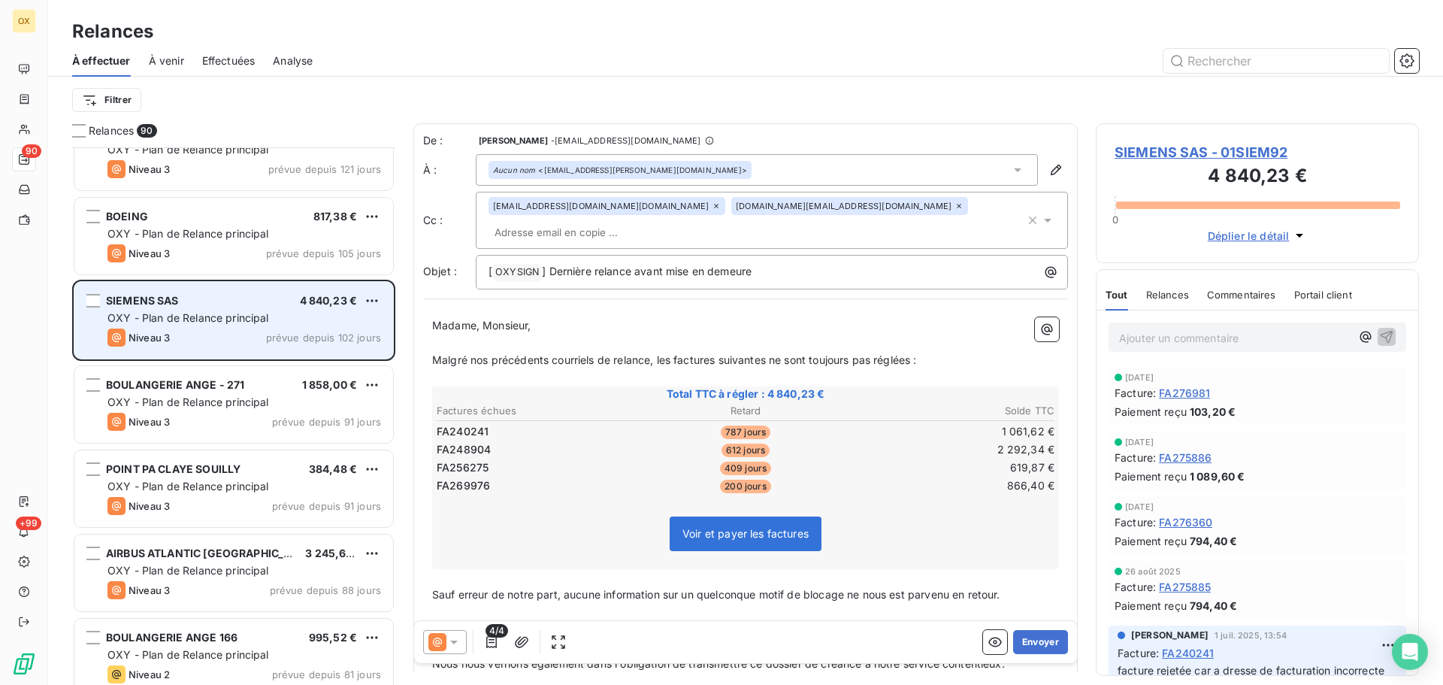
click at [301, 398] on div "OXY - Plan de Relance principal" at bounding box center [244, 402] width 274 height 15
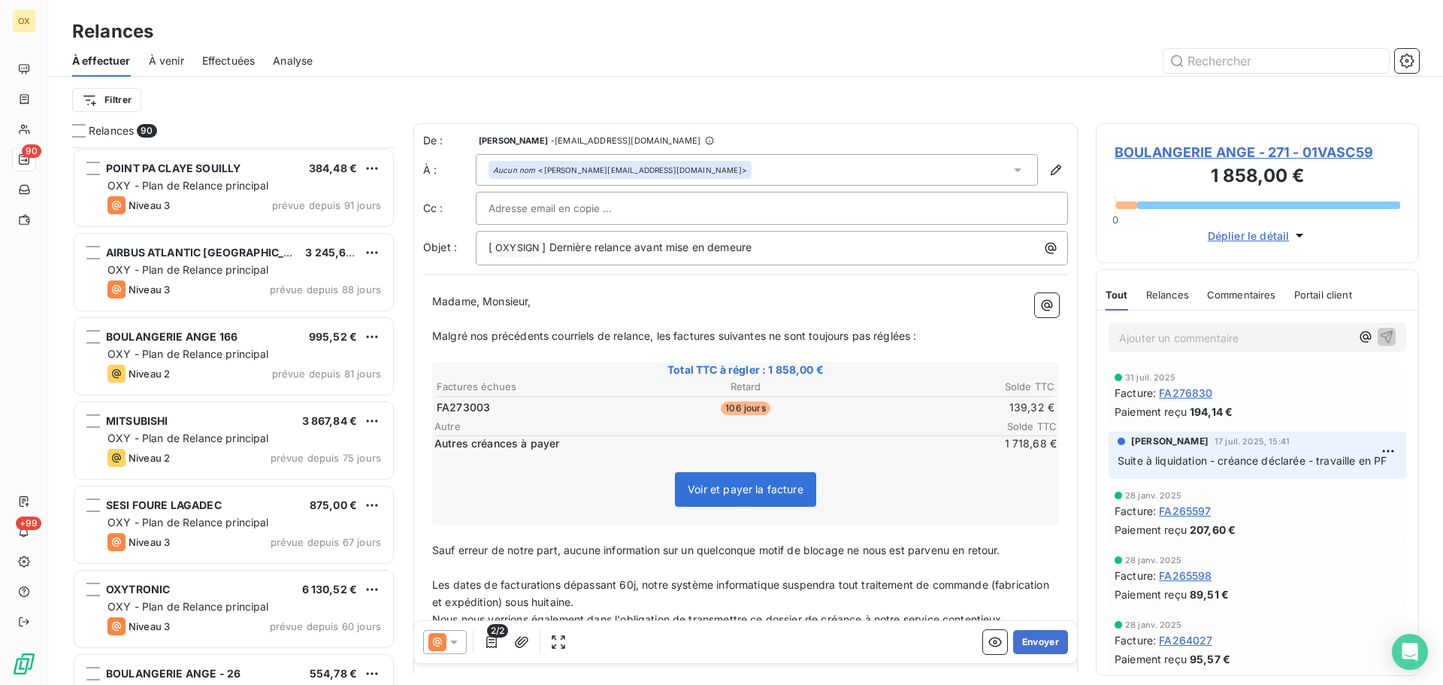
scroll to position [2180, 0]
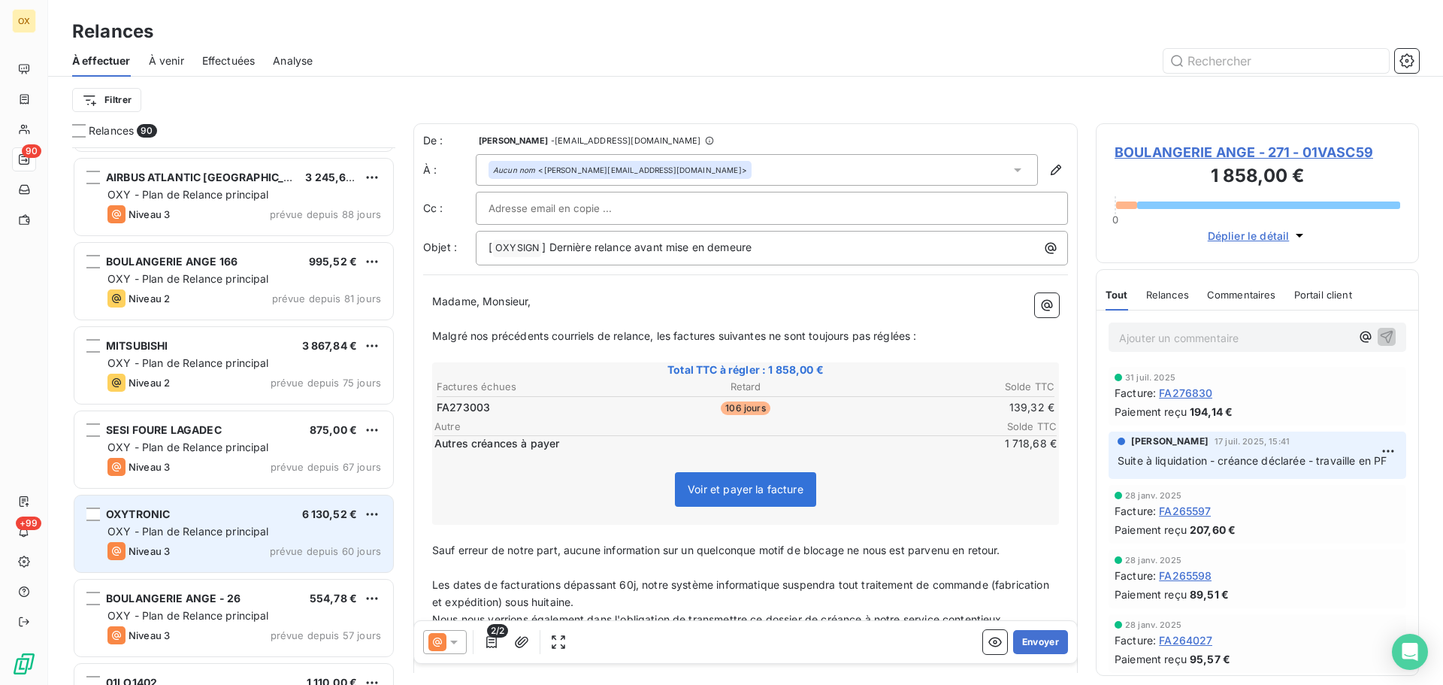
click at [305, 531] on div "OXY - Plan de Relance principal" at bounding box center [244, 531] width 274 height 15
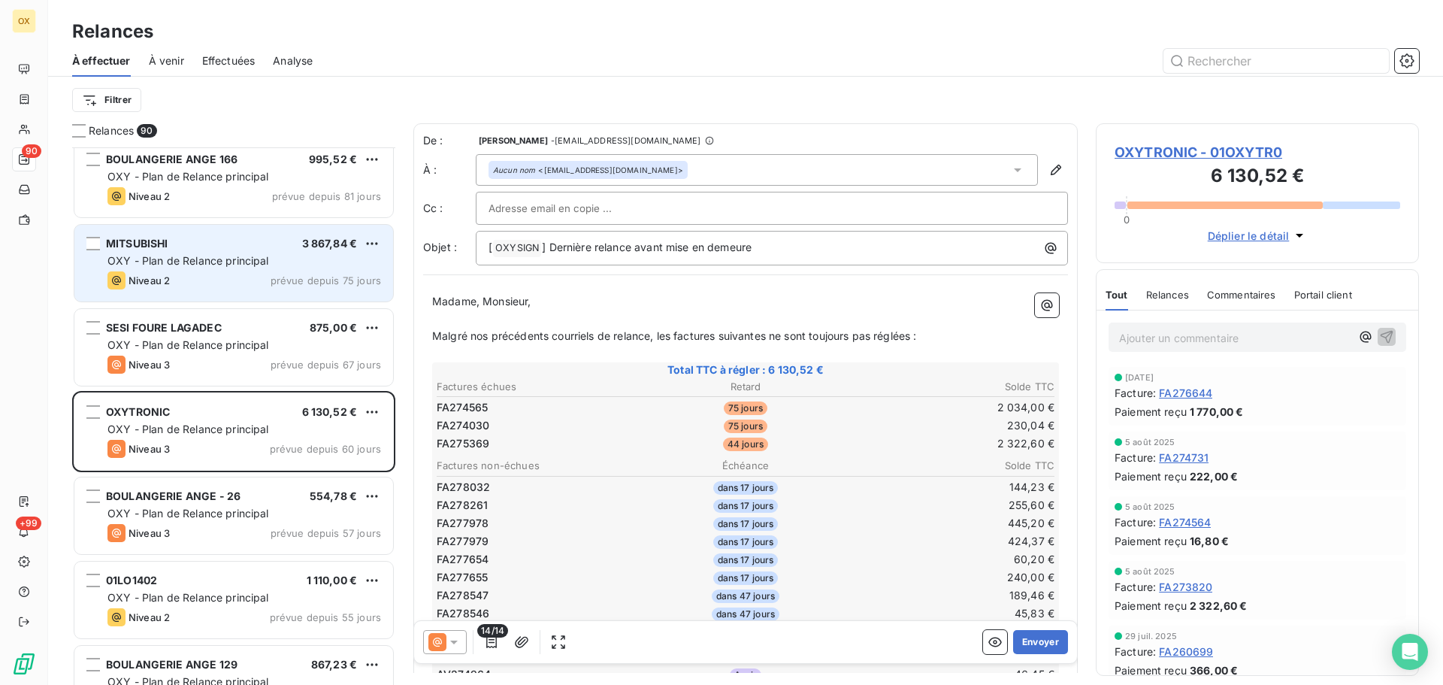
scroll to position [2330, 0]
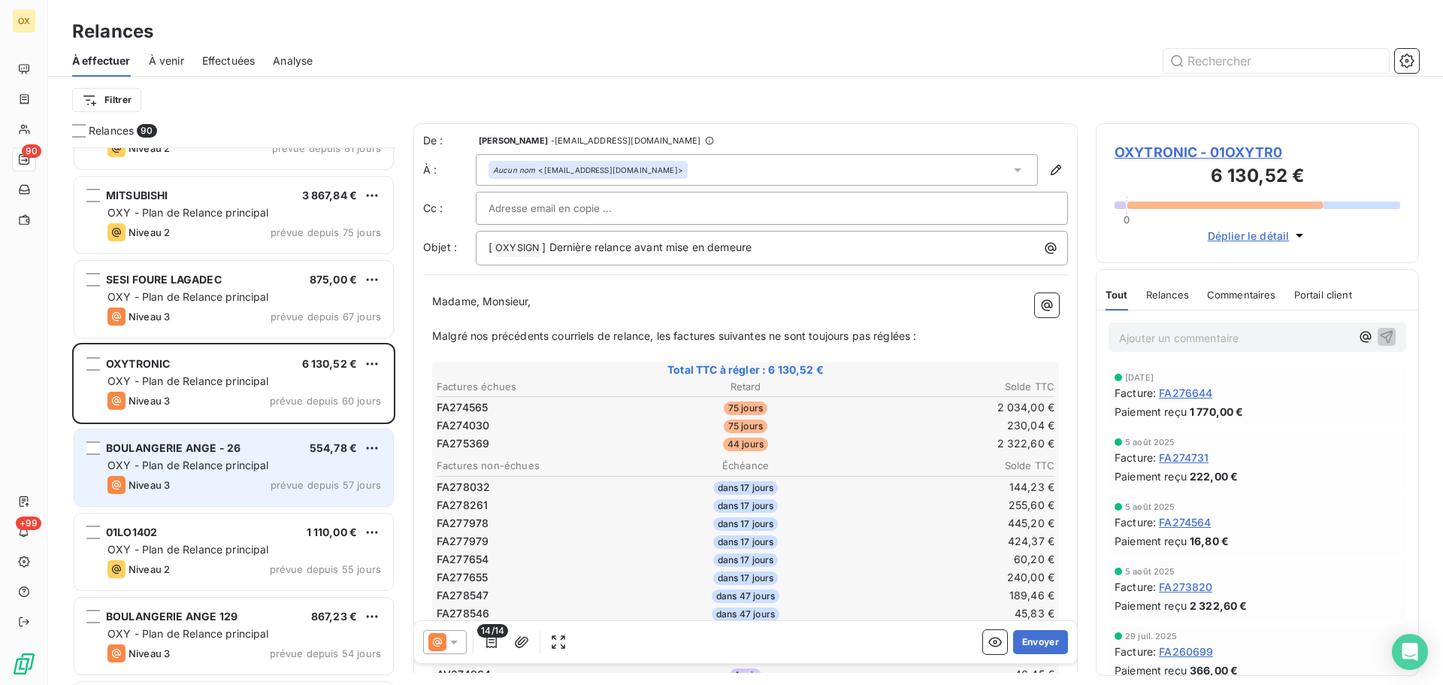
click at [287, 443] on div "BOULANGERIE ANGE - 26 554,78 €" at bounding box center [244, 448] width 274 height 14
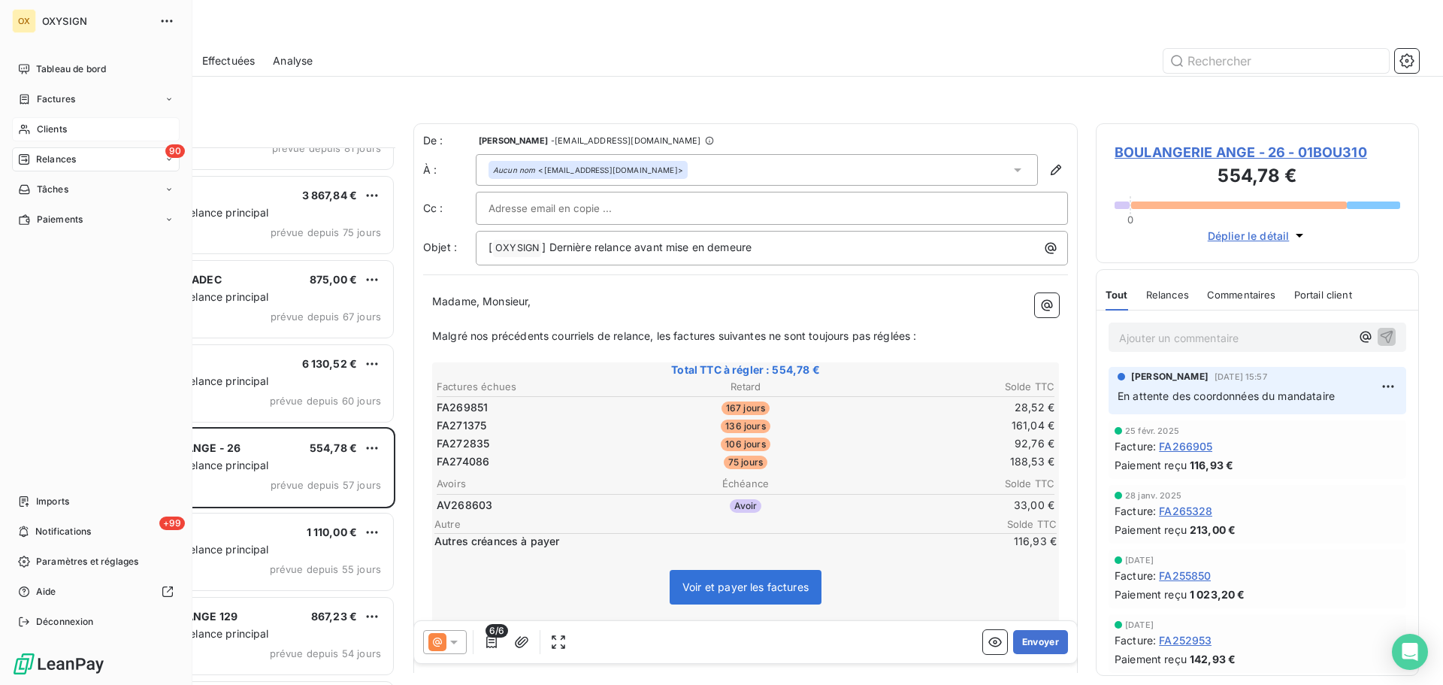
click at [44, 128] on span "Clients" at bounding box center [52, 129] width 30 height 14
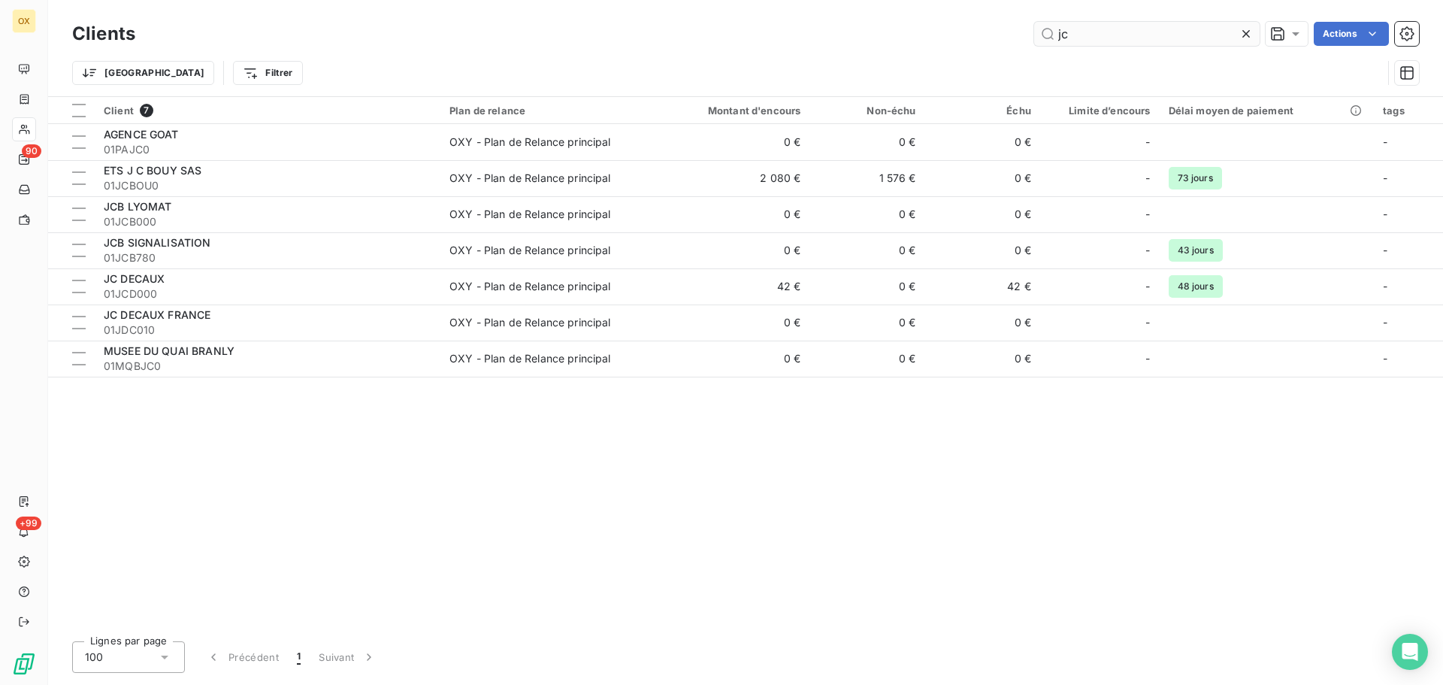
drag, startPoint x: 1074, startPoint y: 30, endPoint x: 1045, endPoint y: 30, distance: 29.3
click at [1045, 30] on input "jc" at bounding box center [1146, 34] width 225 height 24
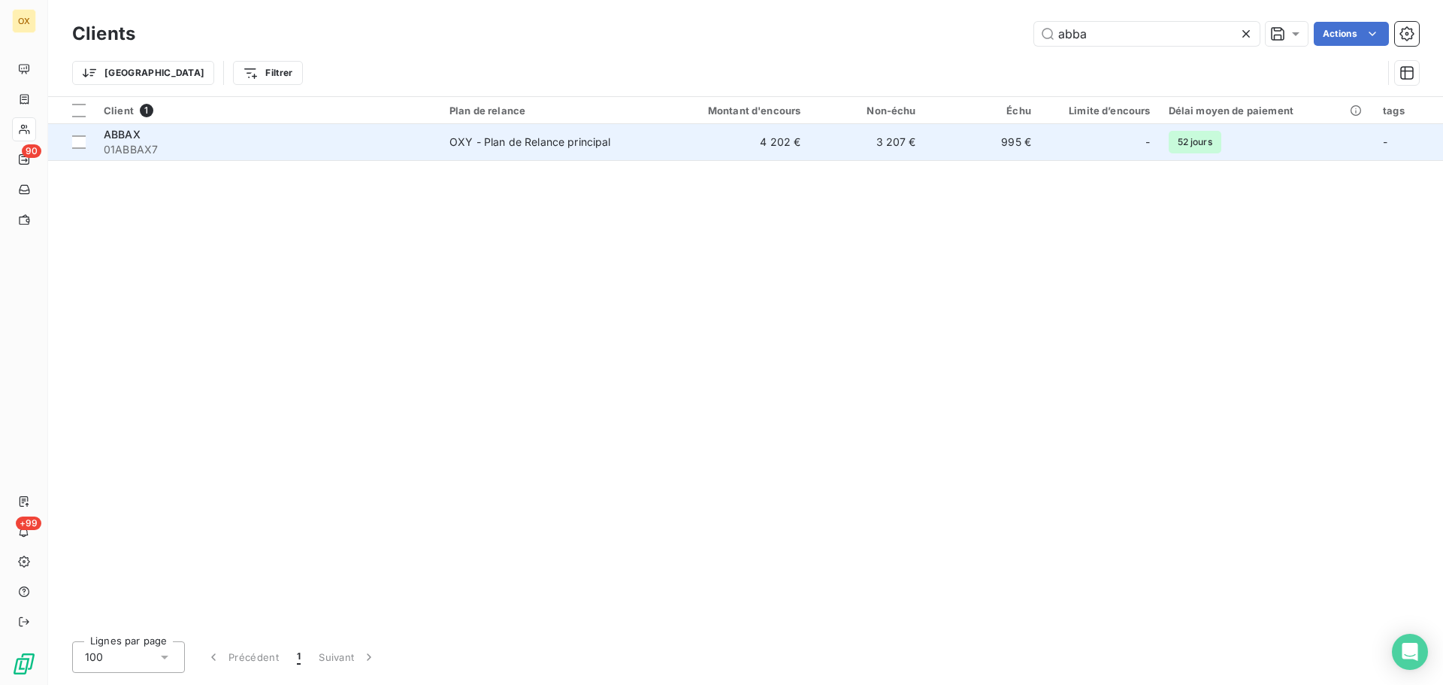
type input "abba"
click at [186, 144] on span "01ABBAX7" at bounding box center [268, 149] width 328 height 15
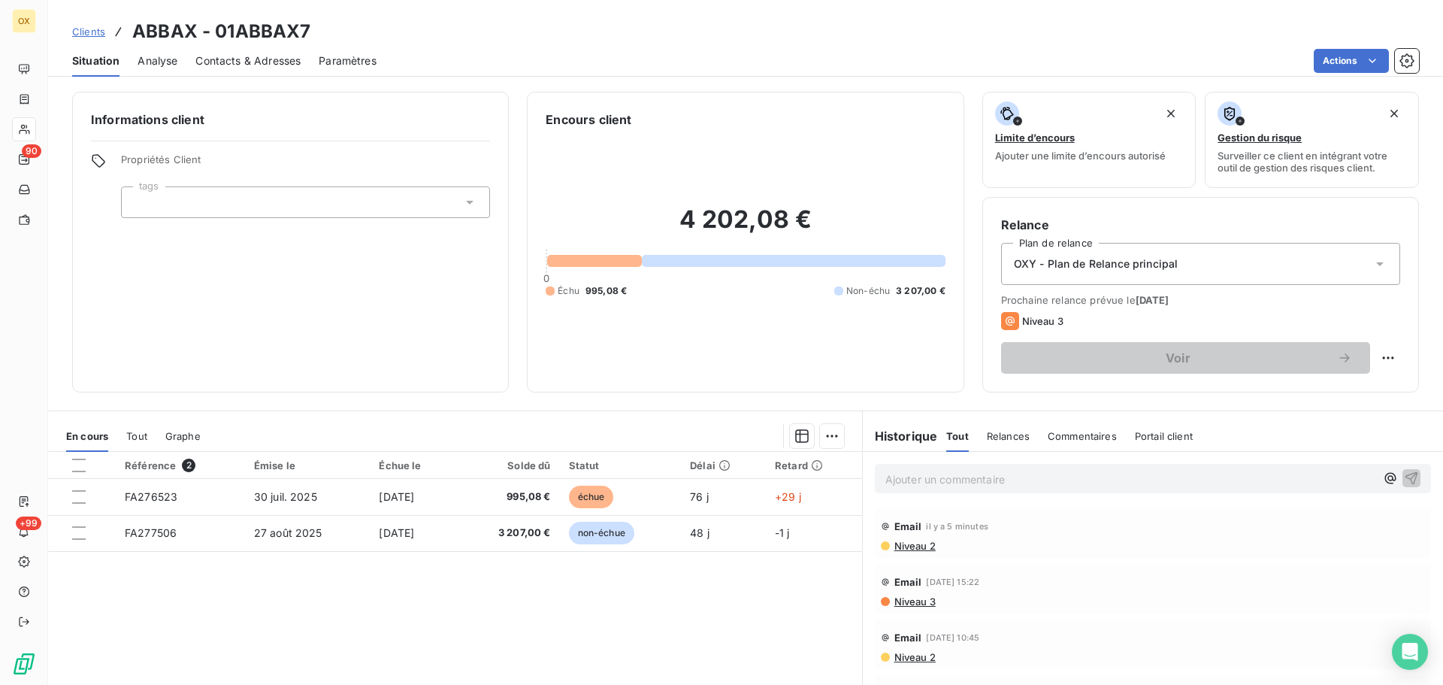
click at [254, 64] on span "Contacts & Adresses" at bounding box center [247, 60] width 105 height 15
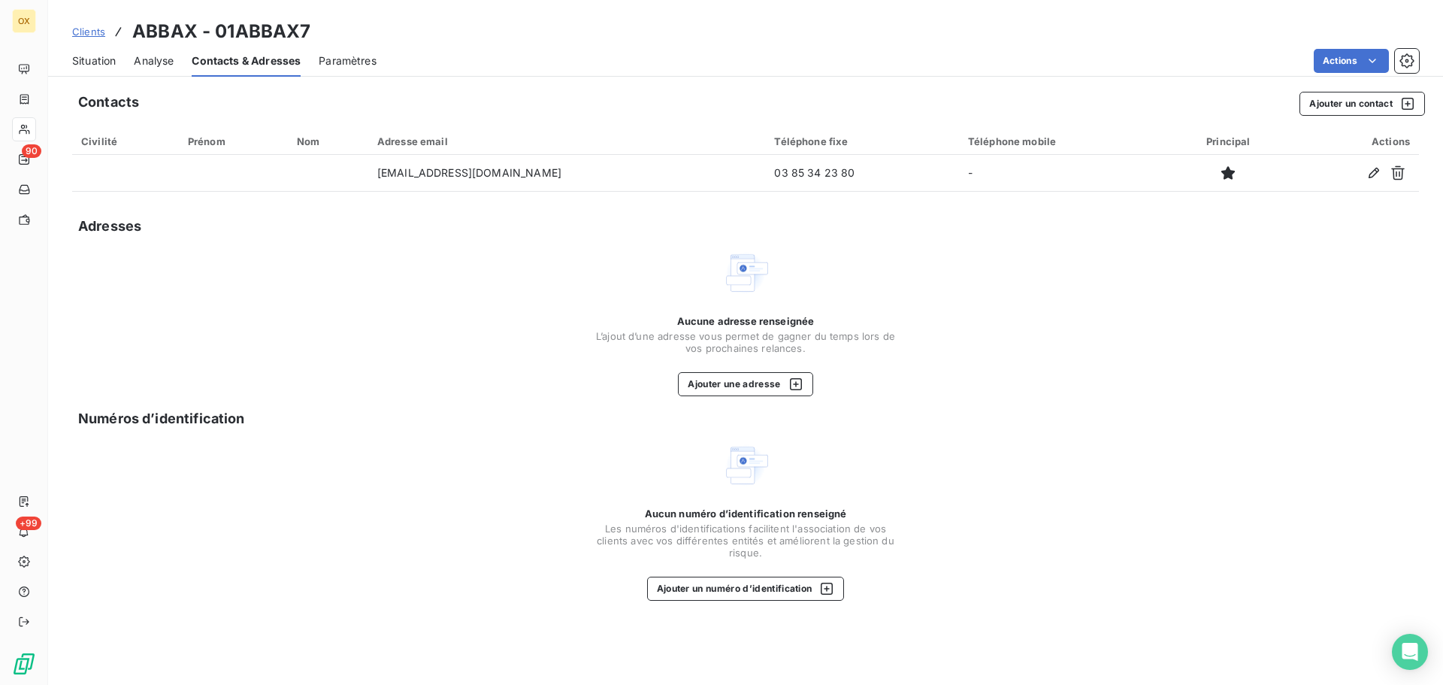
click at [77, 59] on span "Situation" at bounding box center [94, 60] width 44 height 15
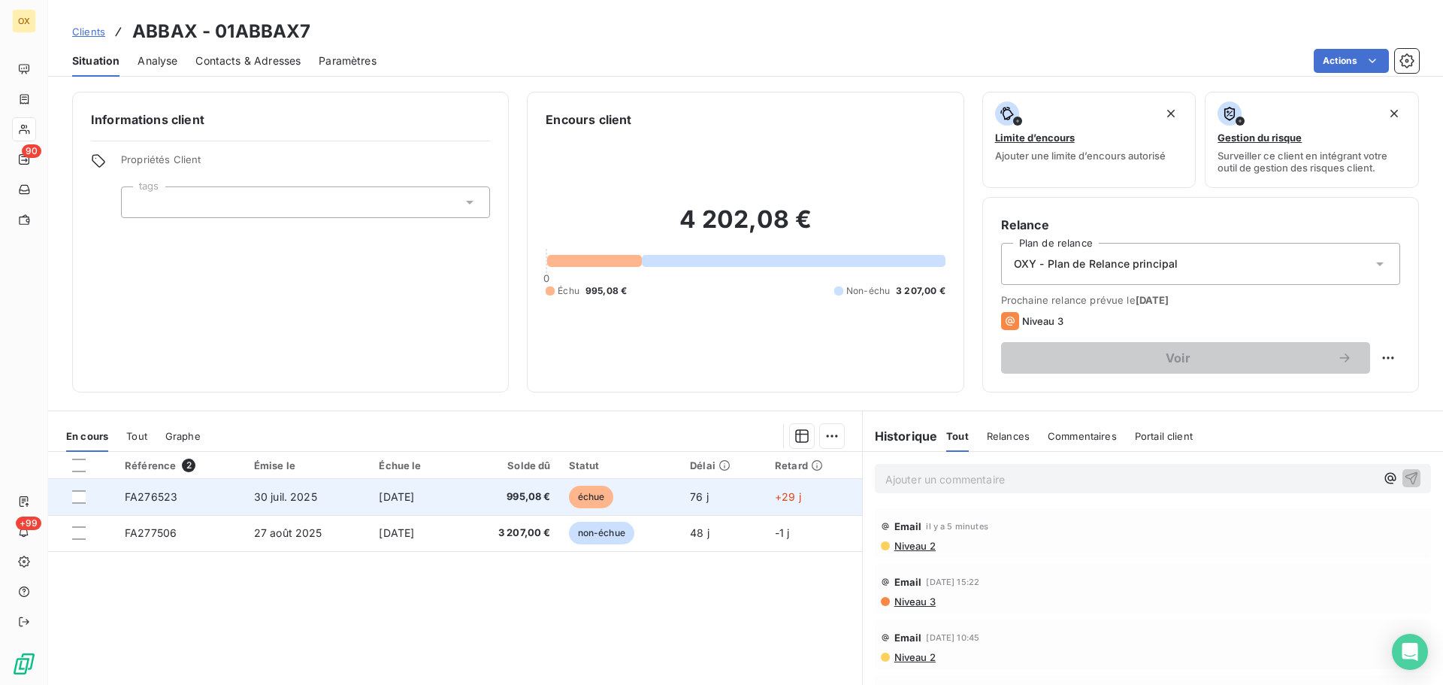
click at [453, 492] on td "[DATE]" at bounding box center [413, 497] width 87 height 36
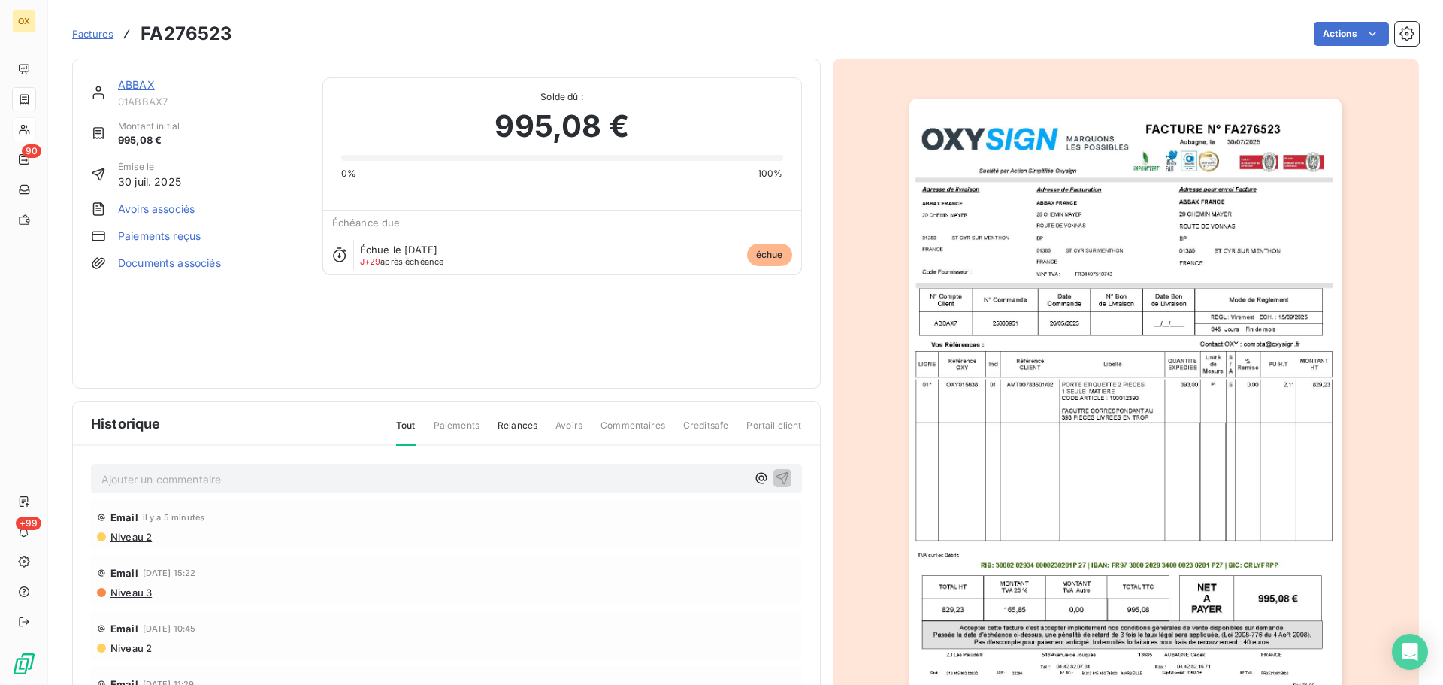
click at [967, 422] on img "button" at bounding box center [1125, 404] width 432 height 612
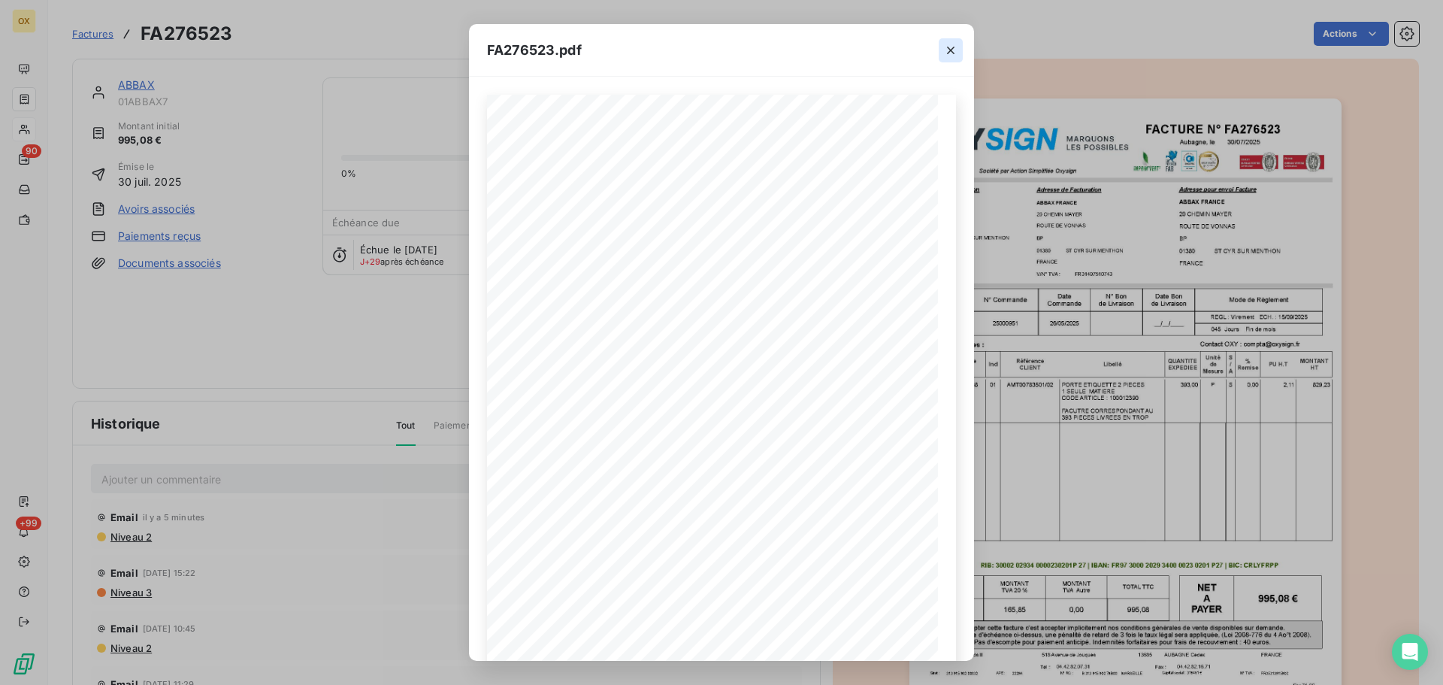
click at [951, 49] on icon "button" at bounding box center [950, 50] width 15 height 15
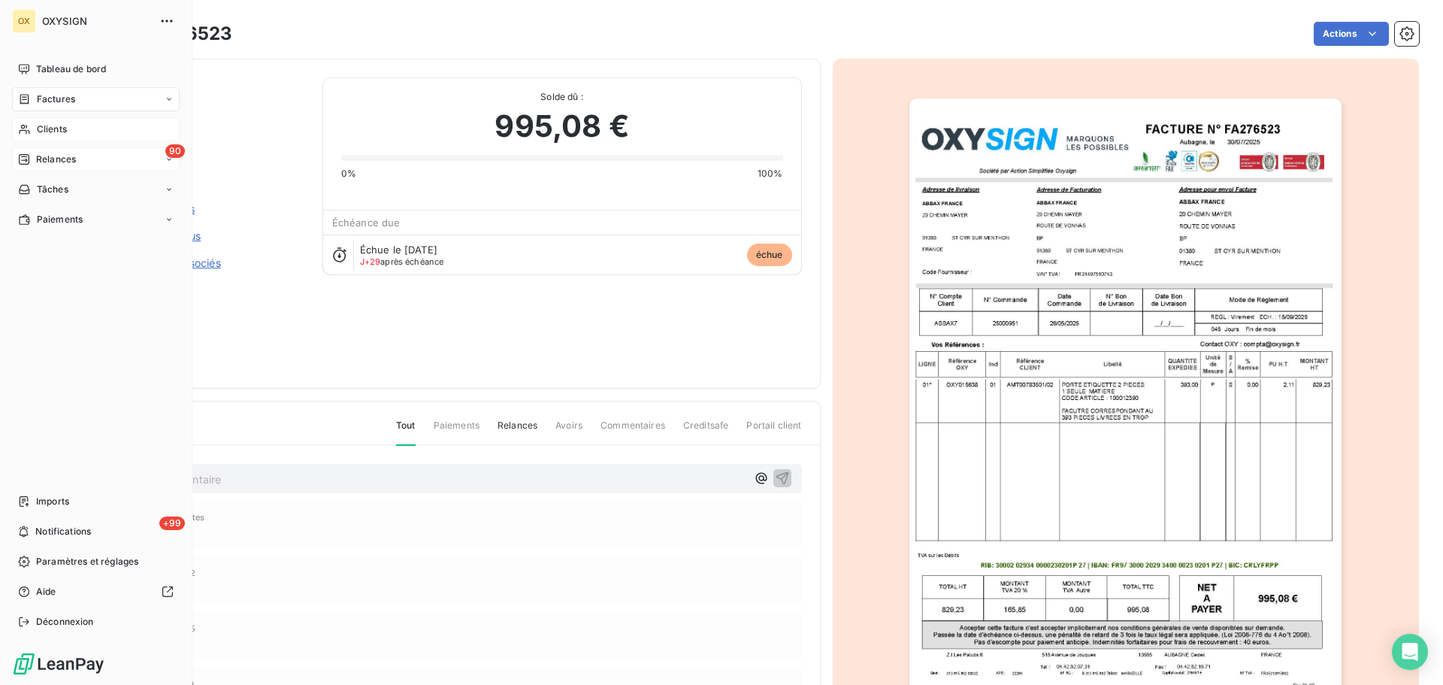
click at [47, 160] on span "Relances" at bounding box center [56, 160] width 40 height 14
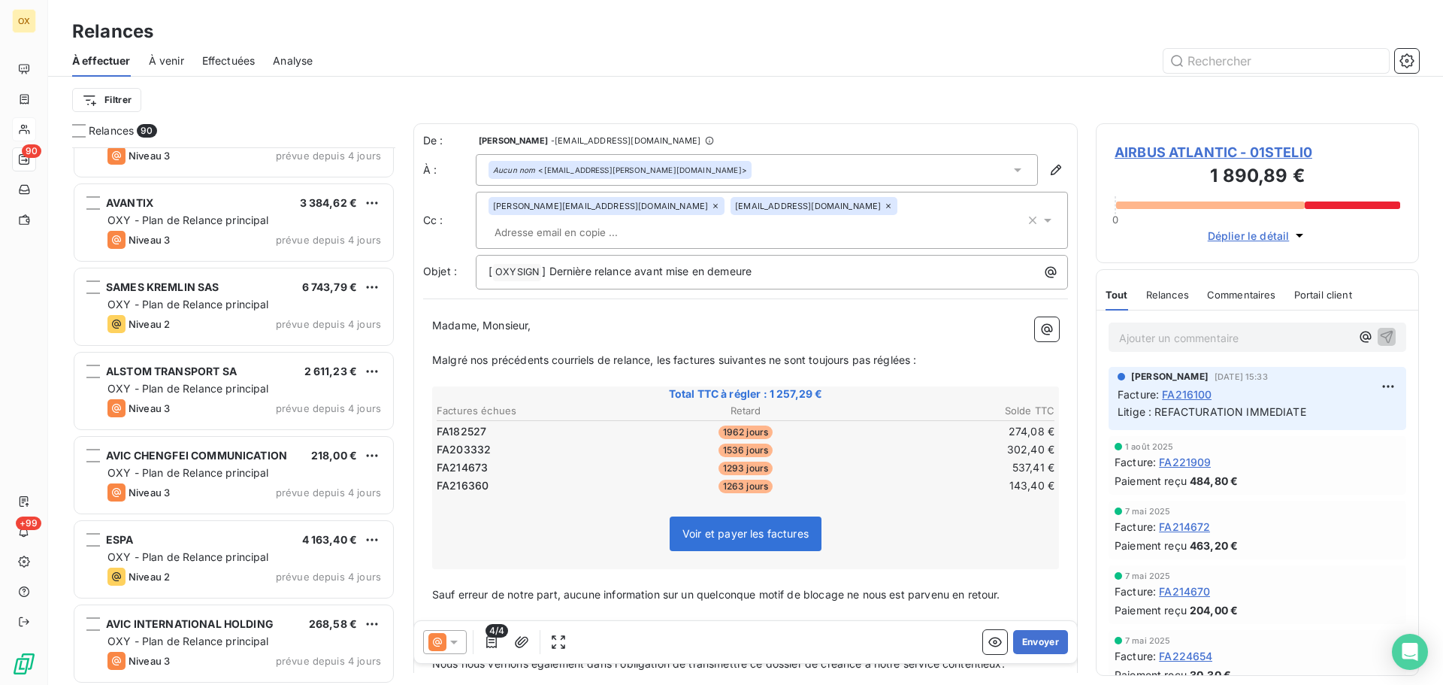
scroll to position [6614, 0]
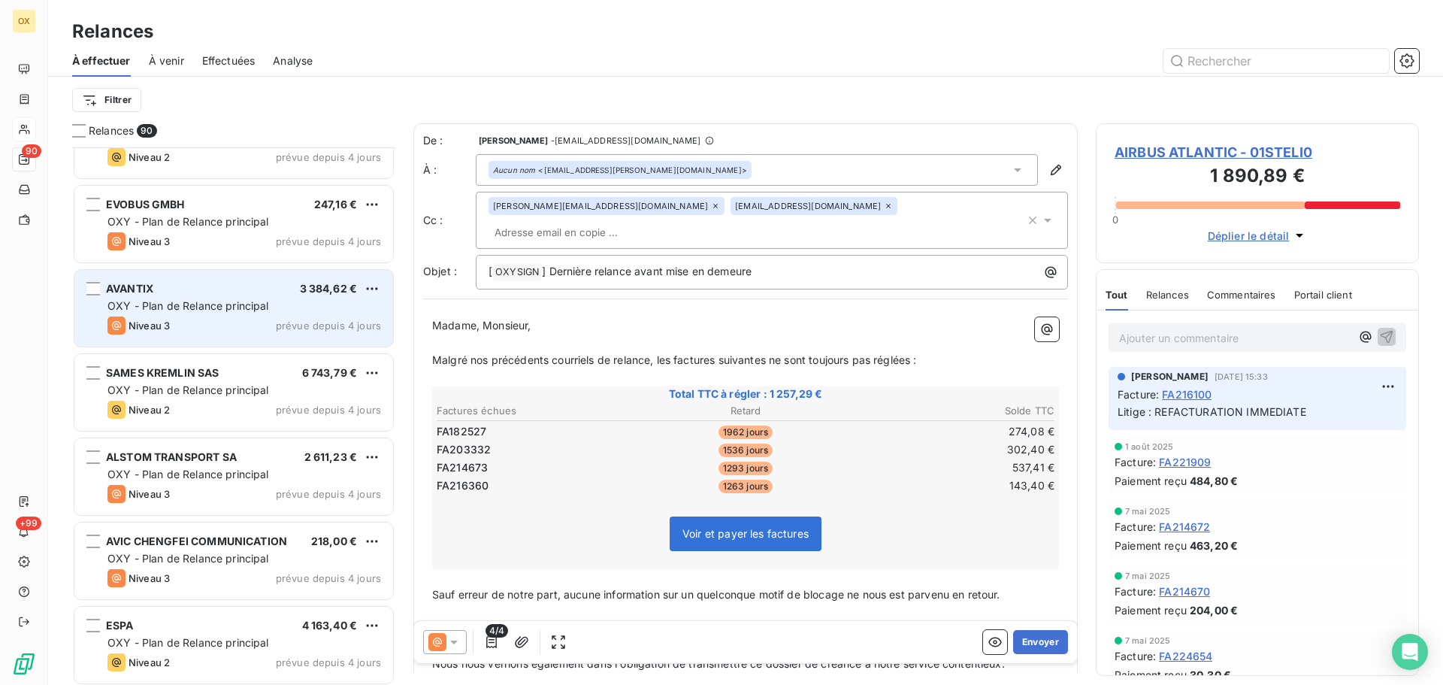
click at [249, 300] on span "OXY - Plan de Relance principal" at bounding box center [188, 305] width 162 height 13
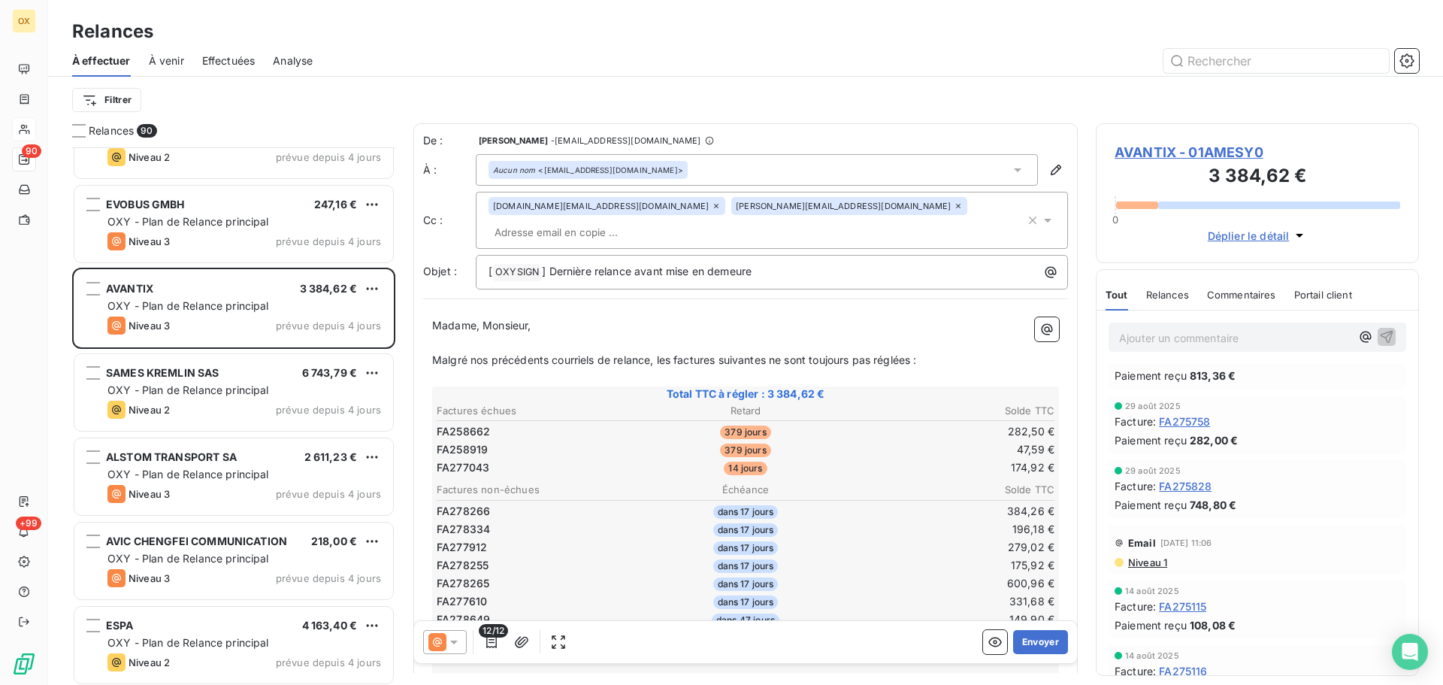
scroll to position [676, 0]
click at [1151, 153] on span "AVANTIX - 01AMESY0" at bounding box center [1257, 152] width 286 height 20
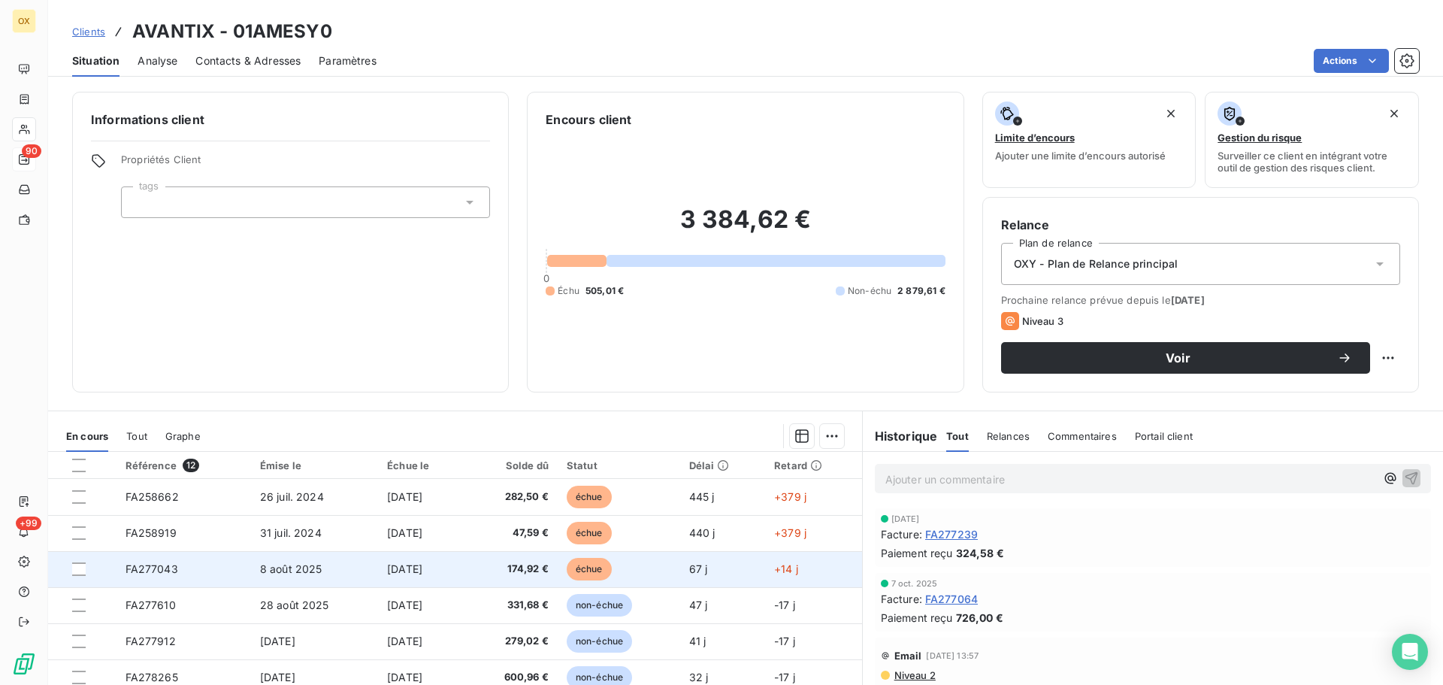
click at [584, 566] on span "échue" at bounding box center [589, 569] width 45 height 23
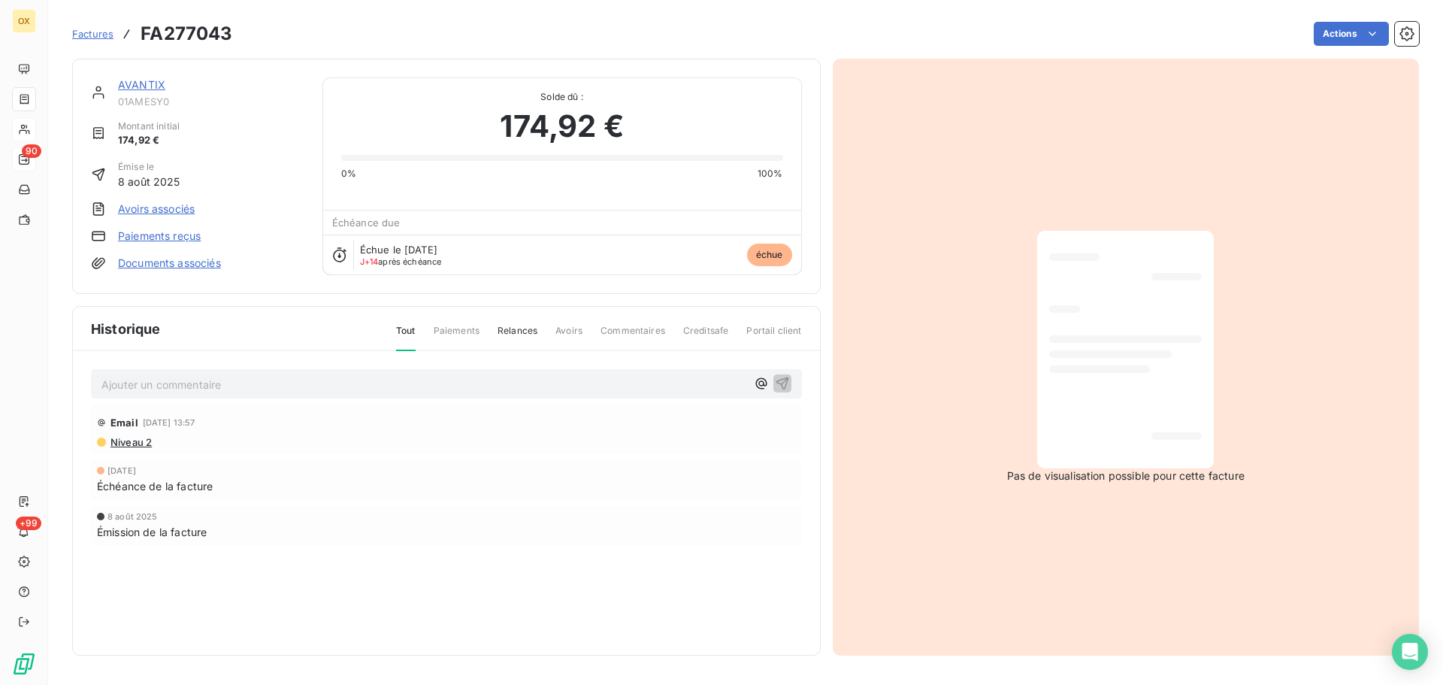
click at [156, 85] on link "AVANTIX" at bounding box center [141, 84] width 47 height 13
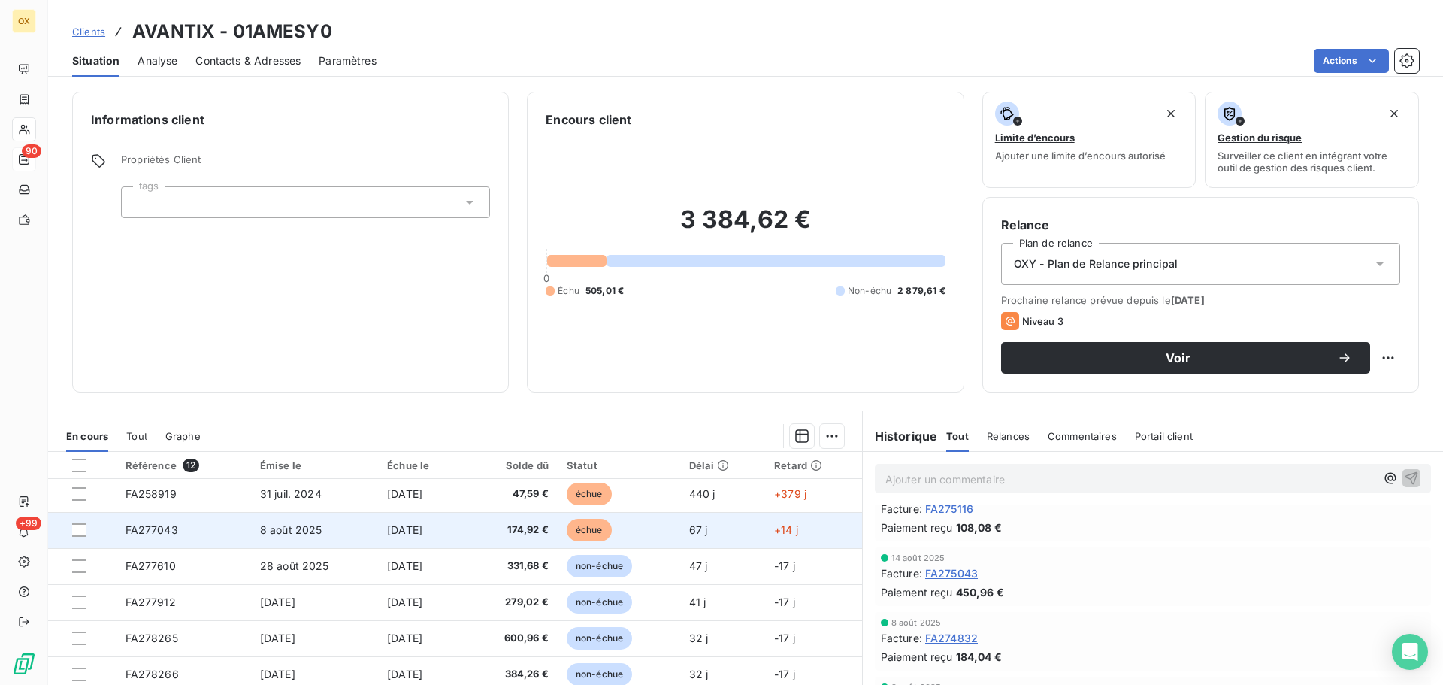
scroll to position [75, 0]
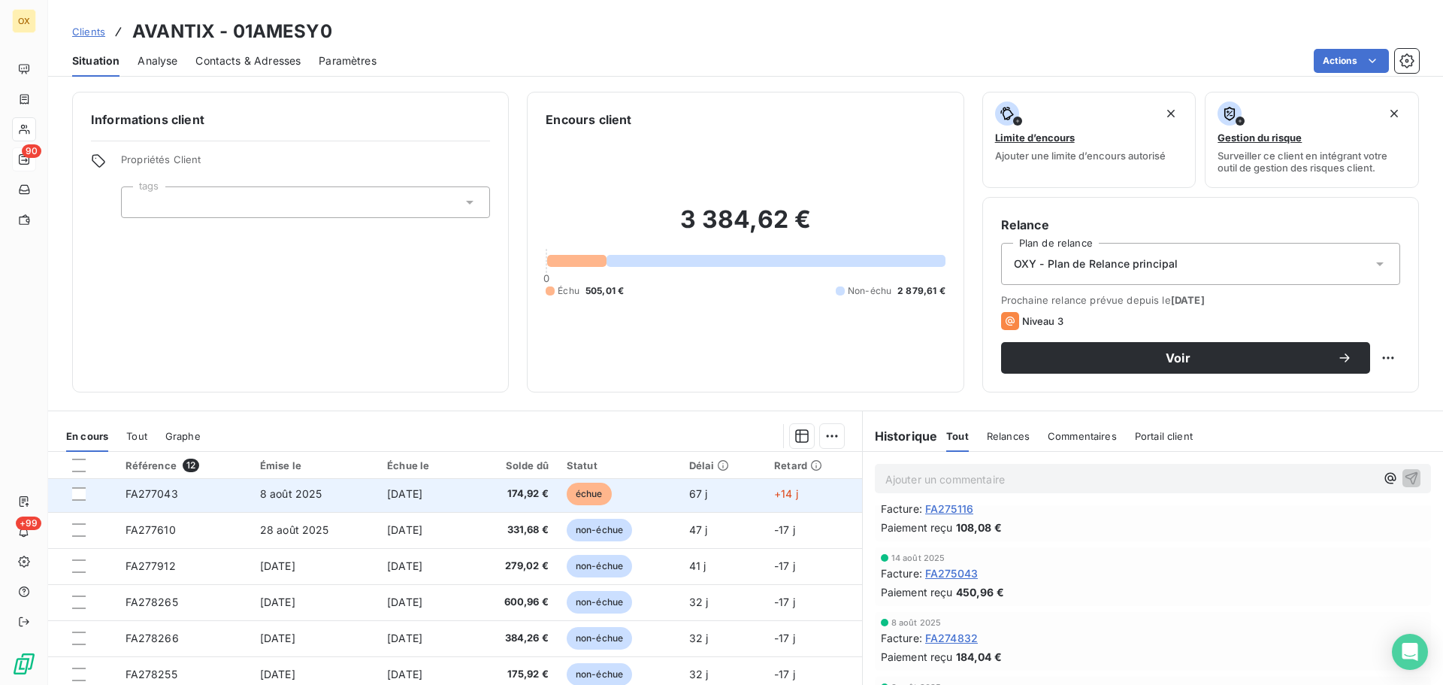
click at [261, 502] on td "8 août 2025" at bounding box center [314, 494] width 127 height 36
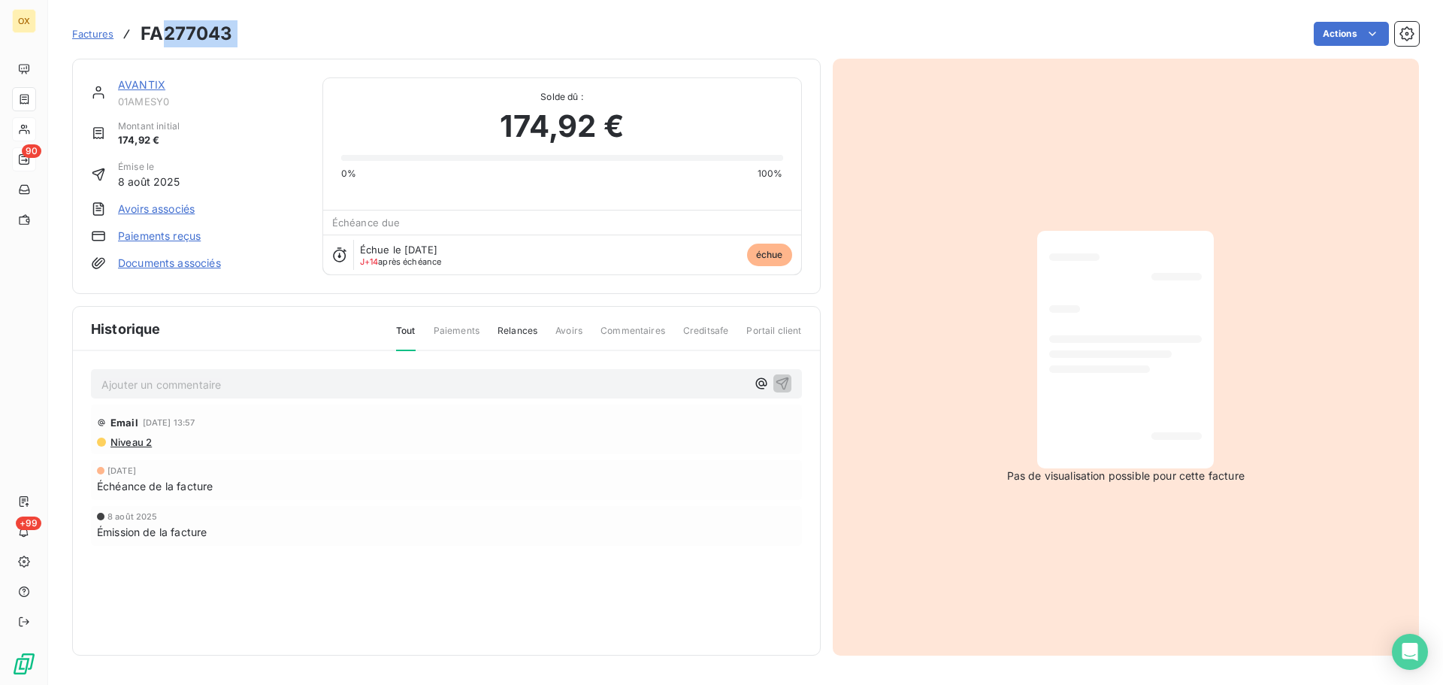
drag, startPoint x: 240, startPoint y: 28, endPoint x: 164, endPoint y: 29, distance: 76.7
click at [164, 29] on div "Factures FA277043 Actions" at bounding box center [745, 34] width 1347 height 32
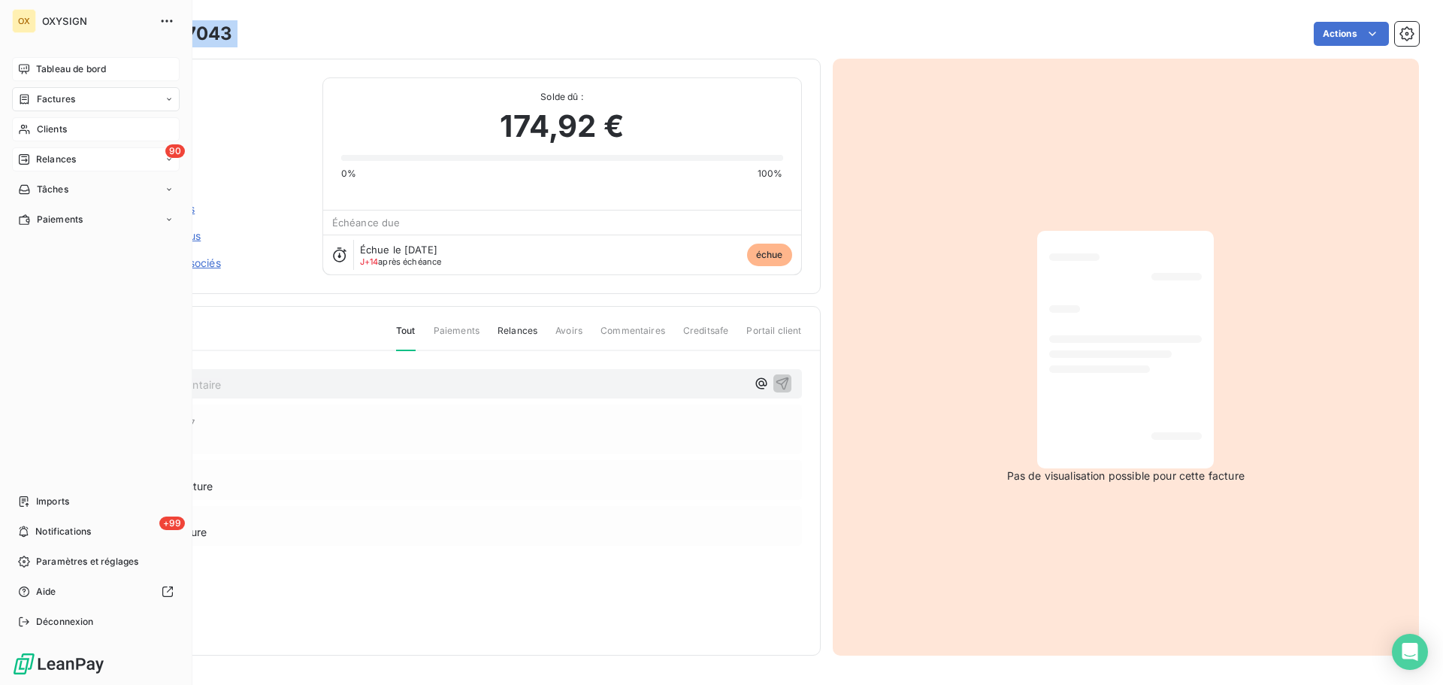
click at [44, 65] on span "Tableau de bord" at bounding box center [71, 69] width 70 height 14
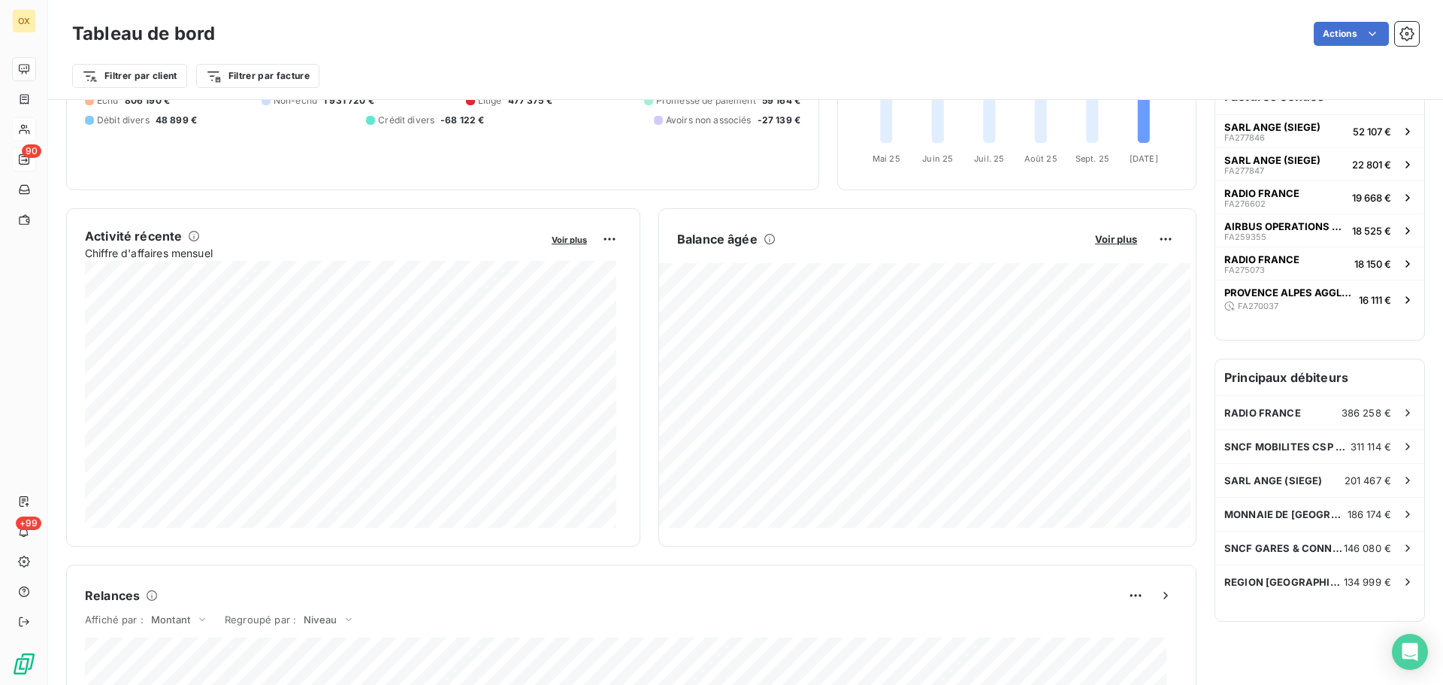
scroll to position [104, 0]
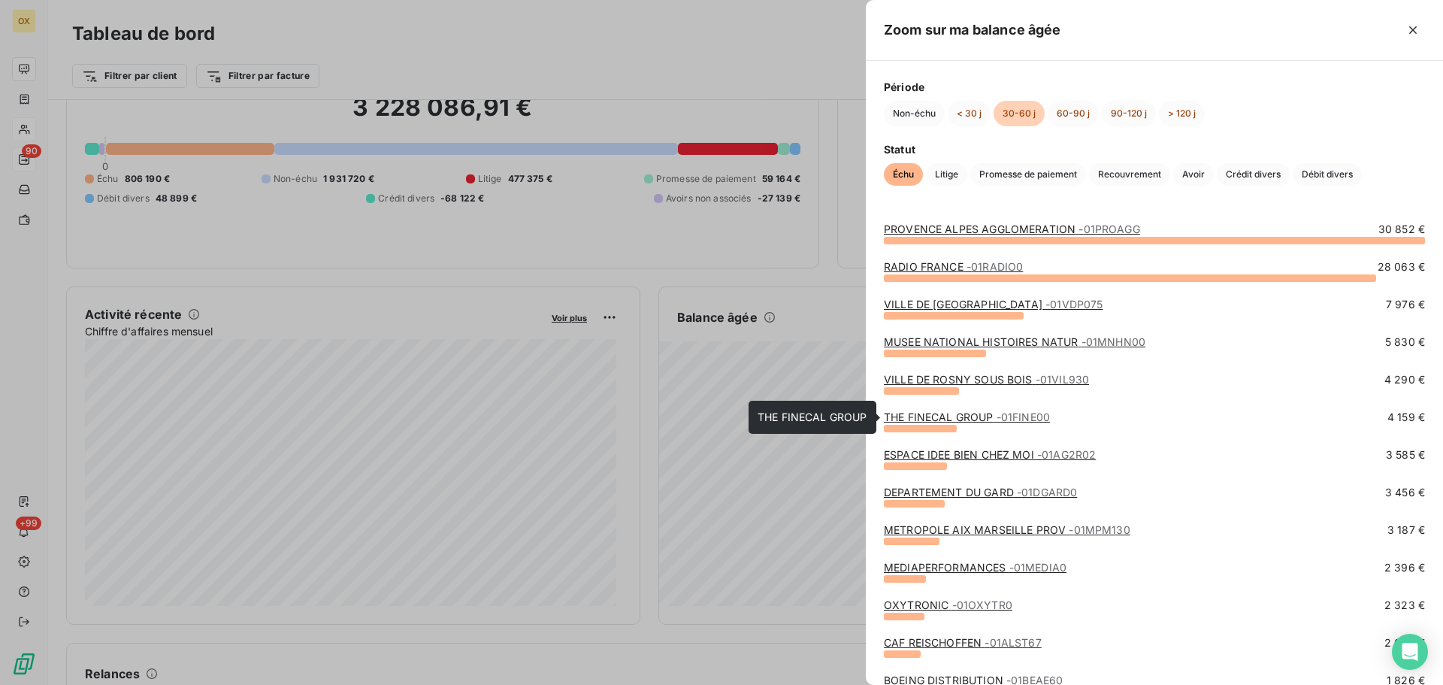
click at [933, 419] on link "THE FINECAL GROUP - 01FINE00" at bounding box center [967, 416] width 166 height 13
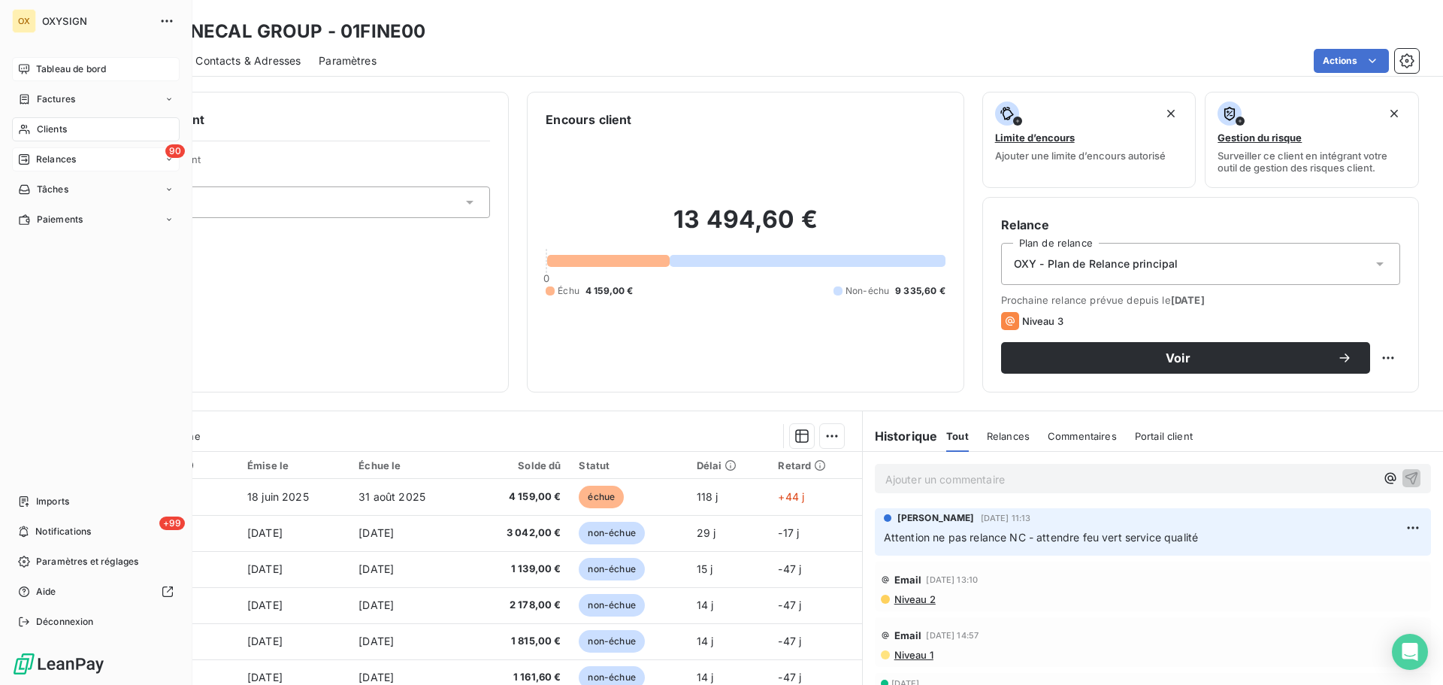
click at [53, 60] on div "Tableau de bord" at bounding box center [96, 69] width 168 height 24
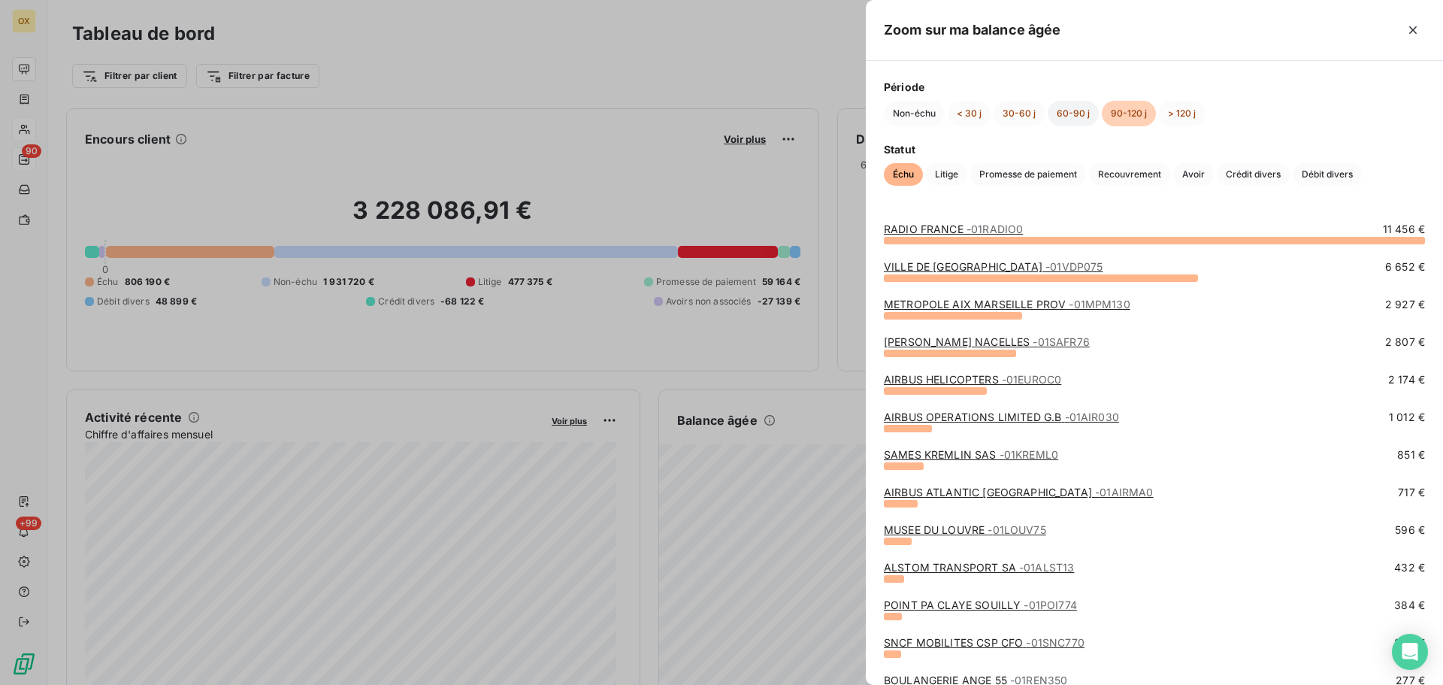
click at [1066, 110] on button "60-90 j" at bounding box center [1073, 114] width 51 height 26
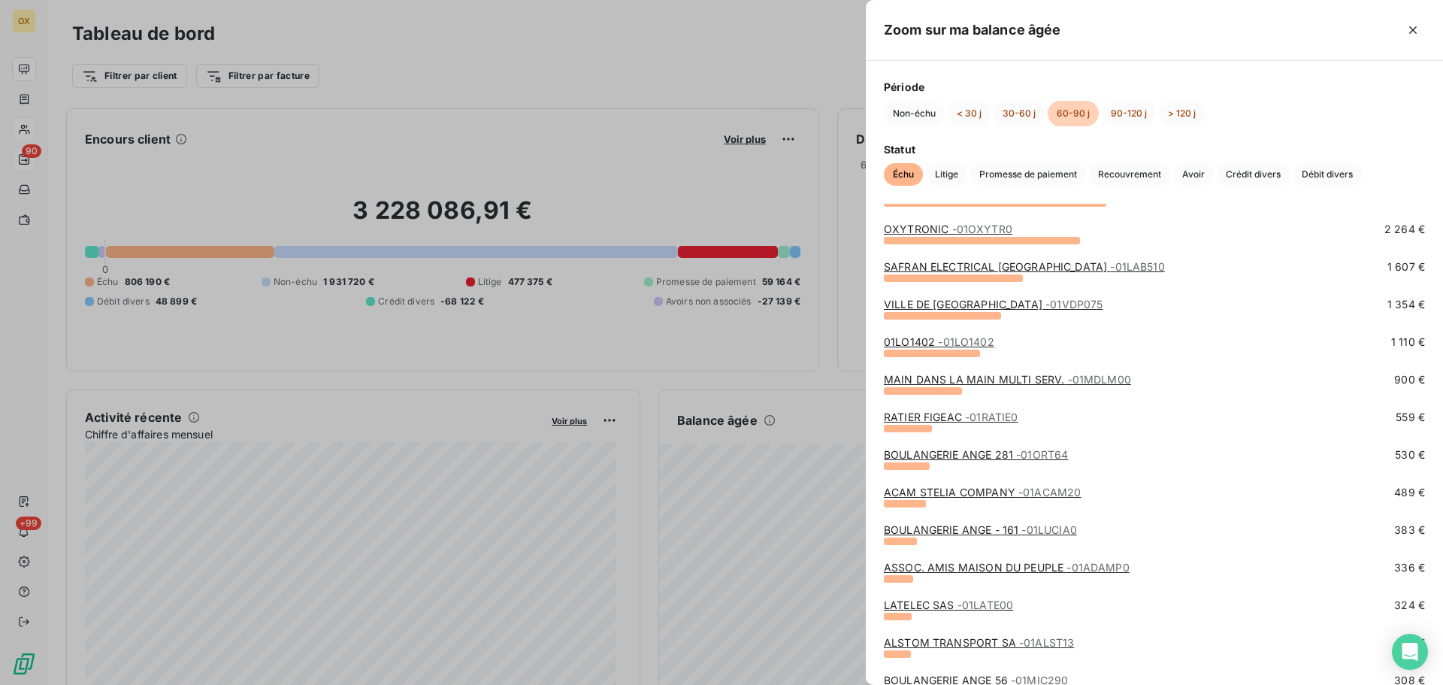
scroll to position [225, 0]
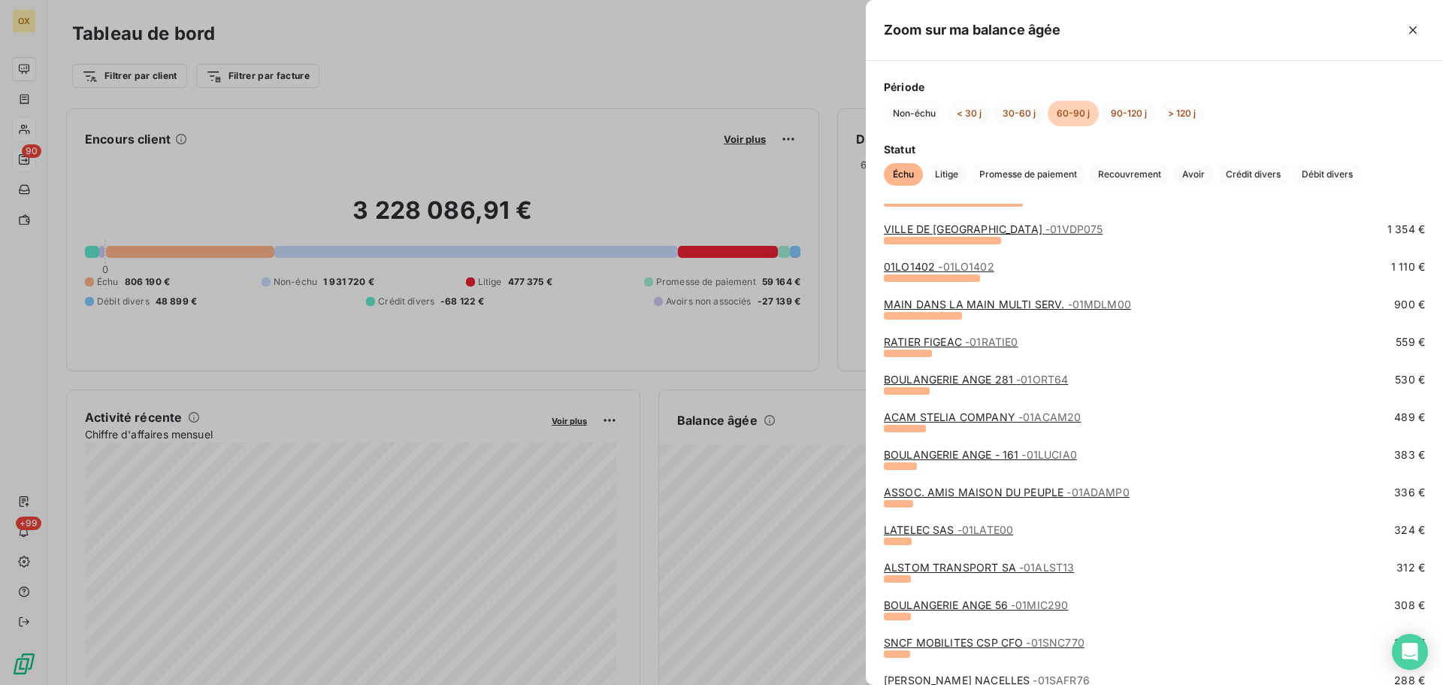
click at [960, 303] on link "MAIN DANS LA MAIN MULTI SERV. - 01MDLM00" at bounding box center [1007, 304] width 247 height 13
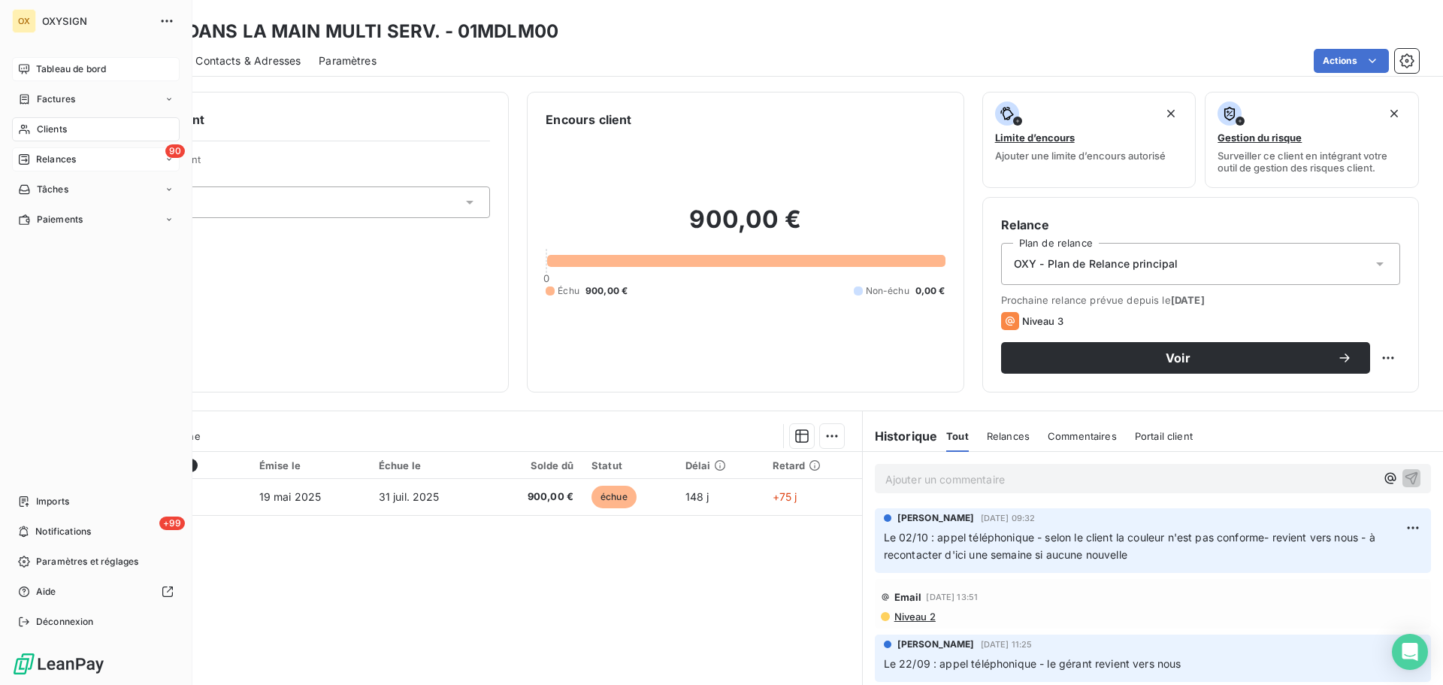
click at [43, 68] on span "Tableau de bord" at bounding box center [71, 69] width 70 height 14
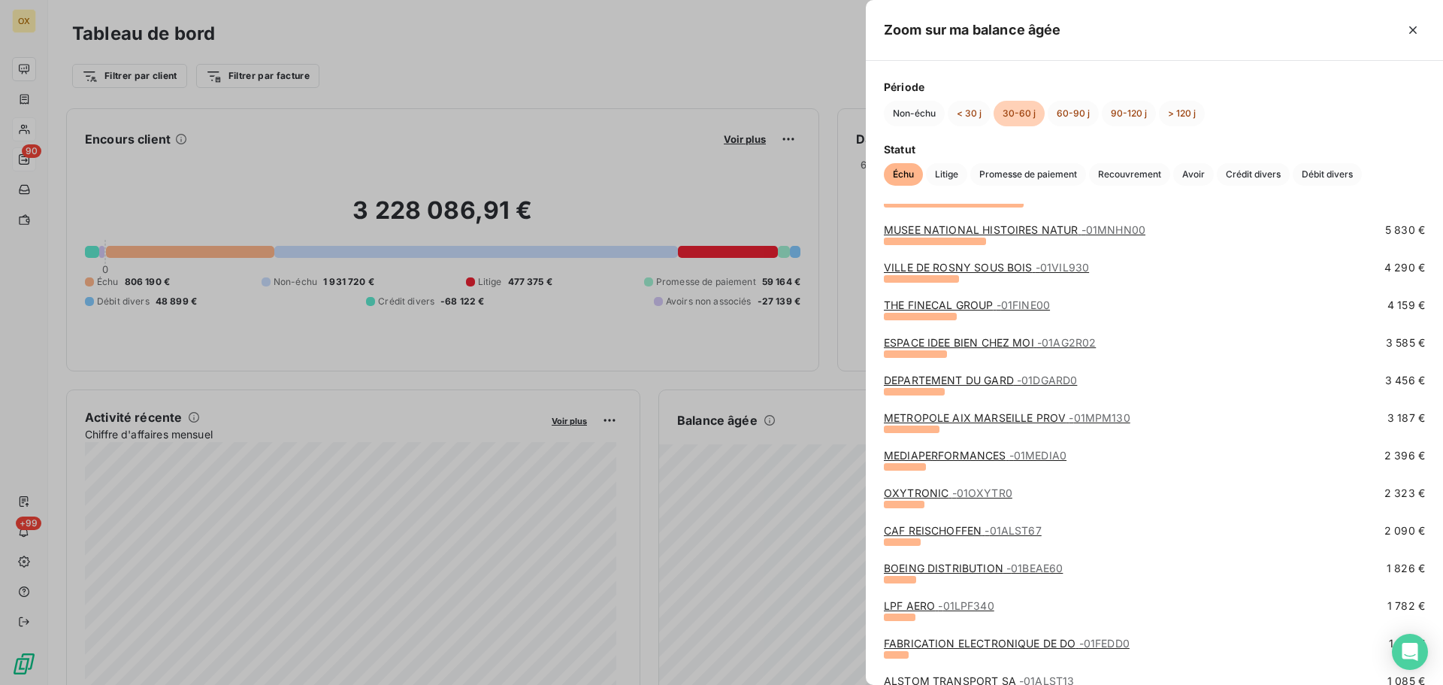
scroll to position [150, 0]
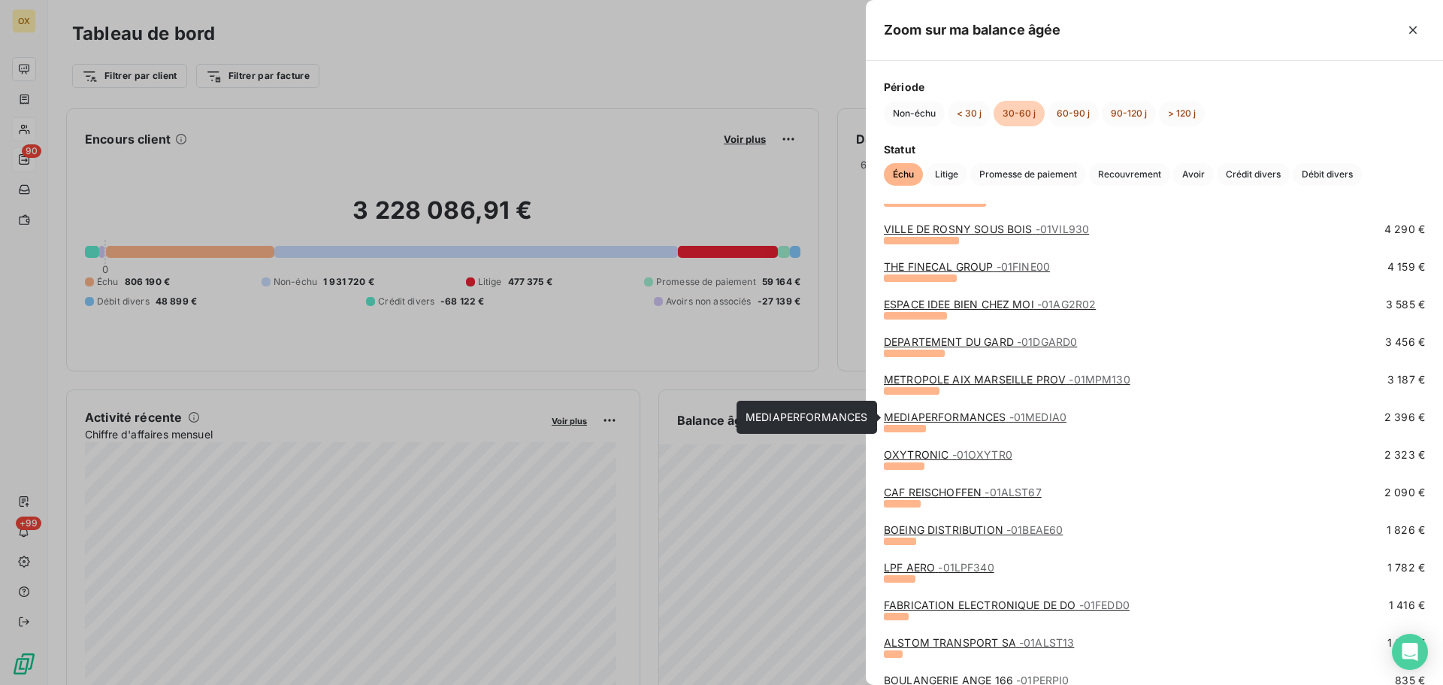
click at [984, 416] on link "MEDIAPERFORMANCES - 01MEDIA0" at bounding box center [975, 416] width 183 height 13
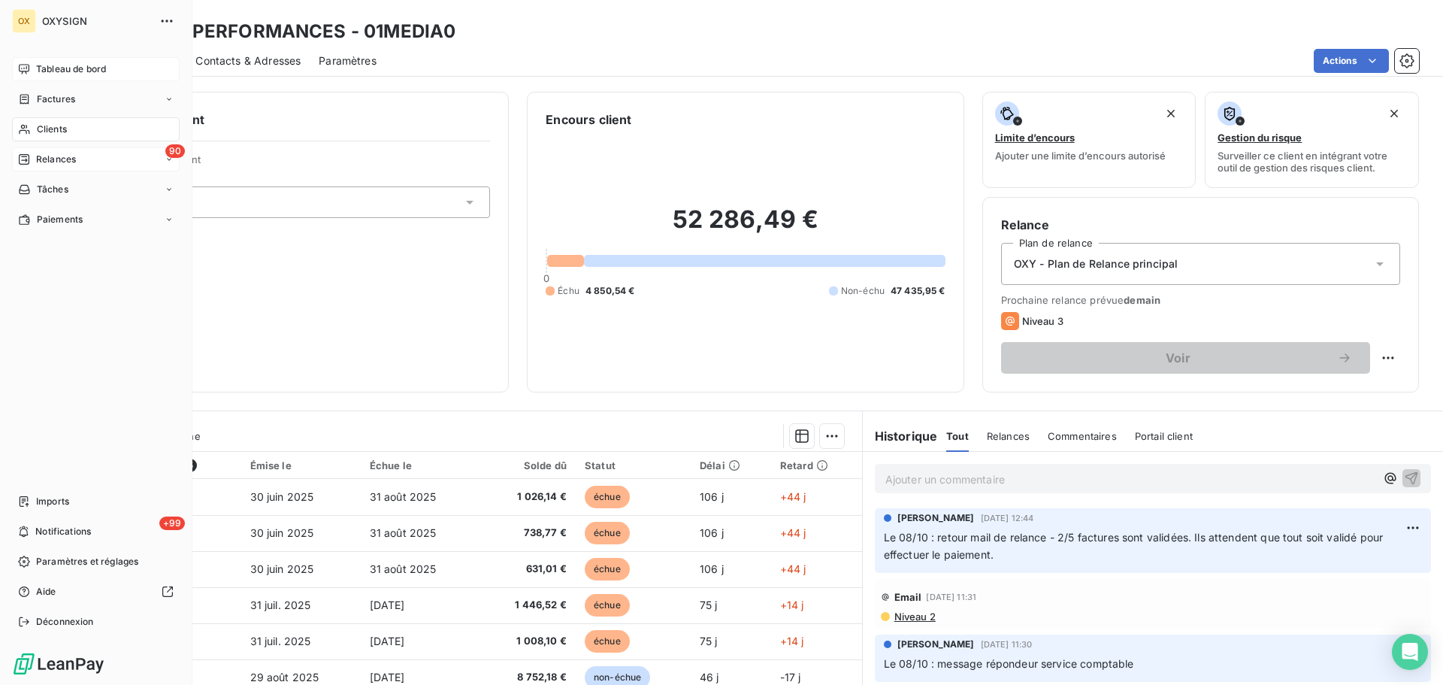
click at [54, 64] on span "Tableau de bord" at bounding box center [71, 69] width 70 height 14
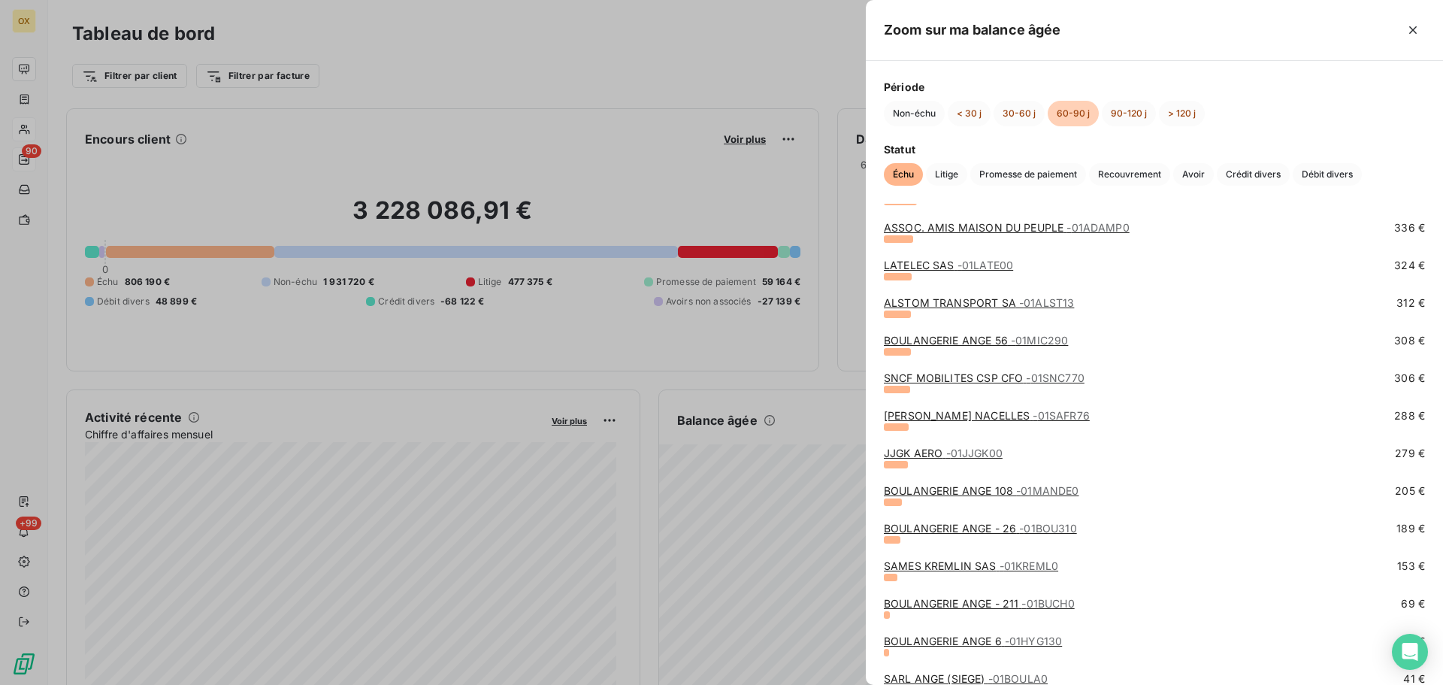
scroll to position [526, 0]
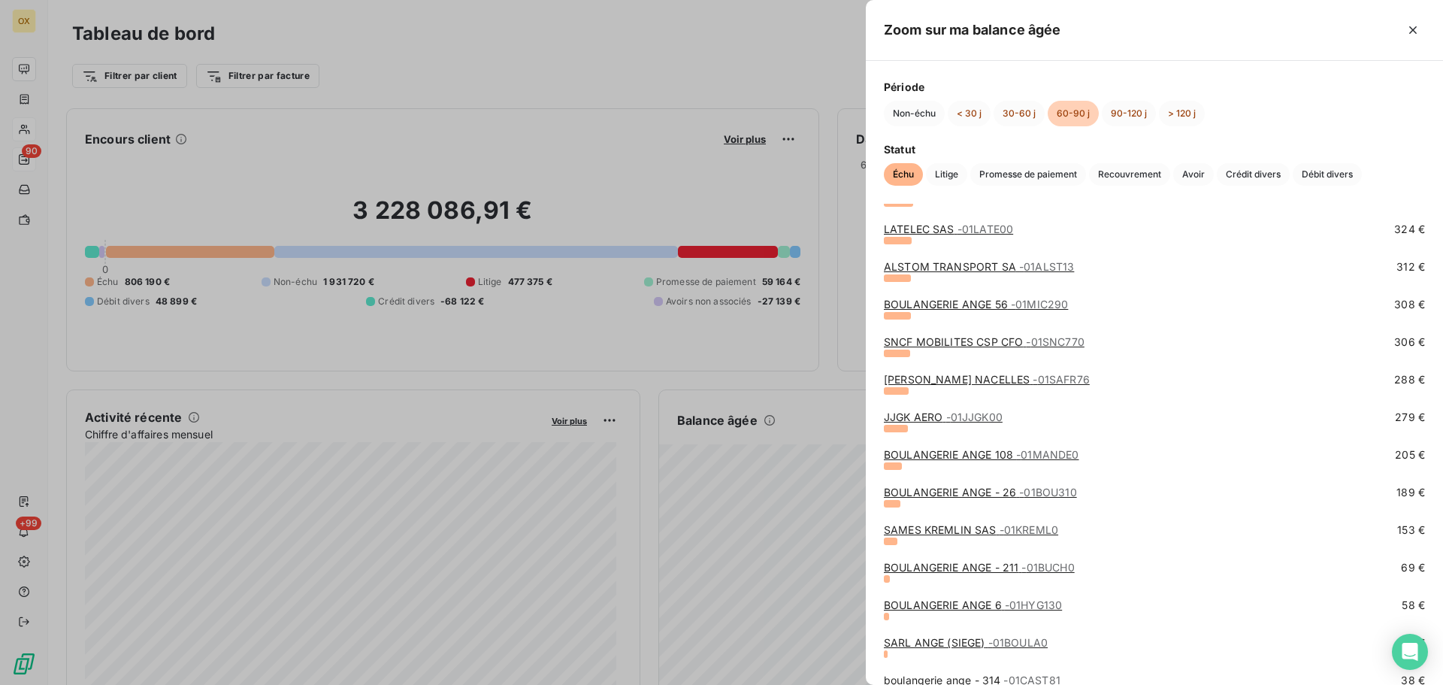
click at [936, 415] on link "JJGK AERO - 01JJGK00" at bounding box center [943, 416] width 119 height 13
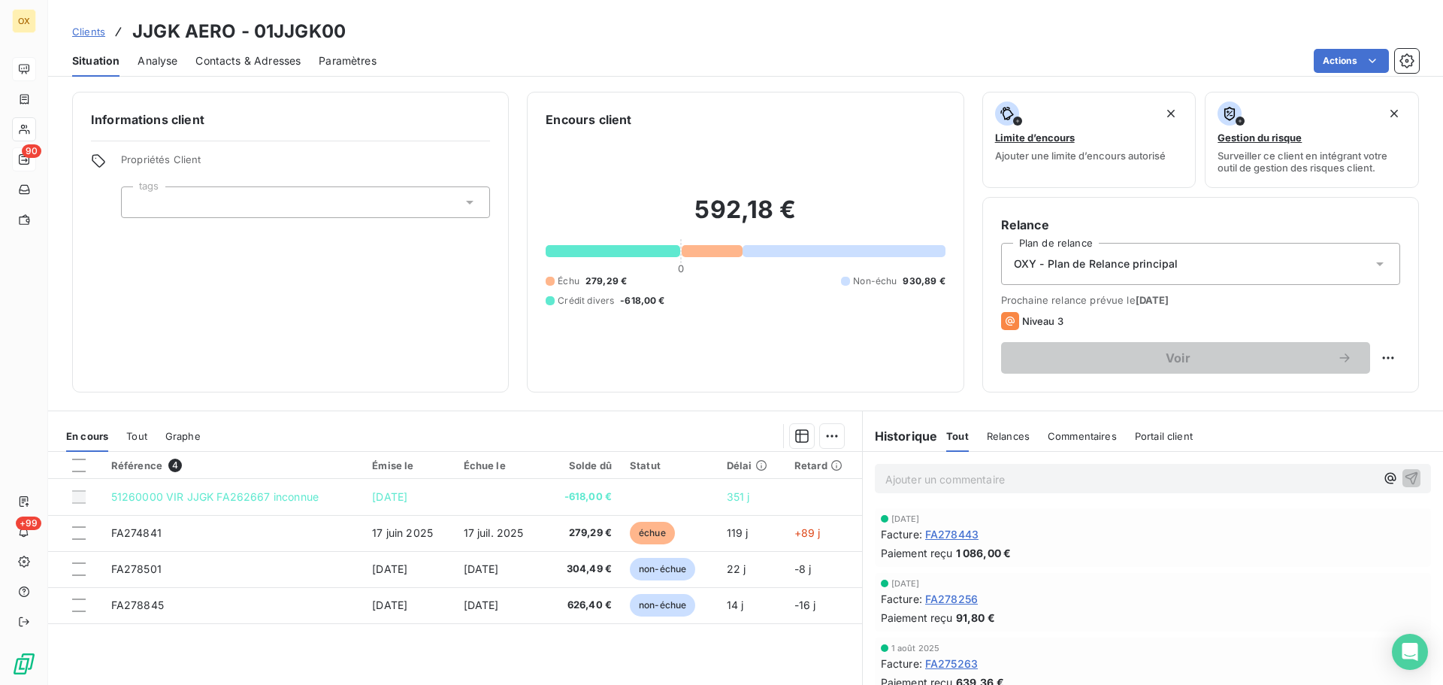
click at [998, 476] on p "Ajouter un commentaire ﻿" at bounding box center [1130, 479] width 490 height 19
click at [1404, 470] on icon "button" at bounding box center [1411, 477] width 15 height 15
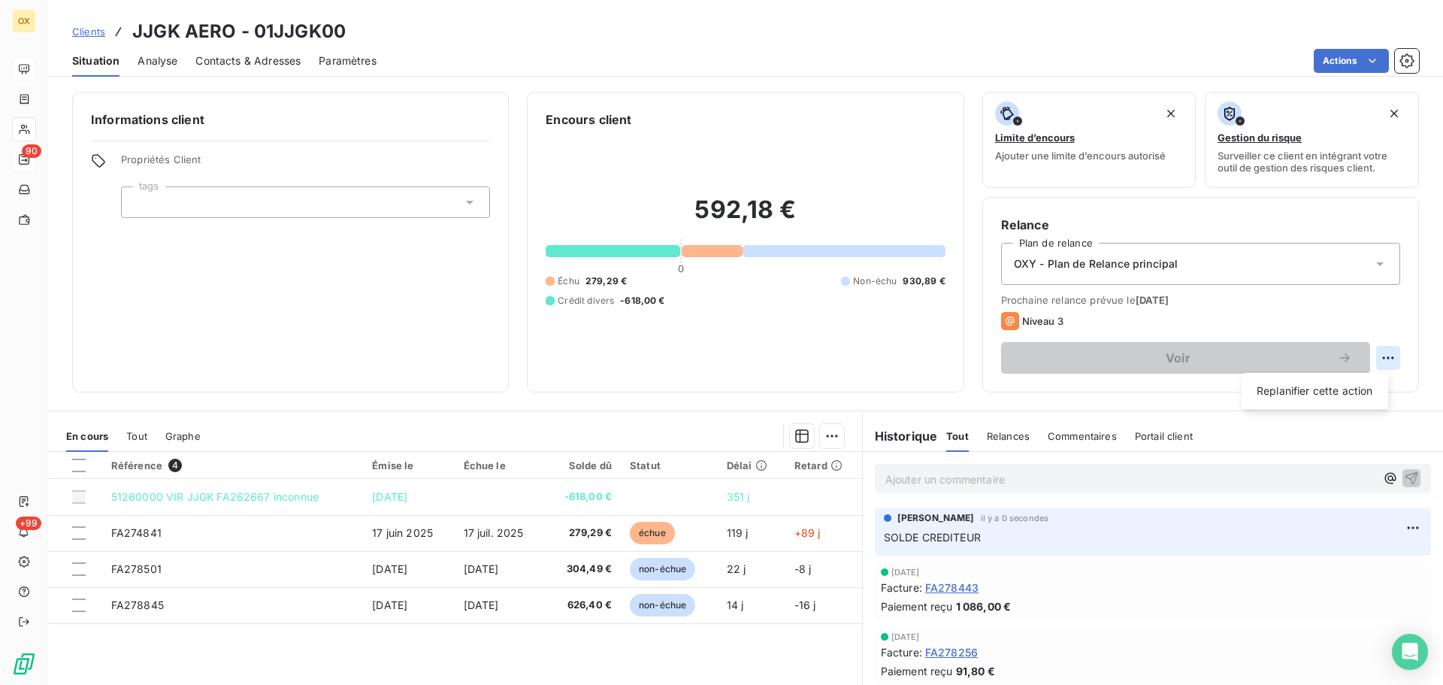
click at [1377, 356] on html "OX 90 +99 Clients JJGK AERO - 01JJGK00 Situation Analyse Contacts & Adresses Pa…" at bounding box center [721, 342] width 1443 height 685
click at [1362, 383] on div "Replanifier cette action" at bounding box center [1315, 391] width 135 height 24
select select "9"
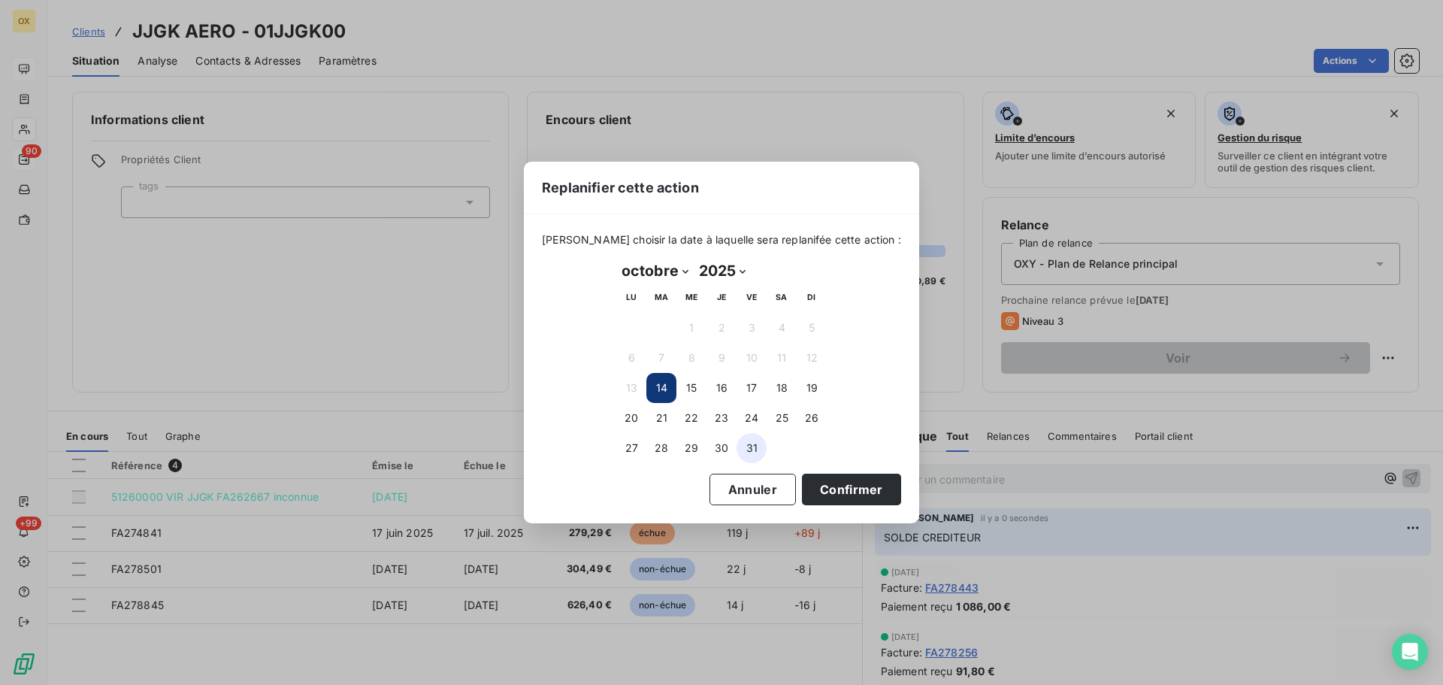
click at [754, 448] on button "31" at bounding box center [751, 448] width 30 height 30
click at [817, 485] on button "Confirmer" at bounding box center [851, 489] width 99 height 32
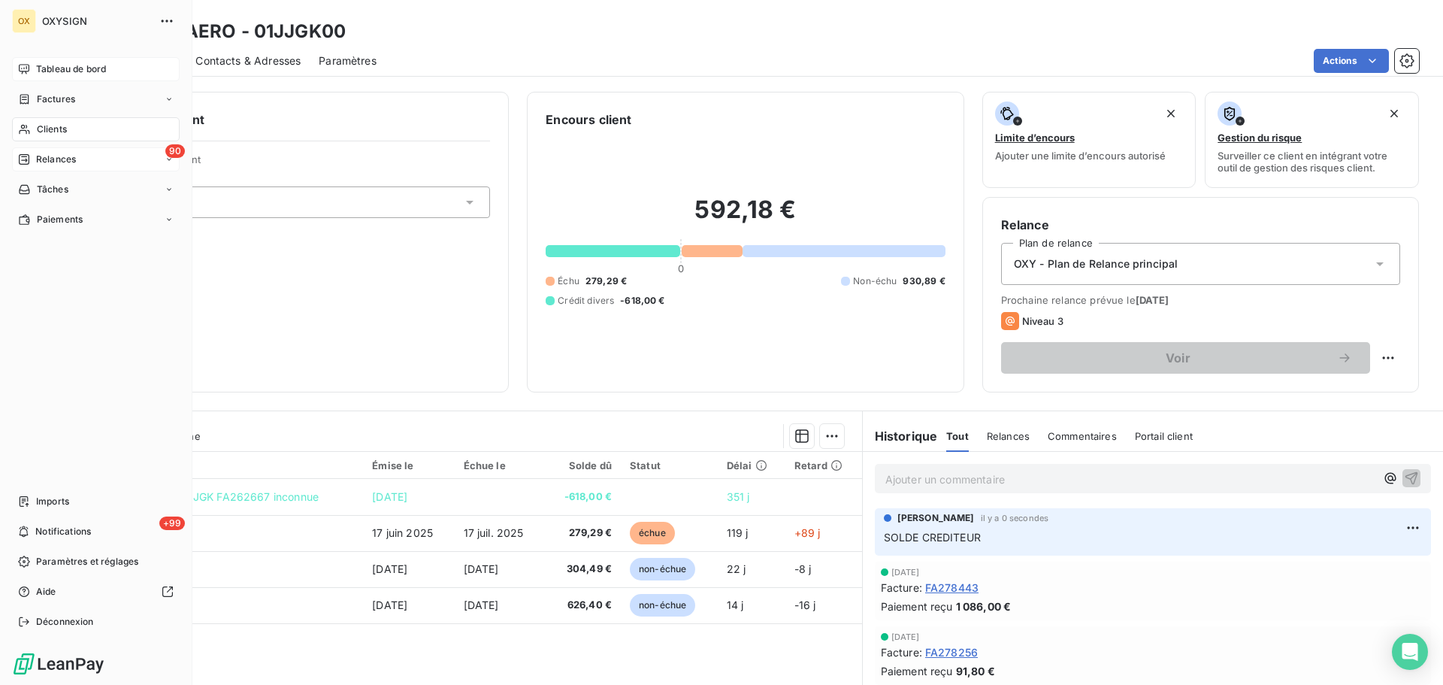
click at [43, 67] on span "Tableau de bord" at bounding box center [71, 69] width 70 height 14
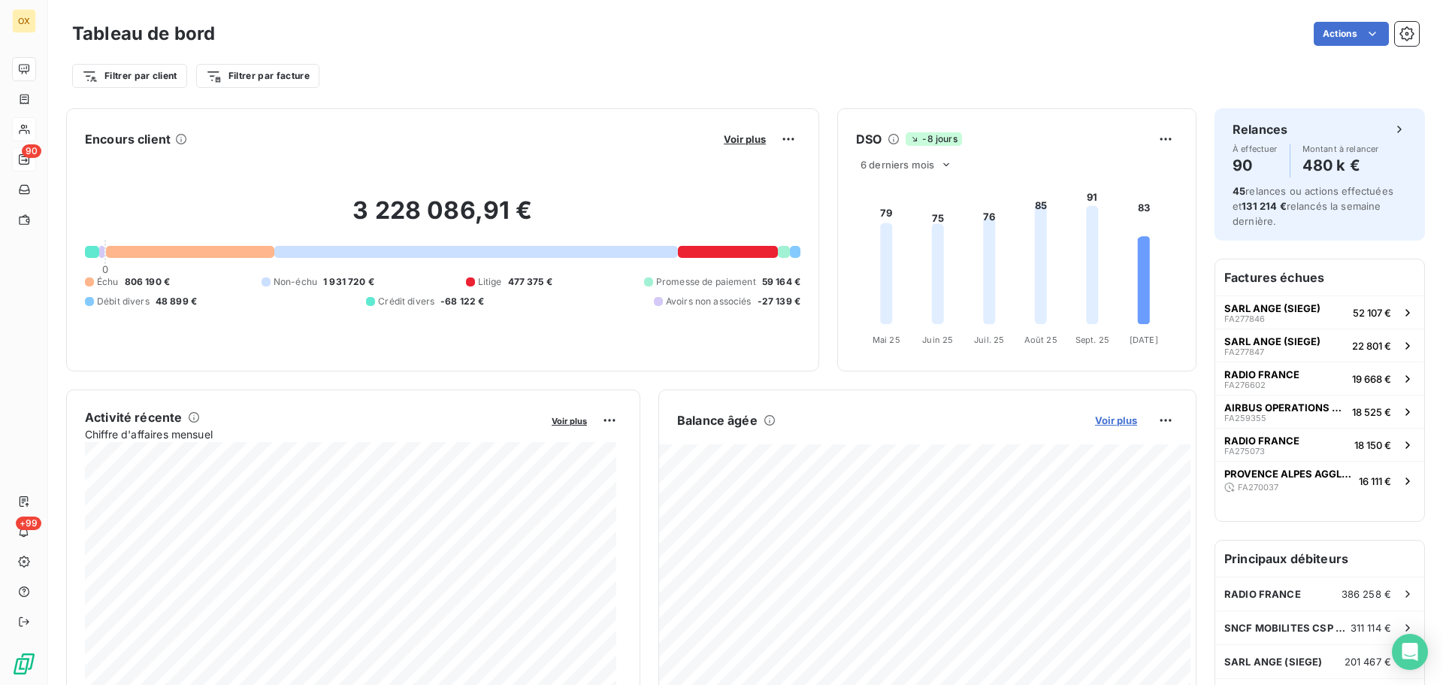
click at [1118, 421] on span "Voir plus" at bounding box center [1116, 420] width 42 height 12
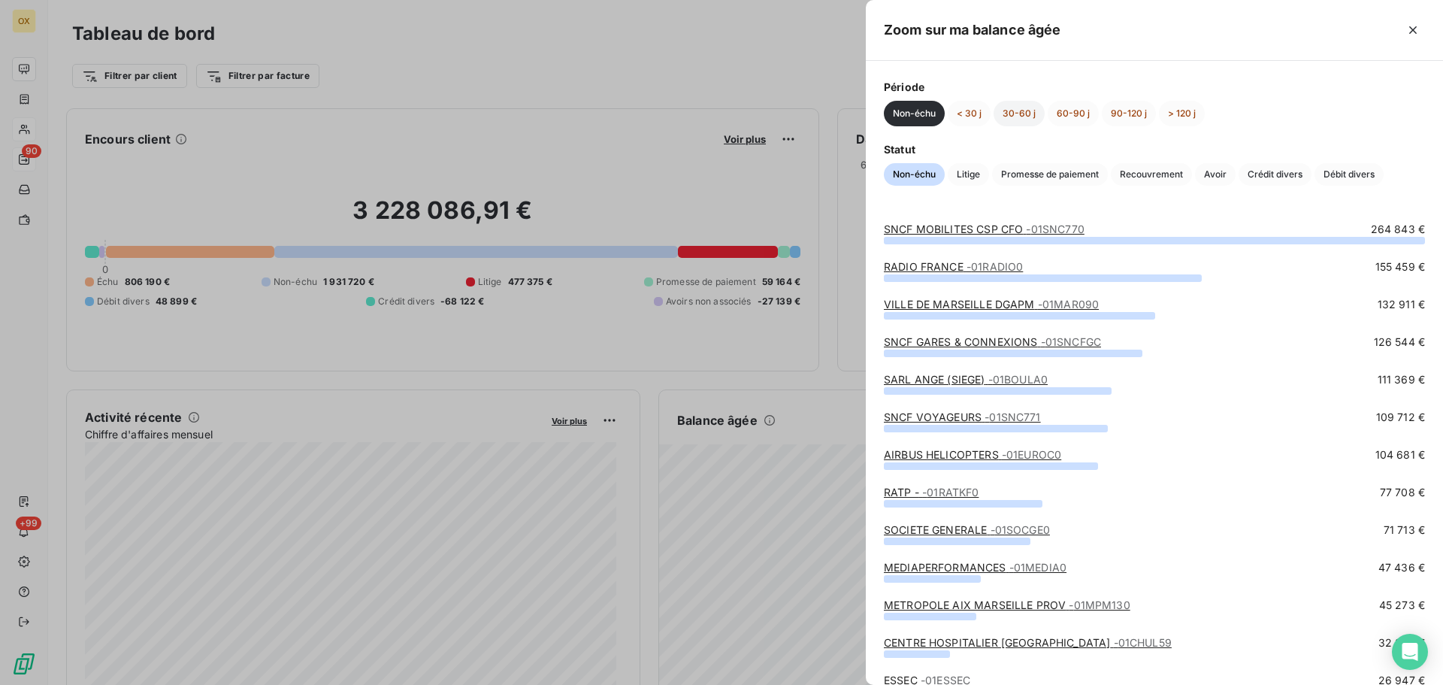
click at [1028, 110] on button "30-60 j" at bounding box center [1018, 114] width 51 height 26
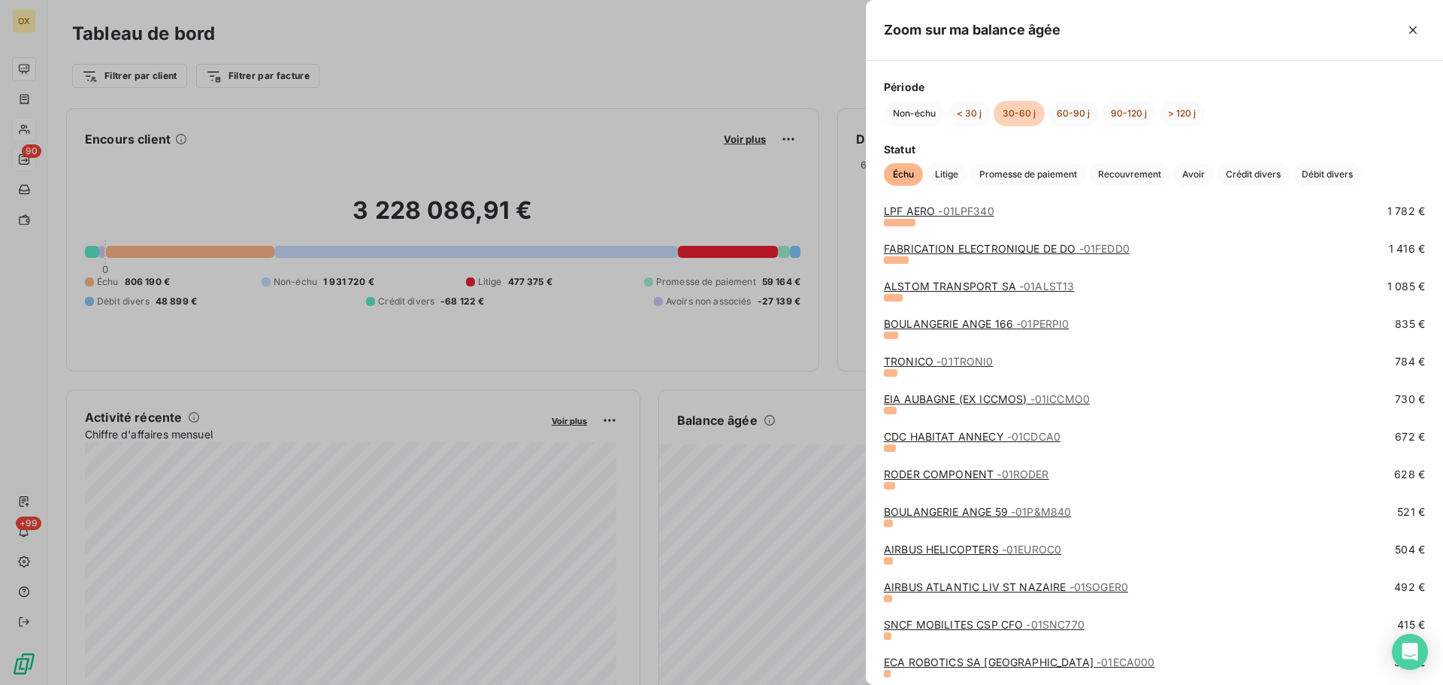
scroll to position [526, 0]
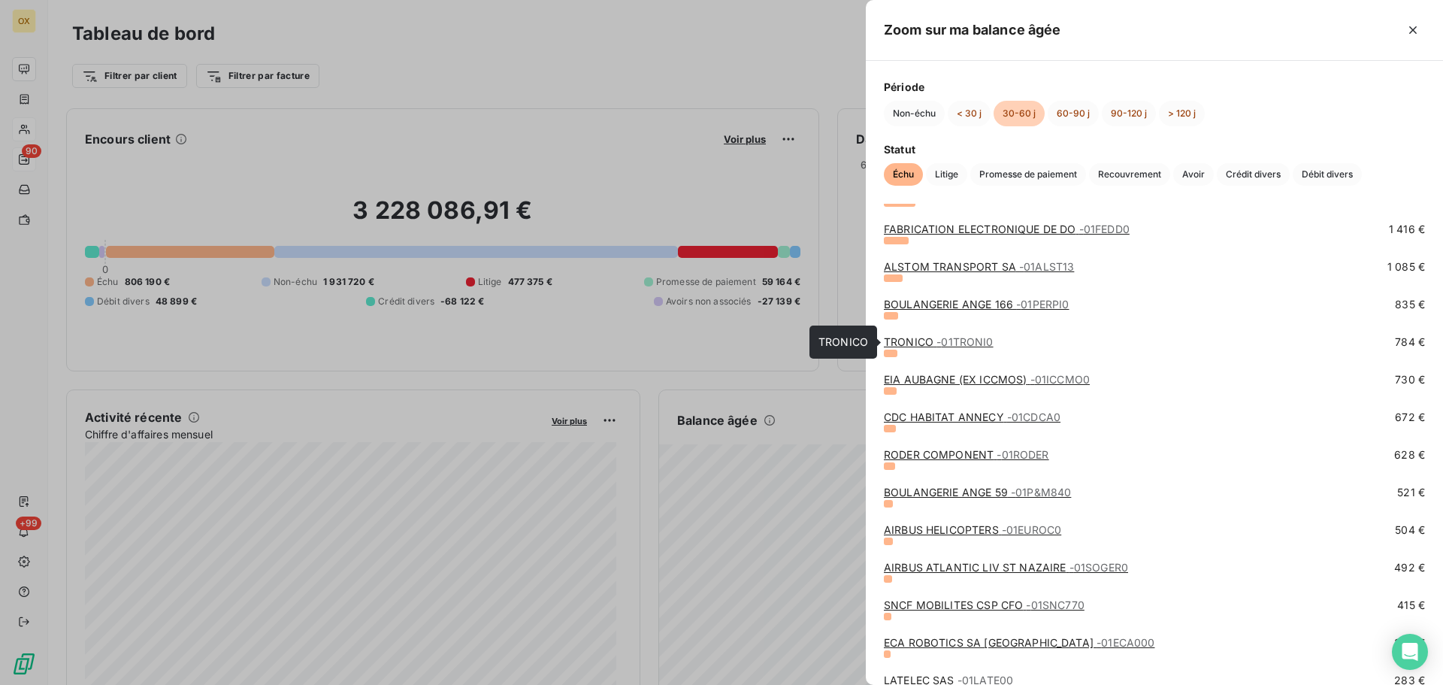
click at [909, 343] on link "TRONICO - 01TRONI0" at bounding box center [939, 341] width 110 height 13
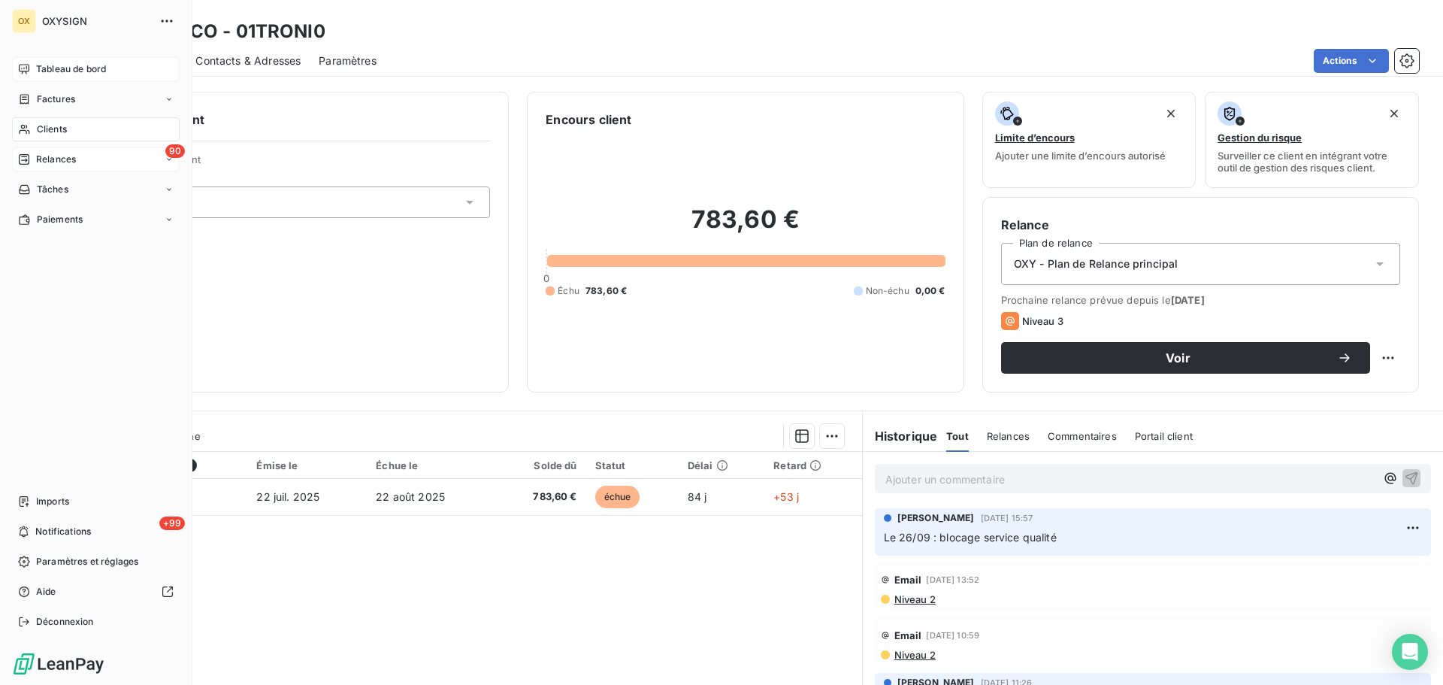
click at [77, 66] on span "Tableau de bord" at bounding box center [71, 69] width 70 height 14
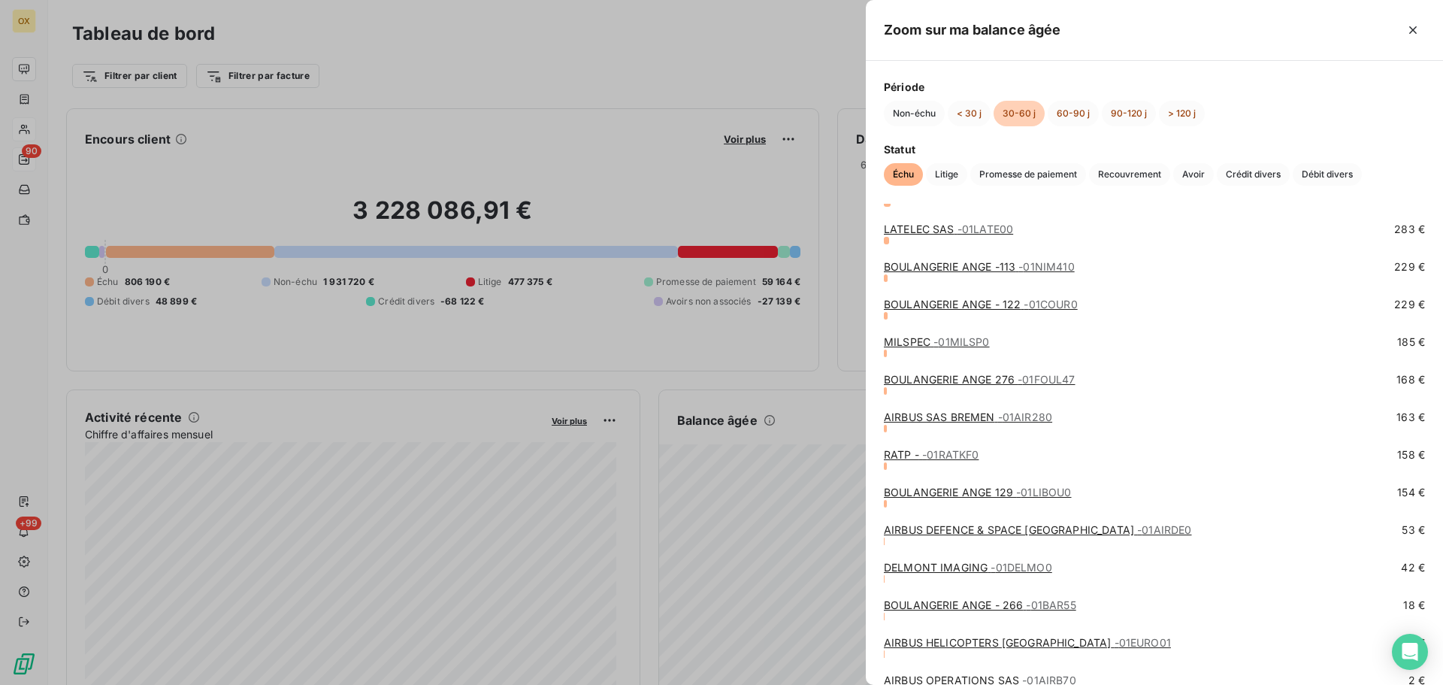
scroll to position [1039, 0]
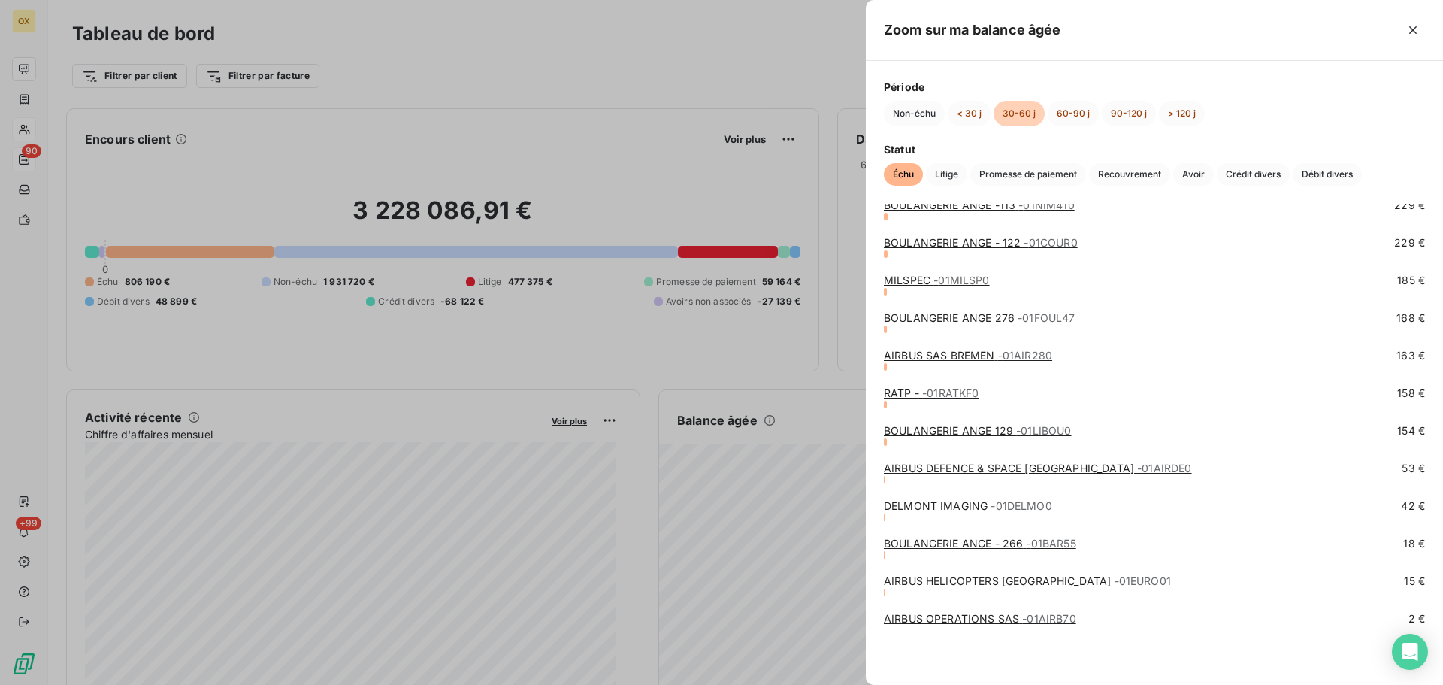
click at [972, 505] on link "DELMONT IMAGING - 01DELMO0" at bounding box center [968, 505] width 168 height 13
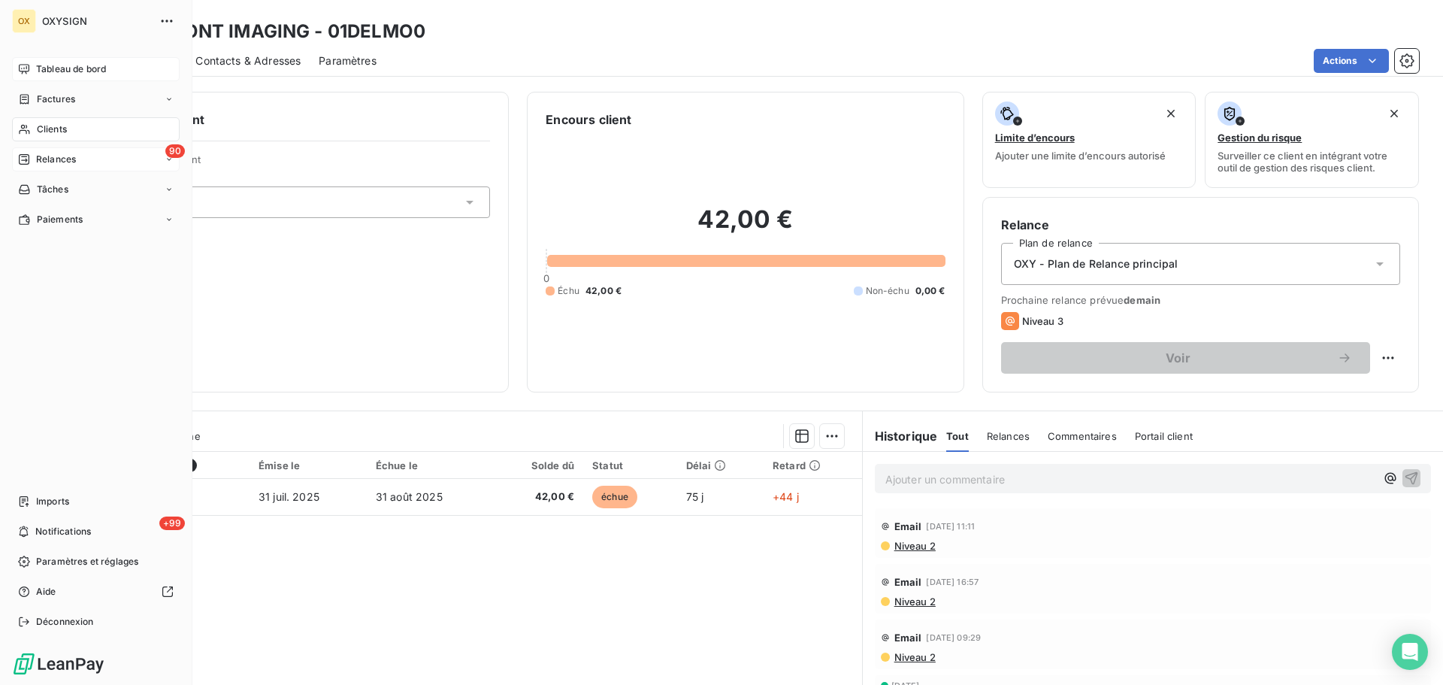
click at [38, 160] on span "Relances" at bounding box center [56, 160] width 40 height 14
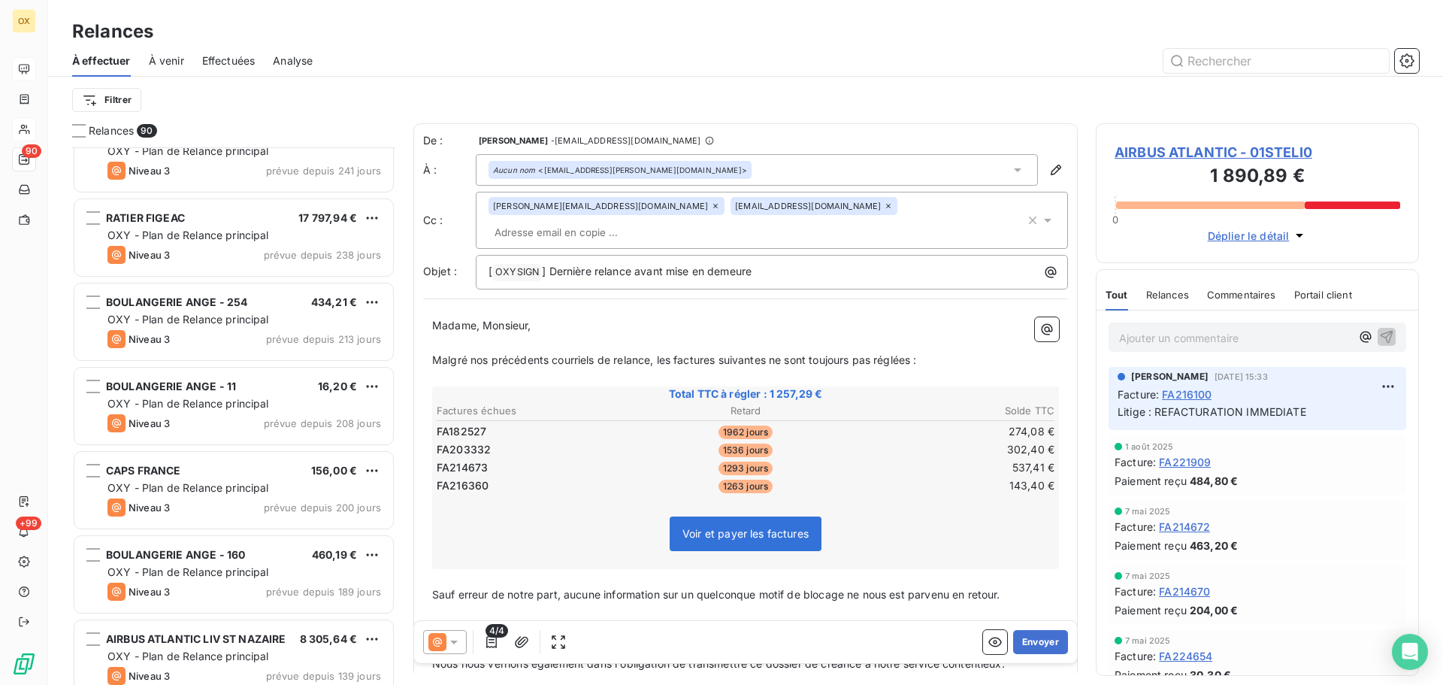
scroll to position [1053, 0]
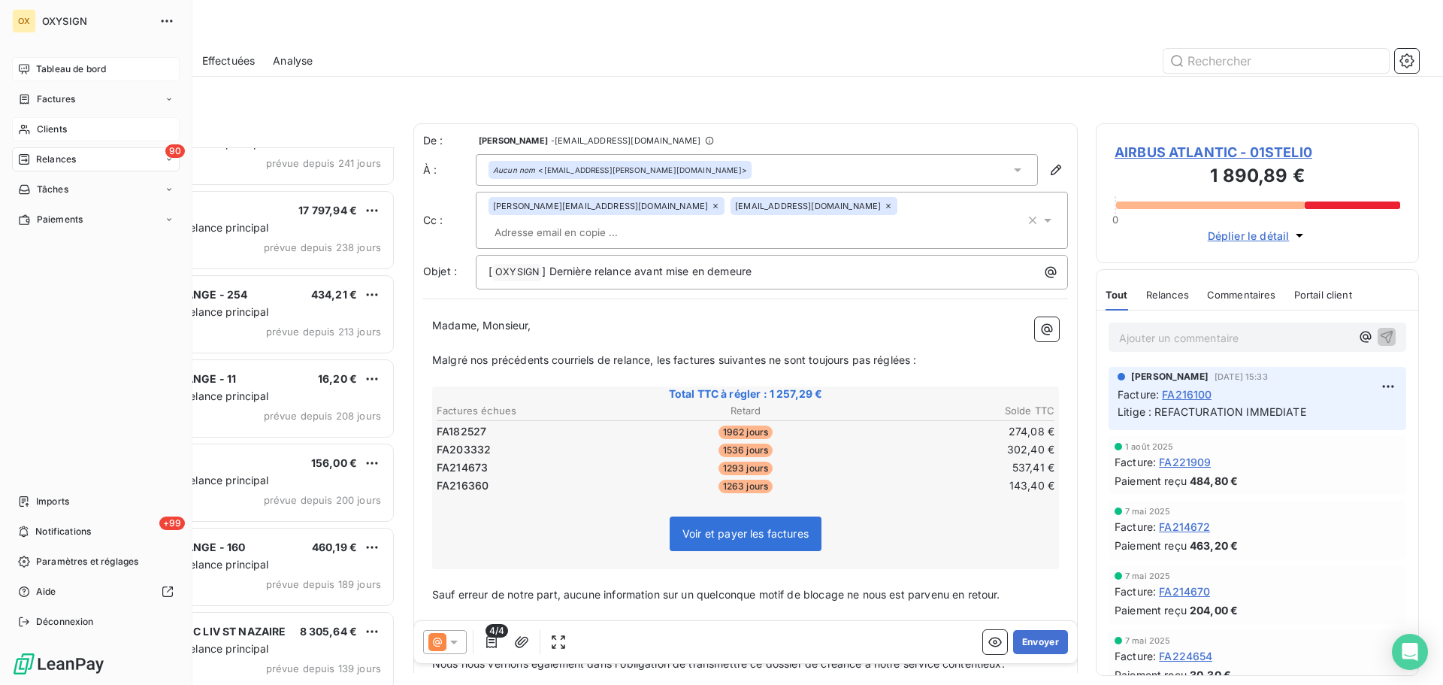
click at [44, 153] on span "Relances" at bounding box center [56, 160] width 40 height 14
click at [69, 159] on span "Relances" at bounding box center [56, 160] width 40 height 14
click at [71, 71] on span "Tableau de bord" at bounding box center [71, 69] width 70 height 14
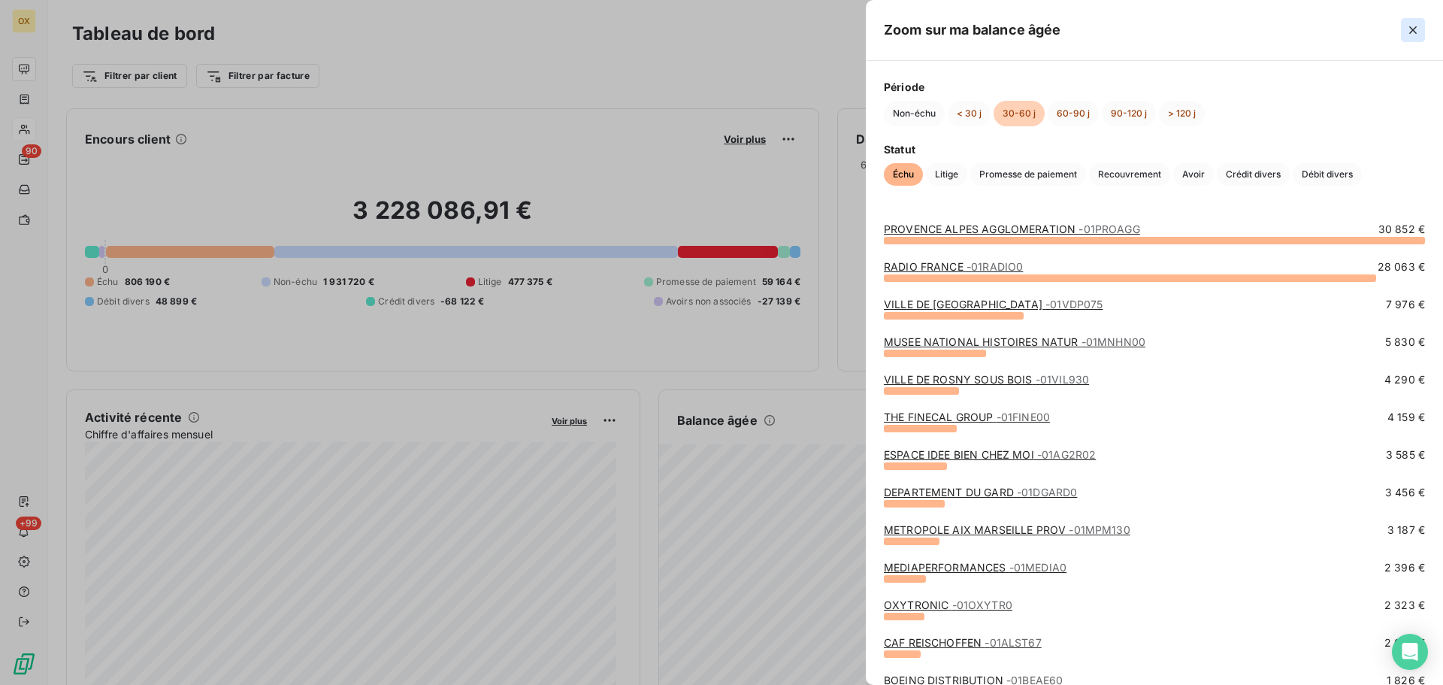
click at [1410, 26] on icon "button" at bounding box center [1412, 30] width 15 height 15
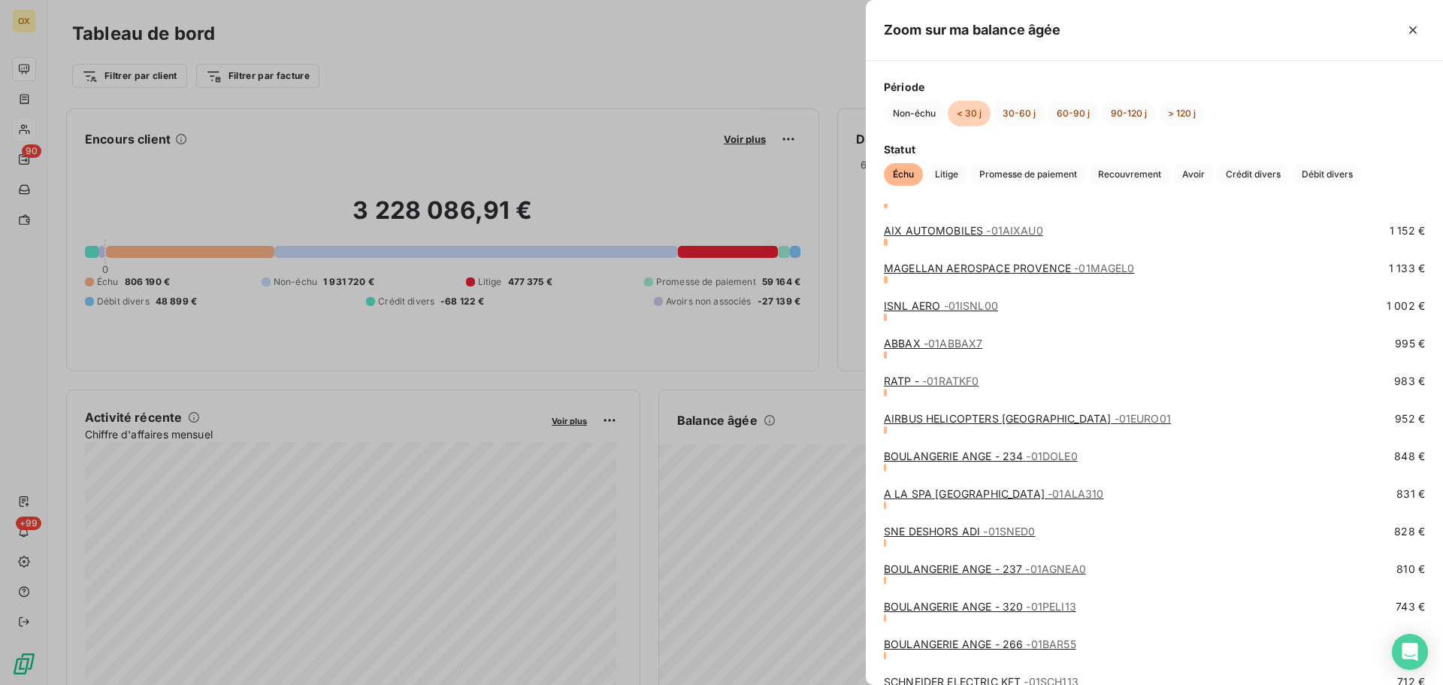
scroll to position [752, 0]
click at [893, 304] on link "ISNL AERO - 01ISNL00" at bounding box center [941, 304] width 114 height 13
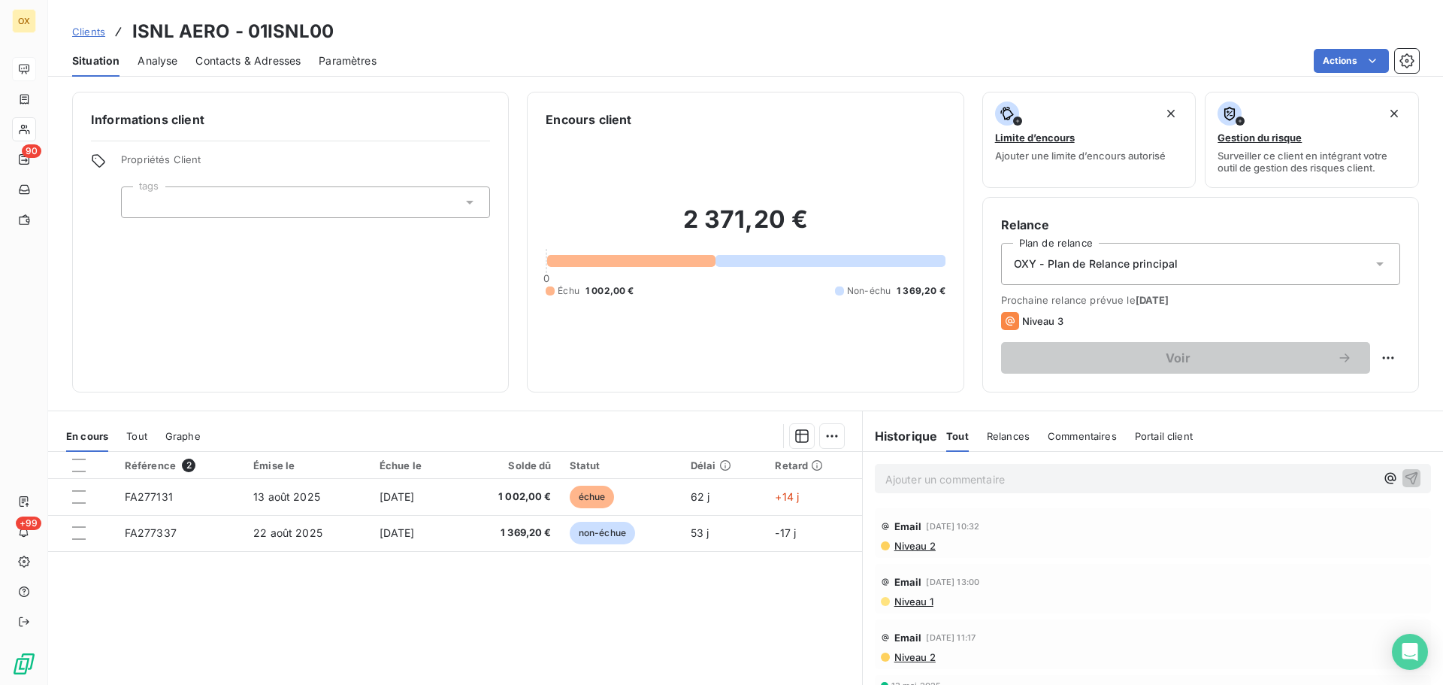
click at [238, 62] on span "Contacts & Adresses" at bounding box center [247, 60] width 105 height 15
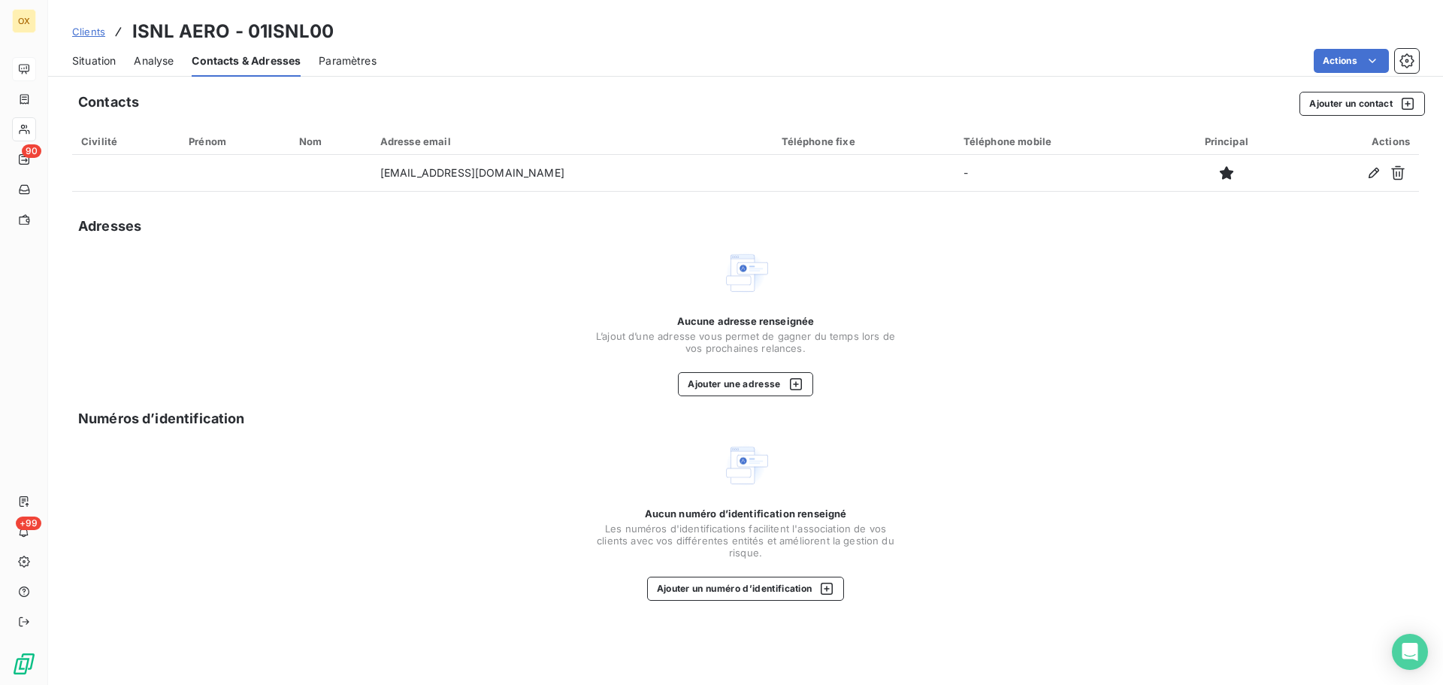
click at [101, 62] on span "Situation" at bounding box center [94, 60] width 44 height 15
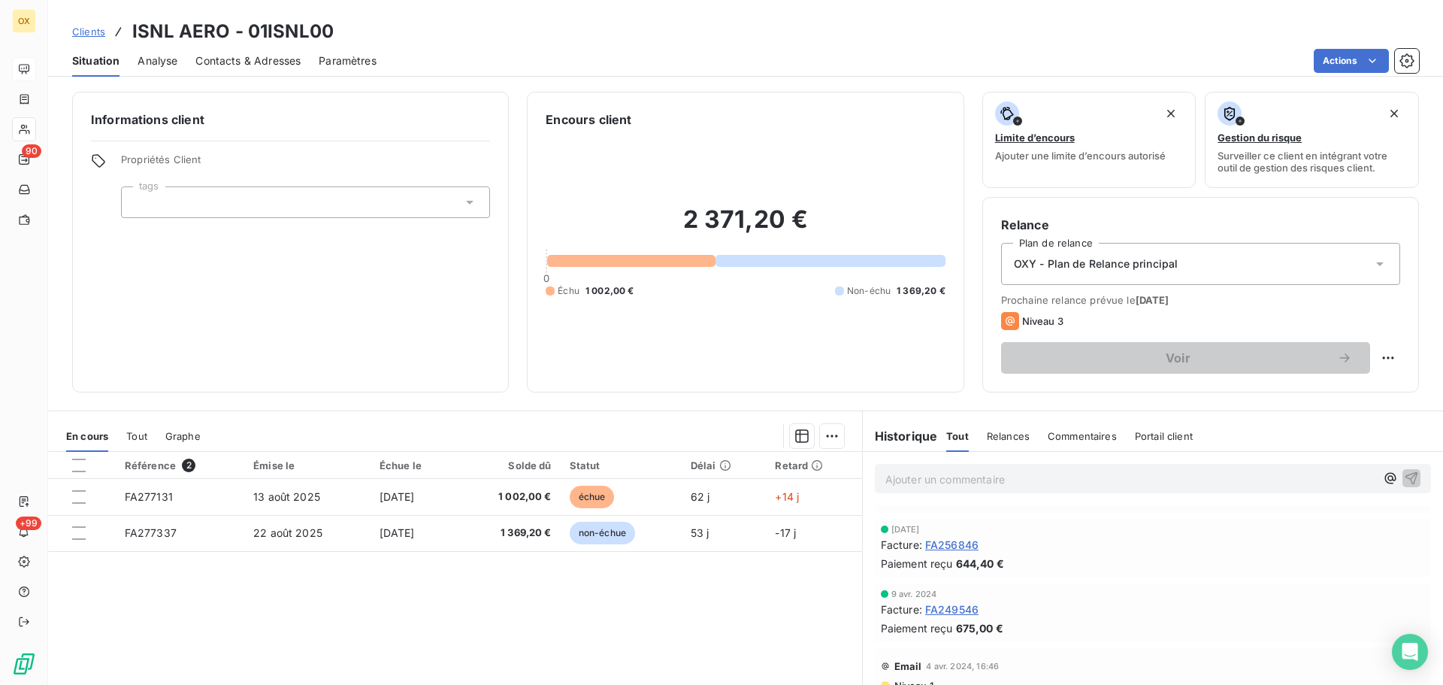
scroll to position [451, 0]
click at [273, 65] on span "Contacts & Adresses" at bounding box center [247, 60] width 105 height 15
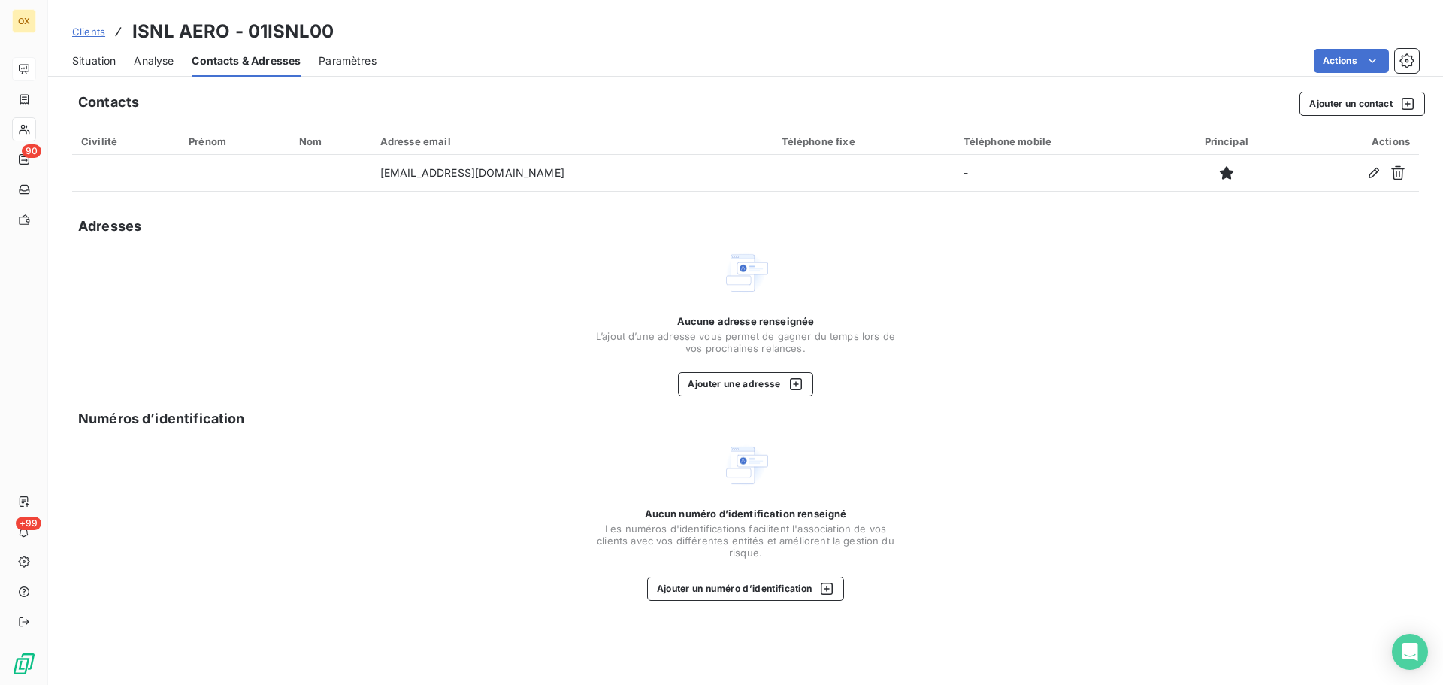
click at [100, 65] on span "Situation" at bounding box center [94, 60] width 44 height 15
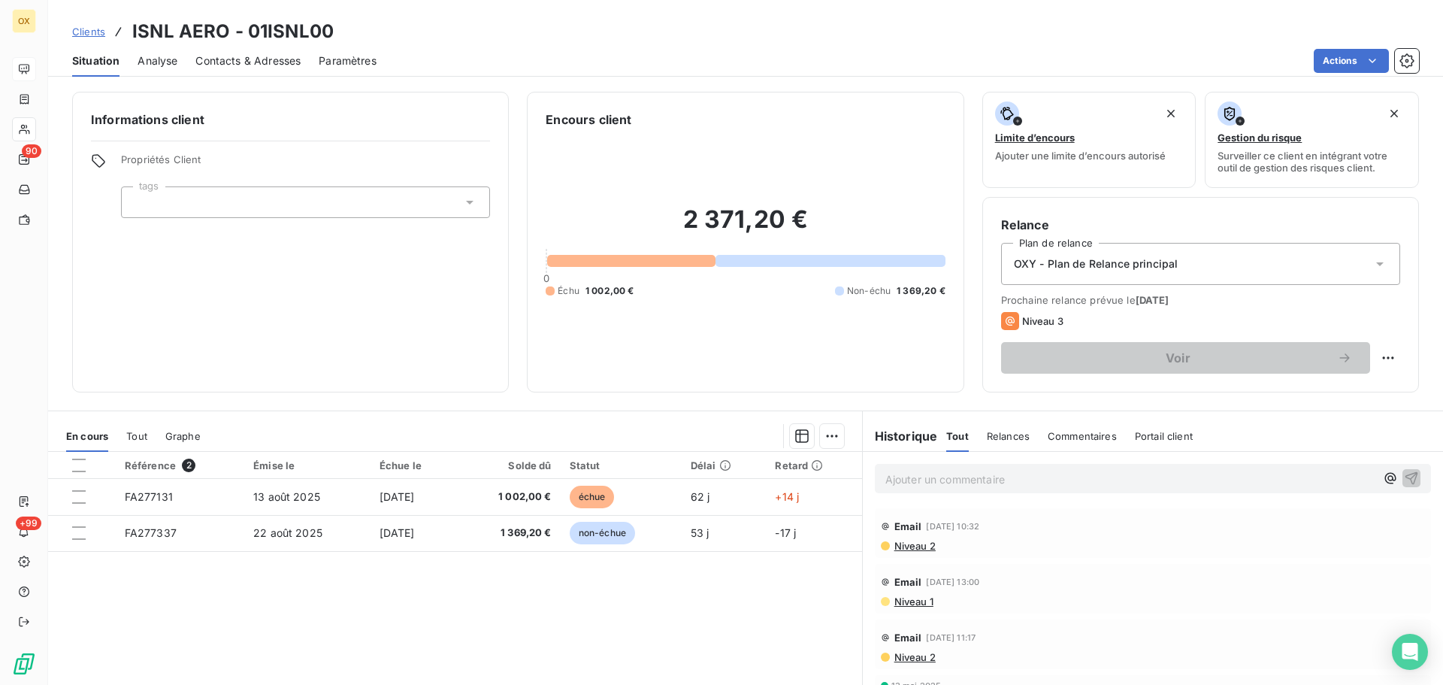
click at [259, 63] on span "Contacts & Adresses" at bounding box center [247, 60] width 105 height 15
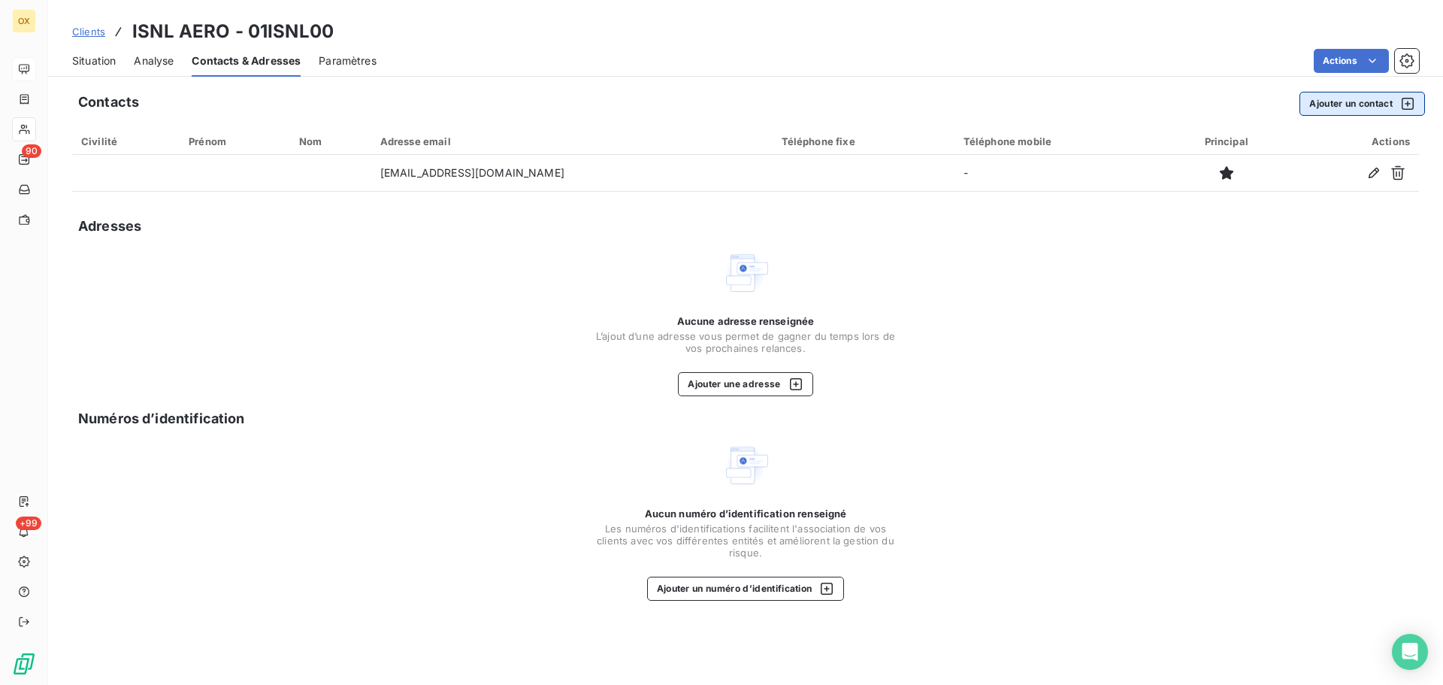
click at [1329, 106] on button "Ajouter un contact" at bounding box center [1362, 104] width 126 height 24
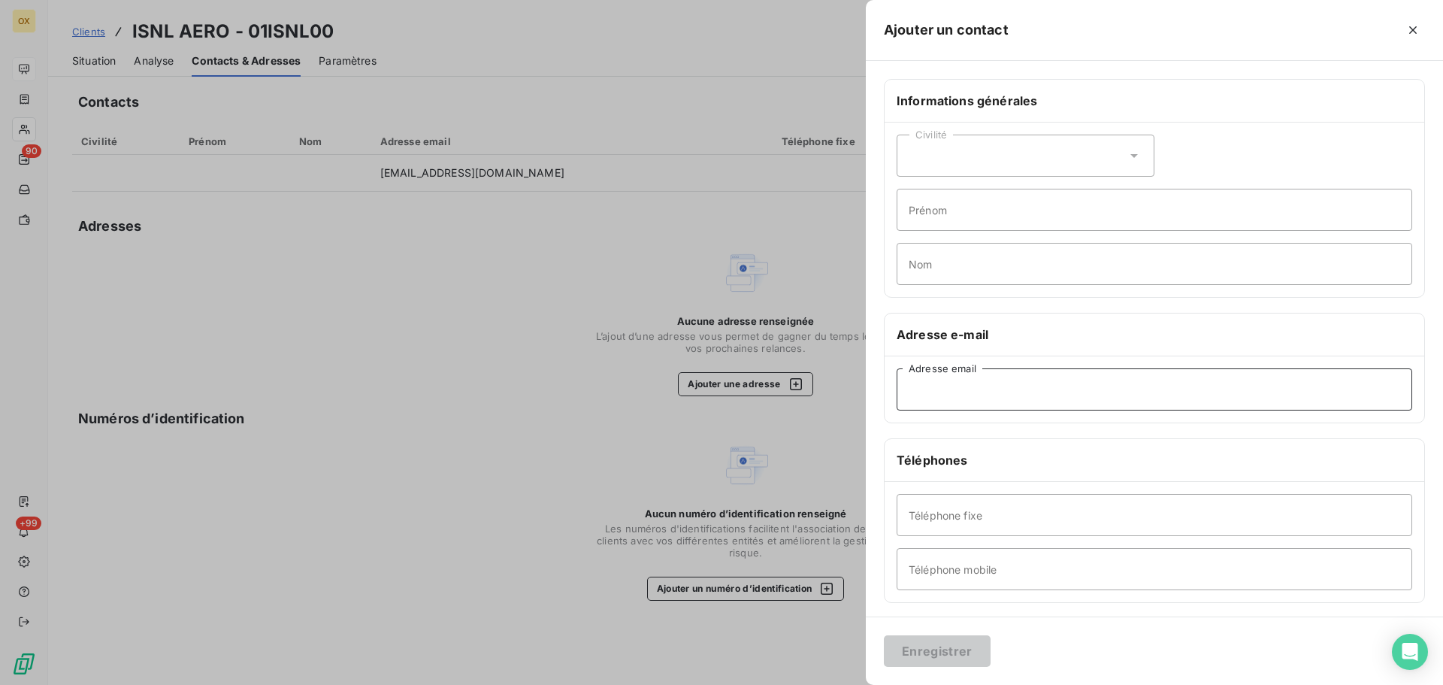
click at [1006, 386] on input "Adresse email" at bounding box center [1155, 389] width 516 height 42
paste input "[PERSON_NAME][EMAIL_ADDRESS][DOMAIN_NAME]"
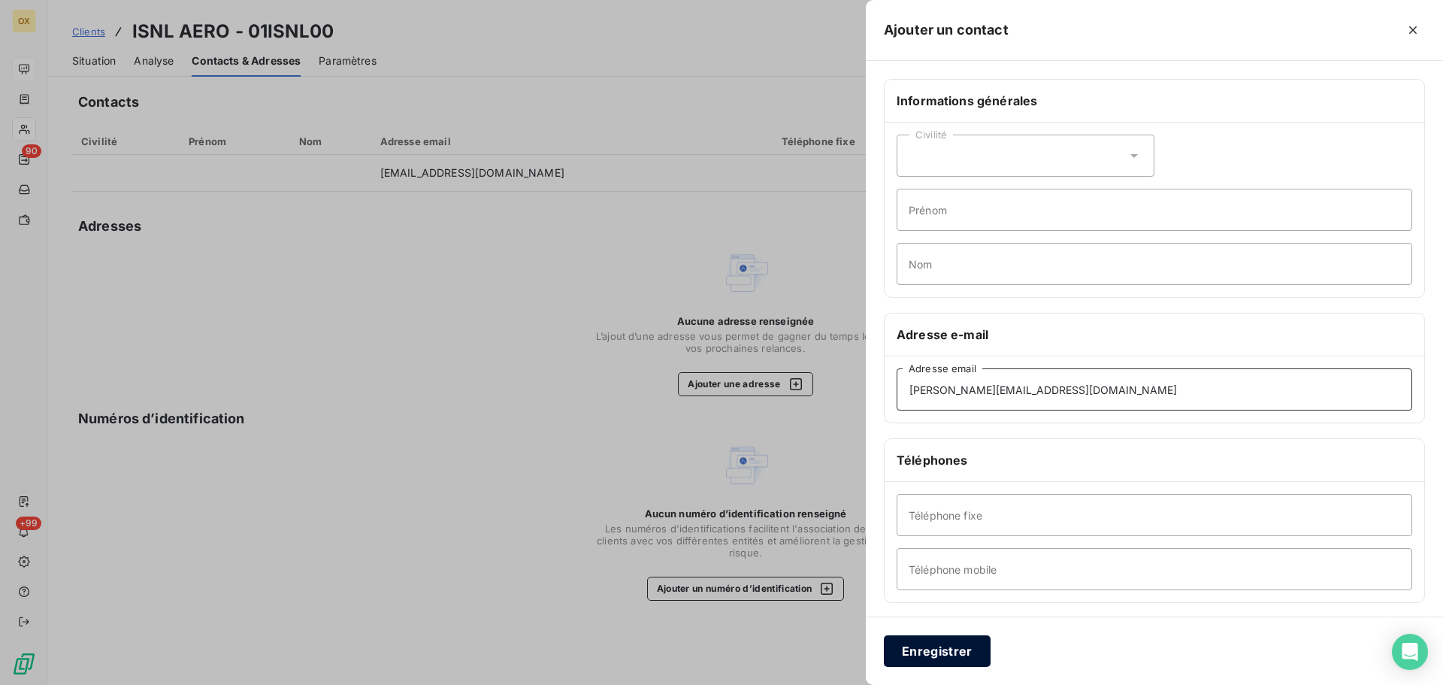
type input "[PERSON_NAME][EMAIL_ADDRESS][DOMAIN_NAME]"
drag, startPoint x: 954, startPoint y: 646, endPoint x: 997, endPoint y: 611, distance: 55.6
click at [963, 635] on button "Enregistrer" at bounding box center [937, 651] width 107 height 32
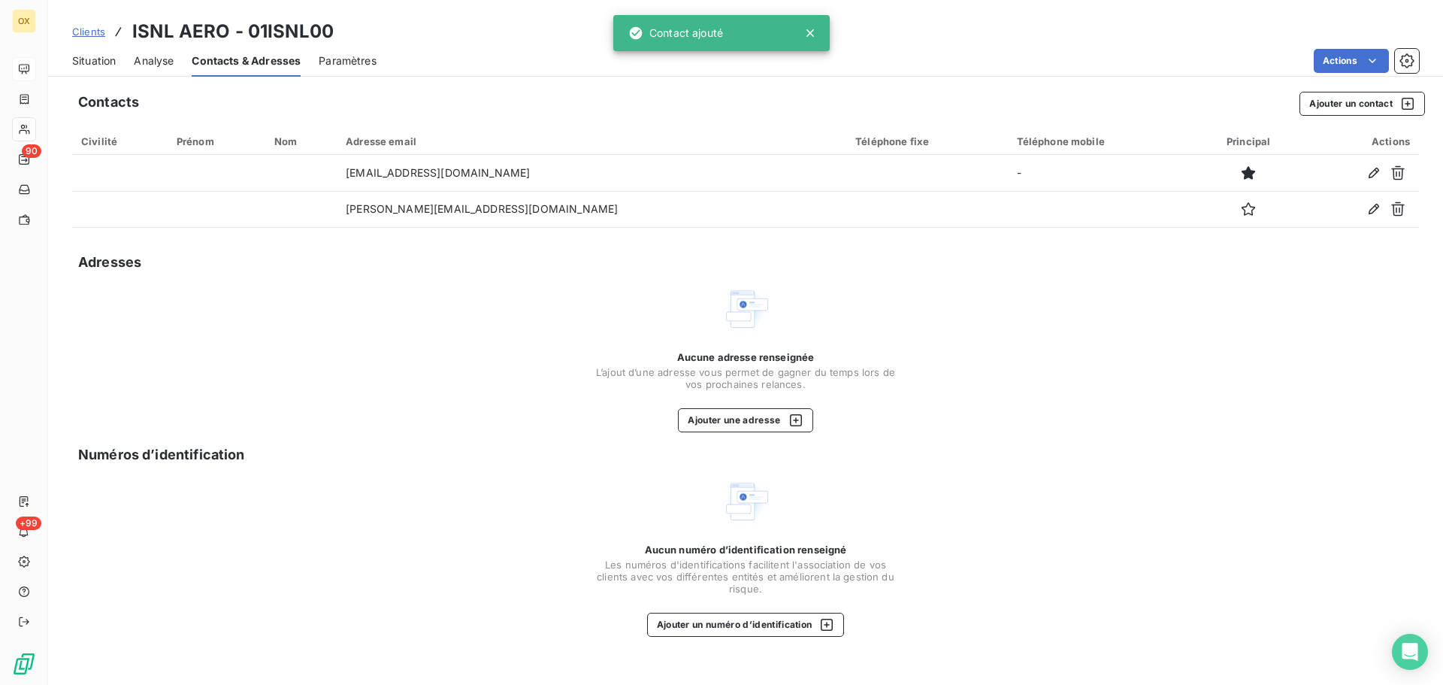
click at [97, 63] on span "Situation" at bounding box center [94, 60] width 44 height 15
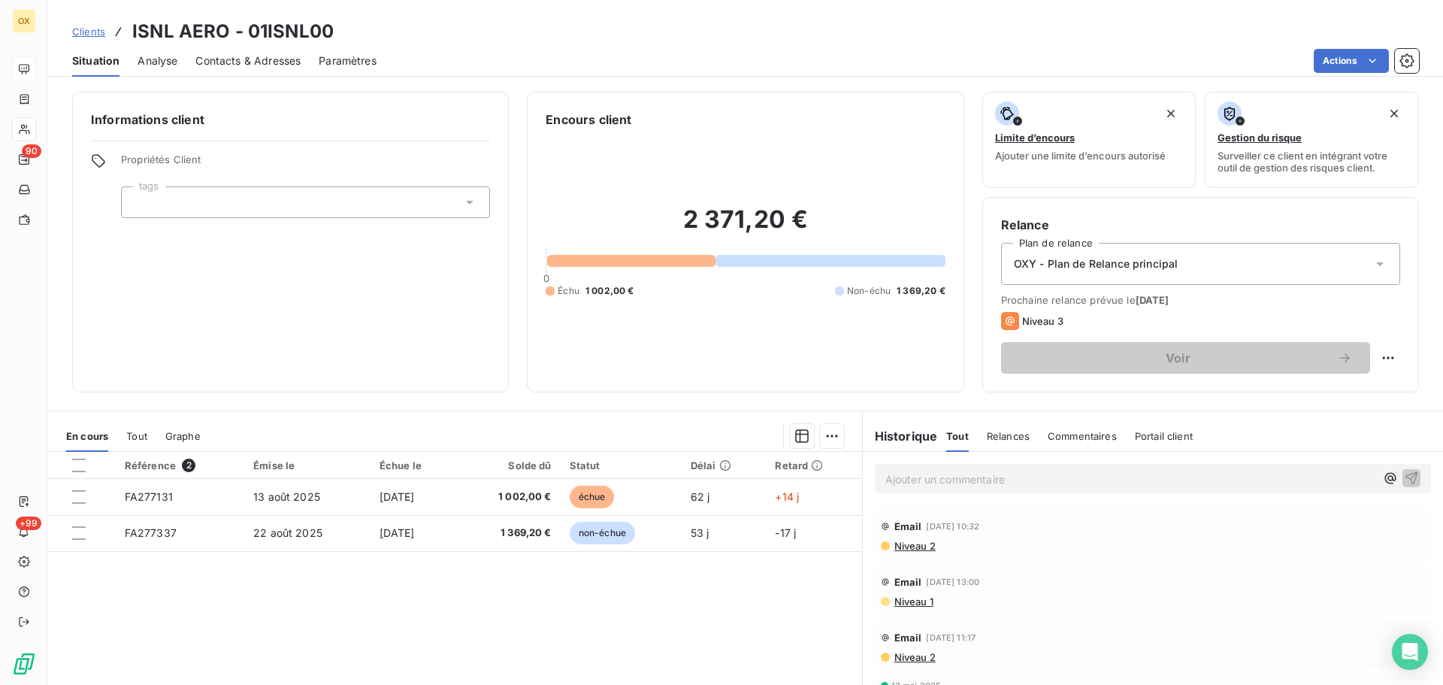
click at [216, 55] on span "Contacts & Adresses" at bounding box center [247, 60] width 105 height 15
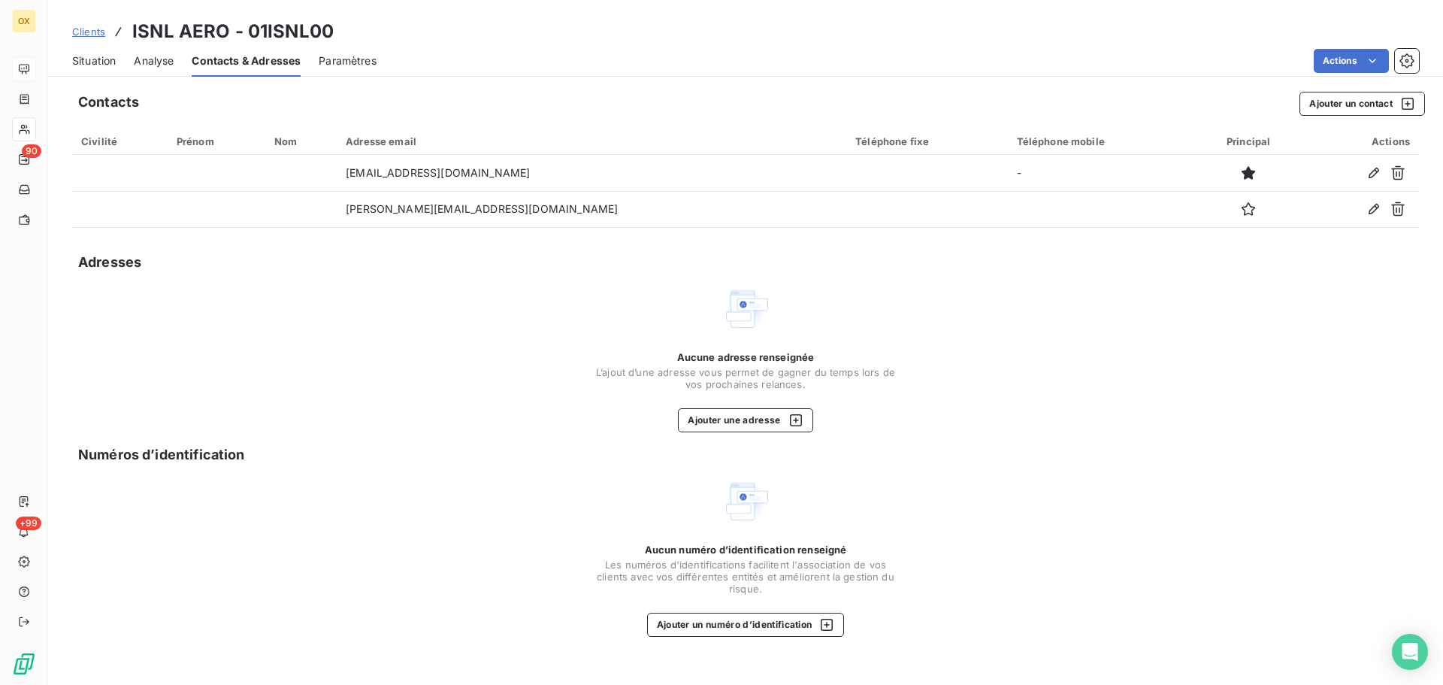
click at [95, 53] on span "Situation" at bounding box center [94, 60] width 44 height 15
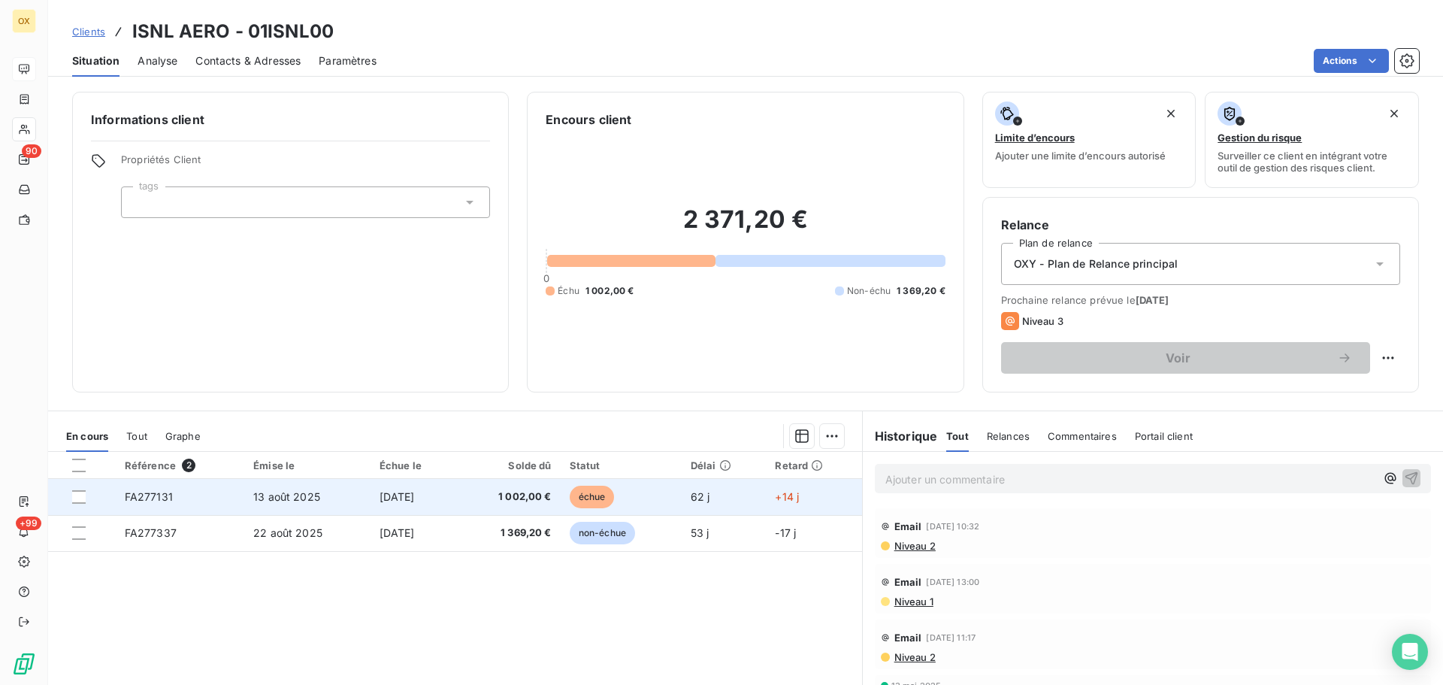
click at [508, 501] on span "1 002,00 €" at bounding box center [509, 496] width 85 height 15
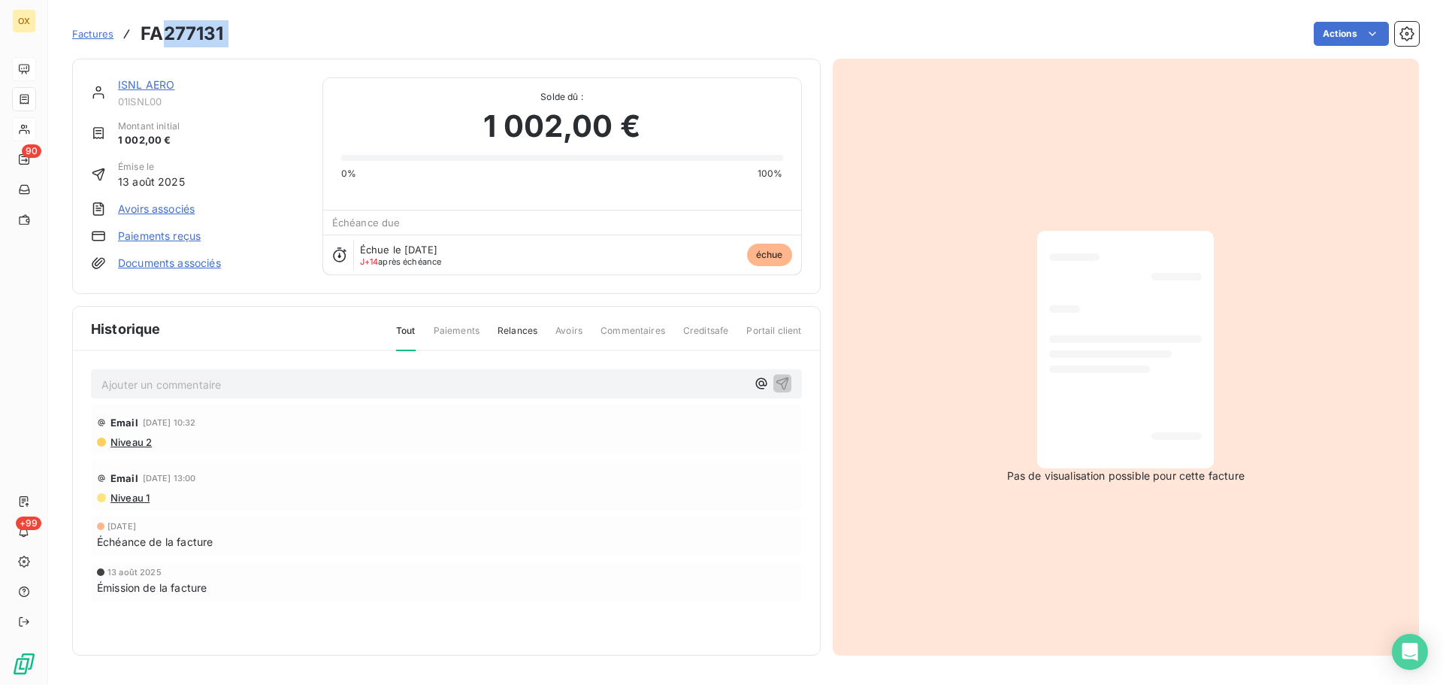
drag, startPoint x: 232, startPoint y: 30, endPoint x: 166, endPoint y: 32, distance: 66.2
click at [166, 32] on div "Factures FA277131 Actions" at bounding box center [745, 34] width 1347 height 32
copy section "277131 Actions"
click at [171, 82] on link "ISNL AERO" at bounding box center [146, 84] width 56 height 13
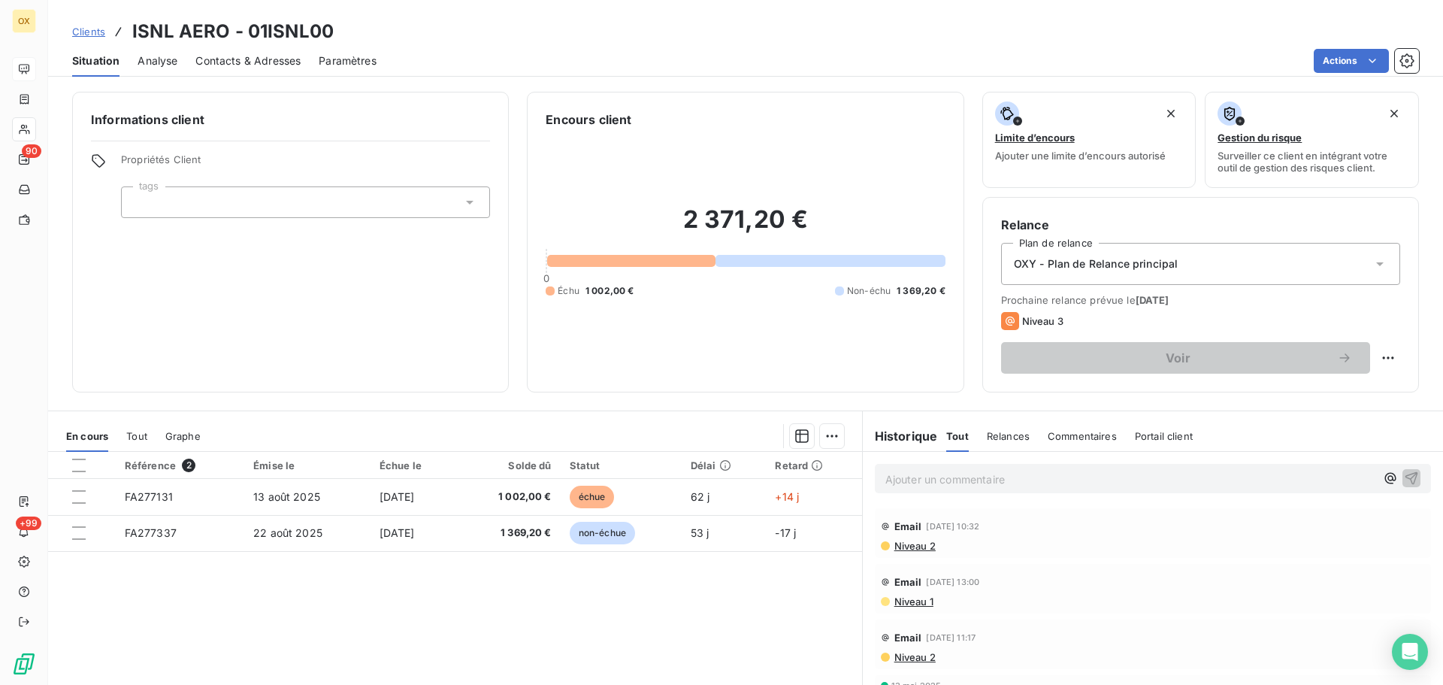
click at [240, 59] on span "Contacts & Adresses" at bounding box center [247, 60] width 105 height 15
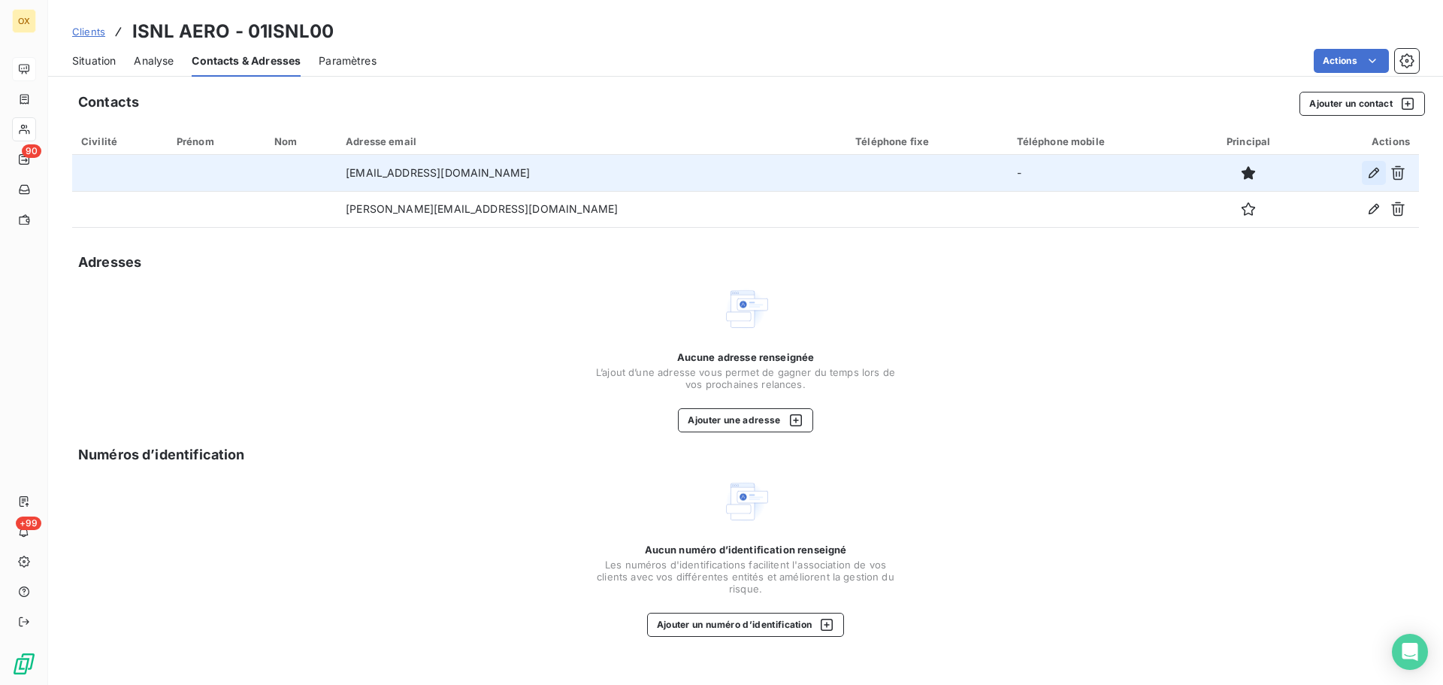
click at [1372, 170] on icon "button" at bounding box center [1373, 172] width 15 height 15
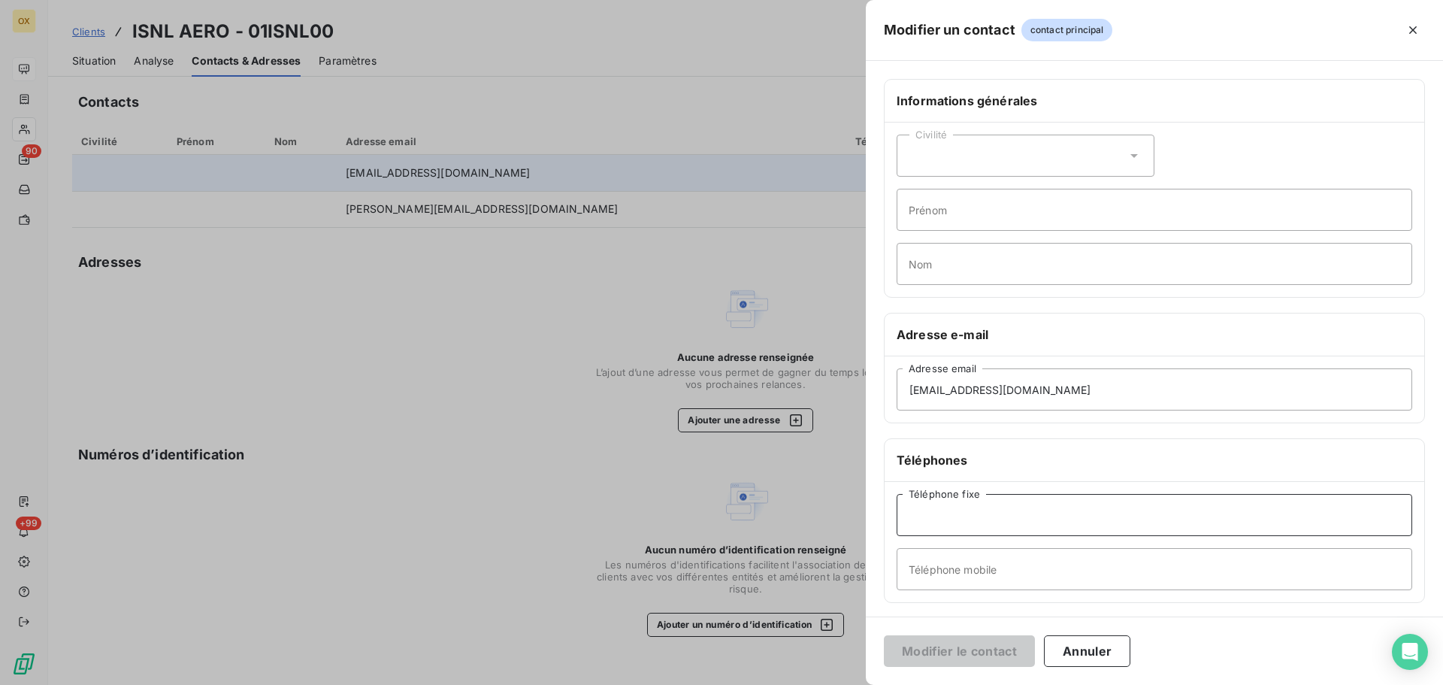
click at [987, 519] on input "Téléphone fixe" at bounding box center [1155, 515] width 516 height 42
type input "04 90 98 01 01"
click at [966, 640] on button "Modifier le contact" at bounding box center [959, 651] width 151 height 32
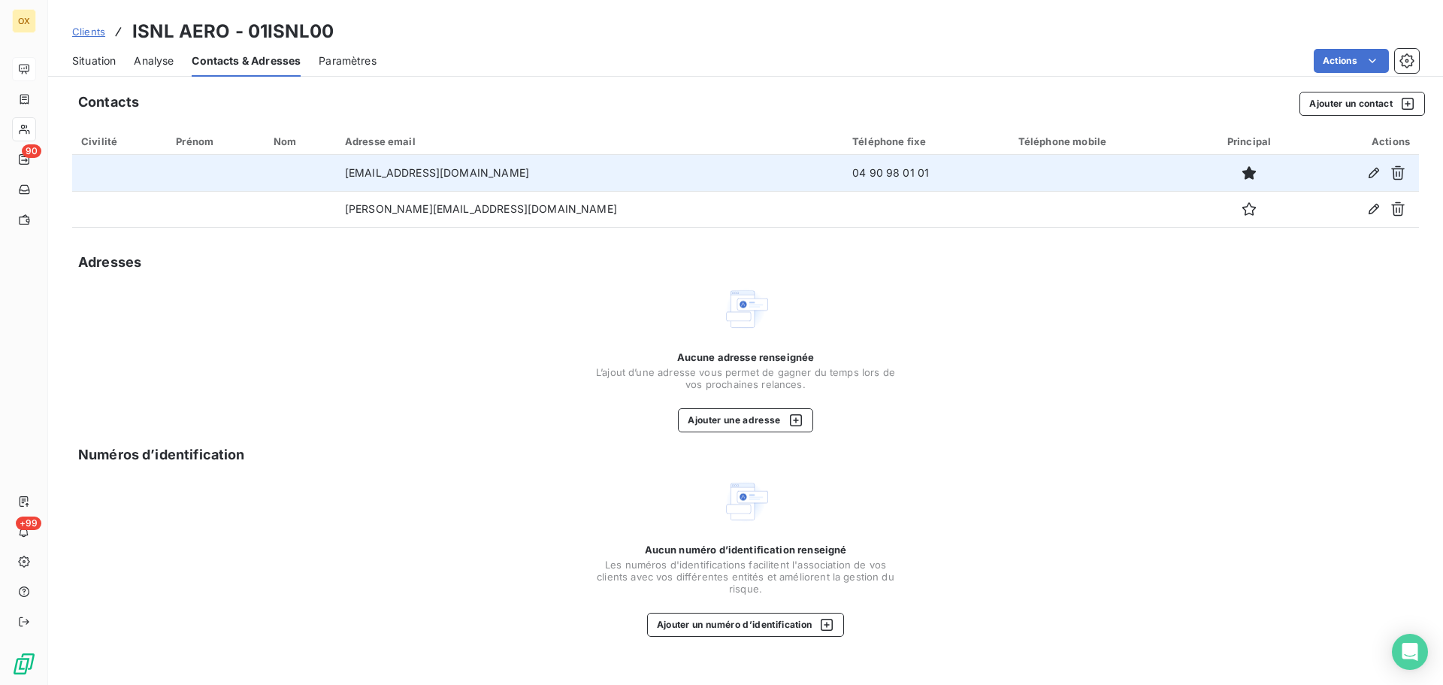
click at [96, 51] on div "Situation" at bounding box center [94, 61] width 44 height 32
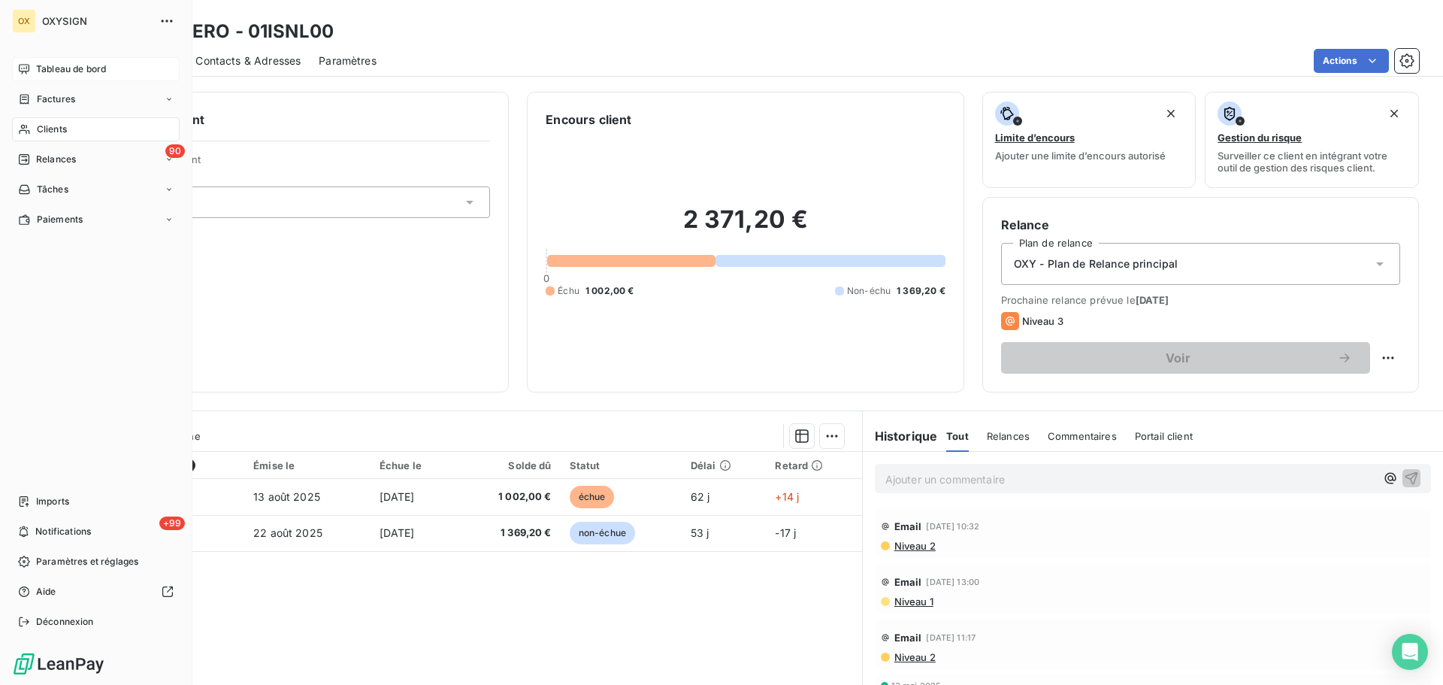
click at [46, 59] on div "Tableau de bord" at bounding box center [96, 69] width 168 height 24
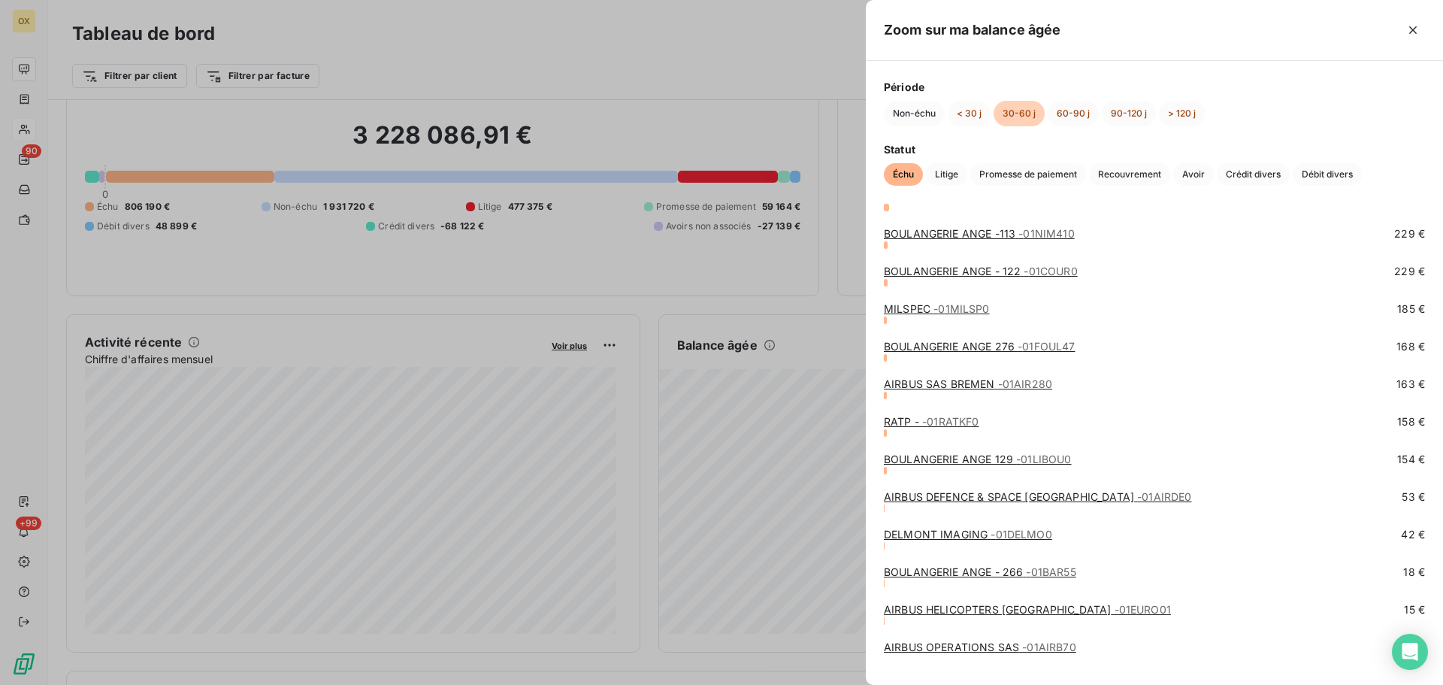
scroll to position [1039, 0]
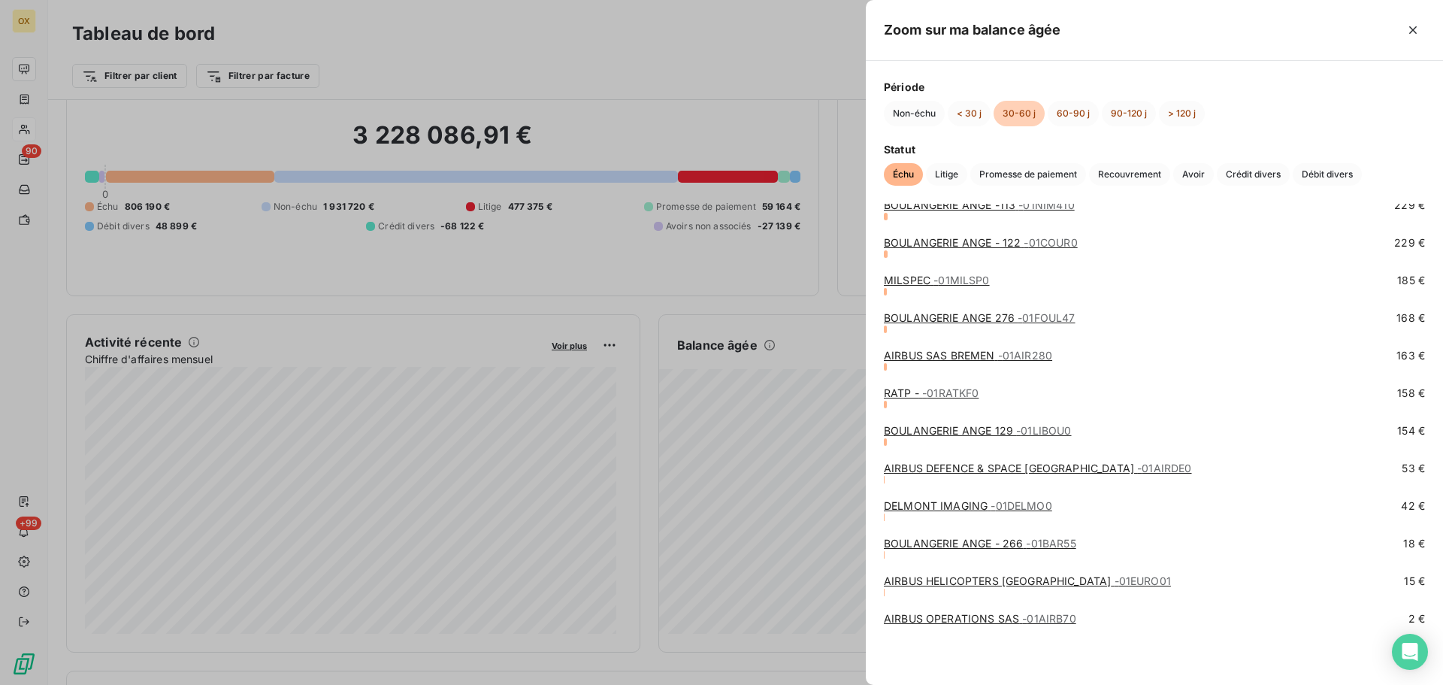
click at [987, 428] on link "BOULANGERIE ANGE 129 - 01LIBOU0" at bounding box center [978, 430] width 188 height 13
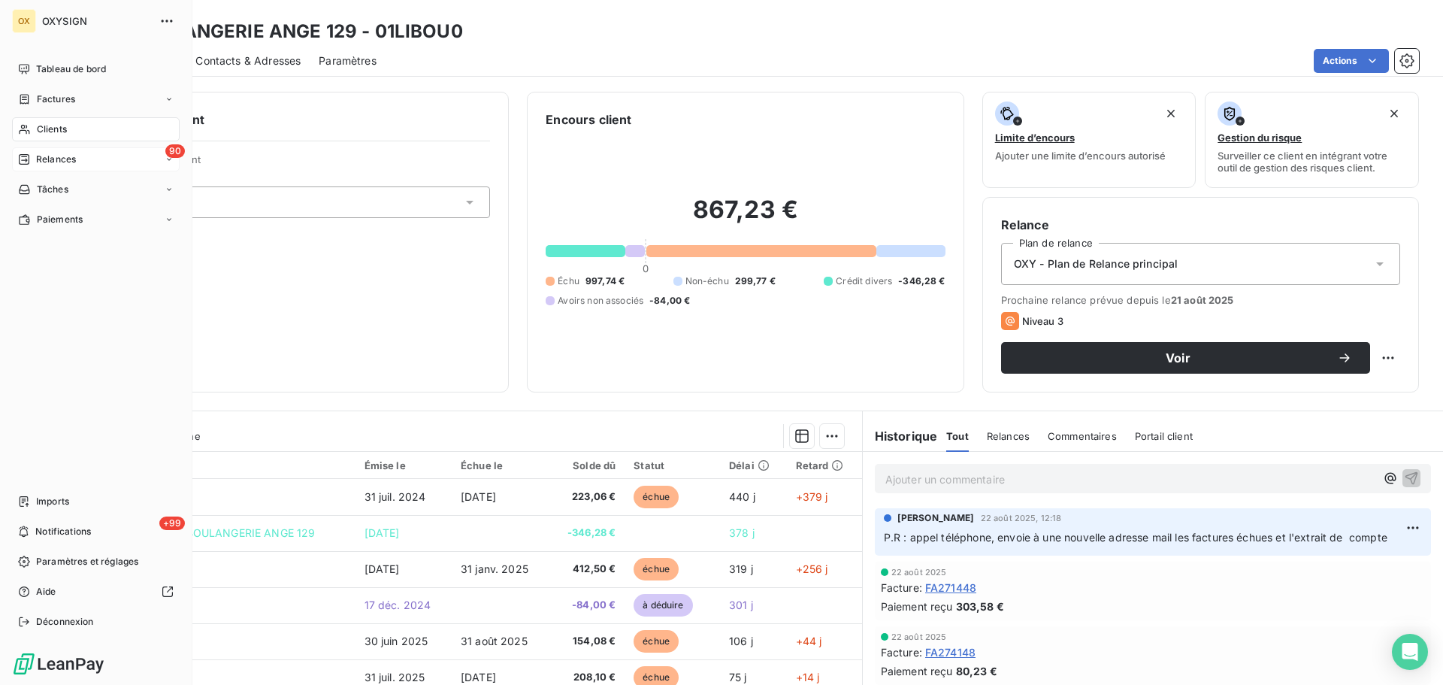
click at [59, 159] on span "Relances" at bounding box center [56, 160] width 40 height 14
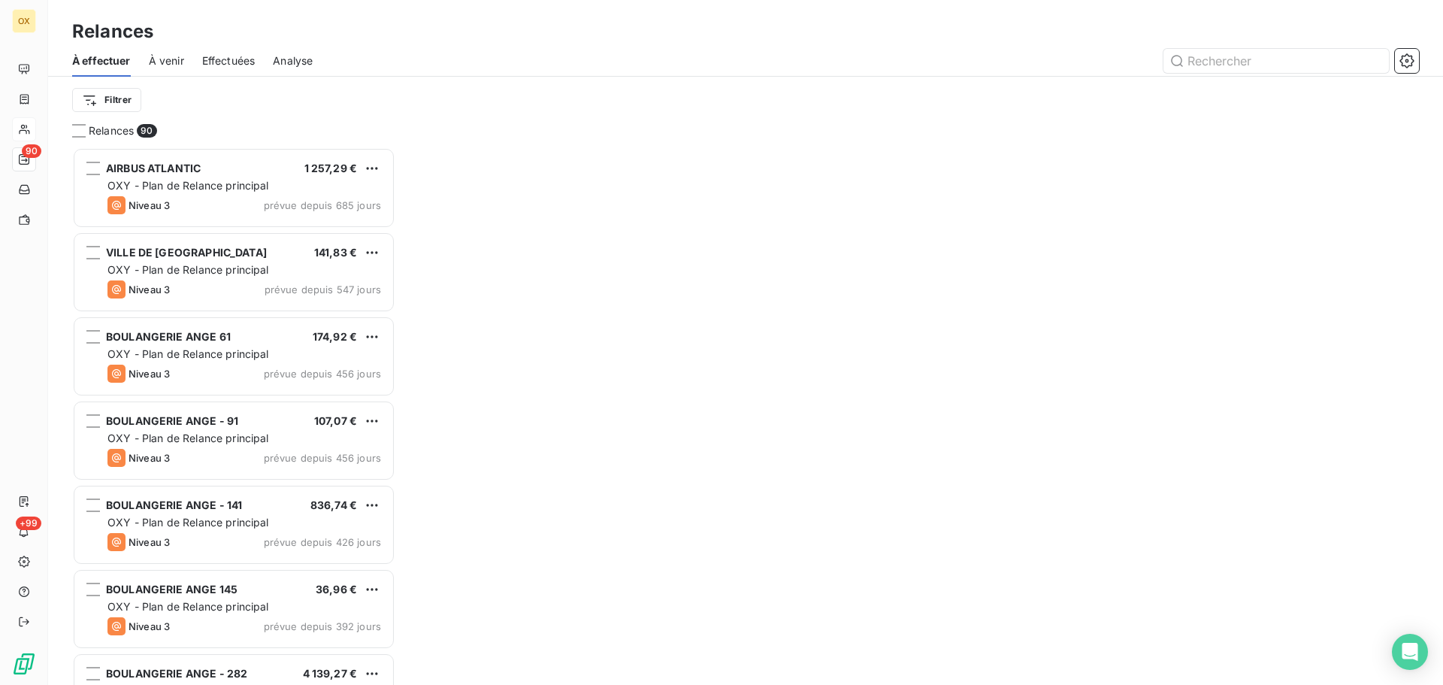
scroll to position [526, 312]
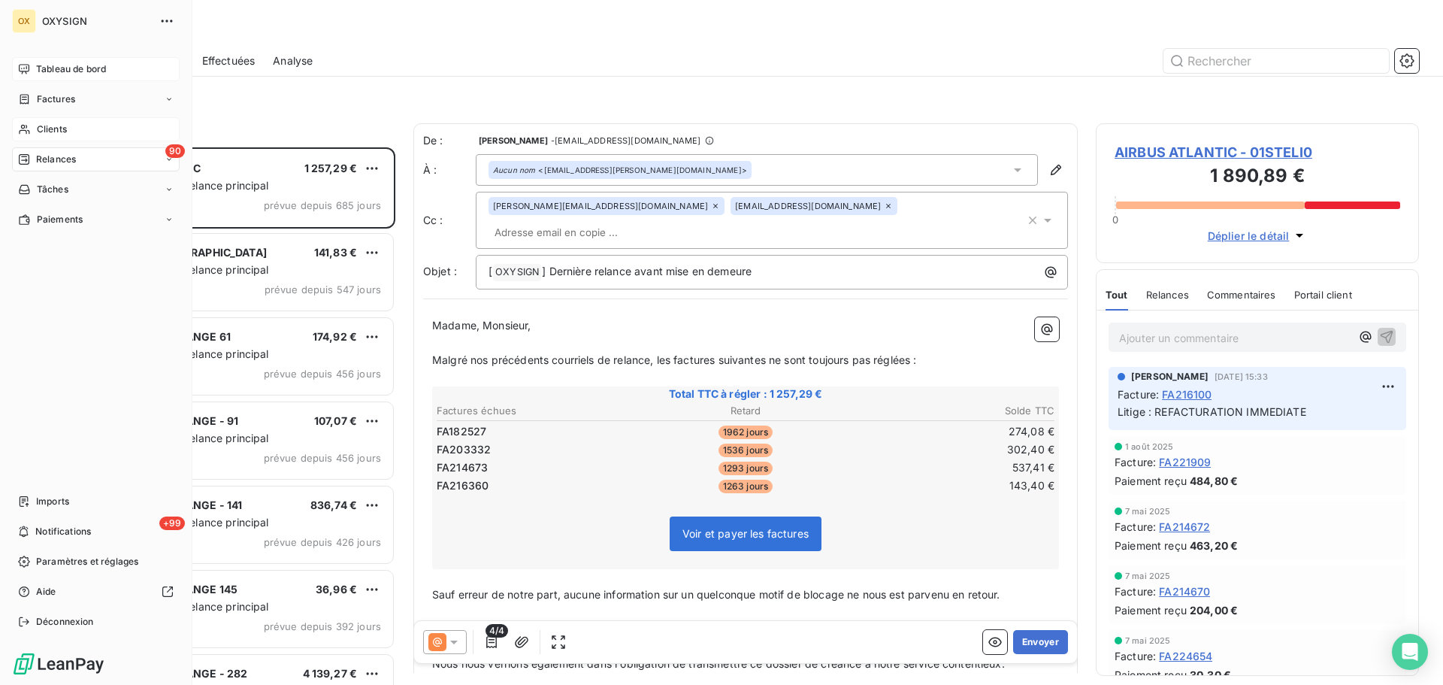
click at [36, 65] on span "Tableau de bord" at bounding box center [71, 69] width 70 height 14
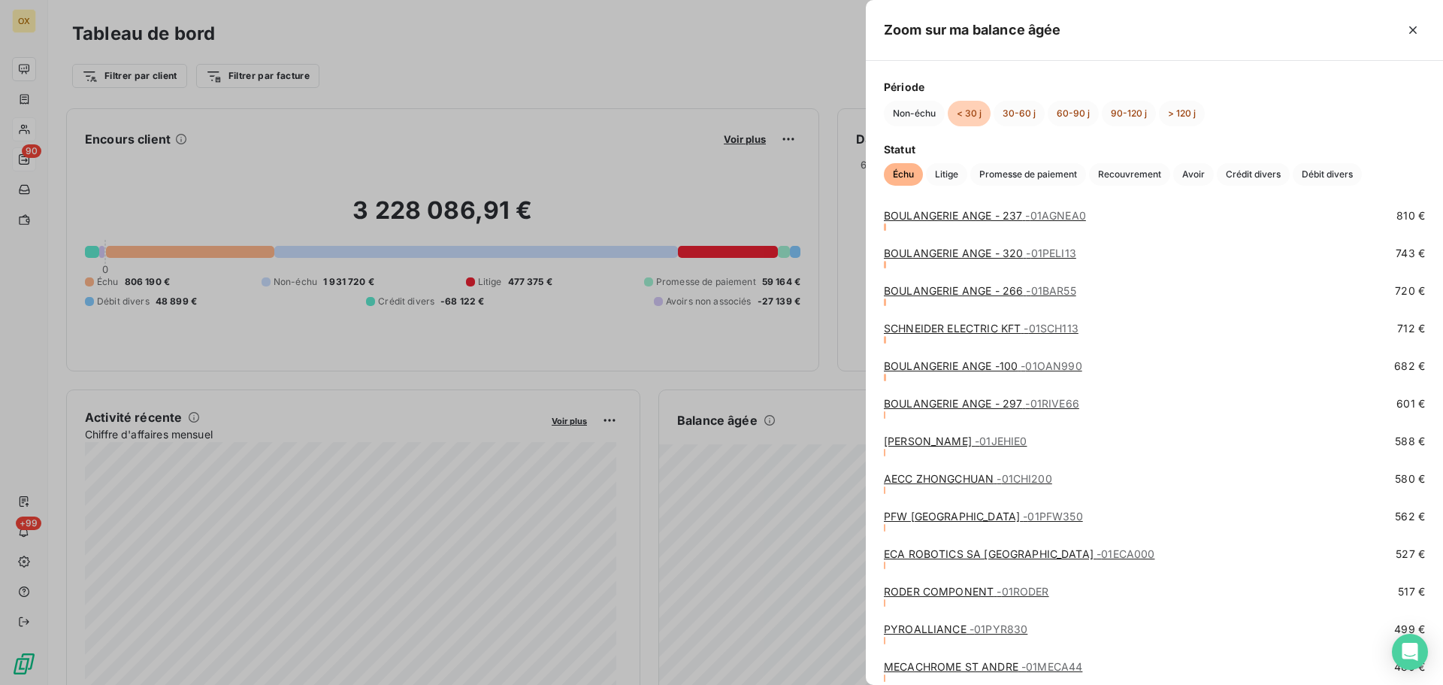
scroll to position [1127, 0]
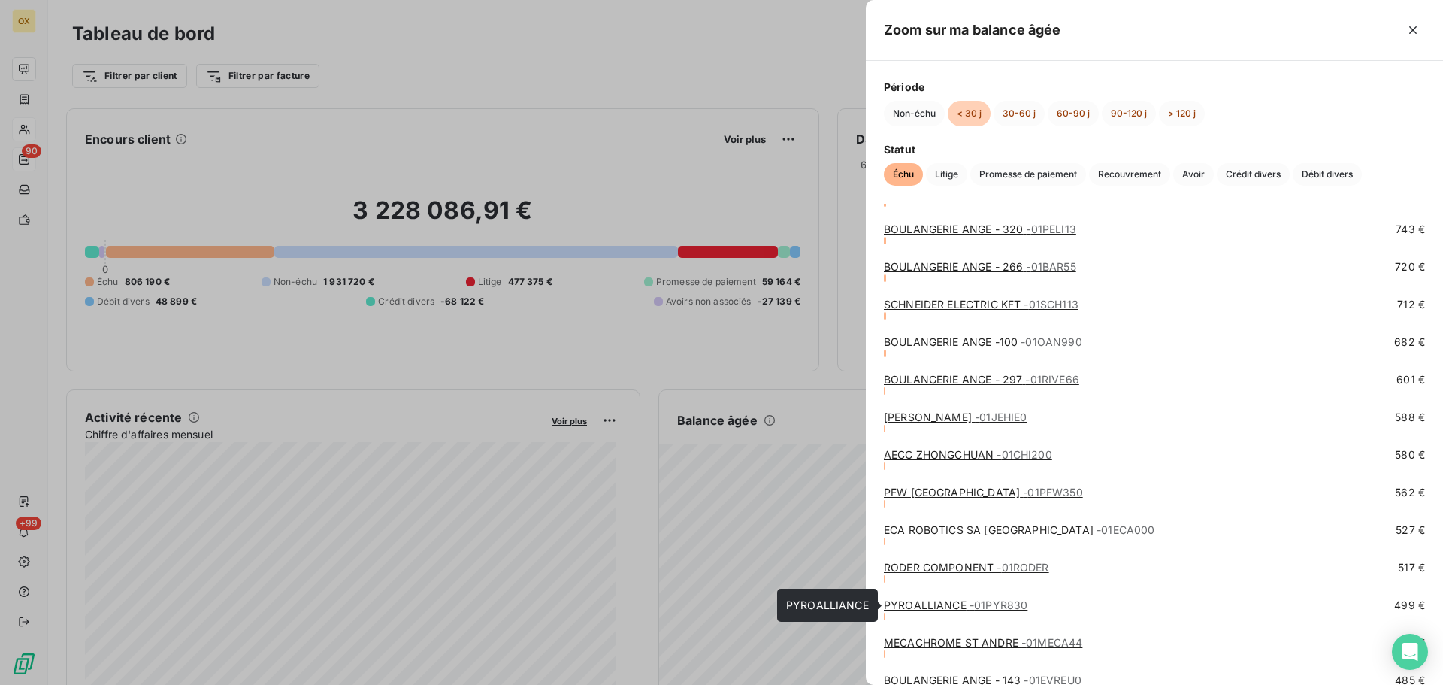
click at [939, 604] on link "PYROALLIANCE - 01PYR830" at bounding box center [956, 604] width 144 height 13
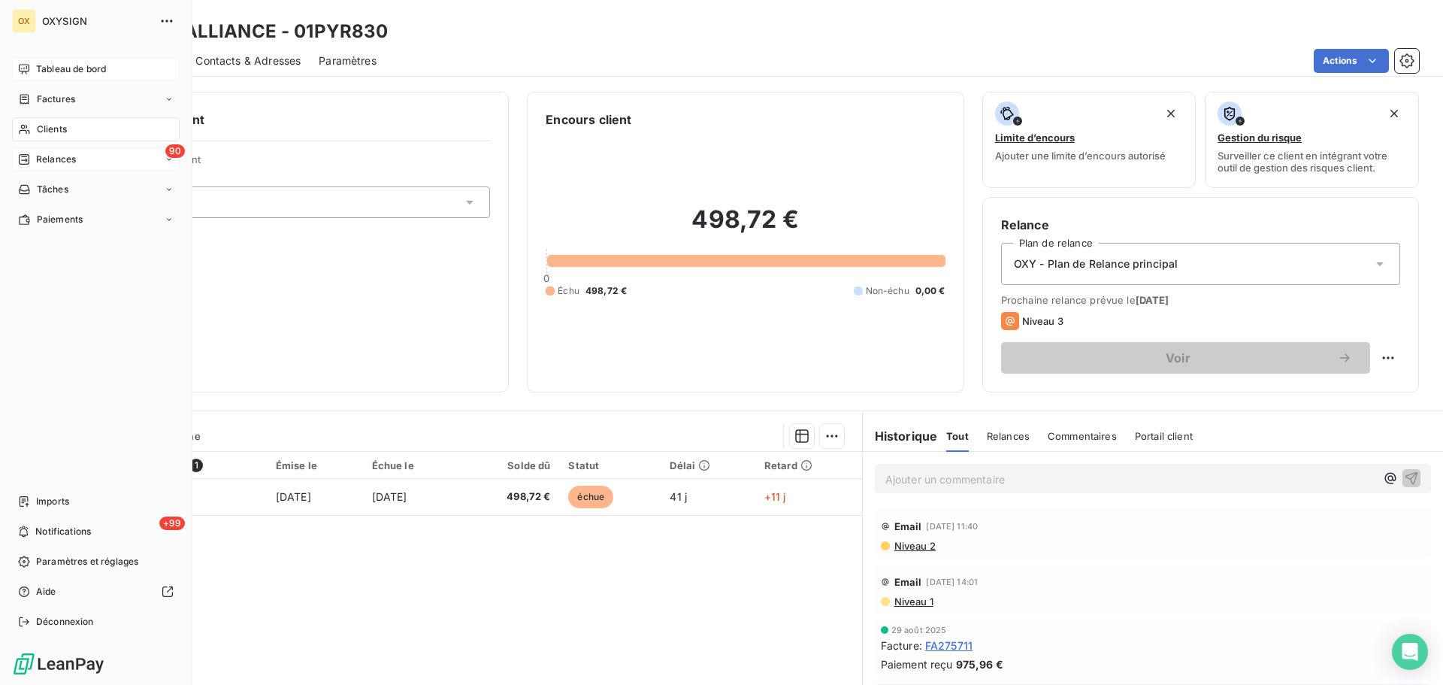
click at [68, 64] on span "Tableau de bord" at bounding box center [71, 69] width 70 height 14
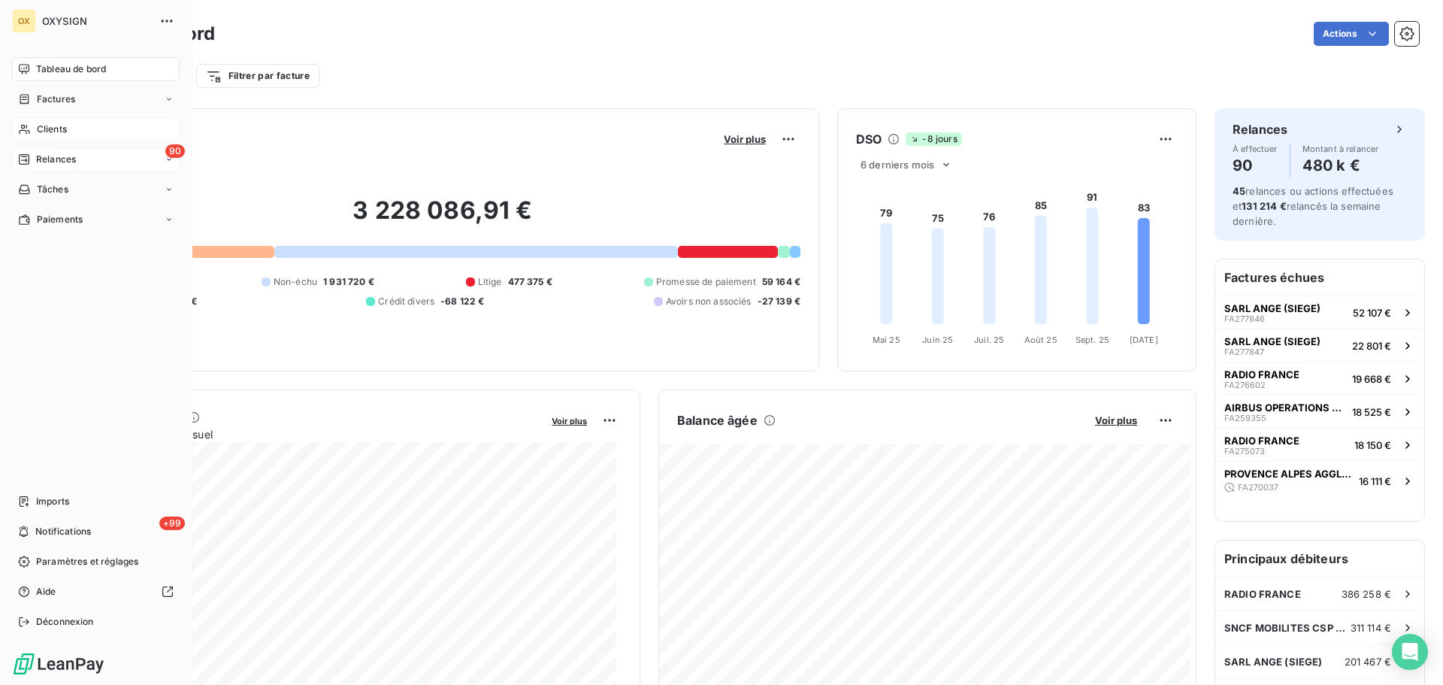
click at [41, 159] on span "Relances" at bounding box center [56, 160] width 40 height 14
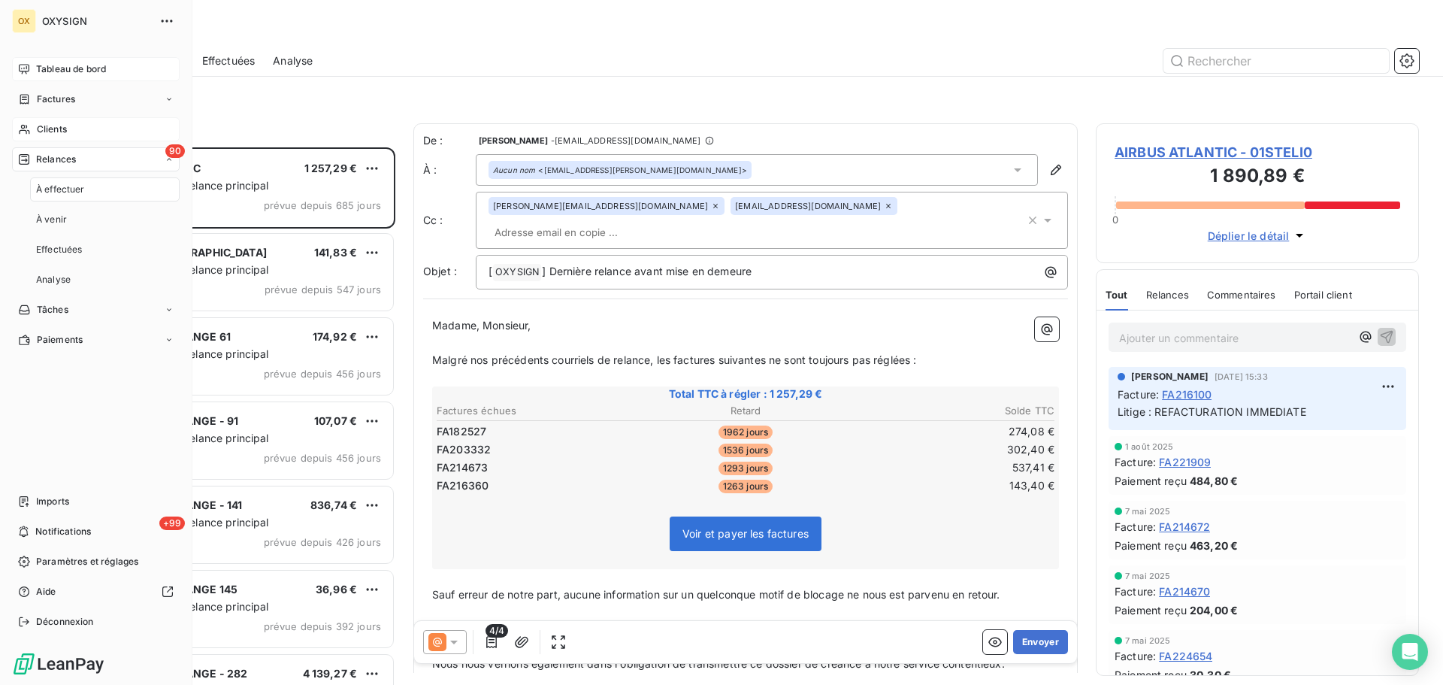
scroll to position [526, 312]
click at [109, 189] on div "À effectuer" at bounding box center [105, 189] width 150 height 24
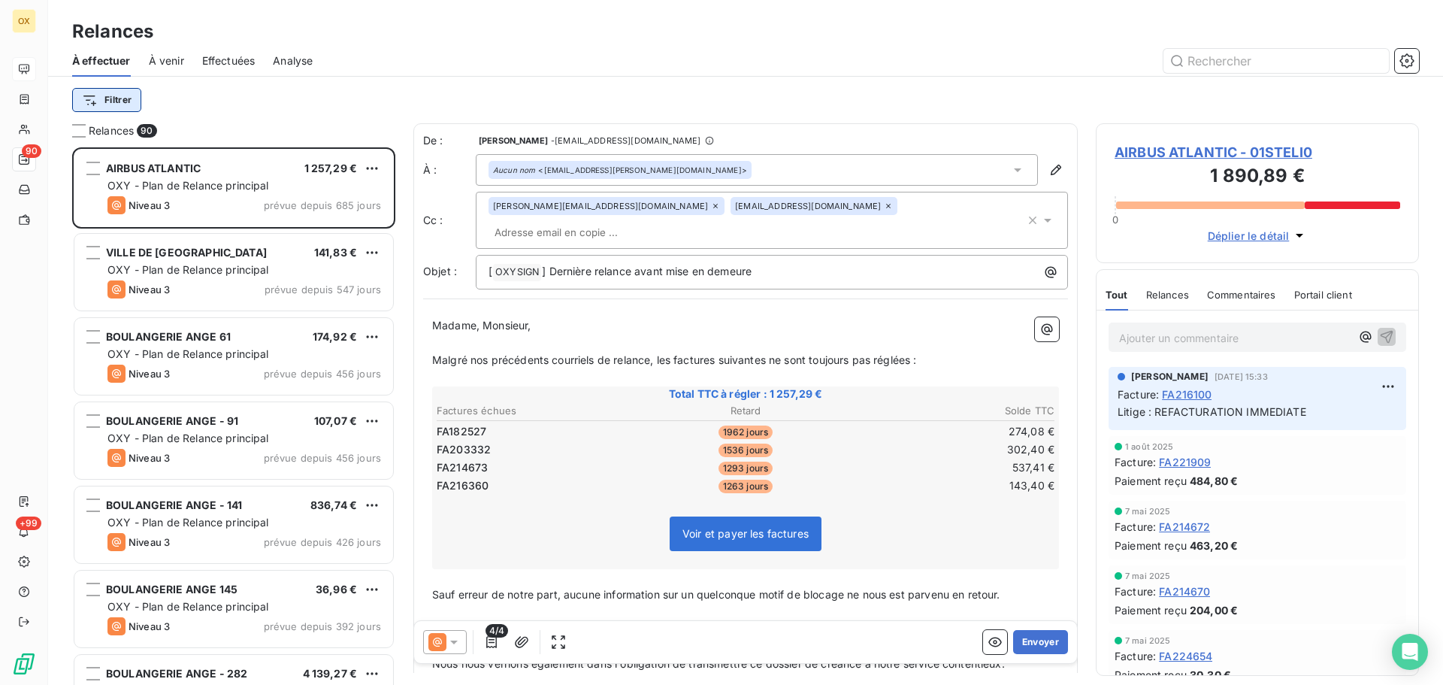
click at [116, 96] on html "OX 90 +99 Relances À effectuer À venir Effectuées Analyse Filtrer Relances 90 A…" at bounding box center [721, 342] width 1443 height 685
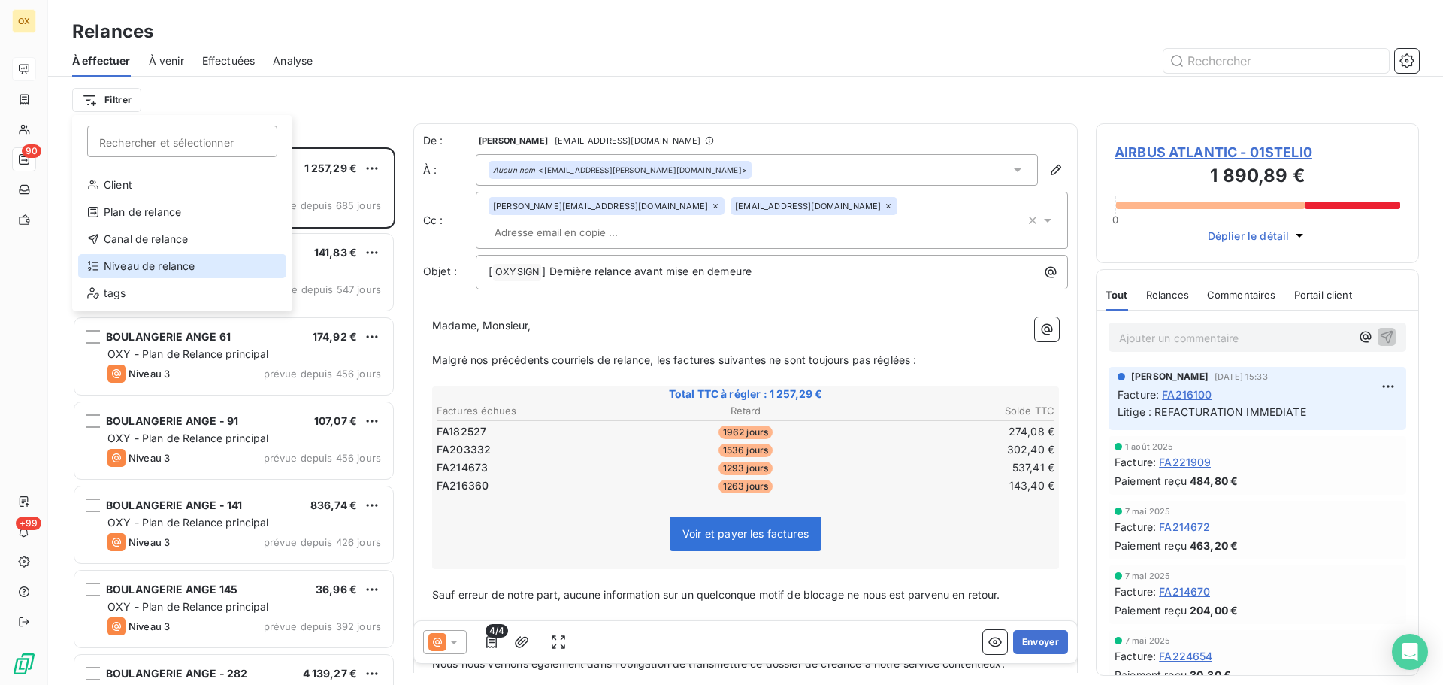
click at [179, 267] on div "Niveau de relance" at bounding box center [182, 266] width 208 height 24
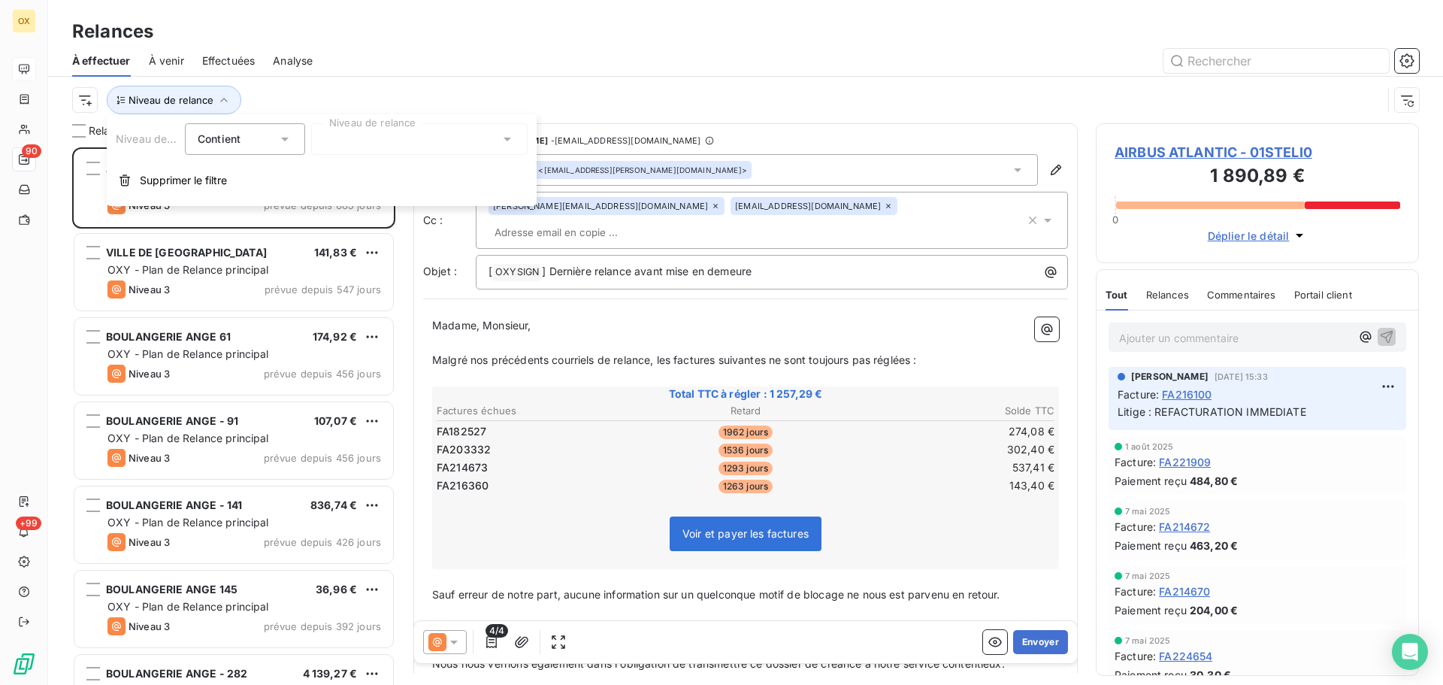
click at [341, 138] on div at bounding box center [419, 139] width 216 height 32
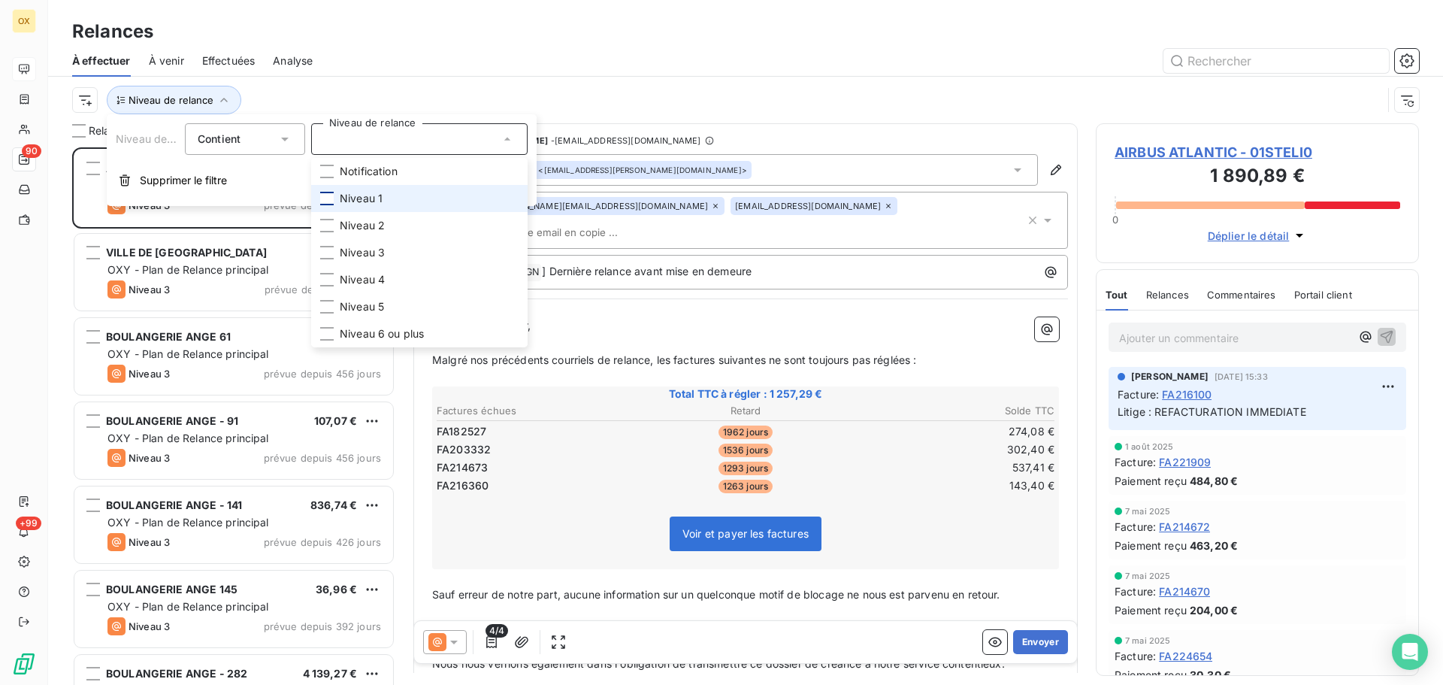
click at [325, 196] on div at bounding box center [327, 199] width 14 height 14
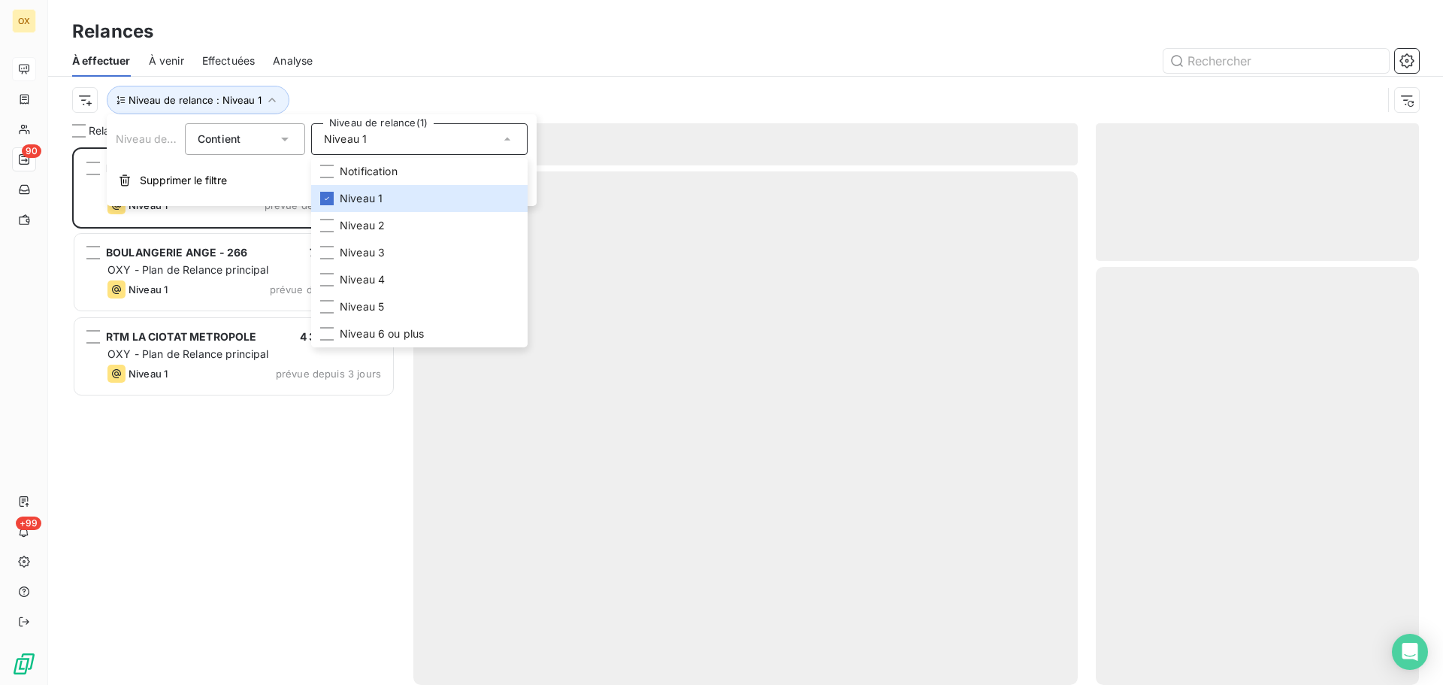
scroll to position [526, 312]
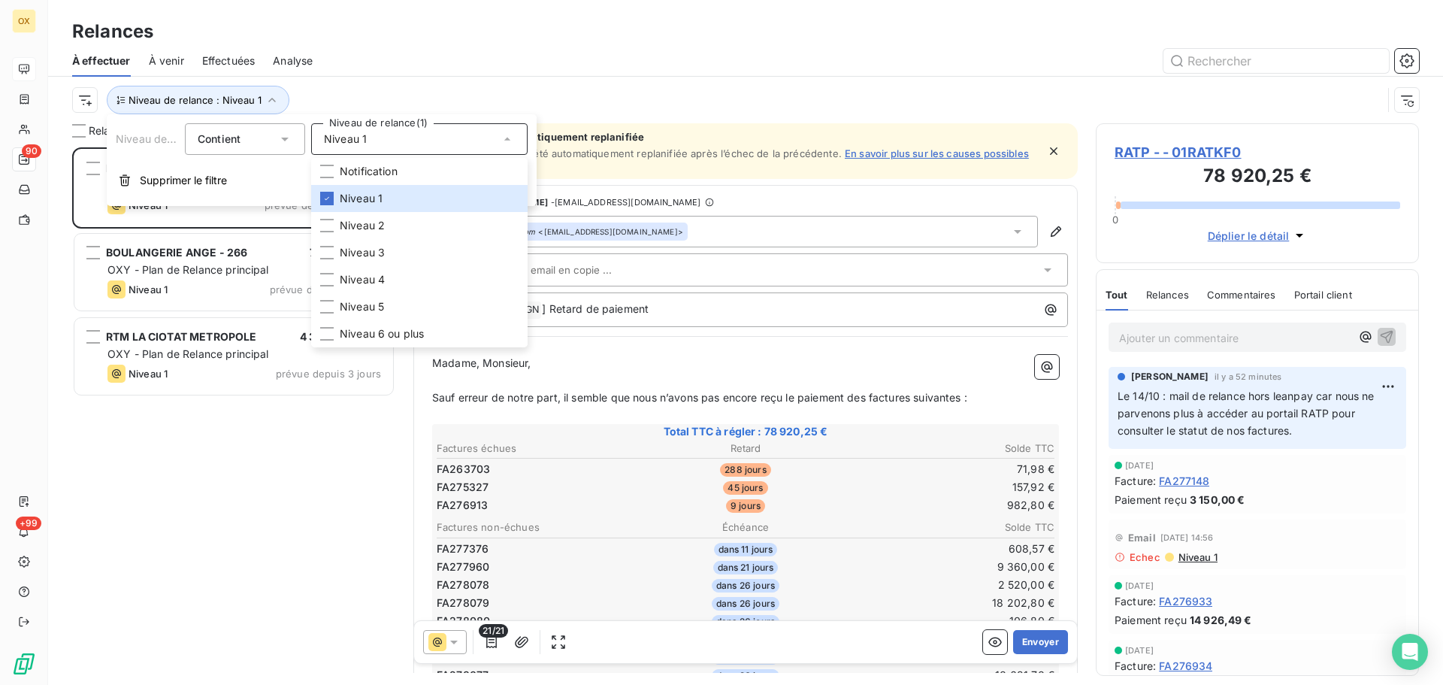
click at [393, 71] on div at bounding box center [875, 61] width 1088 height 24
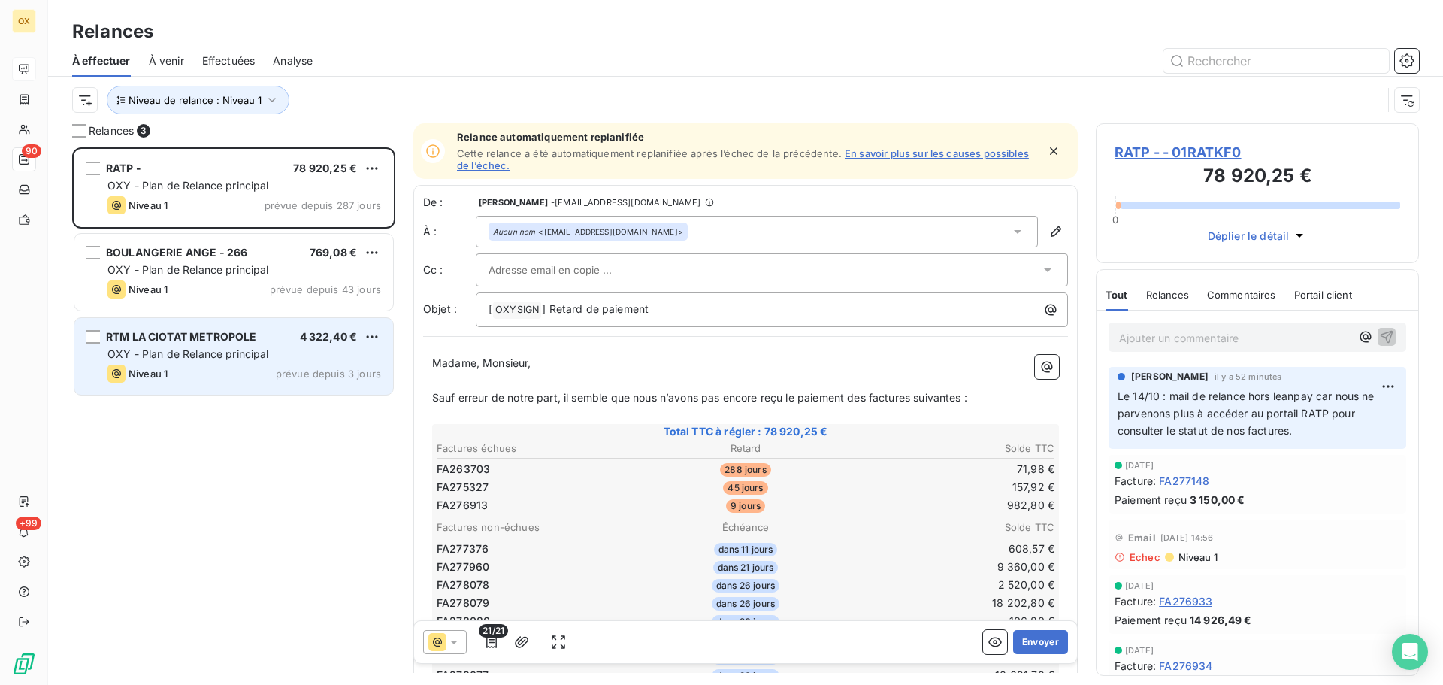
click at [213, 355] on span "OXY - Plan de Relance principal" at bounding box center [188, 353] width 162 height 13
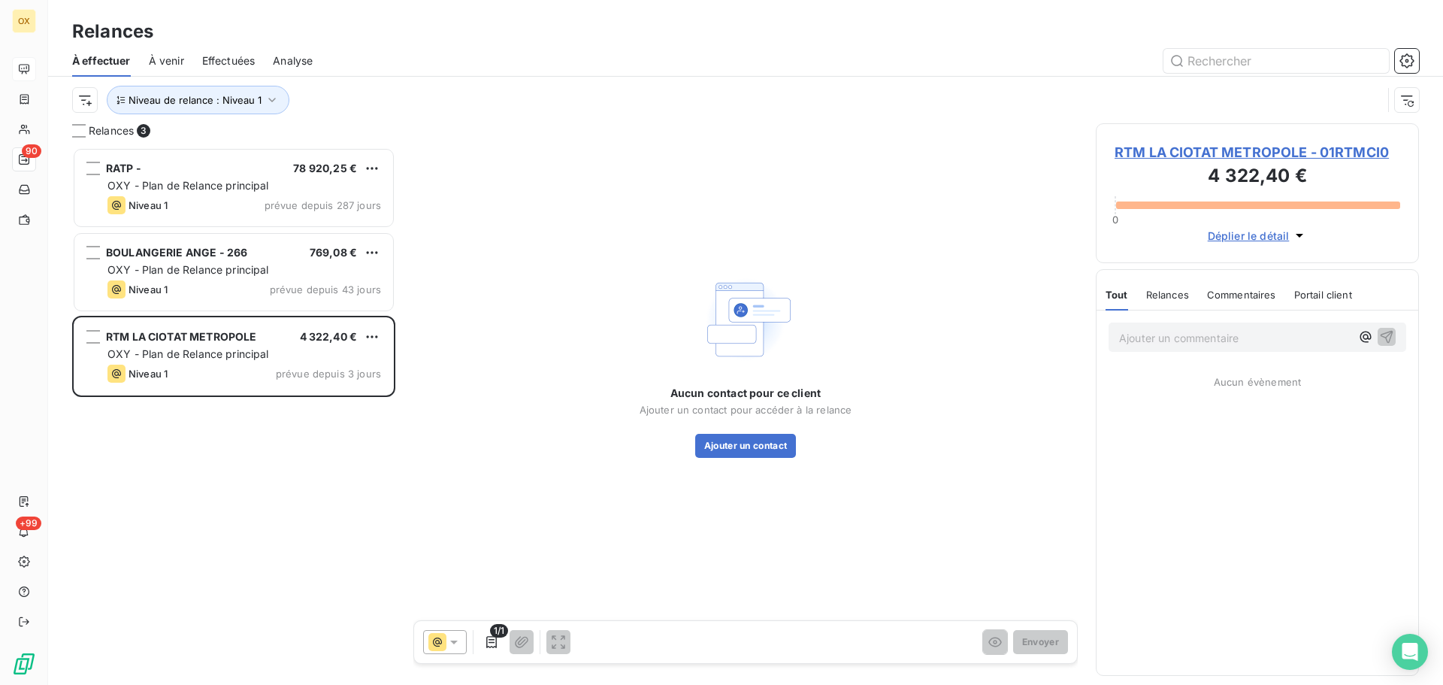
click at [1145, 154] on span "RTM LA CIOTAT METROPOLE - 01RTMCI0" at bounding box center [1257, 152] width 286 height 20
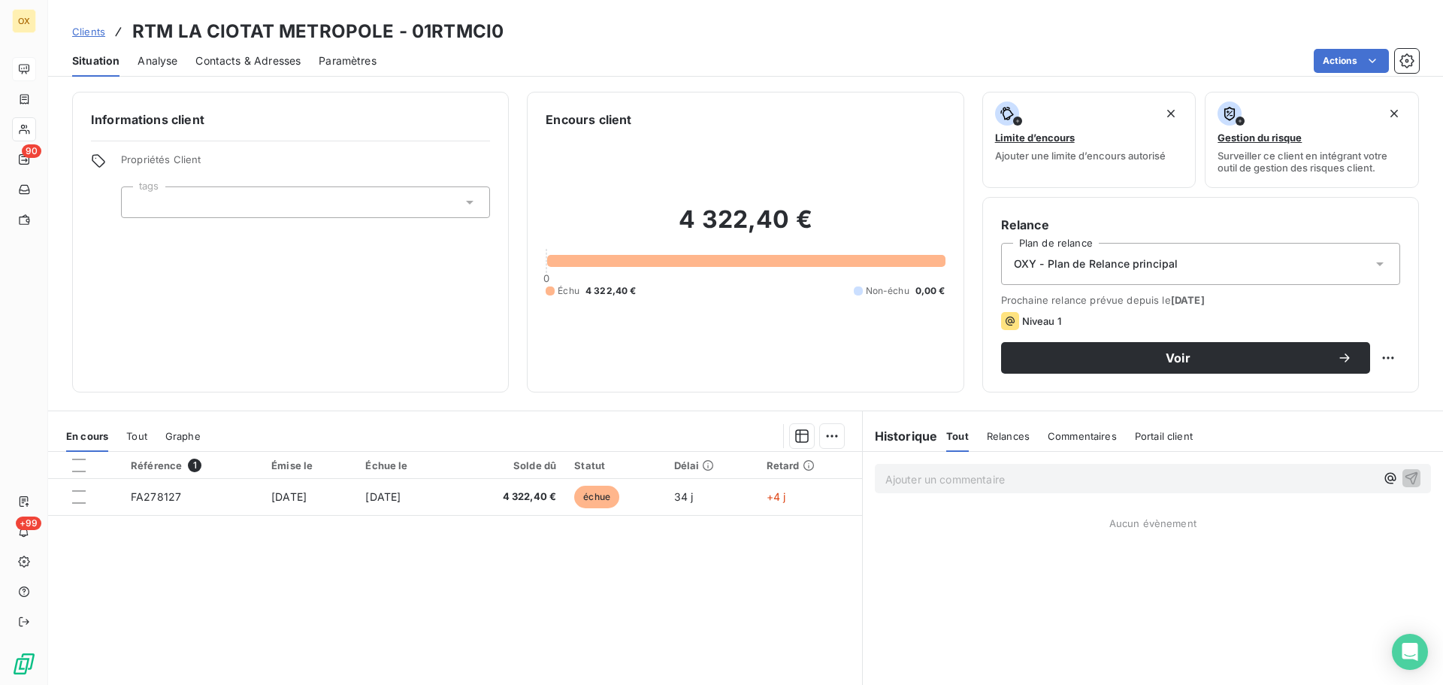
click at [250, 63] on span "Contacts & Adresses" at bounding box center [247, 60] width 105 height 15
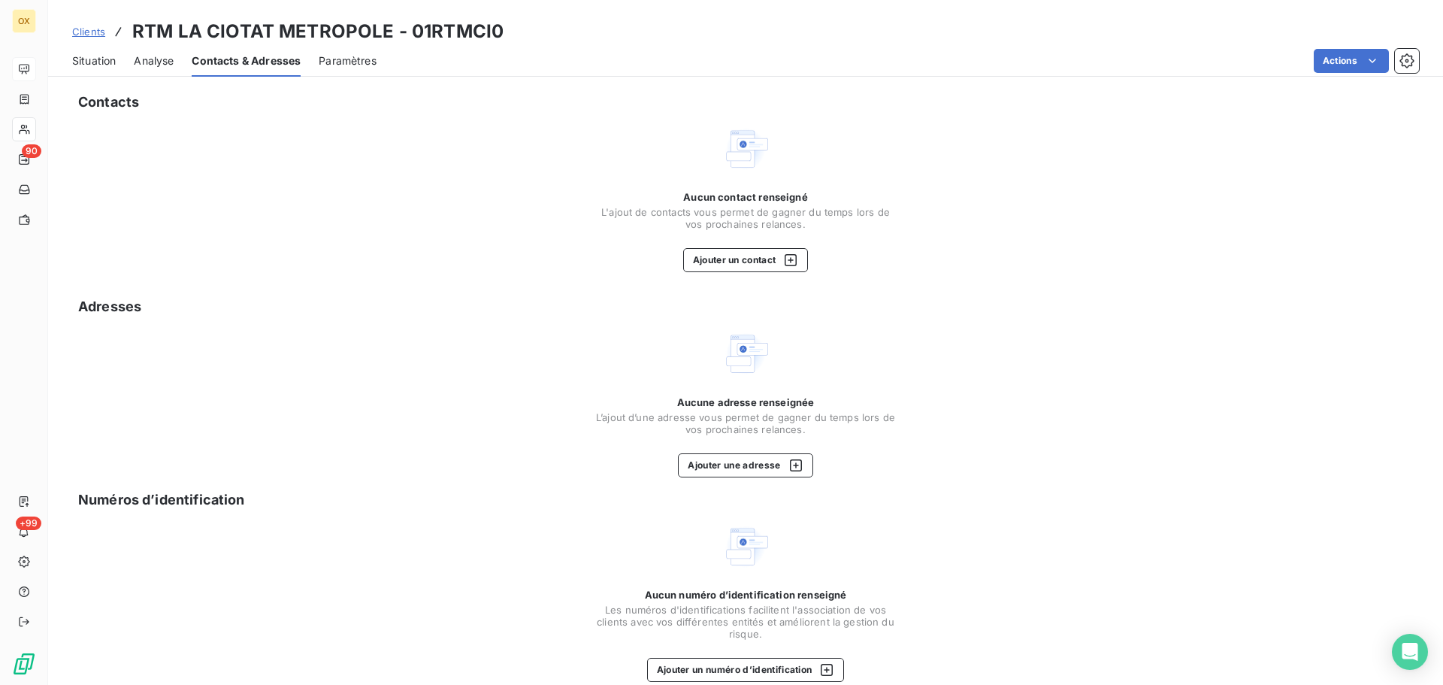
click at [80, 62] on span "Situation" at bounding box center [94, 60] width 44 height 15
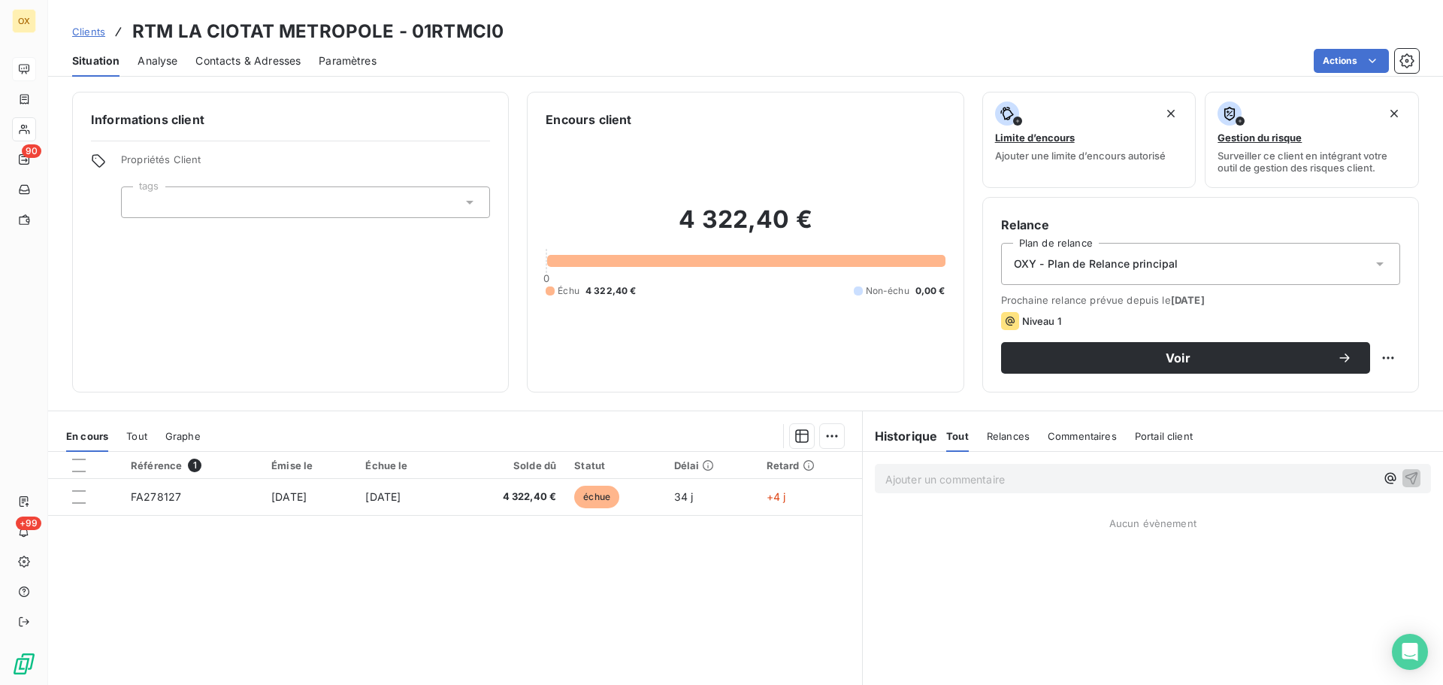
click at [263, 59] on span "Contacts & Adresses" at bounding box center [247, 60] width 105 height 15
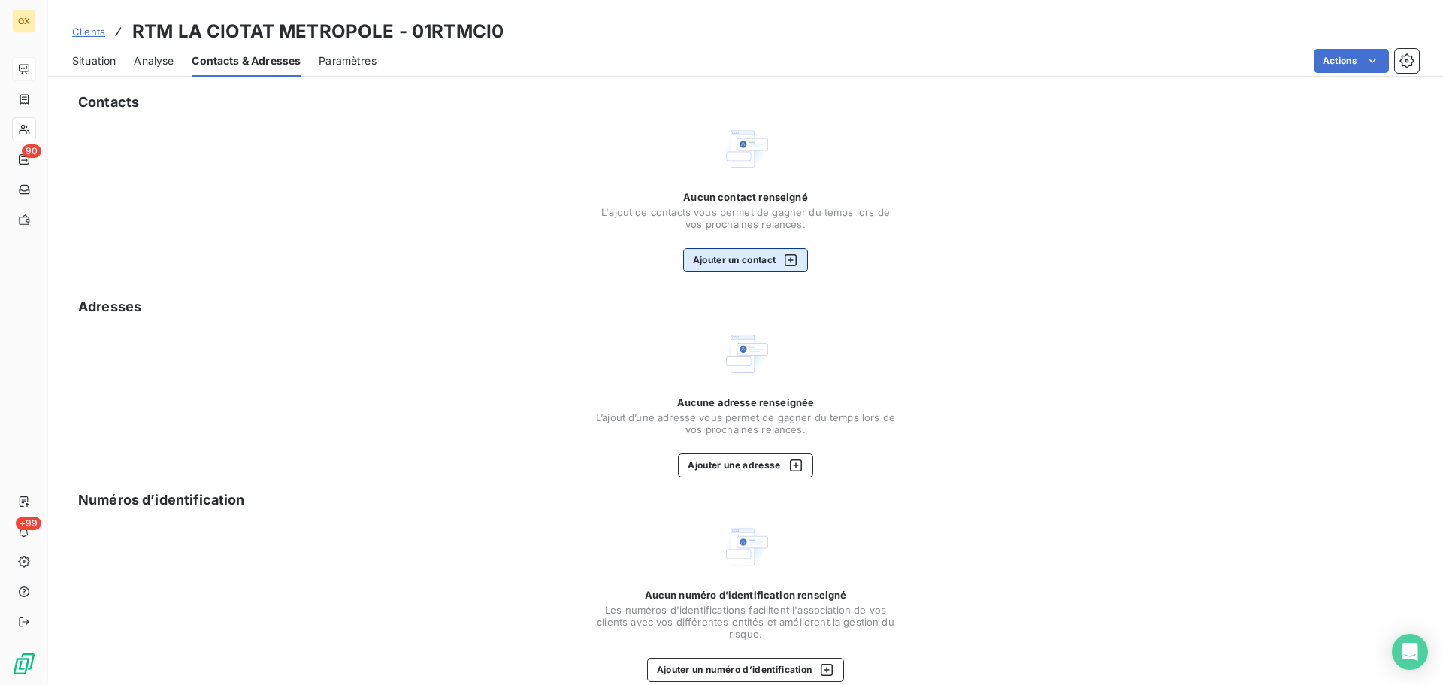
click at [761, 262] on button "Ajouter un contact" at bounding box center [746, 260] width 126 height 24
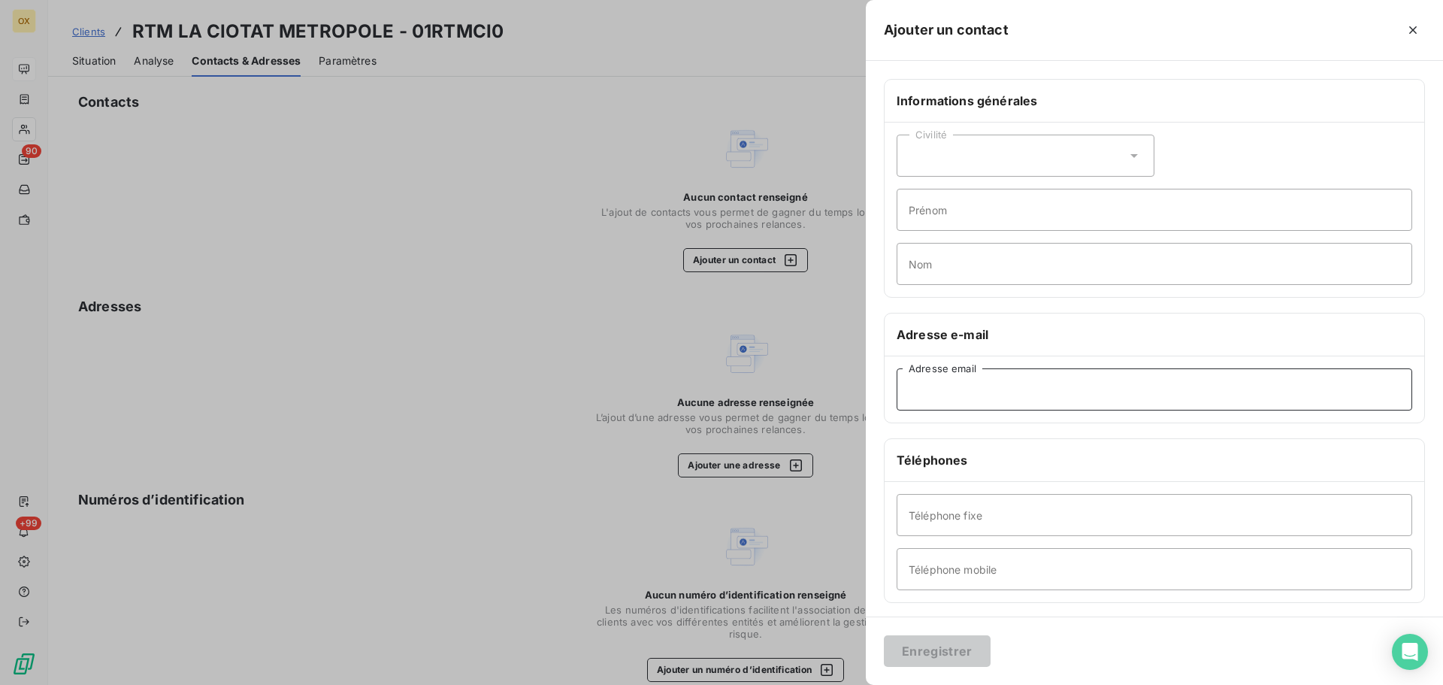
click at [973, 401] on input "Adresse email" at bounding box center [1155, 389] width 516 height 42
paste input "[EMAIL_ADDRESS][DOMAIN_NAME]"
type input "[EMAIL_ADDRESS][DOMAIN_NAME]"
drag, startPoint x: 936, startPoint y: 649, endPoint x: 941, endPoint y: 638, distance: 11.8
click at [934, 648] on button "Enregistrer" at bounding box center [937, 651] width 107 height 32
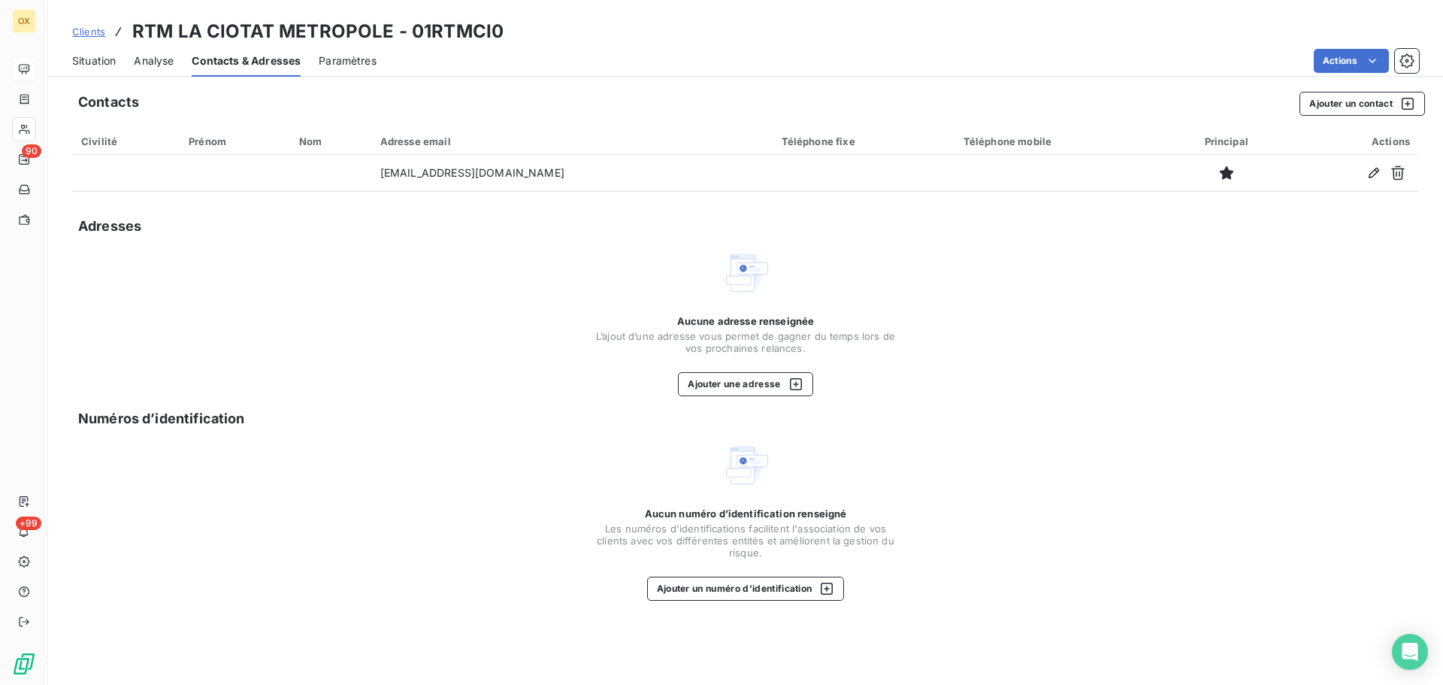
click at [86, 53] on span "Situation" at bounding box center [94, 60] width 44 height 15
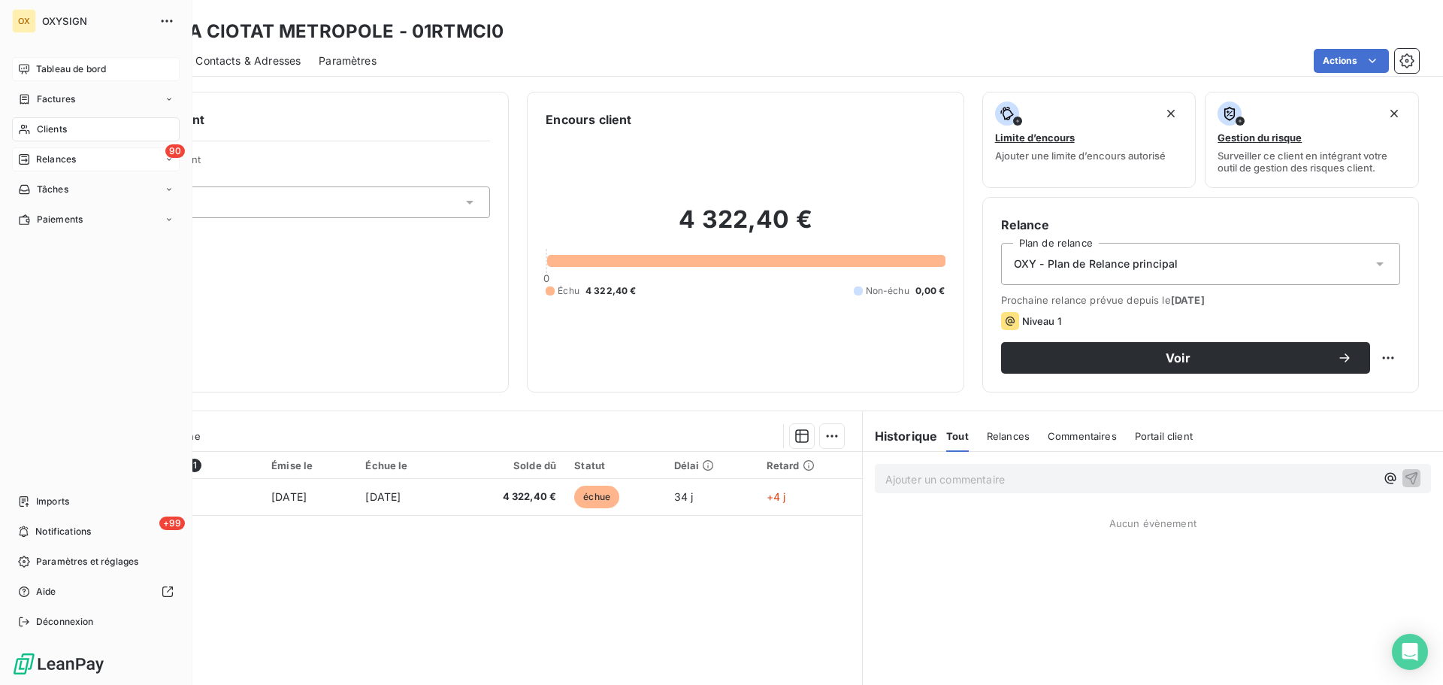
click at [46, 156] on span "Relances" at bounding box center [56, 160] width 40 height 14
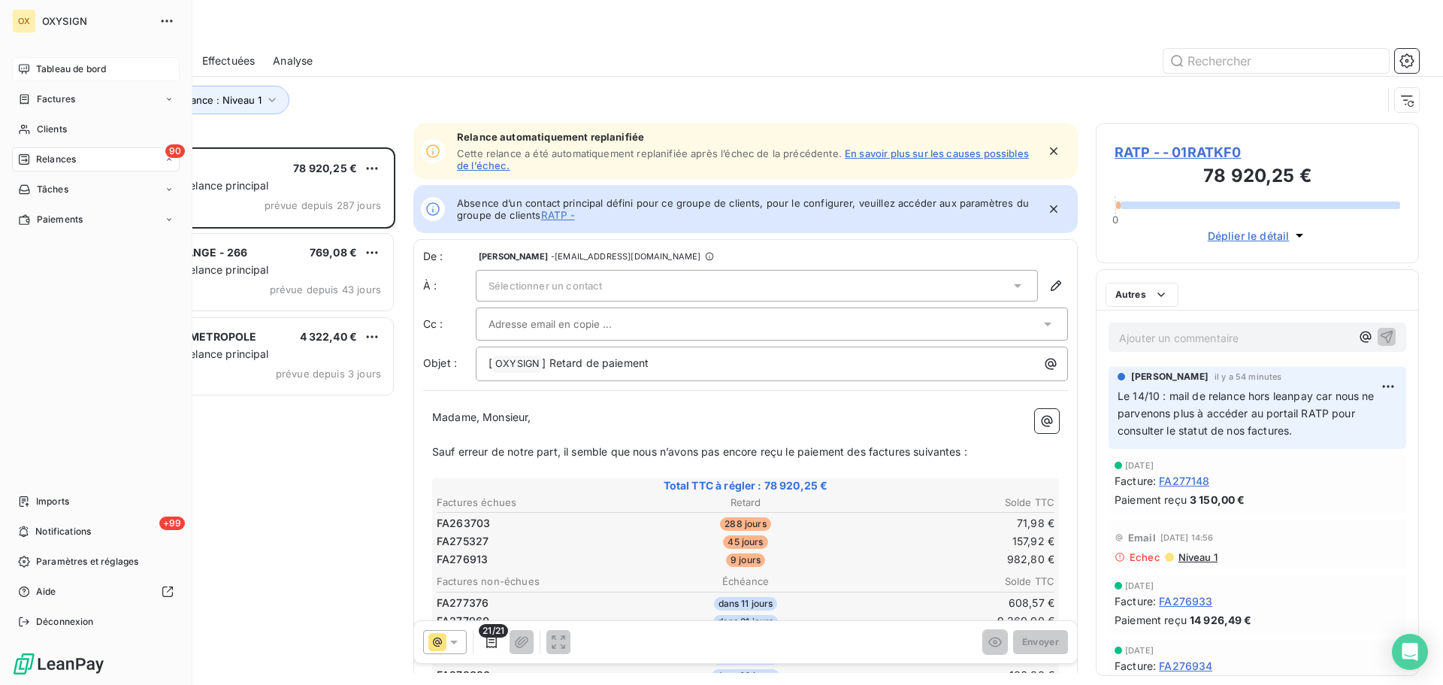
scroll to position [526, 312]
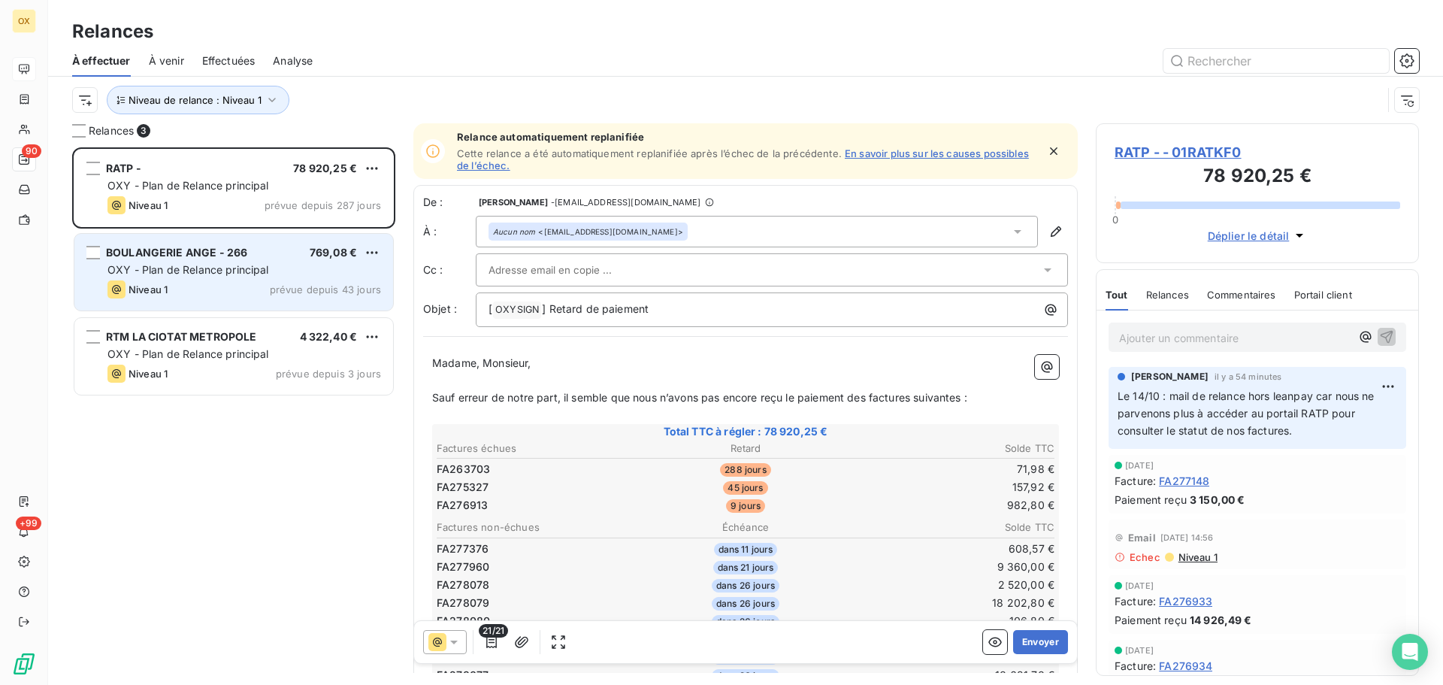
click at [248, 264] on span "OXY - Plan de Relance principal" at bounding box center [188, 269] width 162 height 13
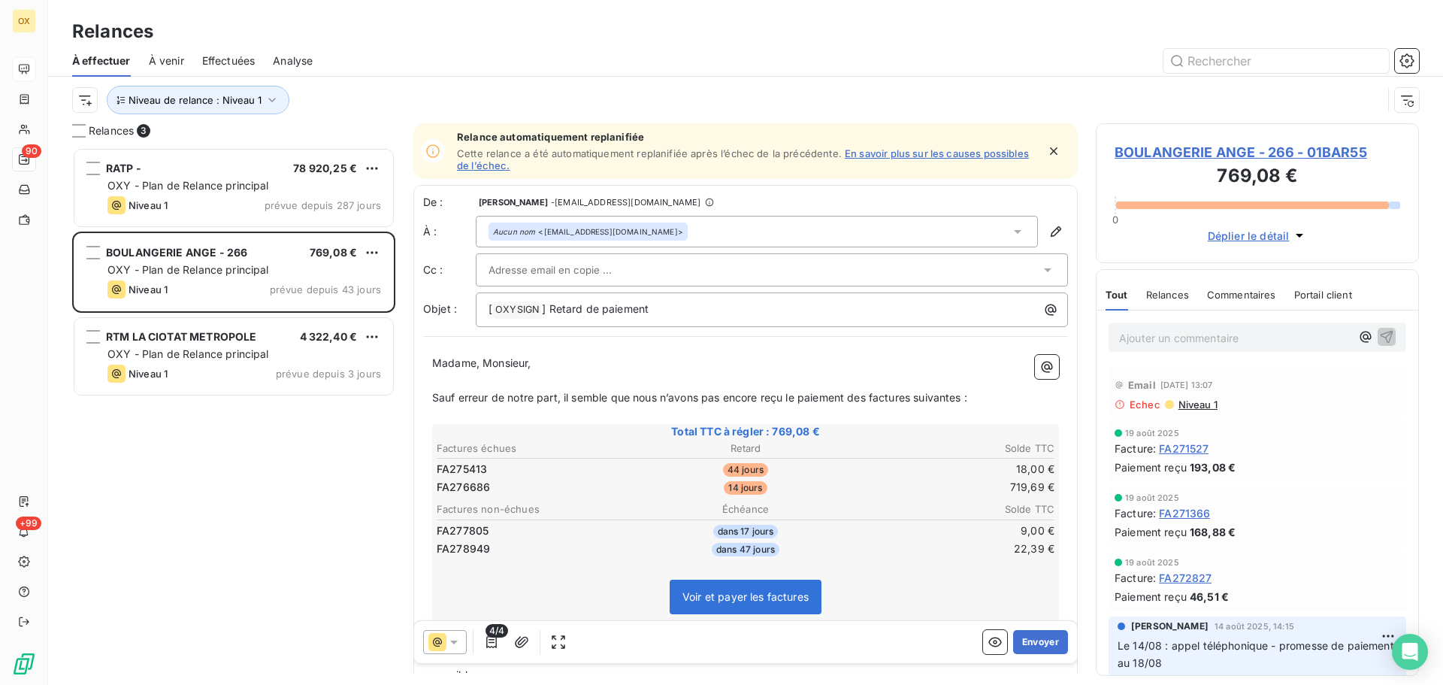
click at [1143, 151] on span "BOULANGERIE ANGE - 266 - 01BAR55" at bounding box center [1257, 152] width 286 height 20
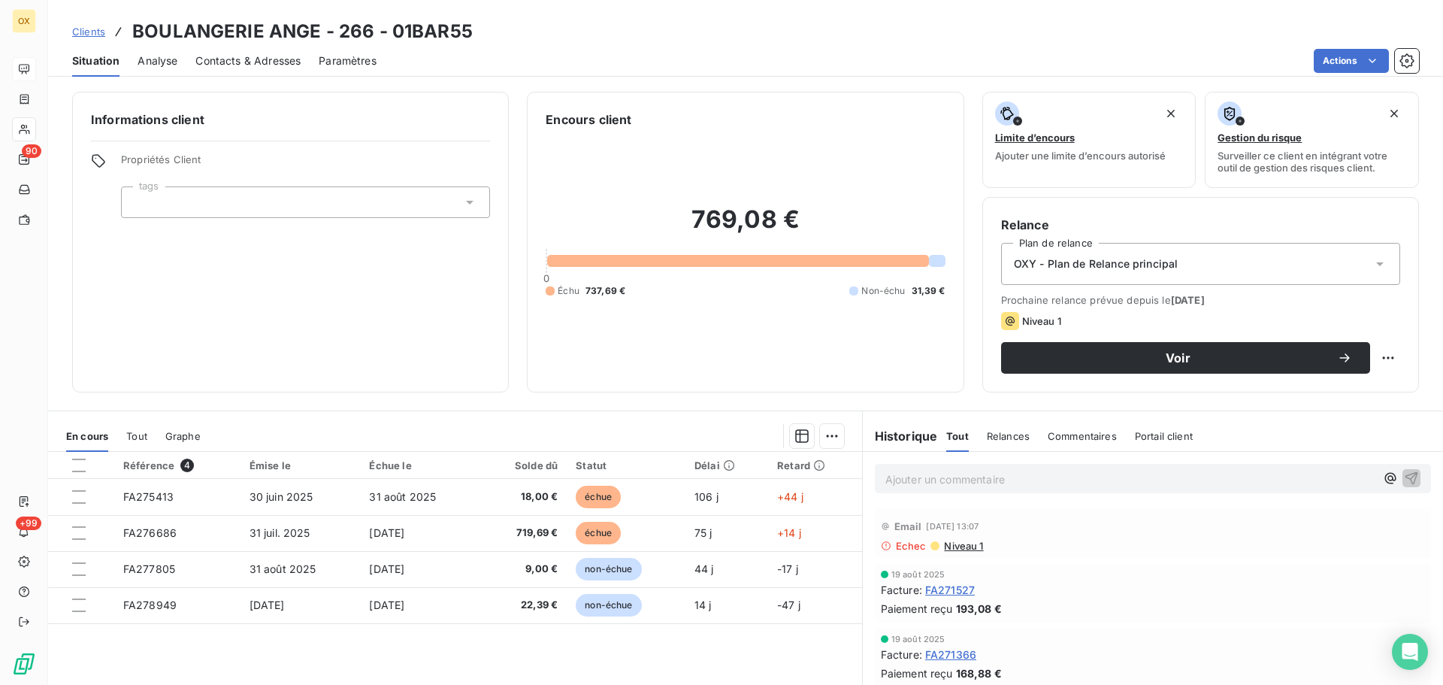
click at [266, 63] on span "Contacts & Adresses" at bounding box center [247, 60] width 105 height 15
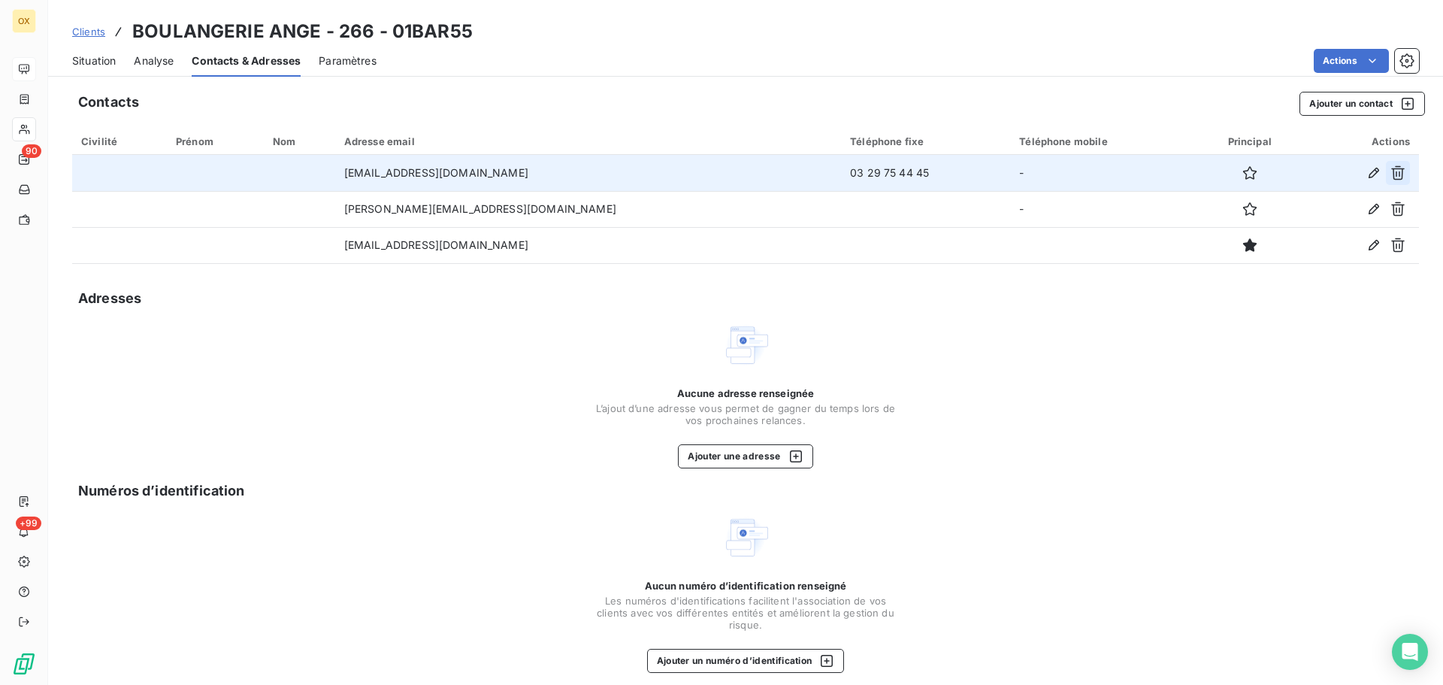
click at [1390, 171] on icon "button" at bounding box center [1397, 172] width 15 height 15
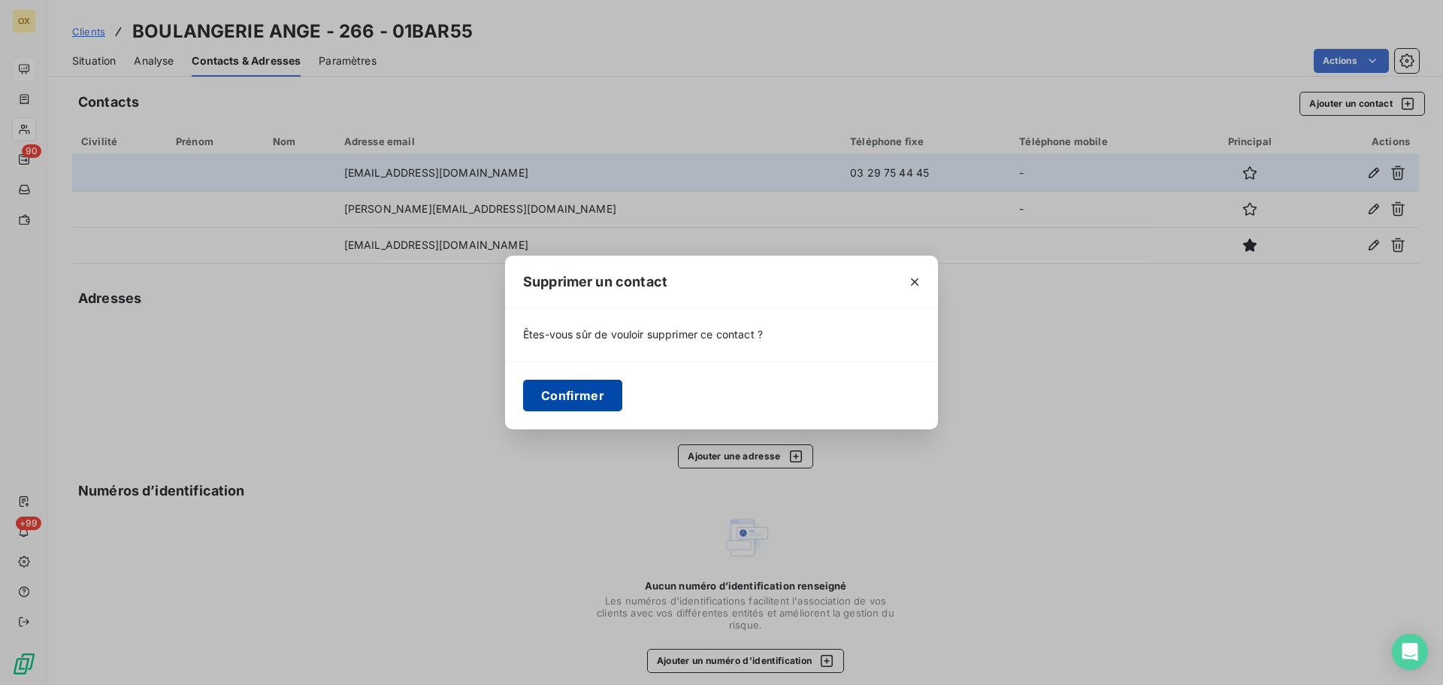
click at [577, 402] on button "Confirmer" at bounding box center [572, 396] width 99 height 32
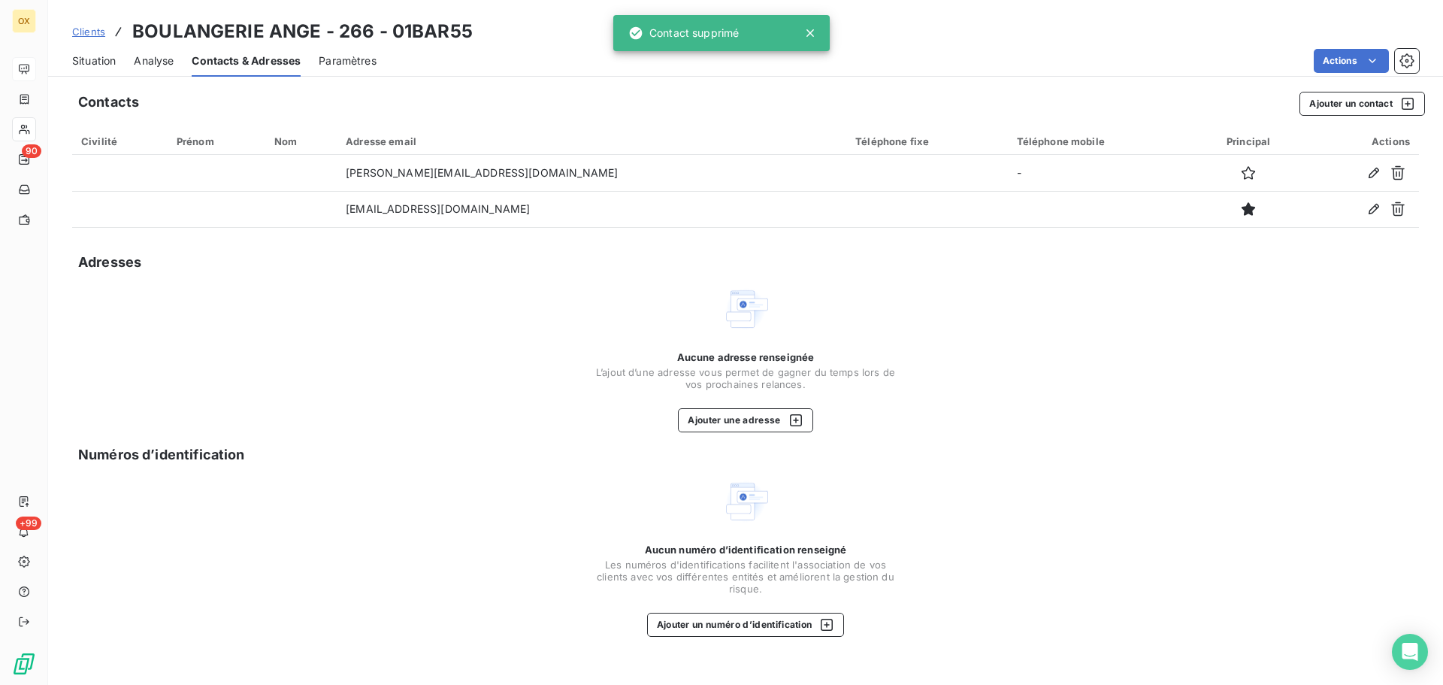
click at [96, 62] on span "Situation" at bounding box center [94, 60] width 44 height 15
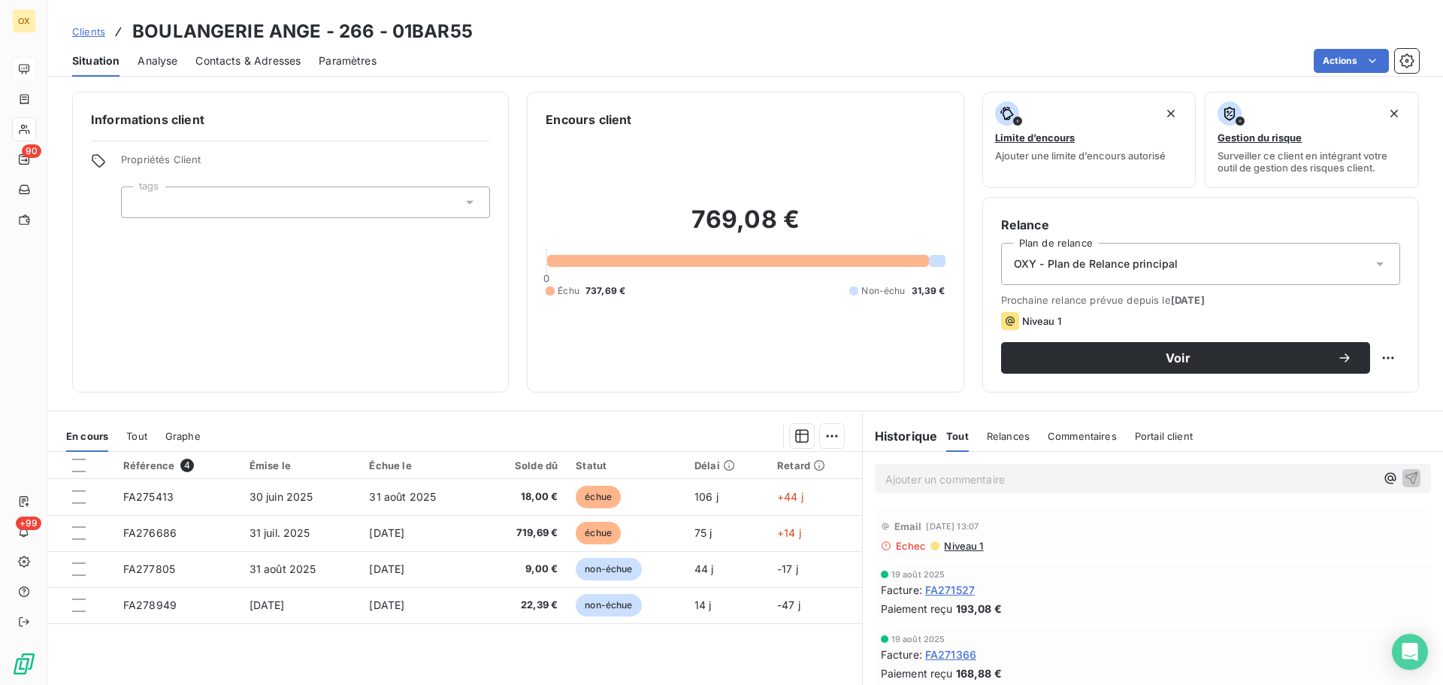
click at [259, 66] on span "Contacts & Adresses" at bounding box center [247, 60] width 105 height 15
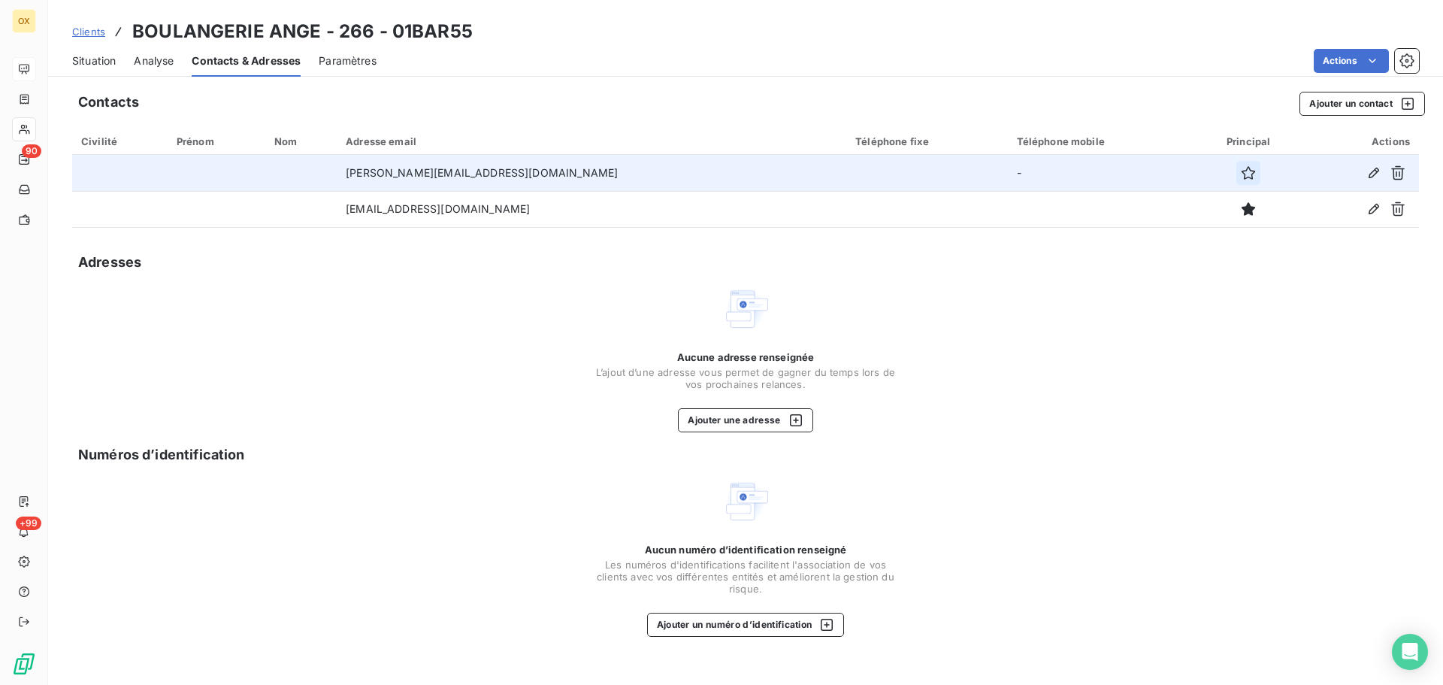
click at [1241, 168] on icon "button" at bounding box center [1248, 172] width 15 height 15
click at [88, 59] on span "Situation" at bounding box center [94, 60] width 44 height 15
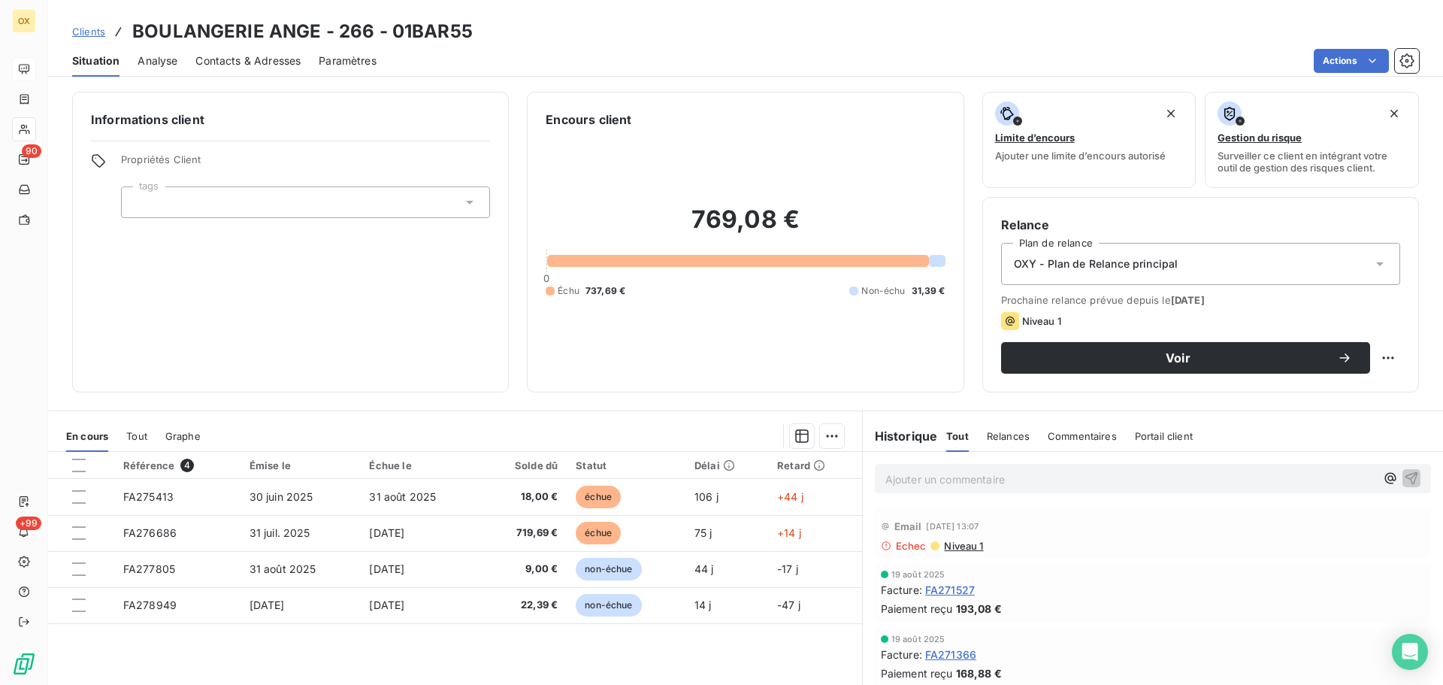
click at [287, 59] on span "Contacts & Adresses" at bounding box center [247, 60] width 105 height 15
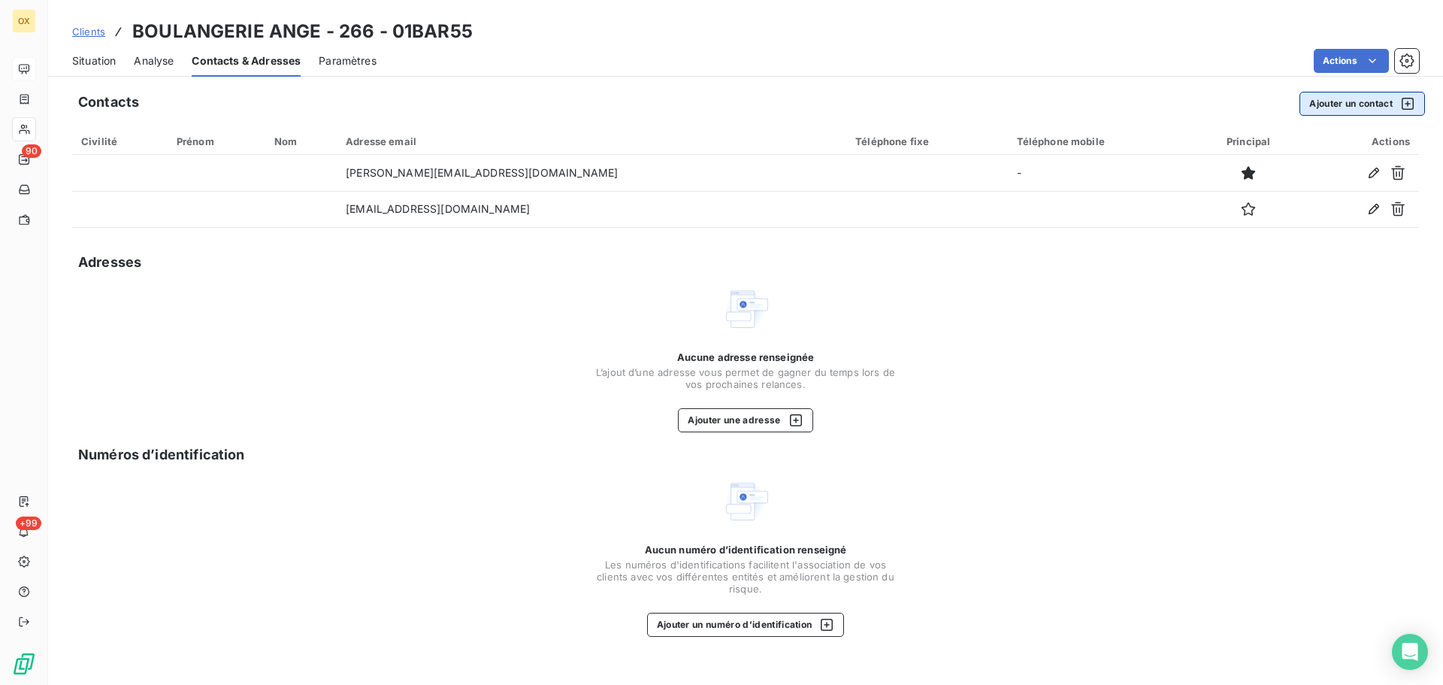
click at [1332, 101] on button "Ajouter un contact" at bounding box center [1362, 104] width 126 height 24
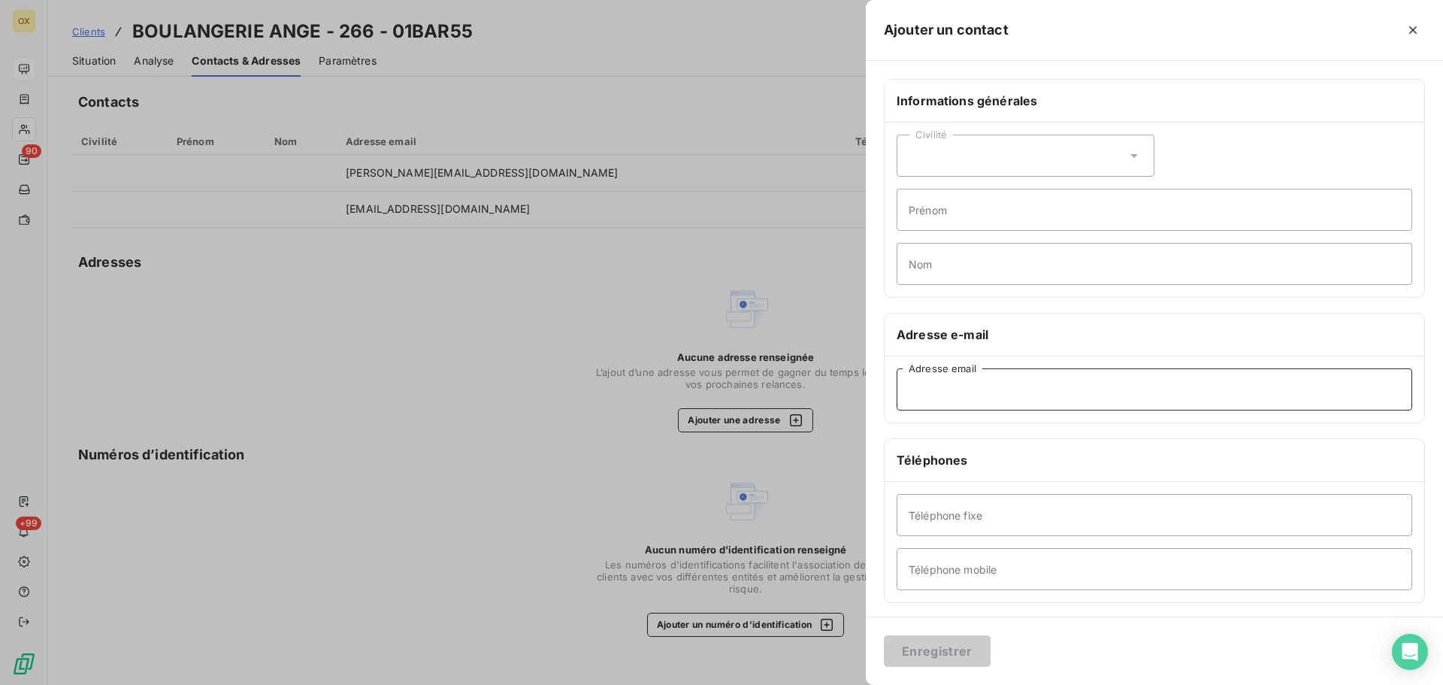
click at [967, 395] on input "Adresse email" at bounding box center [1155, 389] width 516 height 42
paste input "[EMAIL_ADDRESS][DOMAIN_NAME]"
type input "[EMAIL_ADDRESS][DOMAIN_NAME]"
click at [953, 655] on button "Enregistrer" at bounding box center [937, 651] width 107 height 32
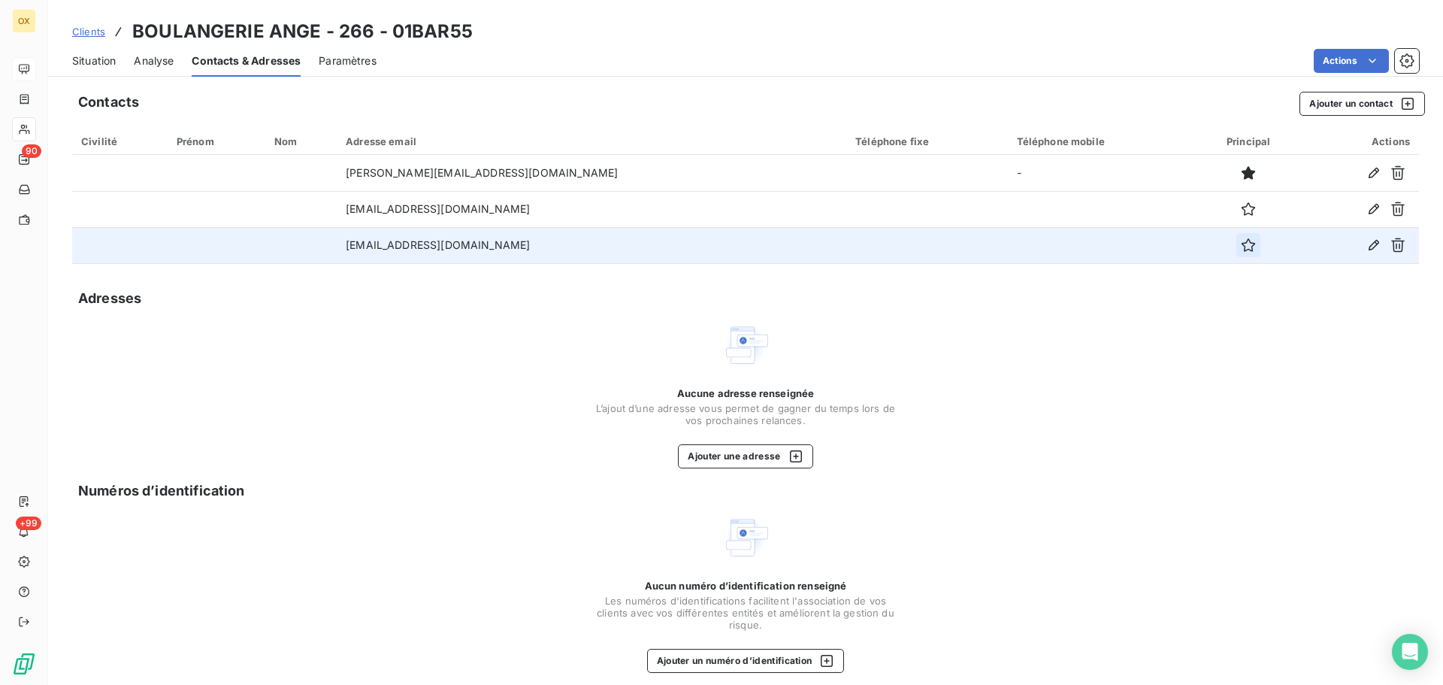
click at [1241, 246] on icon "button" at bounding box center [1248, 244] width 15 height 15
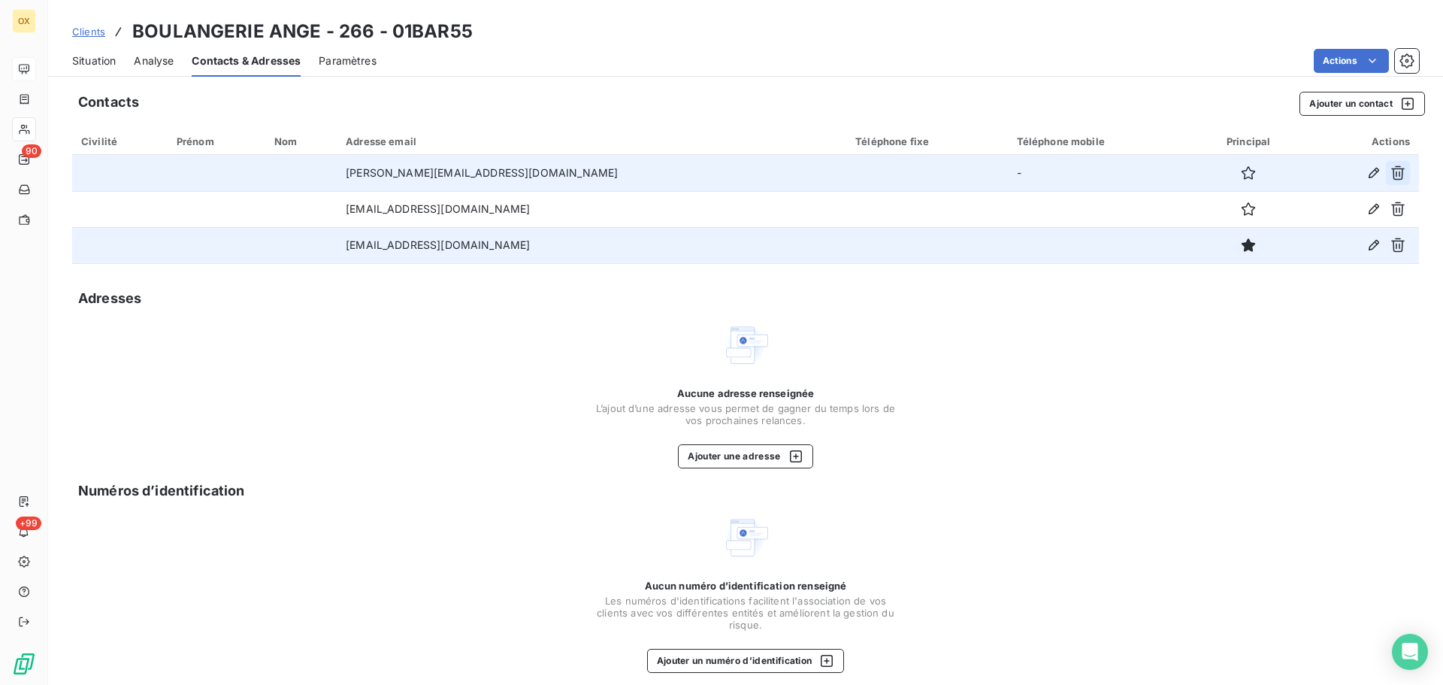
click at [1391, 167] on icon "button" at bounding box center [1398, 173] width 14 height 14
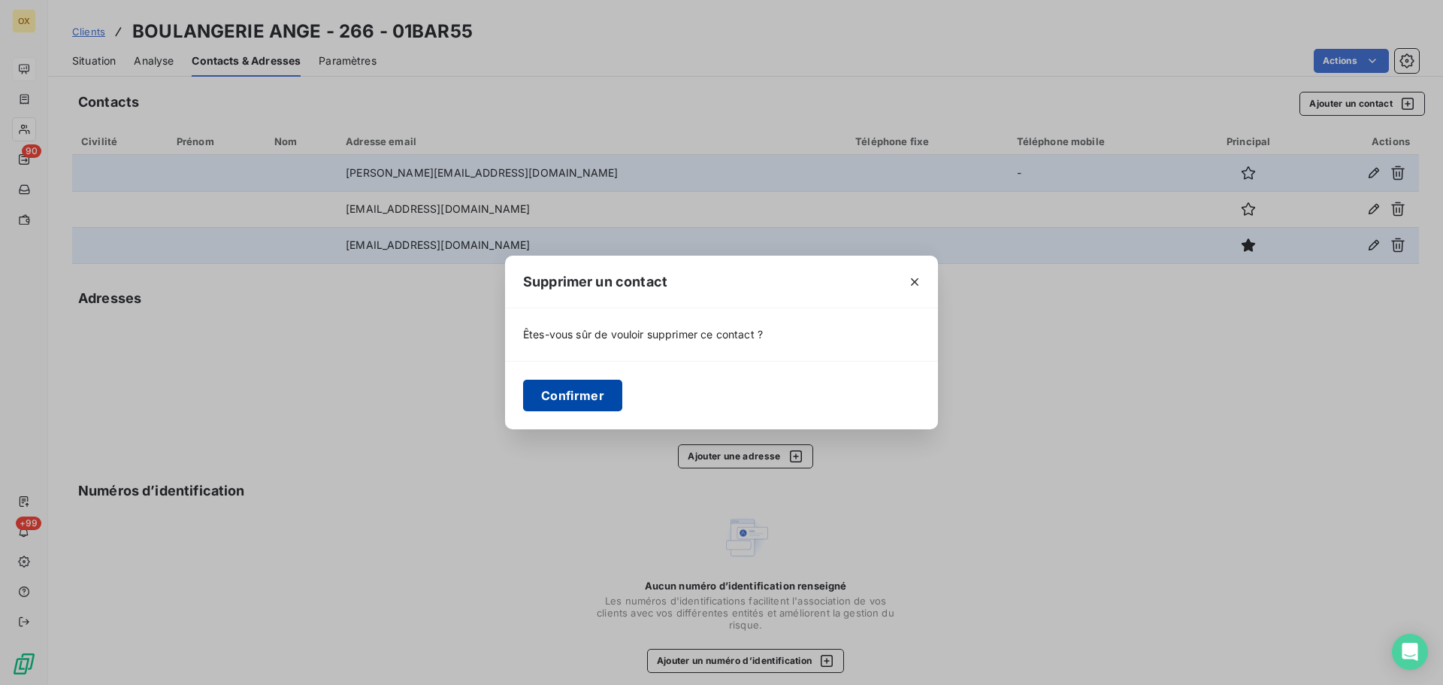
click at [571, 395] on button "Confirmer" at bounding box center [572, 396] width 99 height 32
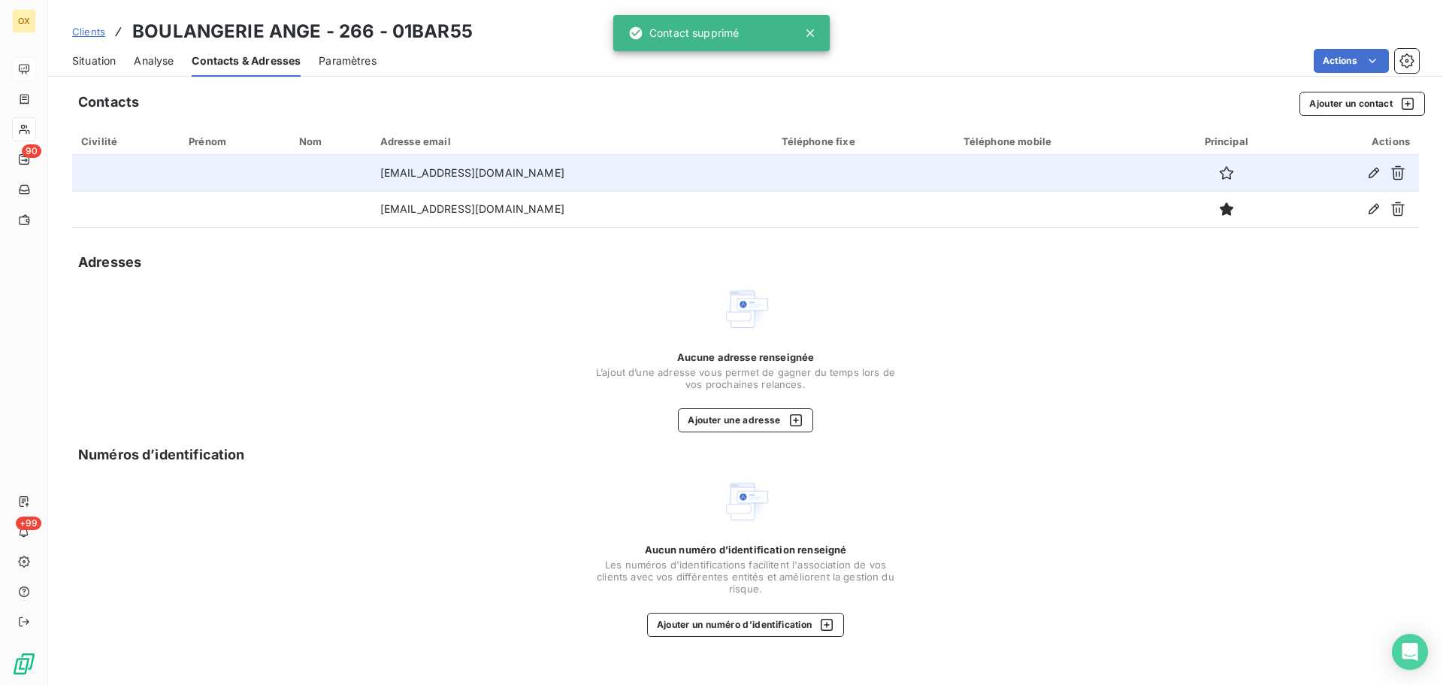
click at [98, 63] on span "Situation" at bounding box center [94, 60] width 44 height 15
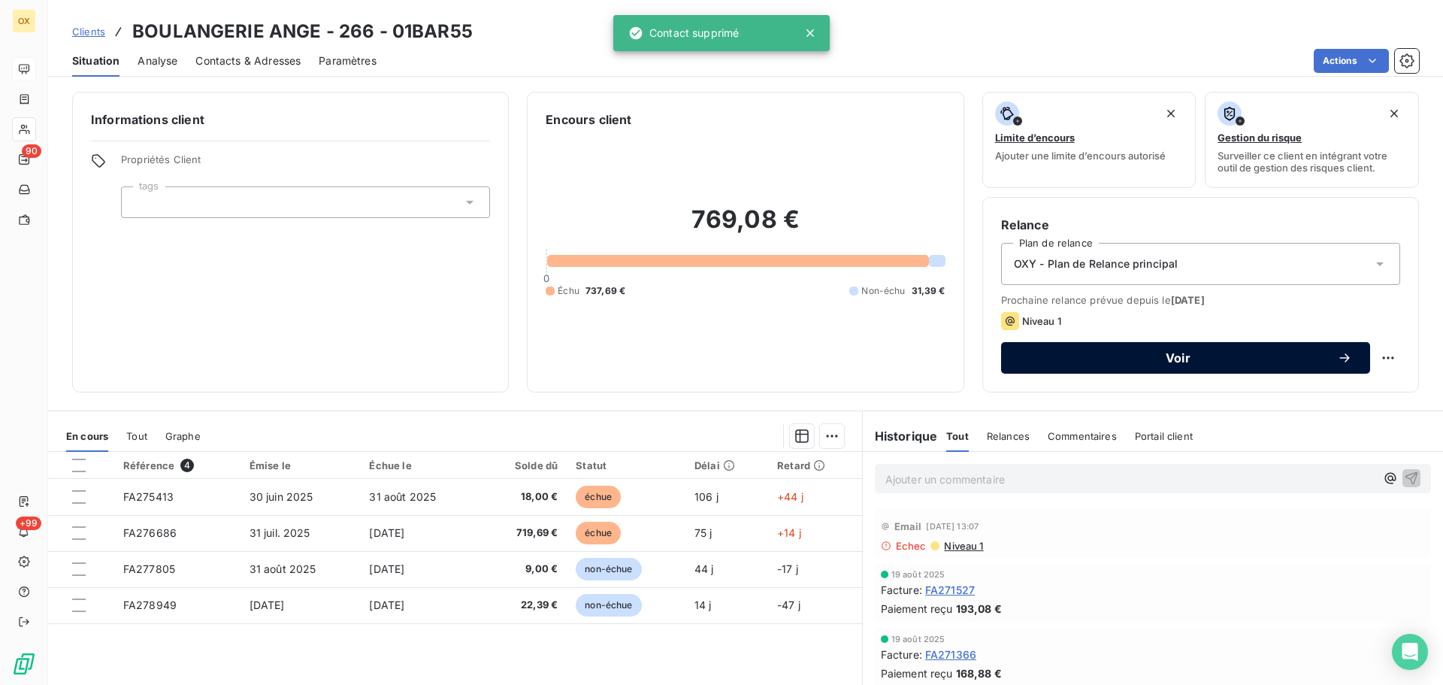
click at [1096, 357] on span "Voir" at bounding box center [1178, 358] width 318 height 12
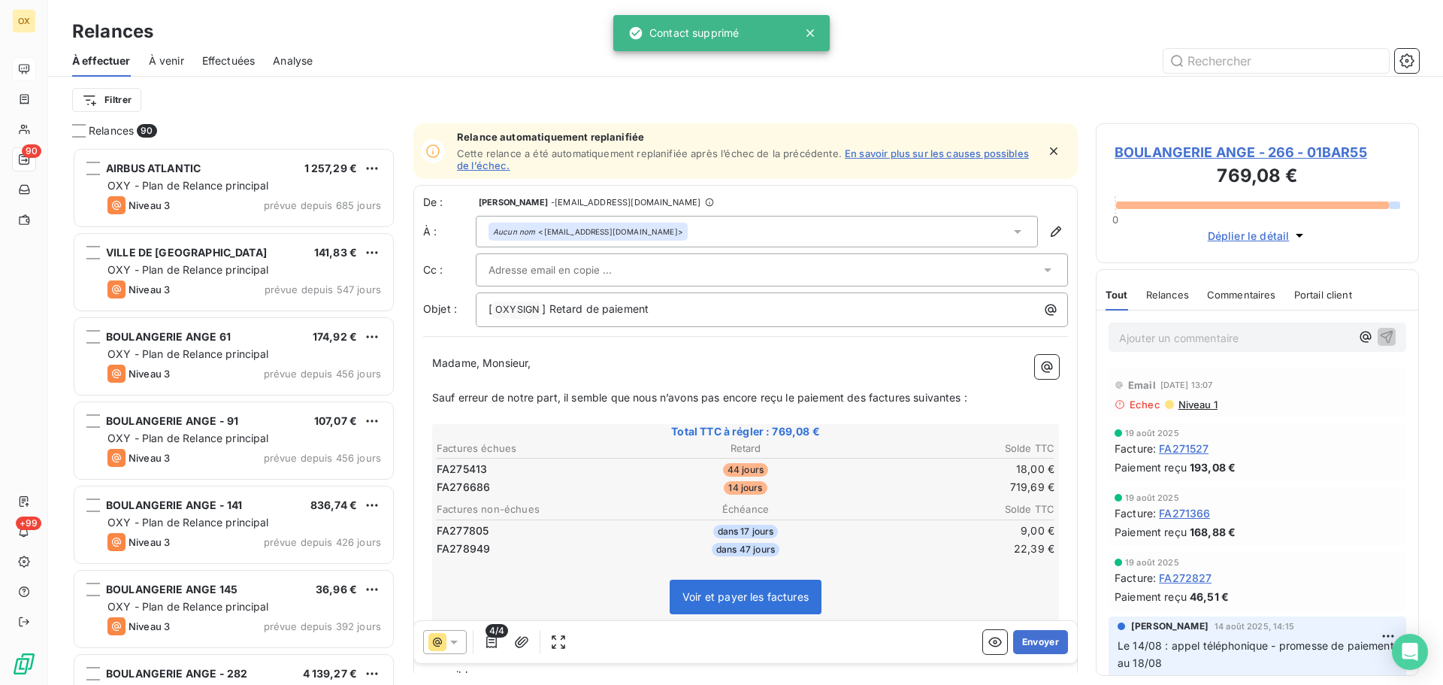
scroll to position [526, 312]
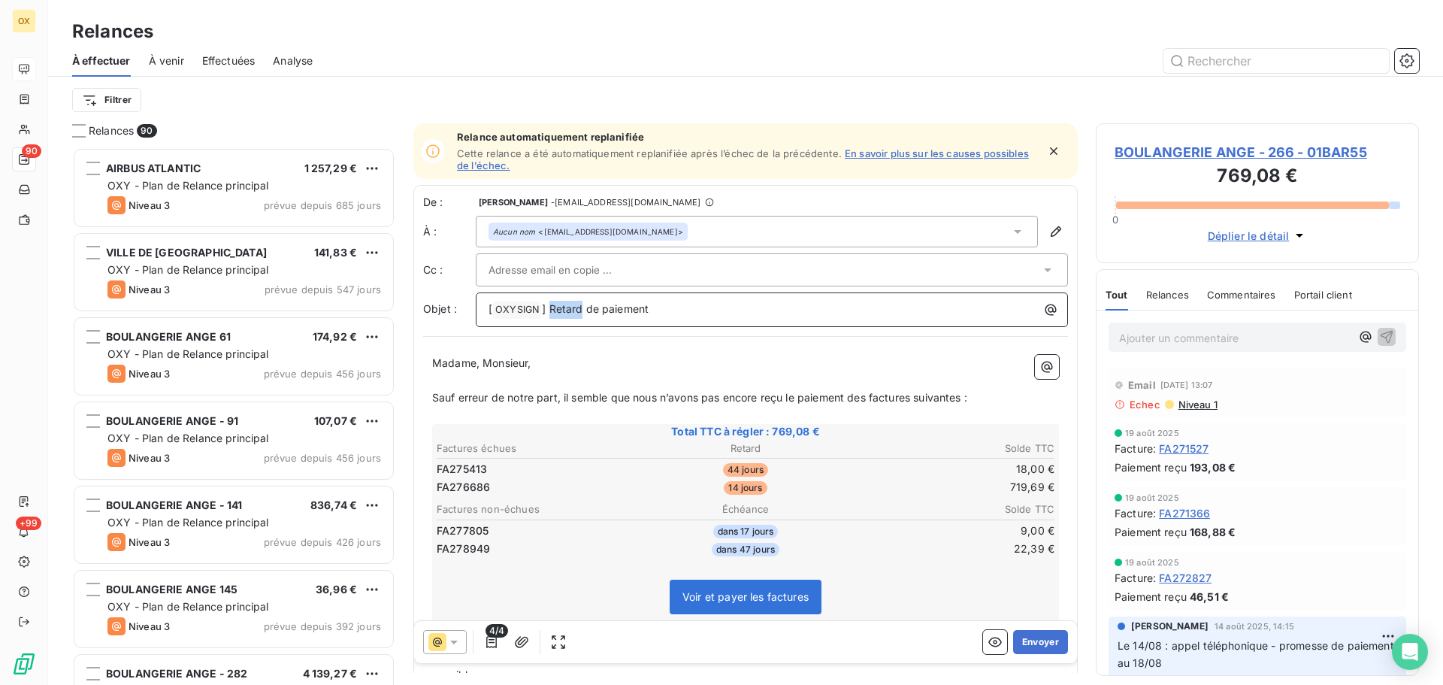
drag, startPoint x: 581, startPoint y: 310, endPoint x: 551, endPoint y: 312, distance: 30.1
click at [551, 312] on span "] Retard de paiement" at bounding box center [595, 308] width 107 height 13
drag, startPoint x: 597, startPoint y: 312, endPoint x: 558, endPoint y: 310, distance: 39.1
click at [558, 310] on span "] - fACTIRE de paiement" at bounding box center [603, 308] width 122 height 13
click at [615, 372] on p "﻿" at bounding box center [745, 380] width 627 height 17
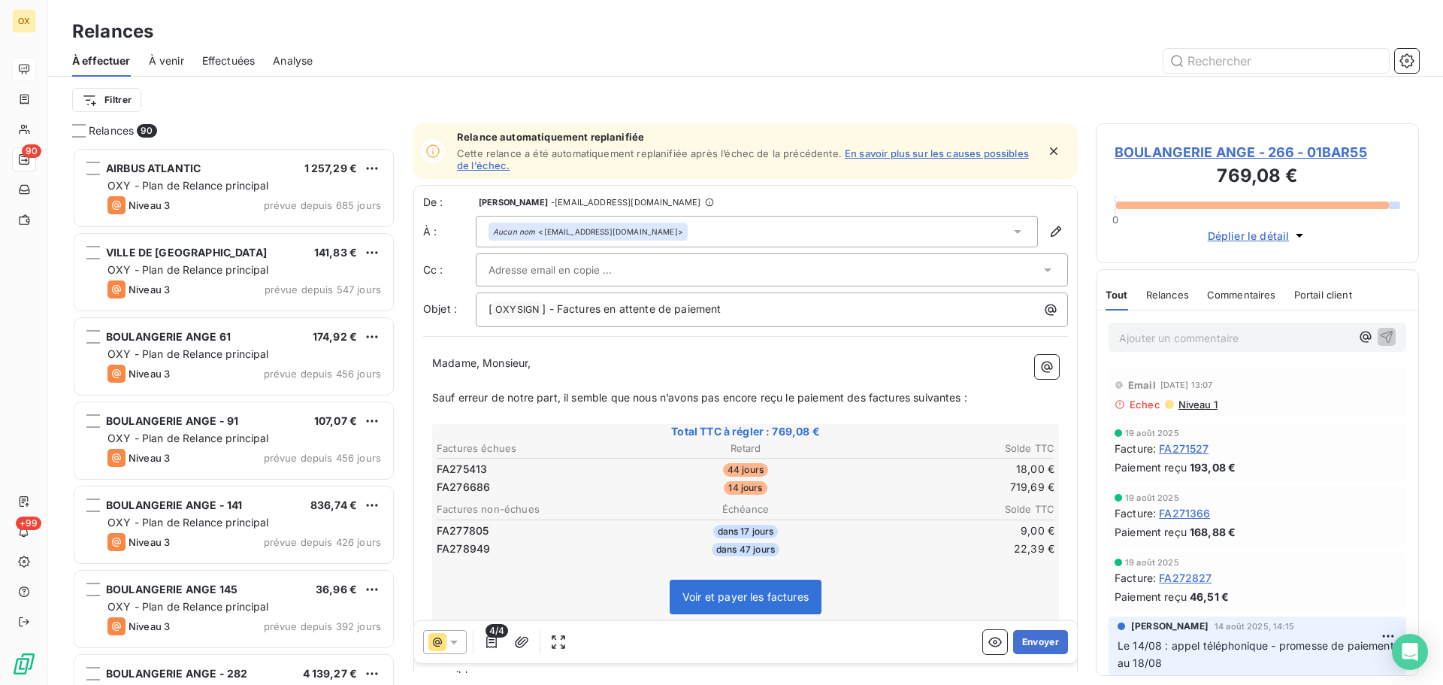
click at [1151, 153] on span "BOULANGERIE ANGE - 266 - 01BAR55" at bounding box center [1257, 152] width 286 height 20
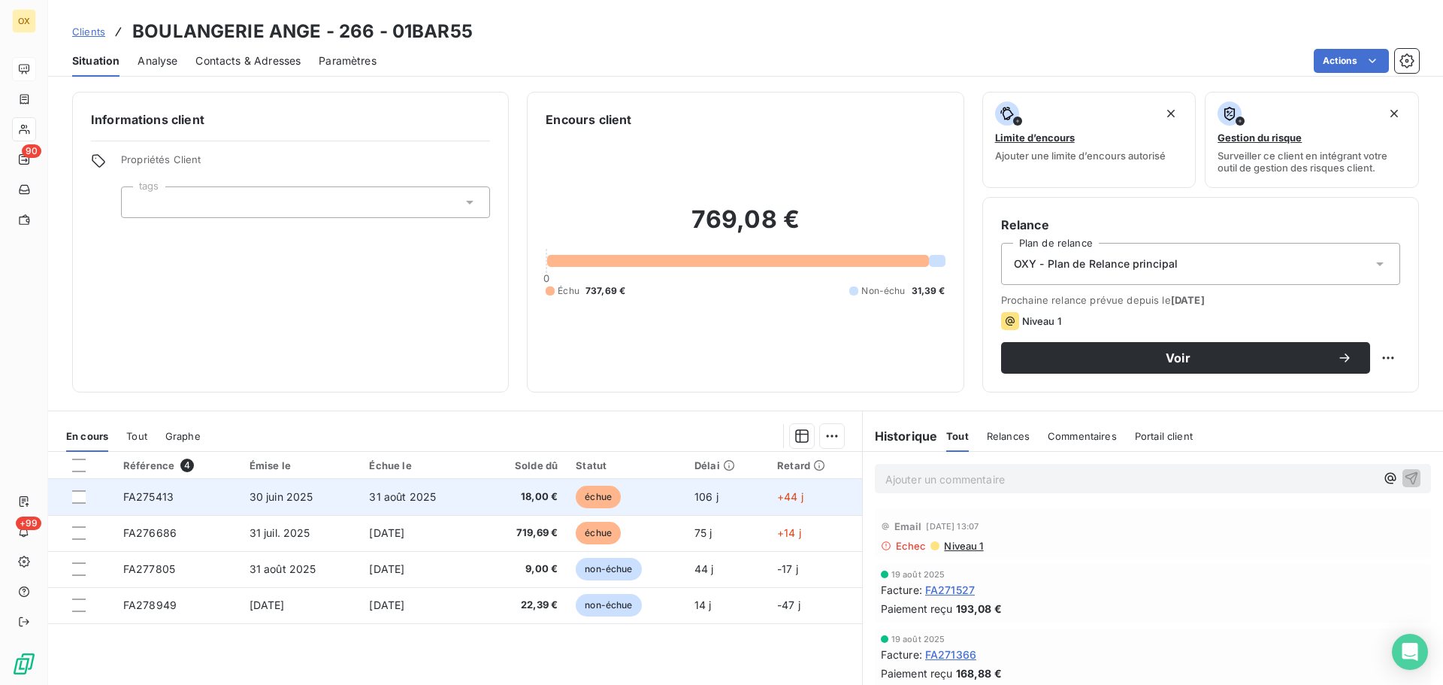
click at [537, 498] on span "18,00 €" at bounding box center [523, 496] width 68 height 15
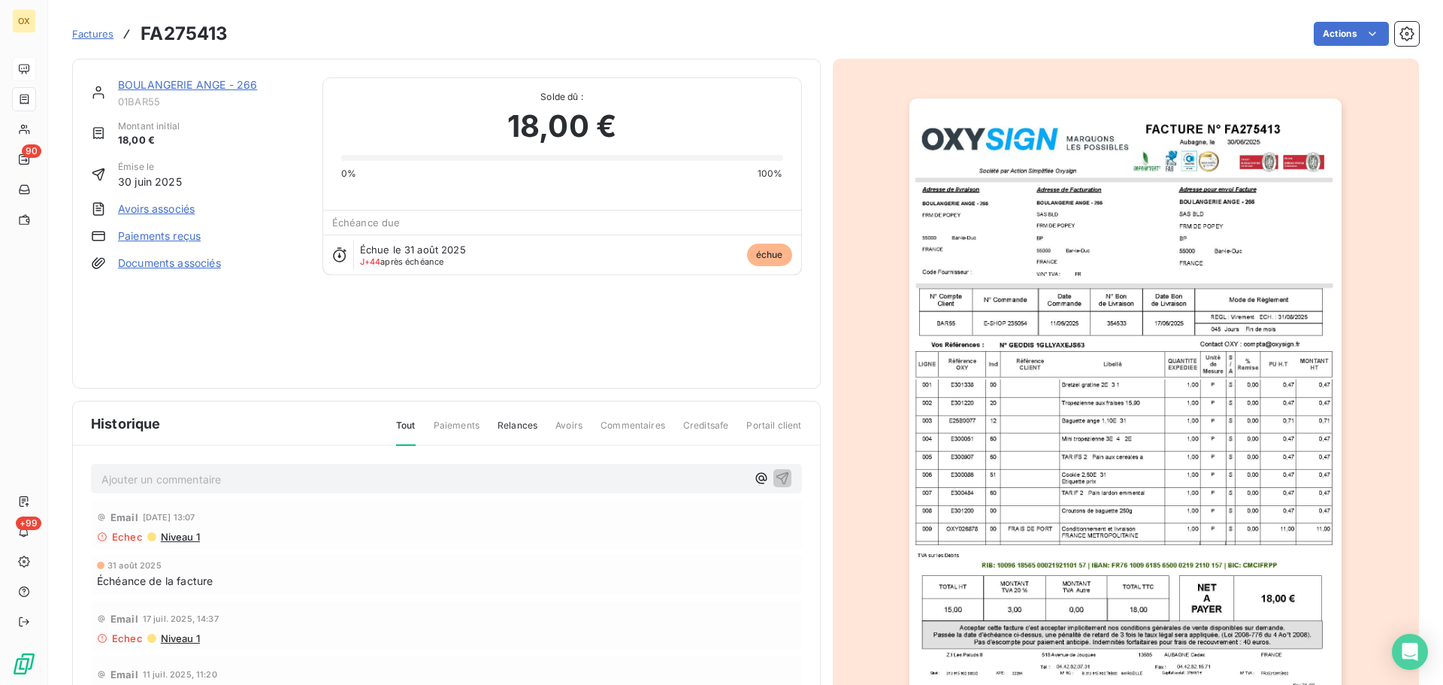
click at [213, 80] on link "BOULANGERIE ANGE - 266" at bounding box center [187, 84] width 139 height 13
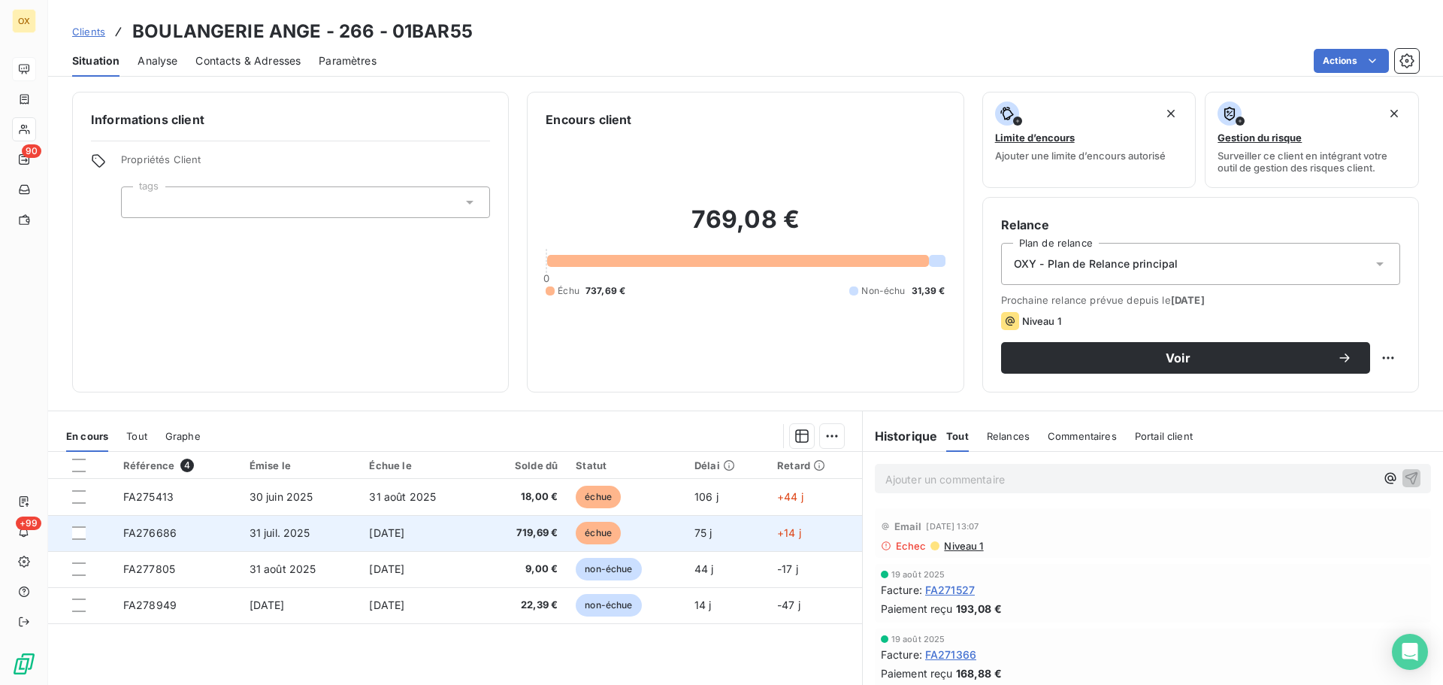
click at [484, 531] on td "719,69 €" at bounding box center [523, 533] width 86 height 36
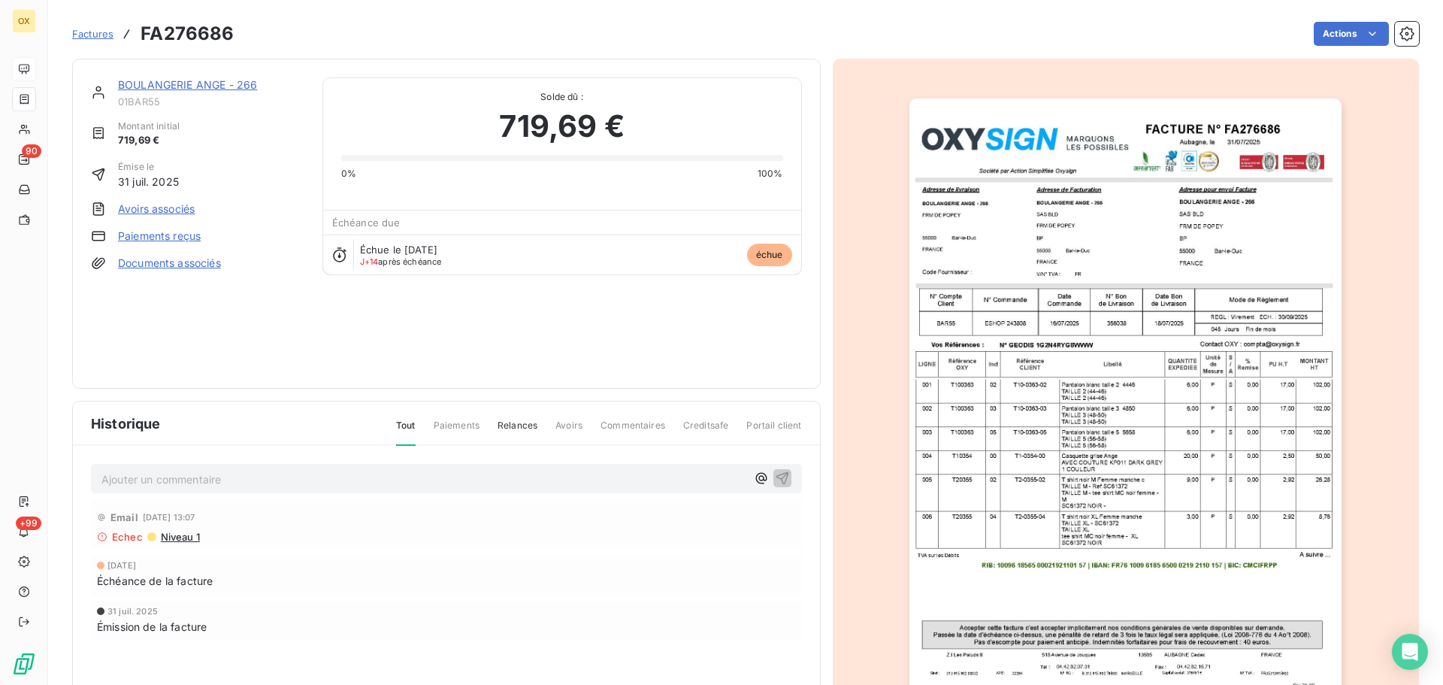
click at [173, 86] on link "BOULANGERIE ANGE - 266" at bounding box center [187, 84] width 139 height 13
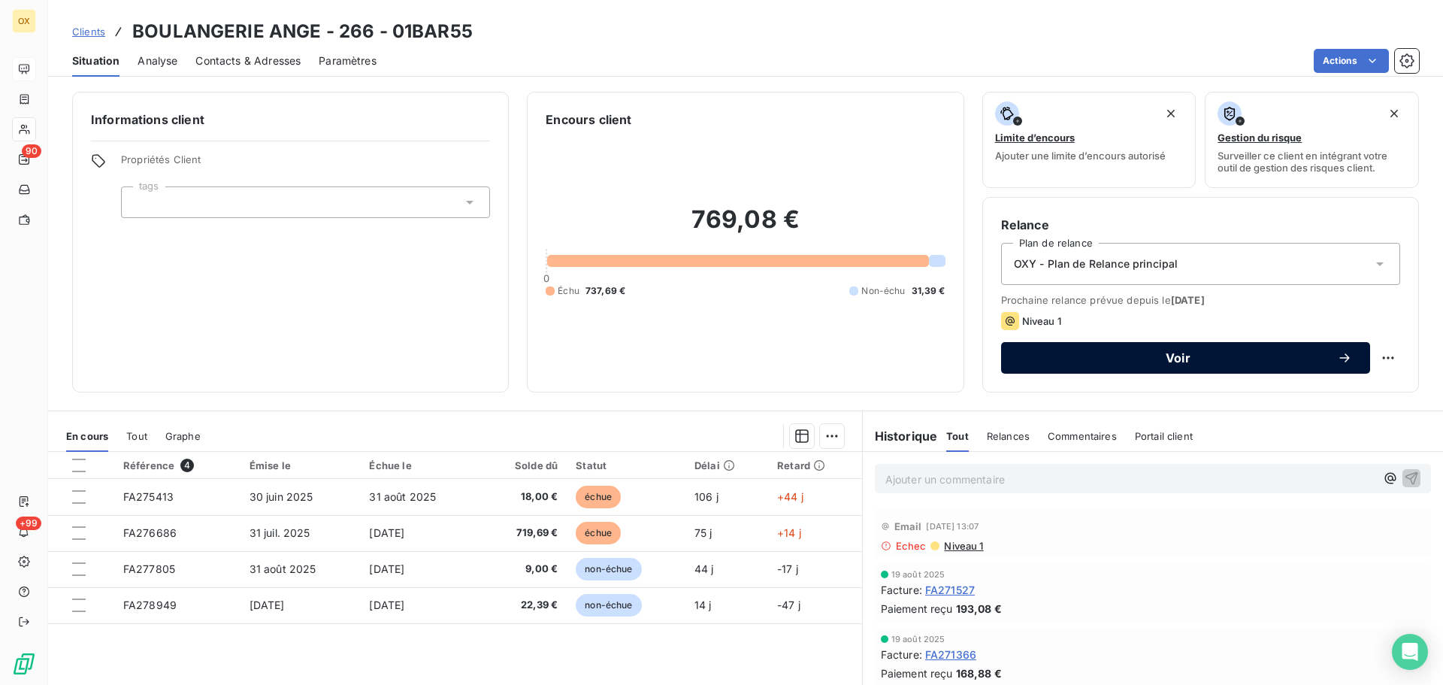
click at [1069, 356] on span "Voir" at bounding box center [1178, 358] width 318 height 12
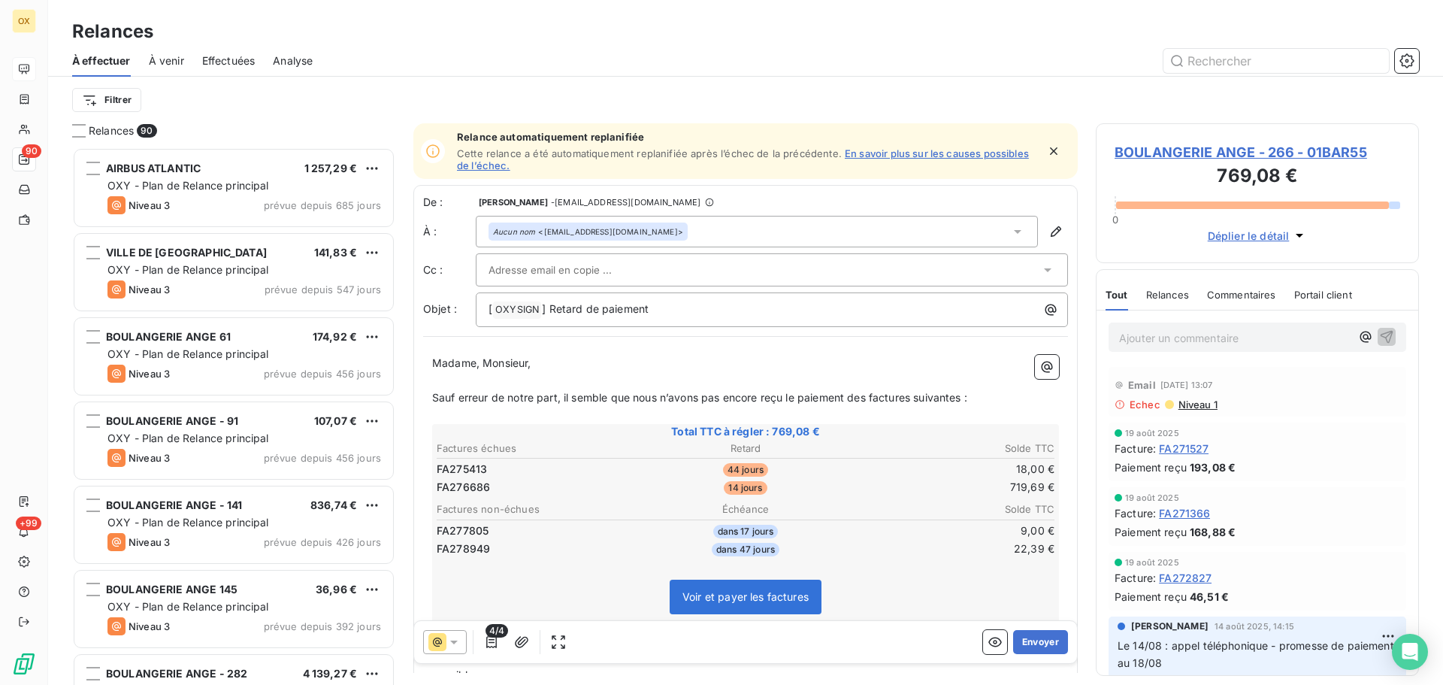
scroll to position [526, 312]
click at [1010, 233] on icon at bounding box center [1017, 231] width 15 height 15
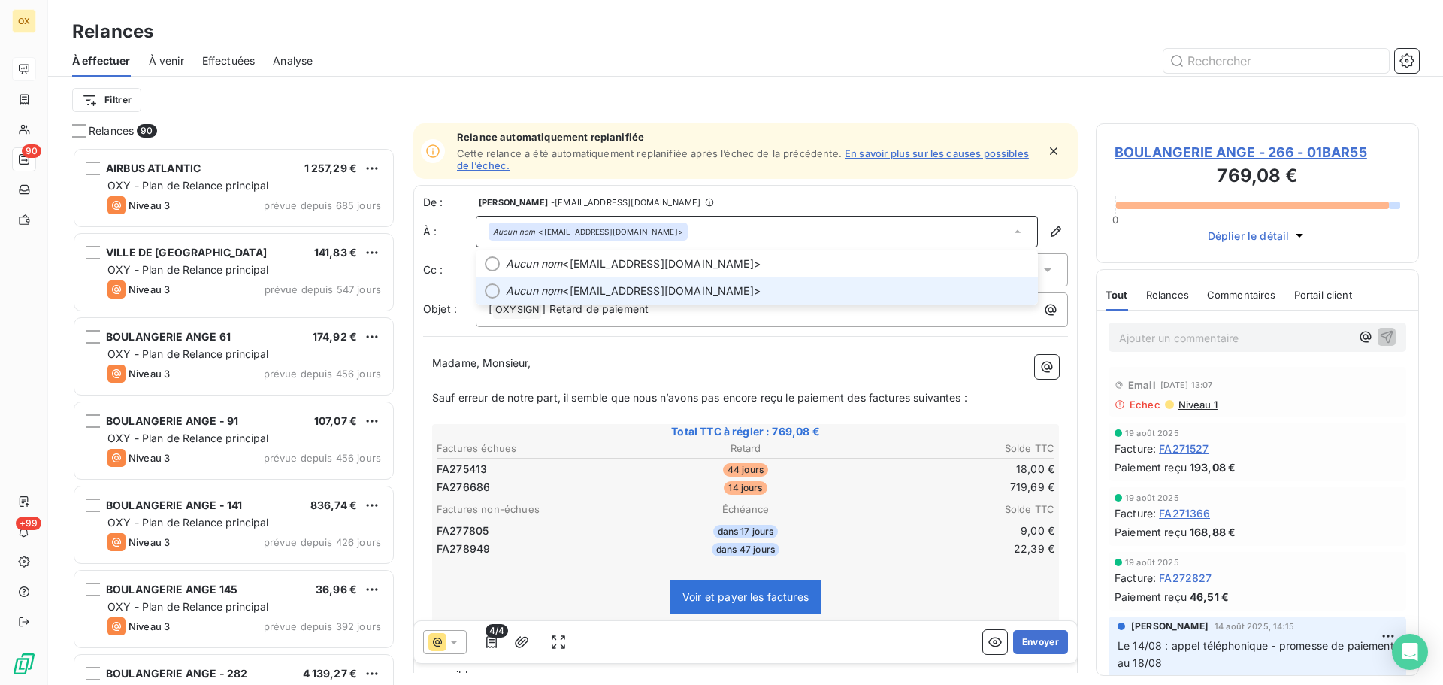
click at [491, 286] on div at bounding box center [492, 290] width 15 height 15
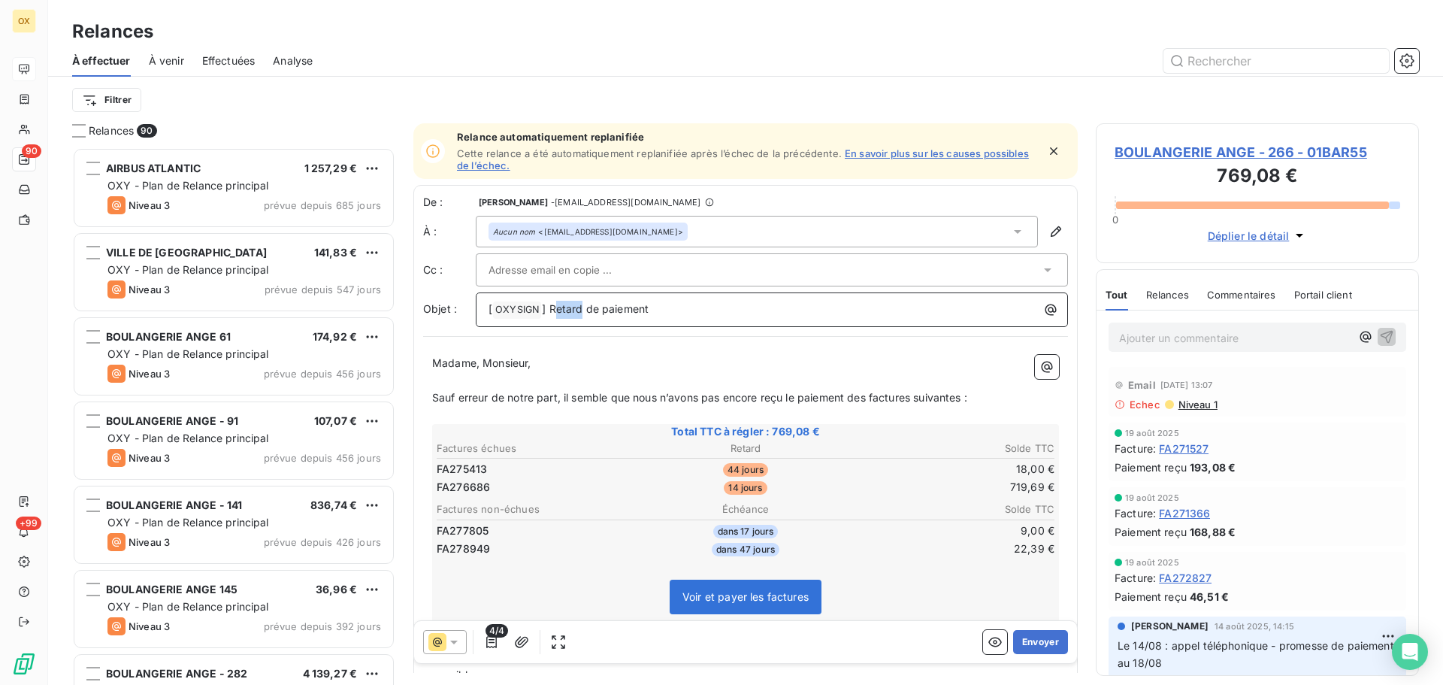
drag, startPoint x: 579, startPoint y: 308, endPoint x: 558, endPoint y: 308, distance: 21.0
click at [558, 308] on span "] Retard de paiement" at bounding box center [595, 308] width 107 height 13
click at [604, 369] on p "Madame, Monsieur," at bounding box center [745, 363] width 627 height 17
drag, startPoint x: 484, startPoint y: 361, endPoint x: 417, endPoint y: 368, distance: 67.3
click at [417, 368] on div "De : [PERSON_NAME] - [EMAIL_ADDRESS][DOMAIN_NAME] À : Aucun nom <[EMAIL_ADDRESS…" at bounding box center [745, 503] width 664 height 637
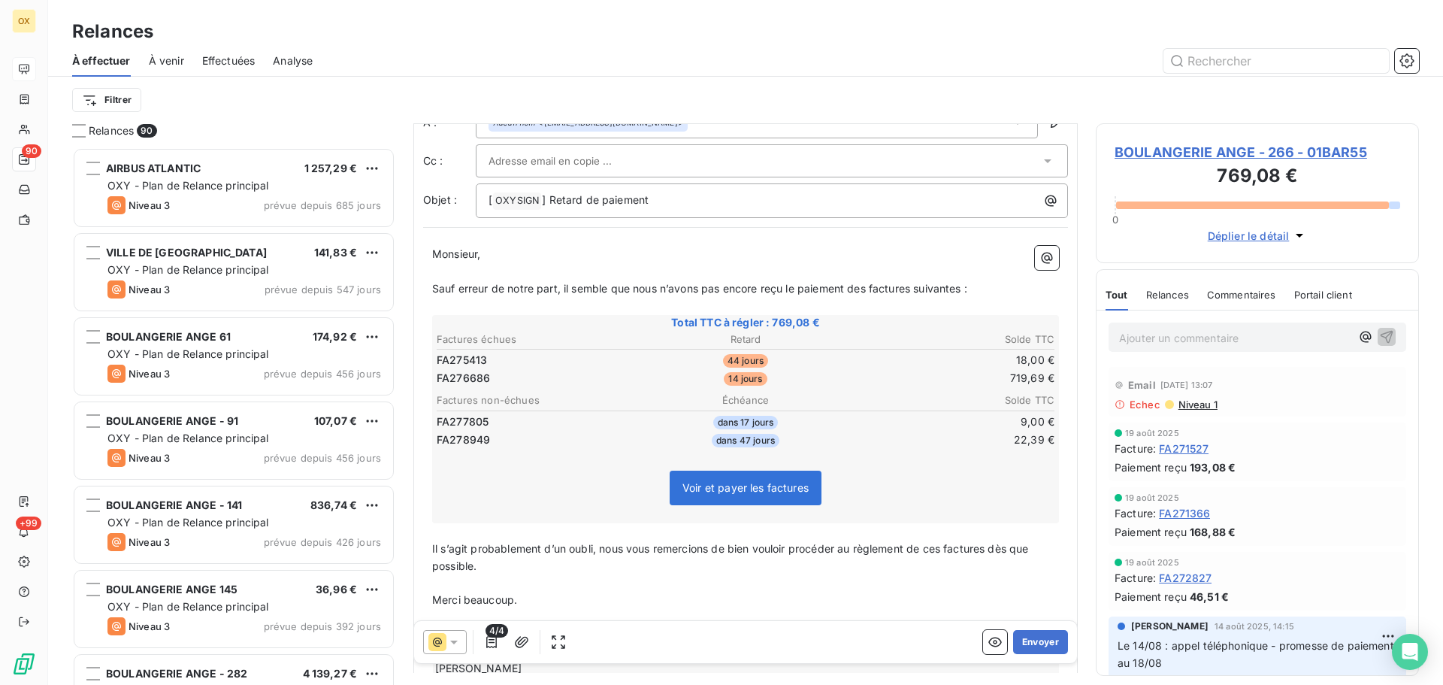
scroll to position [153, 0]
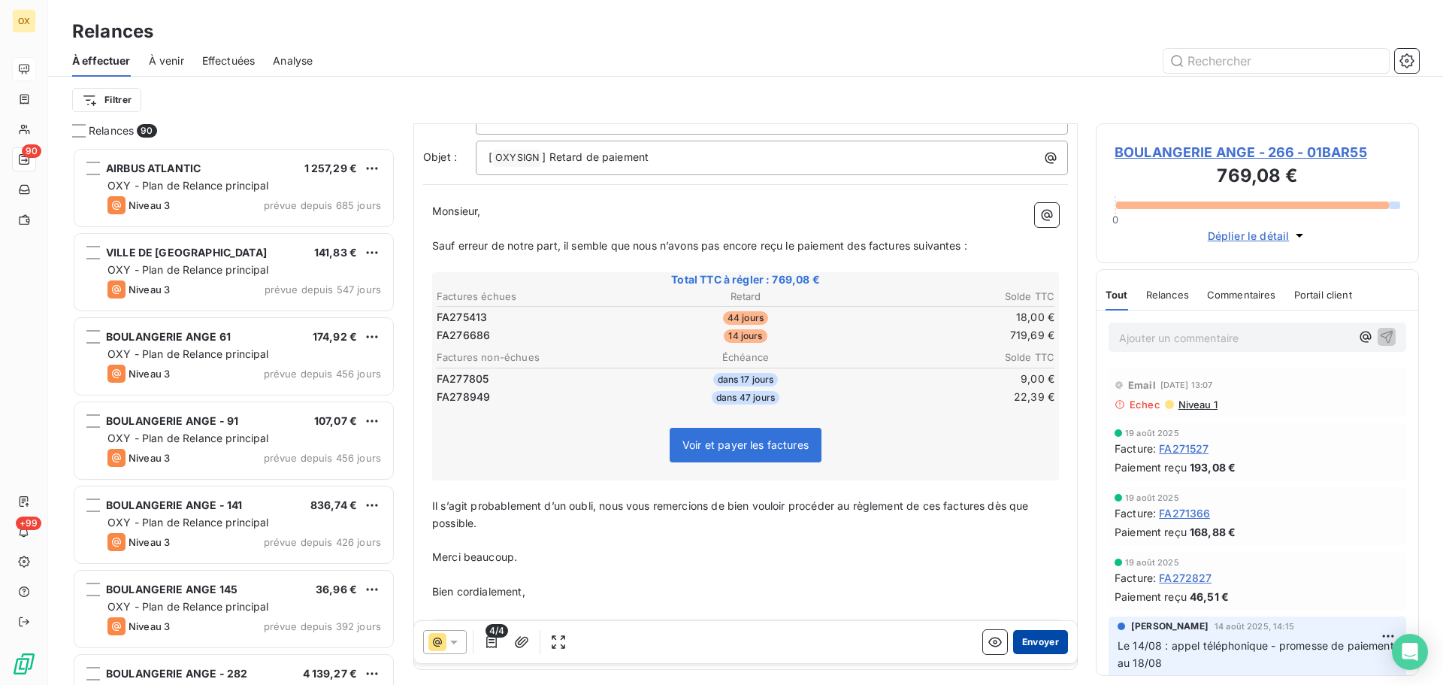
click at [1025, 643] on button "Envoyer" at bounding box center [1040, 642] width 55 height 24
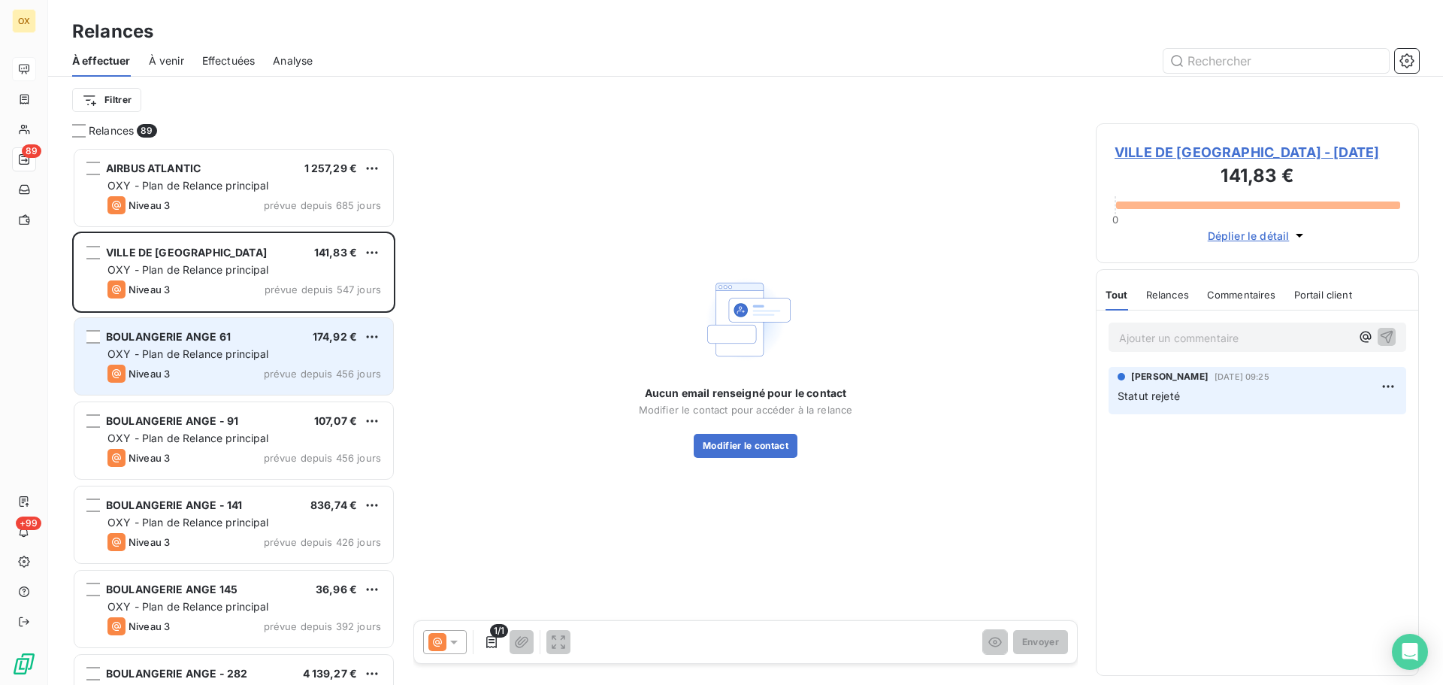
click at [229, 361] on div "BOULANGERIE ANGE 61 174,92 € OXY - Plan de Relance principal Niveau 3 prévue de…" at bounding box center [233, 356] width 319 height 77
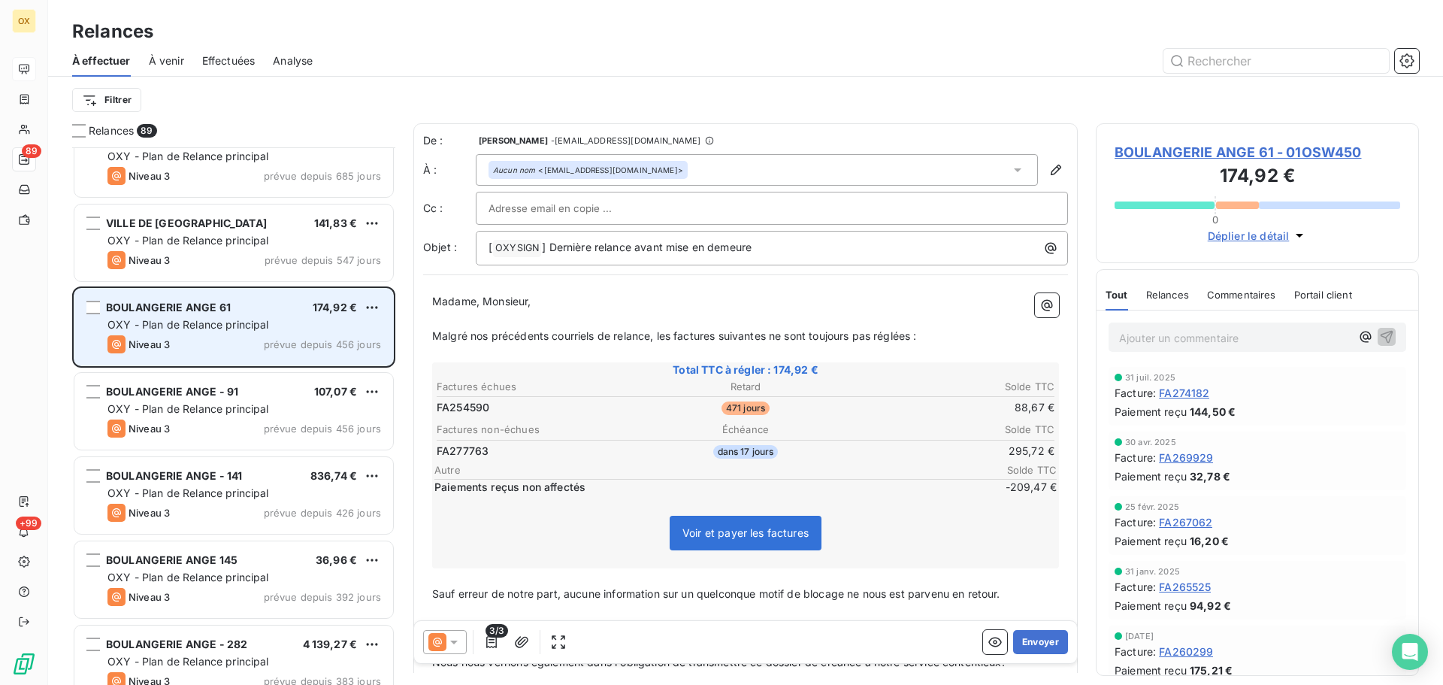
scroll to position [76, 0]
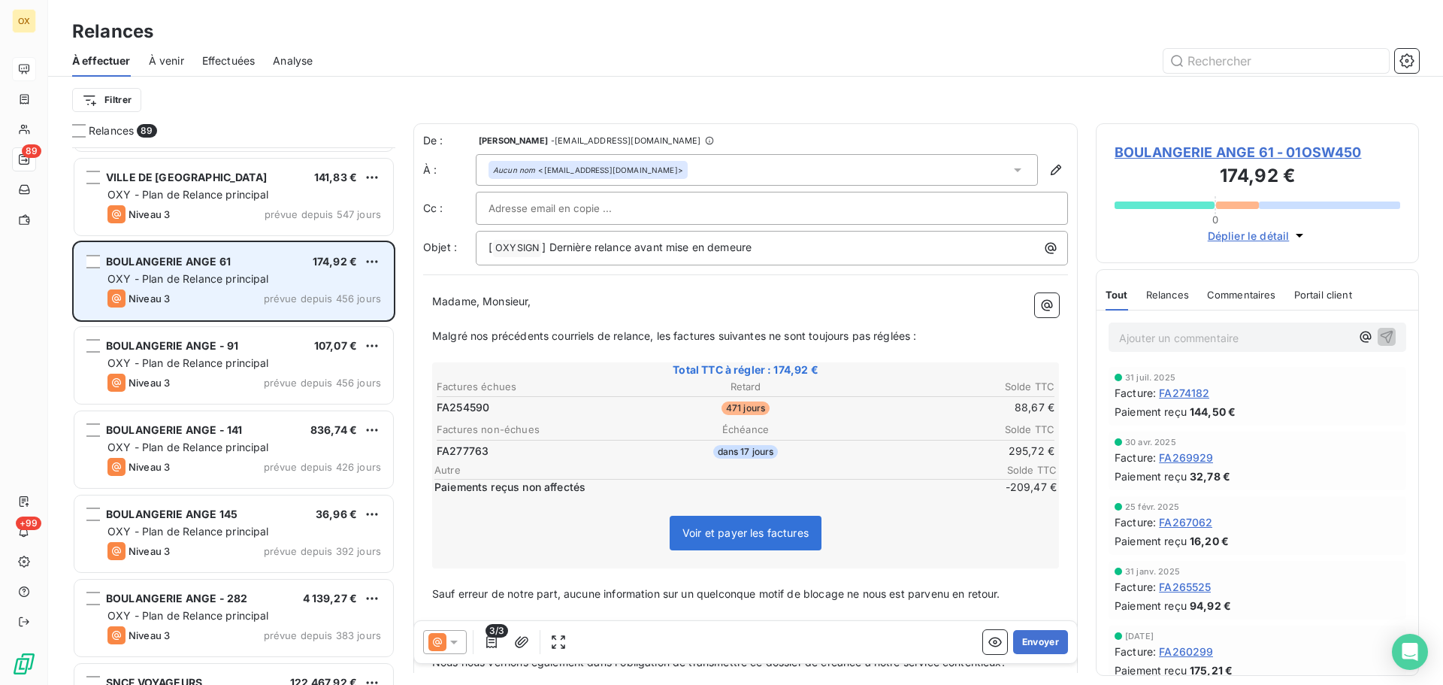
click at [229, 361] on span "OXY - Plan de Relance principal" at bounding box center [188, 362] width 162 height 13
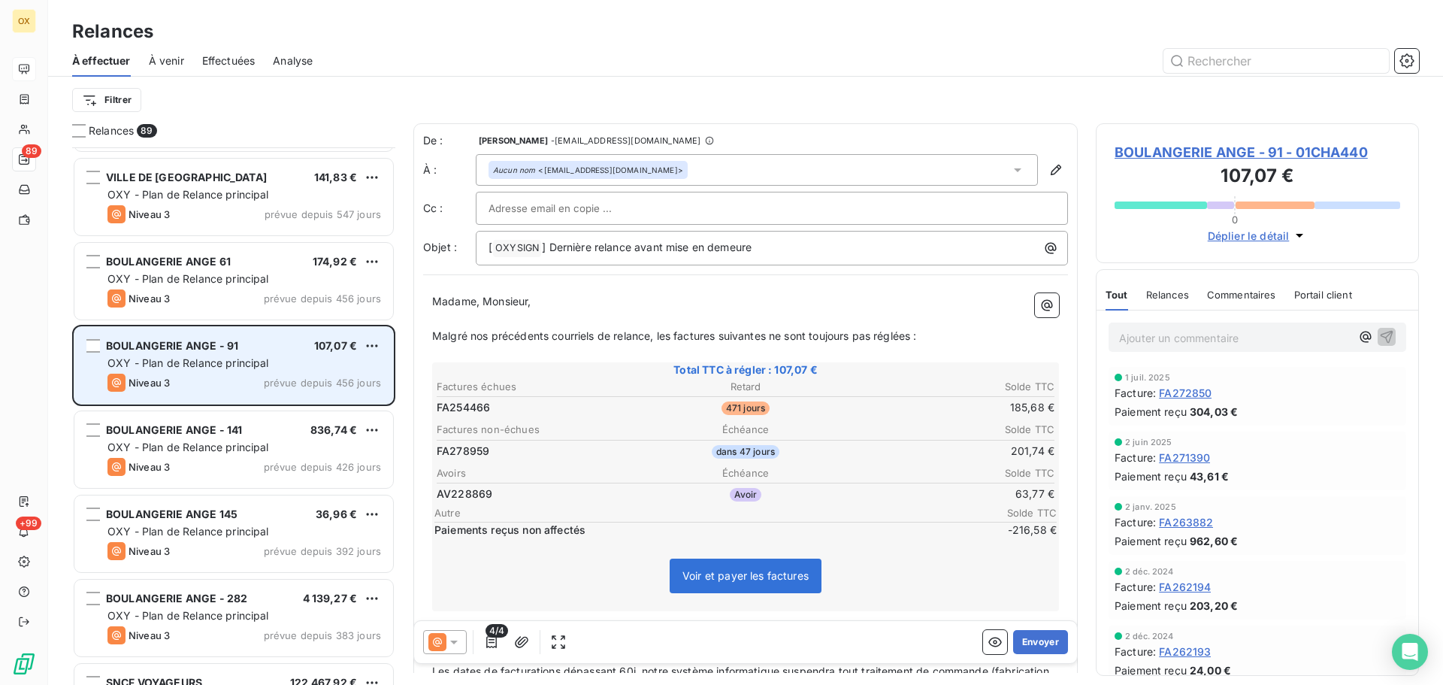
scroll to position [151, 0]
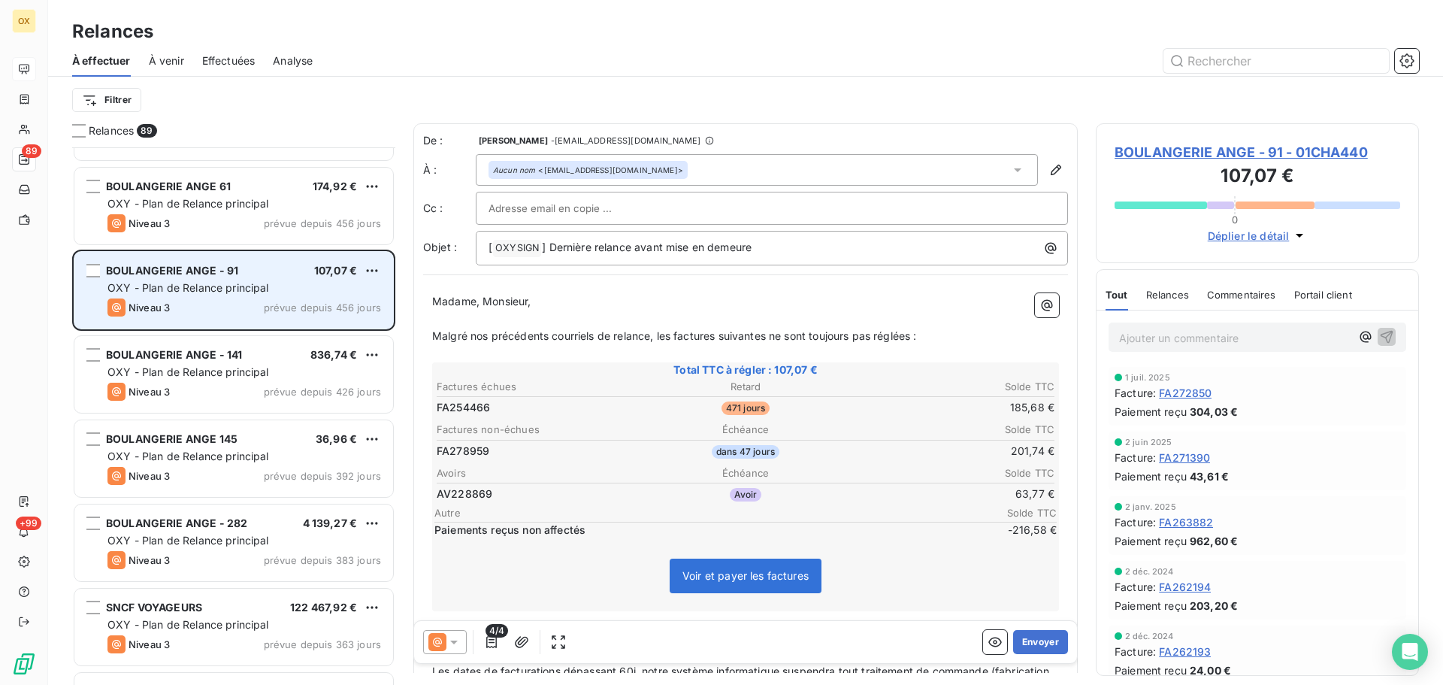
click at [229, 362] on div "BOULANGERIE ANGE - 141" at bounding box center [174, 354] width 136 height 15
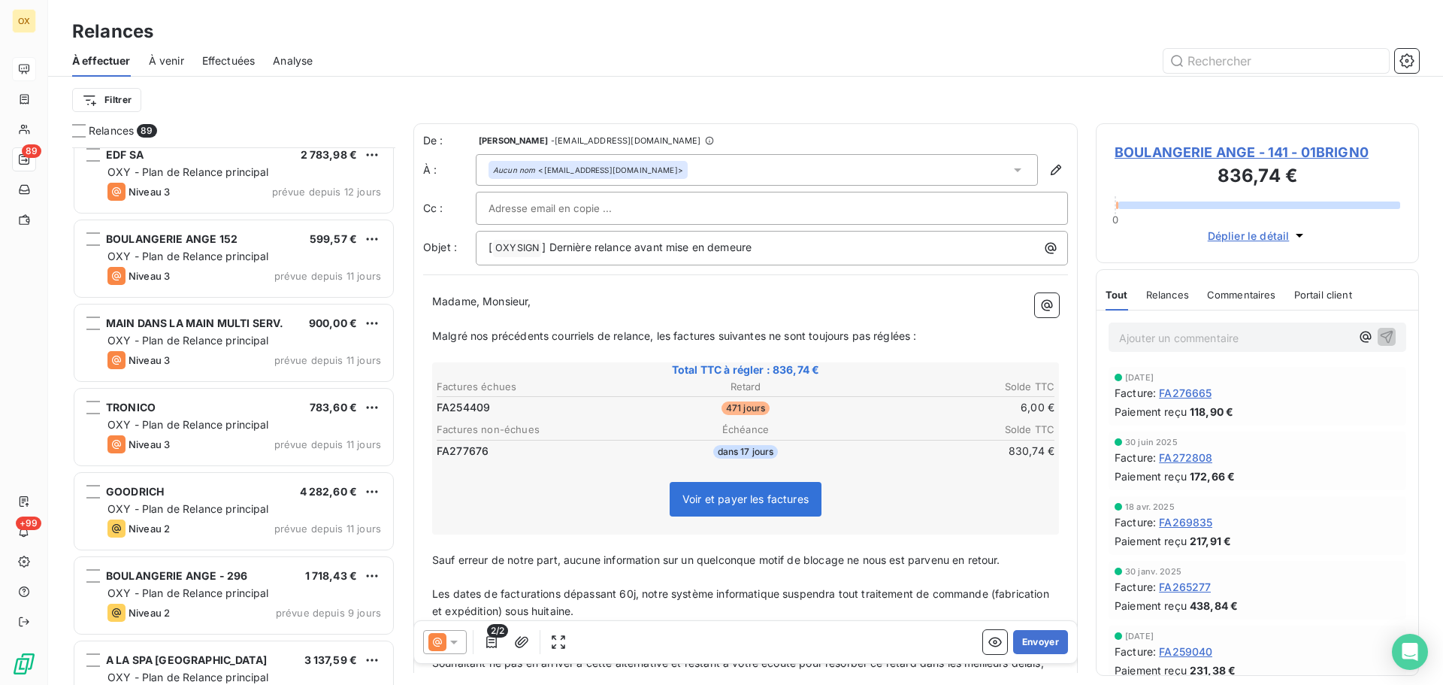
scroll to position [4961, 0]
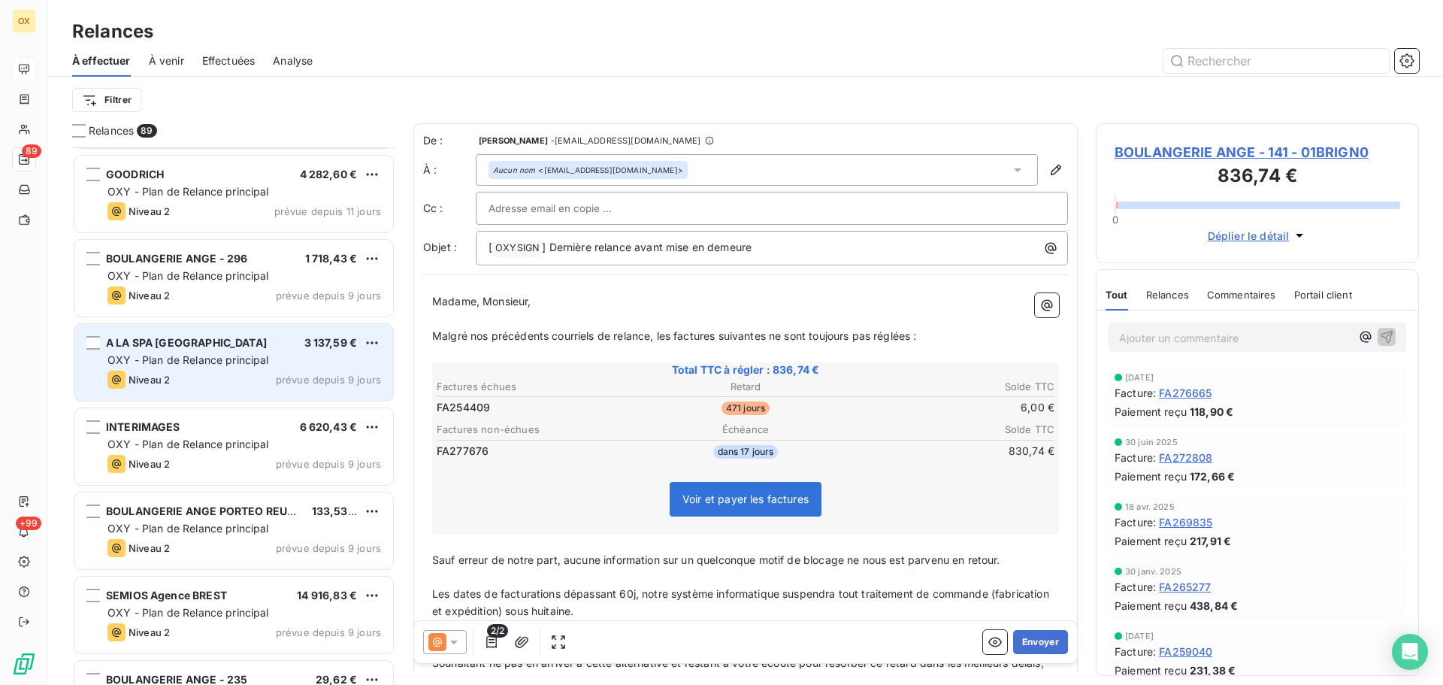
click at [189, 366] on div "OXY - Plan de Relance principal" at bounding box center [244, 359] width 274 height 15
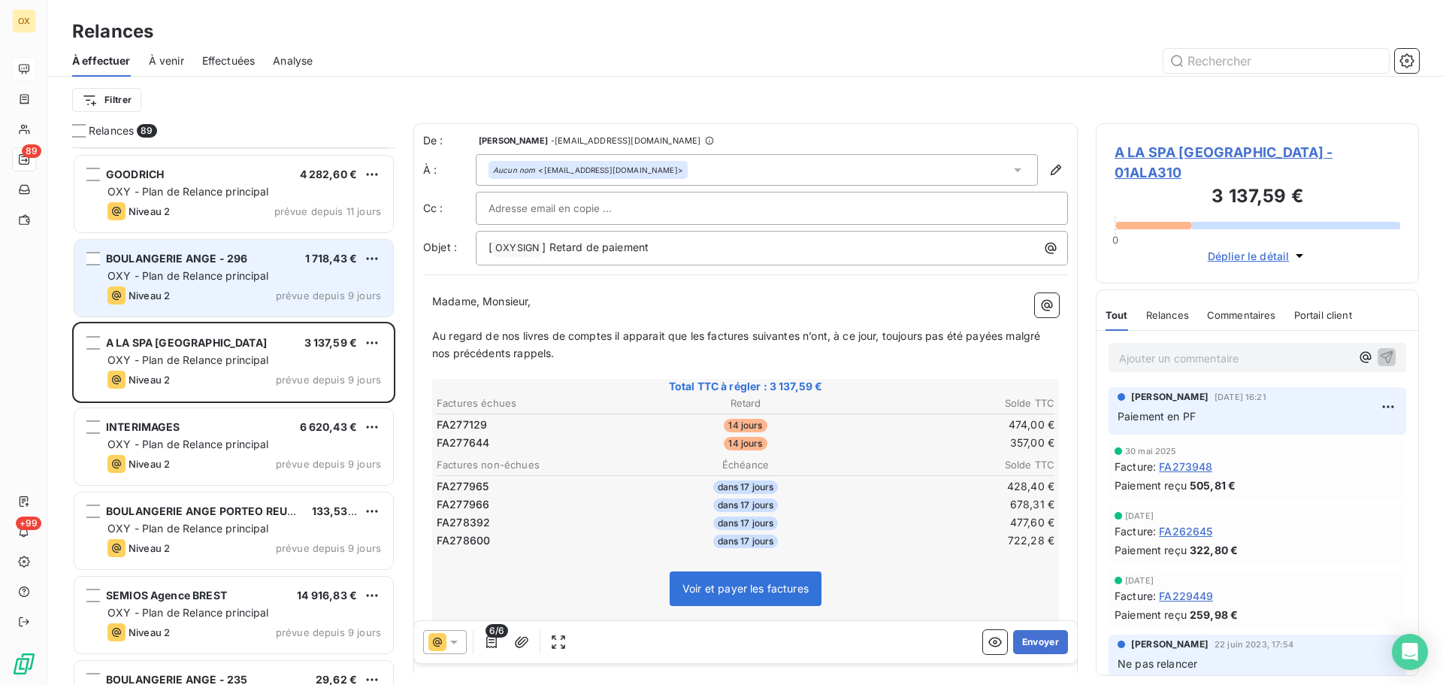
click at [194, 291] on div "Niveau 2 prévue depuis 9 jours" at bounding box center [244, 295] width 274 height 18
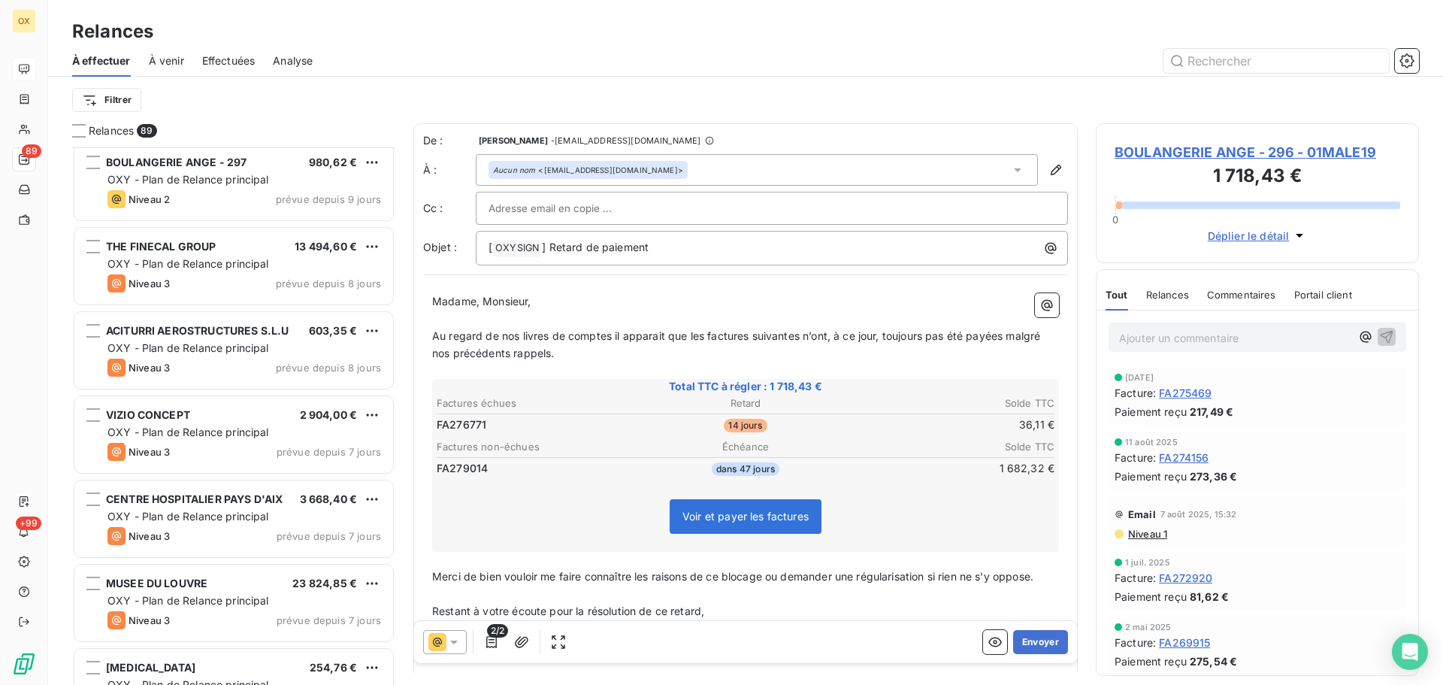
scroll to position [5637, 0]
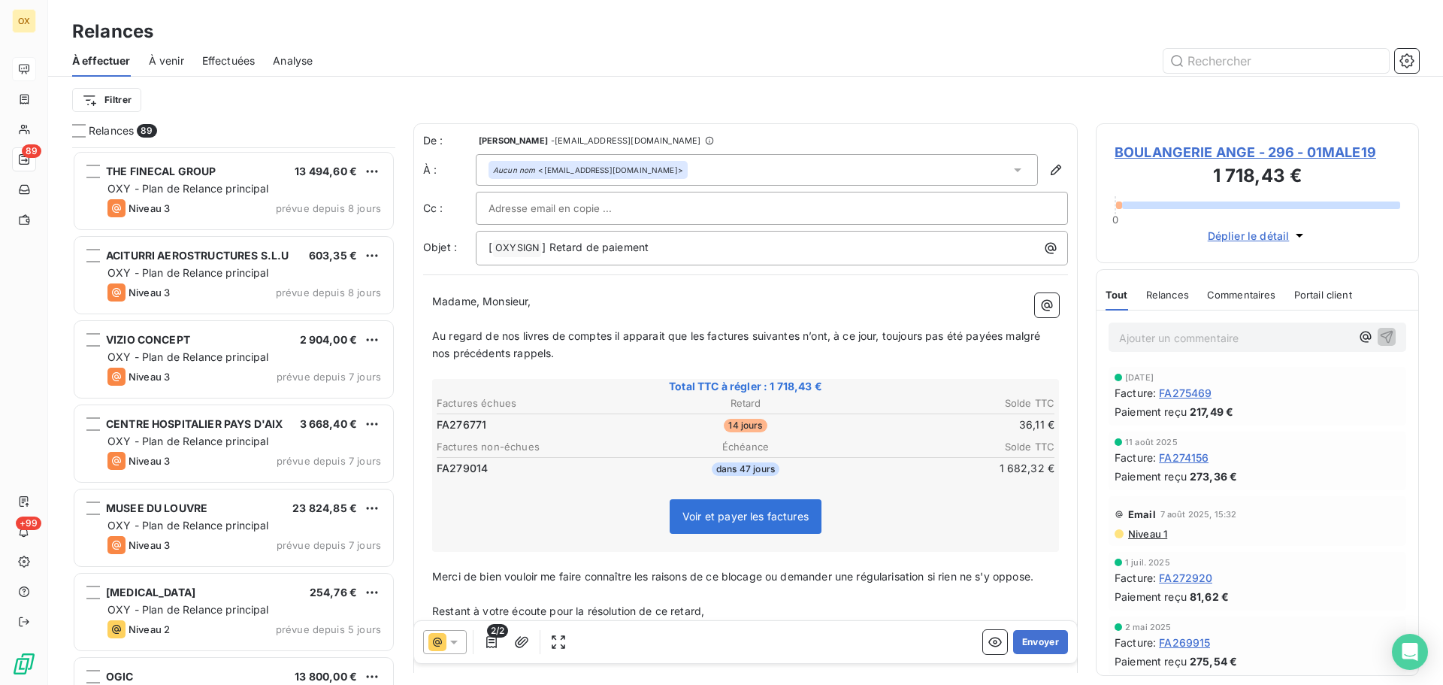
click at [246, 394] on div "VIZIO CONCEPT 2 904,00 € OXY - Plan de Relance principal Niveau 3 prévue depuis…" at bounding box center [233, 359] width 319 height 77
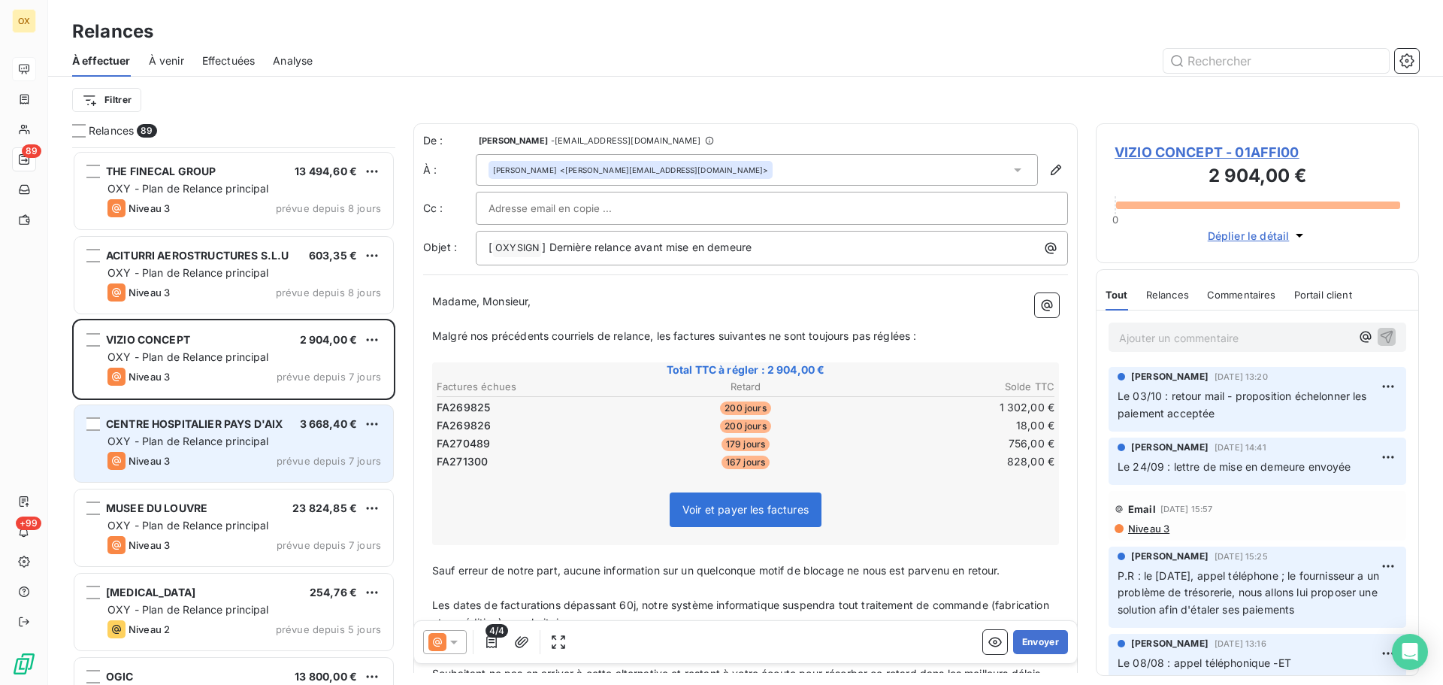
click at [251, 414] on div "CENTRE HOSPITALIER [GEOGRAPHIC_DATA] 3 668,40 € OXY - Plan de Relance principal…" at bounding box center [233, 443] width 319 height 77
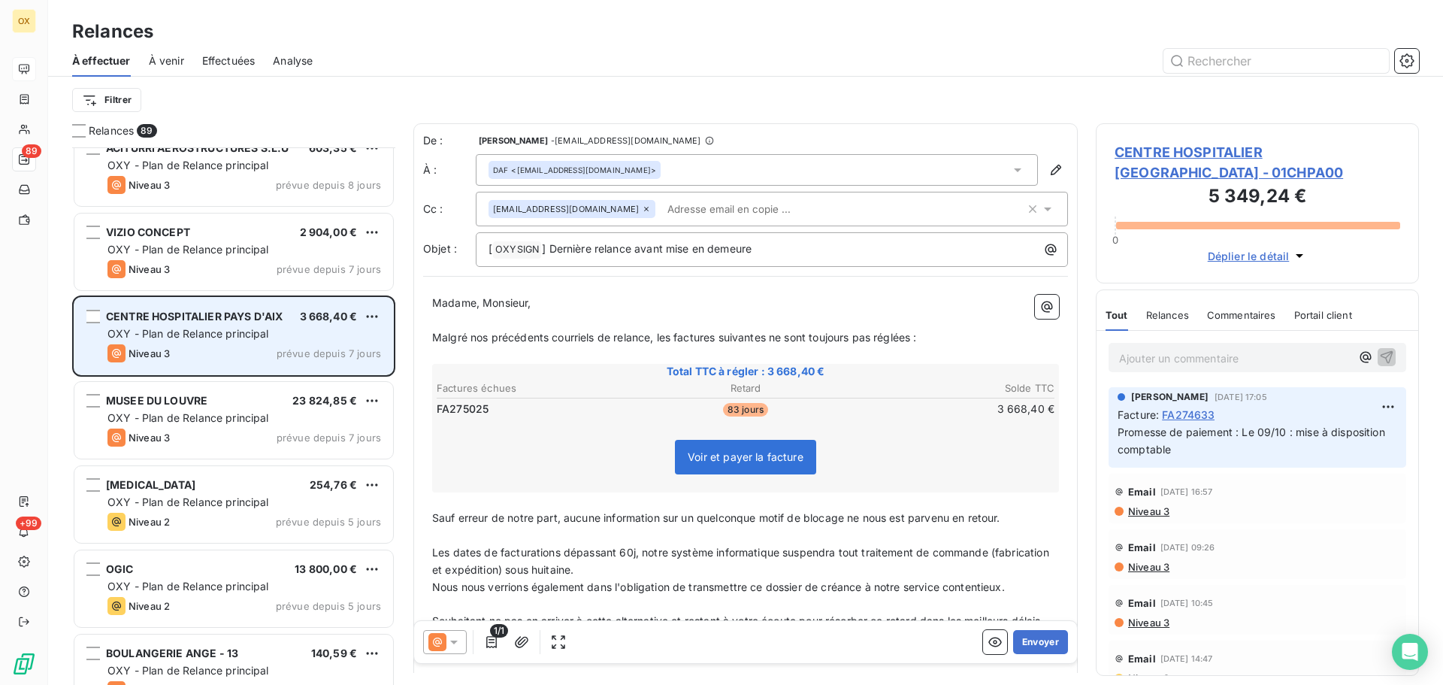
scroll to position [5787, 0]
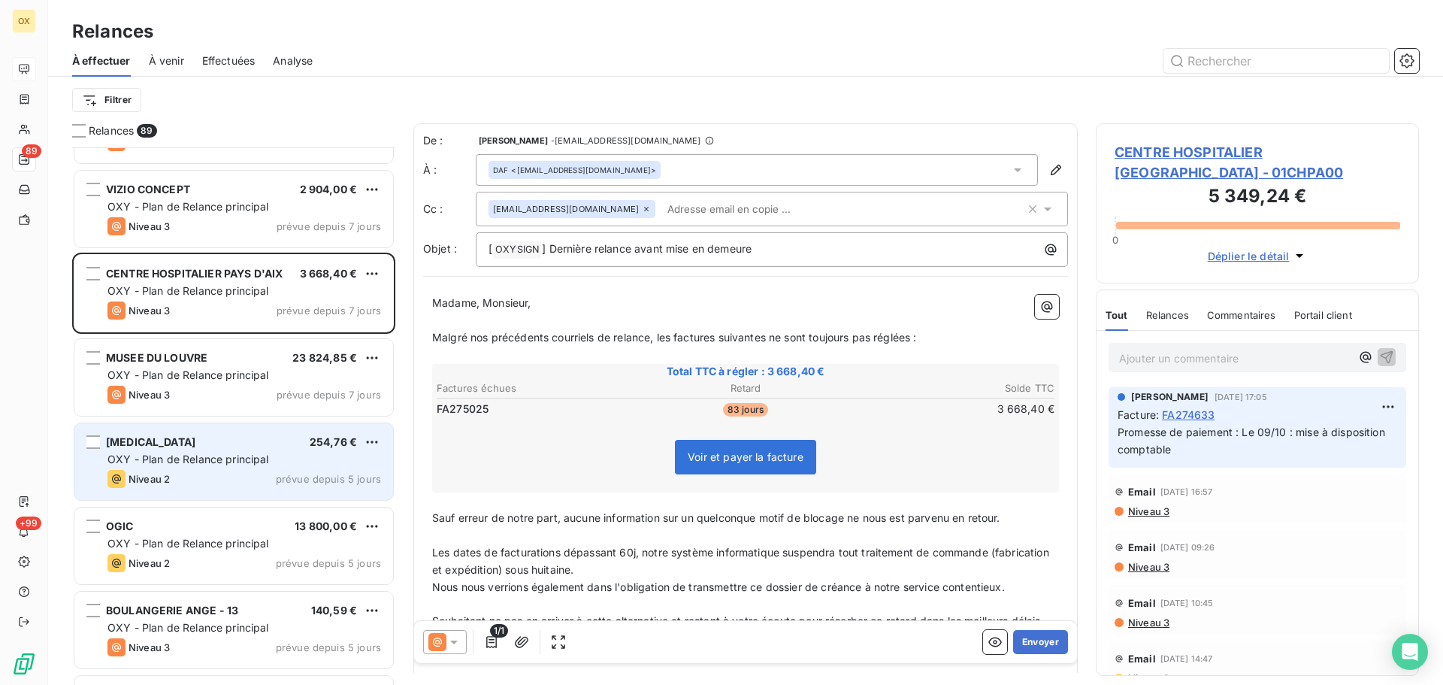
click at [221, 463] on span "OXY - Plan de Relance principal" at bounding box center [188, 458] width 162 height 13
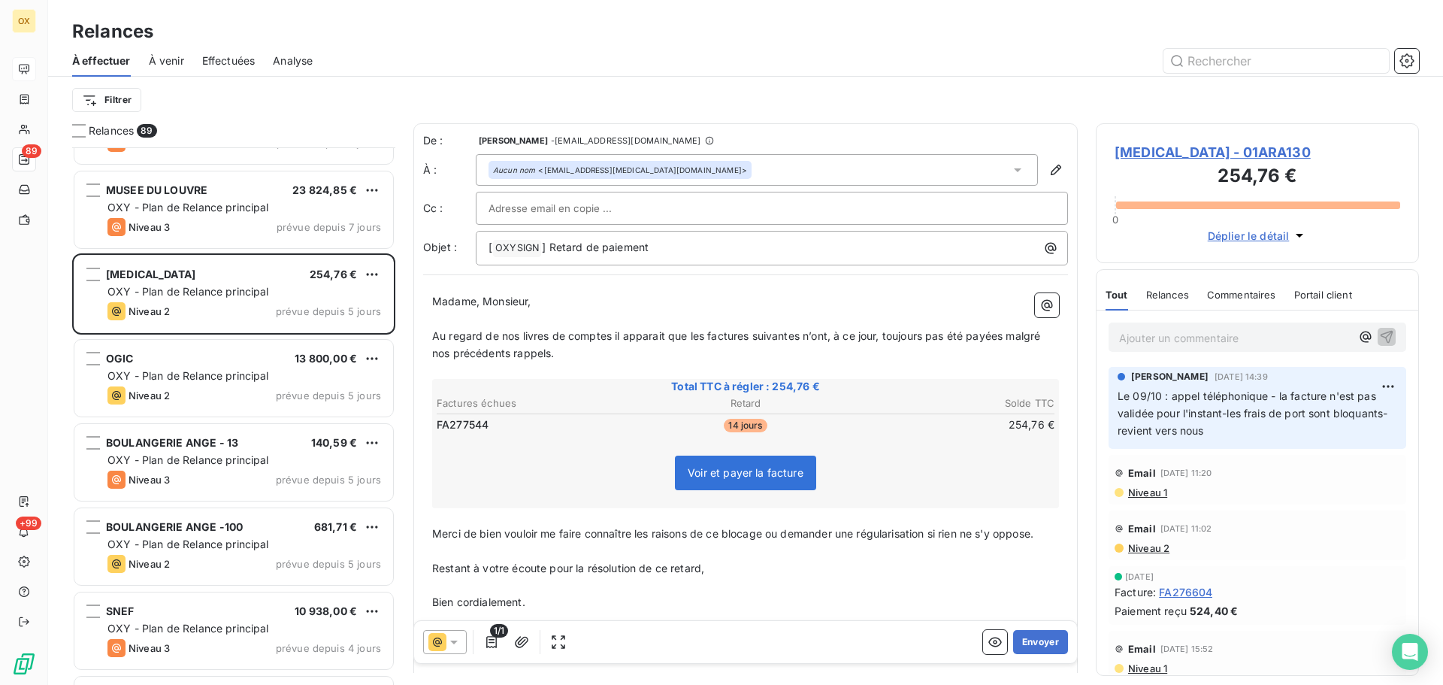
scroll to position [6013, 0]
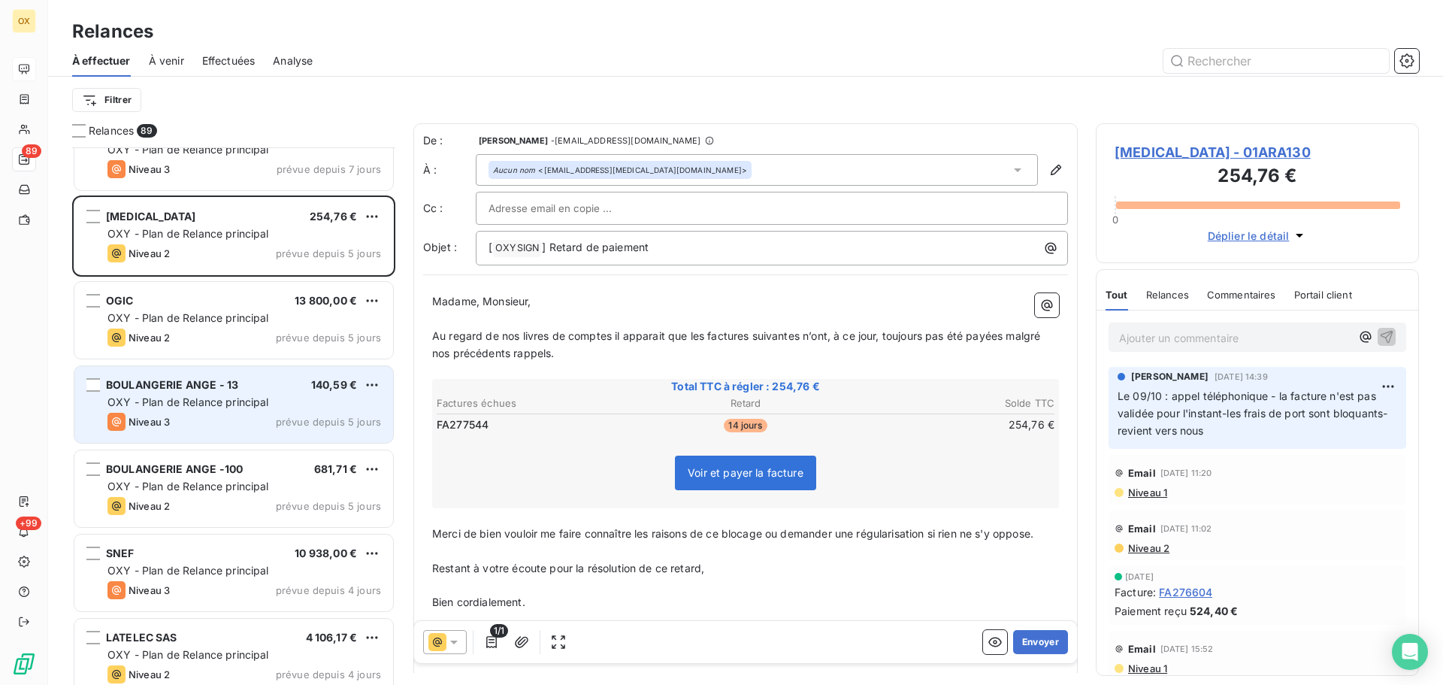
click at [204, 419] on div "Niveau 3 prévue depuis 5 jours" at bounding box center [244, 422] width 274 height 18
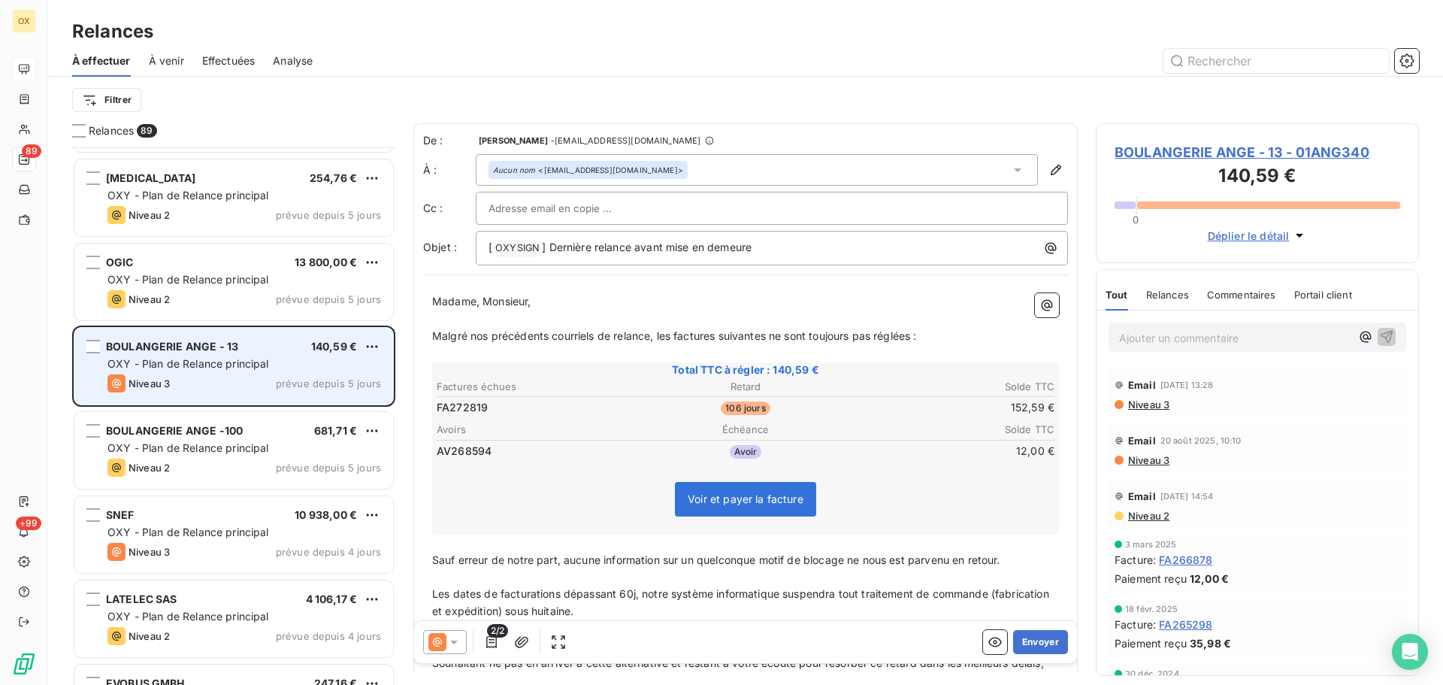
scroll to position [6088, 0]
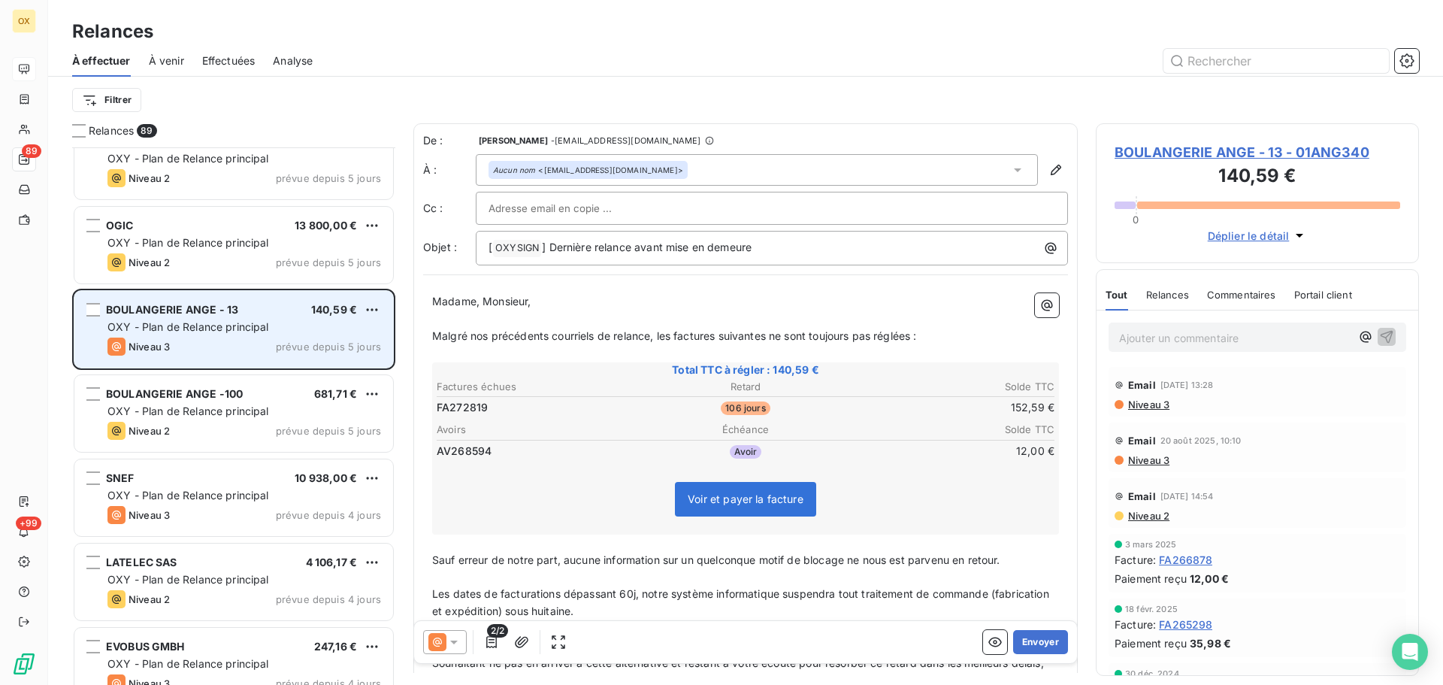
click at [204, 419] on div "BOULANGERIE ANGE -100 681,71 € OXY - Plan de Relance principal Niveau 2 prévue …" at bounding box center [233, 413] width 319 height 77
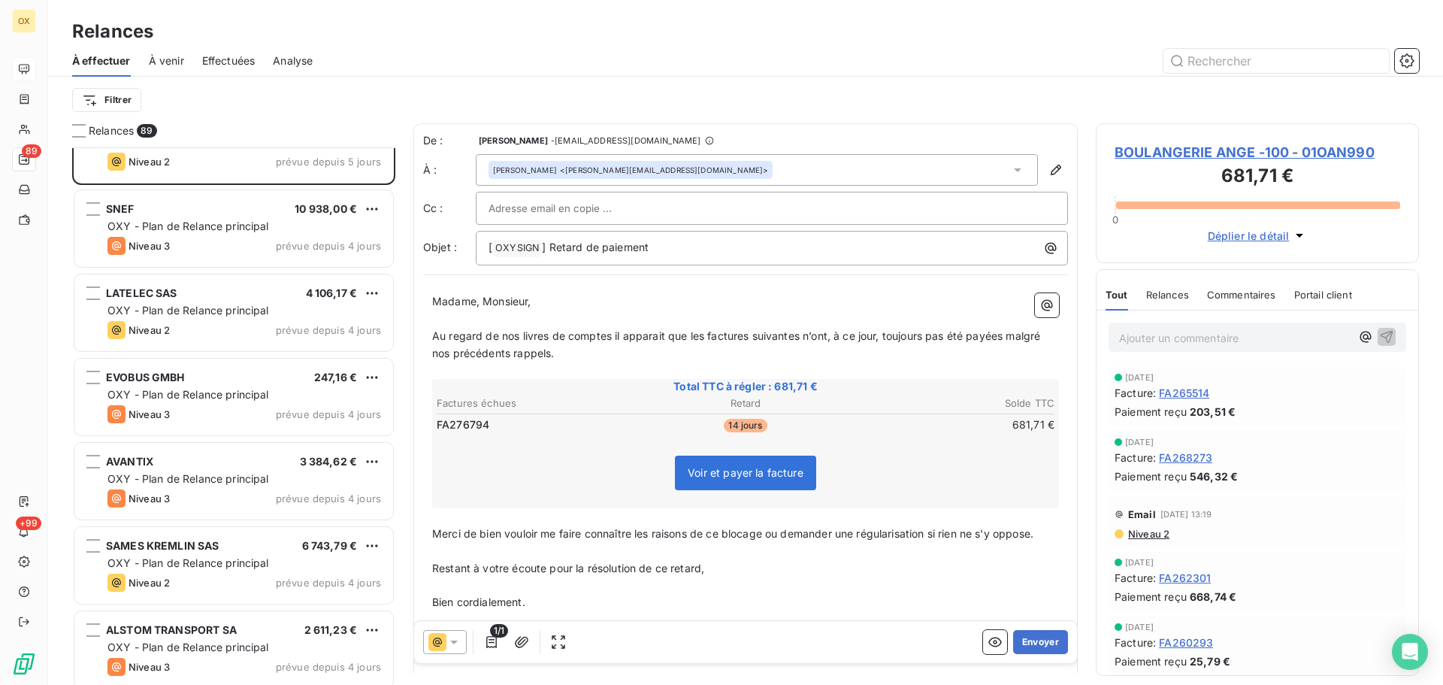
scroll to position [6389, 0]
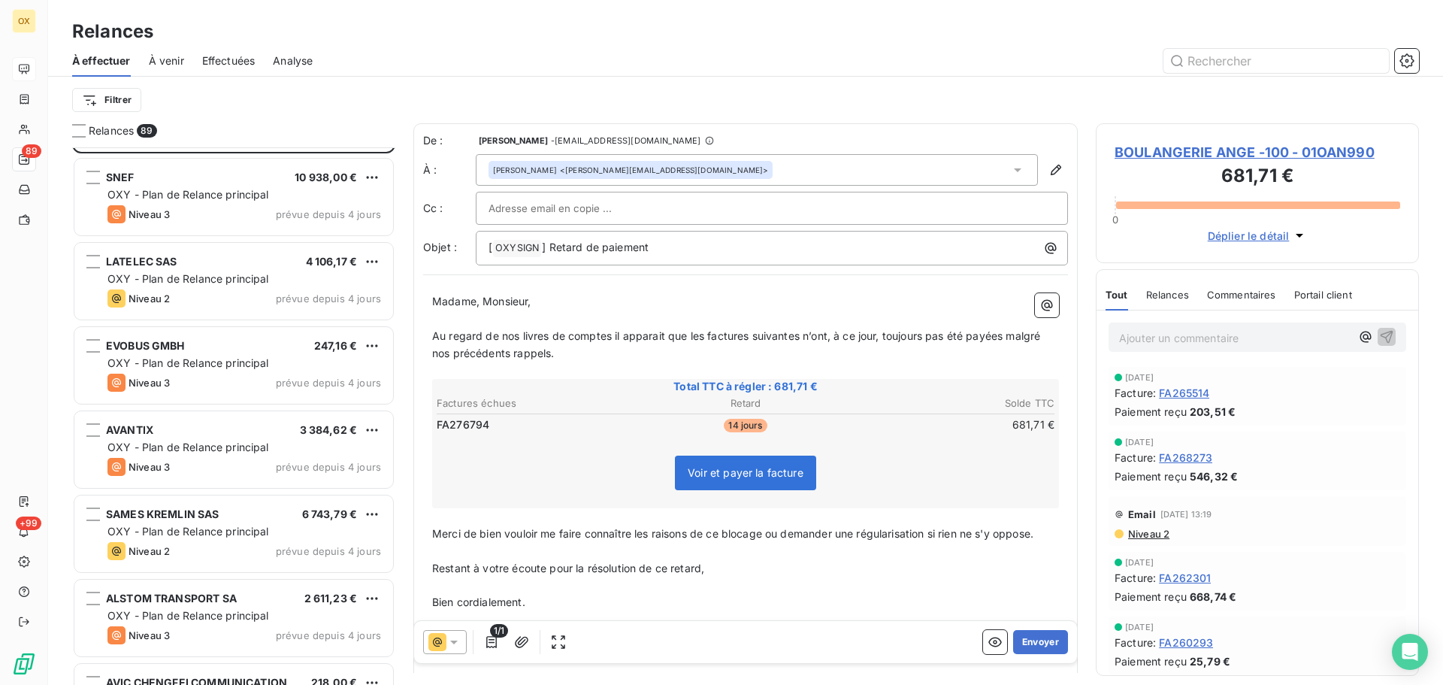
click at [204, 419] on div "AVANTIX 3 384,62 € OXY - Plan de Relance principal Niveau 3 prévue depuis 4 jou…" at bounding box center [233, 449] width 319 height 77
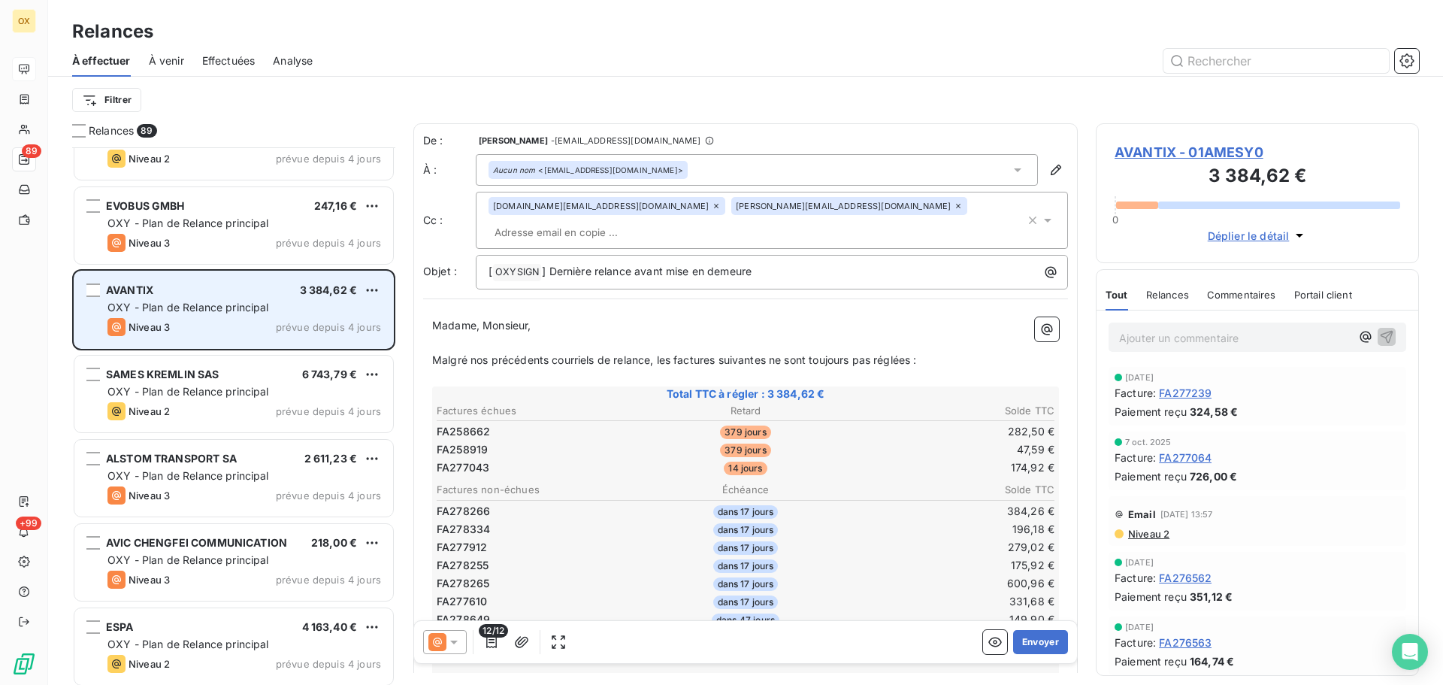
scroll to position [6539, 0]
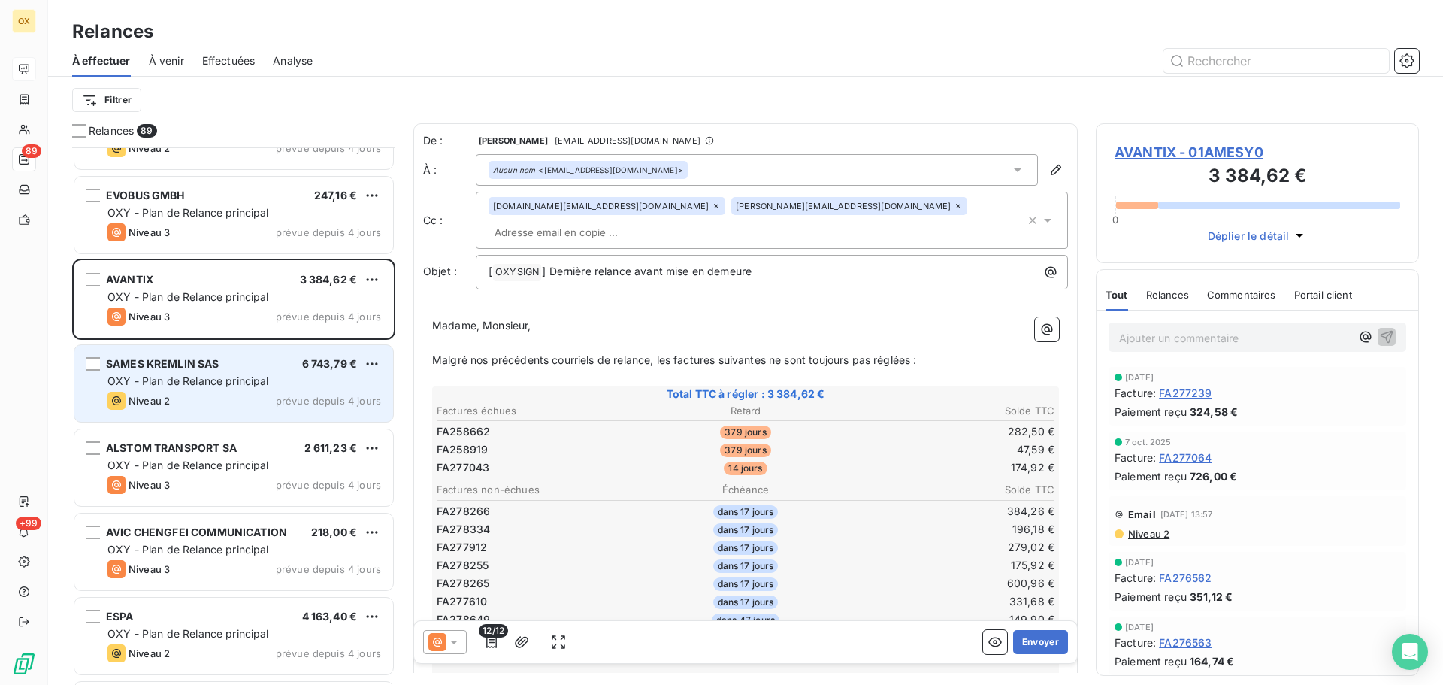
click at [183, 394] on div "Niveau 2 prévue depuis 4 jours" at bounding box center [244, 401] width 274 height 18
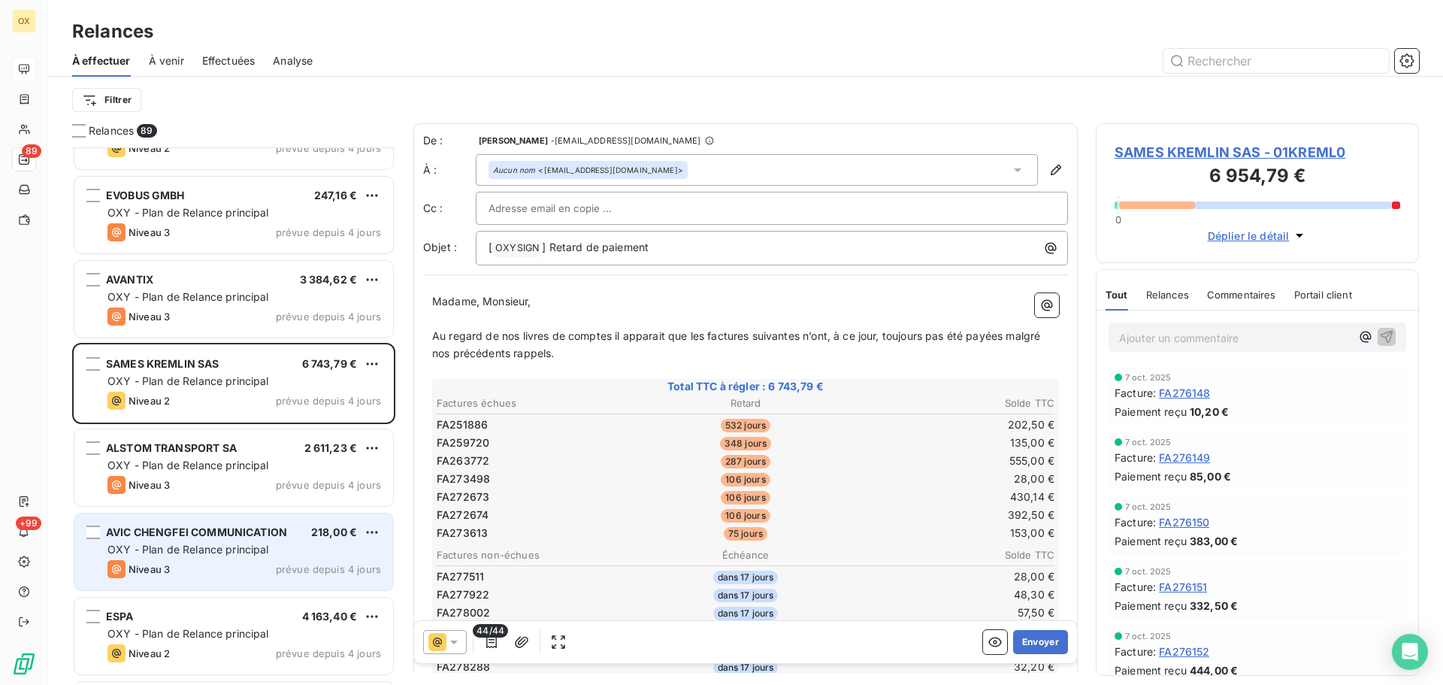
click at [225, 538] on div "AVIC CHENGFEI COMMUNICATION" at bounding box center [196, 532] width 181 height 15
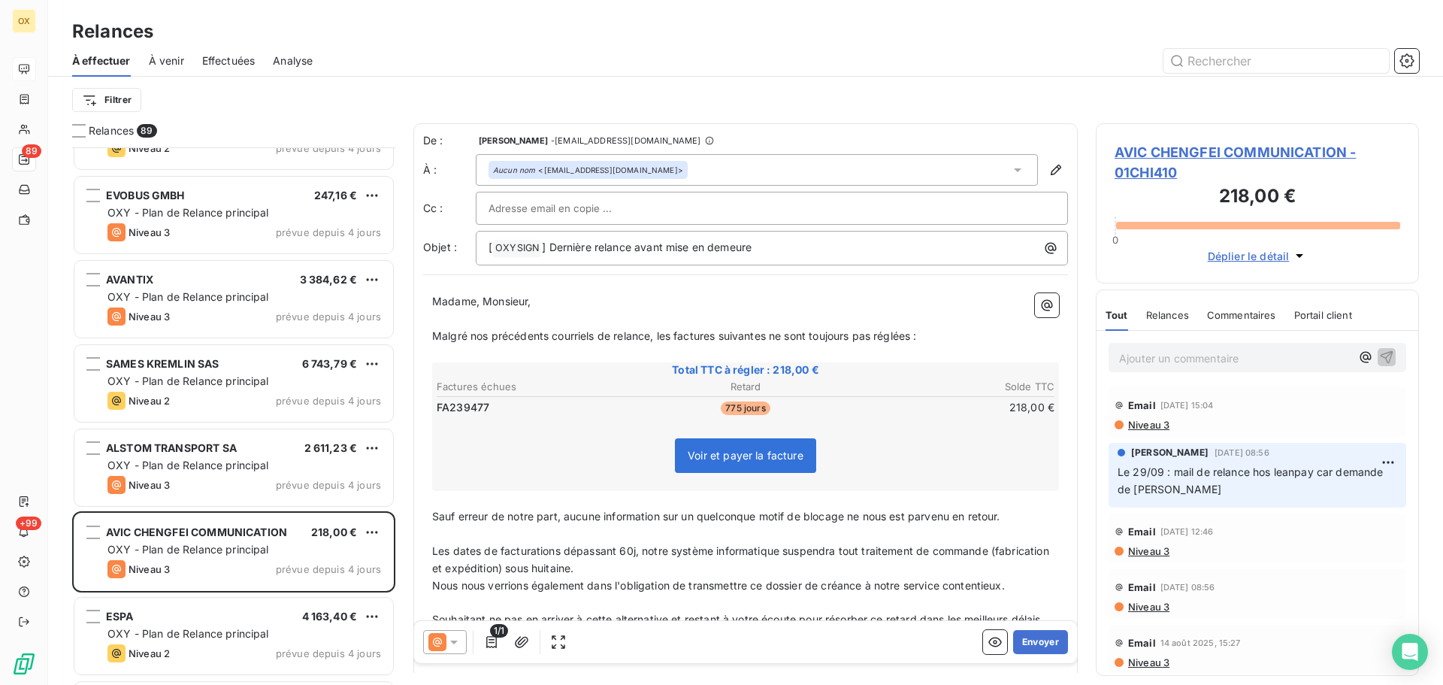
click at [456, 645] on icon at bounding box center [453, 641] width 15 height 15
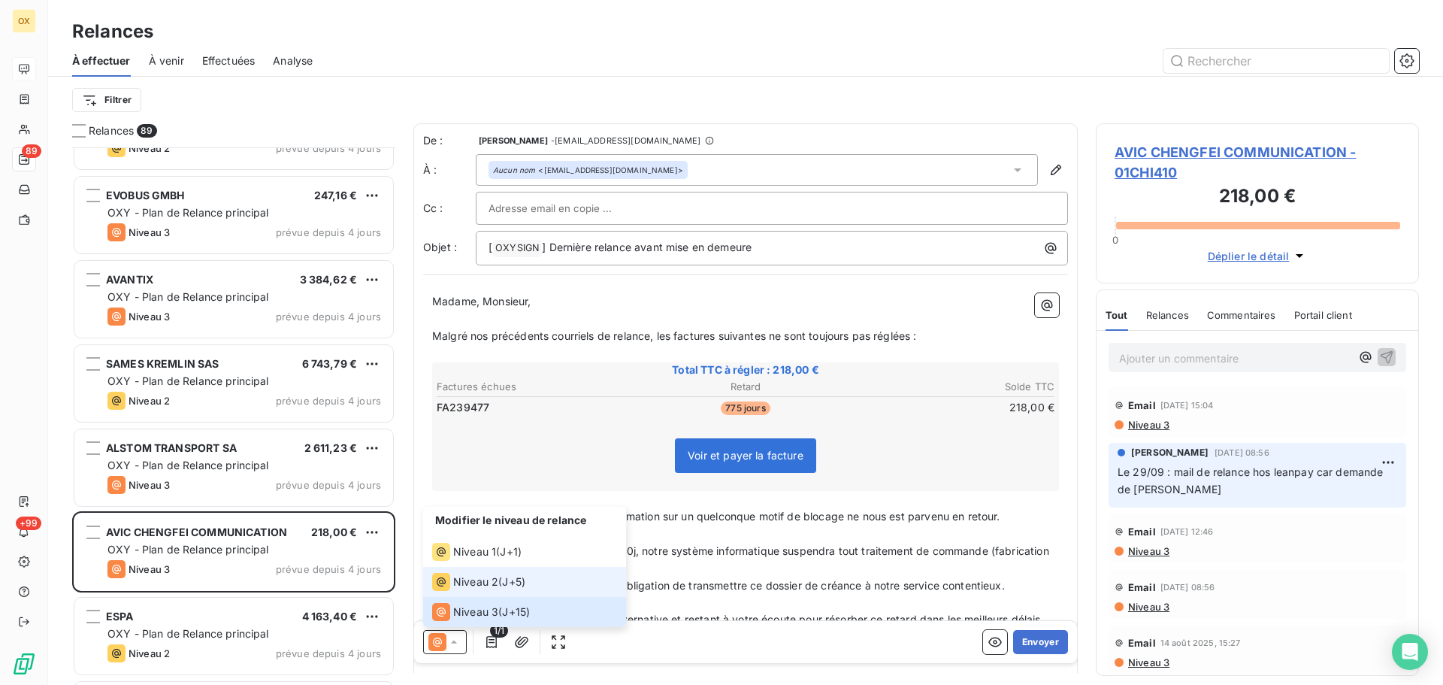
click at [464, 581] on span "Niveau 2" at bounding box center [475, 581] width 45 height 15
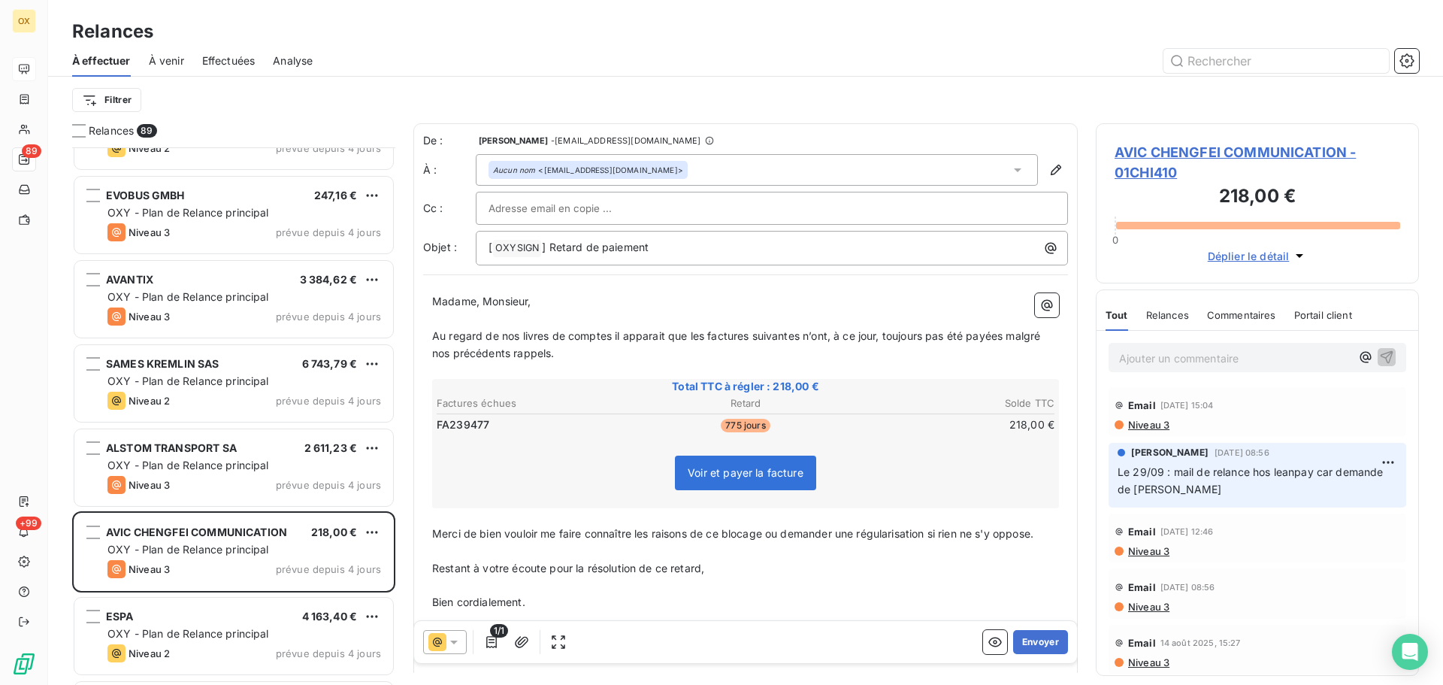
click at [709, 299] on p "Madame, Monsieur," at bounding box center [745, 301] width 627 height 17
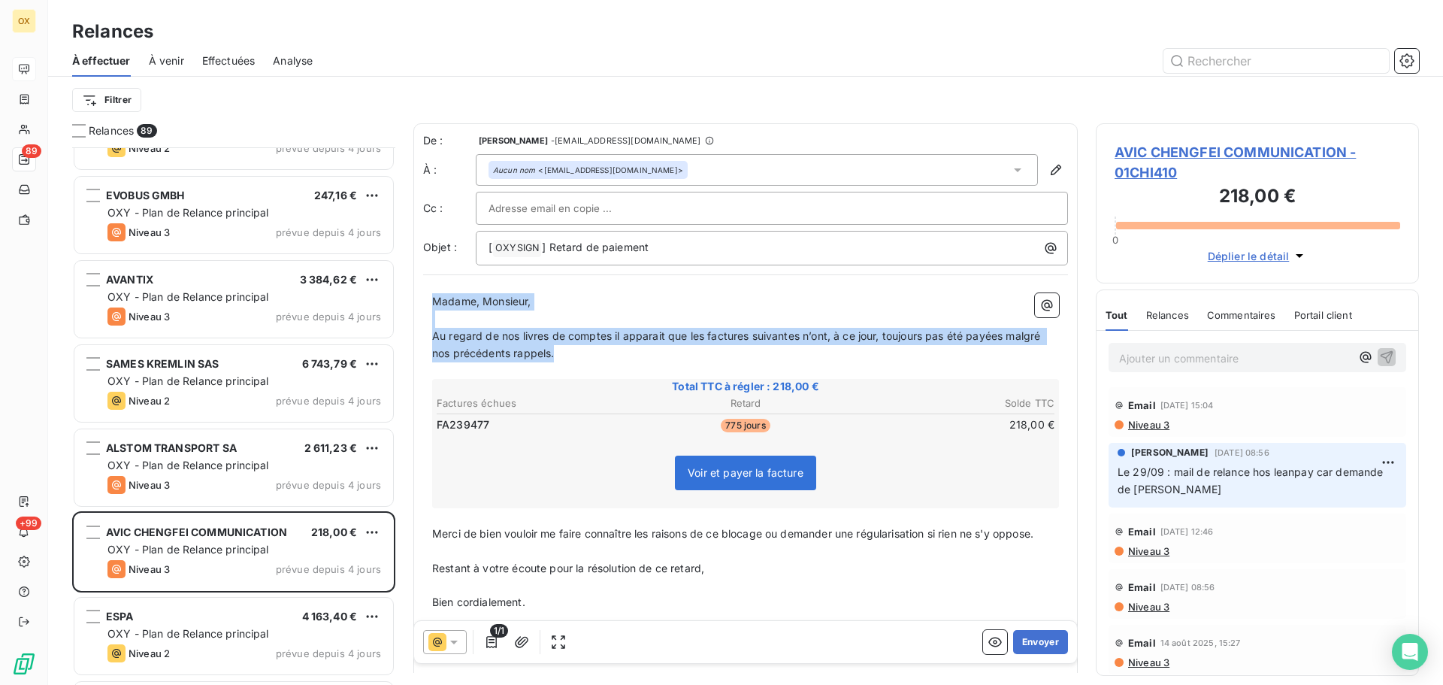
drag, startPoint x: 557, startPoint y: 358, endPoint x: 432, endPoint y: 296, distance: 139.1
click at [432, 296] on div "Madame, Monsieur, ﻿ Au regard de nos livres de comptes il apparait que les fact…" at bounding box center [745, 477] width 627 height 368
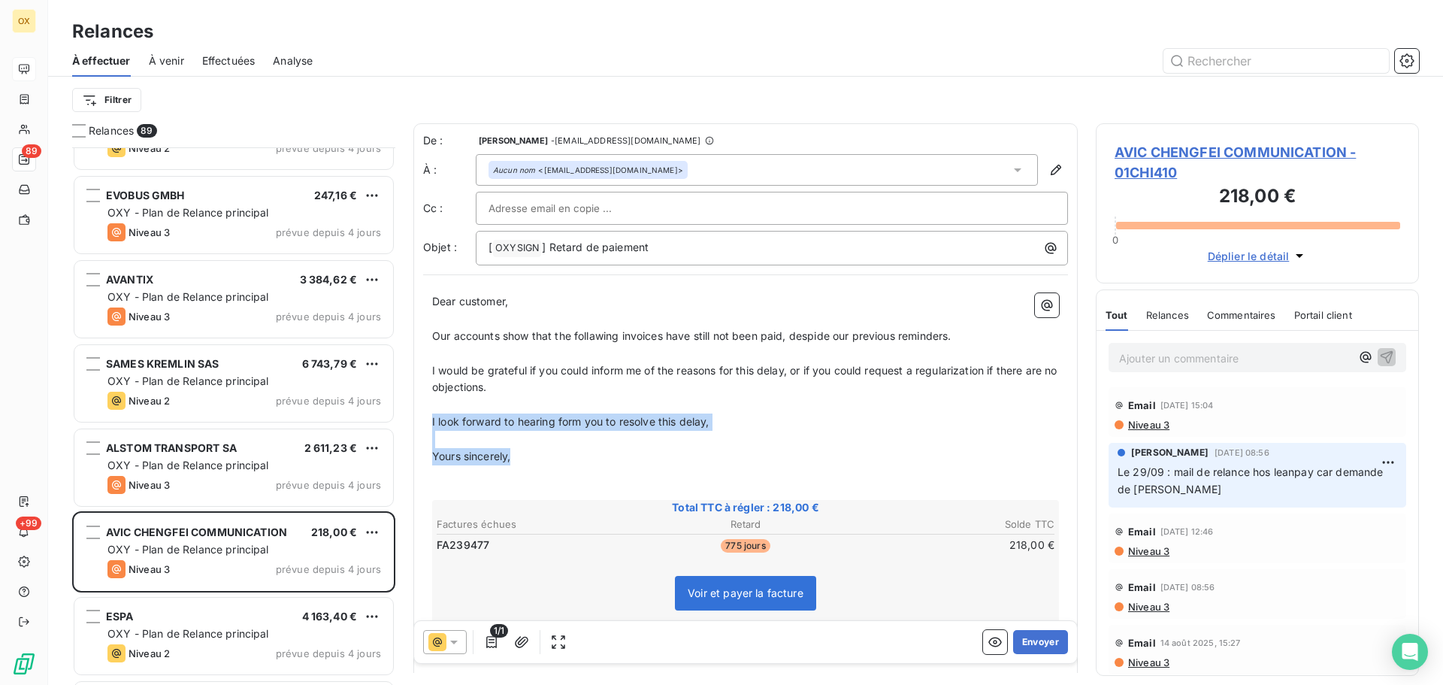
drag, startPoint x: 527, startPoint y: 462, endPoint x: 429, endPoint y: 425, distance: 104.7
click at [429, 425] on div "Dear customer, ﻿ Our accounts show that the follawing invoices have still not b…" at bounding box center [745, 537] width 645 height 507
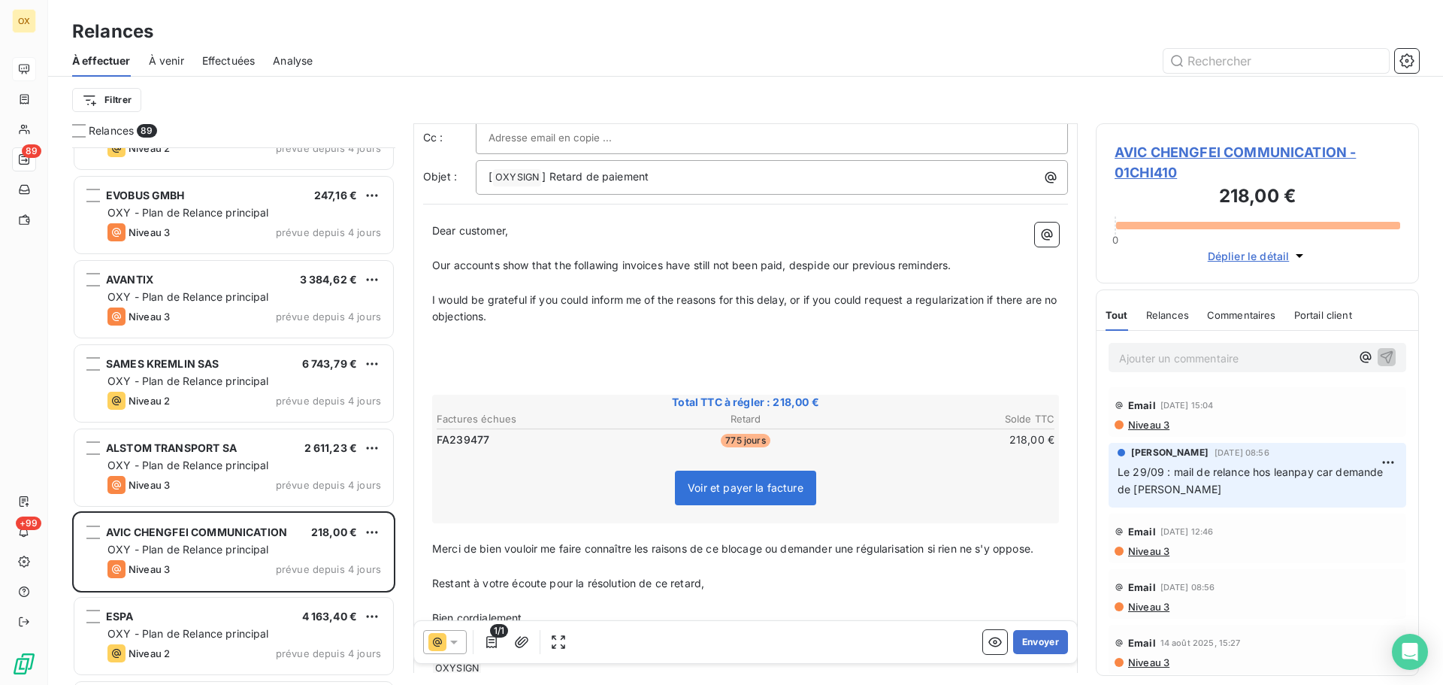
scroll to position [156, 0]
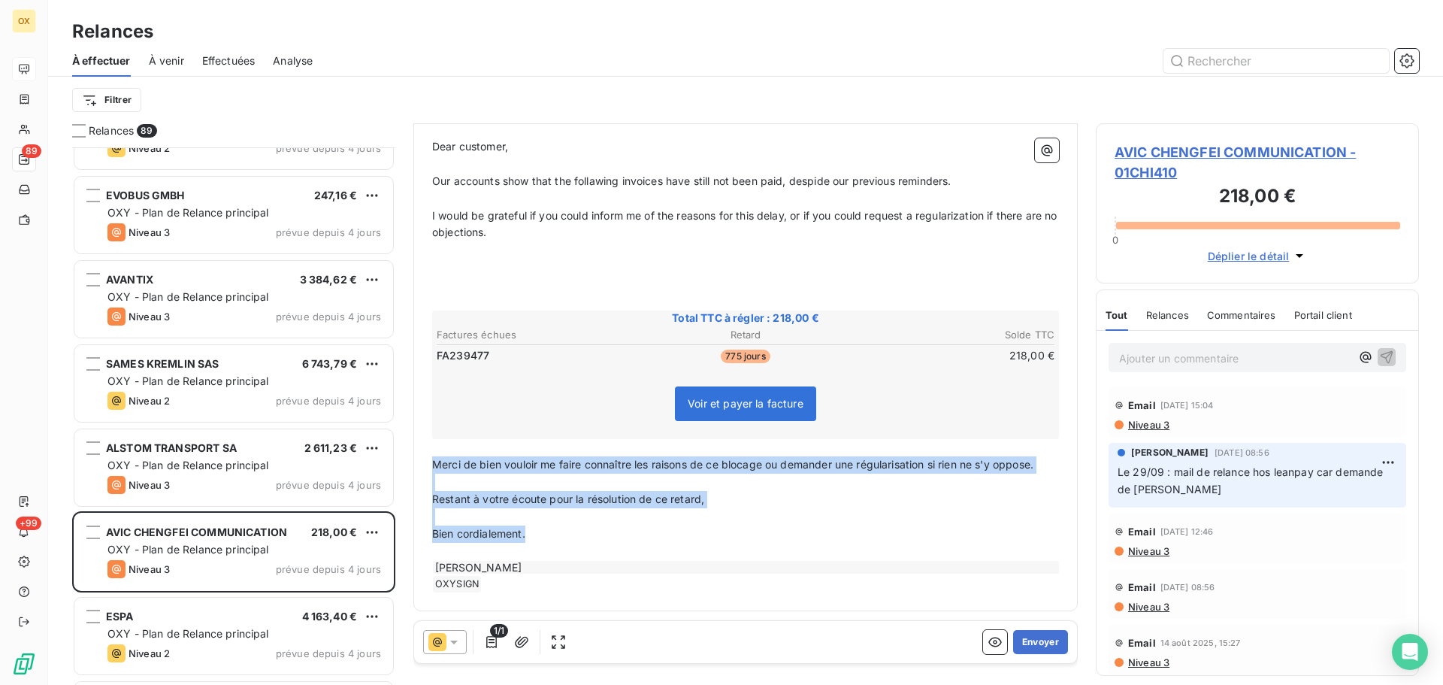
drag, startPoint x: 534, startPoint y: 535, endPoint x: 430, endPoint y: 472, distance: 122.1
click at [430, 472] on div "Dear customer, ﻿ Our accounts show that the follawing invoices have still not b…" at bounding box center [745, 365] width 645 height 472
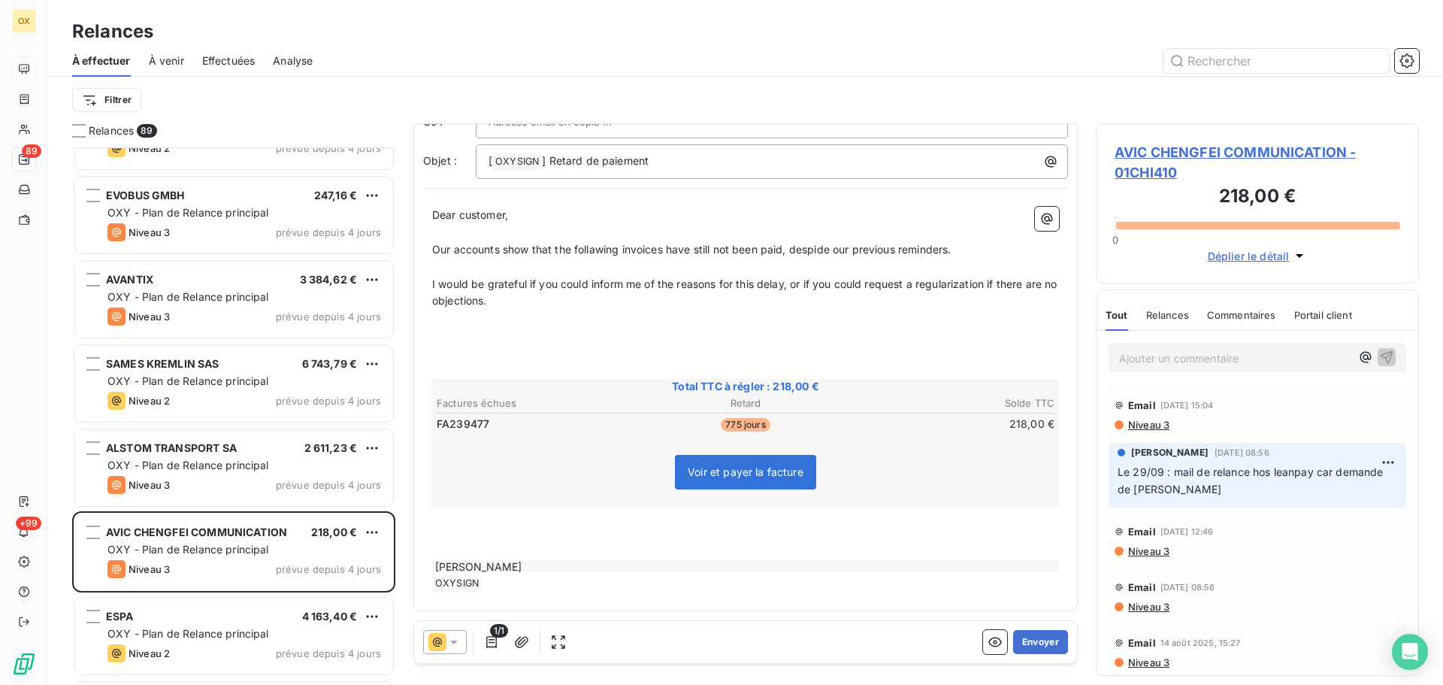
scroll to position [122, 0]
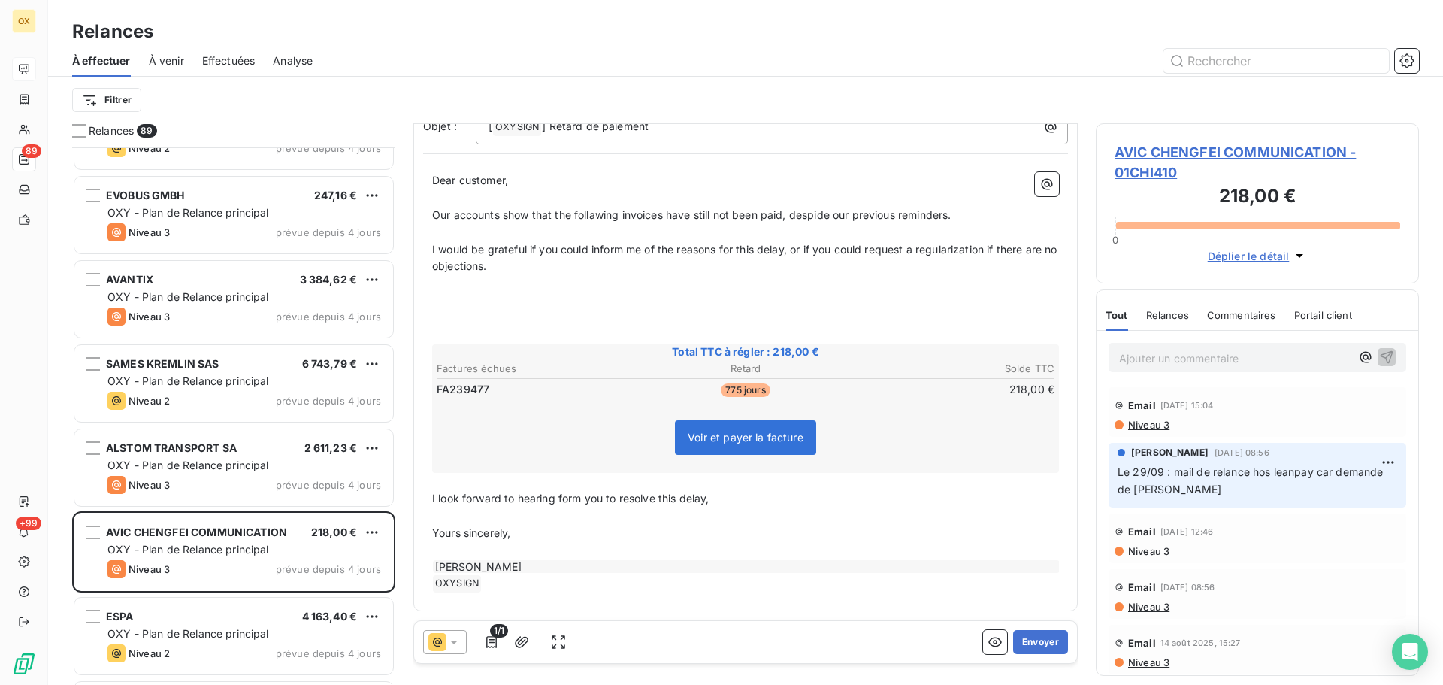
click at [467, 293] on p "﻿" at bounding box center [745, 300] width 627 height 17
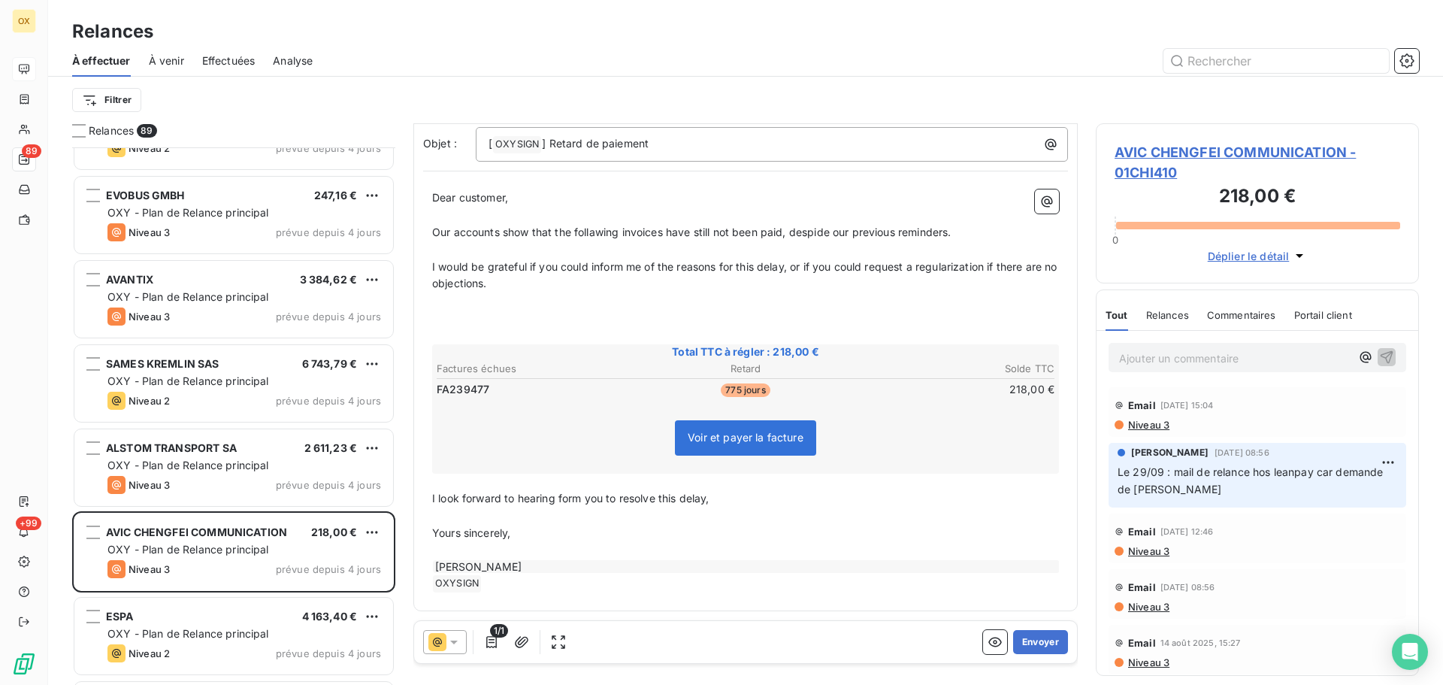
scroll to position [87, 0]
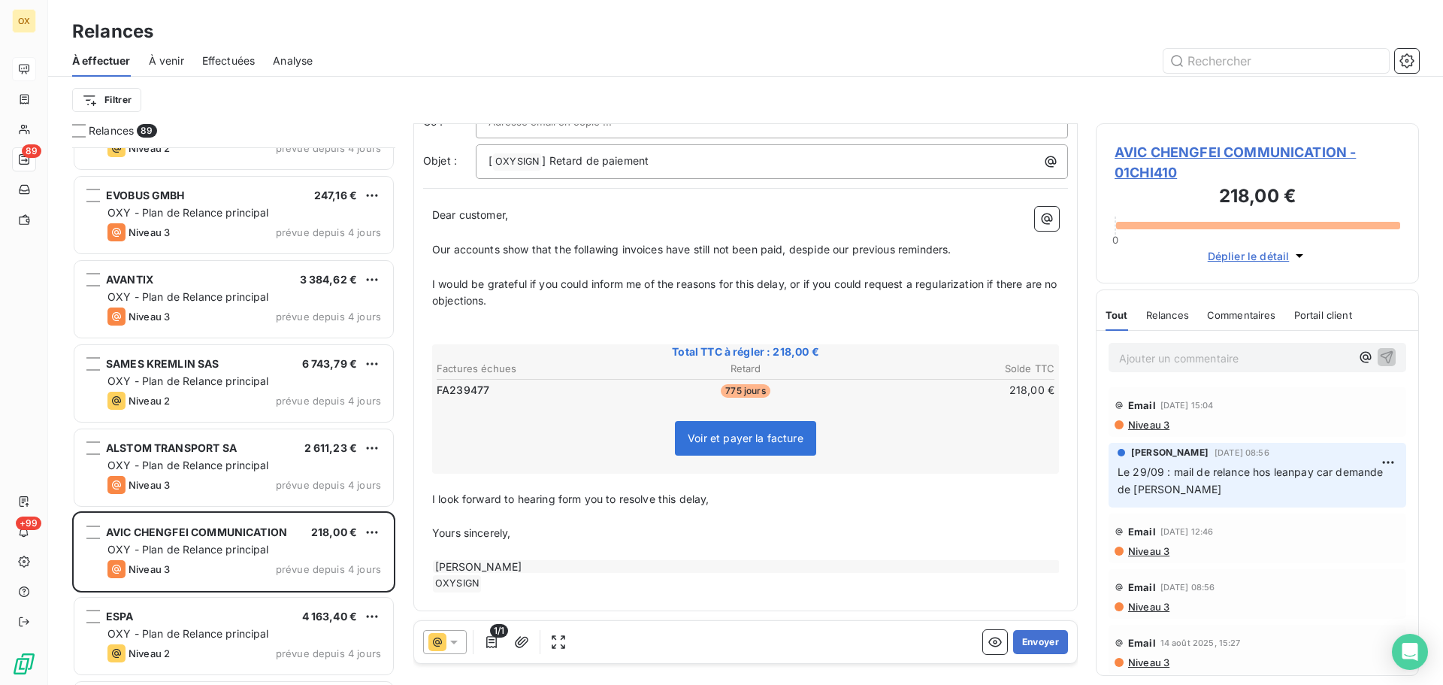
click at [441, 317] on p "﻿" at bounding box center [745, 318] width 627 height 17
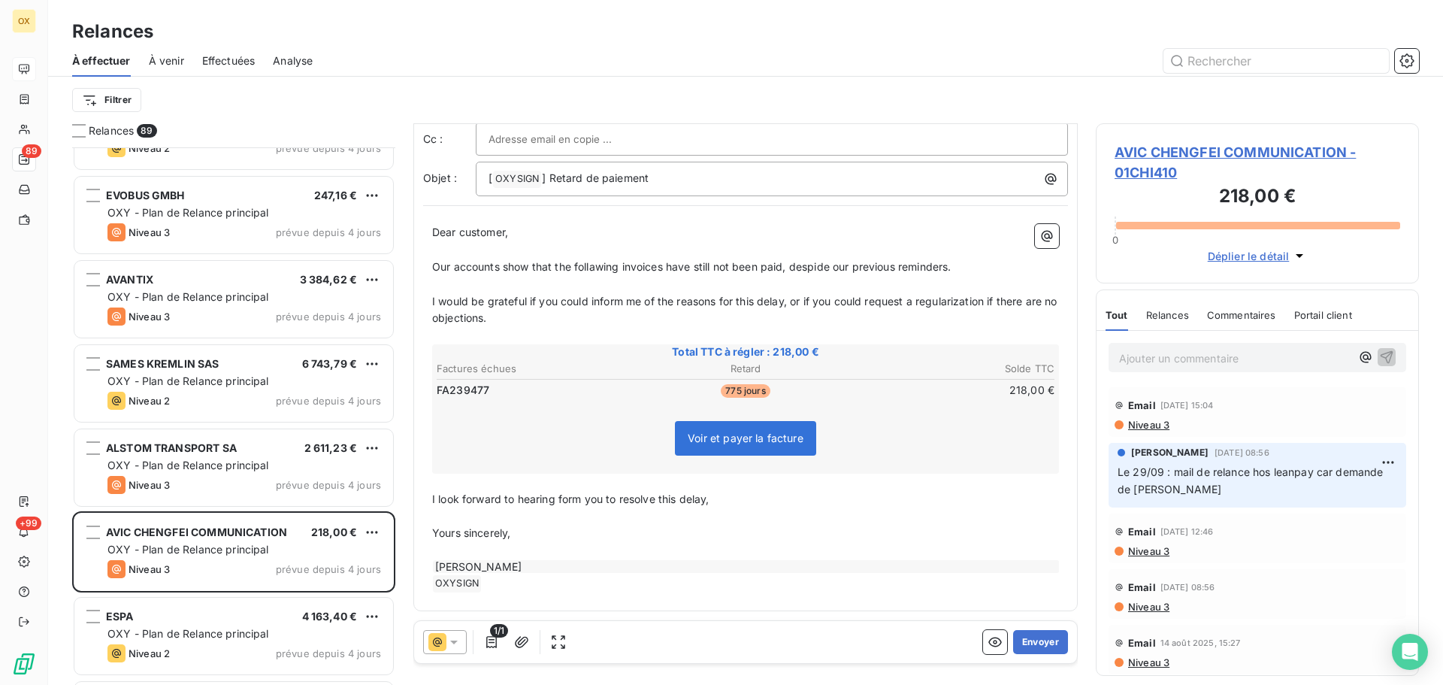
scroll to position [0, 0]
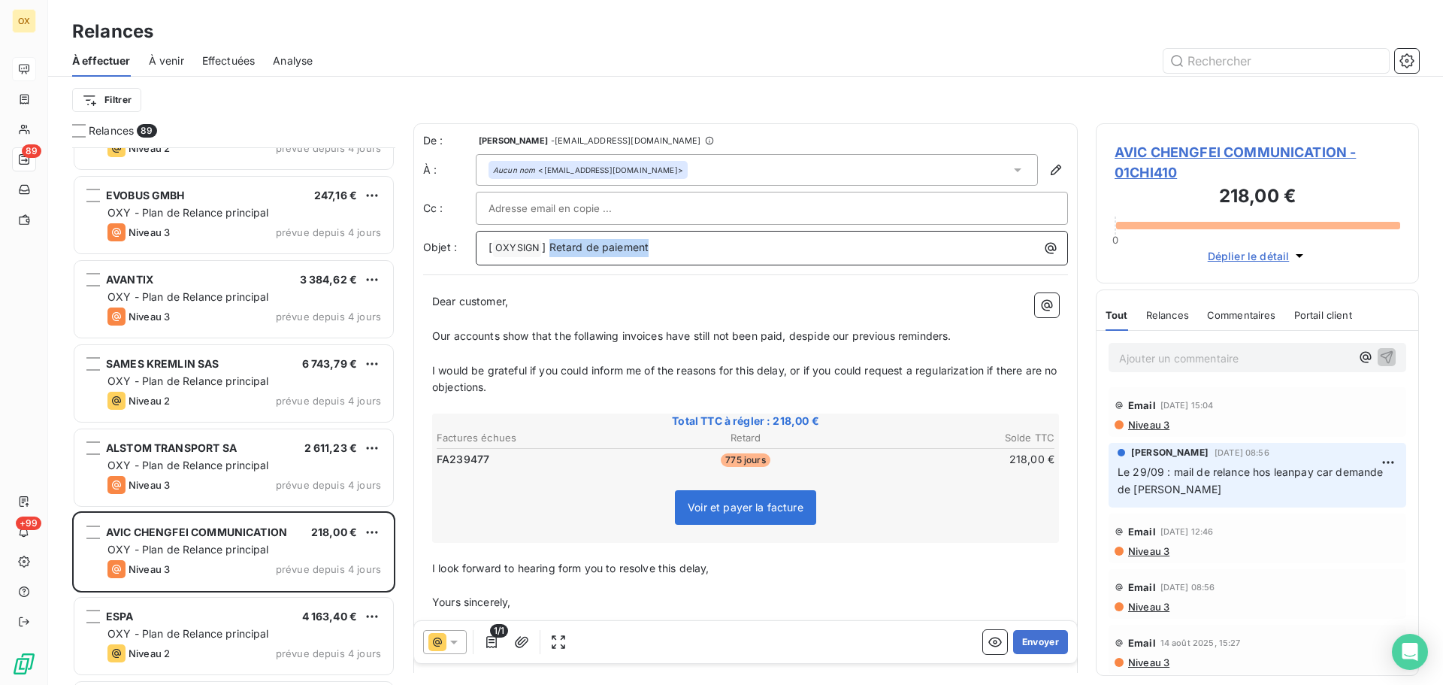
drag, startPoint x: 646, startPoint y: 241, endPoint x: 549, endPoint y: 243, distance: 97.7
click at [550, 246] on span "] Retard de paiement" at bounding box center [595, 246] width 107 height 13
click at [654, 297] on p "Dear customer," at bounding box center [745, 301] width 627 height 17
click at [1024, 637] on button "Envoyer" at bounding box center [1040, 642] width 55 height 24
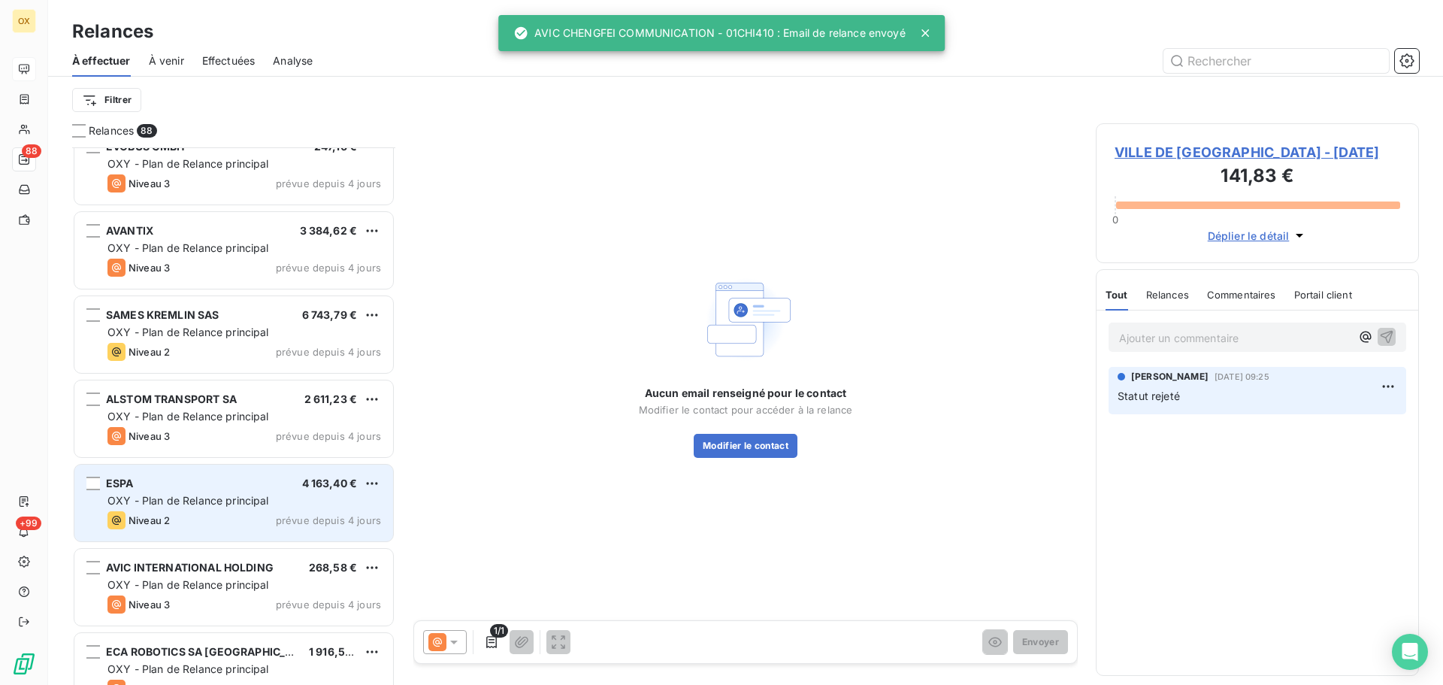
scroll to position [6614, 0]
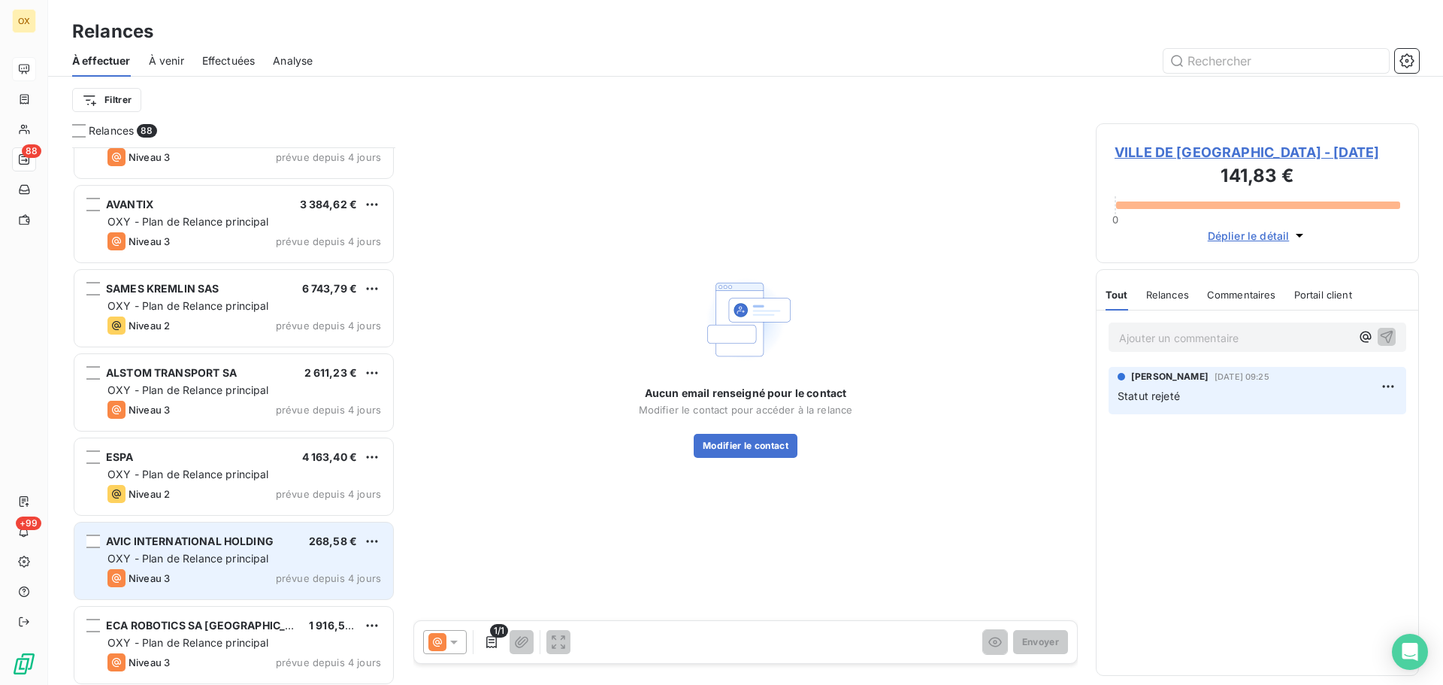
click at [228, 560] on span "OXY - Plan de Relance principal" at bounding box center [188, 558] width 162 height 13
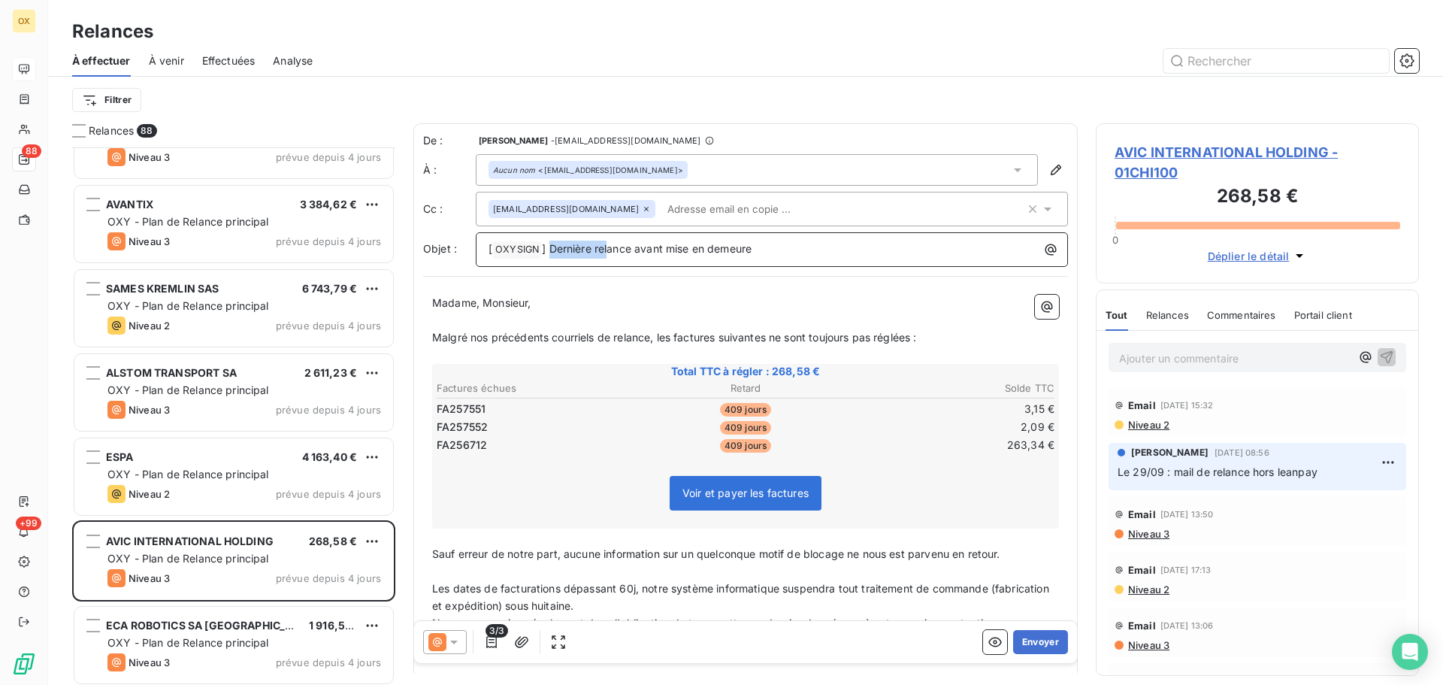
drag, startPoint x: 763, startPoint y: 242, endPoint x: 552, endPoint y: 247, distance: 210.5
click at [552, 247] on p "[ OXYSIGN ﻿ ] Dernière relance avant mise en demeure" at bounding box center [775, 249] width 574 height 18
drag, startPoint x: 794, startPoint y: 249, endPoint x: 549, endPoint y: 256, distance: 245.1
click at [549, 256] on p "[ OXYSIGN ﻿ ] Dernière relance avant mise en demeure" at bounding box center [775, 249] width 574 height 18
click at [579, 324] on p "﻿" at bounding box center [745, 320] width 627 height 17
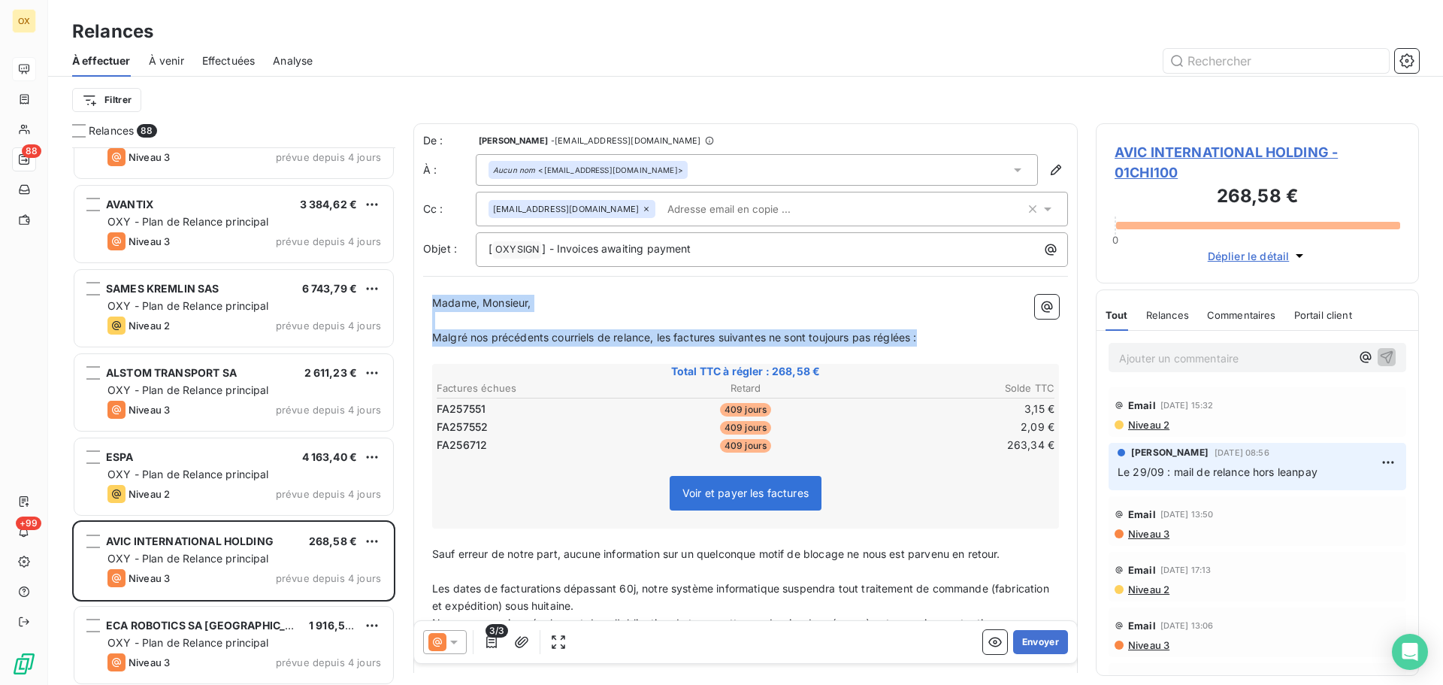
drag, startPoint x: 933, startPoint y: 337, endPoint x: 428, endPoint y: 293, distance: 507.0
click at [428, 293] on div "Madame, Monsieur, ﻿ Malgré nos précédents courriels de relance, les factures su…" at bounding box center [745, 523] width 645 height 474
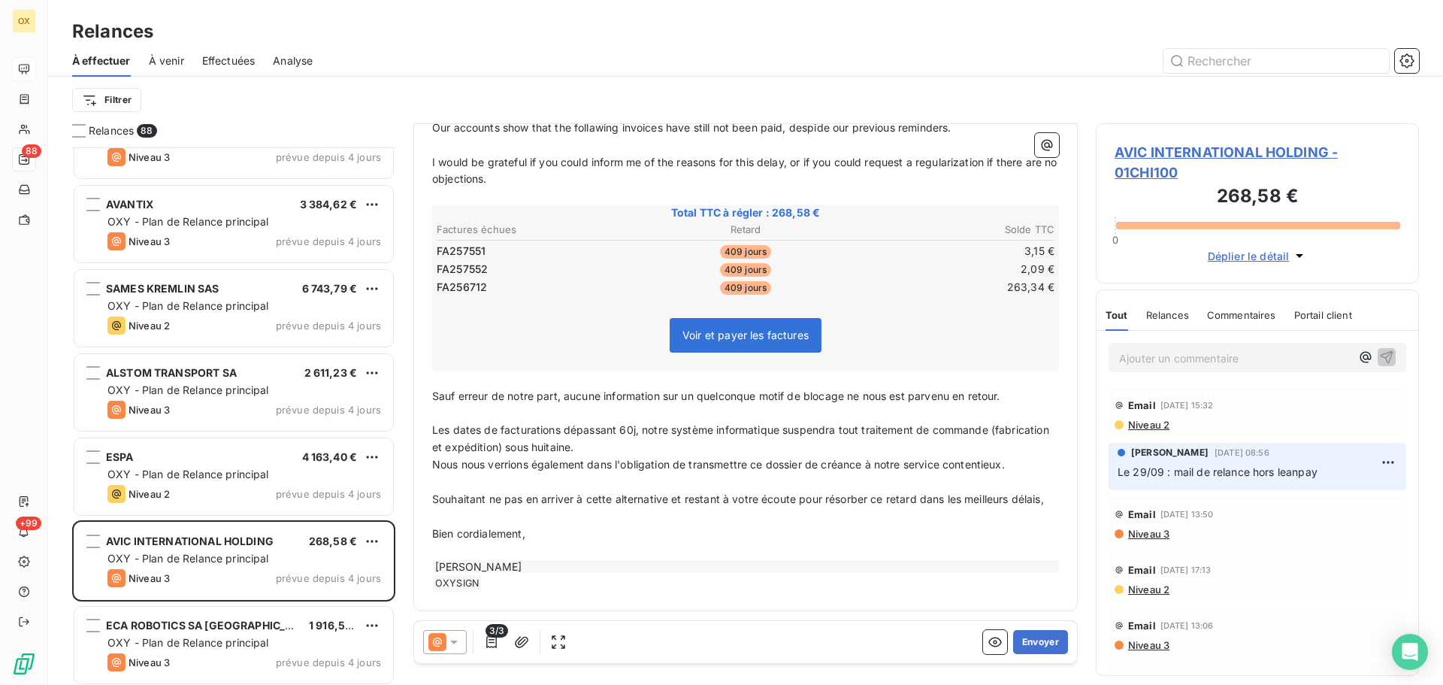
scroll to position [228, 0]
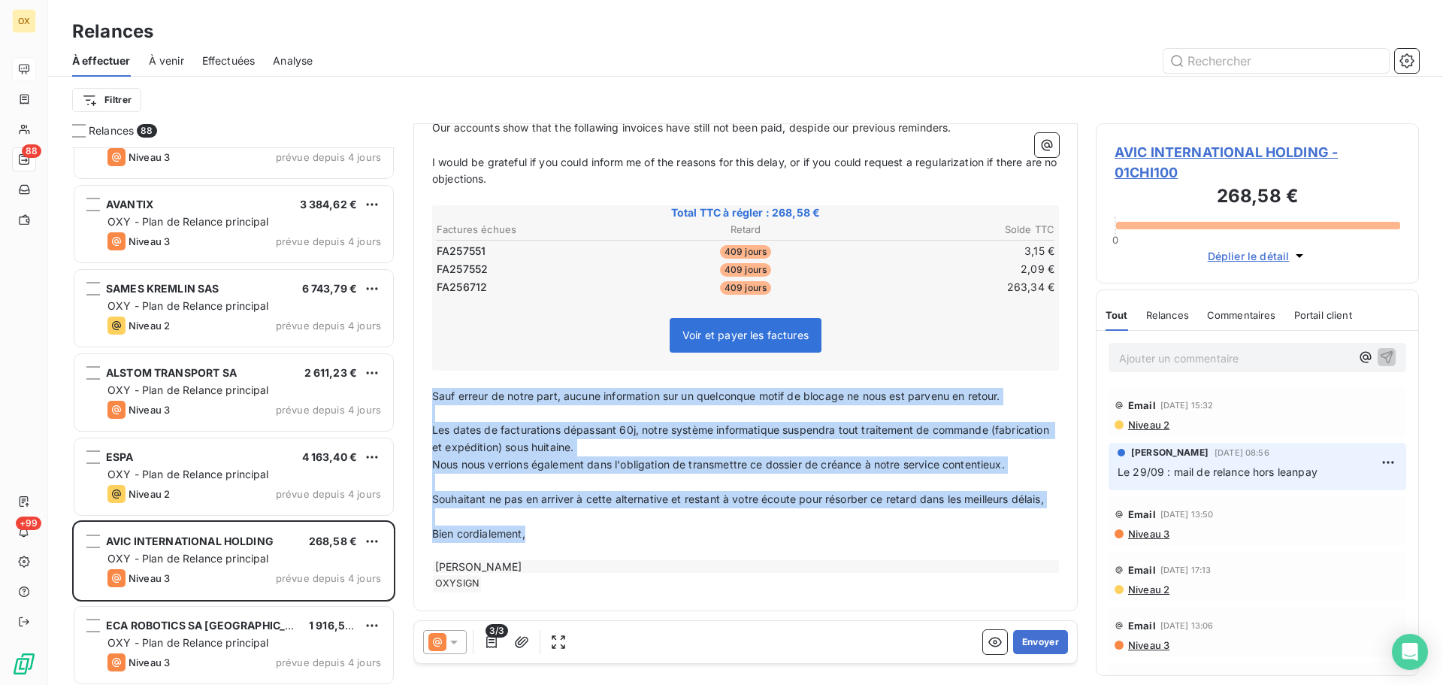
drag, startPoint x: 535, startPoint y: 538, endPoint x: 428, endPoint y: 380, distance: 190.9
click at [428, 380] on div "Dear customer, ﻿ Our accounts show that the follawing invoices have still not b…" at bounding box center [745, 338] width 645 height 525
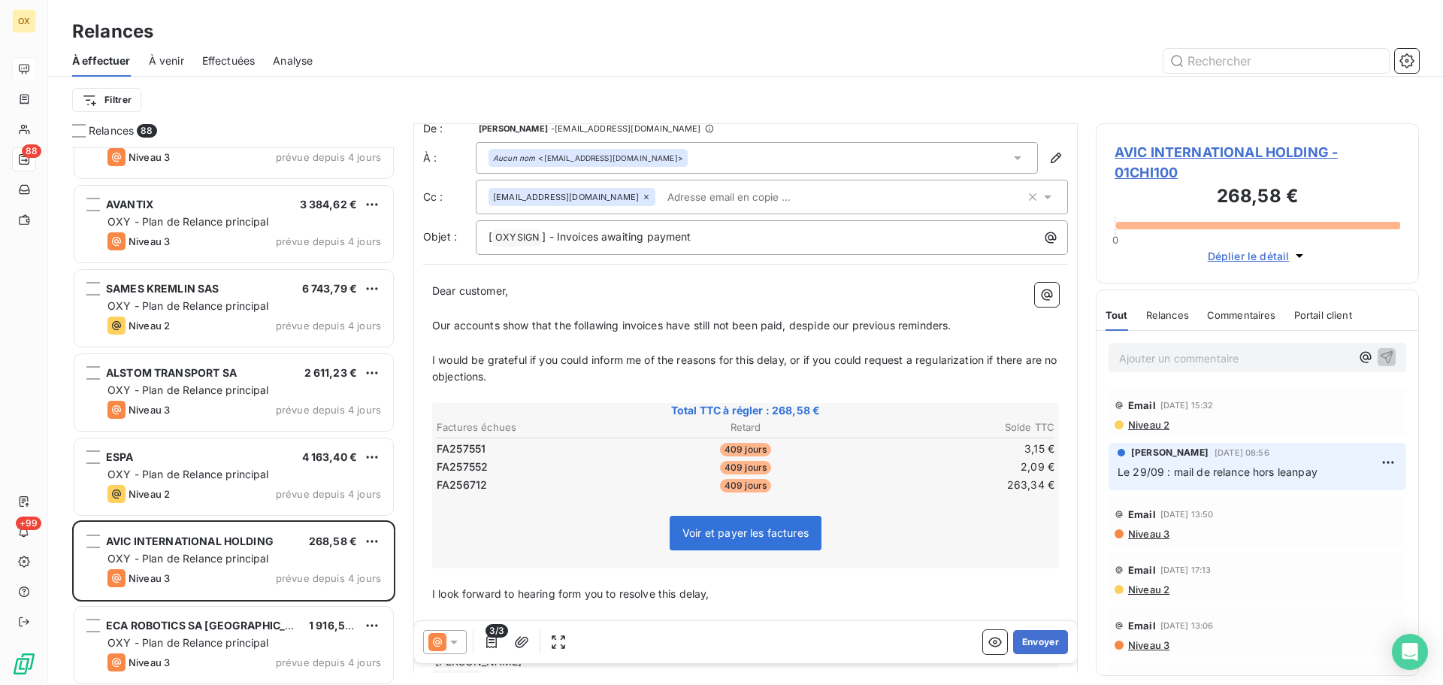
scroll to position [0, 0]
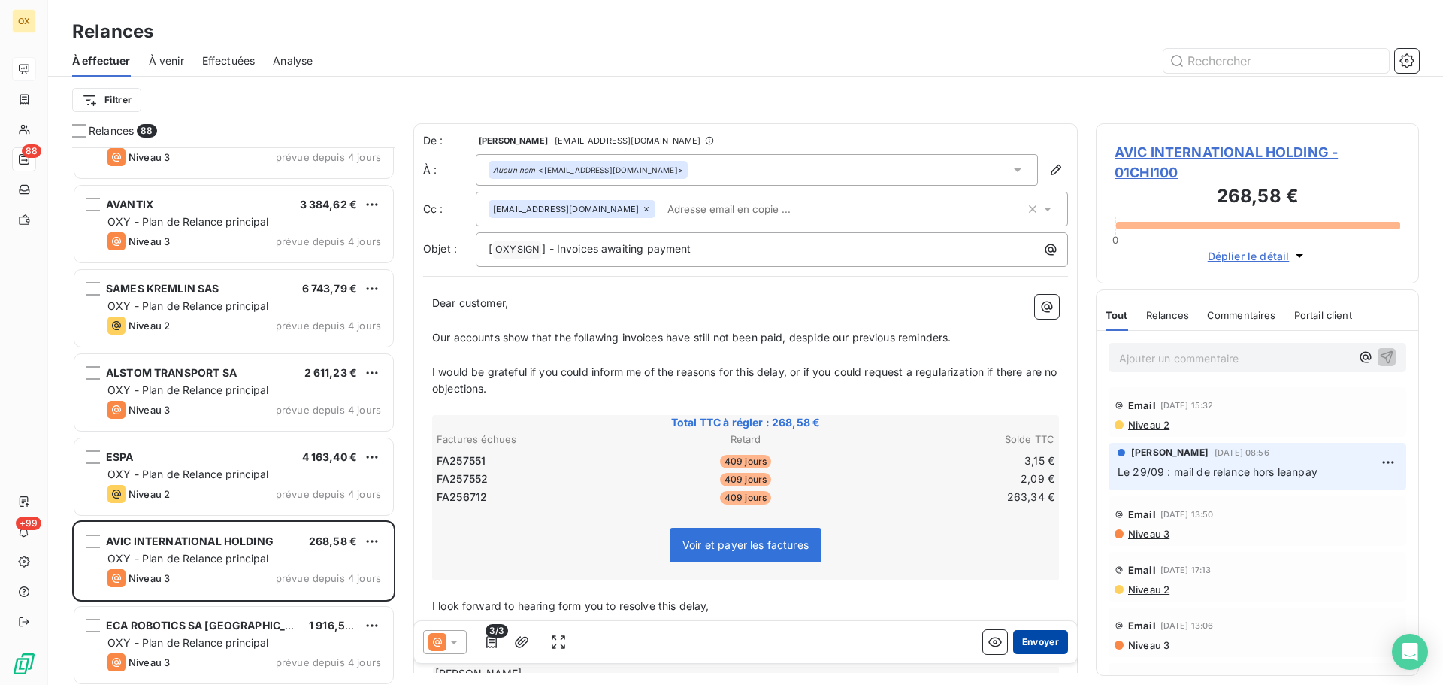
click at [1027, 643] on button "Envoyer" at bounding box center [1040, 642] width 55 height 24
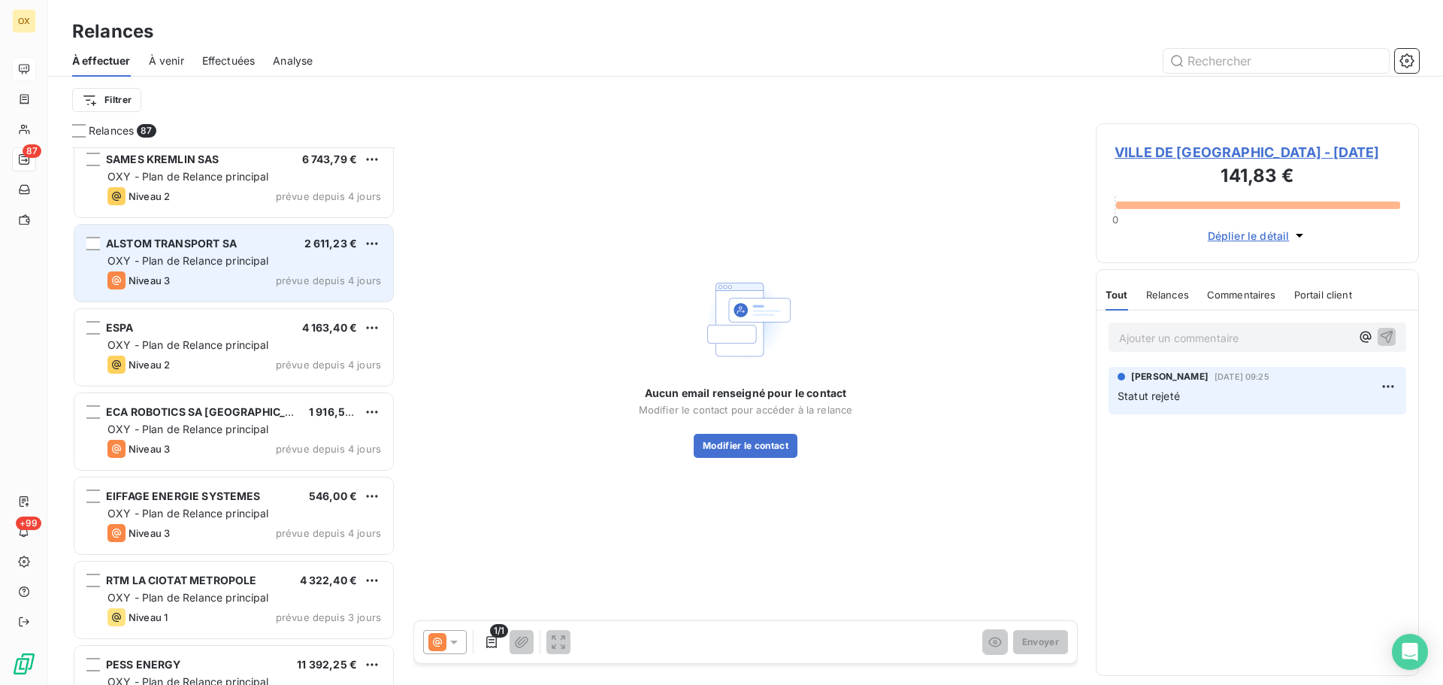
scroll to position [6786, 0]
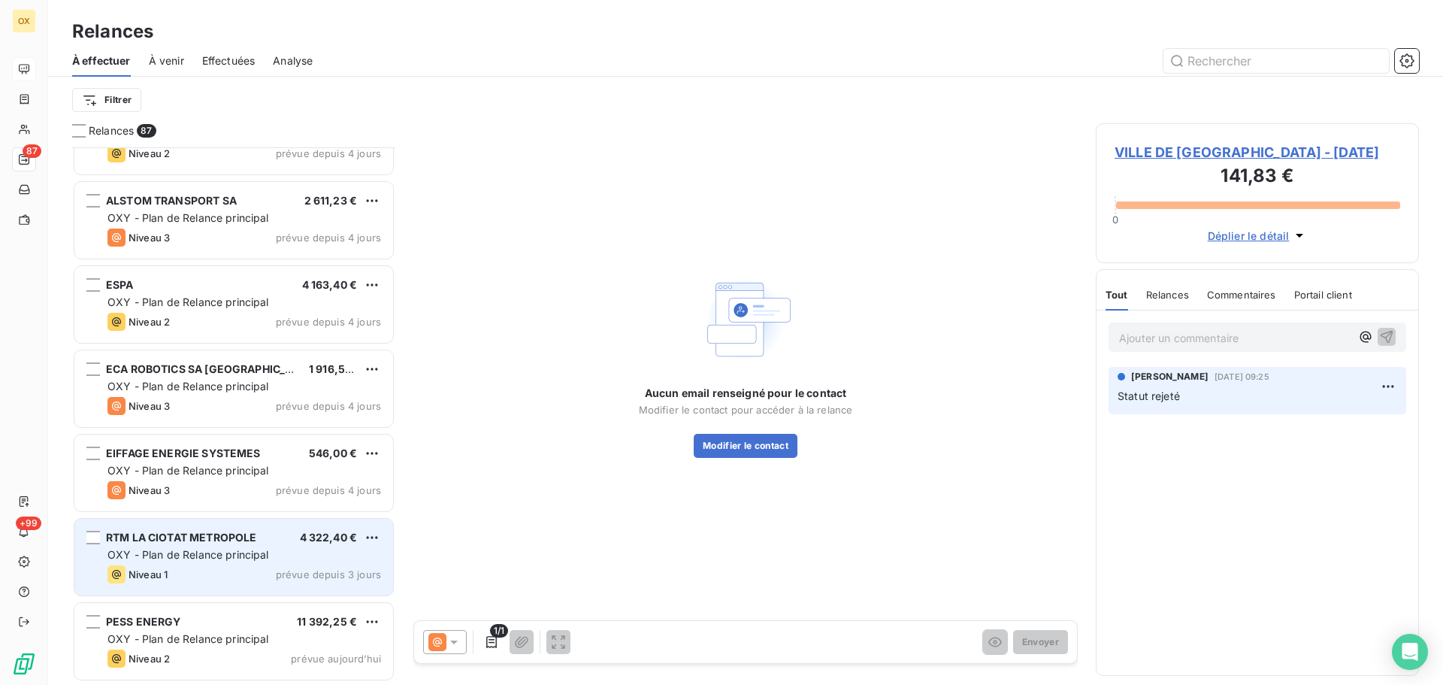
click at [251, 558] on span "OXY - Plan de Relance principal" at bounding box center [188, 554] width 162 height 13
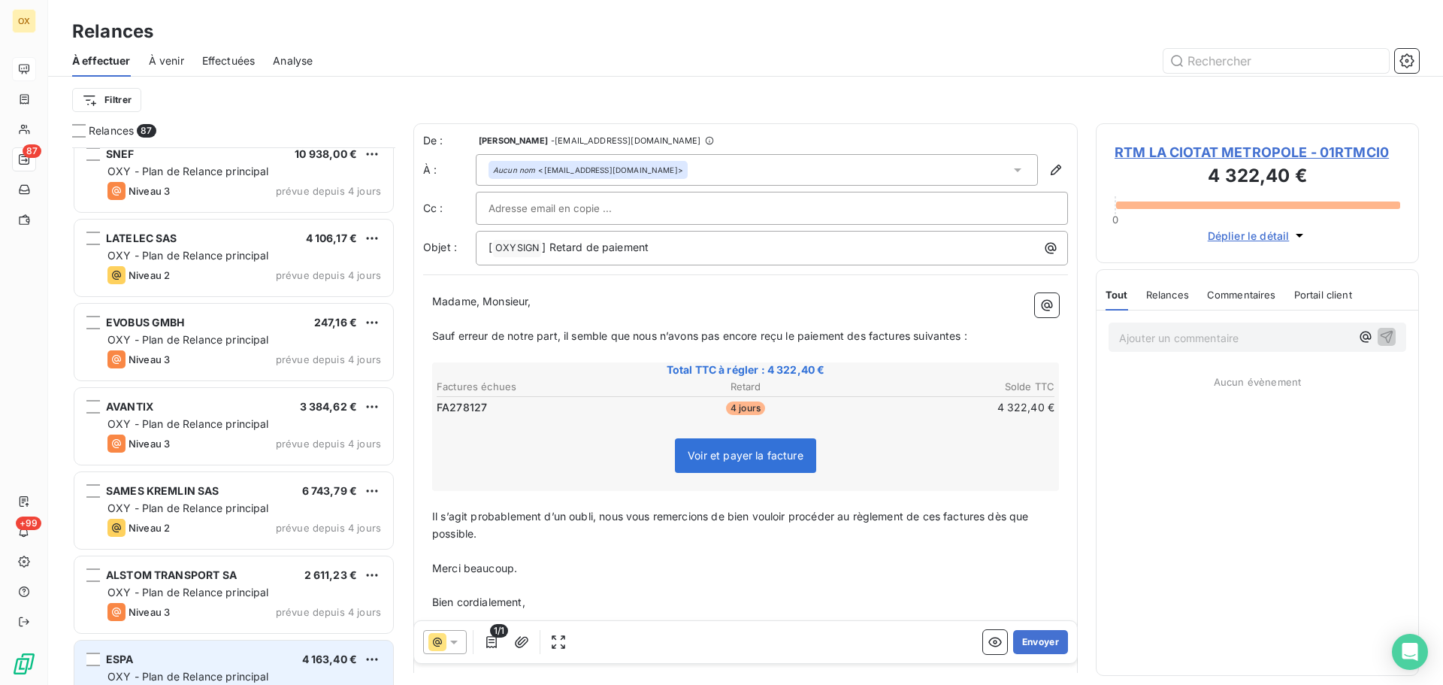
scroll to position [6410, 0]
